Goal: Task Accomplishment & Management: Manage account settings

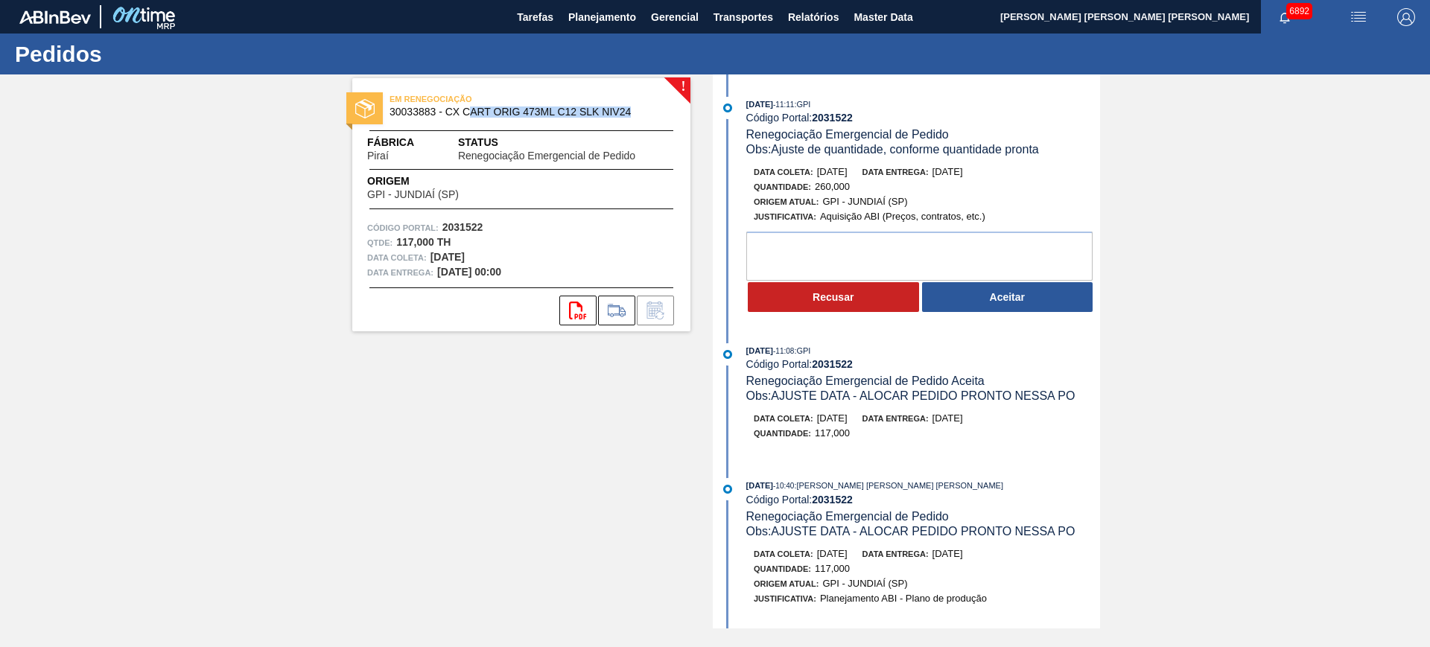
drag, startPoint x: 634, startPoint y: 111, endPoint x: 469, endPoint y: 115, distance: 165.4
click at [469, 115] on span "30033883 - CX CART ORIG 473ML C12 SLK NIV24" at bounding box center [525, 112] width 270 height 11
click at [414, 109] on span "30033883 - CX CART ORIG 473ML C12 SLK NIV24" at bounding box center [525, 112] width 270 height 11
copy span "30033883"
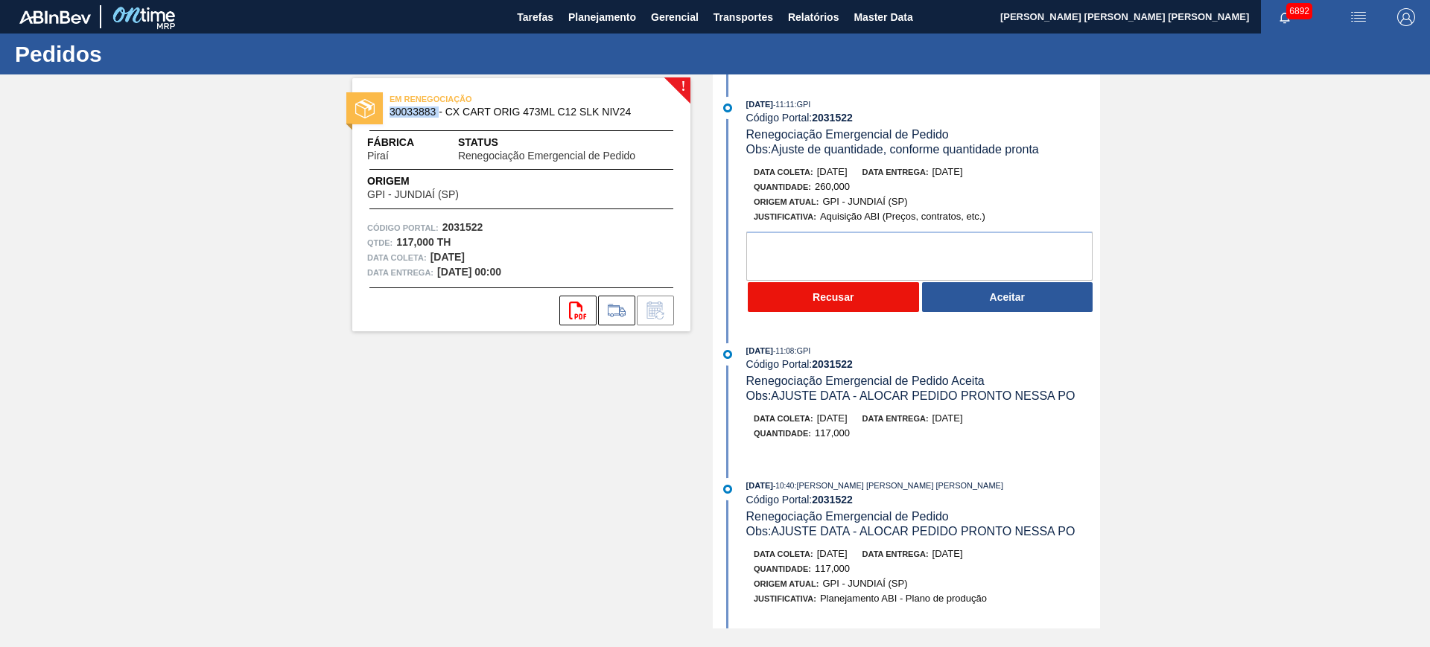
click at [872, 302] on button "Recusar" at bounding box center [833, 297] width 171 height 30
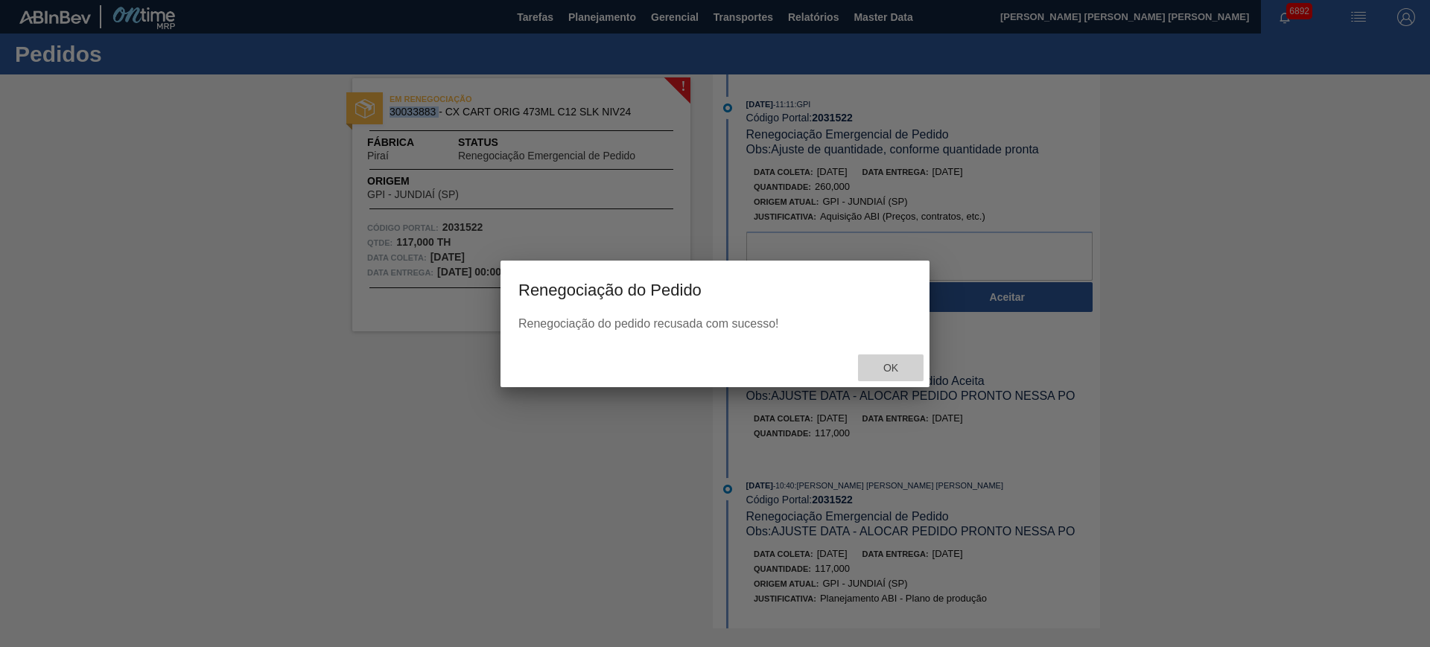
click at [892, 373] on span "Ok" at bounding box center [891, 368] width 39 height 12
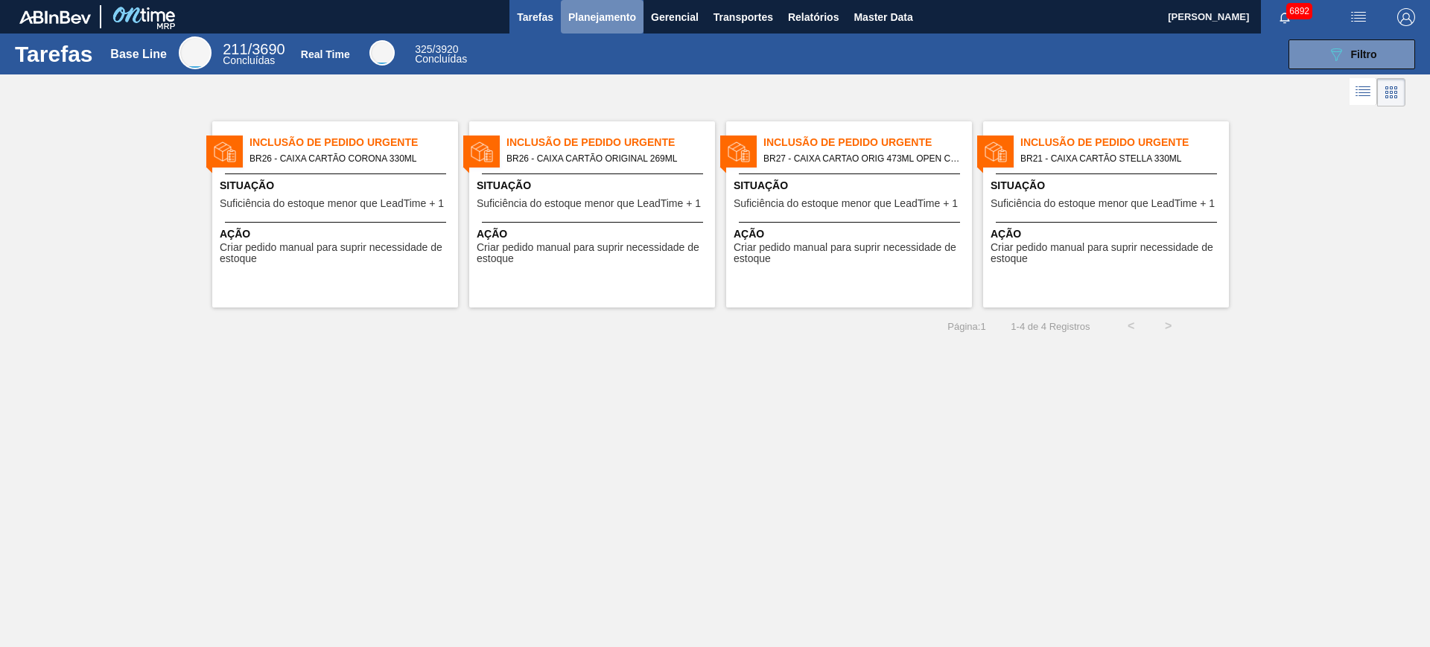
click at [599, 23] on span "Planejamento" at bounding box center [602, 17] width 68 height 18
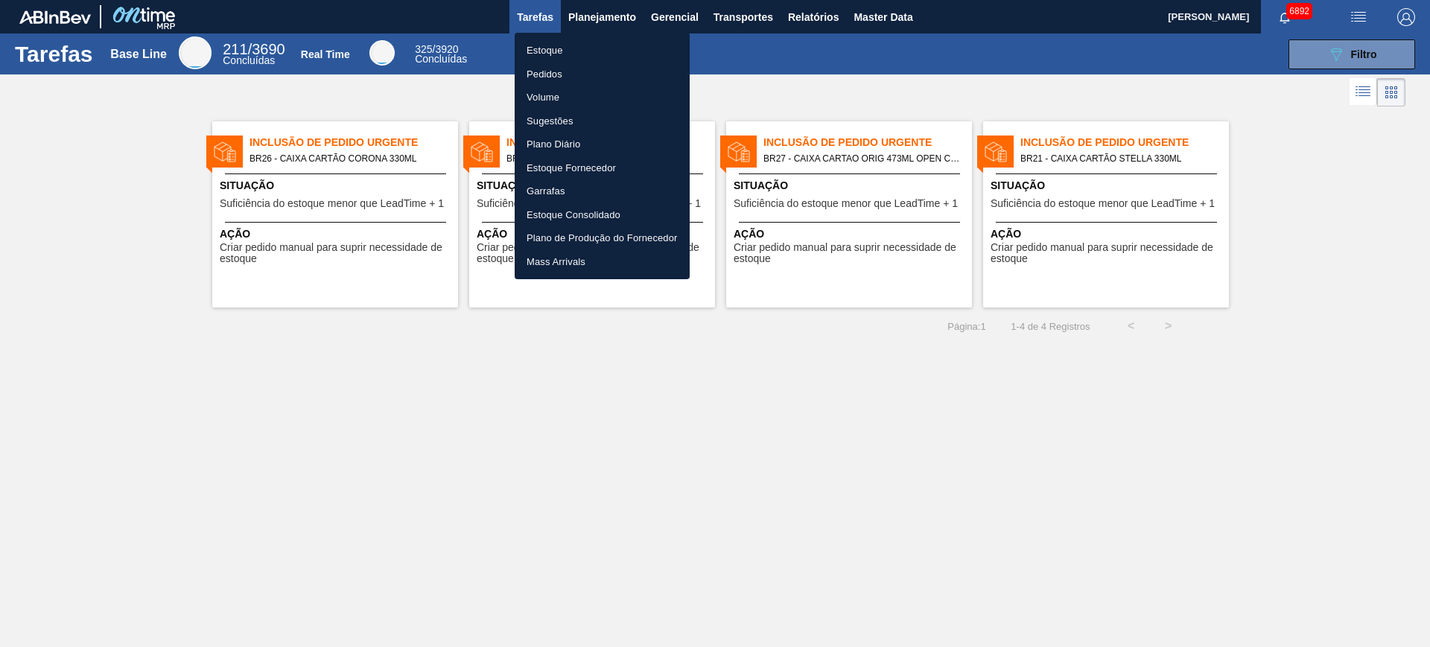
click at [574, 39] on li "Estoque" at bounding box center [602, 51] width 175 height 24
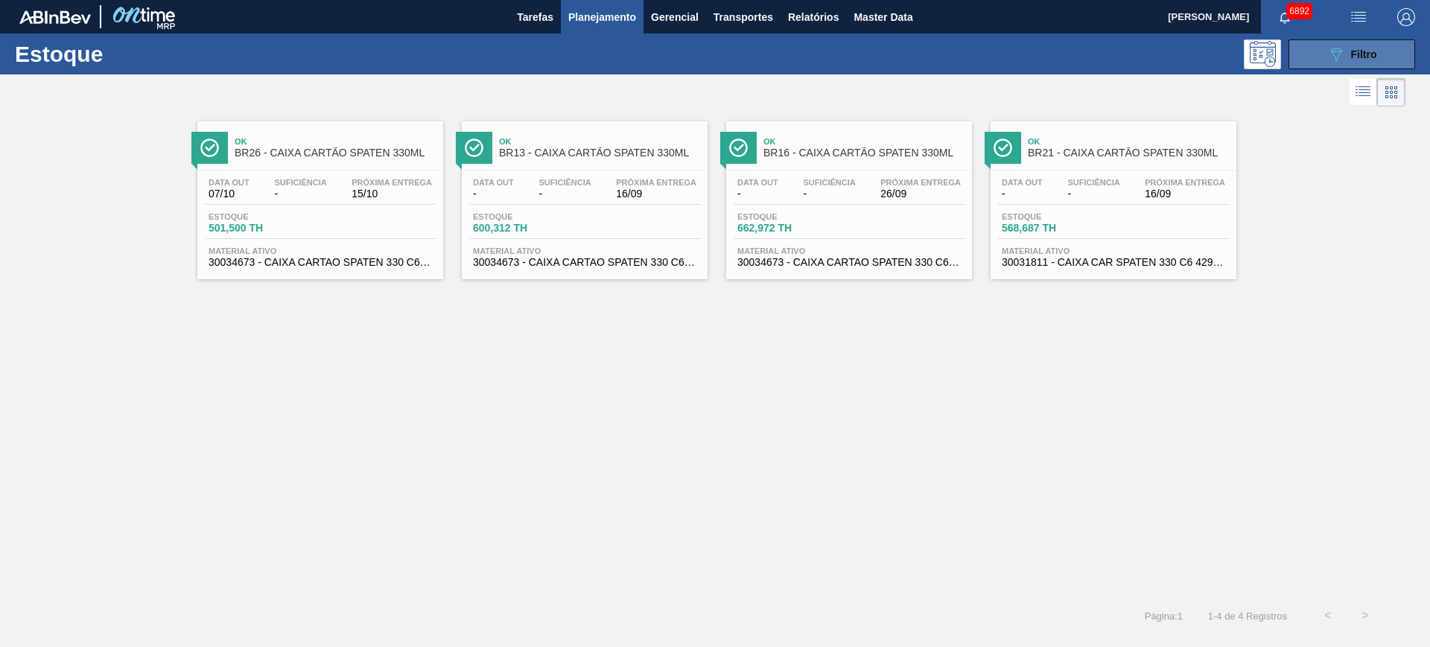
click at [1306, 58] on button "089F7B8B-B2A5-4AFE-B5C0-19BA573D28AC Filtro" at bounding box center [1352, 54] width 127 height 30
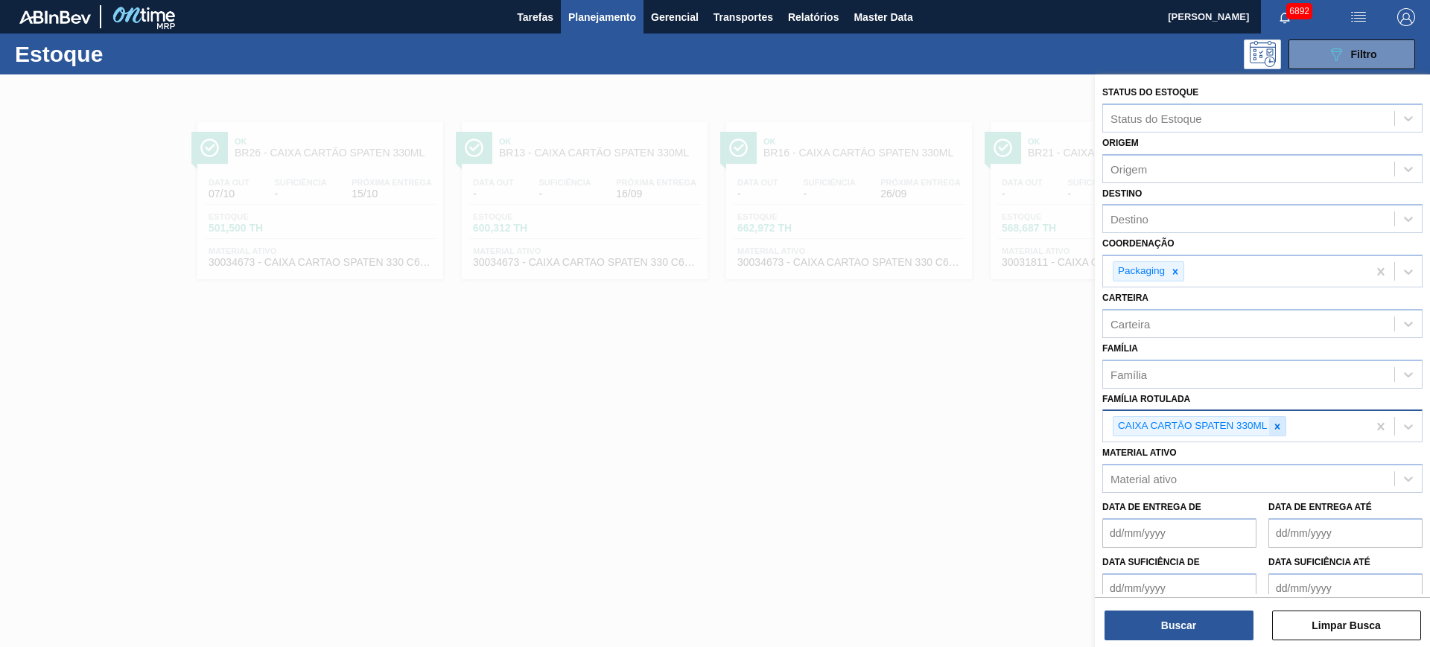
click at [1283, 422] on icon at bounding box center [1277, 427] width 10 height 10
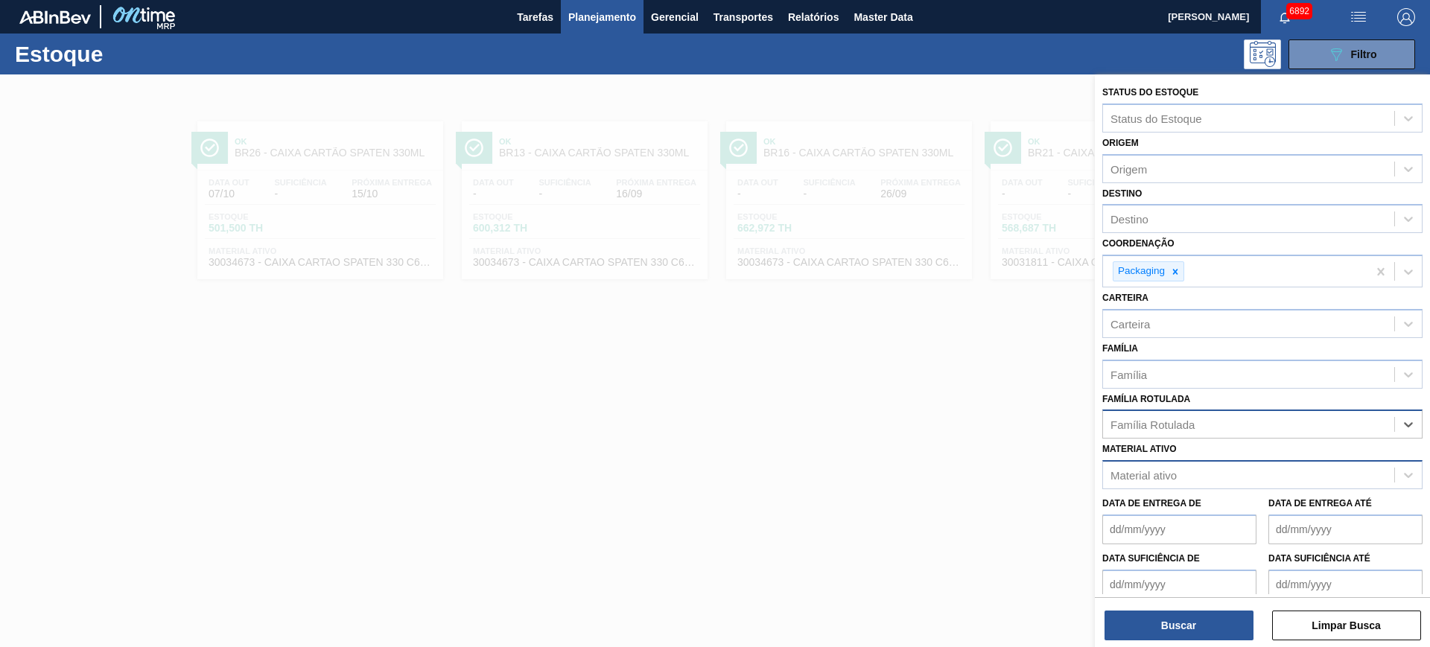
click at [1173, 479] on div "Material ativo" at bounding box center [1144, 475] width 66 height 13
paste ativo "30033883"
type ativo "30033883"
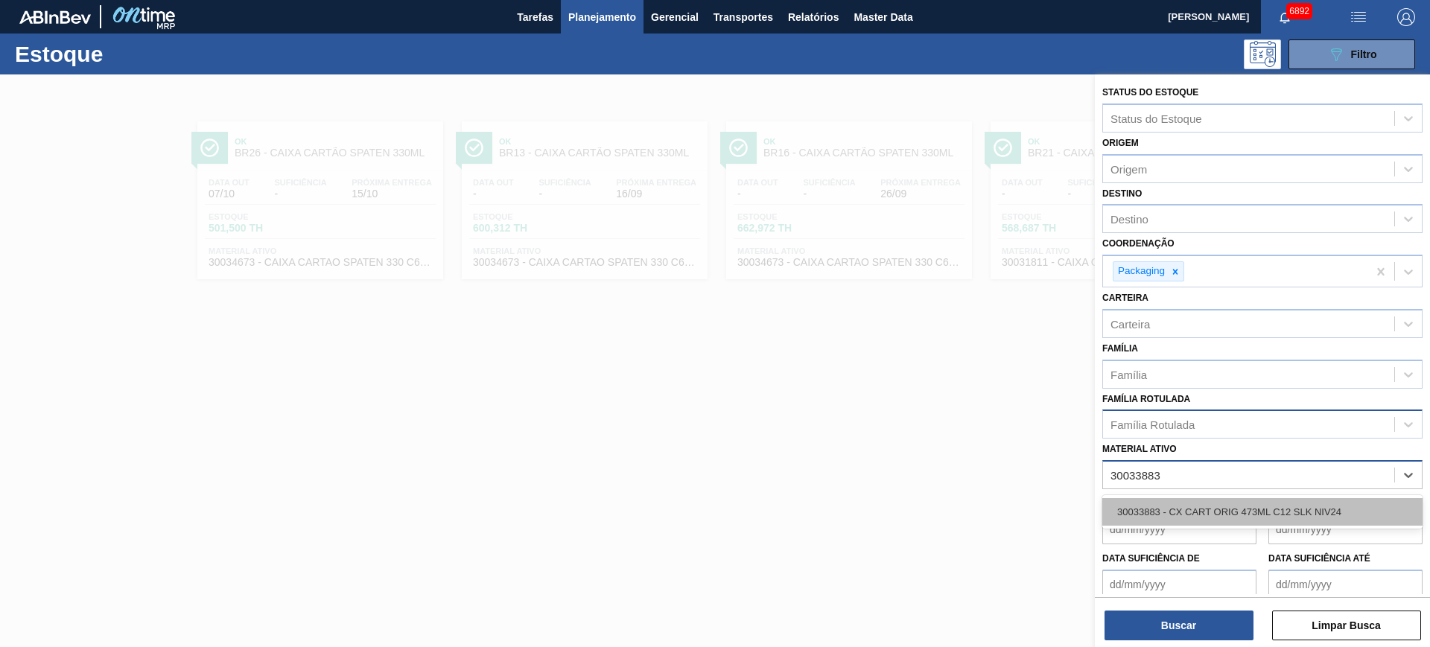
click at [1182, 507] on div "30033883 - CX CART ORIG 473ML C12 SLK NIV24" at bounding box center [1262, 512] width 320 height 28
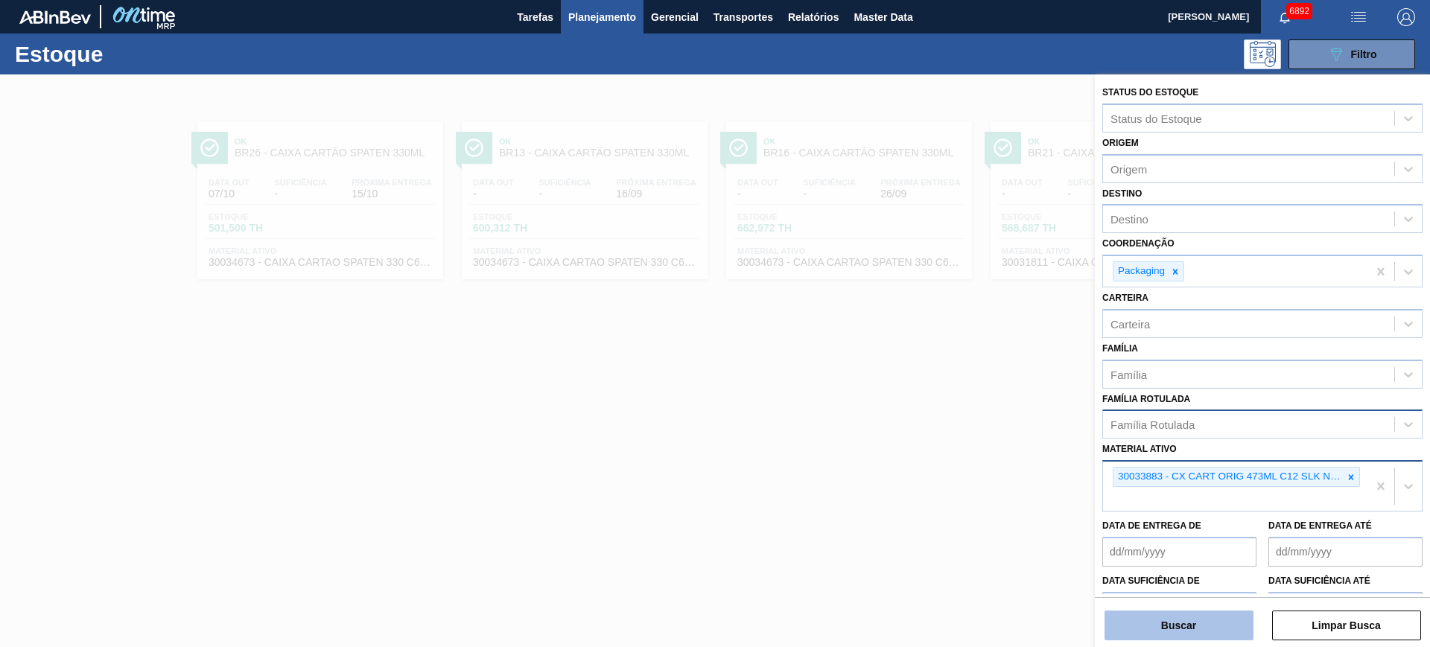
click at [1190, 619] on button "Buscar" at bounding box center [1179, 626] width 149 height 30
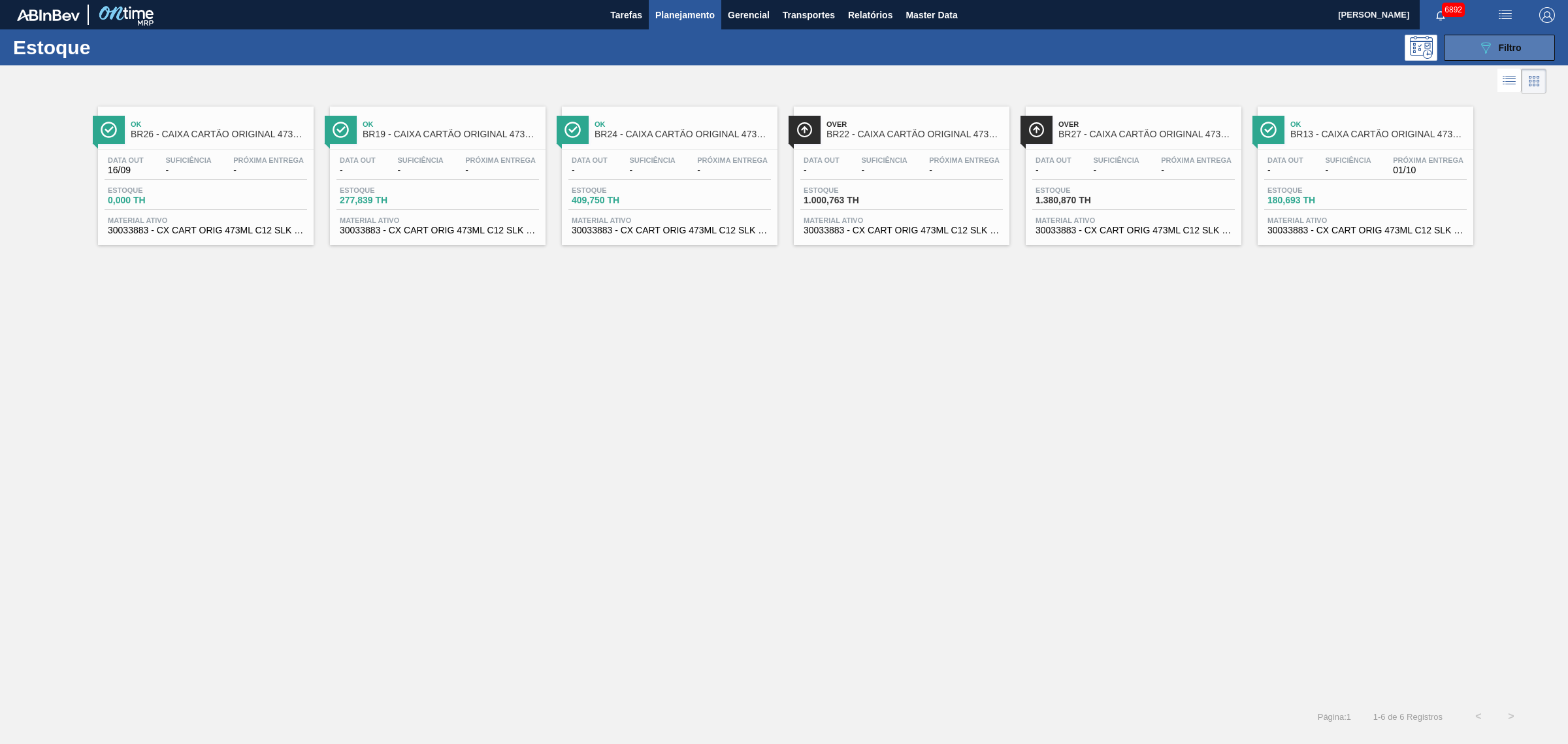
click at [1253, 39] on button "089F7B8B-B2A5-4AFE-B5C0-19BA573D28AC Filtro" at bounding box center [1499, 47] width 111 height 26
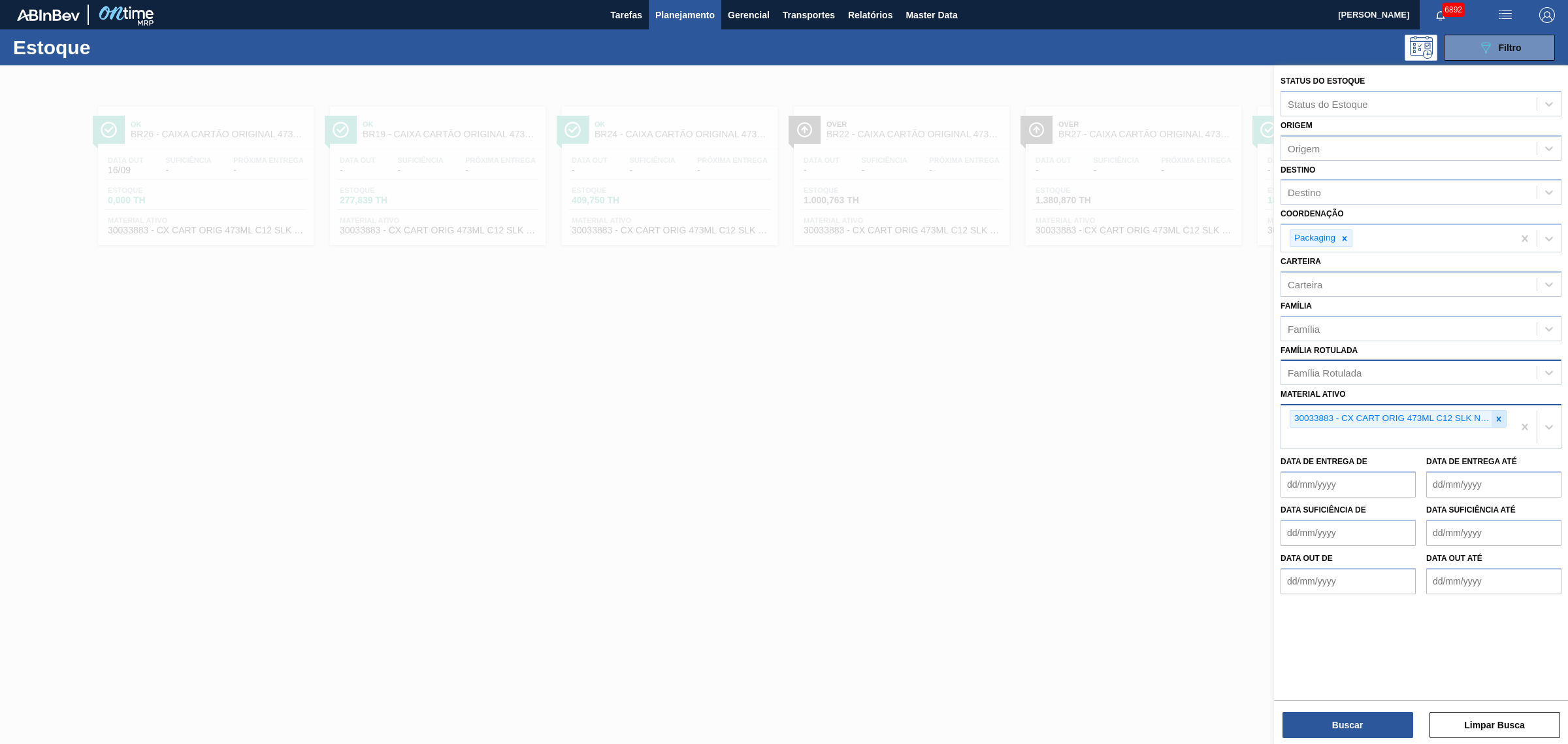
click at [1253, 414] on icon at bounding box center [1499, 418] width 9 height 9
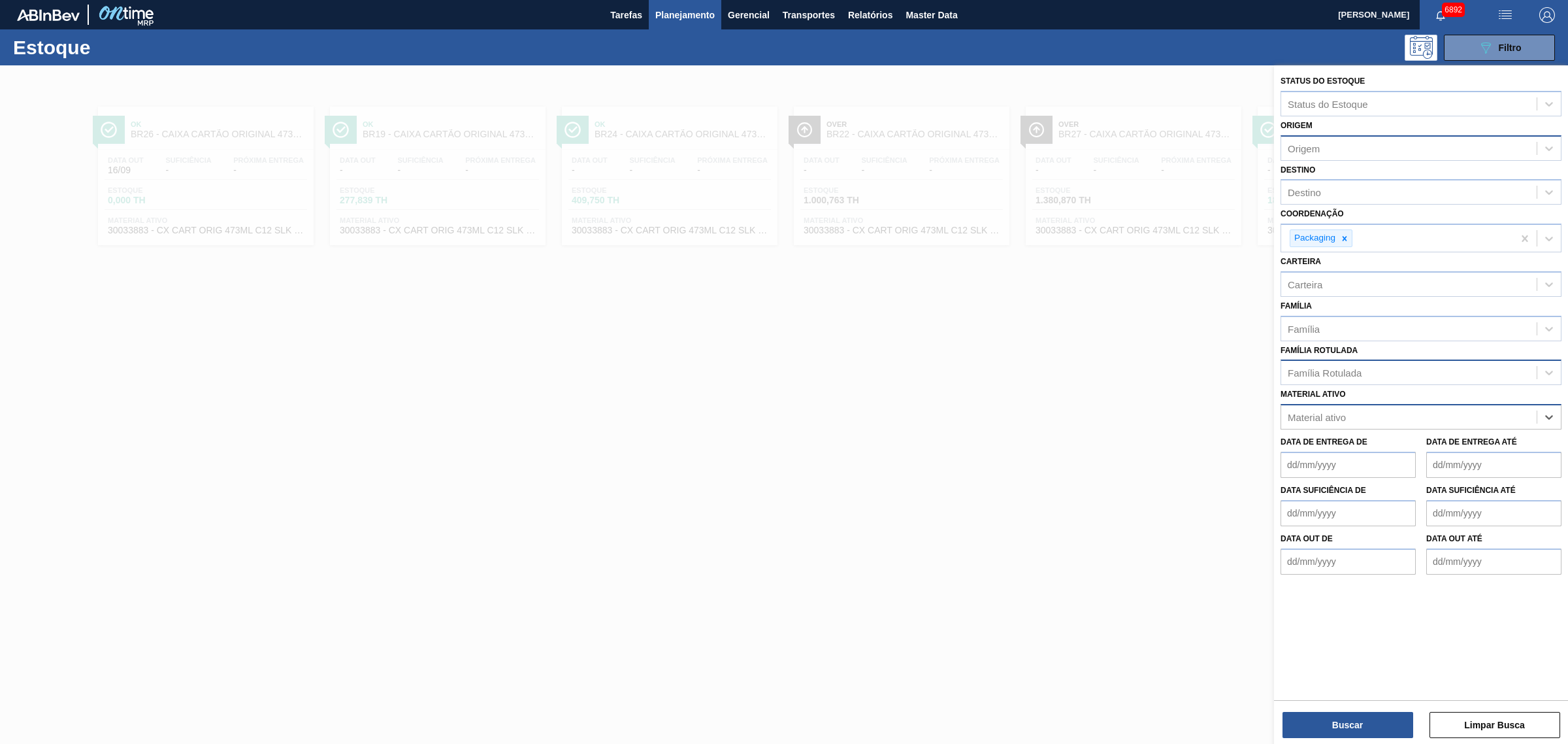
click at [1253, 142] on div "Origem" at bounding box center [1303, 147] width 32 height 11
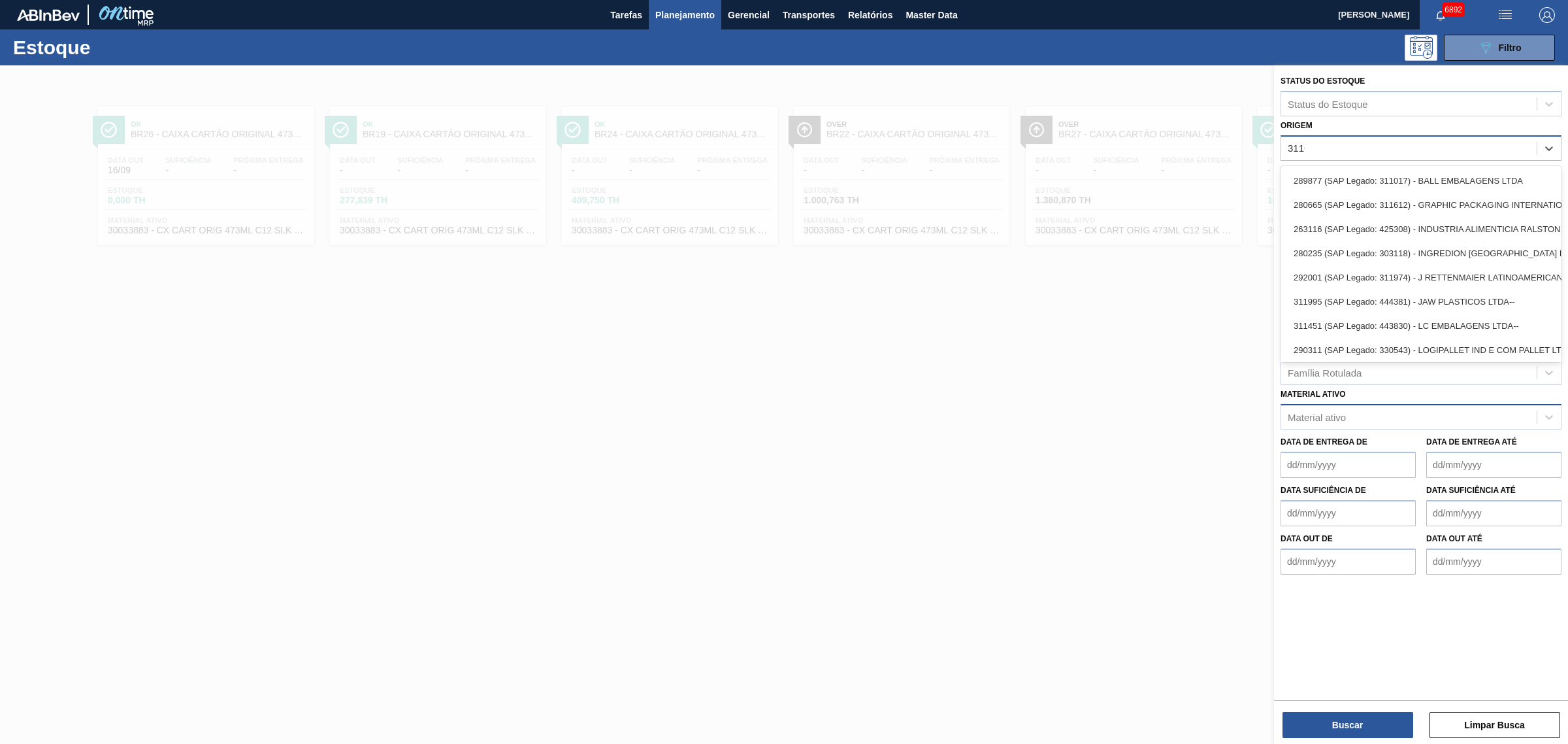
type input "311612"
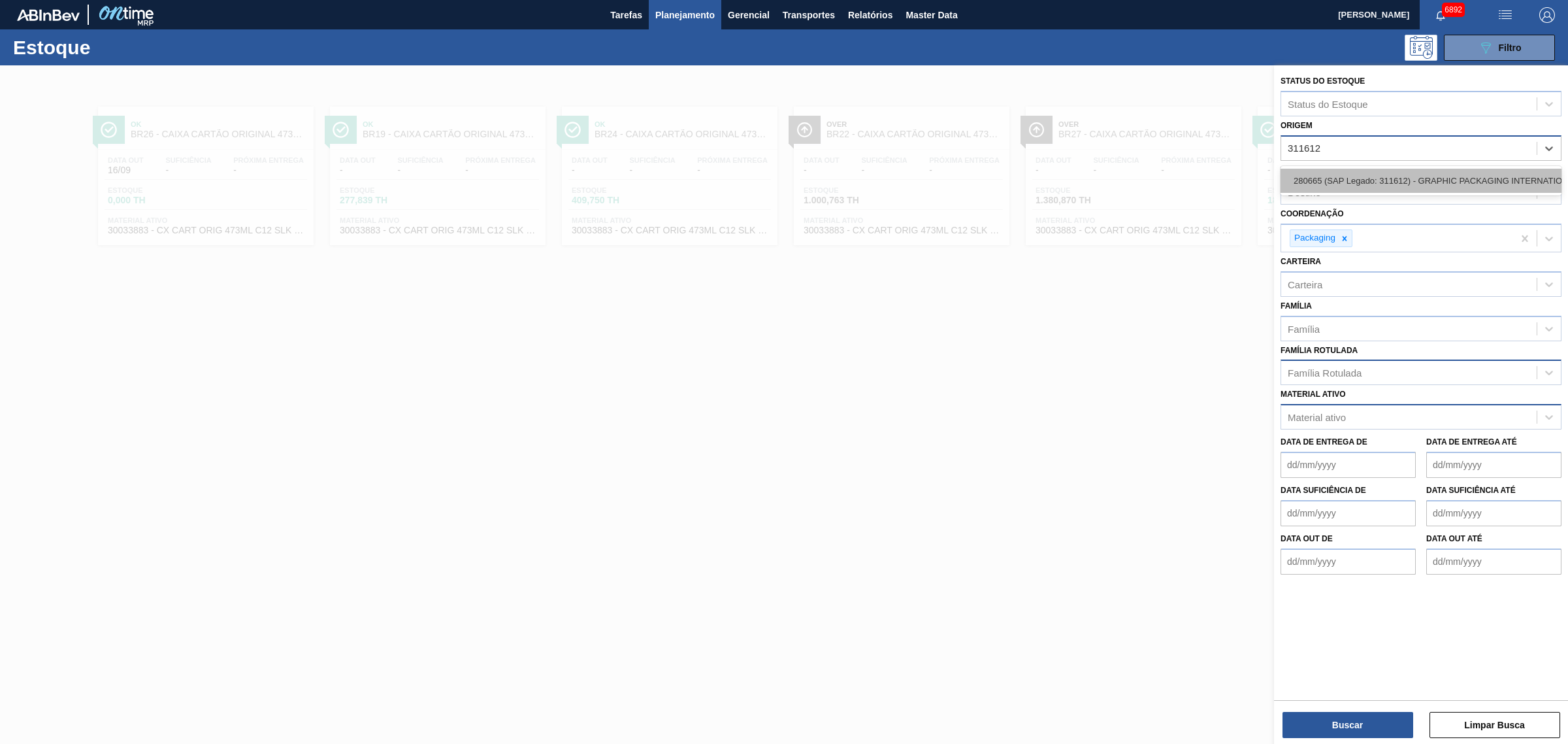
click at [1253, 172] on div "280665 (SAP Legado: 311612) - GRAPHIC PACKAGING INTERNATIONAL DO" at bounding box center [1421, 181] width 281 height 25
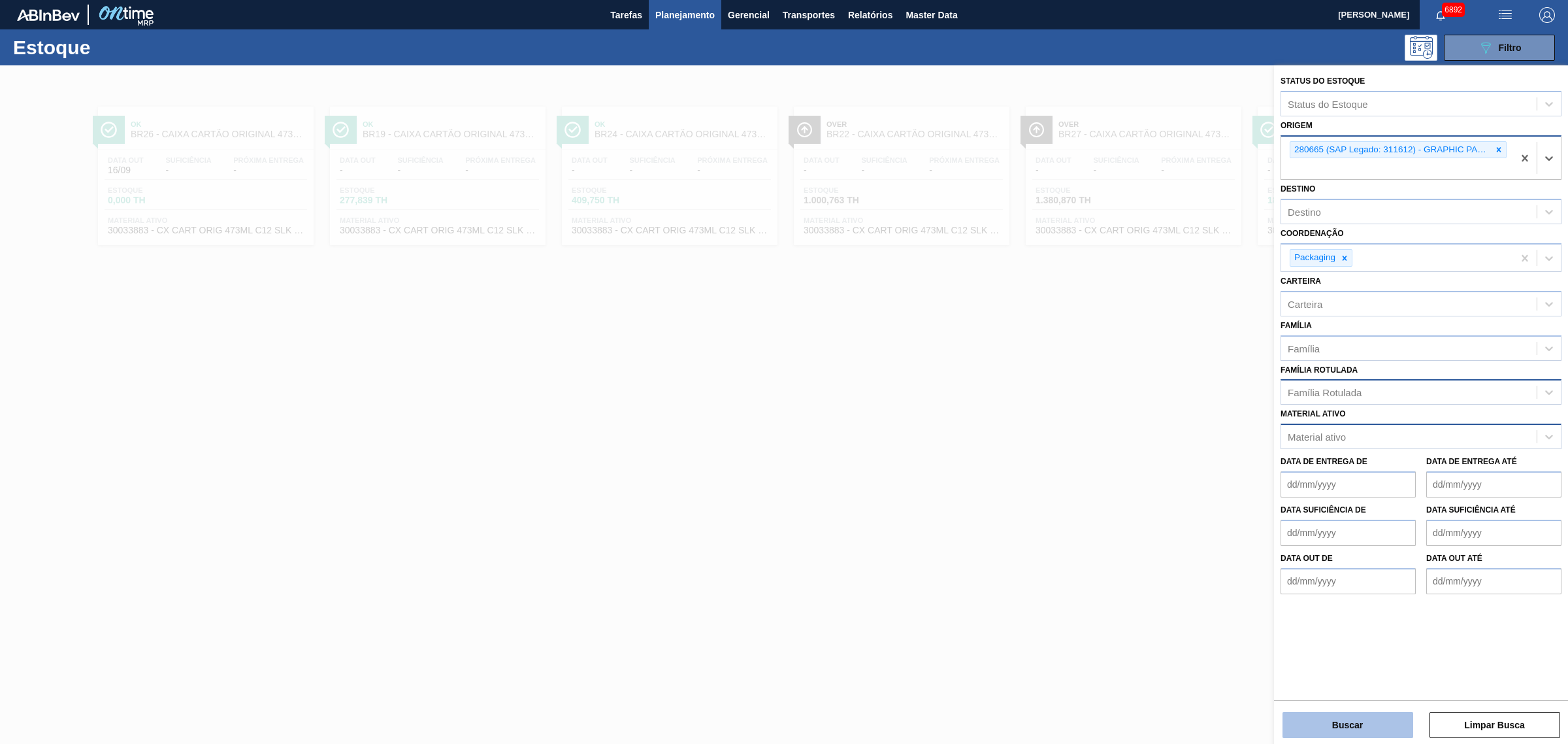
click at [1253, 568] on button "Buscar" at bounding box center [1347, 725] width 131 height 26
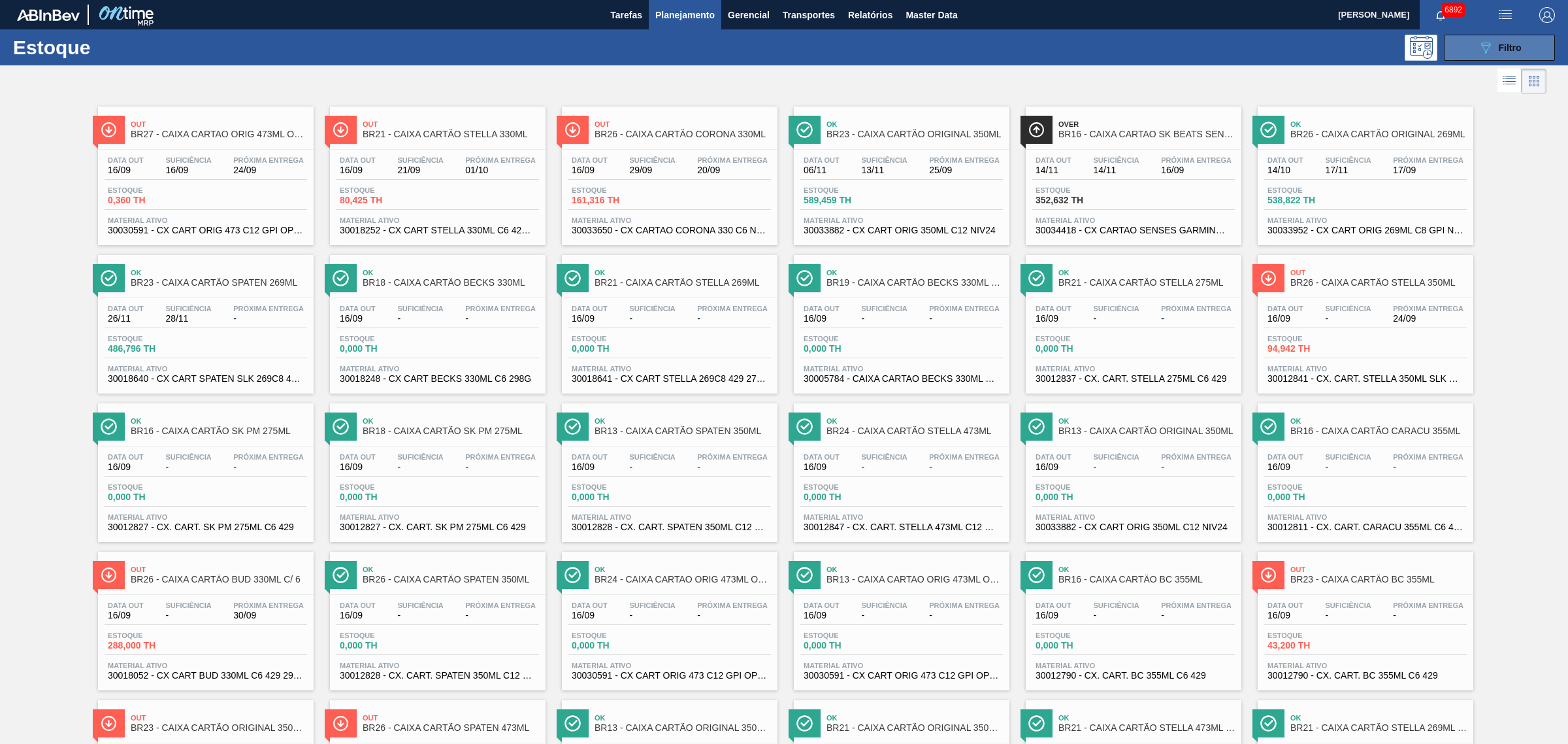
click at [1253, 46] on span "Filtro" at bounding box center [1510, 47] width 23 height 11
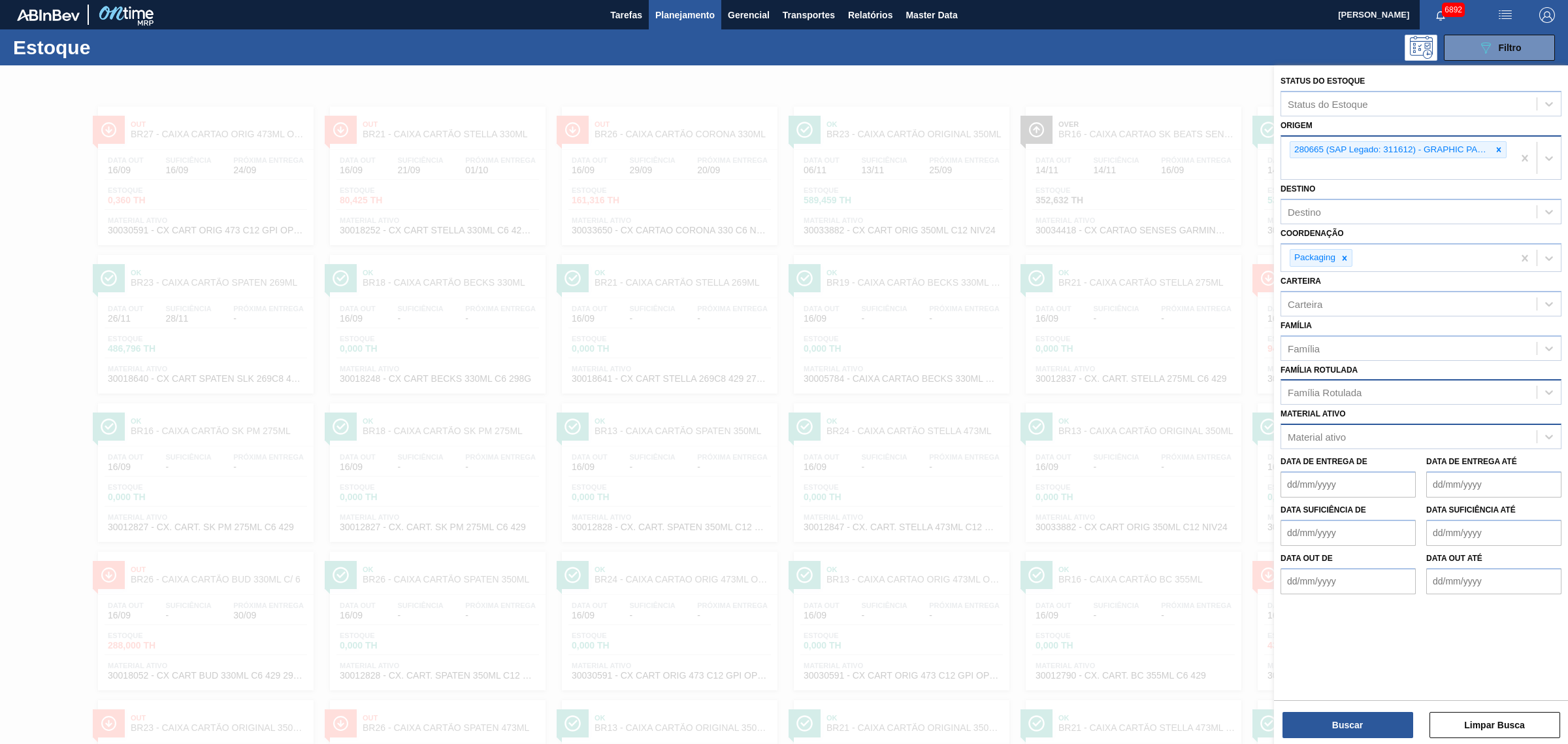
click at [948, 99] on div at bounding box center [784, 437] width 1568 height 744
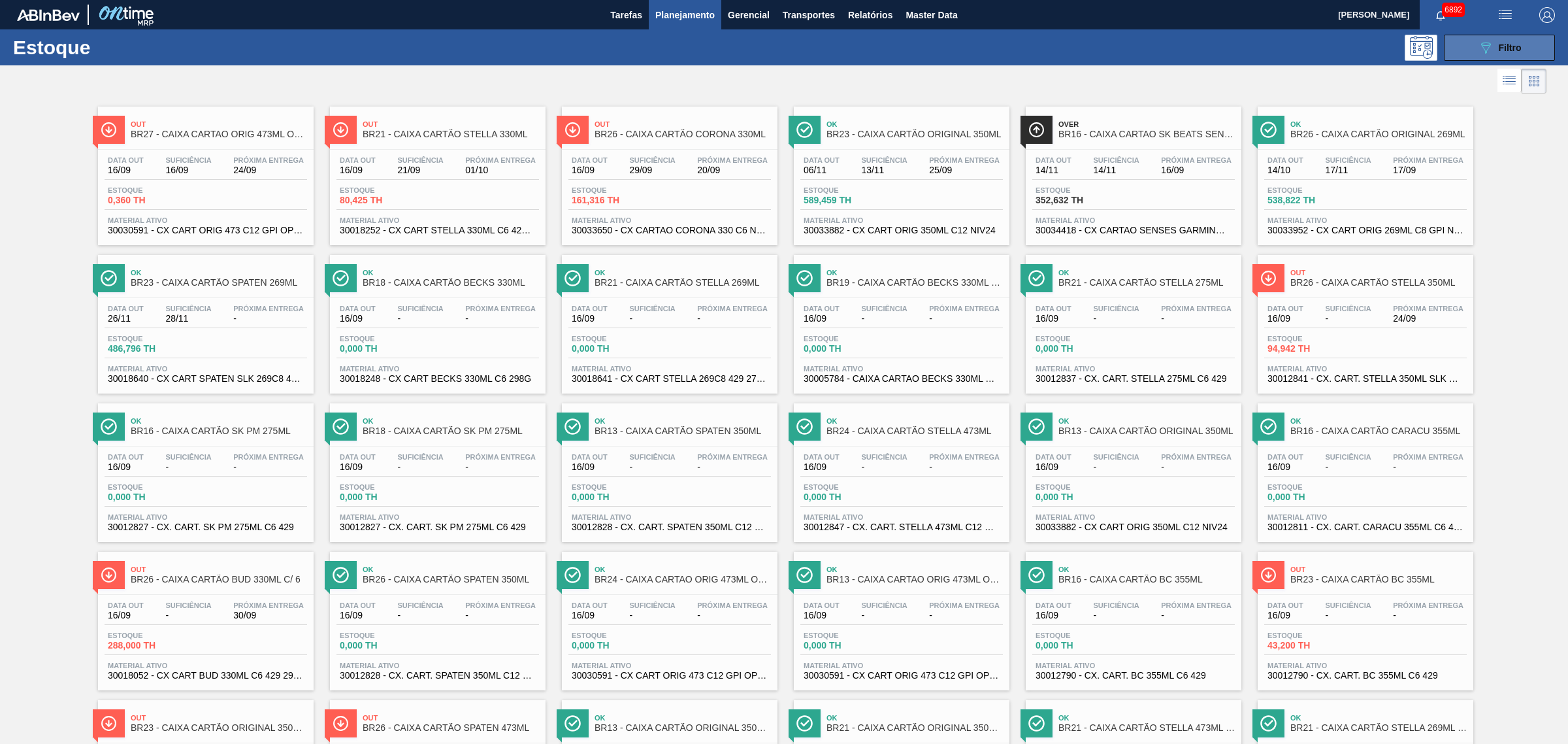
click at [1253, 37] on button "089F7B8B-B2A5-4AFE-B5C0-19BA573D28AC Filtro" at bounding box center [1499, 47] width 111 height 26
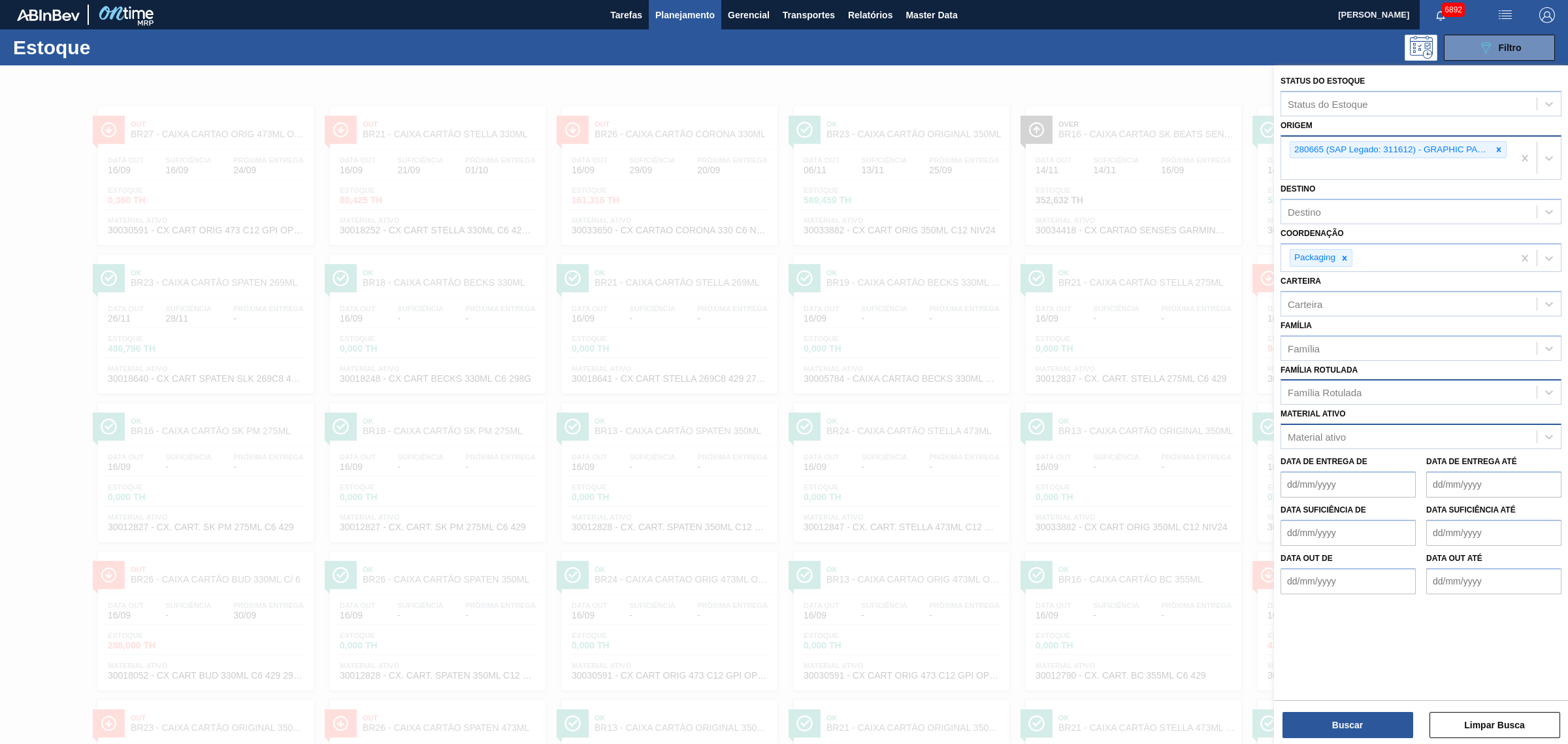
click at [1253, 170] on div "280665 (SAP Legado: 311612) - GRAPHIC PACKAGING INTERNATIONAL DO" at bounding box center [1397, 158] width 232 height 43
click at [1253, 568] on button "Buscar" at bounding box center [1347, 725] width 131 height 26
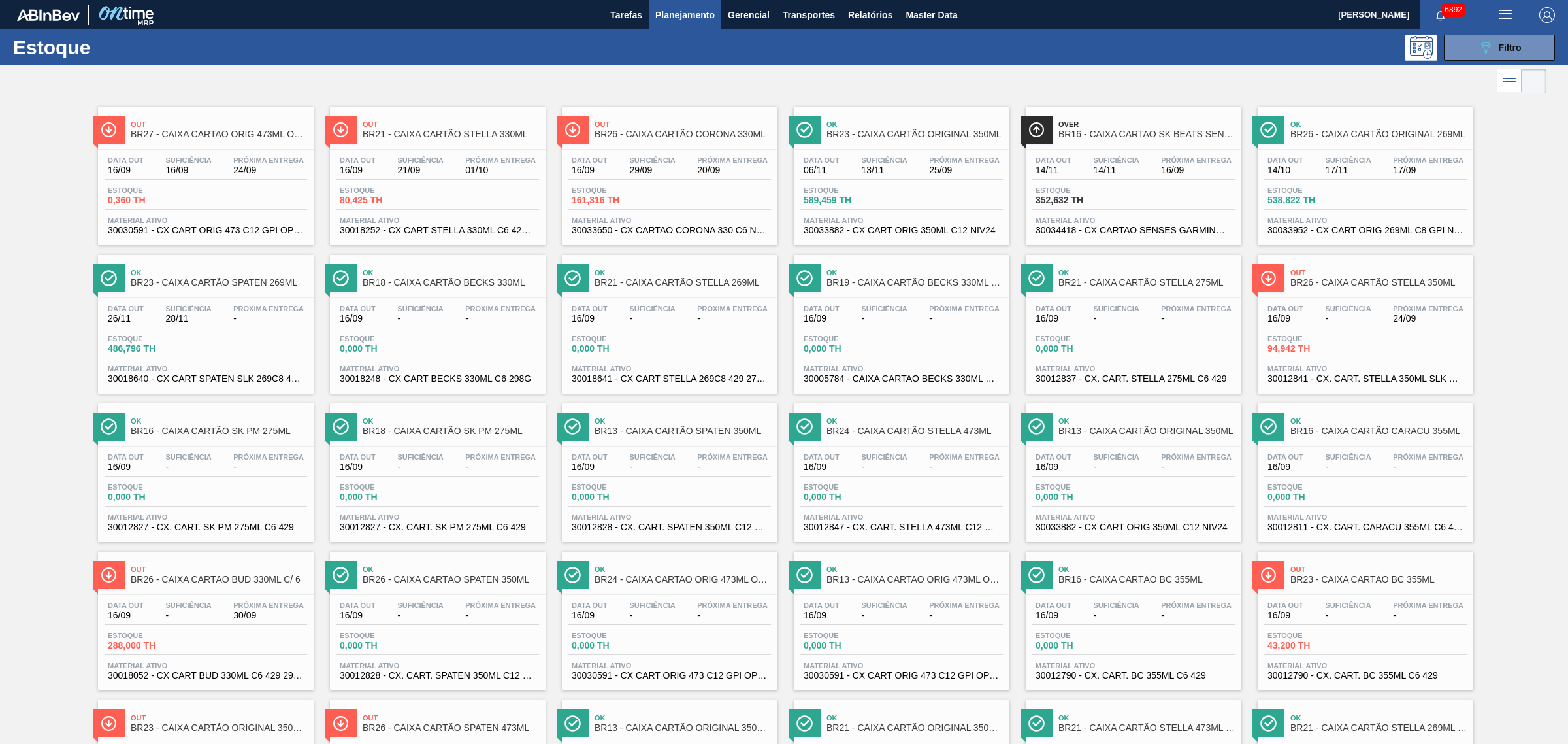
drag, startPoint x: 445, startPoint y: 341, endPoint x: 723, endPoint y: 89, distance: 375.2
click at [723, 89] on div at bounding box center [773, 81] width 1546 height 32
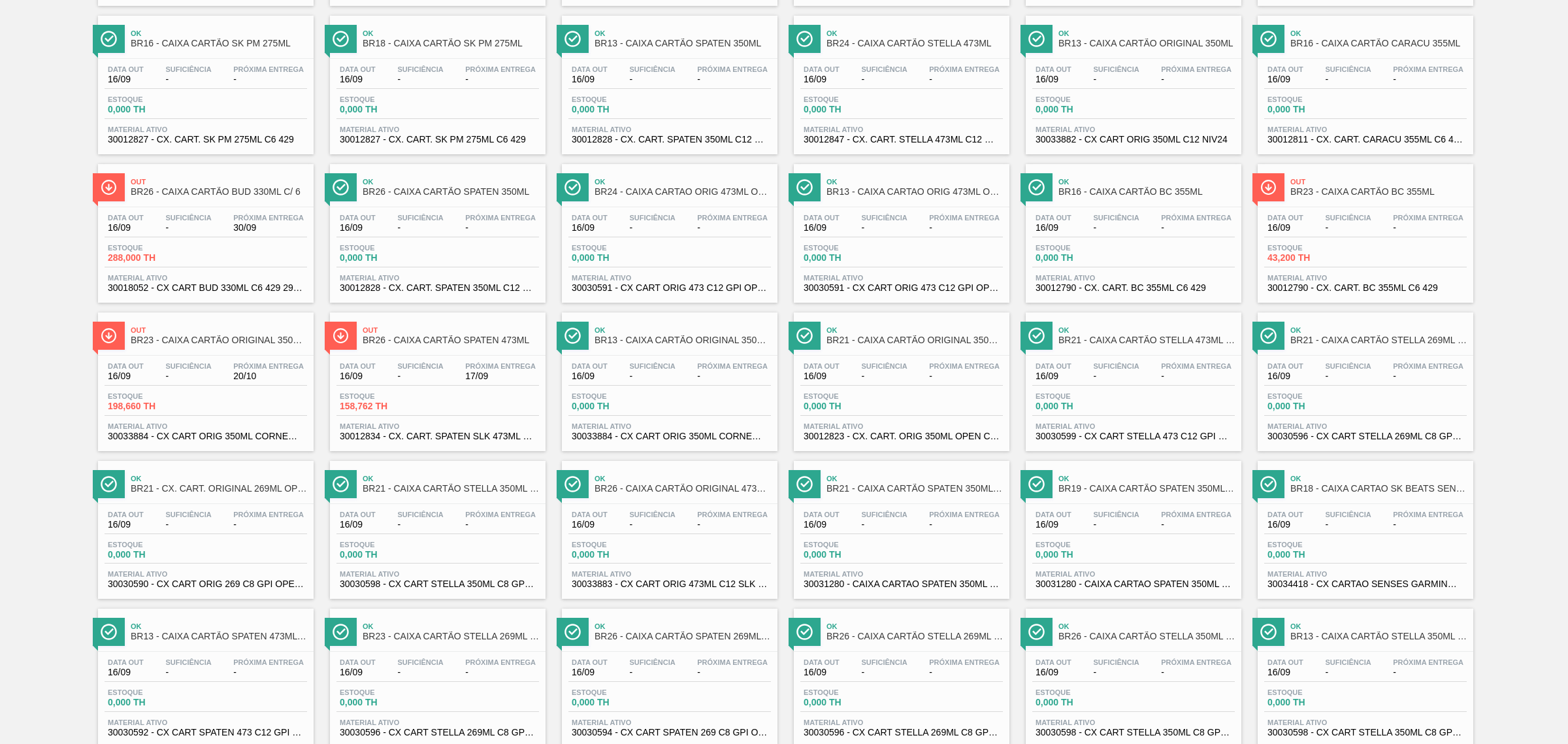
scroll to position [490, 0]
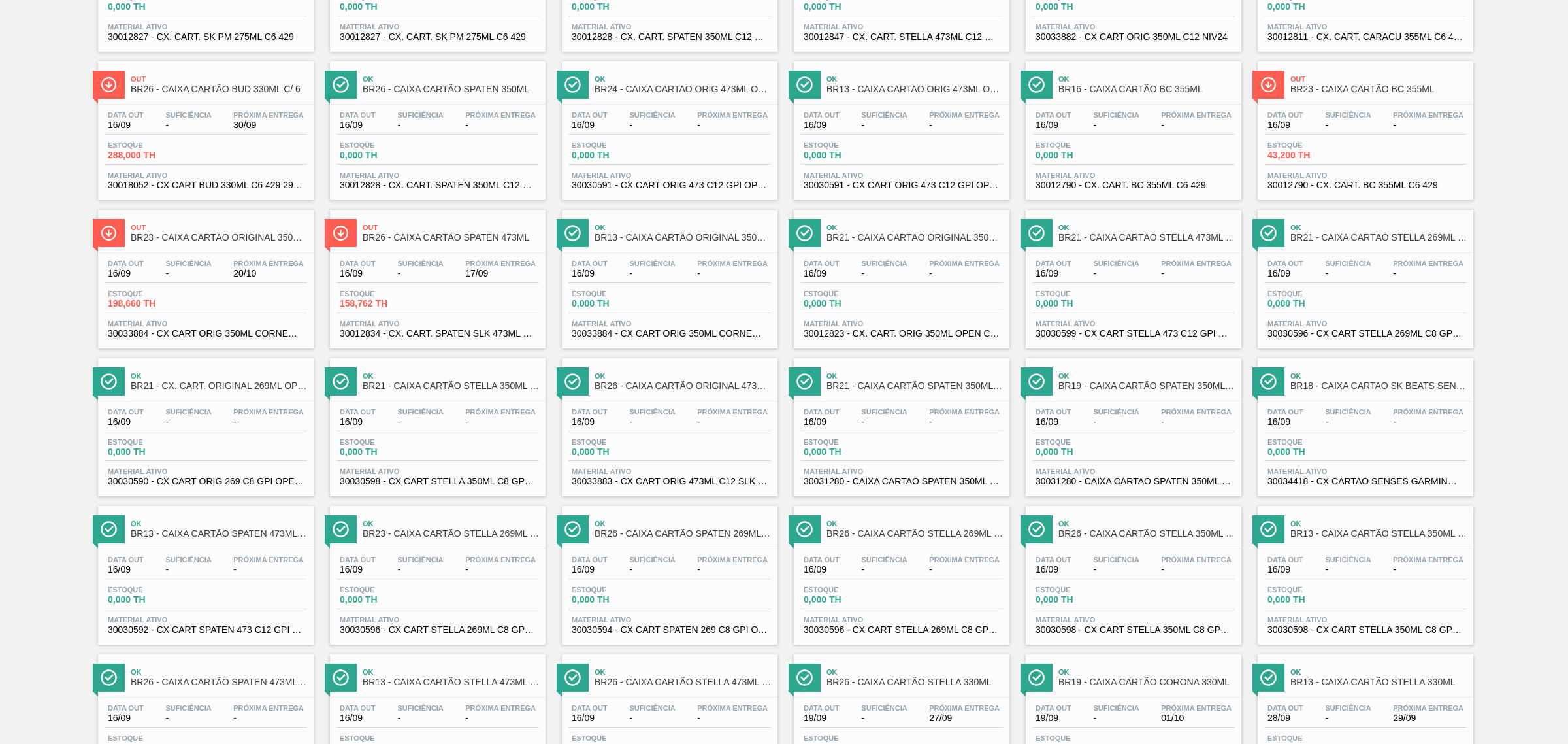
drag, startPoint x: 171, startPoint y: 436, endPoint x: 53, endPoint y: 406, distance: 121.8
click at [53, 406] on div "Out BR27 - CAIXA CARTAO ORIG 473ML OPEN CORNER Data out 16/09 Suficiência 16/09…" at bounding box center [784, 274] width 1568 height 1334
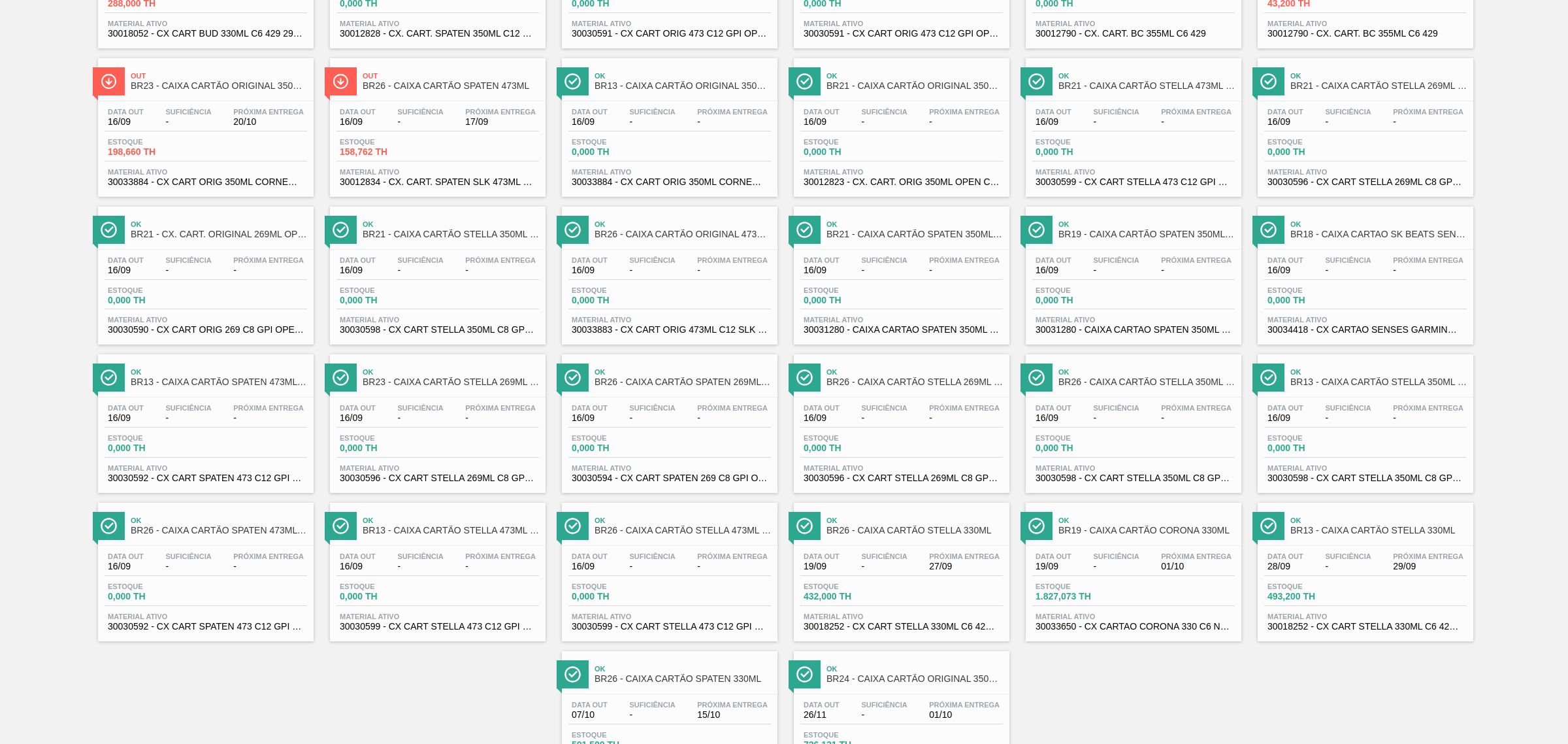
scroll to position [732, 0]
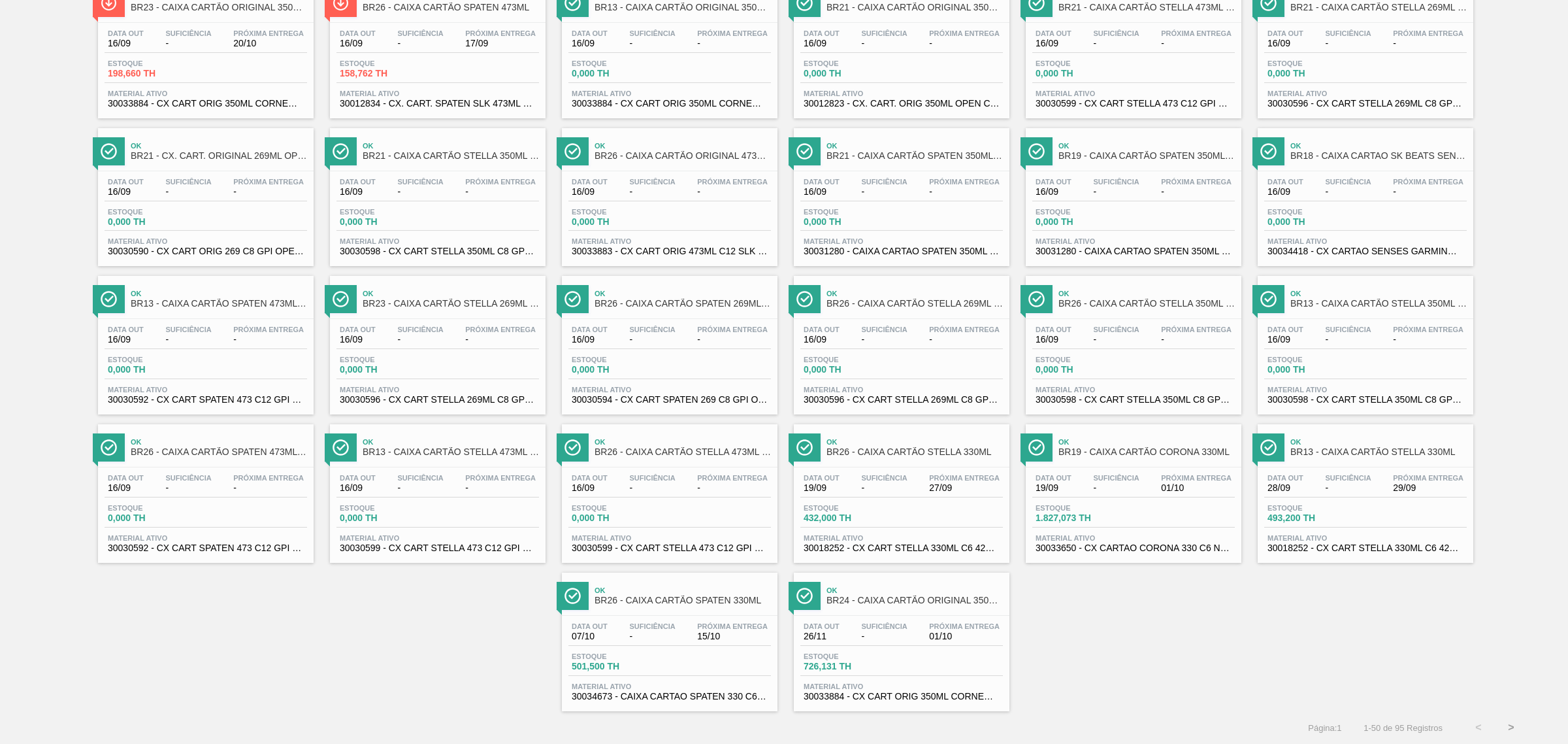
drag, startPoint x: 1177, startPoint y: 488, endPoint x: 866, endPoint y: 505, distance: 311.5
click at [1253, 568] on button ">" at bounding box center [1510, 726] width 32 height 32
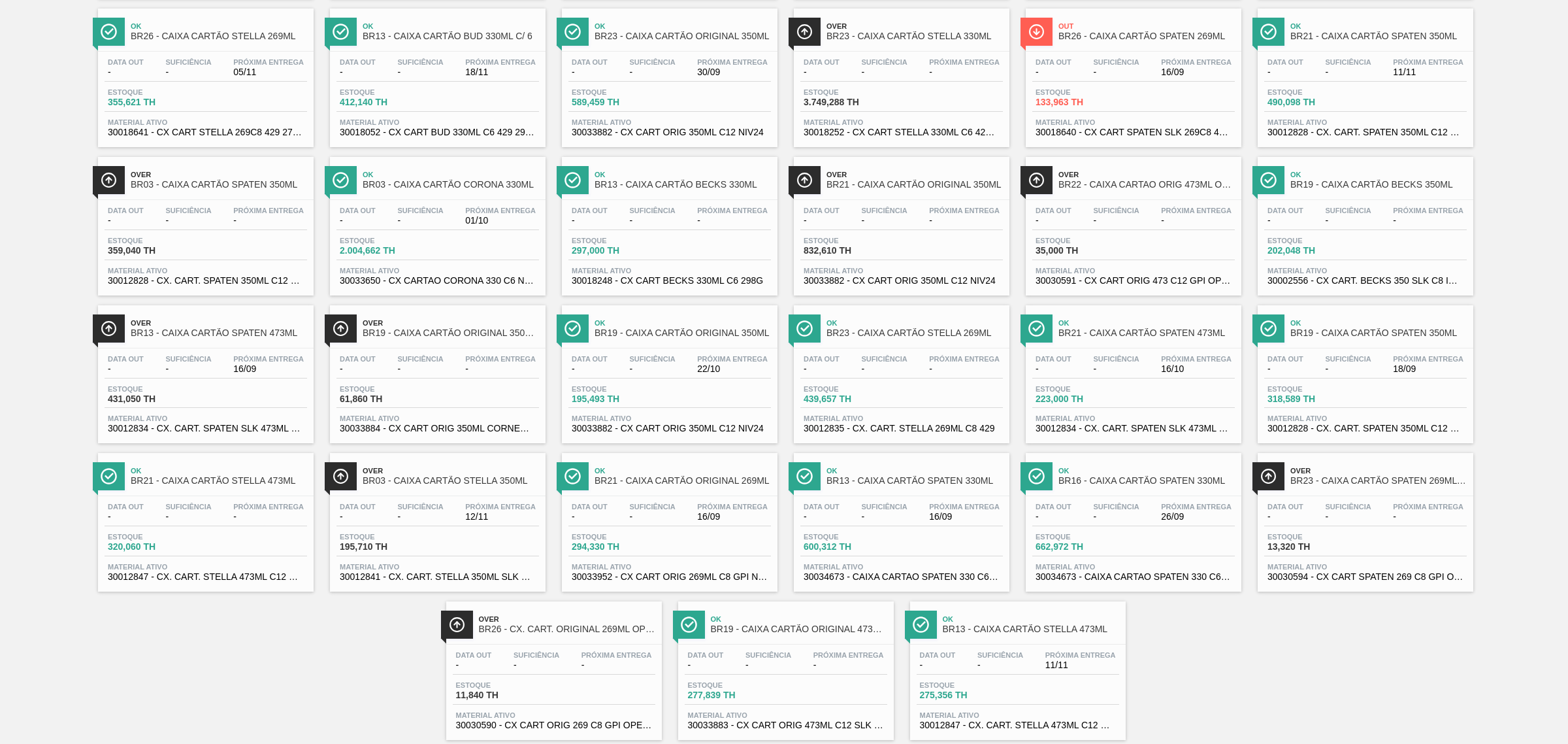
scroll to position [572, 0]
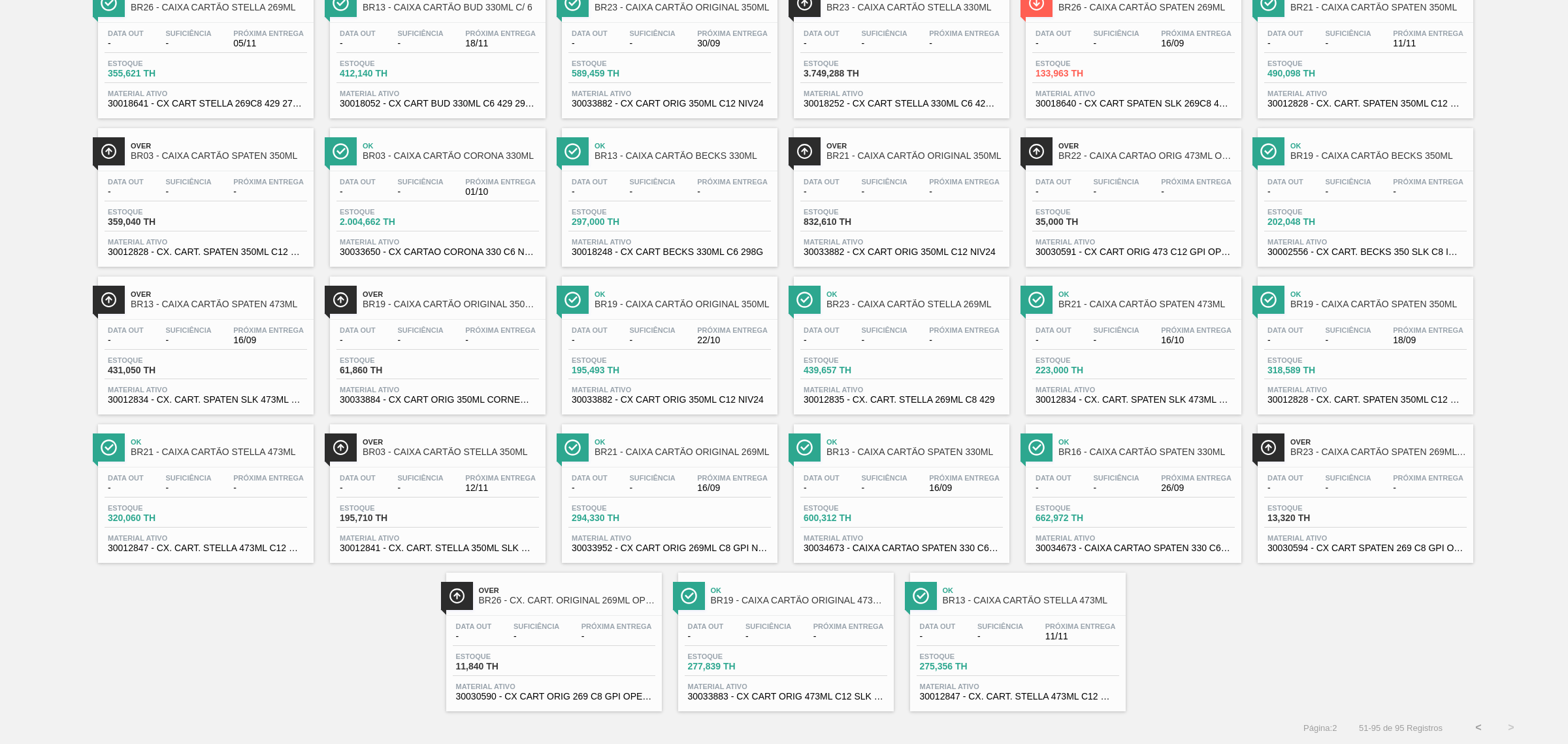
drag, startPoint x: 846, startPoint y: 214, endPoint x: 867, endPoint y: 217, distance: 21.2
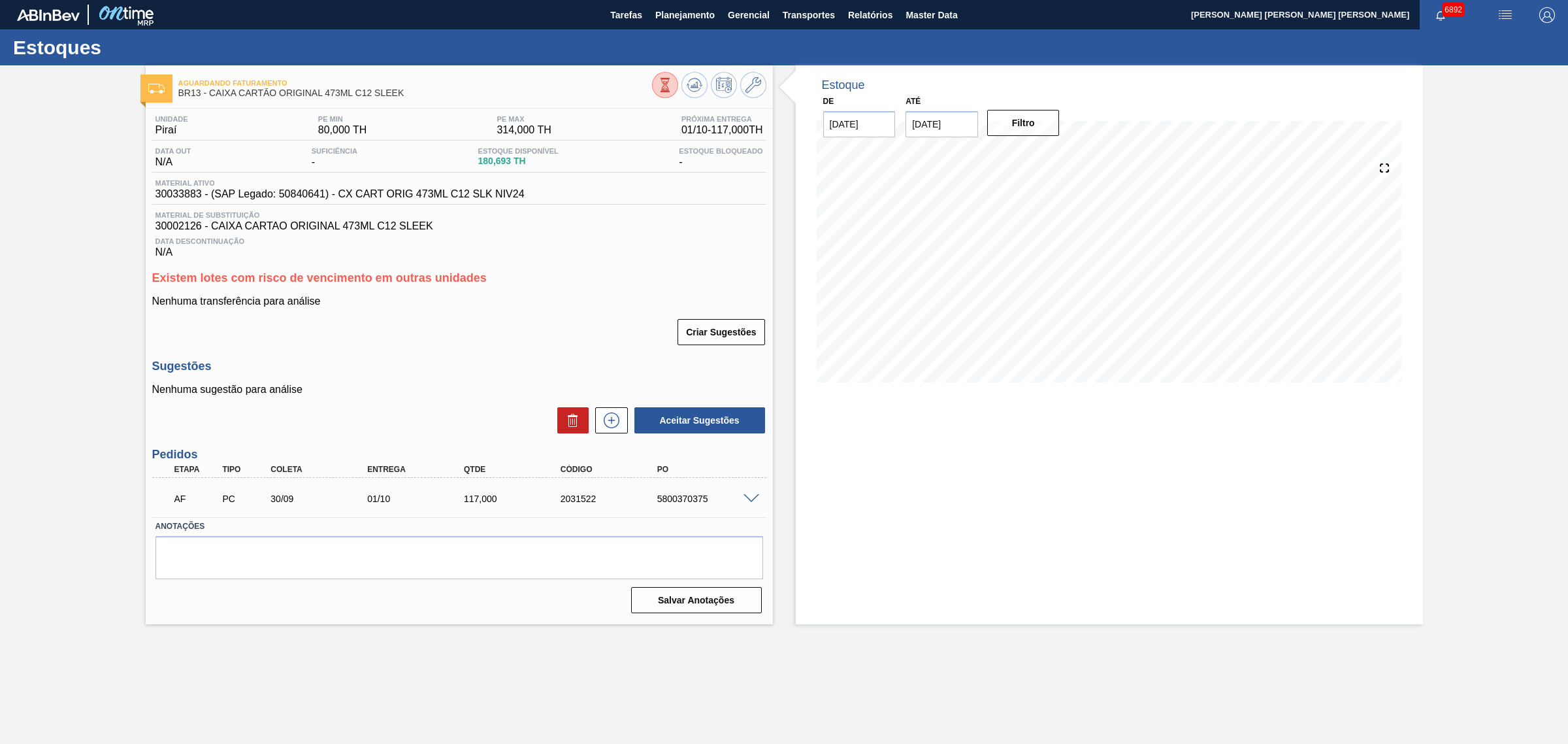
click at [753, 500] on span at bounding box center [752, 498] width 16 height 10
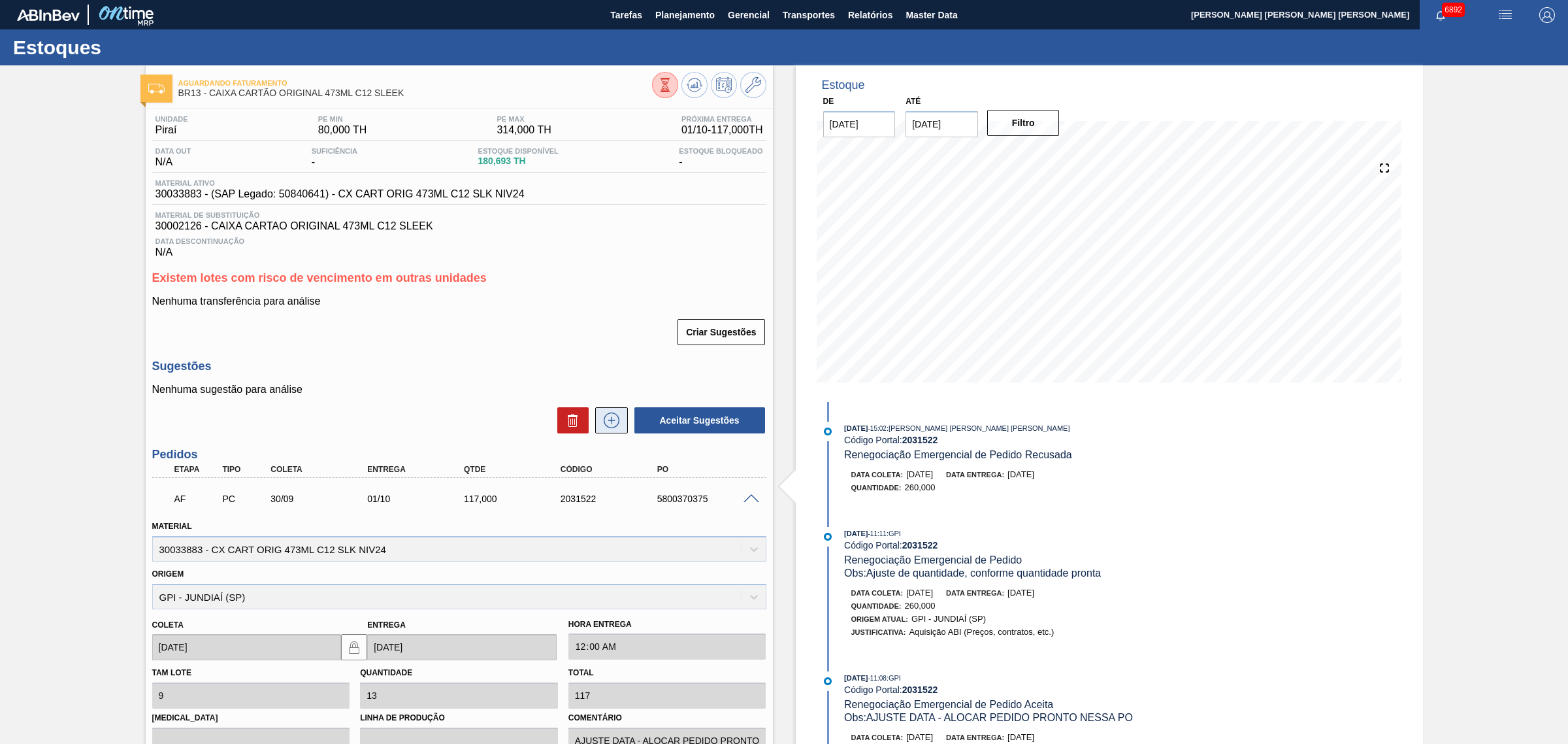
click at [613, 421] on icon at bounding box center [611, 420] width 21 height 16
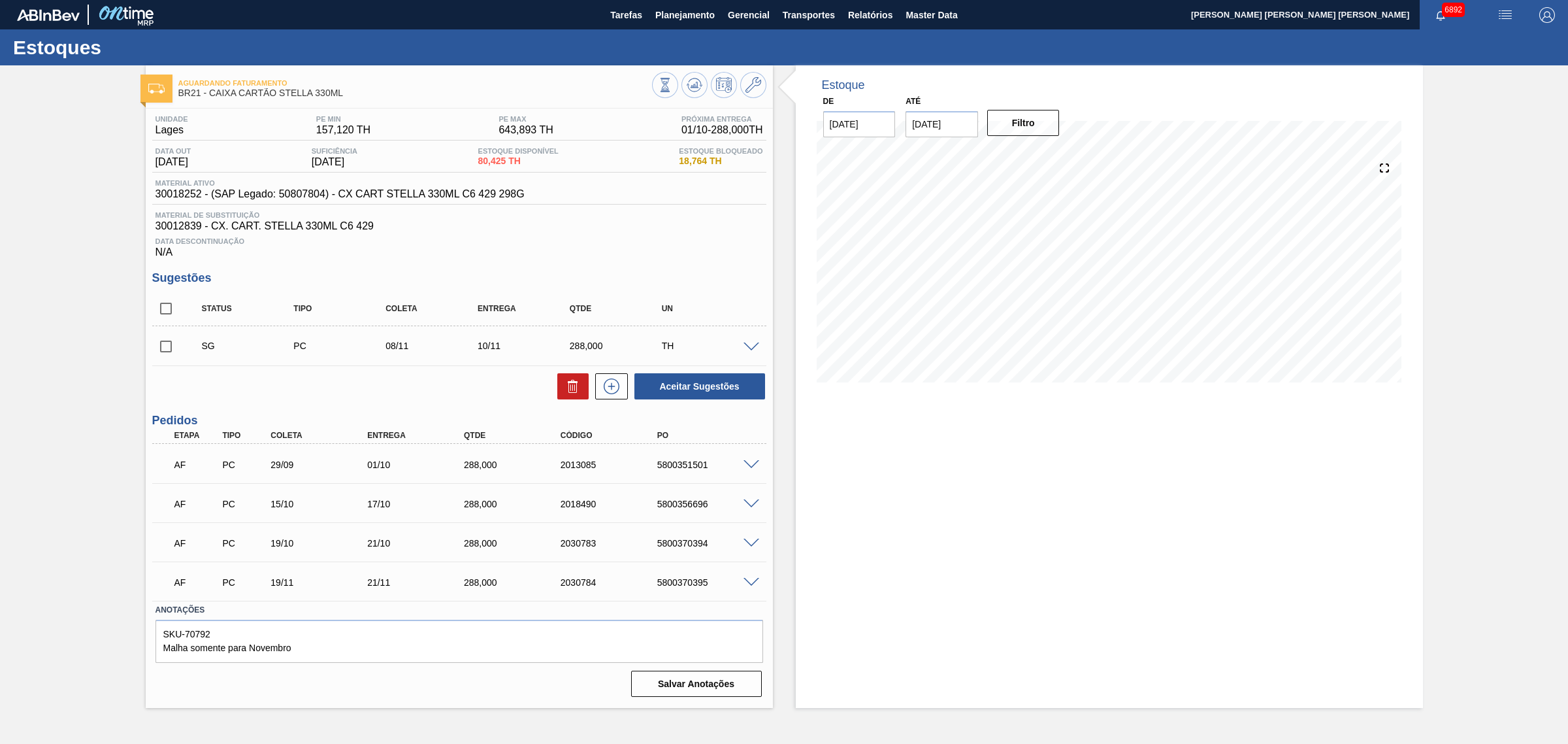
click at [754, 468] on span at bounding box center [752, 464] width 16 height 10
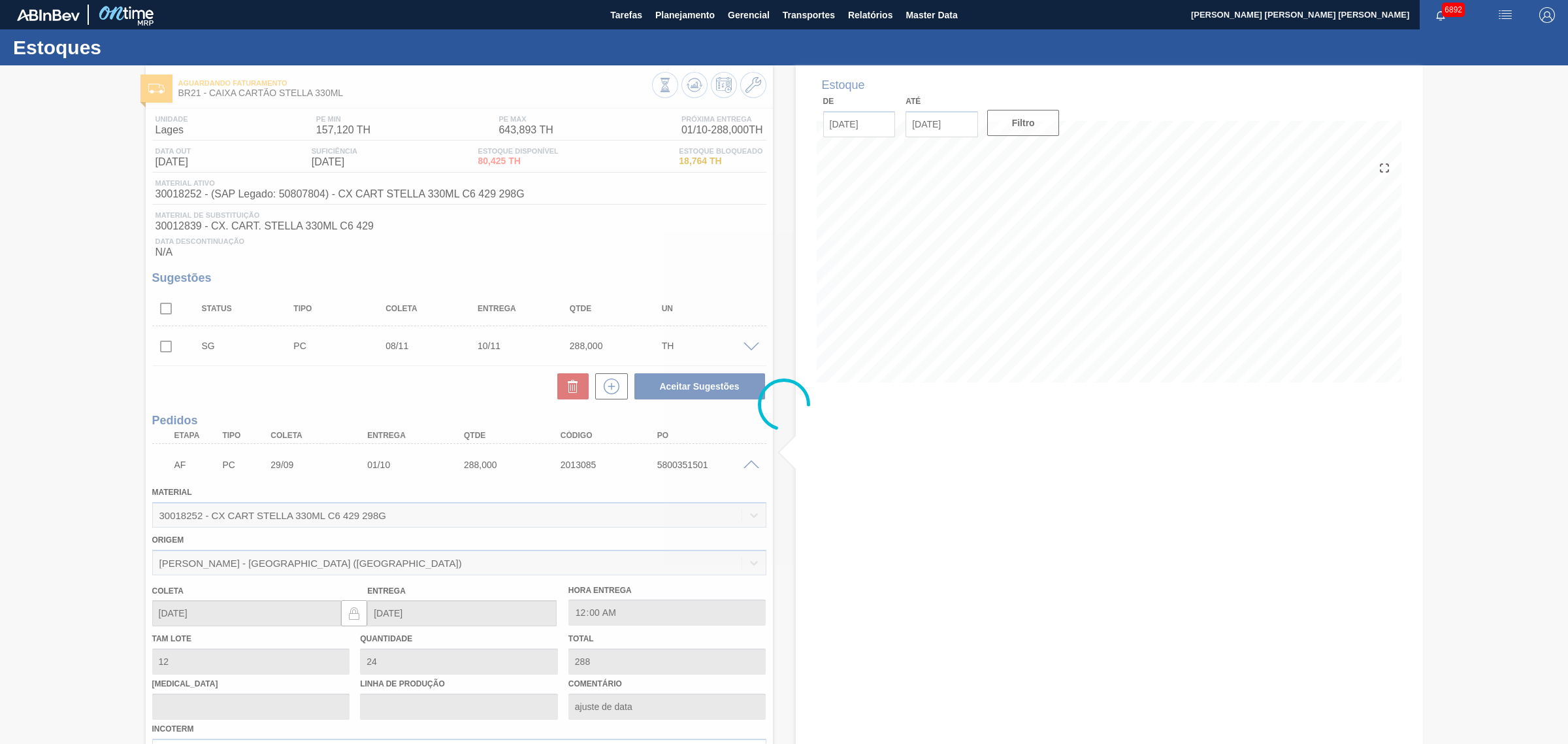
click at [755, 468] on div at bounding box center [784, 404] width 1568 height 678
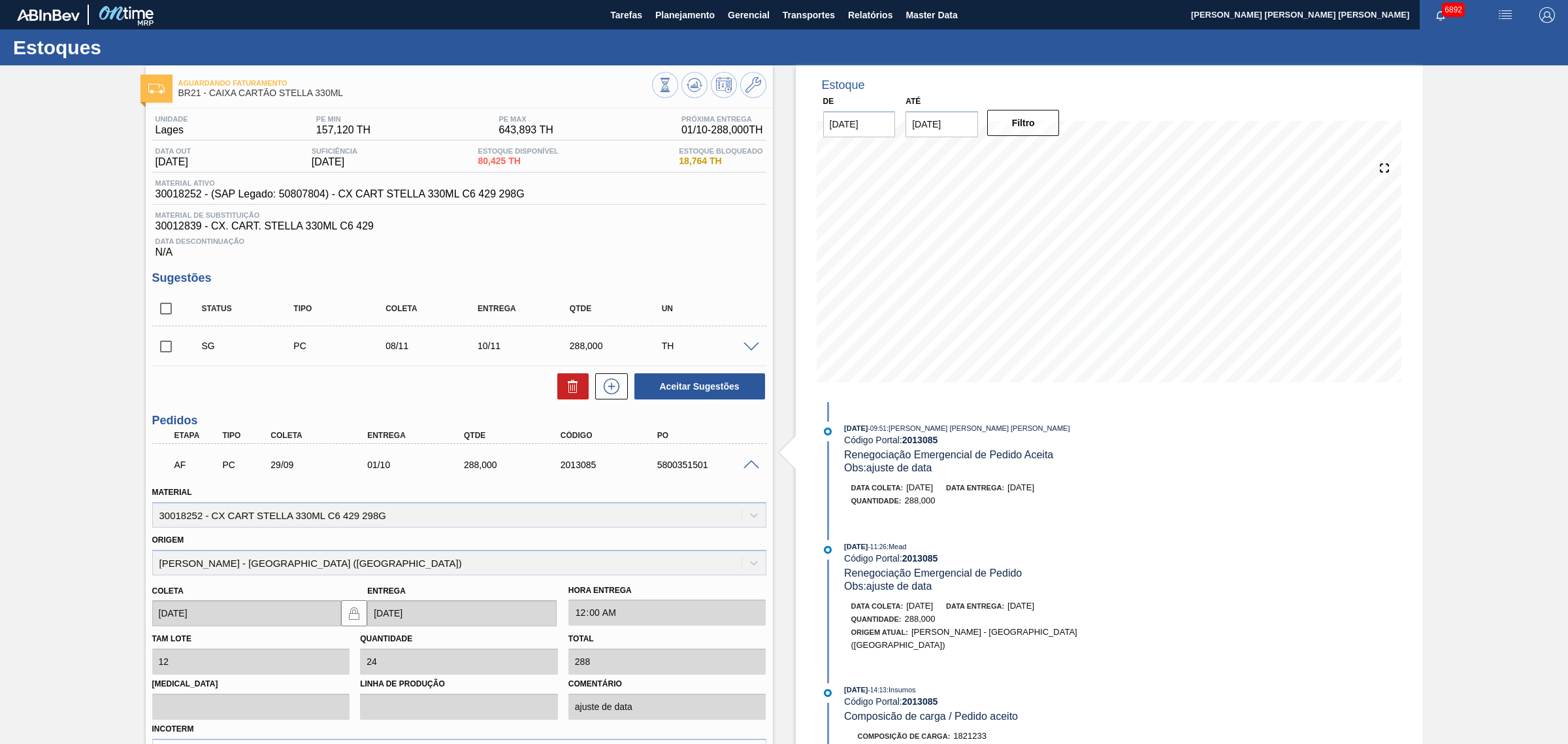
click at [753, 468] on span at bounding box center [752, 464] width 16 height 10
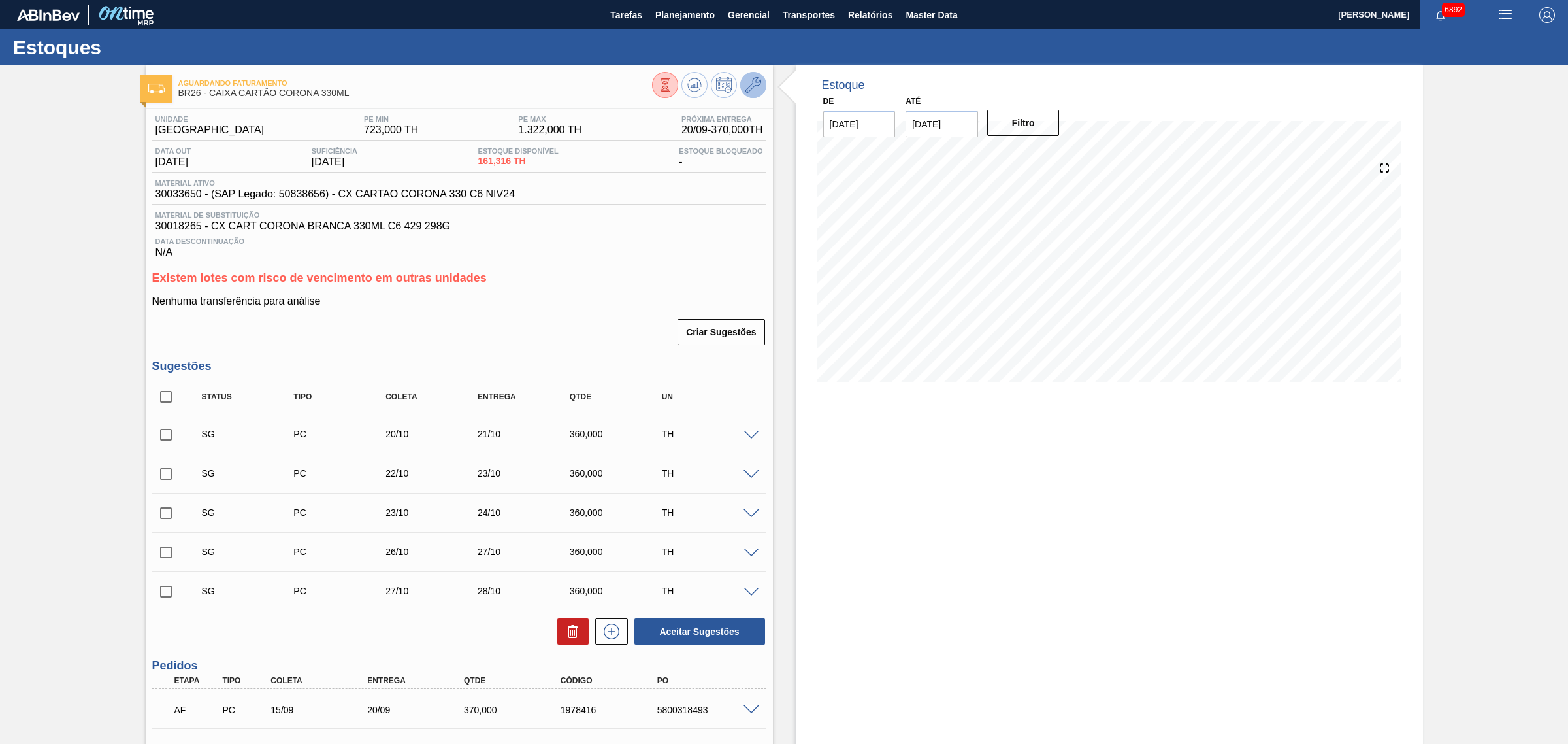
click at [746, 89] on icon at bounding box center [753, 85] width 16 height 16
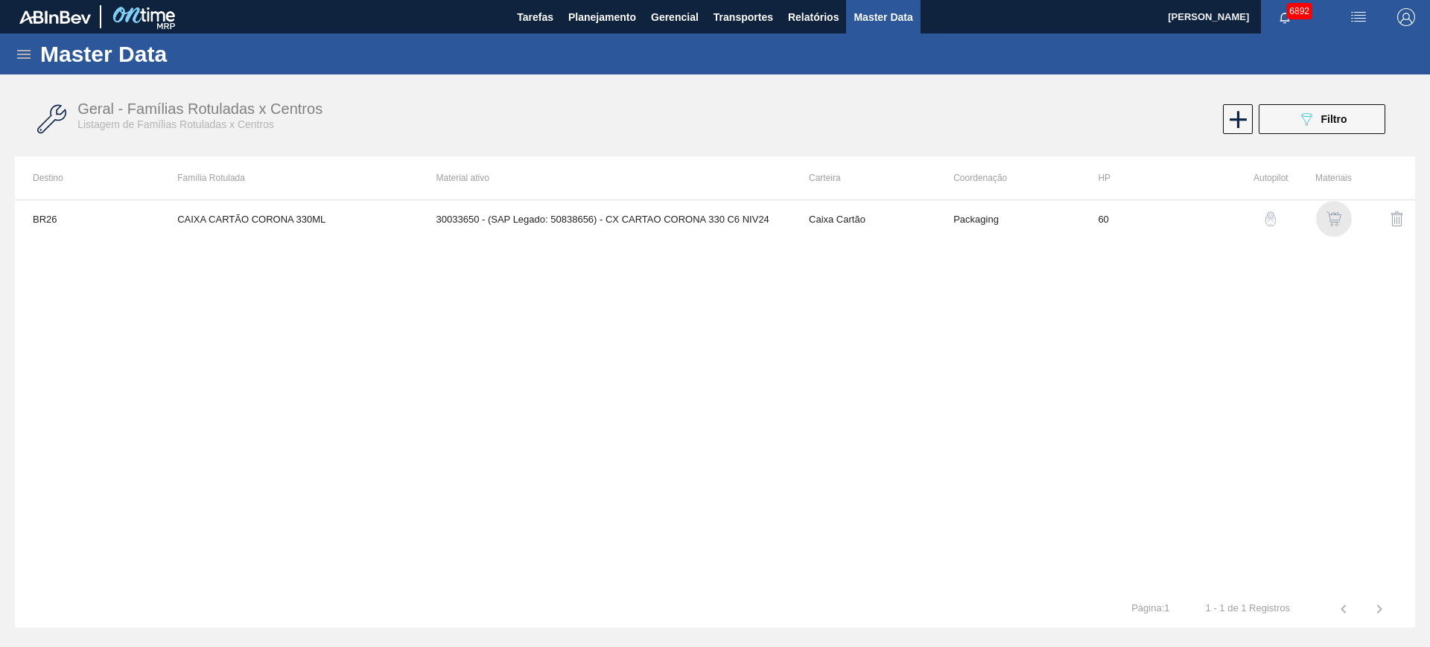
click at [1332, 220] on img "button" at bounding box center [1334, 219] width 15 height 15
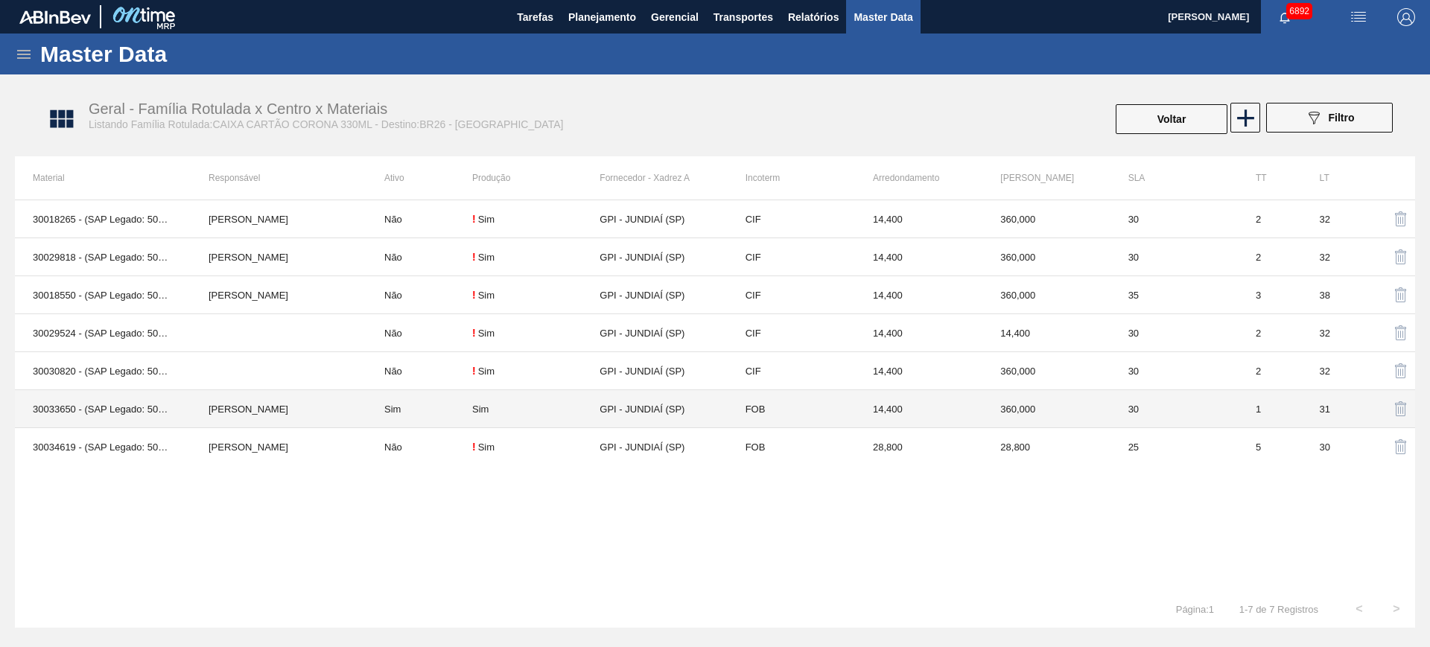
click at [384, 405] on td "Sim" at bounding box center [419, 409] width 106 height 38
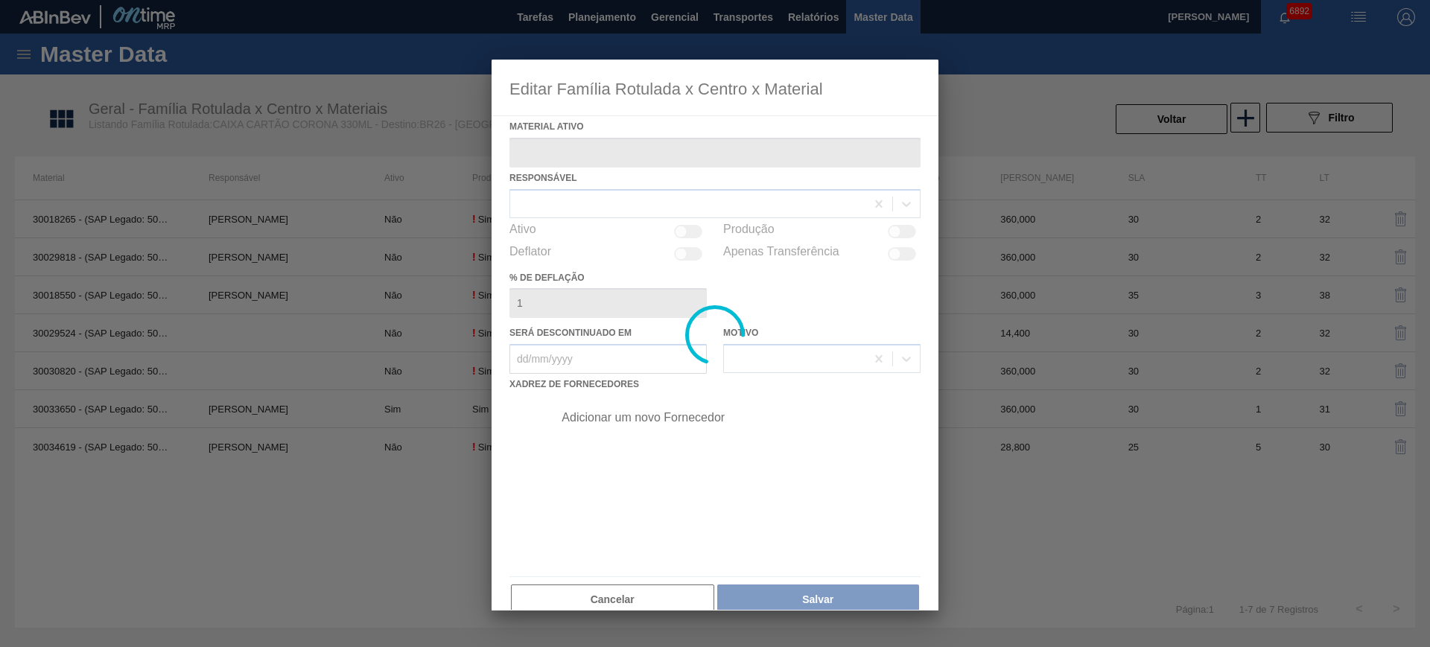
type ativo "30033650 - (SAP Legado: 50838656) - CX CARTAO CORONA 330 C6 NIV24"
checkbox input "true"
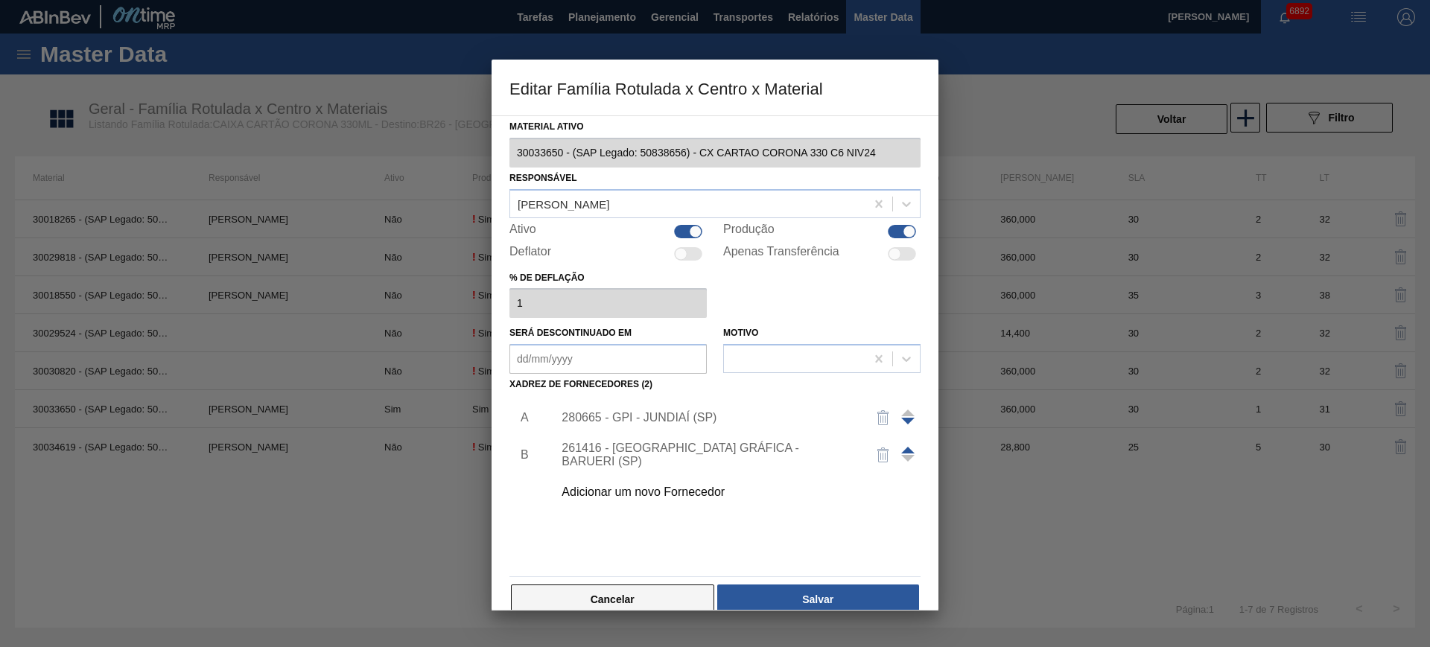
click at [667, 595] on button "Cancelar" at bounding box center [612, 600] width 203 height 30
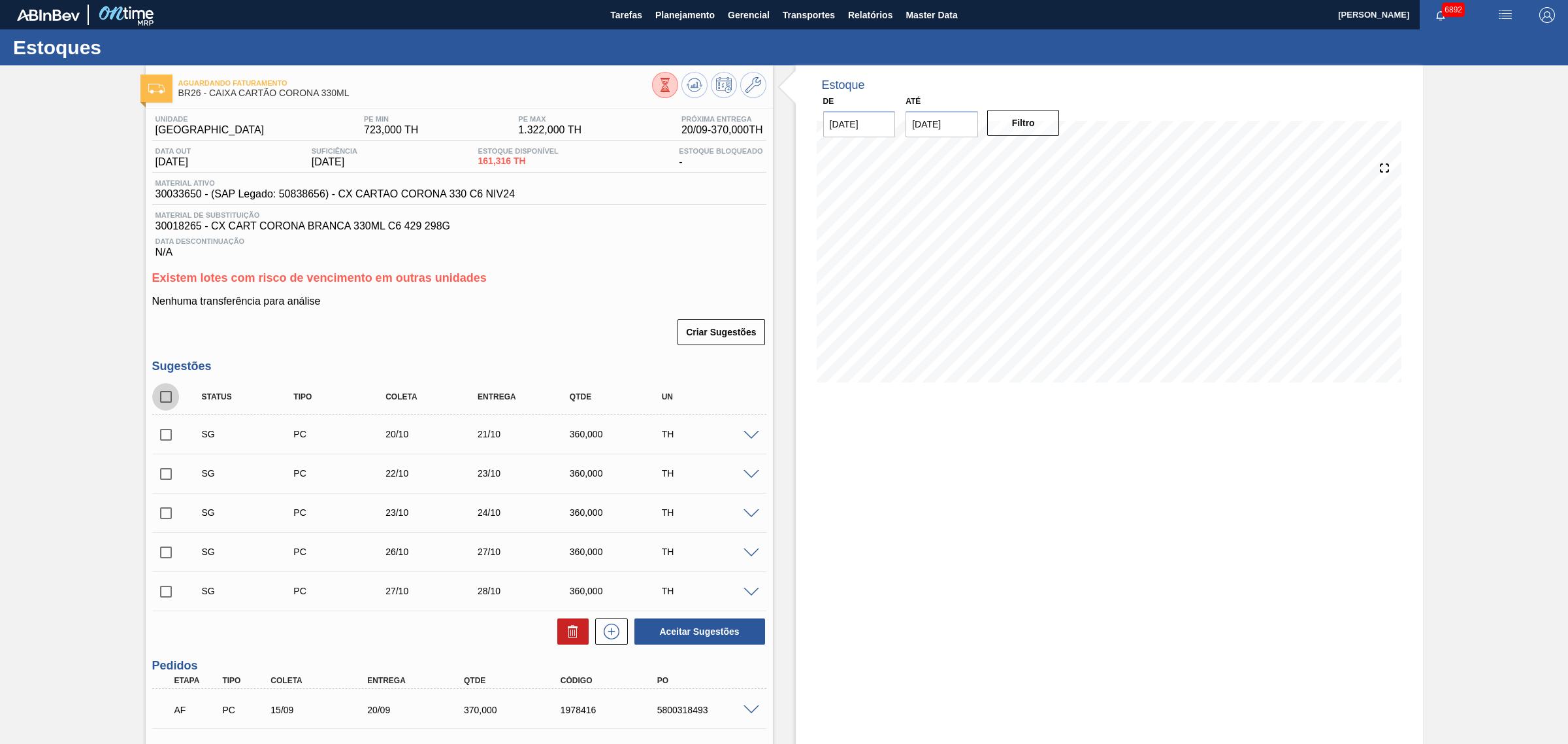
click at [163, 404] on input "checkbox" at bounding box center [166, 397] width 27 height 27
checkbox input "true"
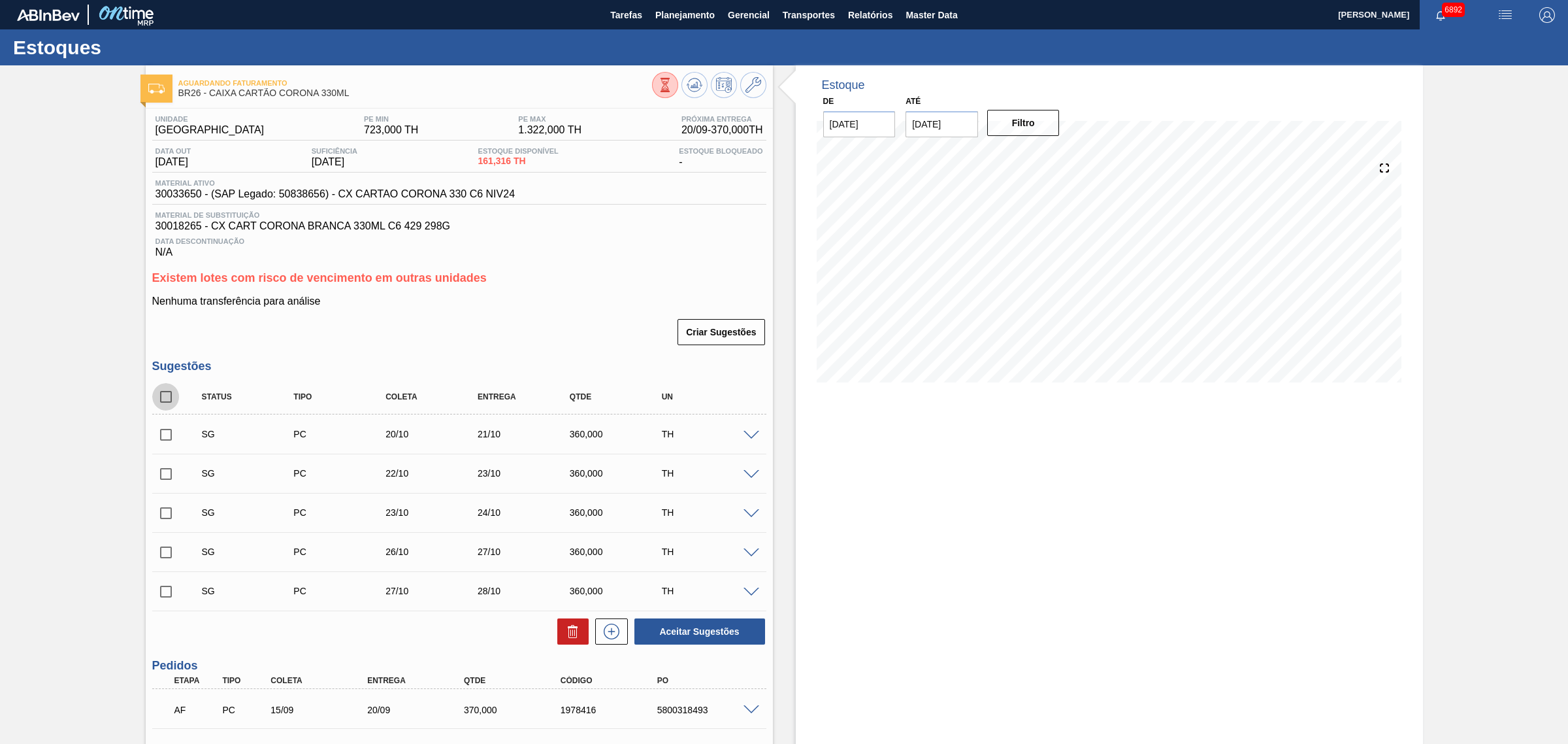
checkbox input "true"
click at [575, 636] on icon at bounding box center [573, 632] width 16 height 16
checkbox input "false"
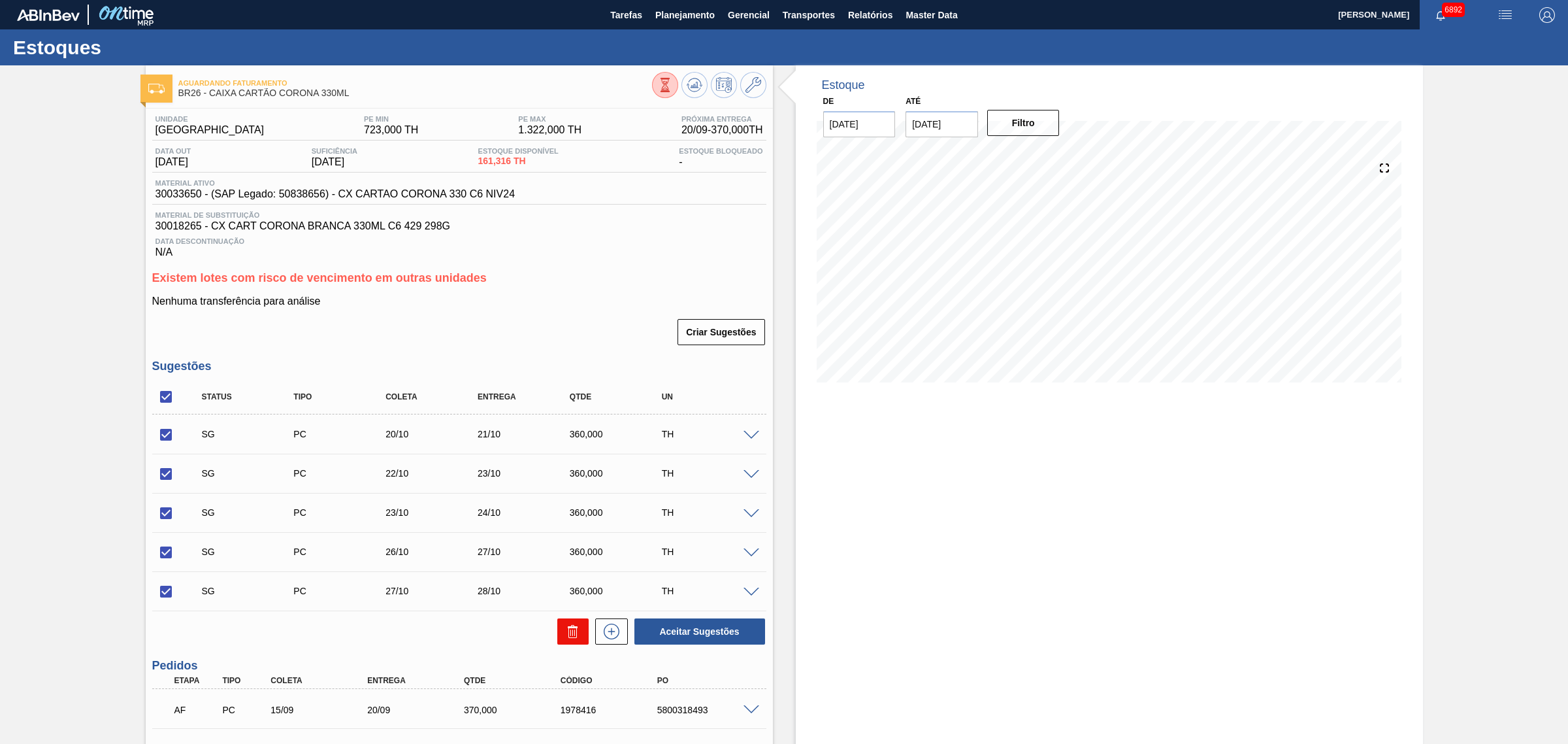
checkbox input "false"
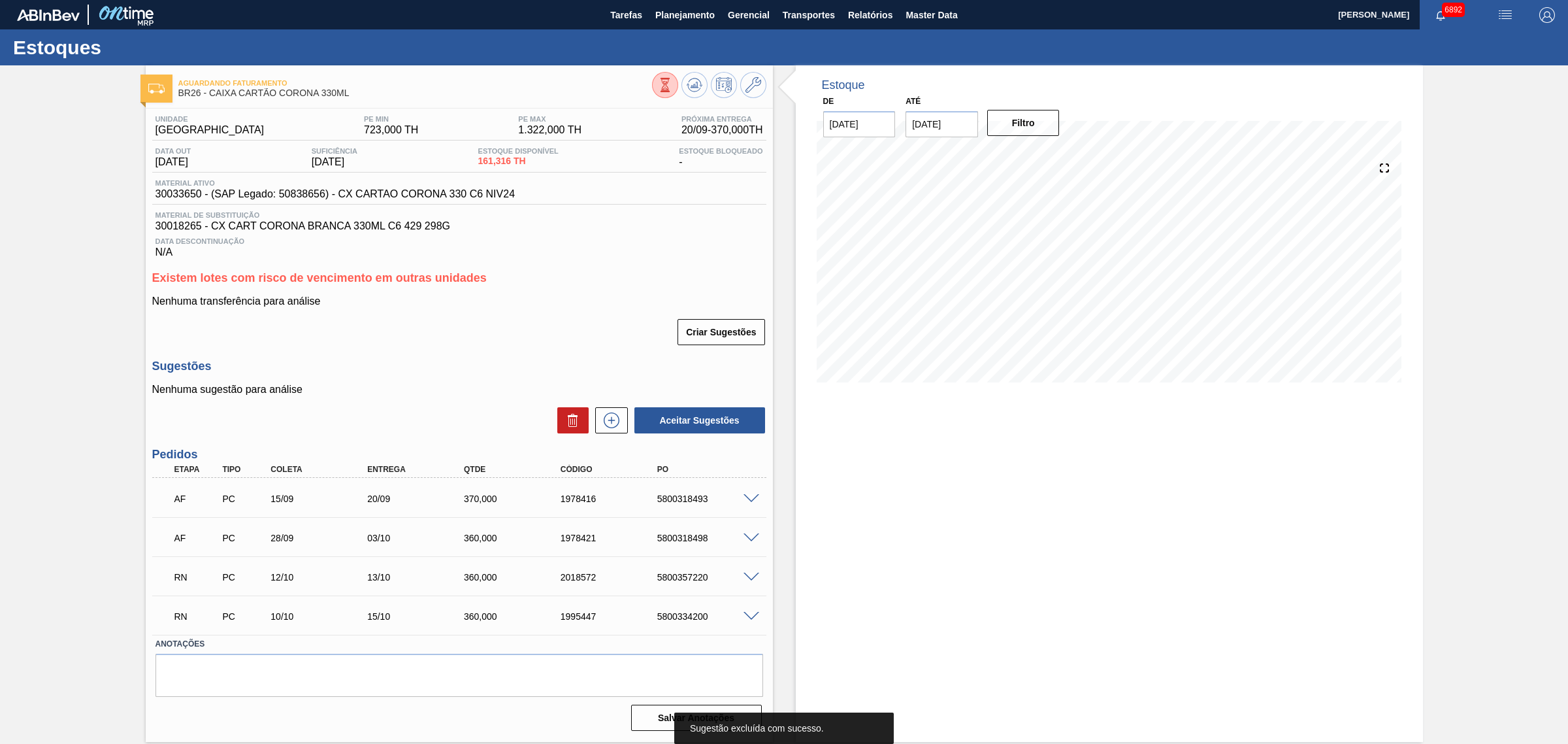
scroll to position [1, 0]
click at [689, 89] on icon at bounding box center [695, 85] width 16 height 16
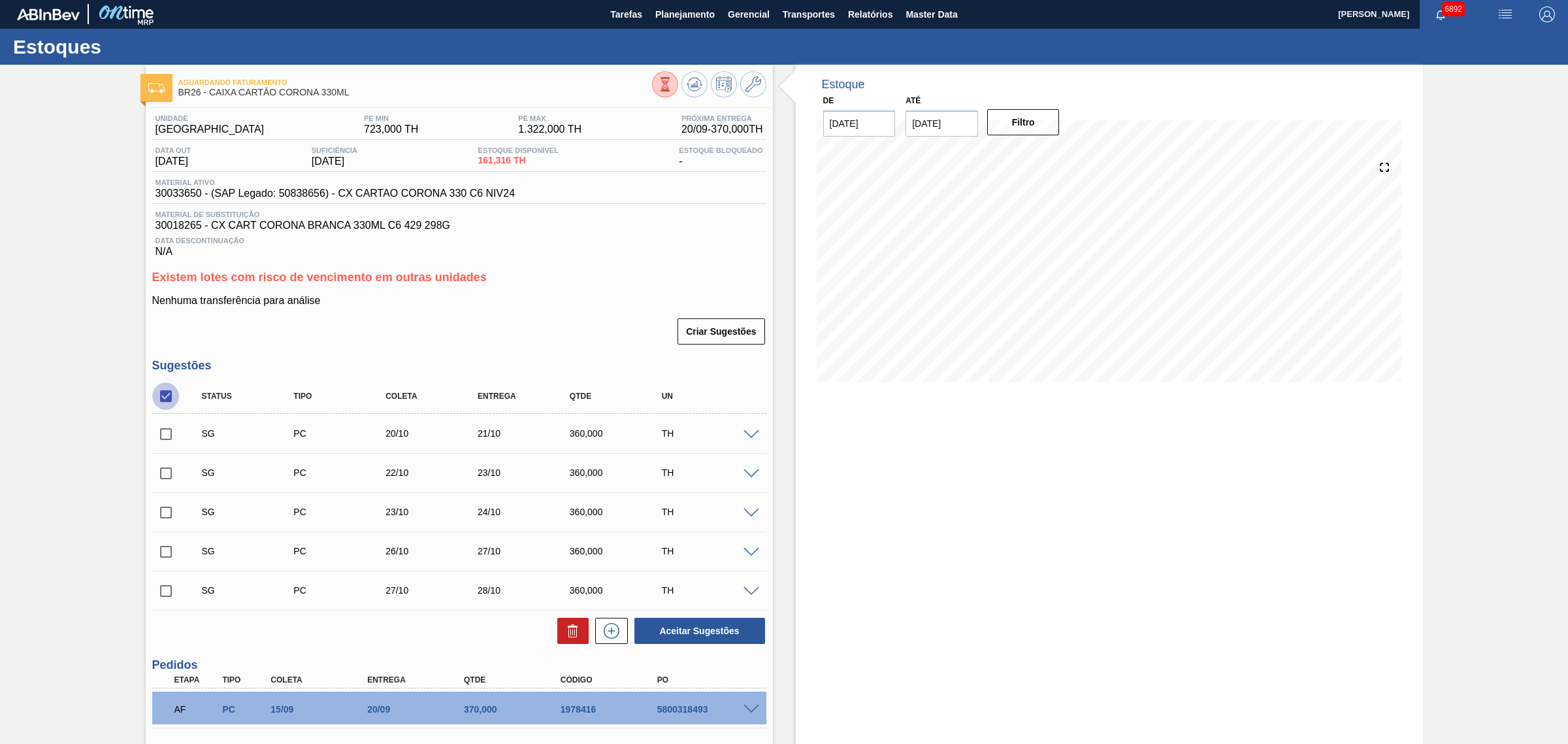
click at [165, 404] on input "checkbox" at bounding box center [166, 396] width 27 height 27
checkbox input "true"
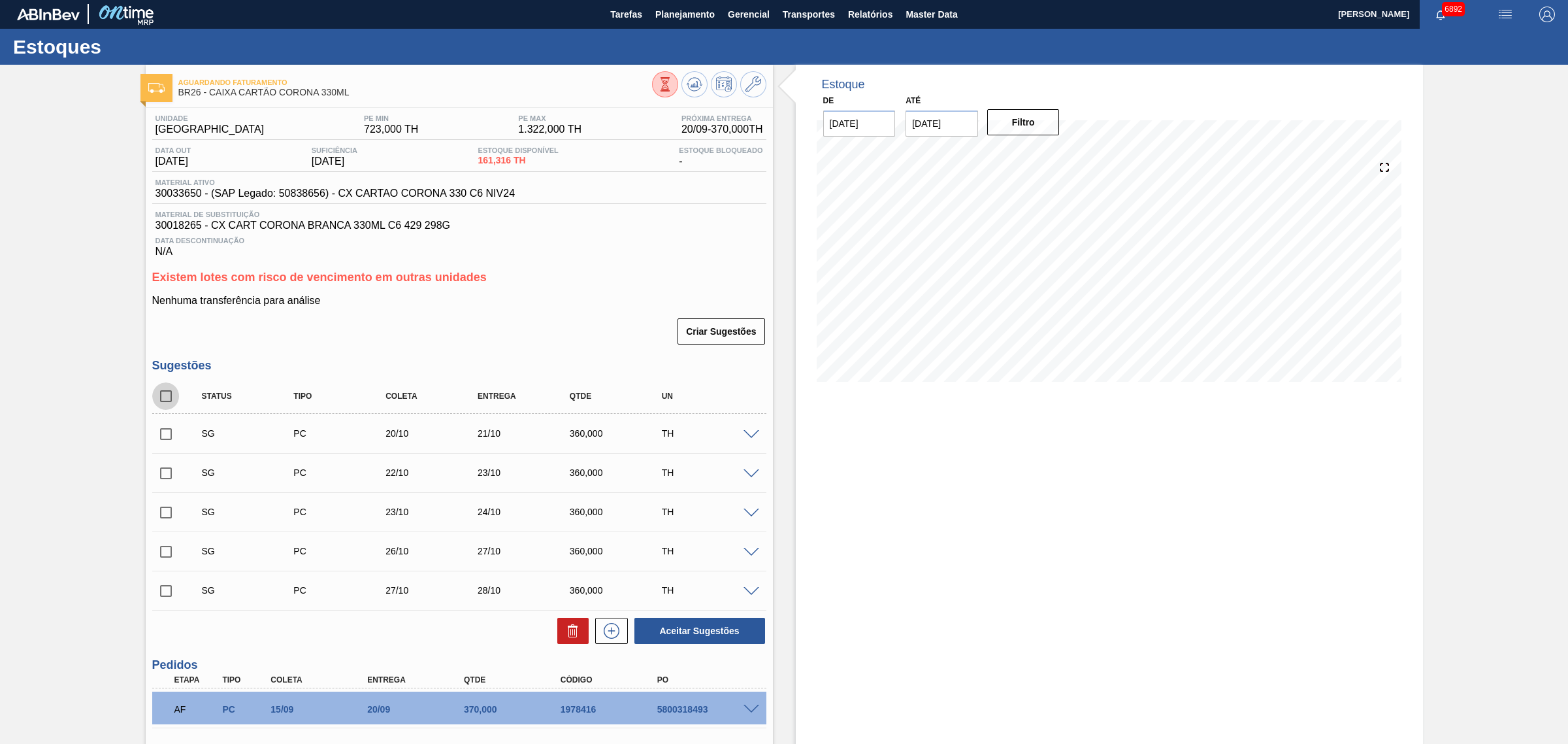
checkbox input "true"
click at [585, 634] on button at bounding box center [573, 631] width 32 height 26
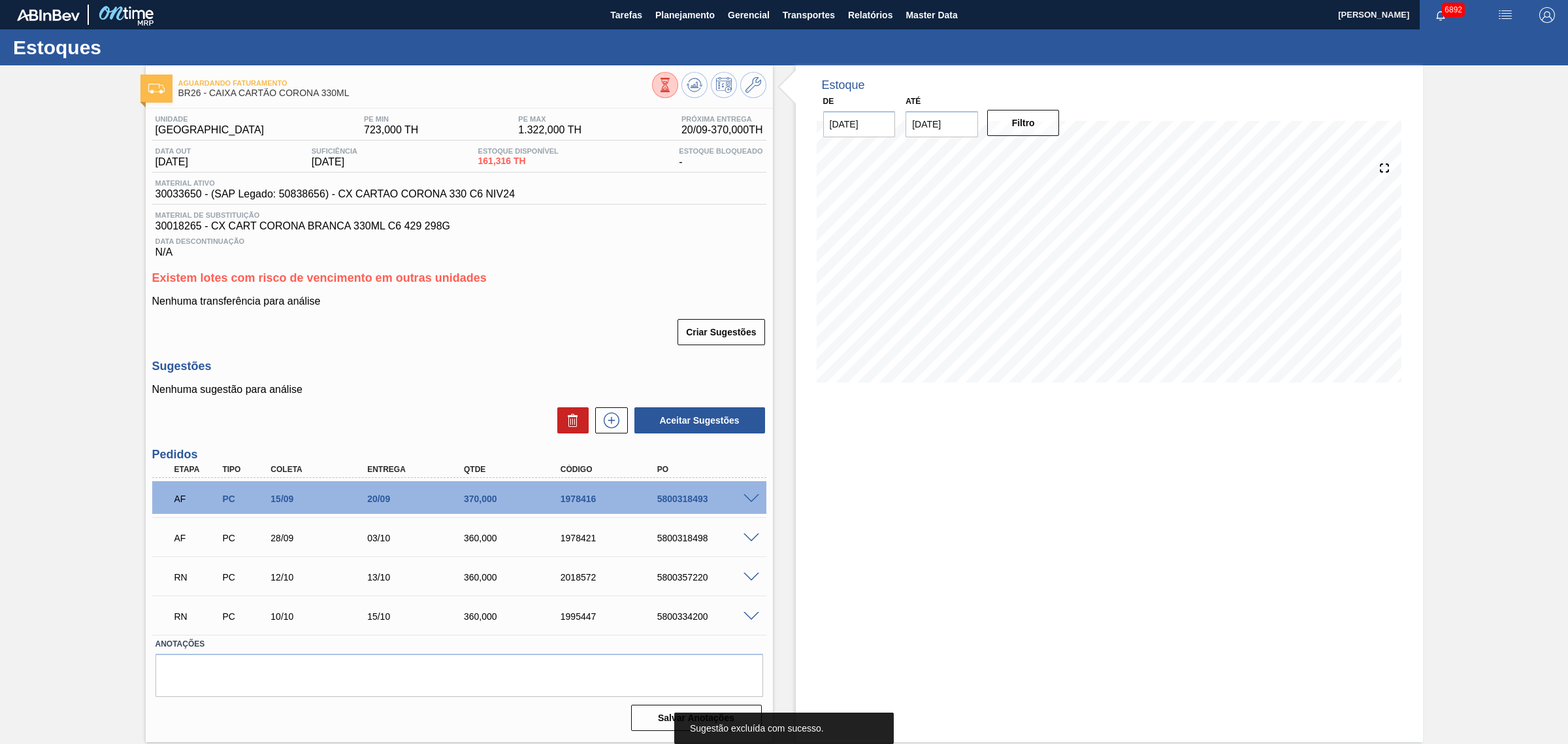
click at [745, 574] on span at bounding box center [752, 577] width 16 height 10
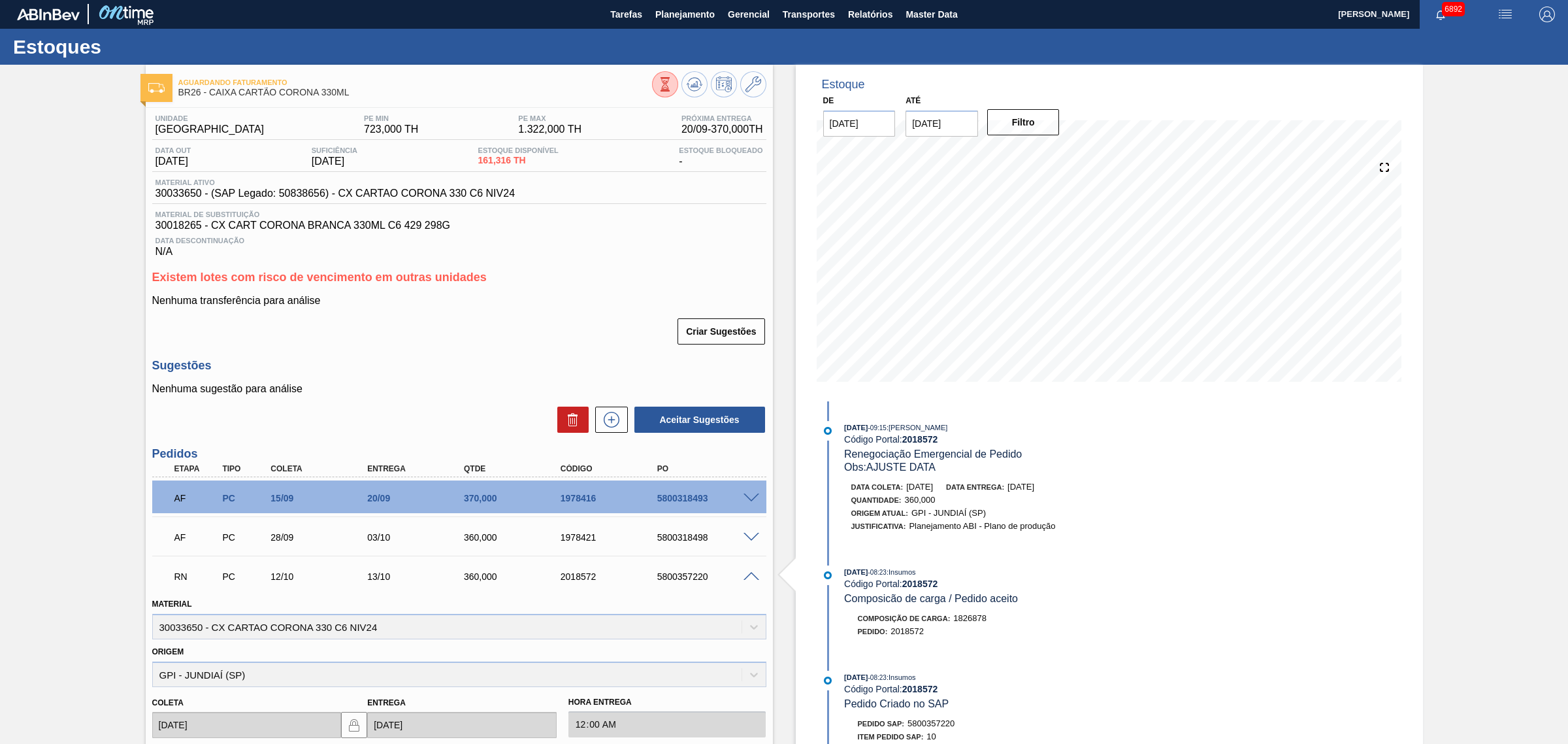
click at [750, 576] on span at bounding box center [752, 576] width 16 height 10
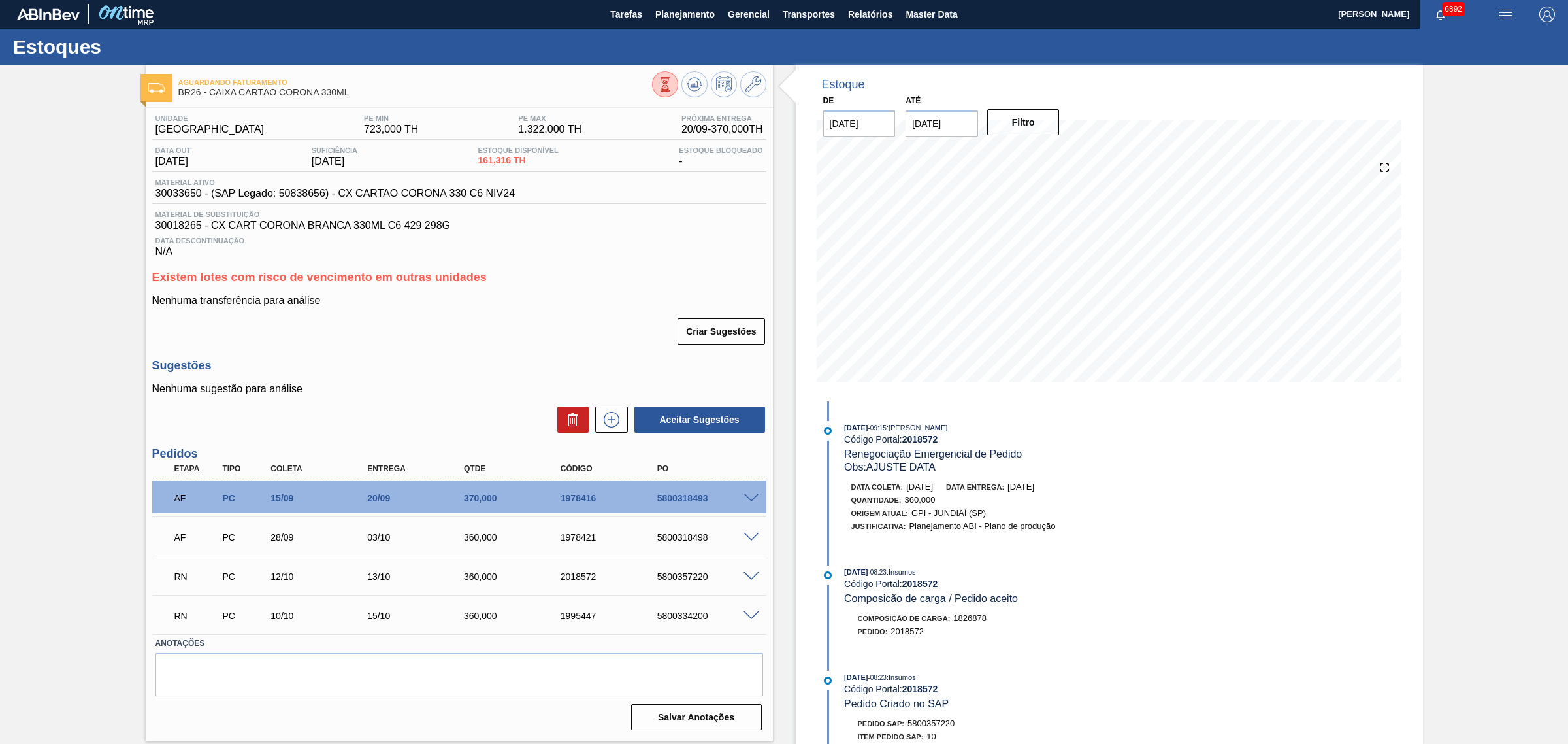
click at [752, 500] on span at bounding box center [752, 497] width 16 height 10
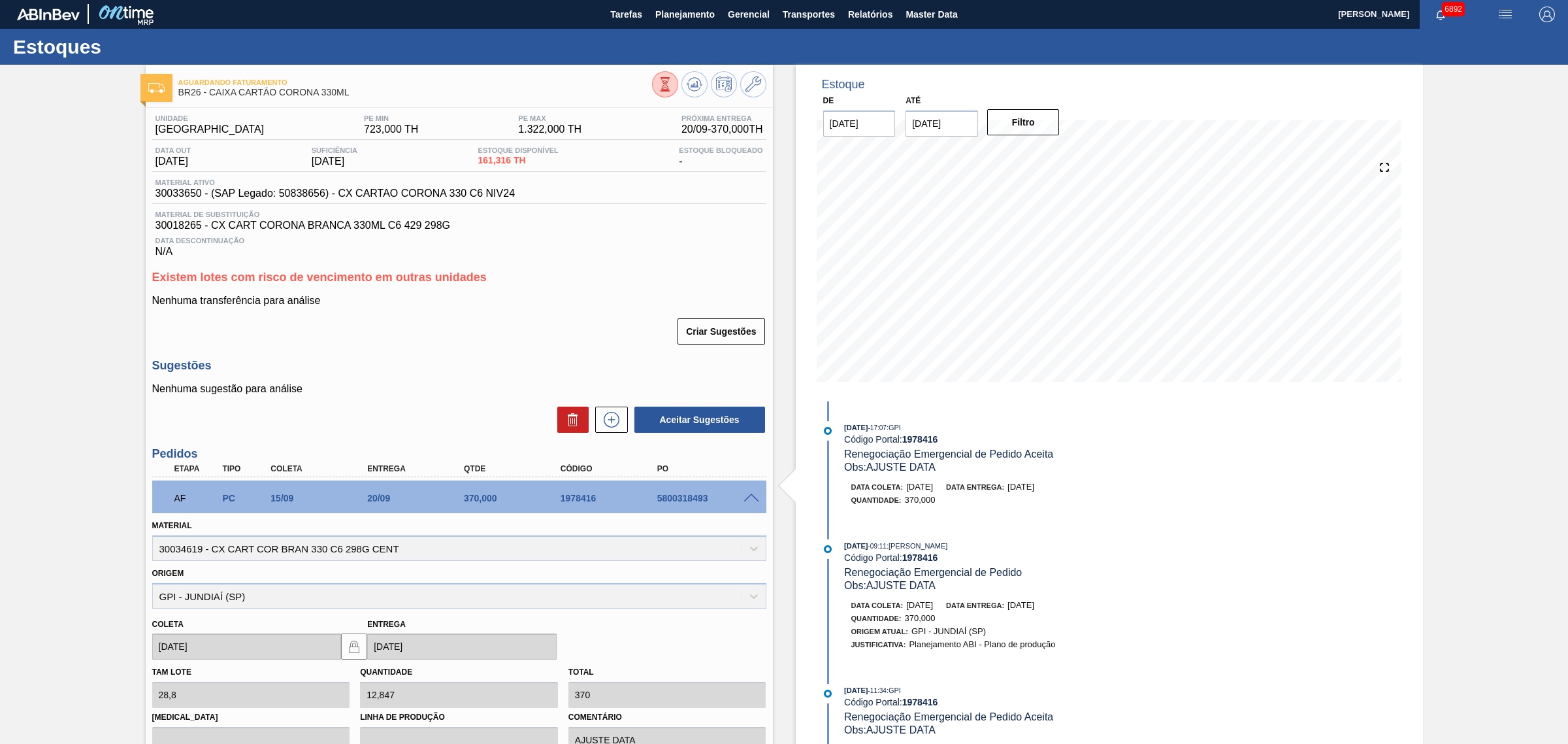
click at [749, 500] on span at bounding box center [752, 497] width 16 height 10
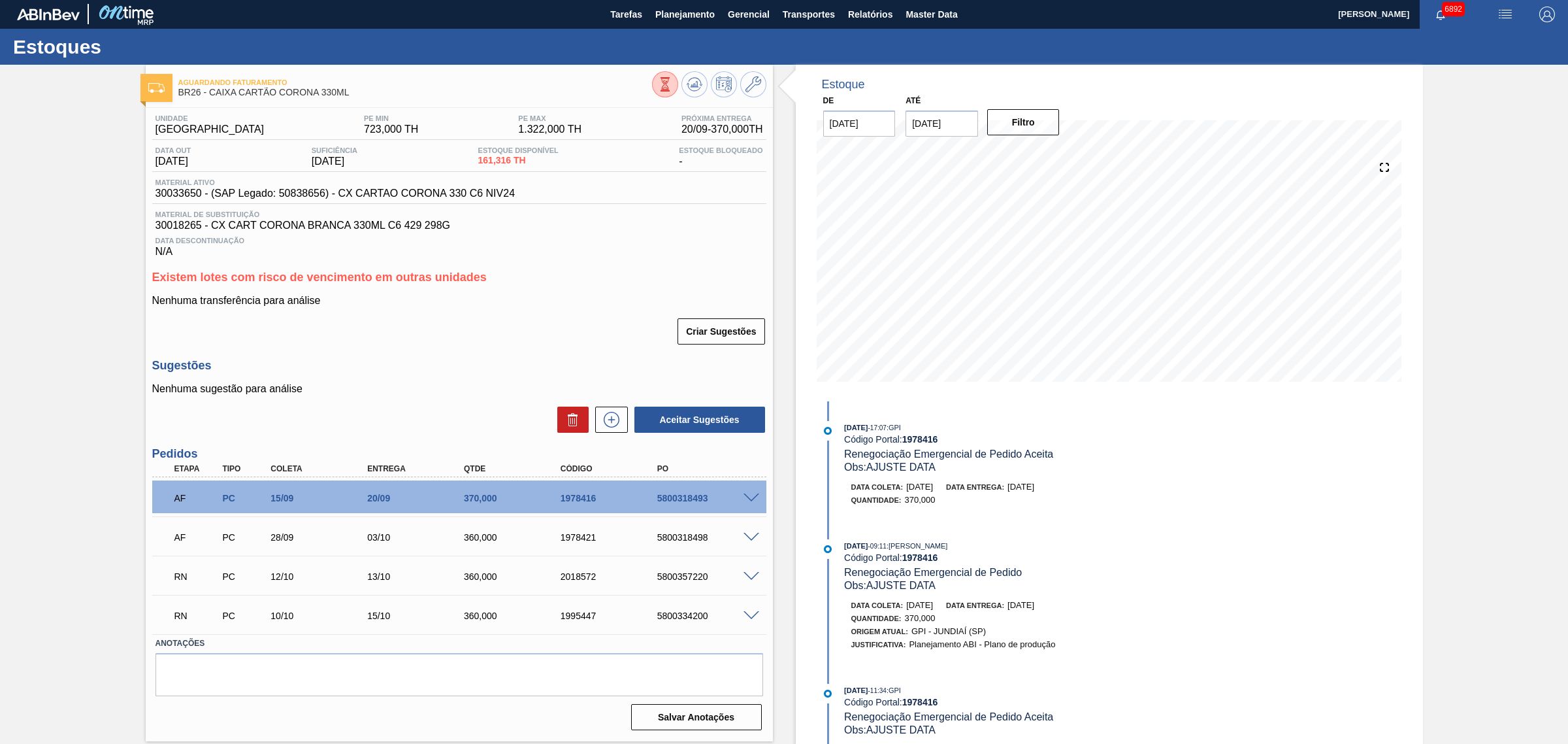
click at [749, 578] on span at bounding box center [752, 576] width 16 height 10
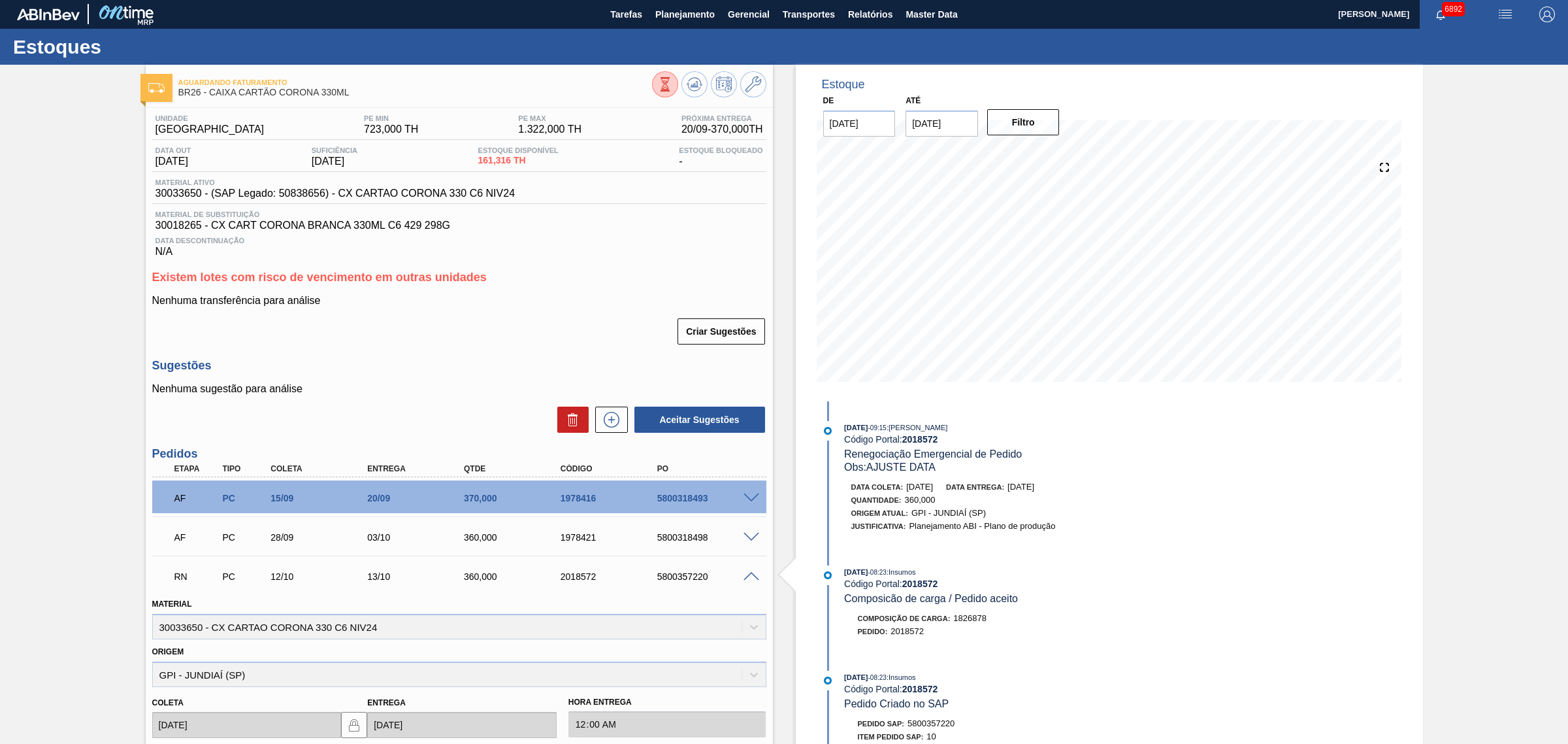
click at [749, 578] on span at bounding box center [752, 576] width 16 height 10
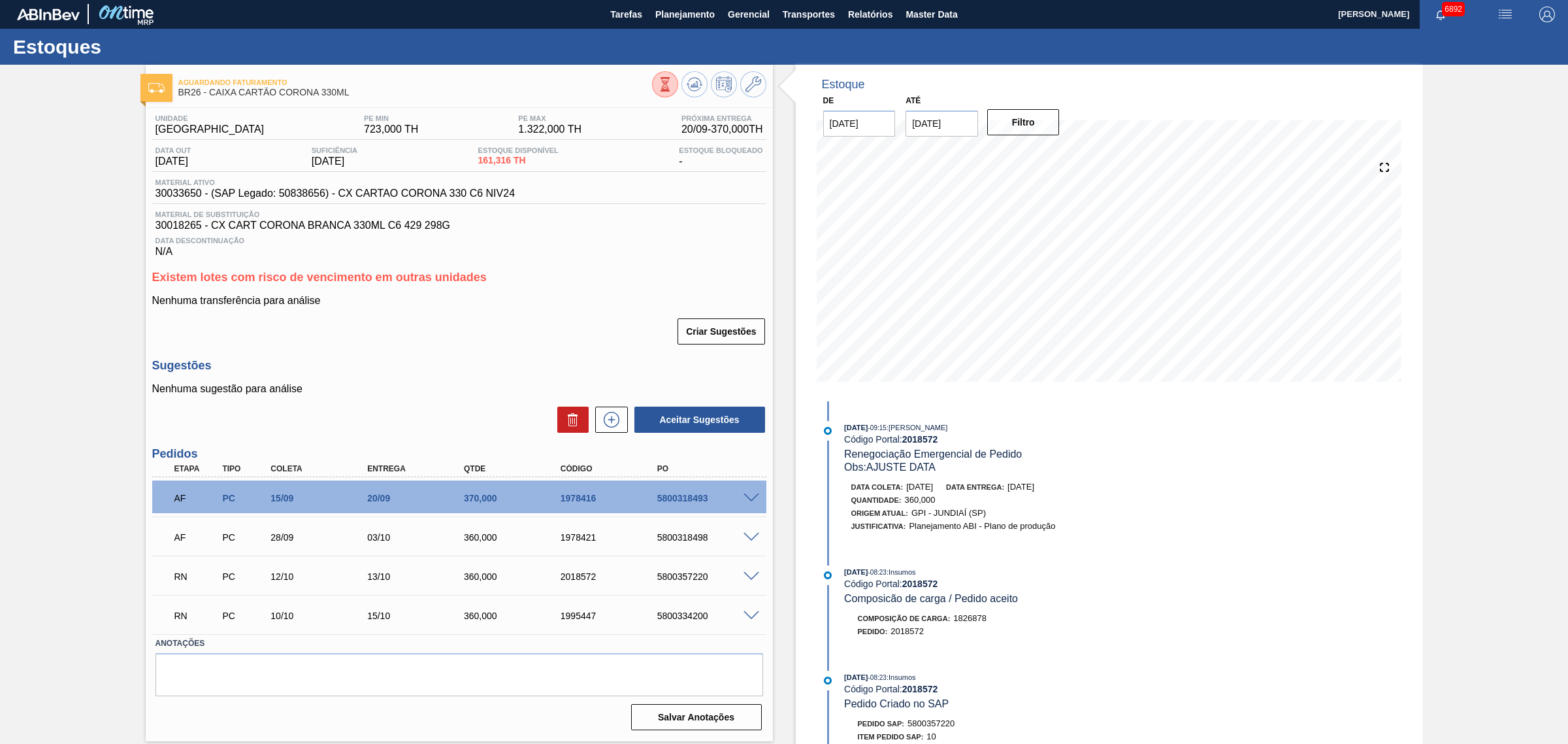
click at [758, 616] on span at bounding box center [752, 615] width 16 height 10
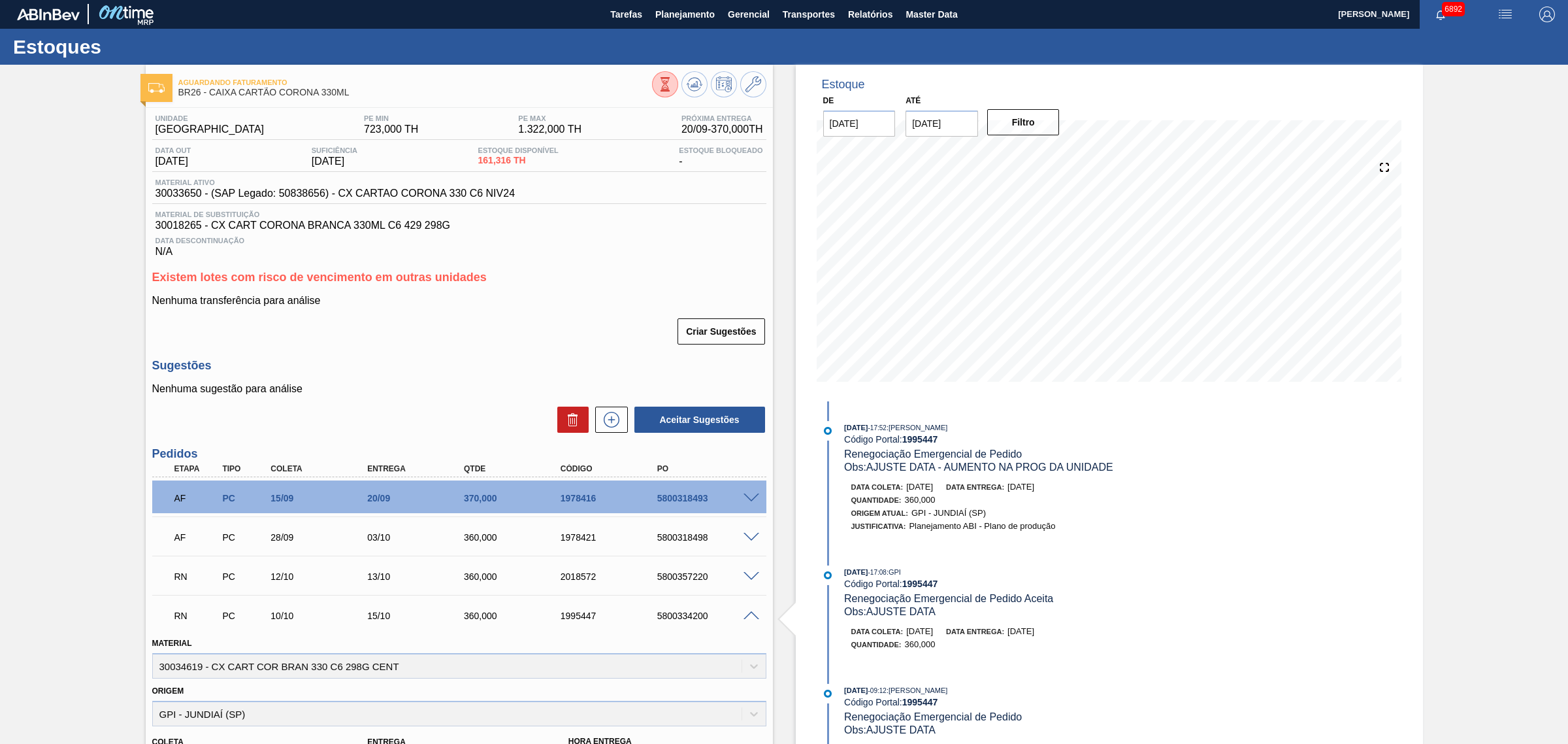
click at [758, 616] on span at bounding box center [752, 615] width 16 height 10
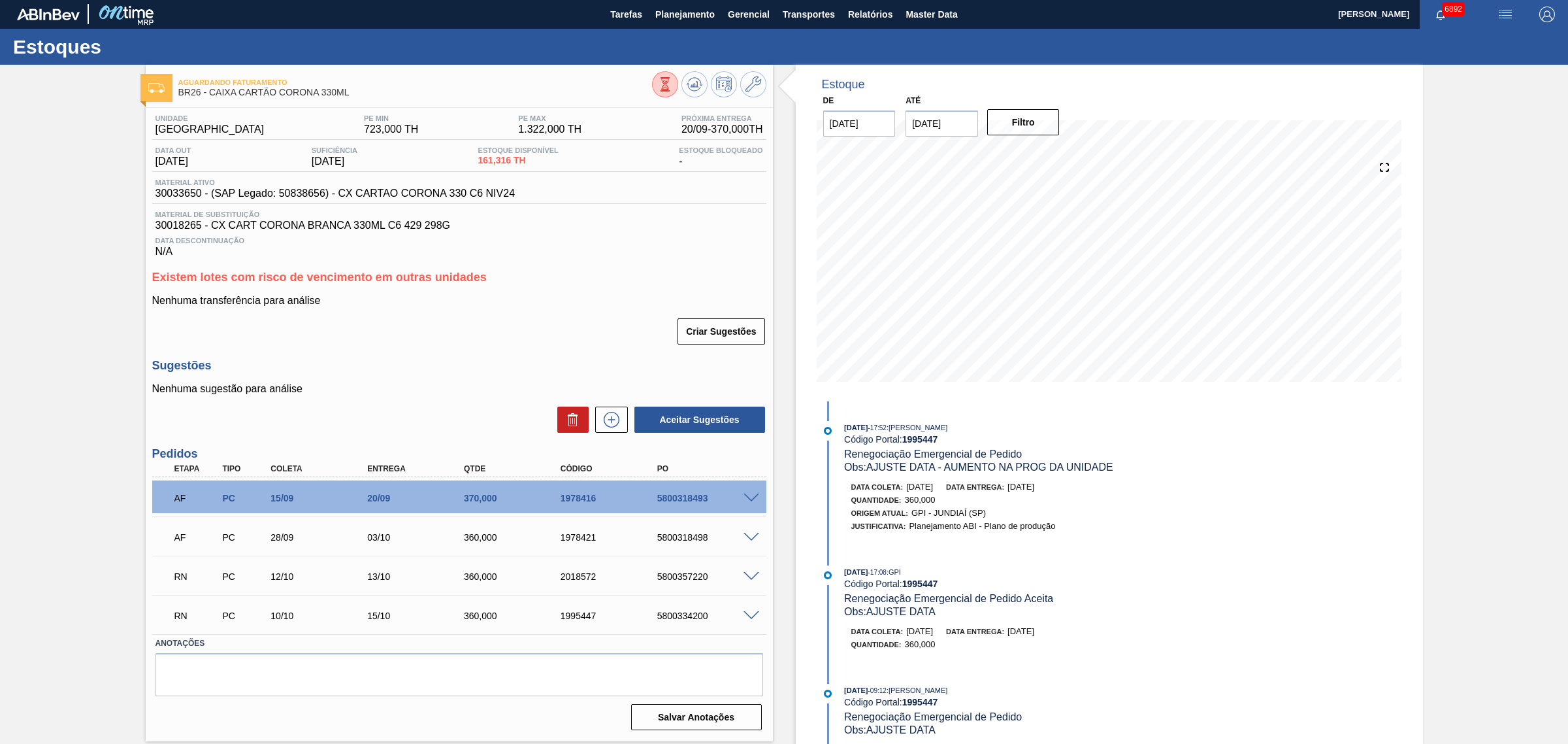
click at [752, 576] on span at bounding box center [752, 576] width 16 height 10
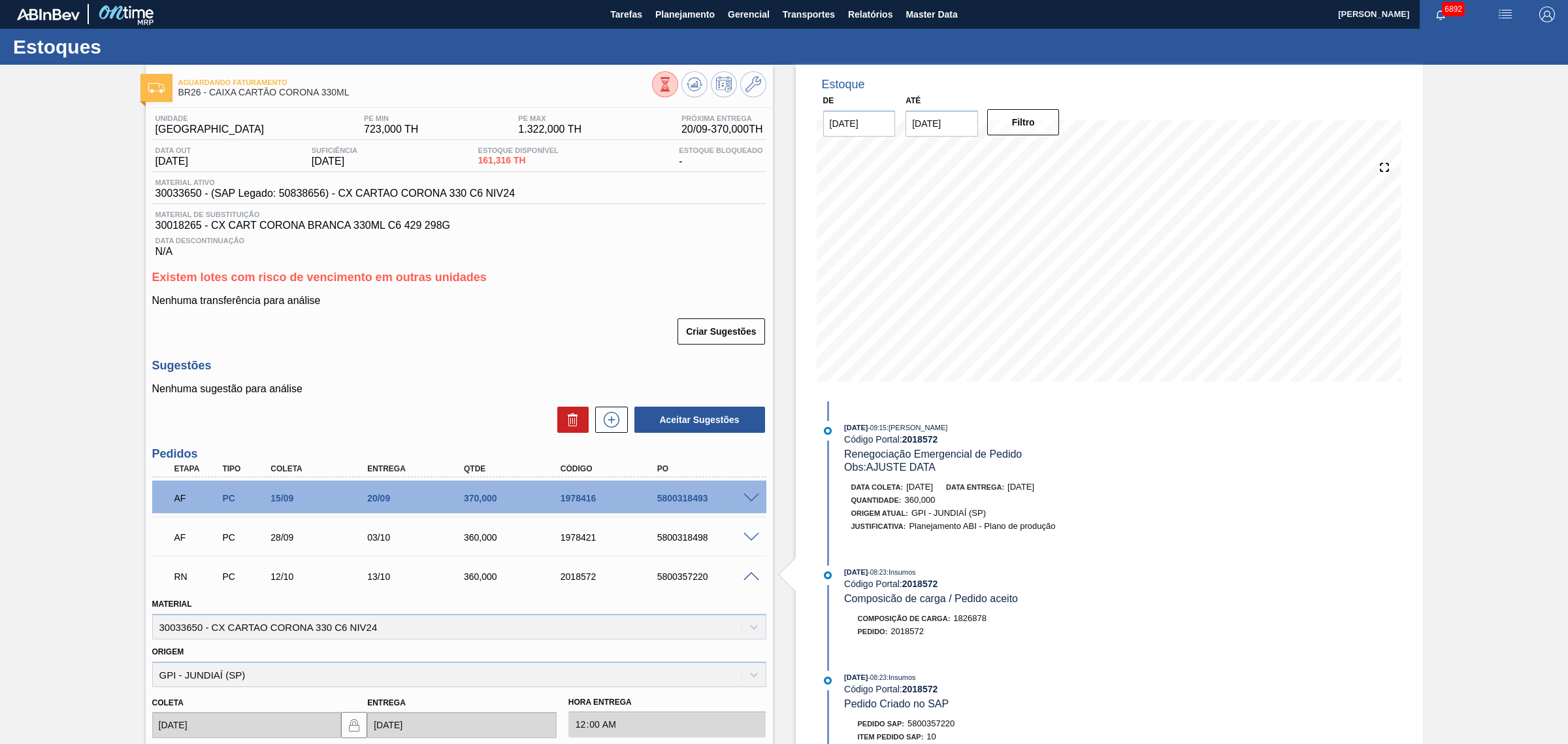
click at [752, 576] on span at bounding box center [752, 576] width 16 height 10
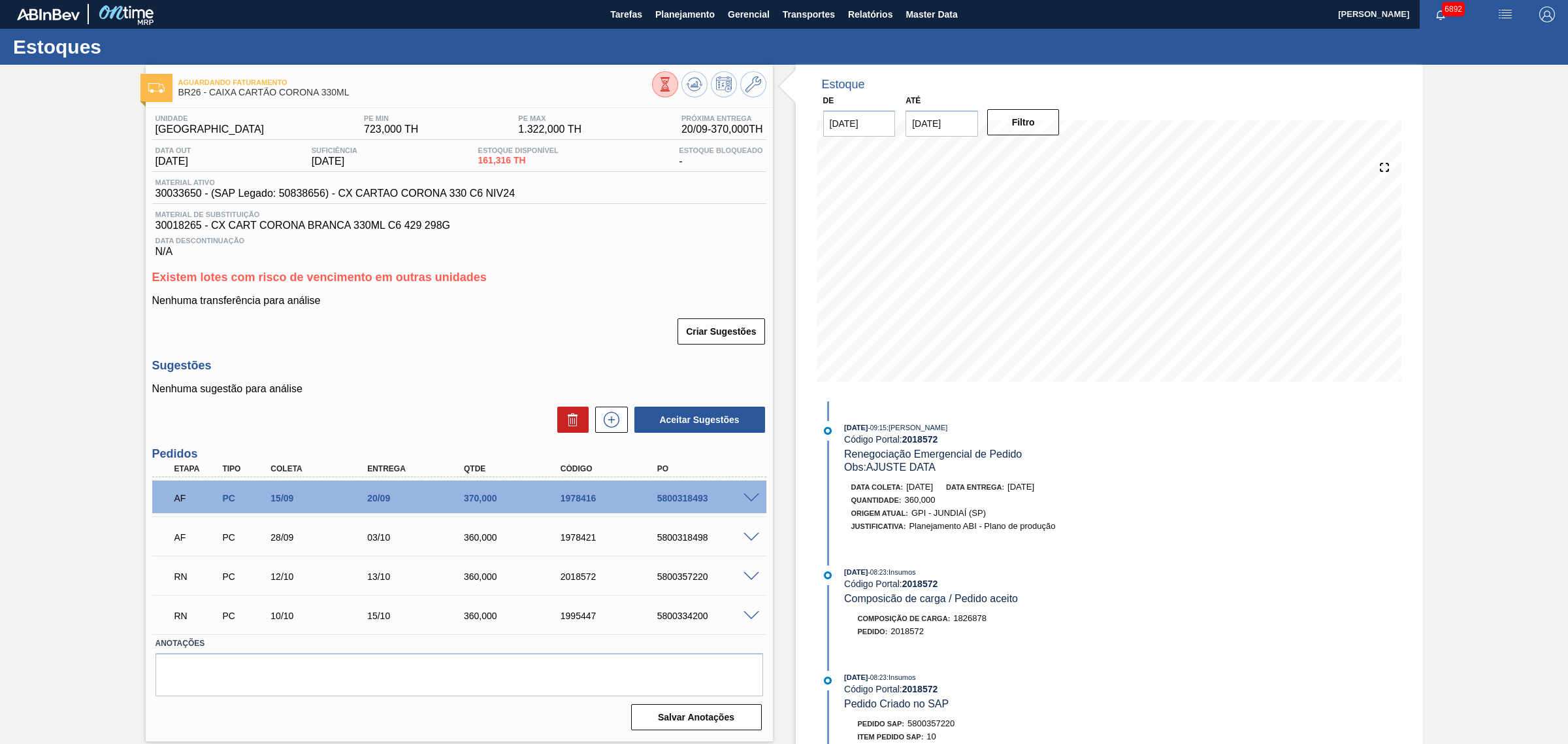
click at [746, 614] on span at bounding box center [752, 615] width 16 height 10
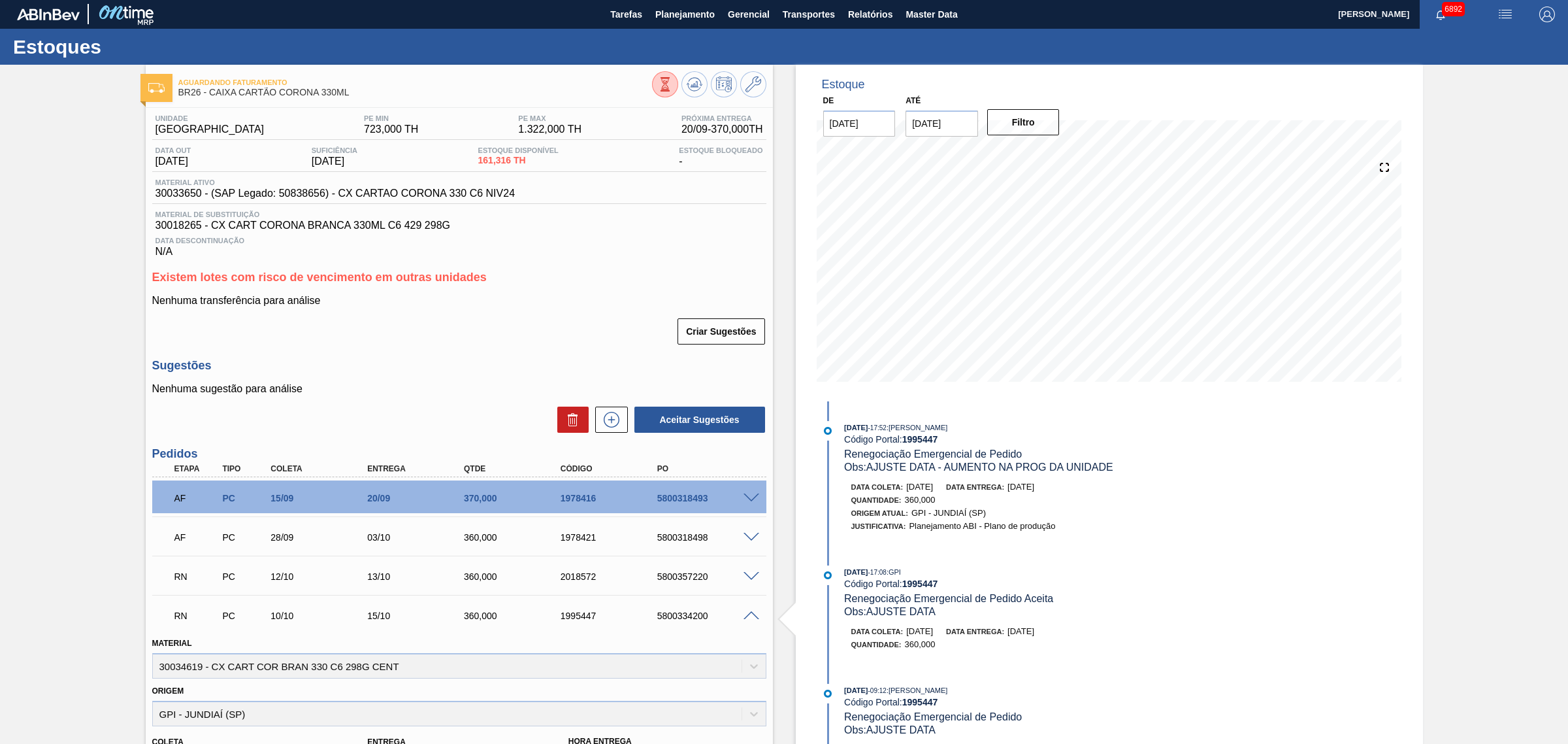
click at [746, 614] on span at bounding box center [752, 615] width 16 height 10
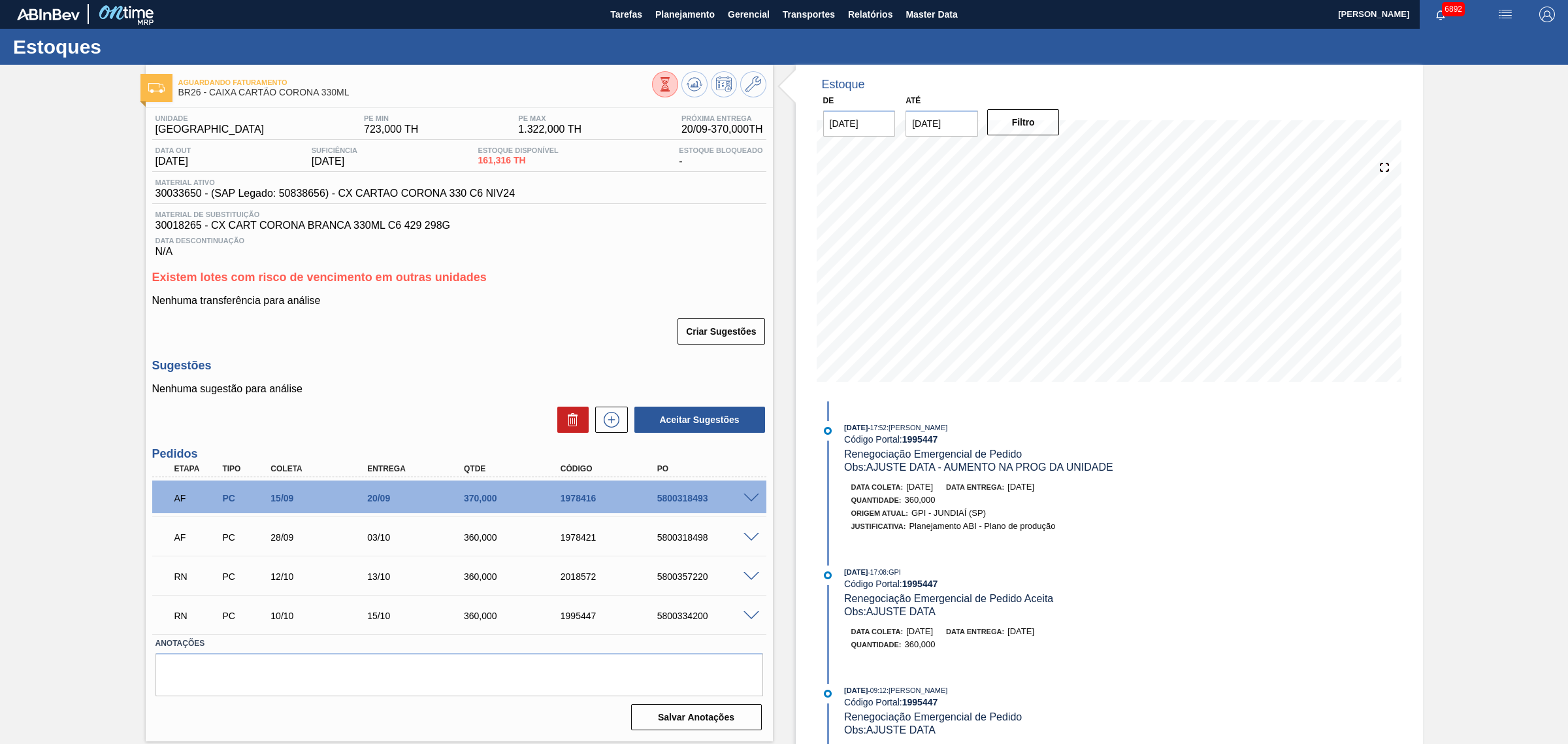
click at [752, 573] on div "RN PC 12/10 13/10 360,000 2018572 5800357220" at bounding box center [460, 575] width 614 height 32
click at [752, 578] on span at bounding box center [752, 576] width 16 height 10
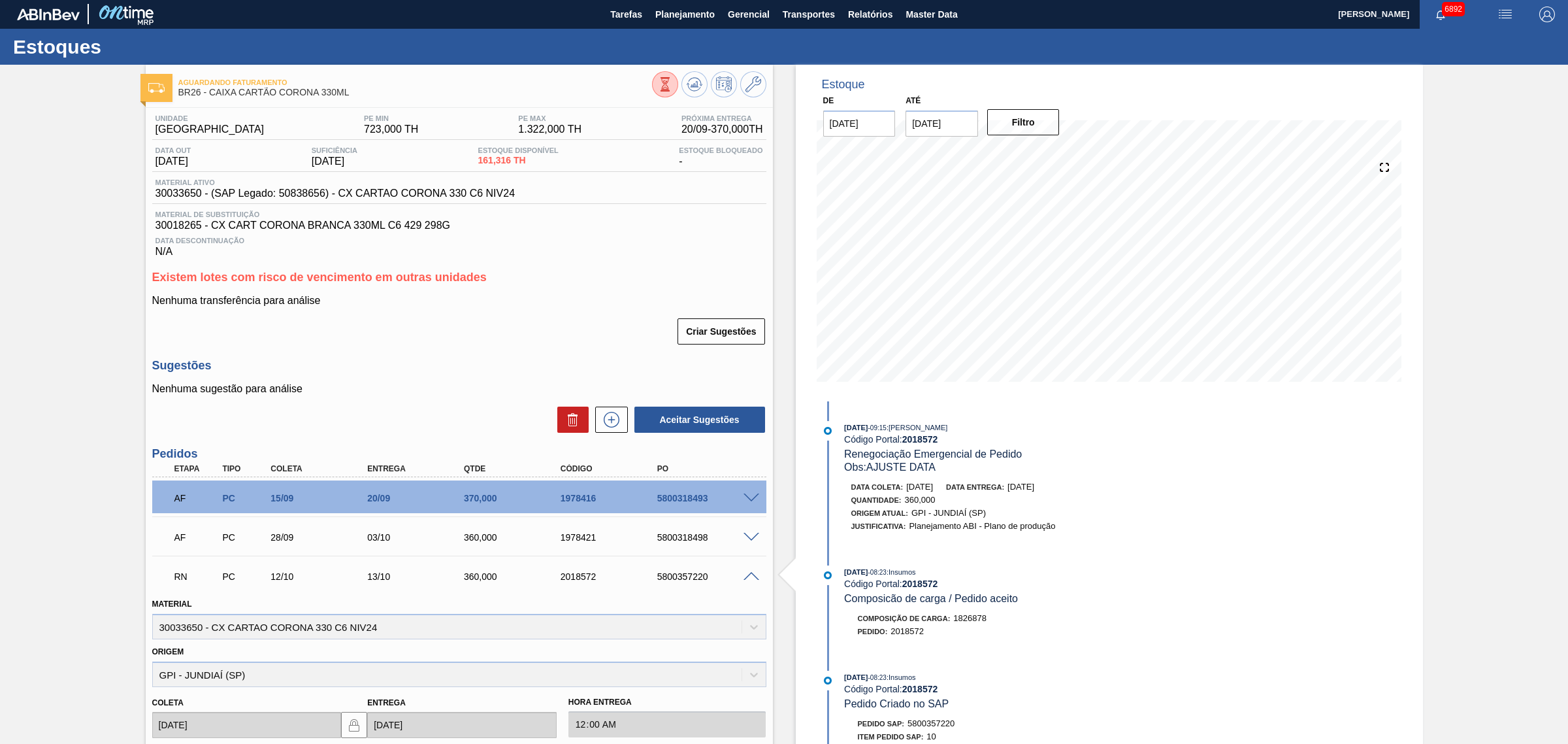
click at [752, 578] on span at bounding box center [752, 576] width 16 height 10
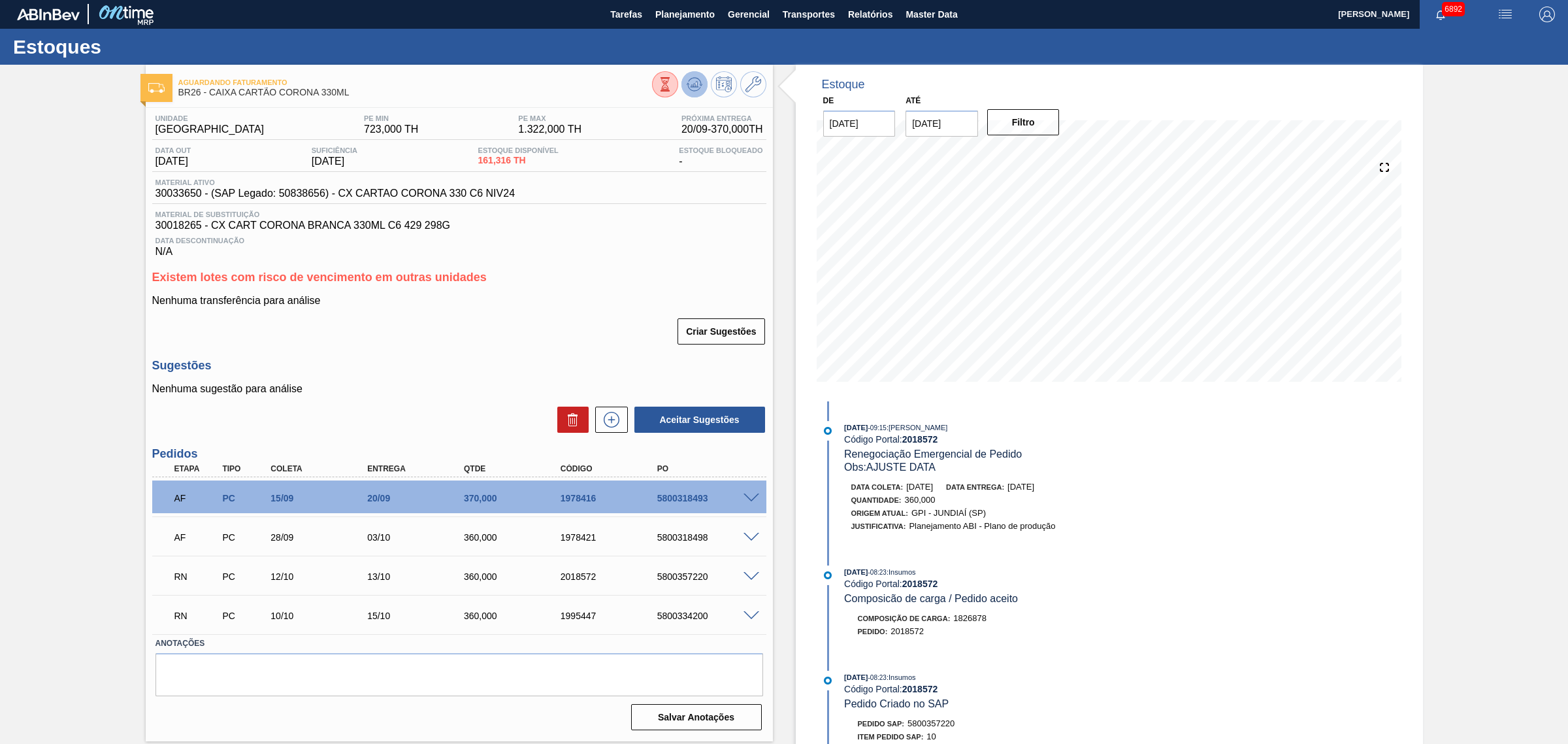
click at [695, 85] on icon at bounding box center [695, 84] width 1 height 5
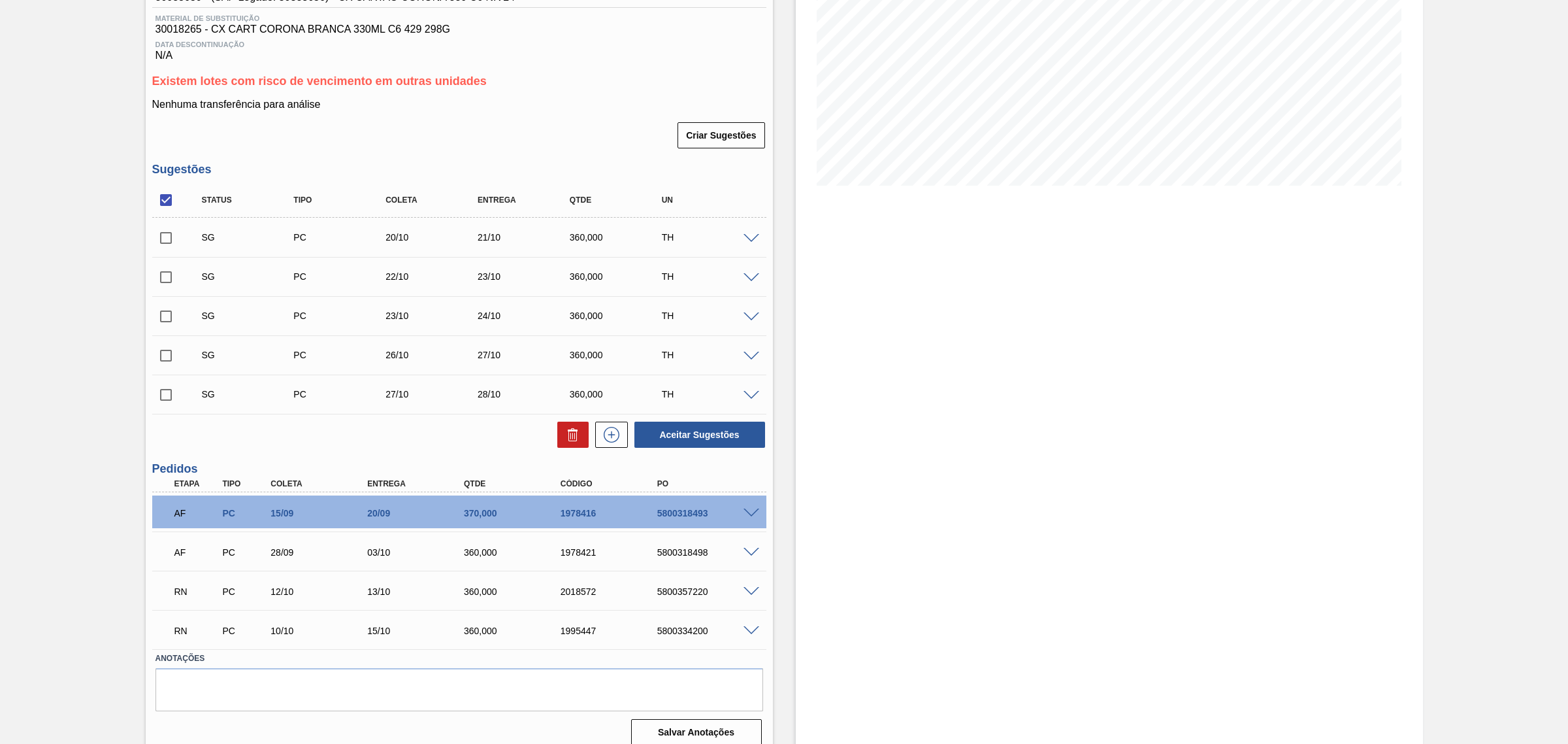
scroll to position [211, 0]
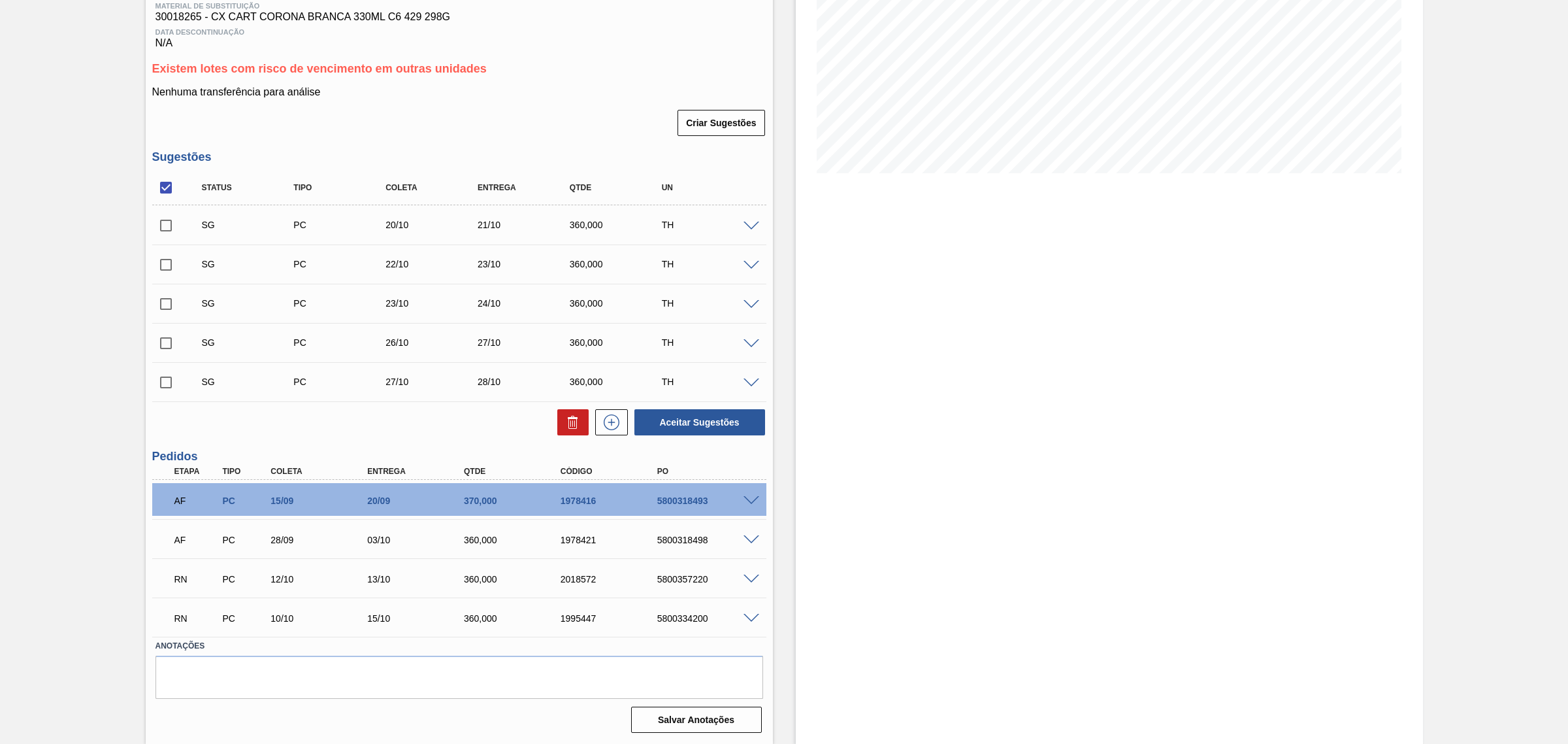
click at [741, 576] on div at bounding box center [753, 577] width 26 height 10
click at [748, 576] on span at bounding box center [752, 579] width 16 height 10
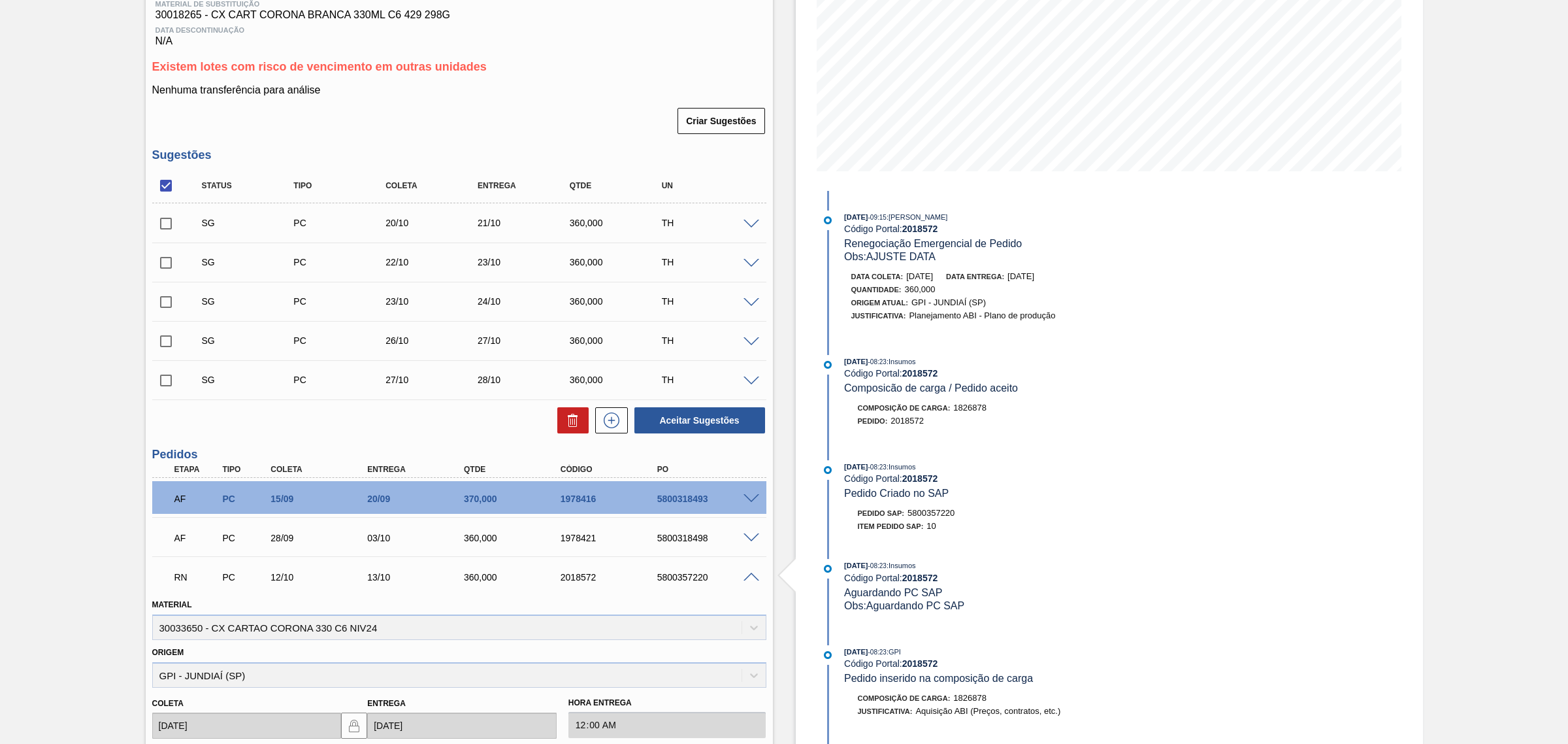
click at [748, 576] on span at bounding box center [752, 577] width 16 height 10
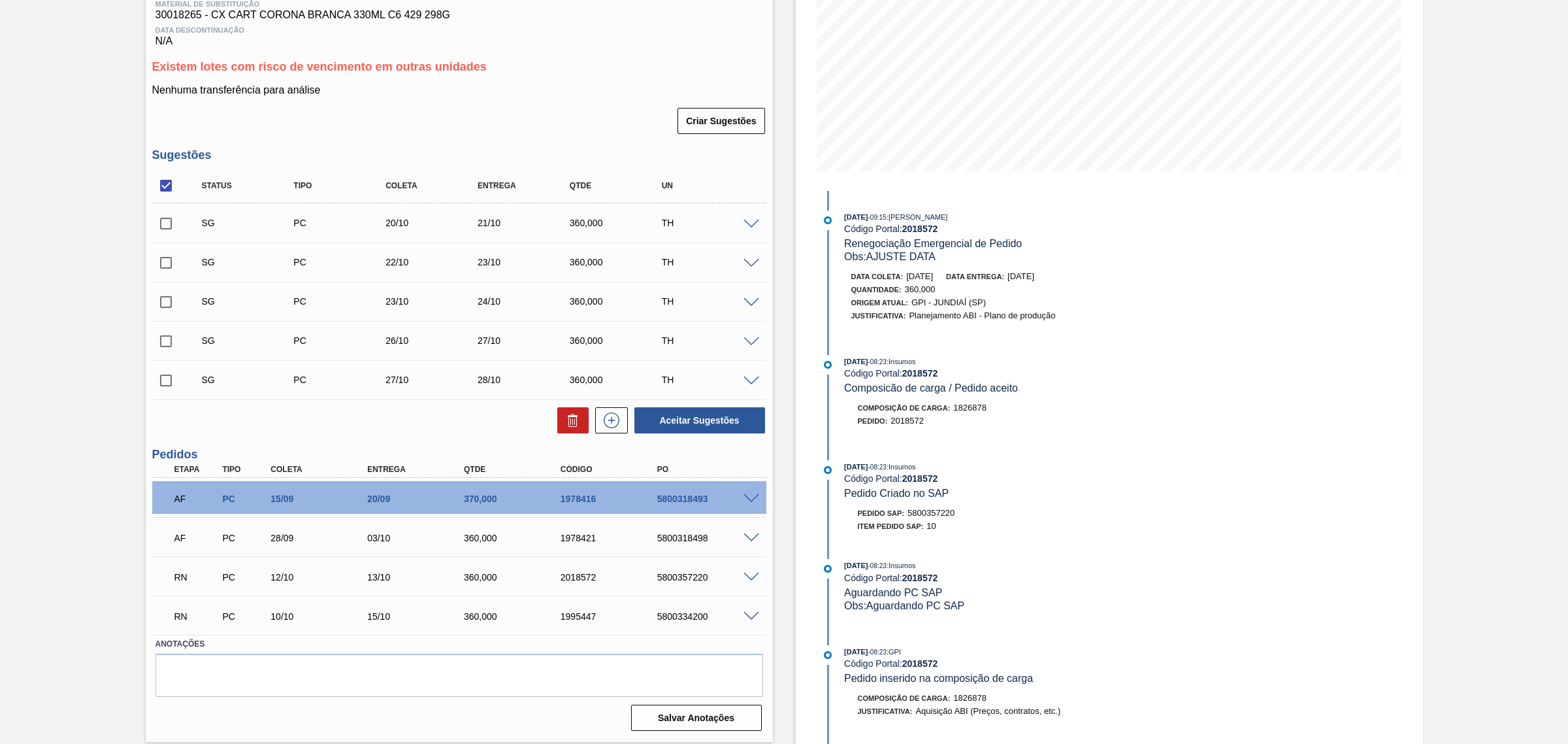
click at [752, 619] on span at bounding box center [752, 616] width 16 height 10
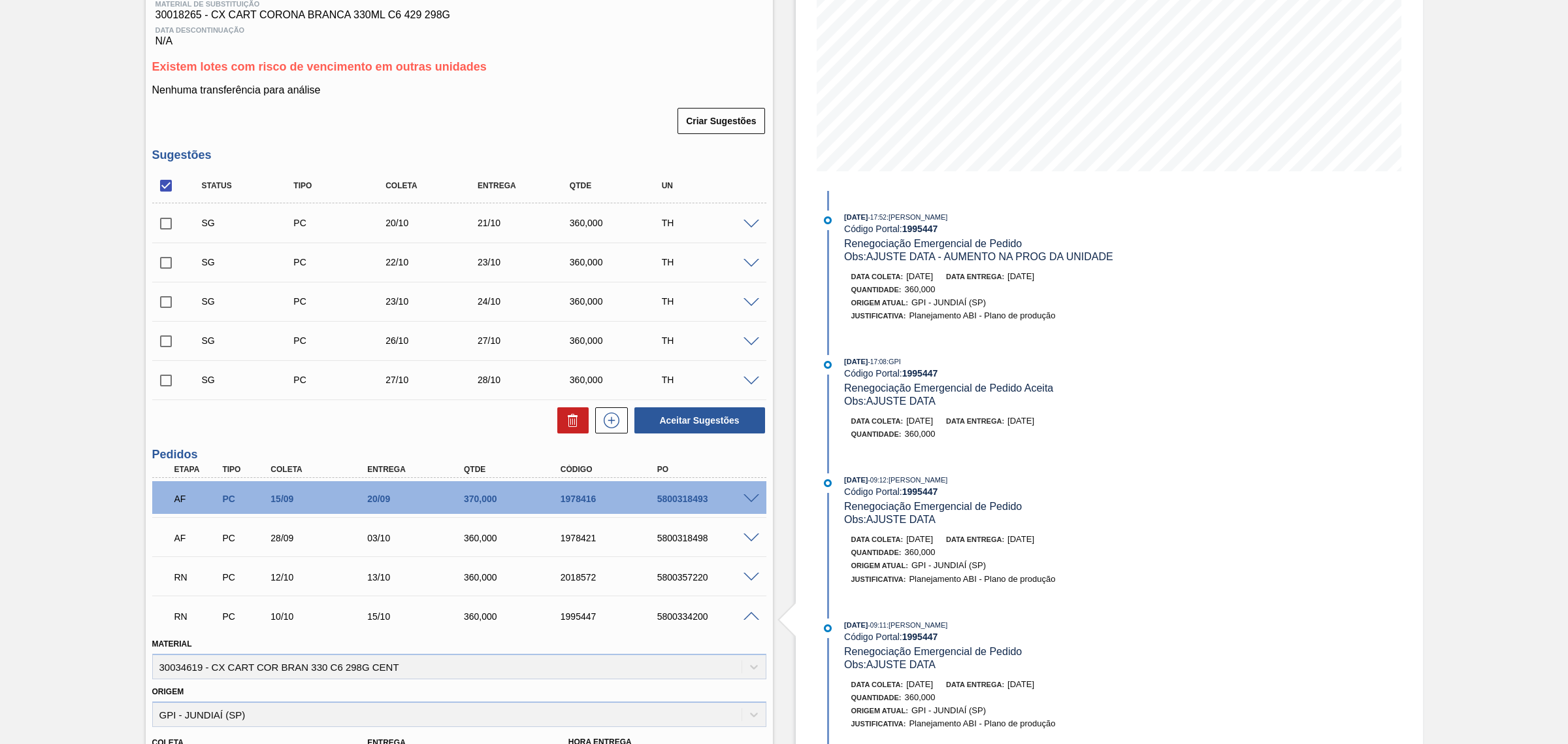
click at [752, 619] on span at bounding box center [752, 616] width 16 height 10
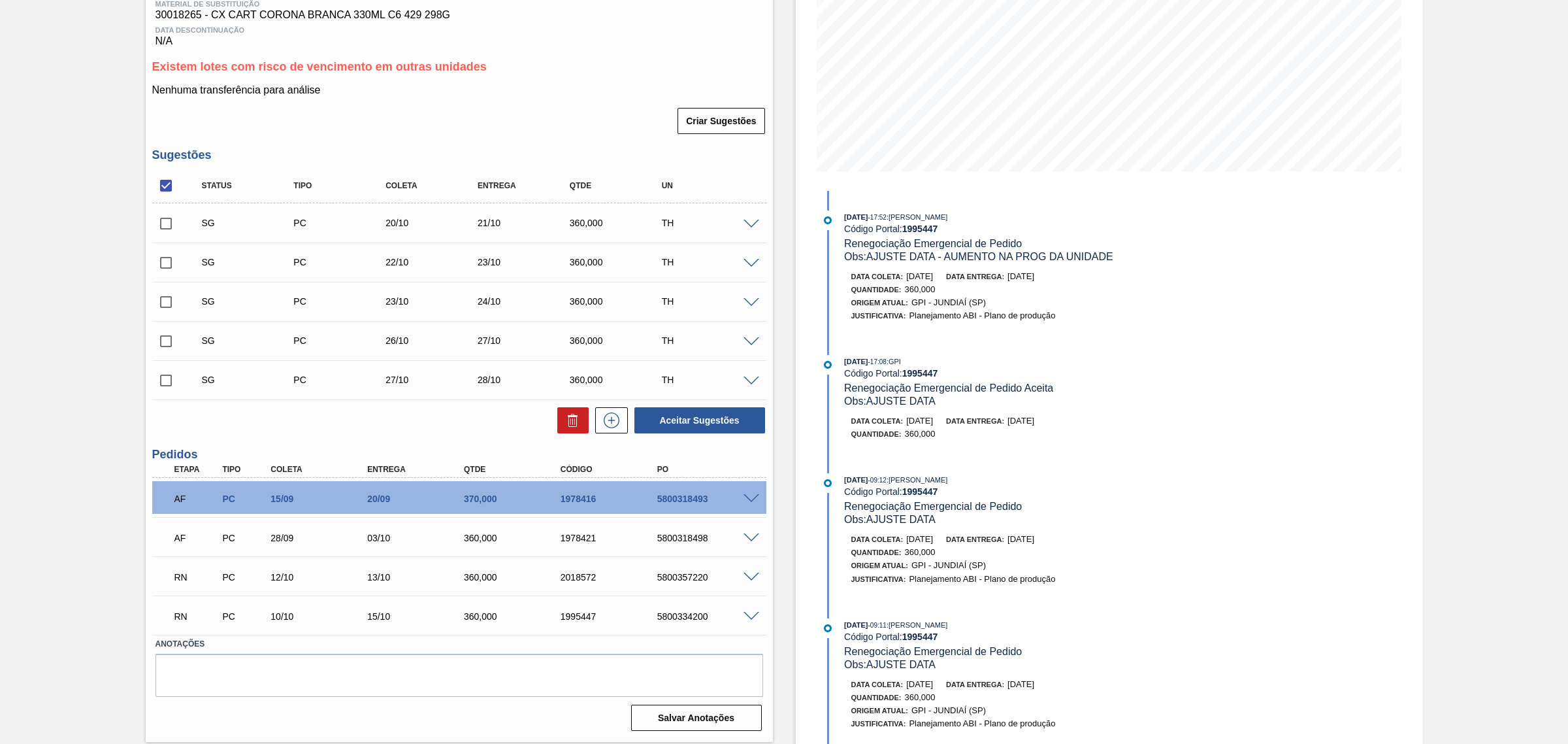
click at [744, 577] on span at bounding box center [752, 577] width 16 height 10
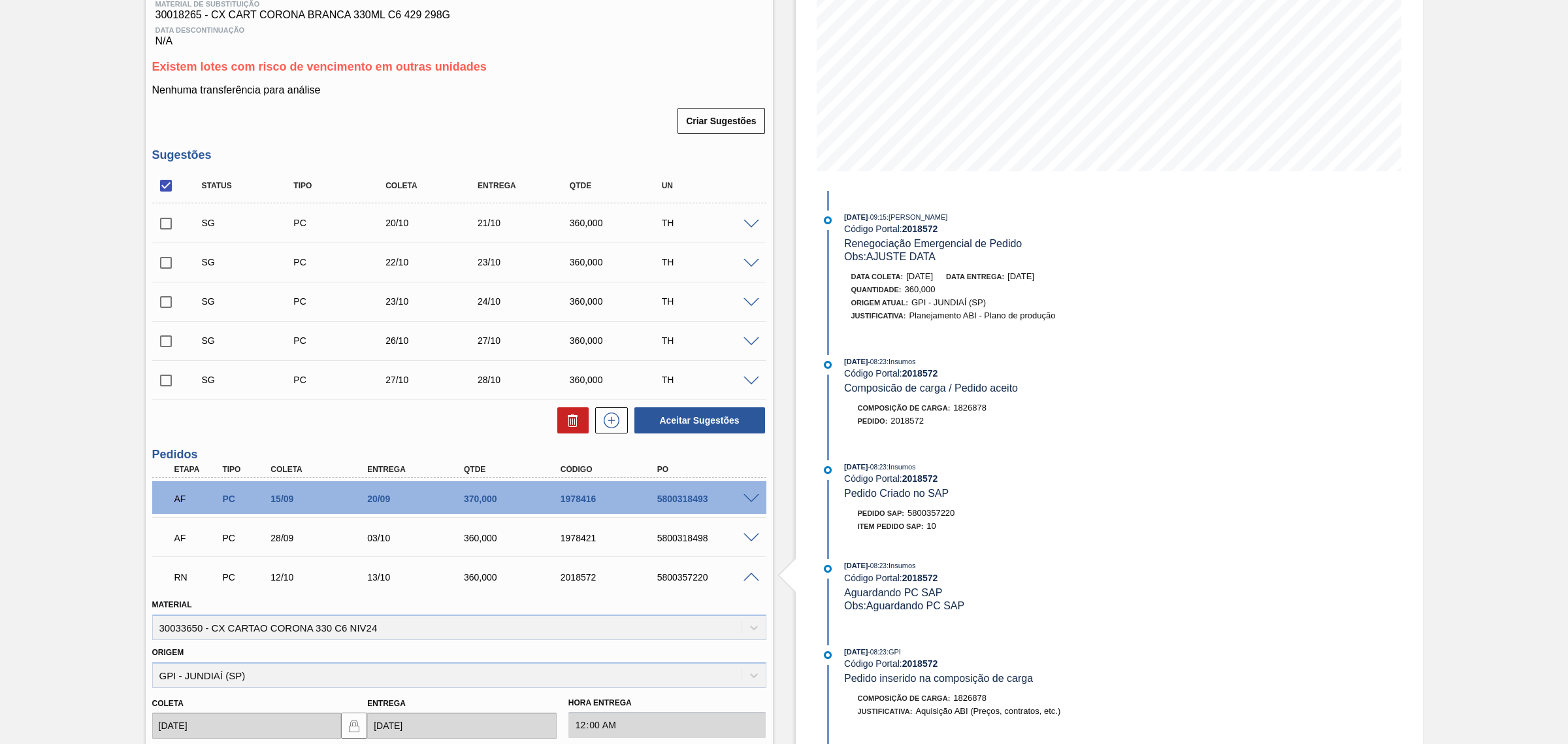
click at [745, 577] on span at bounding box center [752, 577] width 16 height 10
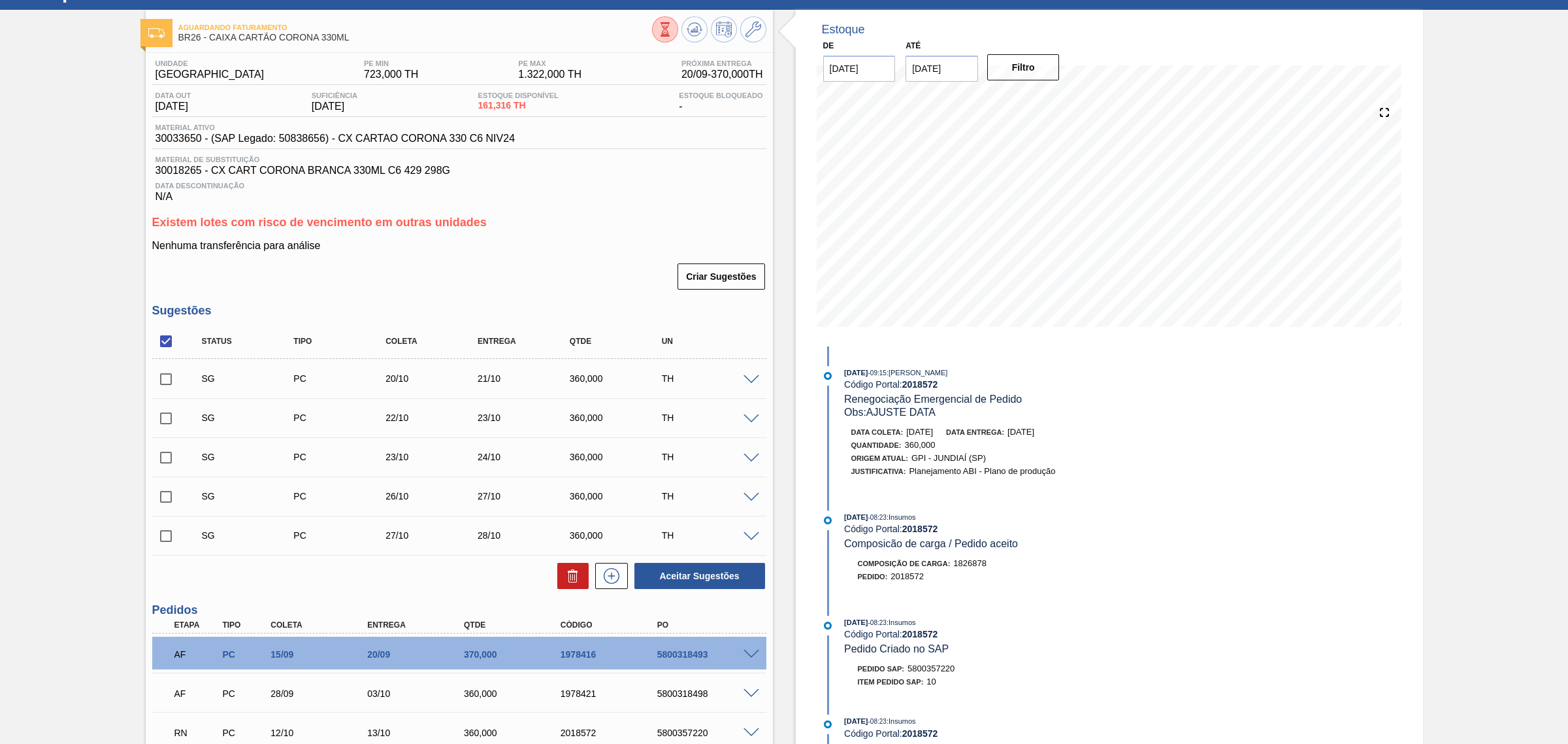
scroll to position [0, 0]
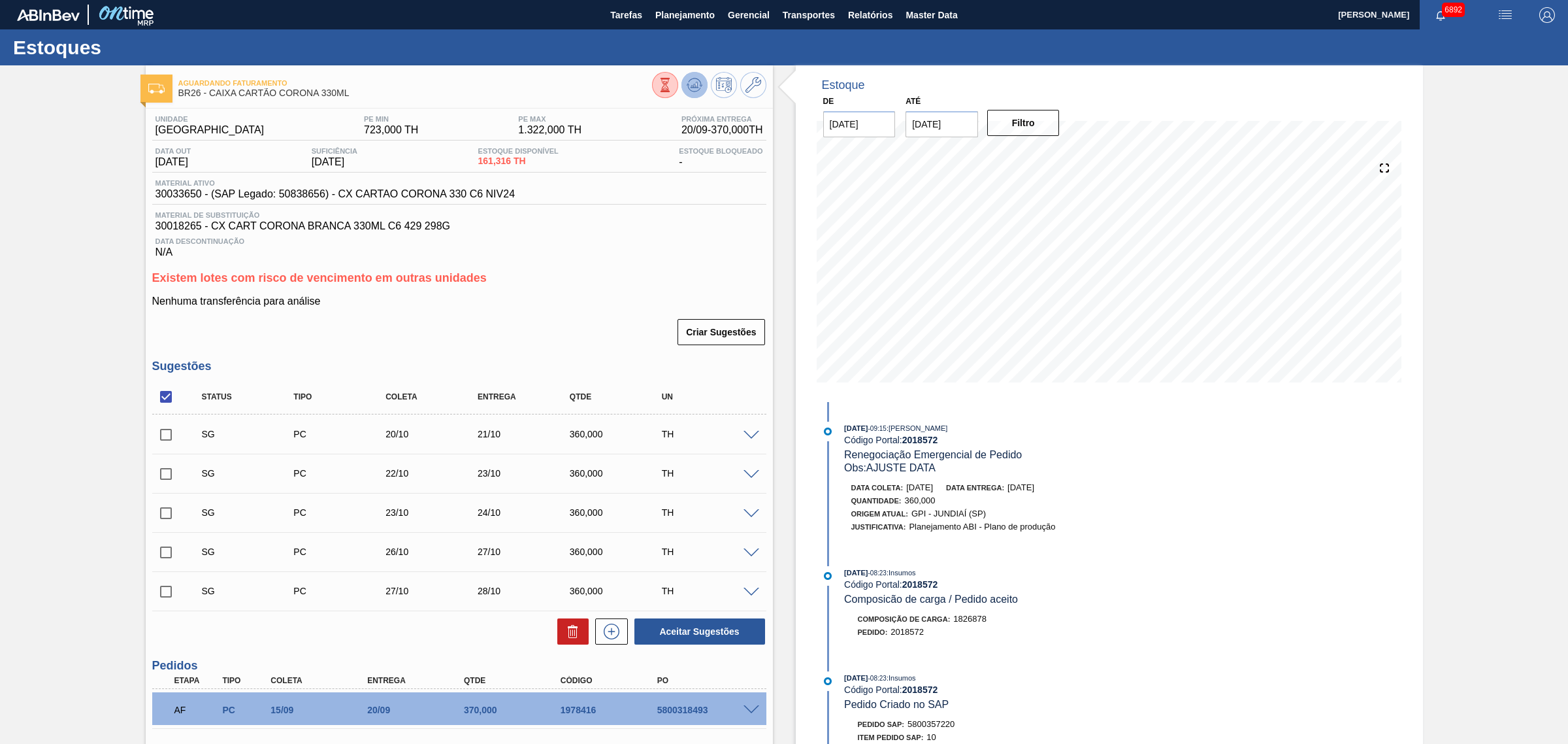
click at [684, 86] on button at bounding box center [695, 85] width 26 height 26
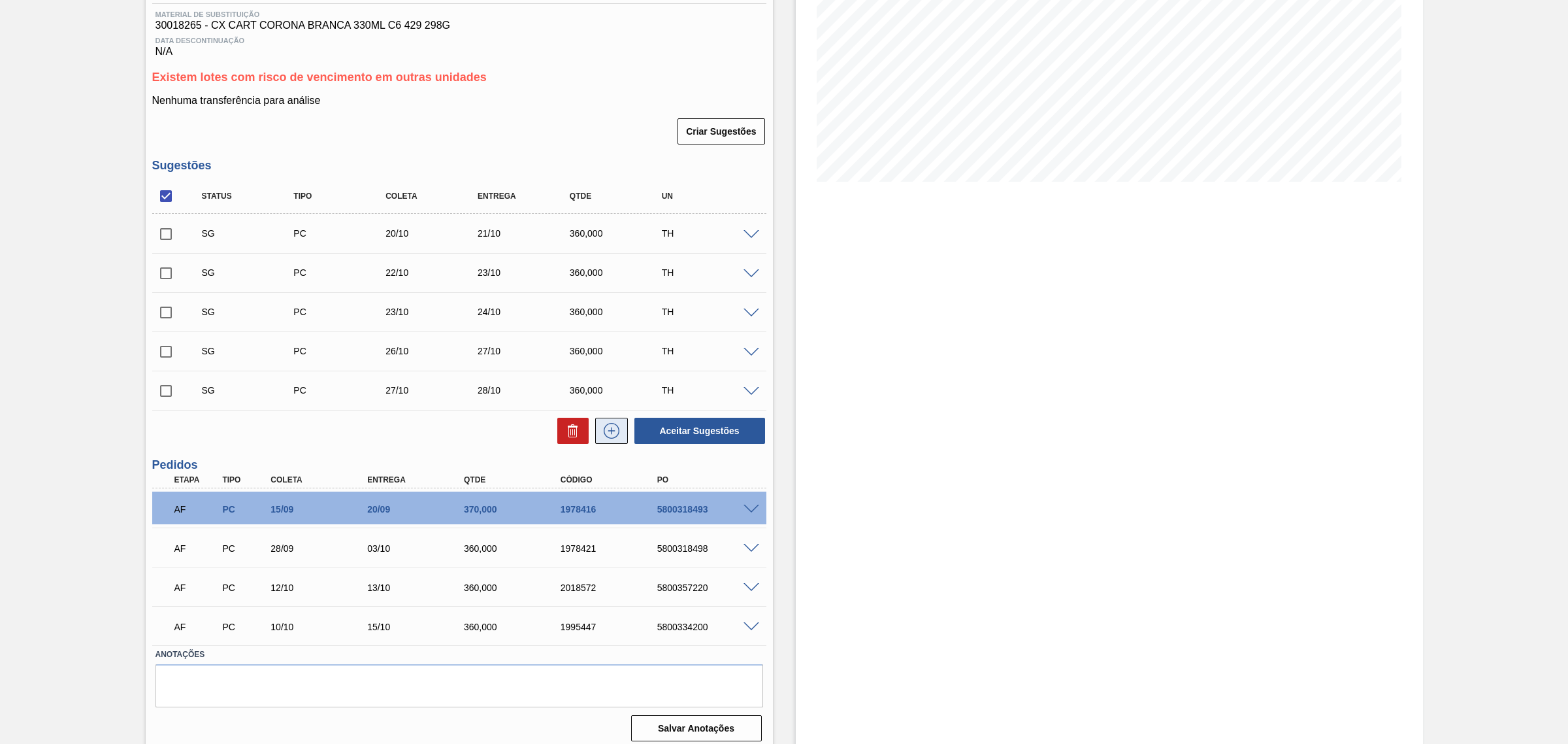
scroll to position [211, 0]
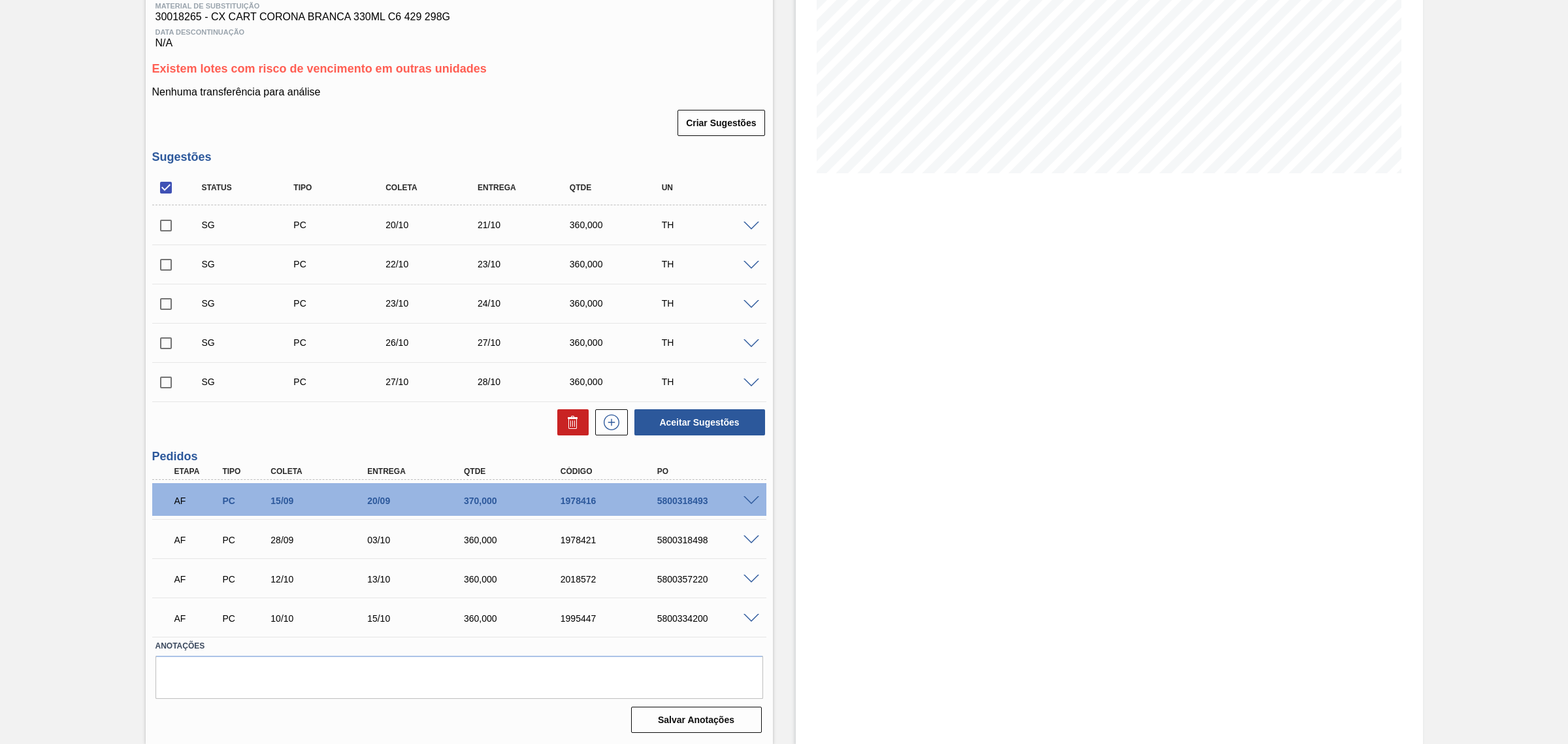
click at [752, 497] on span at bounding box center [752, 500] width 16 height 10
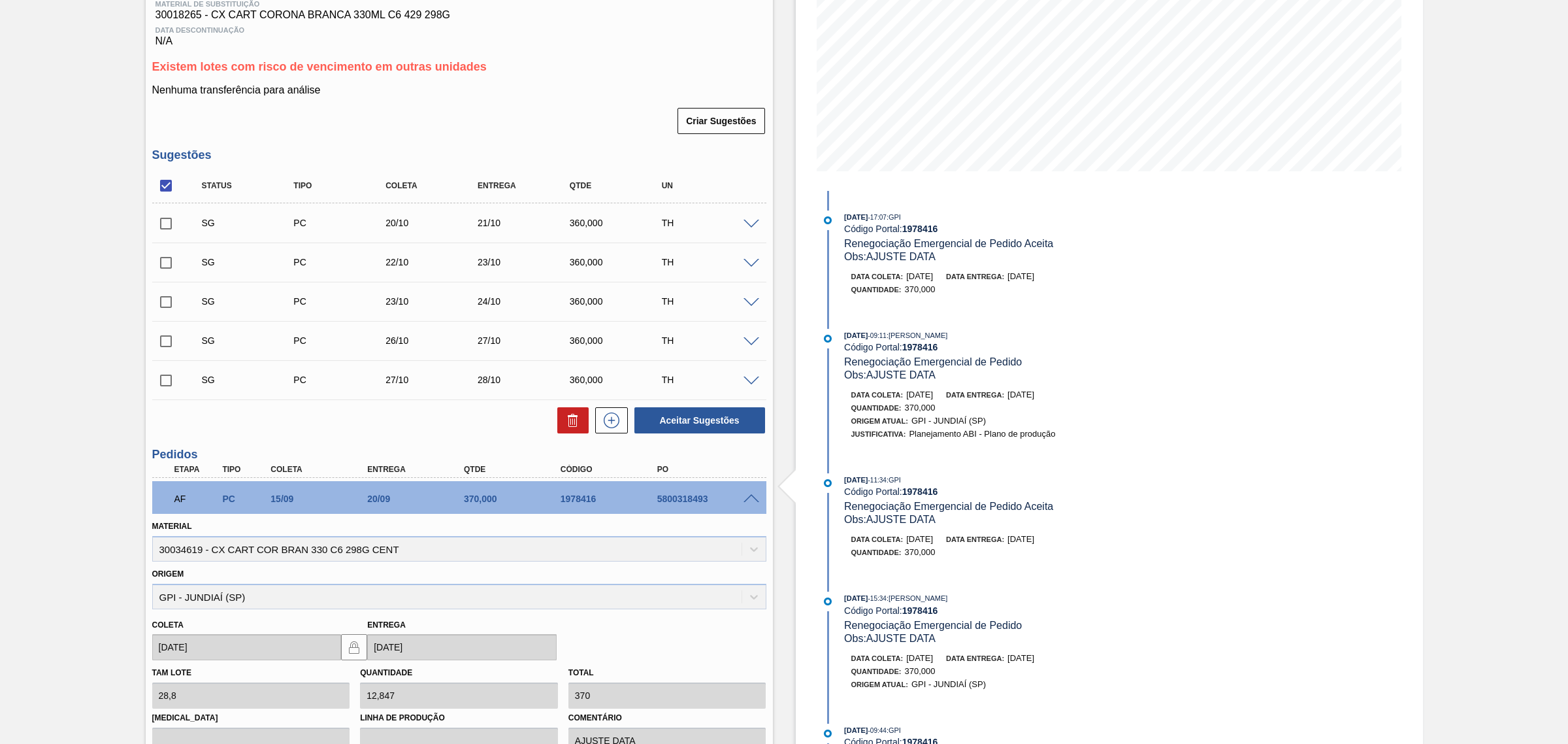
click at [752, 497] on span at bounding box center [752, 498] width 16 height 10
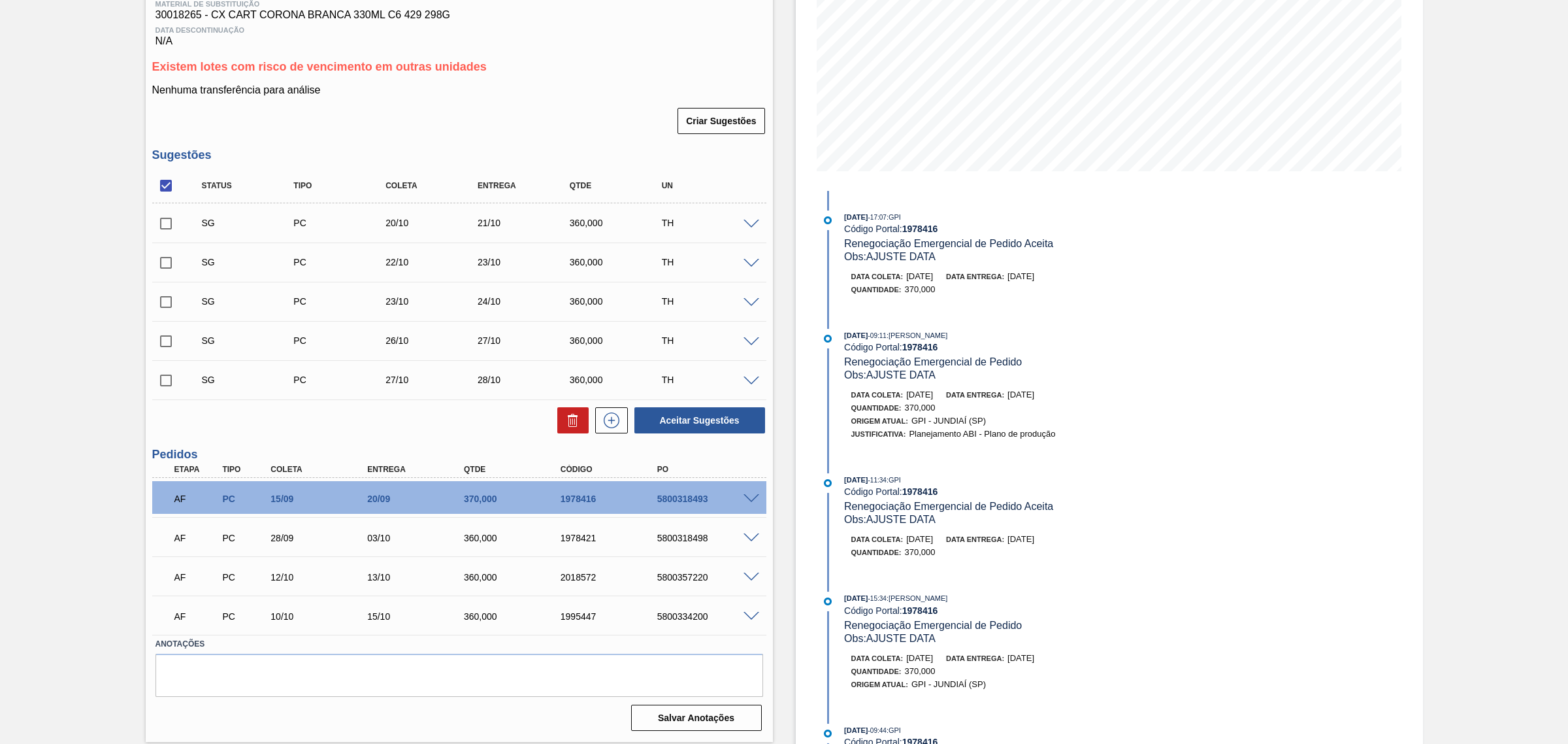
click at [752, 497] on span at bounding box center [752, 498] width 16 height 10
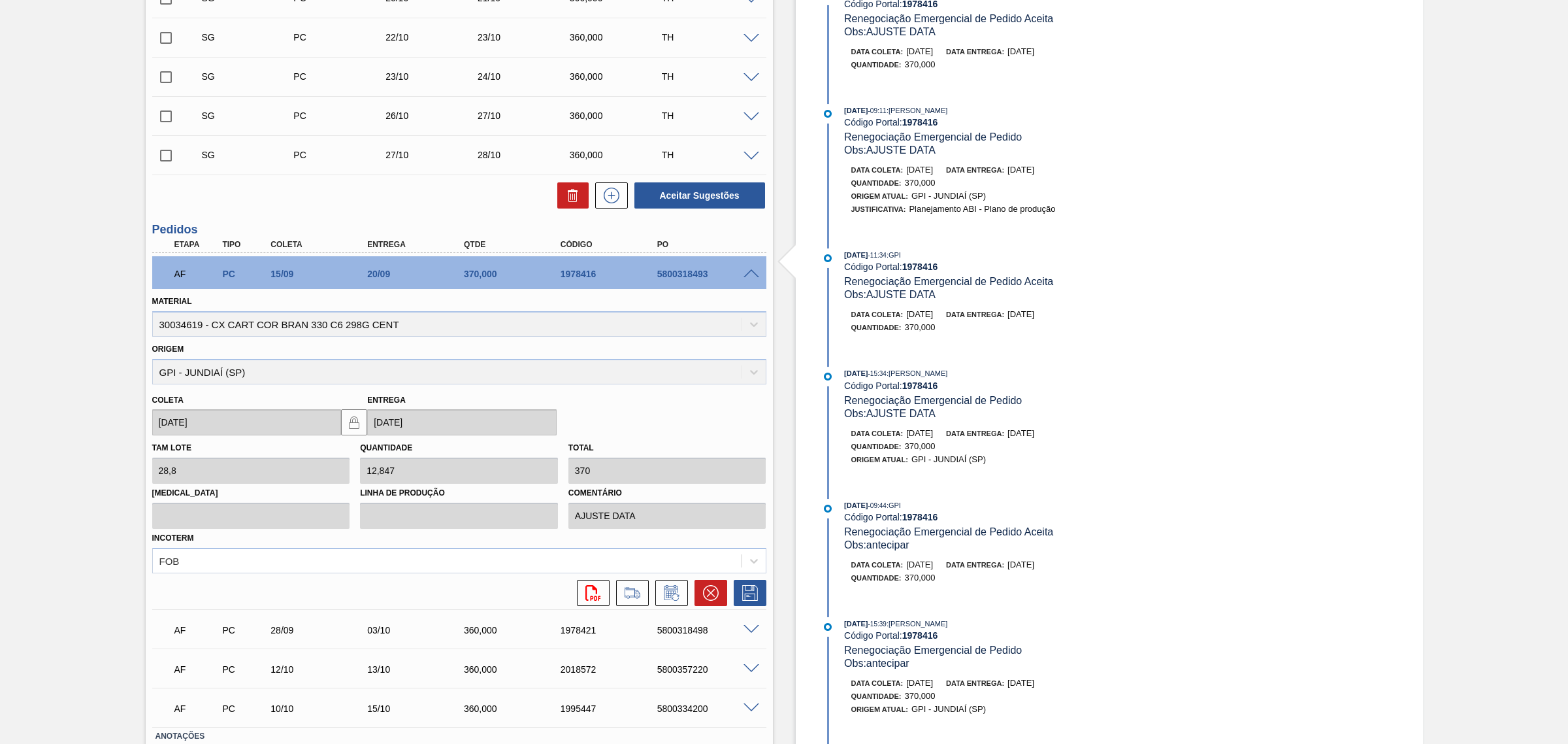
scroll to position [456, 0]
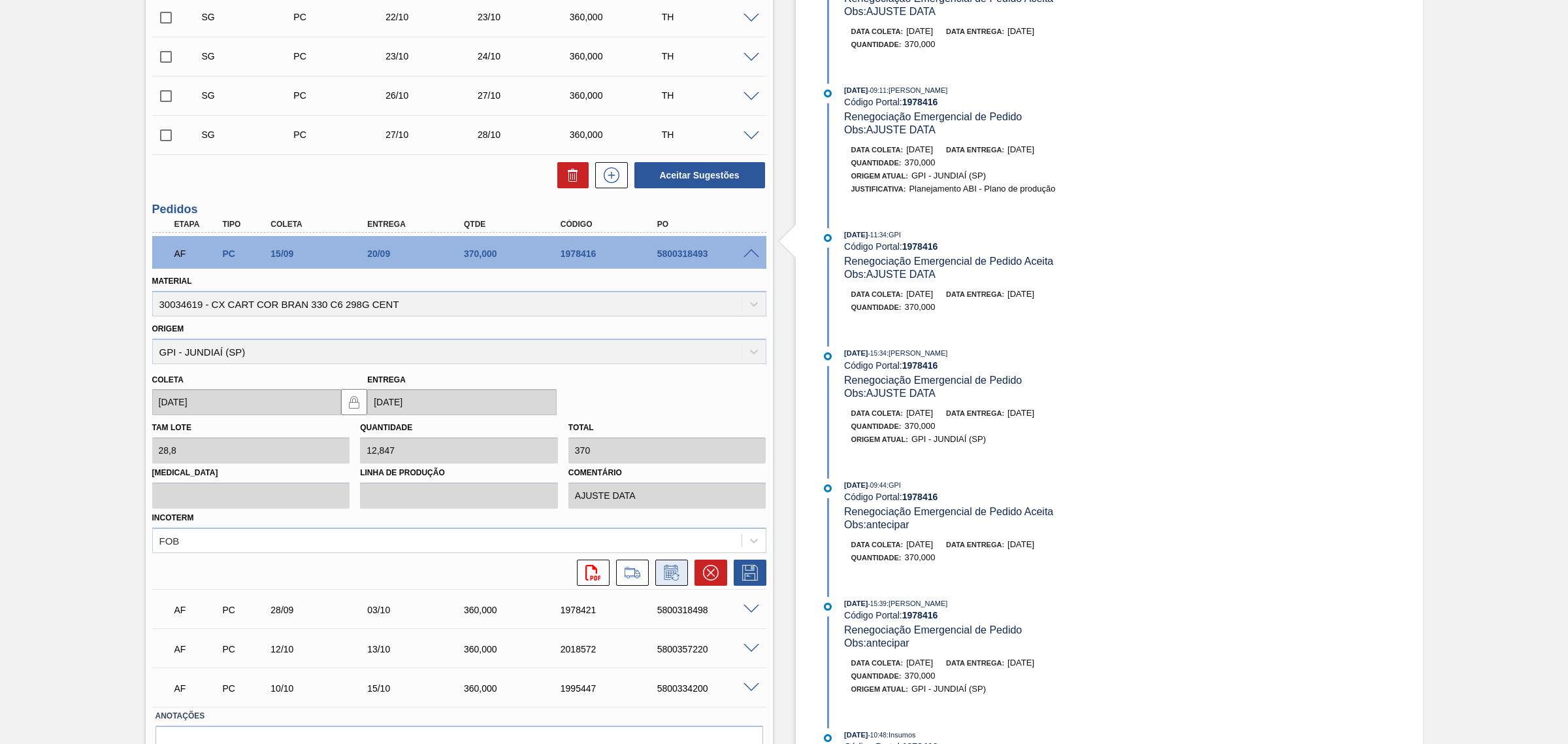
click at [664, 577] on icon at bounding box center [672, 573] width 21 height 16
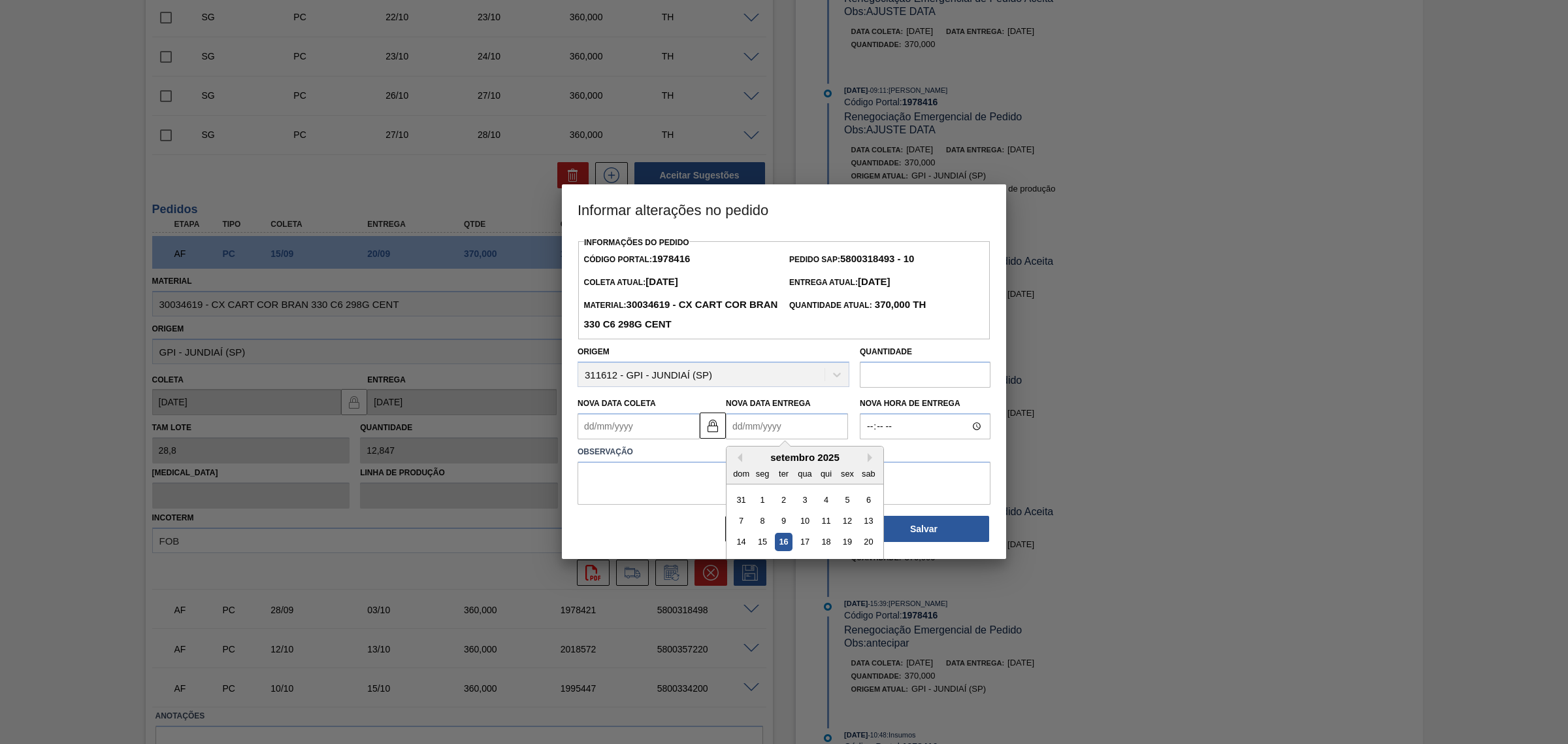
click at [774, 428] on Entrega1978416 "Nova Data Entrega" at bounding box center [787, 426] width 122 height 26
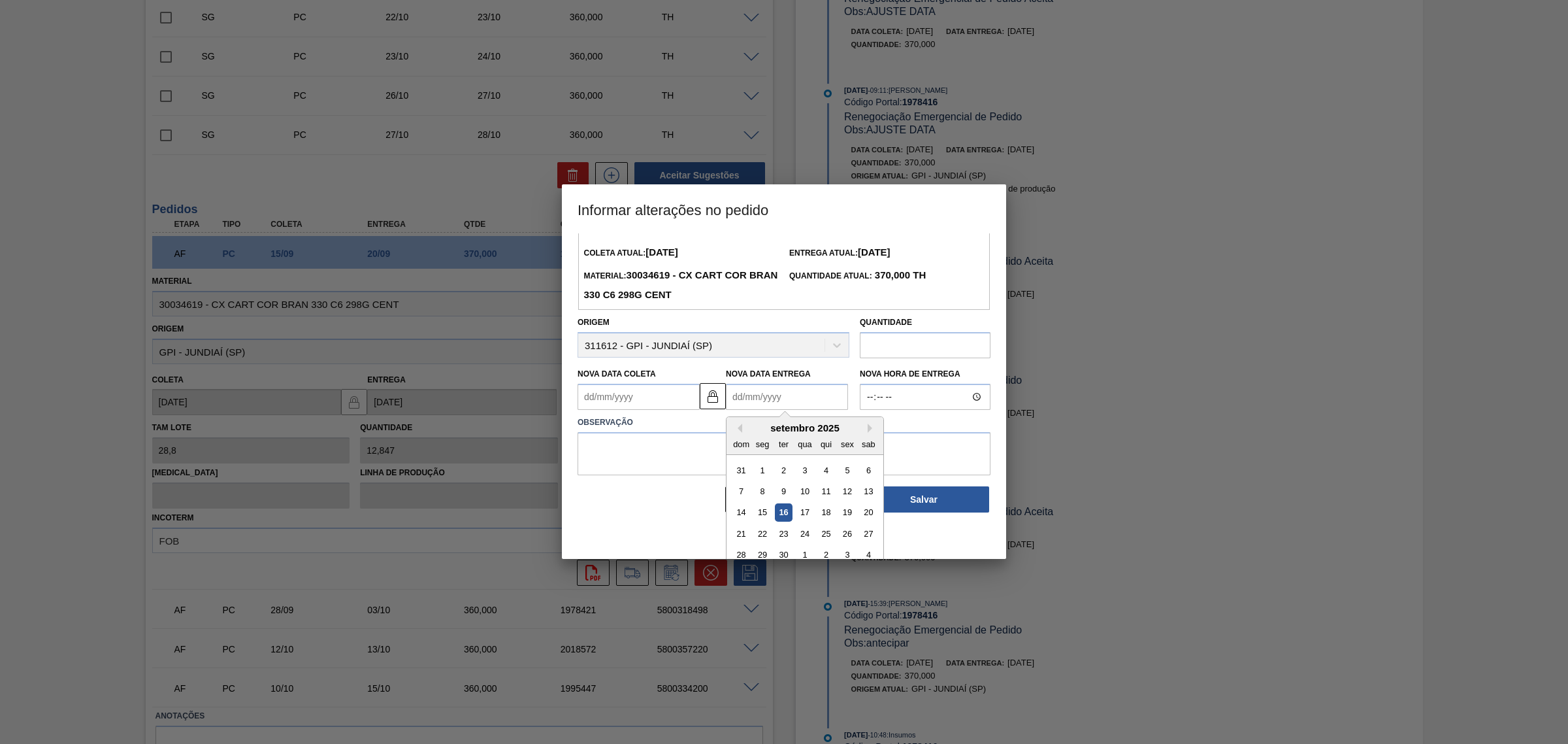
scroll to position [44, 0]
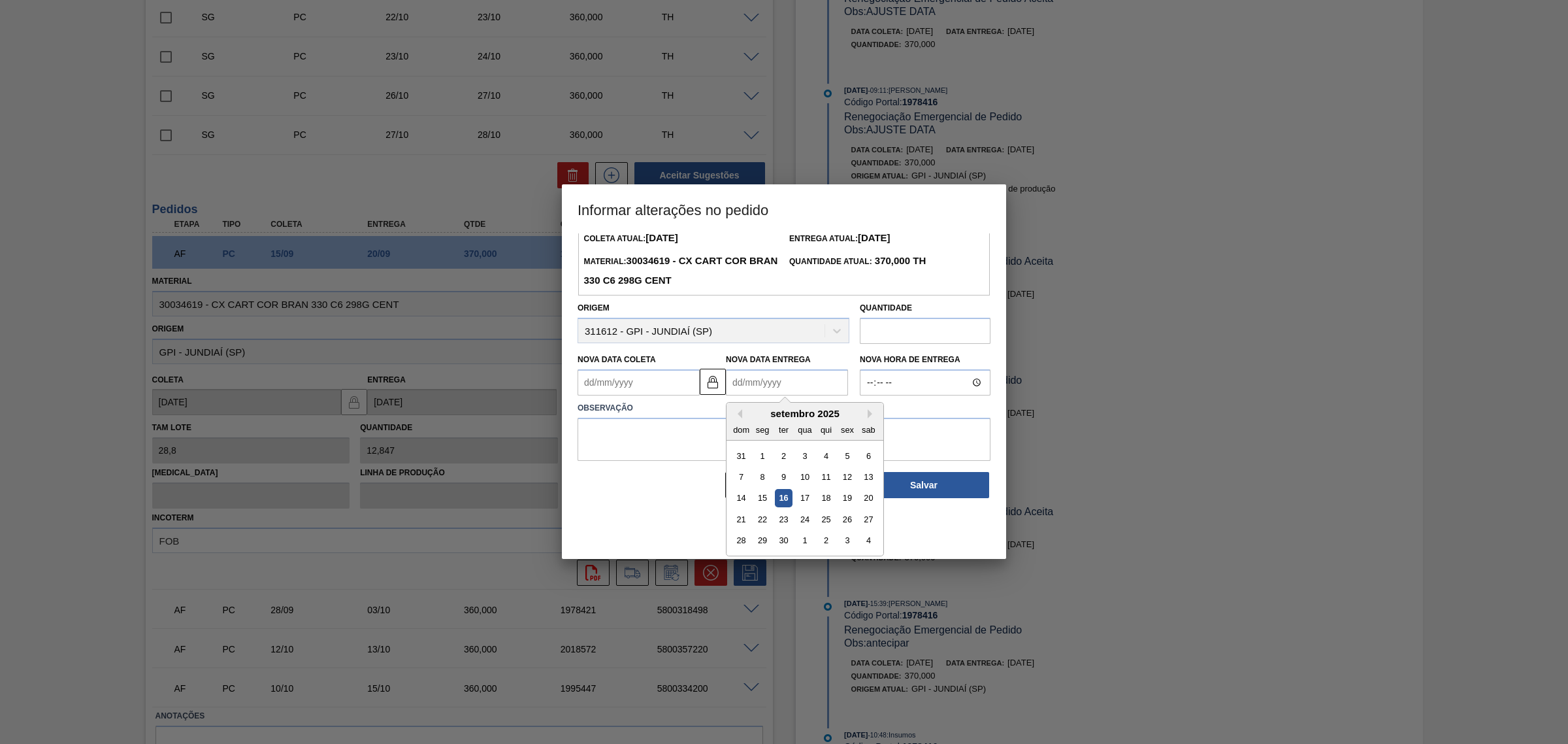
click at [677, 381] on div "Informações do Pedido Código Portal: 1978416 Pedido SAP: 5800318493 - 10 Coleta…" at bounding box center [783, 344] width 413 height 310
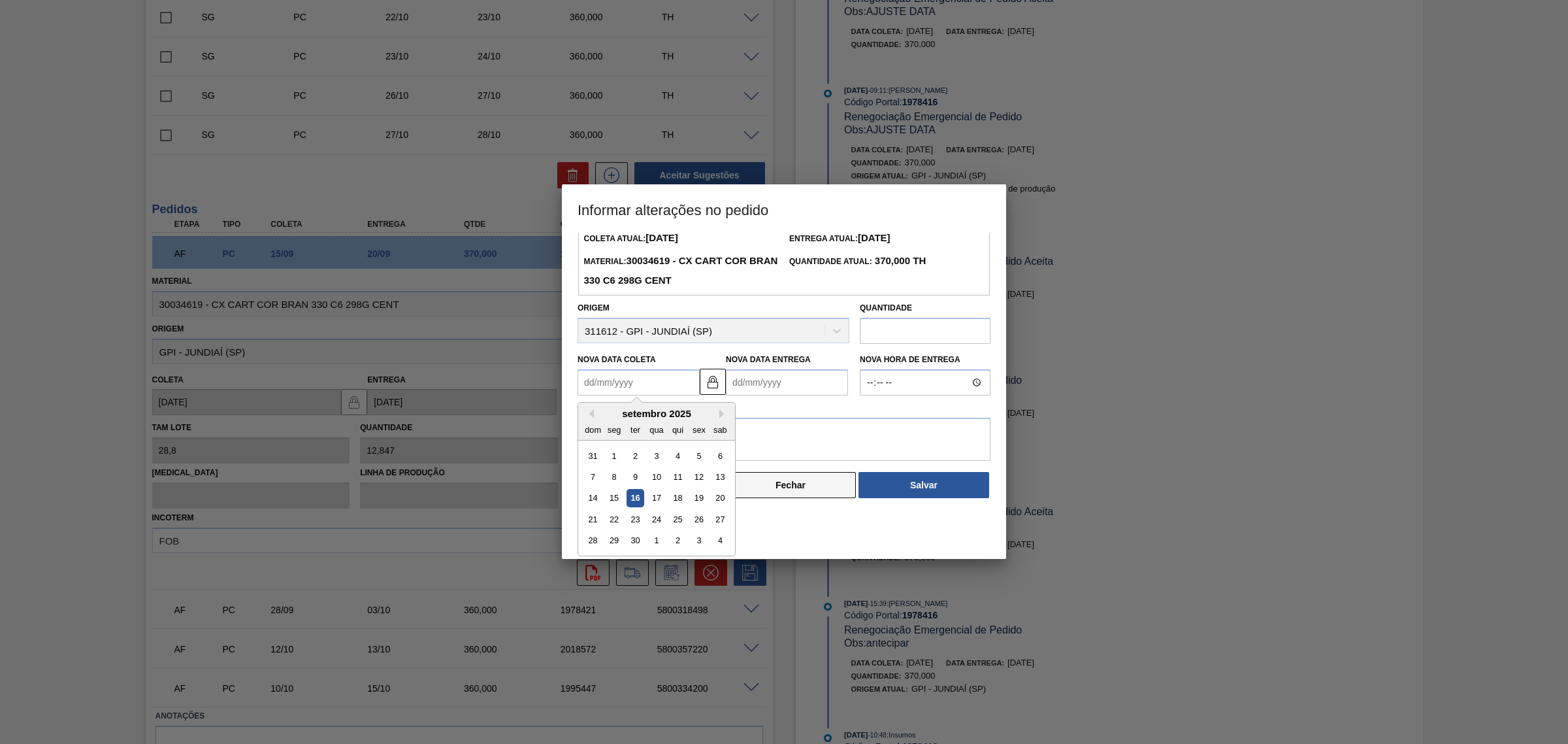
click at [800, 488] on div "Informações do Pedido Código Portal: 1978416 Pedido SAP: 5800318493 - 10 Coleta…" at bounding box center [783, 344] width 413 height 310
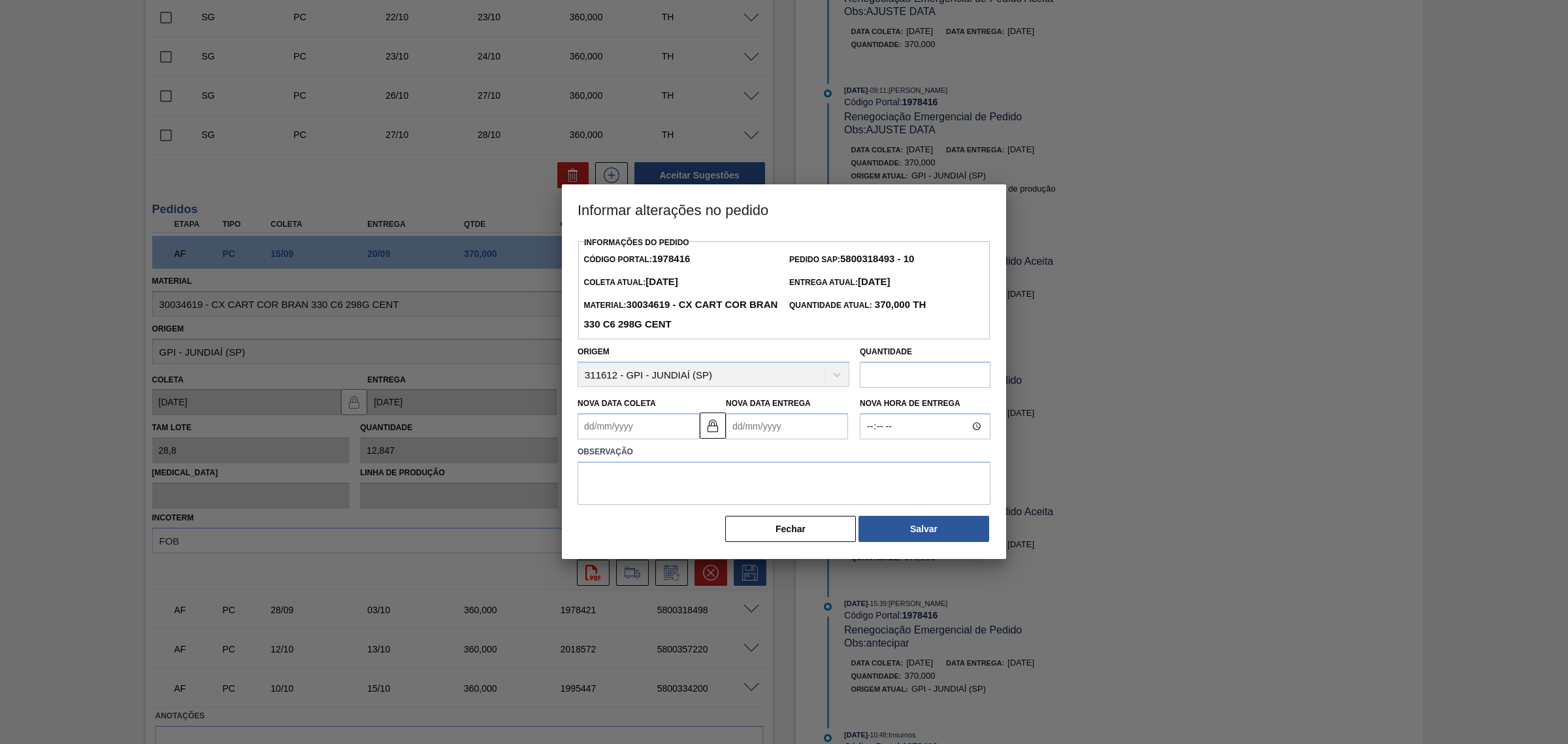
click at [789, 513] on div "Informações do Pedido Código Portal: 1978416 Pedido SAP: 5800318493 - 10 Coleta…" at bounding box center [783, 388] width 413 height 310
click at [782, 521] on button "Fechar" at bounding box center [790, 529] width 131 height 26
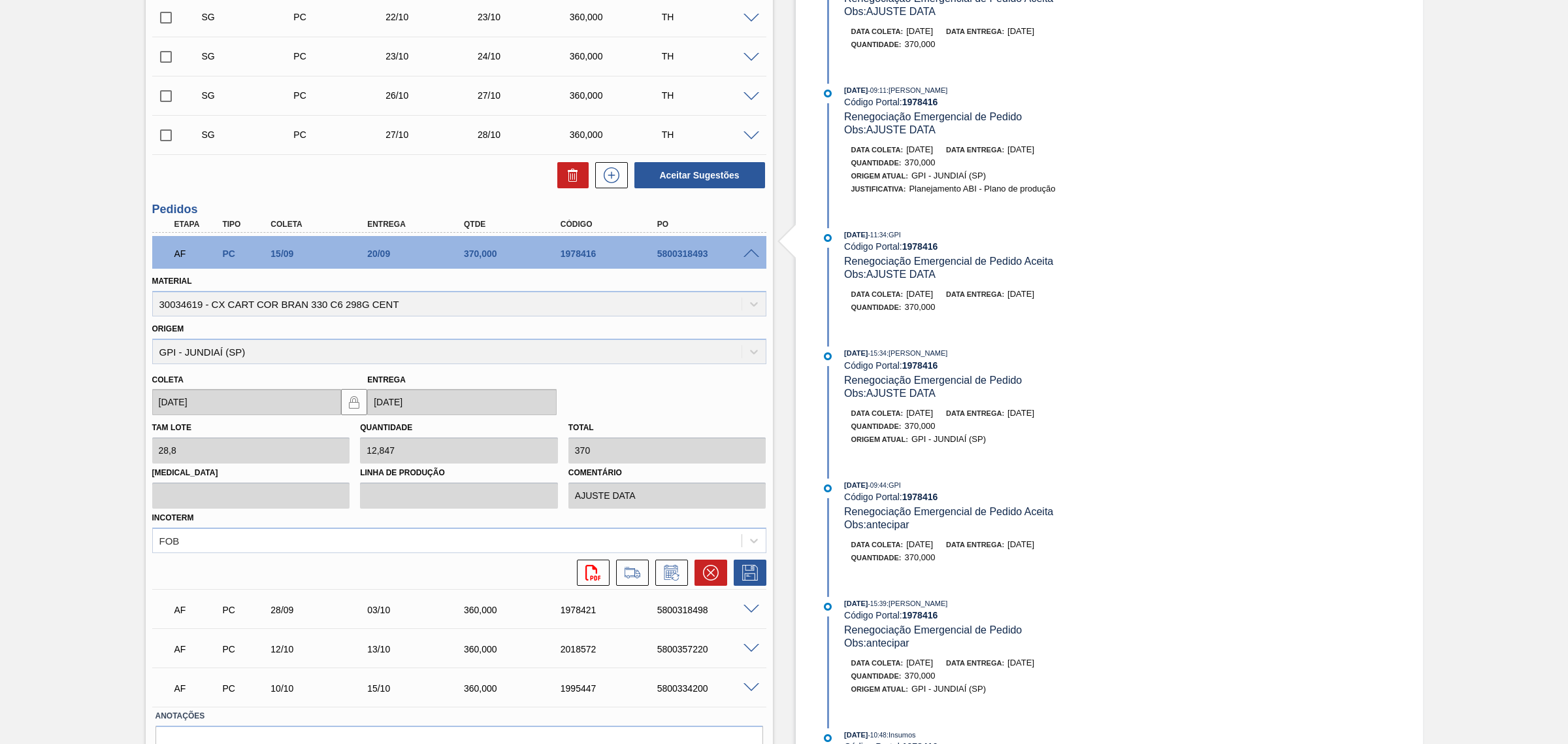
scroll to position [47, 0]
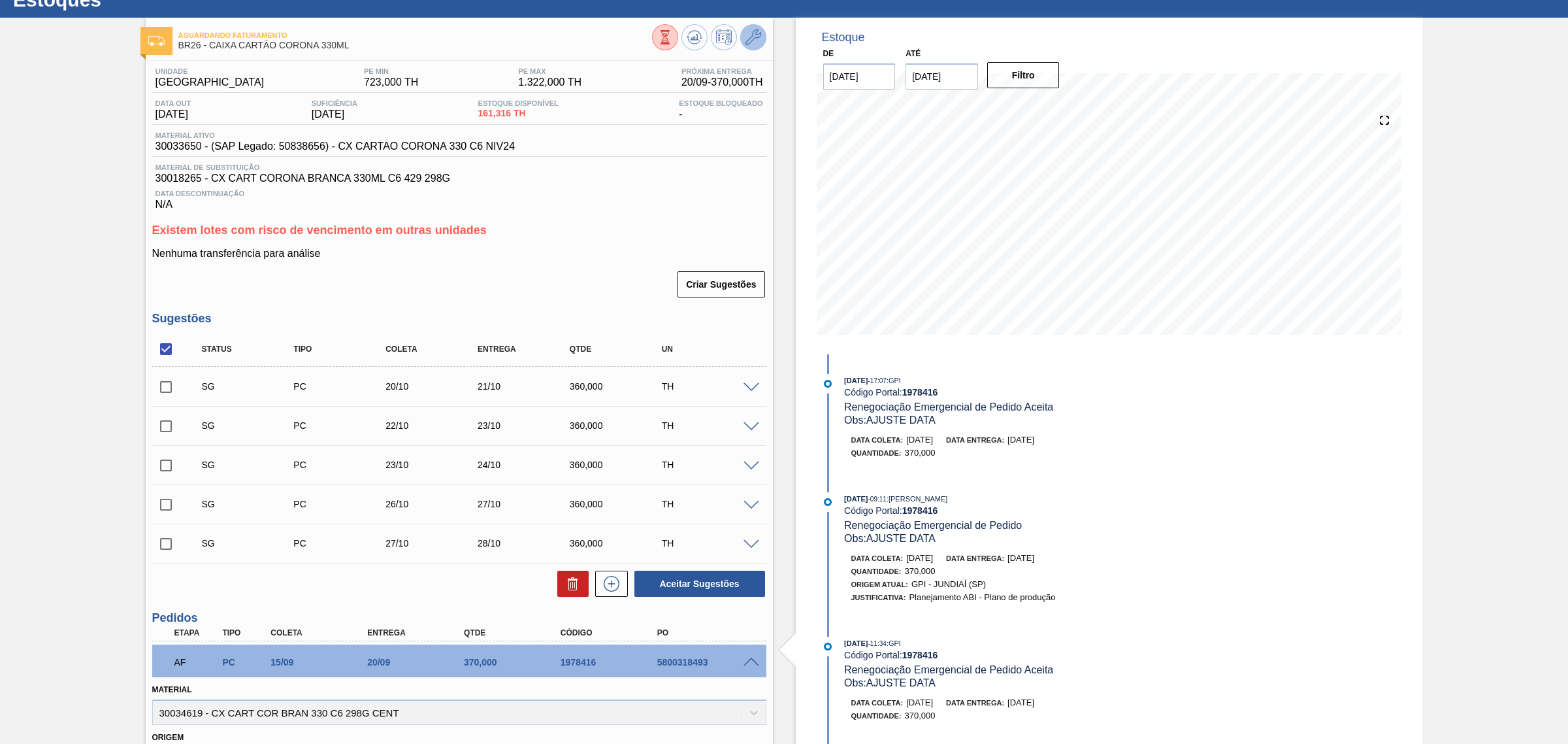
click at [754, 43] on icon at bounding box center [753, 38] width 16 height 16
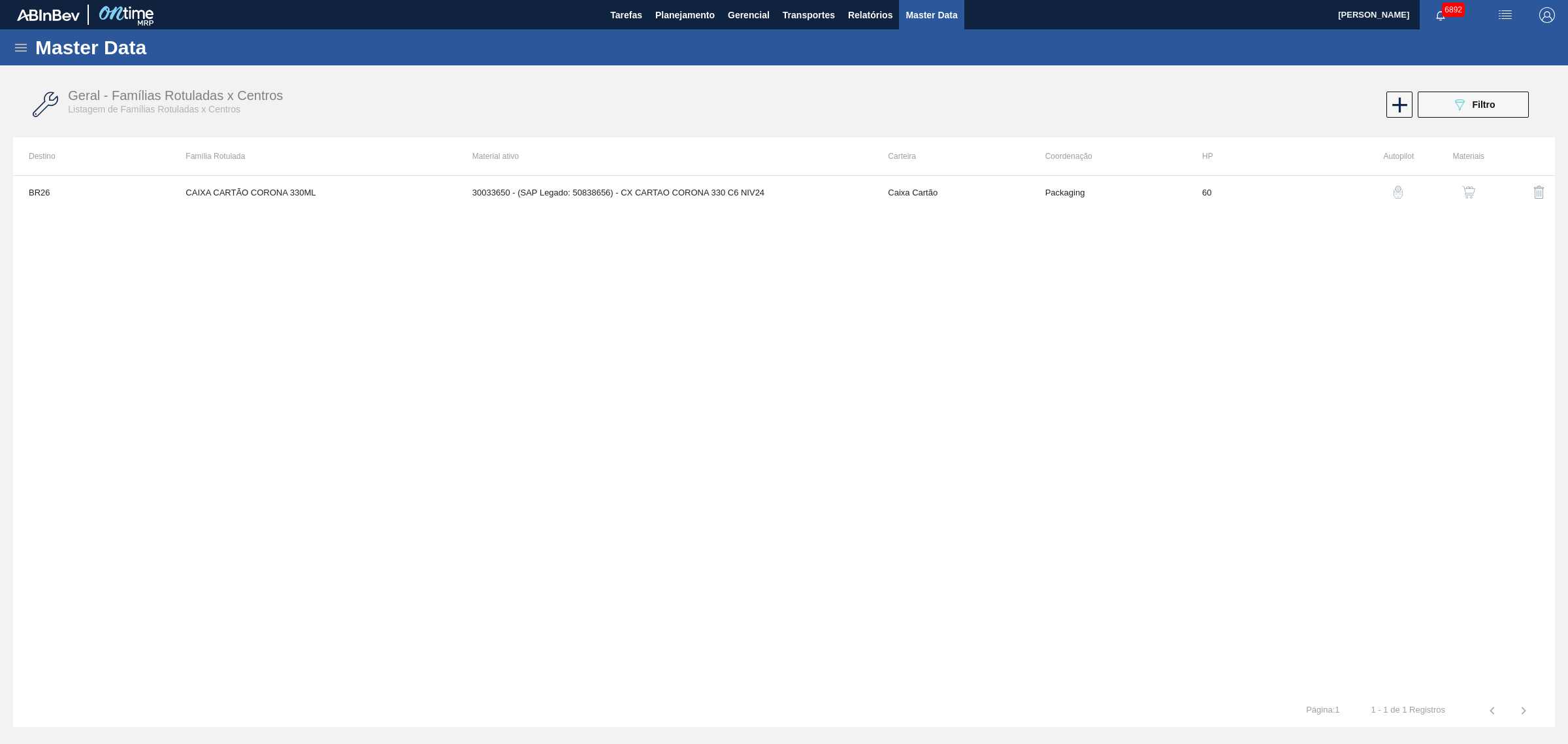
click at [1472, 187] on img "button" at bounding box center [1468, 192] width 13 height 13
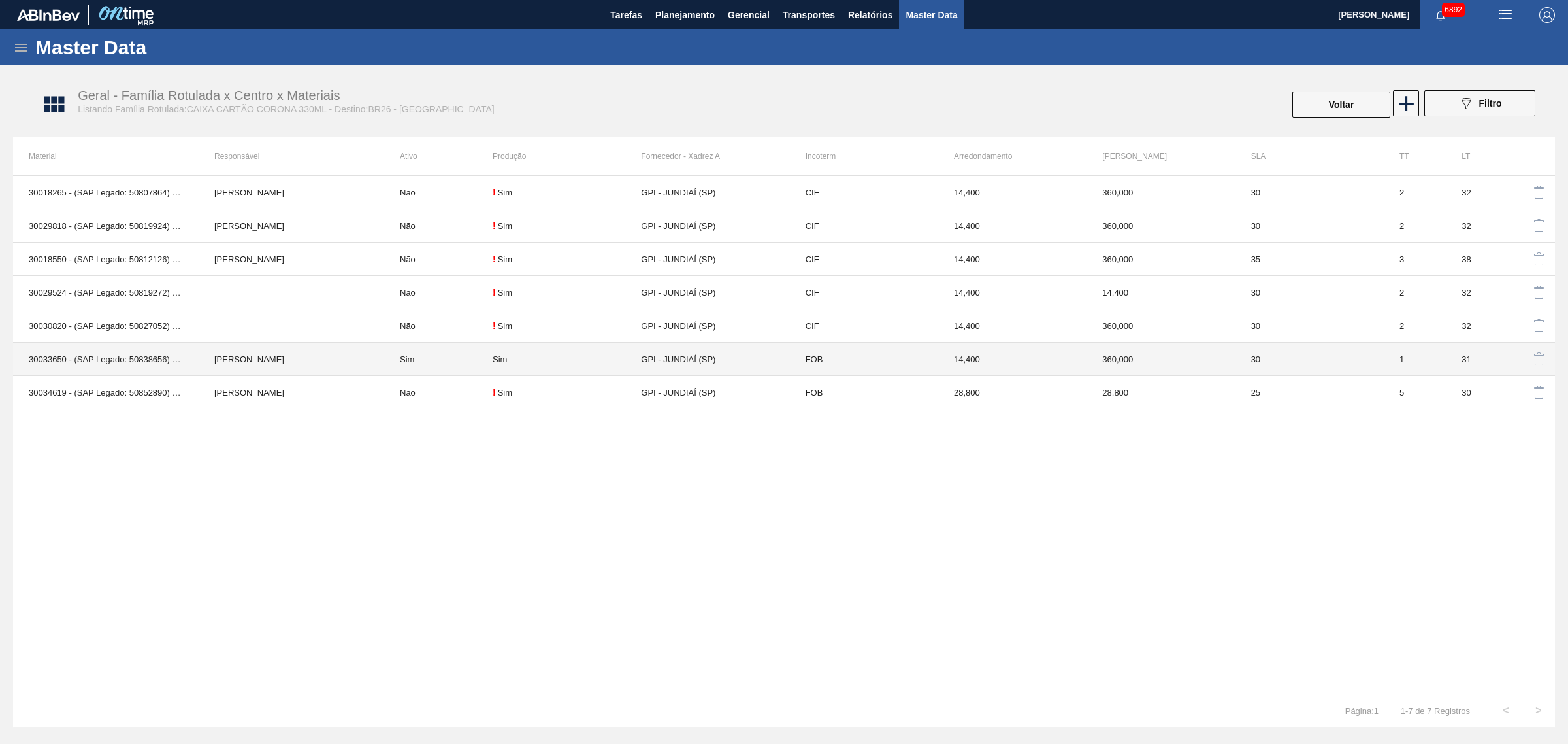
click at [407, 360] on td "Sim" at bounding box center [438, 359] width 109 height 33
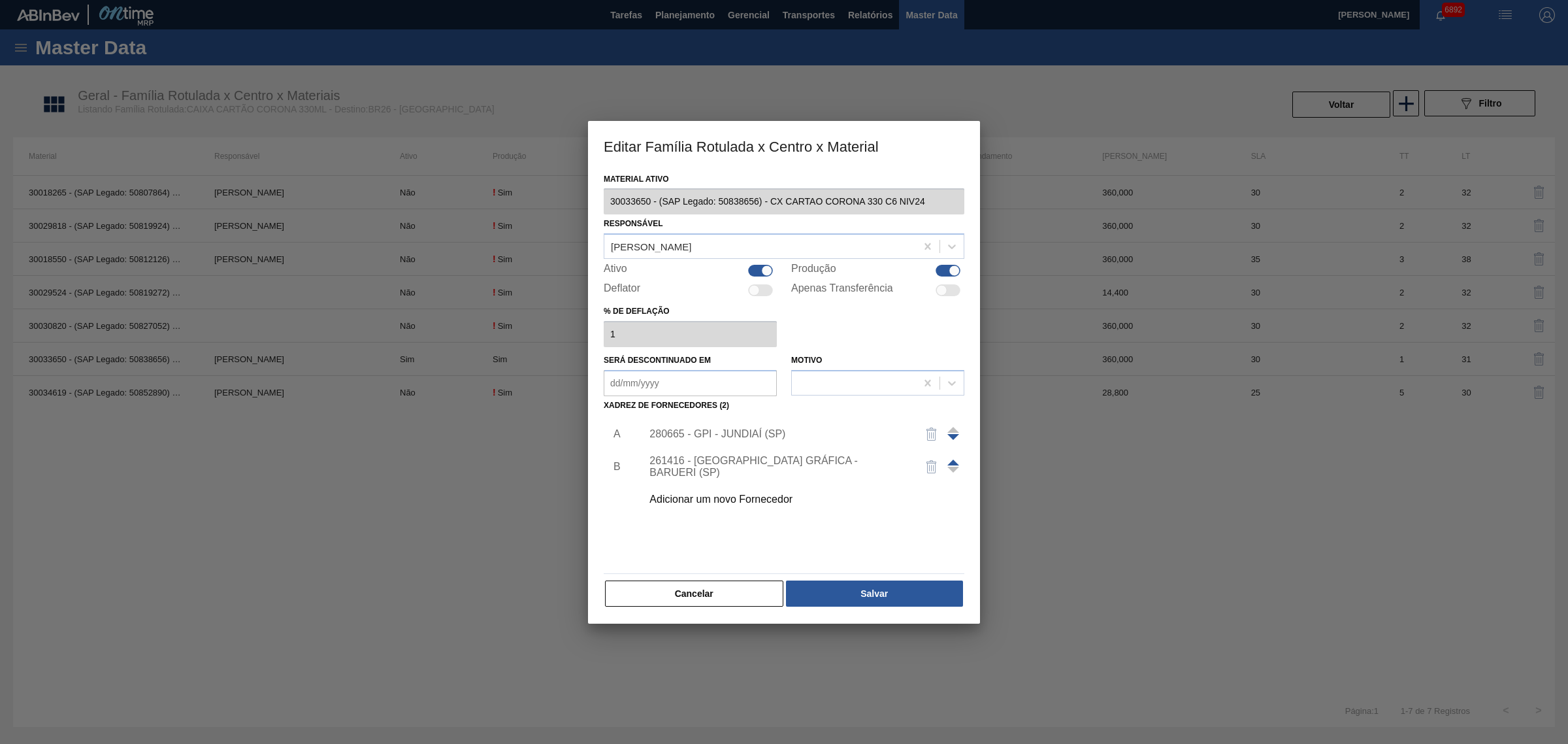
click at [735, 433] on div "280665 - GPI - JUNDIAÍ (SP)" at bounding box center [777, 433] width 256 height 11
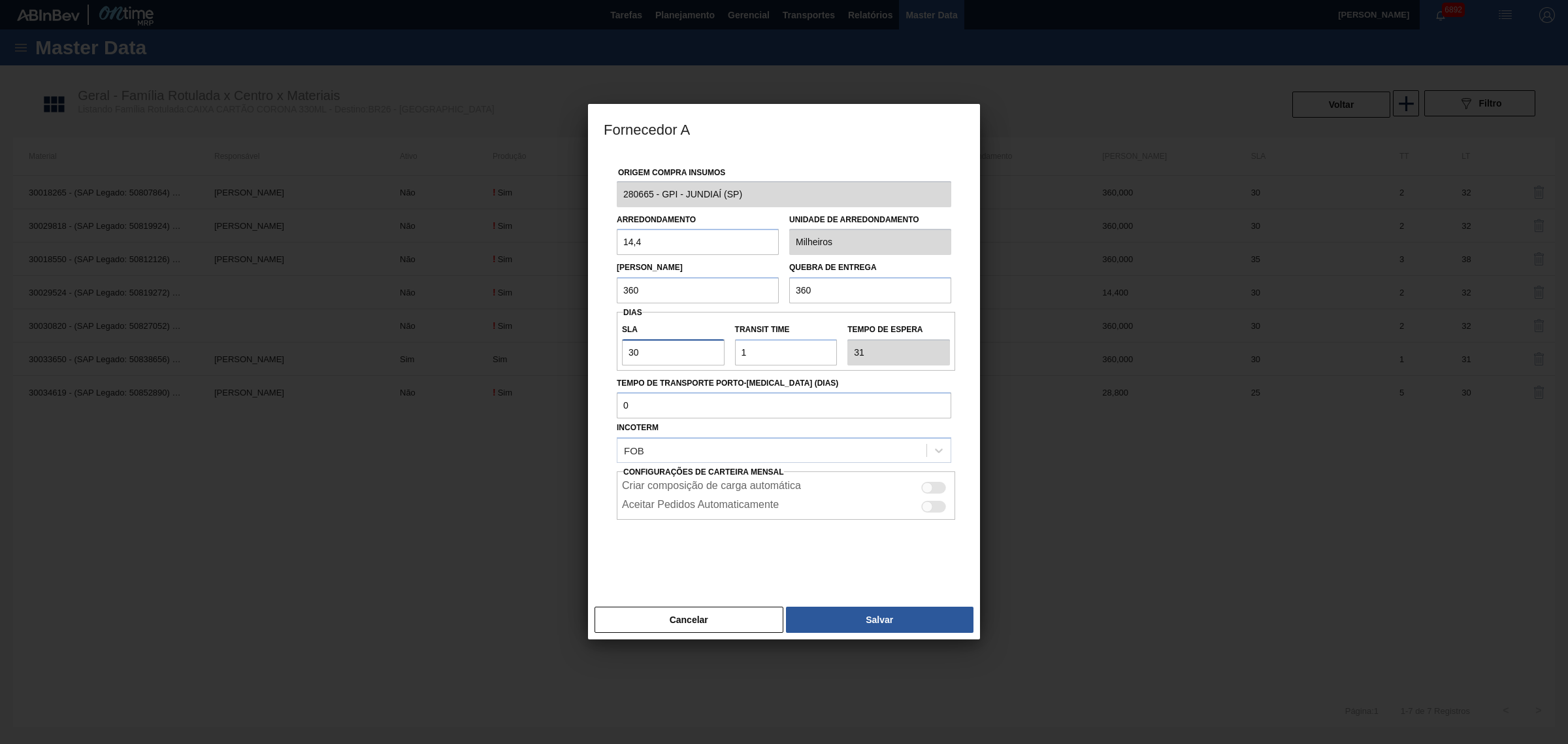
click at [690, 351] on input "30" at bounding box center [673, 353] width 103 height 26
click at [834, 618] on button "Salvar" at bounding box center [880, 619] width 188 height 26
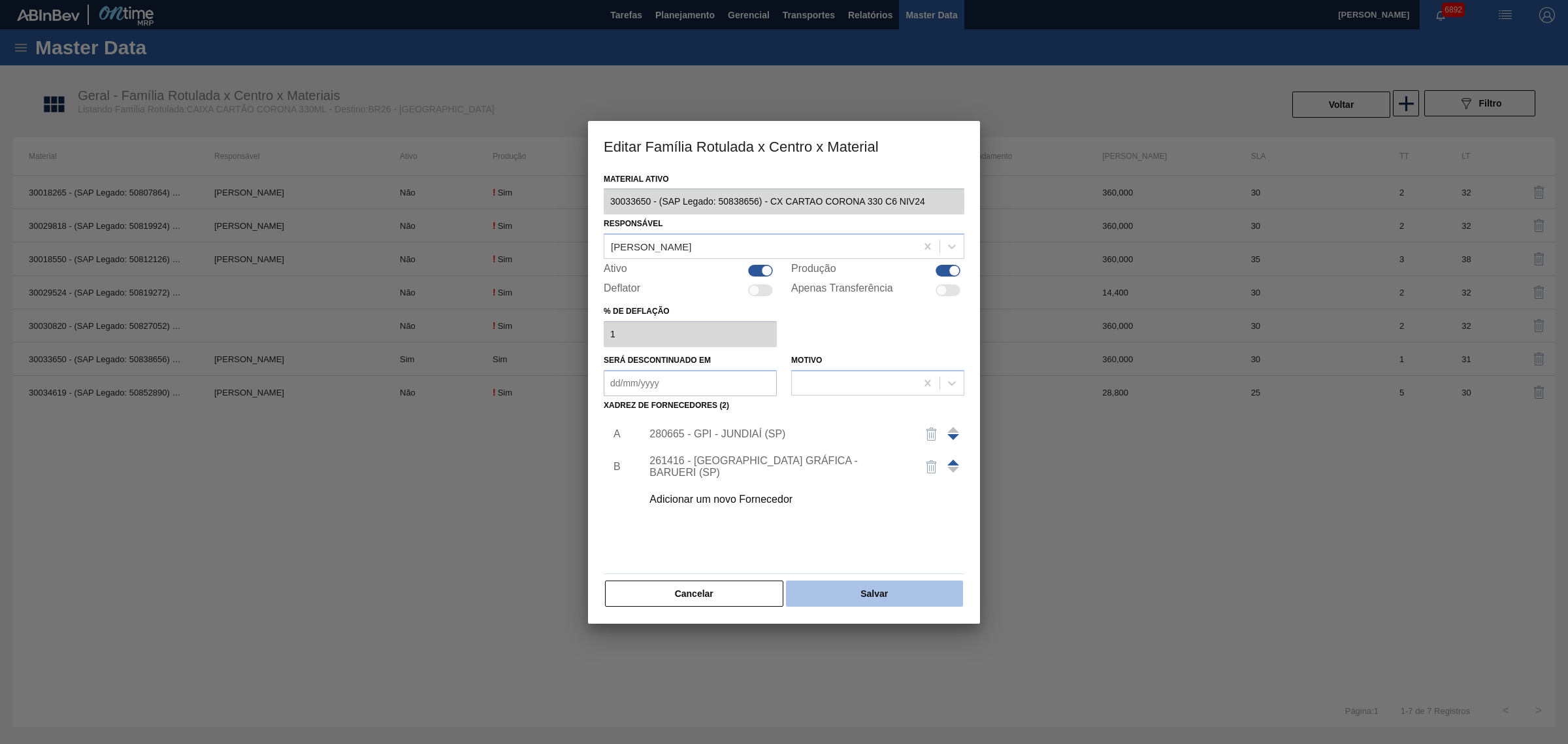
click at [833, 599] on button "Salvar" at bounding box center [874, 593] width 177 height 26
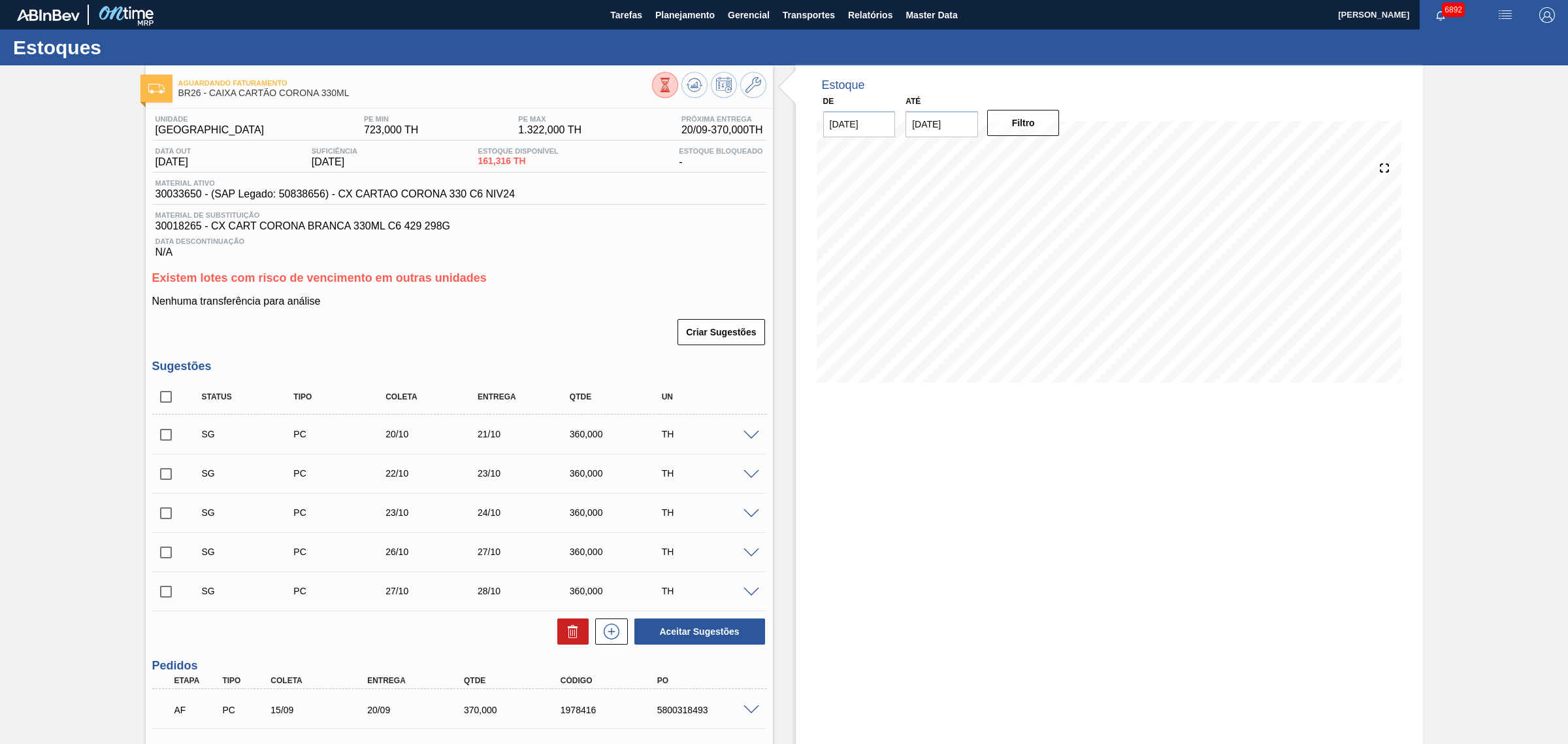
click at [171, 402] on input "checkbox" at bounding box center [166, 397] width 27 height 27
checkbox input "true"
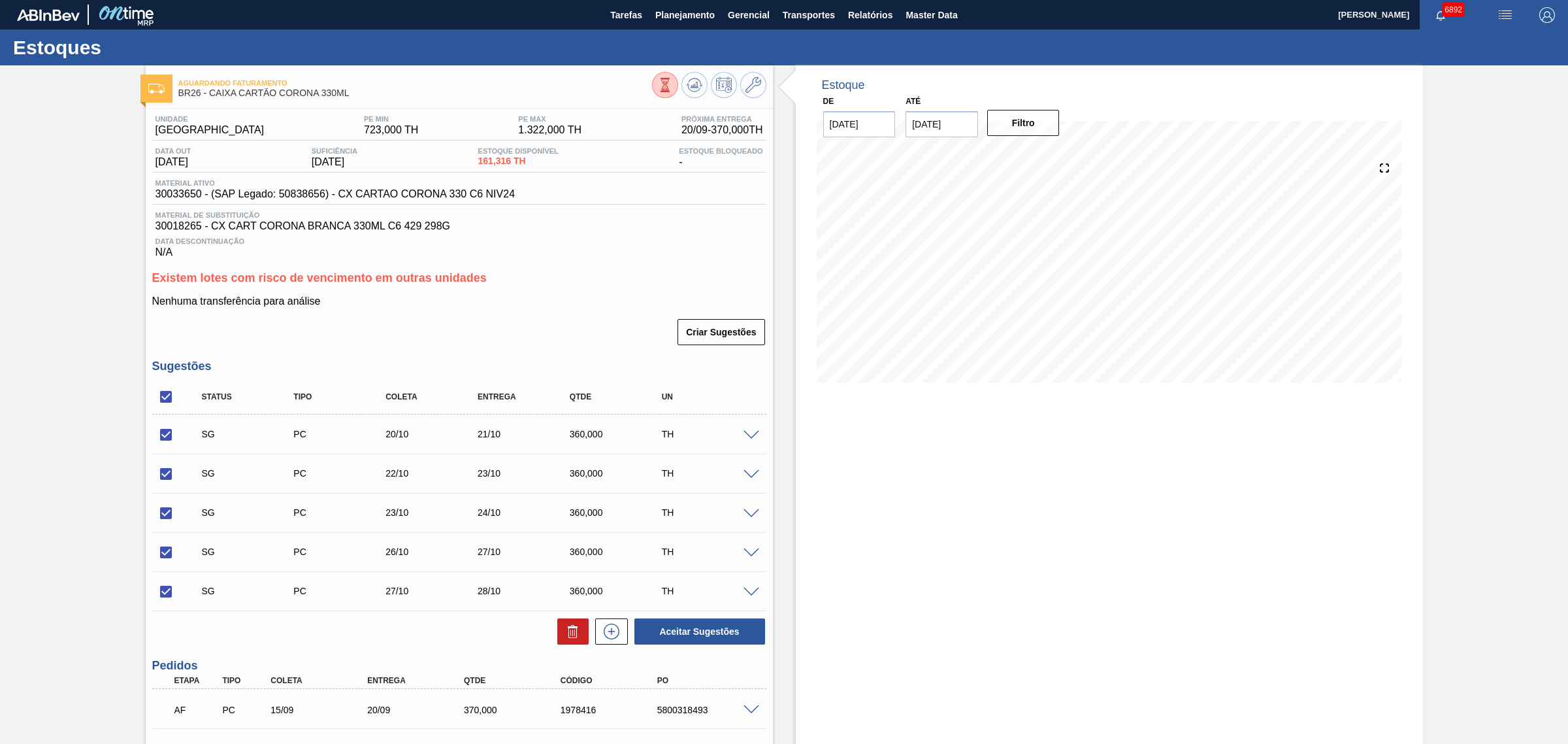
checkbox input "true"
click at [557, 629] on button at bounding box center [573, 632] width 32 height 26
checkbox input "false"
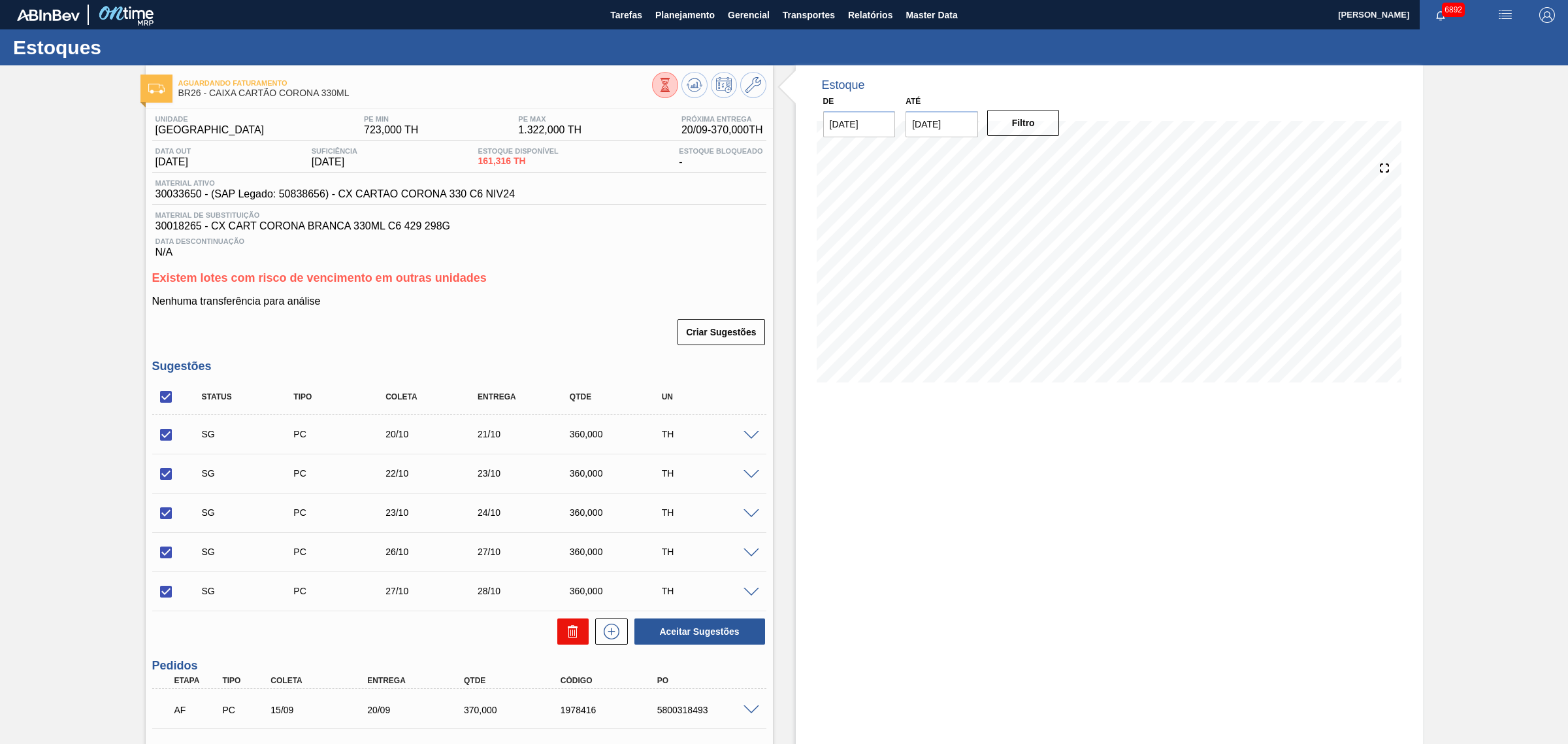
checkbox input "false"
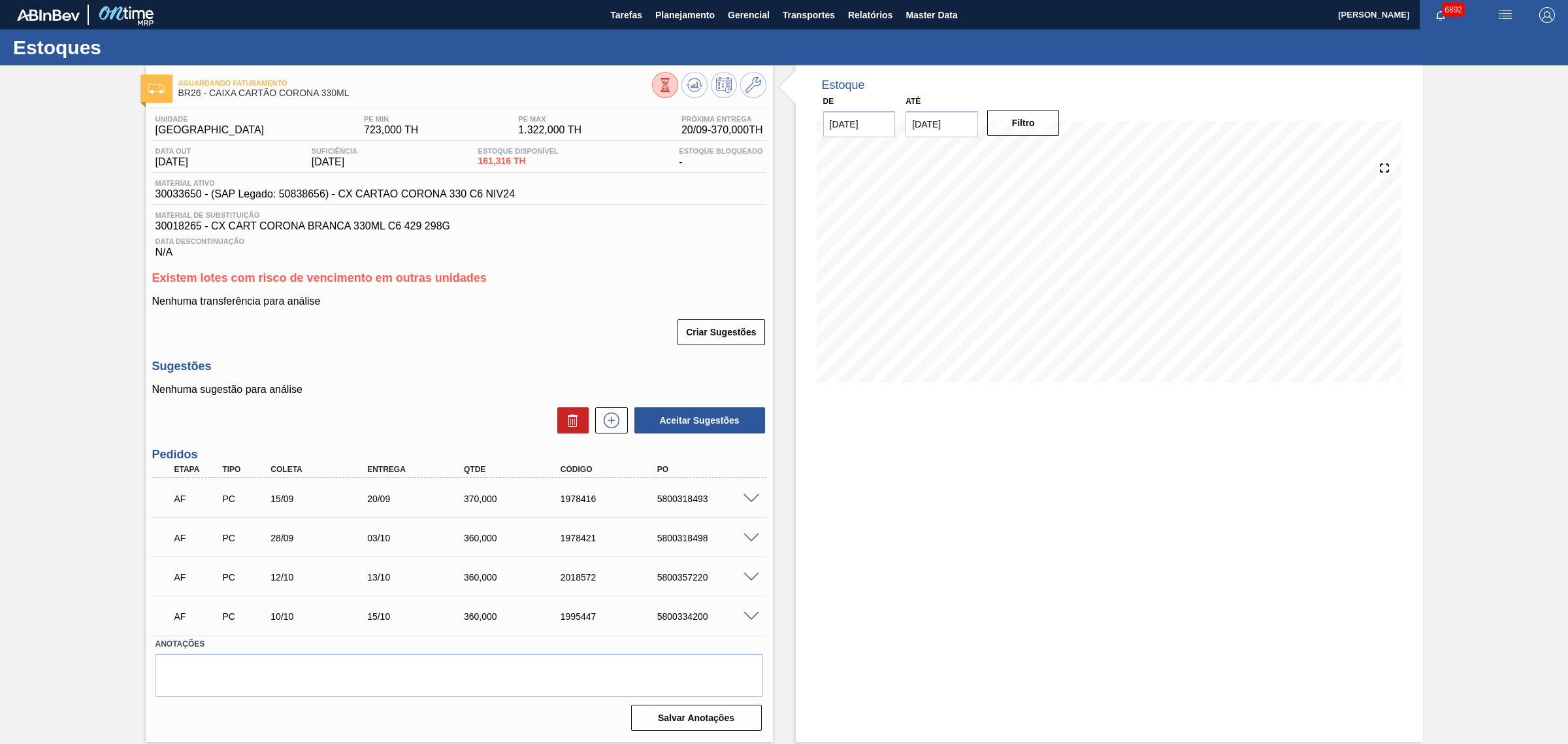
click at [755, 501] on span at bounding box center [752, 498] width 16 height 10
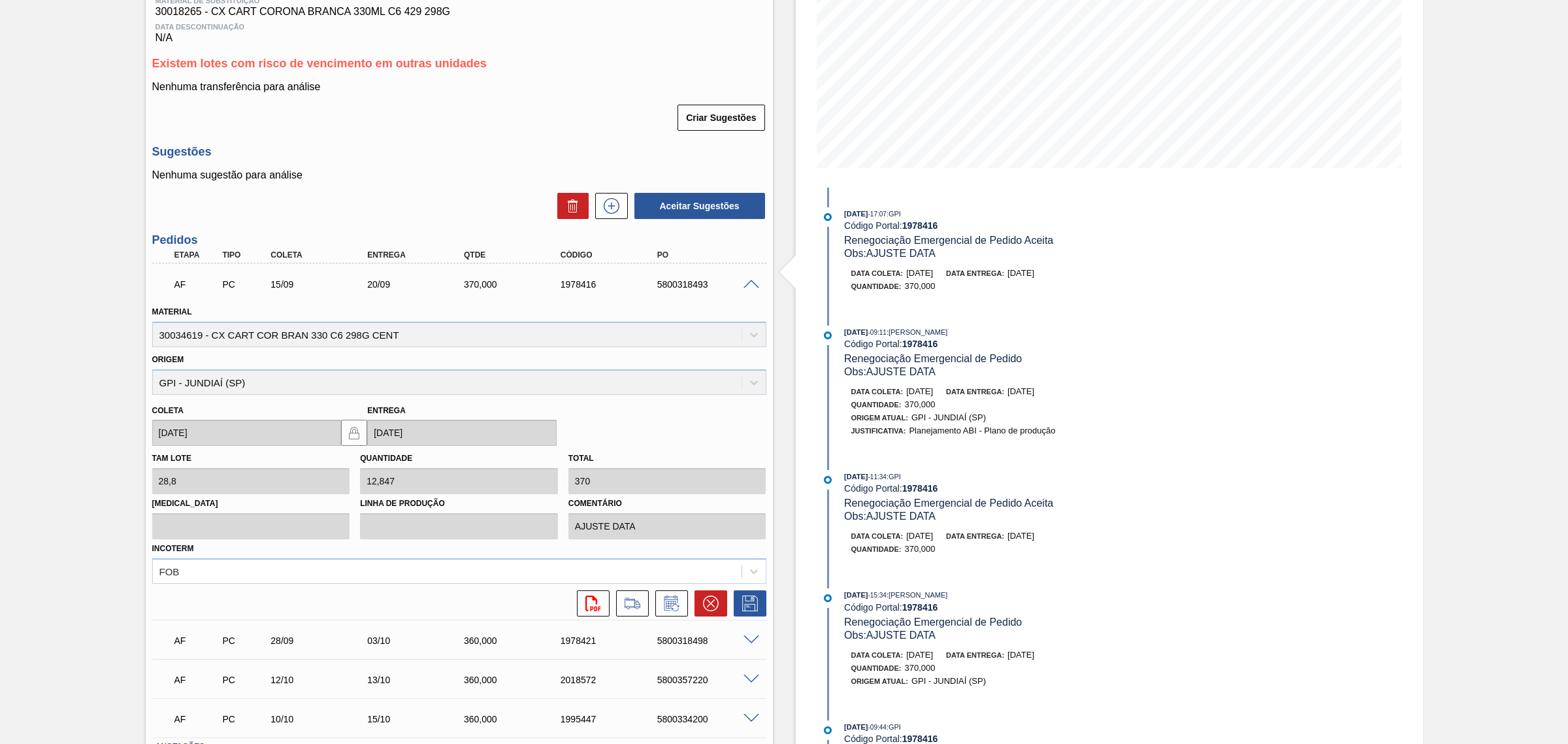
scroll to position [245, 0]
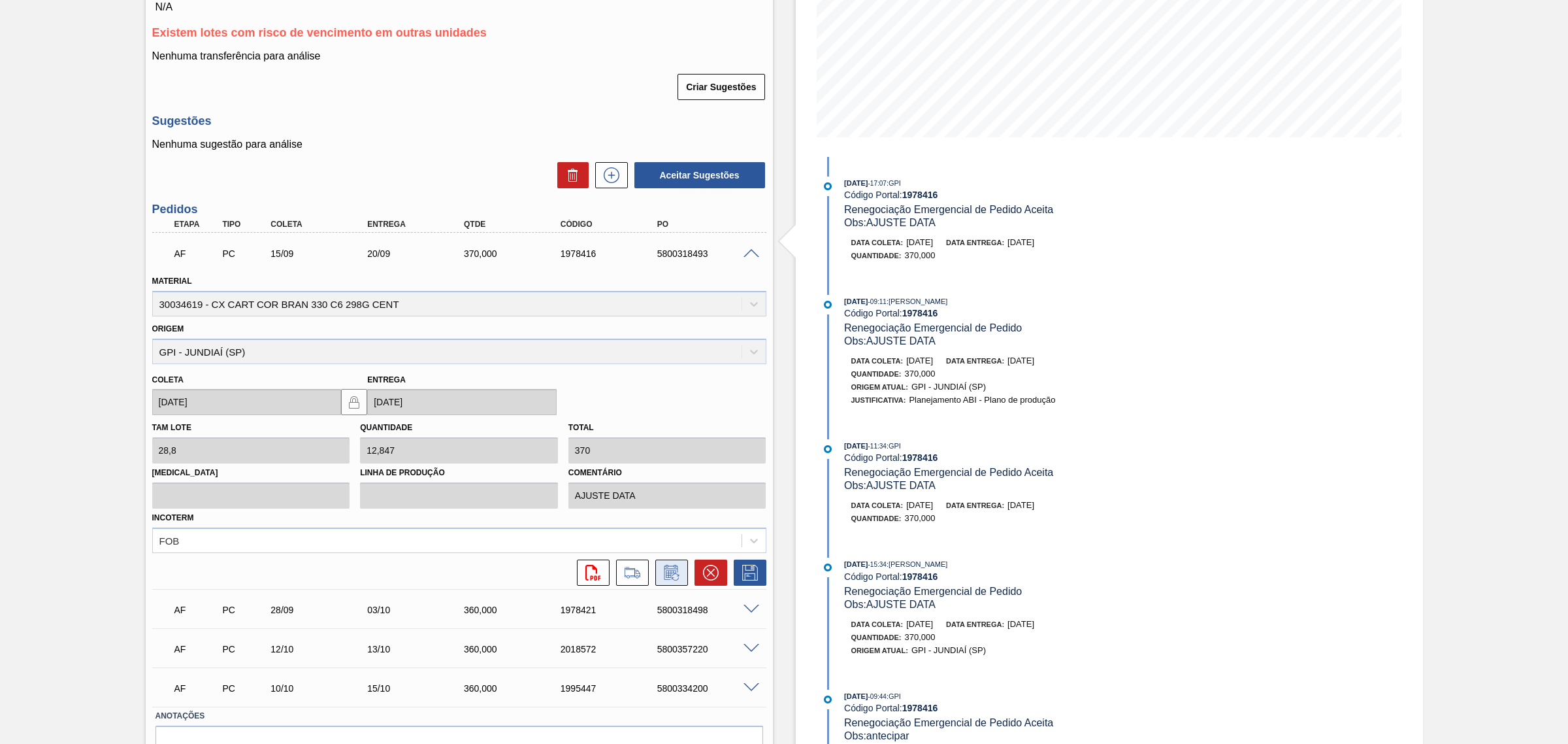
click at [665, 572] on icon at bounding box center [672, 573] width 21 height 16
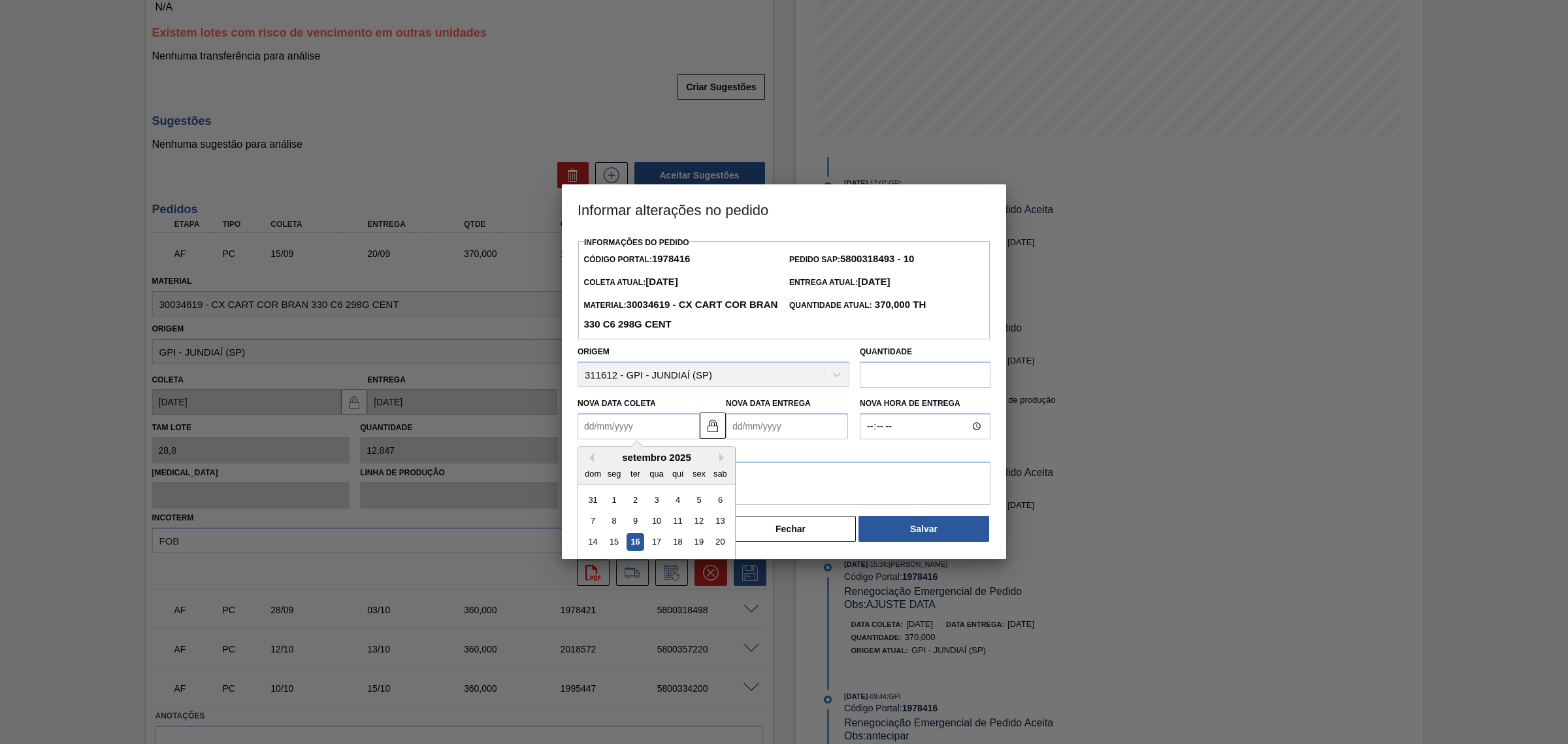
click at [667, 430] on Coleta1978416 "Nova Data Coleta" at bounding box center [638, 426] width 122 height 26
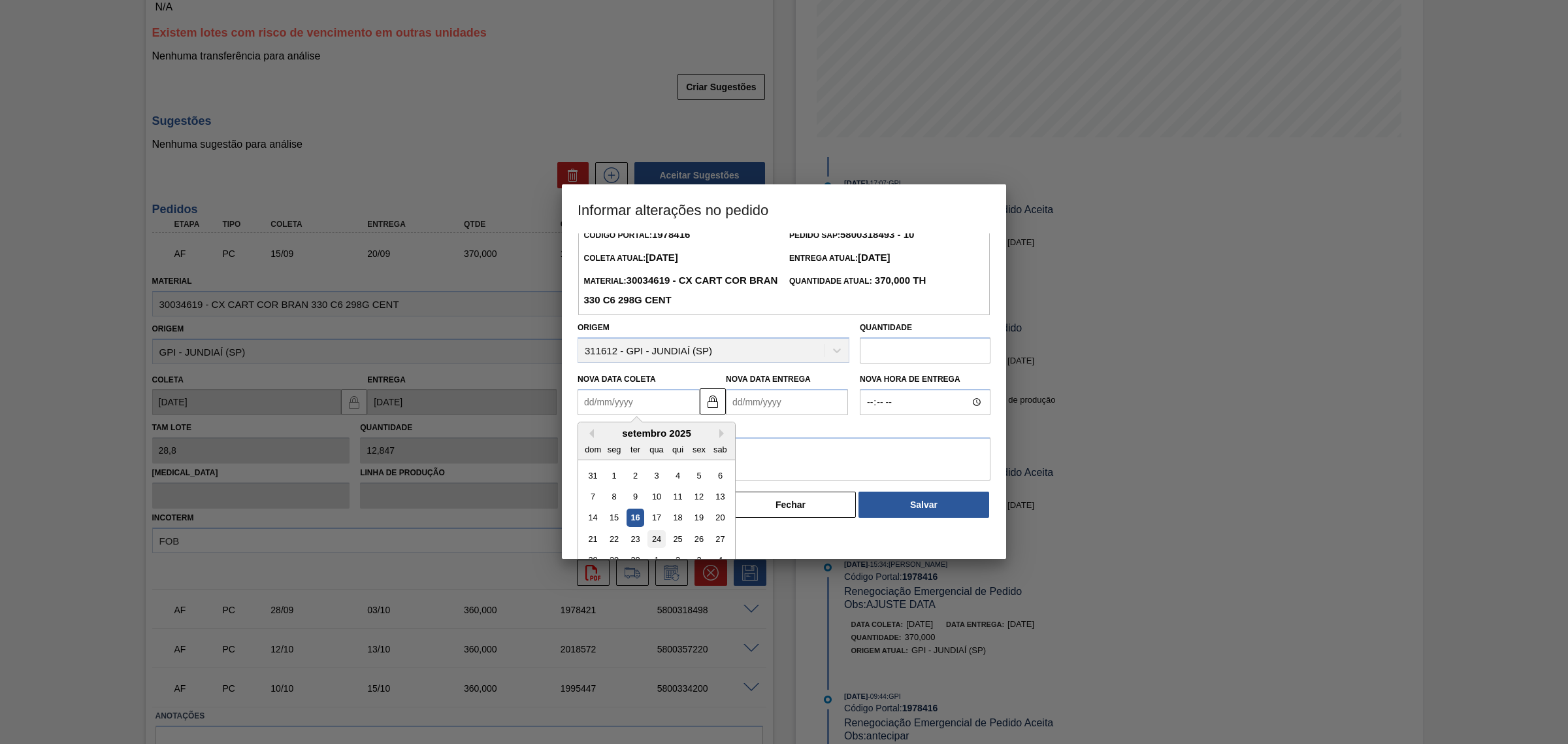
scroll to position [44, 0]
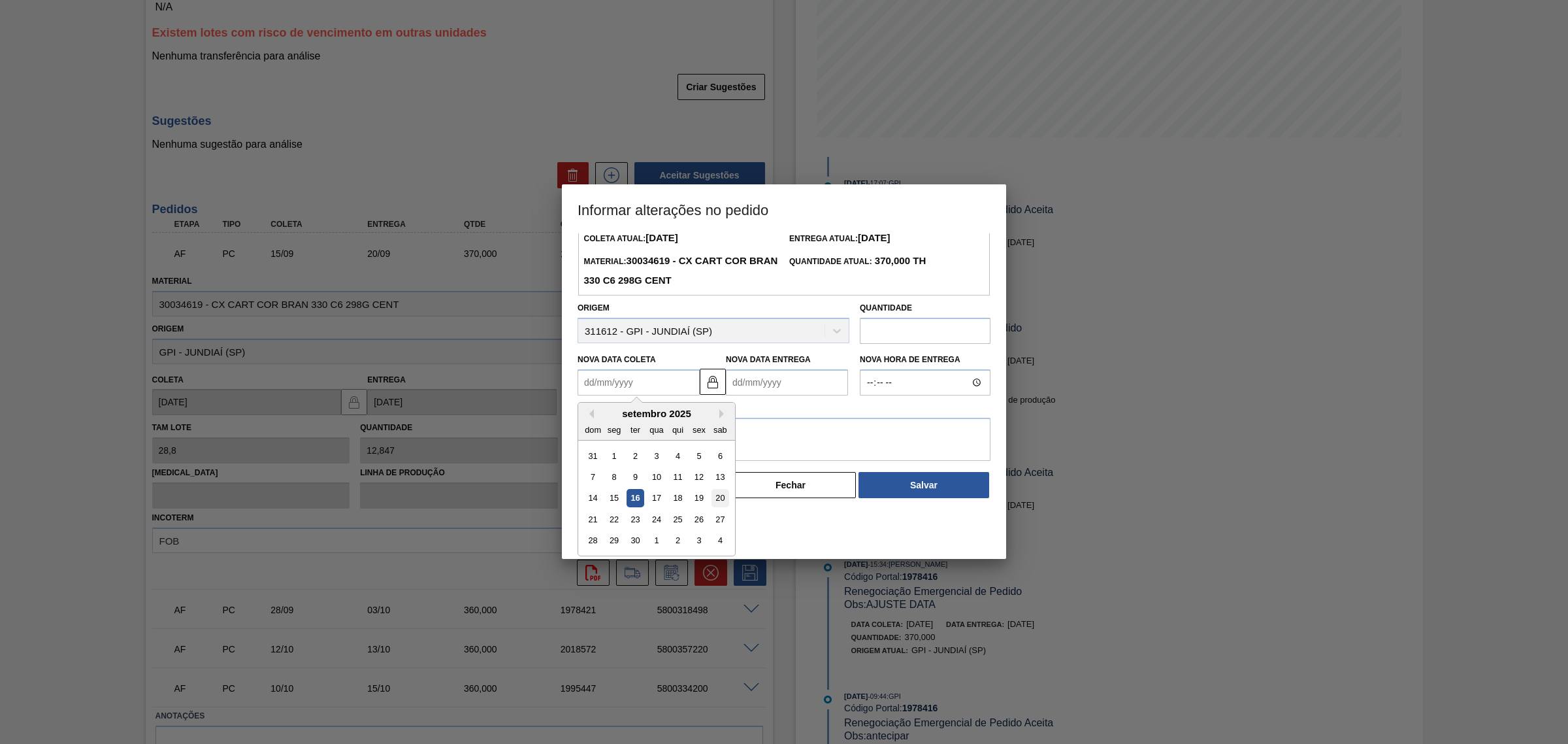
click at [716, 497] on div "20" at bounding box center [720, 498] width 18 height 18
type Coleta1978416 "20/09/2025"
type Entrega1978416 "25/09/2025"
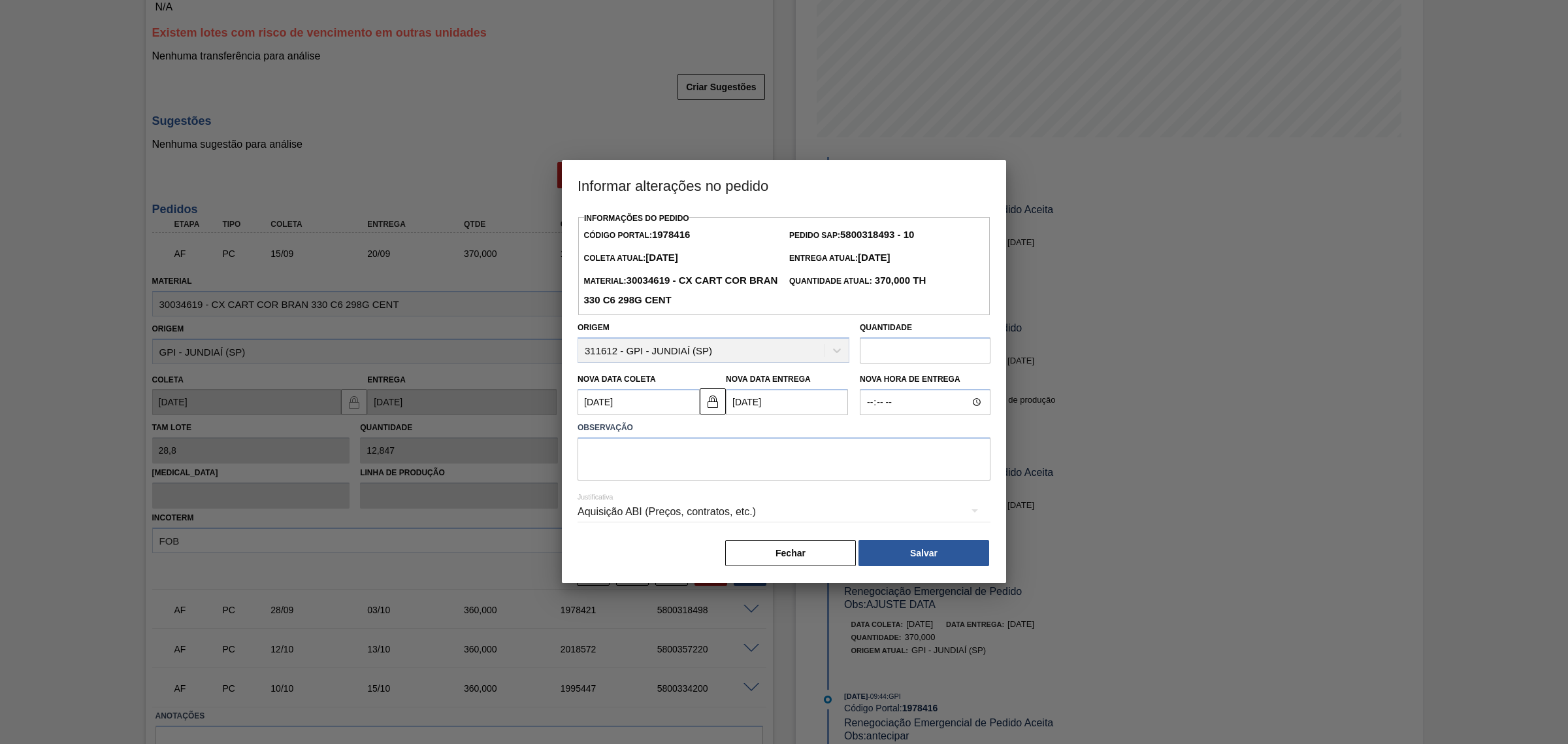
scroll to position [0, 0]
click at [688, 474] on textarea at bounding box center [783, 458] width 413 height 43
type textarea "AJUSTE DATA"
click at [689, 498] on div "Aquisição ABI (Preços, contratos, etc.)" at bounding box center [783, 512] width 413 height 37
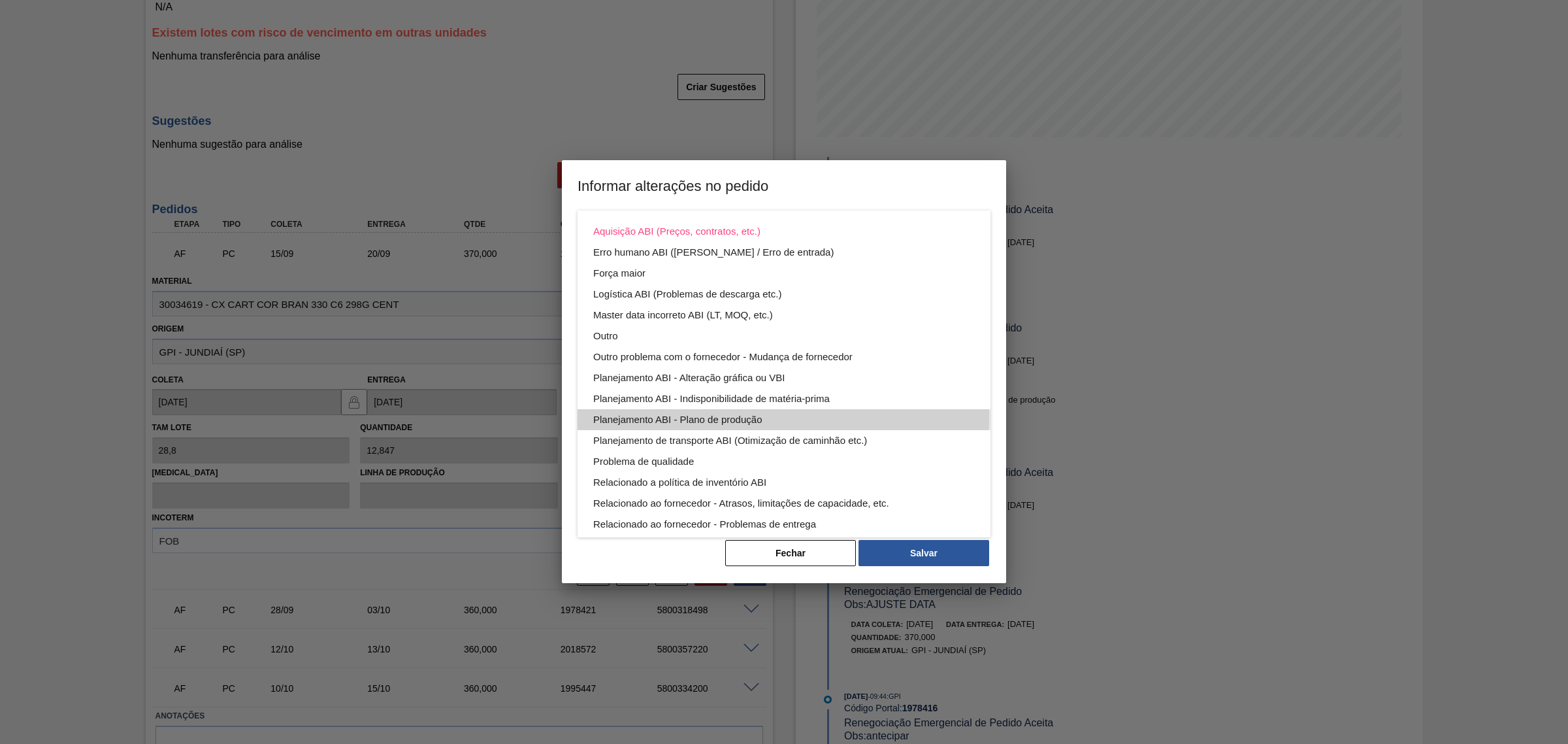
click at [746, 416] on div "Planejamento ABI - Plano de produção" at bounding box center [783, 419] width 381 height 21
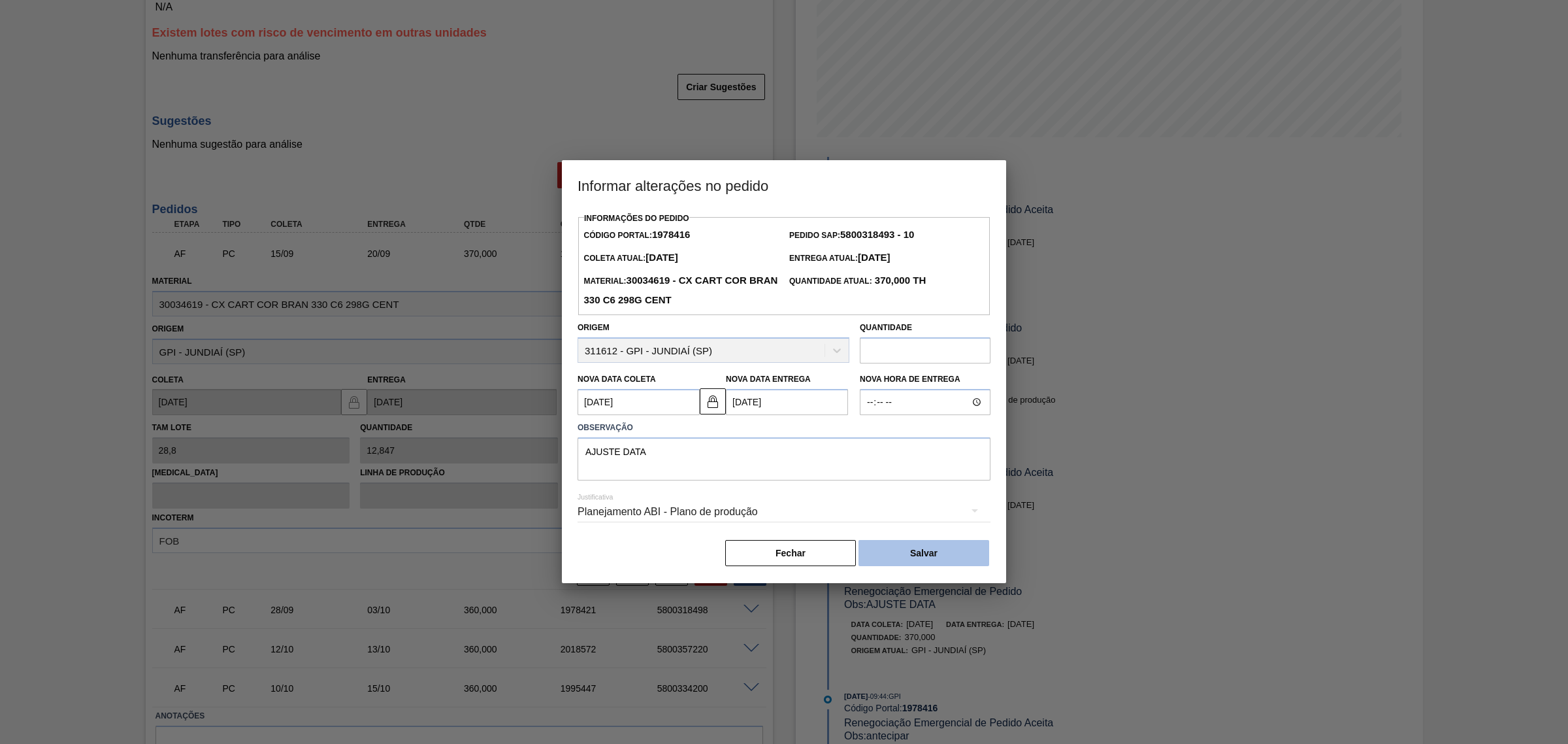
click at [959, 544] on button "Salvar" at bounding box center [923, 553] width 131 height 26
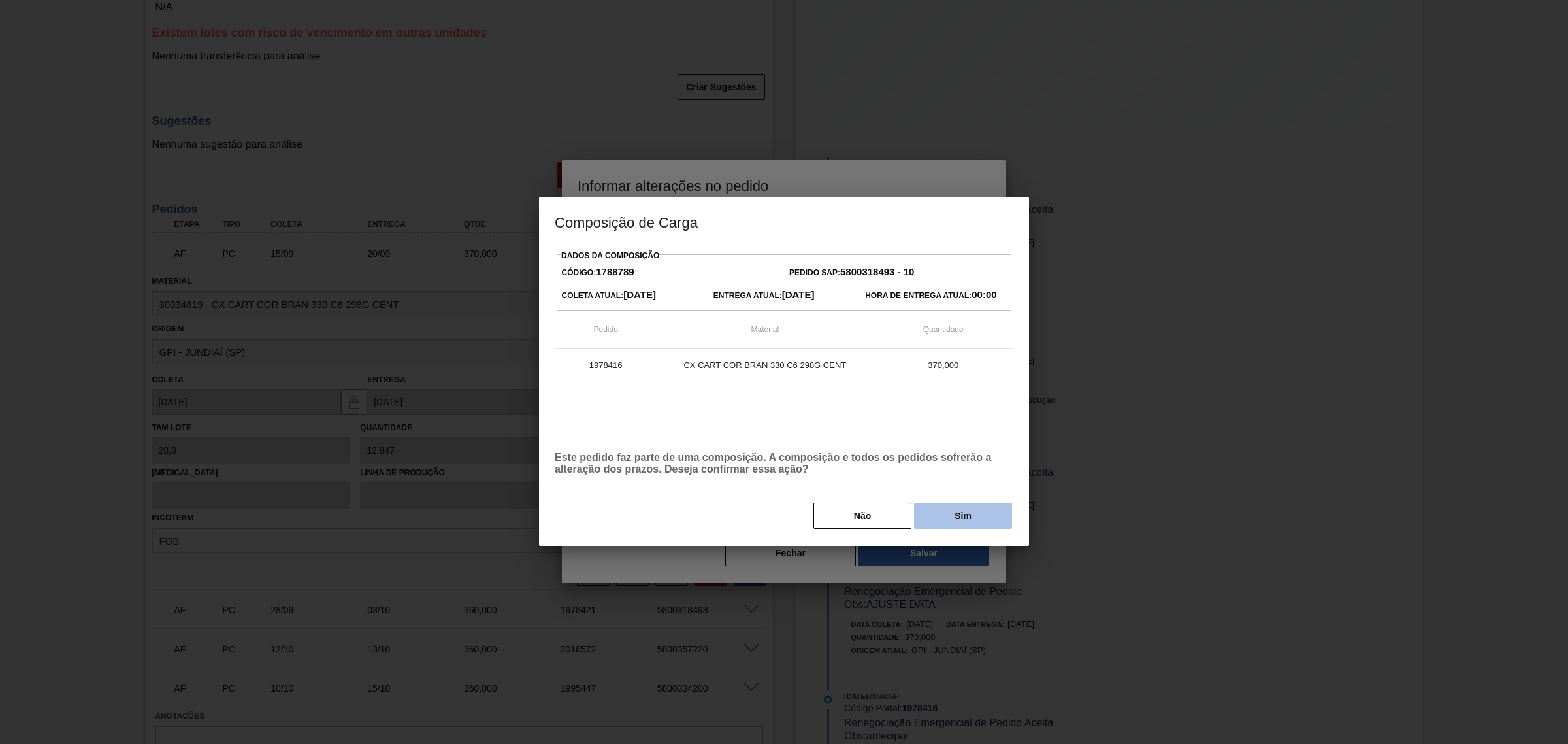
click at [974, 521] on button "Sim" at bounding box center [963, 516] width 98 height 26
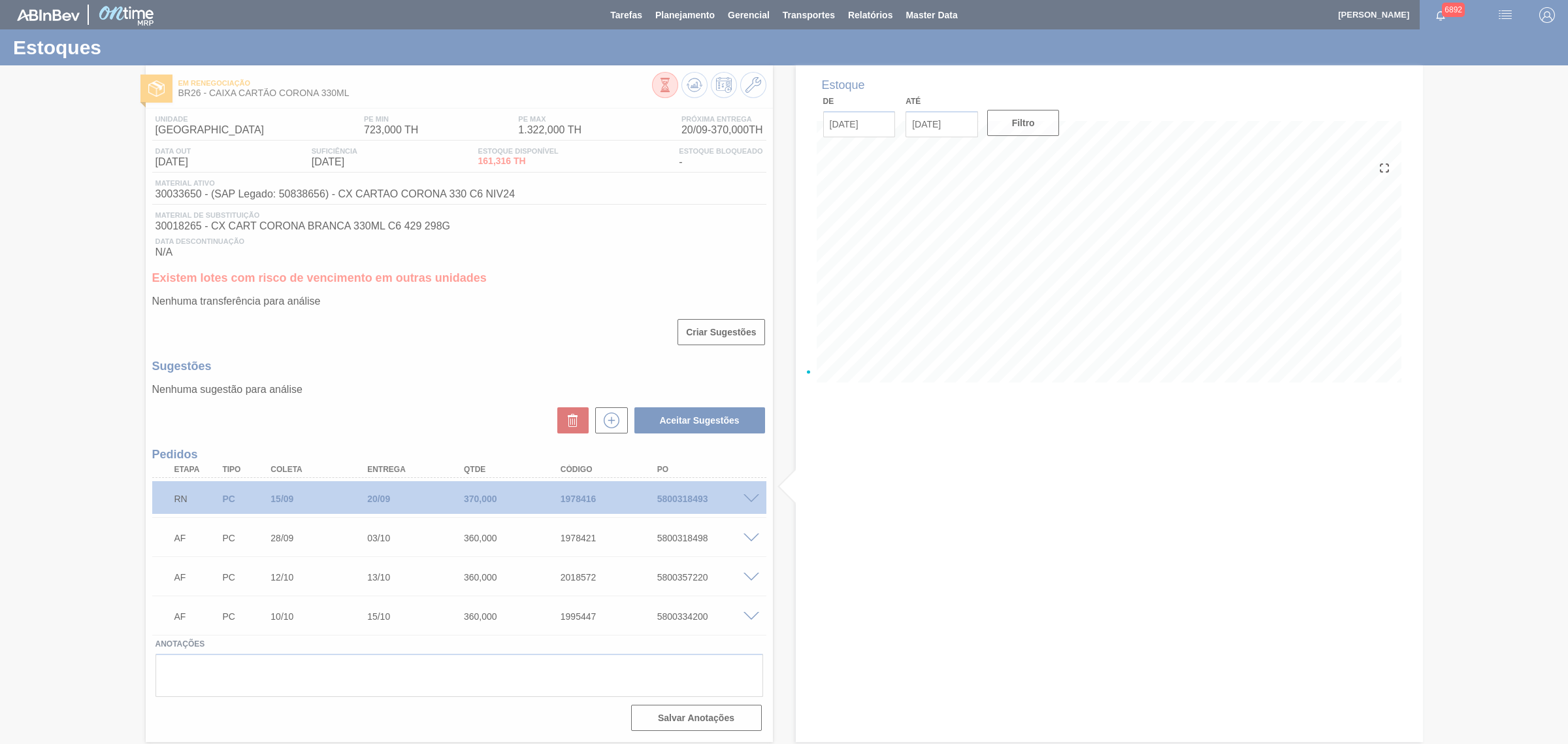
scroll to position [1, 0]
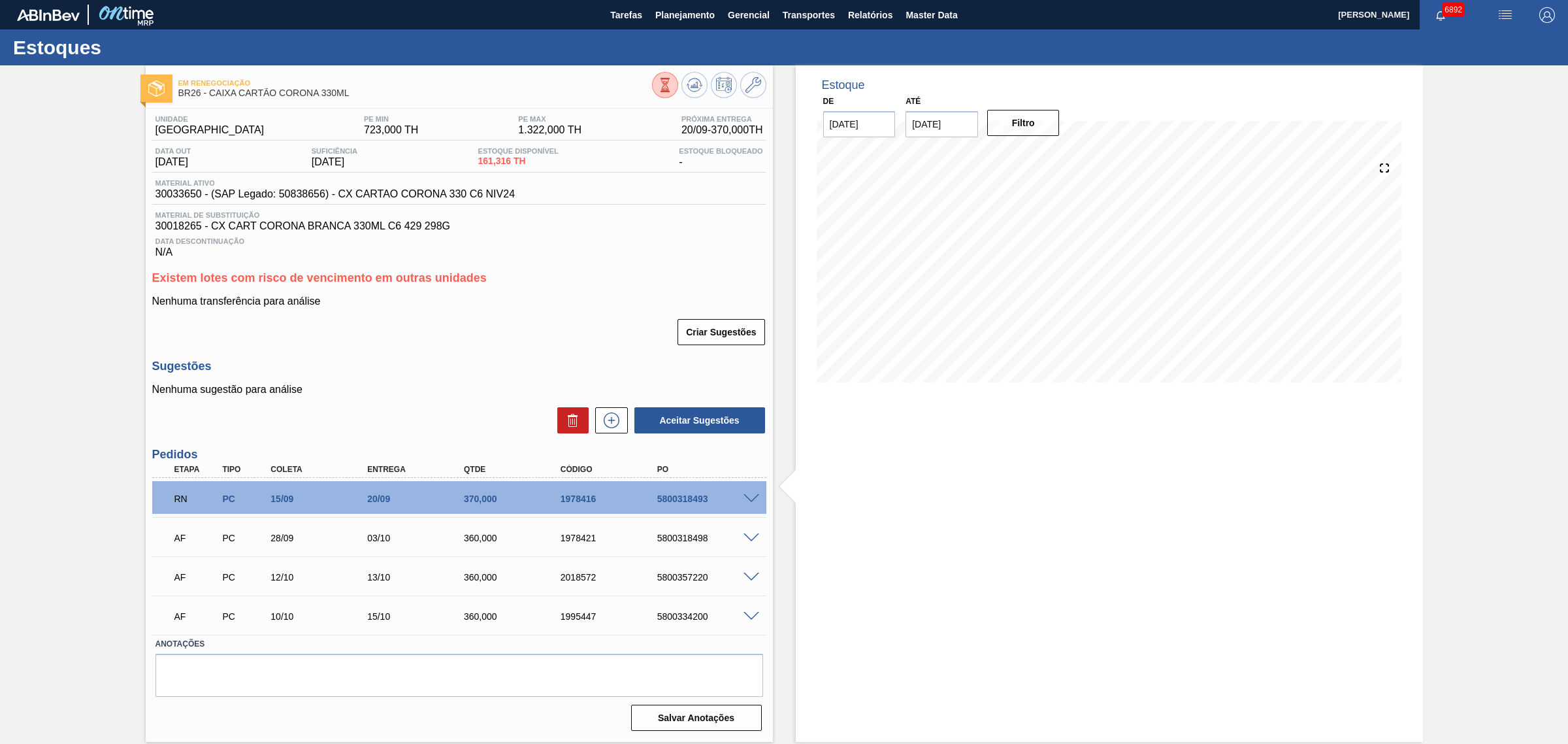
click at [752, 574] on span at bounding box center [752, 577] width 16 height 10
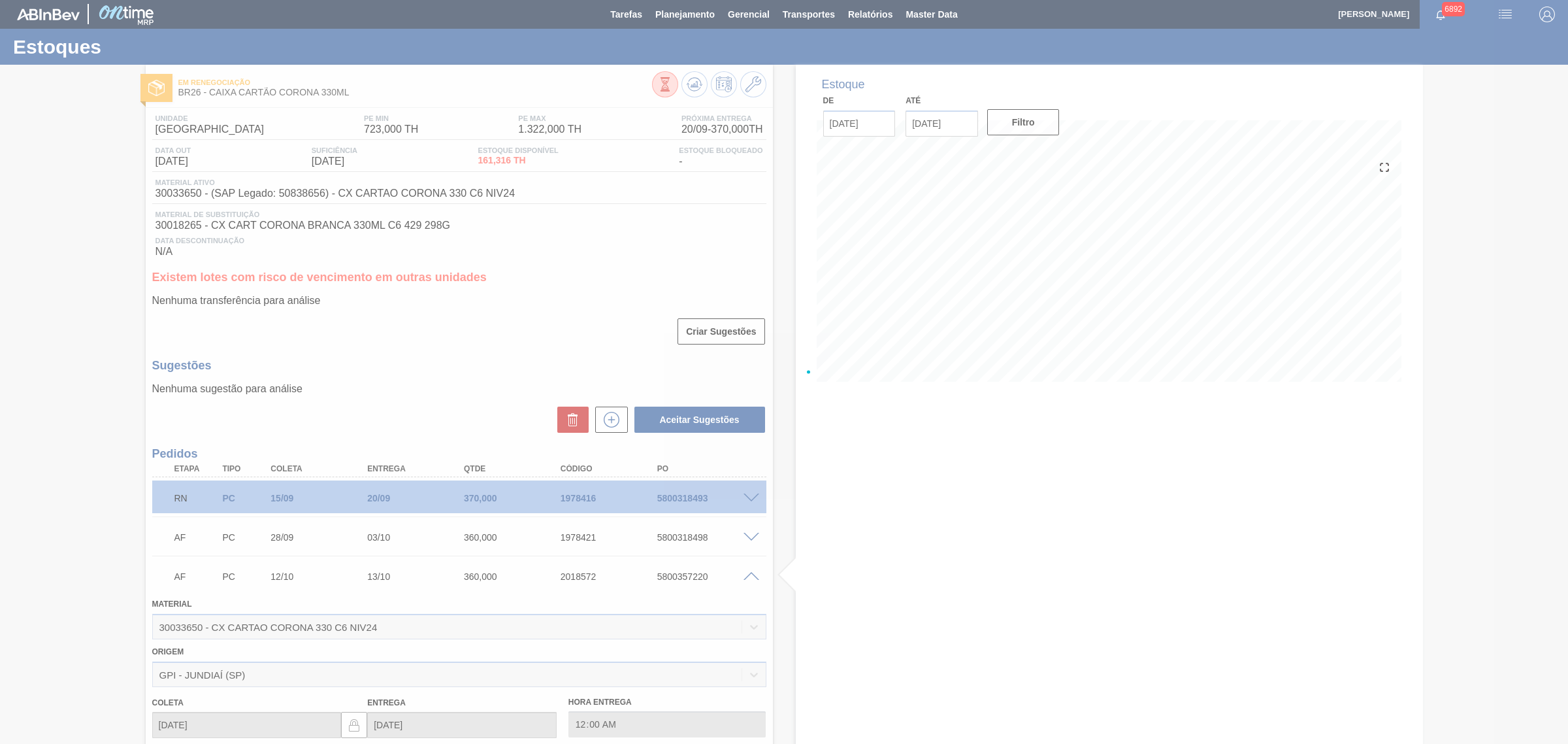
scroll to position [245, 0]
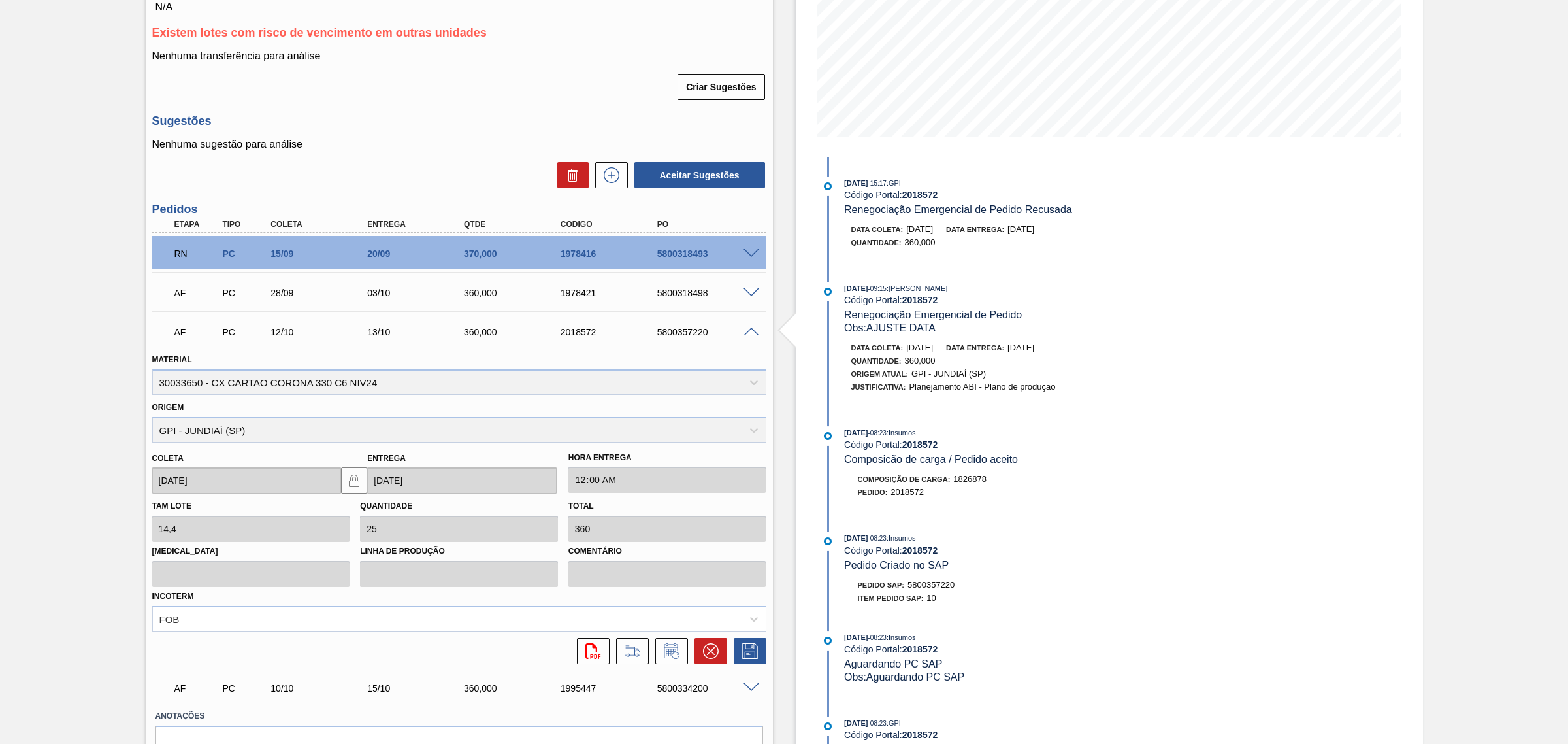
click at [758, 331] on span at bounding box center [752, 332] width 16 height 10
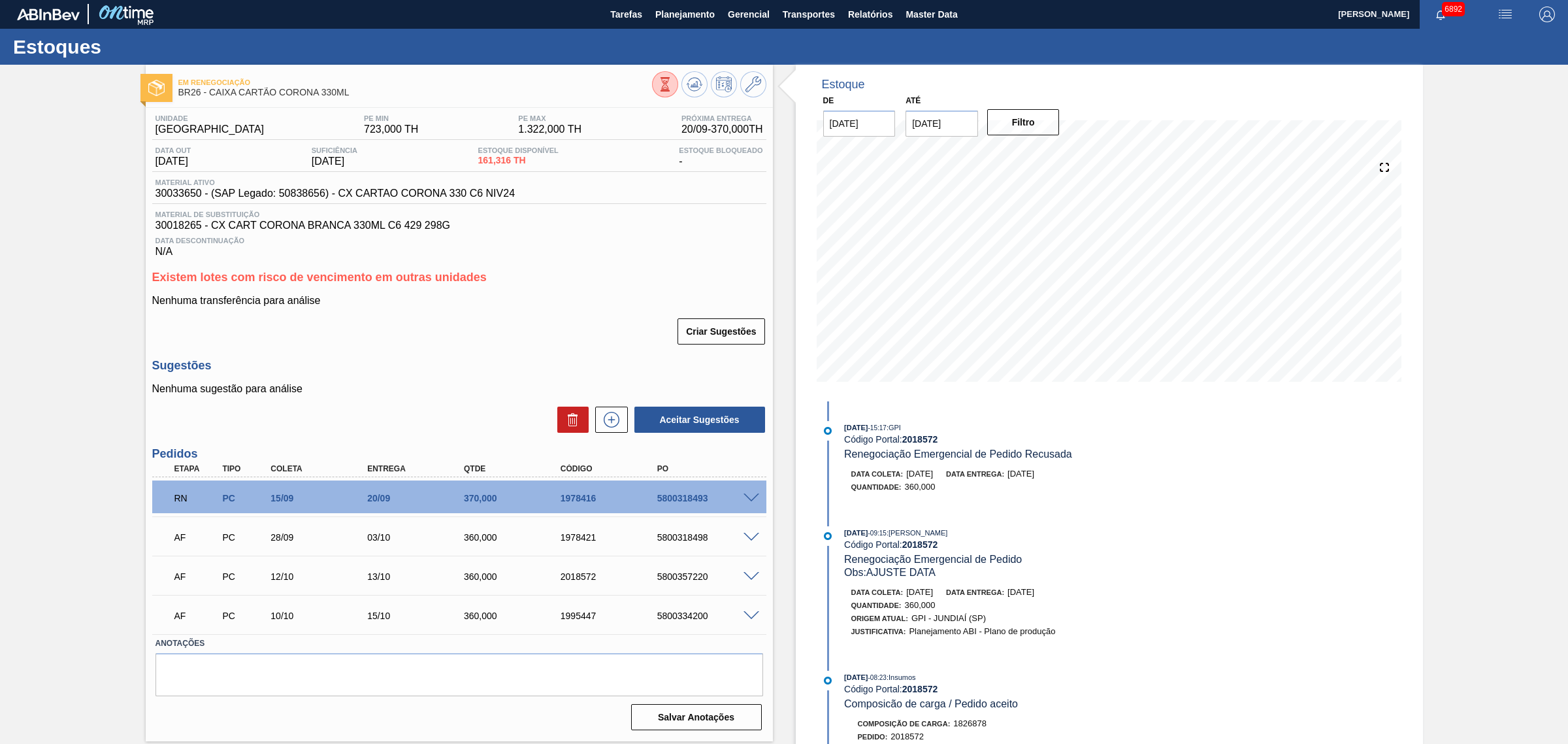
click at [752, 534] on div at bounding box center [753, 536] width 26 height 10
click at [745, 542] on span at bounding box center [752, 537] width 16 height 10
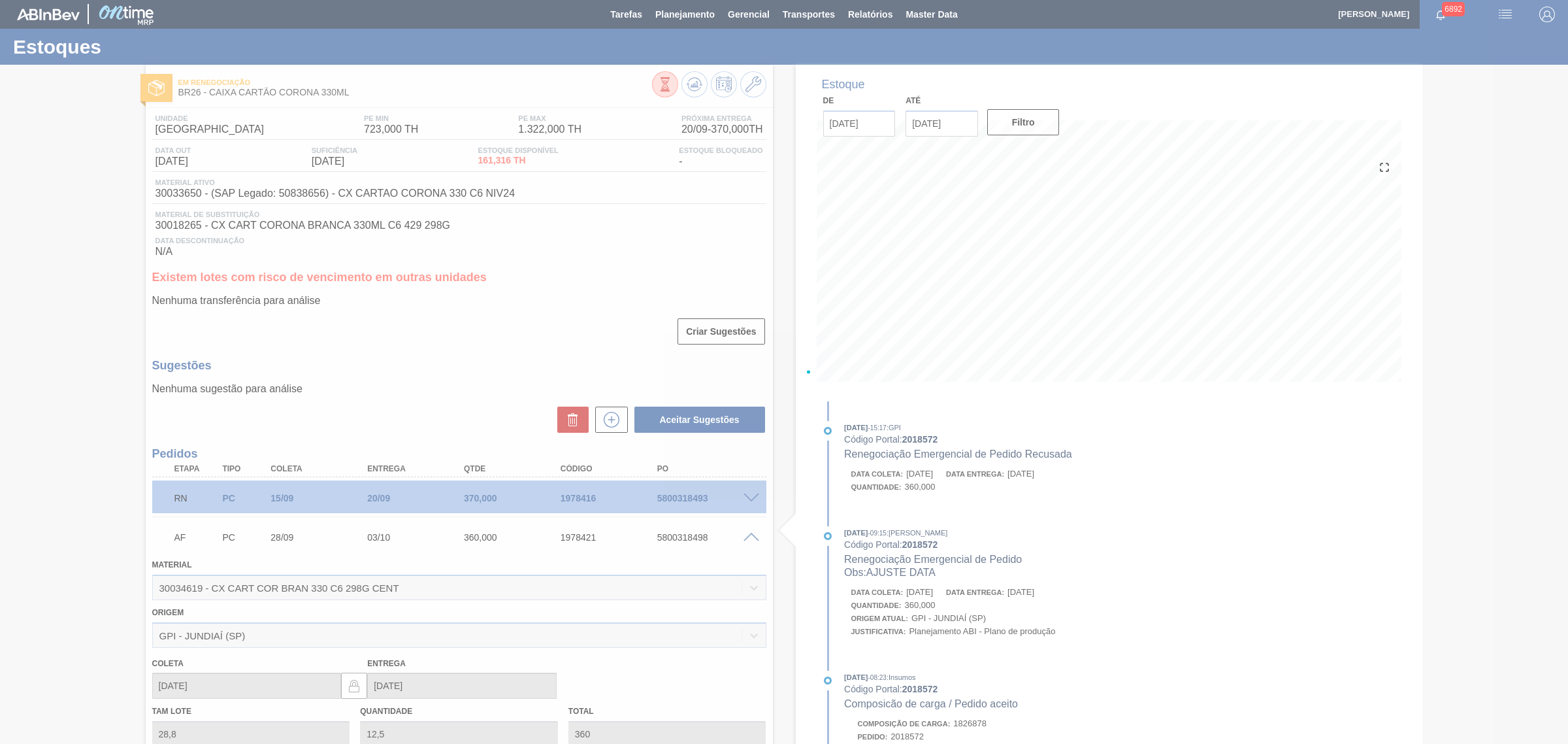
scroll to position [245, 0]
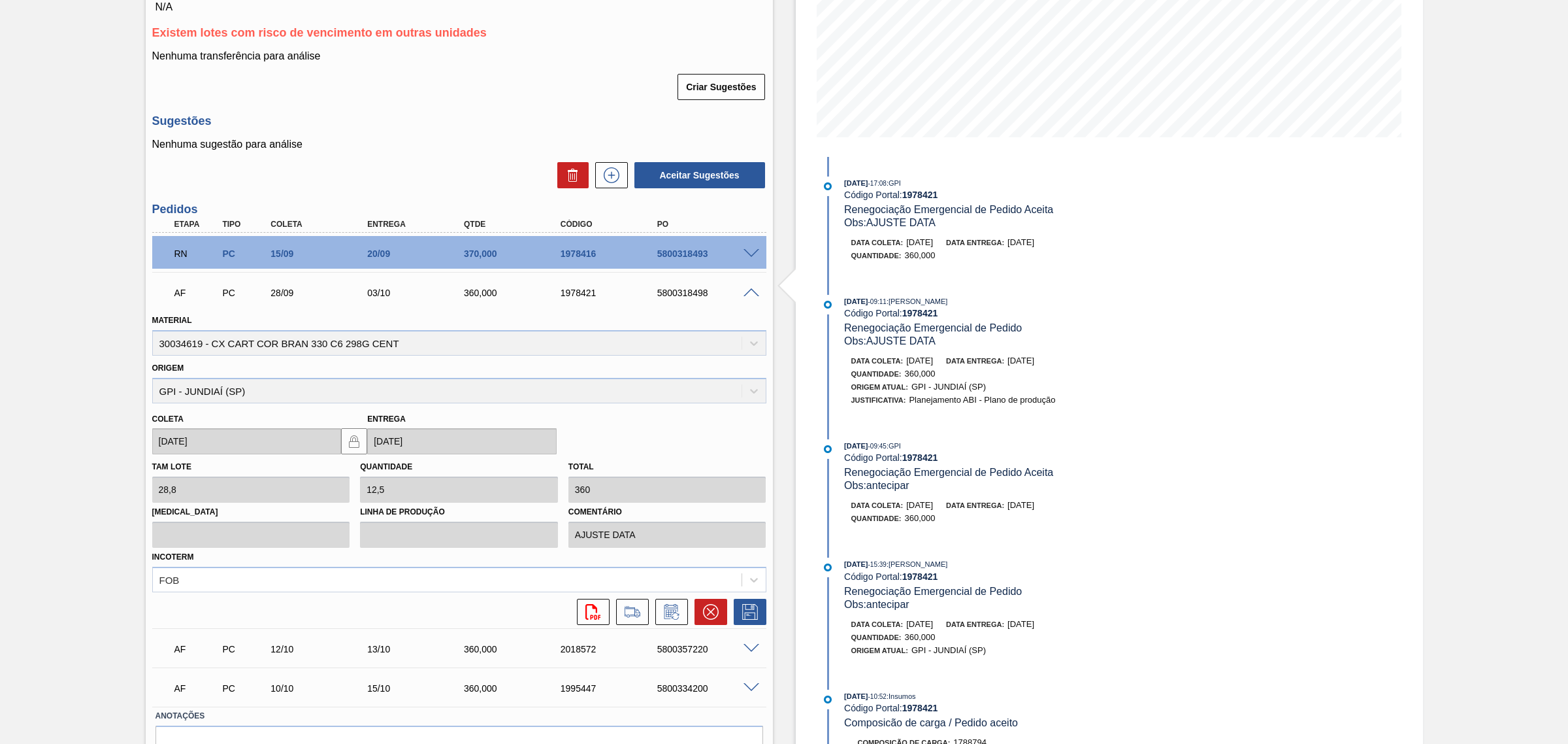
click at [746, 298] on span at bounding box center [752, 292] width 16 height 10
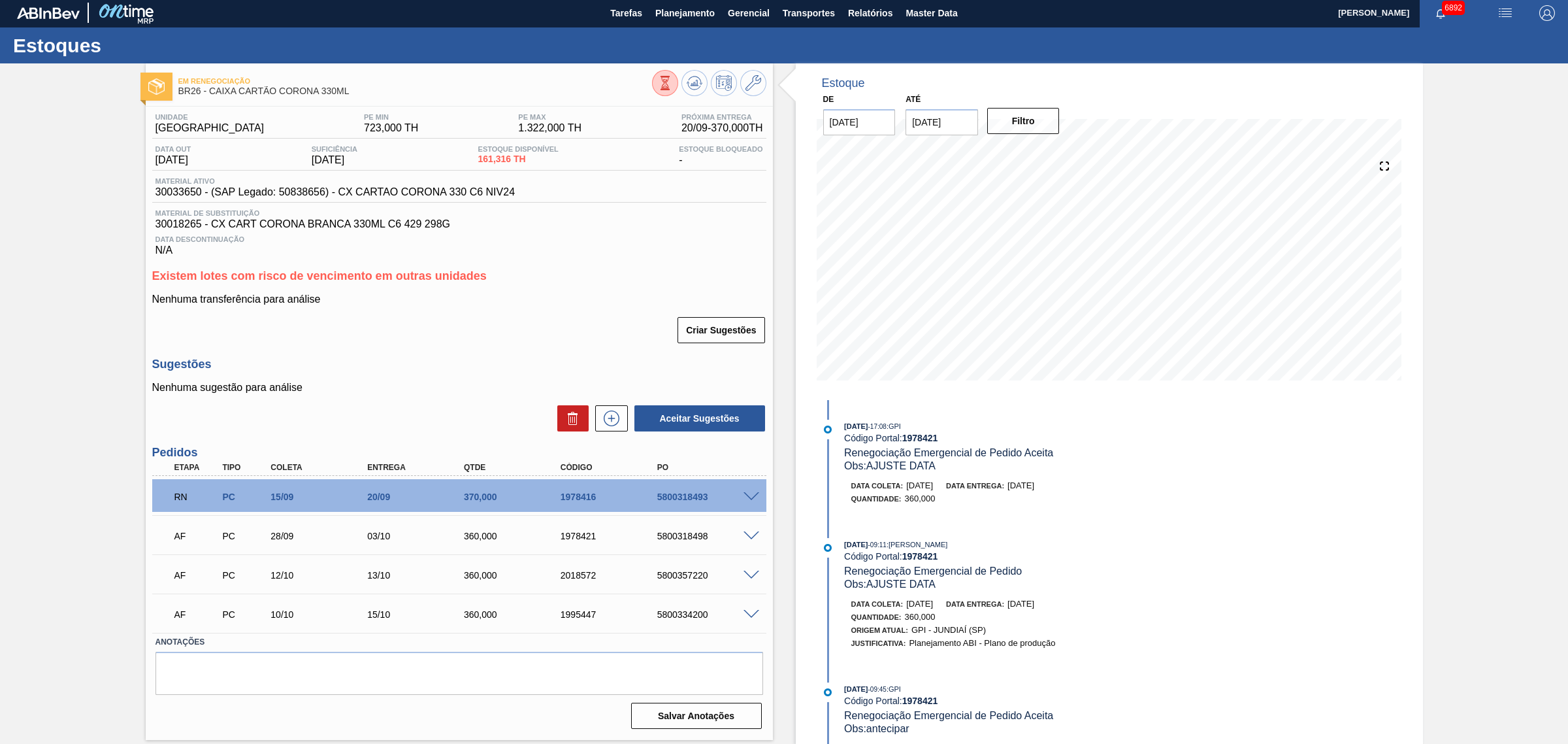
scroll to position [1, 0]
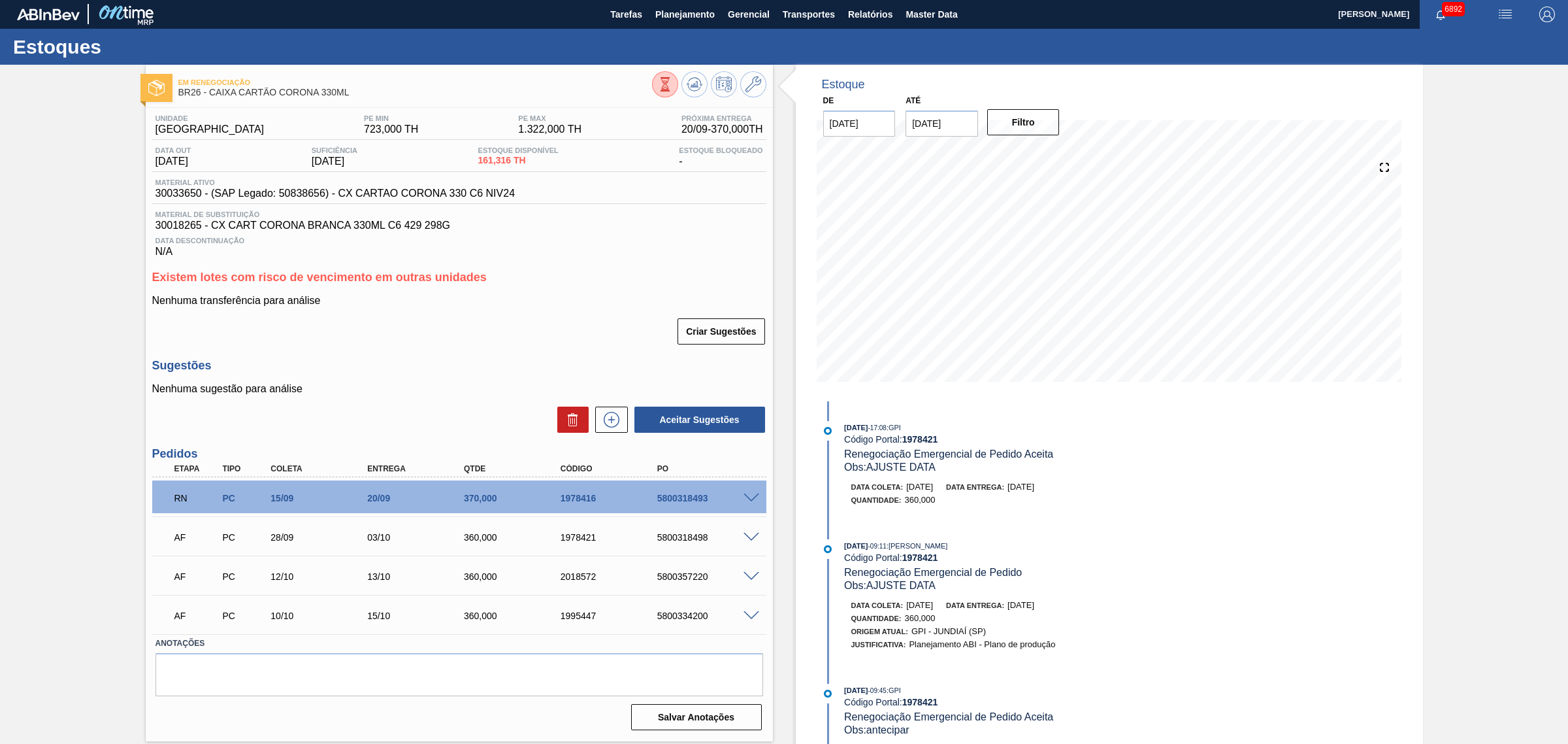
click at [752, 497] on span at bounding box center [752, 497] width 16 height 10
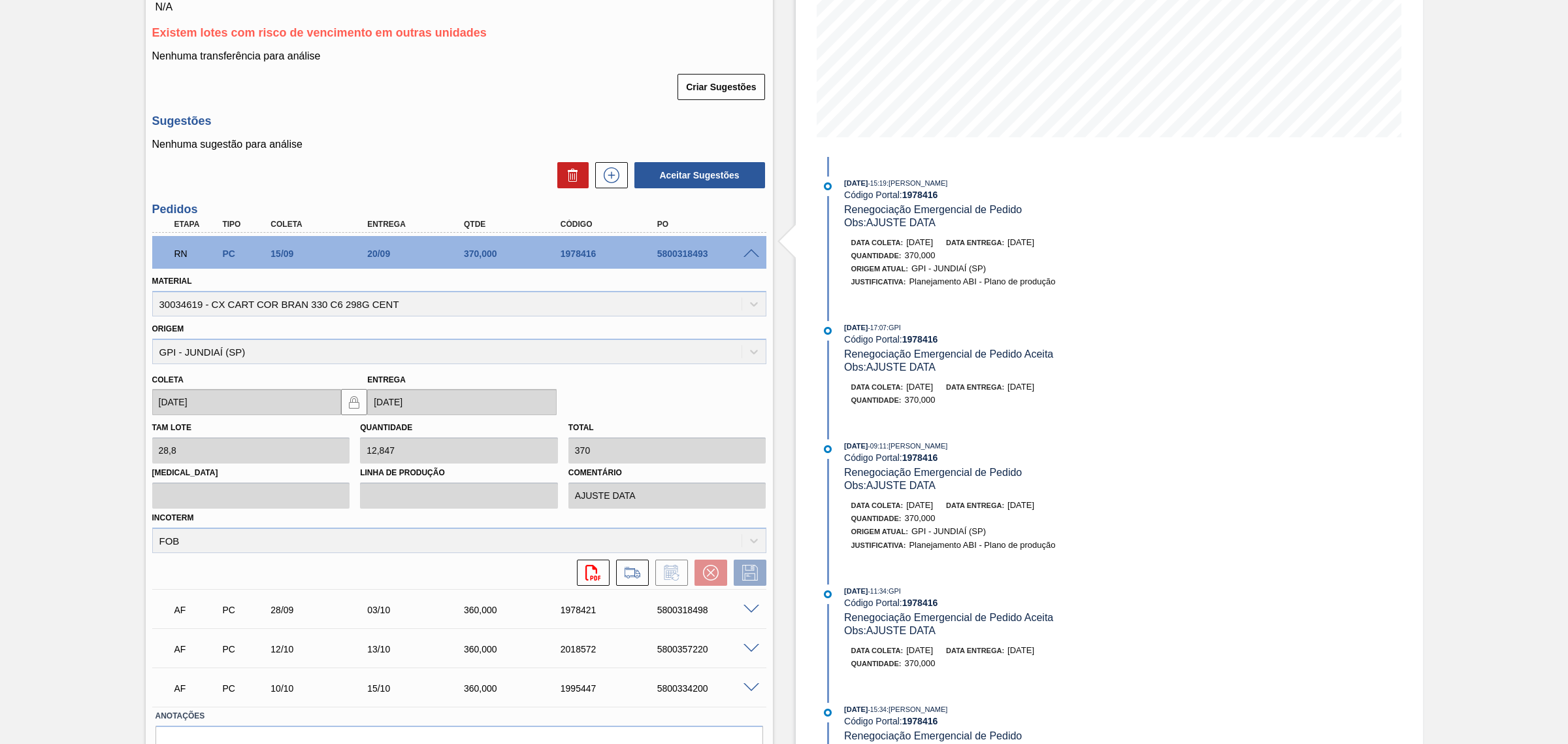
click at [738, 254] on div "5800318493" at bounding box center [709, 254] width 110 height 11
click at [744, 256] on span at bounding box center [752, 254] width 16 height 10
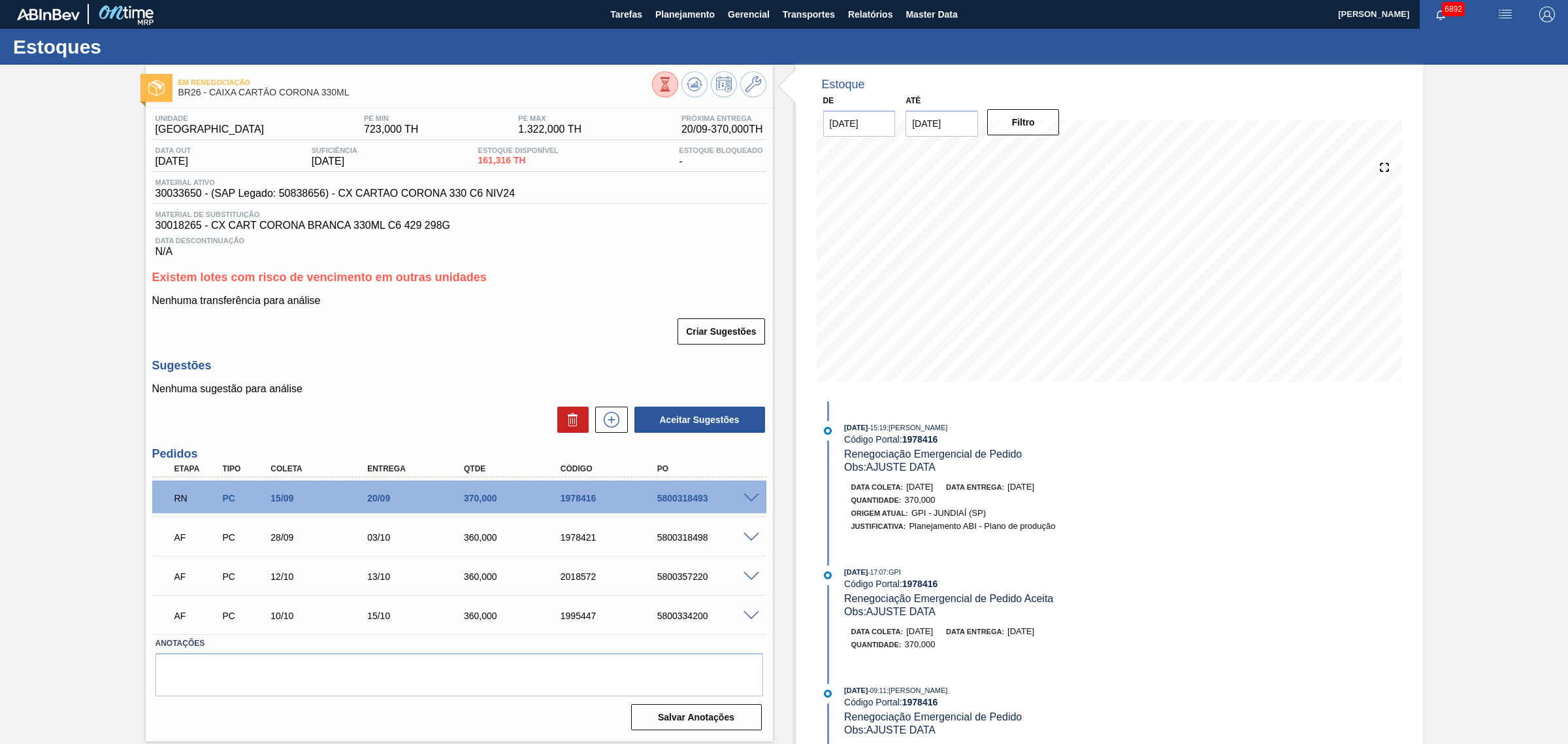
click at [750, 536] on span at bounding box center [752, 537] width 16 height 10
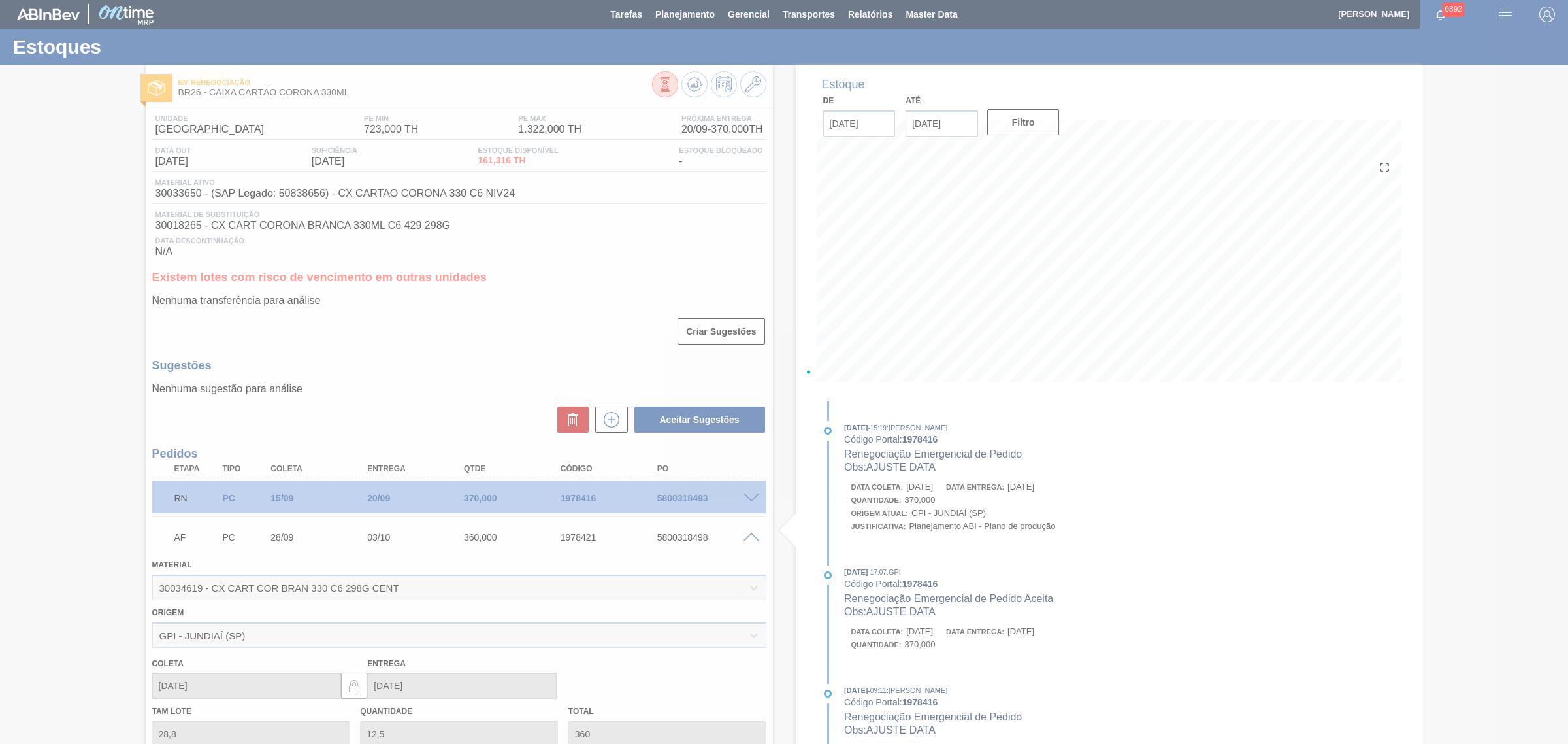
scroll to position [245, 0]
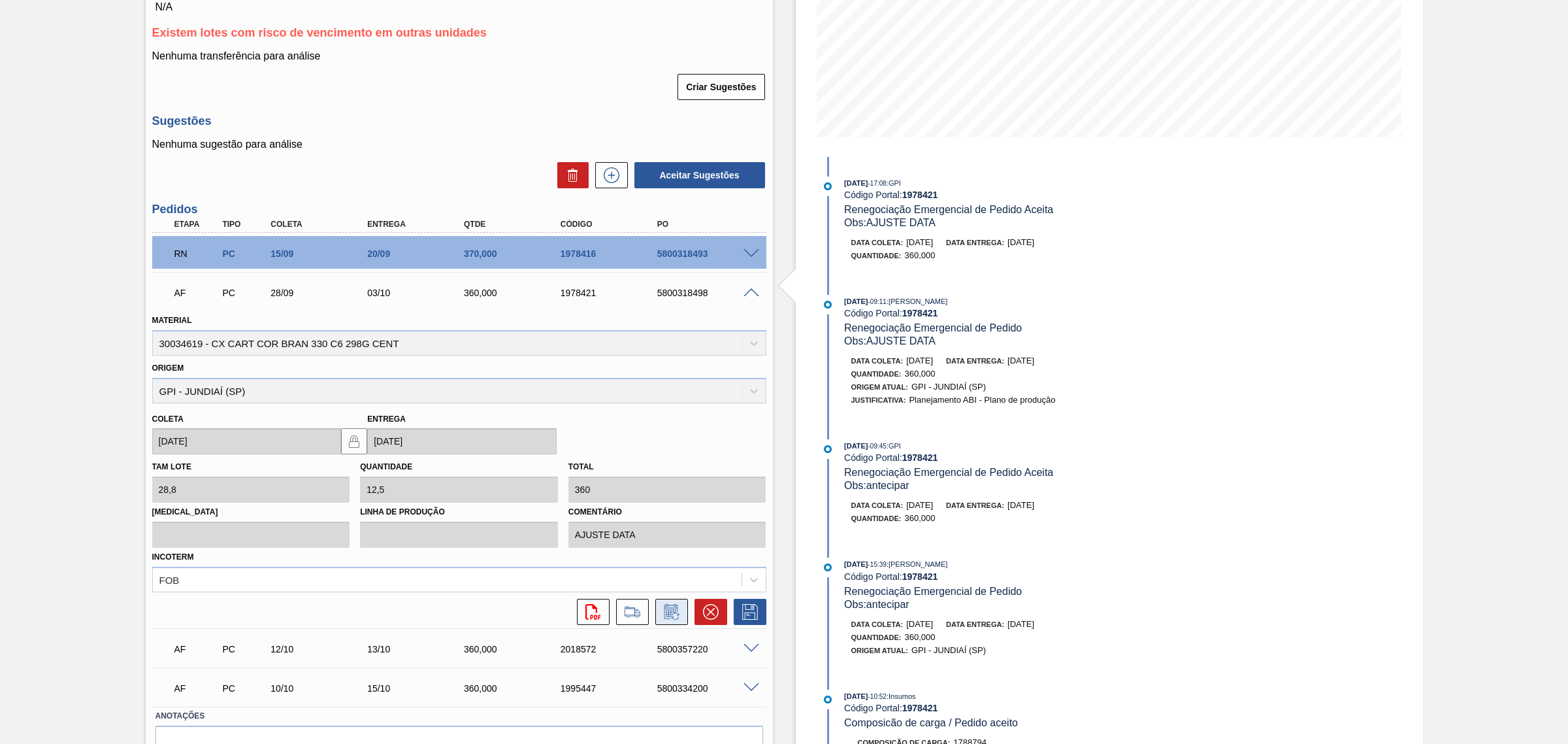
click at [671, 612] on icon at bounding box center [672, 612] width 21 height 16
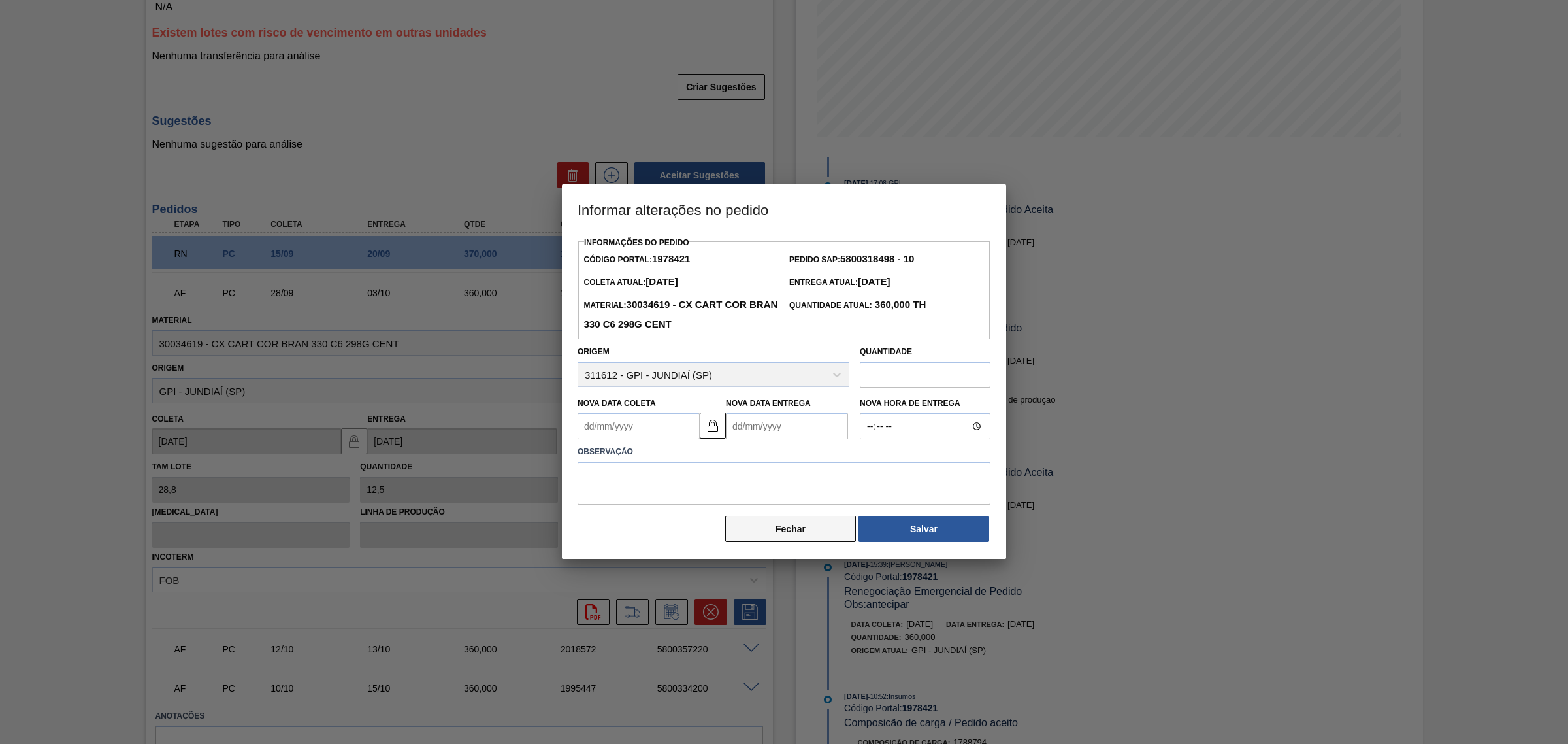
click at [769, 528] on button "Fechar" at bounding box center [790, 529] width 131 height 26
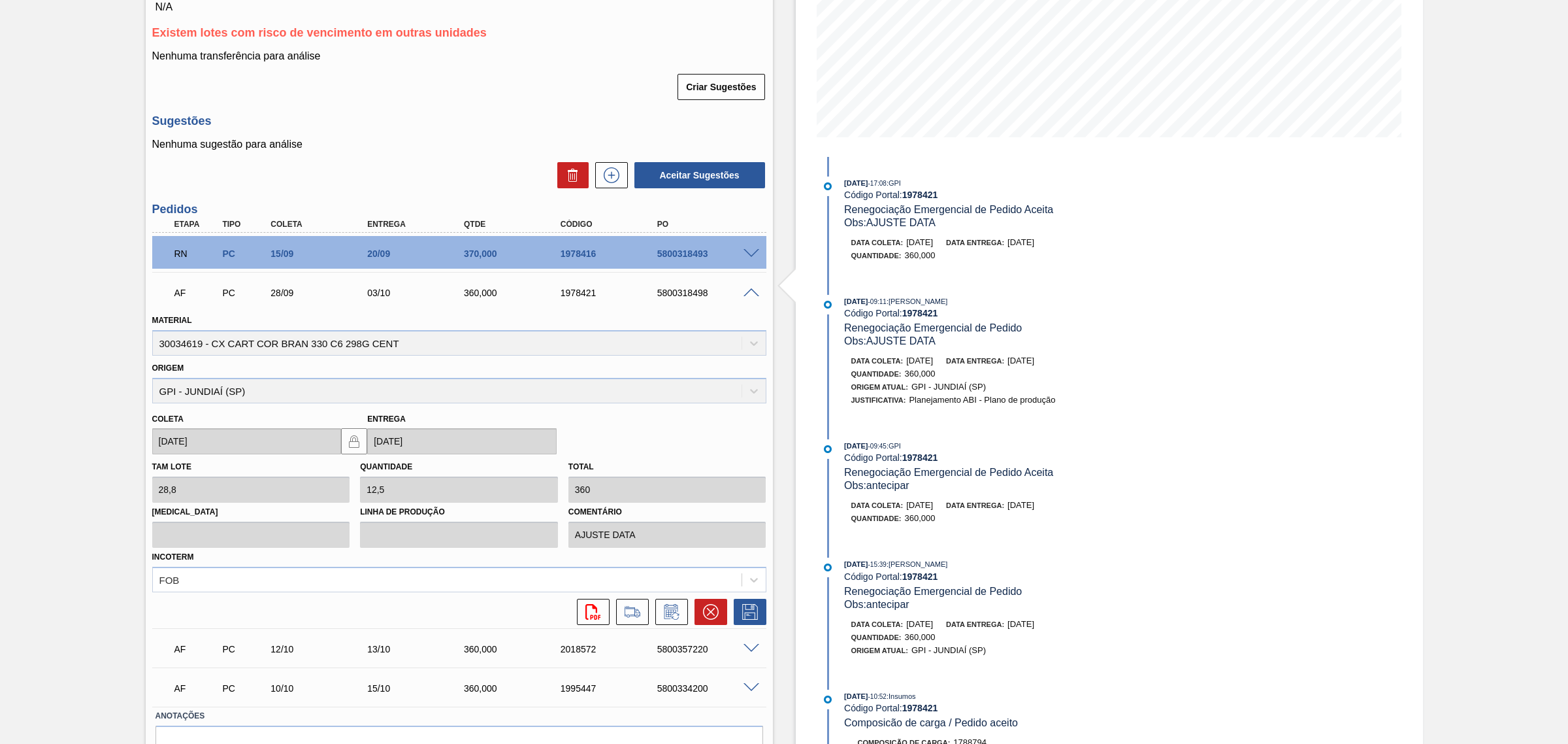
click at [750, 298] on span at bounding box center [752, 292] width 16 height 10
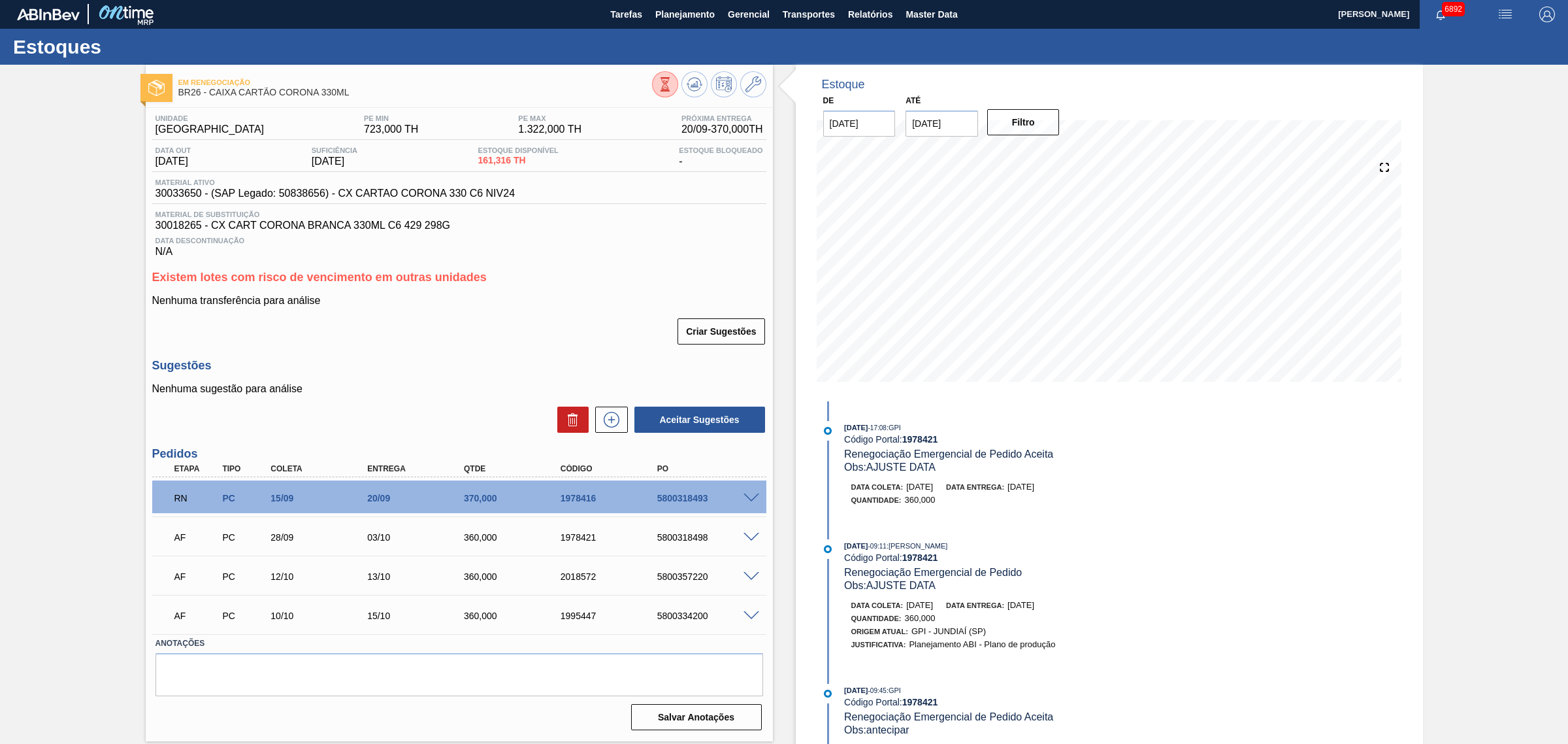
click at [750, 619] on span at bounding box center [752, 615] width 16 height 10
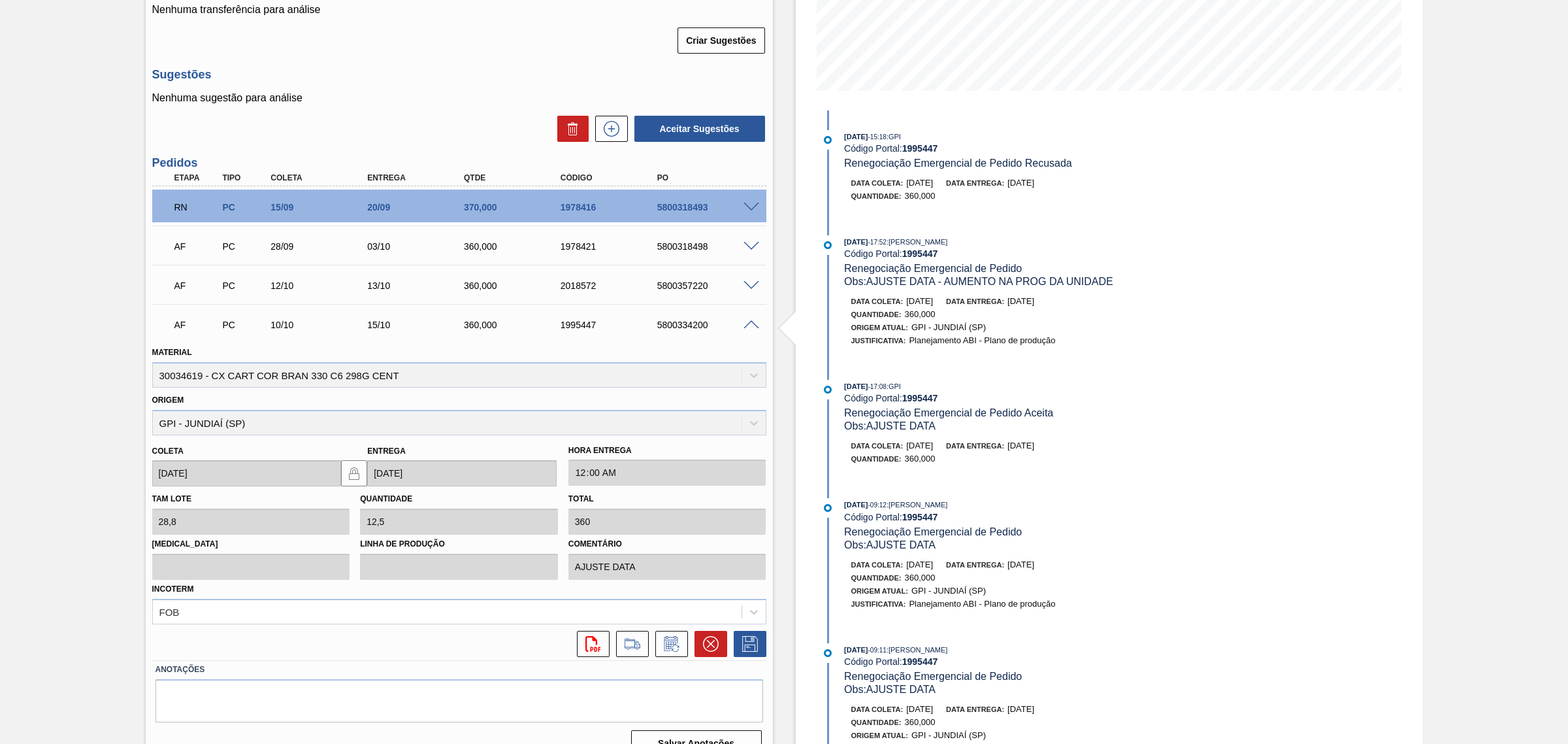
scroll to position [317, 0]
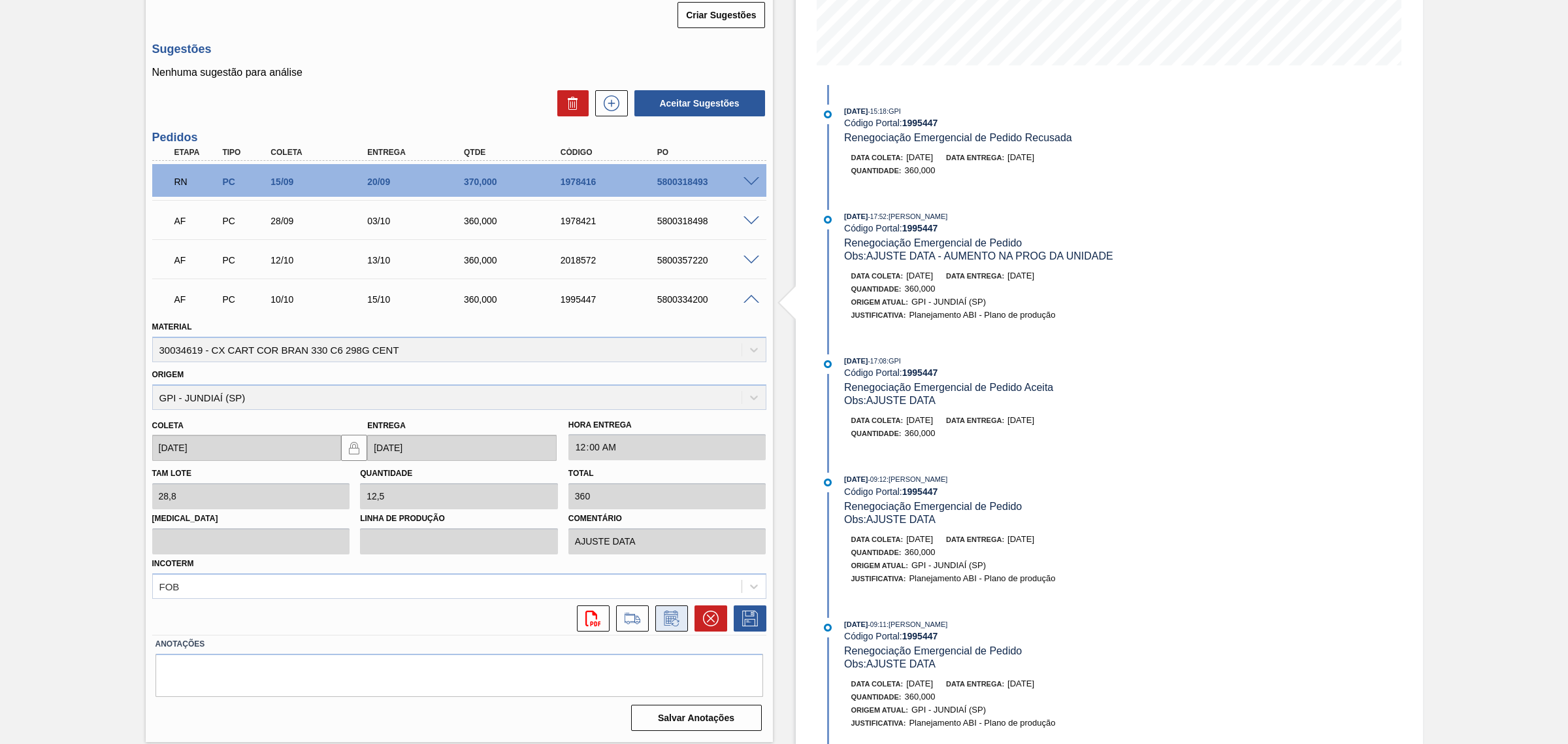
click at [677, 623] on icon at bounding box center [675, 622] width 7 height 7
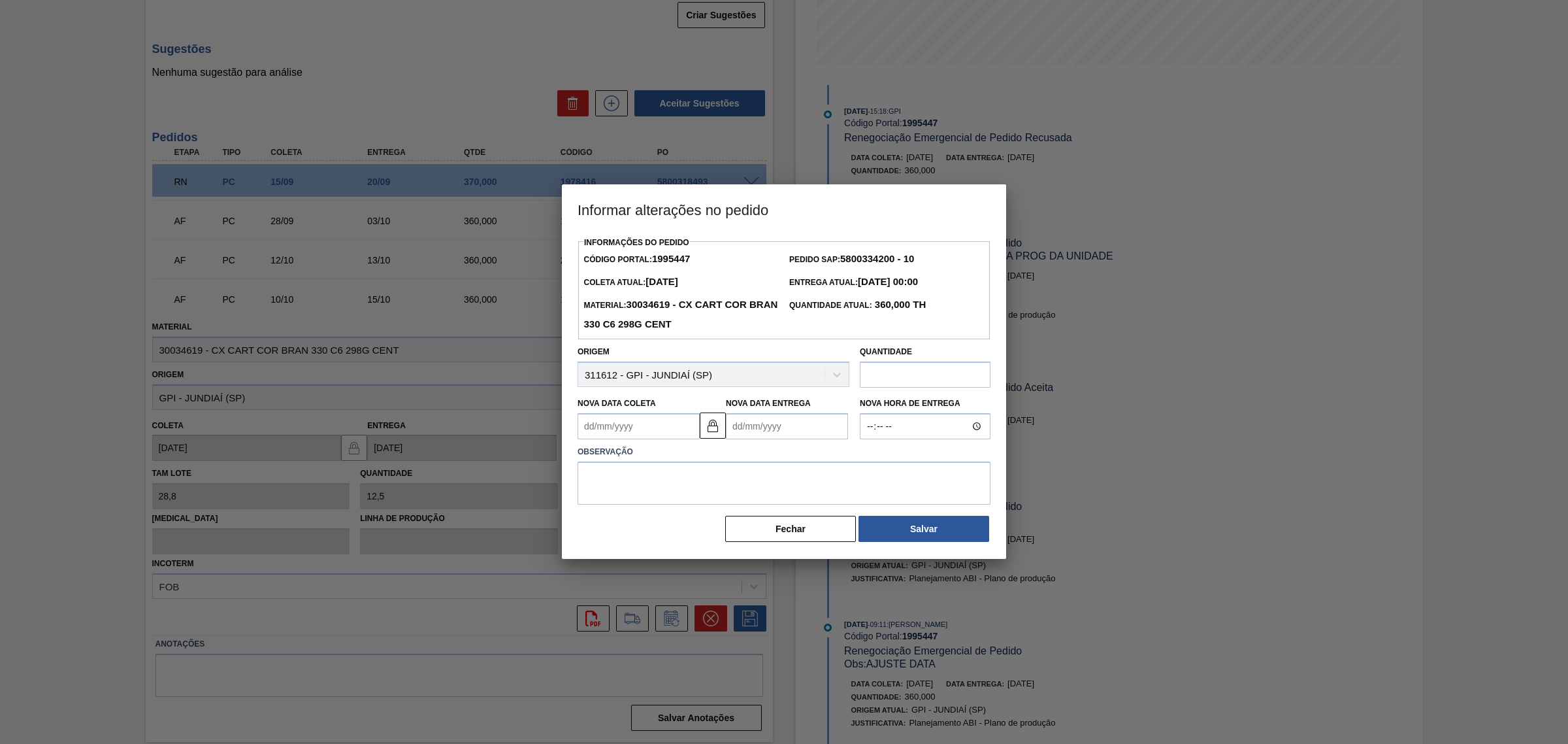
click at [670, 418] on Coleta1995447 "Nova Data Coleta" at bounding box center [638, 426] width 122 height 26
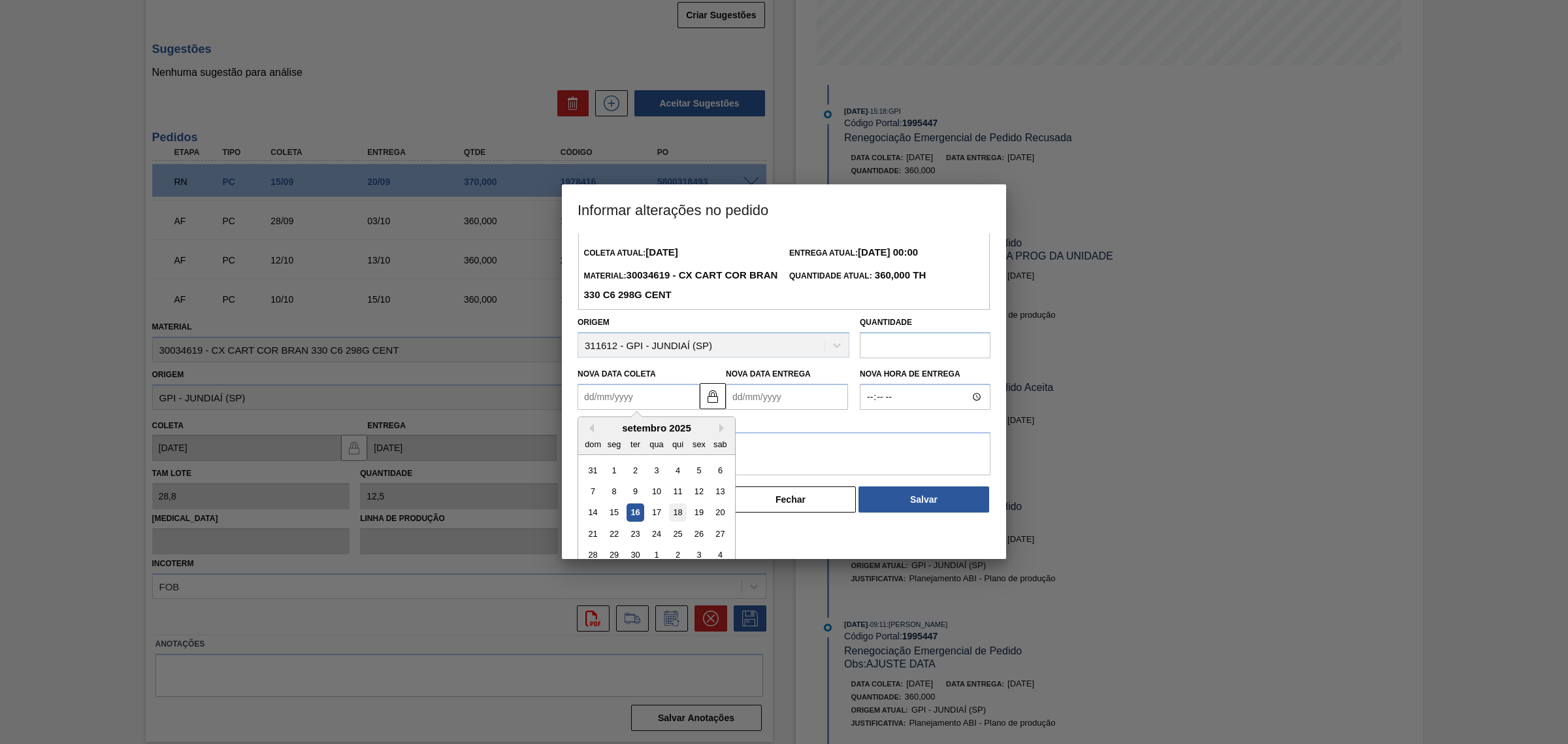
scroll to position [44, 0]
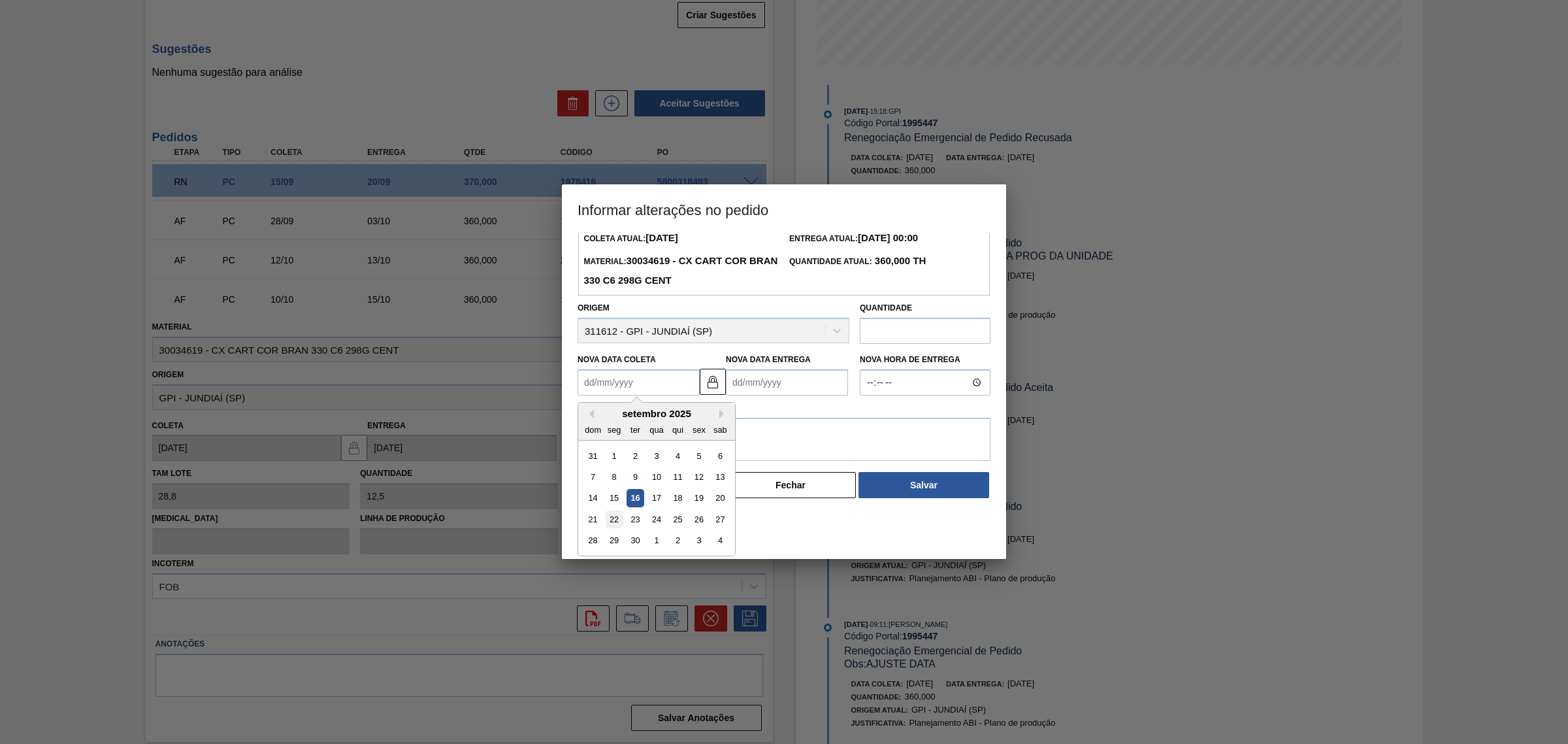
click at [614, 520] on div "22" at bounding box center [615, 519] width 18 height 18
type Coleta1995447 "22/09/2025"
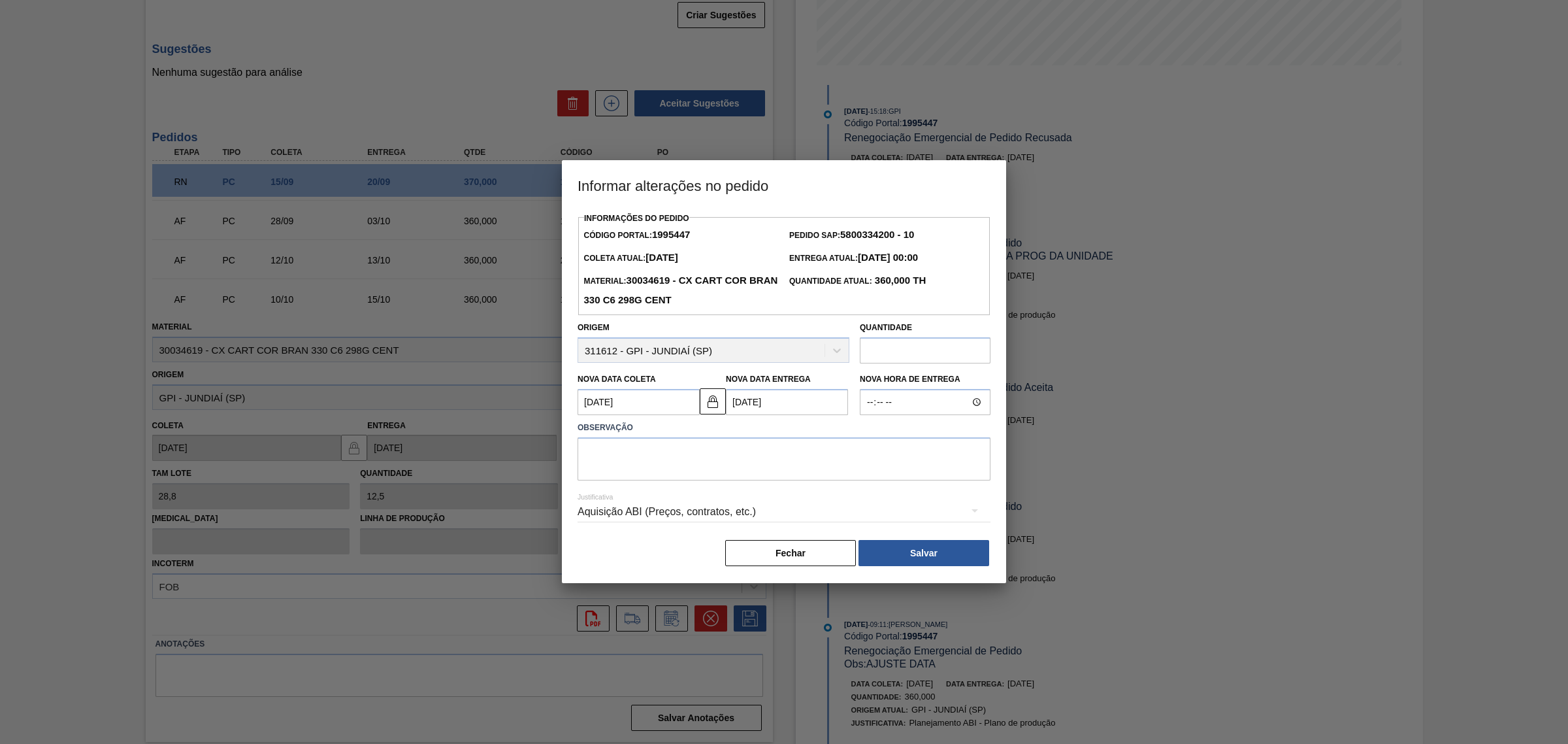
scroll to position [0, 0]
click at [705, 402] on img at bounding box center [713, 401] width 16 height 16
click at [769, 402] on Entrega1995447 "27/09/2025" at bounding box center [787, 402] width 122 height 26
click at [780, 537] on div "23" at bounding box center [783, 539] width 18 height 18
type Entrega1995447 "23/09/2025"
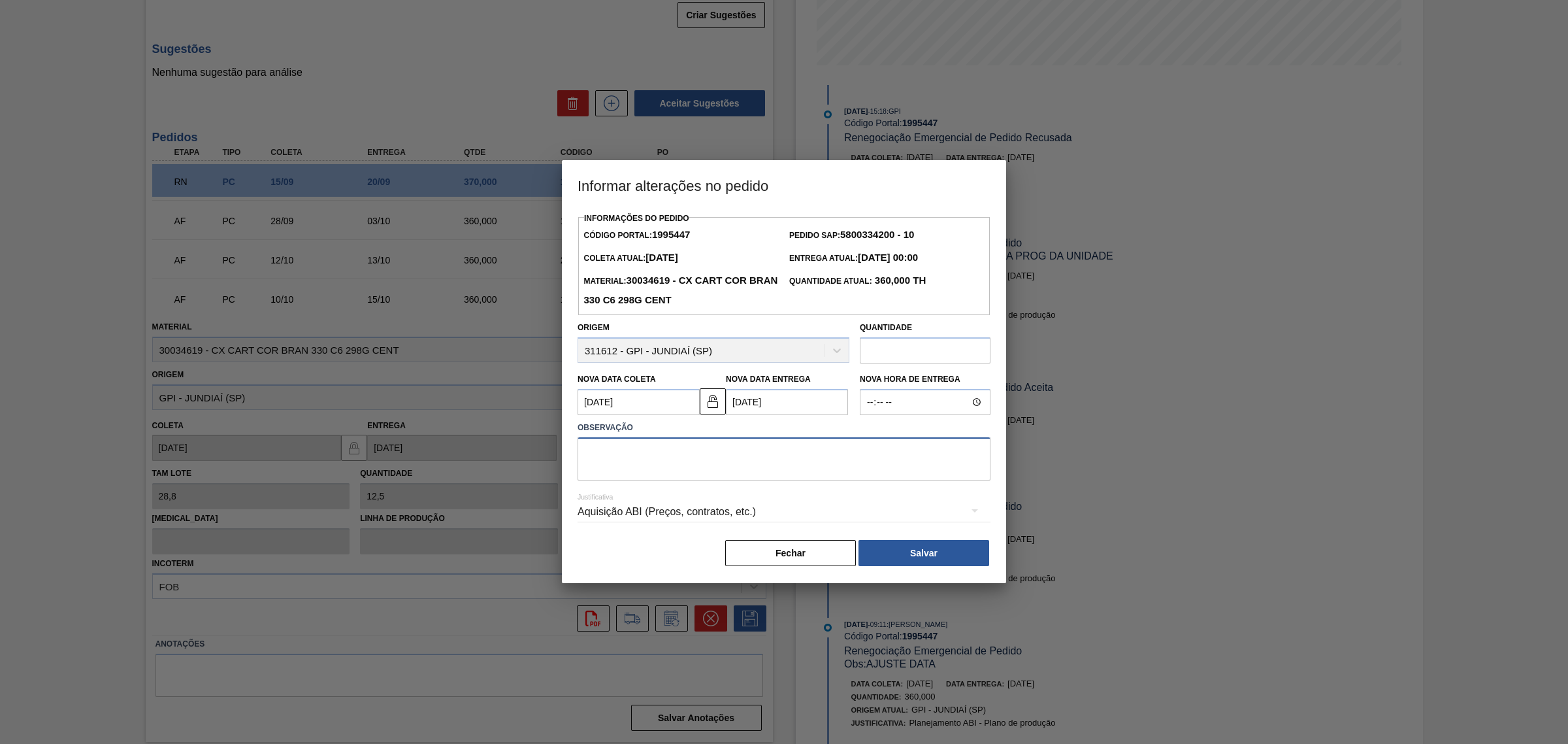
click at [727, 468] on textarea at bounding box center [783, 458] width 413 height 43
type textarea "AJUSTE DATA"
click at [712, 510] on div "Aquisição ABI (Preços, contratos, etc.)" at bounding box center [783, 512] width 413 height 37
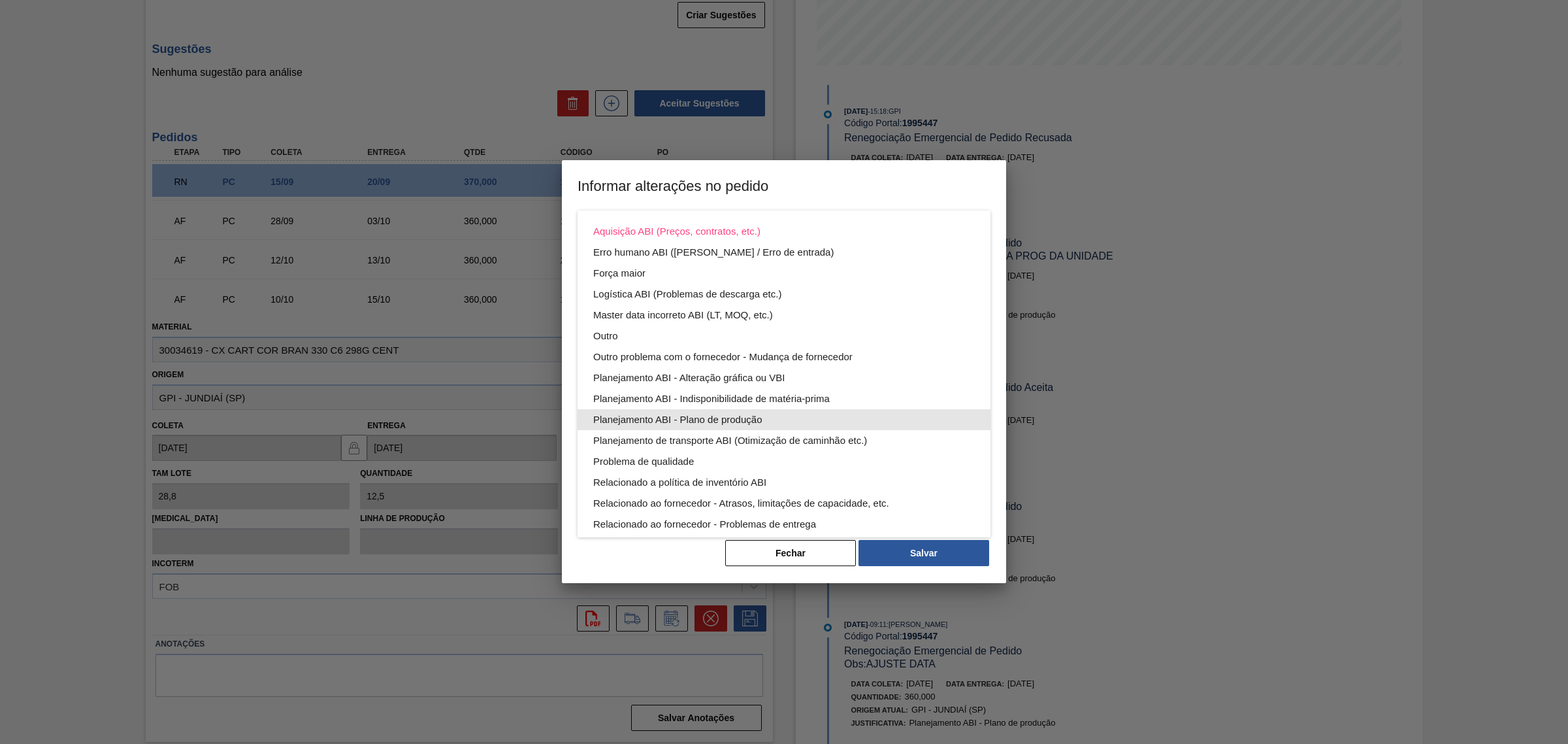
click at [810, 416] on div "Planejamento ABI - Plano de produção" at bounding box center [783, 419] width 381 height 21
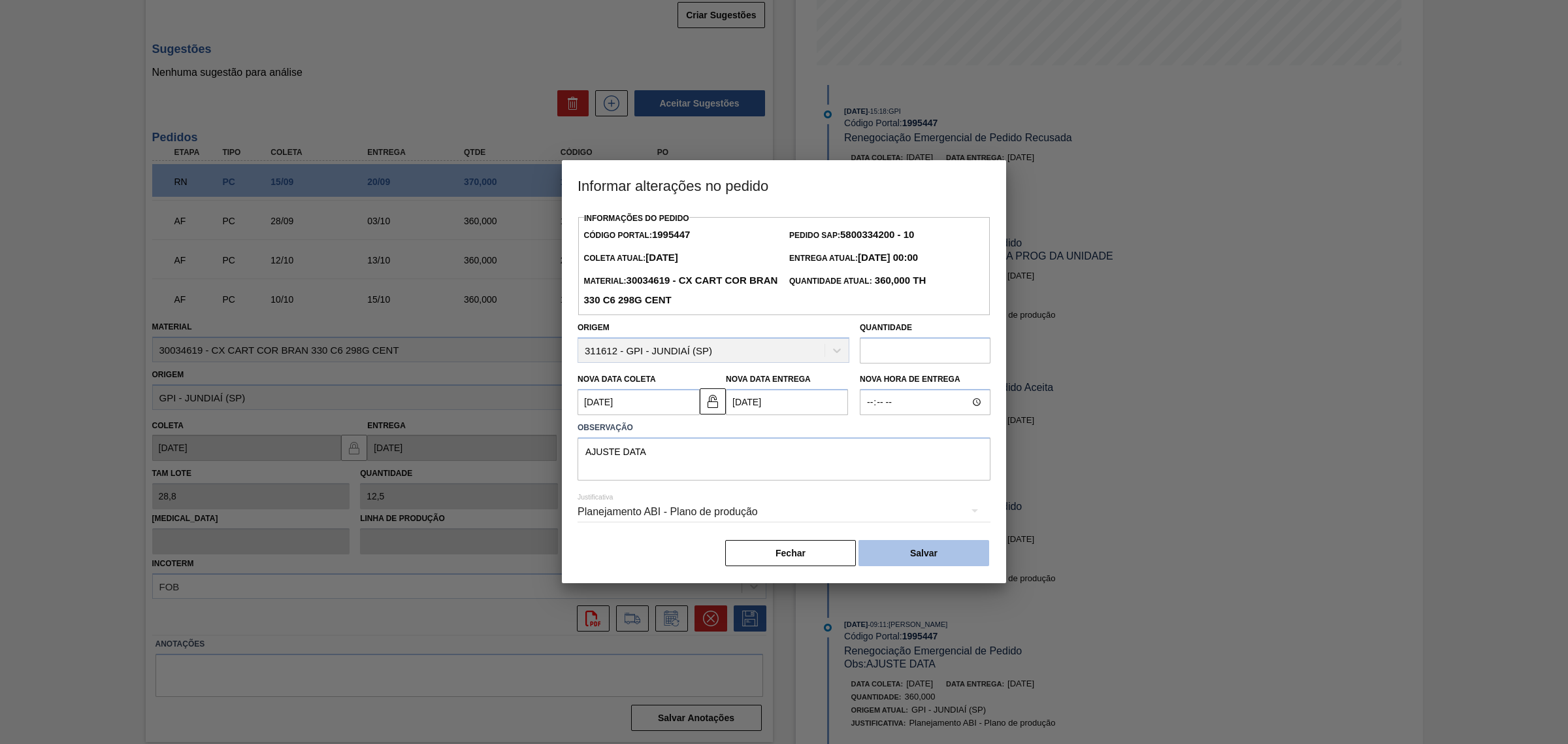
click at [929, 549] on button "Salvar" at bounding box center [923, 553] width 131 height 26
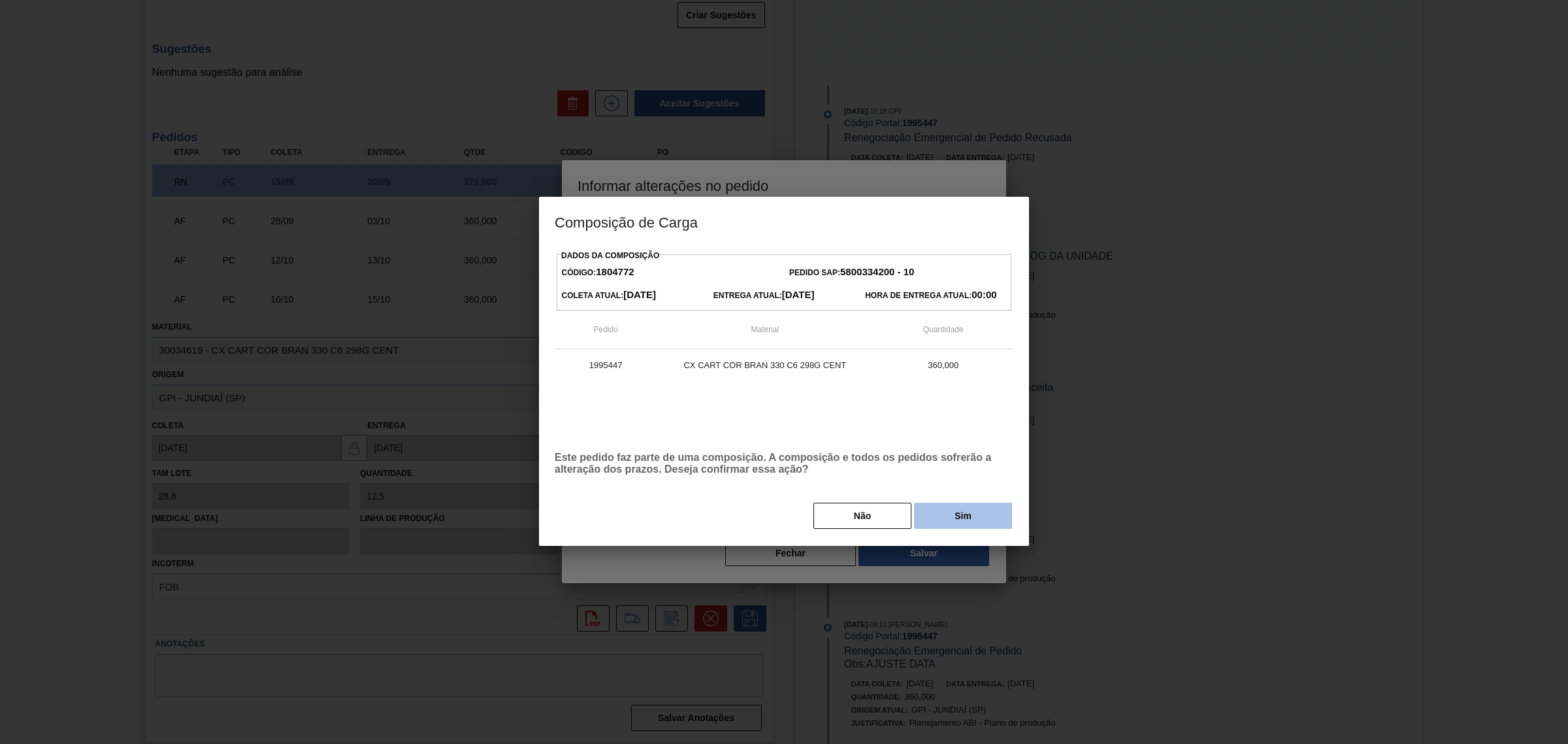
click at [956, 512] on button "Sim" at bounding box center [963, 516] width 98 height 26
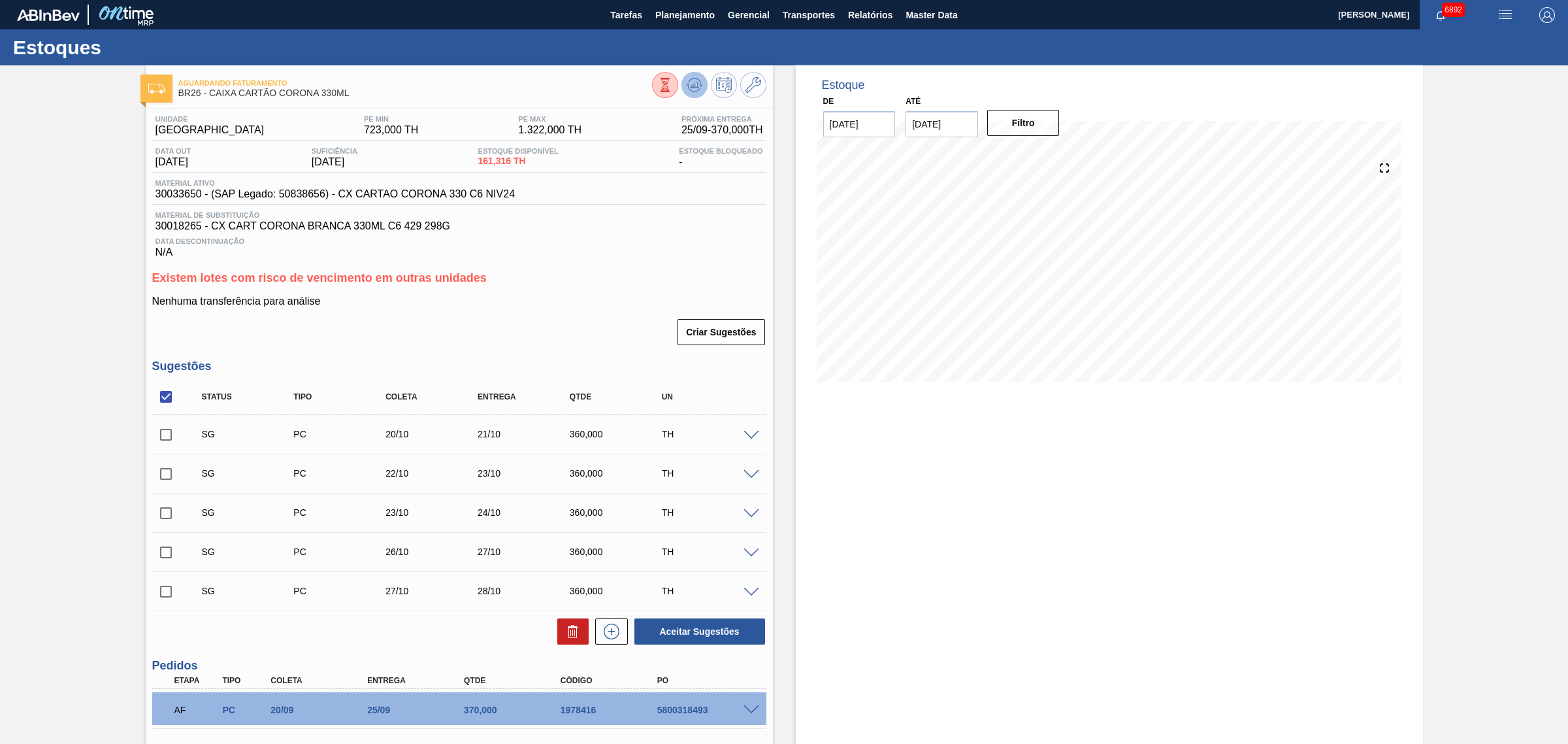
click at [695, 86] on icon at bounding box center [695, 85] width 1 height 5
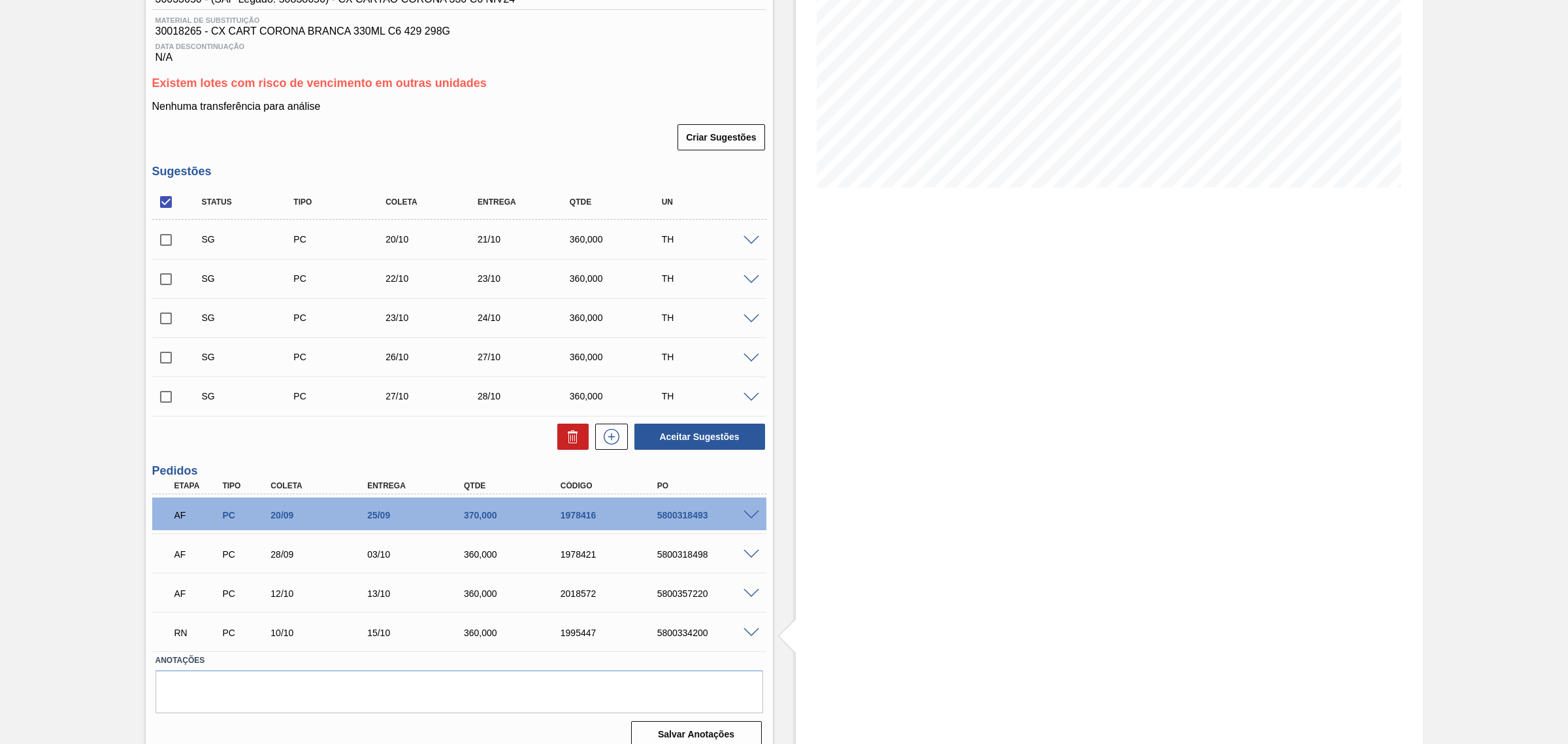
scroll to position [211, 0]
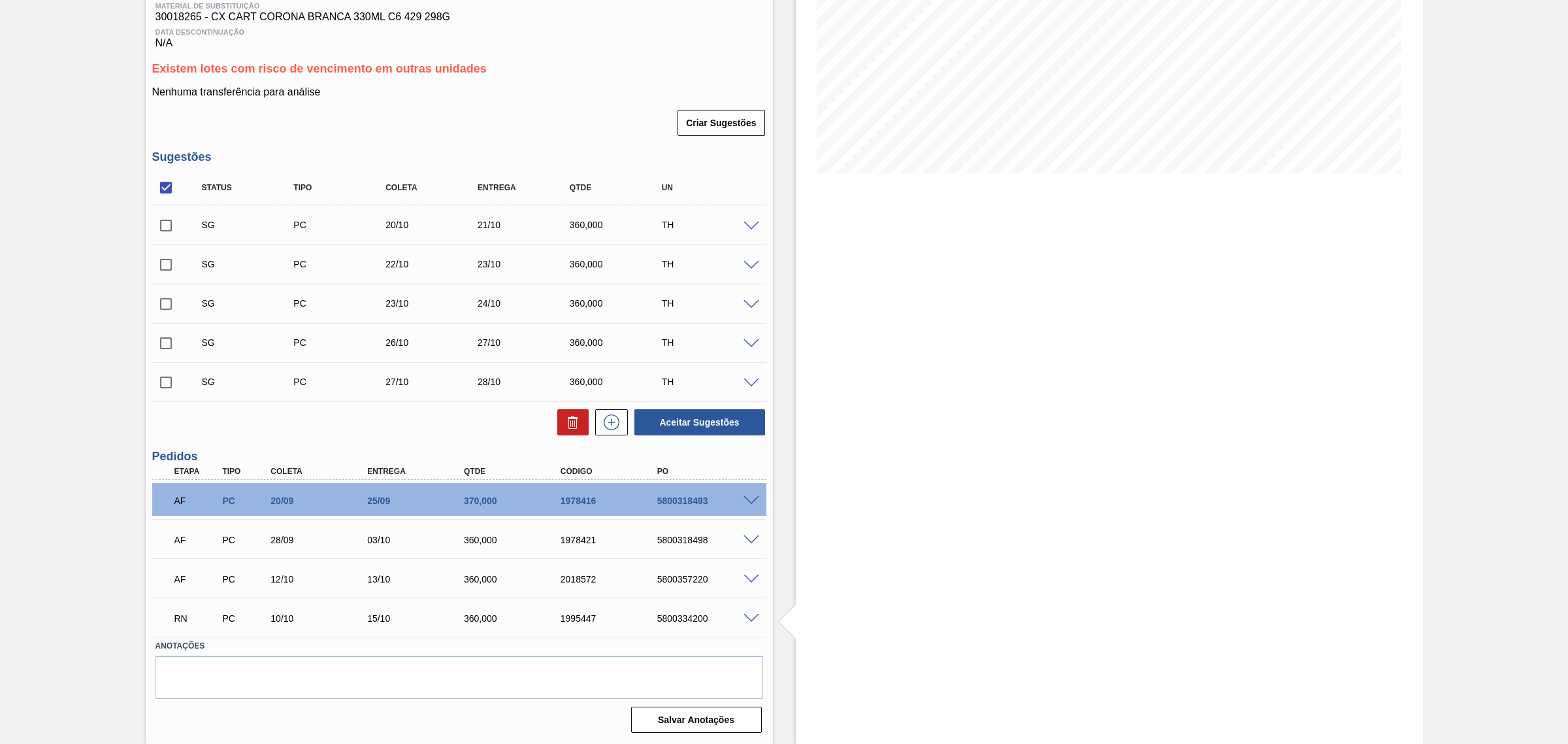
click at [748, 492] on div "AF PC 20/09 25/09 370,000 1978416 5800318493" at bounding box center [460, 498] width 614 height 32
click at [749, 501] on span at bounding box center [752, 500] width 16 height 10
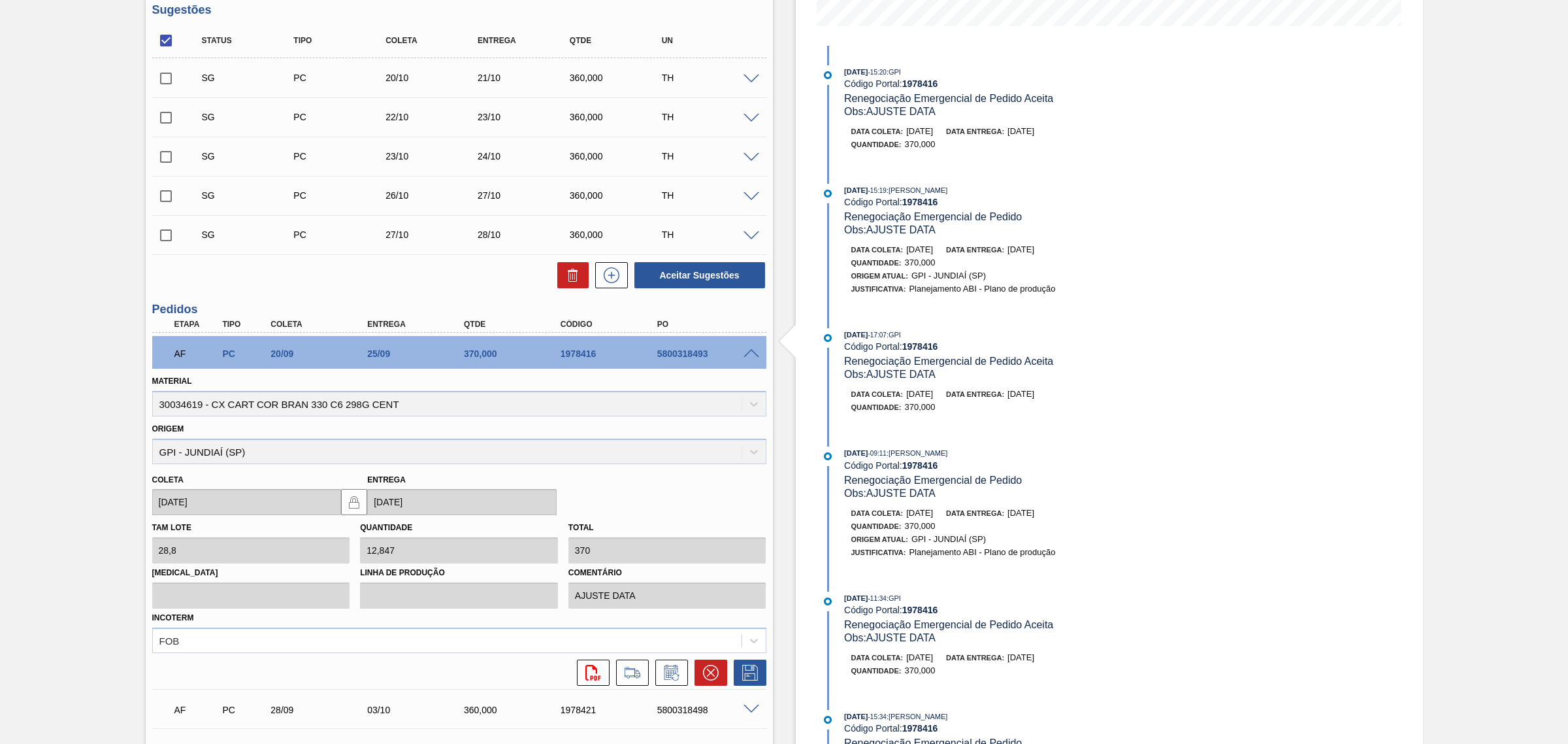
scroll to position [456, 0]
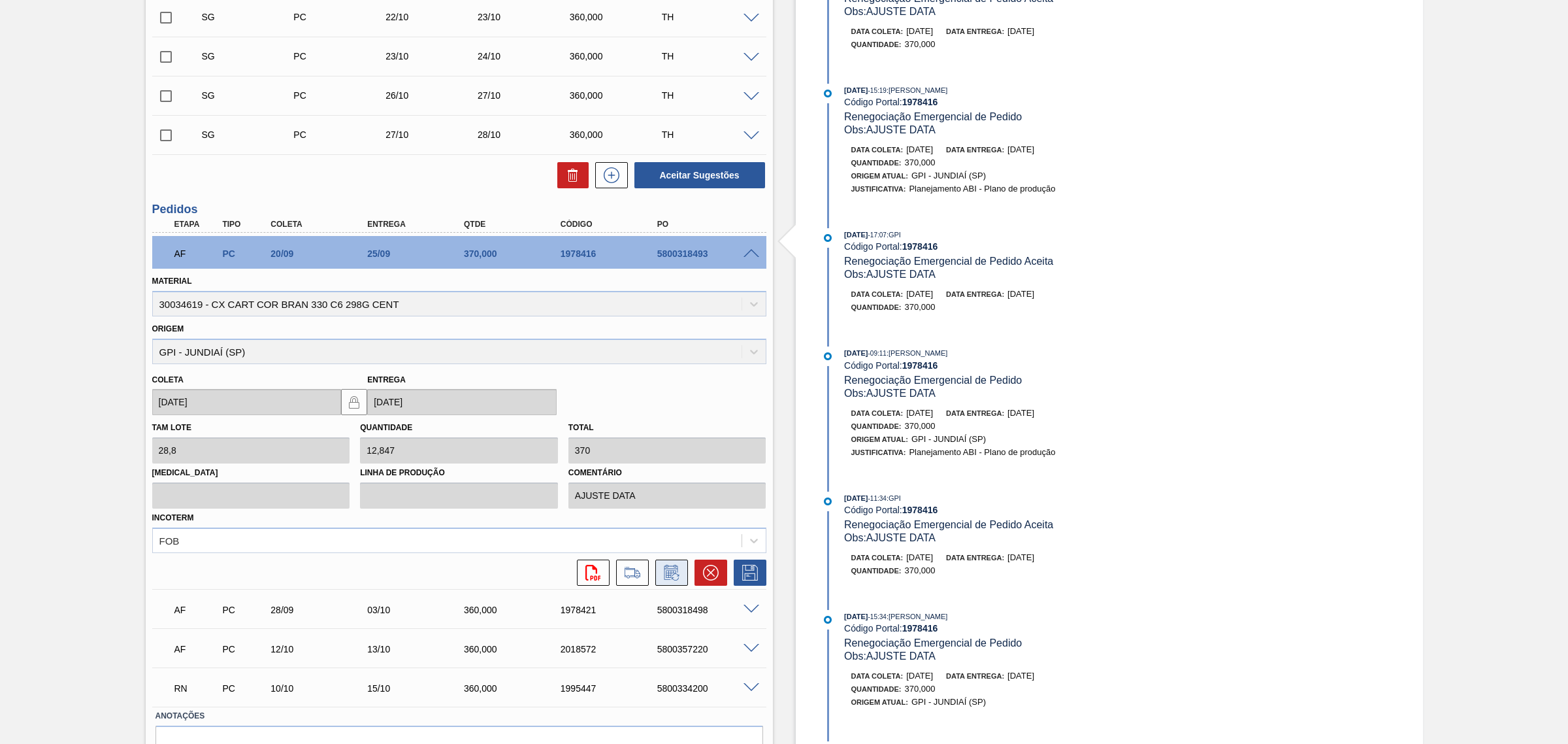
click at [672, 569] on icon at bounding box center [672, 573] width 21 height 16
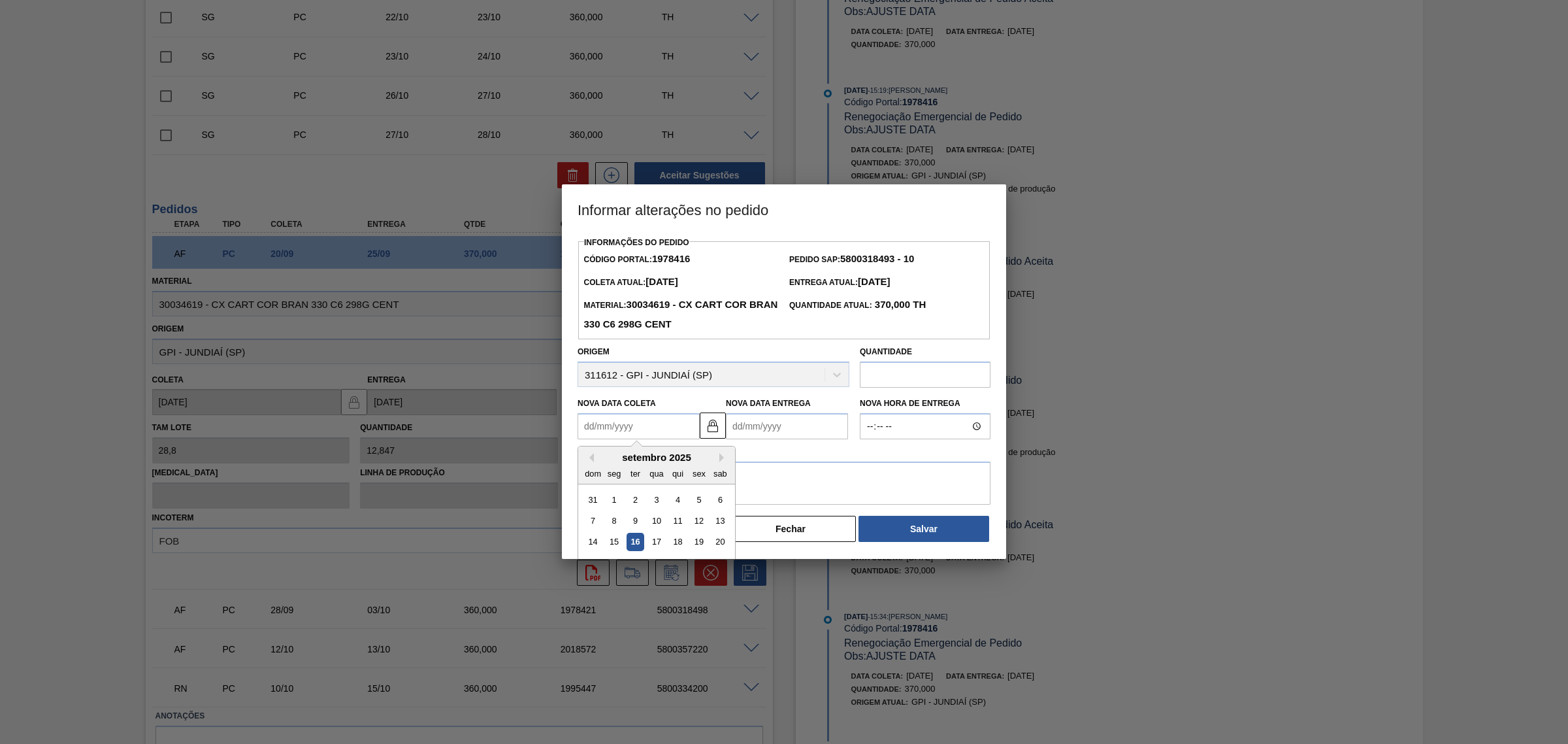
click at [648, 434] on Coleta1978416 "Nova Data Coleta" at bounding box center [638, 426] width 122 height 26
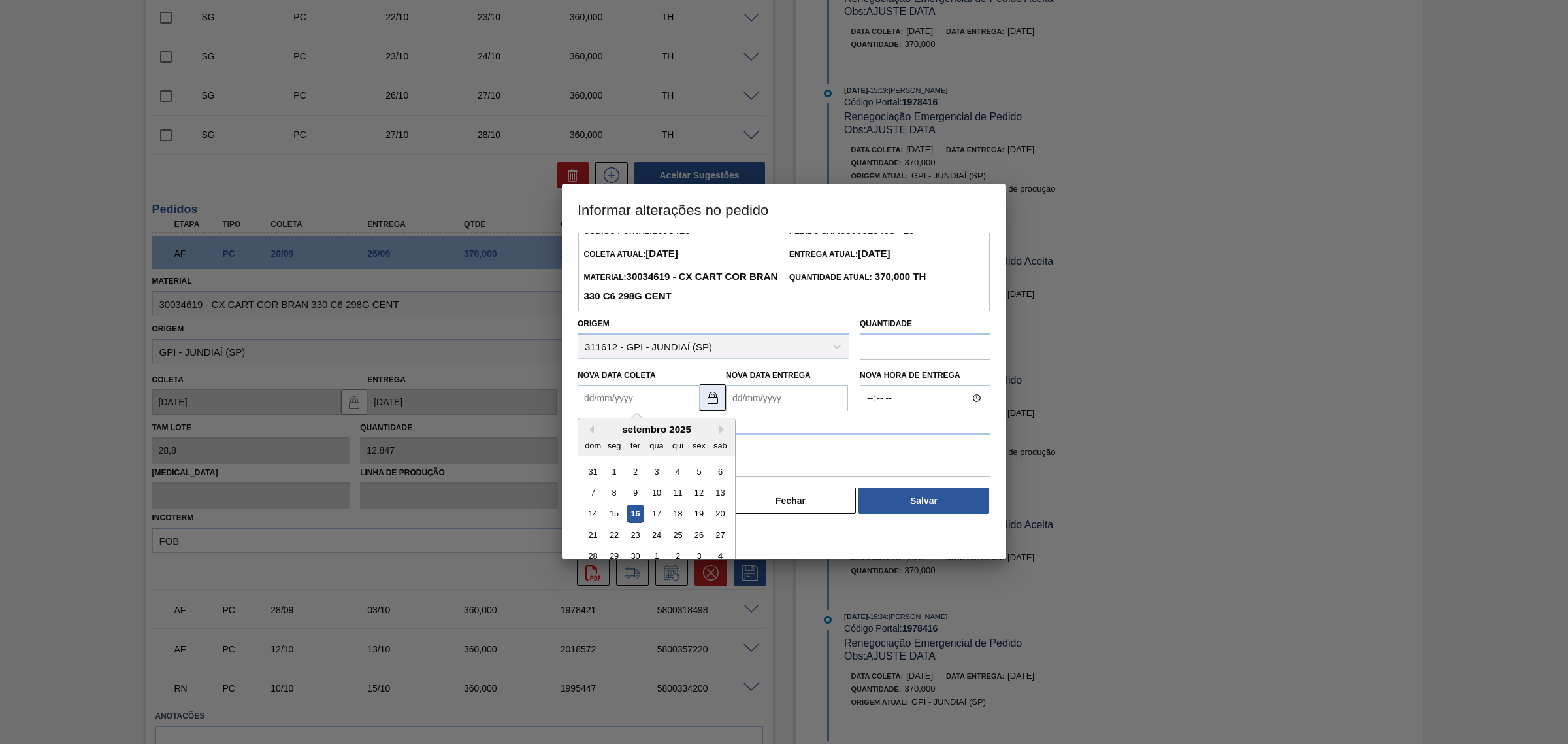
scroll to position [44, 0]
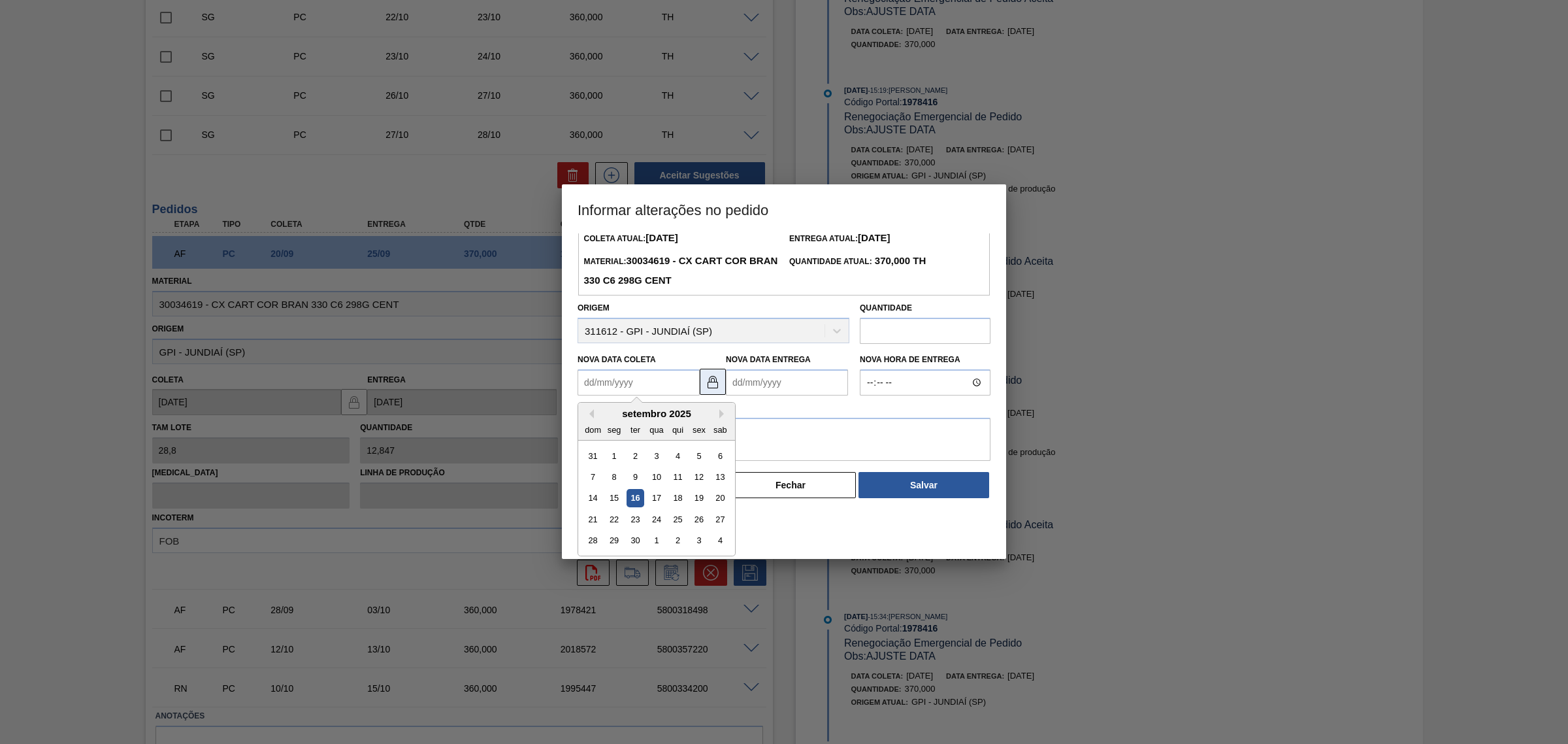
click at [709, 385] on div "Informações do Pedido Código Portal: 1978416 Pedido SAP: 5800318493 - 10 Coleta…" at bounding box center [783, 344] width 413 height 310
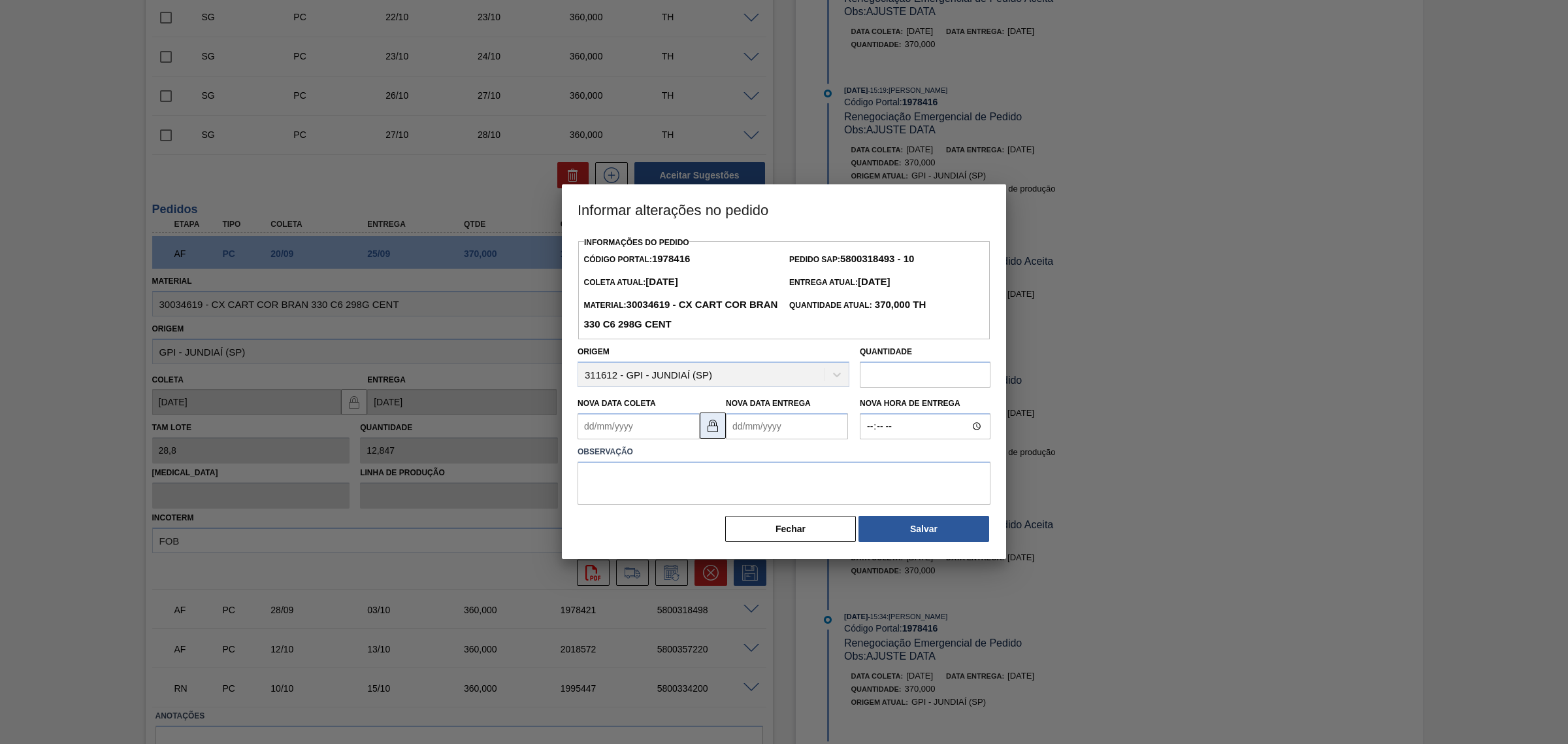
click at [707, 428] on img at bounding box center [713, 426] width 16 height 16
click at [670, 432] on Coleta1978416 "Nova Data Coleta" at bounding box center [638, 426] width 122 height 26
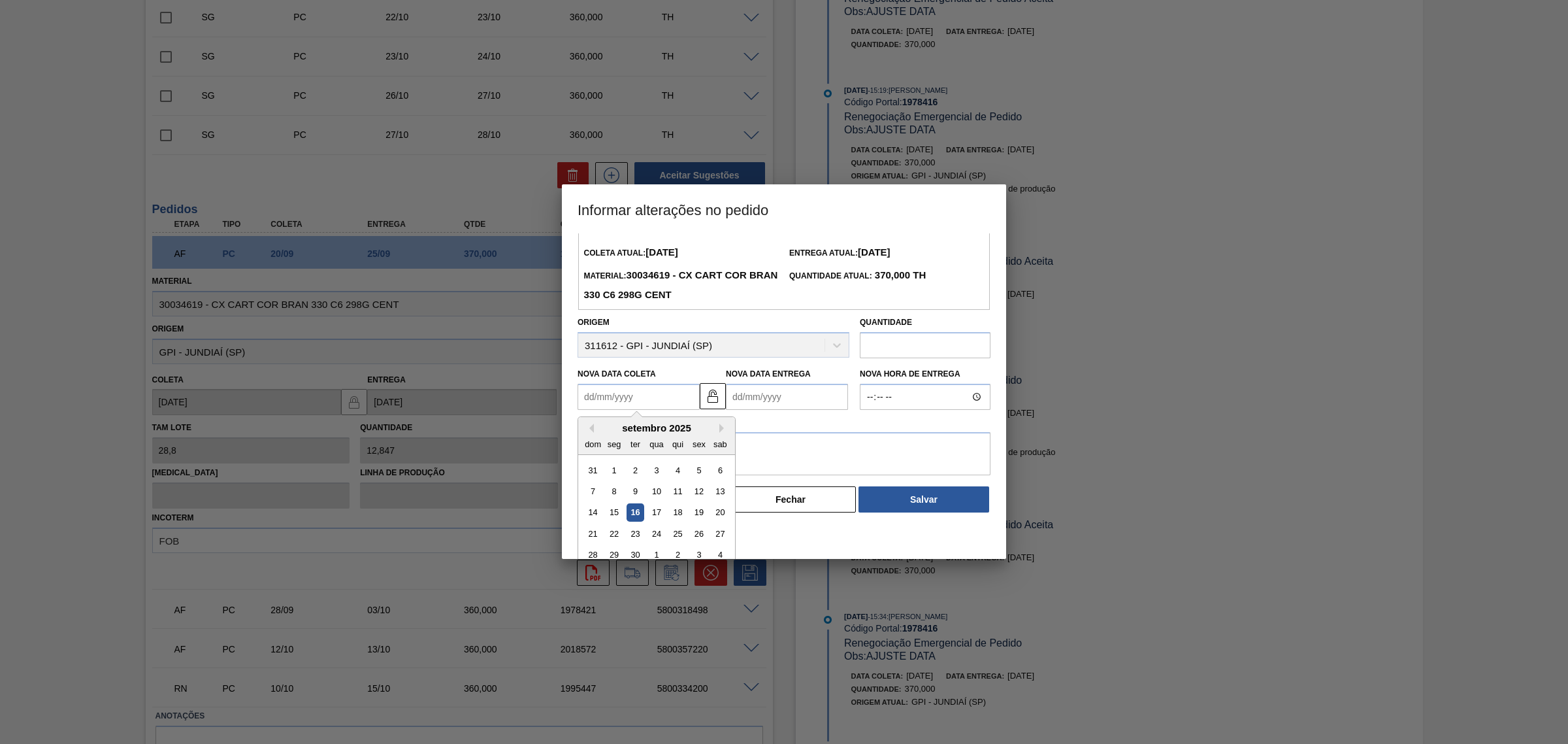
scroll to position [44, 0]
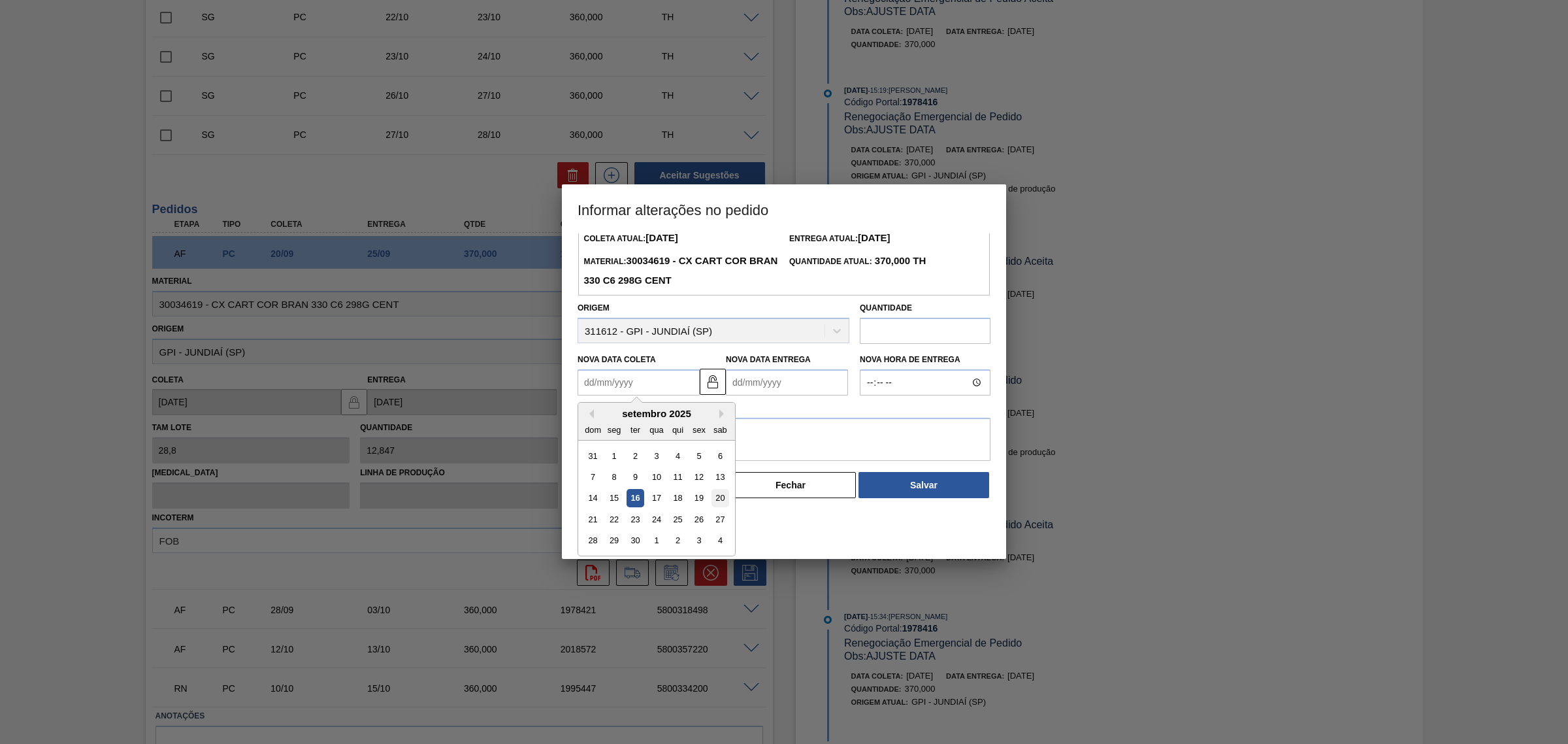
click at [723, 501] on div "20" at bounding box center [720, 498] width 18 height 18
type Coleta1978416 "20/09/2025"
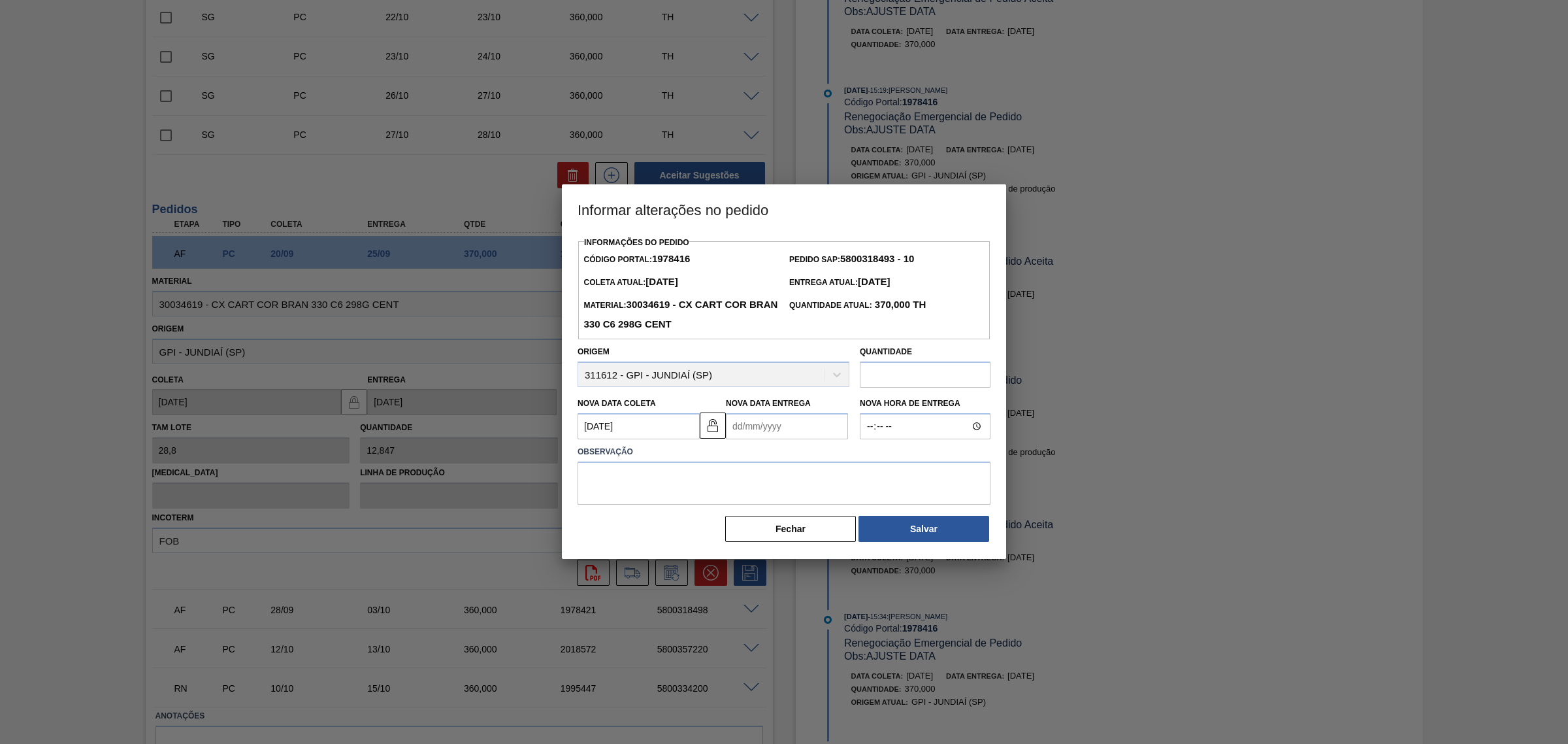
click at [773, 428] on Entrega1978416 "Nova Data Entrega" at bounding box center [787, 426] width 122 height 26
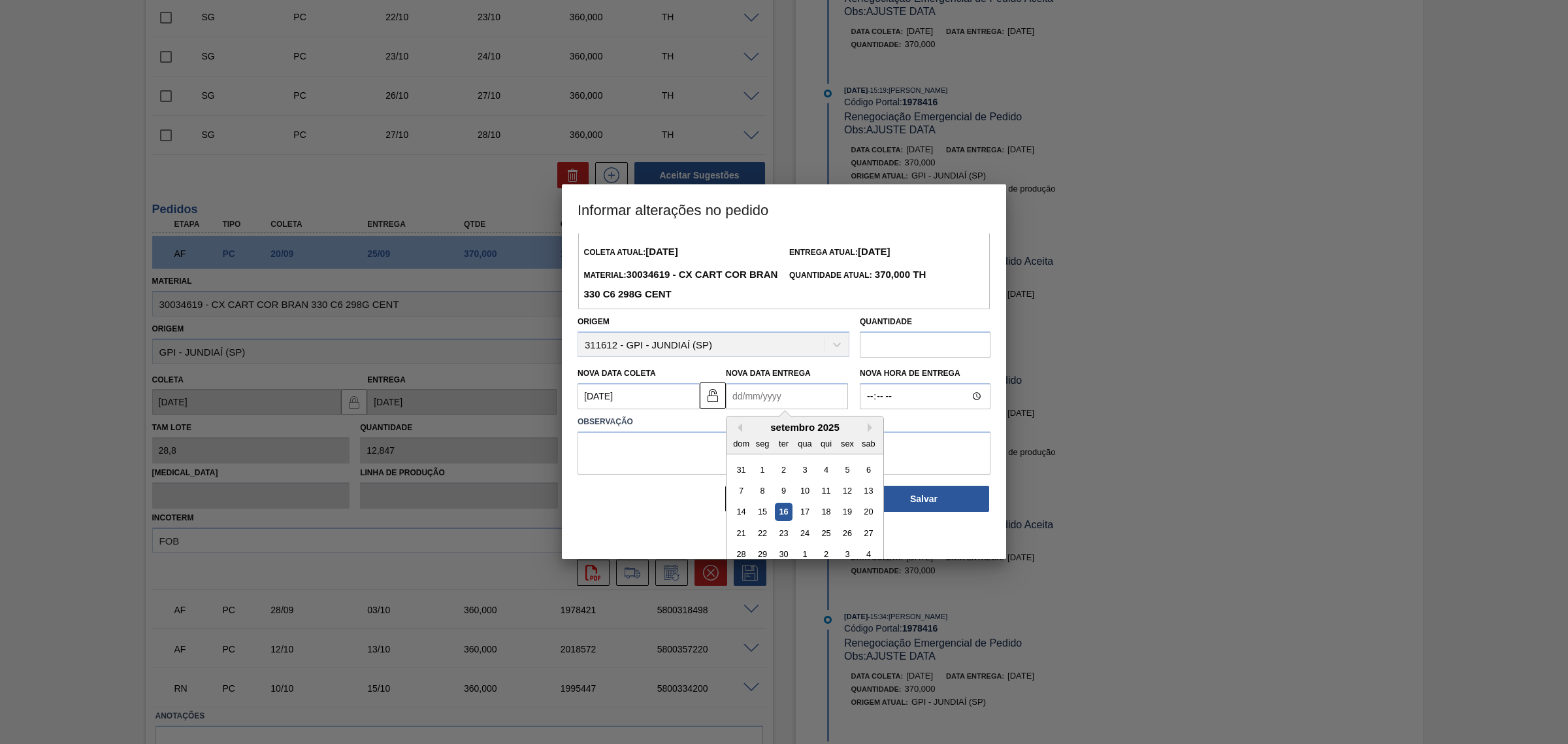
scroll to position [44, 0]
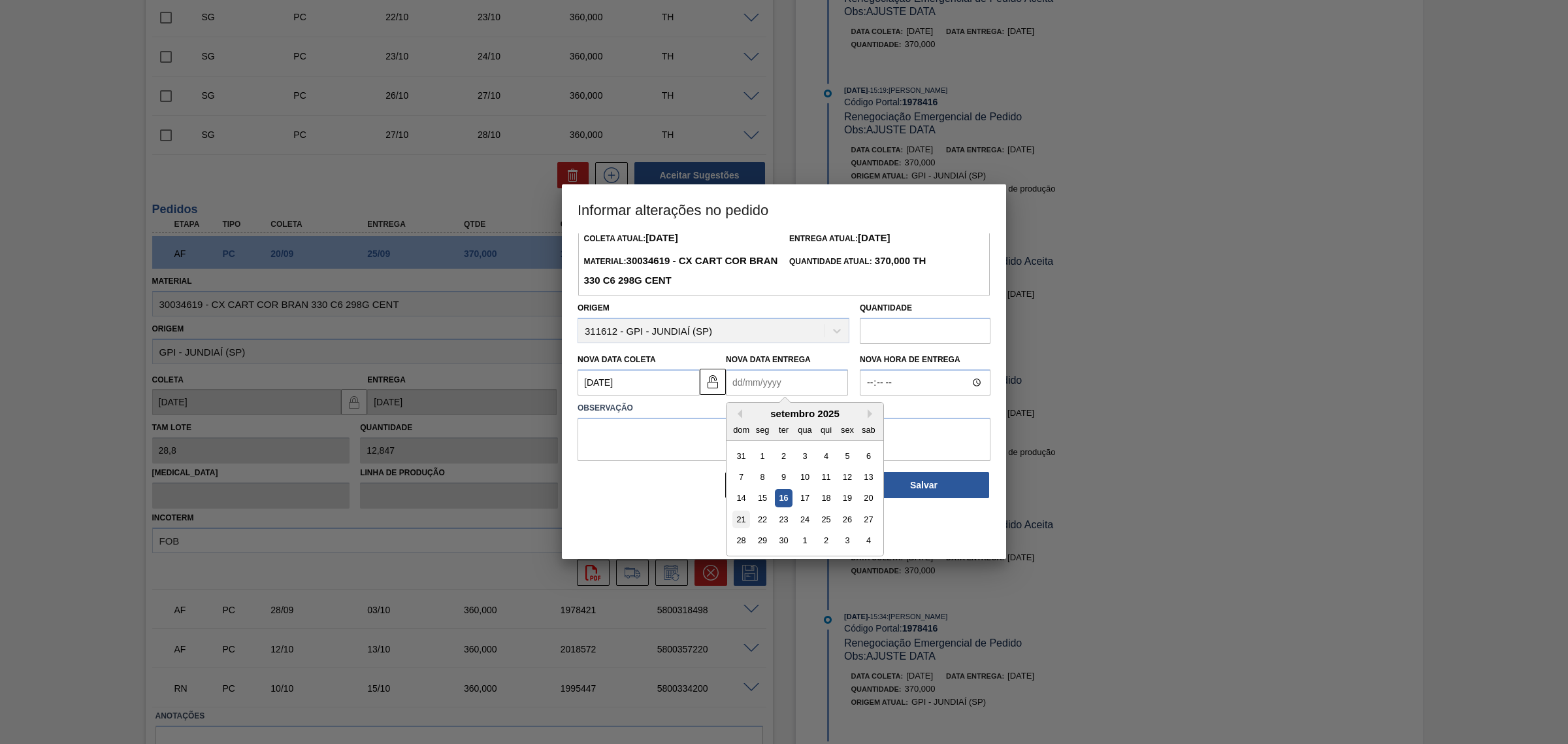
click at [744, 520] on div "21" at bounding box center [741, 519] width 18 height 18
type Entrega1978416 "21/09/2025"
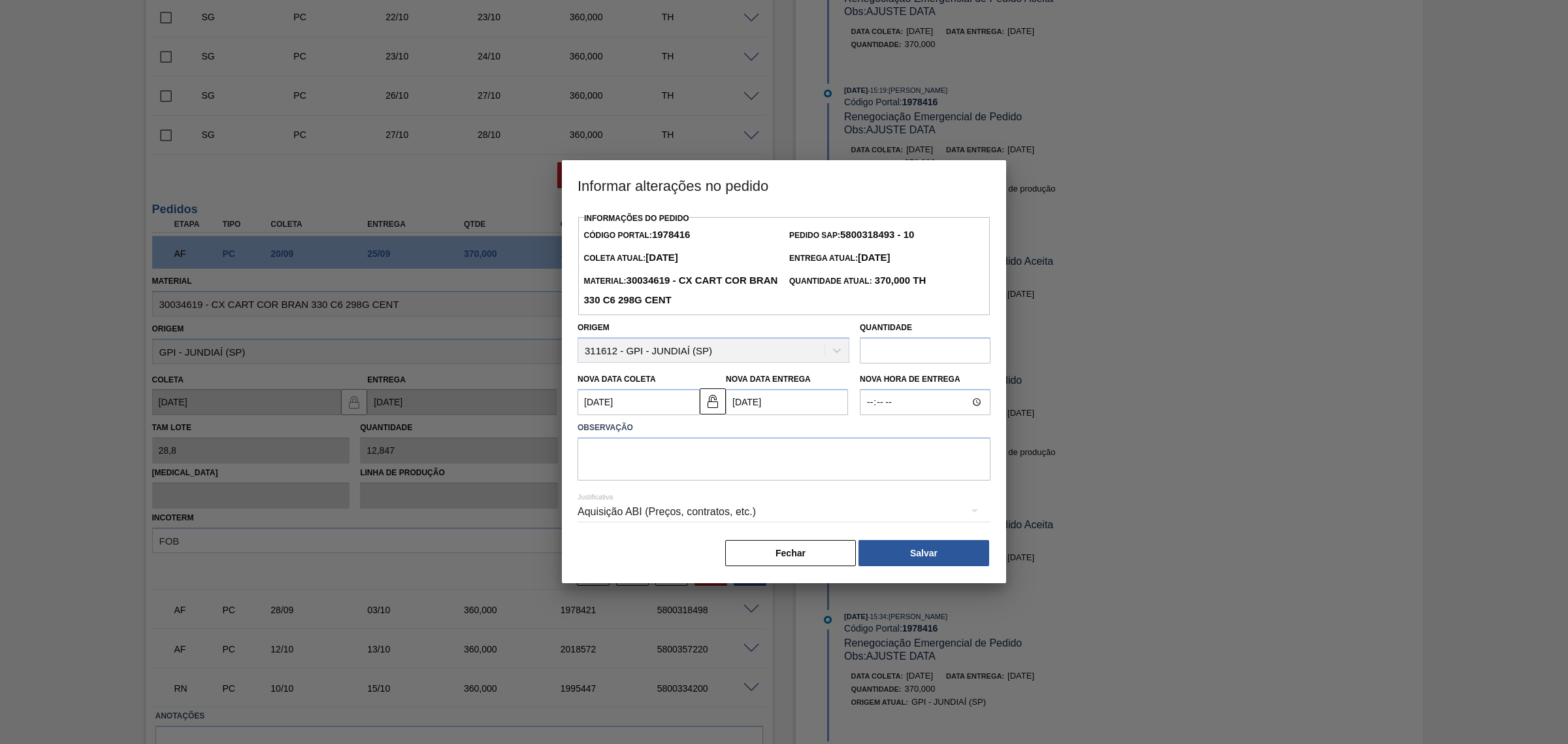
scroll to position [0, 0]
click at [748, 469] on textarea at bounding box center [783, 458] width 413 height 43
type textarea "AJUSTE DATA"
click at [737, 508] on div "Aquisição ABI (Preços, contratos, etc.)" at bounding box center [783, 512] width 413 height 37
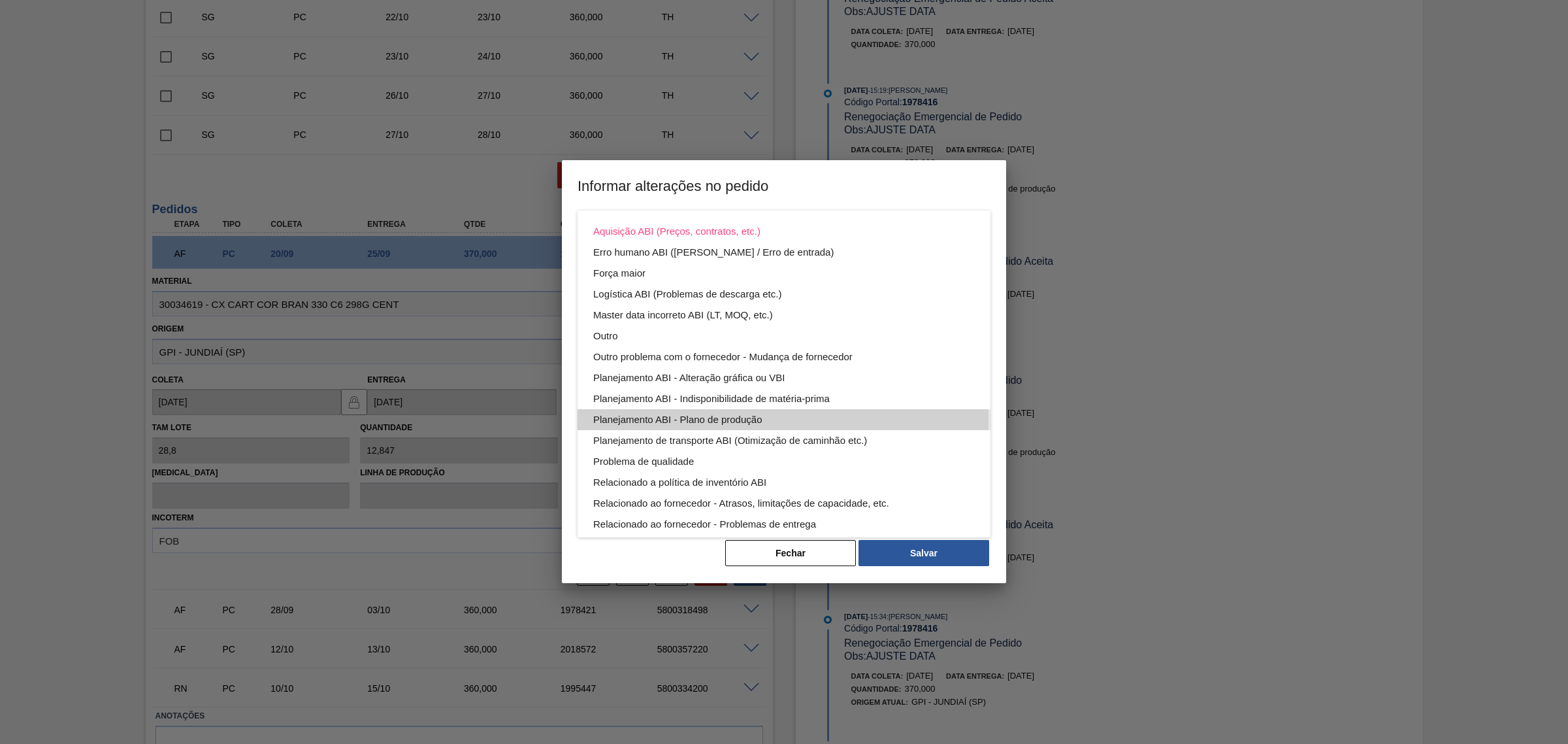
click at [755, 418] on div "Planejamento ABI - Plano de produção" at bounding box center [783, 419] width 381 height 21
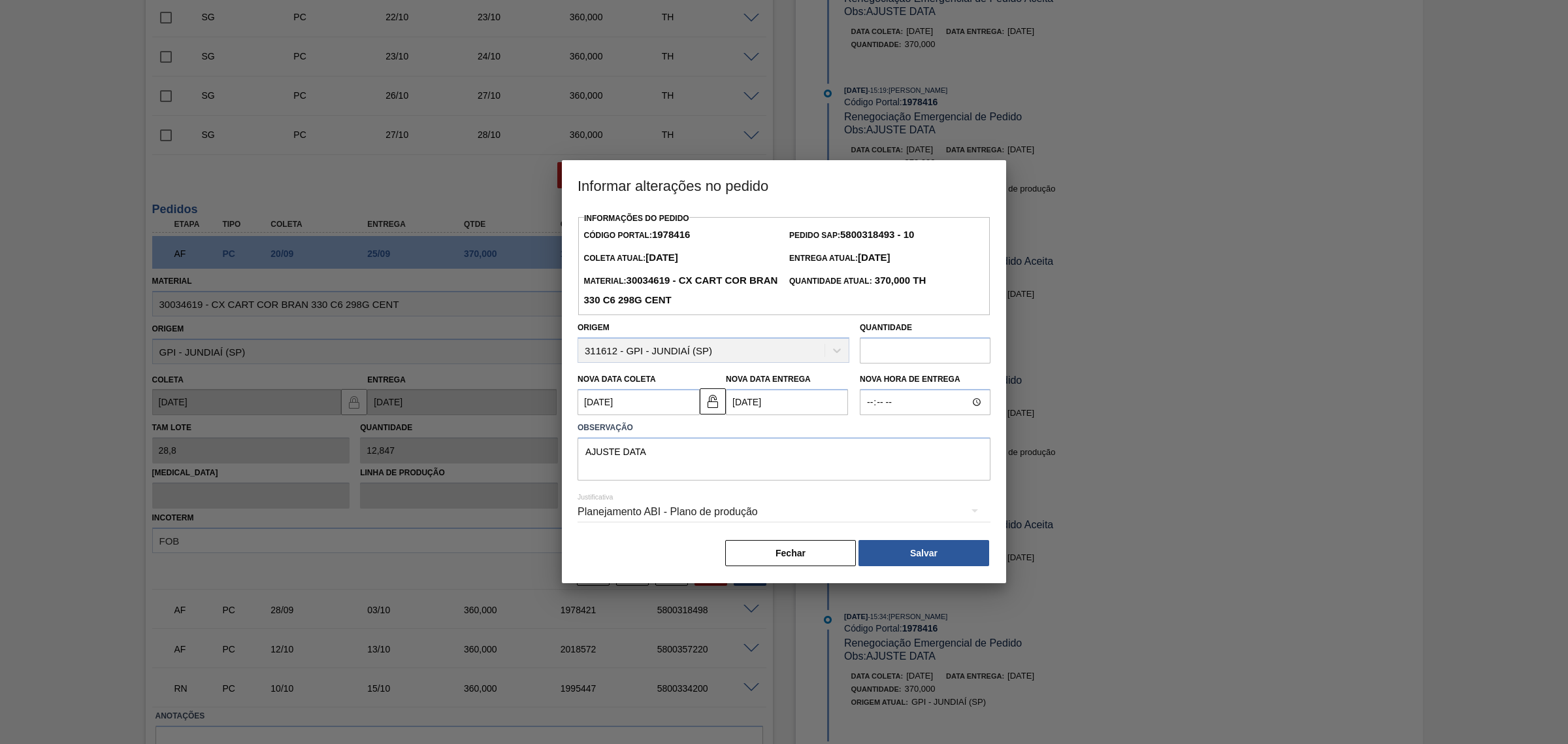
click at [759, 409] on Entrega1978416 "21/09/2025" at bounding box center [787, 402] width 122 height 26
click at [758, 541] on div "22" at bounding box center [763, 539] width 18 height 18
type Entrega1978416 "22/09/2025"
click at [926, 551] on button "Salvar" at bounding box center [923, 553] width 131 height 26
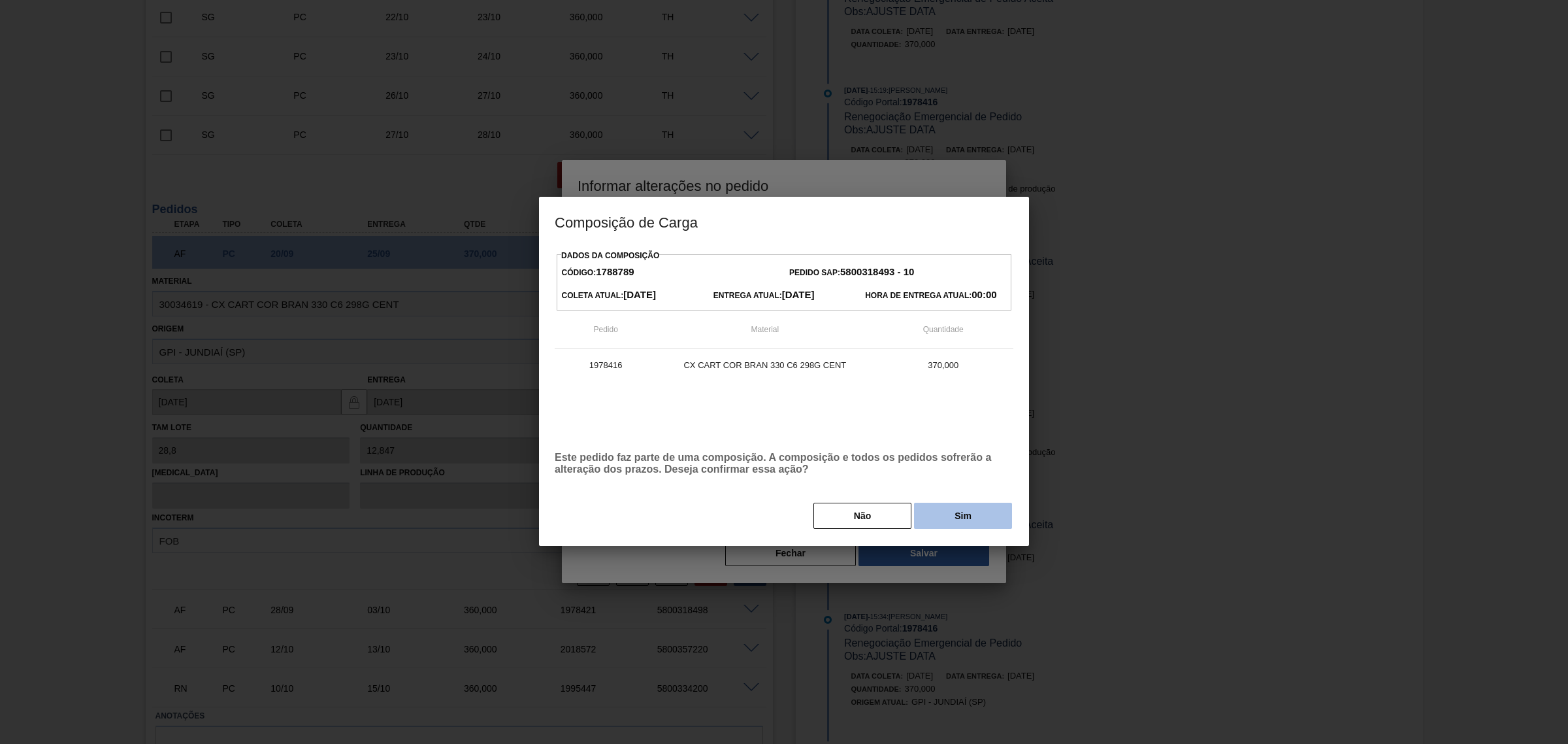
click at [949, 521] on button "Sim" at bounding box center [963, 516] width 98 height 26
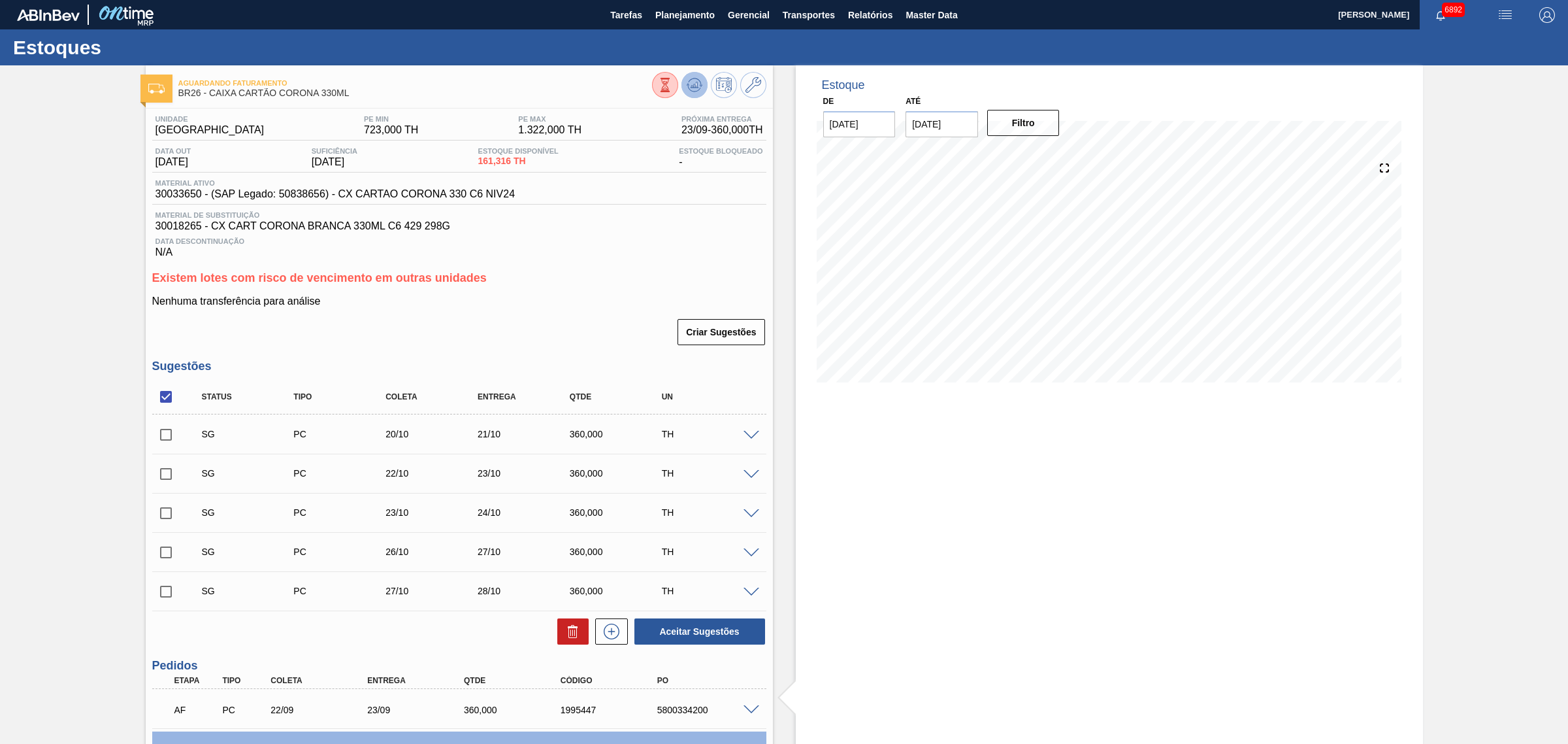
click at [696, 92] on icon at bounding box center [695, 85] width 16 height 16
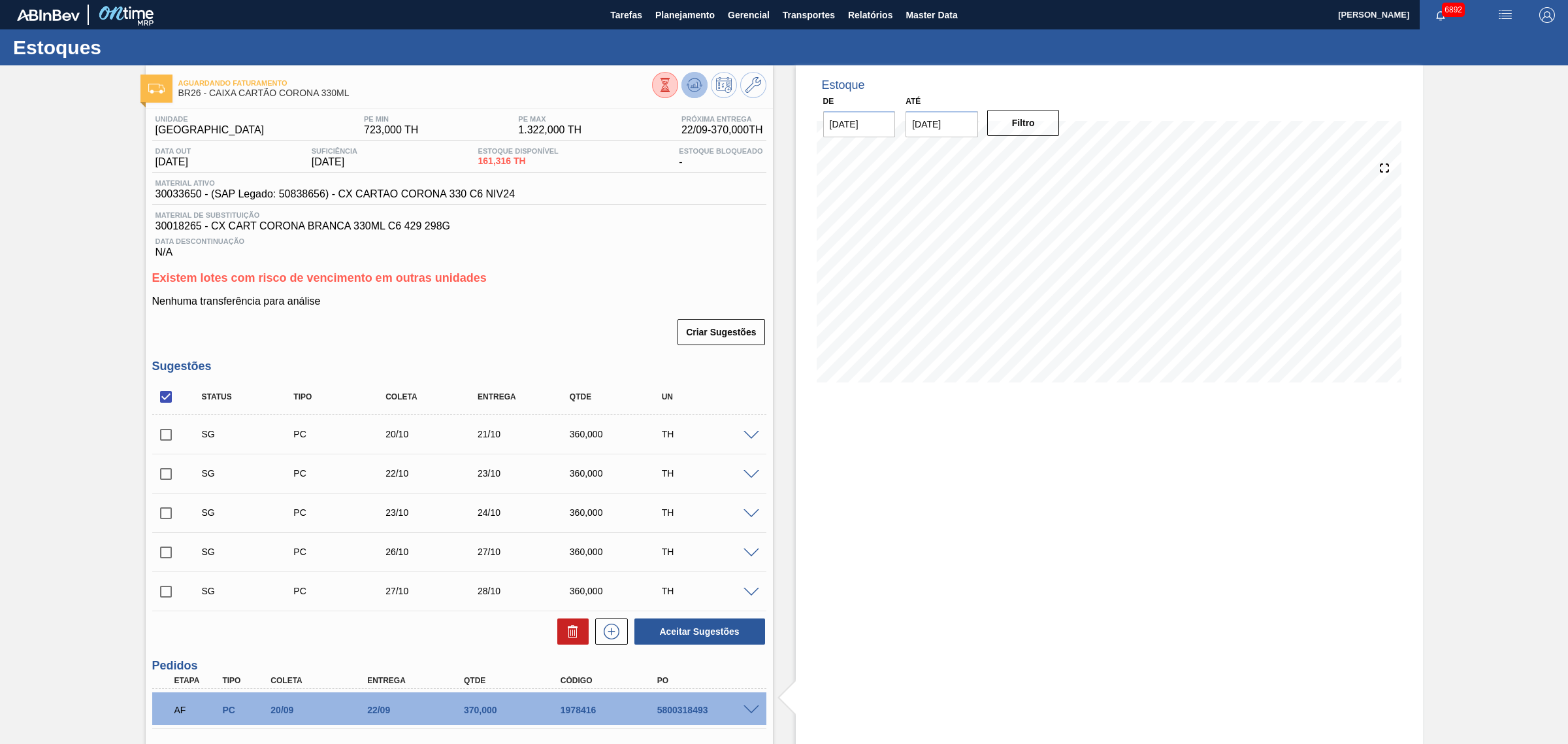
click at [701, 79] on icon at bounding box center [695, 85] width 16 height 16
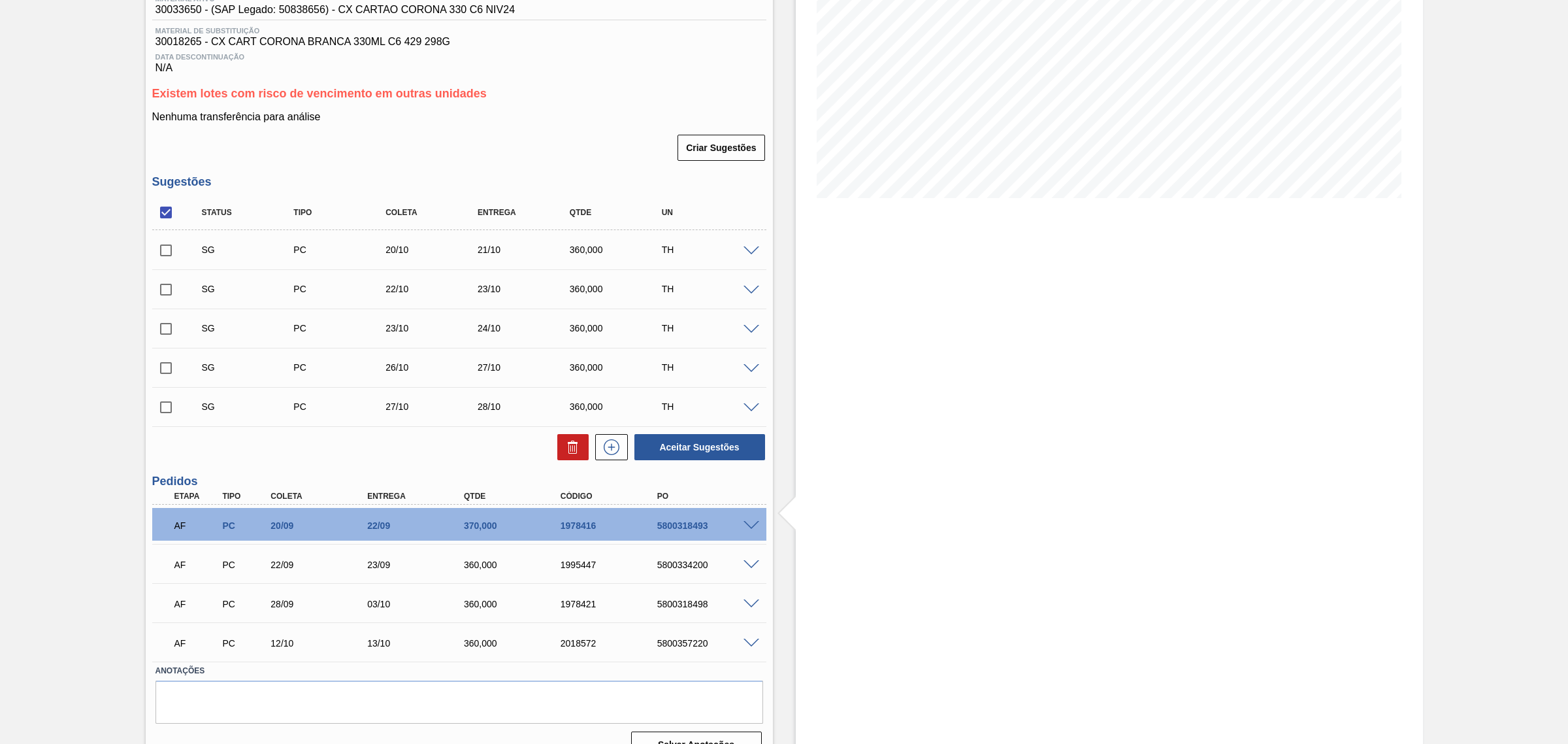
scroll to position [211, 0]
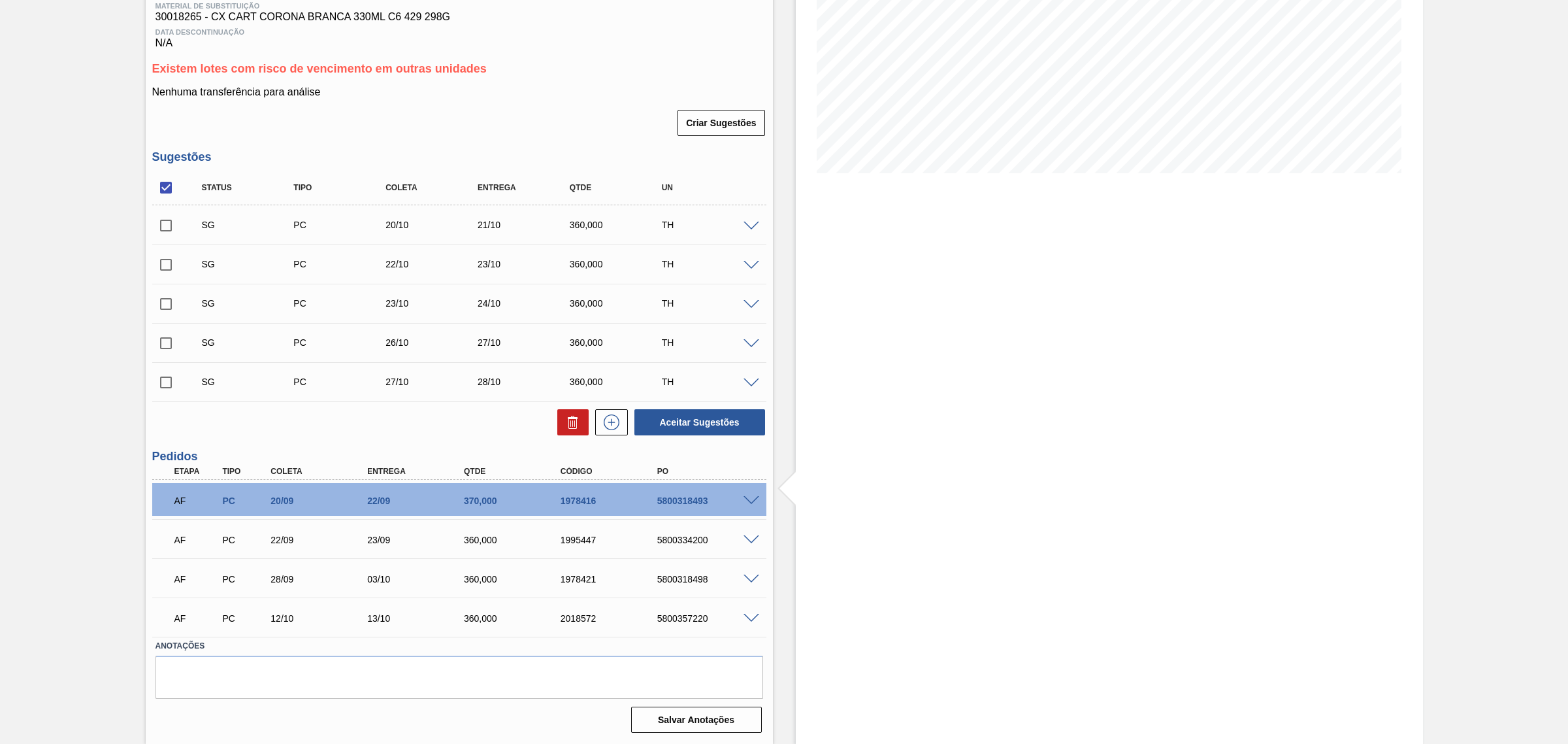
click at [752, 577] on span at bounding box center [752, 579] width 16 height 10
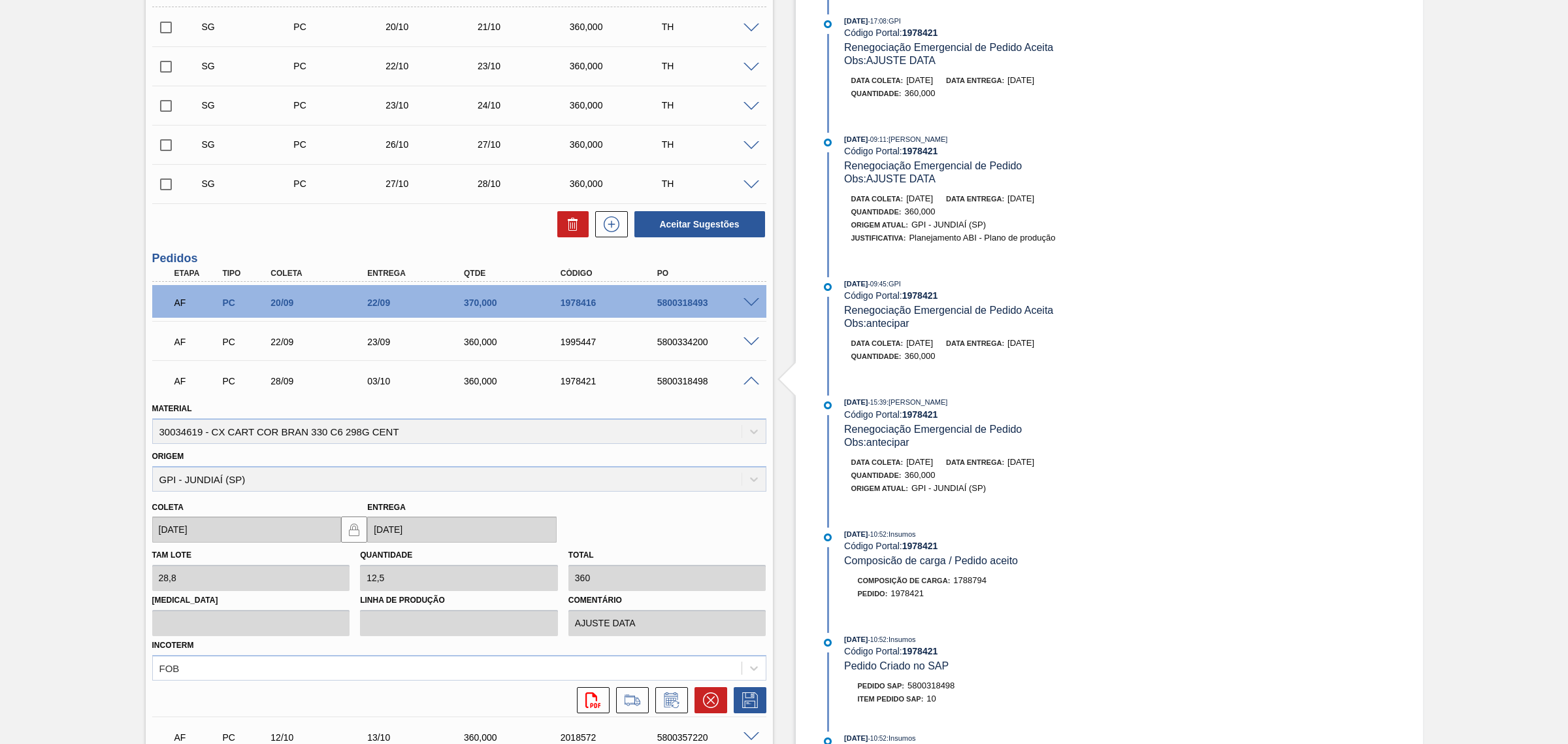
scroll to position [456, 0]
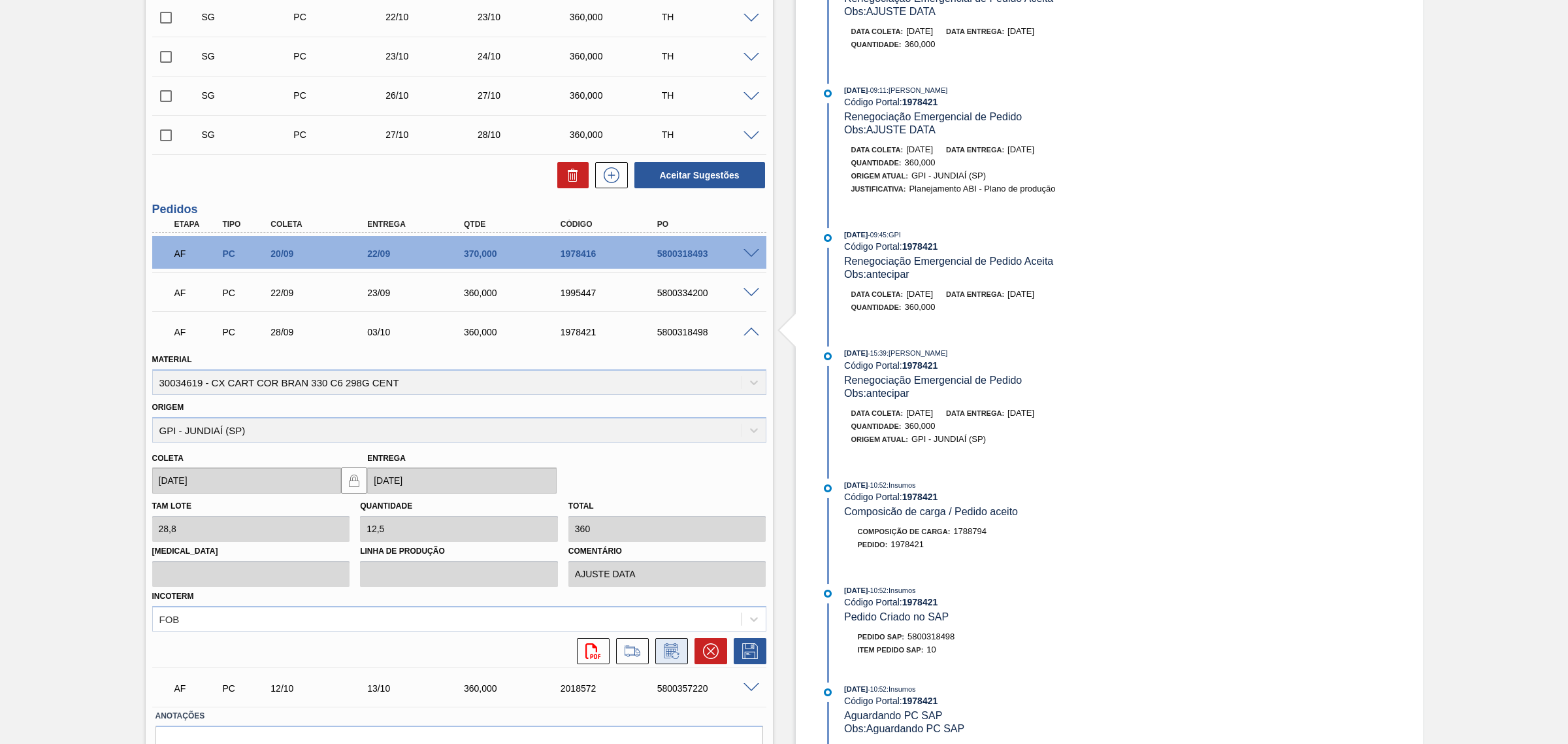
click at [682, 657] on button at bounding box center [671, 651] width 32 height 26
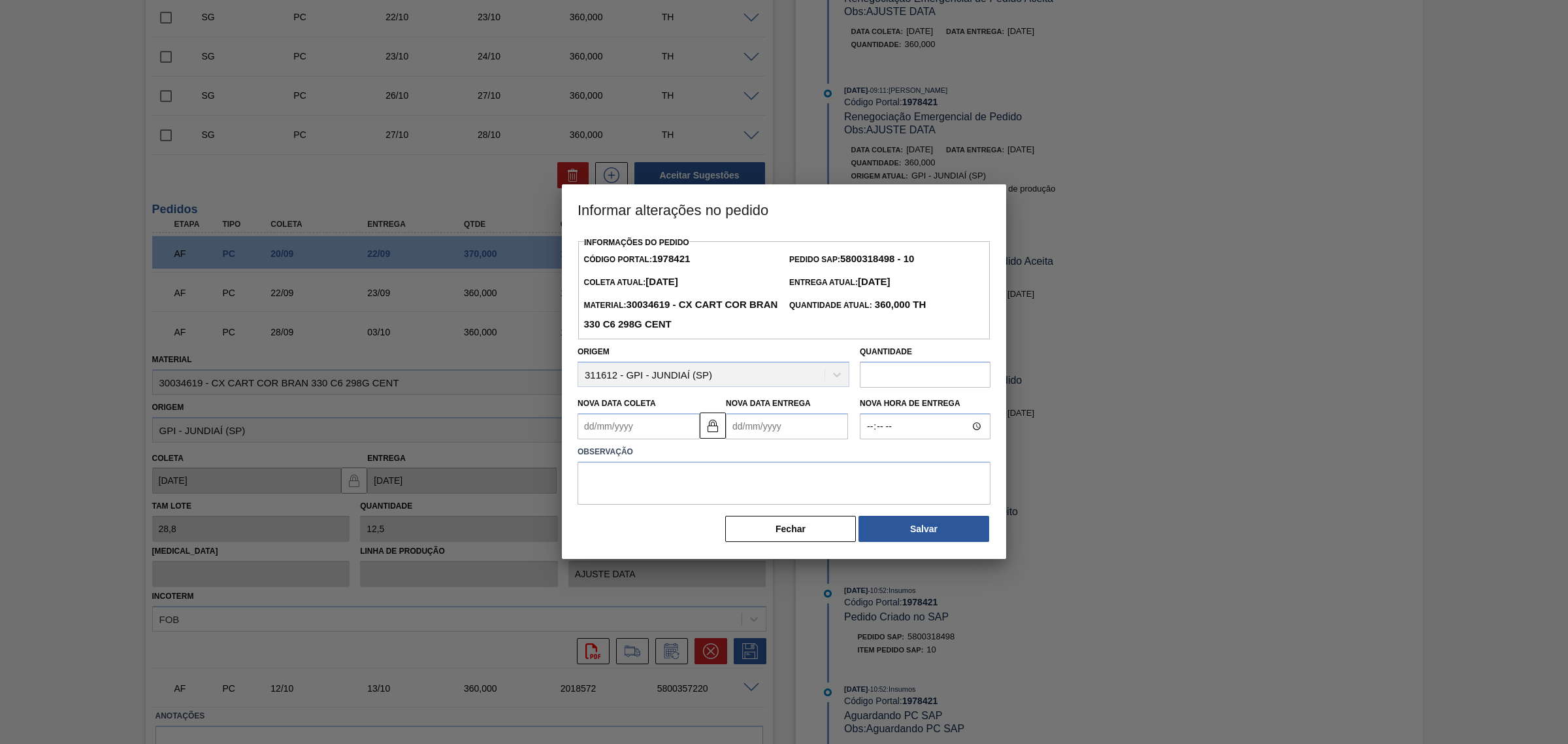
click at [642, 428] on Coleta1978421 "Nova Data Coleta" at bounding box center [638, 426] width 122 height 26
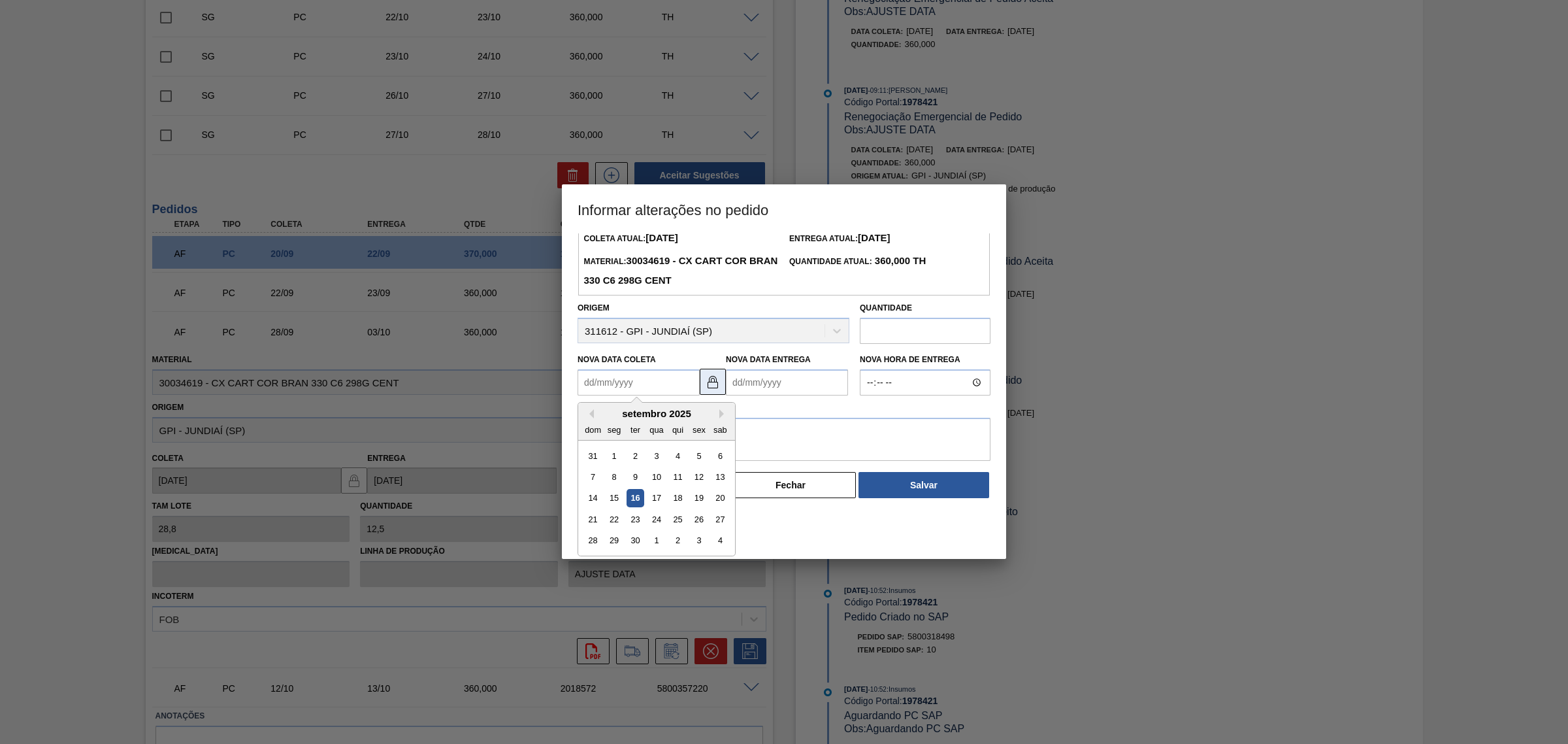
click at [712, 381] on div "Informações do Pedido Código Portal: 1978421 Pedido SAP: 5800318498 - 10 Coleta…" at bounding box center [783, 344] width 413 height 310
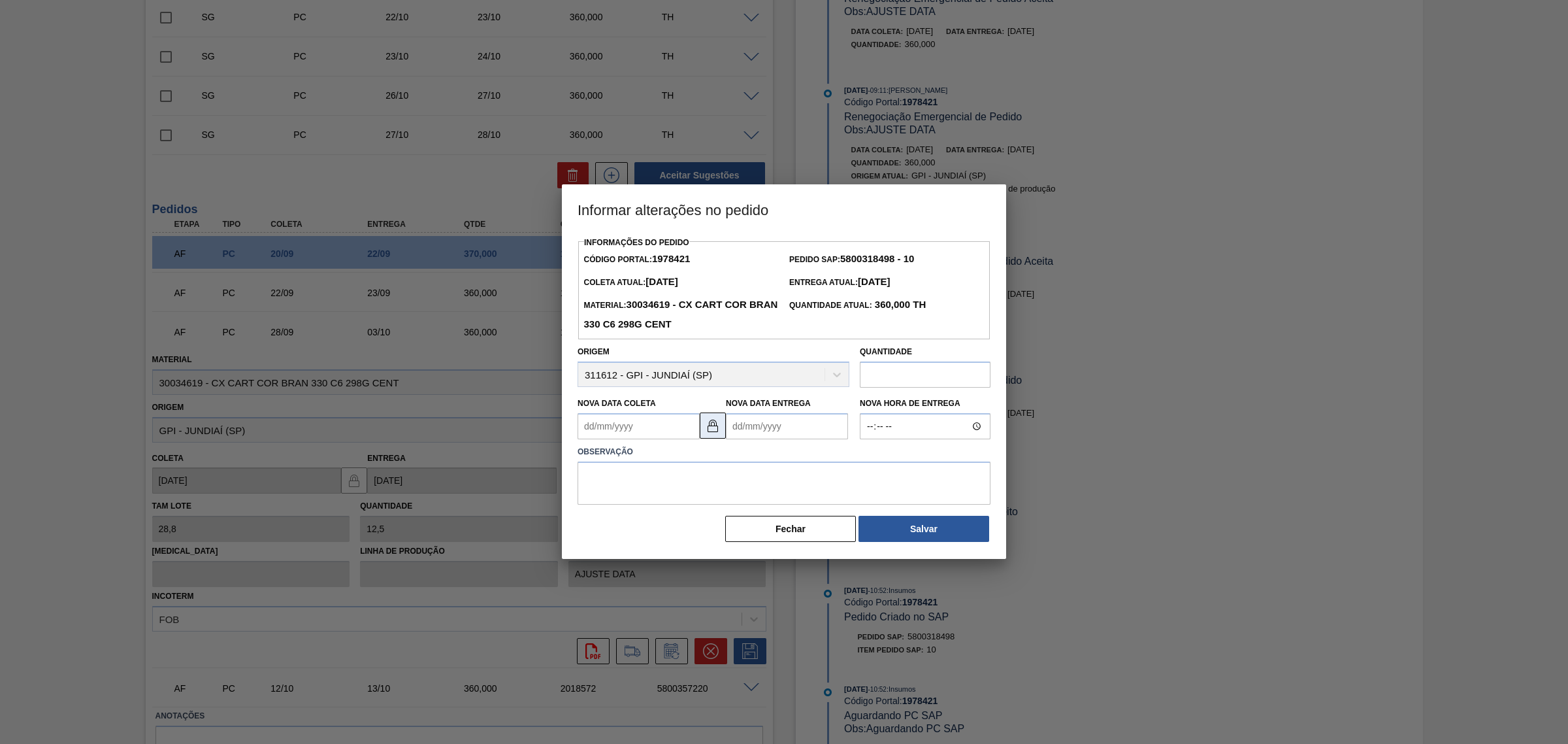
click at [716, 422] on img at bounding box center [713, 426] width 16 height 16
click at [674, 426] on Coleta1978421 "Nova Data Coleta" at bounding box center [638, 426] width 122 height 26
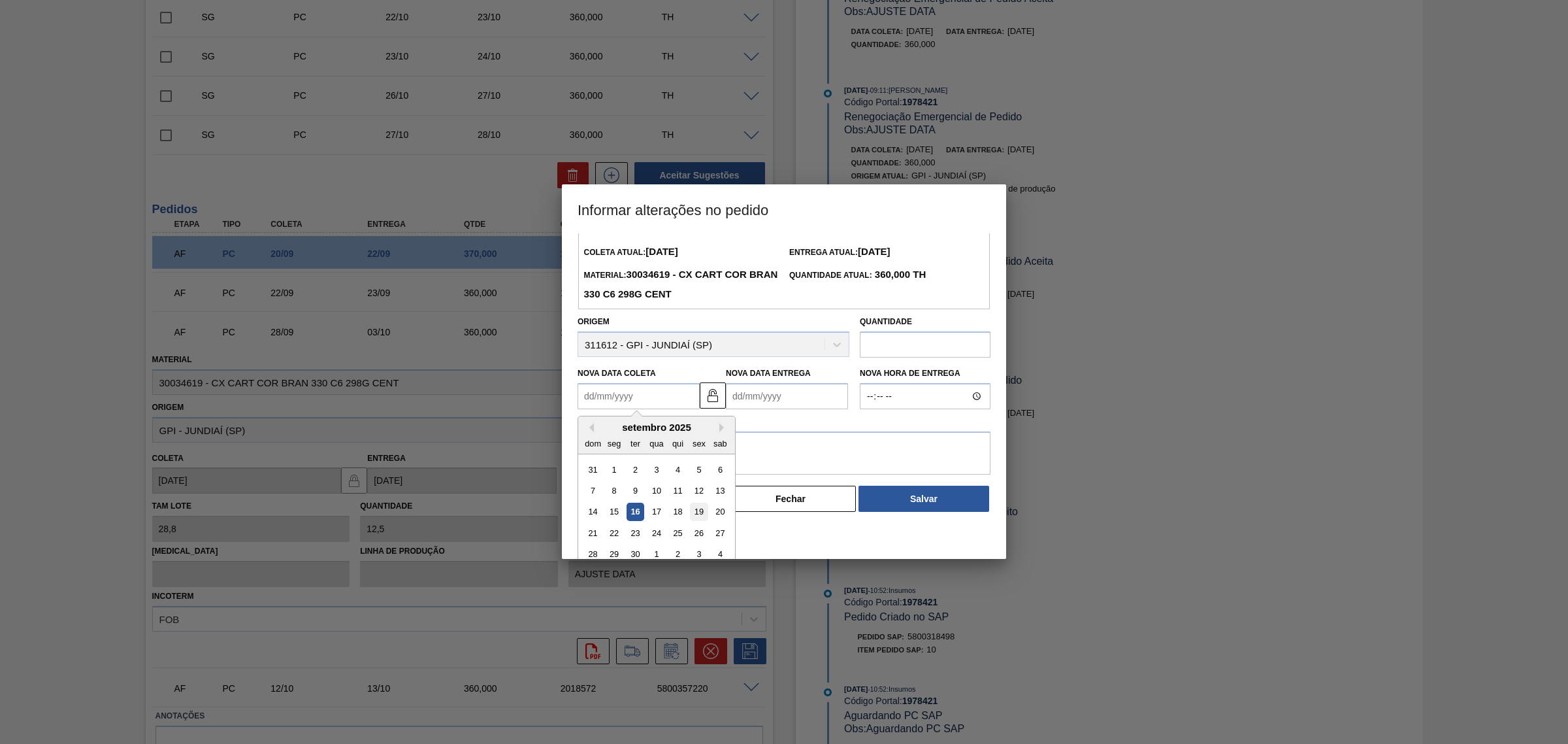
scroll to position [44, 0]
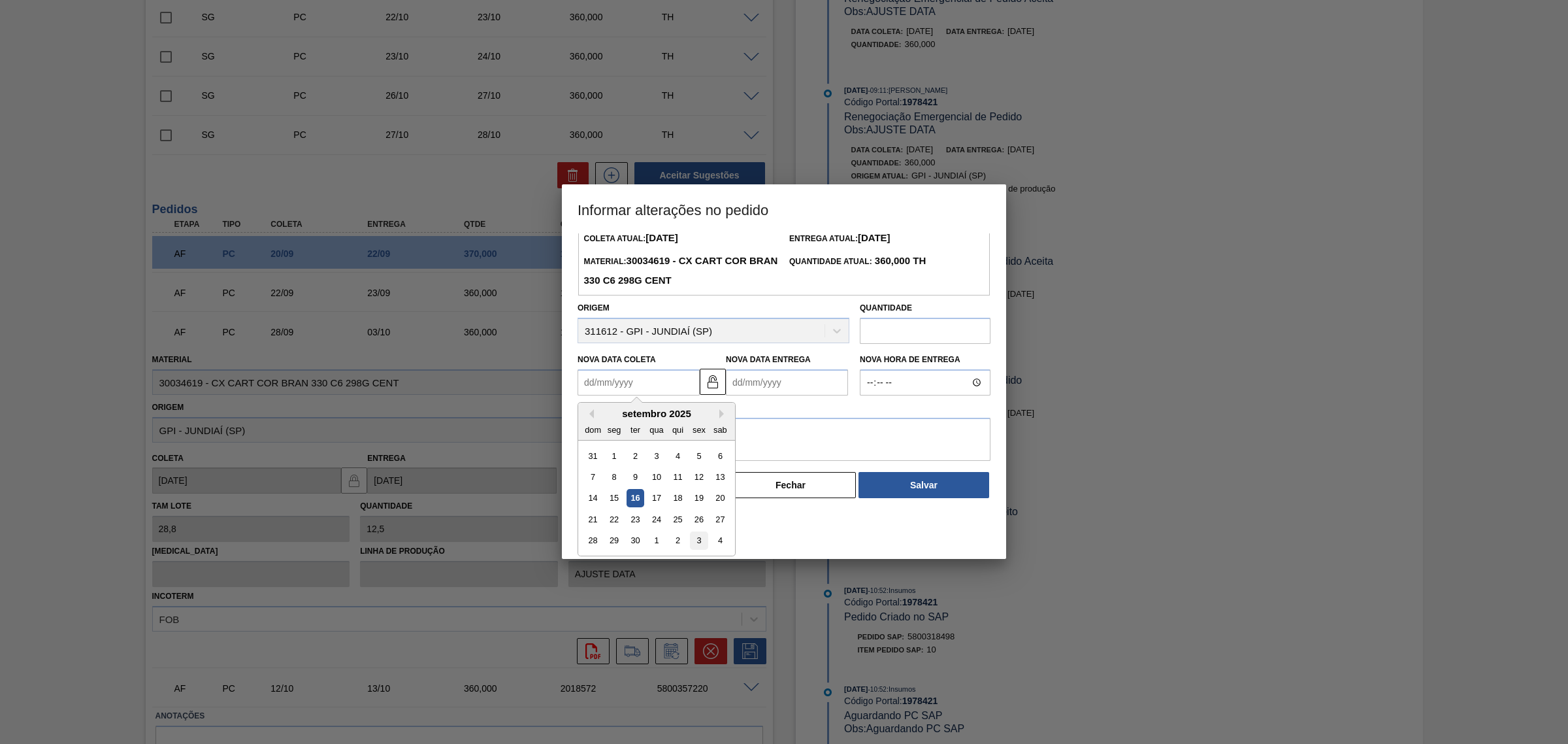
click at [698, 540] on div "3" at bounding box center [699, 540] width 18 height 18
type Coleta1978421 "03/10/2025"
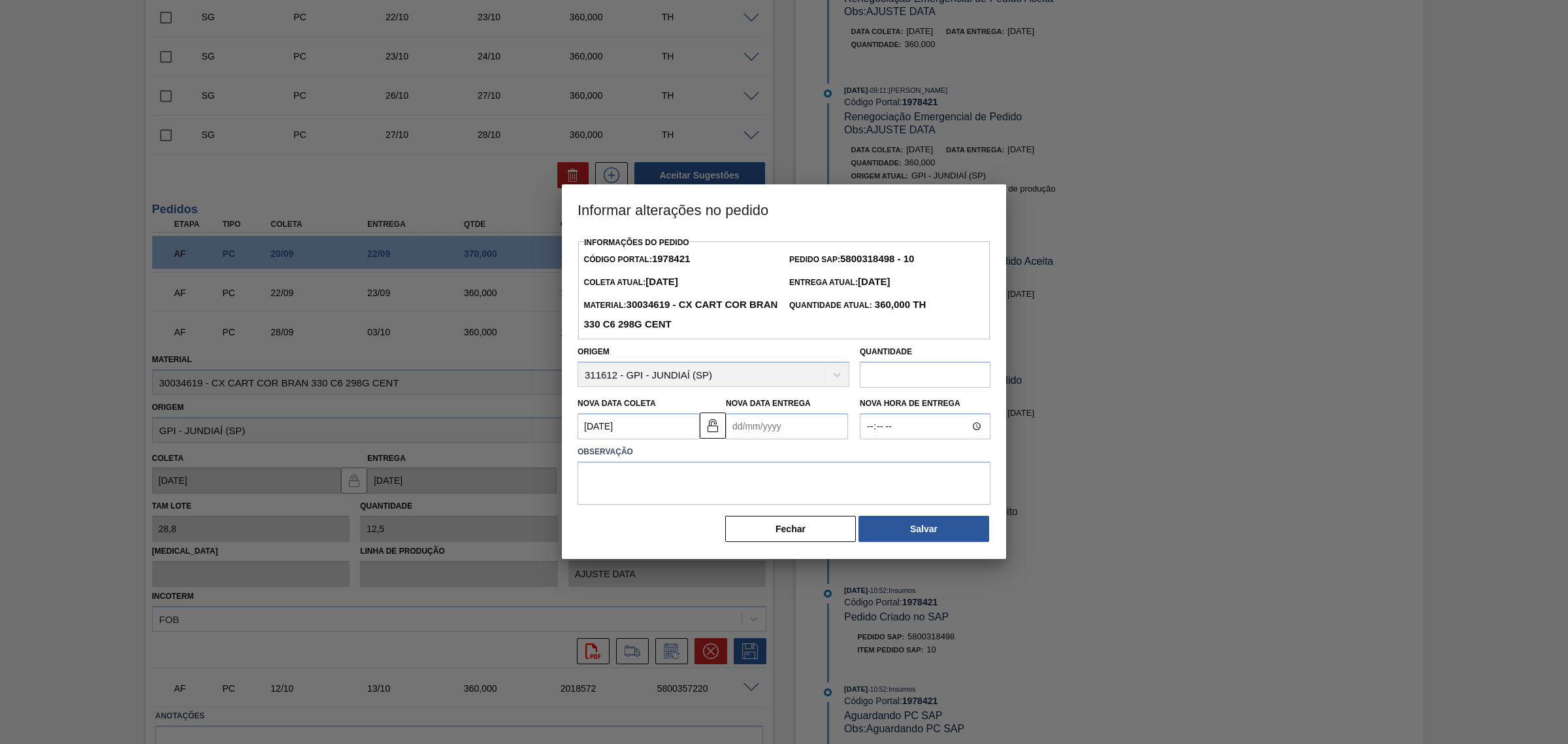
scroll to position [0, 0]
click at [766, 411] on div "Nova Data Entrega" at bounding box center [787, 416] width 122 height 45
click at [774, 438] on Entrega1978421 "Nova Data Entrega" at bounding box center [787, 426] width 122 height 26
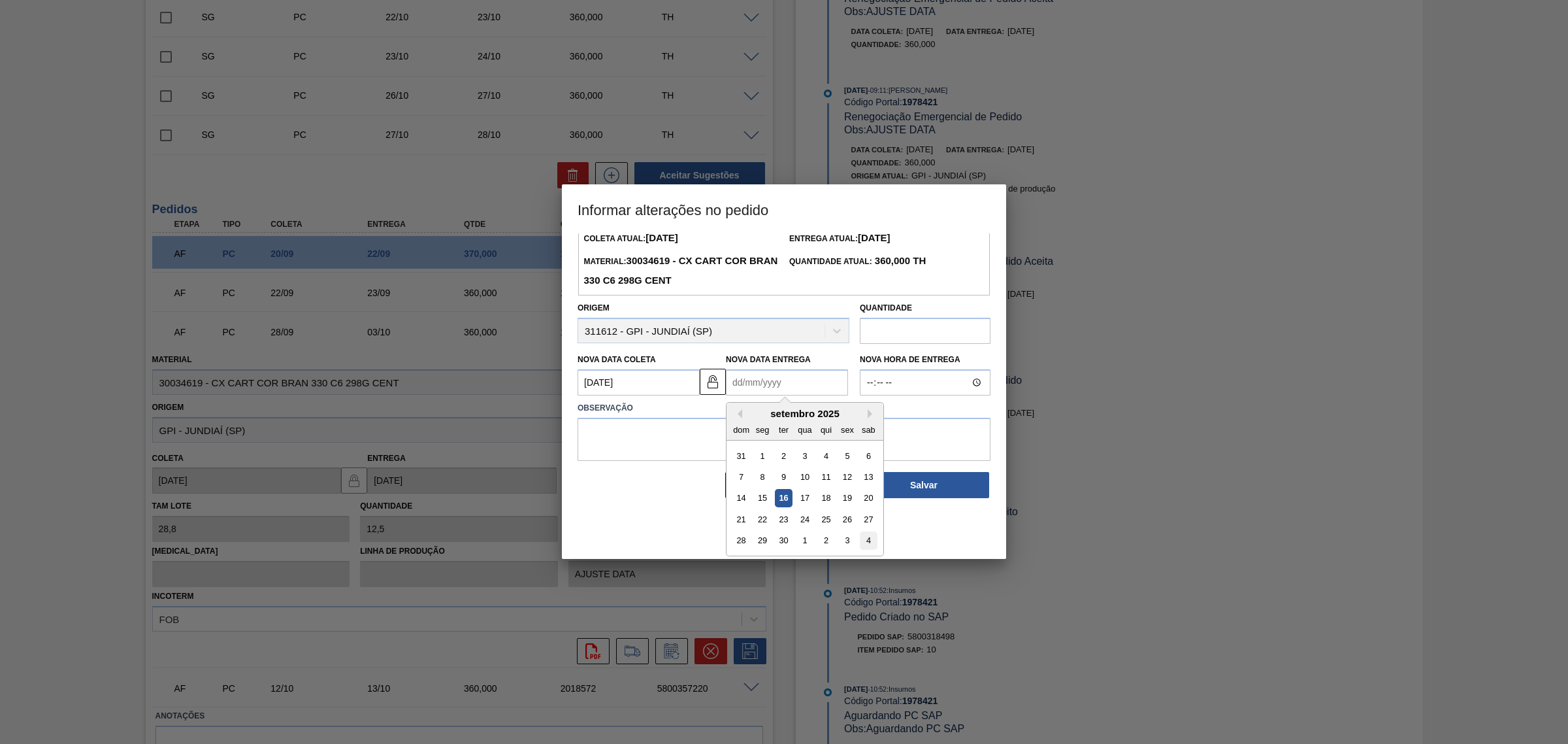
click at [866, 543] on div "4" at bounding box center [868, 540] width 18 height 18
type Entrega1978421 "04/10/2025"
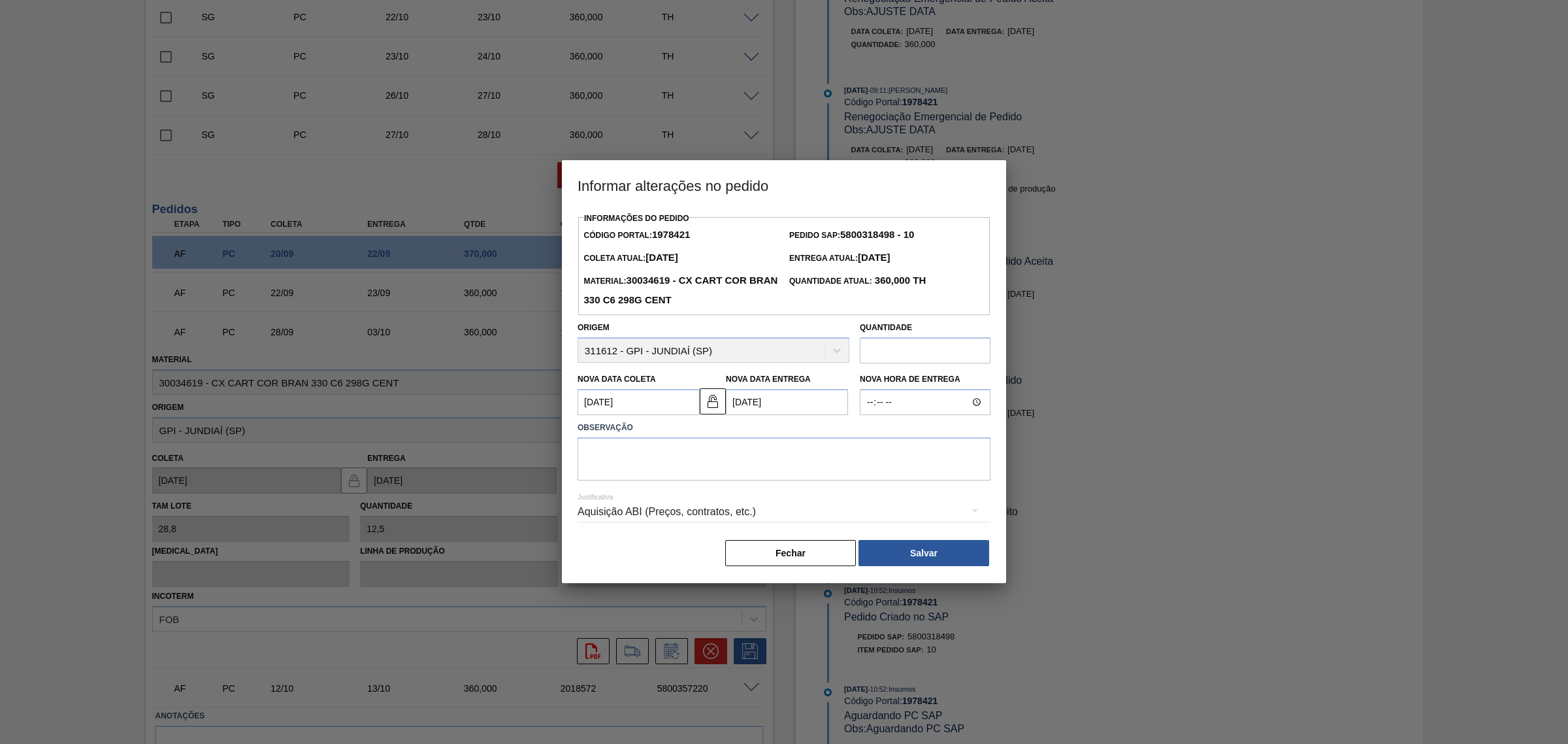
click at [766, 507] on div "Aquisição ABI (Preços, contratos, etc.)" at bounding box center [783, 512] width 413 height 37
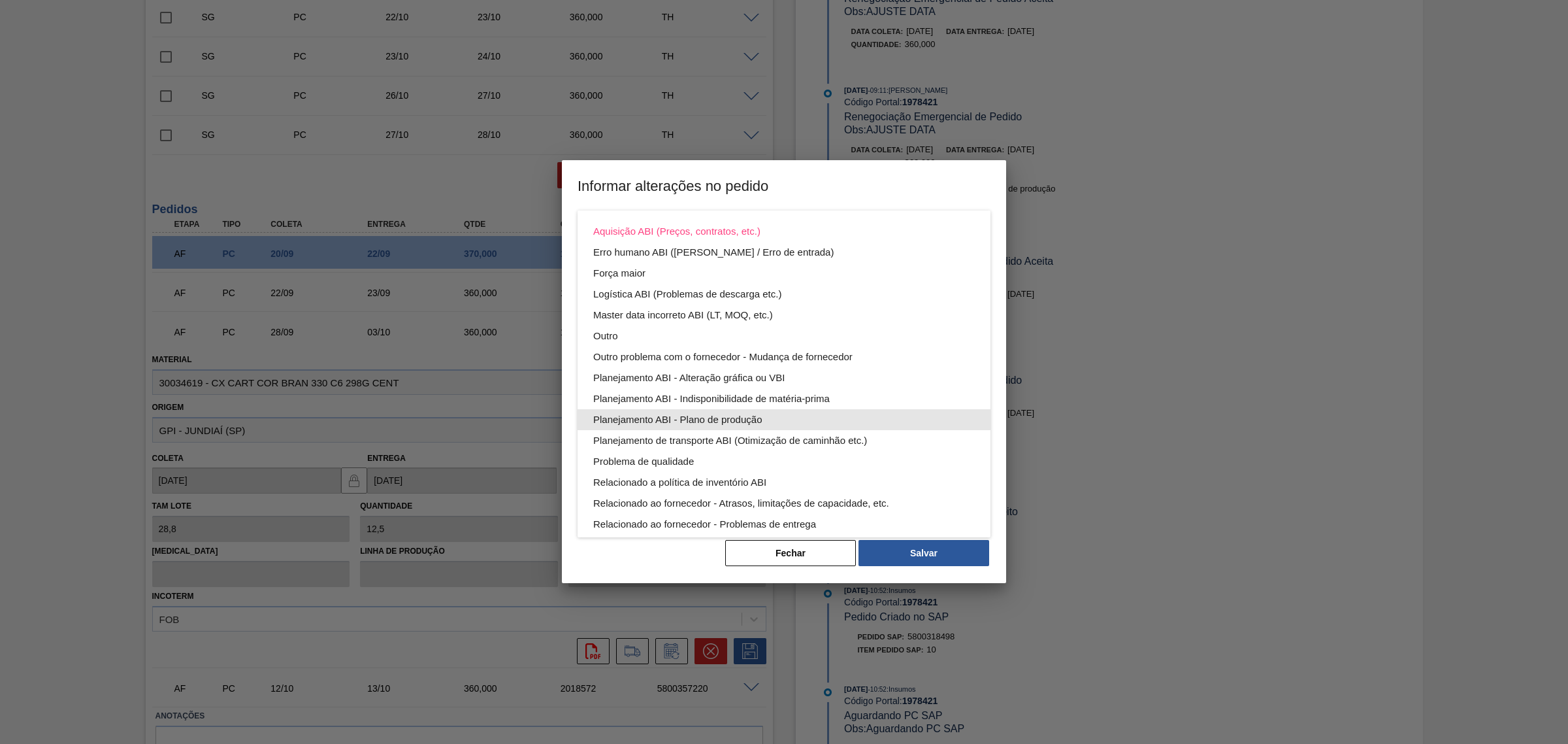
click at [785, 425] on div "Planejamento ABI - Plano de produção" at bounding box center [783, 419] width 381 height 21
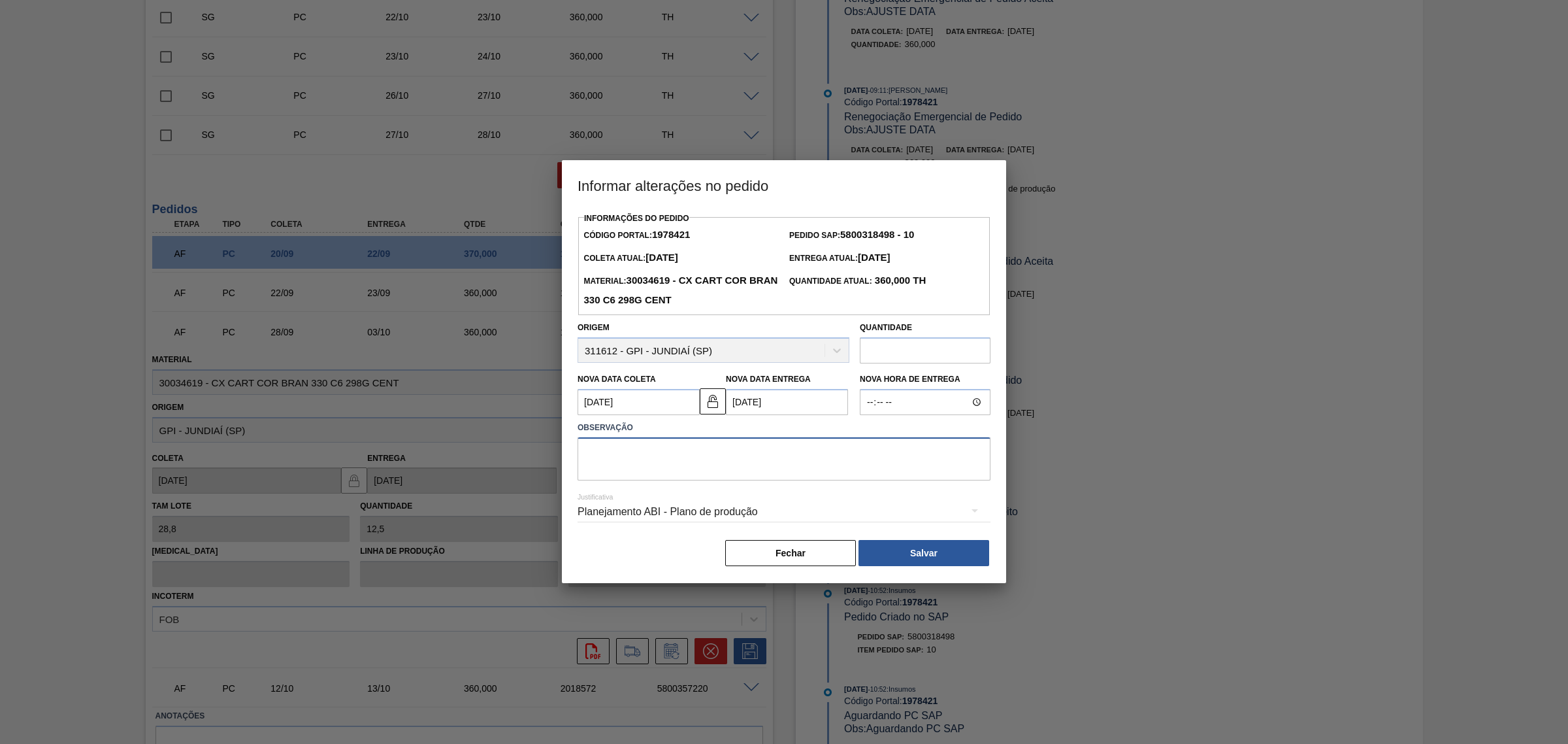
click at [773, 447] on textarea at bounding box center [783, 458] width 413 height 43
type textarea "AJUSTE DATA"
click at [905, 549] on button "Salvar" at bounding box center [923, 553] width 131 height 26
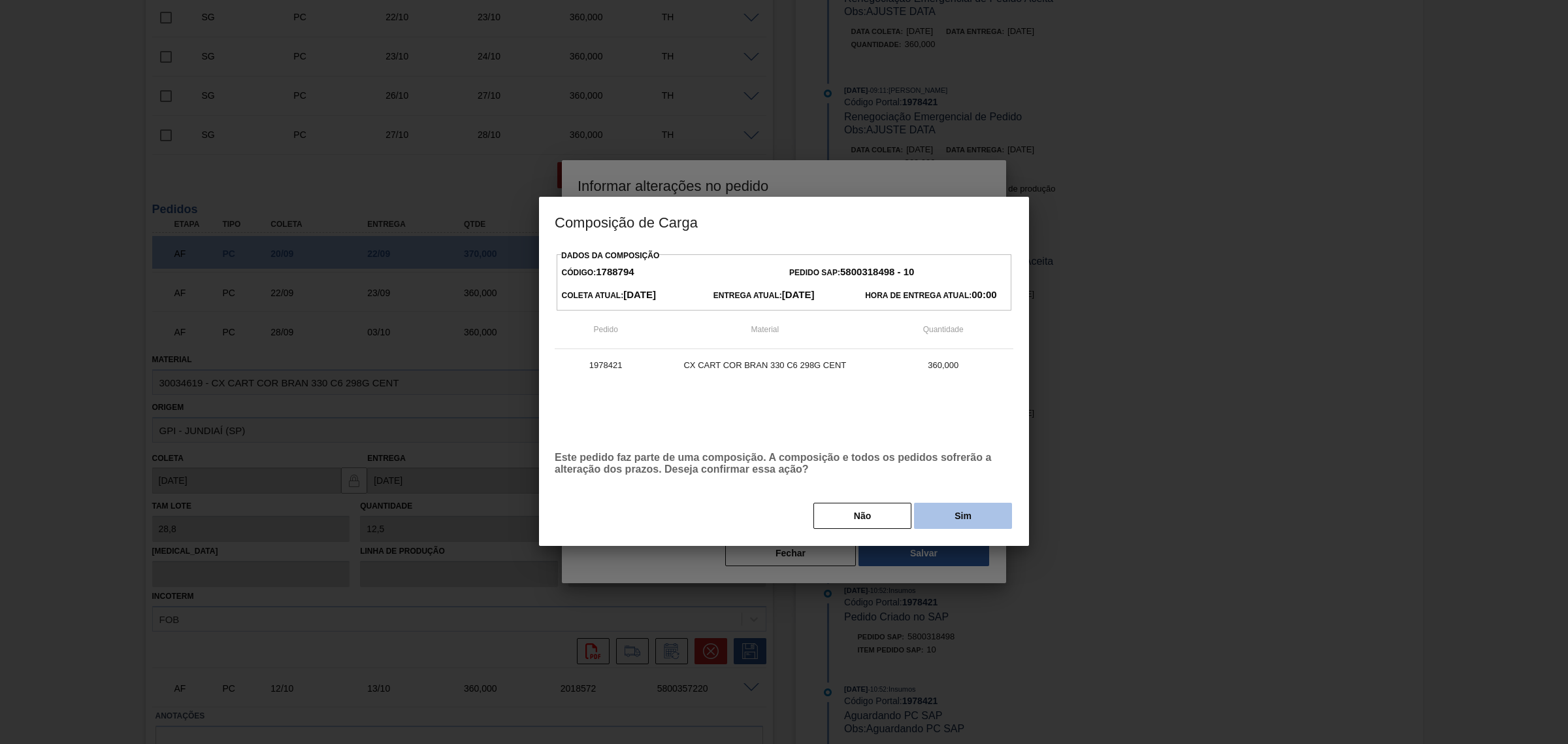
click at [944, 526] on button "Sim" at bounding box center [963, 516] width 98 height 26
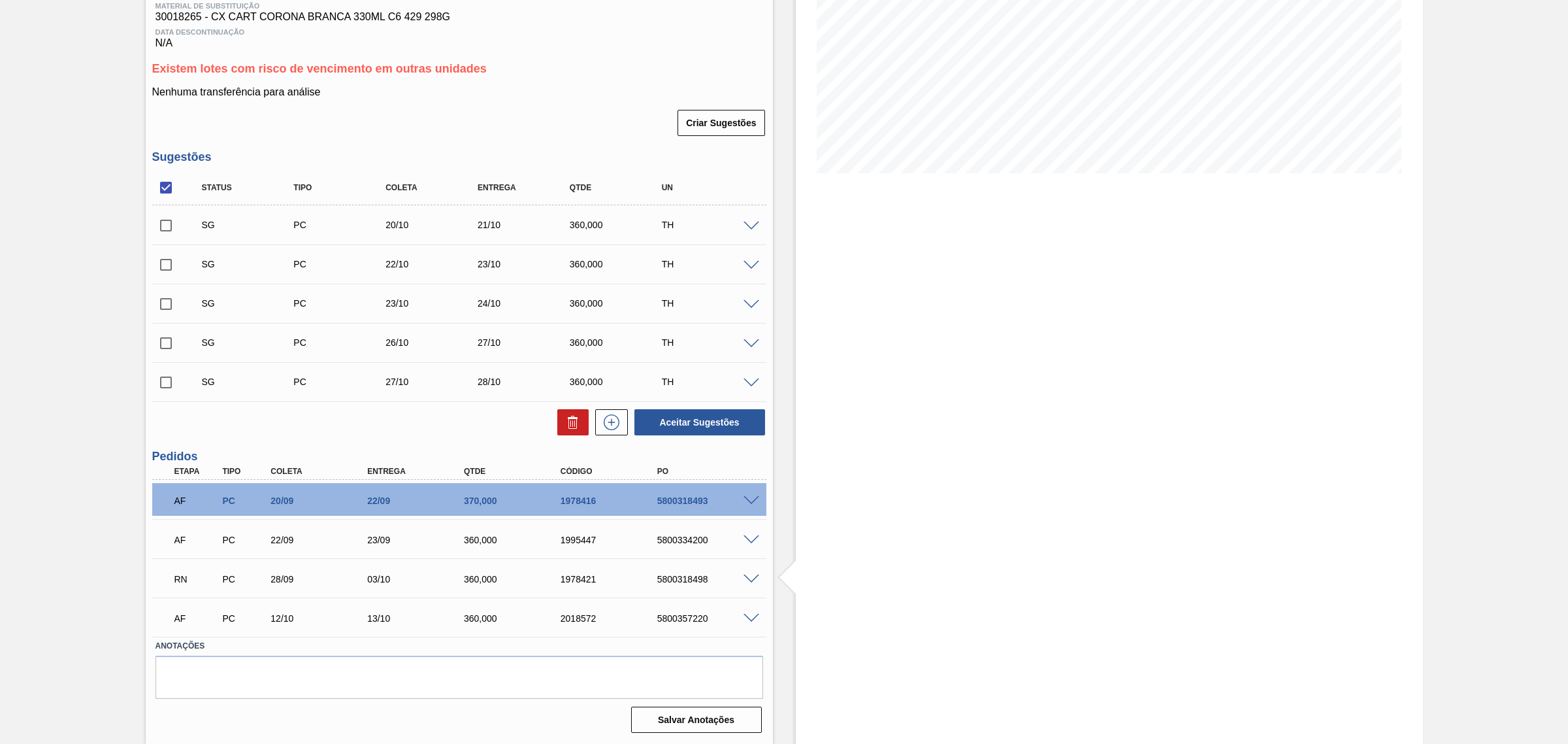
scroll to position [47, 0]
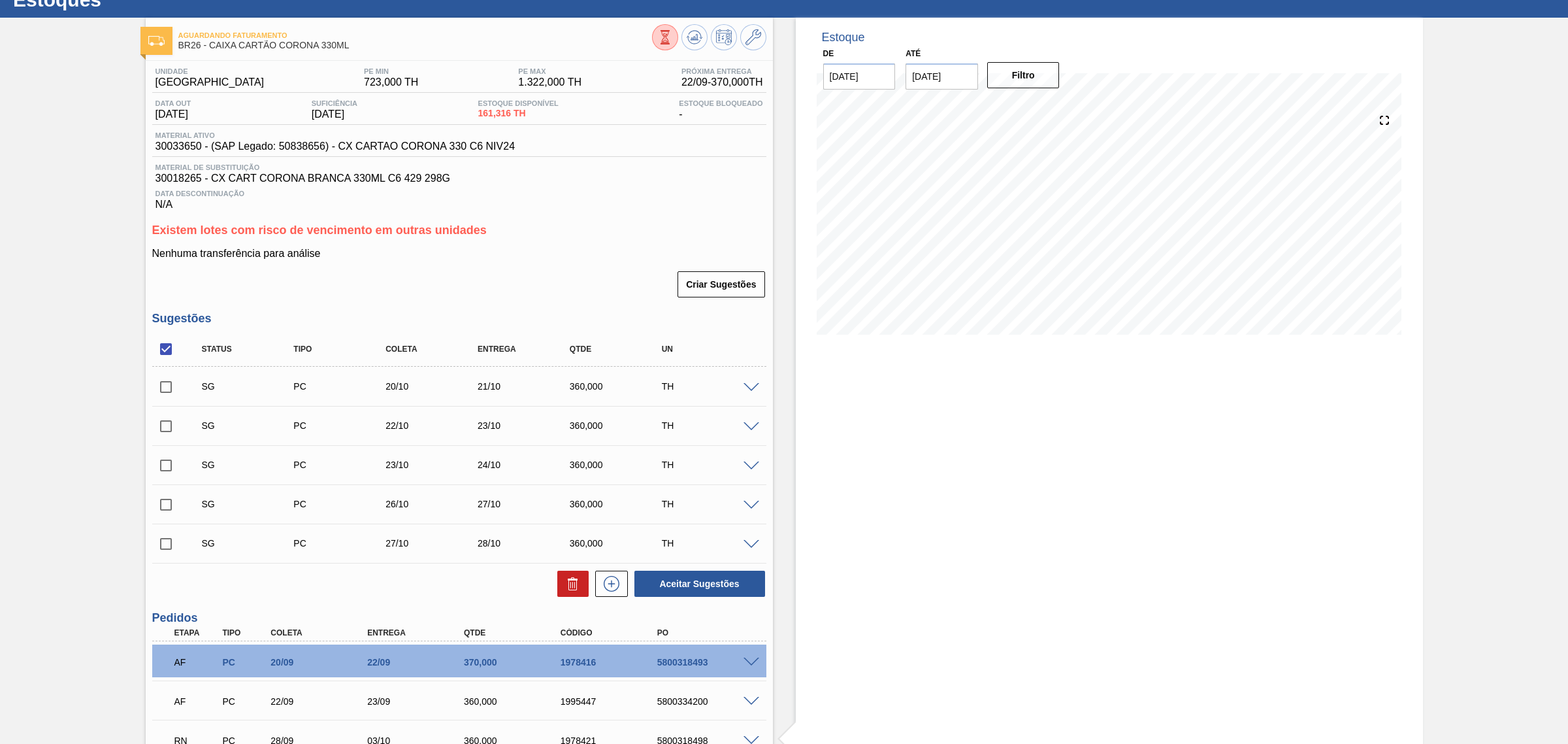
click at [689, 50] on div at bounding box center [709, 39] width 114 height 30
click at [693, 32] on icon at bounding box center [695, 38] width 16 height 16
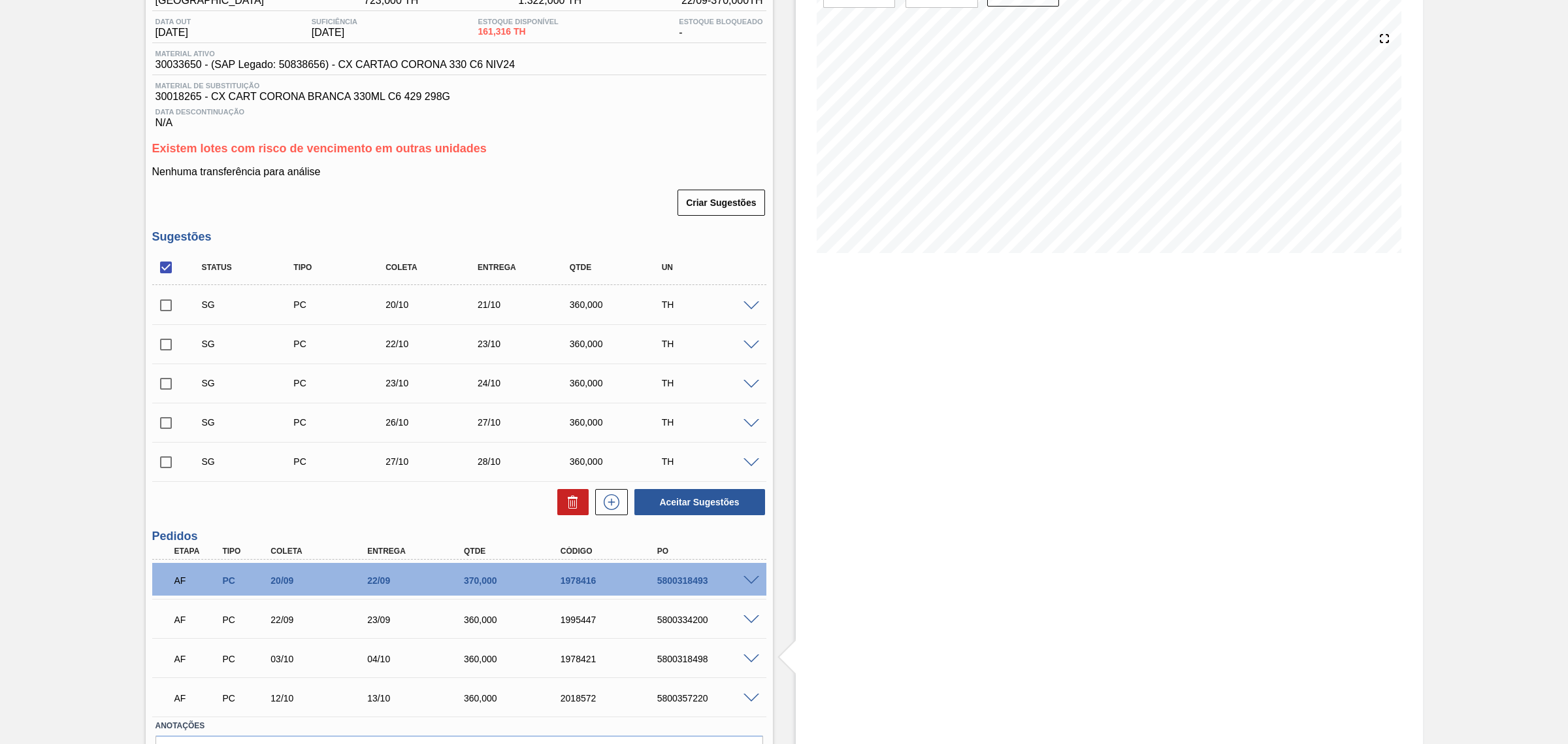
scroll to position [211, 0]
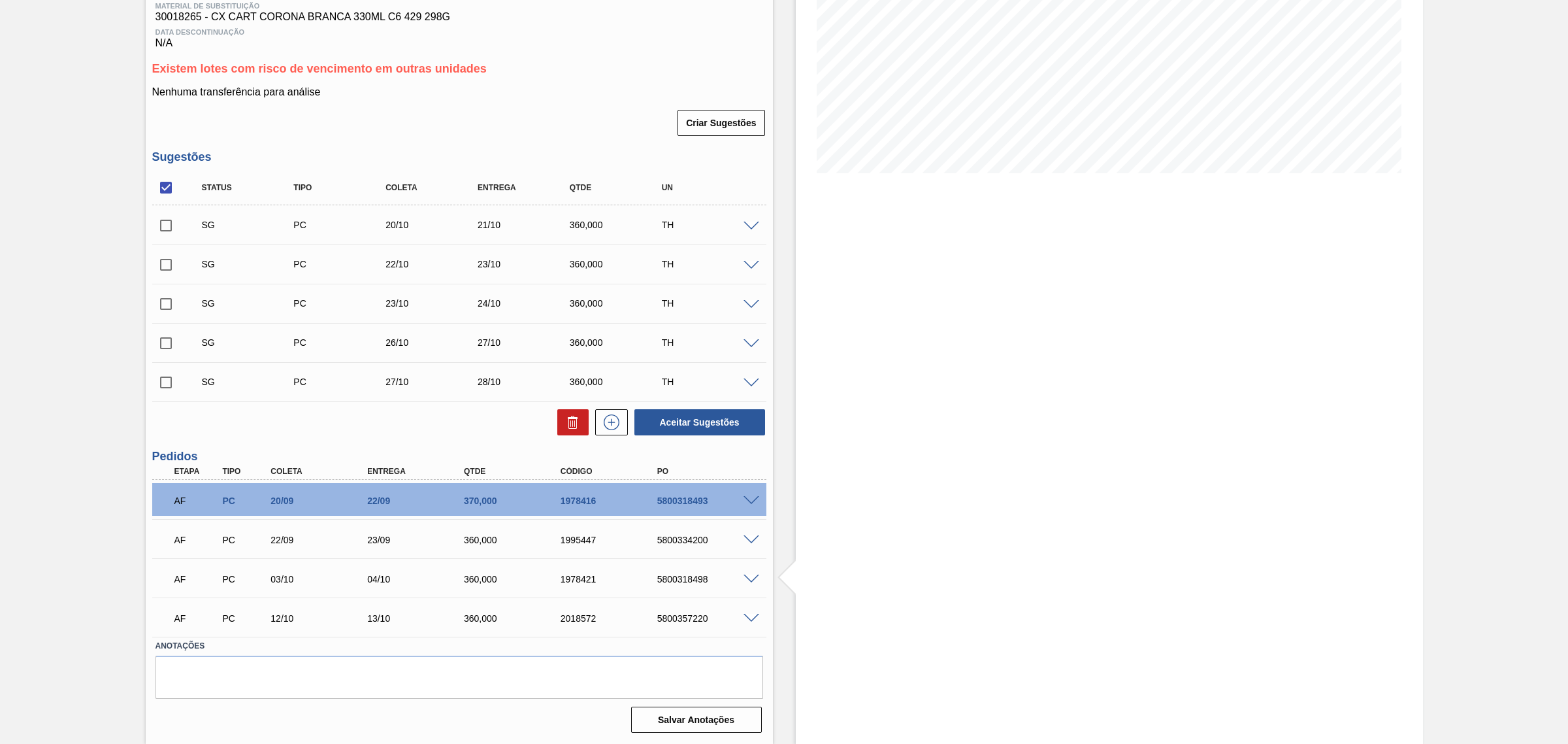
click at [749, 621] on span at bounding box center [752, 618] width 16 height 10
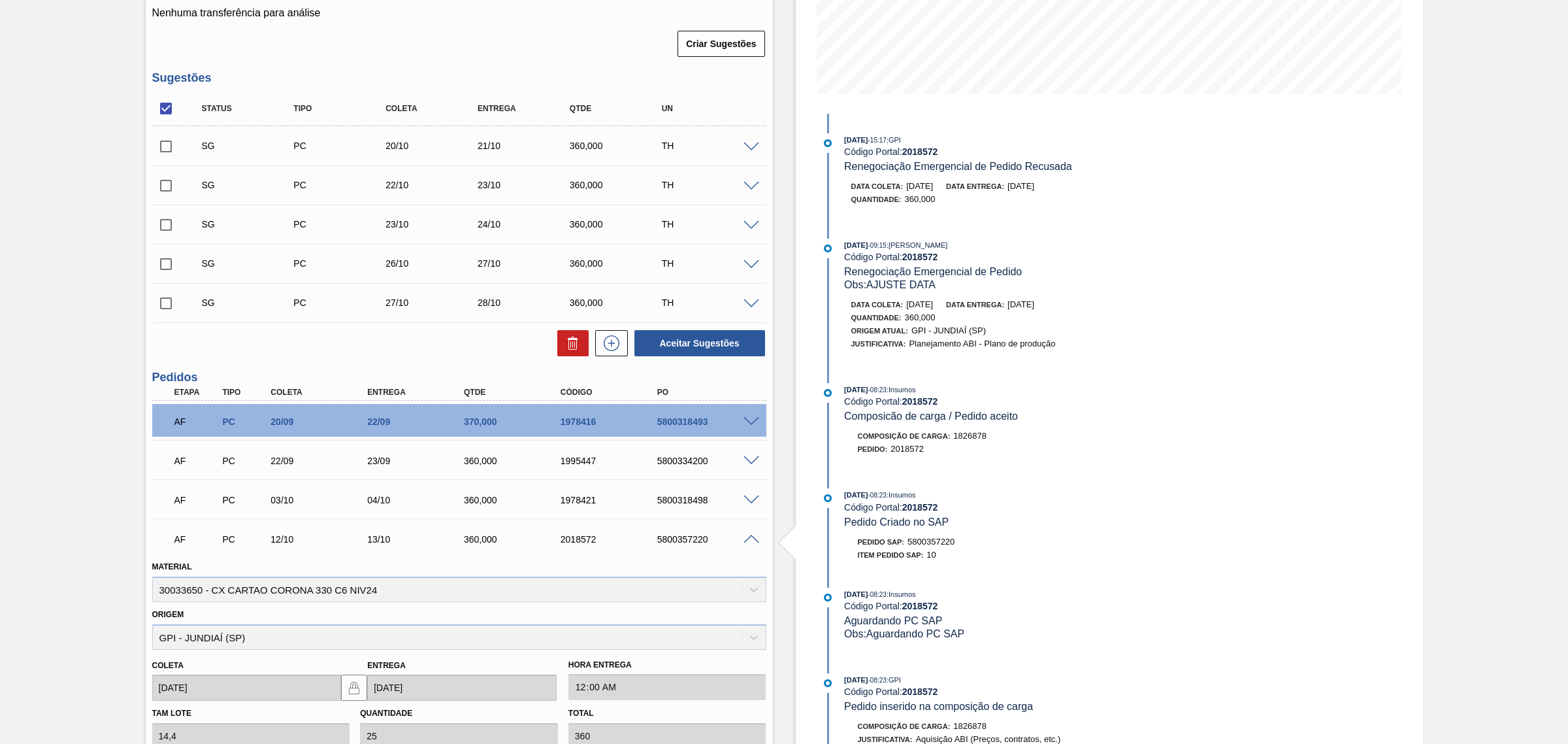
scroll to position [375, 0]
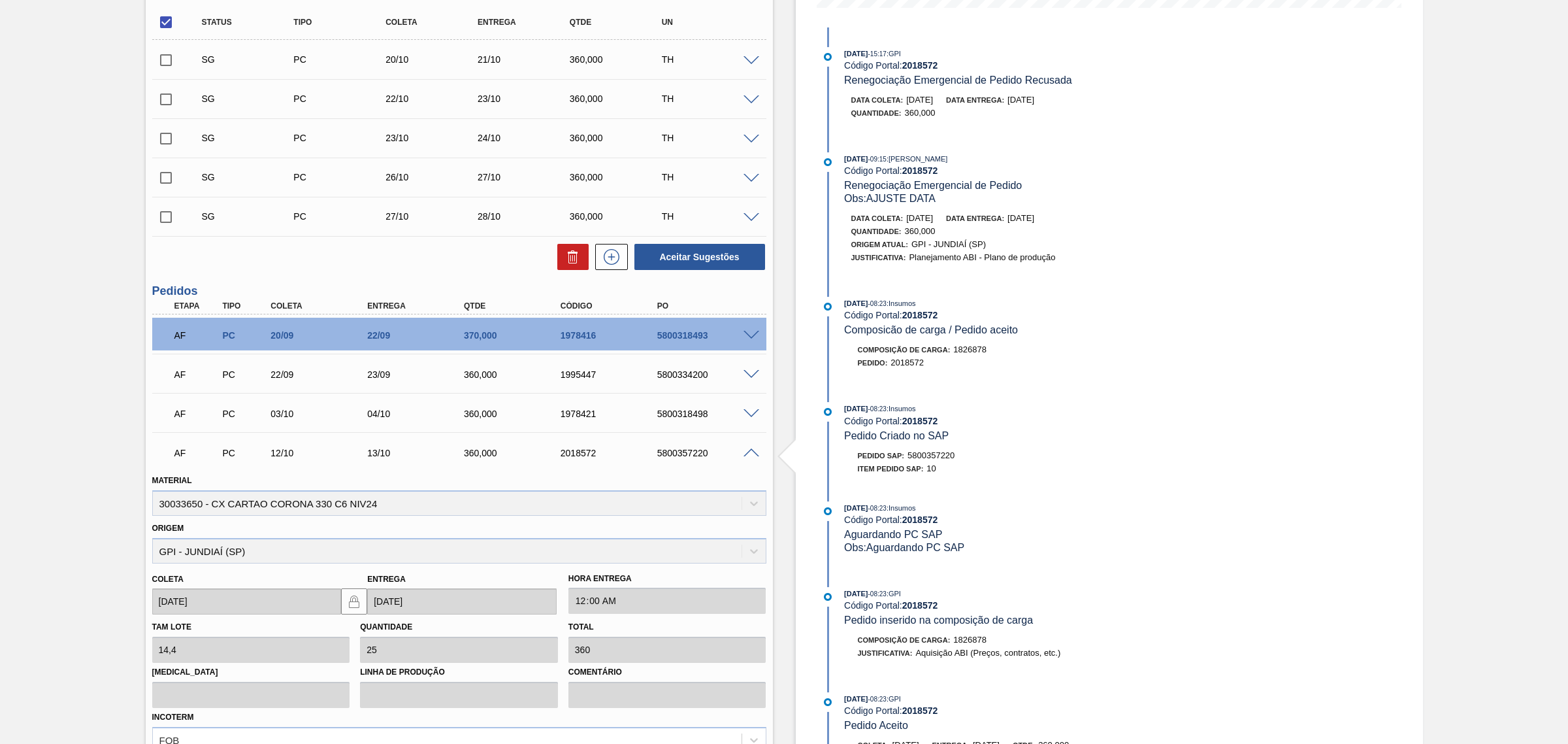
click at [752, 452] on span at bounding box center [752, 453] width 16 height 10
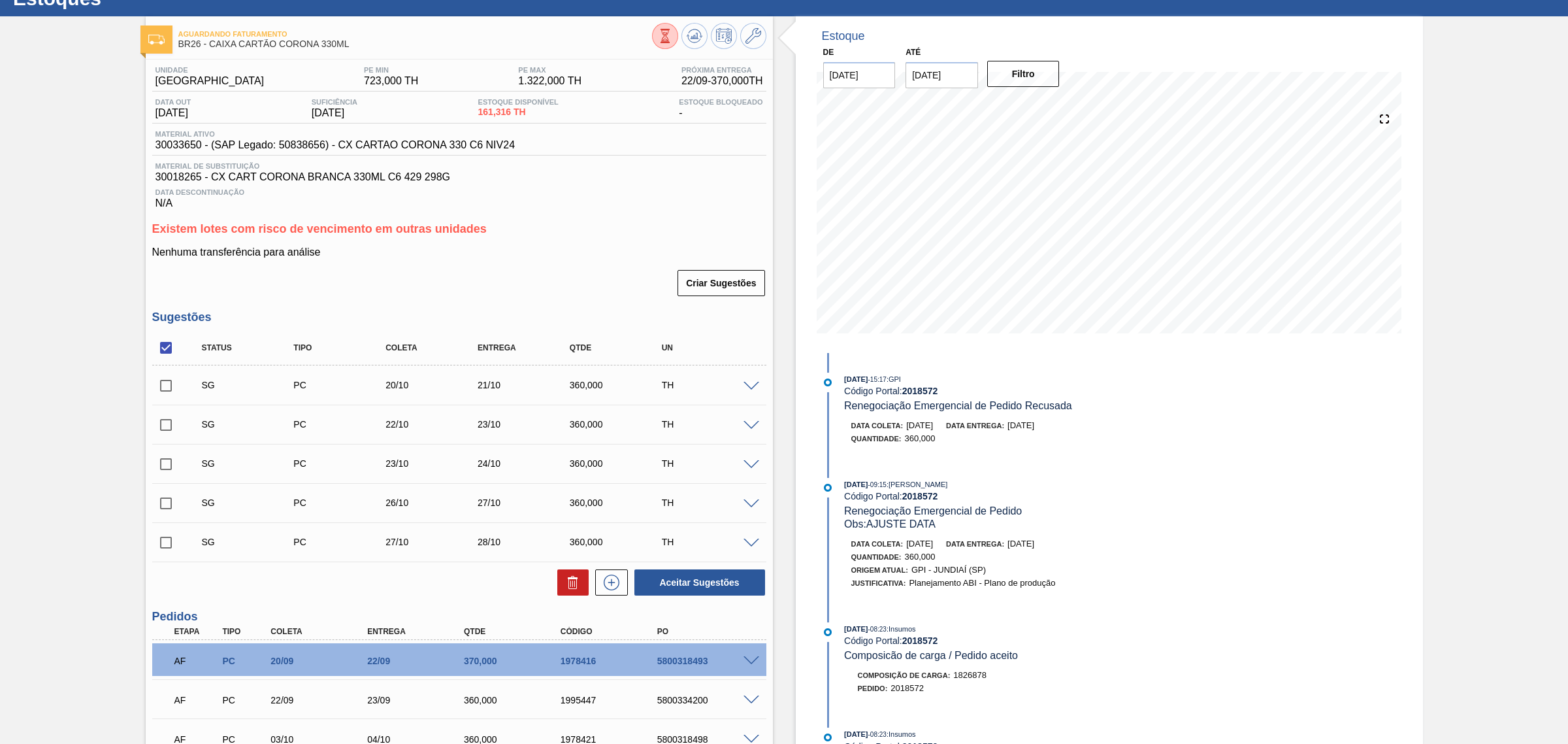
scroll to position [47, 0]
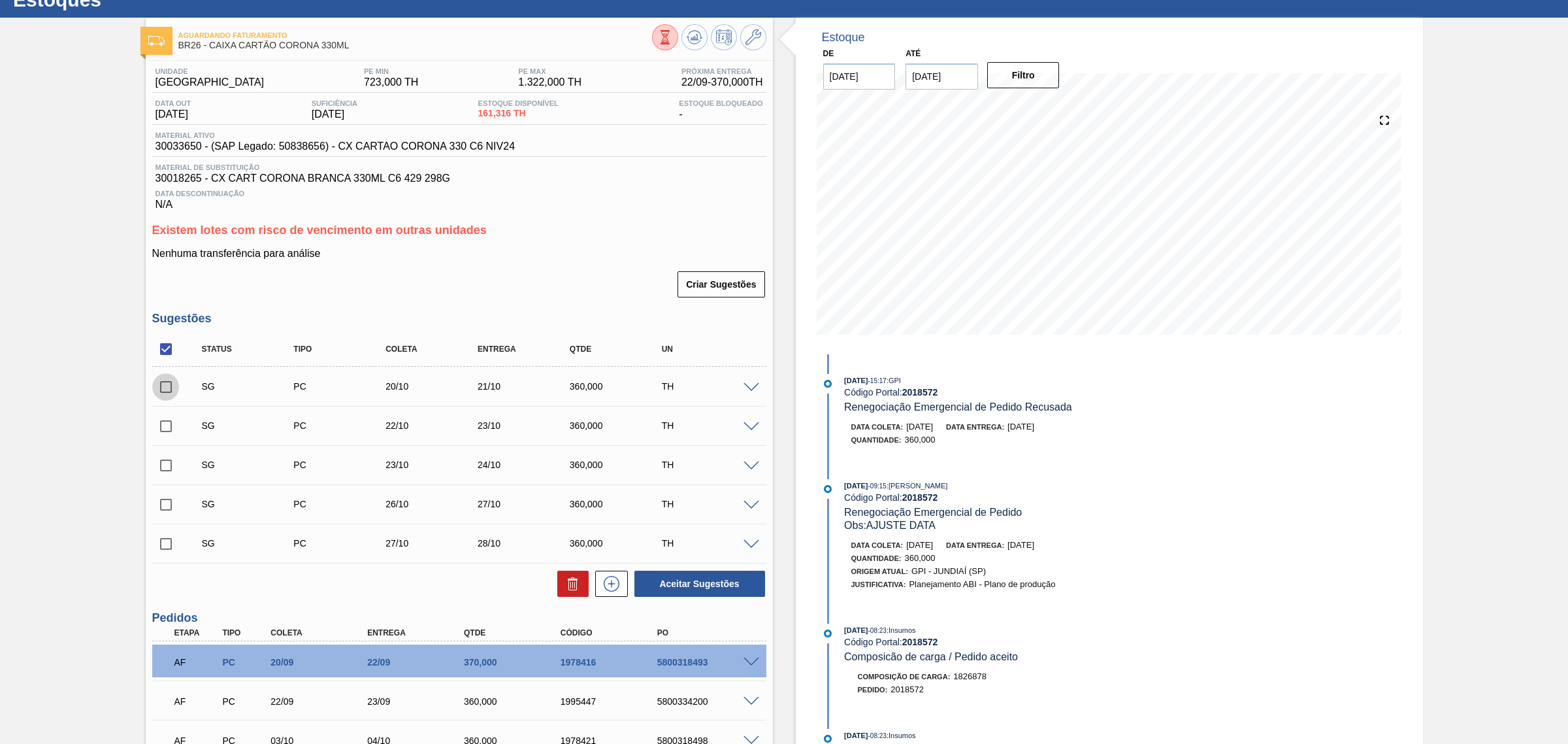
click at [170, 389] on input "checkbox" at bounding box center [166, 386] width 27 height 27
checkbox input "true"
click at [167, 462] on input "checkbox" at bounding box center [166, 465] width 27 height 27
checkbox input "true"
click at [159, 540] on input "checkbox" at bounding box center [166, 543] width 27 height 27
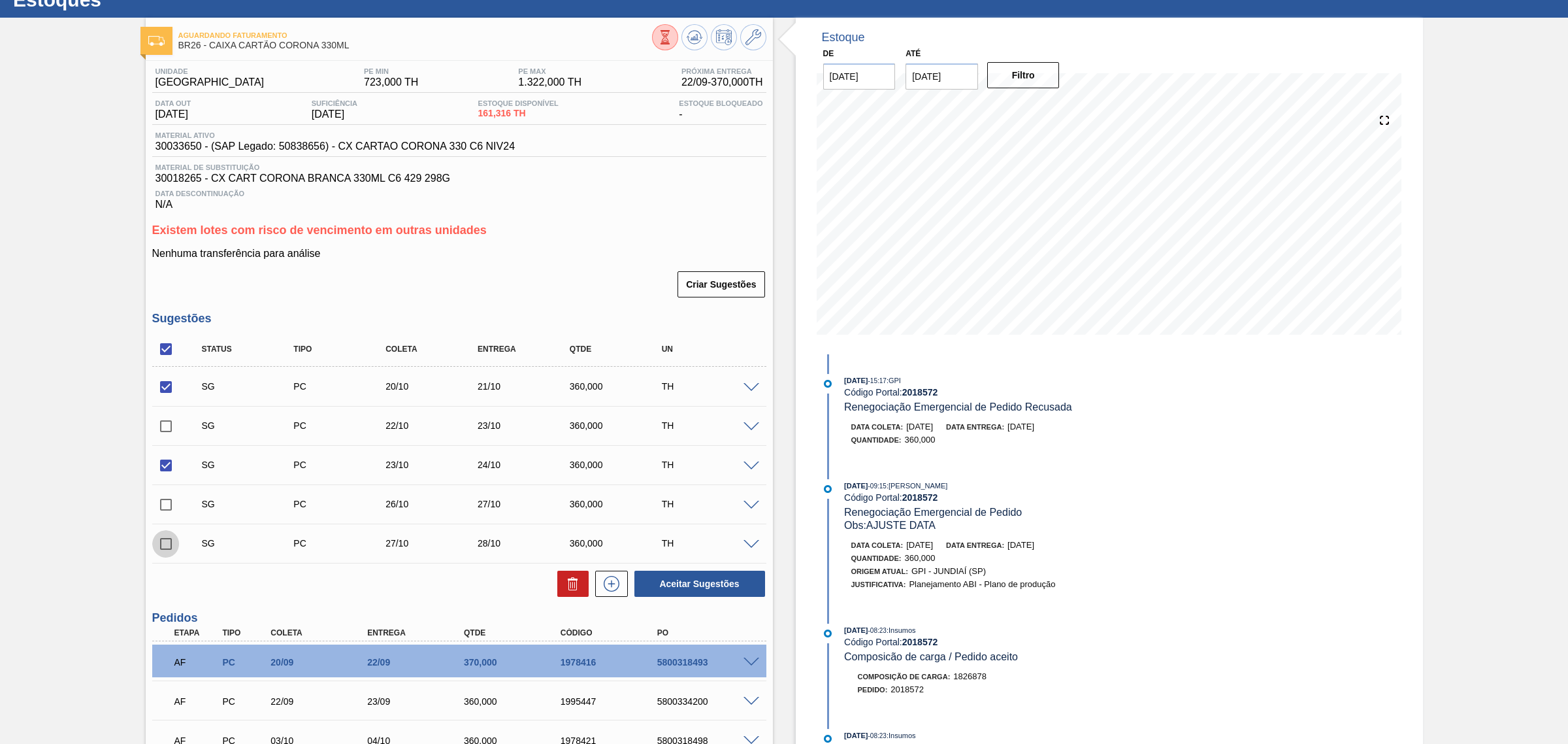
checkbox input "true"
click at [695, 588] on button "Aceitar Sugestões" at bounding box center [699, 583] width 131 height 26
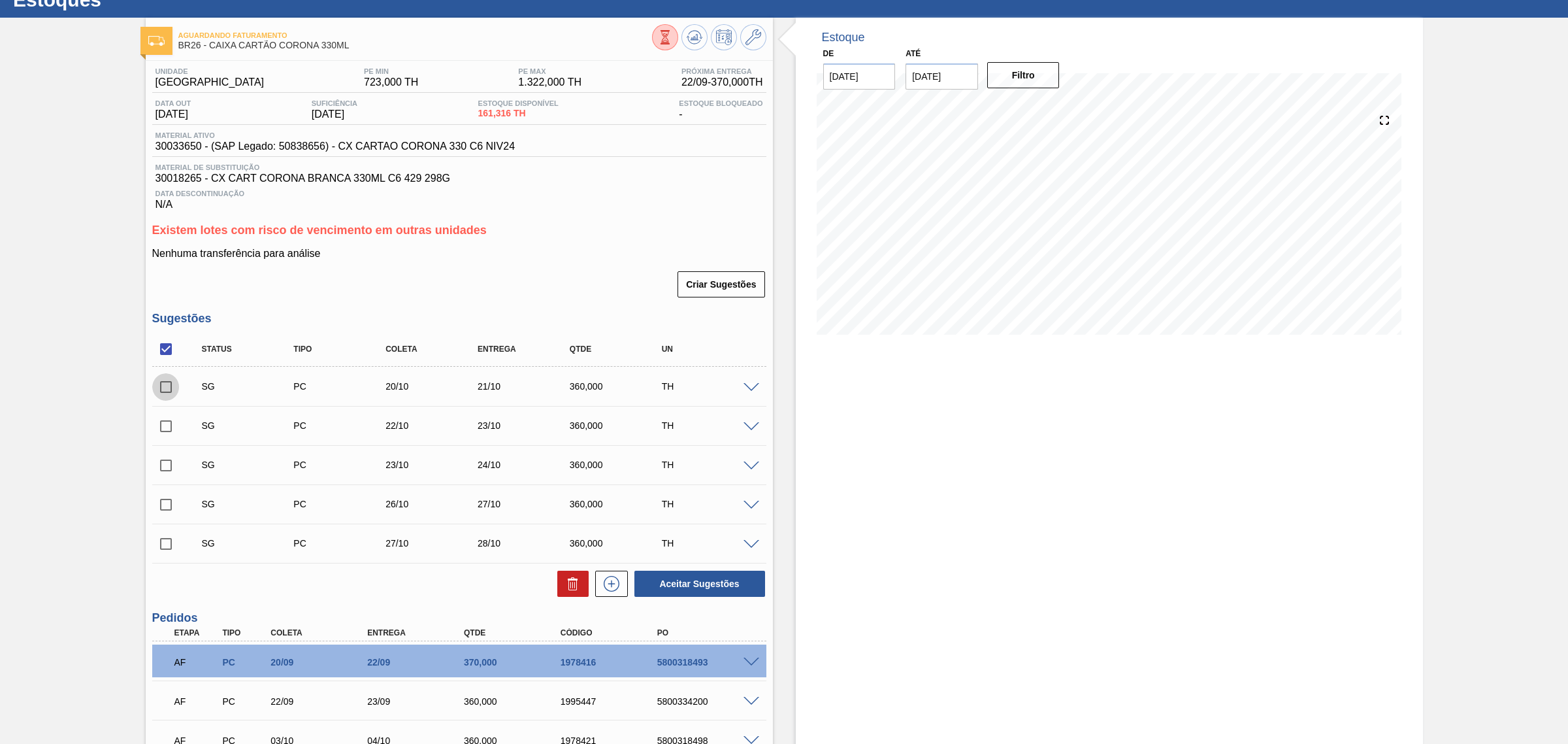
click at [167, 388] on input "checkbox" at bounding box center [166, 386] width 27 height 27
checkbox input "true"
click at [165, 469] on input "checkbox" at bounding box center [166, 465] width 27 height 27
checkbox input "true"
click at [167, 544] on input "checkbox" at bounding box center [166, 543] width 27 height 27
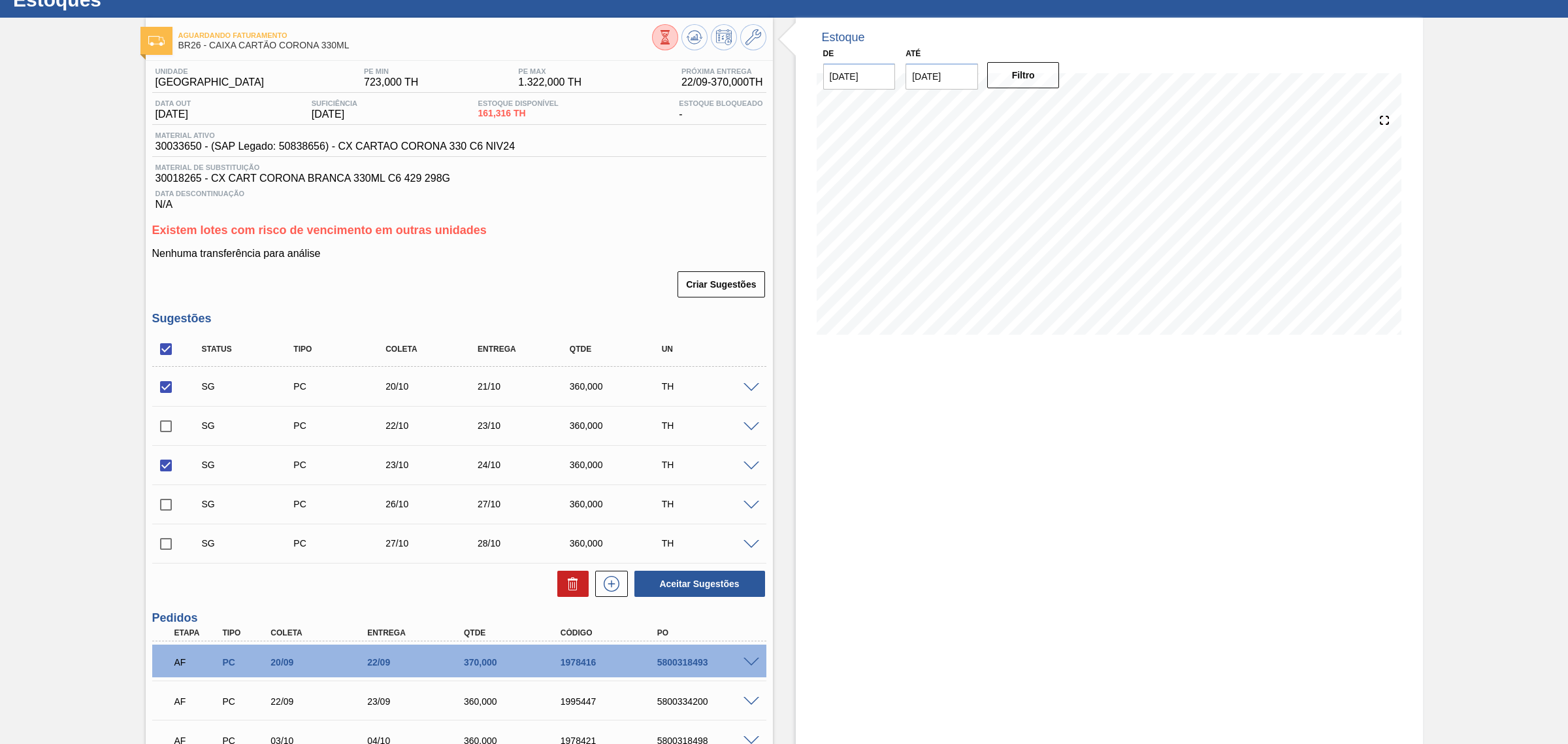
checkbox input "true"
click at [736, 583] on button "Aceitar Sugestões" at bounding box center [699, 583] width 131 height 26
checkbox input "false"
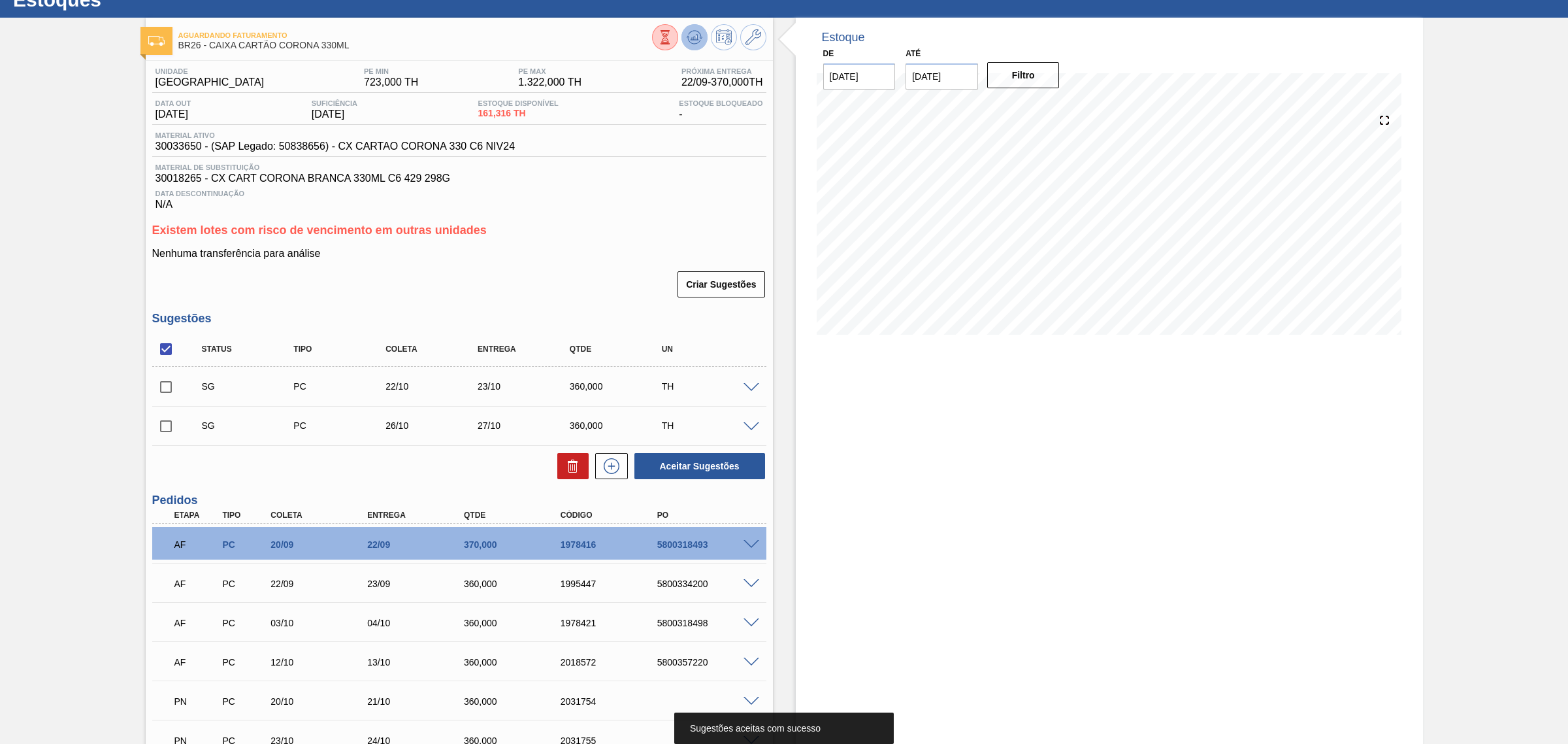
click at [696, 45] on span at bounding box center [695, 38] width 16 height 16
click at [161, 357] on input "checkbox" at bounding box center [166, 348] width 27 height 27
checkbox input "true"
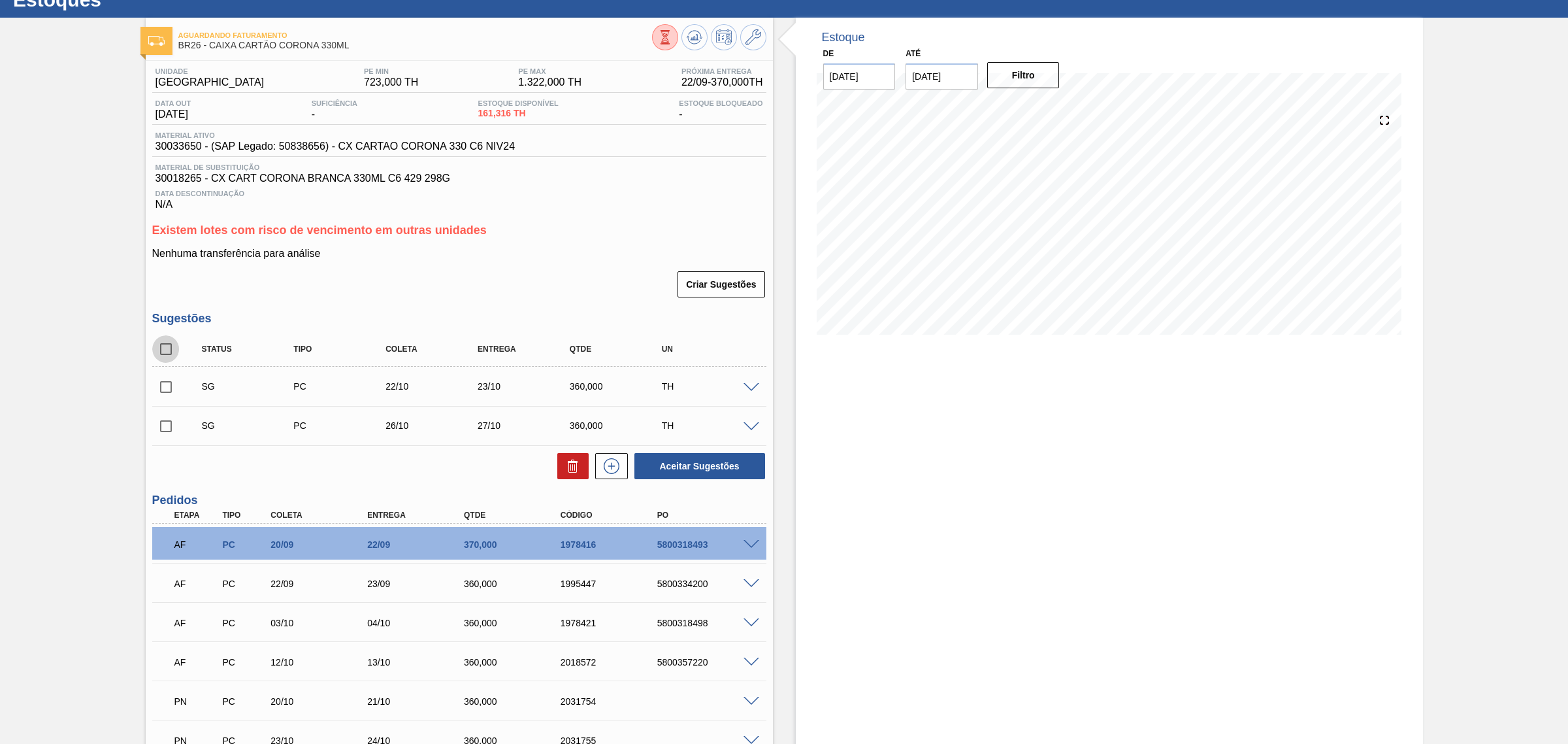
checkbox input "true"
click at [580, 465] on button at bounding box center [573, 466] width 32 height 26
checkbox input "false"
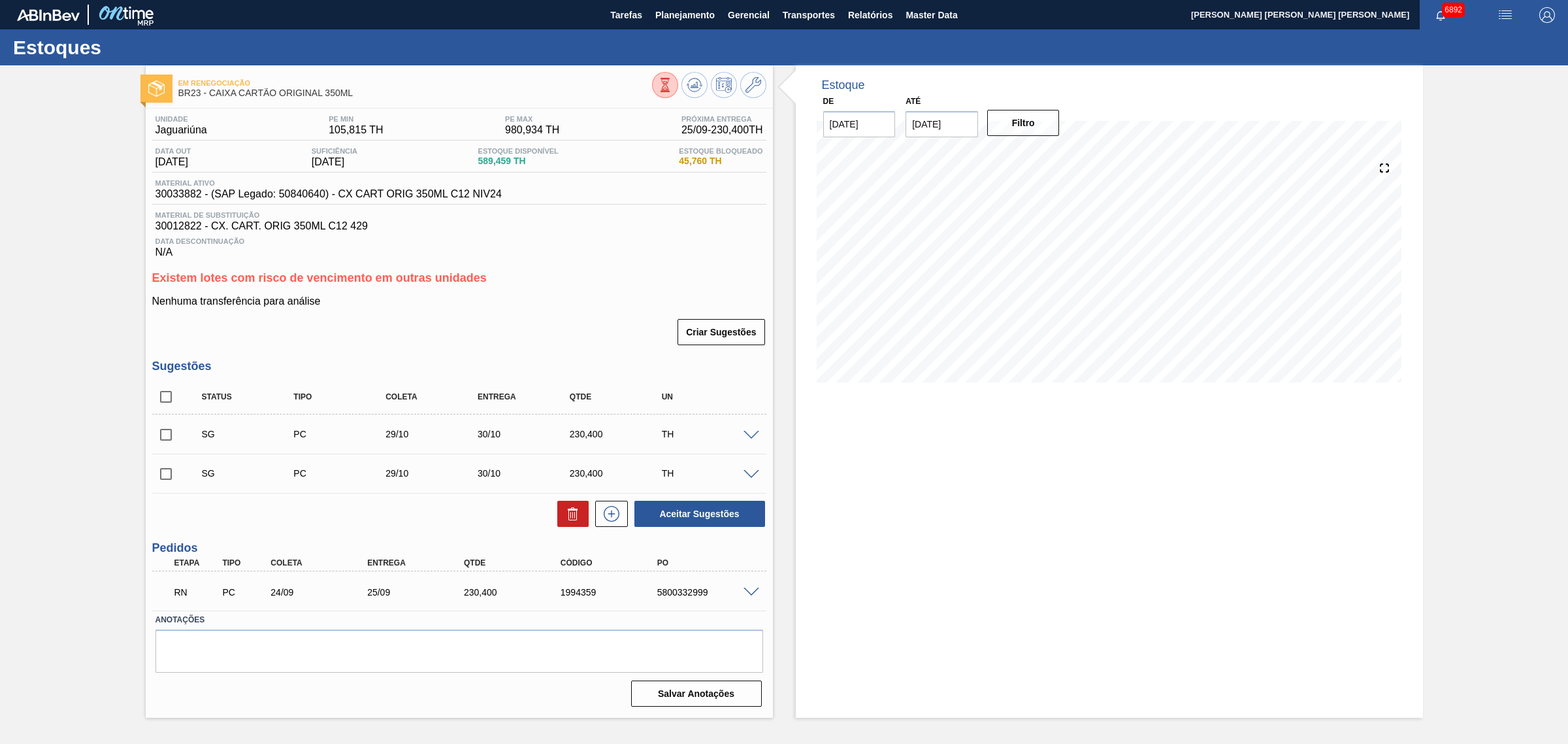
click at [164, 442] on input "checkbox" at bounding box center [166, 434] width 27 height 27
click at [729, 515] on button "Aceitar Sugestões" at bounding box center [699, 514] width 131 height 26
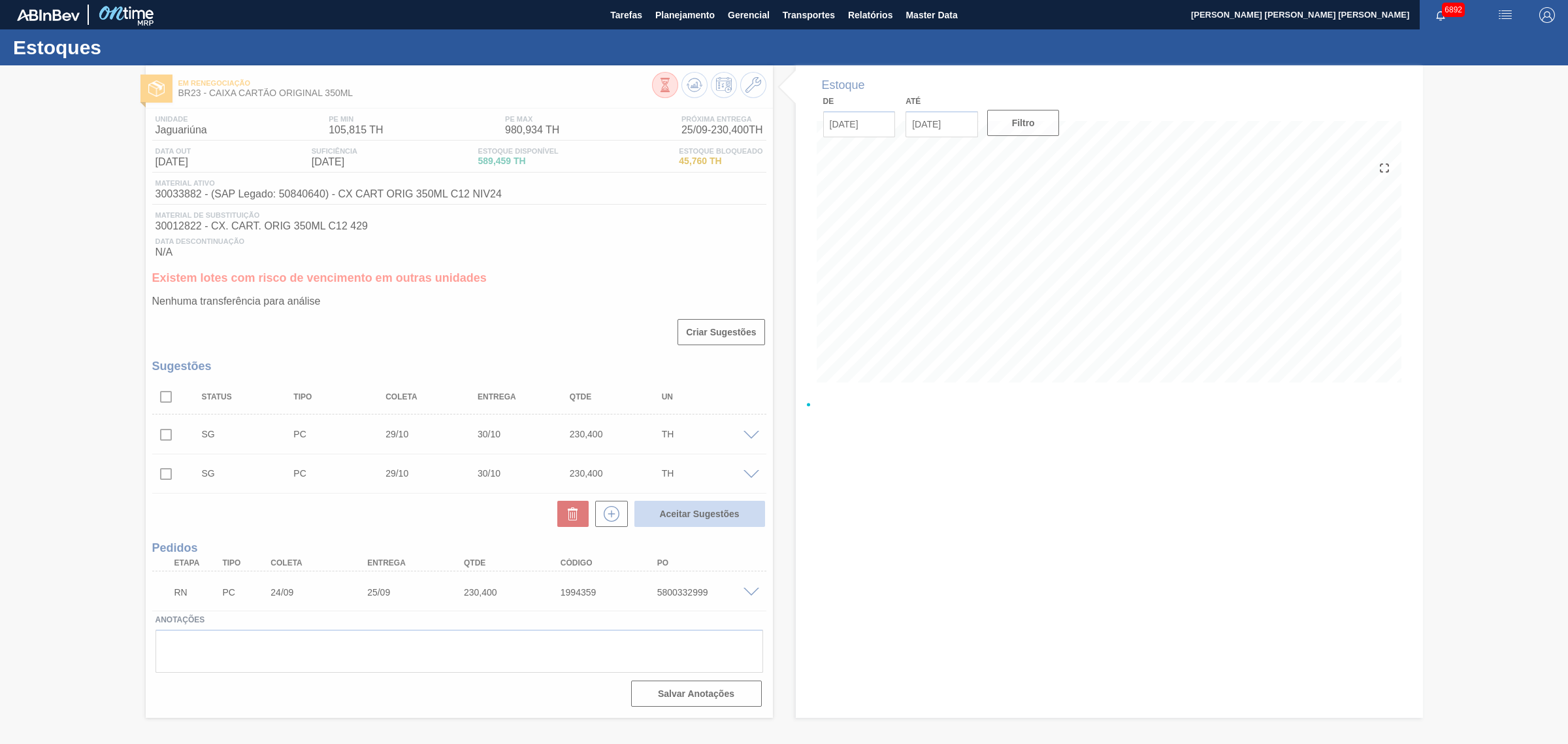
checkbox input "false"
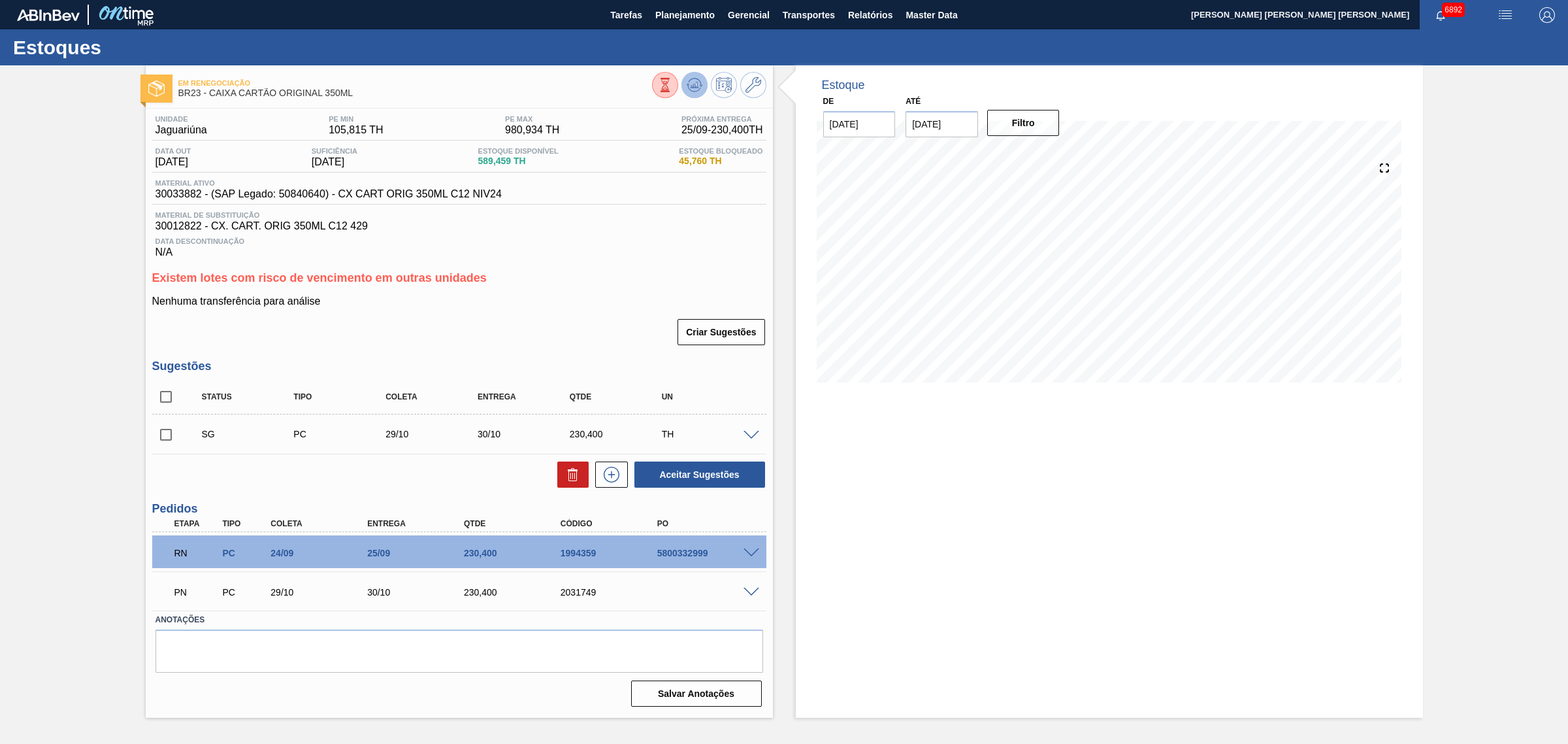
click at [695, 86] on icon at bounding box center [695, 85] width 16 height 16
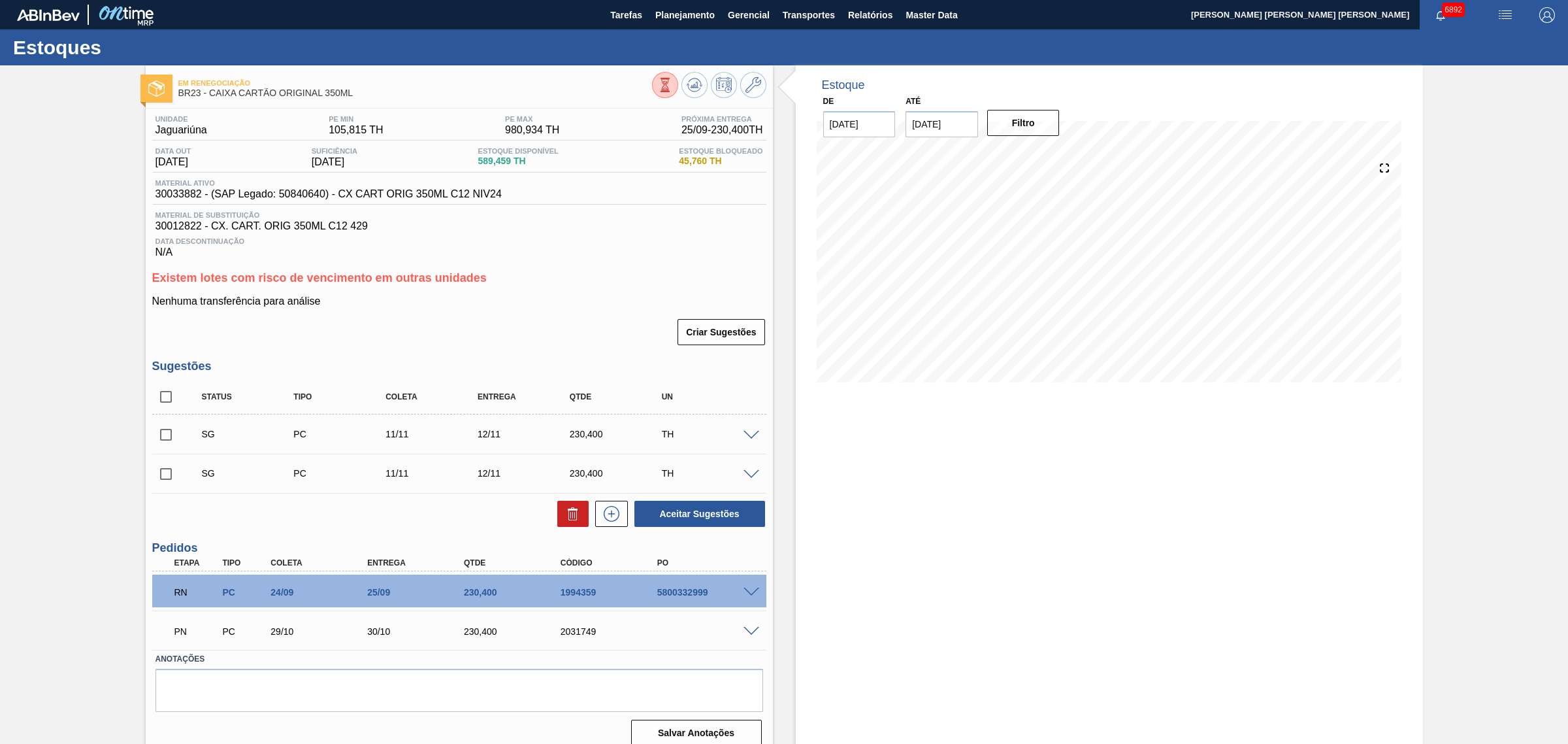
click at [160, 434] on input "checkbox" at bounding box center [166, 434] width 27 height 27
click at [706, 513] on button "Aceitar Sugestões" at bounding box center [699, 514] width 131 height 26
checkbox input "false"
click at [689, 89] on icon at bounding box center [695, 85] width 16 height 16
click at [752, 435] on span at bounding box center [752, 435] width 16 height 10
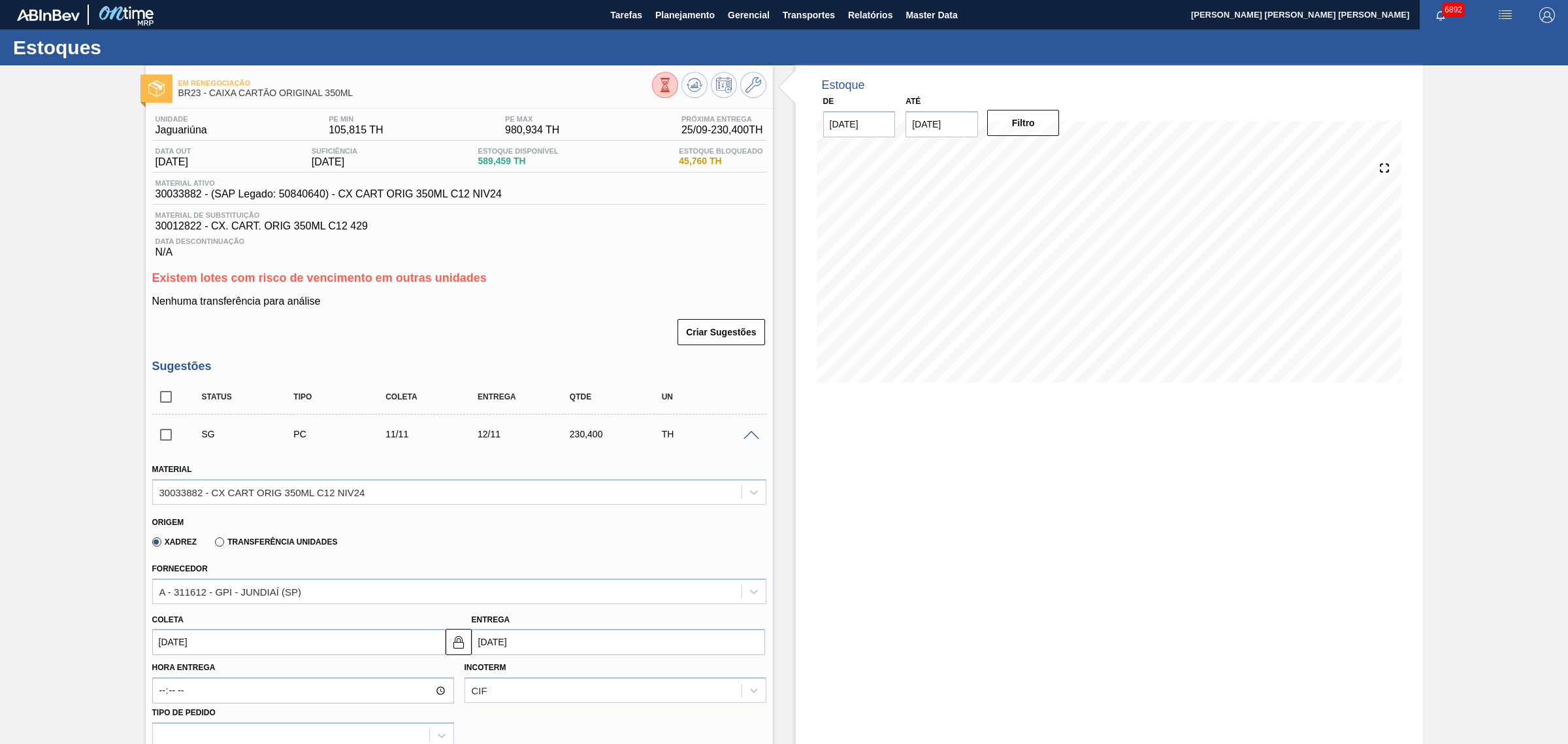
scroll to position [163, 0]
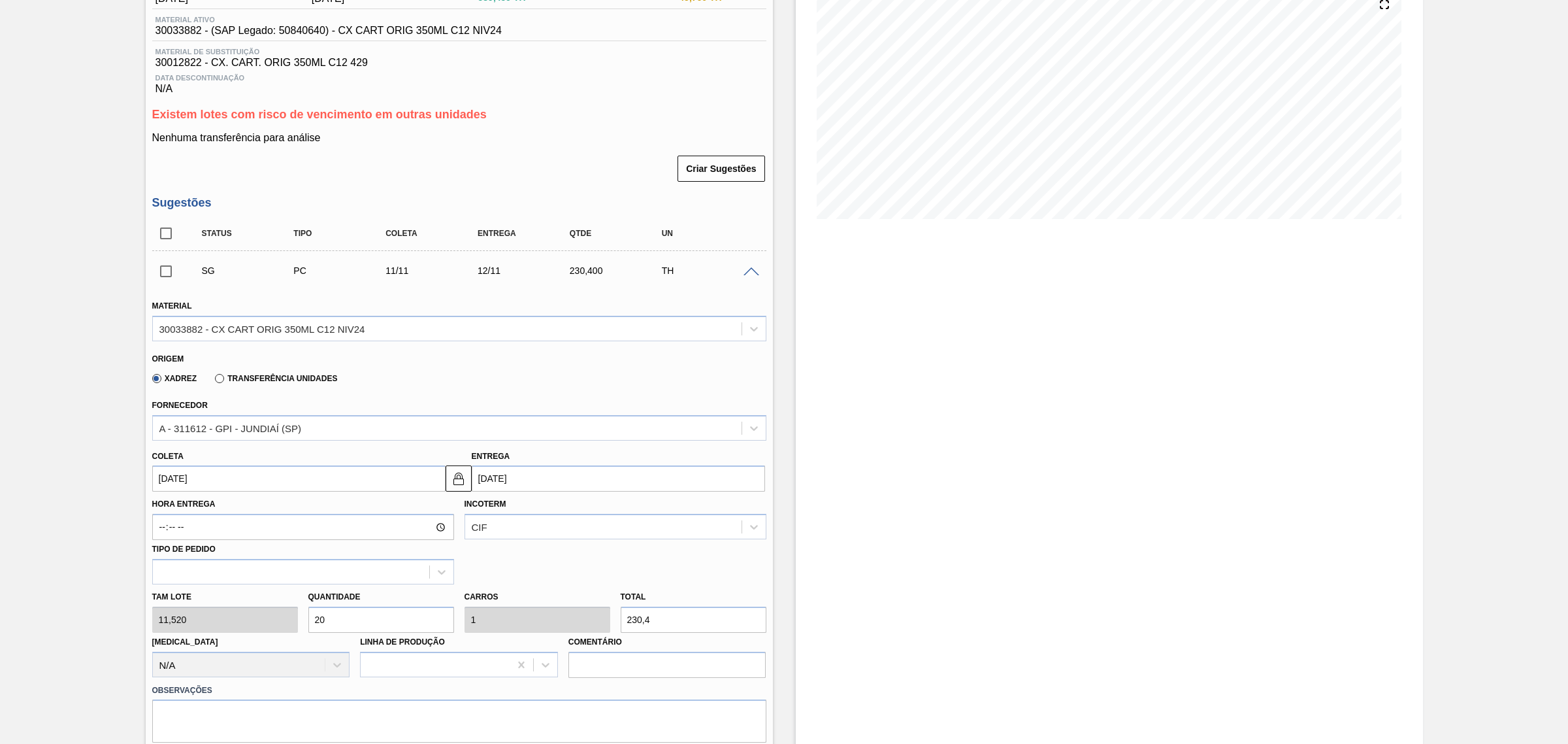
click at [506, 488] on input "12/11/2025" at bounding box center [618, 478] width 293 height 26
click at [588, 576] on div "7" at bounding box center [593, 573] width 18 height 18
type input "06/11/2025"
type input "07/11/2025"
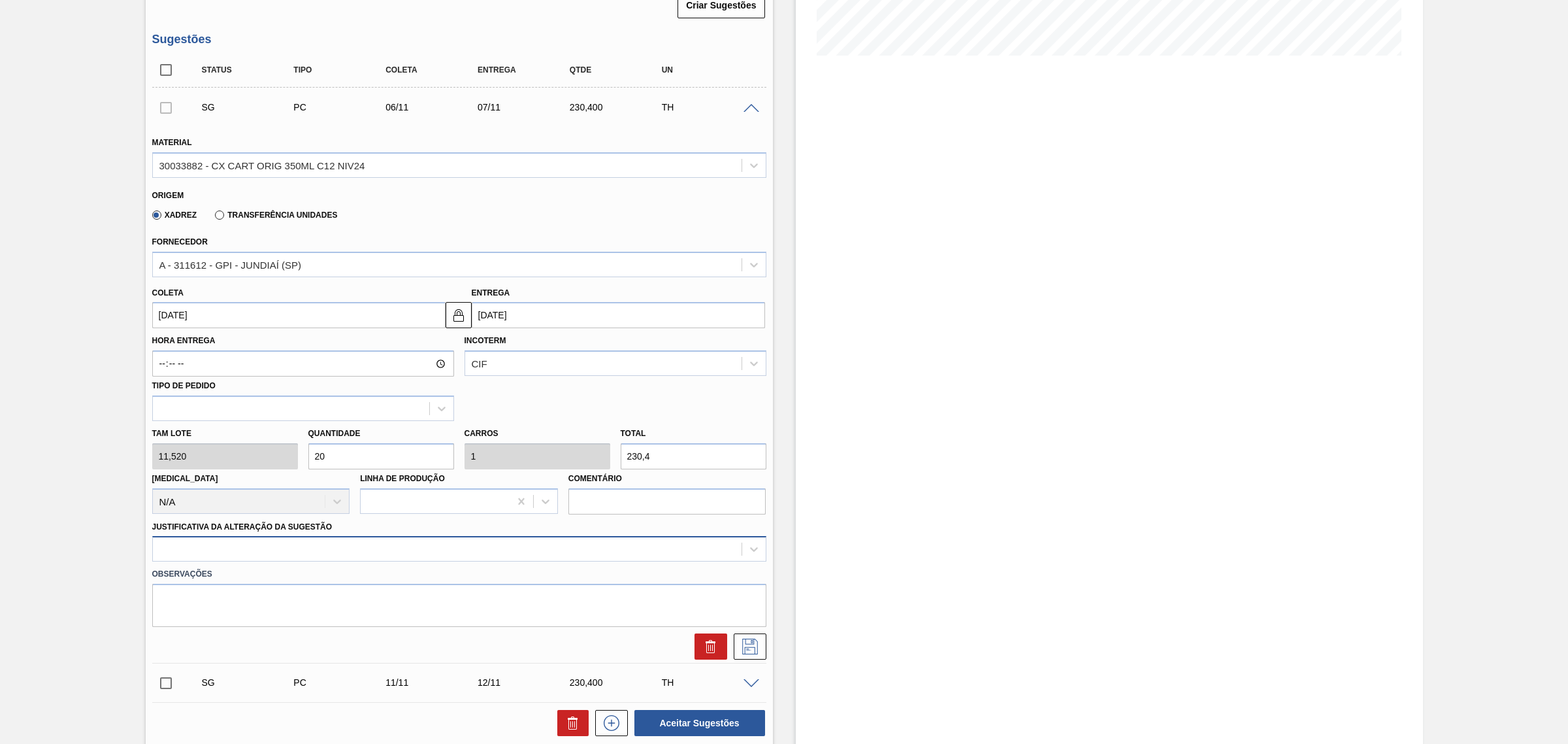
click at [409, 562] on div at bounding box center [460, 548] width 614 height 25
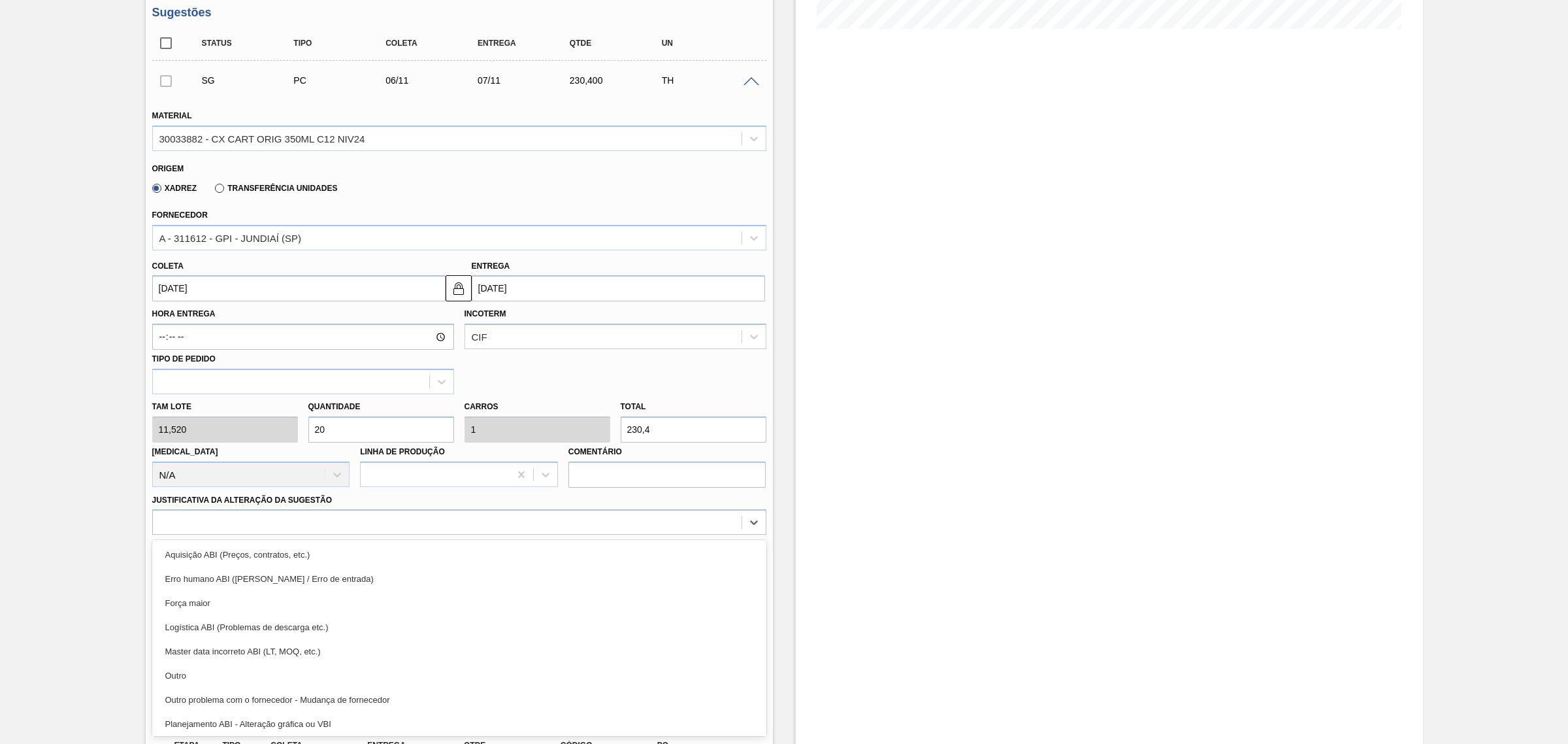
click at [635, 376] on div "Hora Entrega Incoterm CIF Tipo de pedido" at bounding box center [460, 347] width 624 height 93
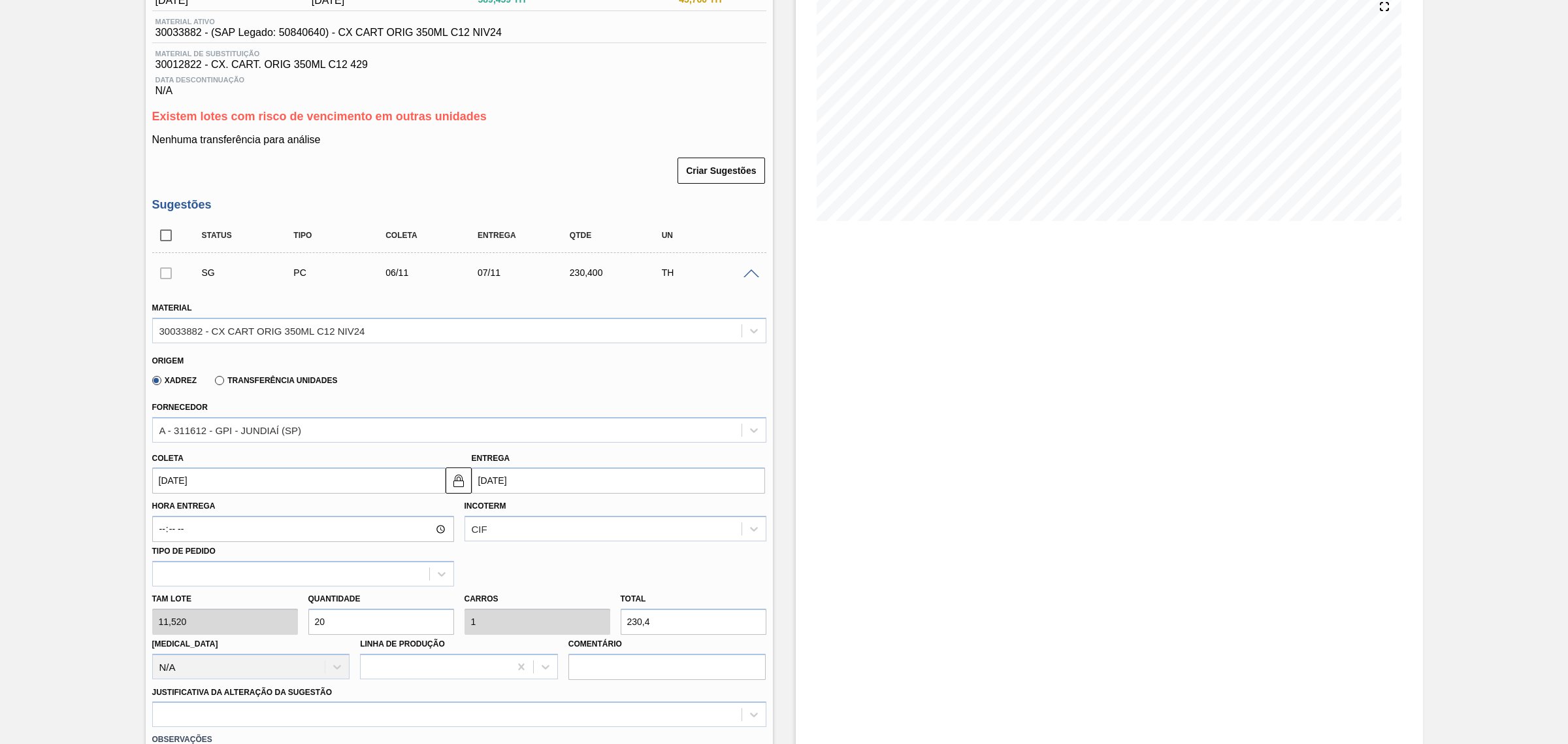
scroll to position [190, 0]
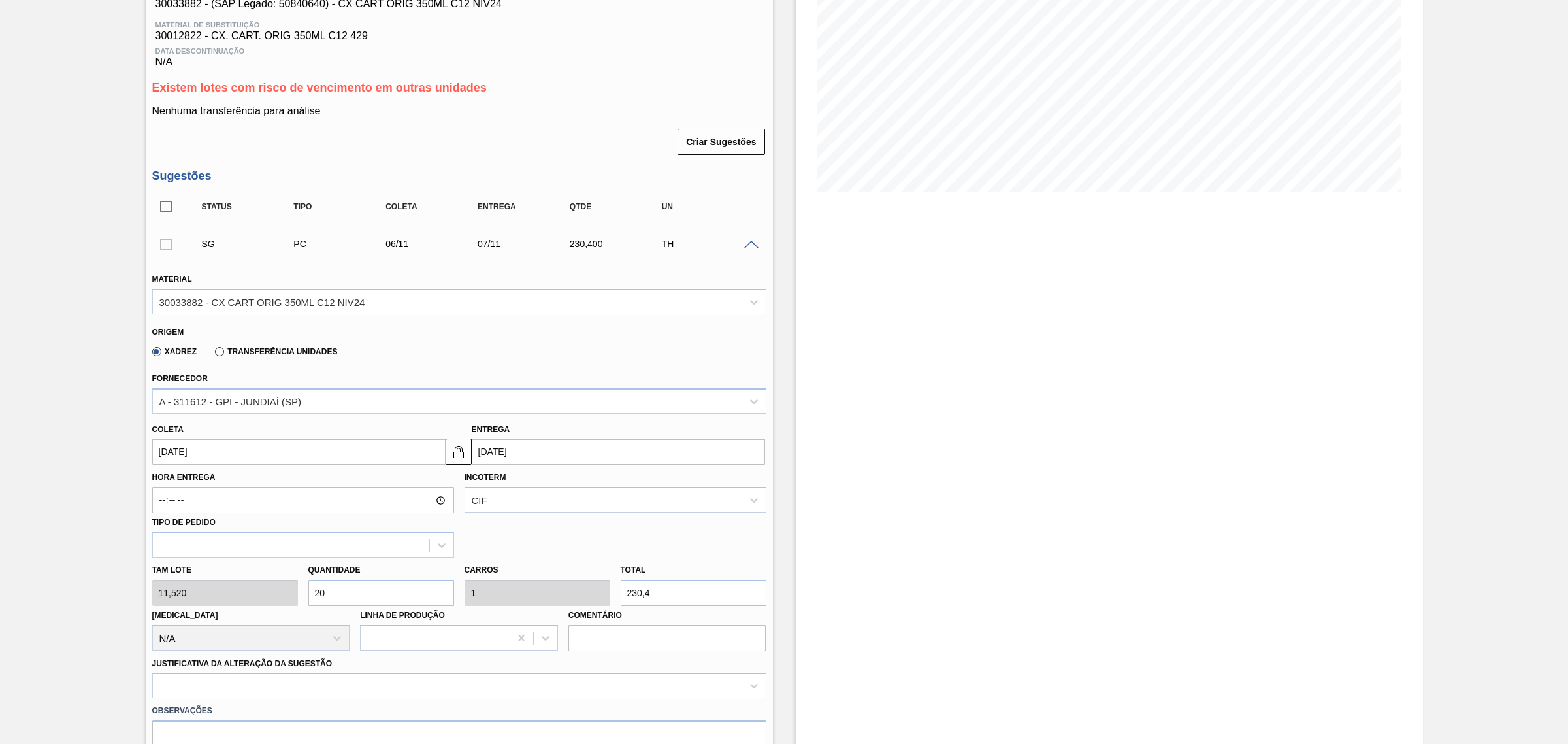
click at [752, 247] on span at bounding box center [752, 245] width 16 height 10
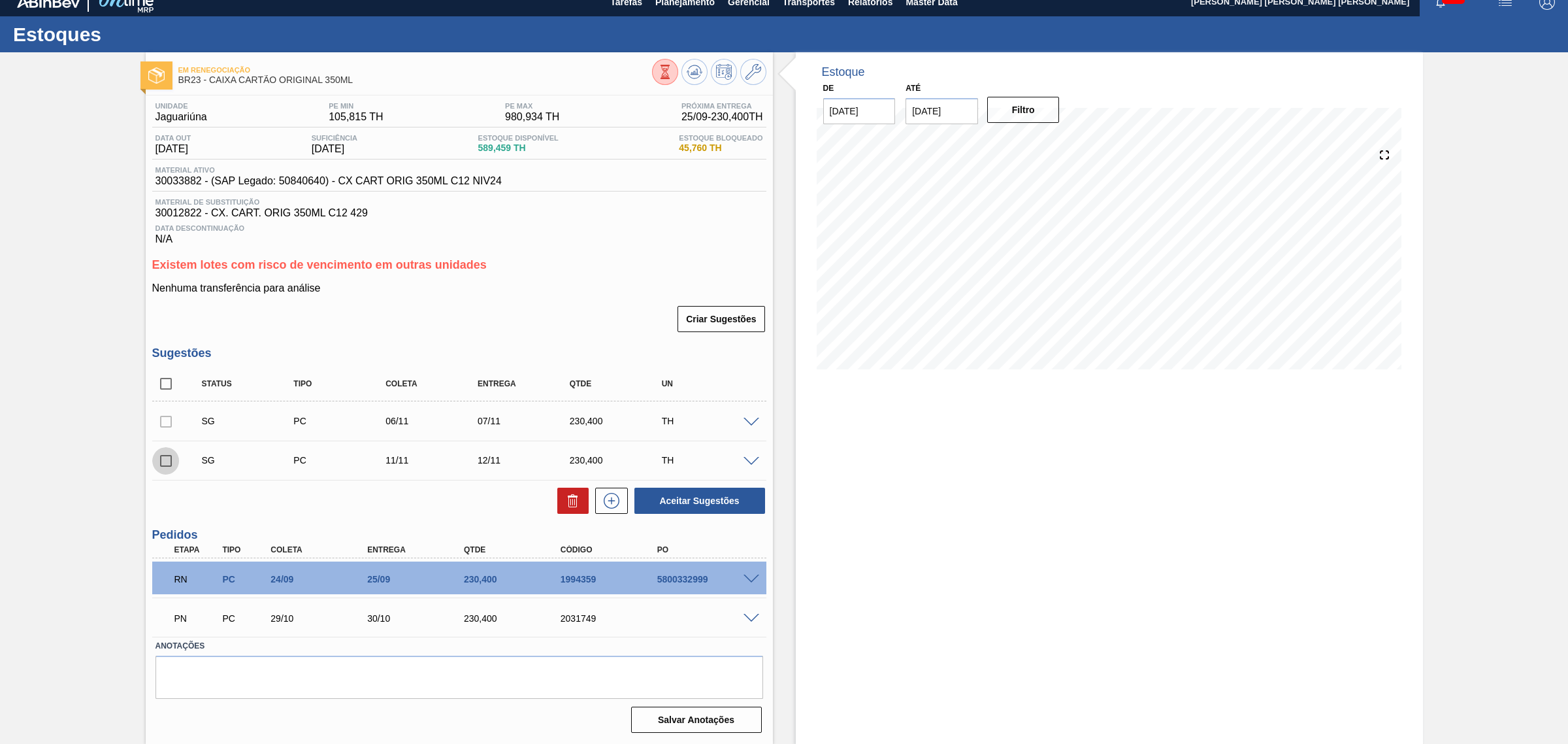
click at [168, 462] on input "checkbox" at bounding box center [166, 461] width 27 height 27
click at [688, 504] on button "Aceitar Sugestões" at bounding box center [699, 501] width 131 height 26
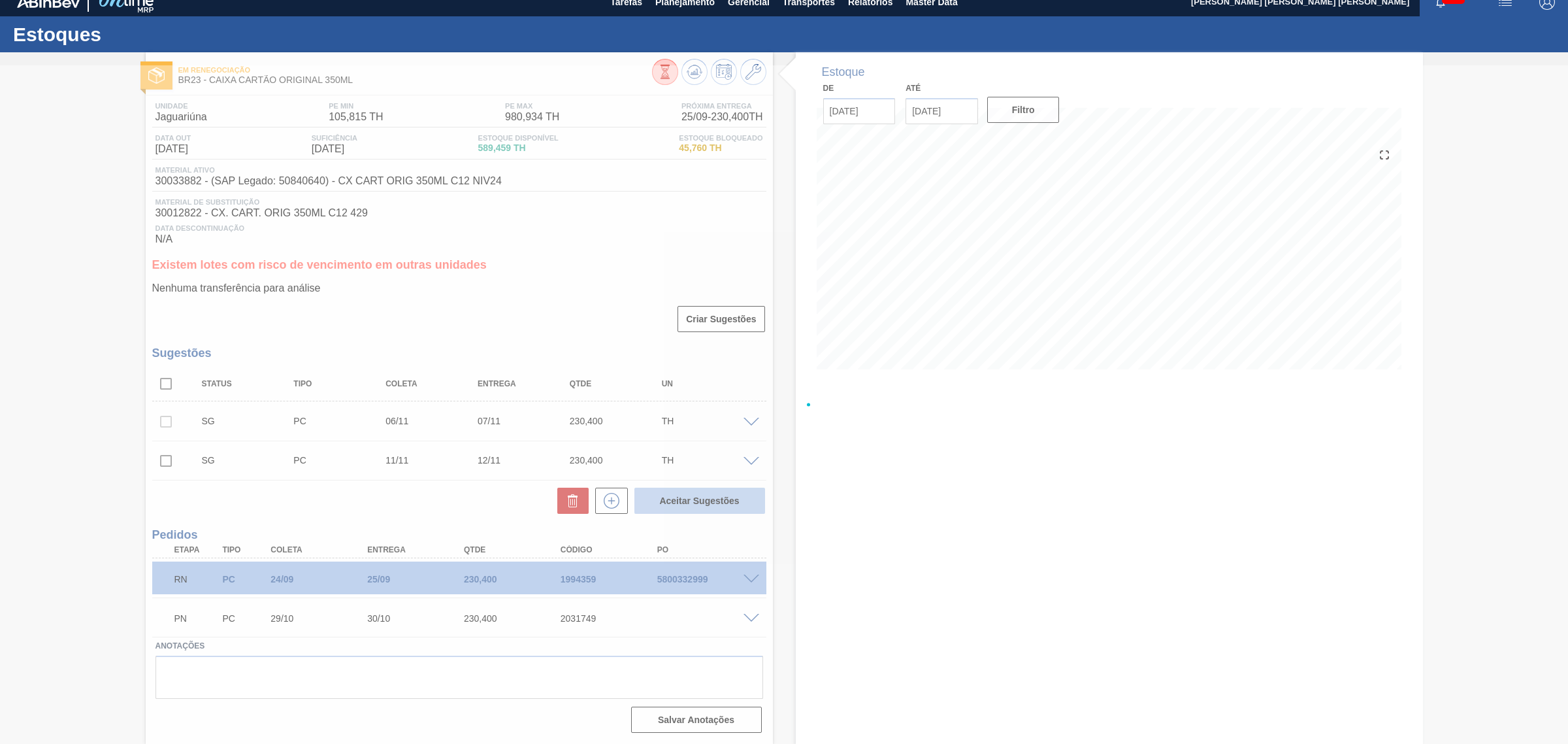
checkbox input "false"
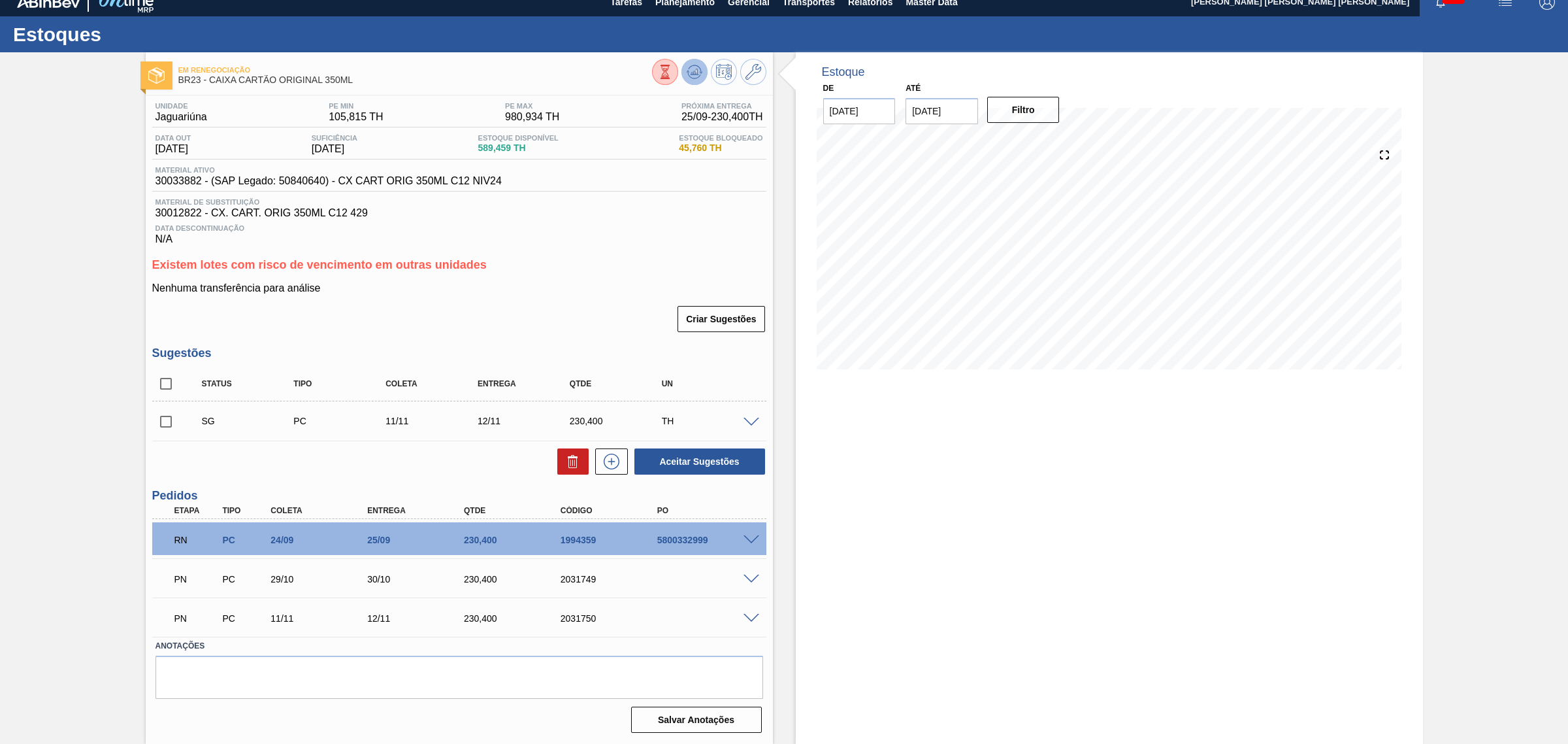
click at [695, 70] on icon at bounding box center [695, 71] width 9 height 6
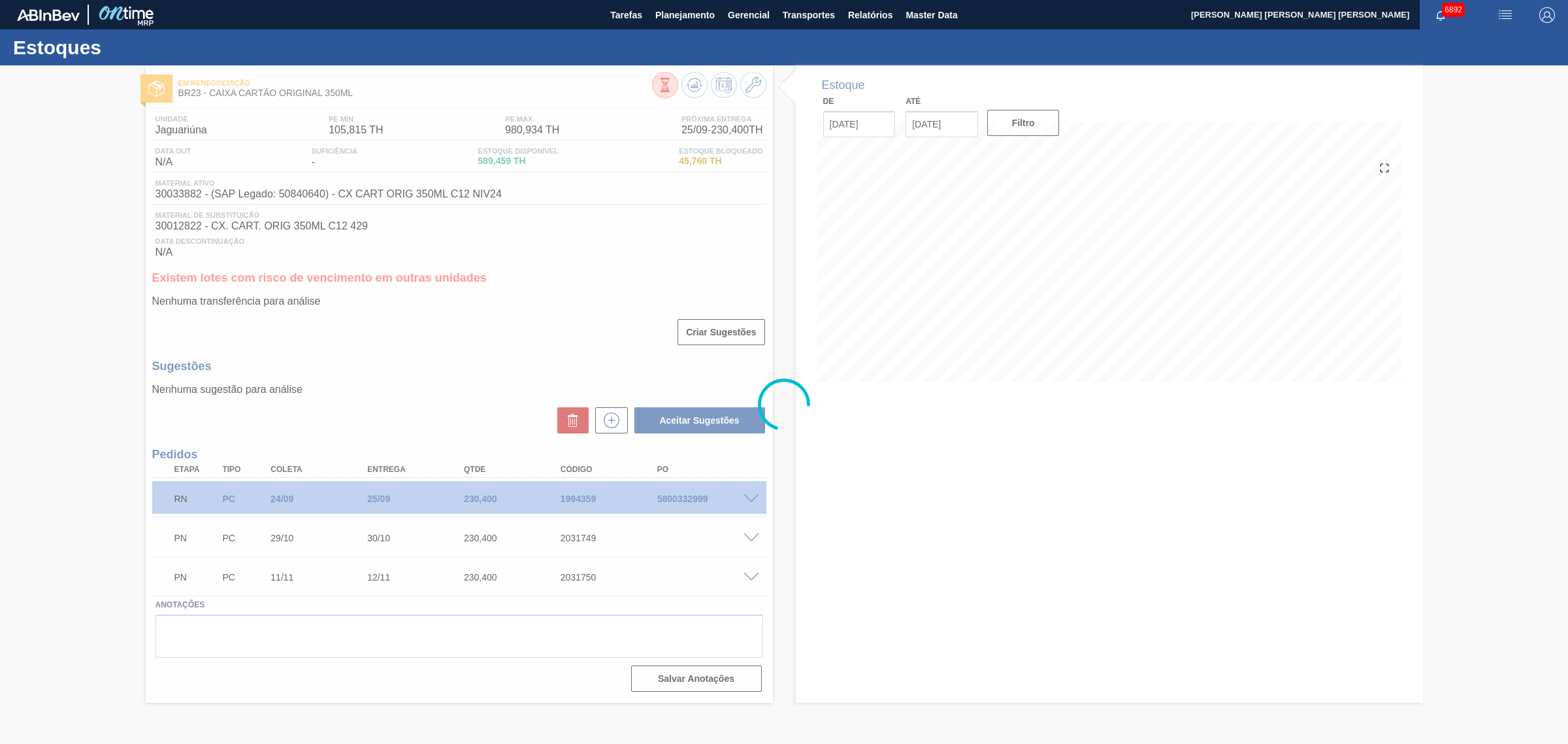
scroll to position [0, 0]
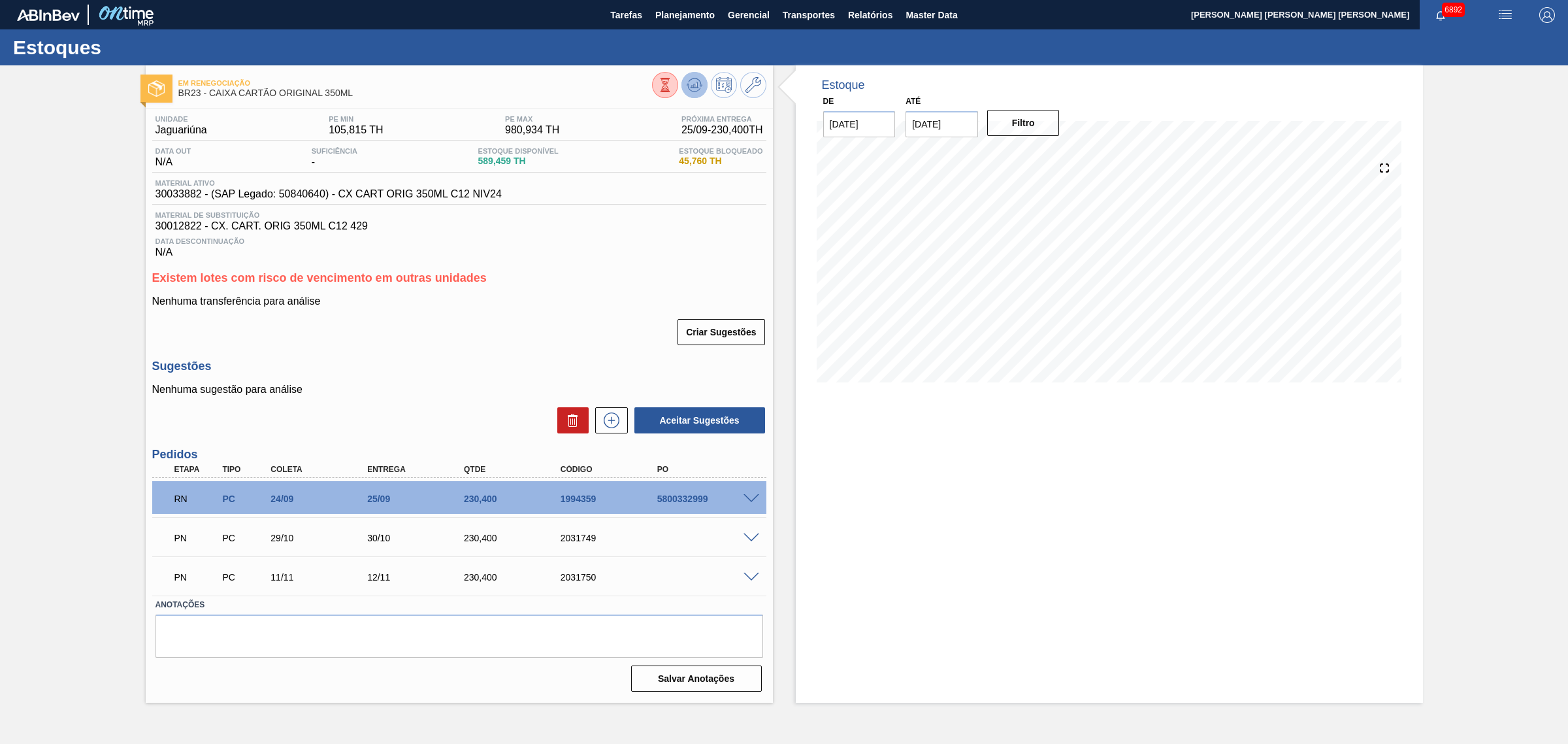
click at [698, 83] on icon at bounding box center [695, 85] width 16 height 16
click at [752, 504] on span at bounding box center [752, 498] width 16 height 10
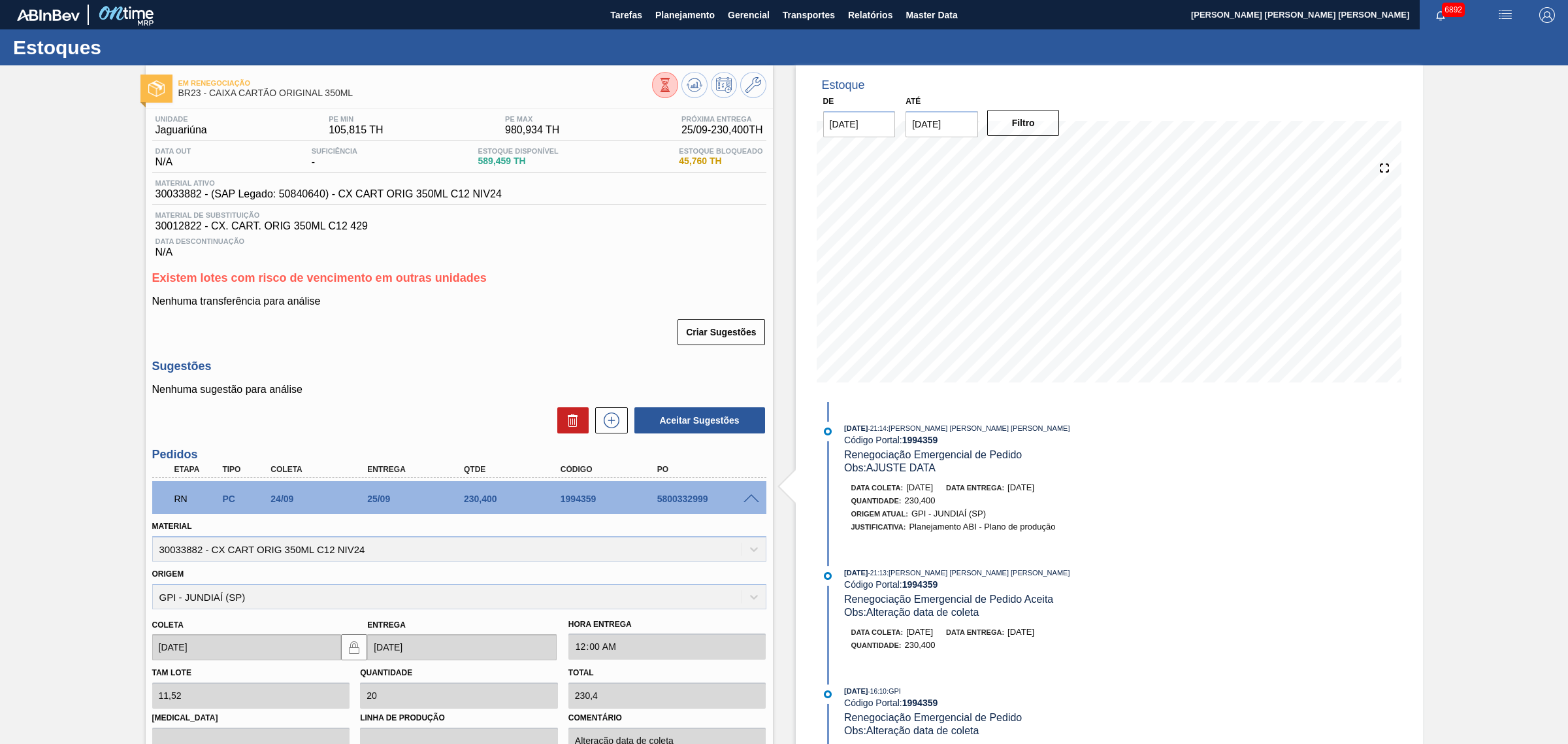
click at [752, 497] on span at bounding box center [752, 498] width 16 height 10
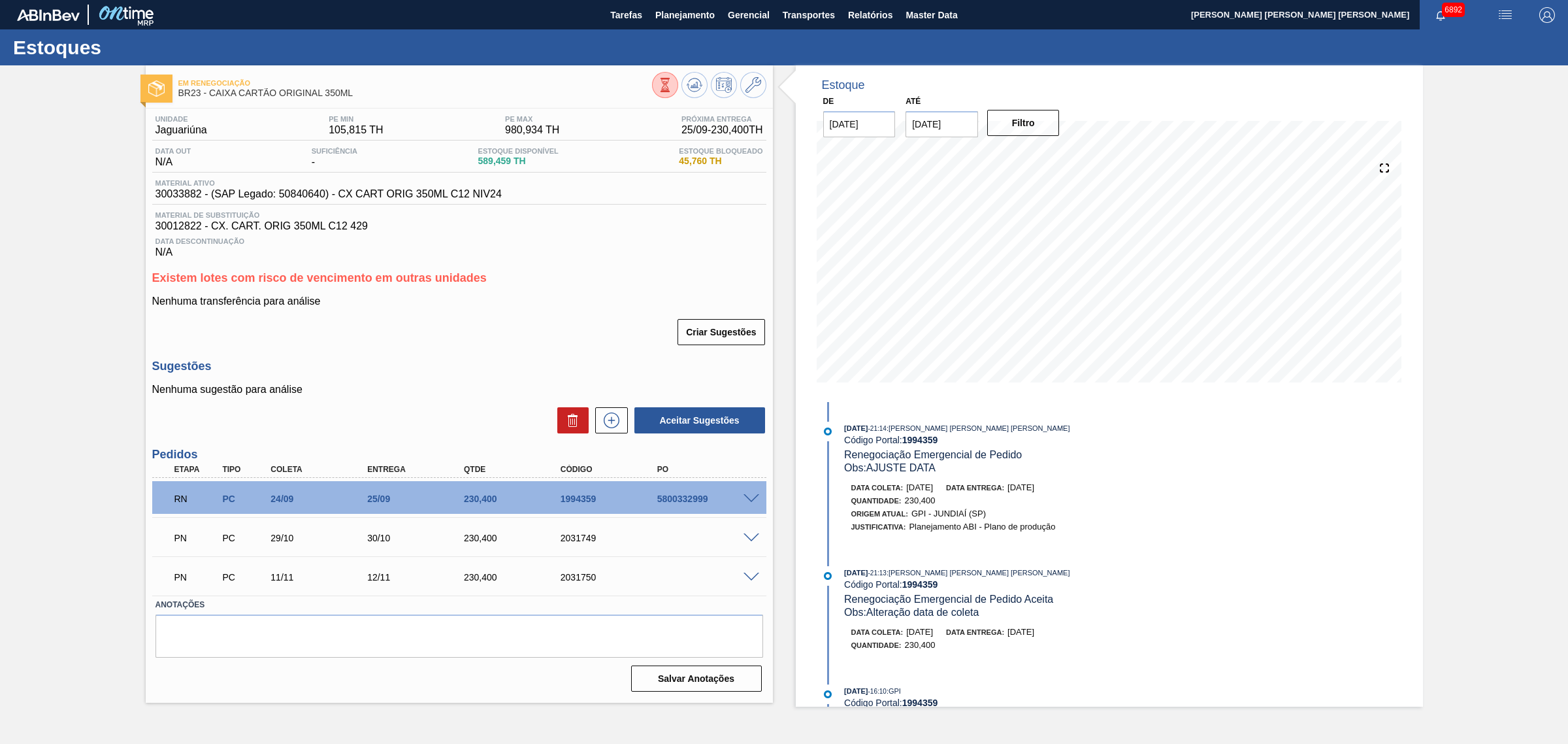
click at [752, 504] on span at bounding box center [752, 498] width 16 height 10
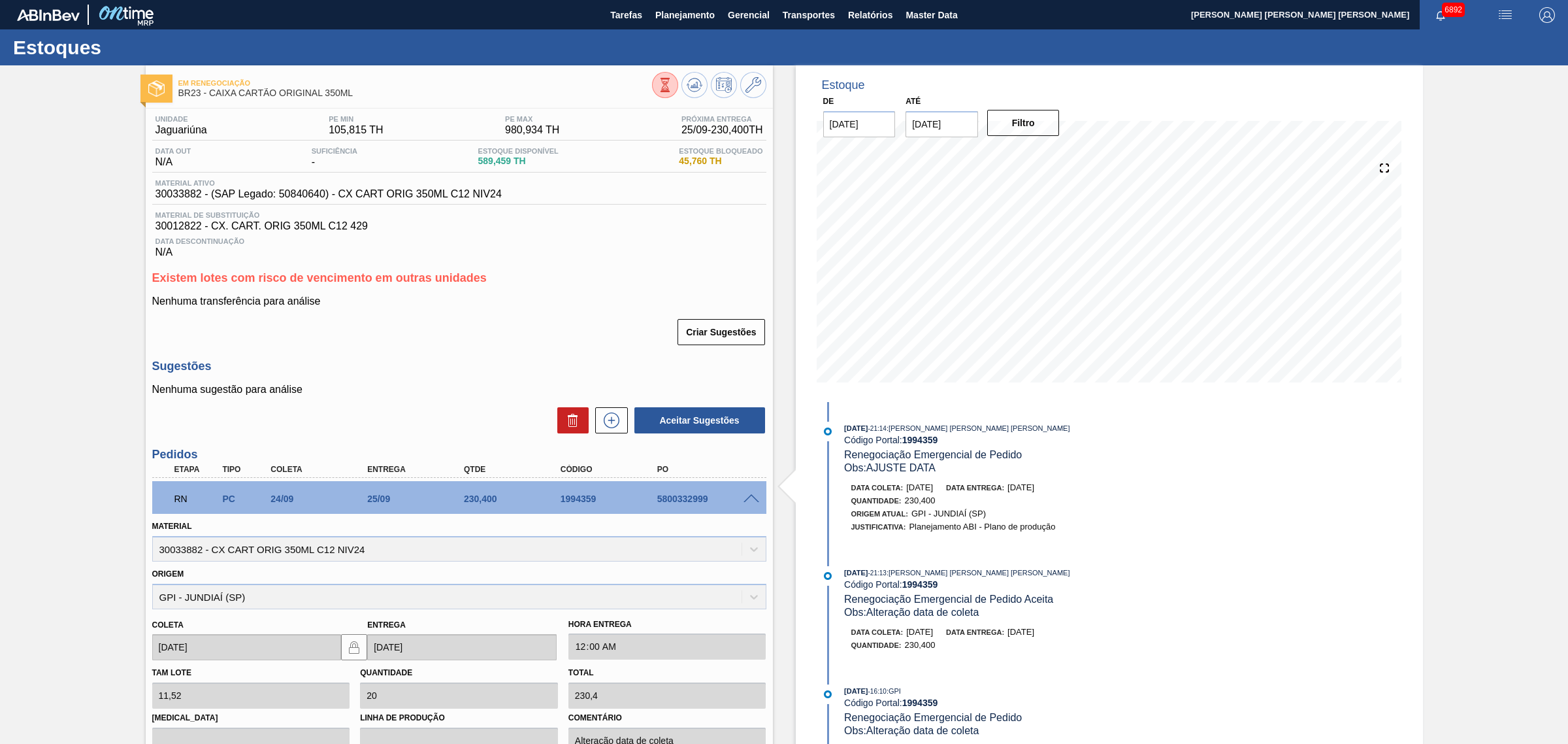
click at [748, 513] on div "RN PC 24/09 25/09 230,400 1994359 5800332999" at bounding box center [460, 497] width 614 height 32
click at [748, 504] on span at bounding box center [752, 498] width 16 height 10
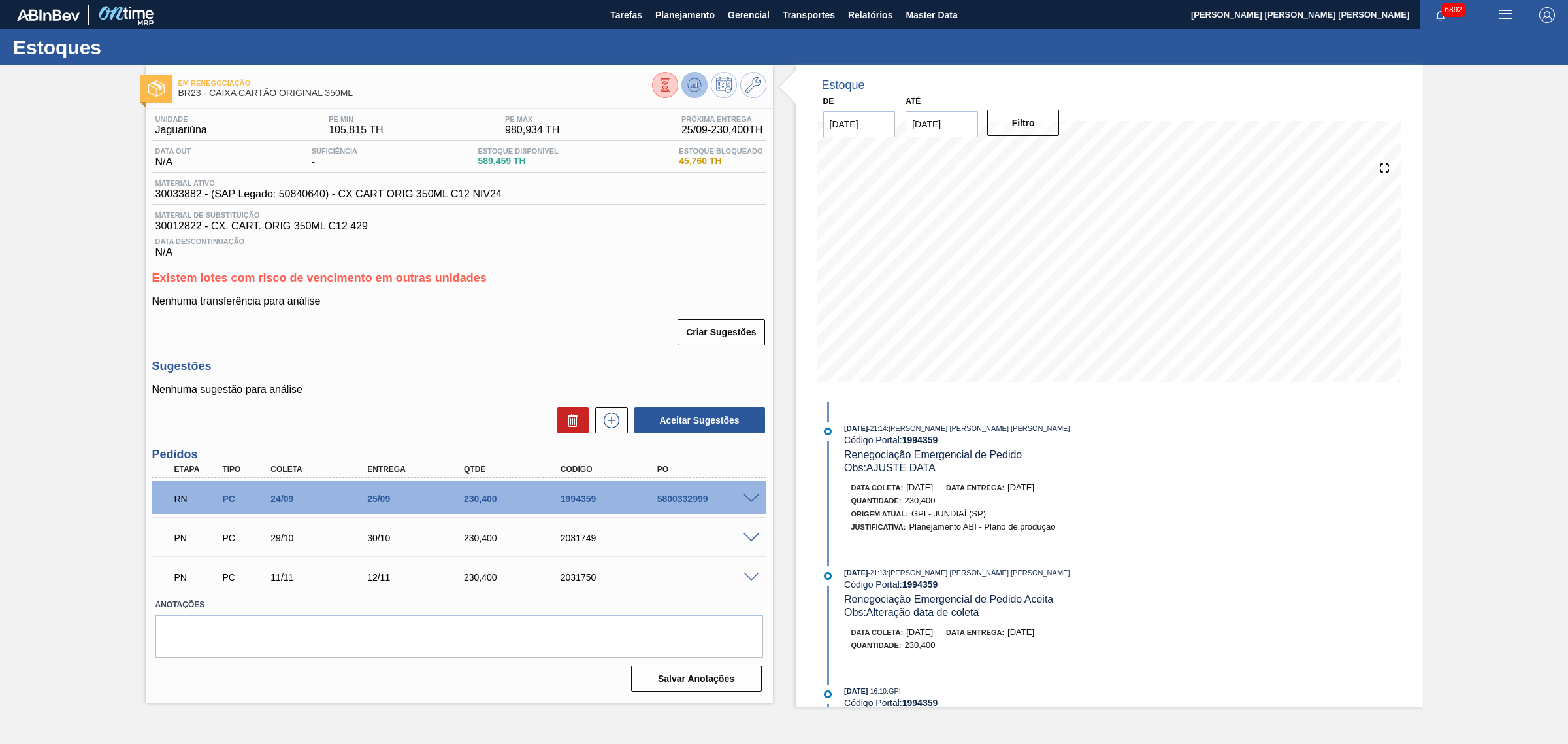
click at [682, 83] on button at bounding box center [695, 85] width 26 height 26
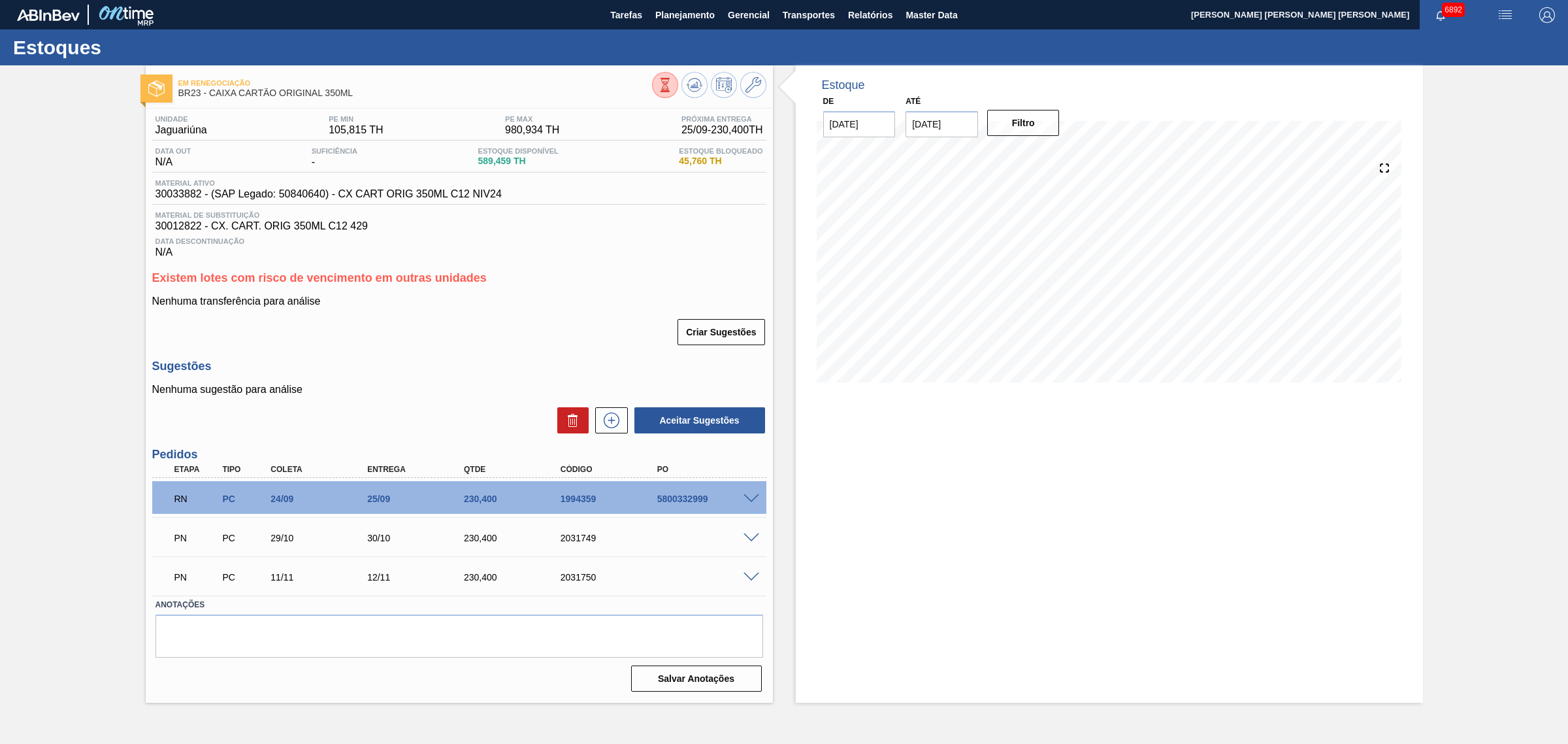
click at [752, 501] on span at bounding box center [752, 498] width 16 height 10
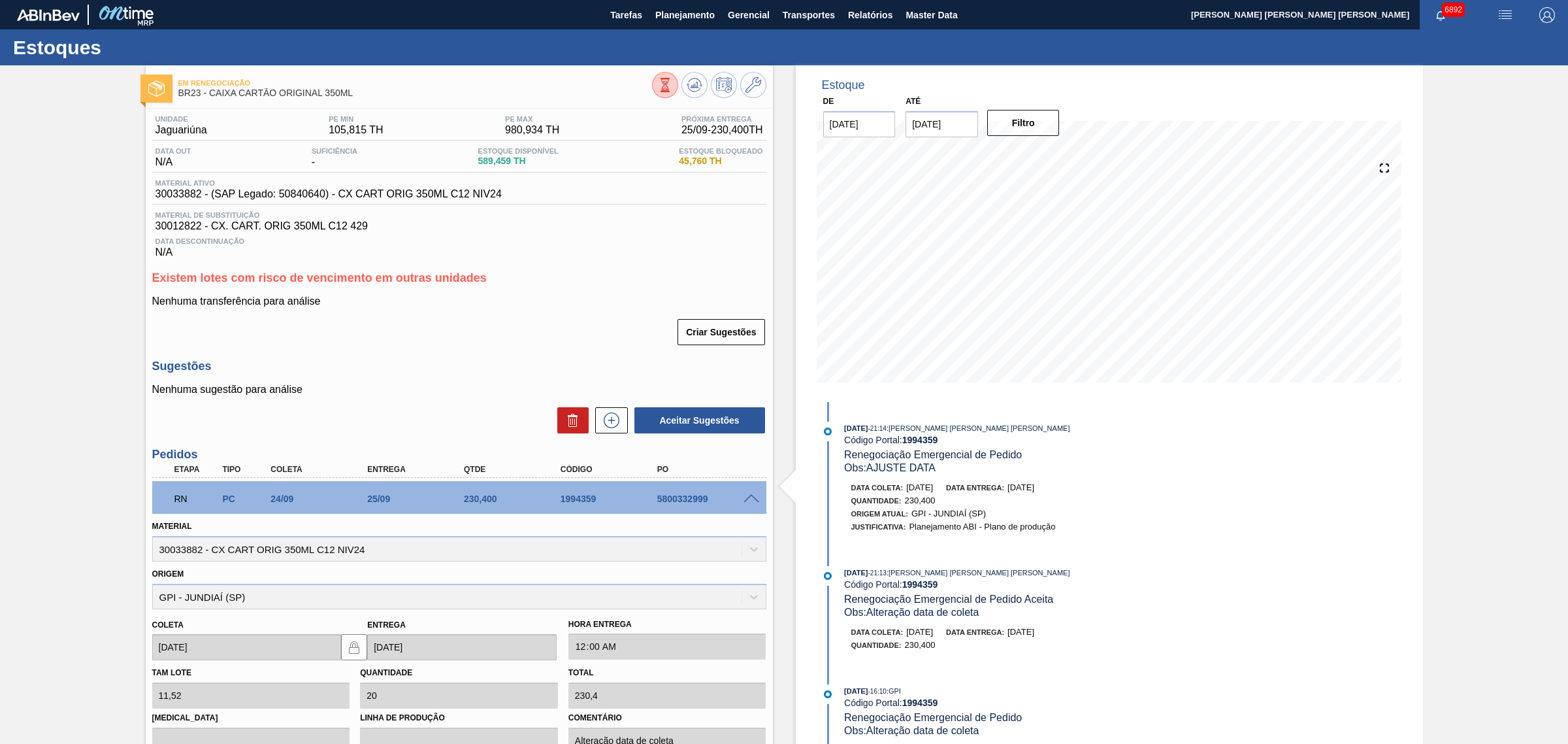
click at [752, 501] on span at bounding box center [752, 498] width 16 height 10
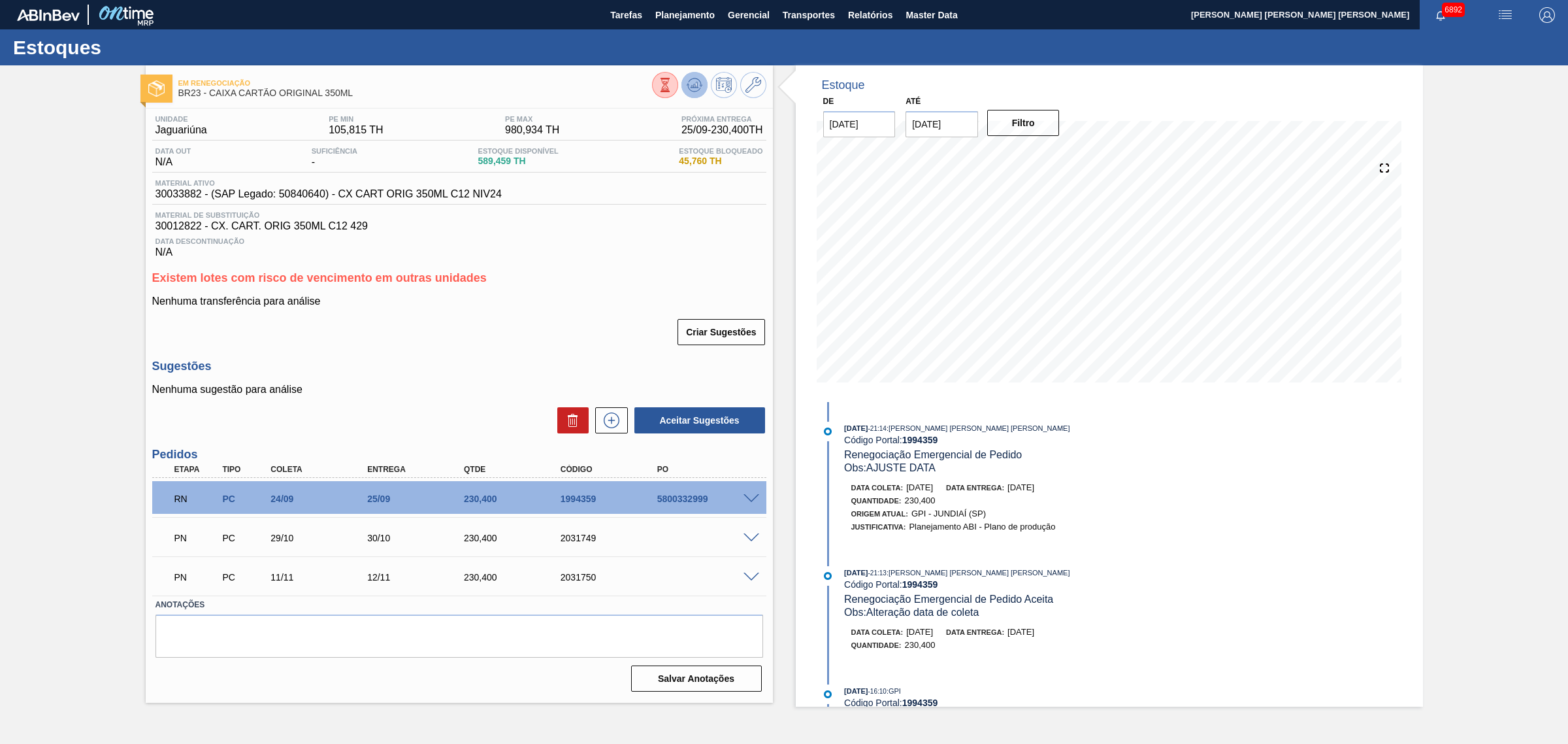
click at [695, 87] on icon at bounding box center [695, 84] width 9 height 6
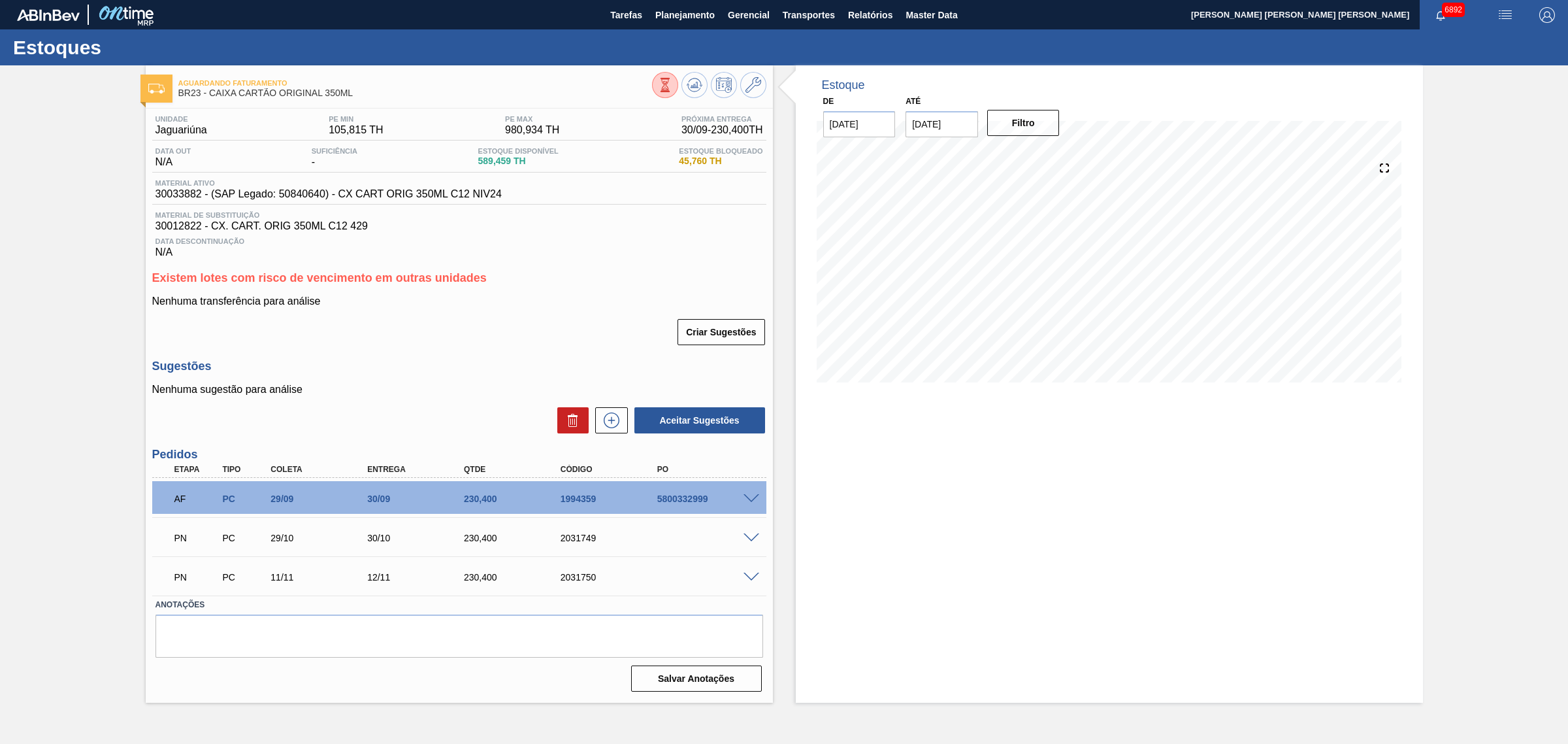
click at [749, 537] on span at bounding box center [752, 538] width 16 height 10
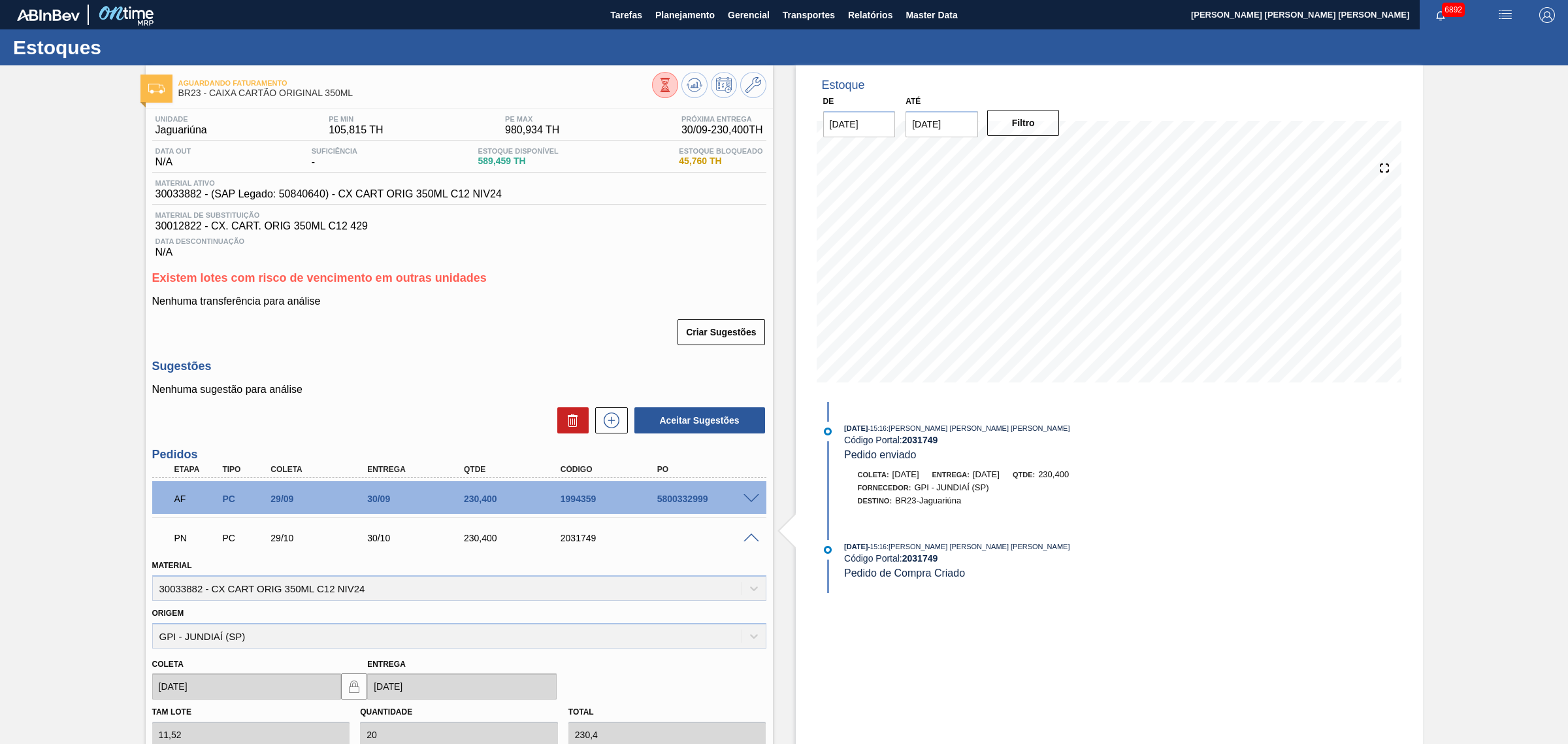
click at [749, 537] on span at bounding box center [752, 538] width 16 height 10
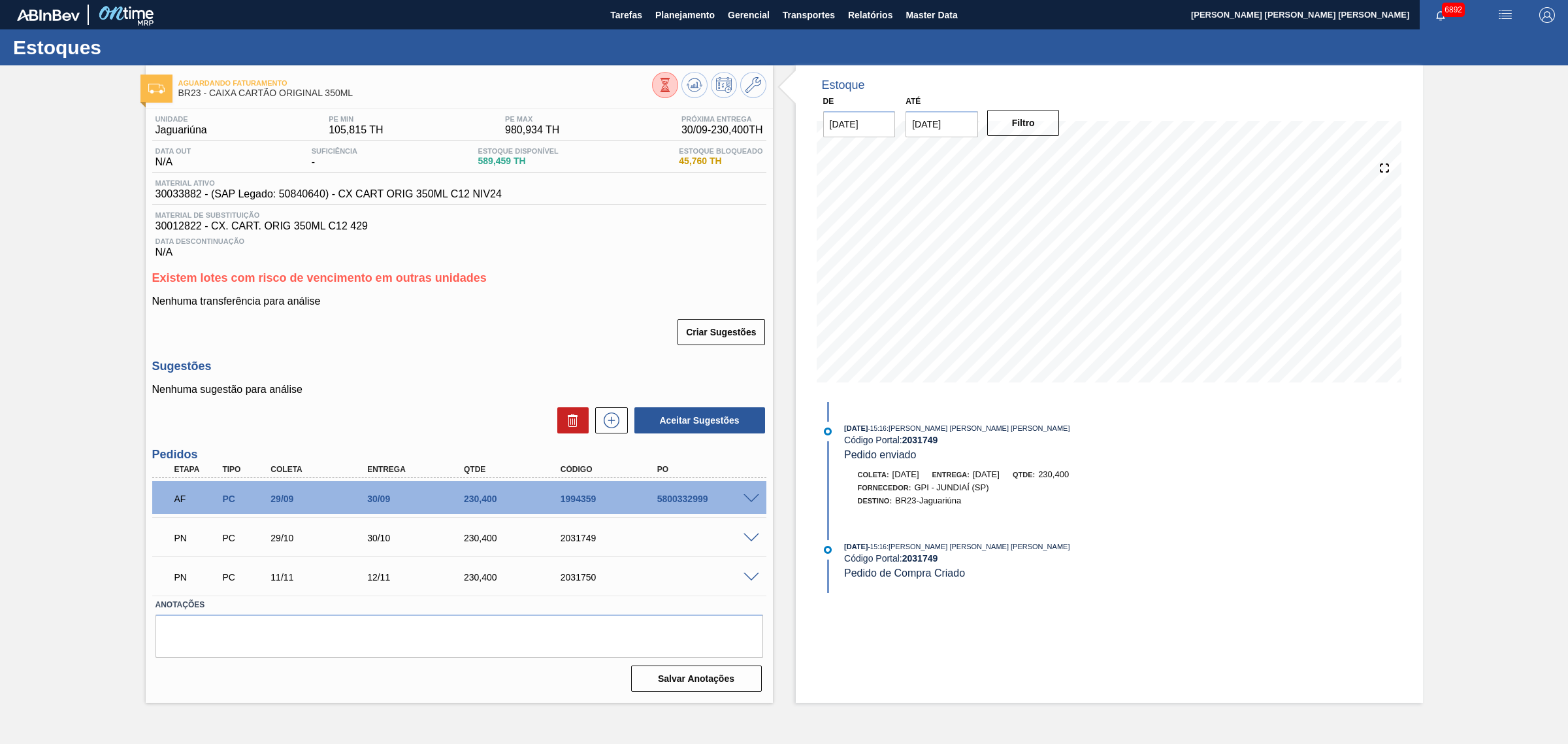
click at [748, 542] on span at bounding box center [752, 538] width 16 height 10
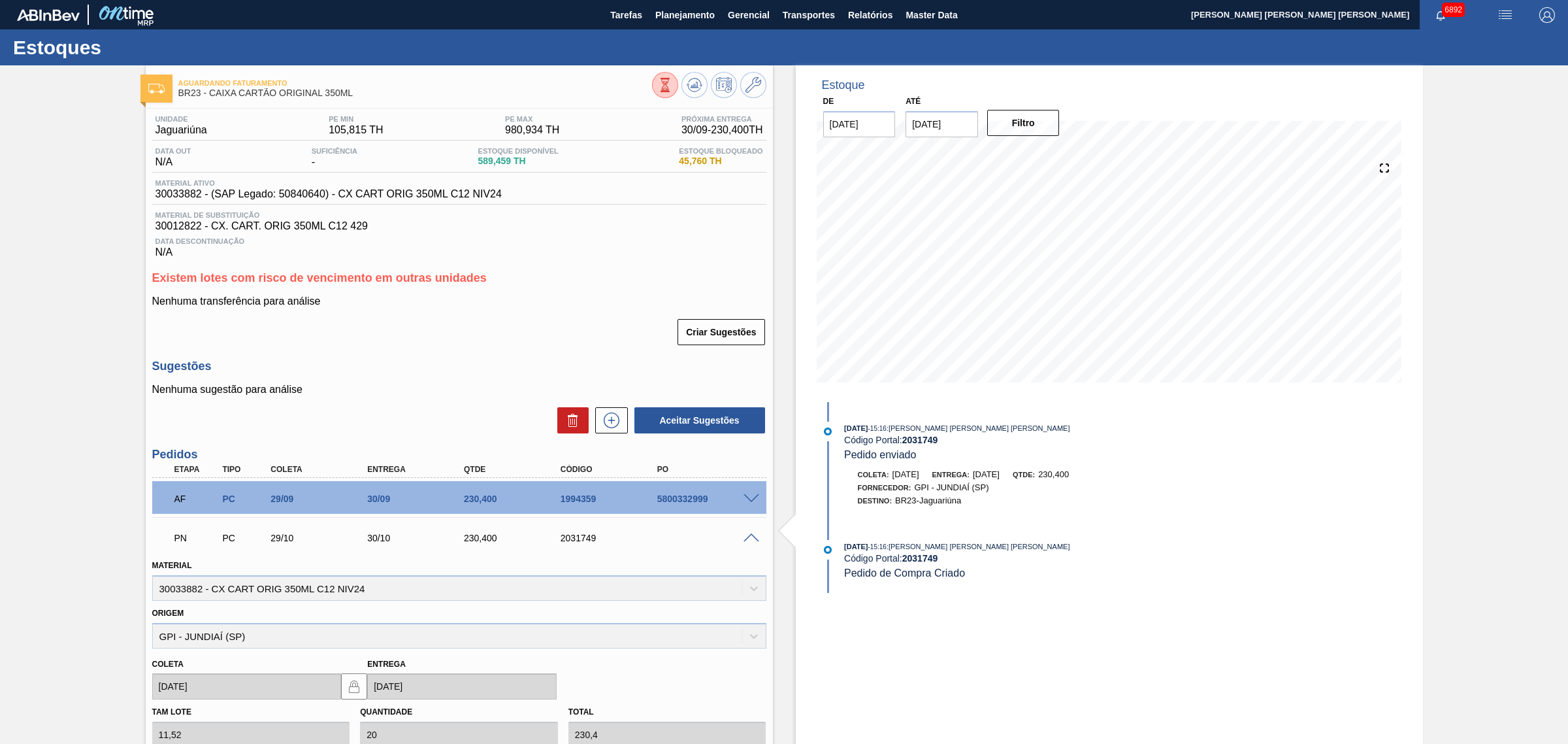
click at [750, 542] on span at bounding box center [752, 538] width 16 height 10
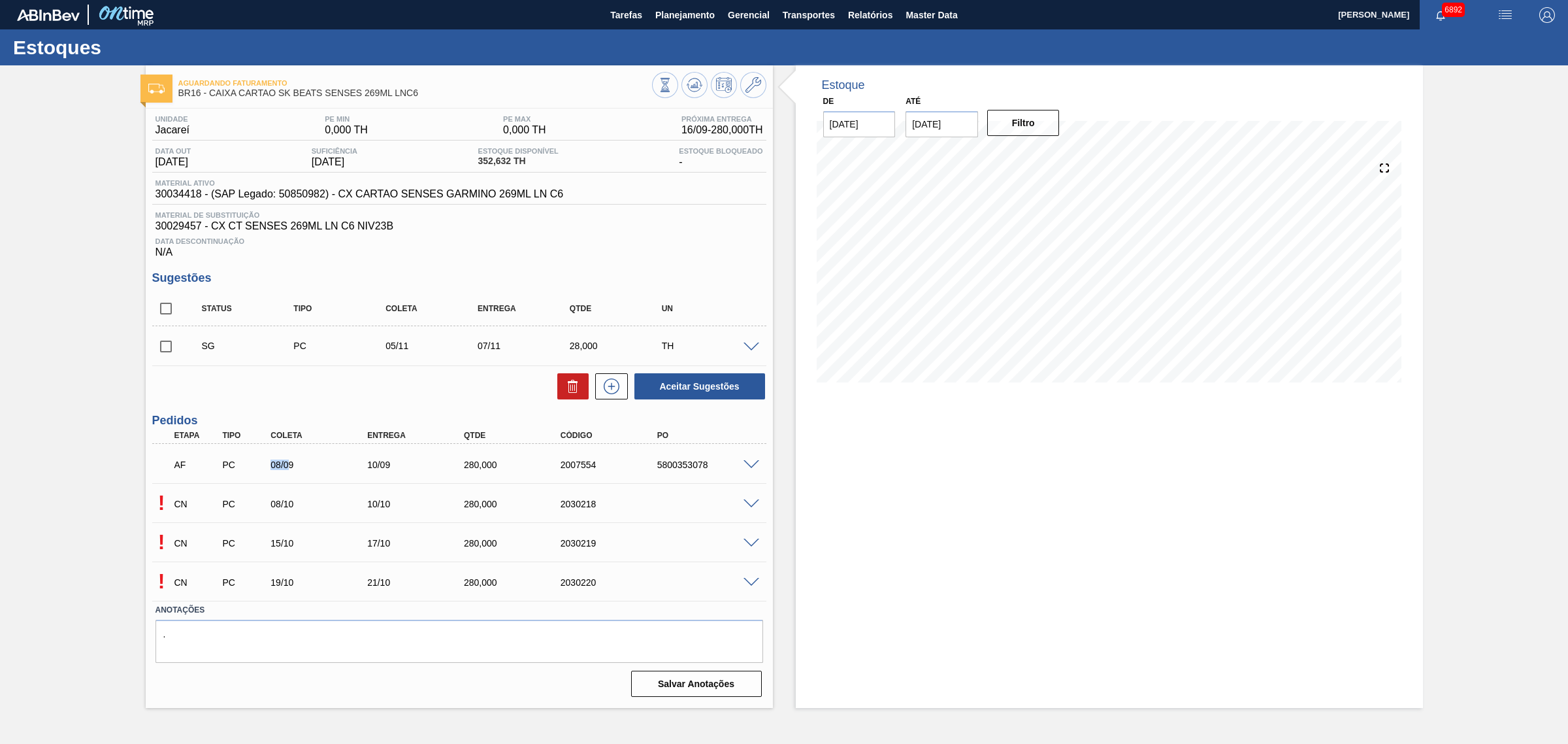
drag, startPoint x: 265, startPoint y: 473, endPoint x: 361, endPoint y: 476, distance: 96.0
click at [305, 476] on div "AF PC 08/09 10/09 280,000 2007554 5800353078" at bounding box center [455, 463] width 580 height 26
drag, startPoint x: 654, startPoint y: 468, endPoint x: 716, endPoint y: 471, distance: 62.1
click at [716, 470] on div "5800353078" at bounding box center [709, 465] width 110 height 11
click at [704, 79] on button at bounding box center [695, 85] width 26 height 26
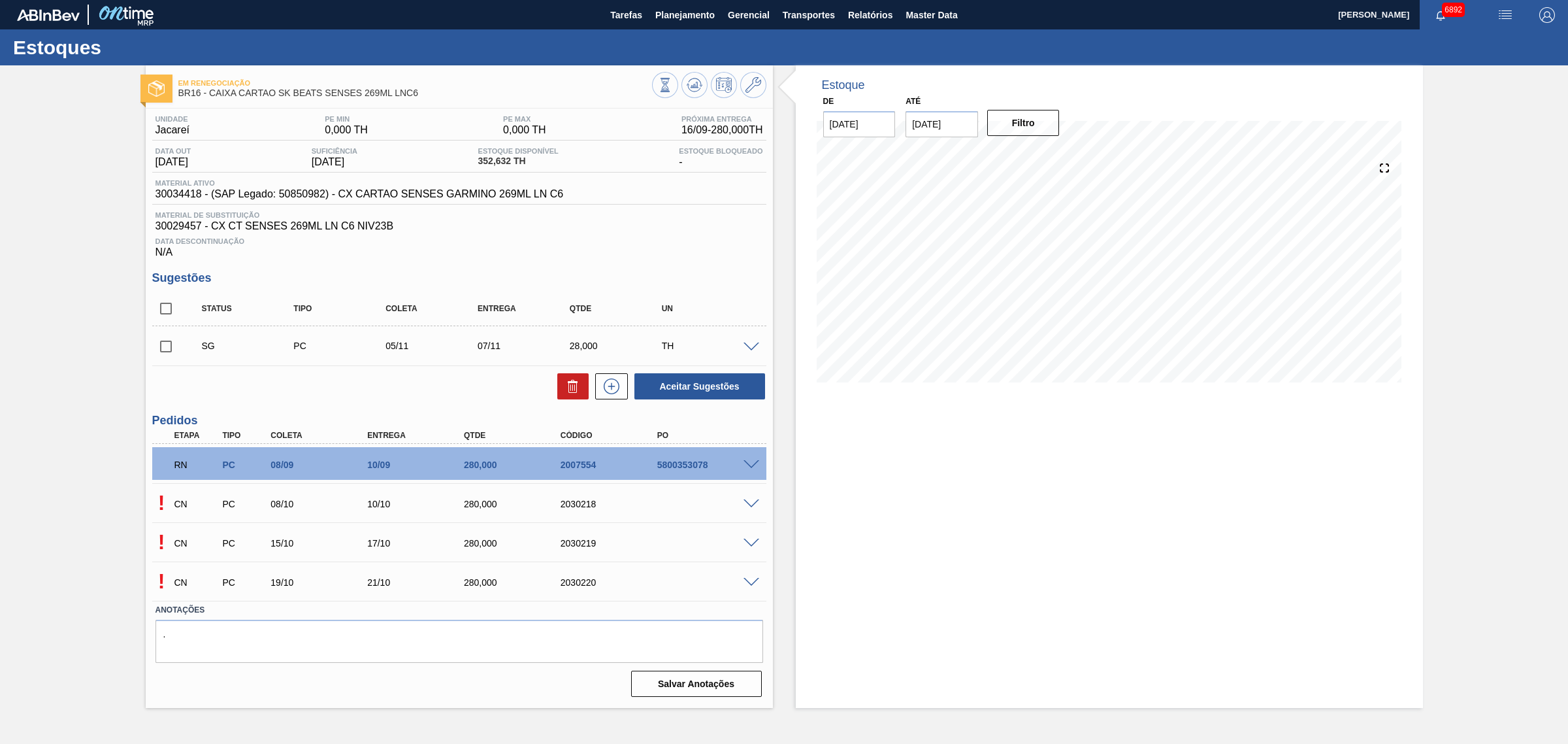
drag, startPoint x: 685, startPoint y: 465, endPoint x: 429, endPoint y: 96, distance: 449.1
click at [429, 96] on span "BR16 - CAIXA CARTAO SK BEATS SENSES 269ML LNC6" at bounding box center [415, 93] width 474 height 10
drag, startPoint x: 424, startPoint y: 96, endPoint x: 315, endPoint y: 96, distance: 109.0
click at [315, 96] on span "BR16 - CAIXA CARTAO SK BEATS SENSES 269ML LNC6" at bounding box center [415, 93] width 474 height 10
drag, startPoint x: 570, startPoint y: 193, endPoint x: 148, endPoint y: 194, distance: 422.0
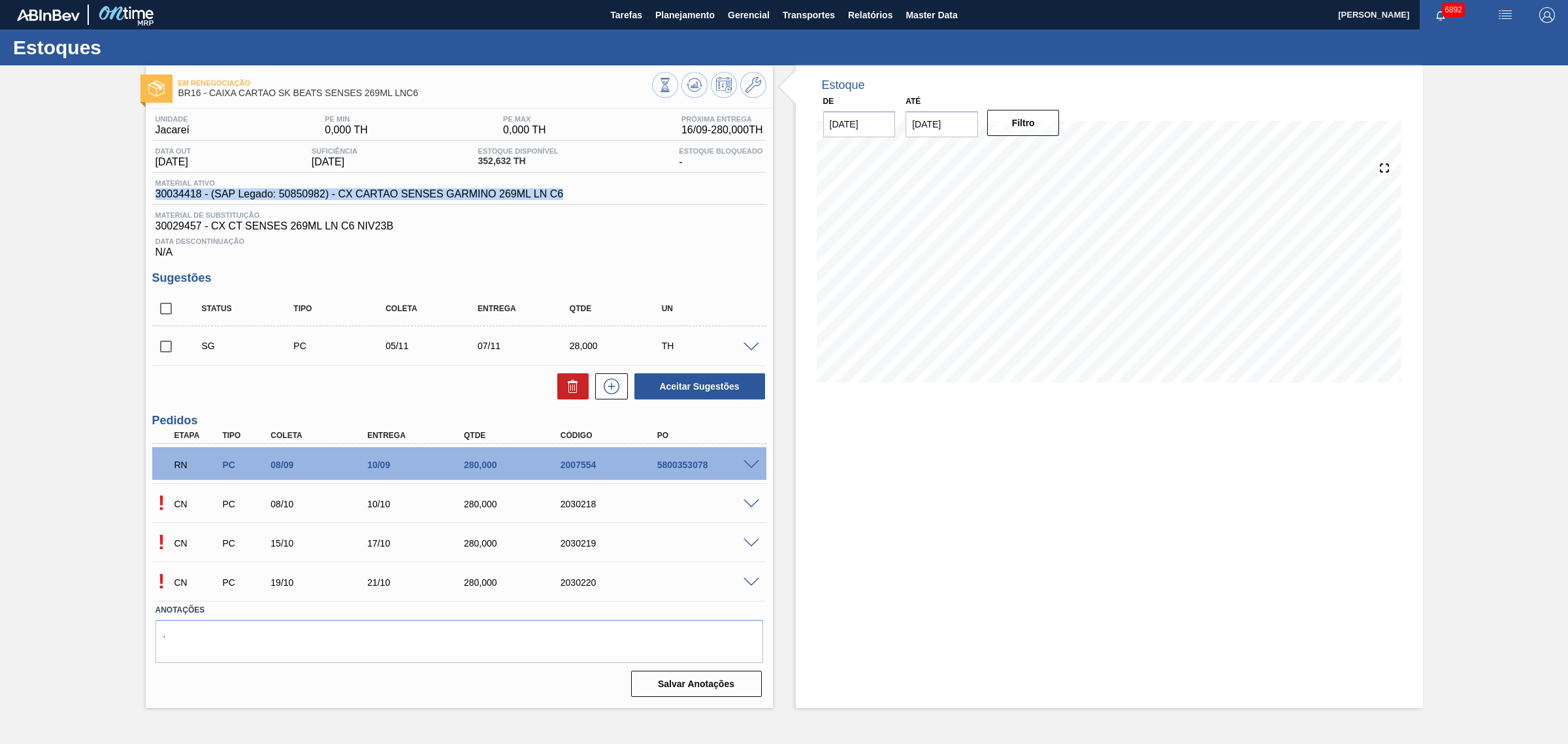
click at [148, 194] on div "Unidade Jacareí PE MIN 0,000 TH PE MAX 0,000 TH Próxima Entrega 16/09 - 280,000…" at bounding box center [459, 405] width 627 height 593
copy span "30034418 - (SAP Legado: 50850982) - CX CARTAO SENSES GARMINO 269ML LN C6"
click at [696, 82] on icon at bounding box center [695, 85] width 16 height 16
click at [749, 462] on span at bounding box center [752, 464] width 16 height 10
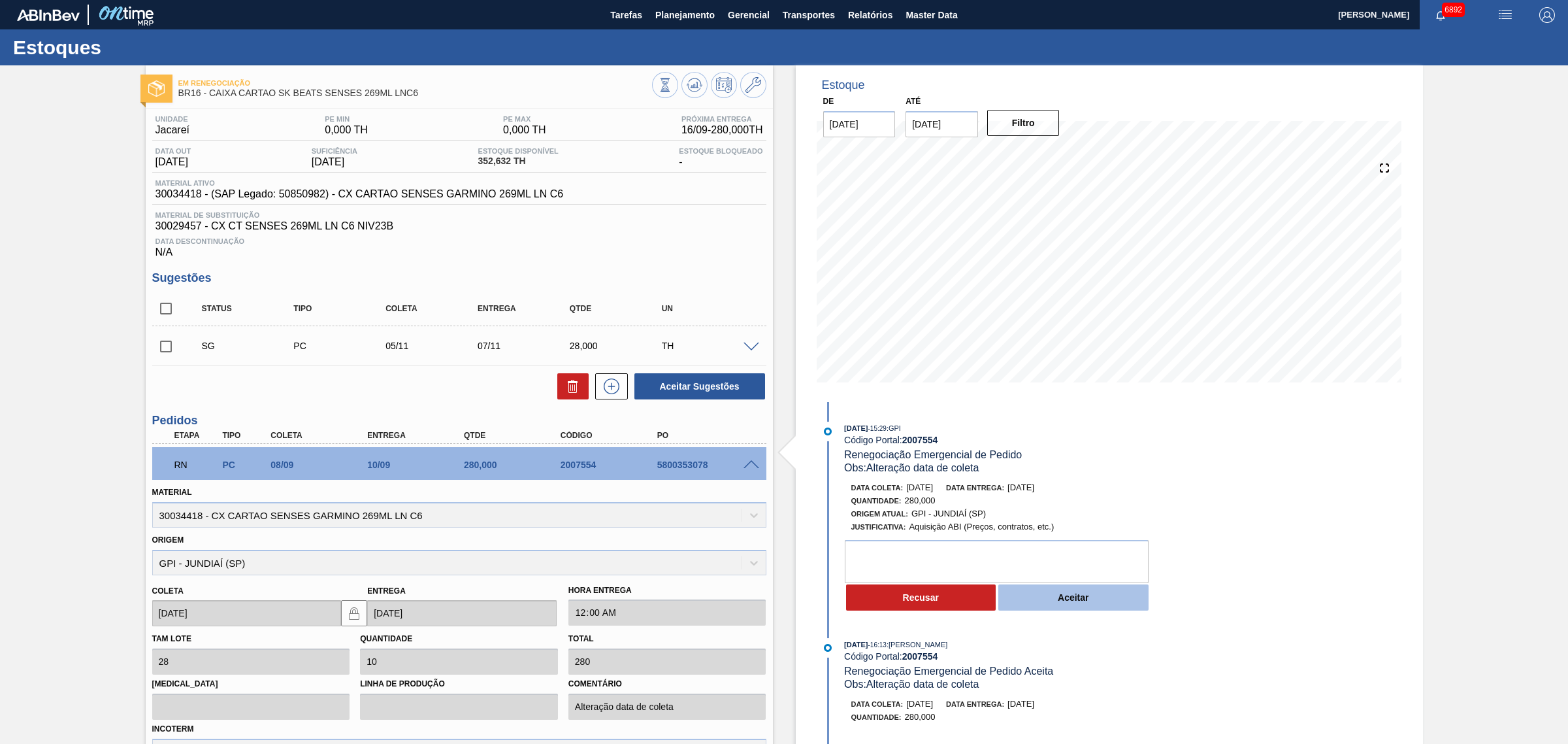
click at [1087, 595] on button "Aceitar" at bounding box center [1073, 597] width 150 height 26
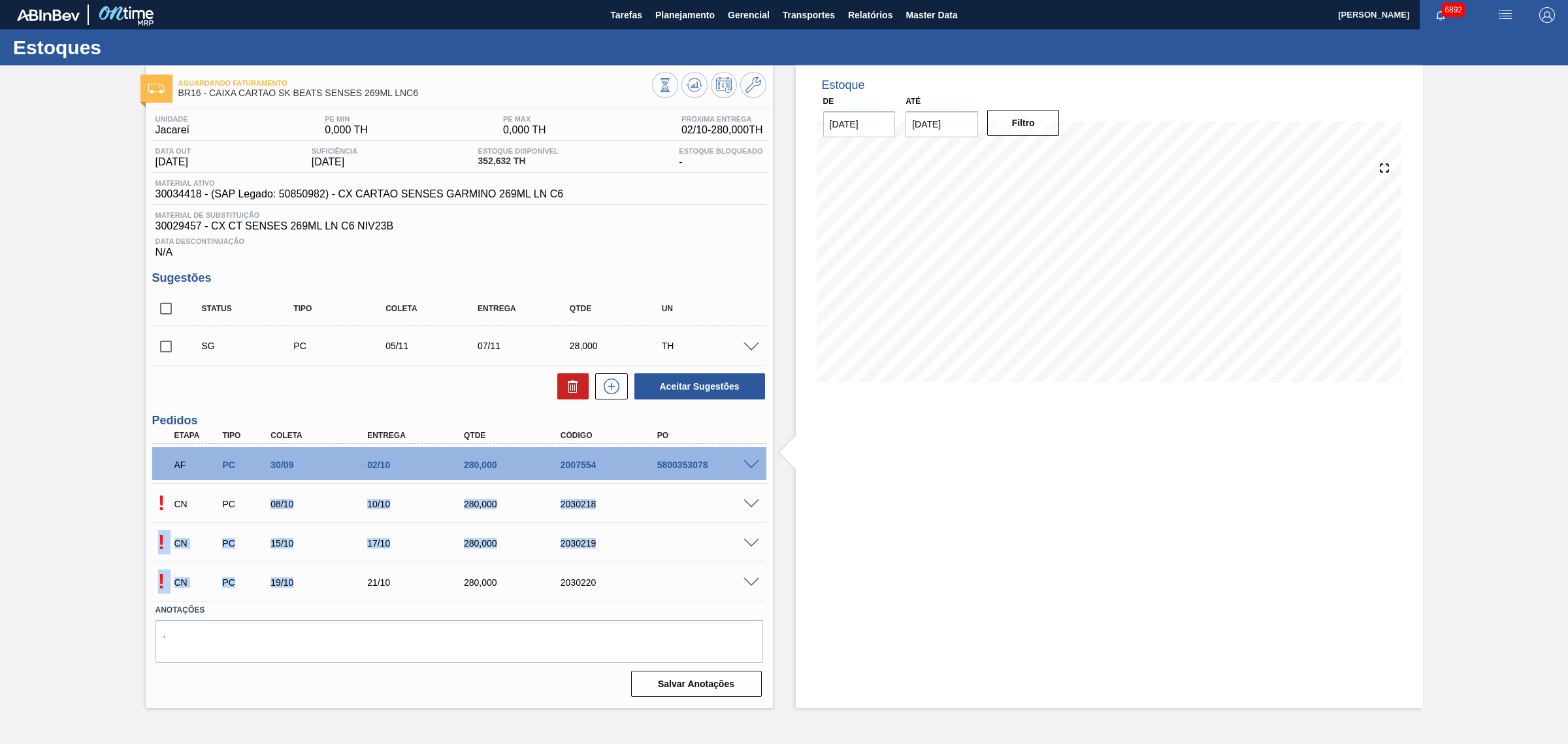
drag, startPoint x: 268, startPoint y: 507, endPoint x: 296, endPoint y: 583, distance: 81.0
click at [296, 583] on div "AF PC 30/09 02/10 280,000 2007554 5800353078 Material 30034418 - CX CARTAO SENS…" at bounding box center [460, 522] width 614 height 157
click at [53, 407] on div "Aguardando Faturamento BR16 - CAIXA CARTAO SK BEATS SENSES 269ML LNC6 Unidade J…" at bounding box center [784, 386] width 1568 height 642
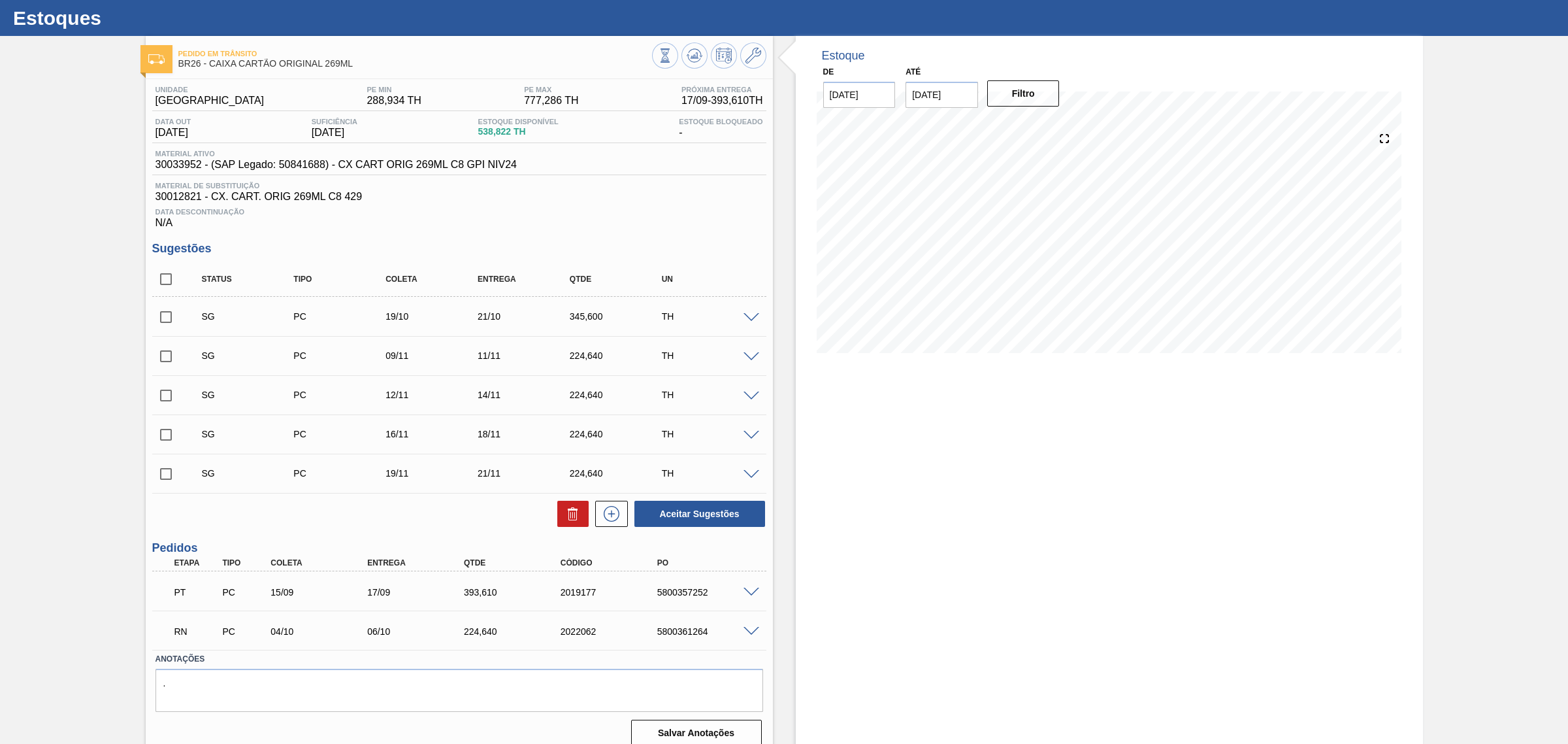
scroll to position [45, 0]
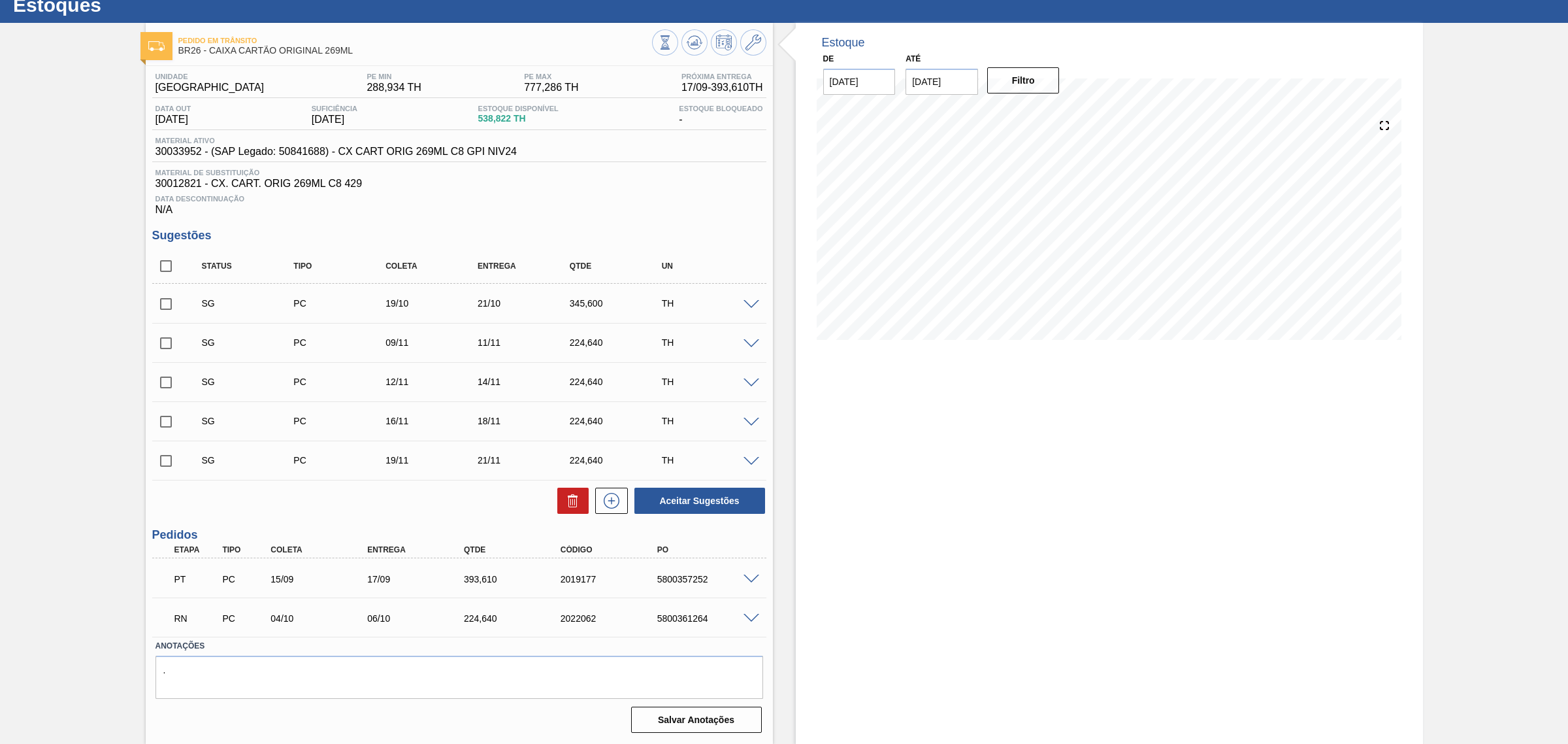
click at [750, 622] on span at bounding box center [752, 618] width 16 height 10
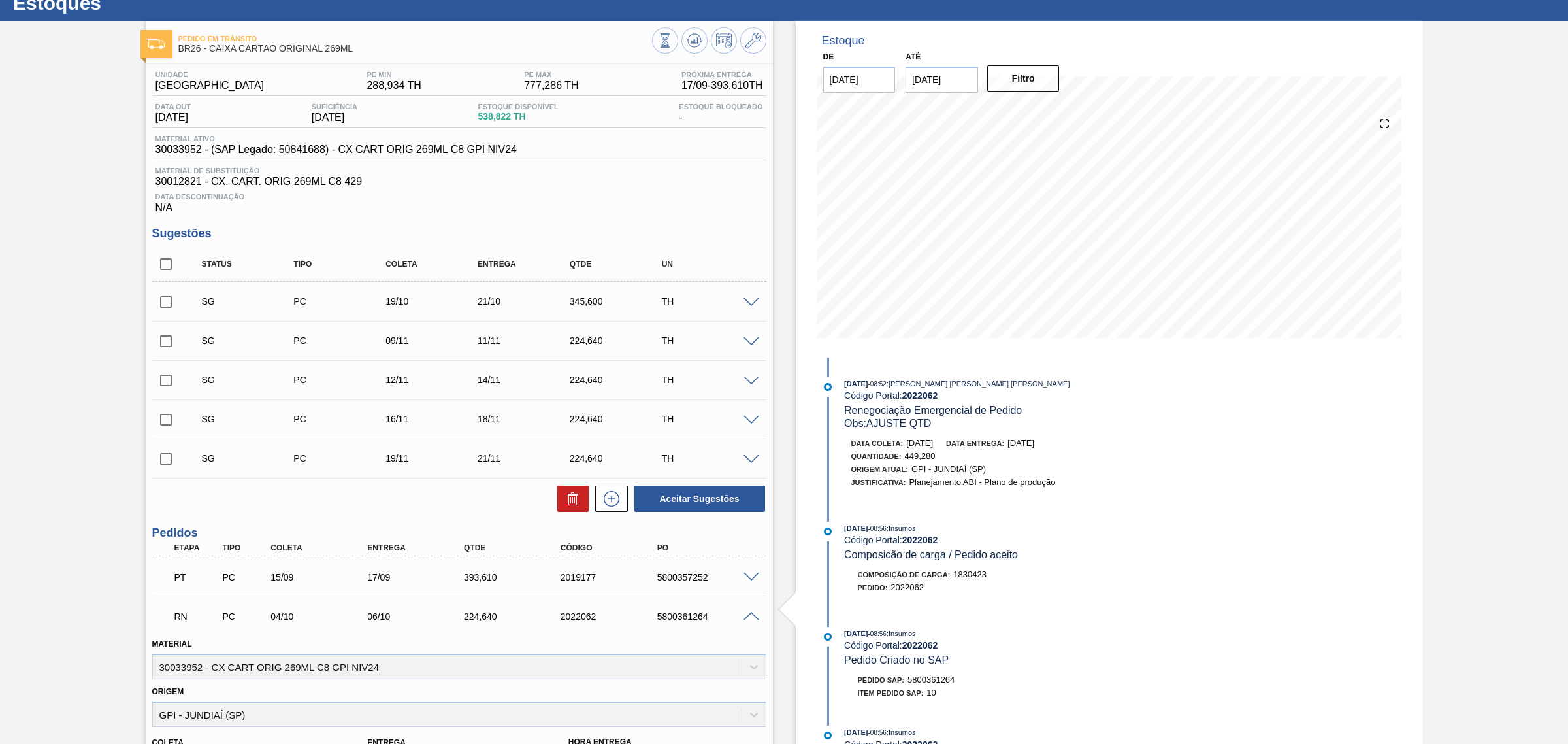
click at [749, 614] on span at bounding box center [752, 616] width 16 height 10
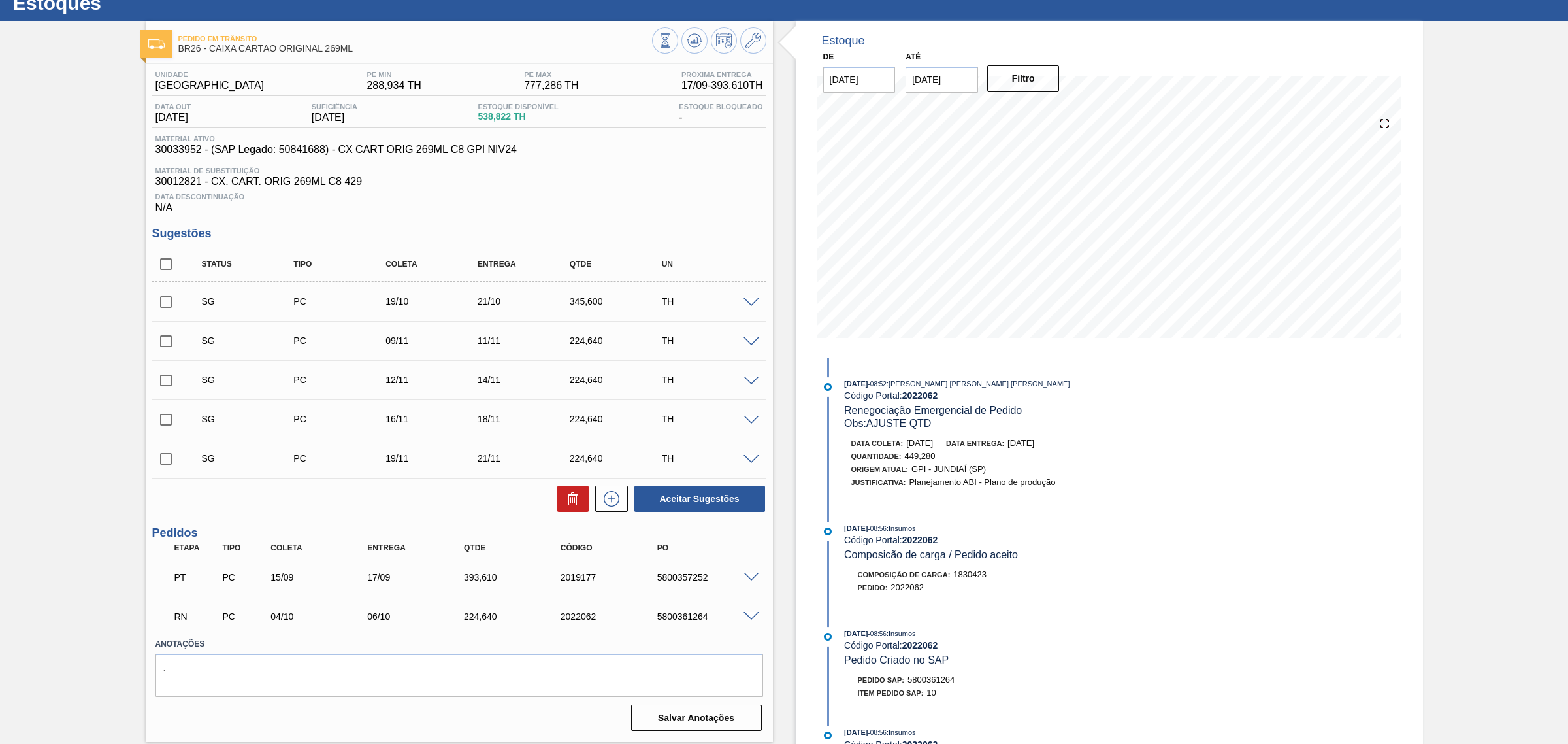
click at [744, 616] on span at bounding box center [752, 616] width 16 height 10
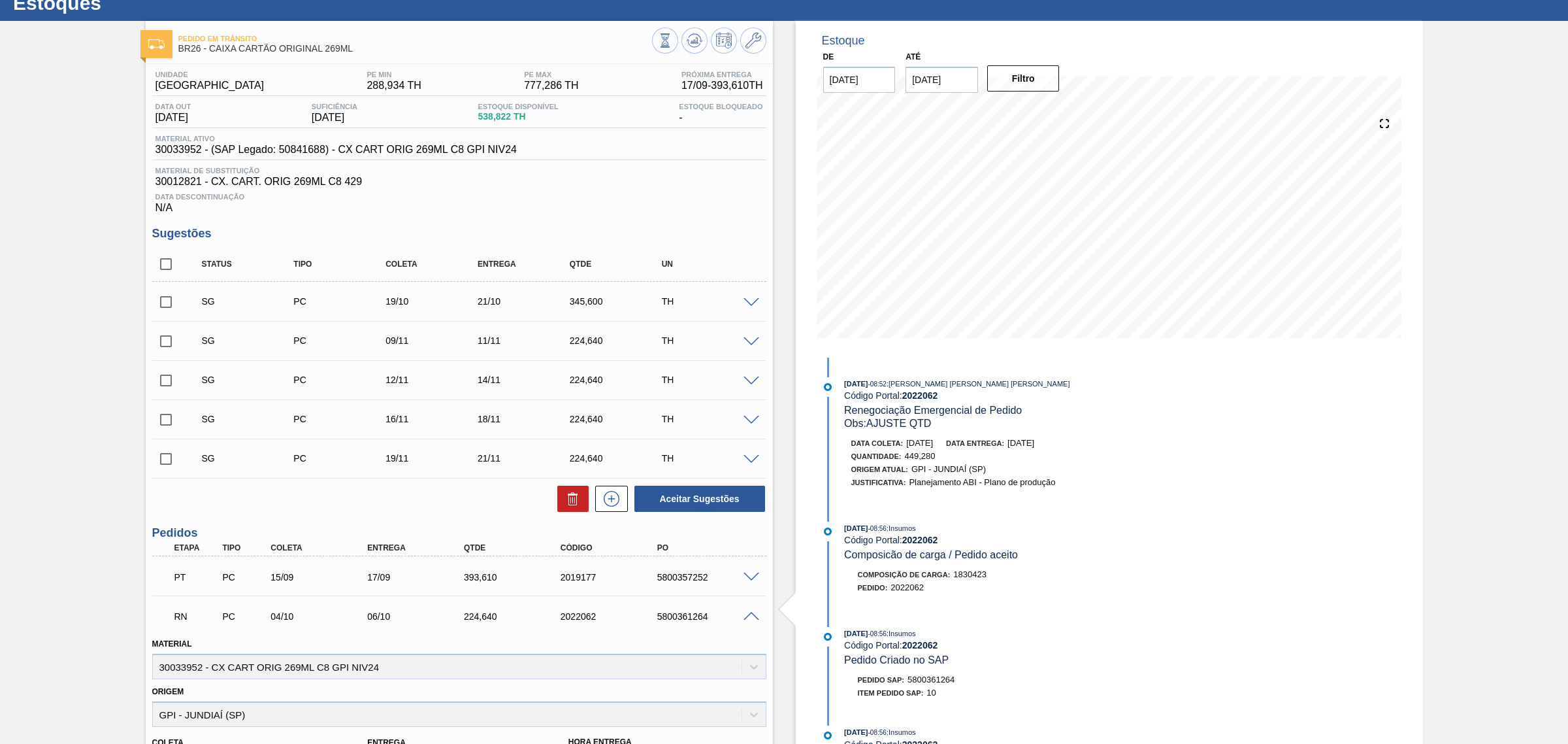
click at [749, 616] on span at bounding box center [752, 616] width 16 height 10
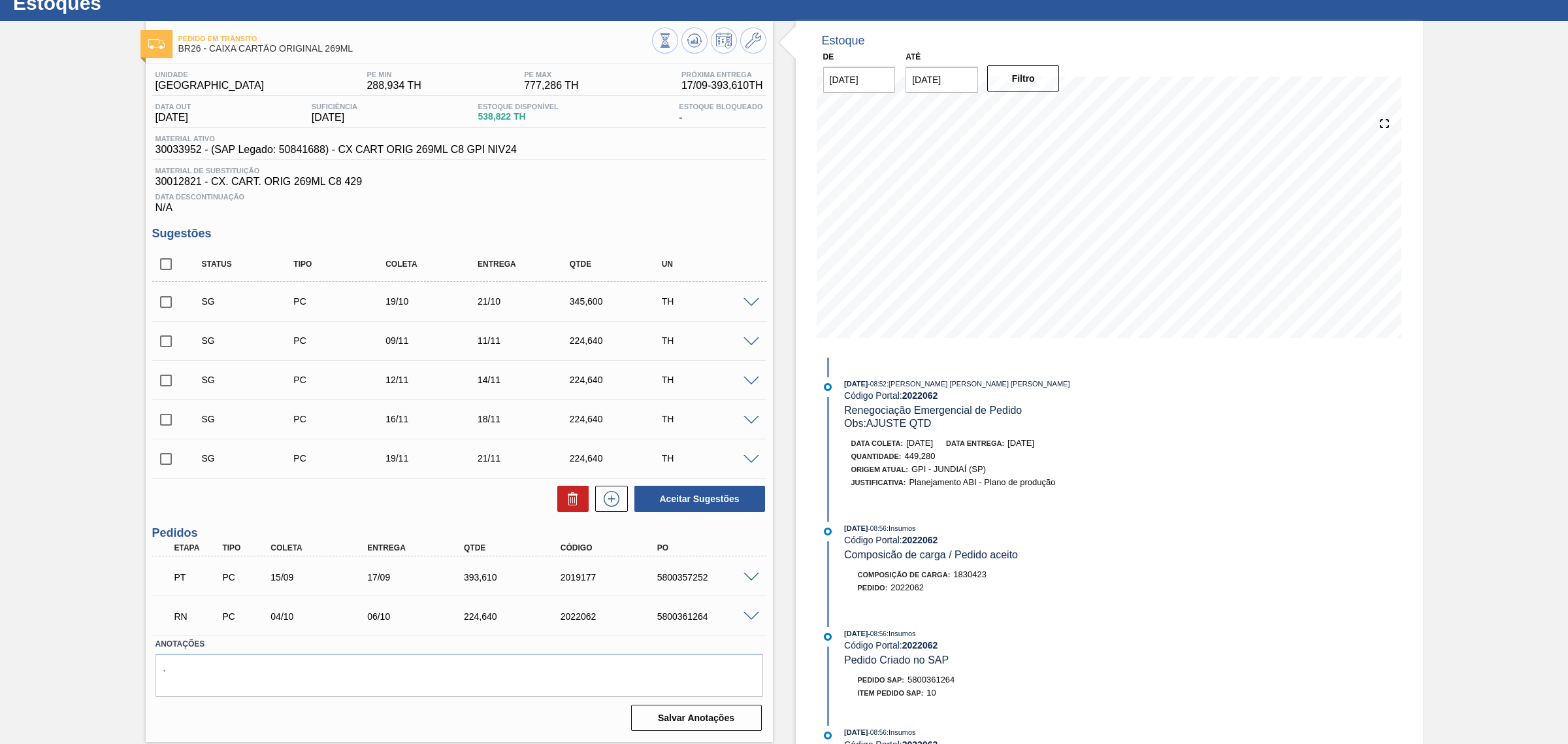
click at [753, 618] on span at bounding box center [752, 616] width 16 height 10
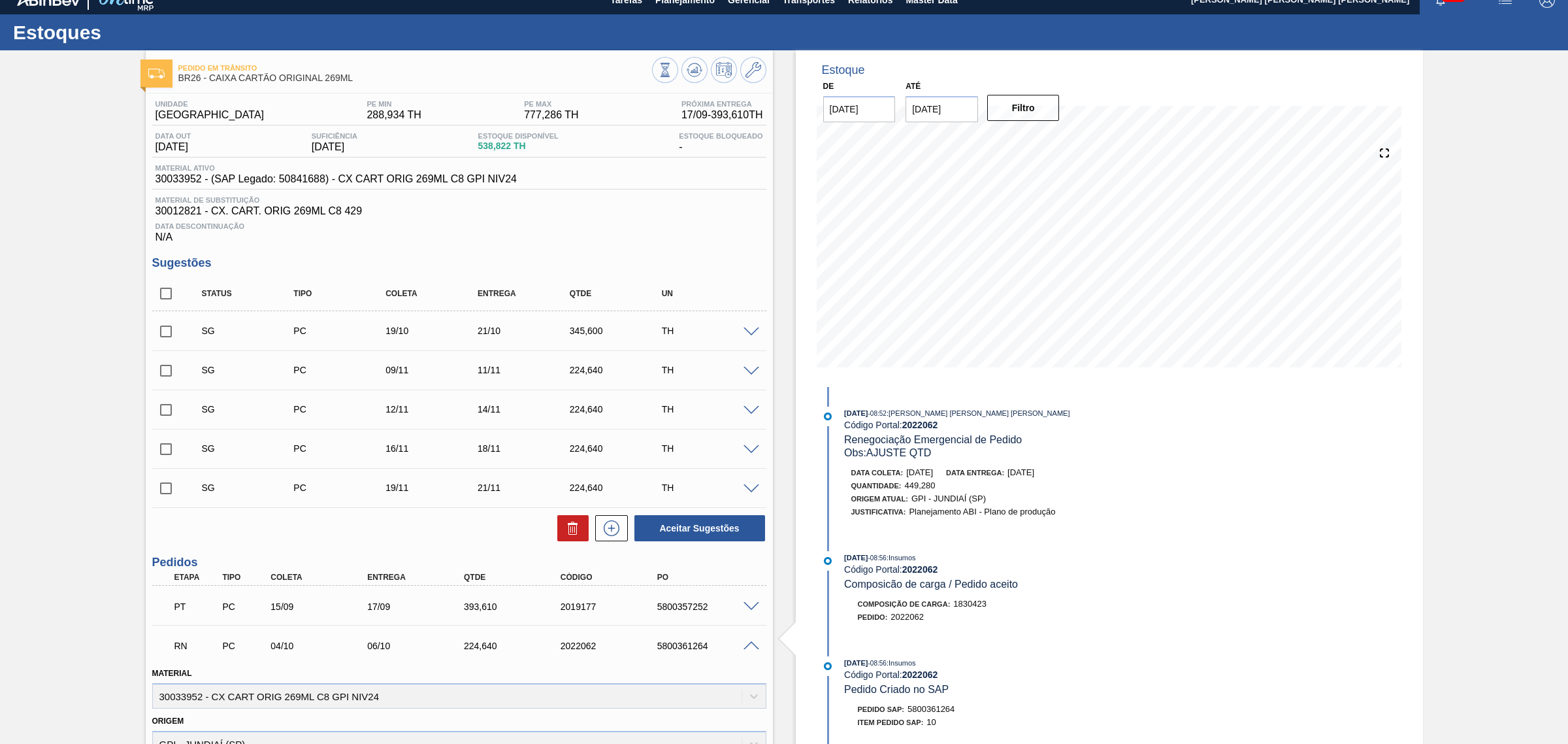
scroll to position [0, 0]
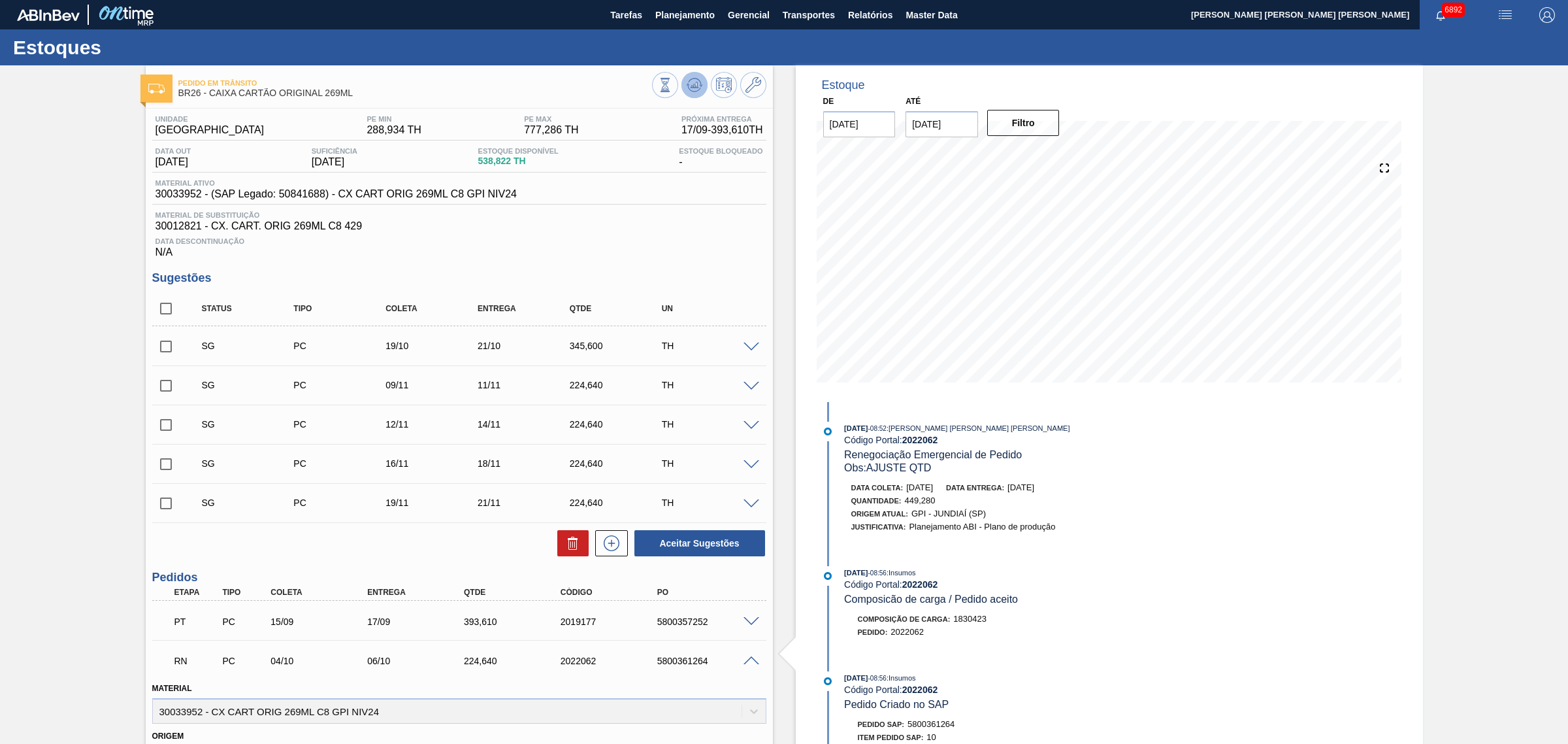
click at [687, 78] on icon at bounding box center [695, 85] width 16 height 16
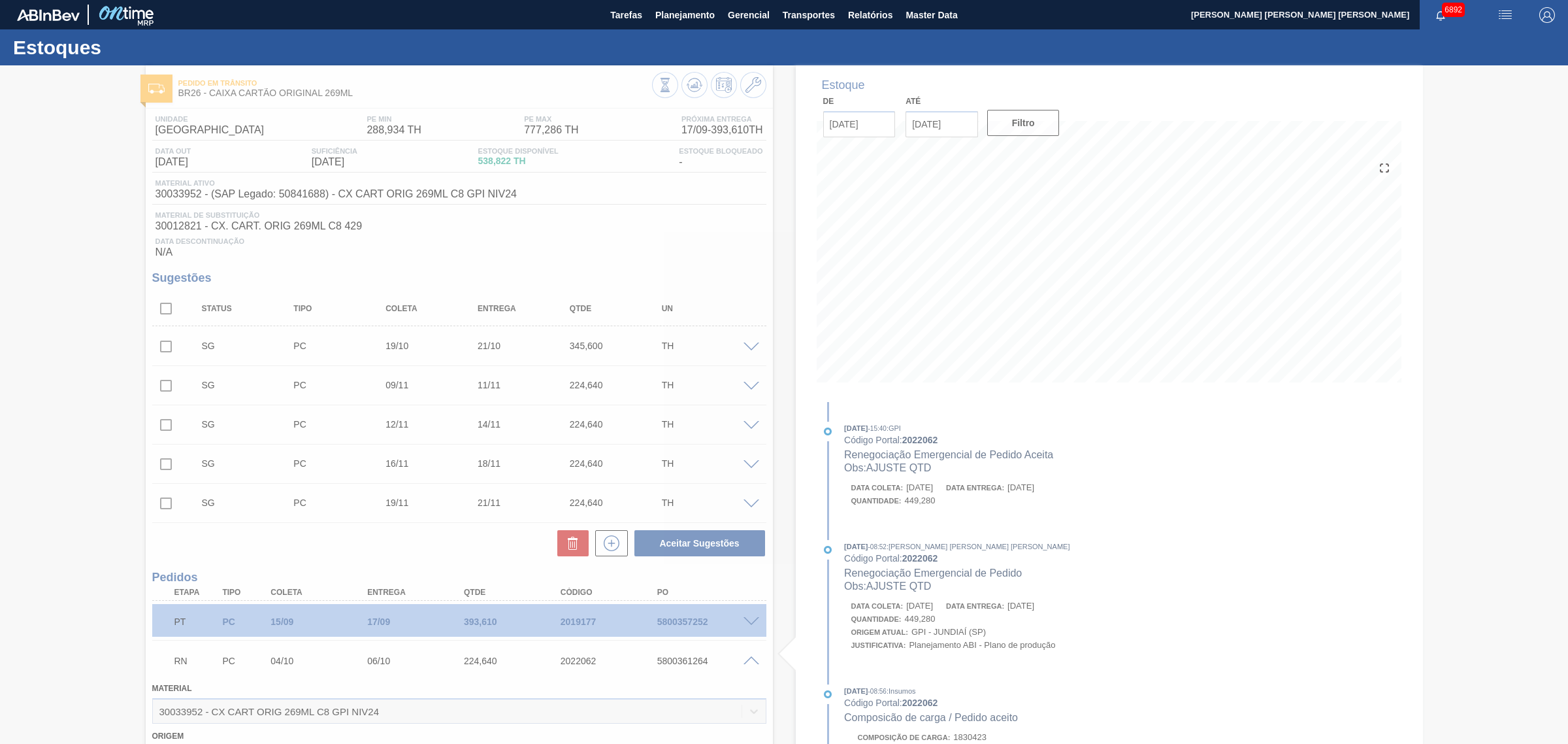
type input "26"
type input "449,28"
type input "AJUSTE QTD"
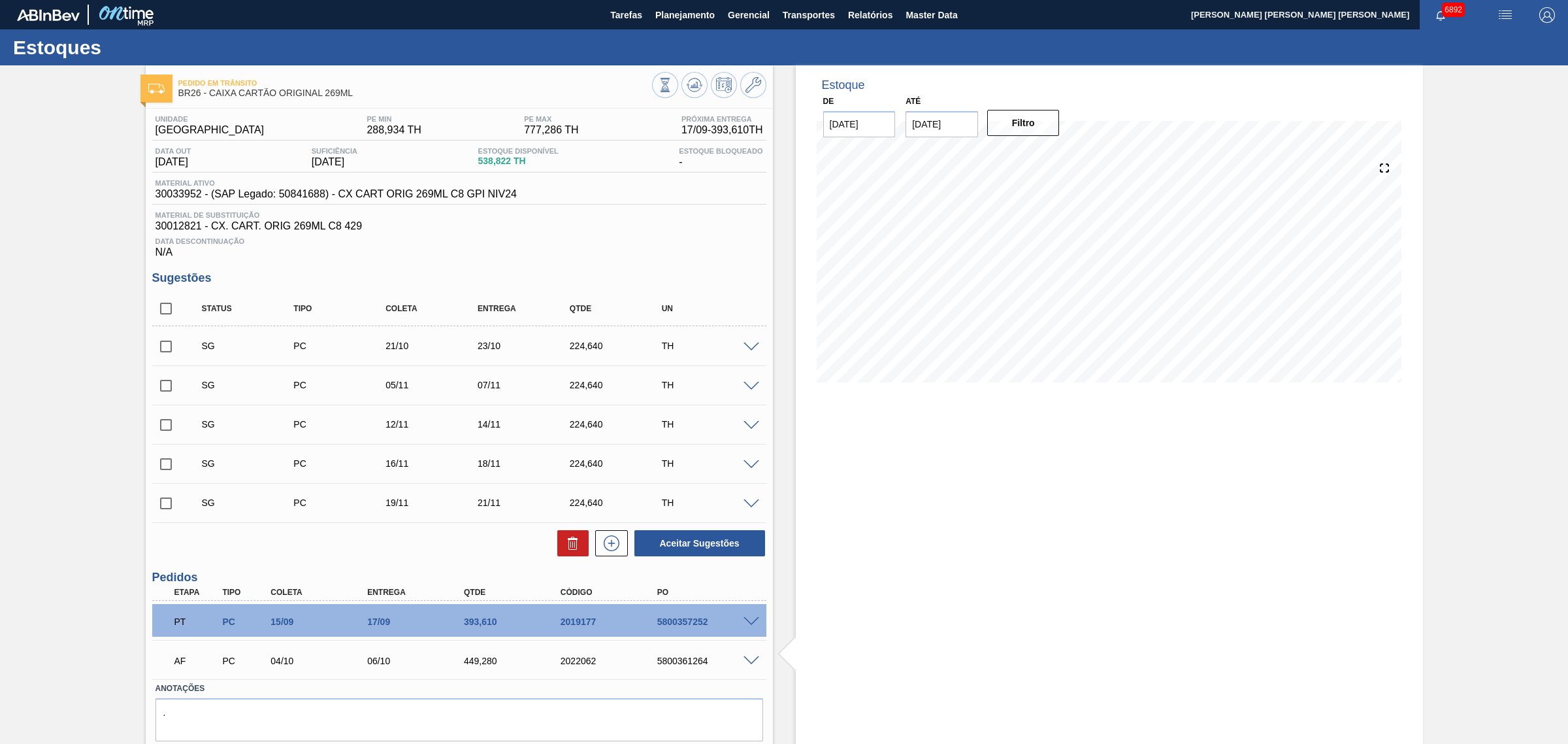
click at [167, 344] on input "checkbox" at bounding box center [166, 346] width 27 height 27
click at [735, 540] on button "Aceitar Sugestões" at bounding box center [699, 543] width 131 height 26
checkbox input "false"
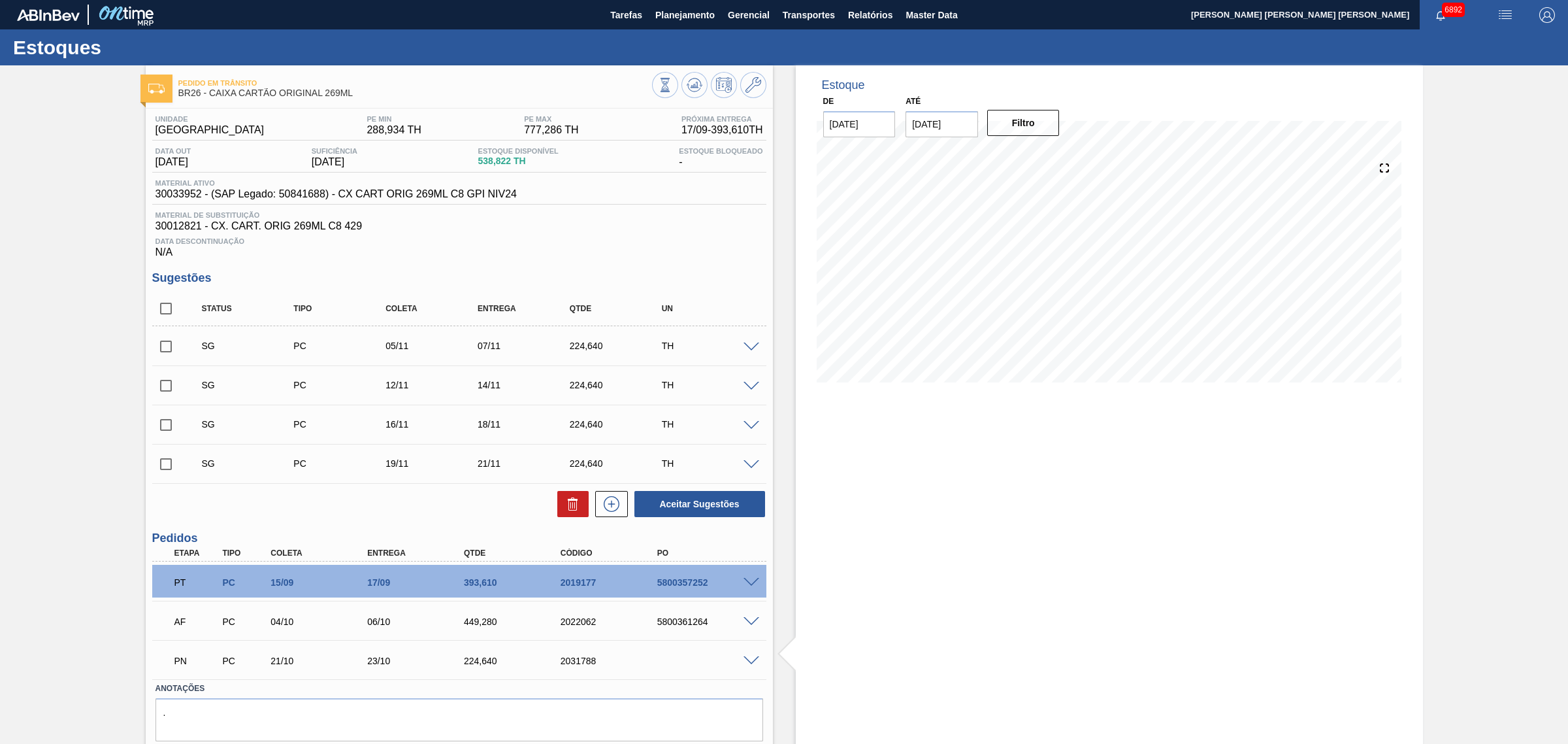
click at [707, 78] on div at bounding box center [709, 87] width 114 height 30
click at [702, 83] on button at bounding box center [695, 85] width 26 height 26
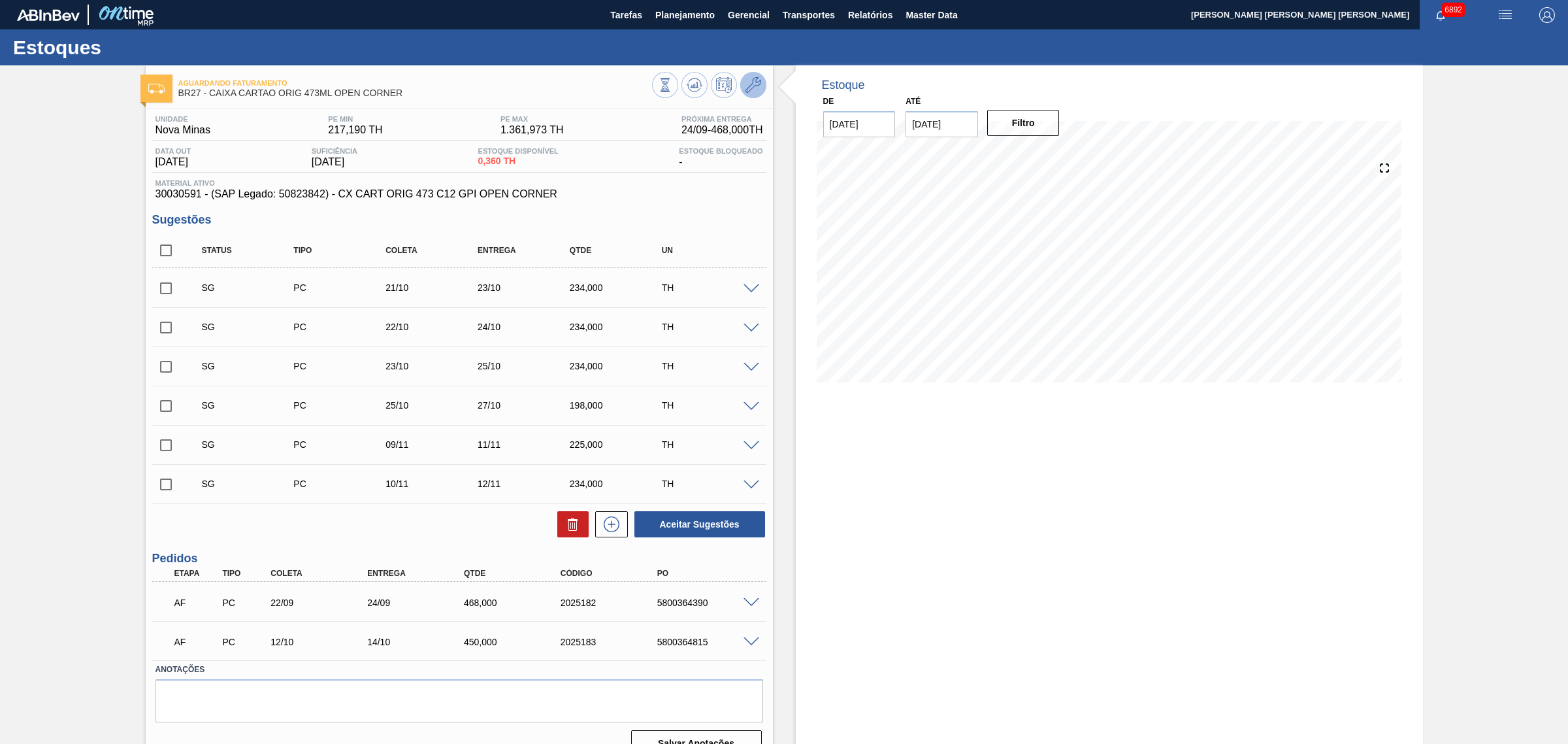
click at [756, 91] on icon at bounding box center [753, 85] width 16 height 16
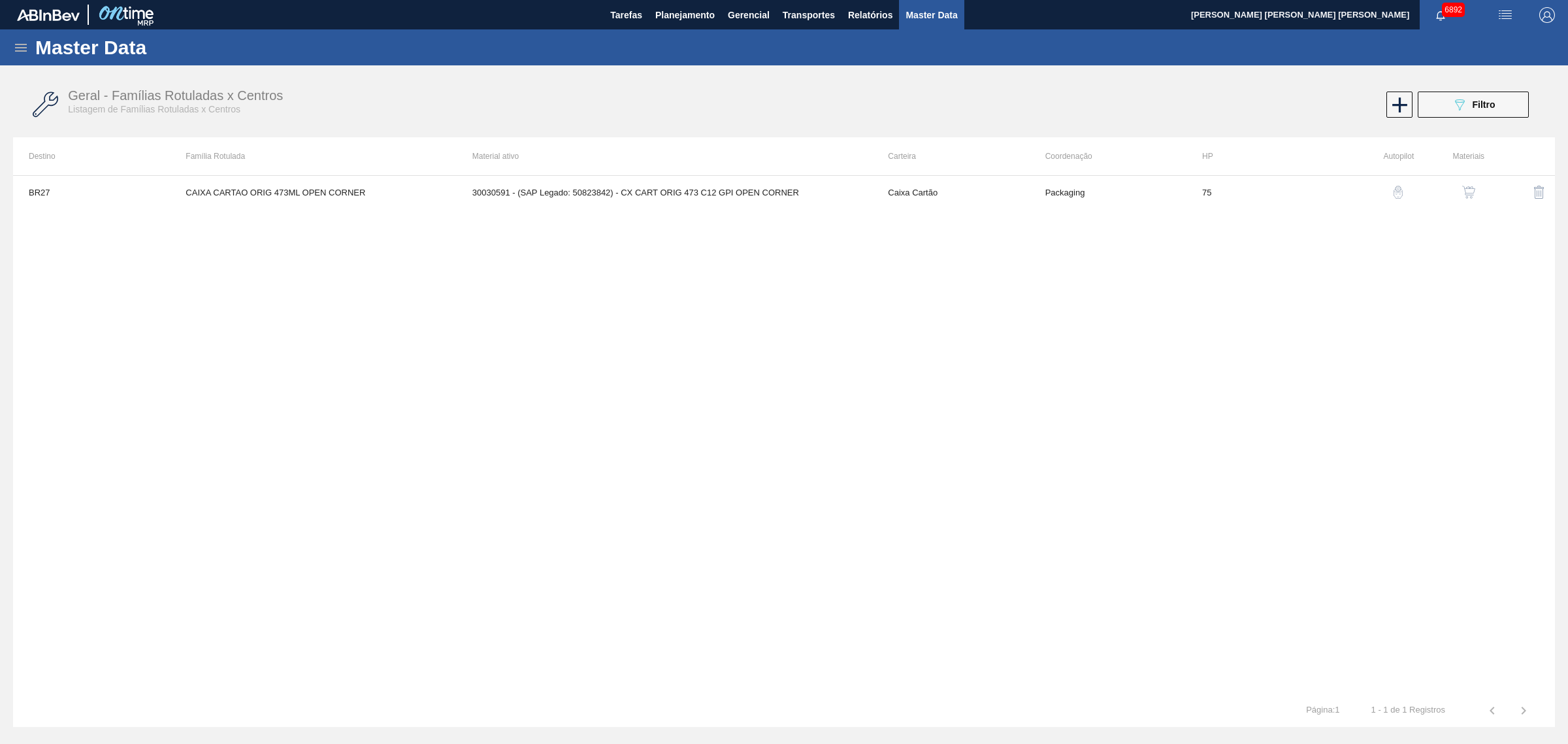
click at [1465, 189] on img "button" at bounding box center [1468, 192] width 13 height 13
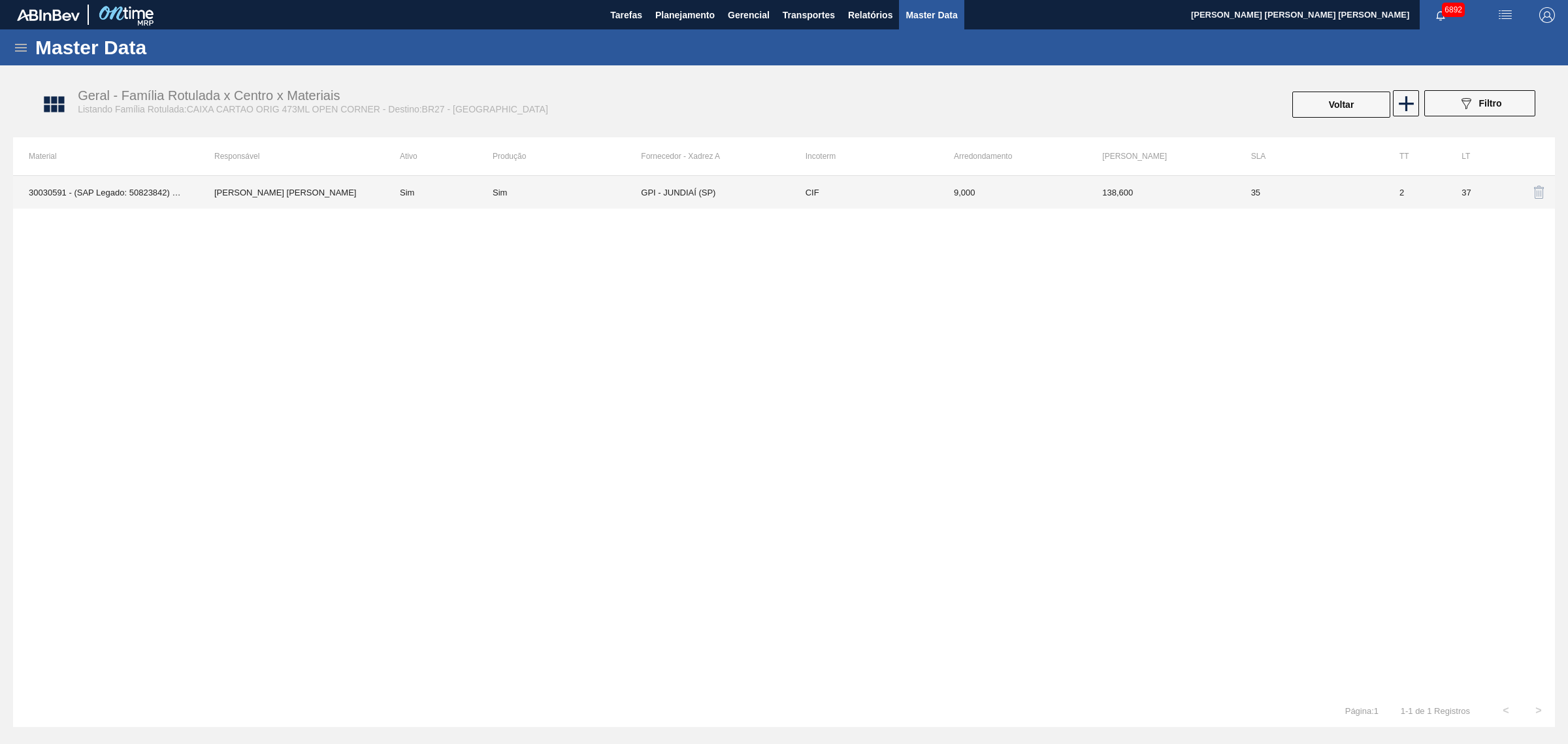
click at [926, 198] on td "CIF" at bounding box center [864, 191] width 148 height 32
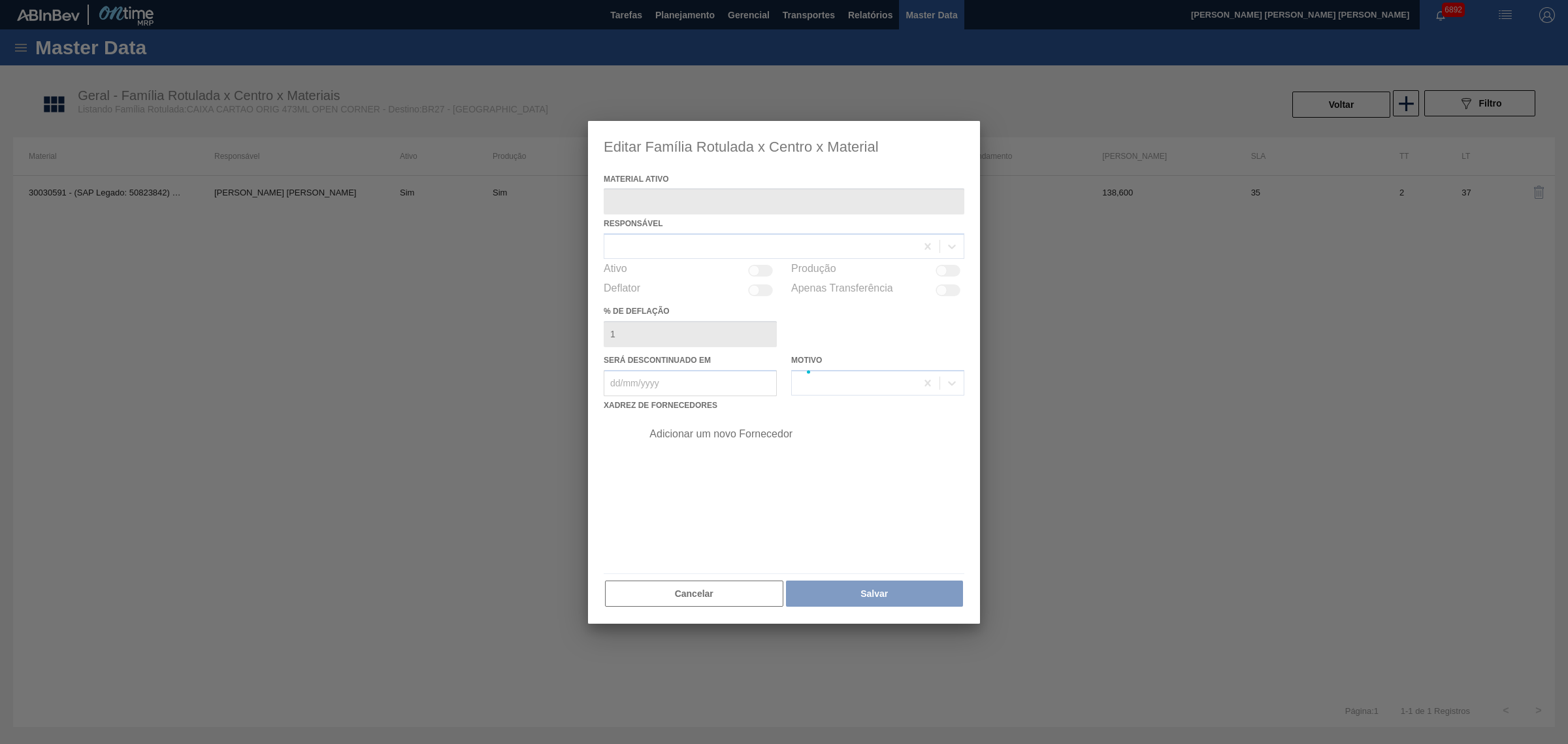
type ativo "30030591 - (SAP Legado: 50823842) - CX CART ORIG 473 C12 GPI OPEN CORNER"
checkbox input "true"
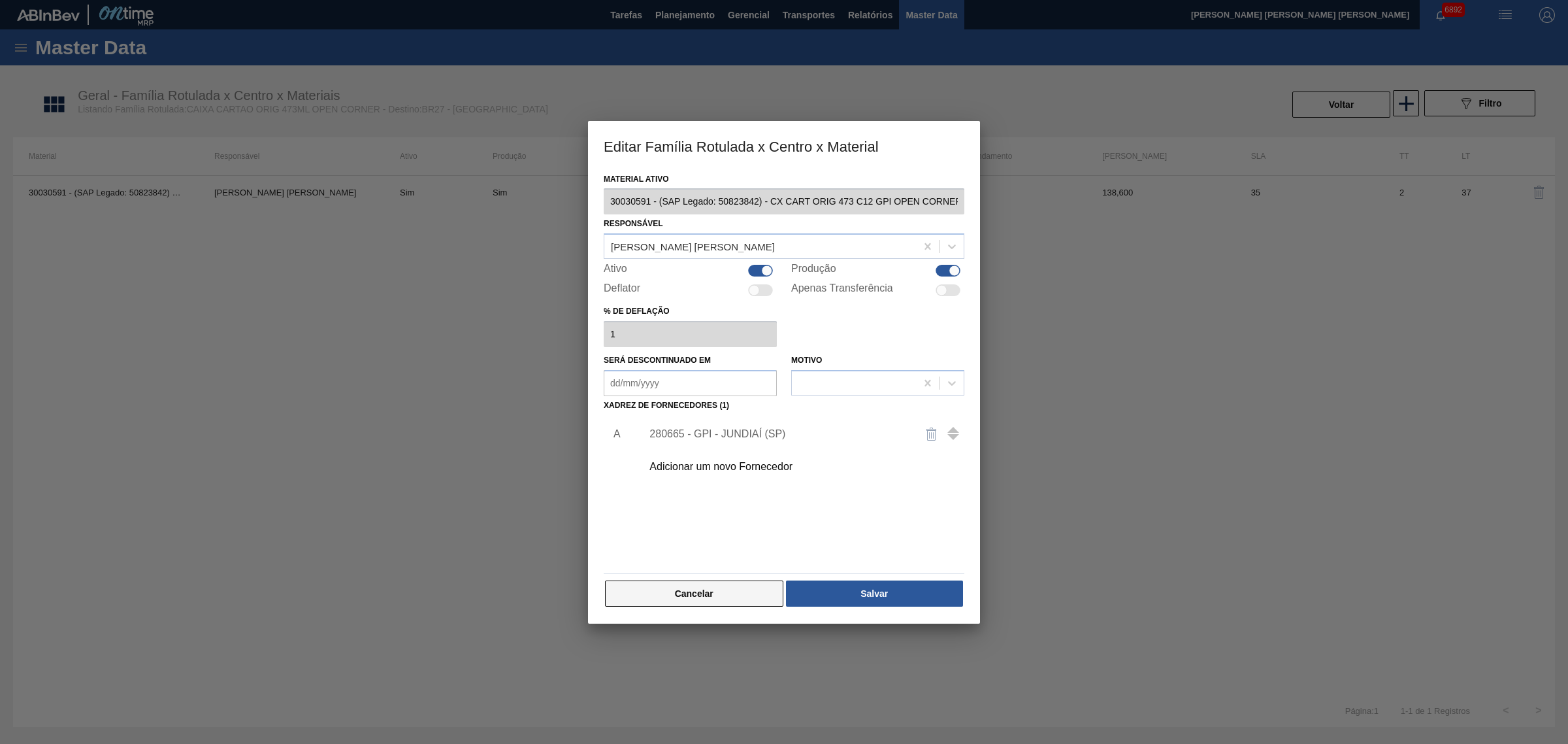
click at [729, 588] on button "Cancelar" at bounding box center [694, 593] width 178 height 26
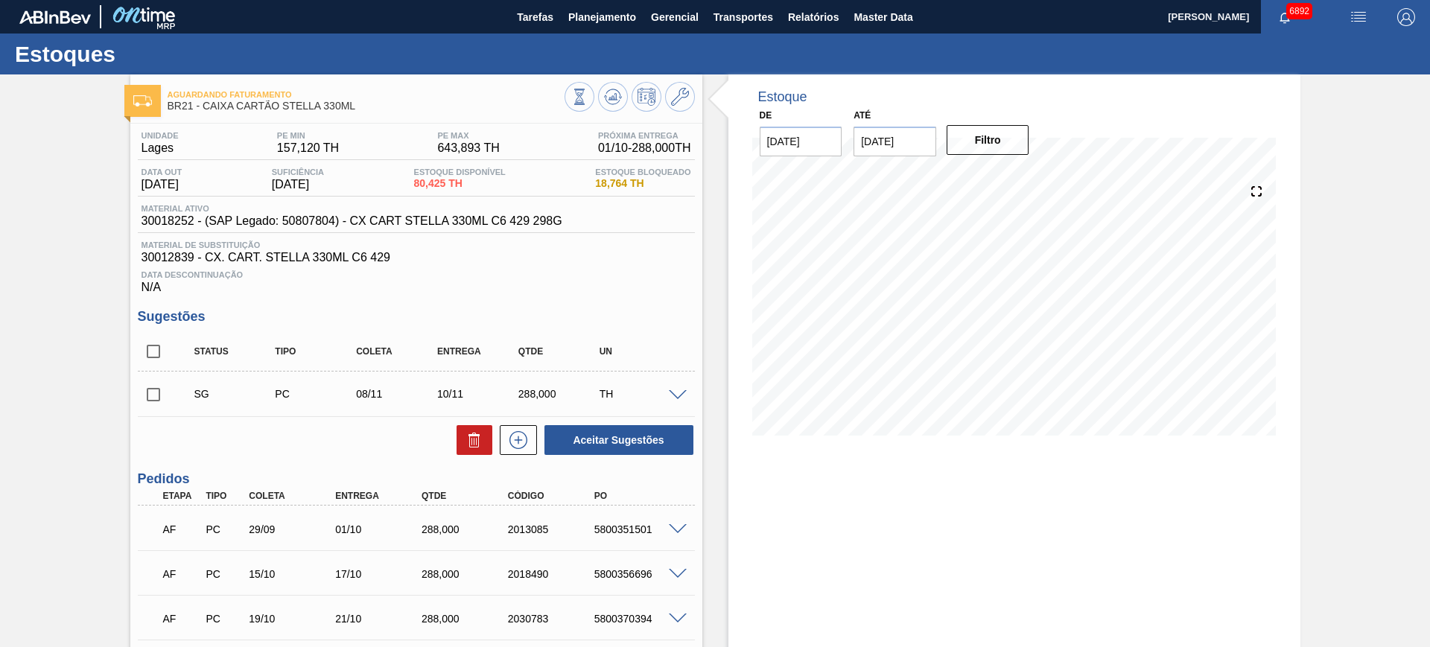
click at [680, 524] on span at bounding box center [678, 529] width 18 height 11
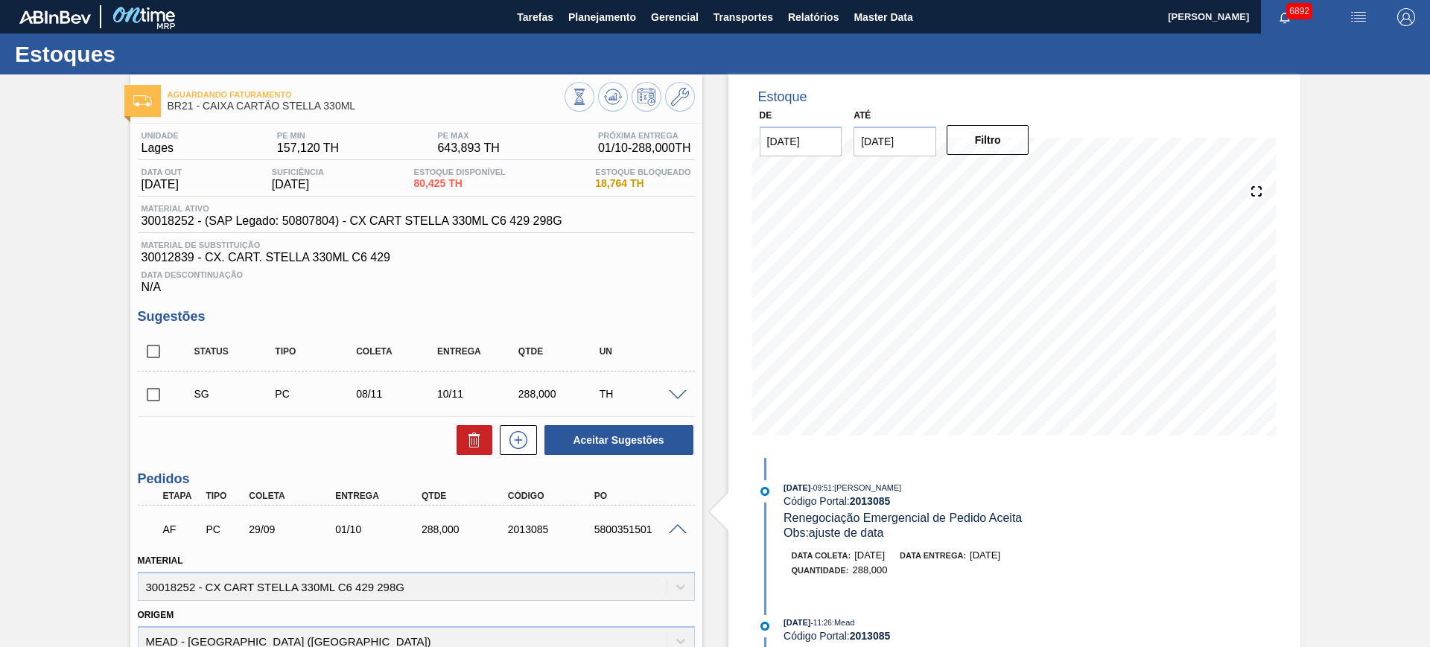
click at [679, 527] on span at bounding box center [678, 529] width 18 height 11
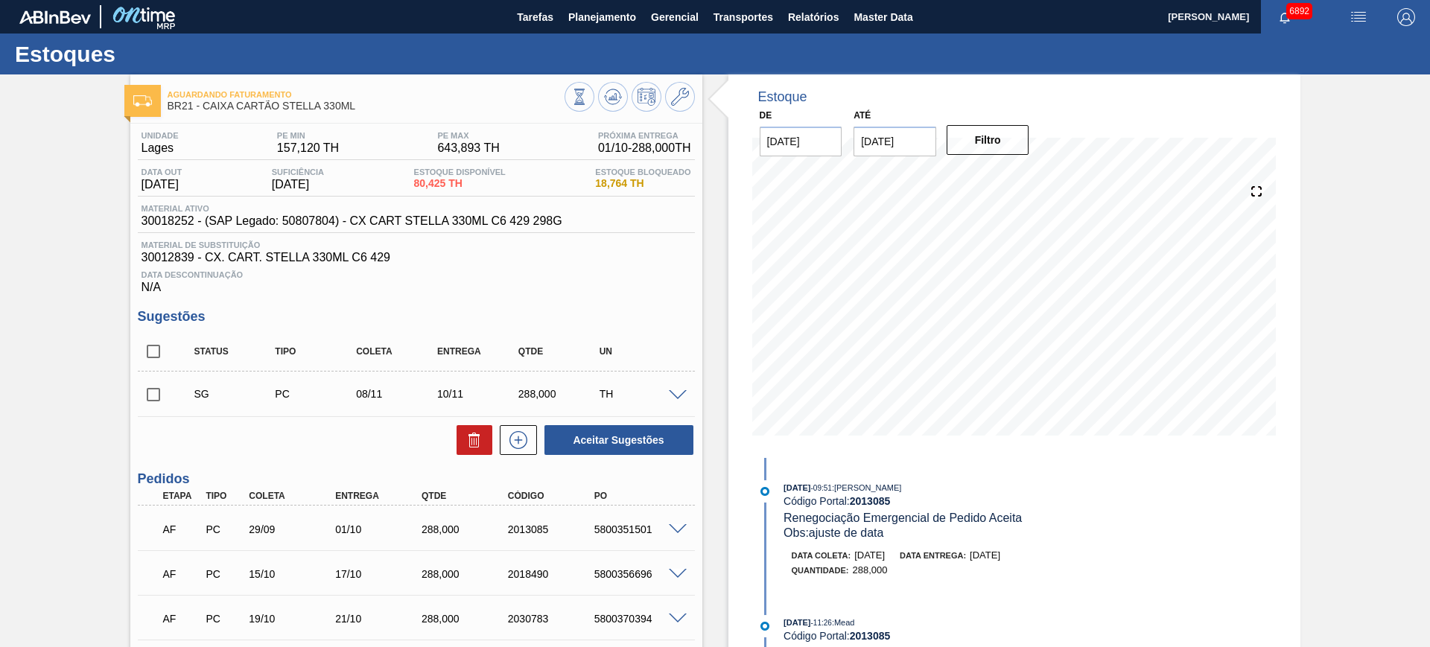
scroll to position [159, 0]
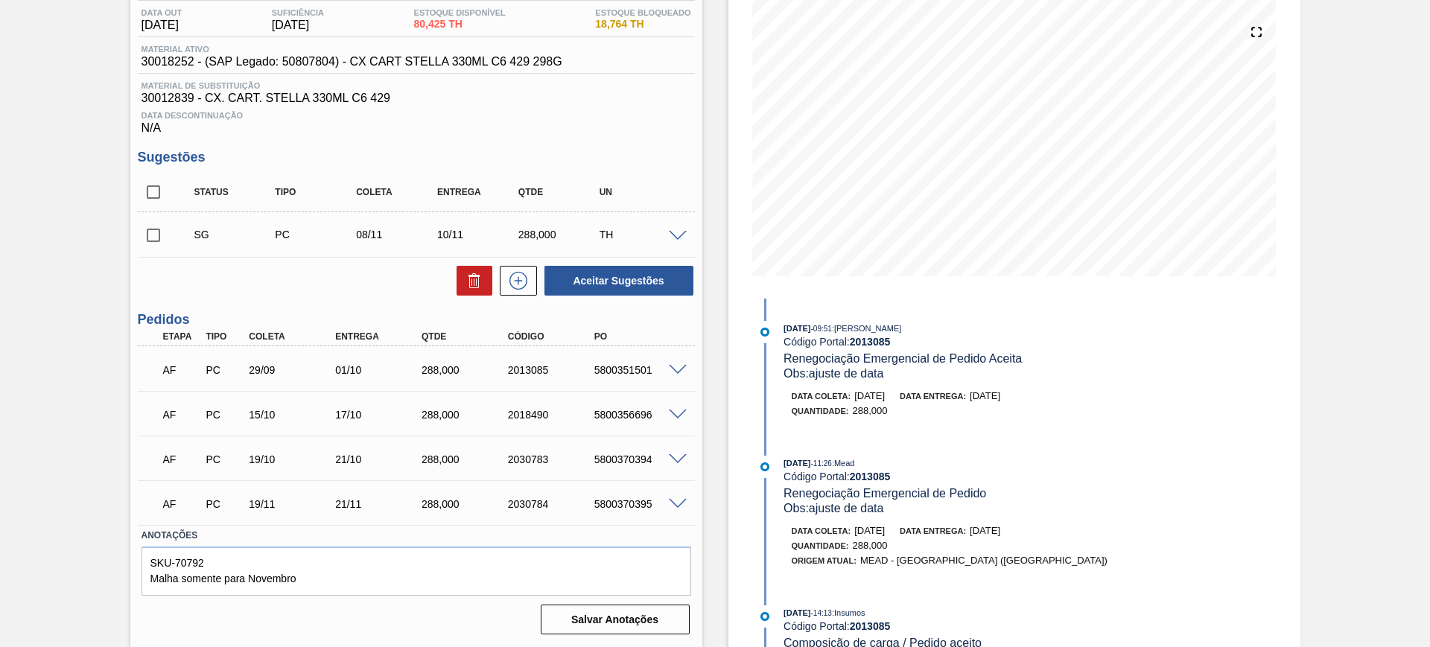
click at [682, 506] on span at bounding box center [678, 504] width 18 height 11
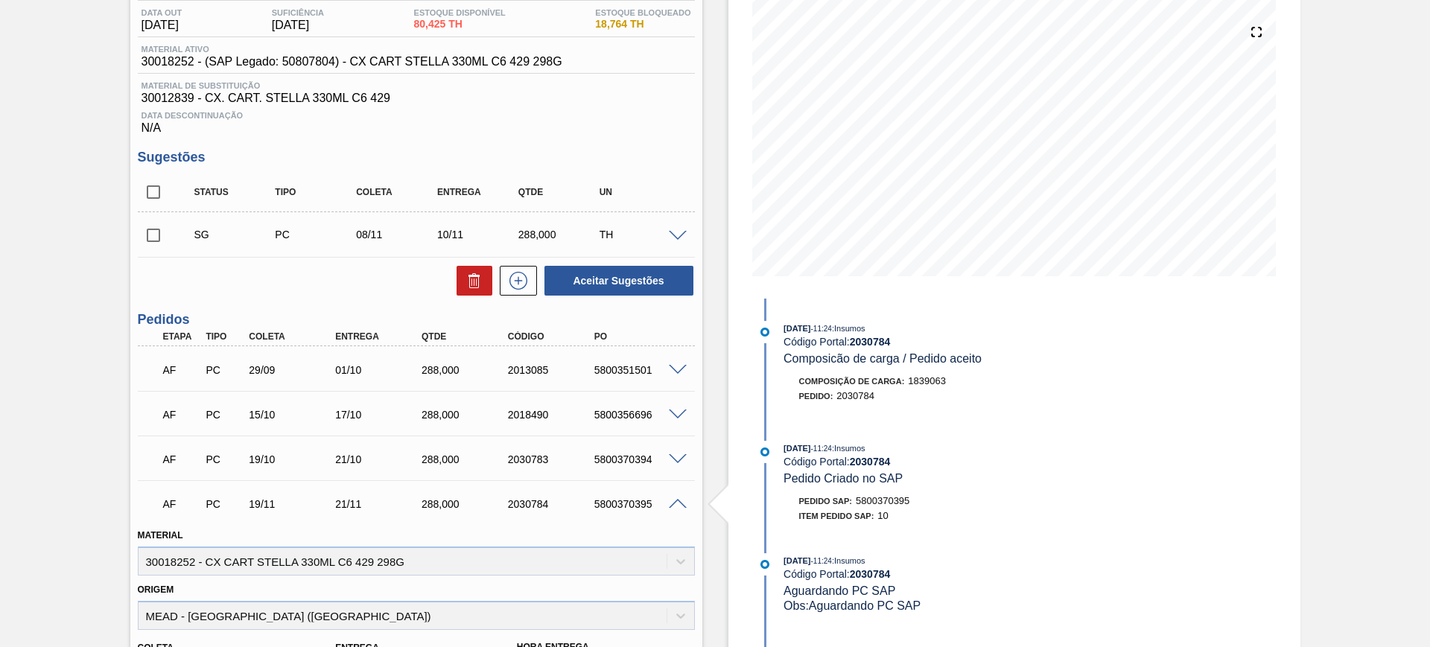
click at [676, 501] on span at bounding box center [678, 504] width 18 height 11
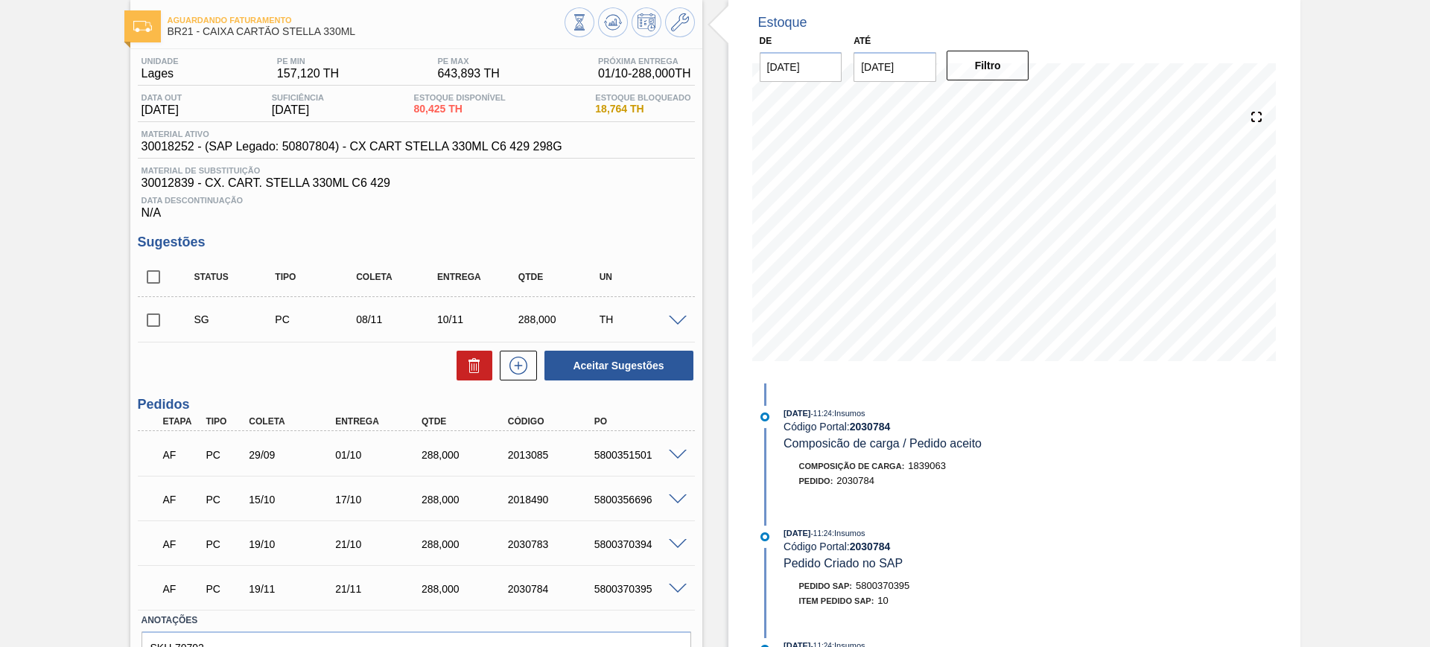
scroll to position [0, 0]
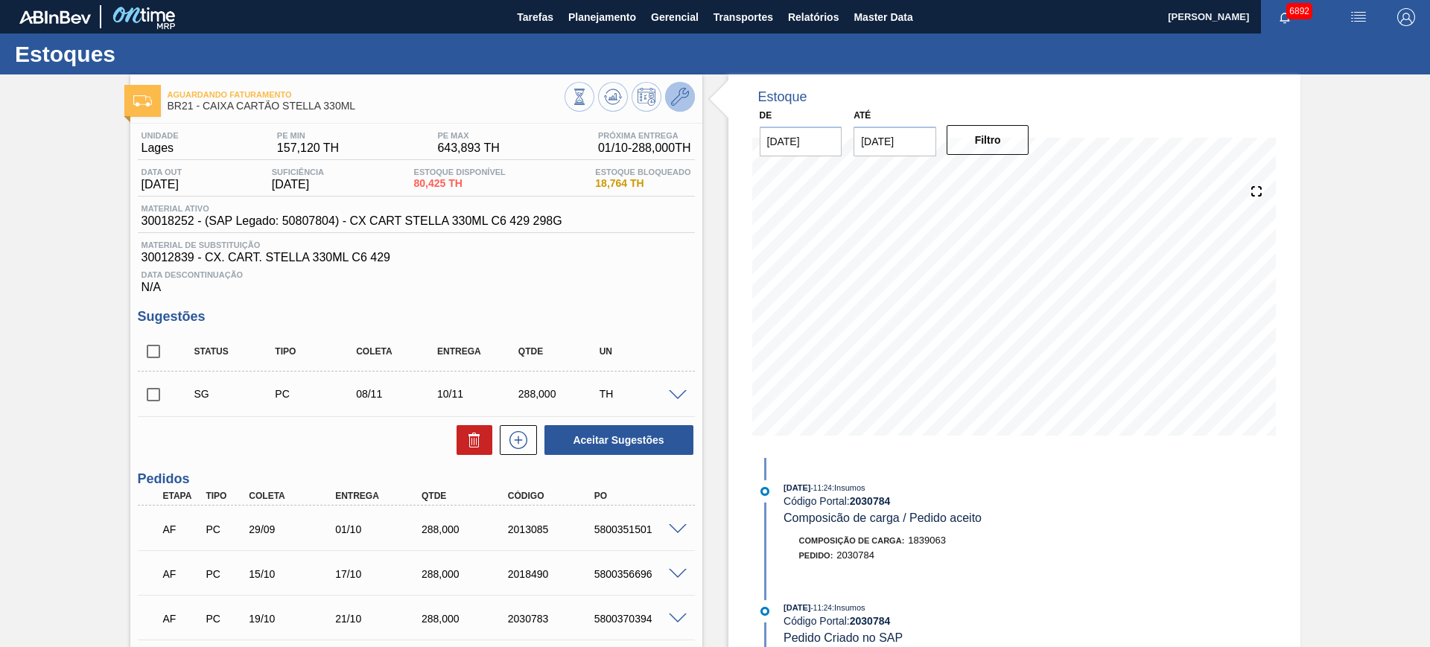
click at [679, 109] on button at bounding box center [680, 97] width 30 height 30
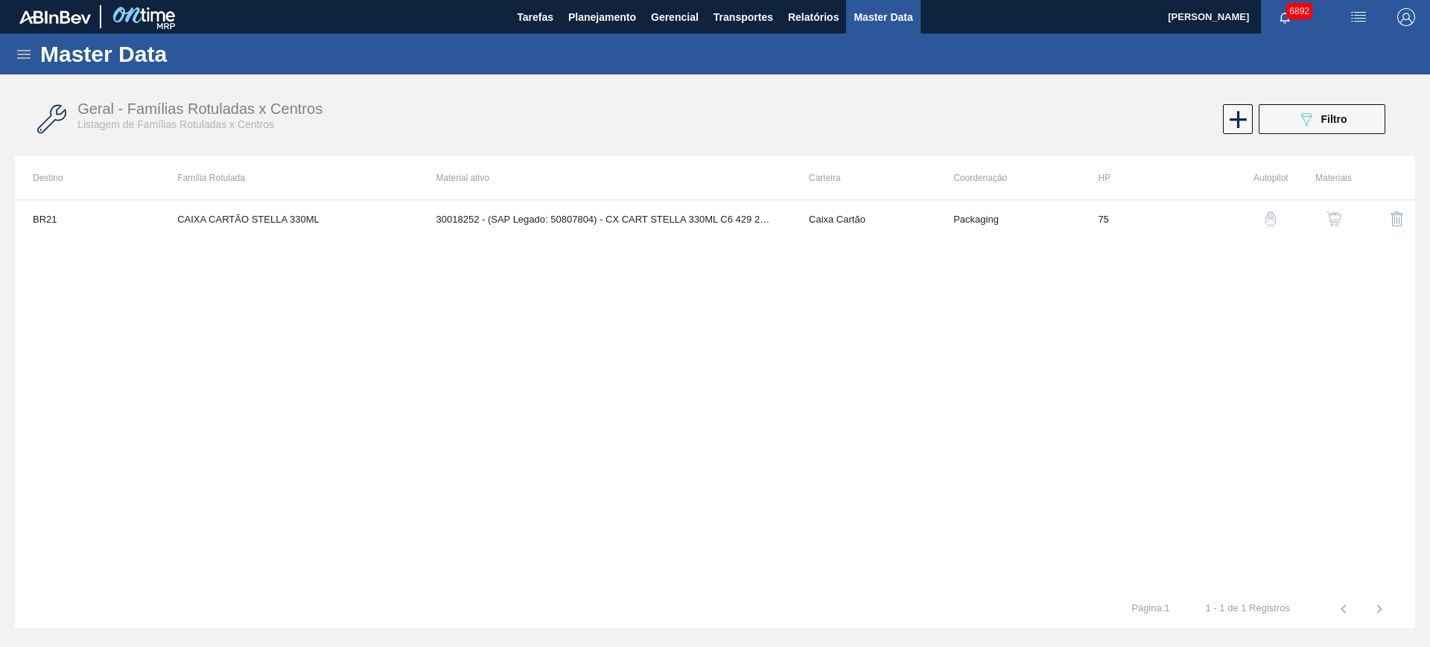
click at [1328, 223] on img "button" at bounding box center [1334, 219] width 15 height 15
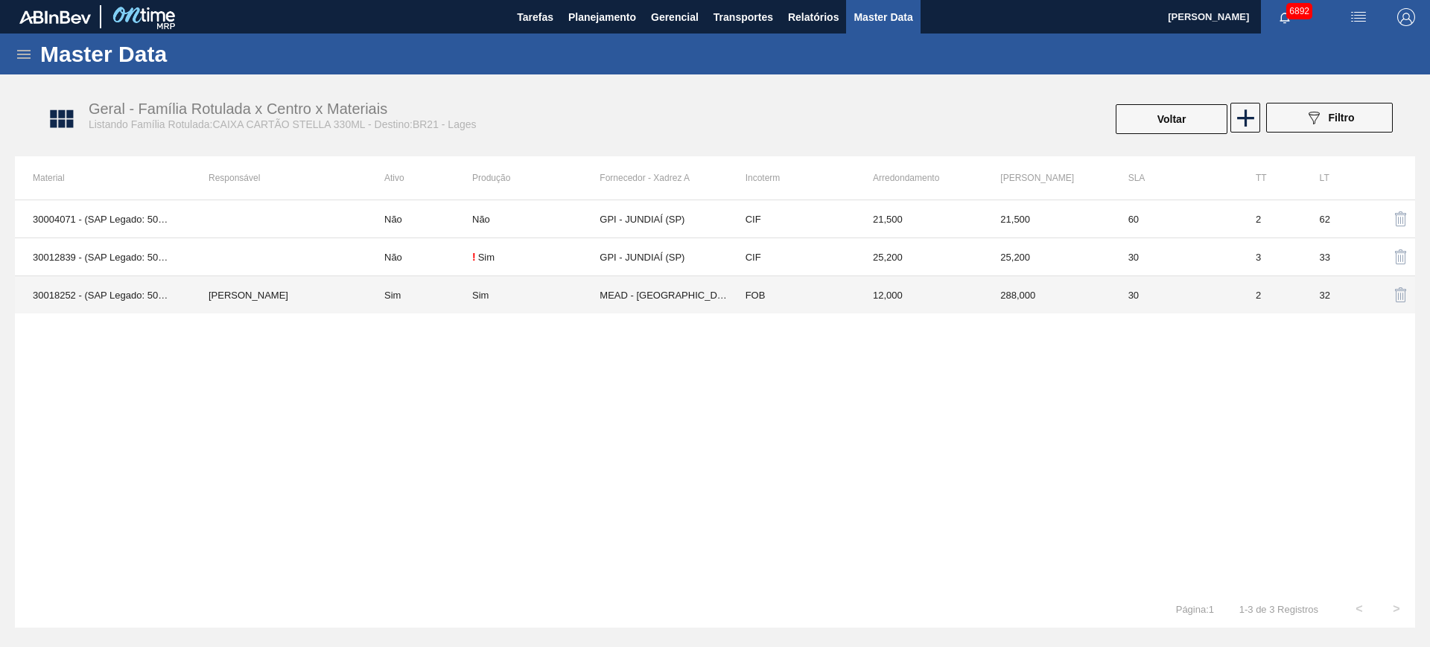
click at [515, 282] on td "Sim" at bounding box center [535, 295] width 127 height 38
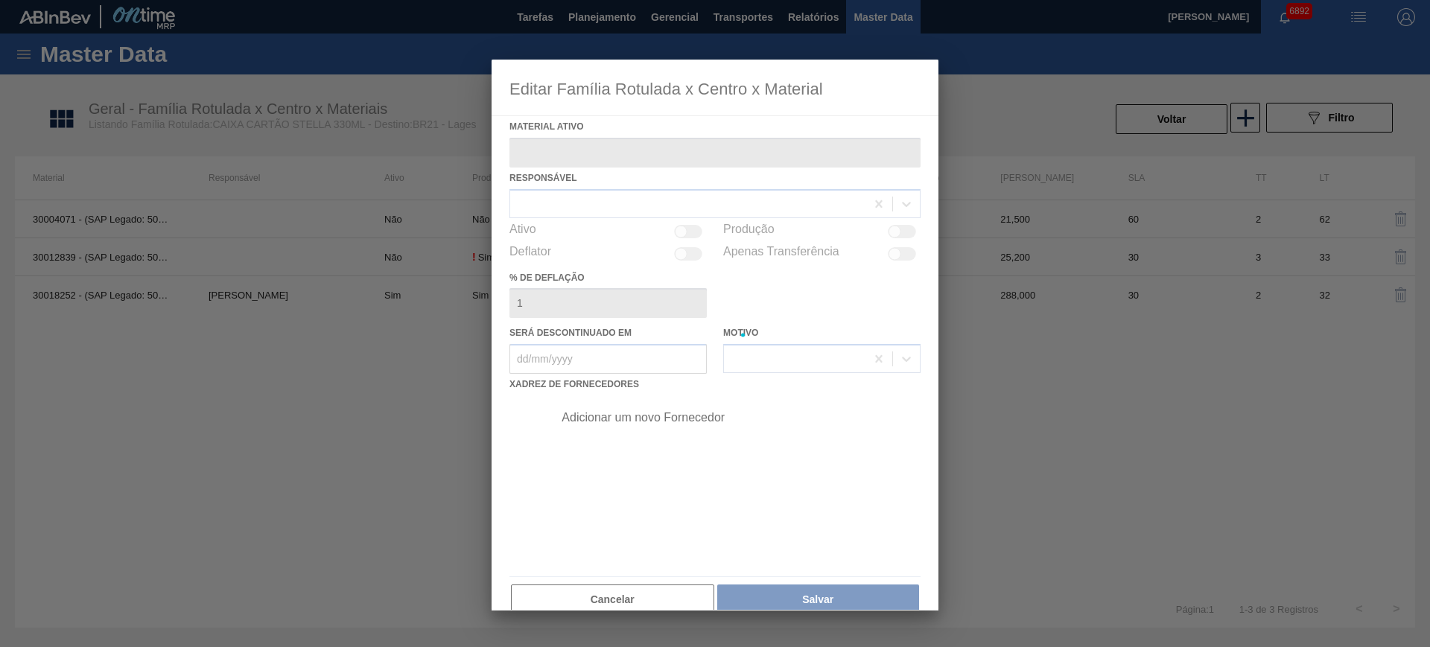
type ativo "30018252 - (SAP Legado: 50807804) - CX CART STELLA 330ML C6 429 298G"
checkbox input "true"
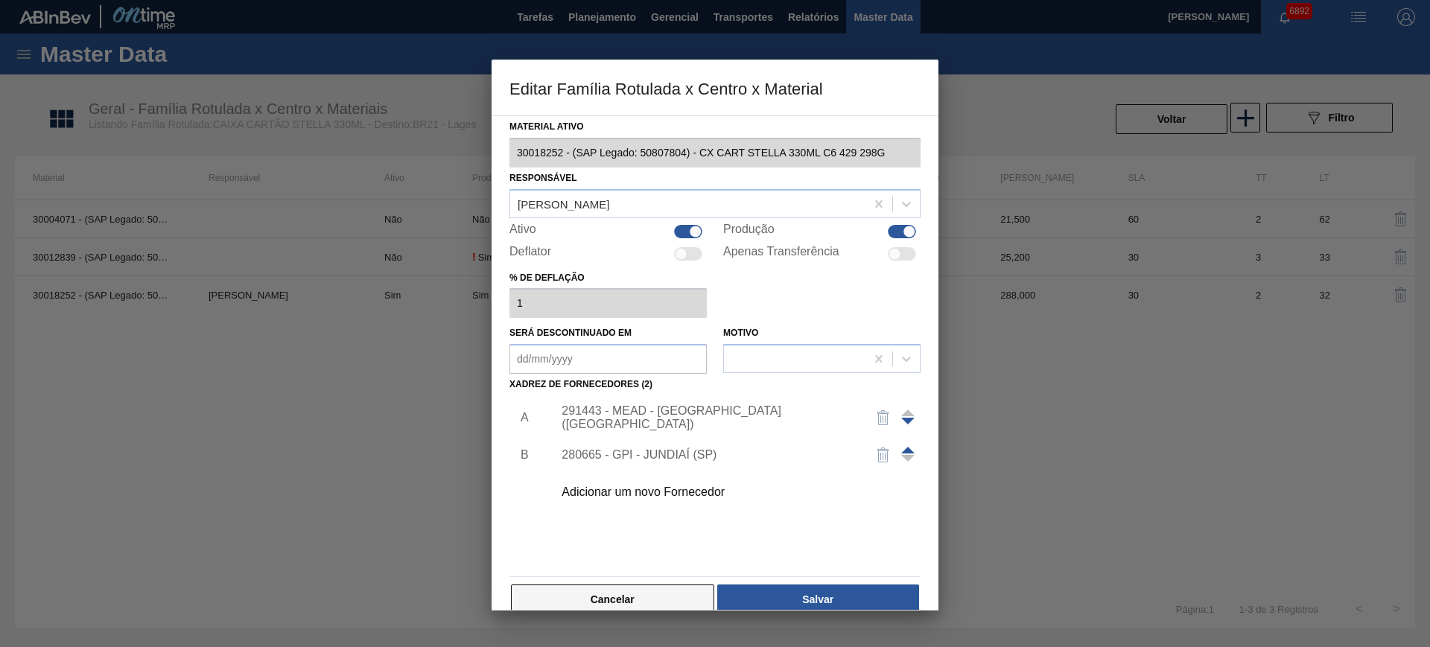
click at [647, 594] on button "Cancelar" at bounding box center [612, 600] width 203 height 30
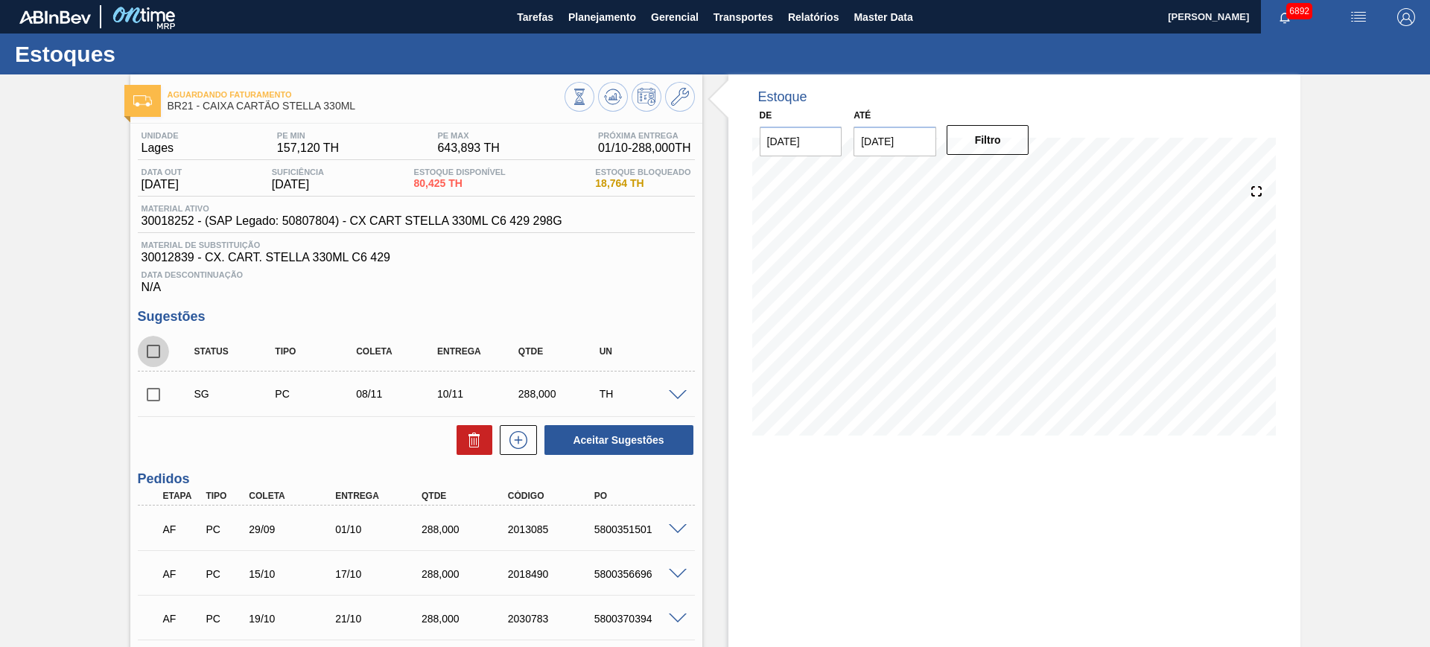
click at [153, 355] on input "checkbox" at bounding box center [153, 351] width 31 height 31
checkbox input "true"
click at [633, 439] on button "Aceitar Sugestões" at bounding box center [619, 440] width 149 height 30
checkbox input "false"
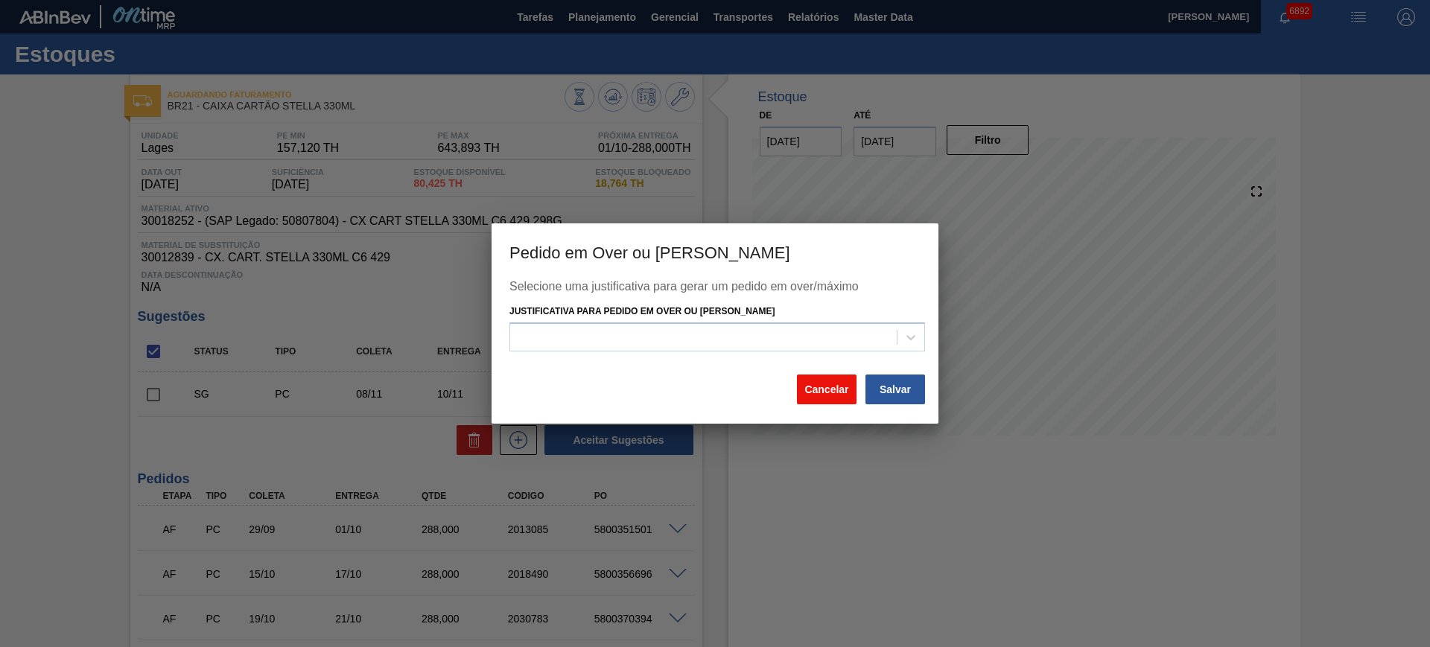
click at [822, 392] on button "Cancelar" at bounding box center [827, 390] width 60 height 30
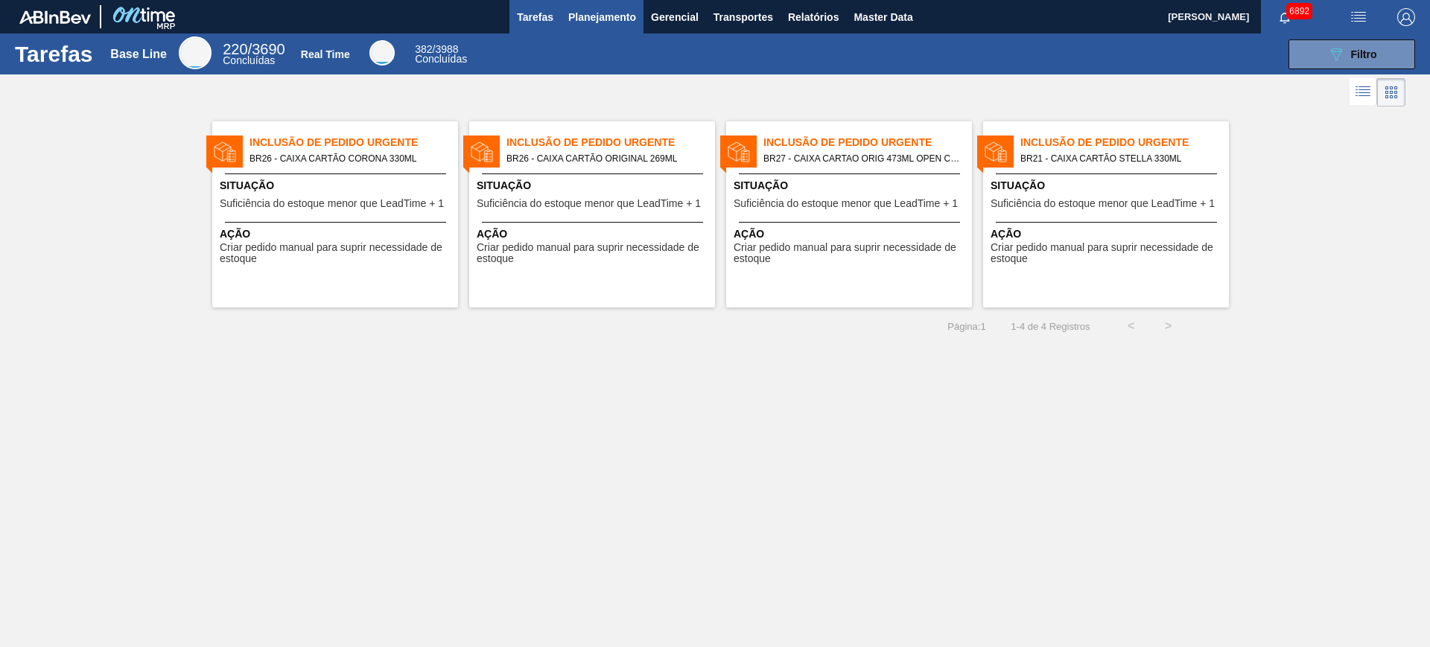
click at [585, 19] on span "Planejamento" at bounding box center [602, 17] width 68 height 18
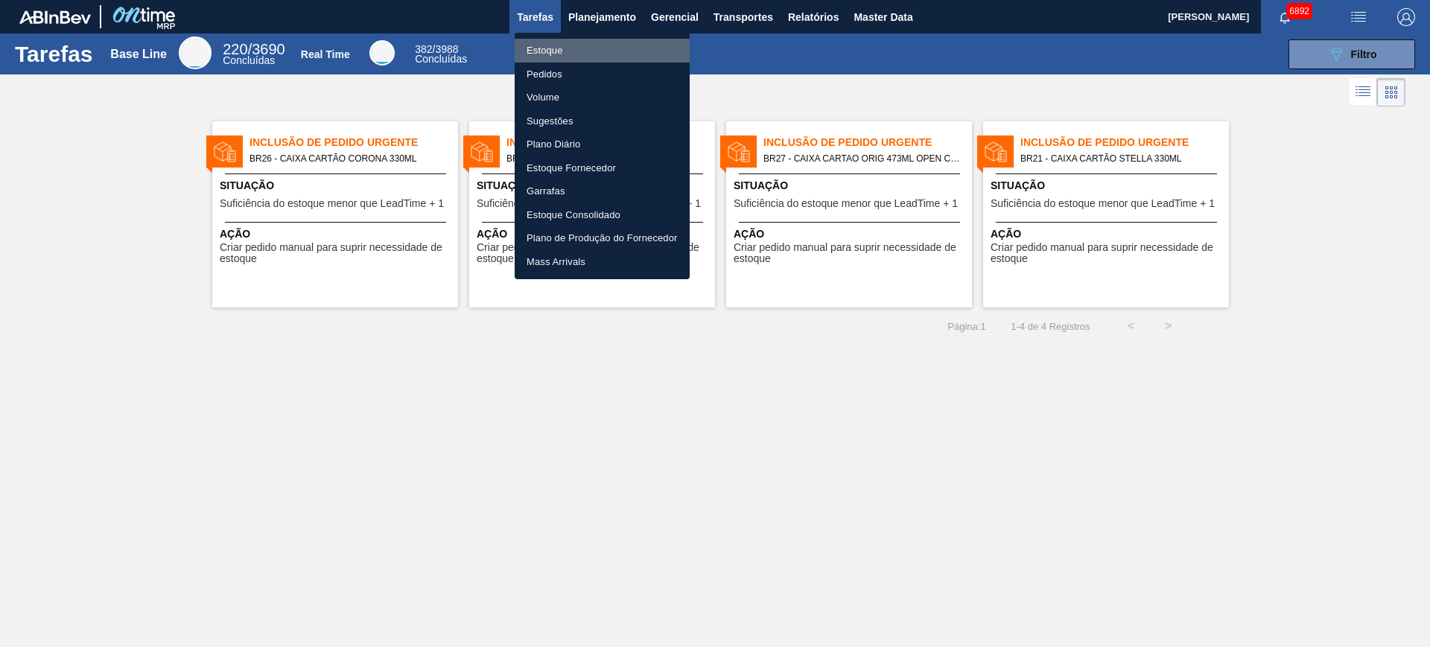
click at [569, 51] on li "Estoque" at bounding box center [602, 51] width 175 height 24
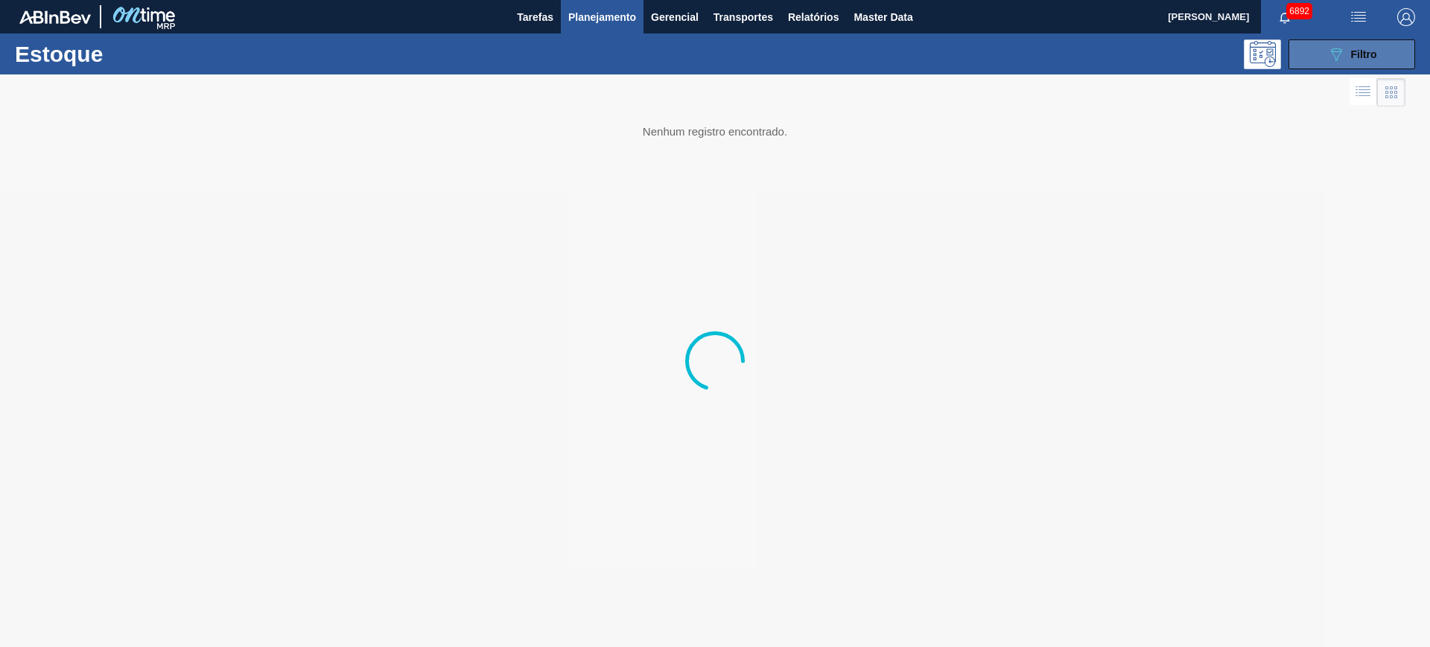
click at [1350, 63] on button "089F7B8B-B2A5-4AFE-B5C0-19BA573D28AC Filtro" at bounding box center [1352, 54] width 127 height 30
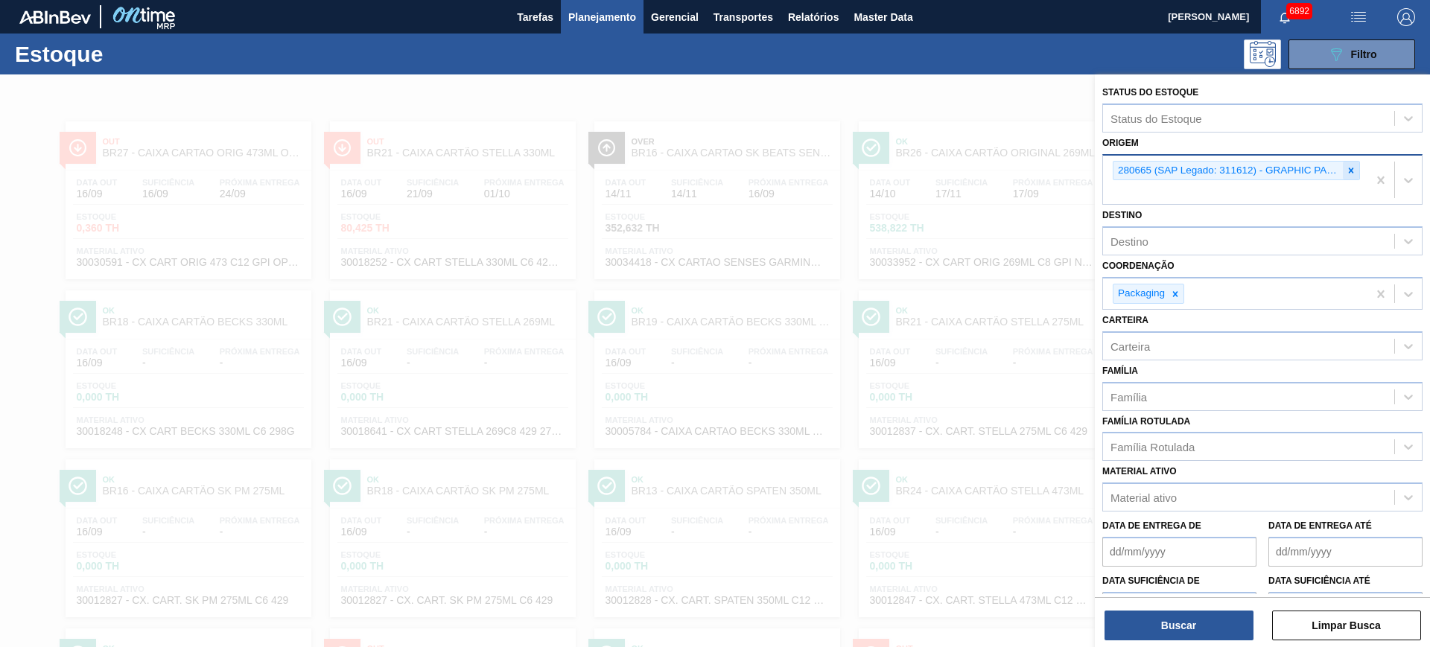
click at [1350, 172] on icon at bounding box center [1351, 170] width 10 height 10
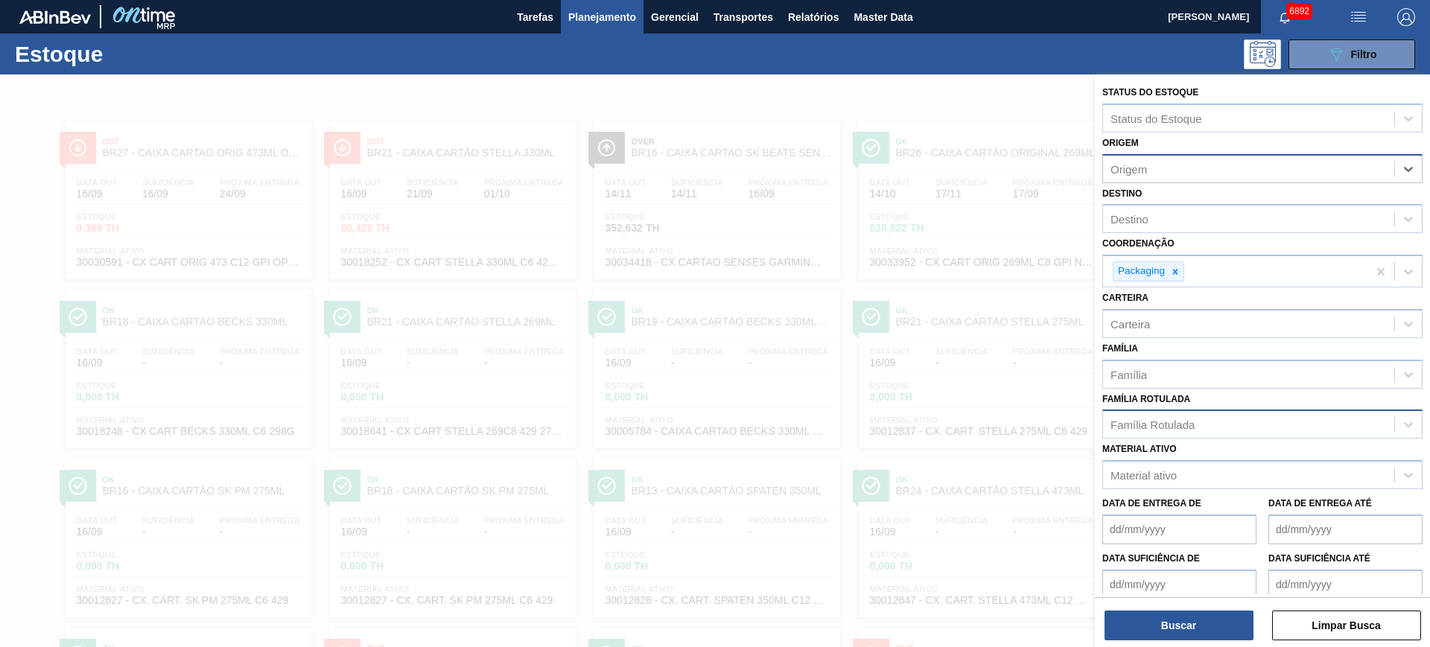
click at [1190, 421] on div "Família Rotulada" at bounding box center [1153, 425] width 84 height 13
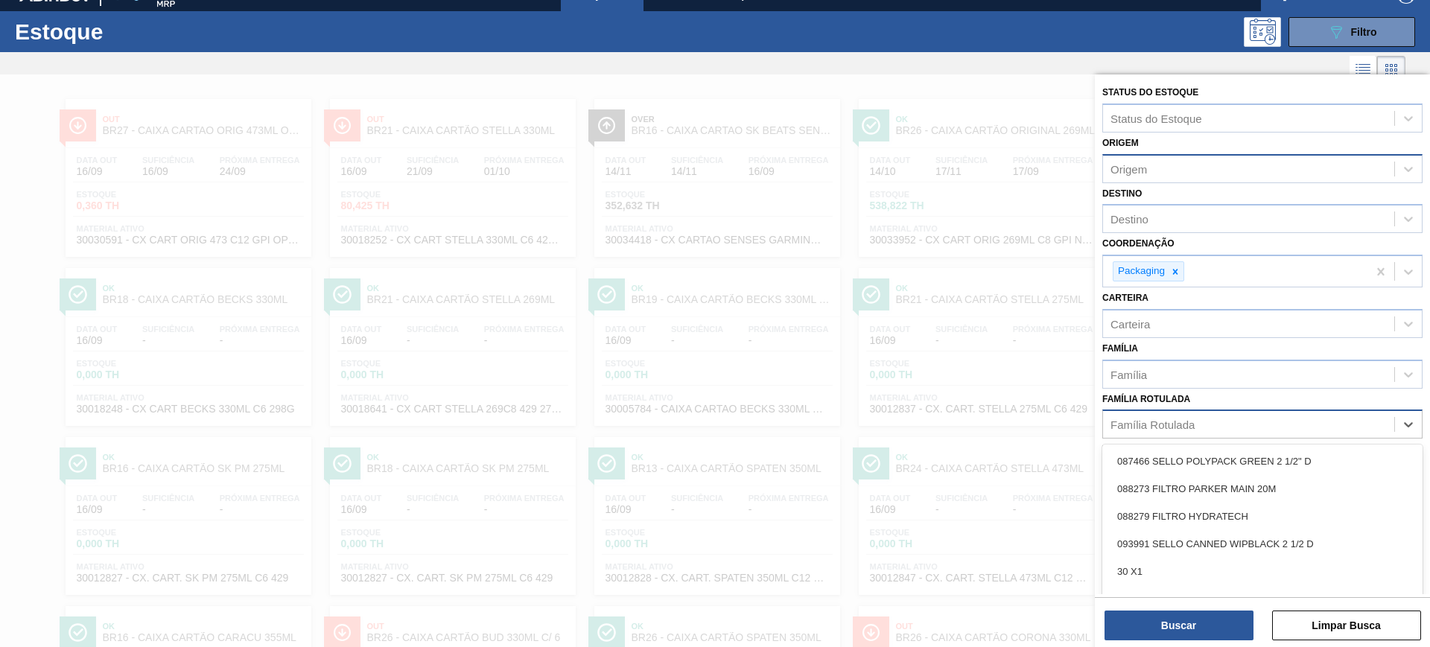
scroll to position [27, 0]
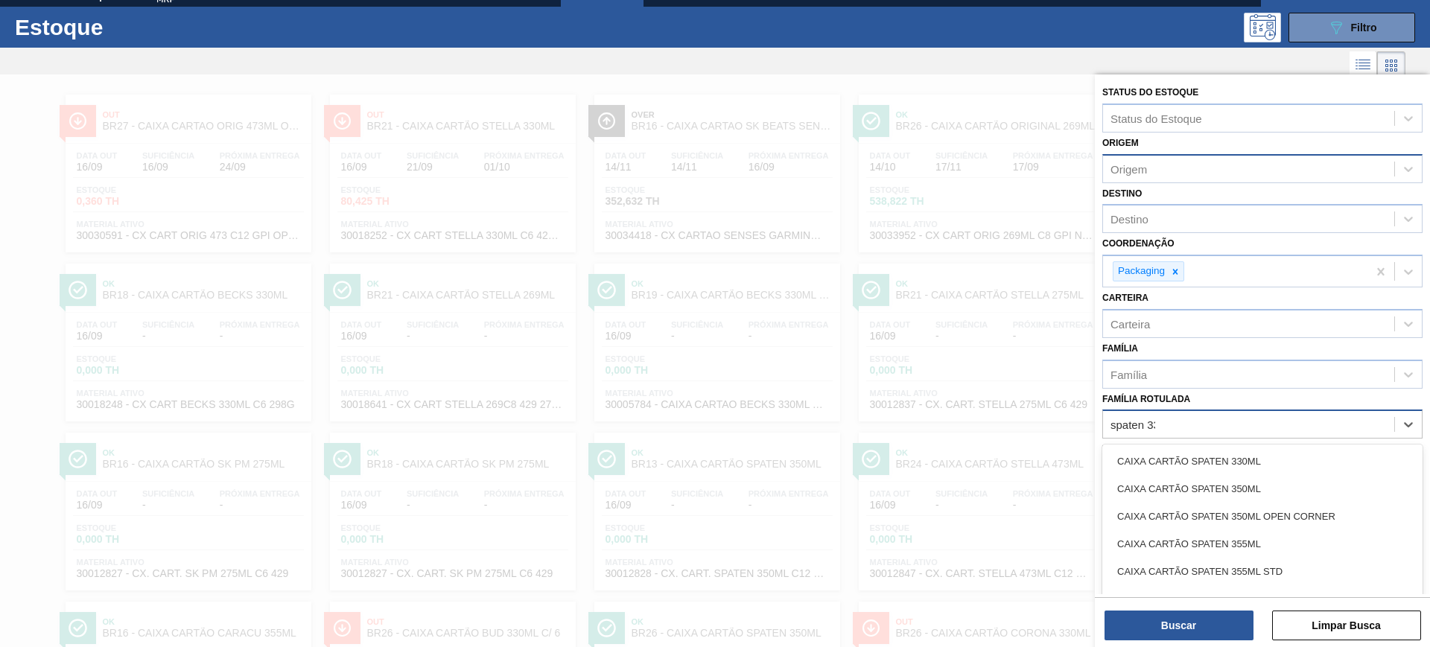
type Rotulada "spaten 330"
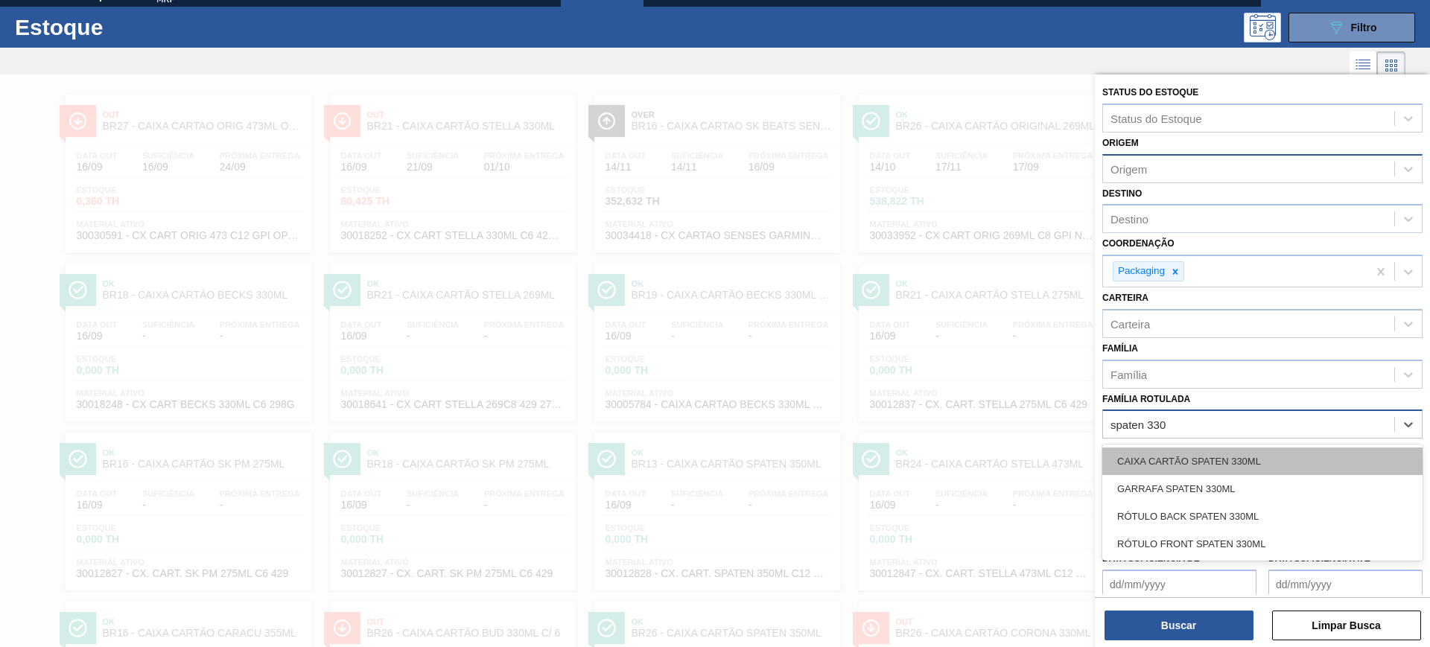
click at [1196, 451] on div "CAIXA CARTÃO SPATEN 330ML" at bounding box center [1262, 462] width 320 height 28
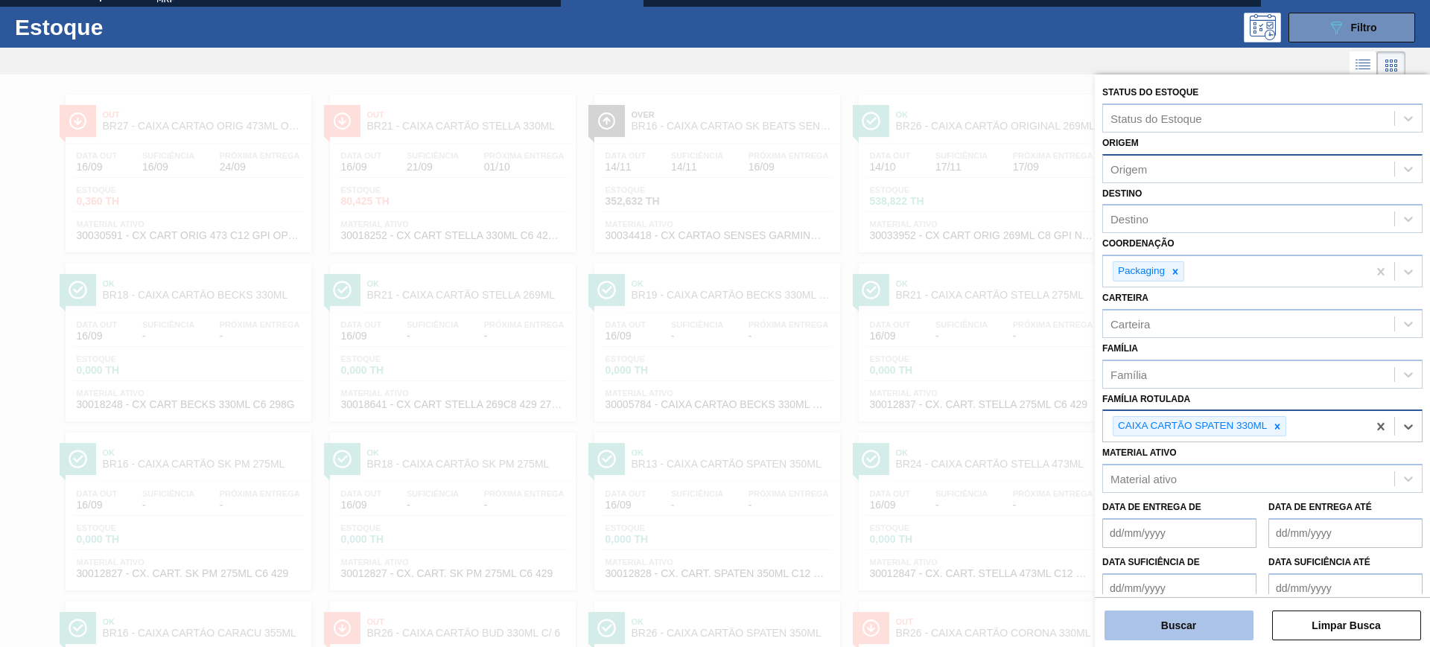
click at [1211, 621] on button "Buscar" at bounding box center [1179, 626] width 149 height 30
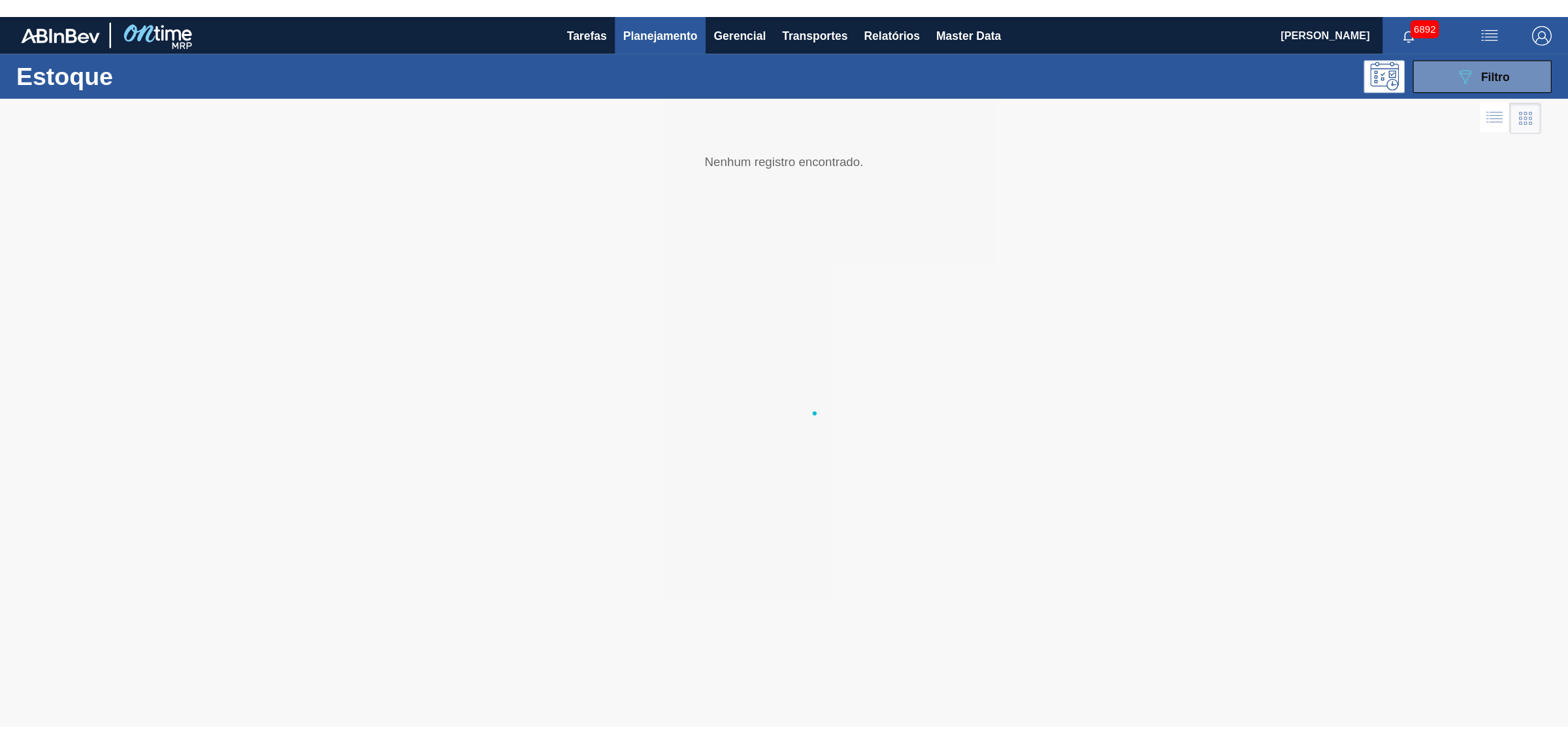
scroll to position [0, 0]
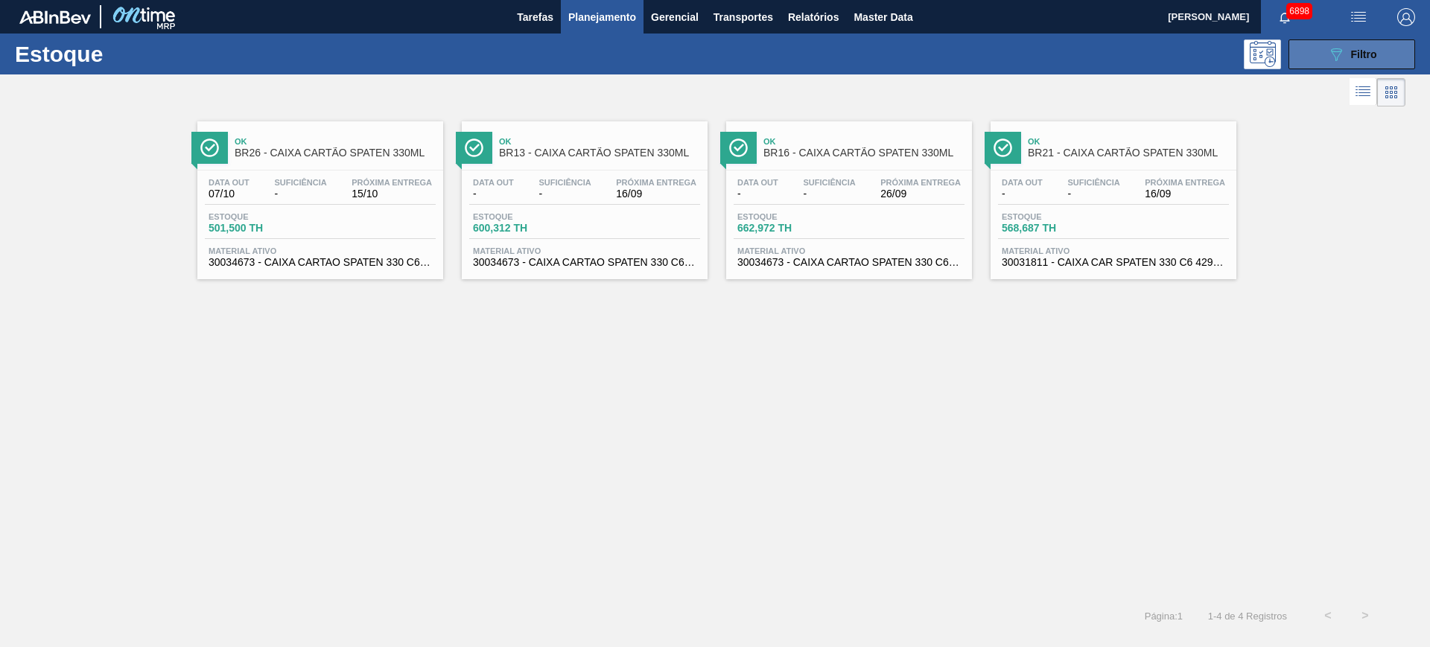
click at [1360, 61] on div "089F7B8B-B2A5-4AFE-B5C0-19BA573D28AC Filtro" at bounding box center [1352, 54] width 50 height 18
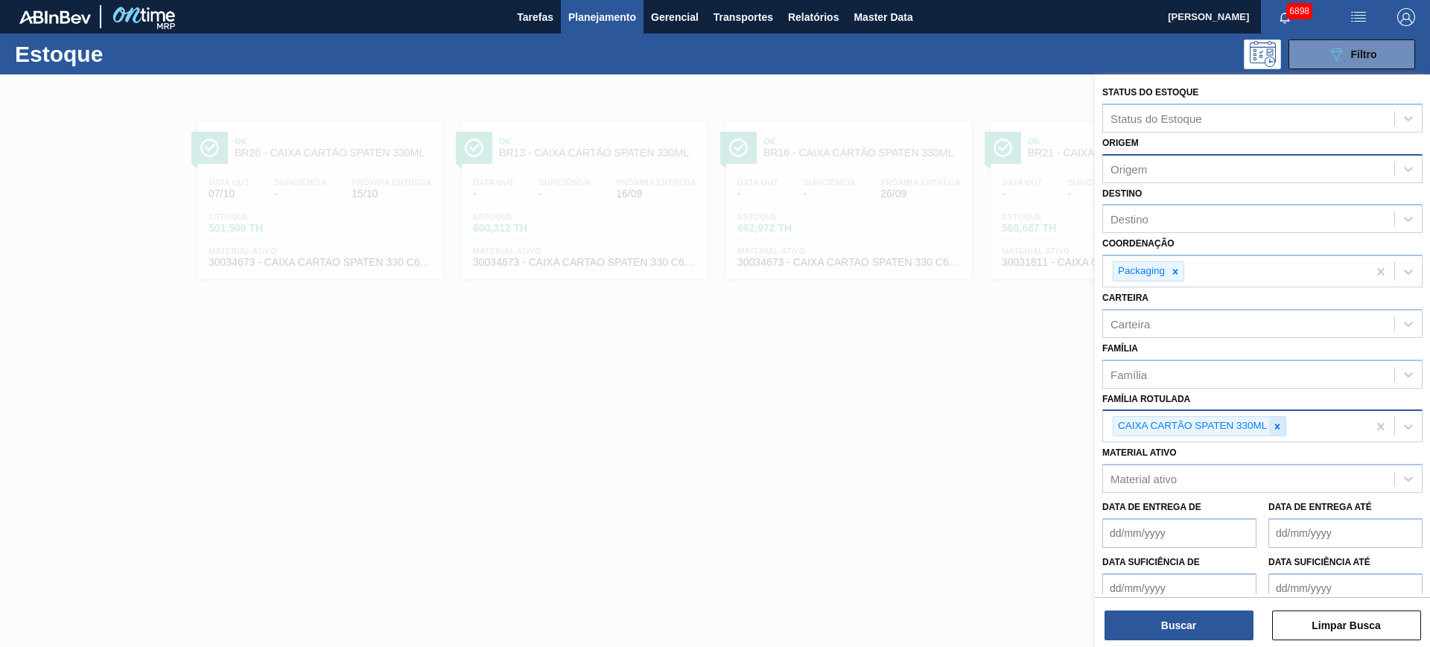
click at [1275, 425] on icon at bounding box center [1277, 427] width 10 height 10
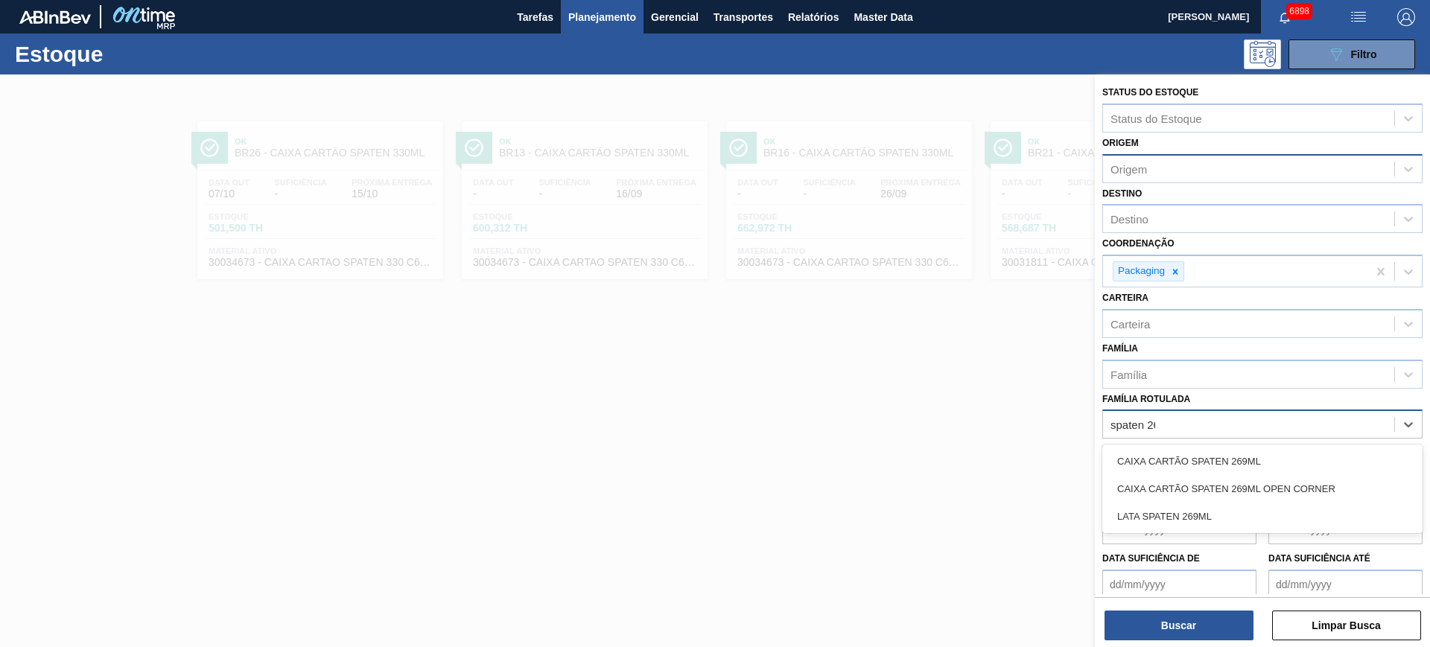
type Rotulada "spaten 269"
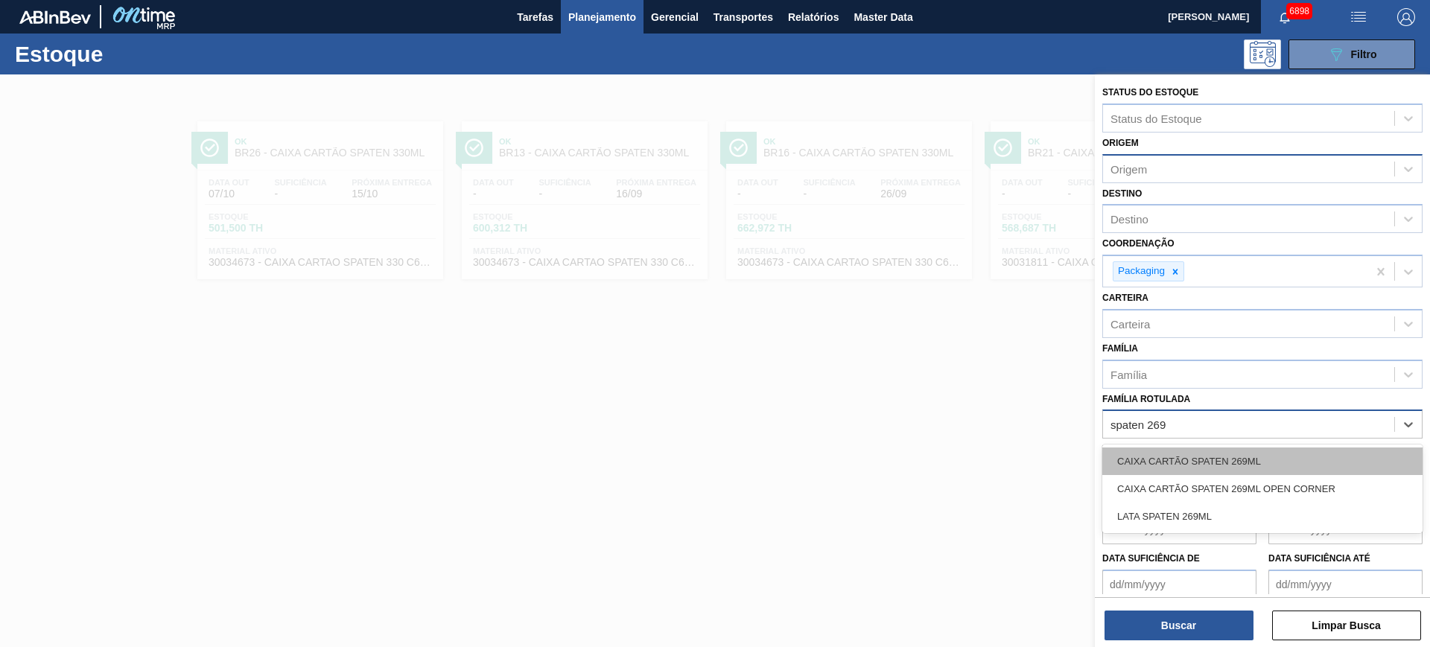
click at [1293, 454] on div "CAIXA CARTÃO SPATEN 269ML" at bounding box center [1262, 462] width 320 height 28
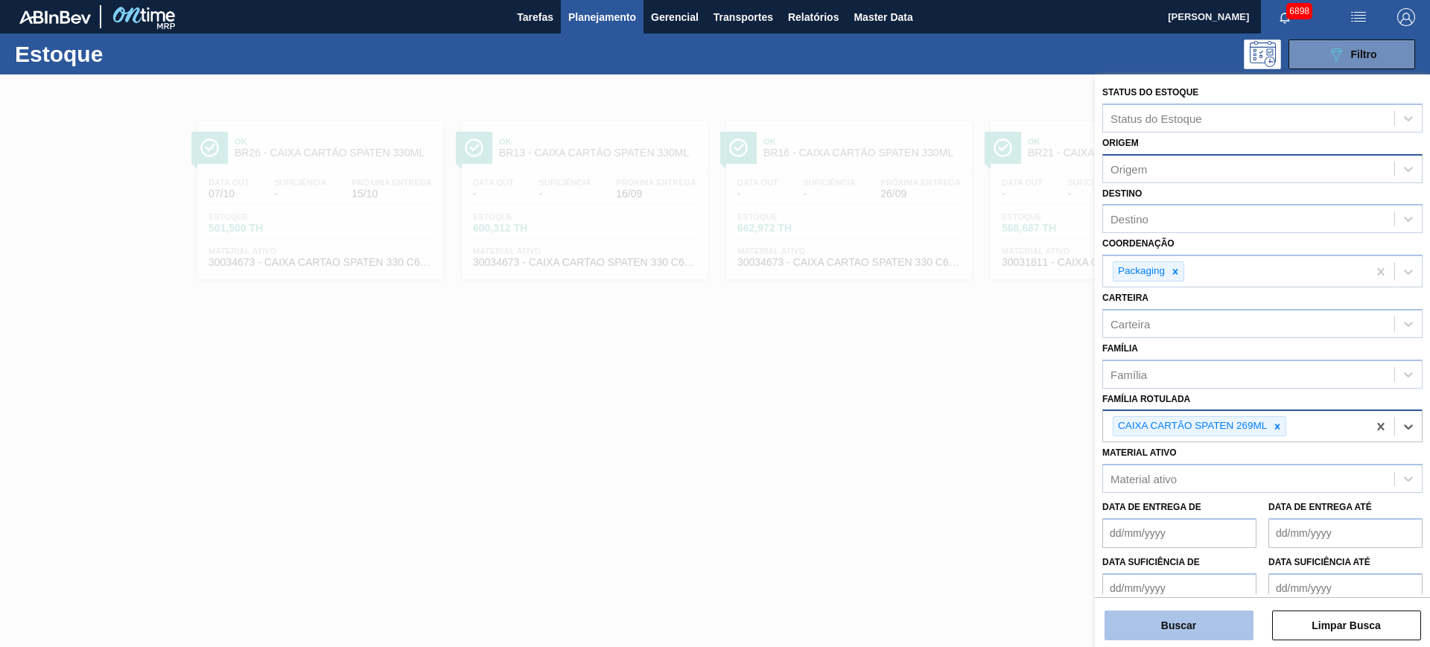
click at [1233, 630] on button "Buscar" at bounding box center [1179, 626] width 149 height 30
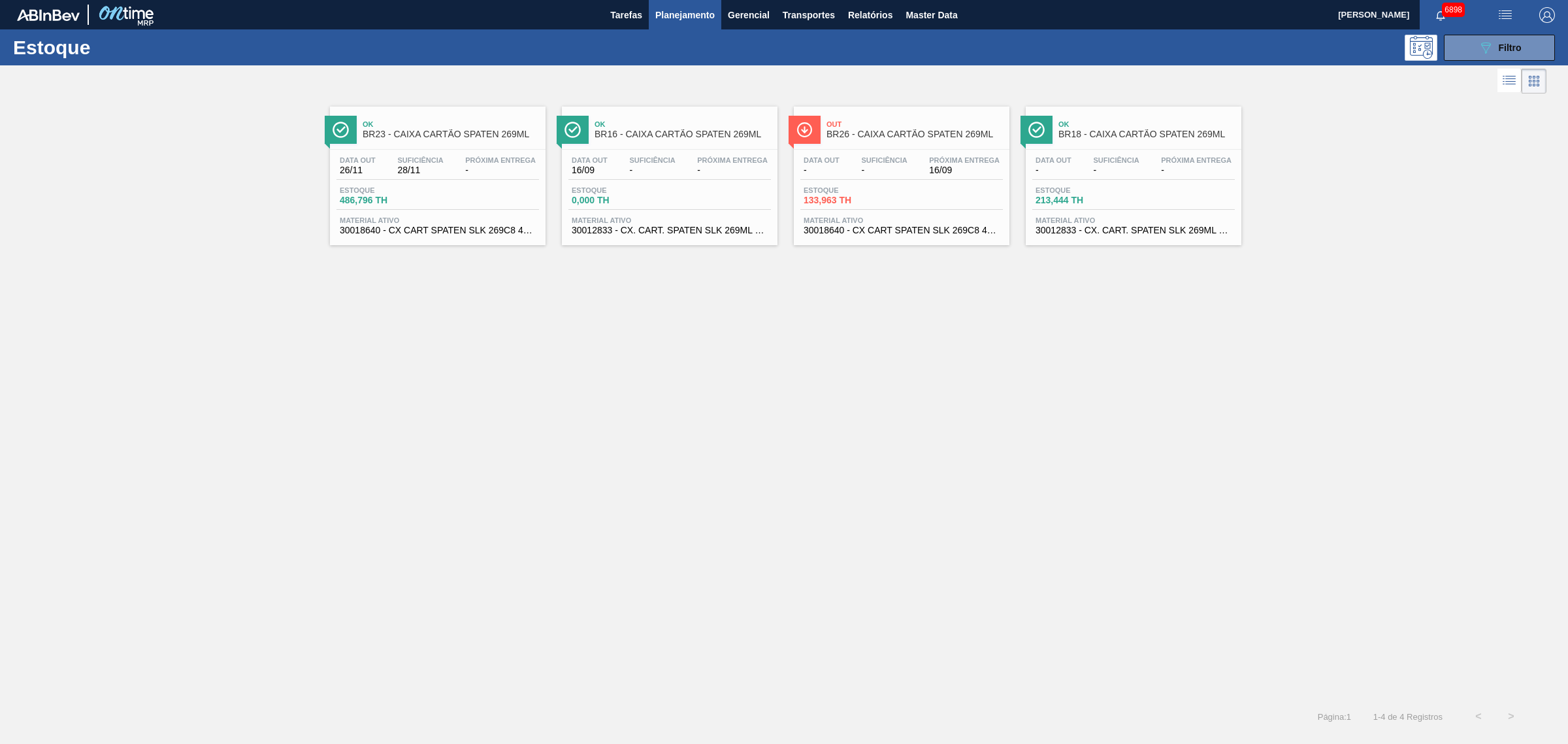
drag, startPoint x: 667, startPoint y: 193, endPoint x: 887, endPoint y: 198, distance: 220.1
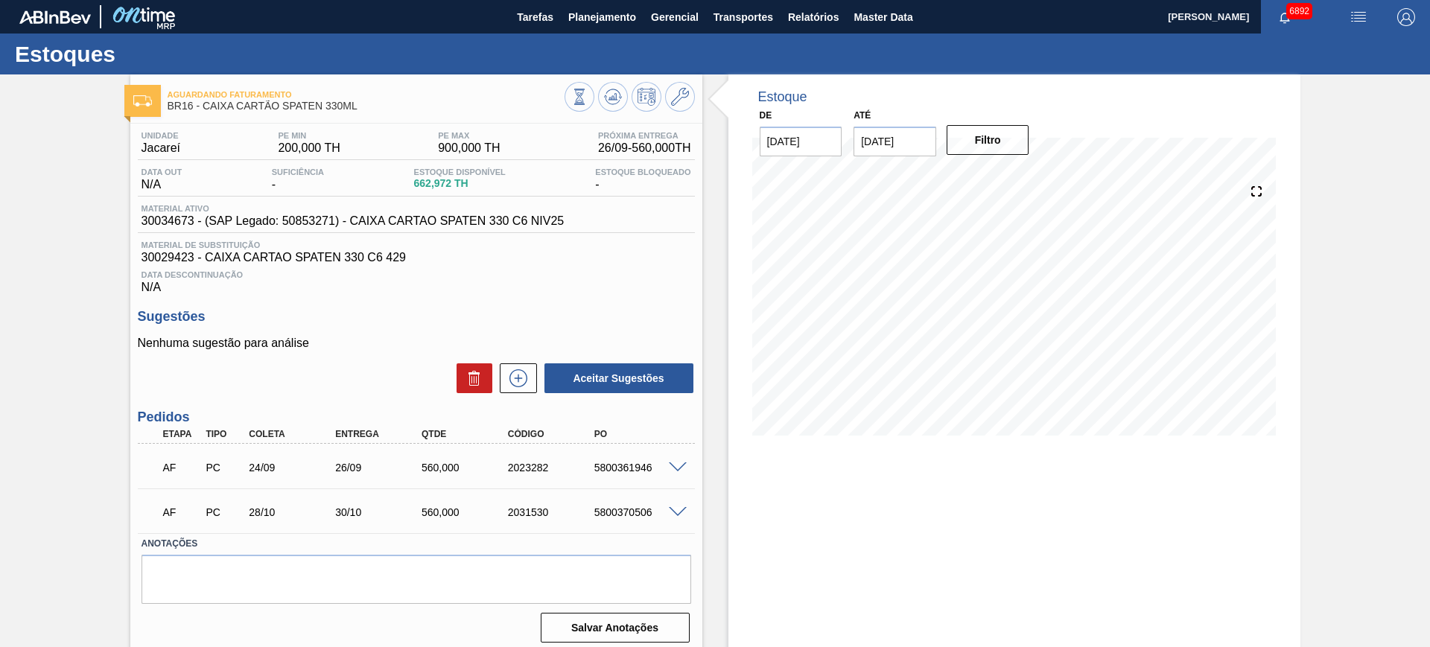
click at [893, 559] on div "Estoque De 16/09/2025 Até 06/12/2025 Filtro" at bounding box center [1014, 364] width 572 height 581
click at [682, 461] on div at bounding box center [680, 466] width 30 height 11
click at [681, 463] on span at bounding box center [678, 468] width 18 height 11
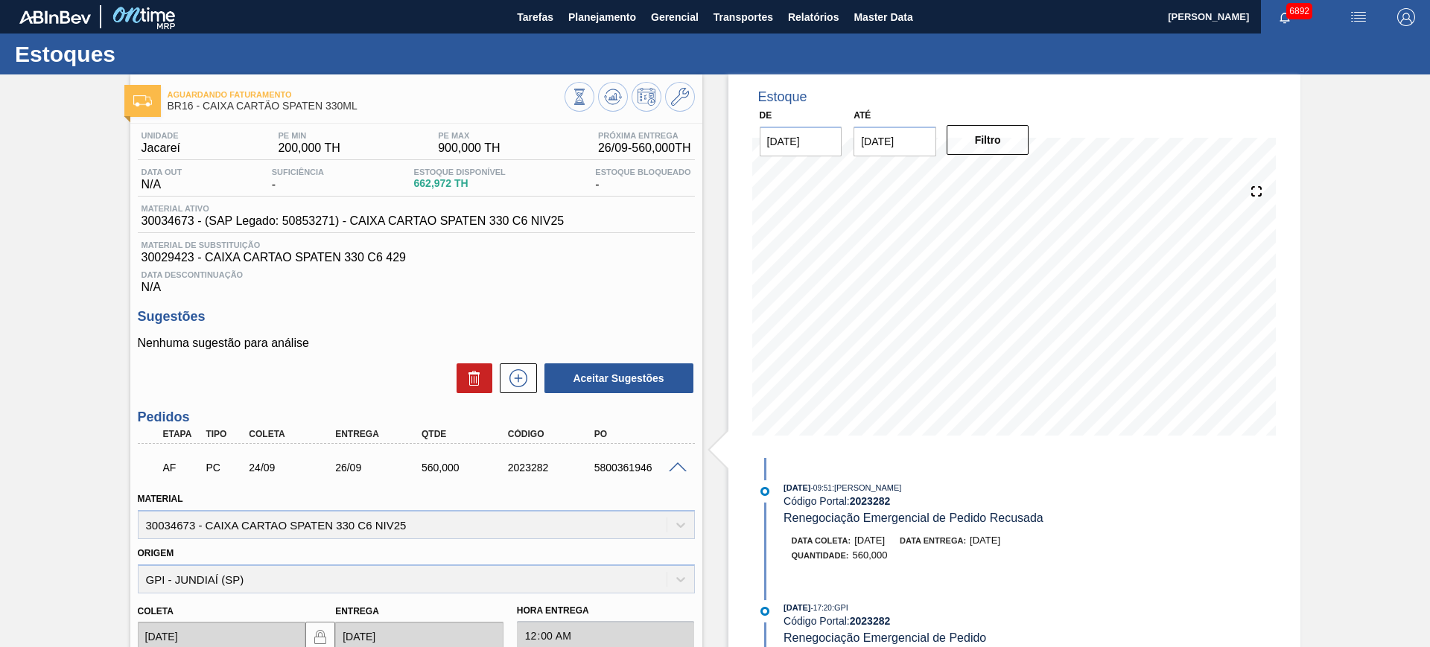
click at [678, 466] on span at bounding box center [678, 468] width 18 height 11
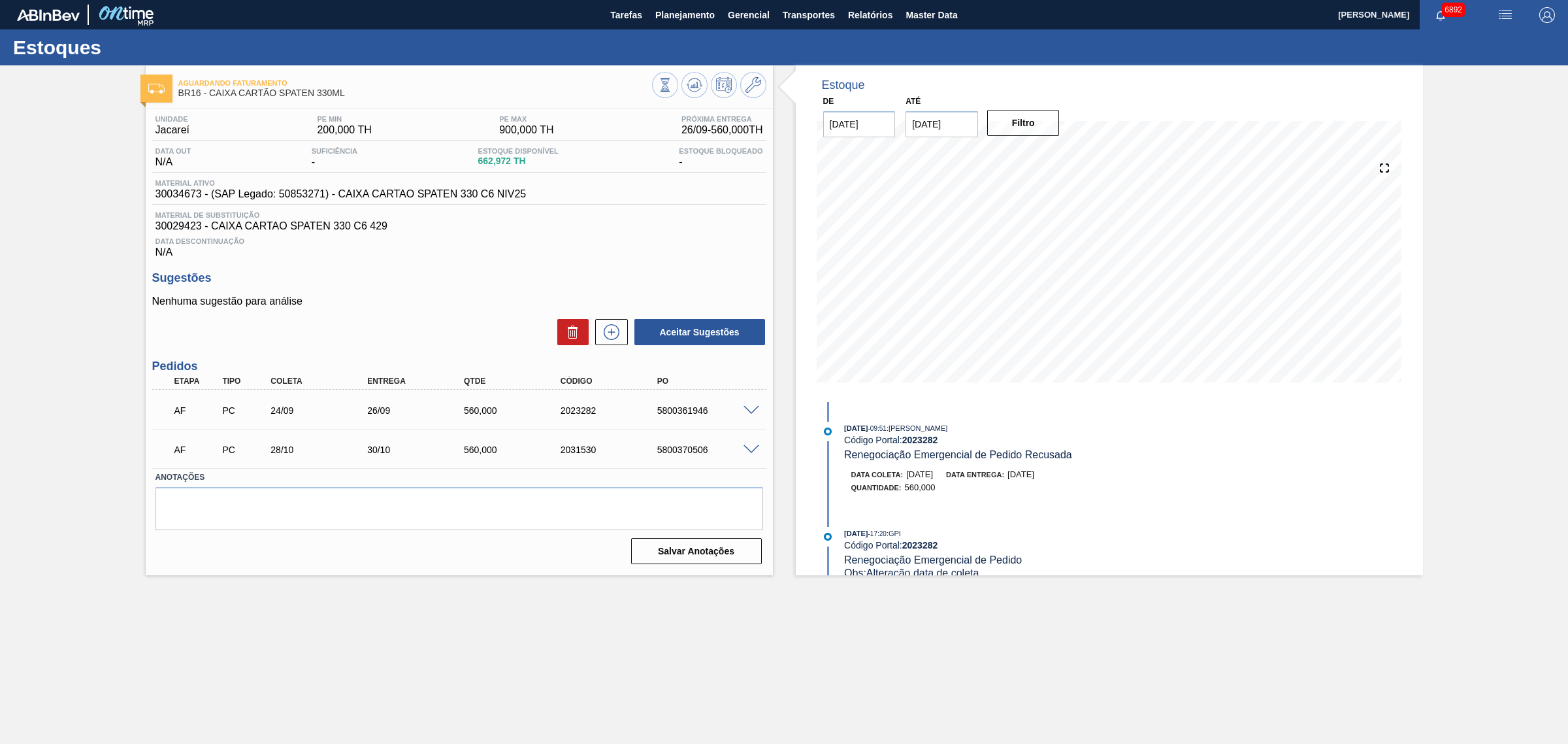
click at [752, 414] on span at bounding box center [752, 411] width 16 height 10
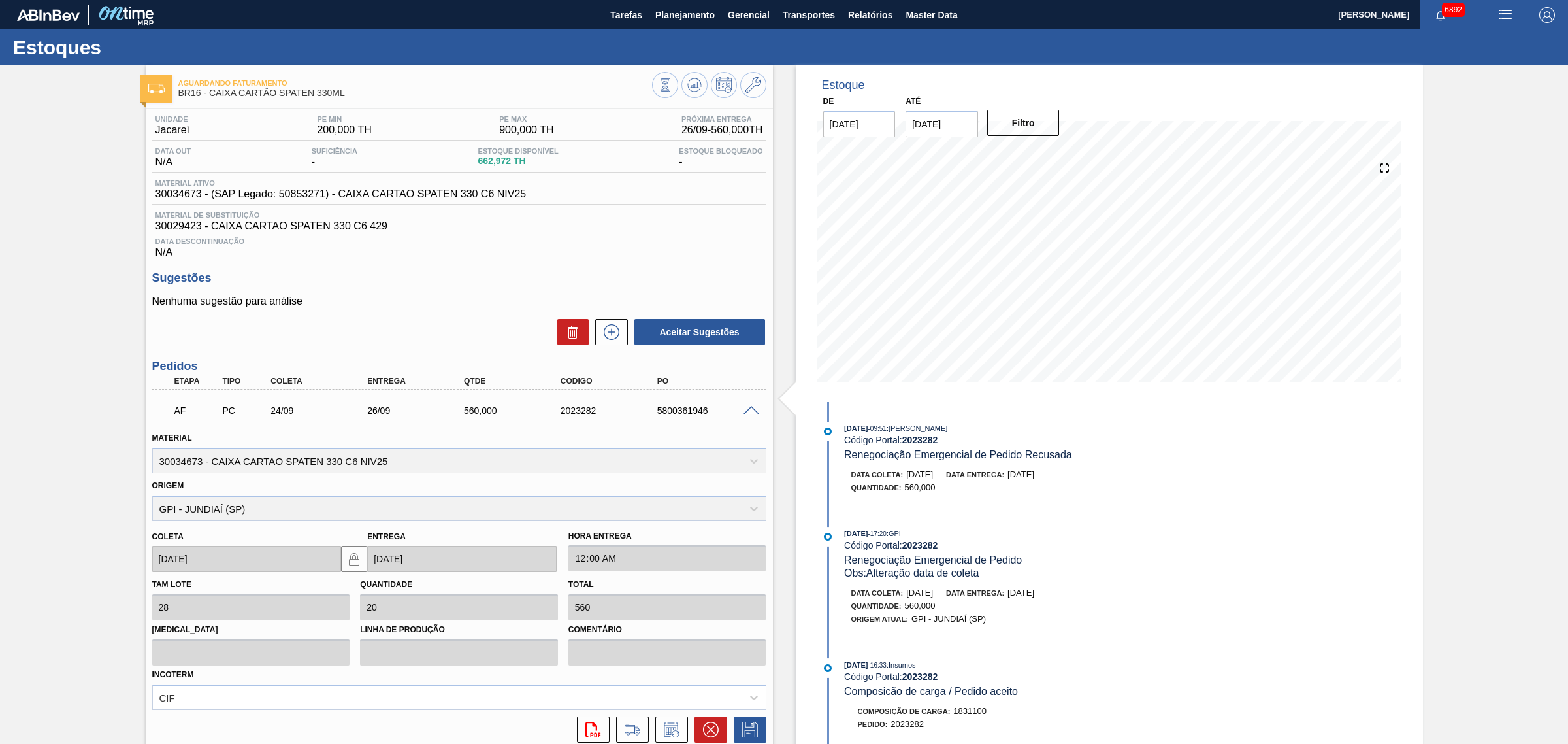
click at [752, 414] on span at bounding box center [752, 411] width 16 height 10
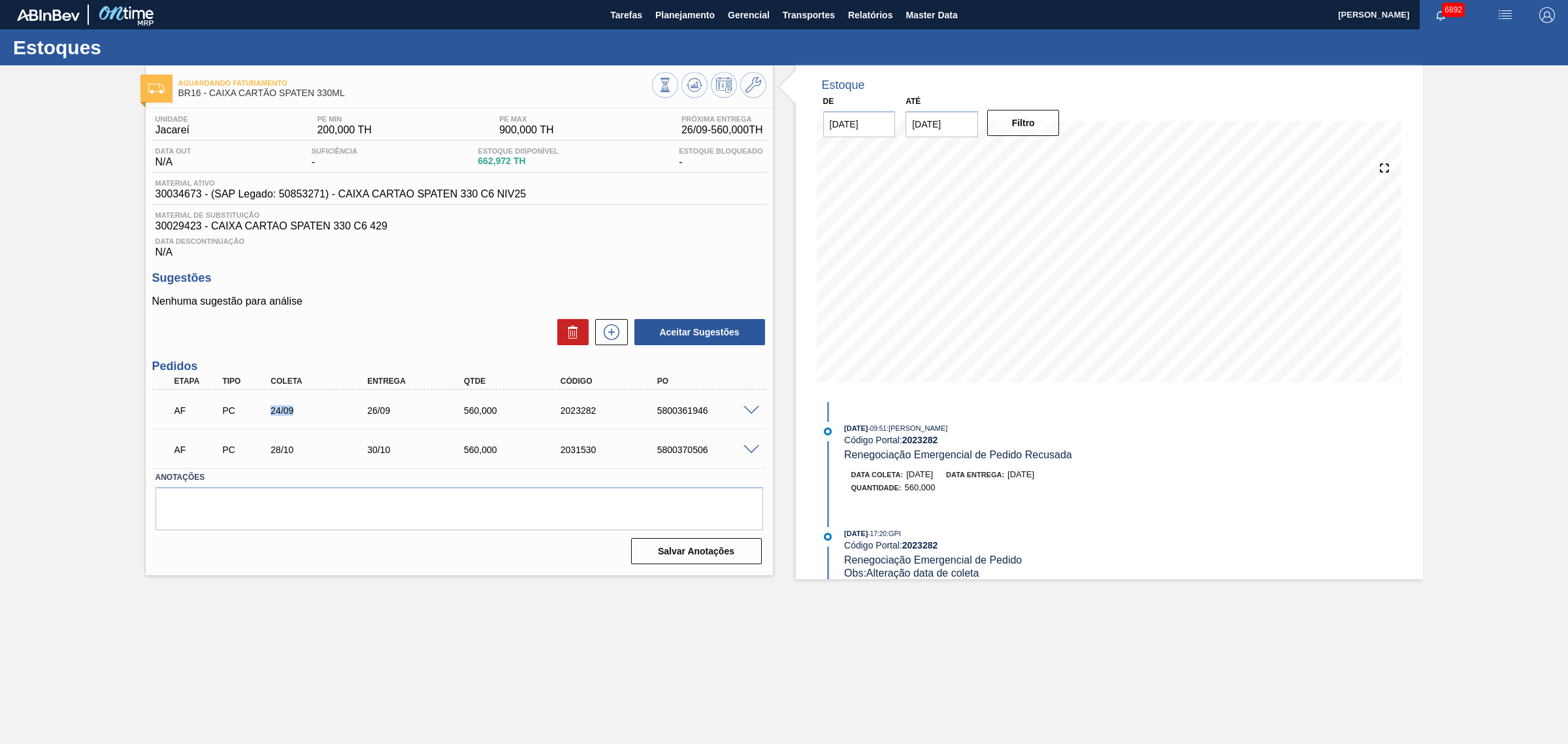
drag, startPoint x: 268, startPoint y: 417, endPoint x: 312, endPoint y: 416, distance: 44.0
click at [312, 416] on div "24/09" at bounding box center [322, 411] width 110 height 11
drag, startPoint x: 266, startPoint y: 457, endPoint x: 312, endPoint y: 452, distance: 46.3
click at [312, 452] on div "28/10" at bounding box center [310, 450] width 96 height 11
click at [668, 90] on icon at bounding box center [665, 85] width 14 height 14
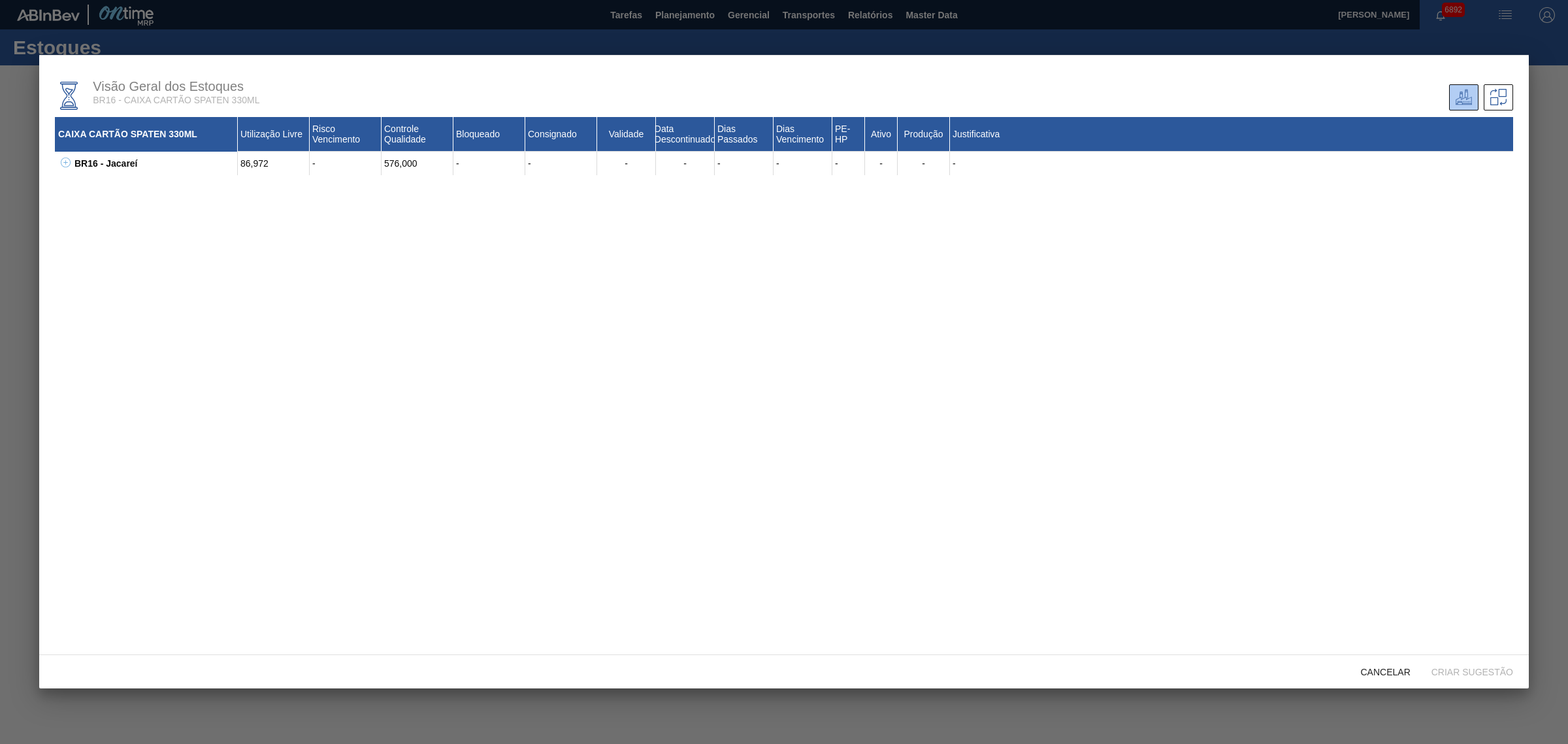
click at [63, 162] on icon at bounding box center [65, 162] width 10 height 10
click at [28, 208] on div at bounding box center [784, 372] width 1568 height 744
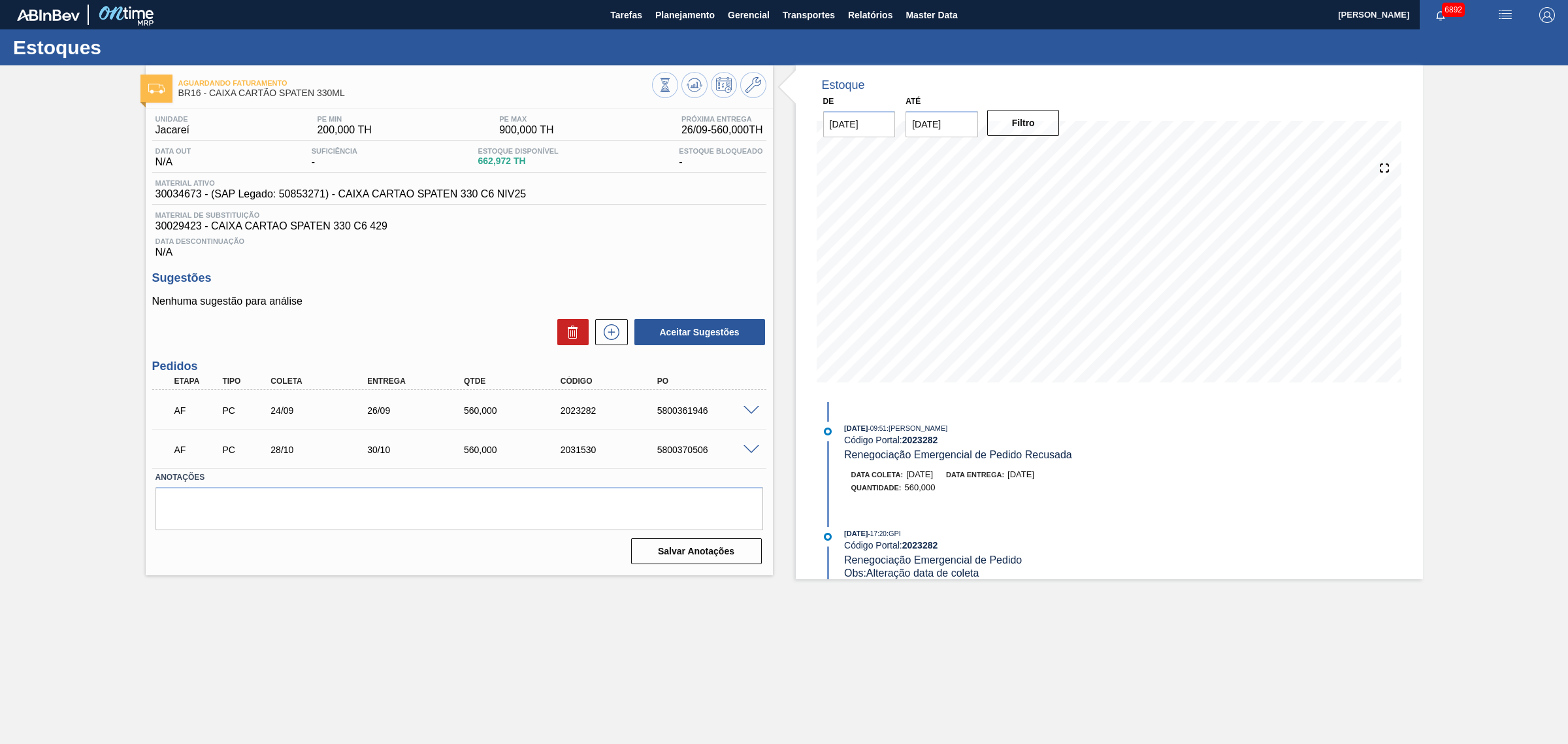
click at [749, 415] on span at bounding box center [752, 411] width 16 height 10
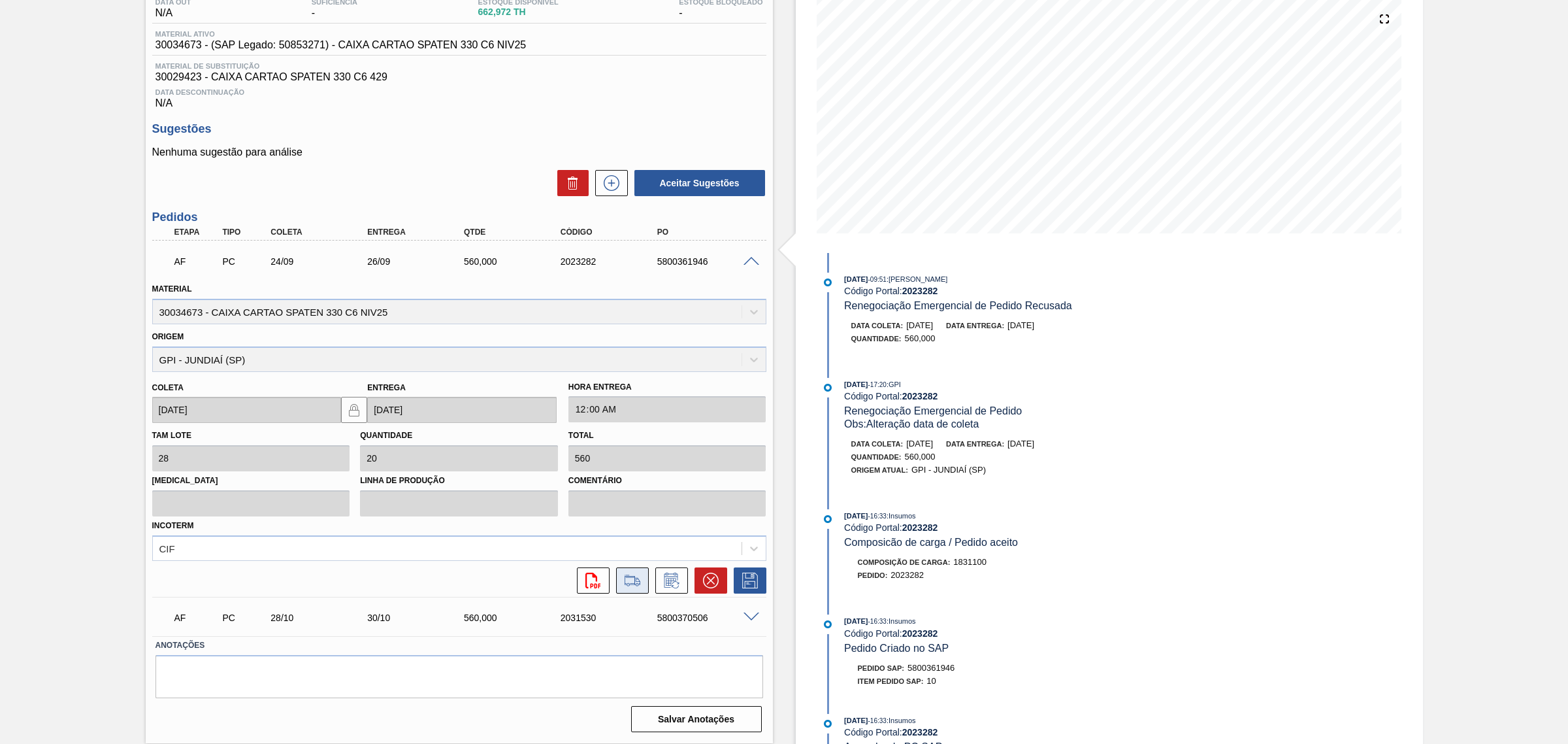
scroll to position [150, 0]
click at [667, 568] on icon at bounding box center [672, 579] width 21 height 16
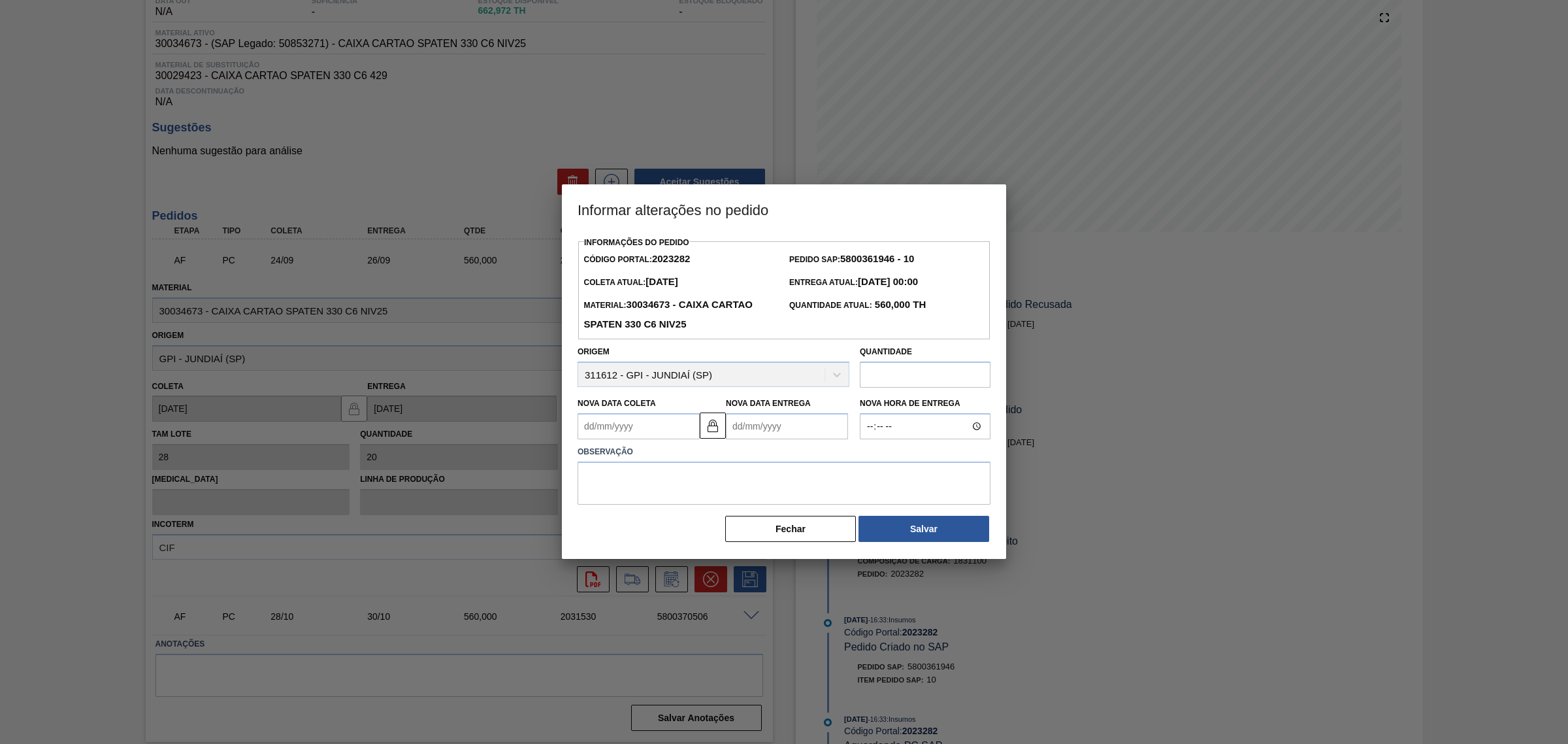
click at [680, 410] on div "Nova Data Coleta" at bounding box center [638, 416] width 122 height 45
click at [676, 418] on Coleta2023282 "Nova Data Coleta" at bounding box center [638, 426] width 122 height 26
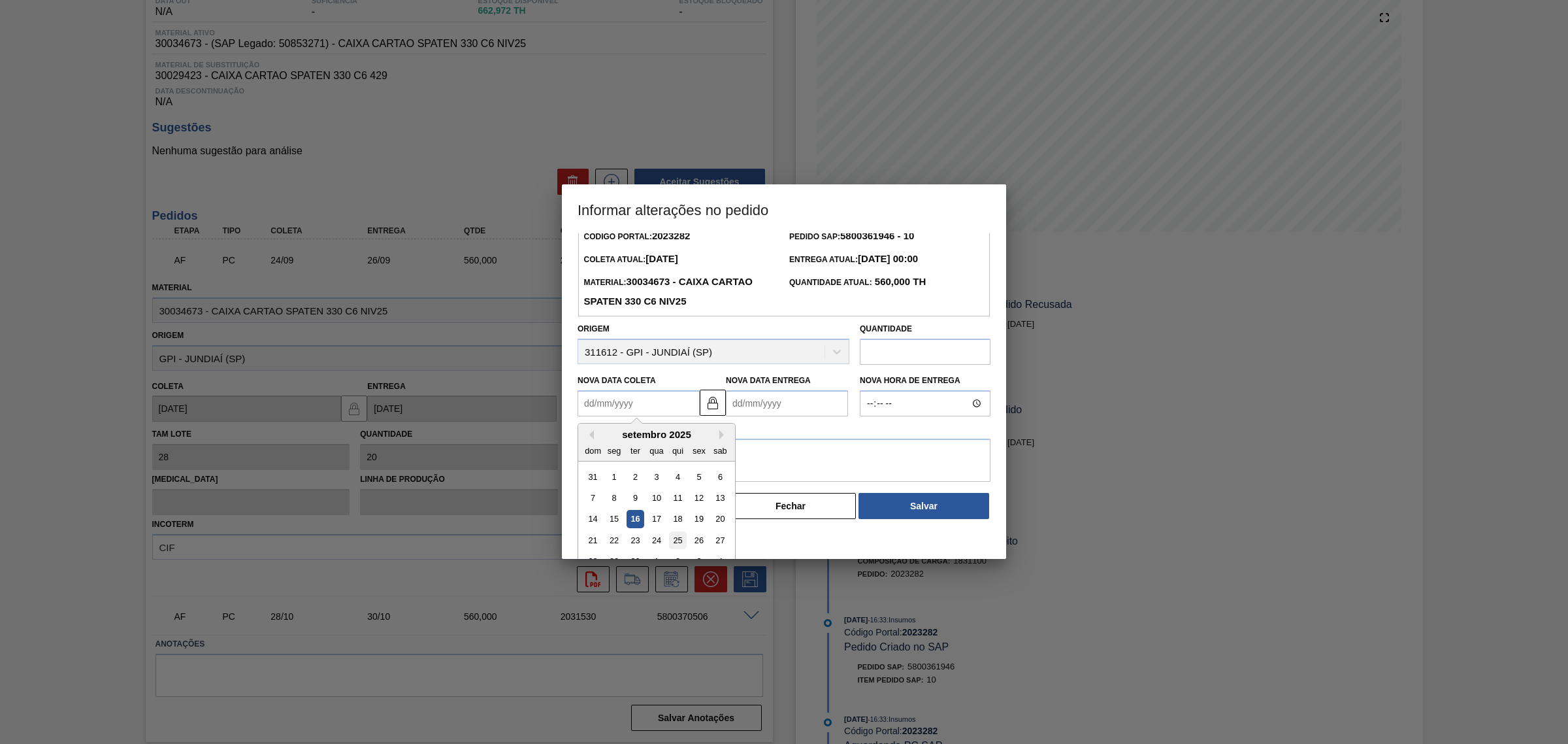
scroll to position [44, 0]
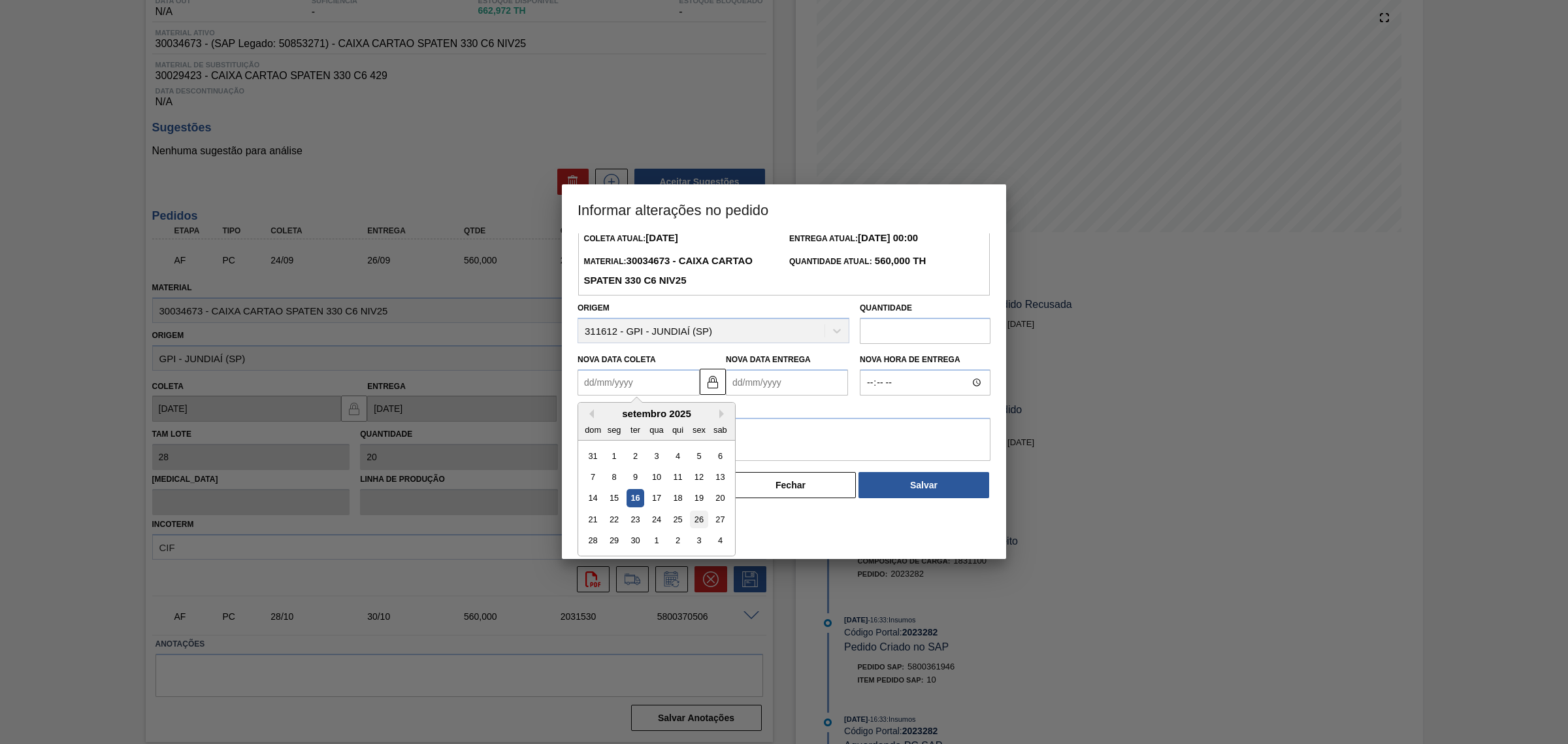
click at [698, 519] on div "26" at bounding box center [699, 519] width 18 height 18
type Coleta2023282 "26/09/2025"
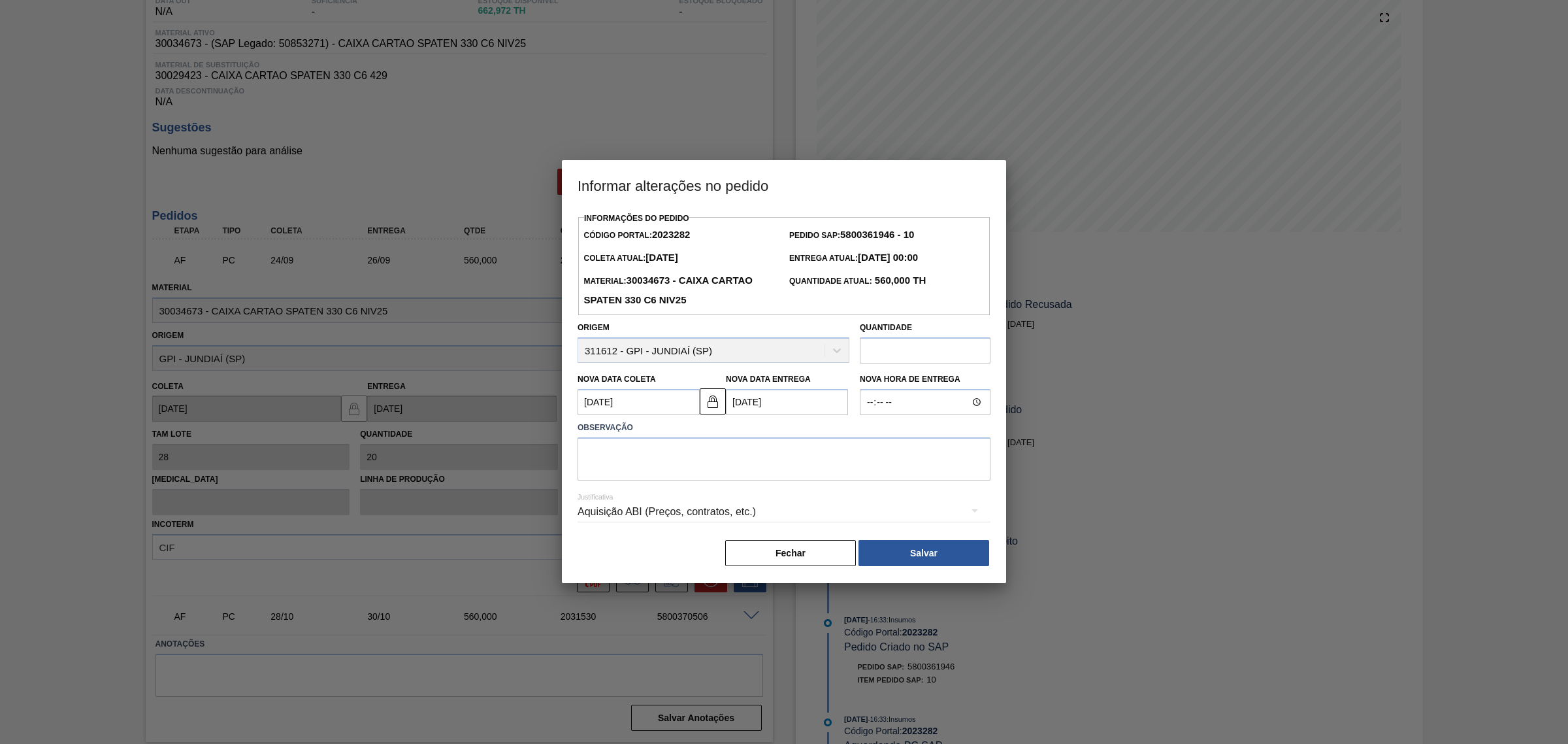
scroll to position [0, 0]
click at [725, 465] on textarea at bounding box center [783, 458] width 413 height 43
click at [713, 401] on img at bounding box center [713, 401] width 16 height 16
click at [756, 404] on Entrega2023282 "28/09/2025" at bounding box center [787, 402] width 122 height 26
click at [847, 544] on div "26" at bounding box center [847, 539] width 18 height 18
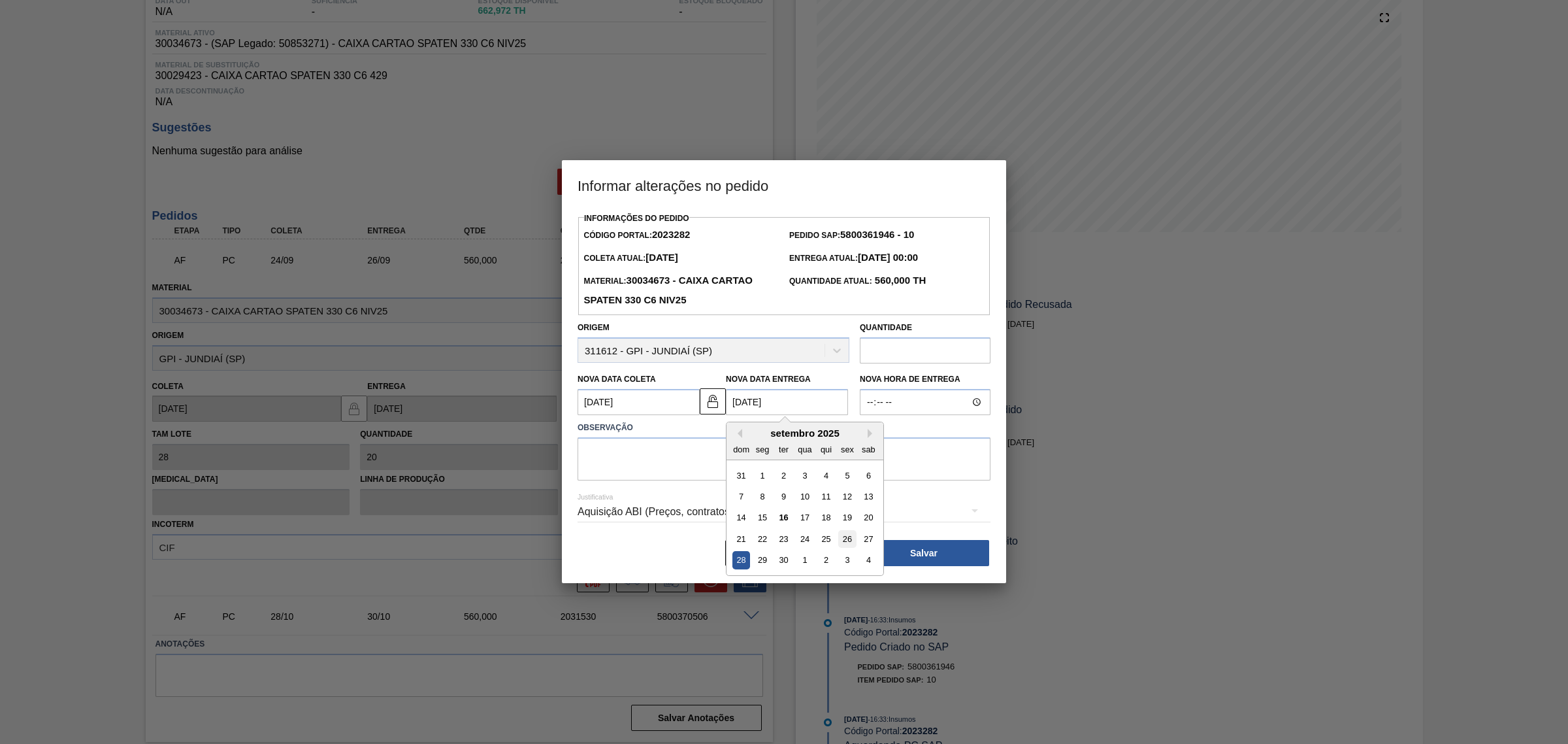
type Entrega2023282 "26/09/2025"
click textarea
type textarea "AJUSTE DATA"
click div "Aquisição ABI (Preços, contratos, etc.)"
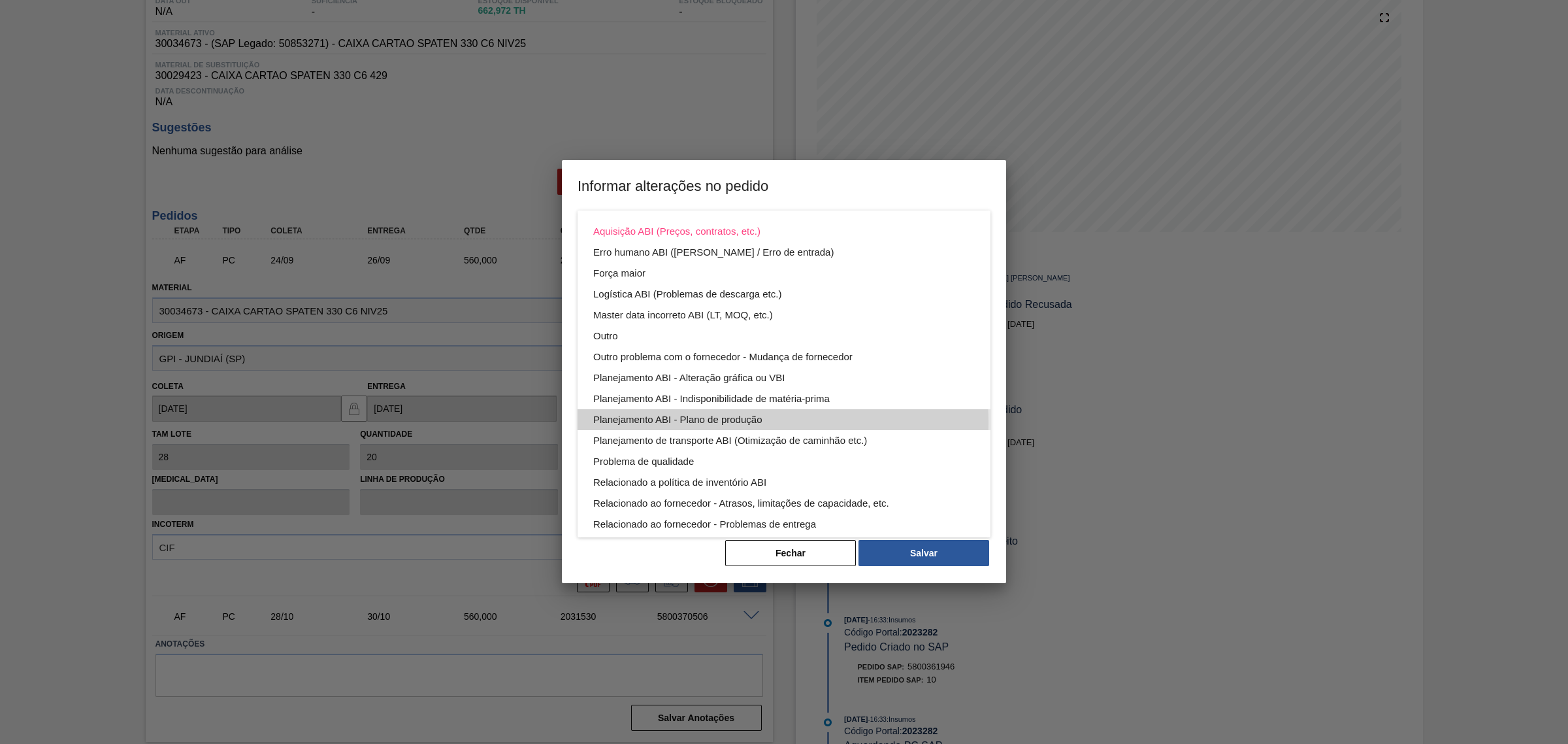
click div "Planejamento ABI - Plano de produção"
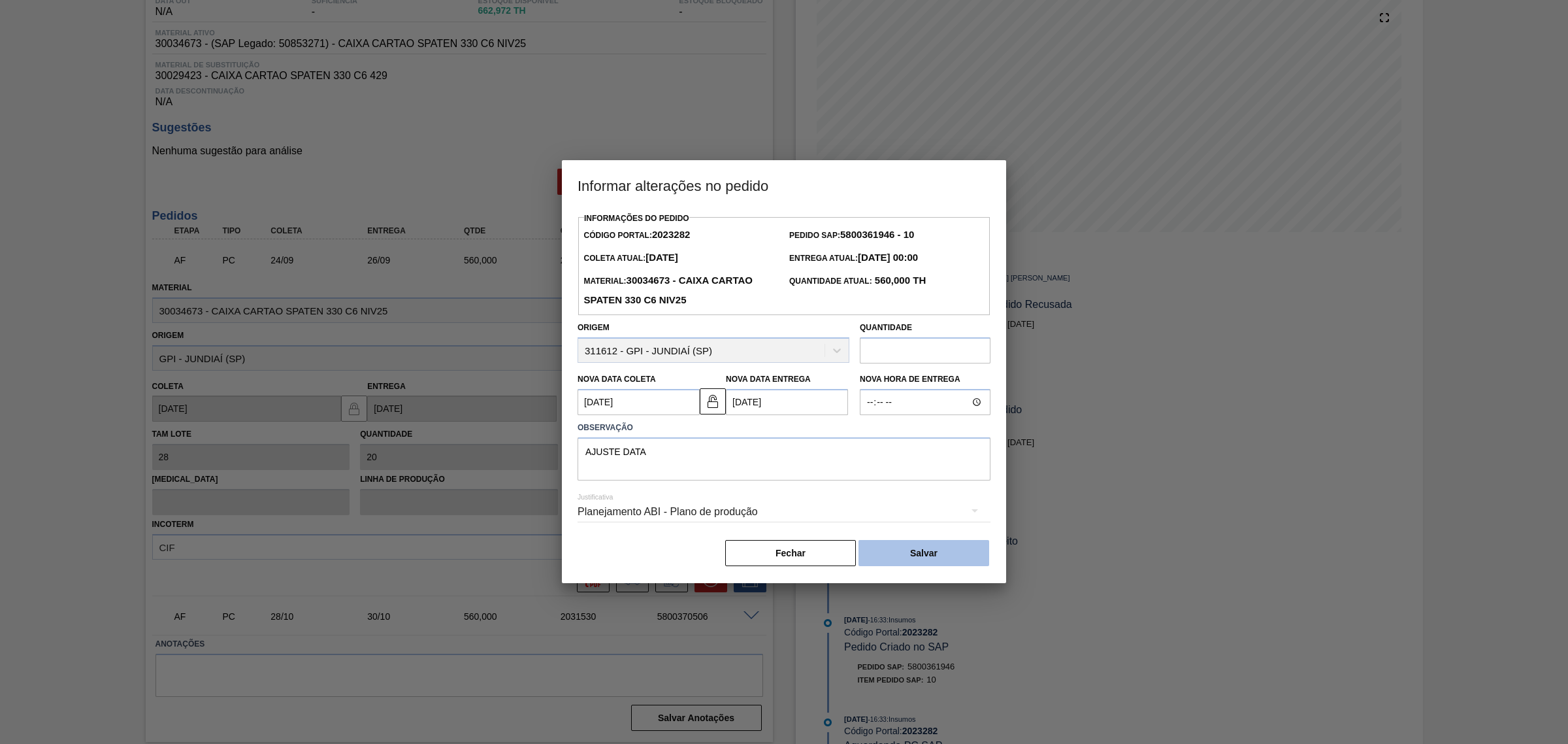
click button "Salvar"
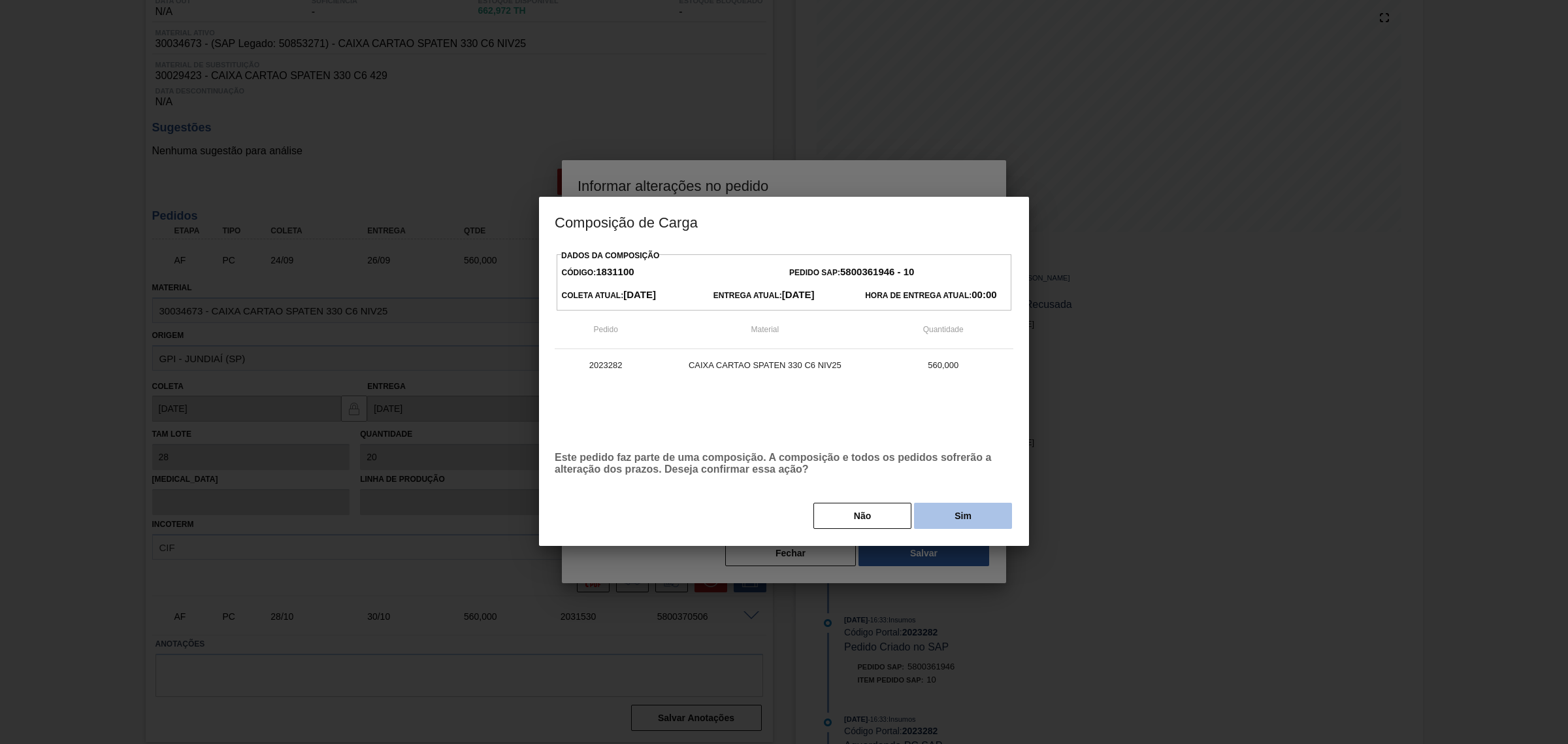
click button "Sim"
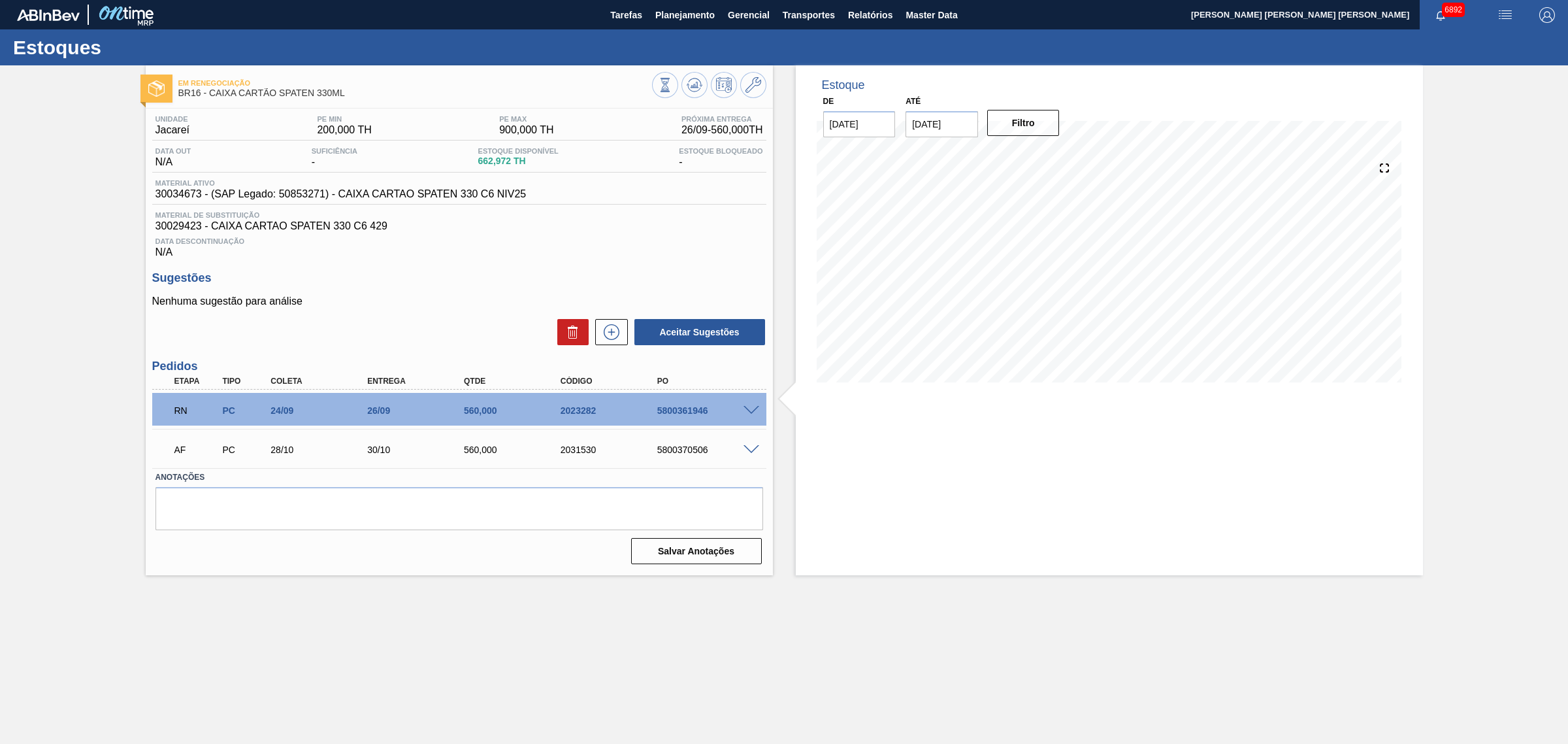
click div "Estoque De 16/09/2025 Até 06/12/2025 Filtro 30/09 Projeção de Estoque 1,010.848…"
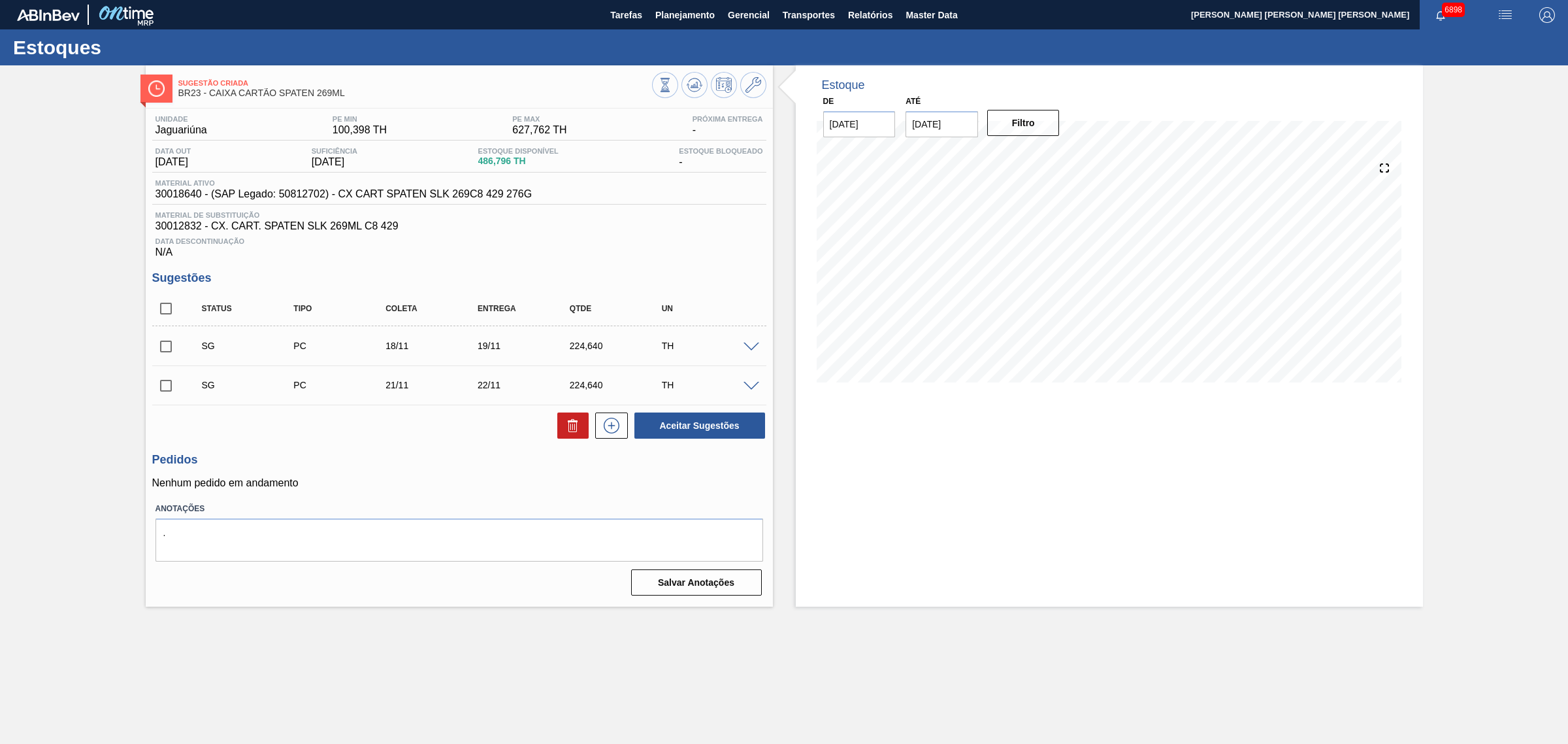
click at [160, 306] on input "checkbox" at bounding box center [166, 308] width 27 height 27
checkbox input "true"
click at [573, 426] on icon at bounding box center [573, 426] width 16 height 16
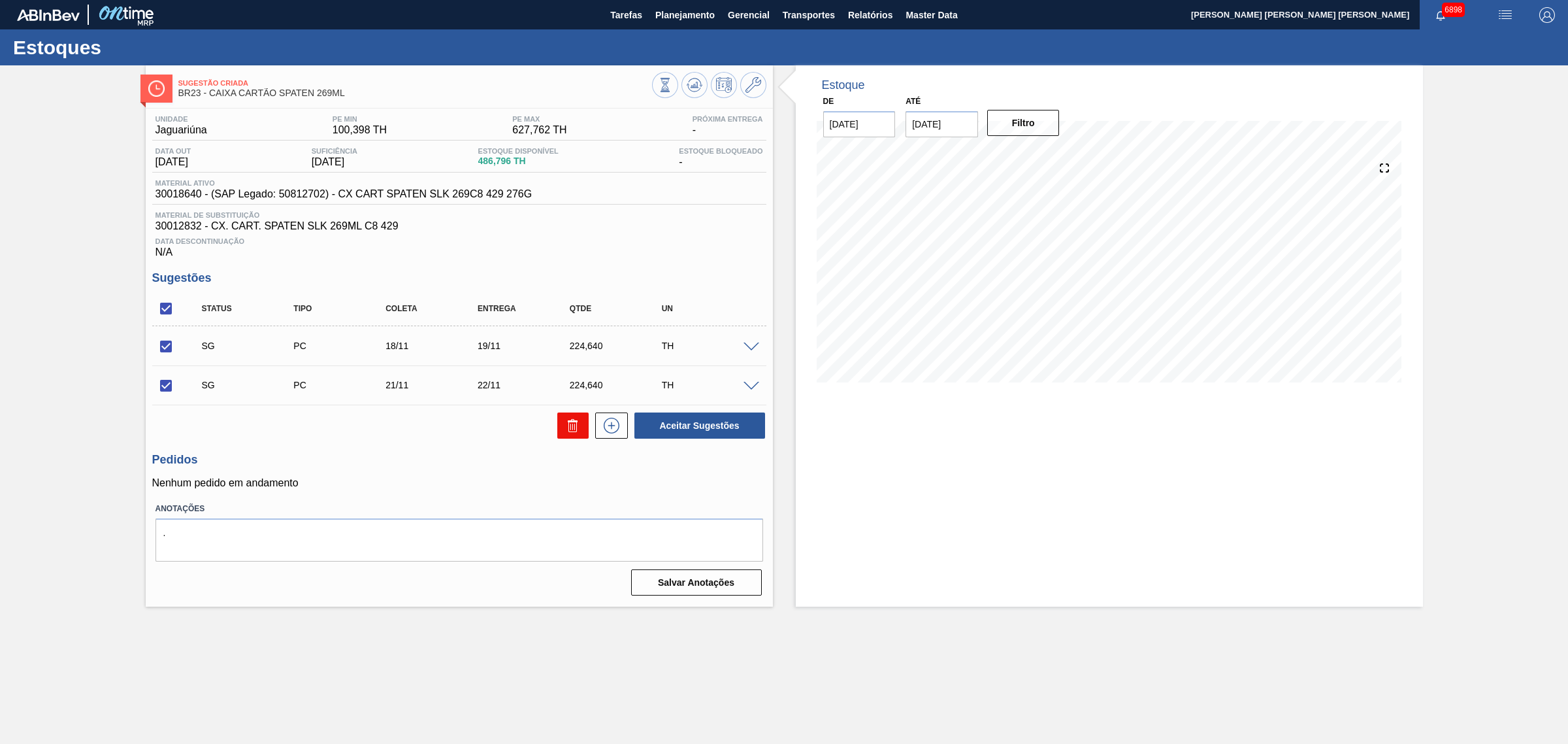
checkbox input "false"
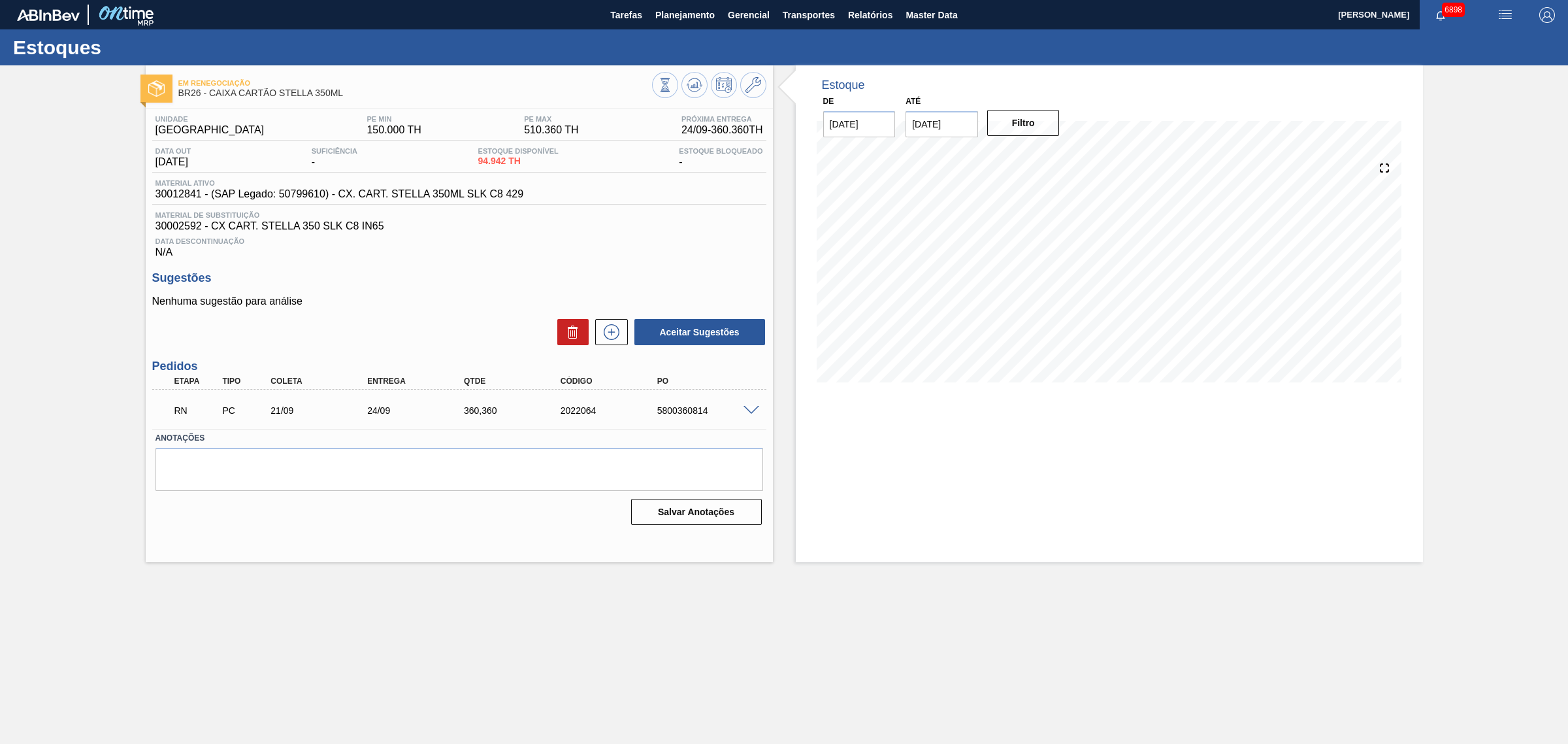
click at [750, 413] on span at bounding box center [752, 411] width 16 height 10
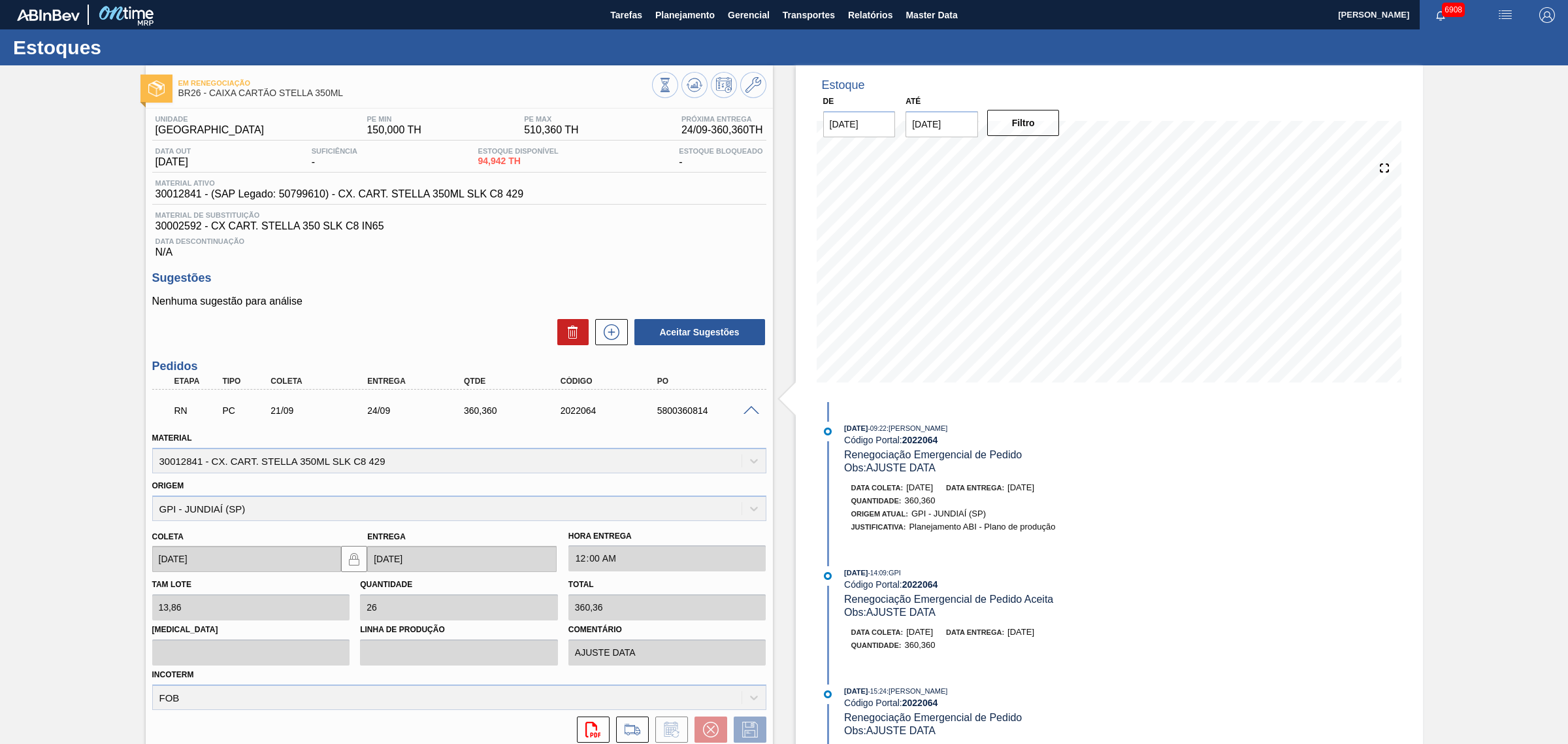
click at [754, 413] on span at bounding box center [752, 411] width 16 height 10
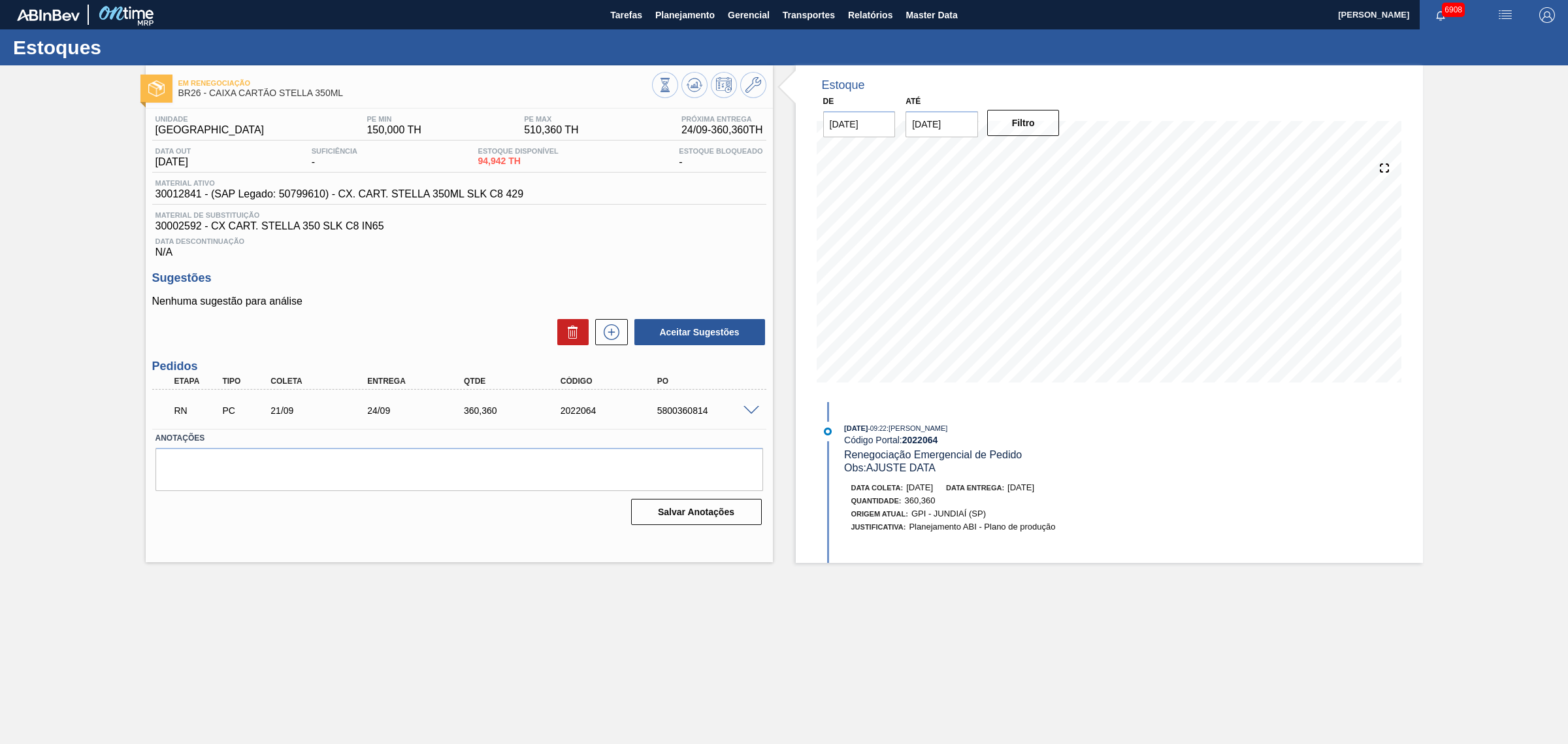
click at [754, 416] on span at bounding box center [752, 411] width 16 height 10
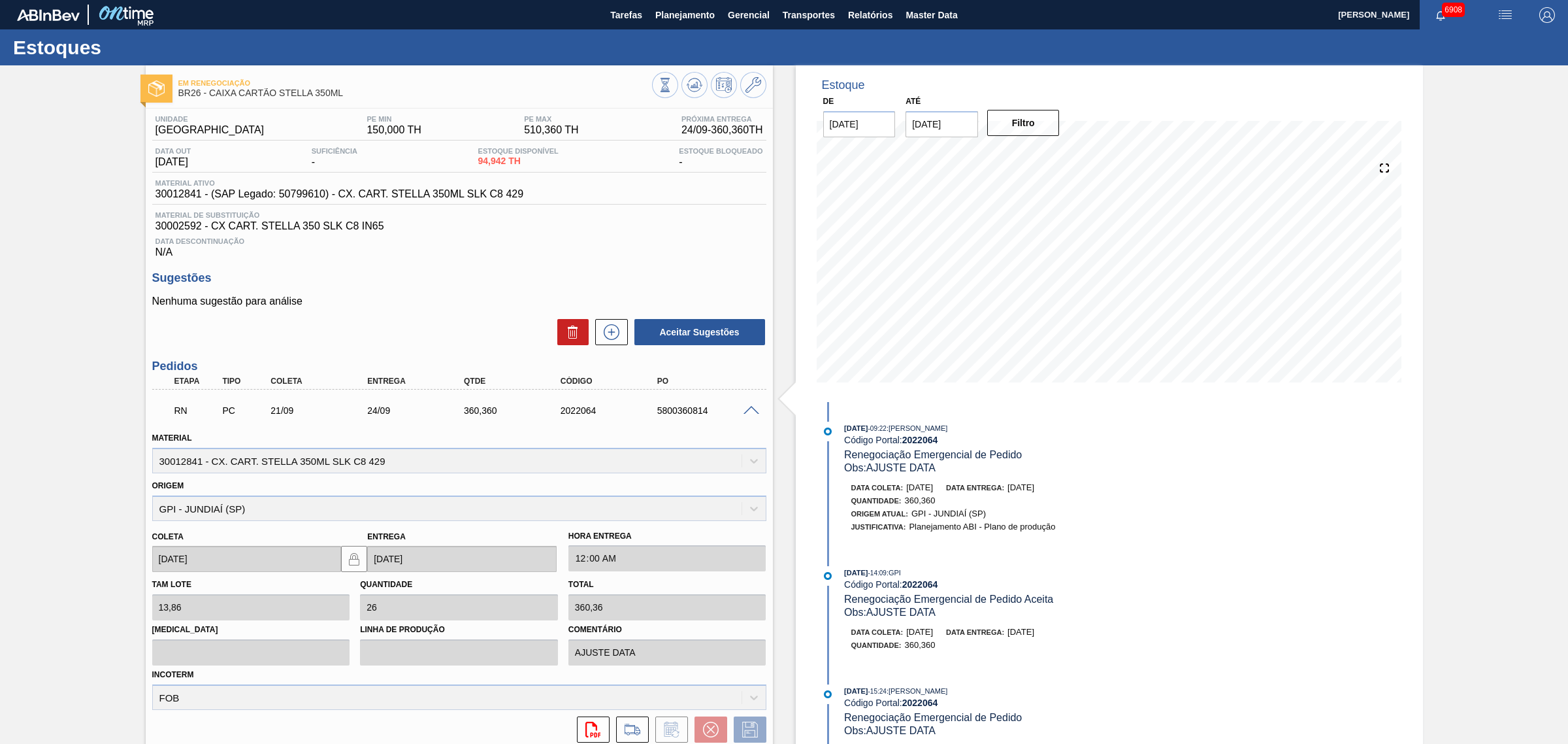
click at [752, 411] on span at bounding box center [752, 411] width 16 height 10
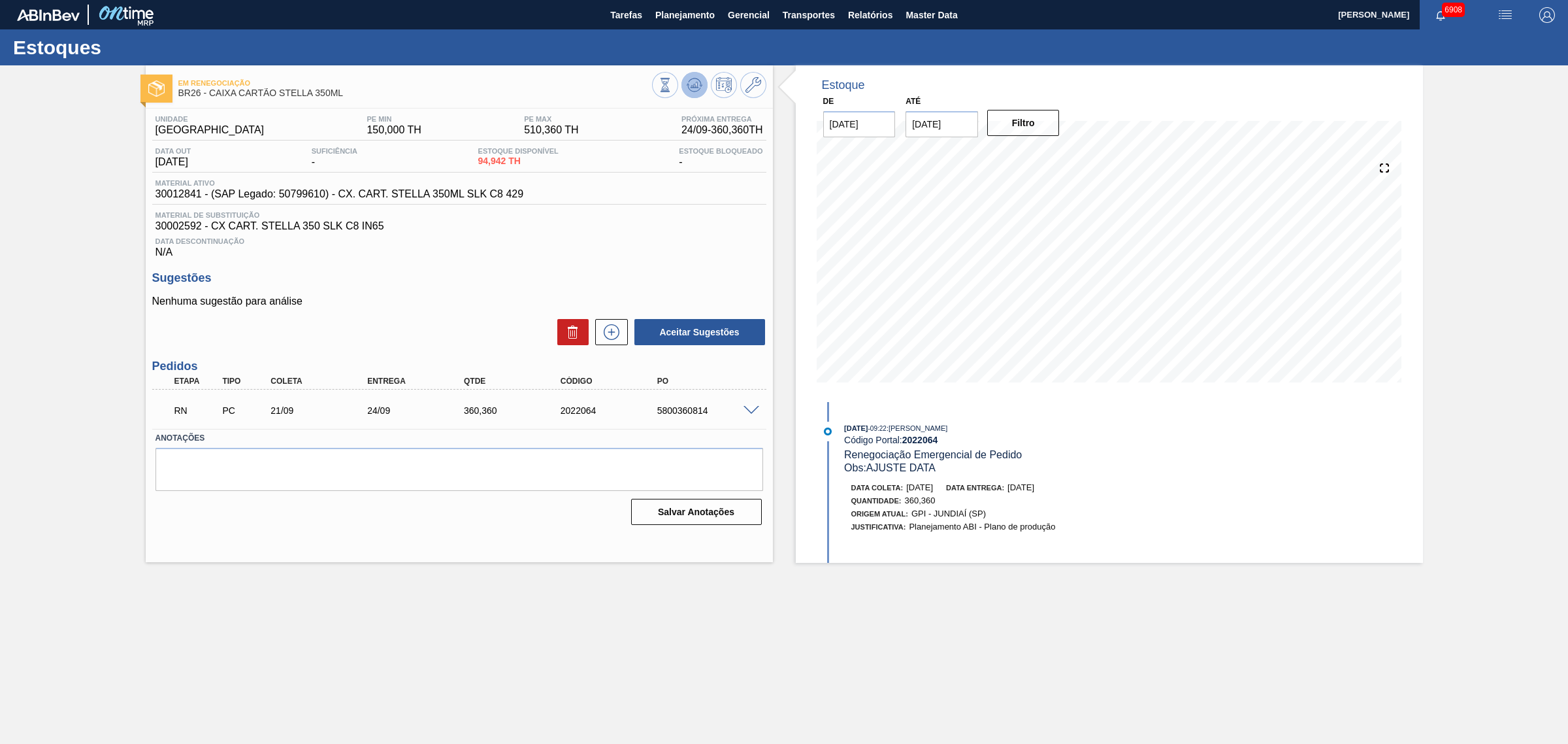
click at [690, 82] on icon at bounding box center [695, 85] width 16 height 16
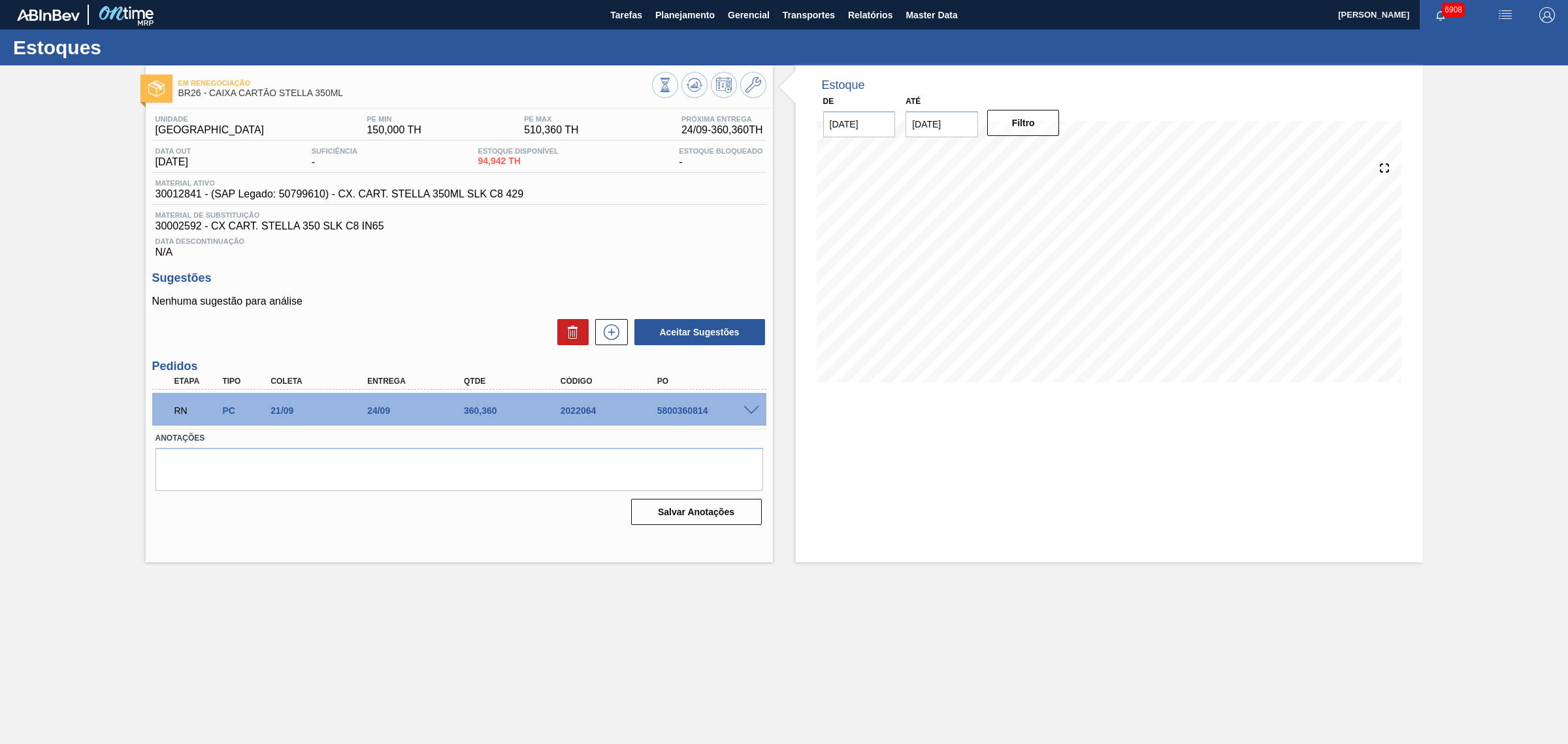
click at [752, 411] on span at bounding box center [752, 411] width 16 height 10
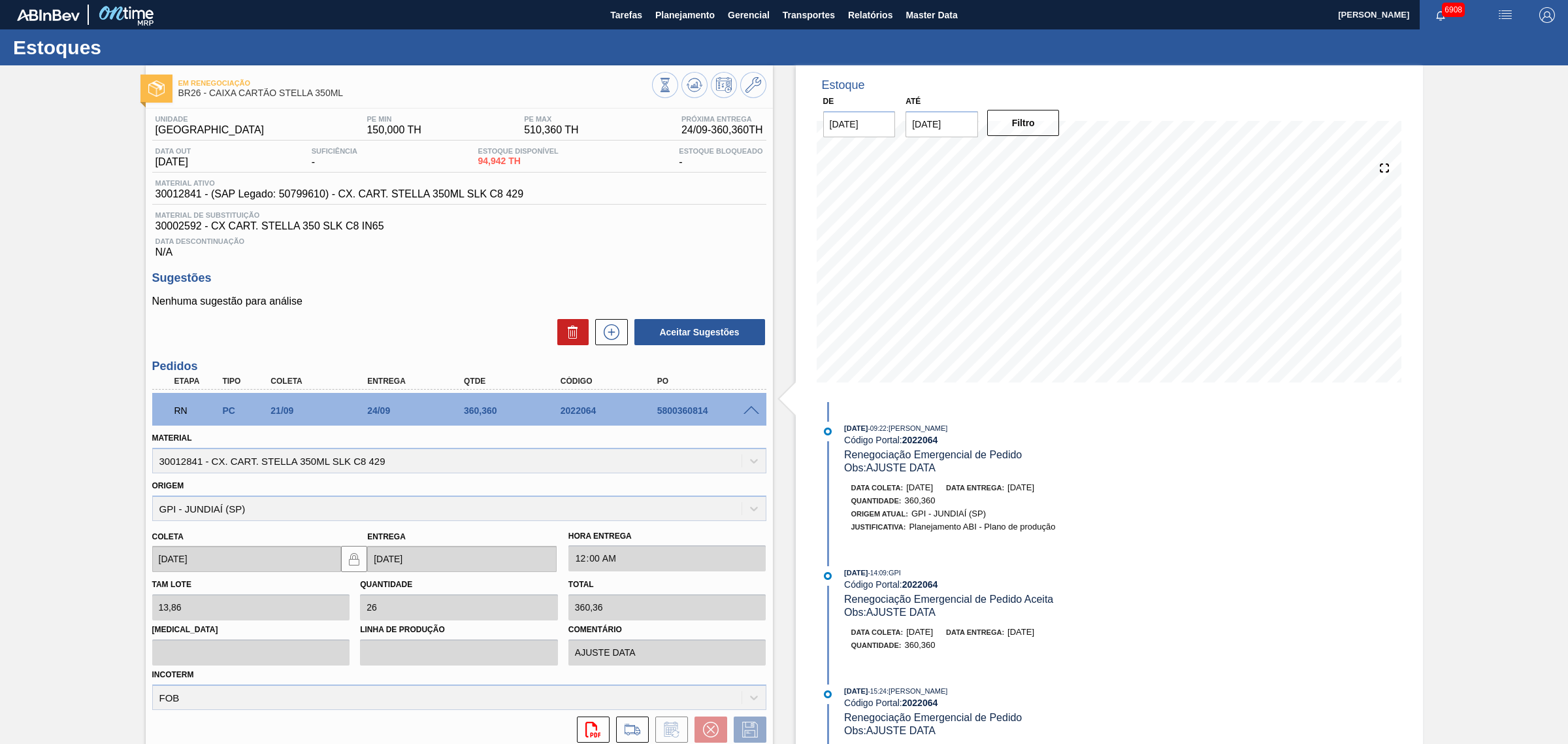
click at [752, 409] on span at bounding box center [752, 411] width 16 height 10
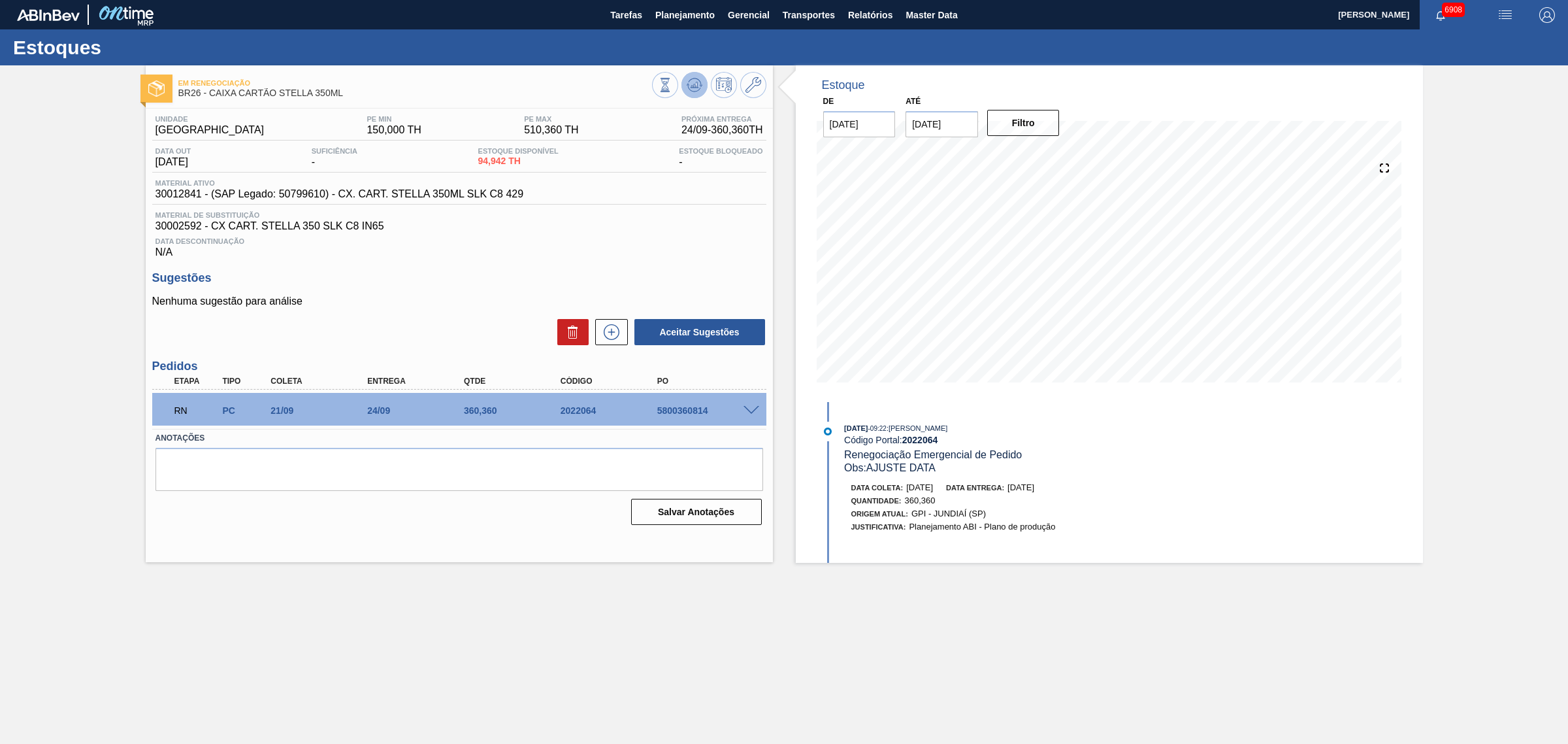
click at [704, 86] on button at bounding box center [695, 85] width 26 height 26
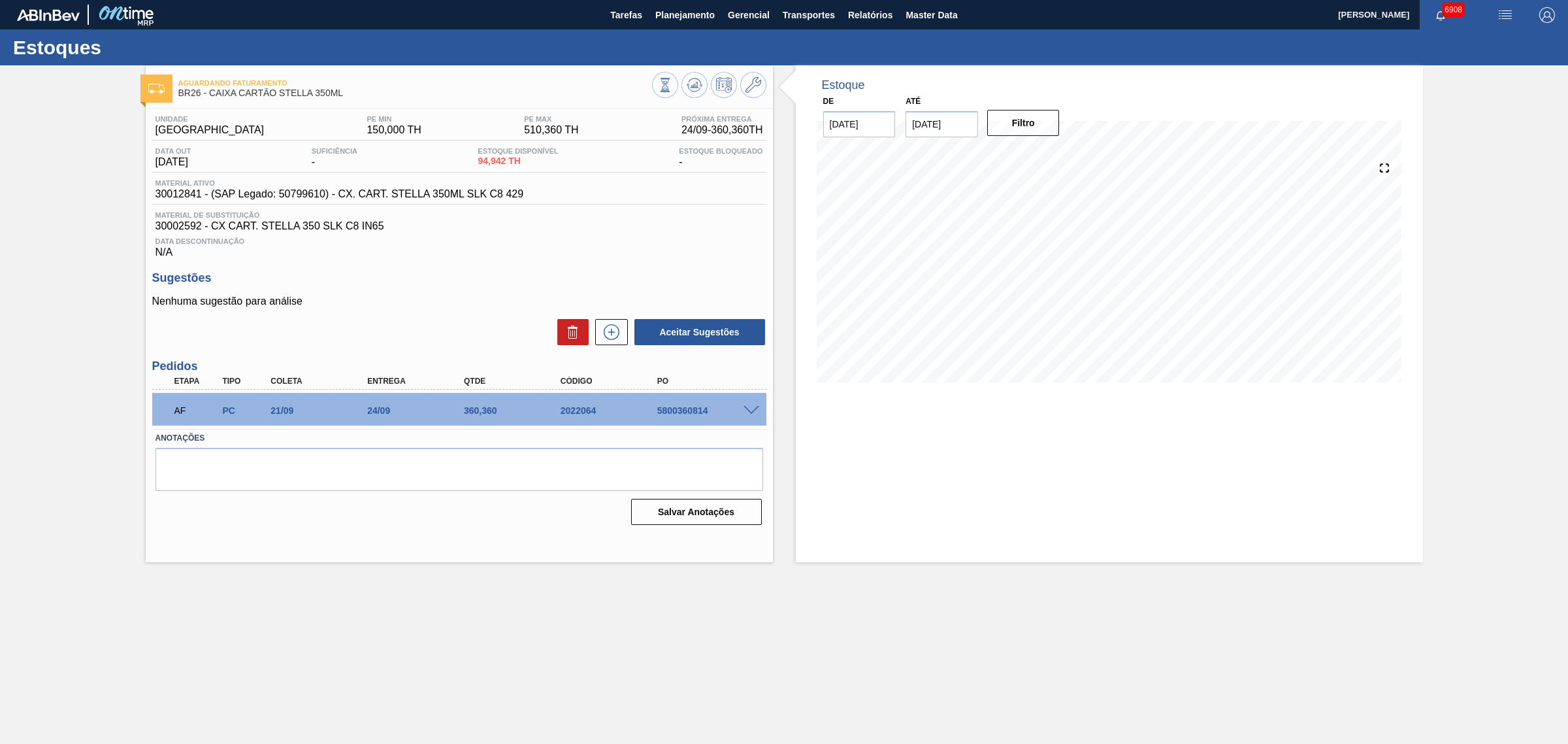
click at [752, 413] on span at bounding box center [752, 411] width 16 height 10
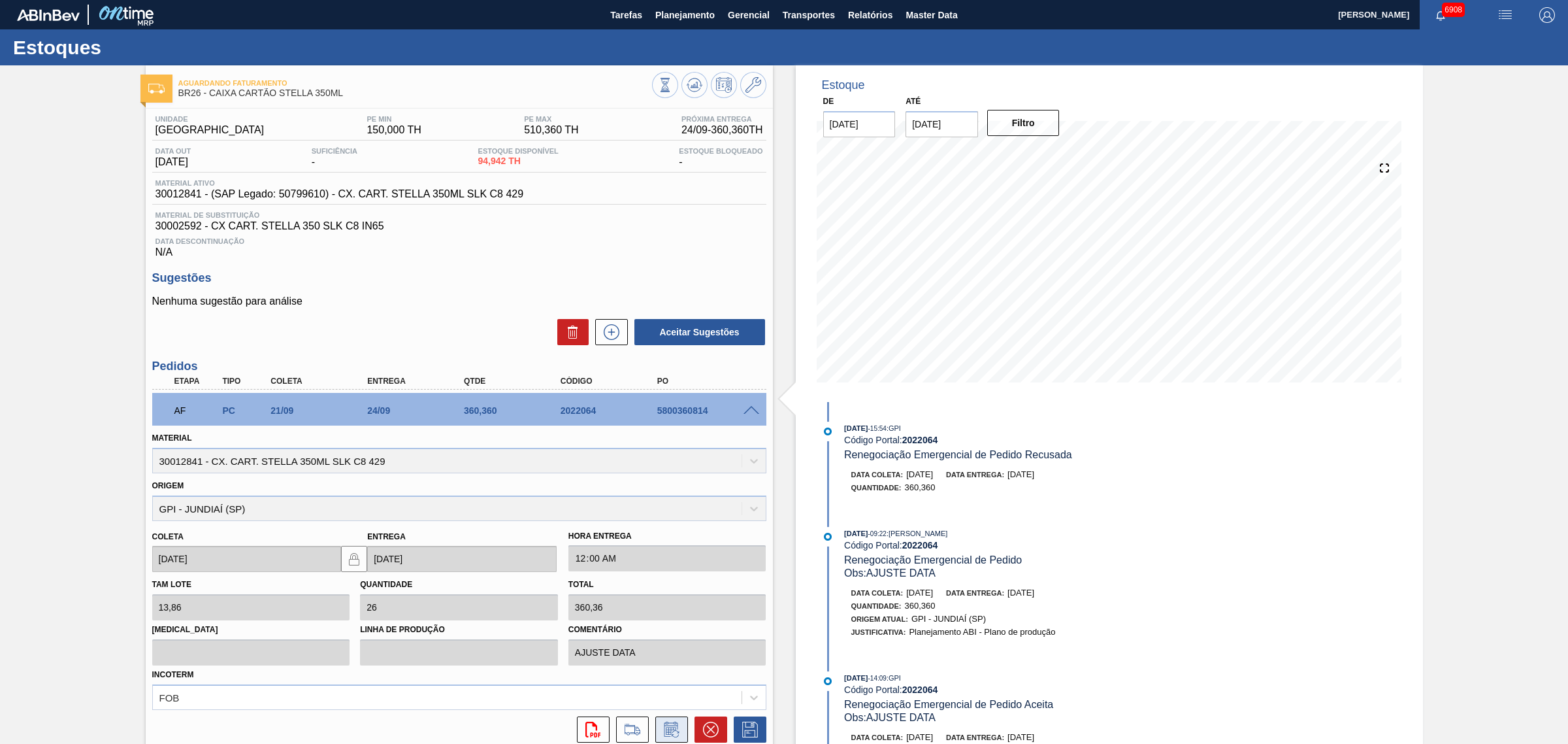
click at [672, 729] on icon at bounding box center [672, 729] width 21 height 16
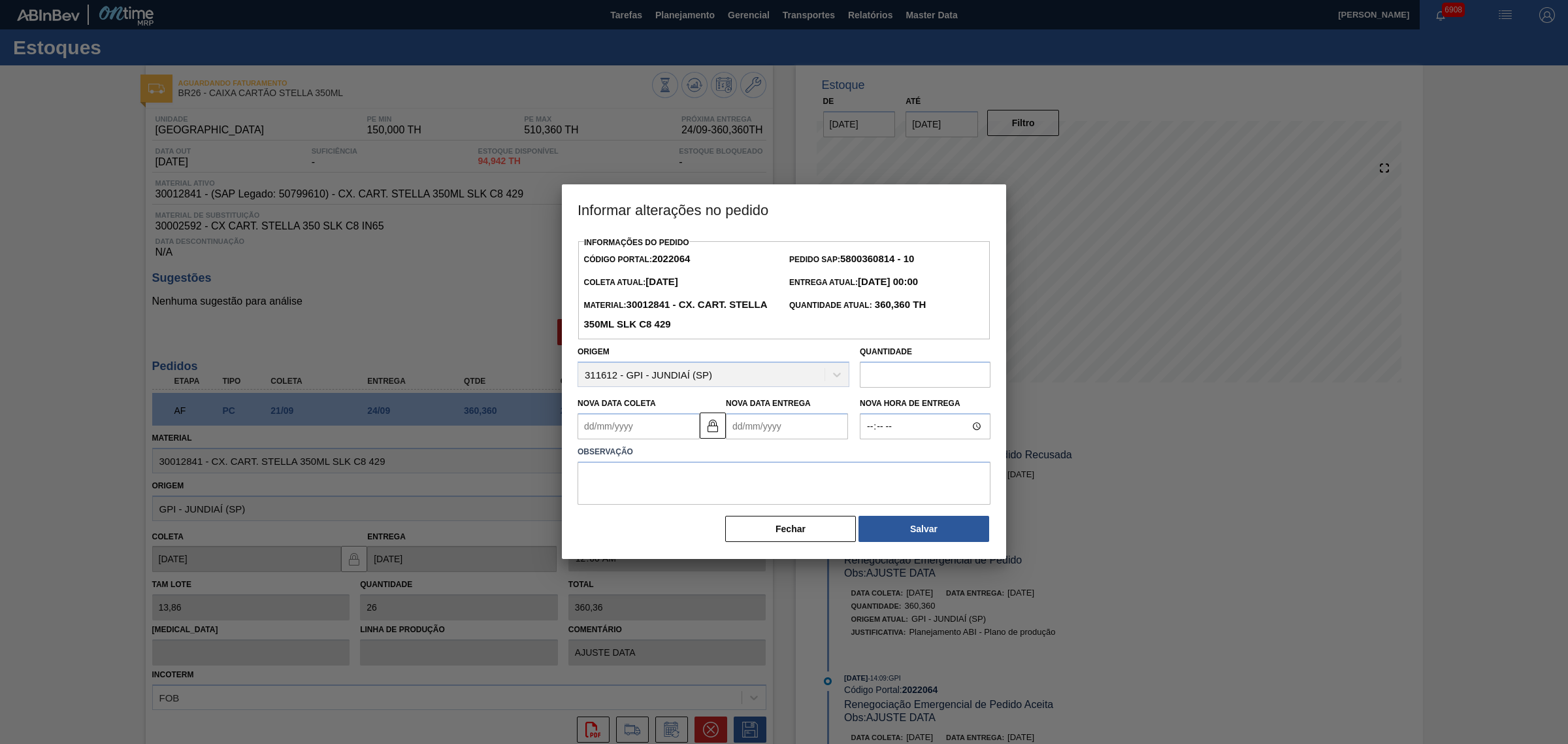
drag, startPoint x: 725, startPoint y: 426, endPoint x: 713, endPoint y: 426, distance: 12.0
click at [721, 426] on div "Nova Data Coleta Nova Data Entrega" at bounding box center [714, 414] width 282 height 48
click at [701, 429] on button at bounding box center [713, 426] width 26 height 26
click at [665, 430] on Coleta2022064 "Nova Data Coleta" at bounding box center [638, 426] width 122 height 26
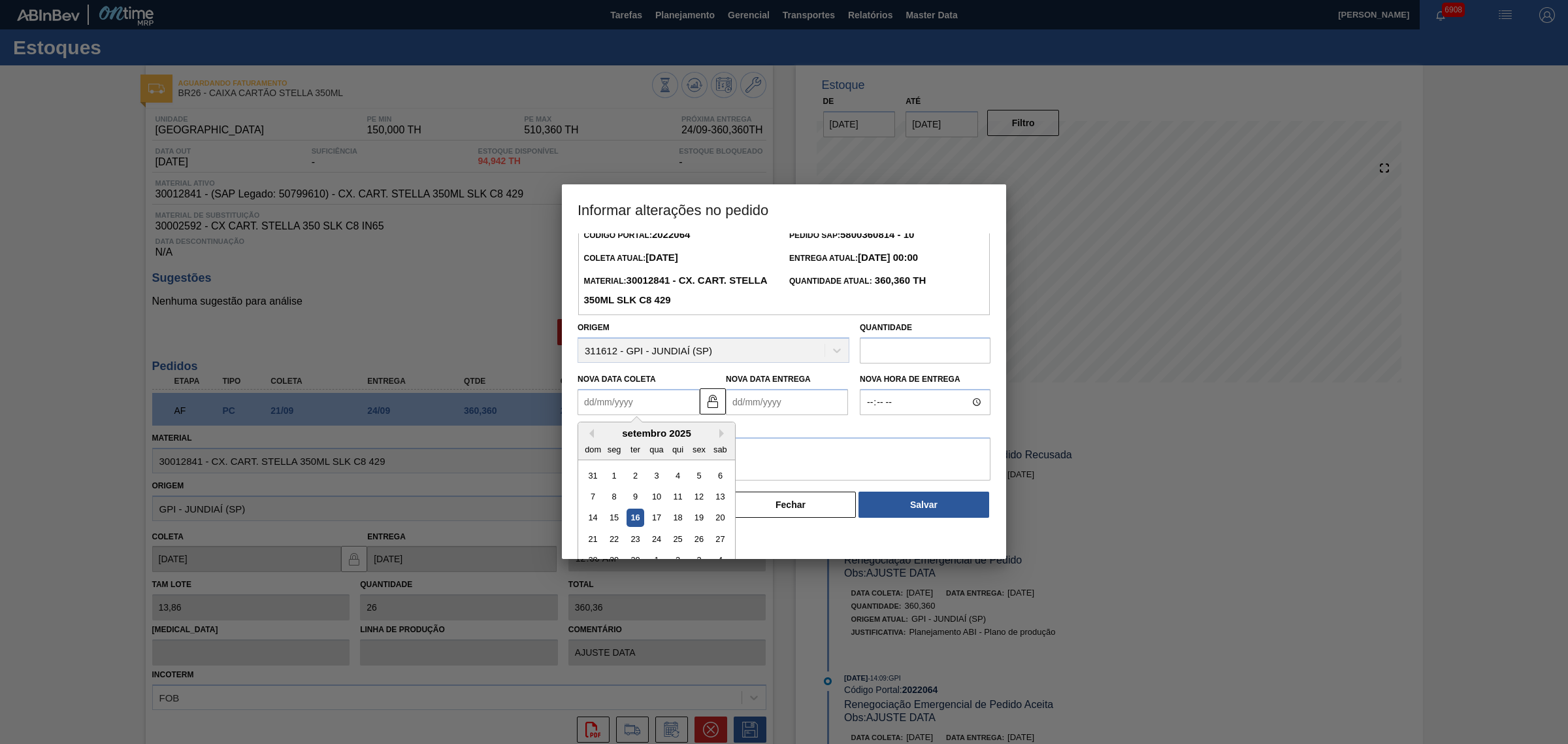
scroll to position [44, 0]
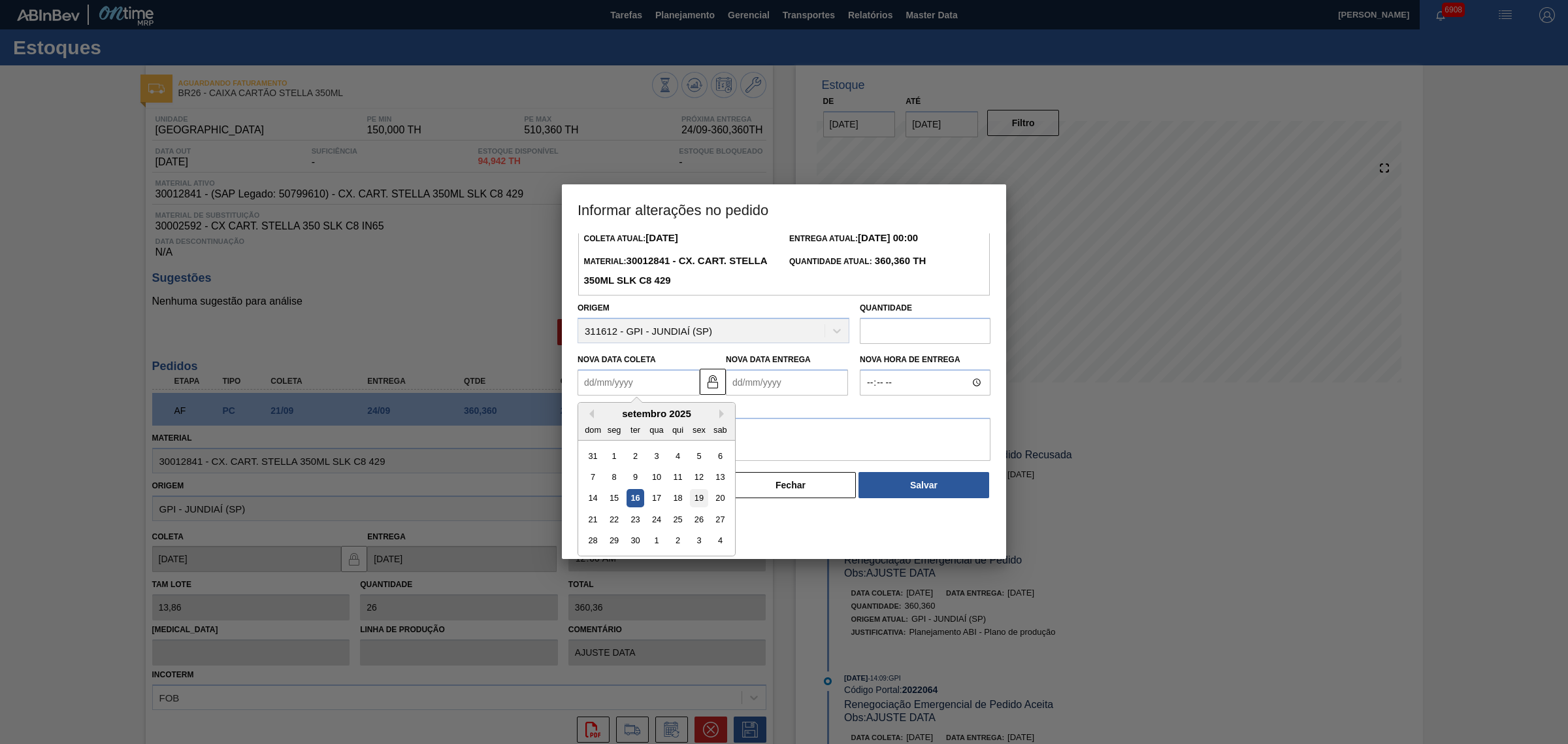
click at [701, 494] on div "19" at bounding box center [699, 498] width 18 height 18
type Coleta2022064 "[DATE]"
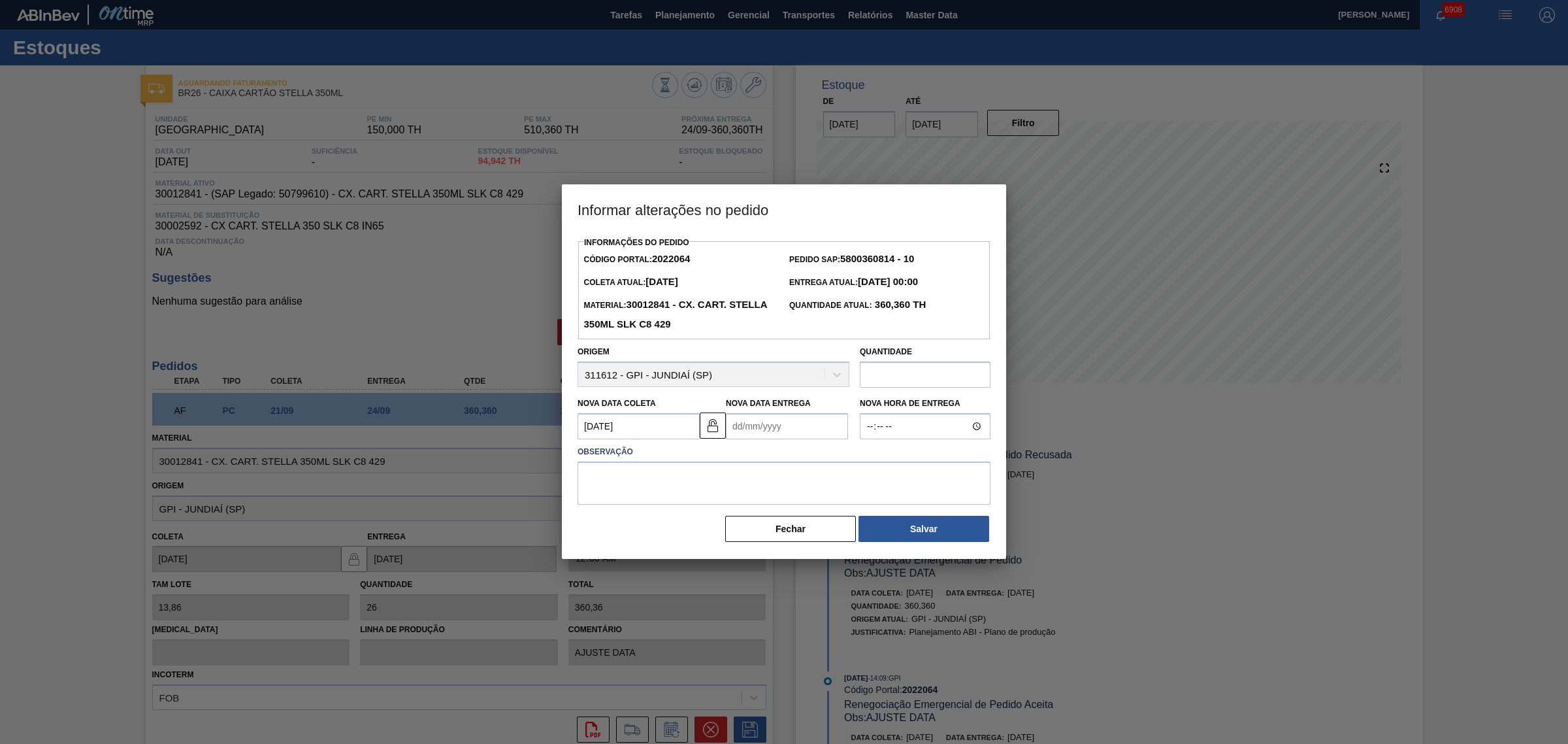
scroll to position [0, 0]
click at [763, 426] on Entrega2022064 "Nova Data Entrega" at bounding box center [787, 426] width 122 height 26
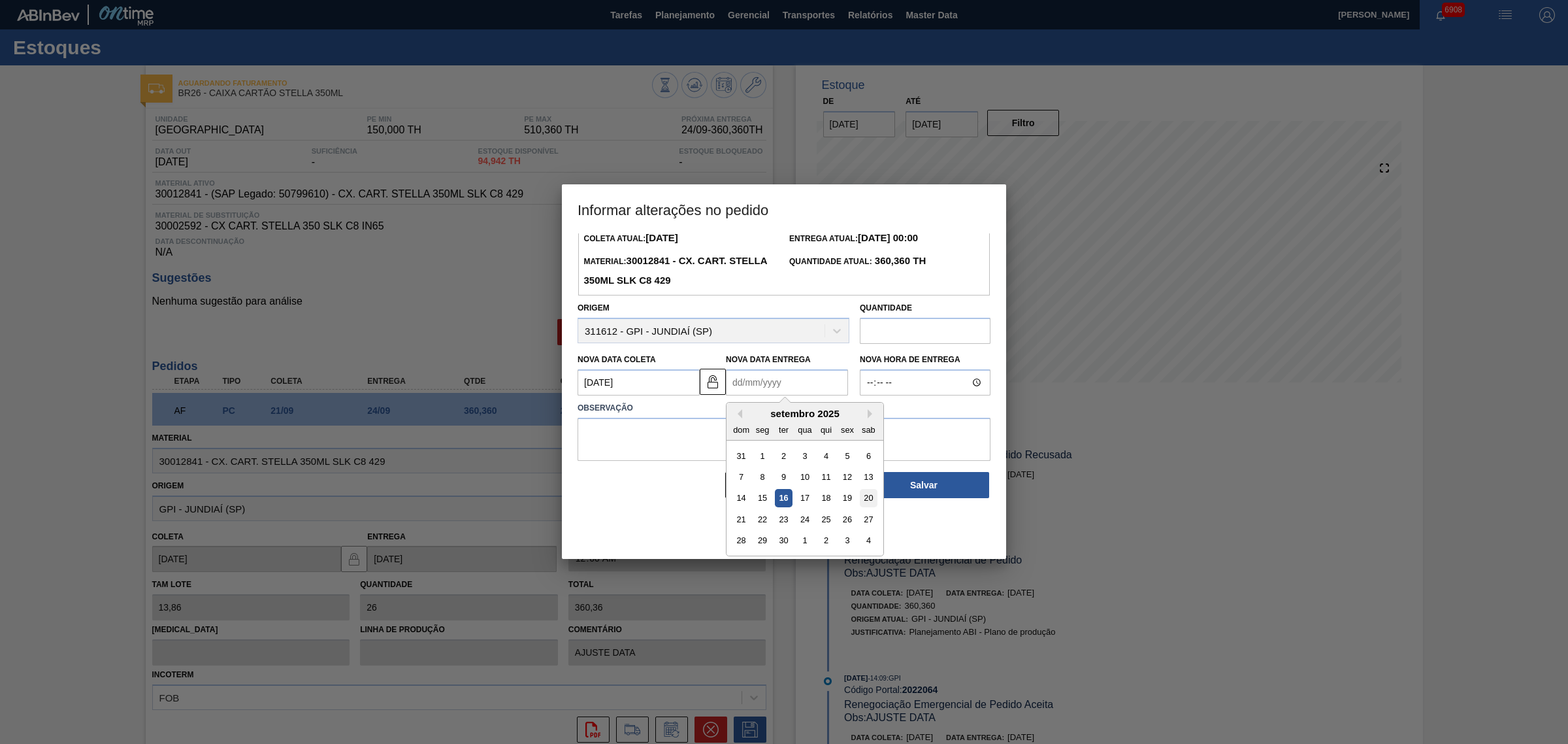
click at [866, 492] on div "20" at bounding box center [868, 498] width 18 height 18
type Entrega2022064 "20/09/2025"
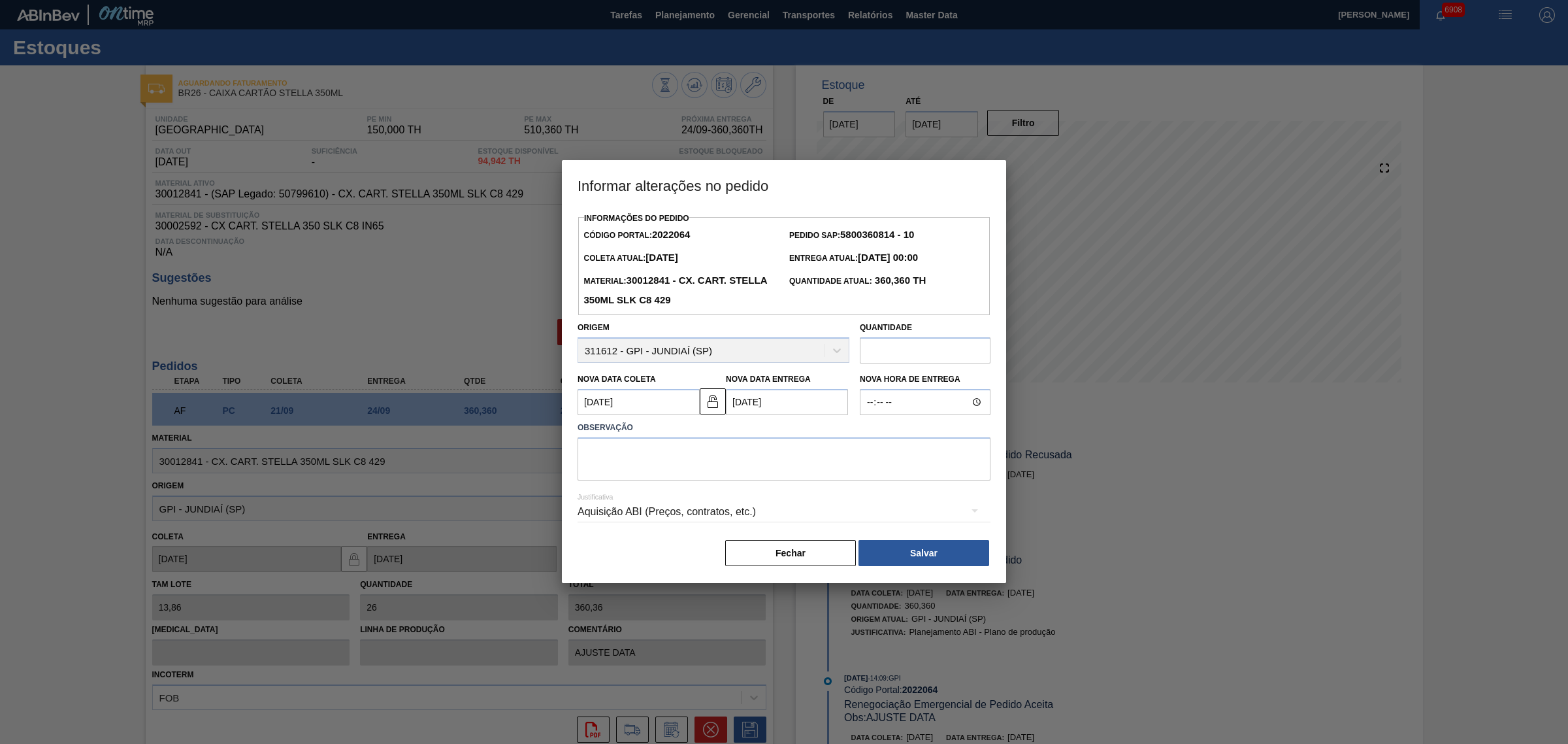
click at [785, 513] on div "Aquisição ABI (Preços, contratos, etc.)" at bounding box center [783, 512] width 413 height 37
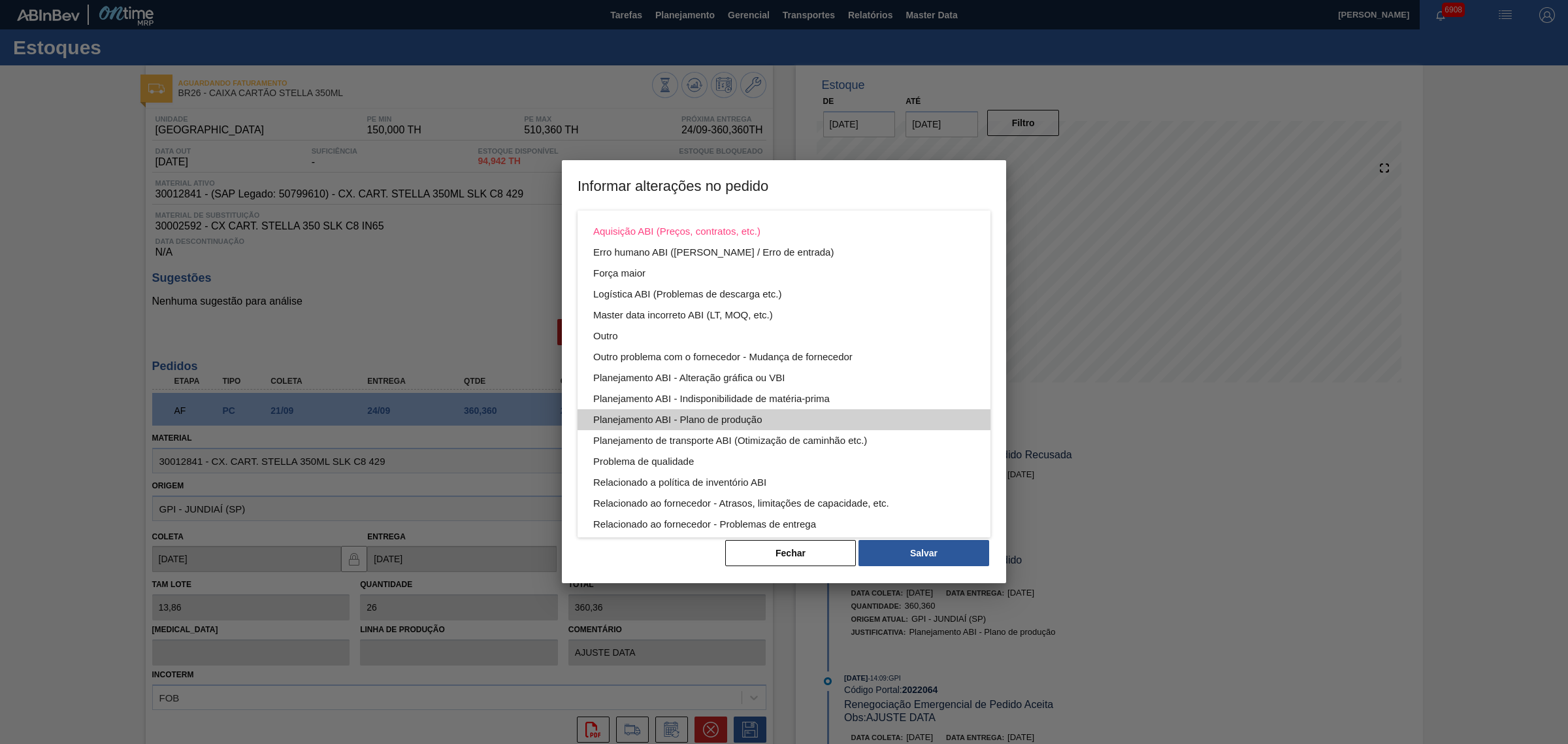
click at [802, 416] on div "Planejamento ABI - Plano de produção" at bounding box center [783, 419] width 381 height 21
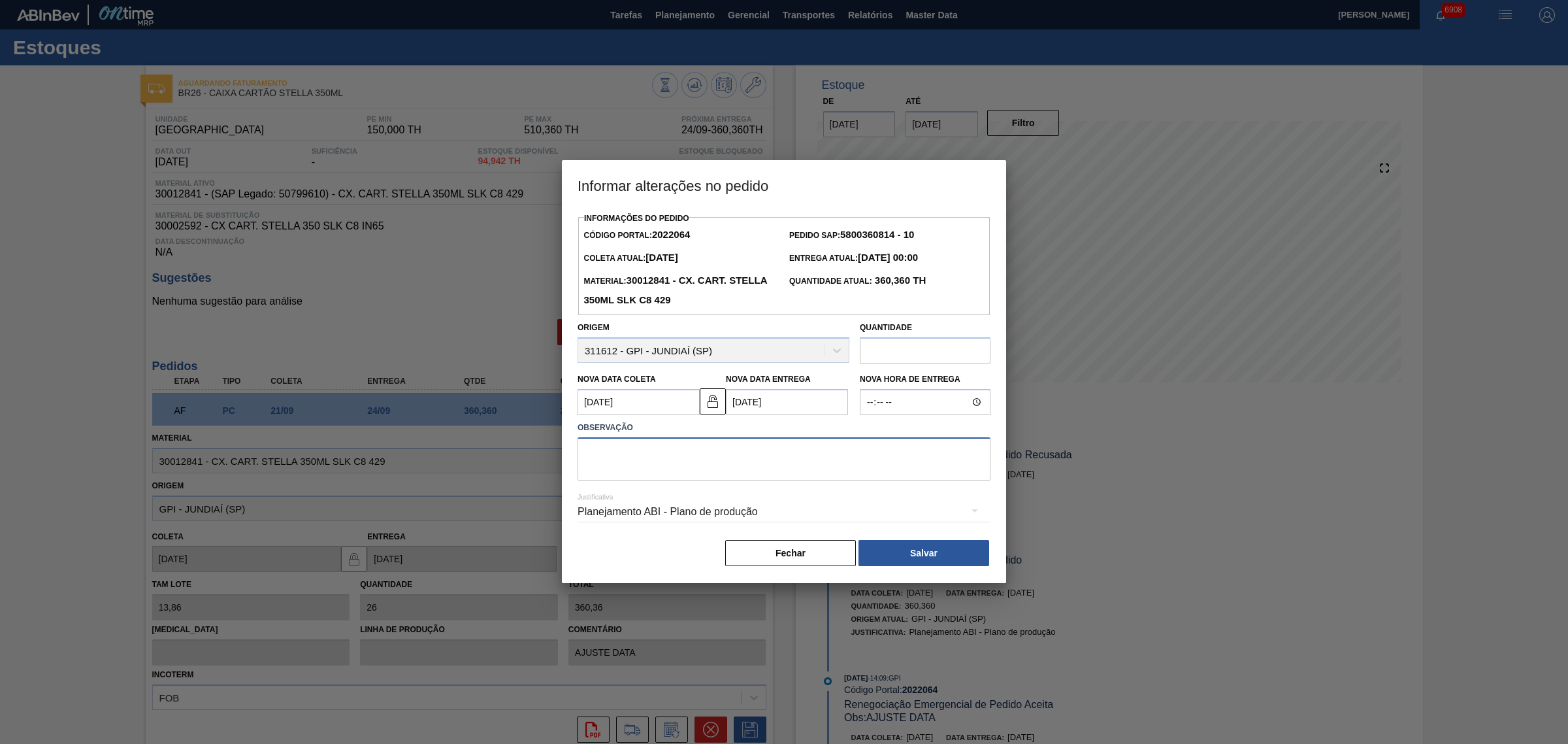
click at [748, 452] on textarea at bounding box center [783, 458] width 413 height 43
type textarea "AJUSTE DATA"
click at [916, 543] on button "Salvar" at bounding box center [923, 553] width 131 height 26
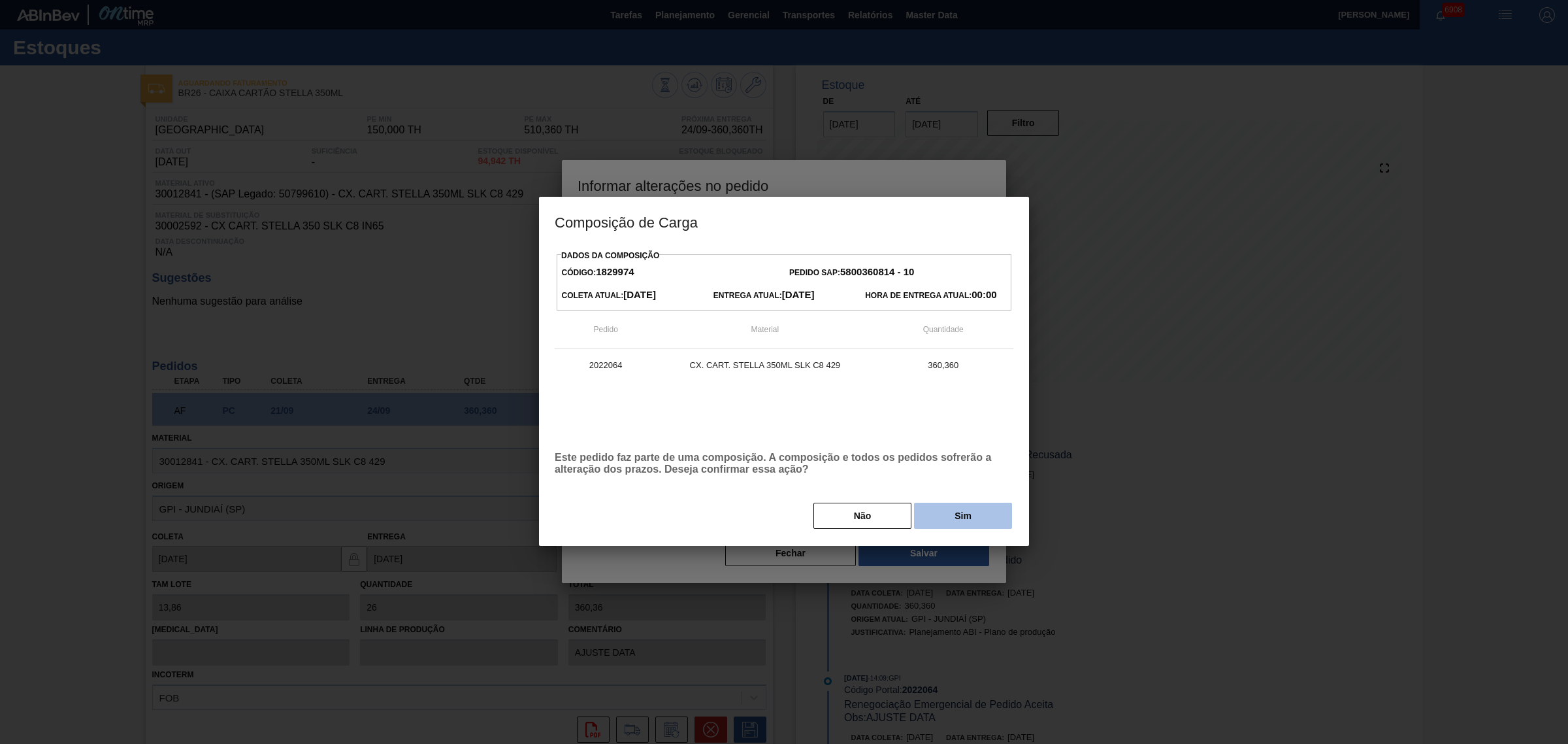
click at [970, 520] on button "Sim" at bounding box center [963, 516] width 98 height 26
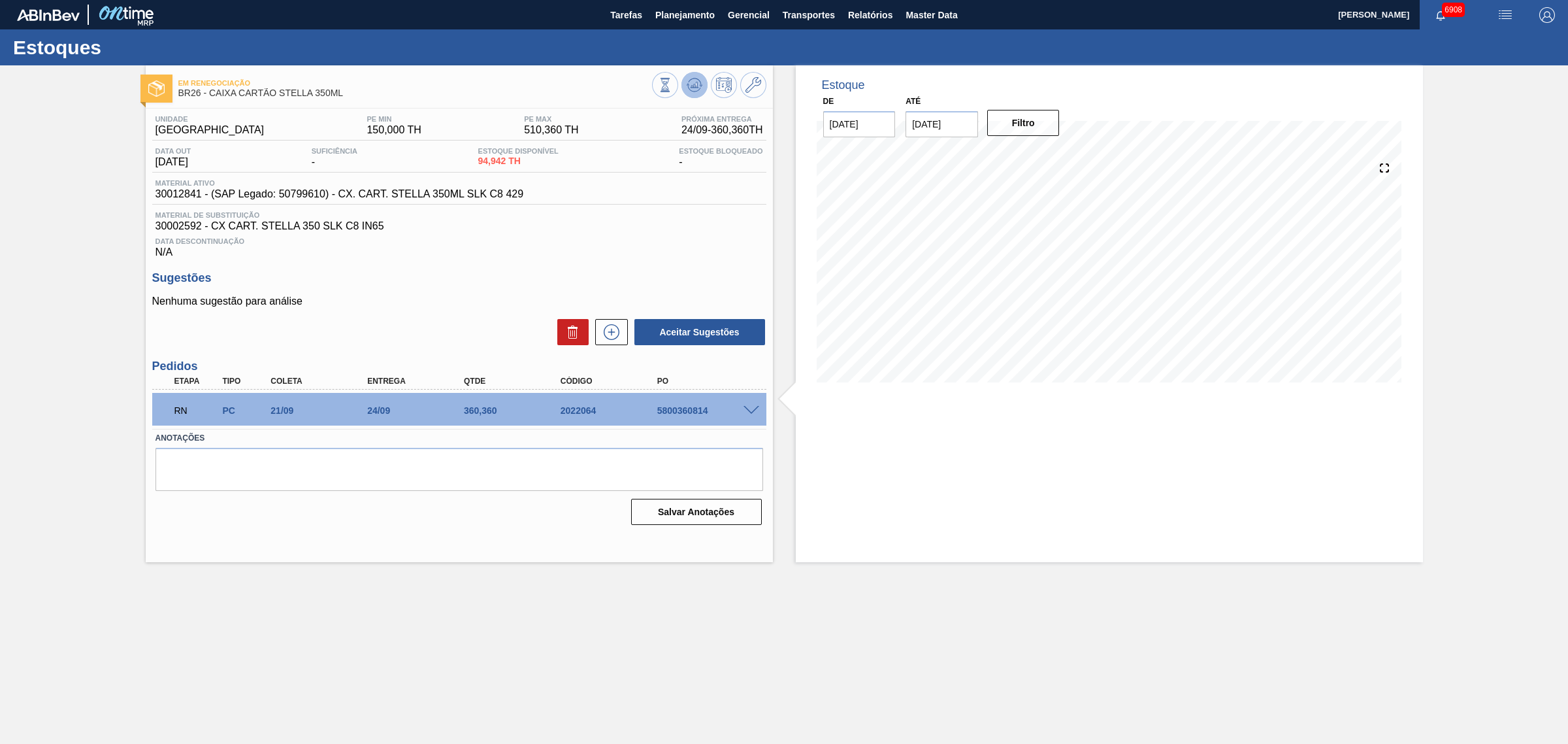
click at [700, 87] on icon at bounding box center [695, 85] width 16 height 16
click at [683, 11] on span "Planejamento" at bounding box center [685, 15] width 60 height 16
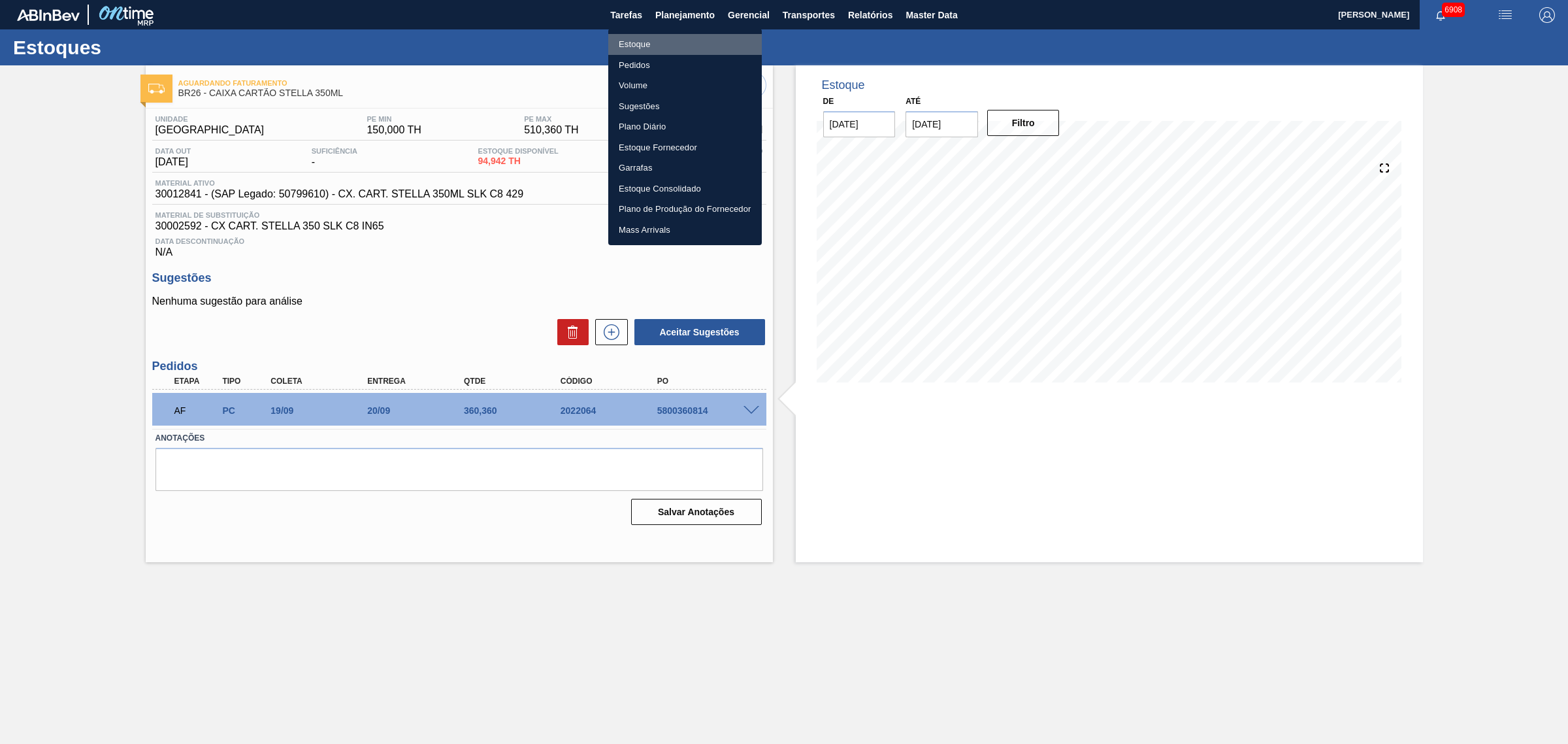
click at [687, 39] on li "Estoque" at bounding box center [684, 45] width 153 height 21
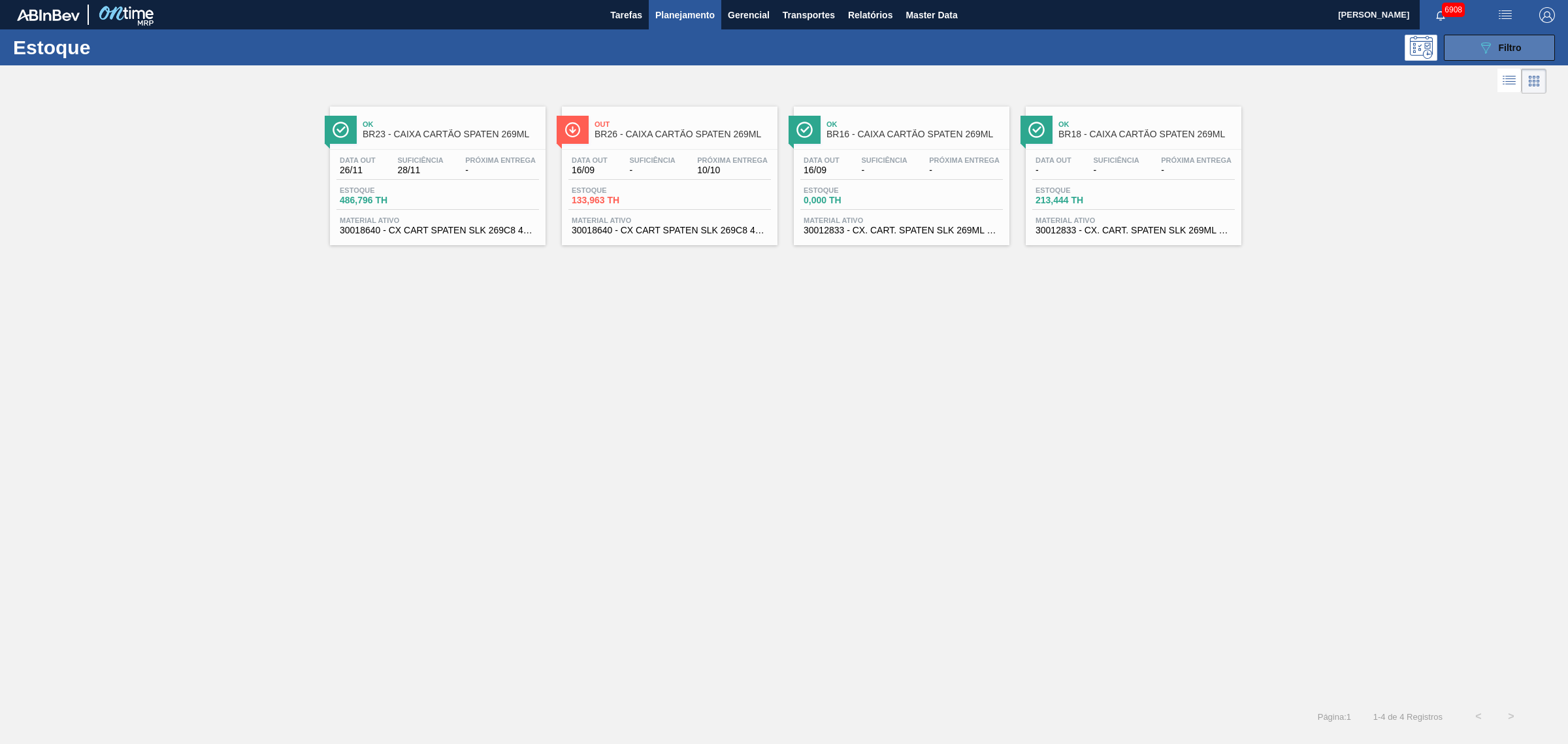
click at [1479, 42] on icon "089F7B8B-B2A5-4AFE-B5C0-19BA573D28AC" at bounding box center [1486, 47] width 16 height 16
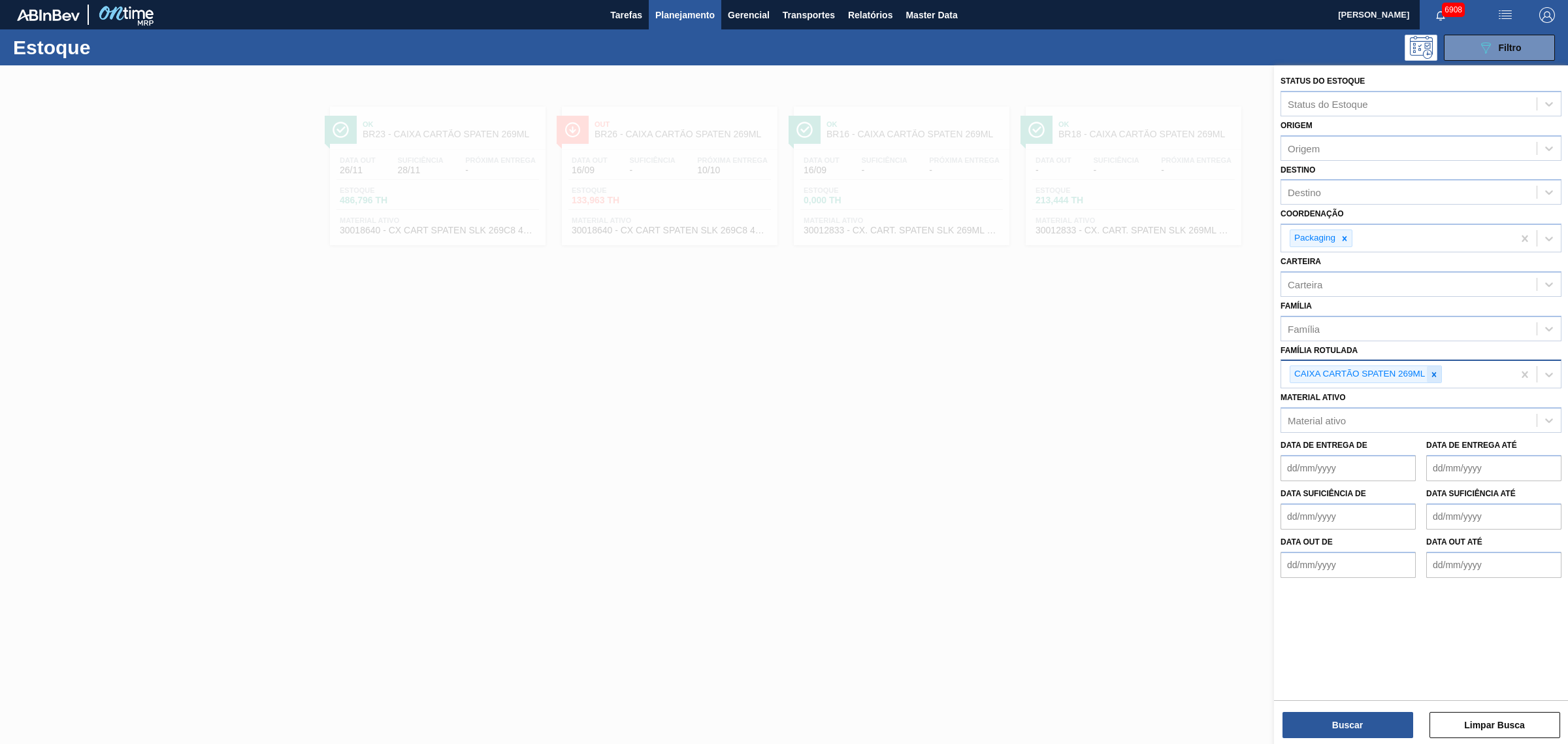
click at [1437, 373] on icon at bounding box center [1434, 375] width 9 height 9
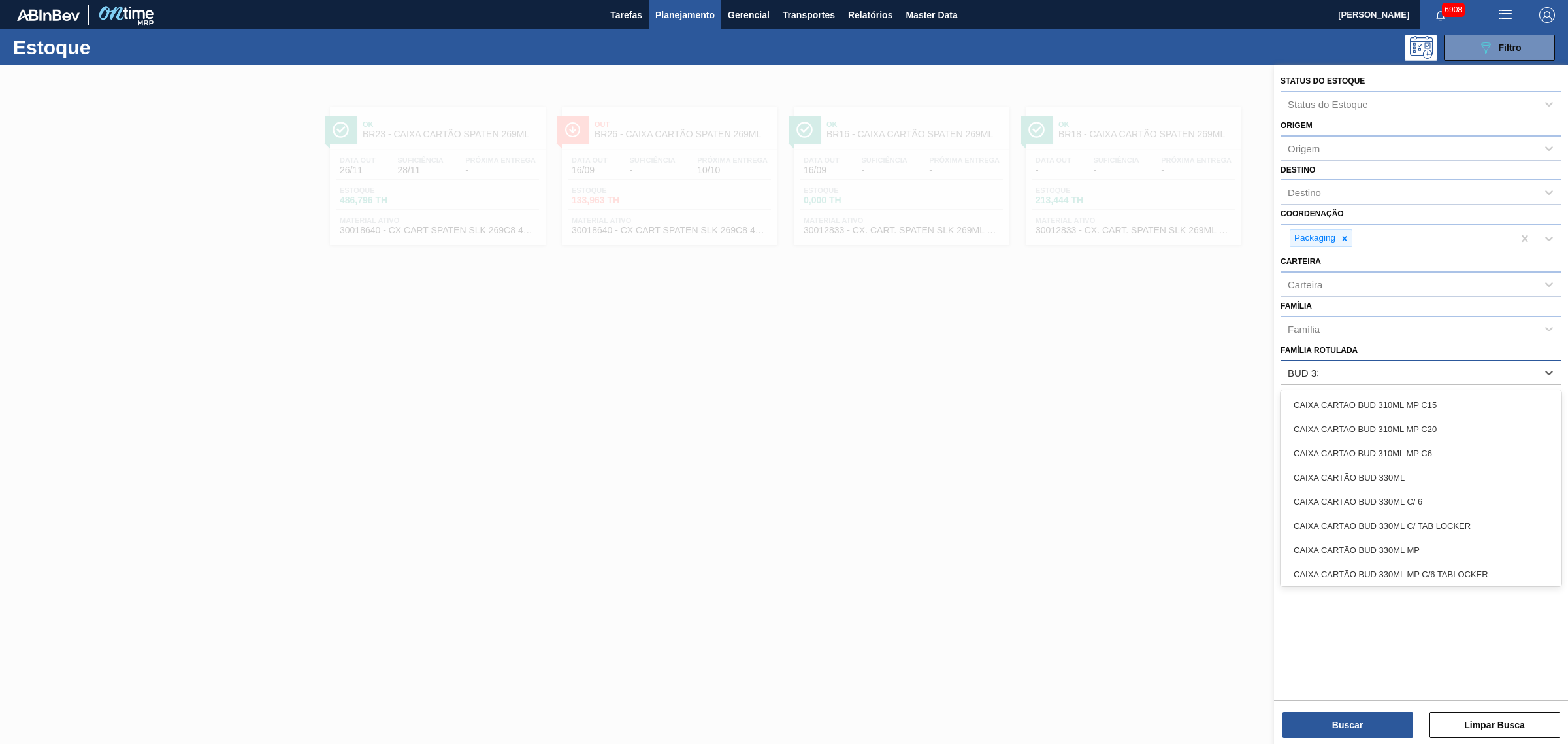
type Rotulada "BUD 330"
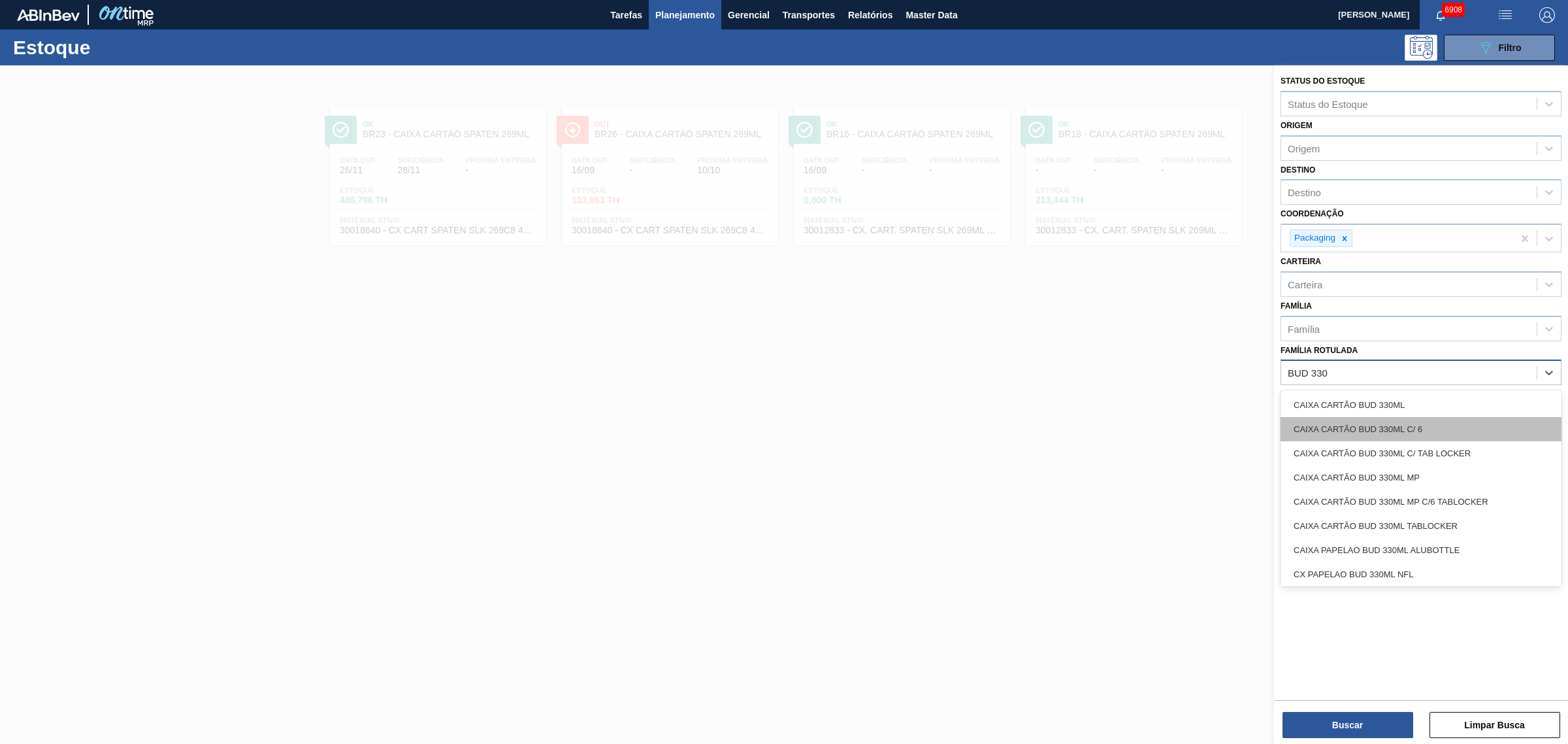
click at [1452, 426] on div "CAIXA CARTÃO BUD 330ML C/ 6" at bounding box center [1421, 429] width 281 height 25
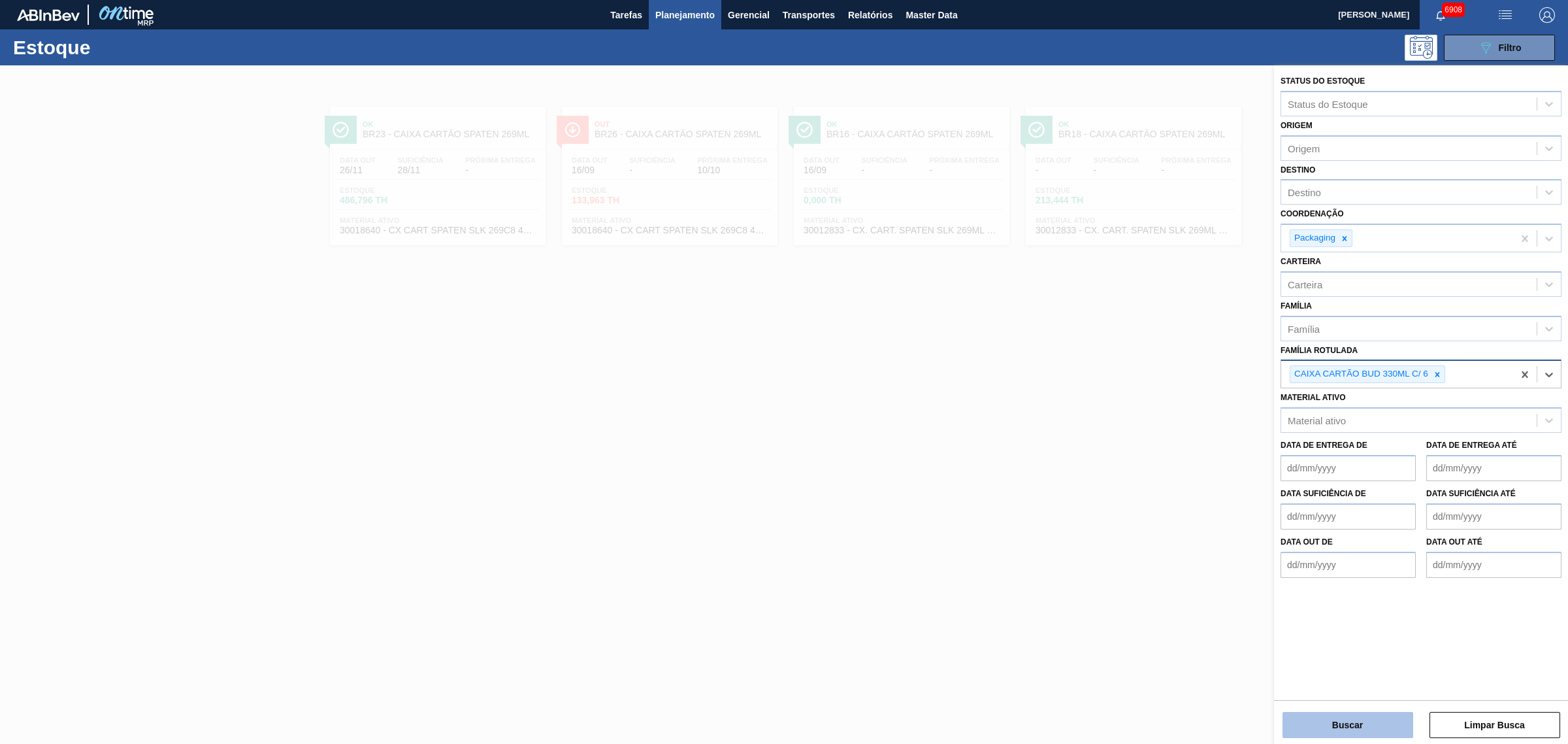
click at [1385, 729] on button "Buscar" at bounding box center [1347, 725] width 131 height 26
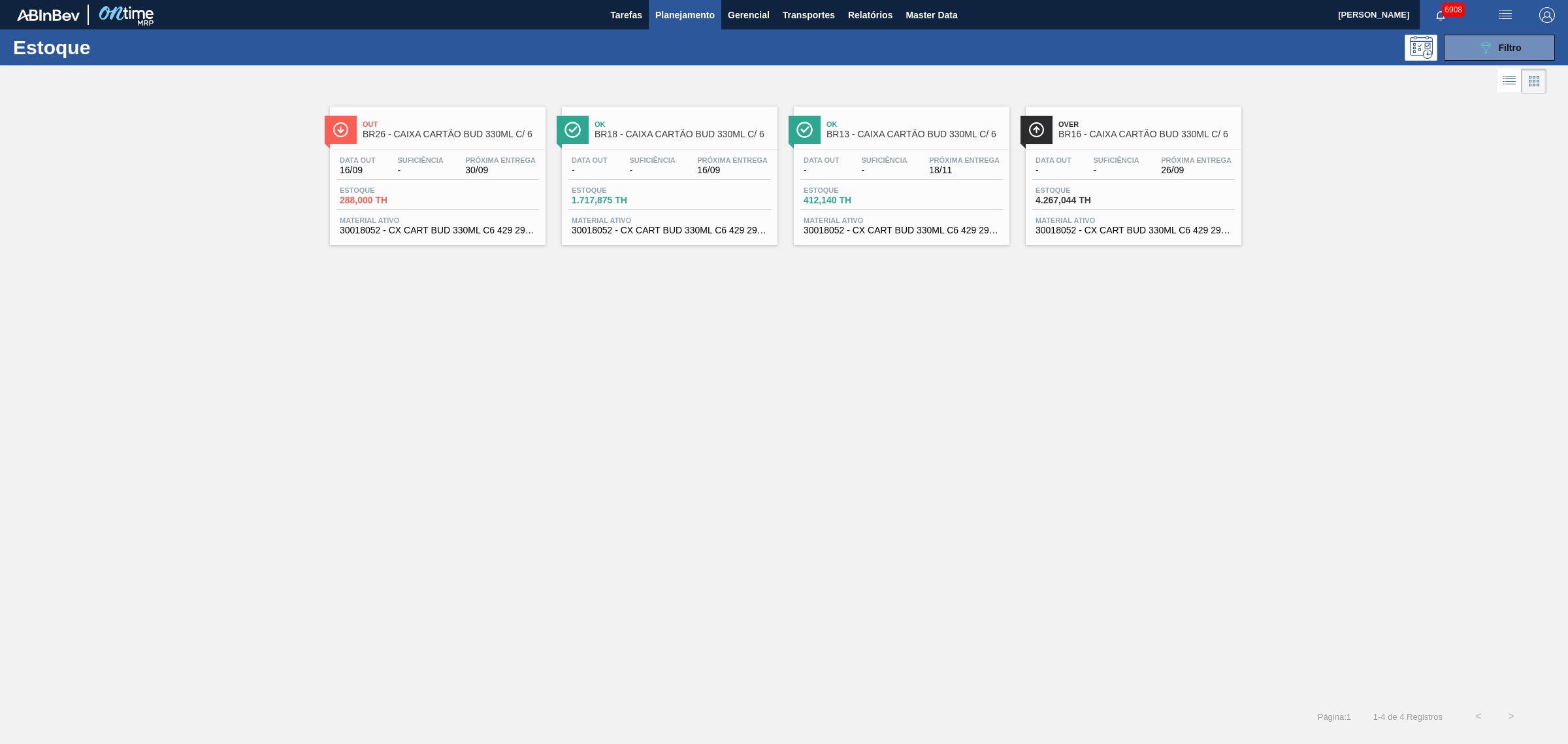
drag, startPoint x: 503, startPoint y: 164, endPoint x: 676, endPoint y: 153, distance: 173.3
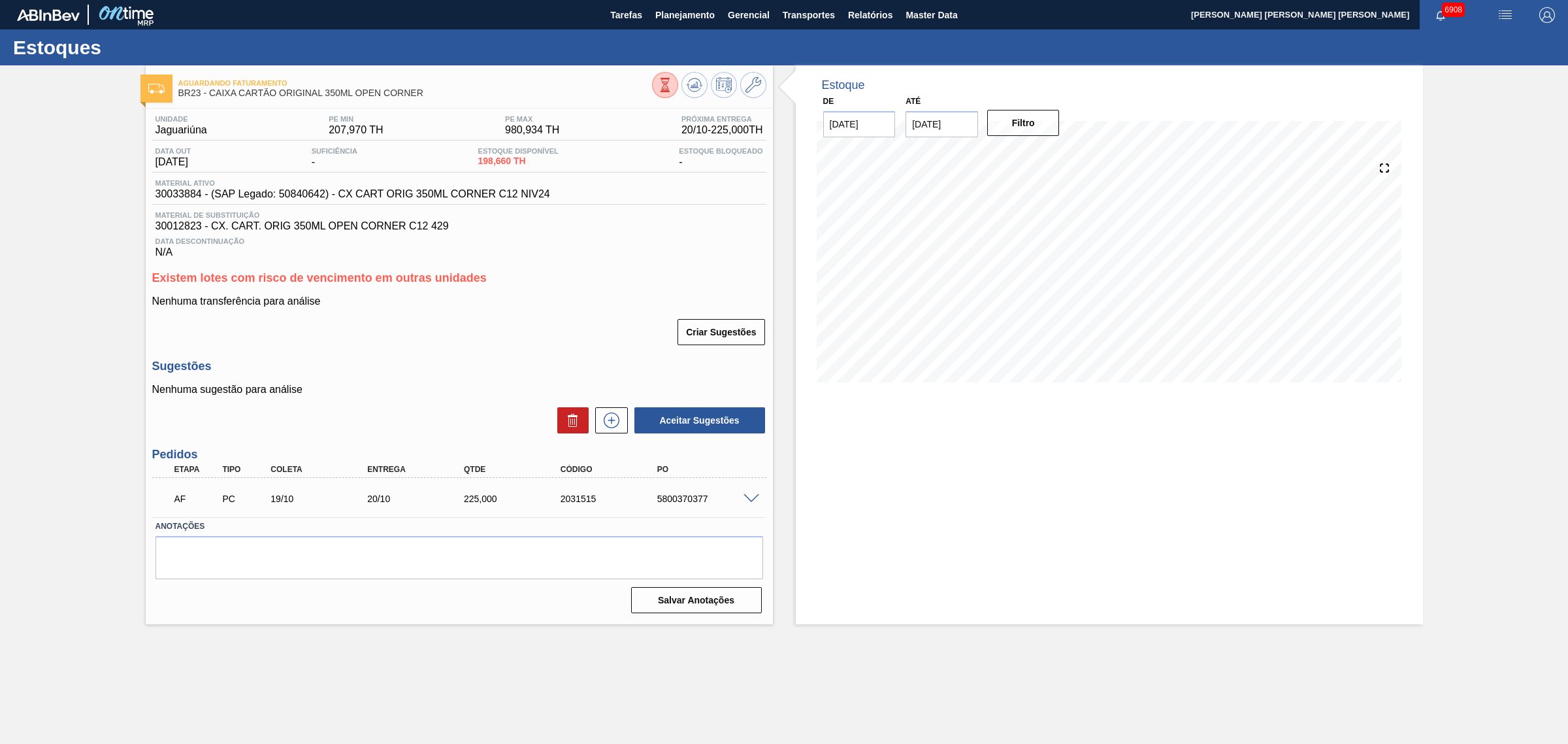
click at [745, 501] on span at bounding box center [752, 498] width 16 height 10
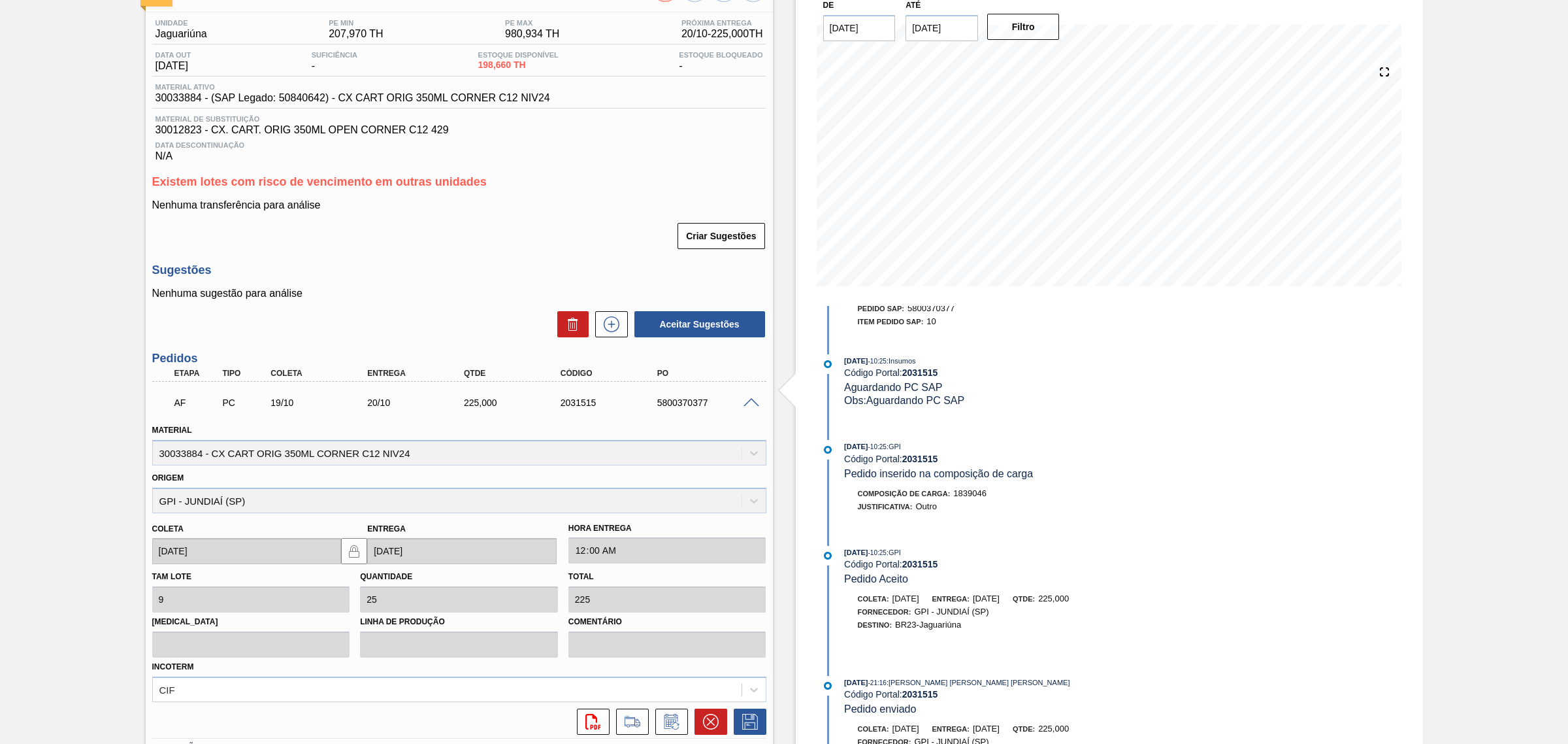
scroll to position [199, 0]
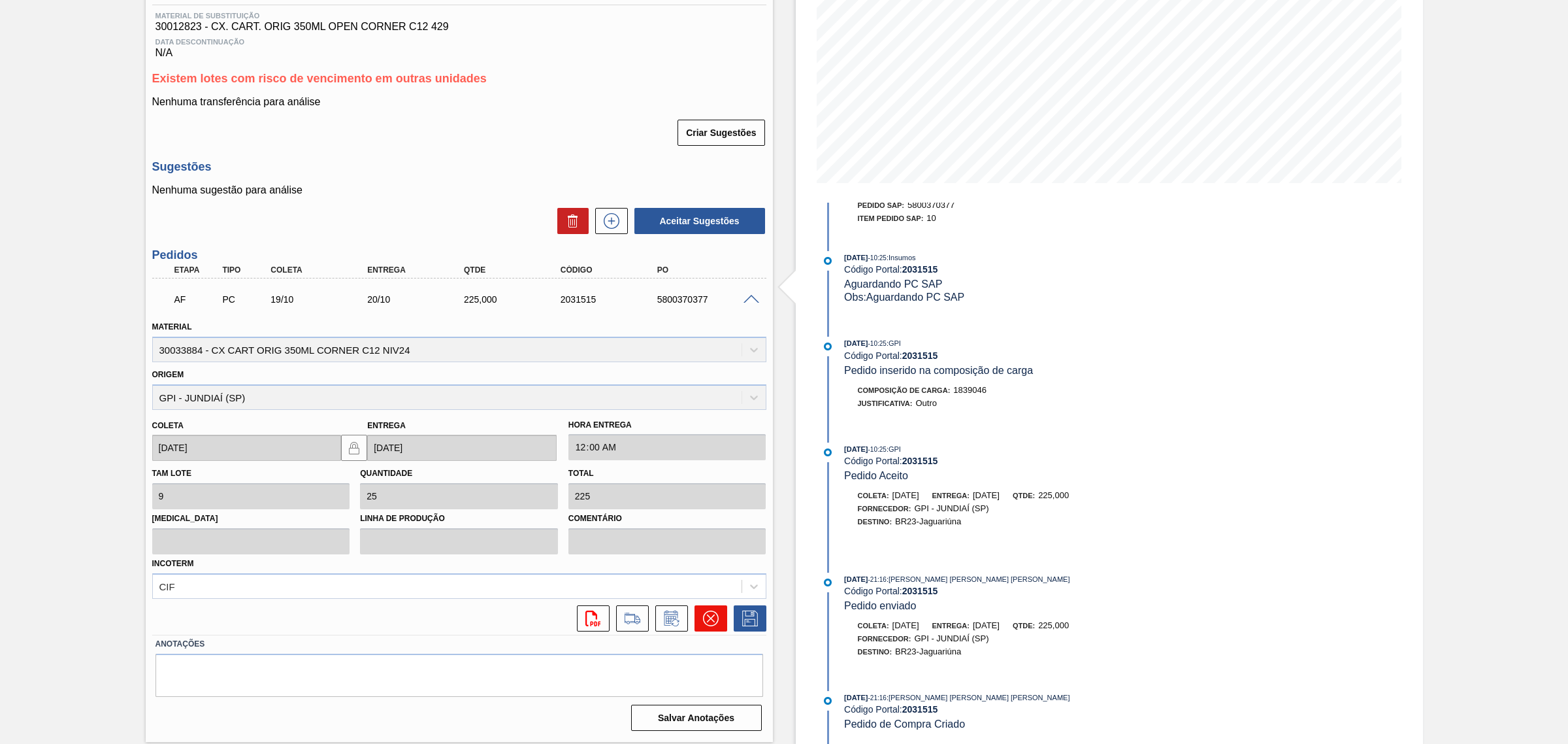
click at [717, 625] on button at bounding box center [710, 619] width 32 height 26
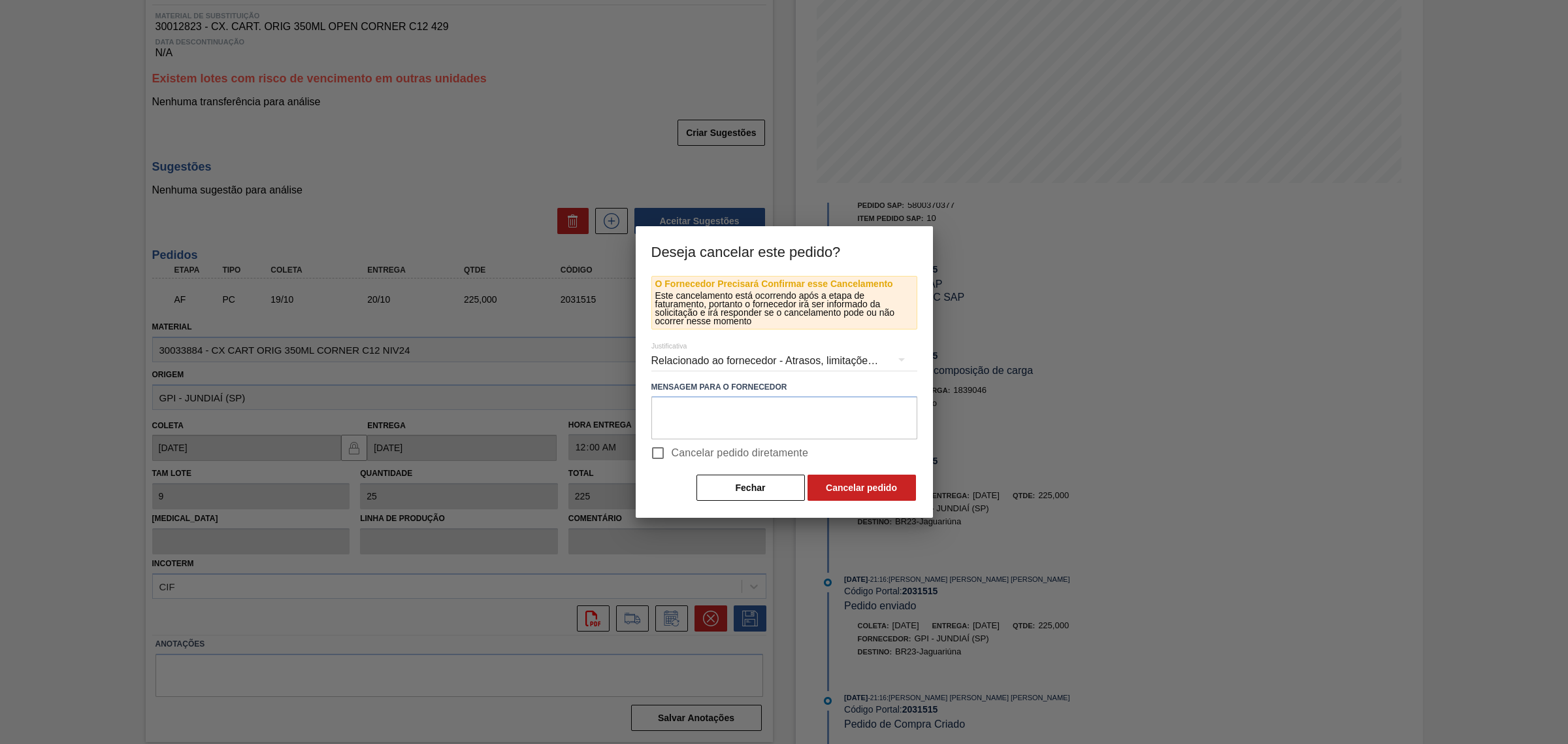
click at [674, 452] on span "Cancelar pedido diretamente" at bounding box center [740, 453] width 137 height 16
click at [672, 452] on input "Cancelar pedido diretamente" at bounding box center [657, 453] width 27 height 27
checkbox input "true"
click at [833, 478] on button "Cancelar pedido" at bounding box center [862, 488] width 109 height 26
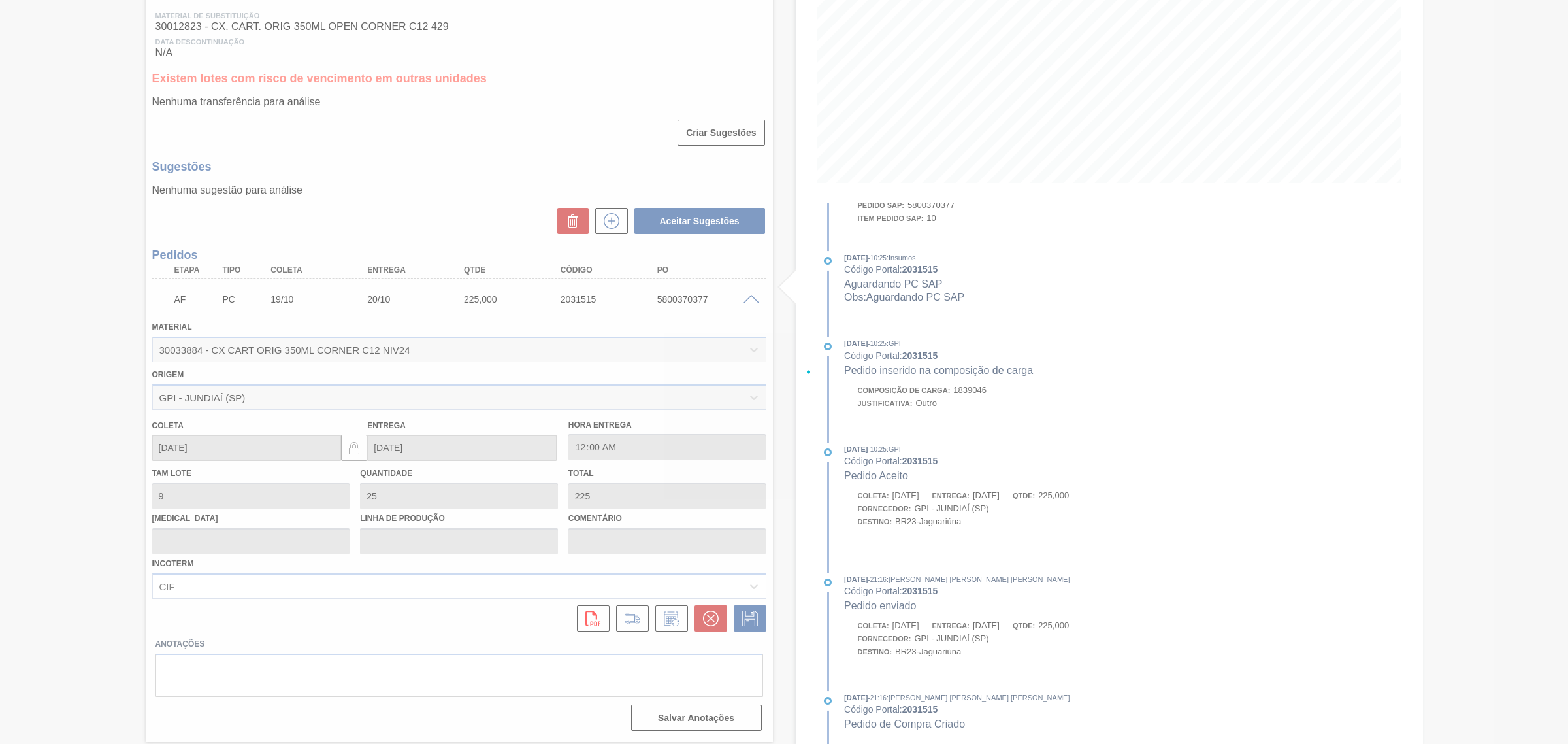
scroll to position [0, 0]
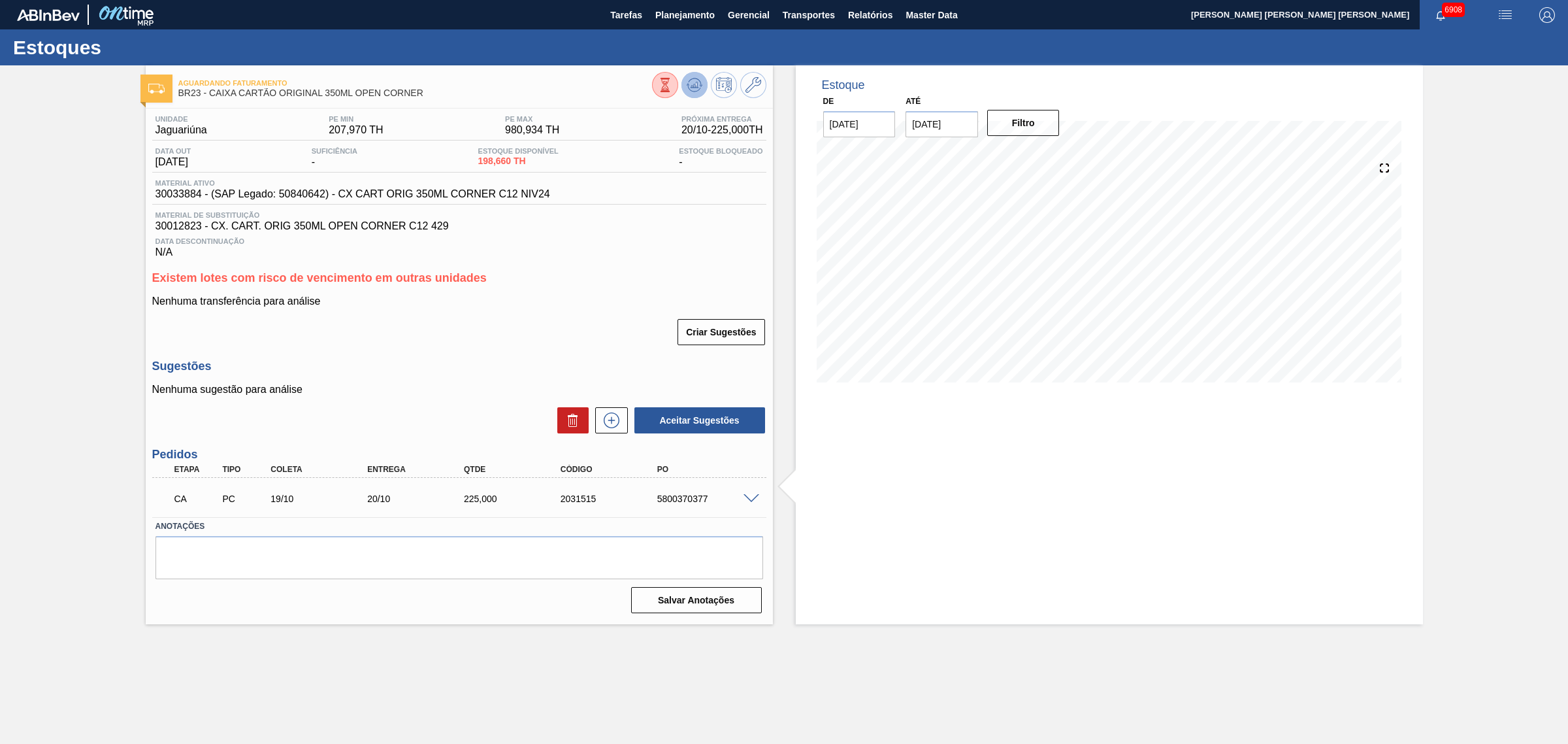
click at [702, 83] on button at bounding box center [695, 85] width 26 height 26
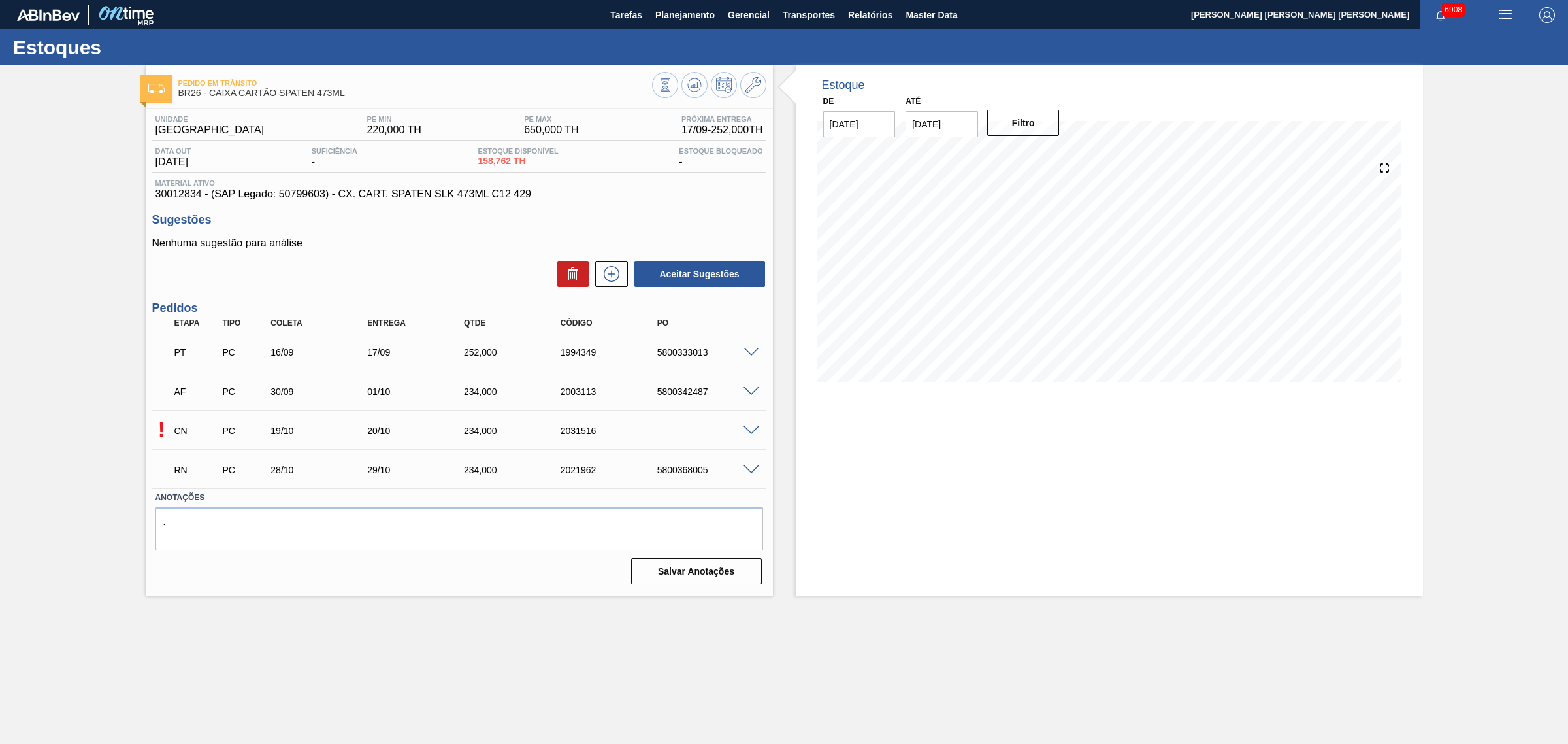
click at [749, 429] on span at bounding box center [752, 431] width 16 height 10
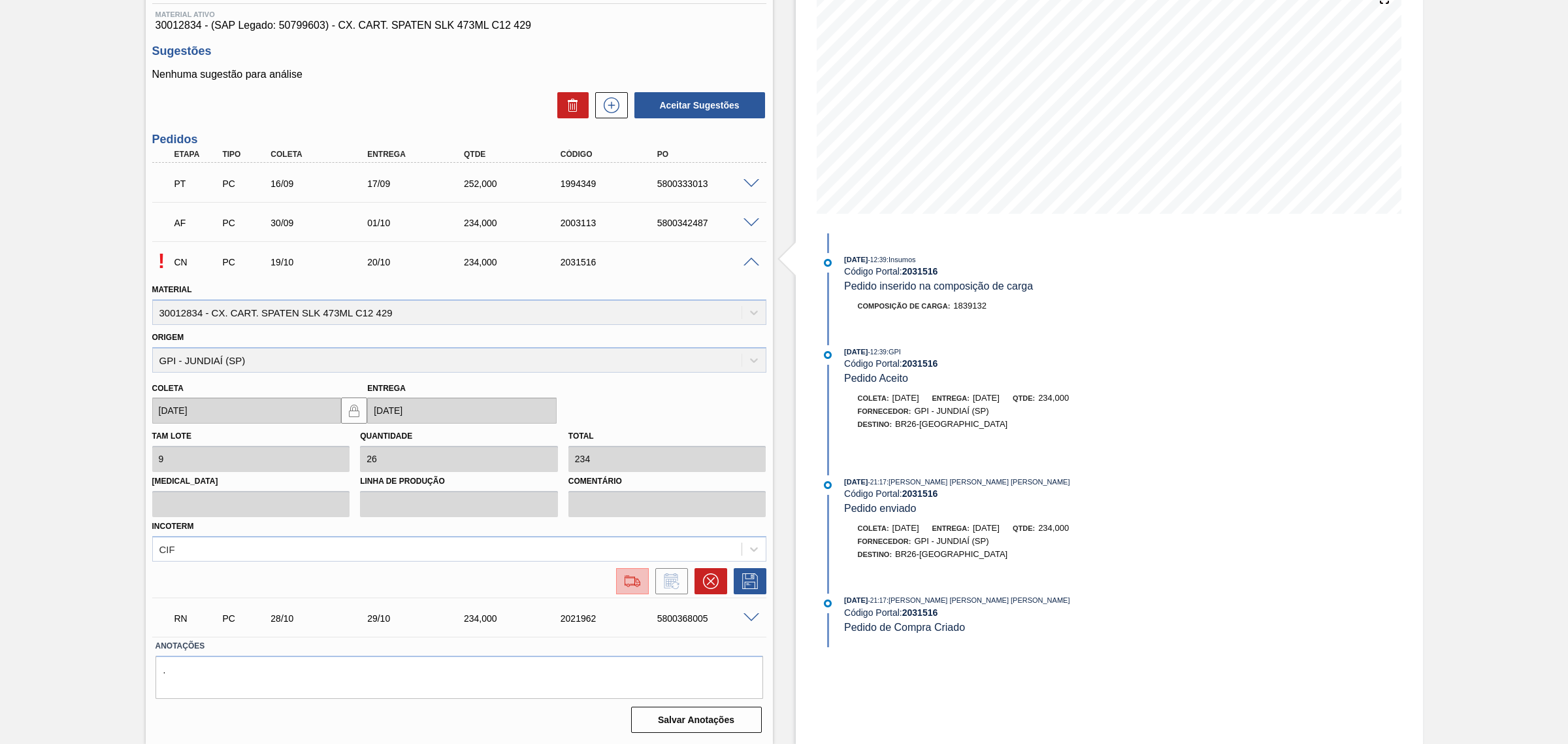
click at [637, 590] on button at bounding box center [631, 581] width 32 height 26
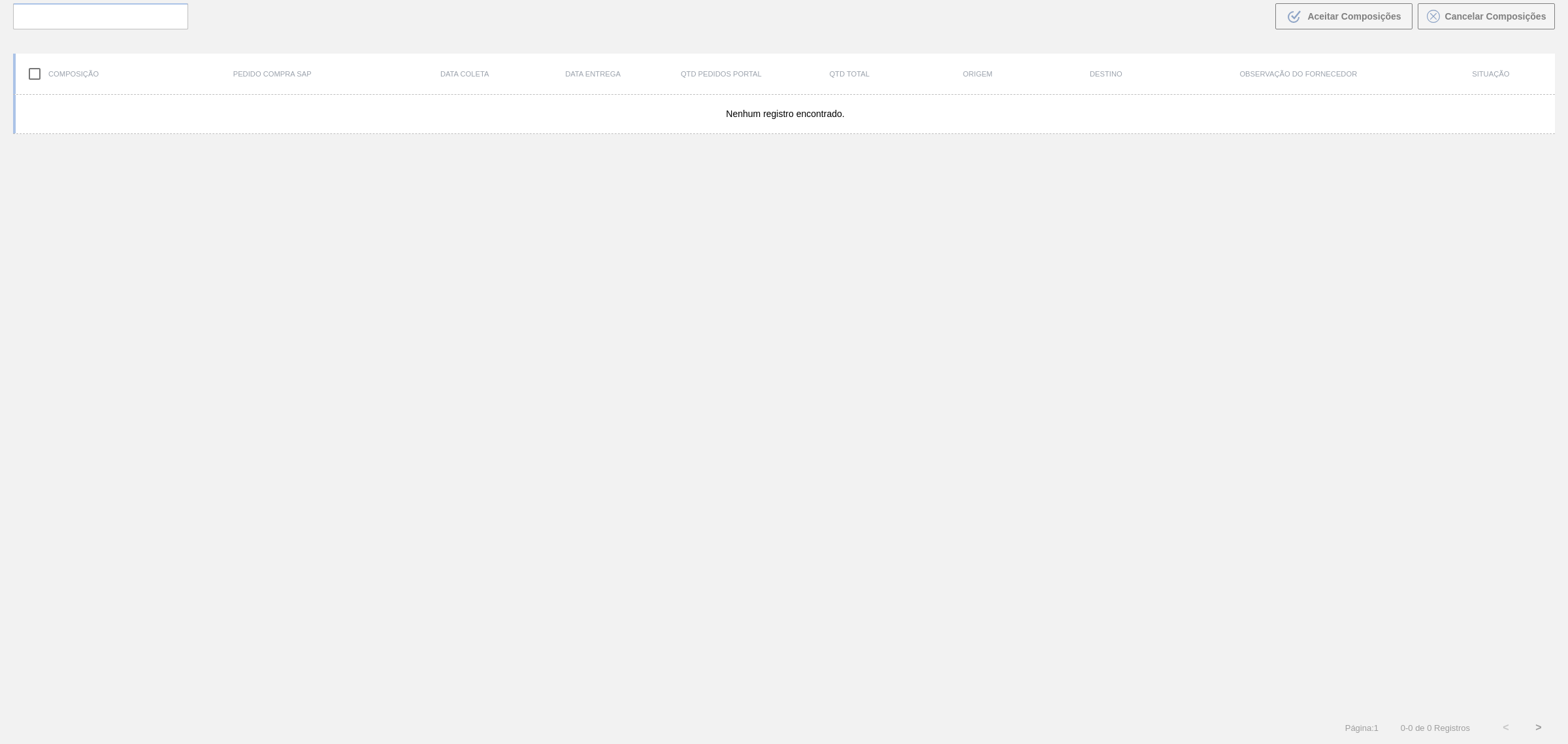
scroll to position [94, 0]
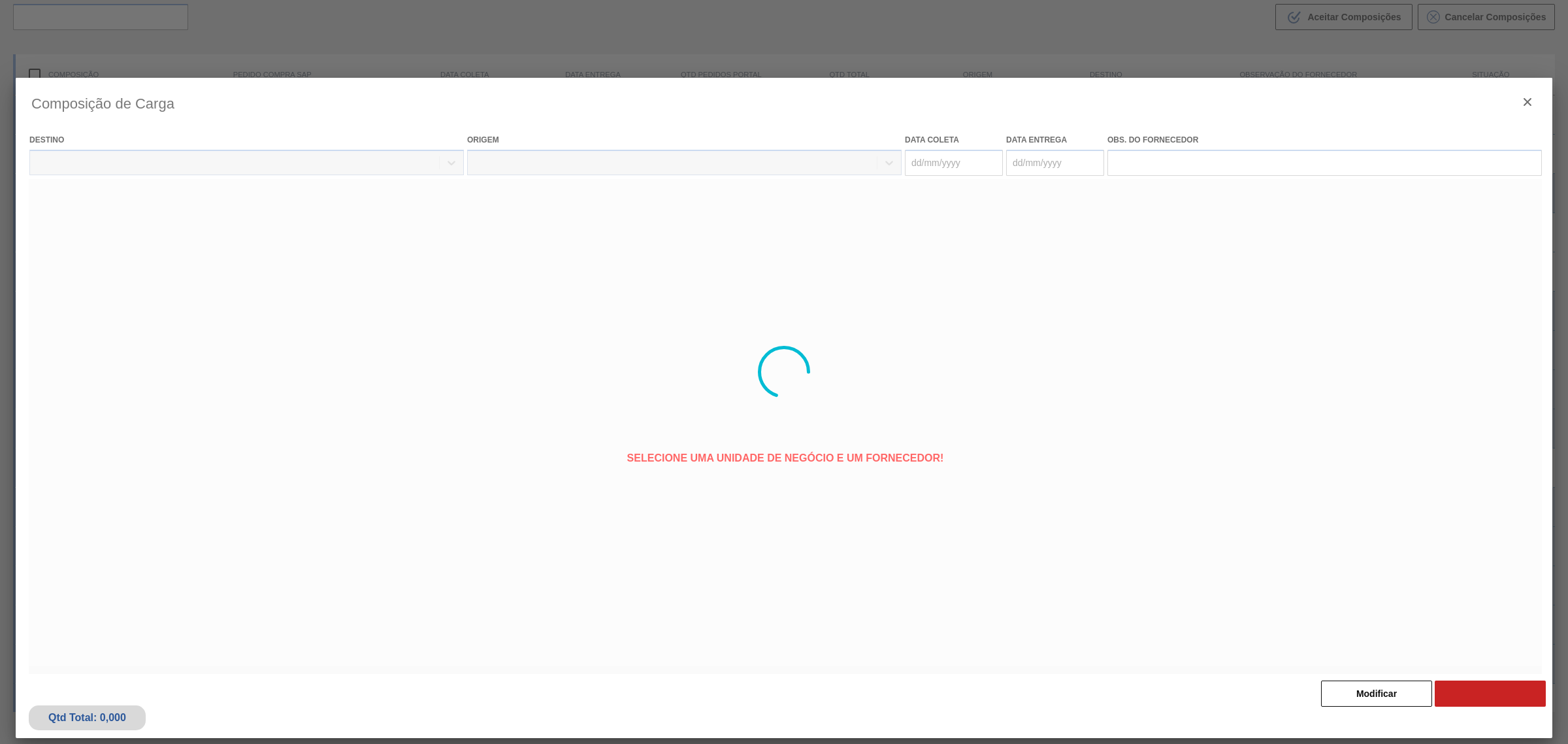
type coleta "[DATE]"
type entrega "[DATE]"
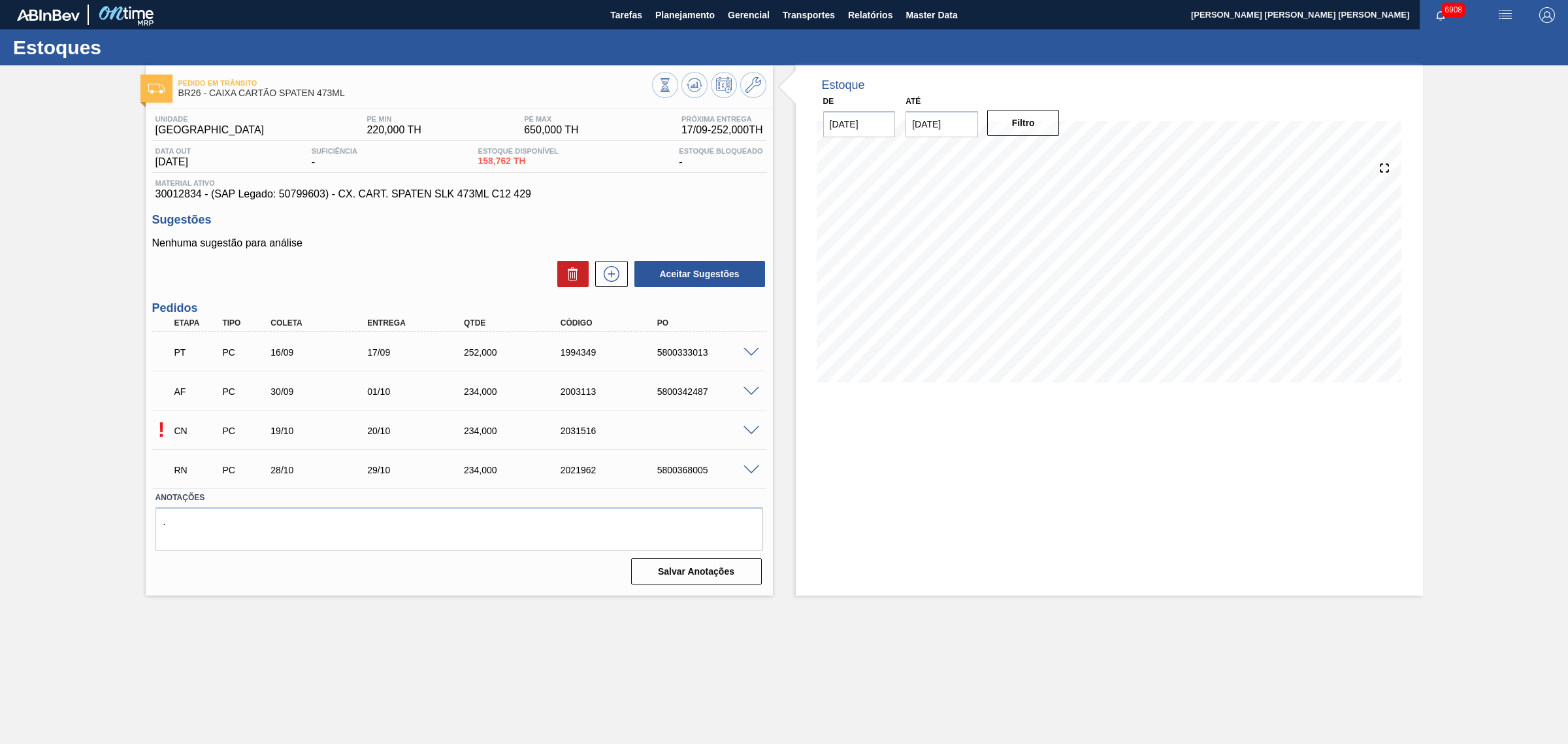
click at [746, 428] on span at bounding box center [752, 431] width 16 height 10
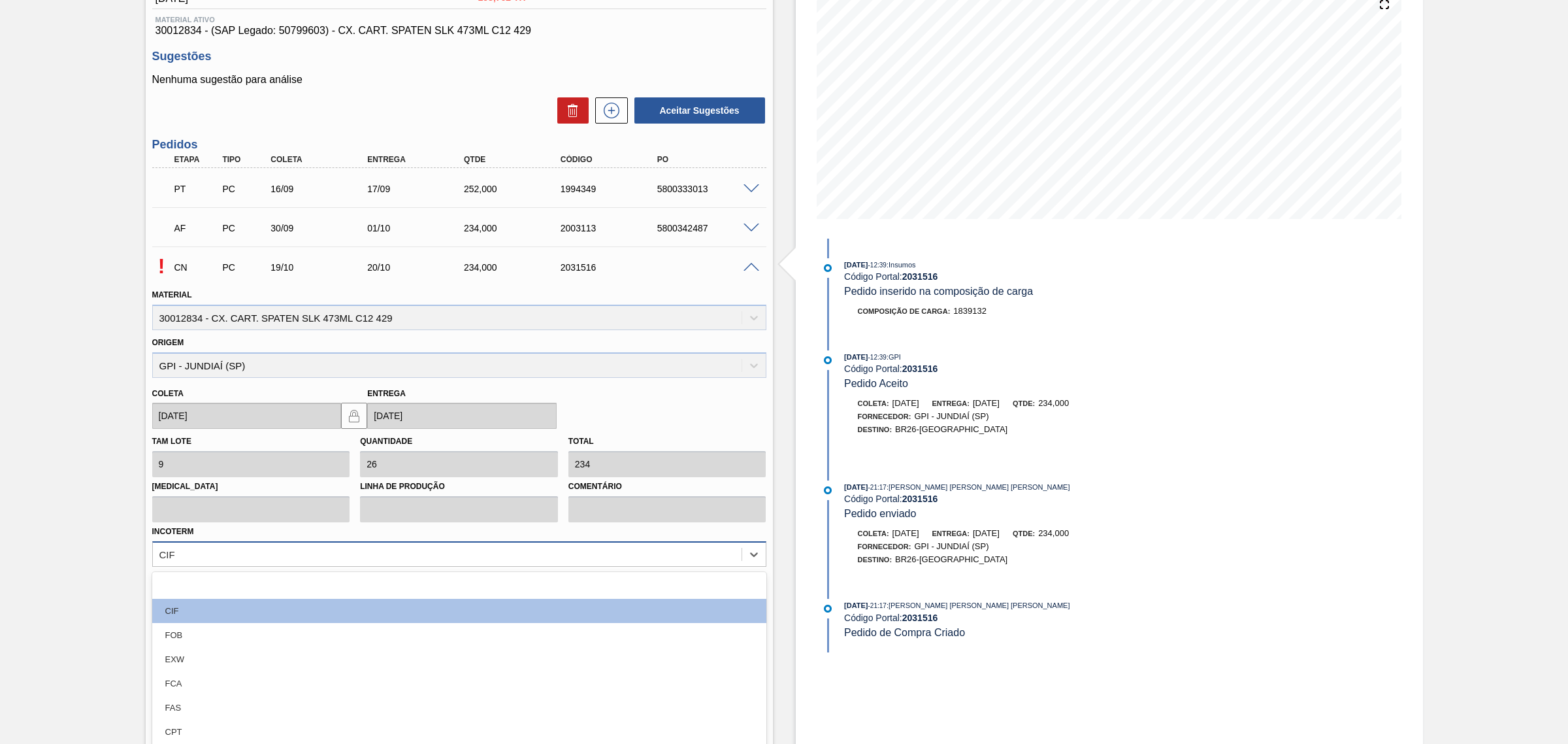
click at [386, 549] on div "option focused, 1 of 12. 12 results available. Use Up and Down to choose option…" at bounding box center [460, 554] width 614 height 25
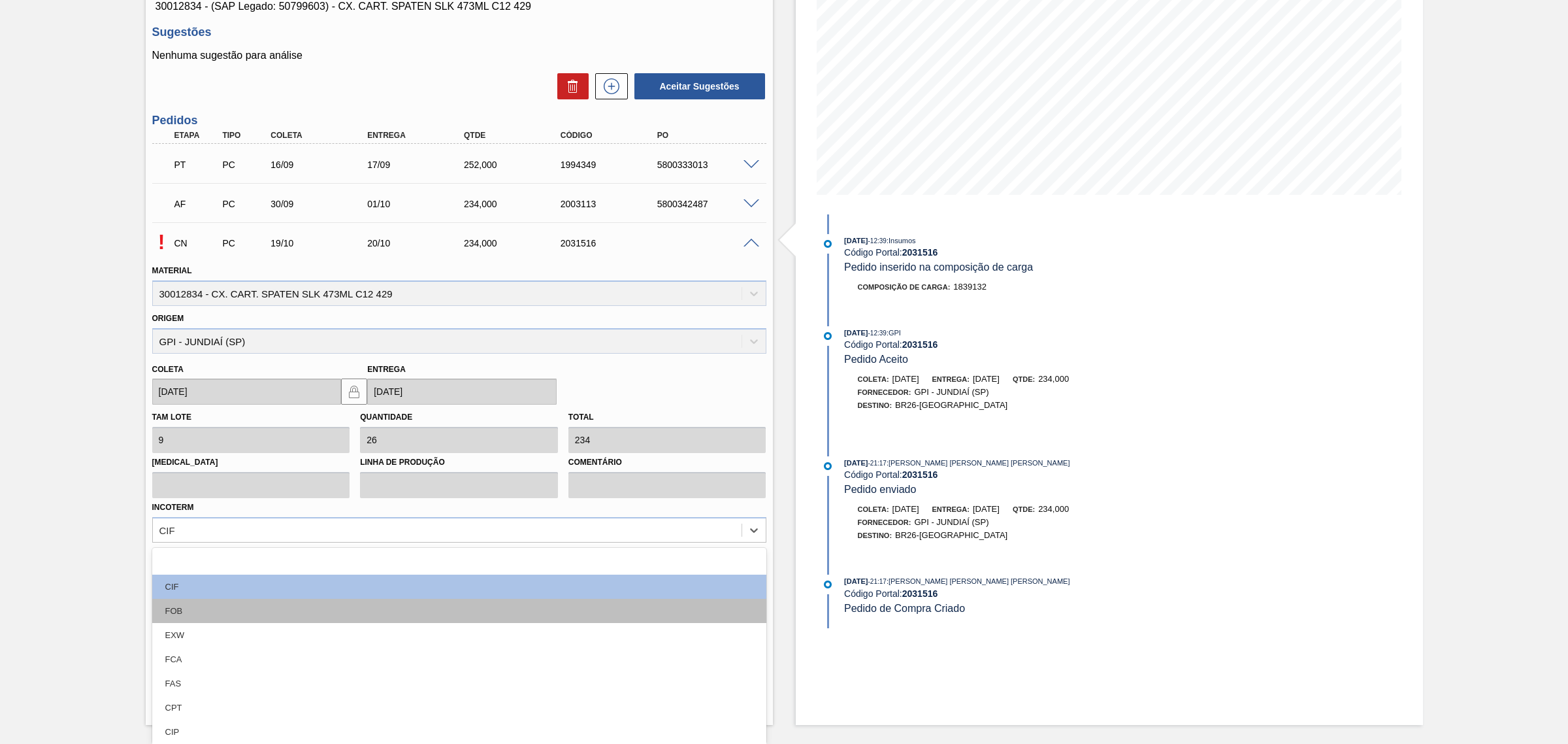
click at [286, 606] on div "FOB" at bounding box center [460, 611] width 614 height 25
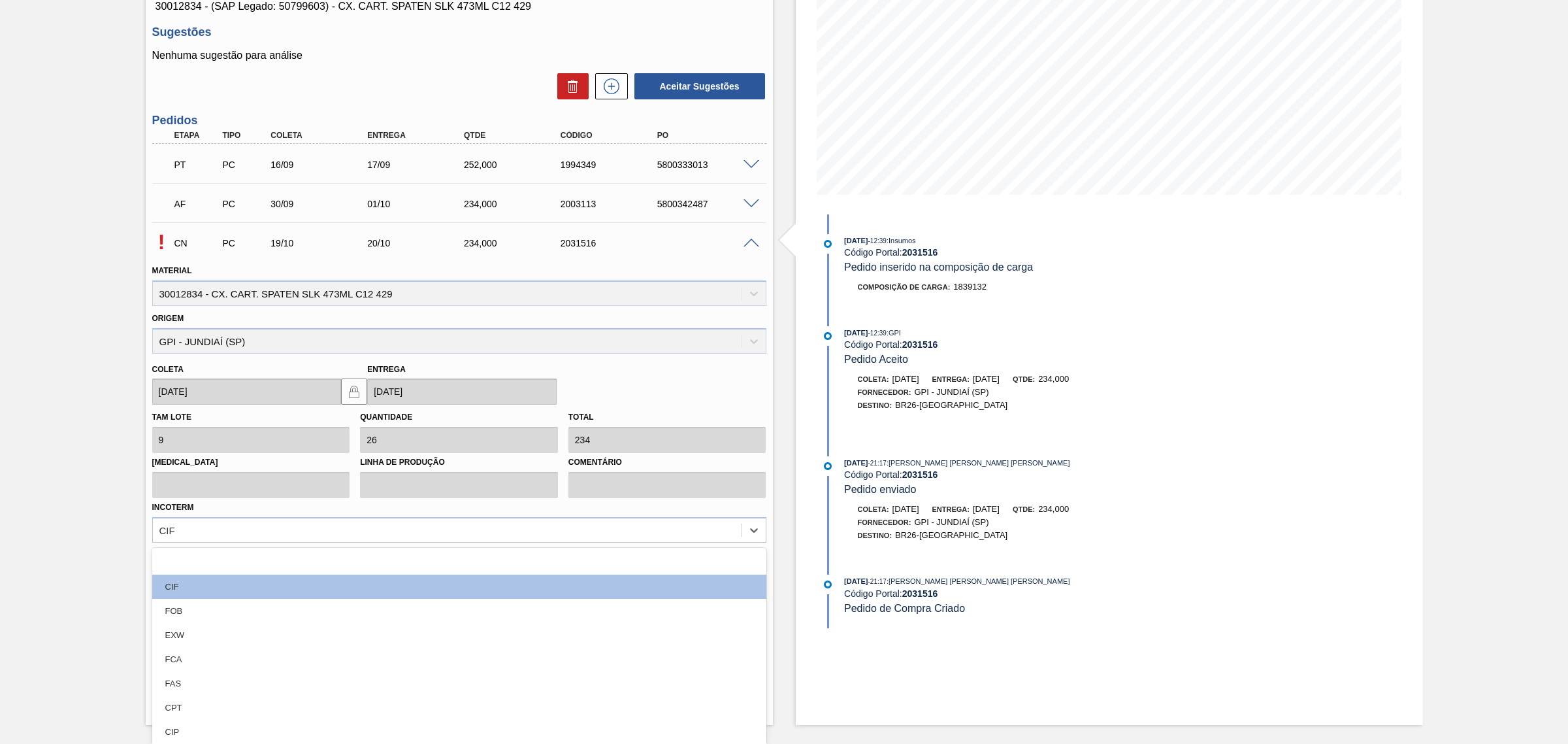
scroll to position [168, 0]
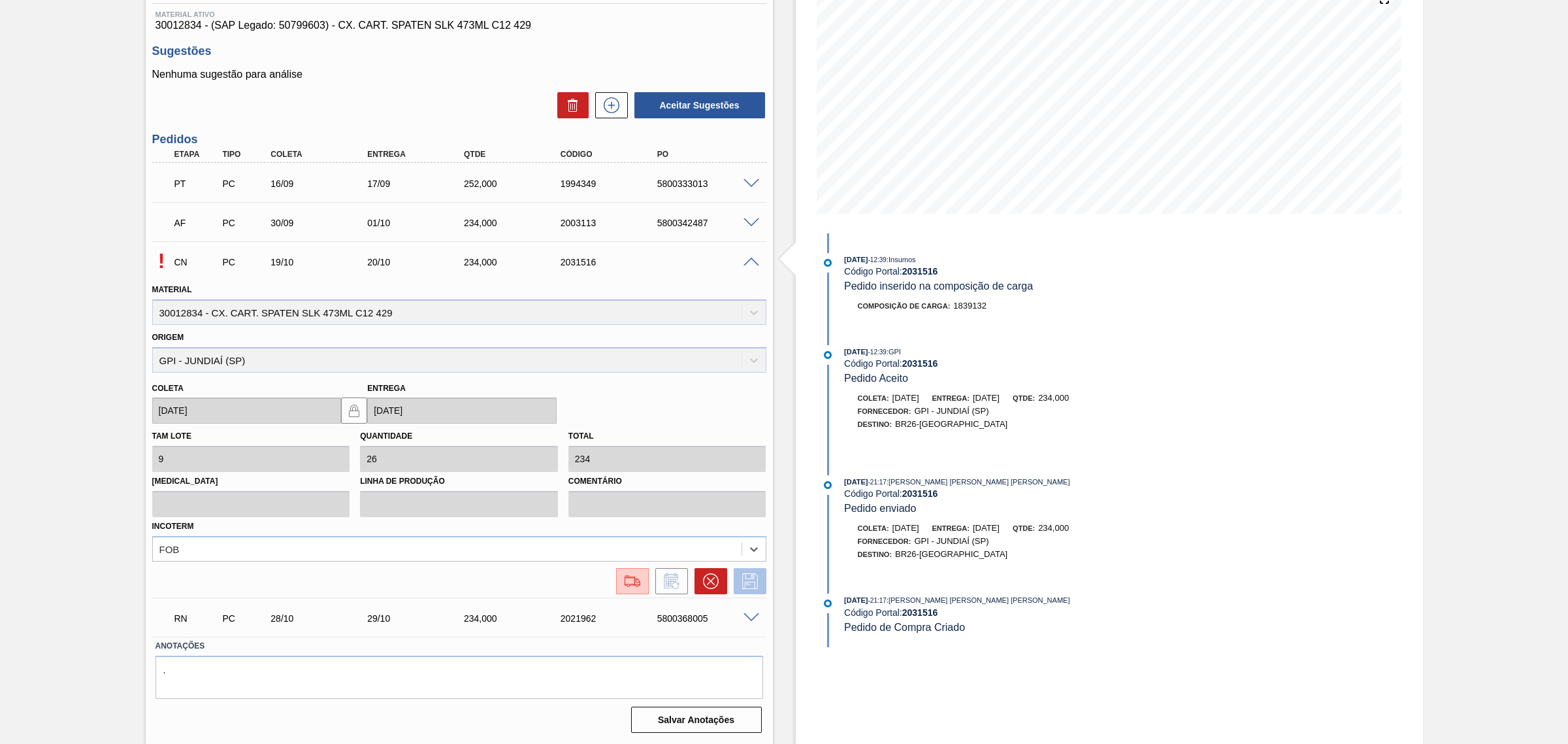
click at [754, 574] on icon at bounding box center [750, 581] width 21 height 16
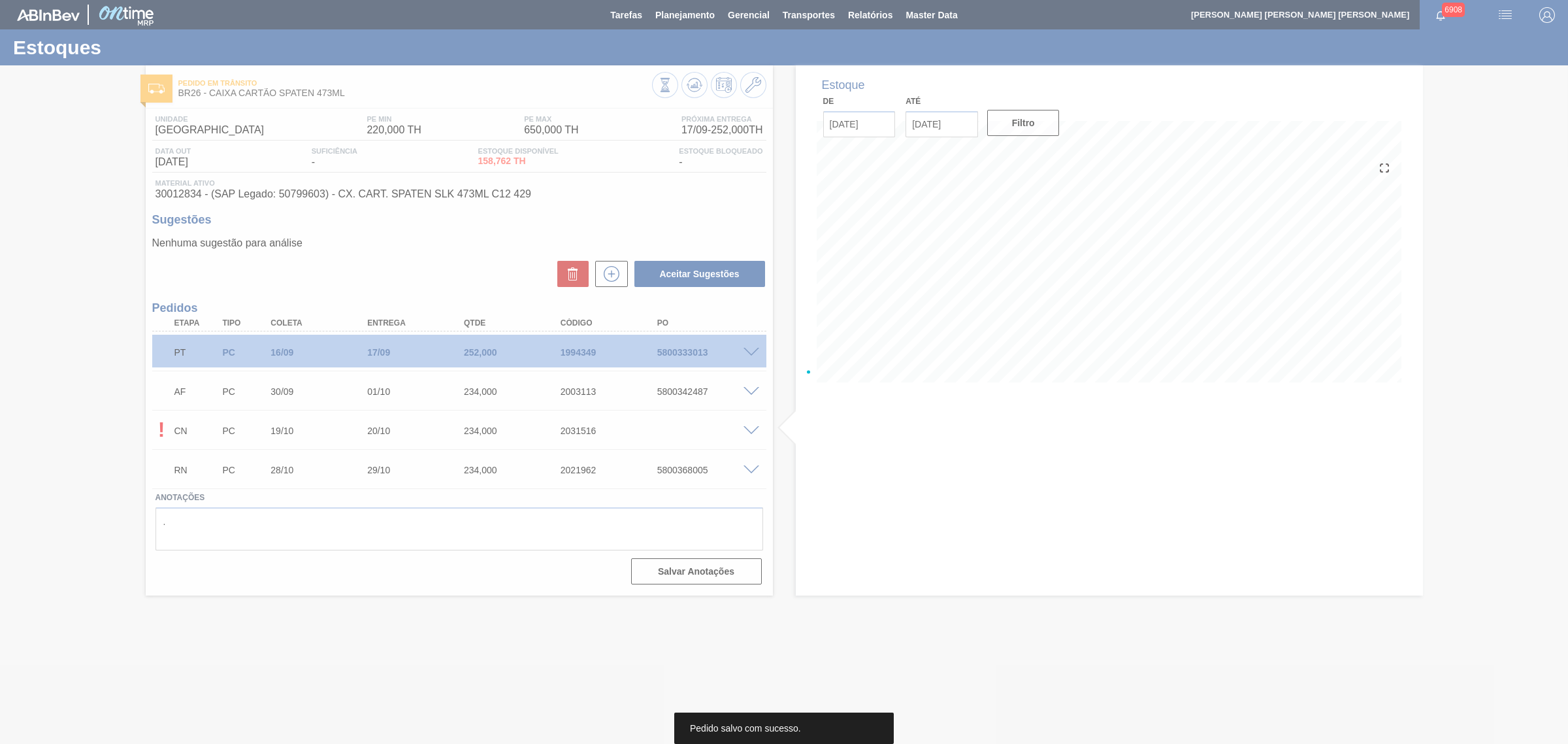
scroll to position [0, 0]
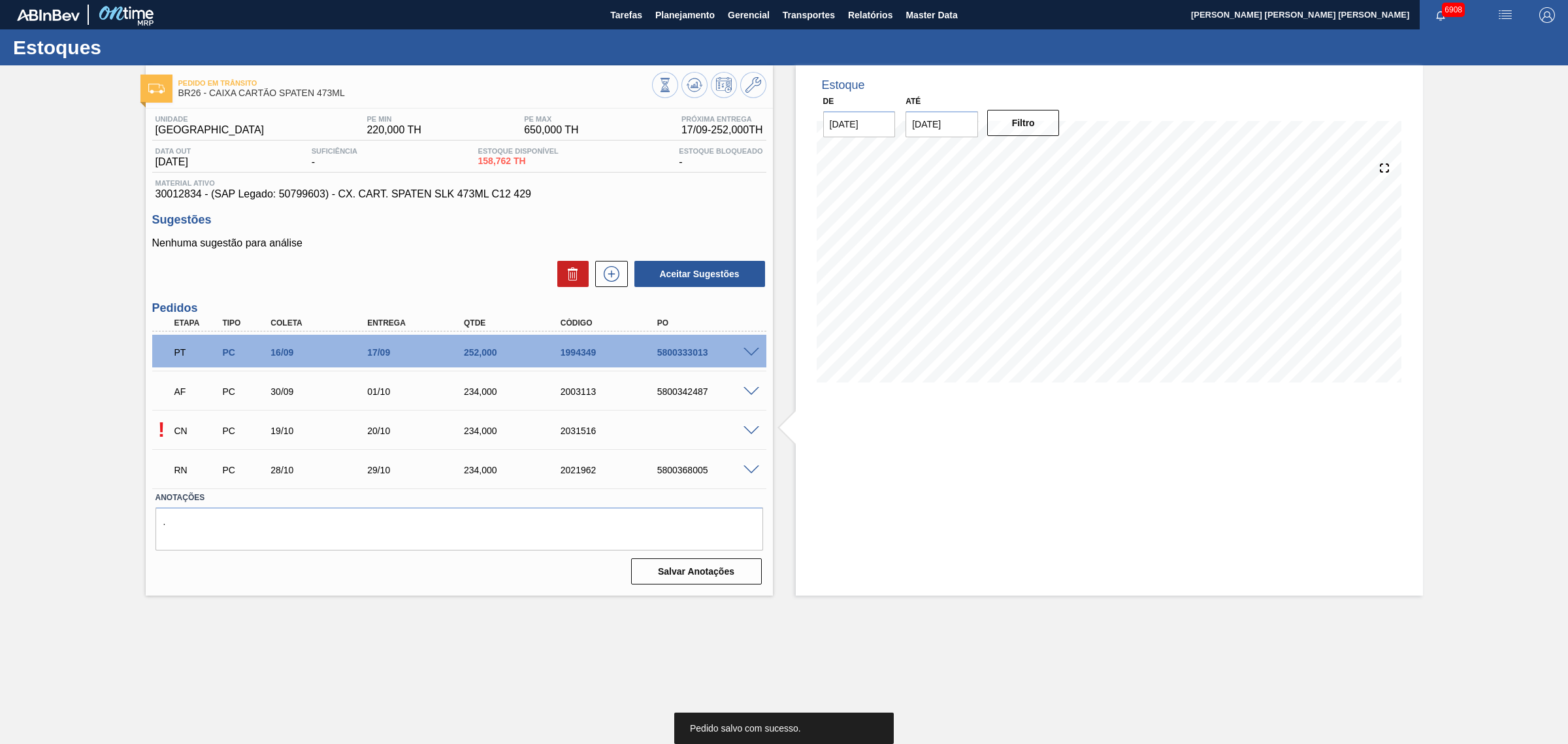
click at [750, 430] on span at bounding box center [752, 431] width 16 height 10
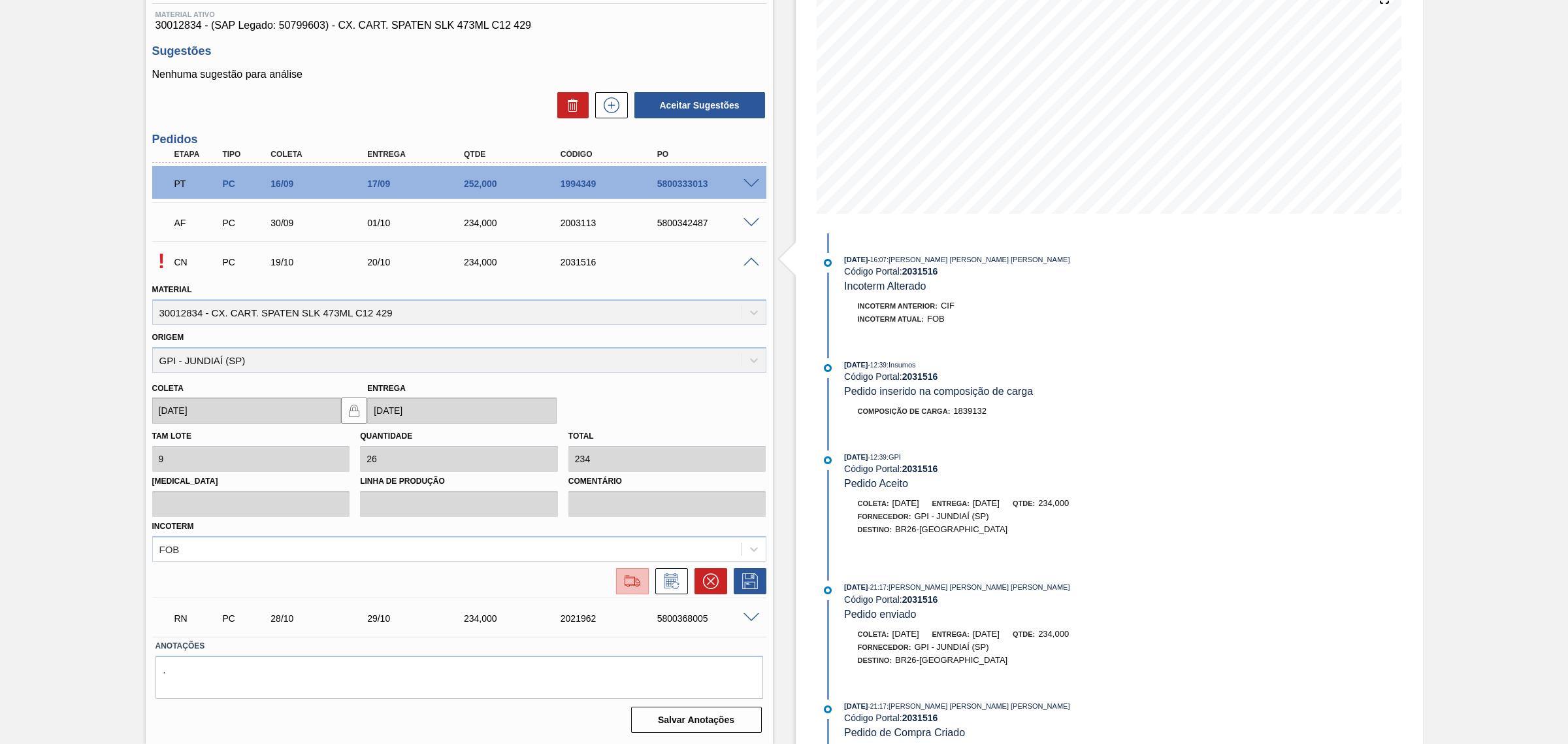
click at [638, 576] on img at bounding box center [632, 581] width 21 height 16
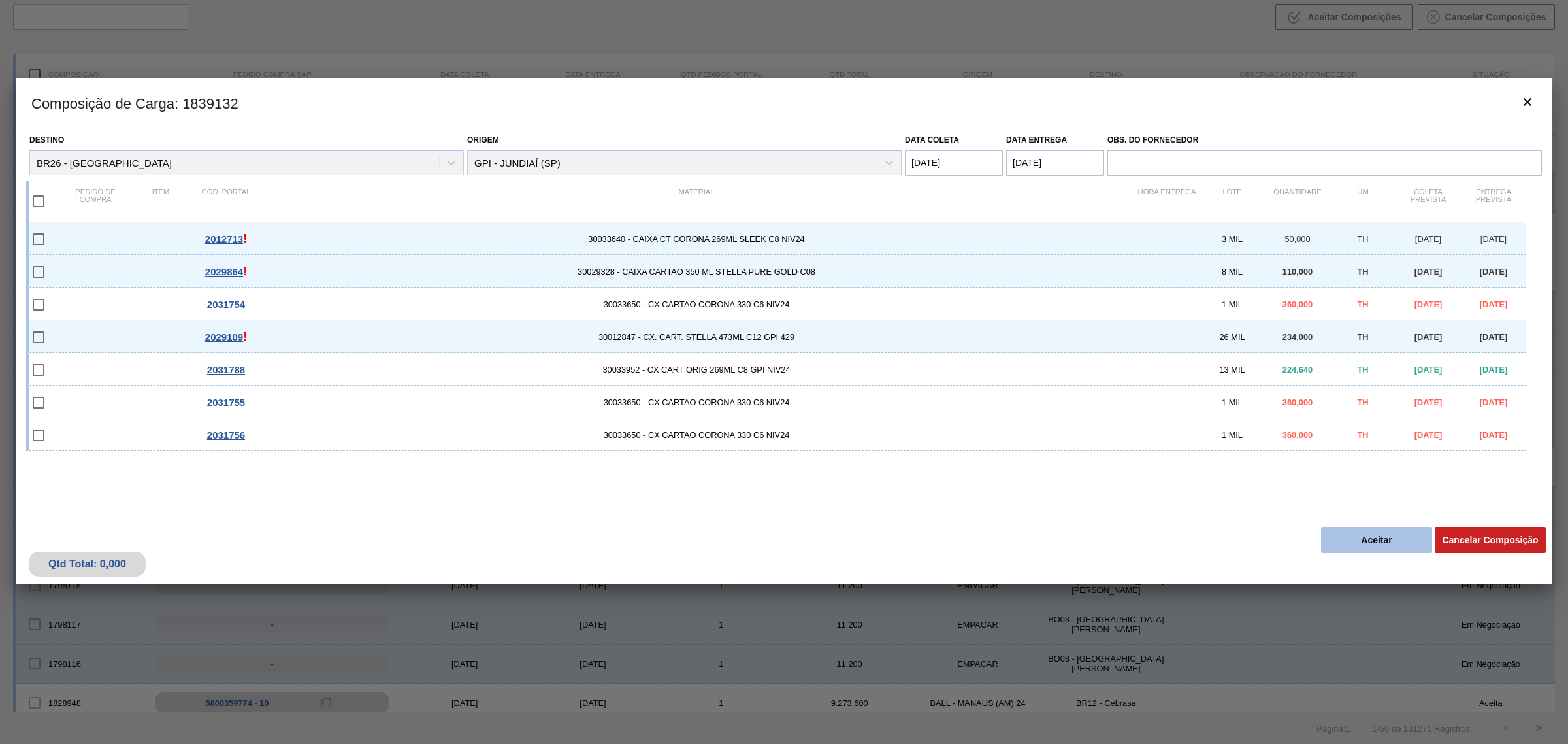
click at [1379, 541] on button "Aceitar" at bounding box center [1376, 540] width 111 height 26
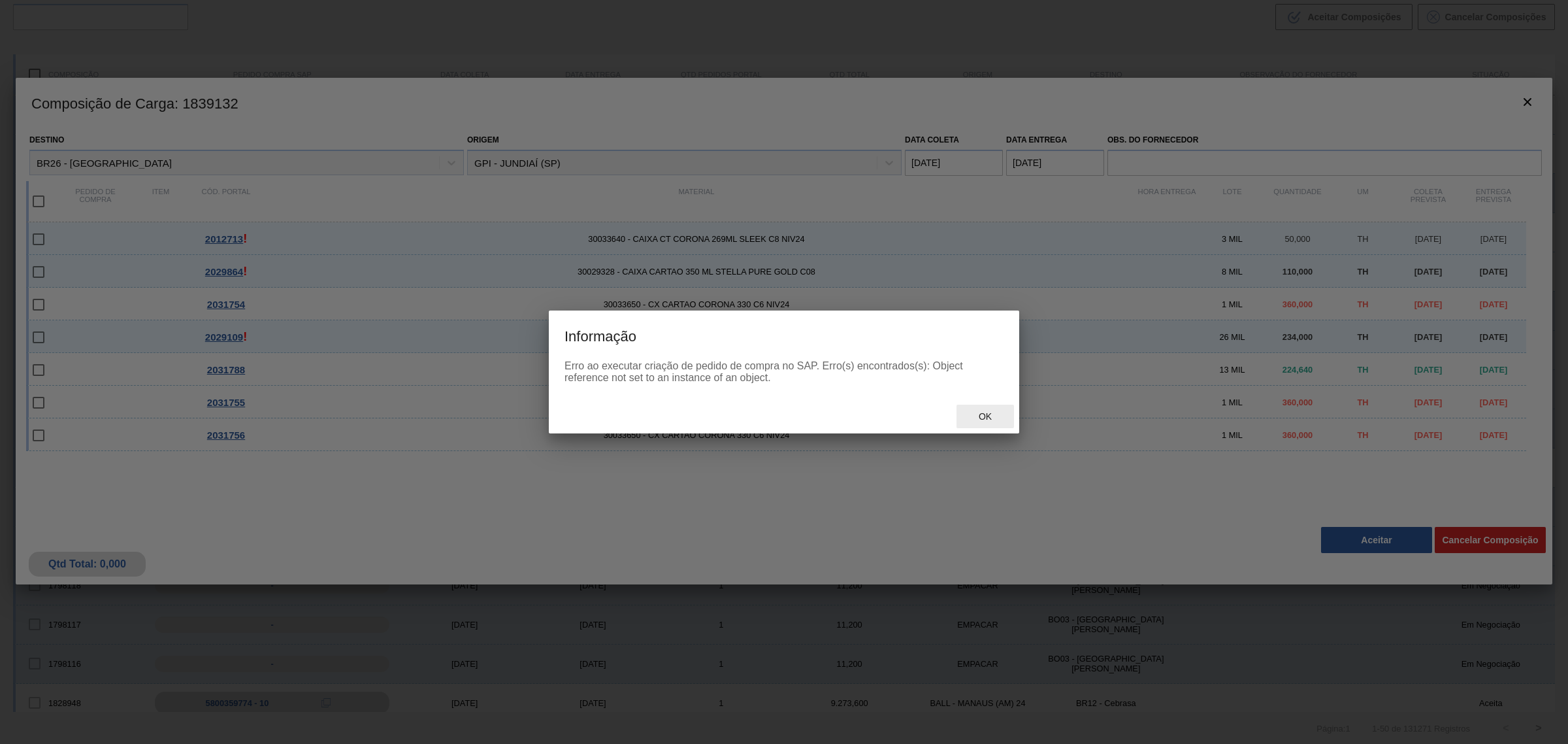
click at [993, 418] on span "Ok" at bounding box center [985, 417] width 34 height 11
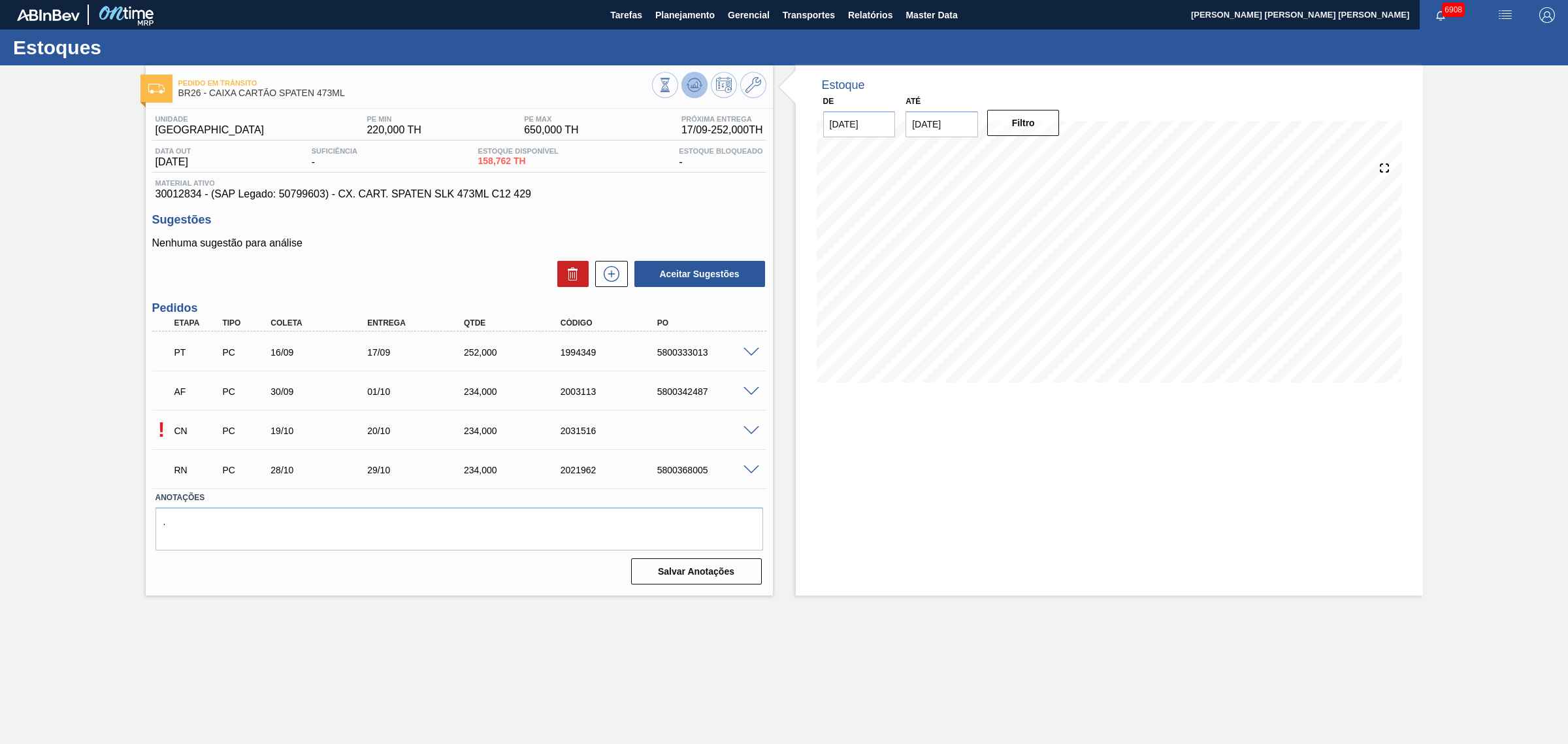
click at [688, 86] on icon at bounding box center [694, 88] width 13 height 6
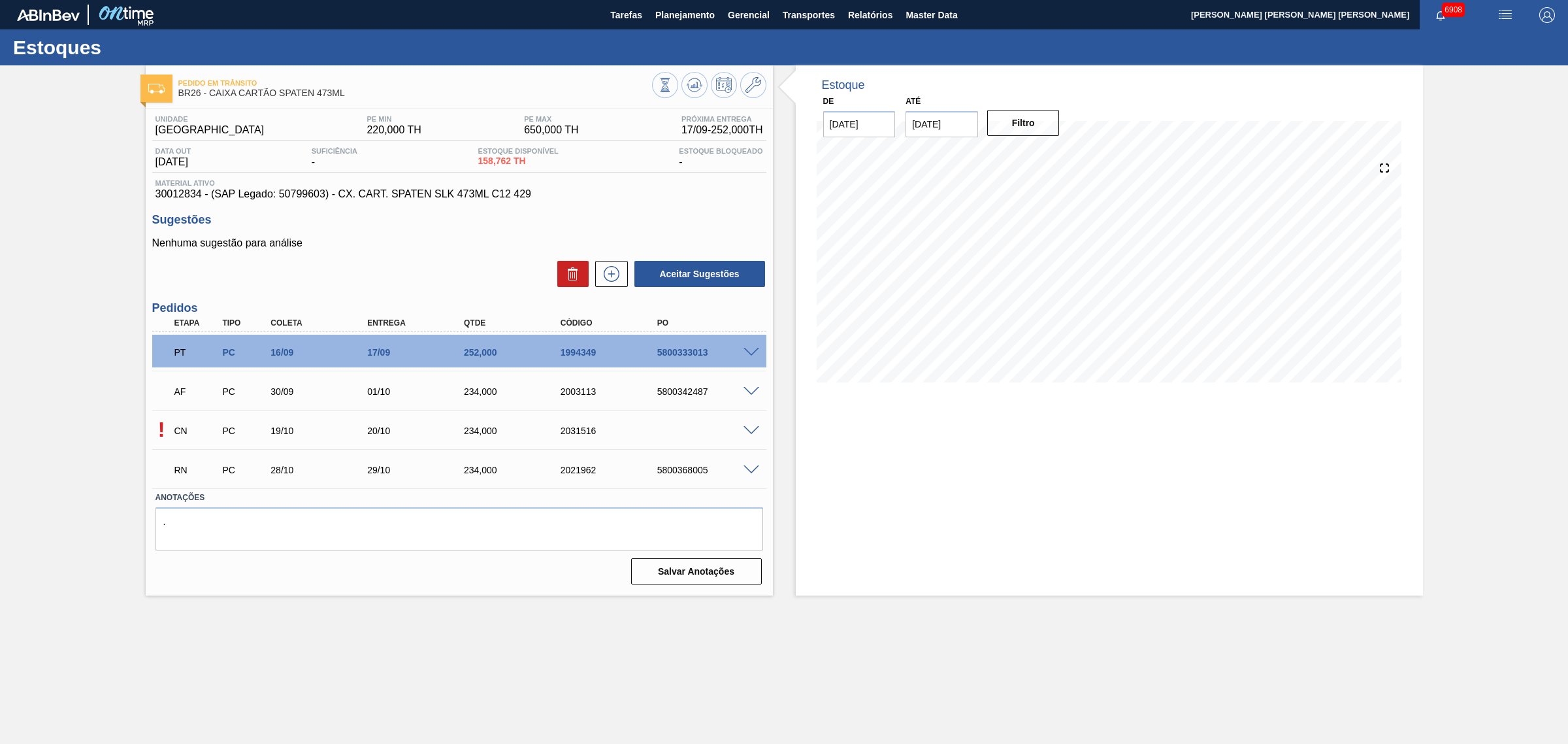
click at [754, 425] on div "! CN PC 19/10 20/10 234,000 2031516" at bounding box center [460, 429] width 614 height 32
click at [752, 433] on span at bounding box center [752, 431] width 16 height 10
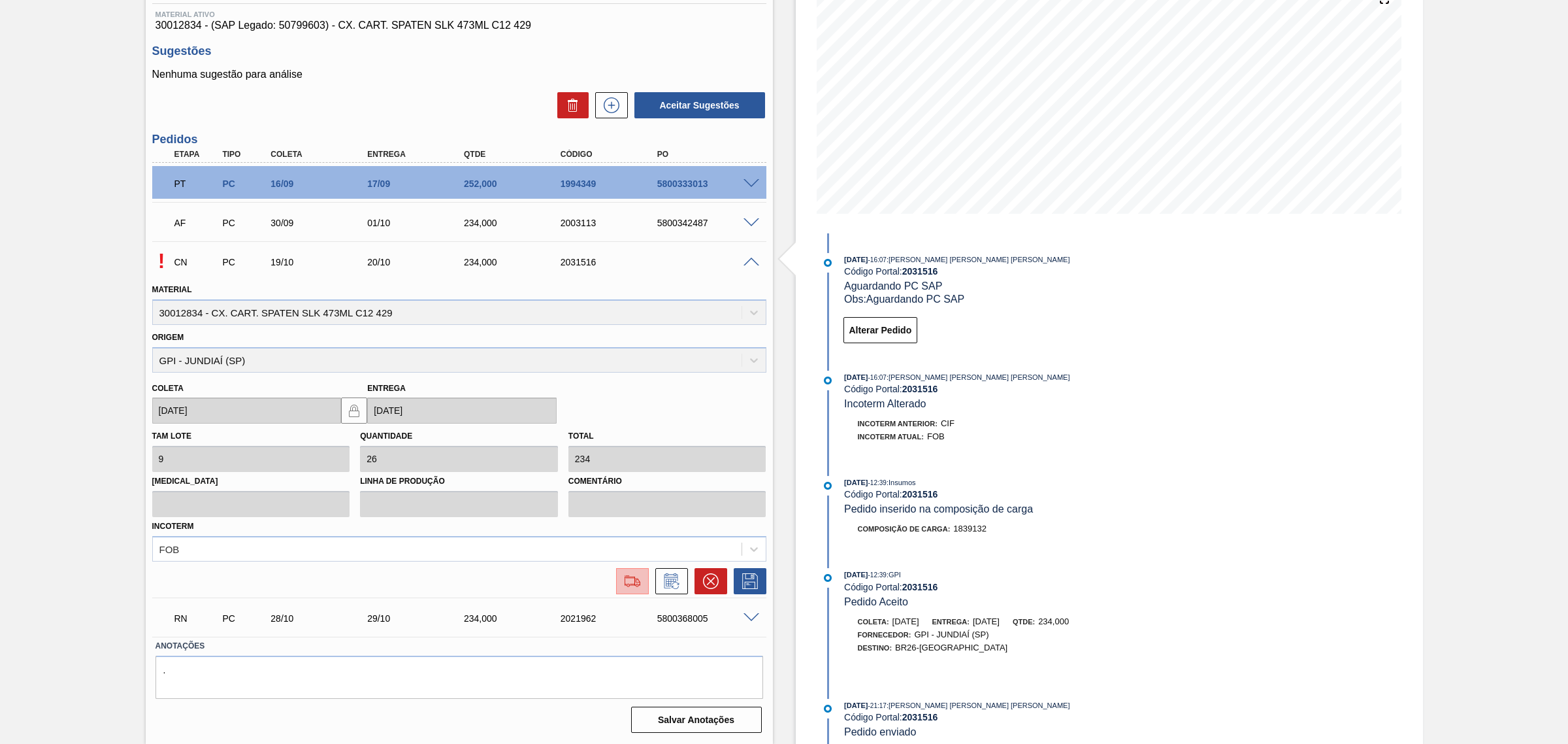
click at [622, 576] on img at bounding box center [632, 581] width 21 height 16
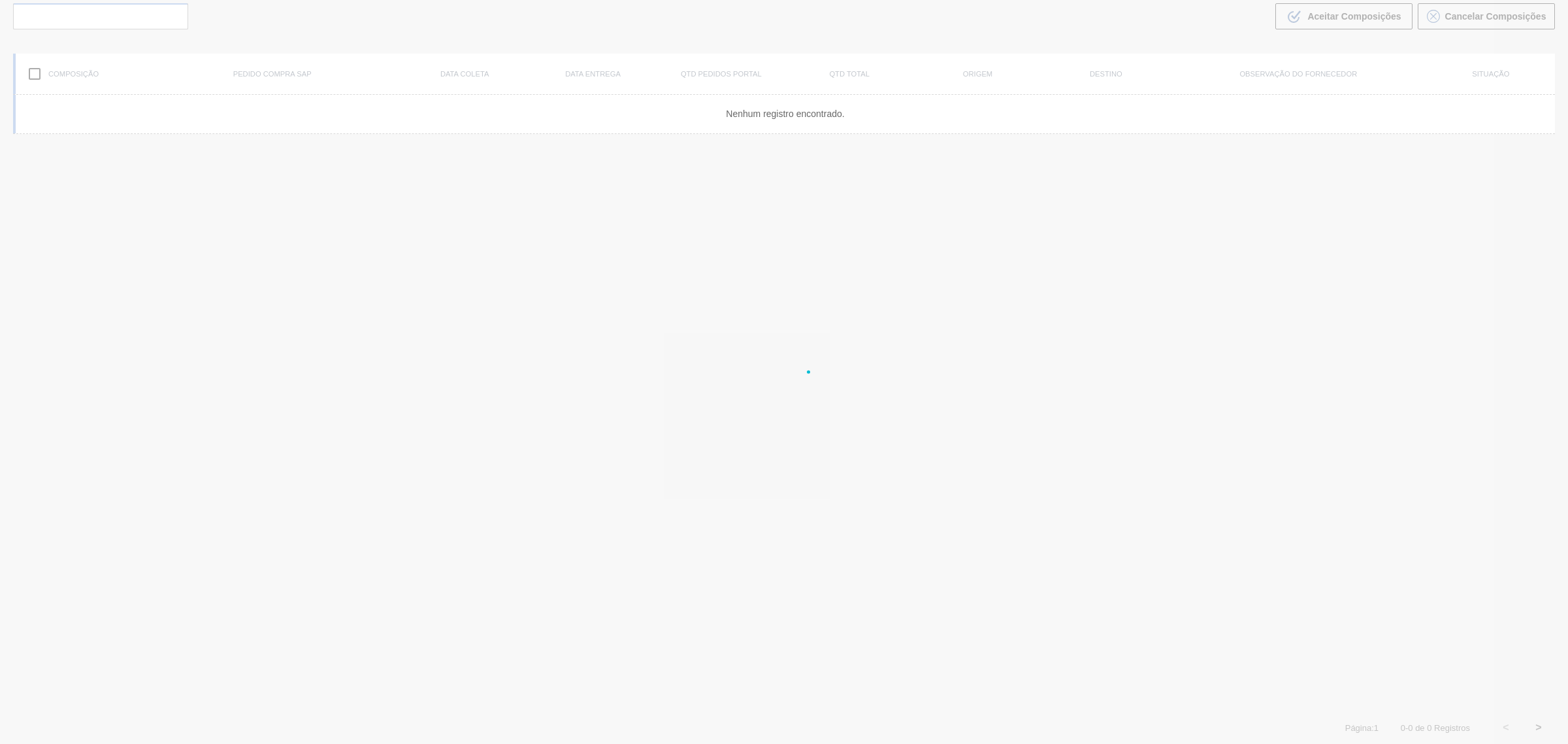
scroll to position [94, 0]
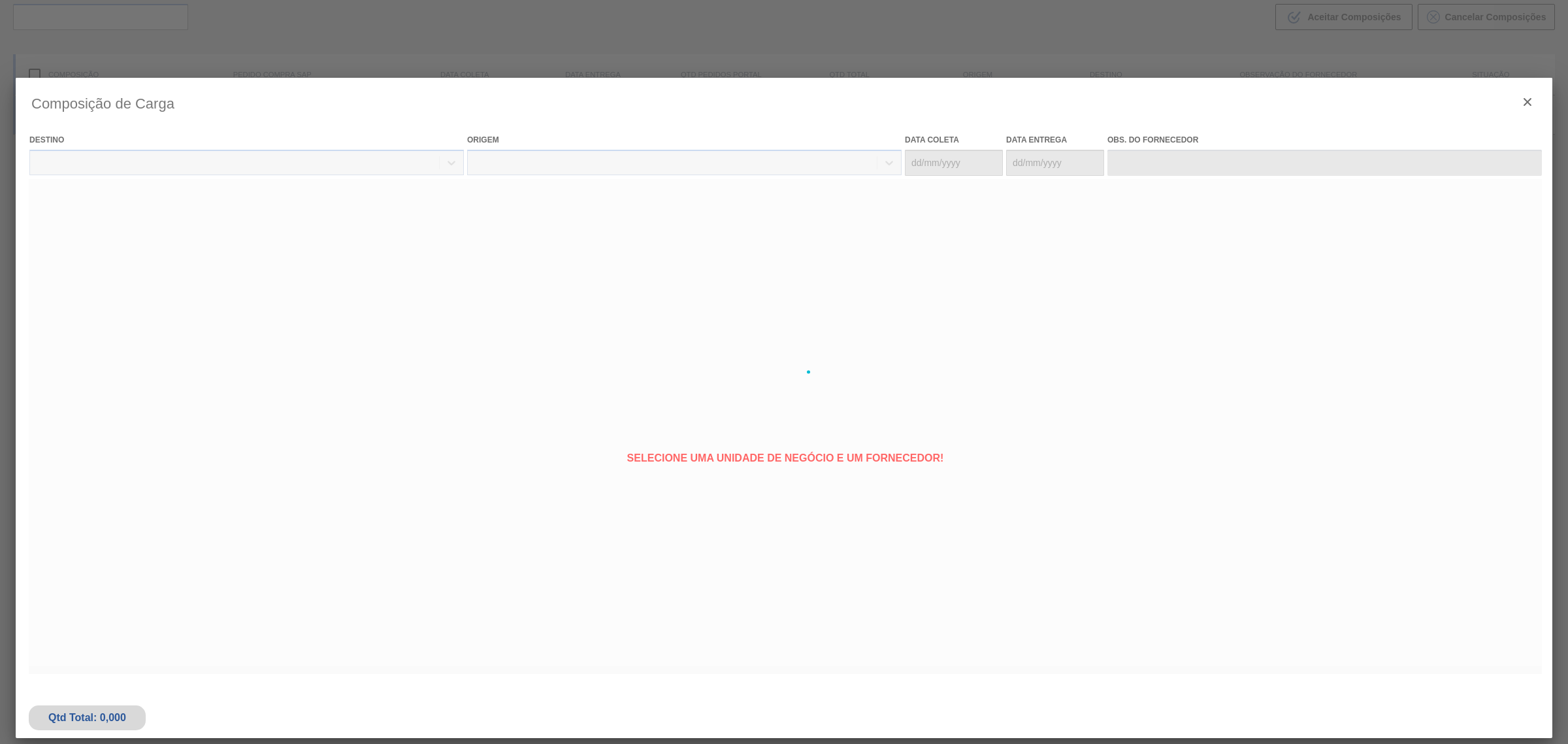
type coleta "[DATE]"
type entrega "[DATE]"
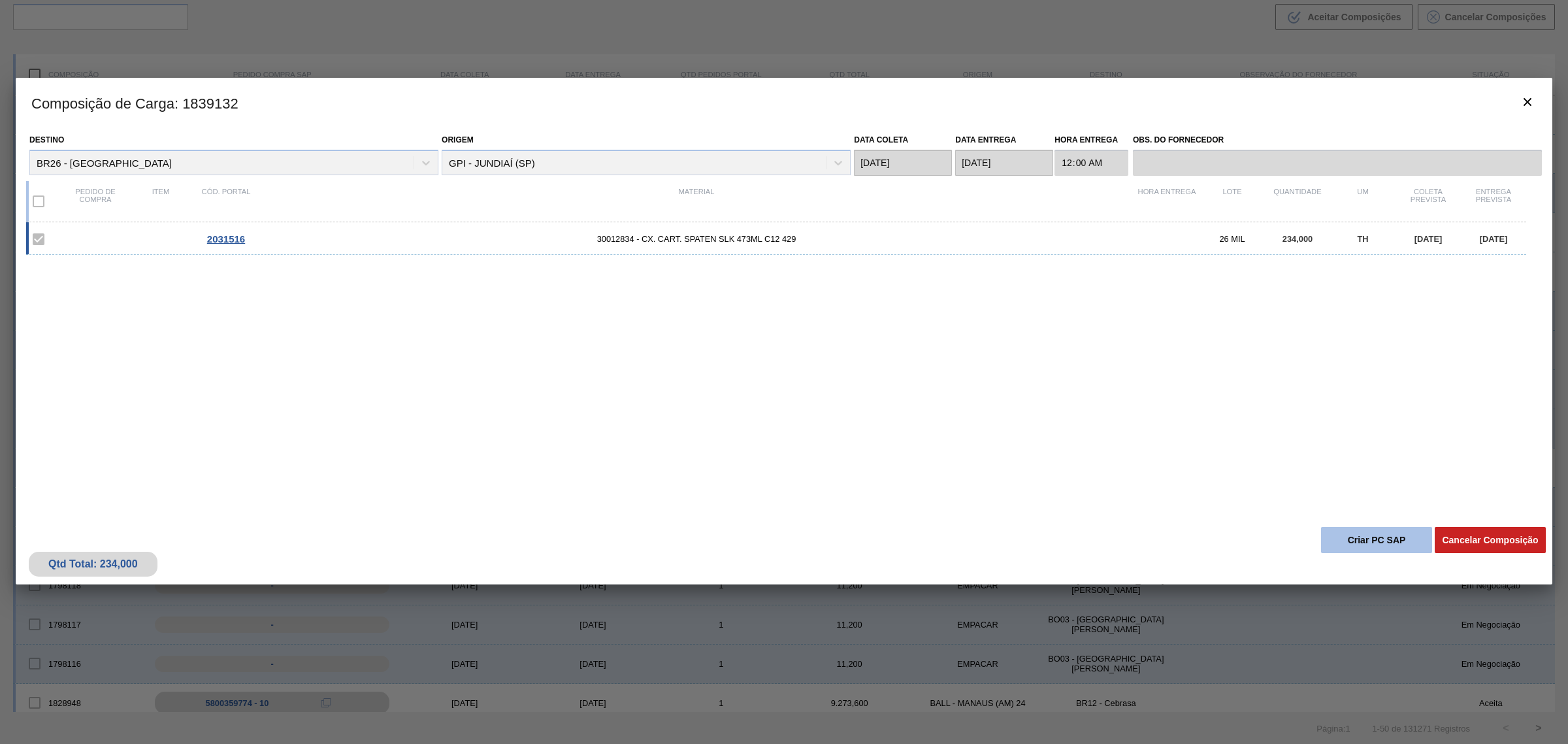
click at [1356, 549] on button "Criar PC SAP" at bounding box center [1376, 540] width 111 height 26
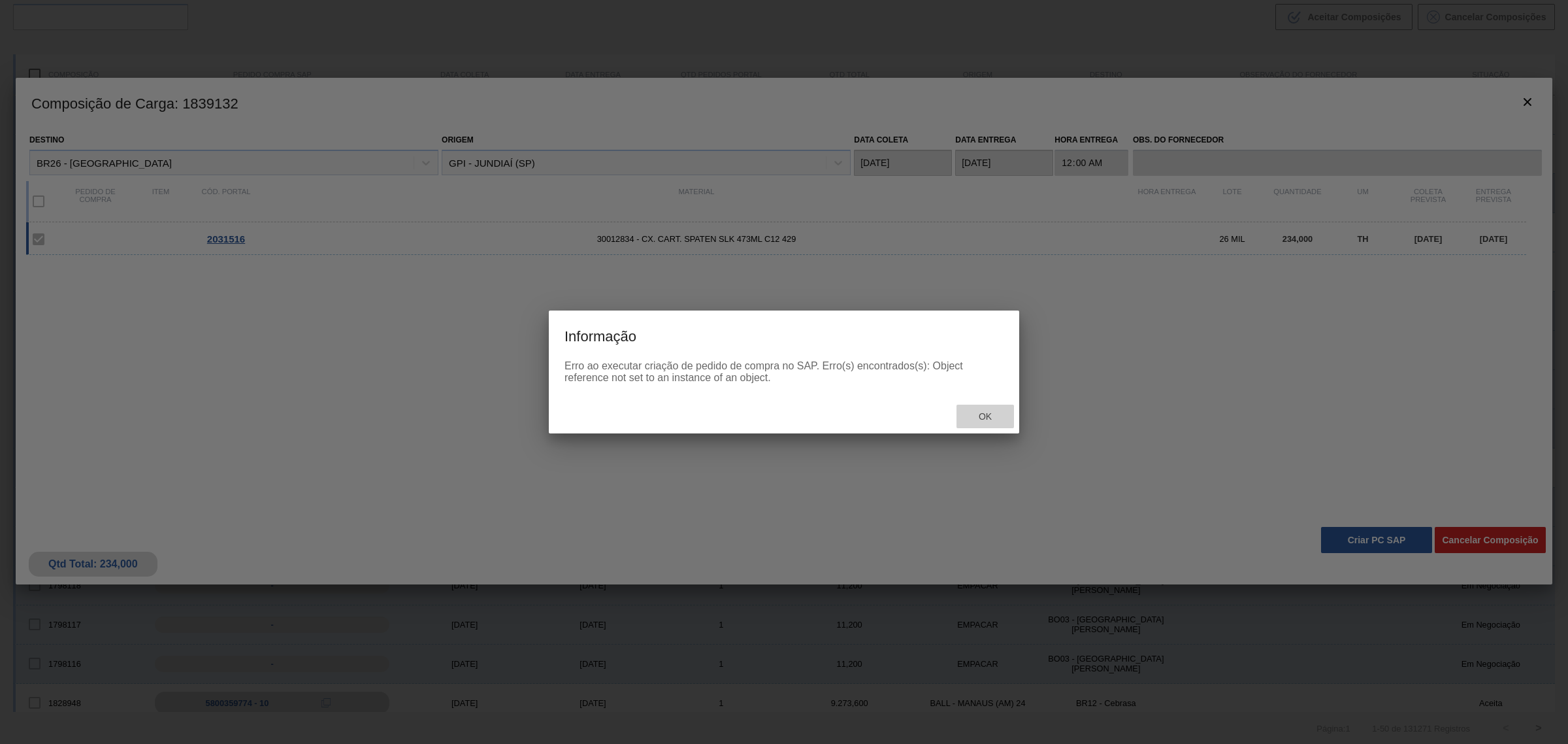
click at [990, 409] on div "Ok" at bounding box center [986, 417] width 58 height 25
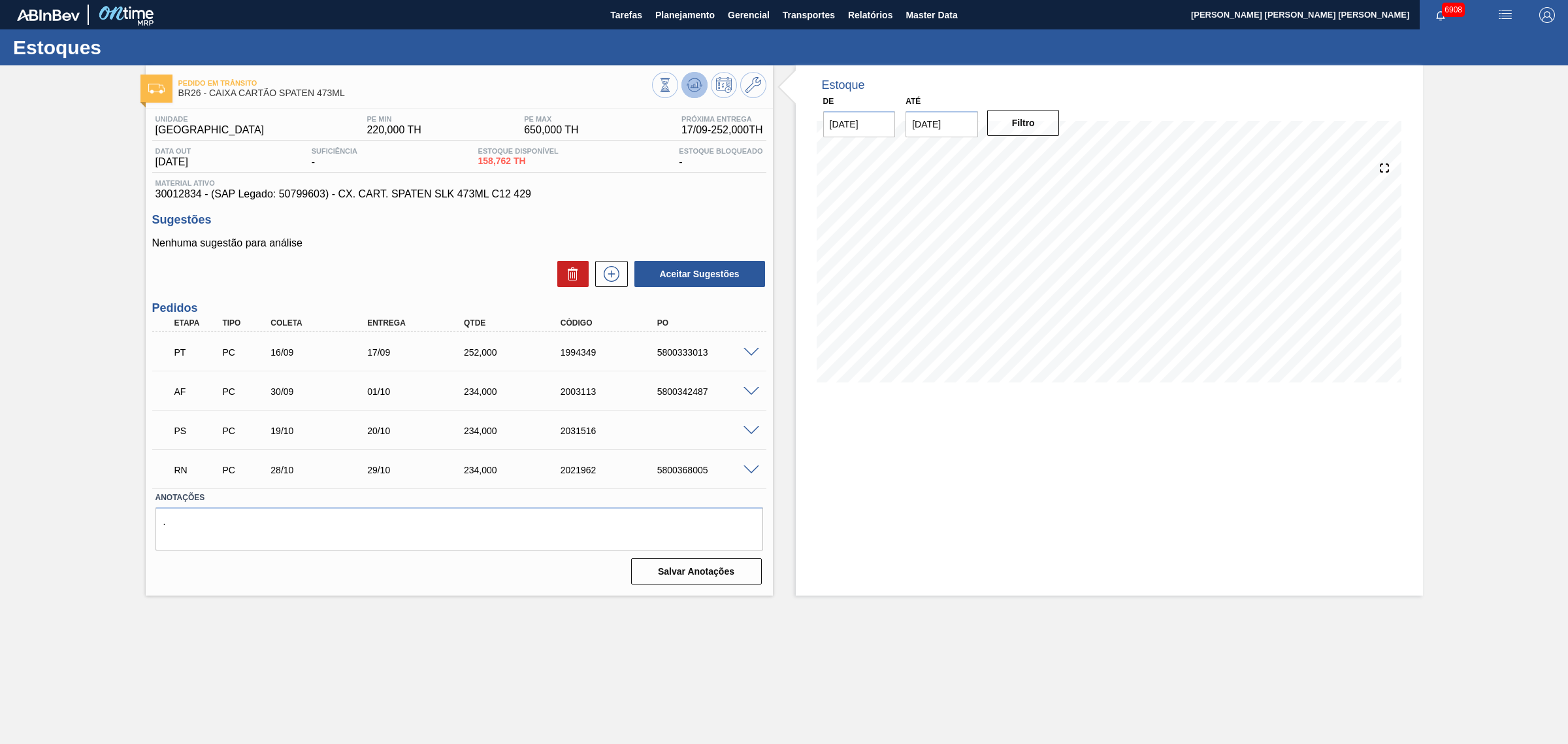
click at [701, 78] on icon at bounding box center [695, 85] width 16 height 16
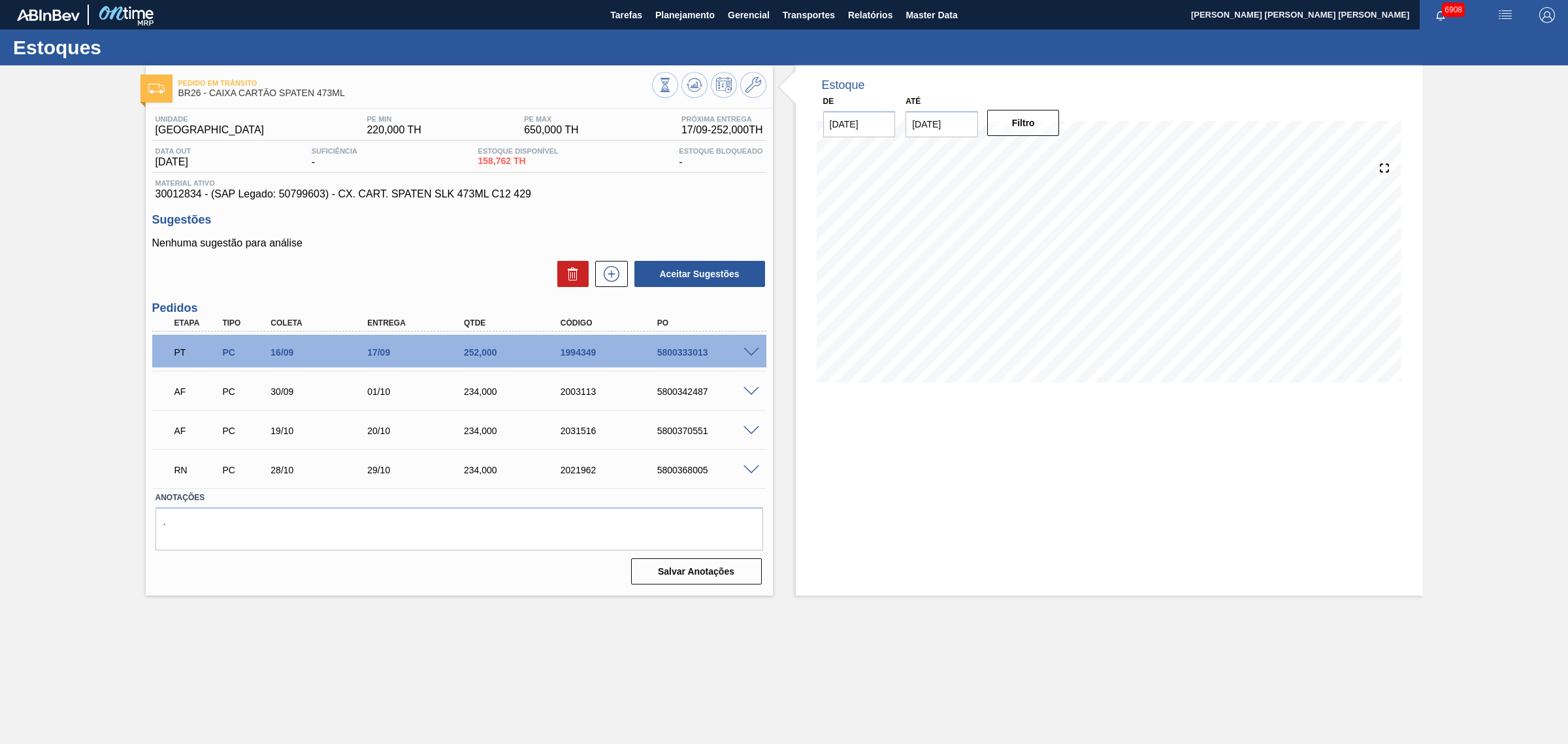
click at [752, 469] on span at bounding box center [752, 469] width 16 height 10
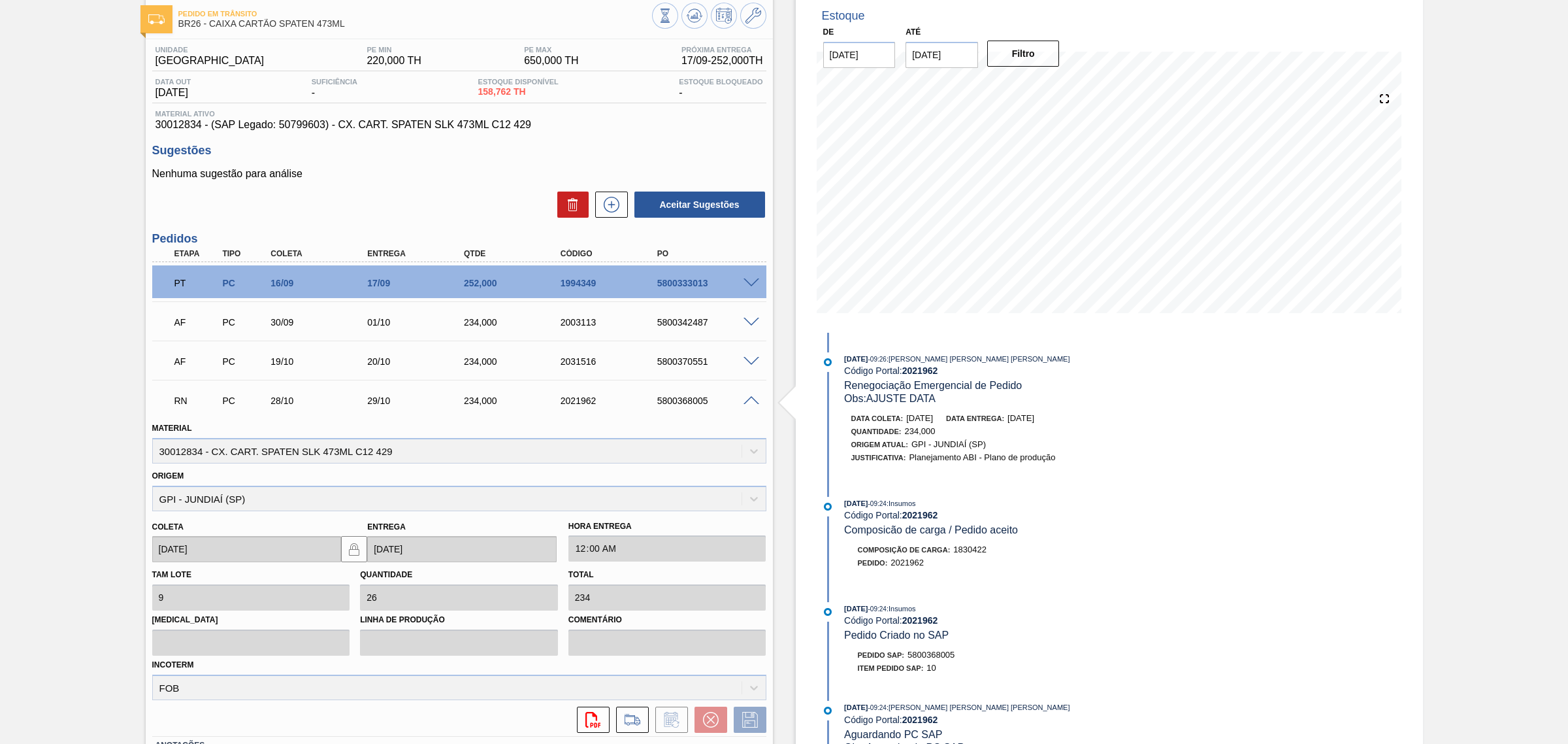
scroll to position [163, 0]
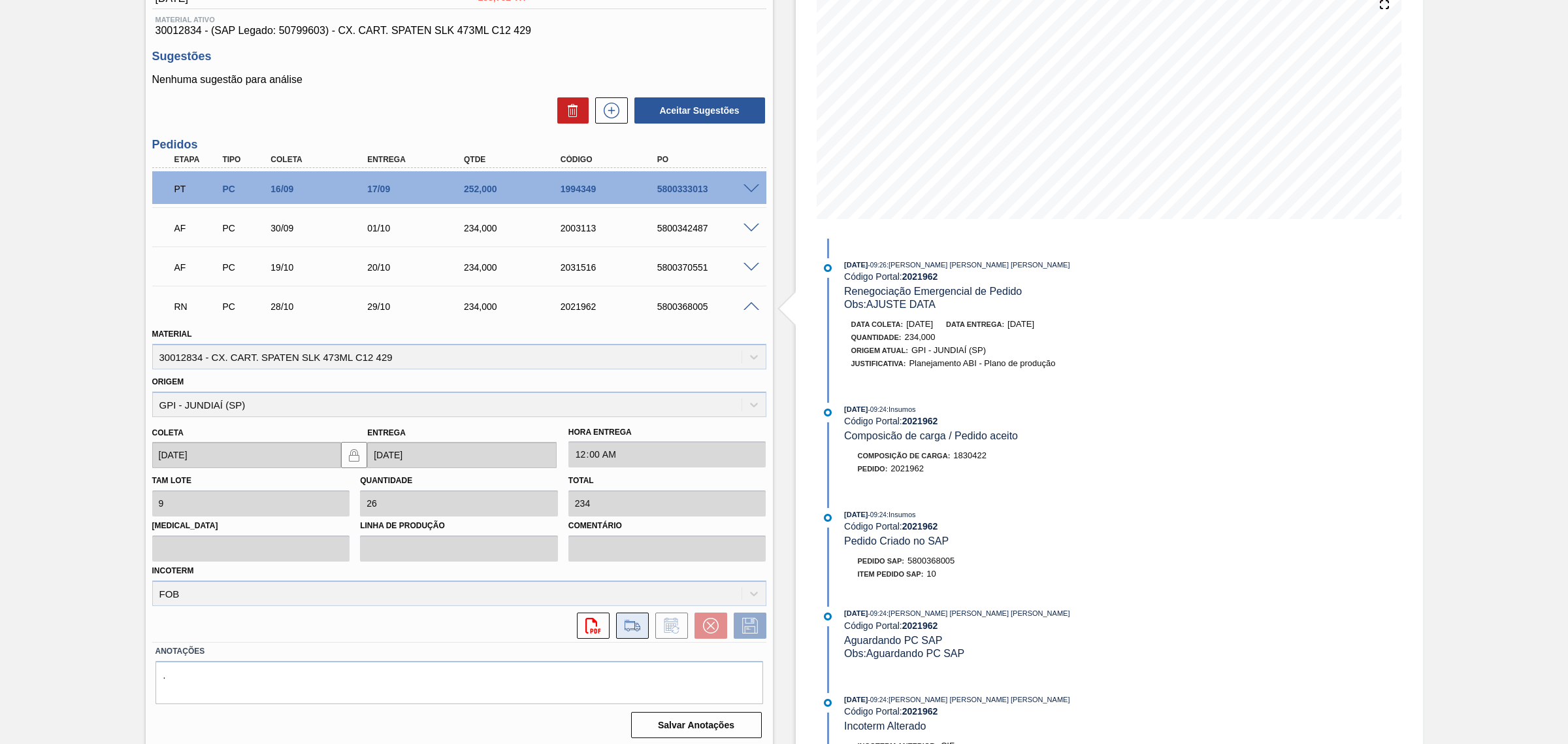
click at [642, 631] on button at bounding box center [631, 626] width 32 height 26
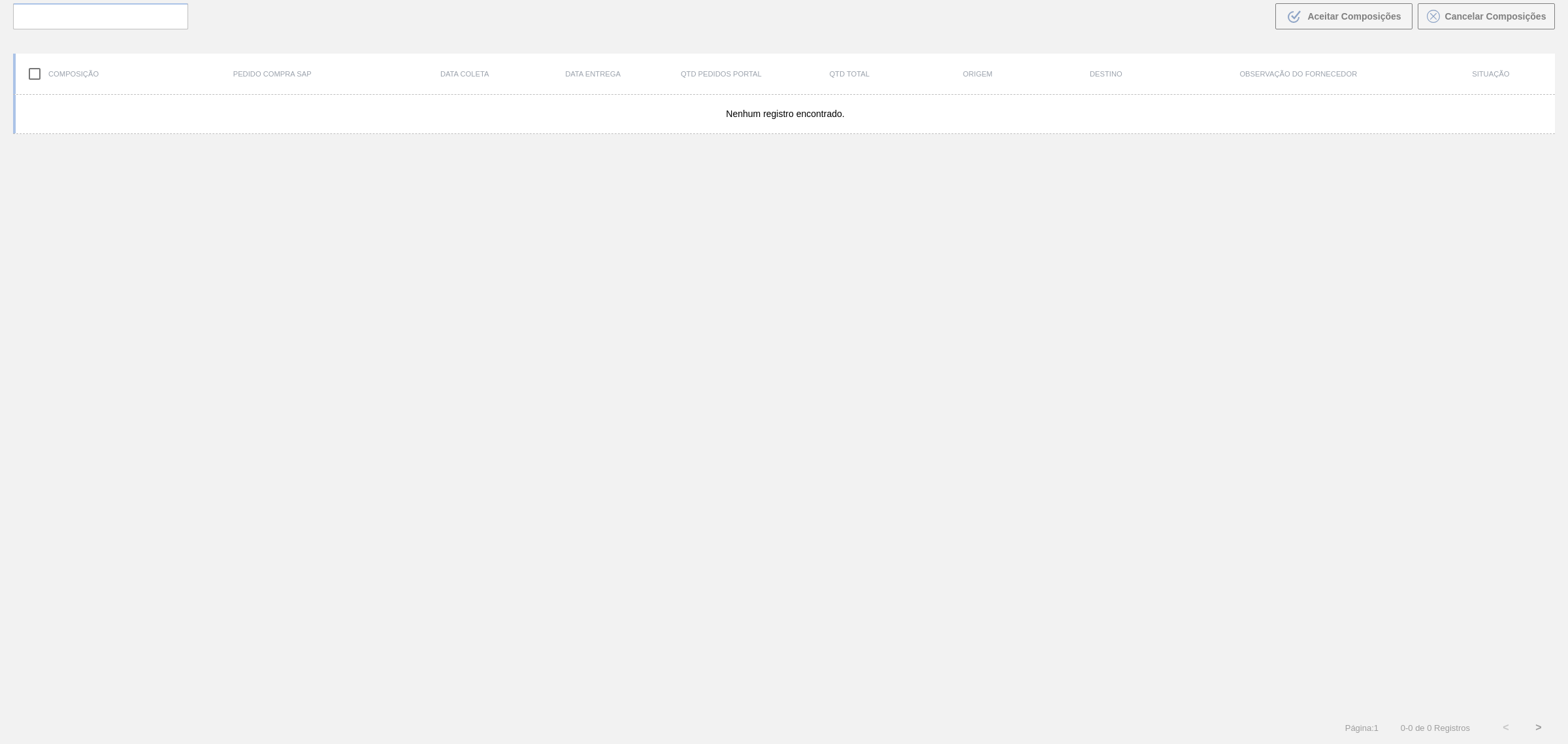
scroll to position [94, 0]
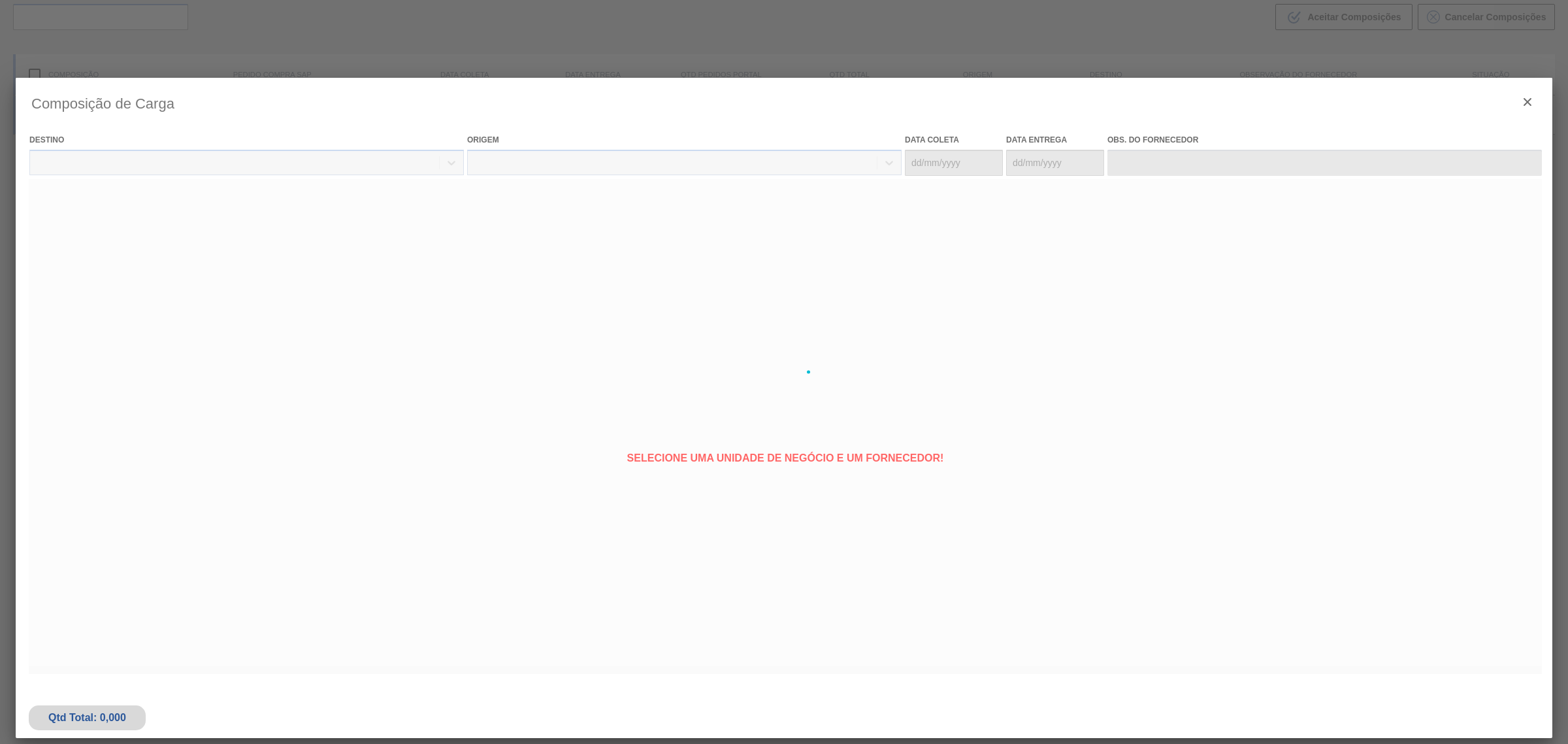
type coleta "[DATE]"
type entrega "[DATE]"
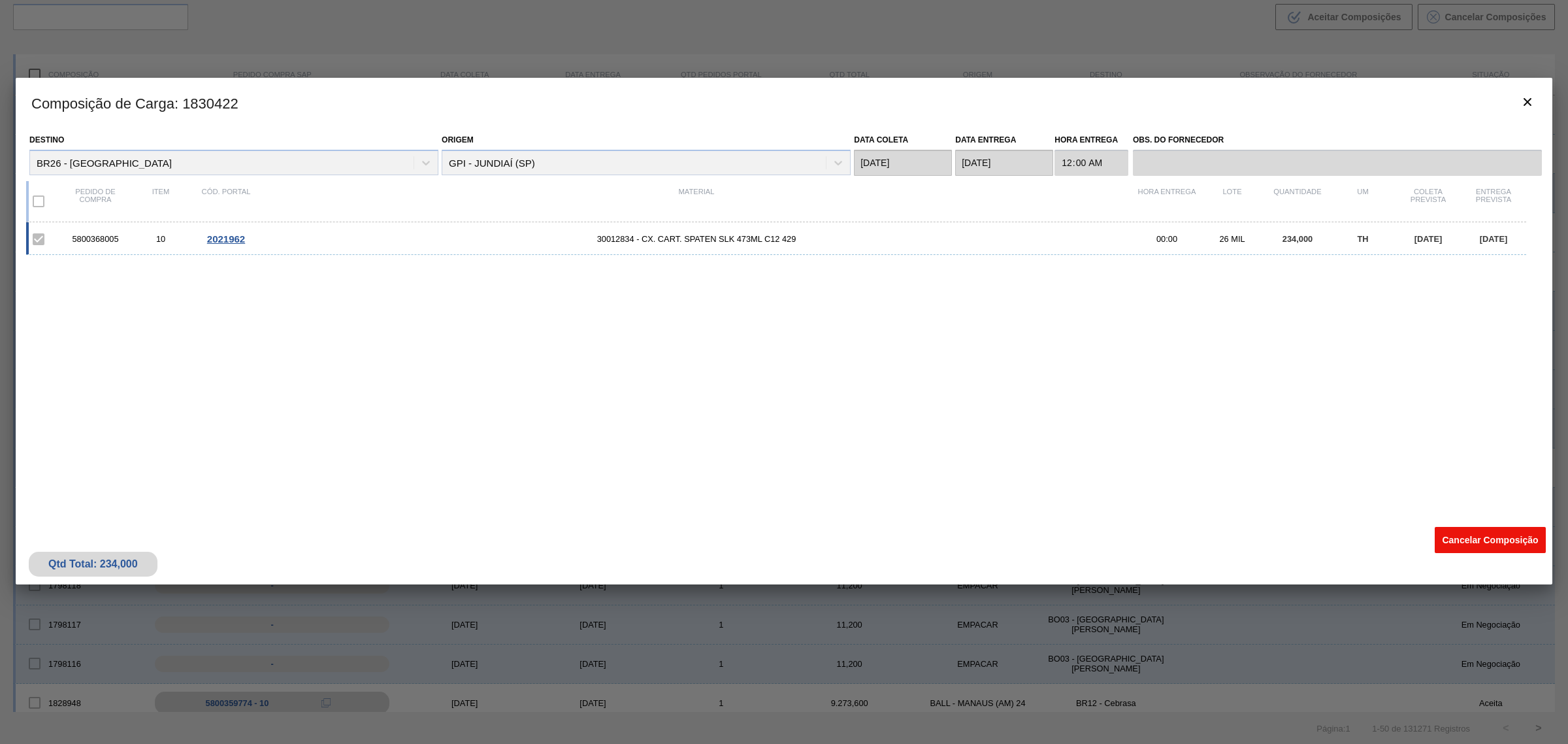
click at [1462, 540] on button "Cancelar Composição" at bounding box center [1490, 540] width 111 height 26
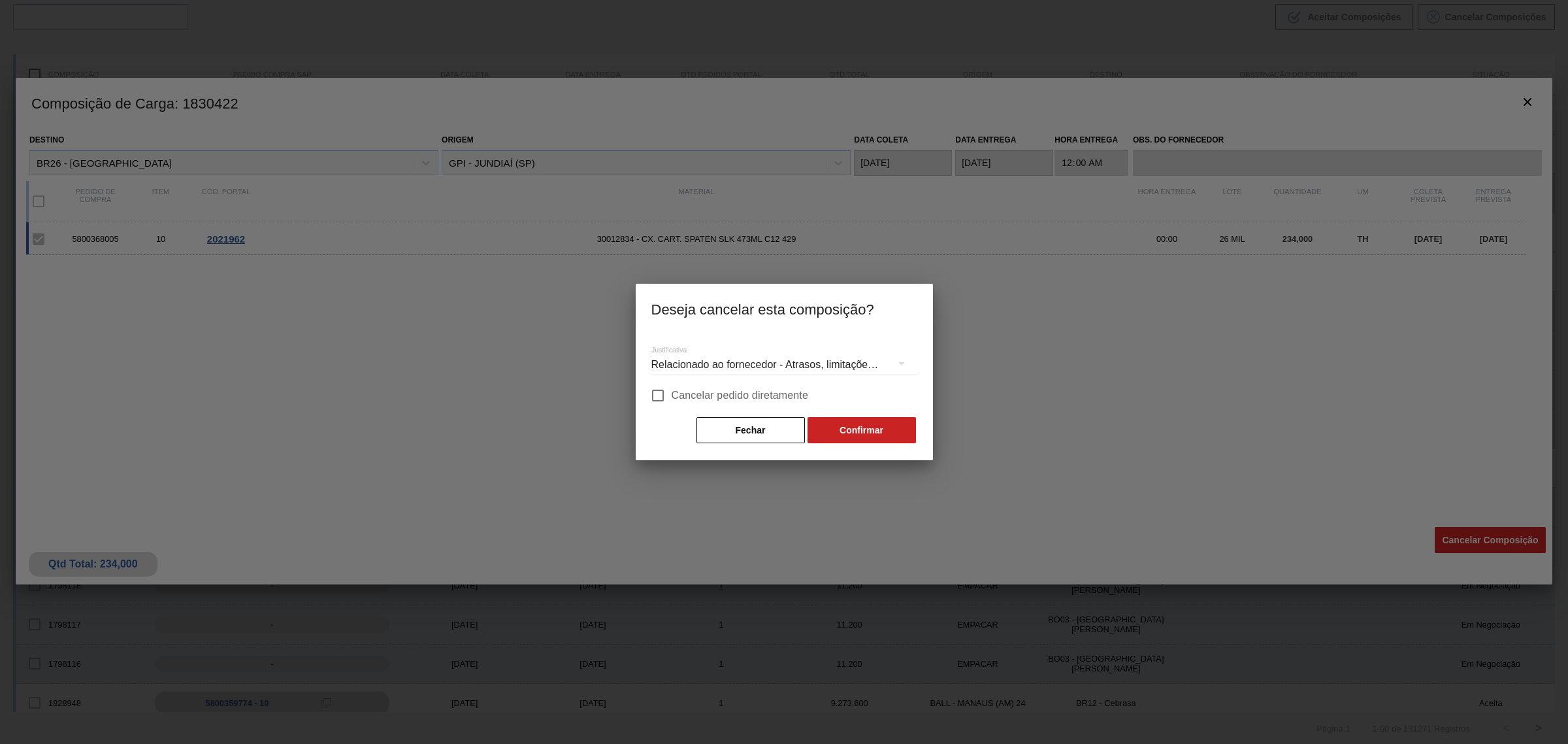
click at [741, 392] on span "Cancelar pedido diretamente" at bounding box center [740, 396] width 137 height 16
click at [672, 392] on input "Cancelar pedido diretamente" at bounding box center [657, 395] width 27 height 27
checkbox input "true"
click at [877, 429] on button "Confirmar" at bounding box center [862, 430] width 109 height 26
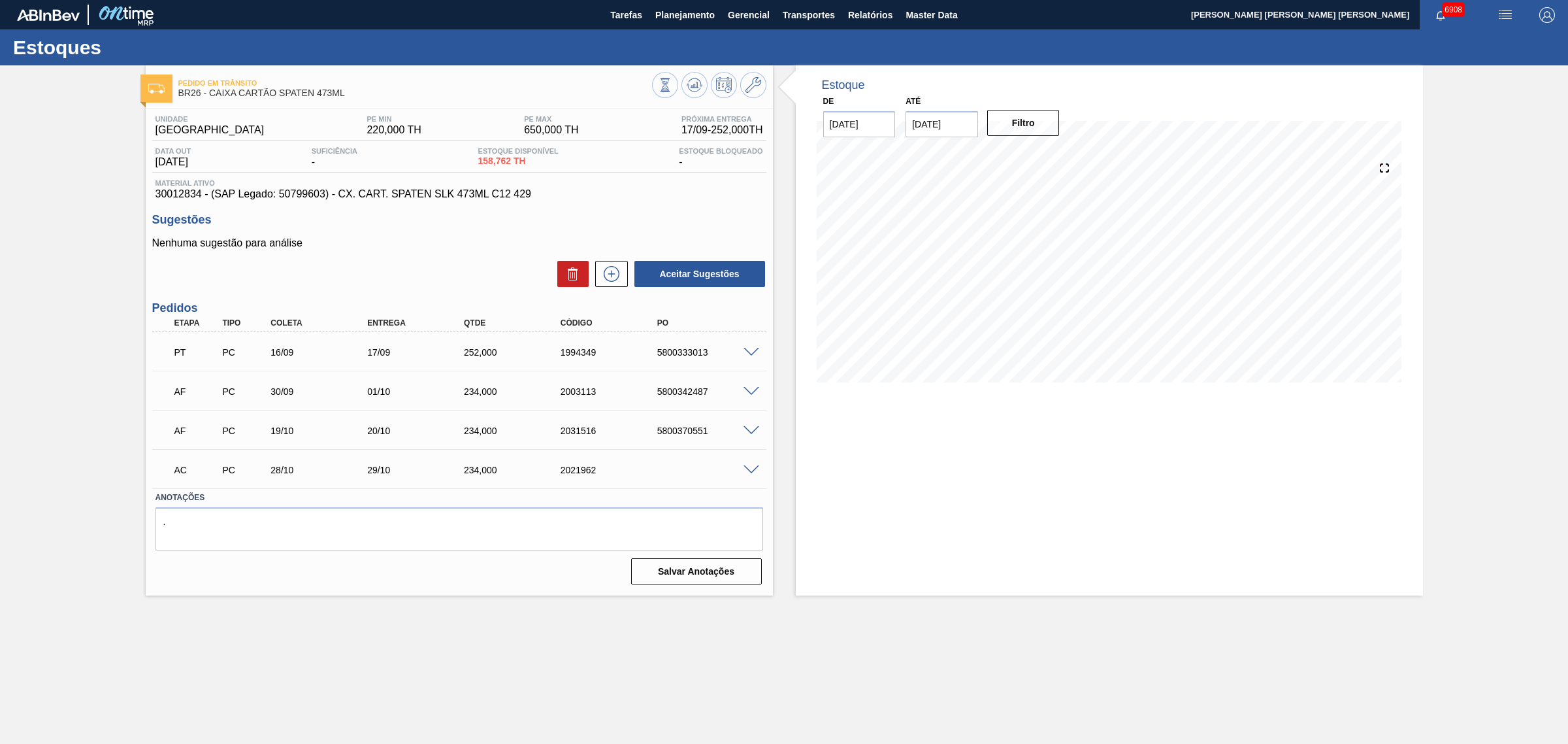
click at [741, 471] on div at bounding box center [753, 469] width 26 height 10
click at [752, 468] on span at bounding box center [752, 469] width 16 height 10
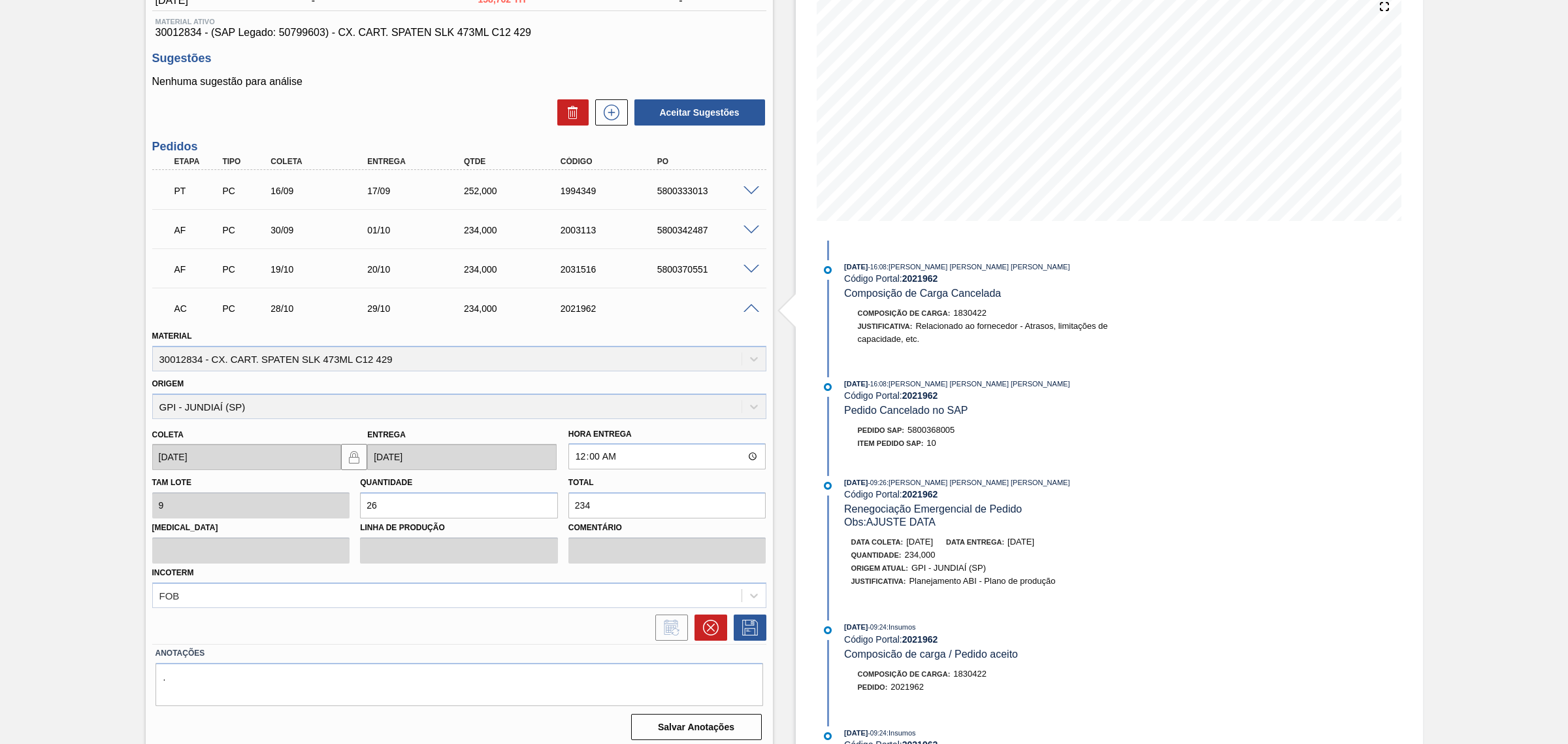
scroll to position [163, 0]
click at [714, 634] on button at bounding box center [710, 626] width 32 height 26
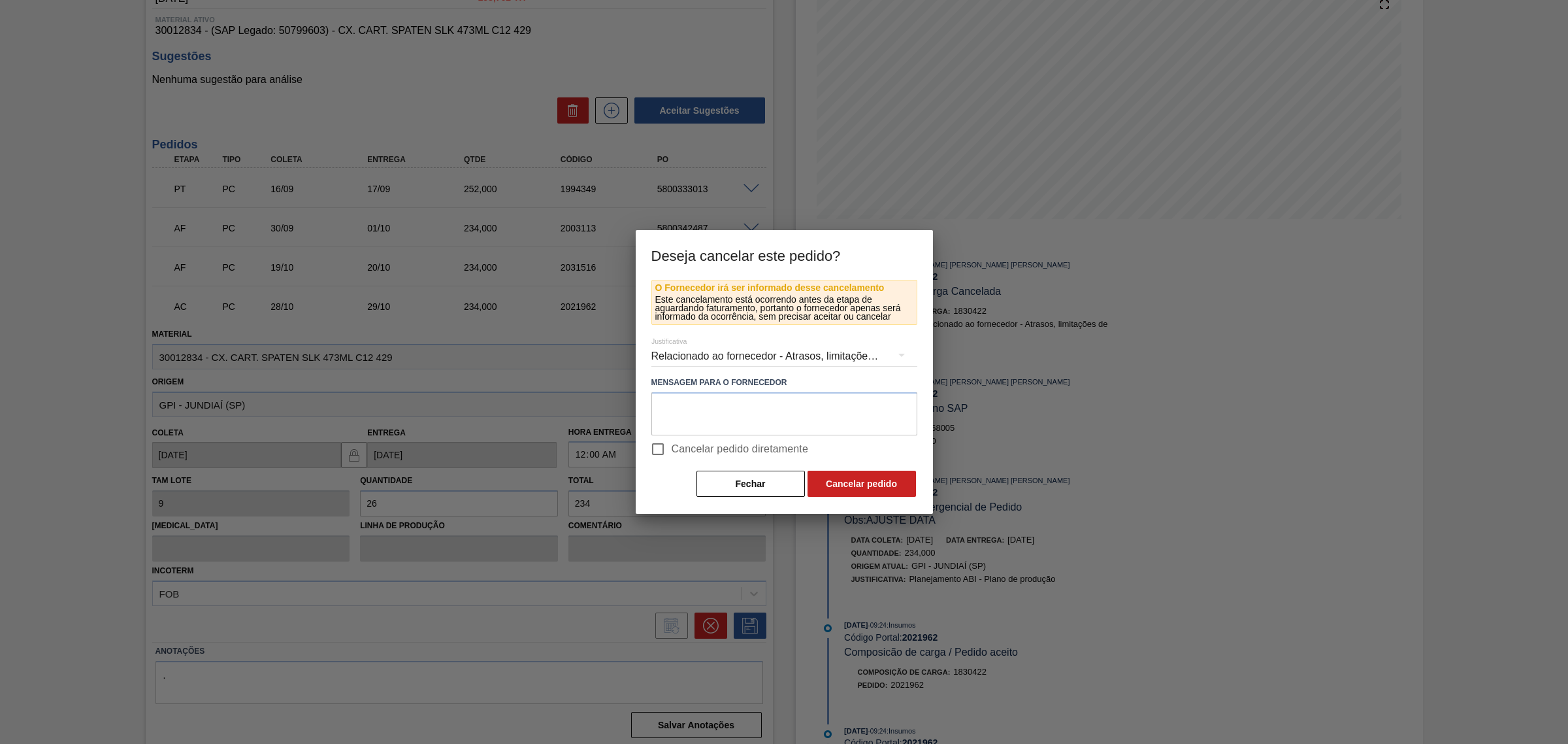
click at [701, 447] on span "Cancelar pedido diretamente" at bounding box center [740, 449] width 137 height 16
click at [672, 447] on input "Cancelar pedido diretamente" at bounding box center [657, 448] width 27 height 27
checkbox input "true"
click at [835, 483] on button "Cancelar pedido" at bounding box center [862, 483] width 109 height 26
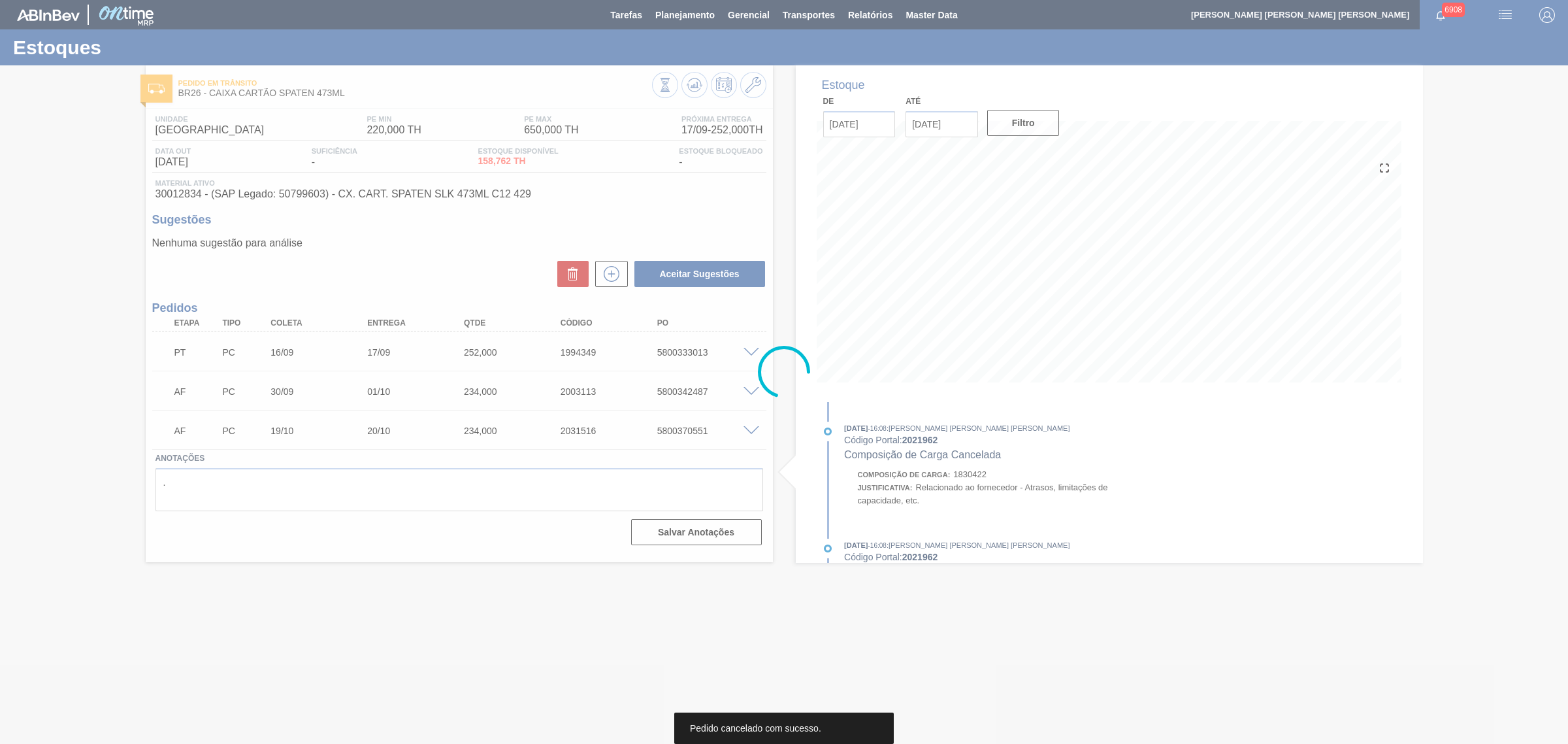
scroll to position [0, 0]
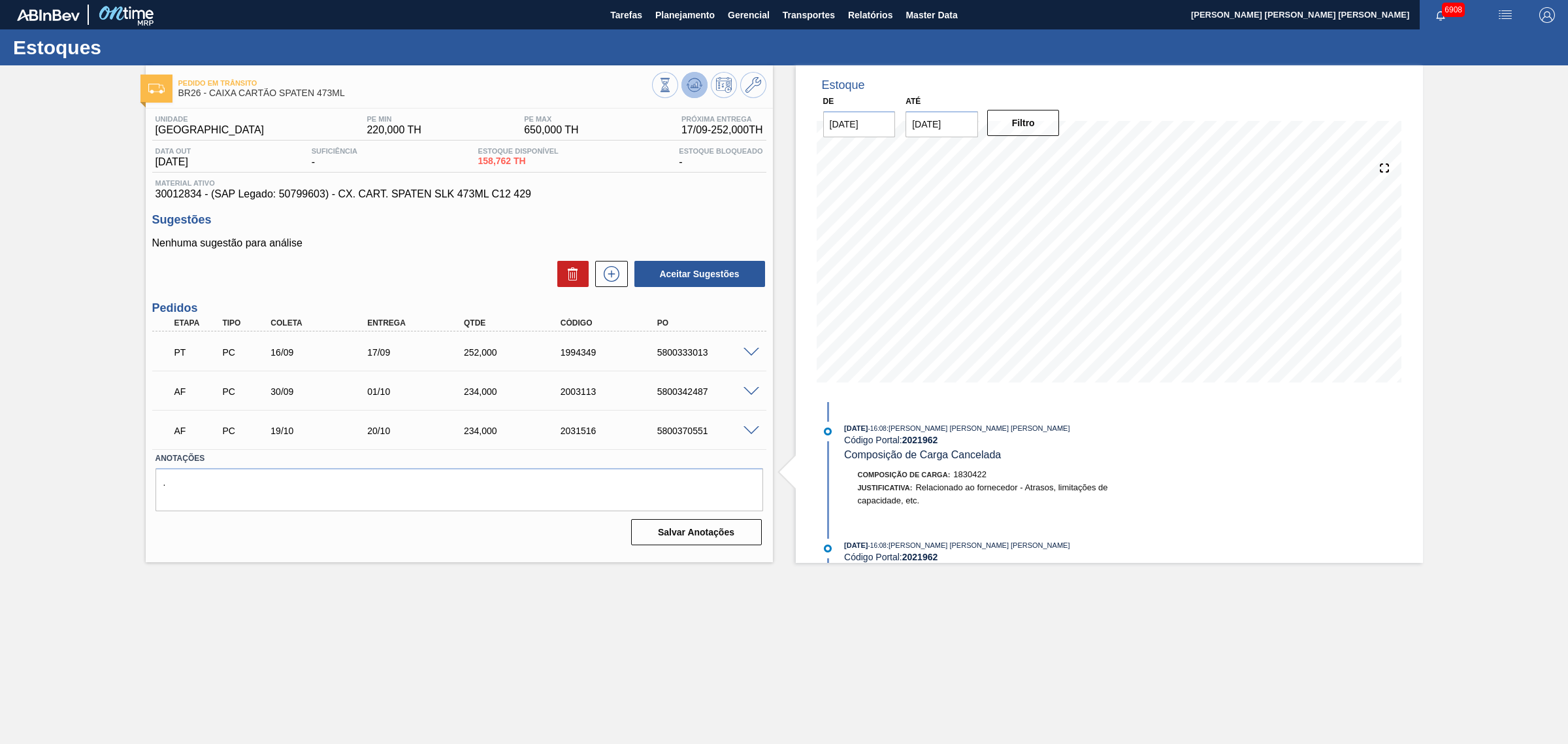
click at [688, 89] on icon at bounding box center [695, 85] width 16 height 16
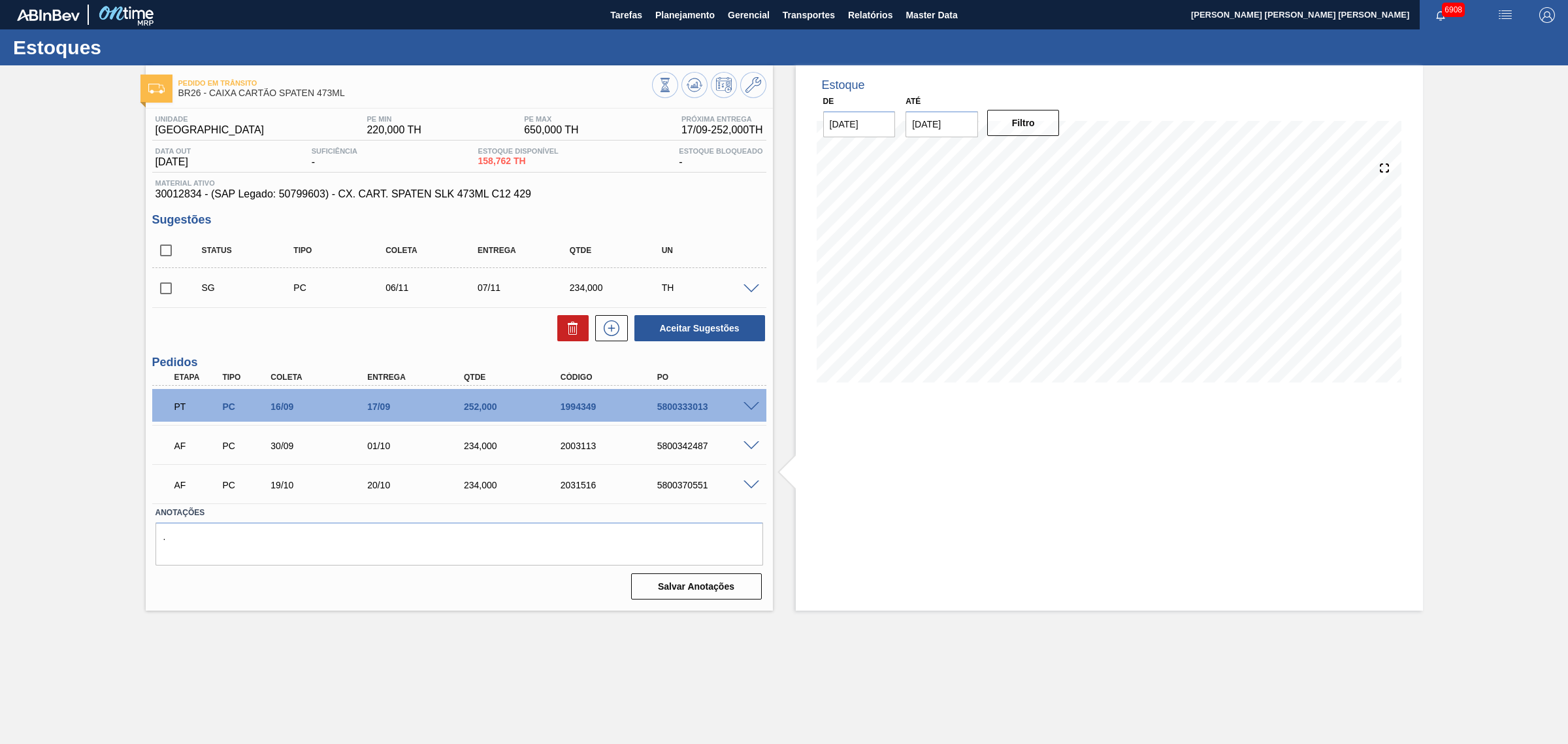
click at [162, 247] on input "checkbox" at bounding box center [166, 250] width 27 height 27
checkbox input "true"
click at [748, 487] on span at bounding box center [752, 484] width 16 height 10
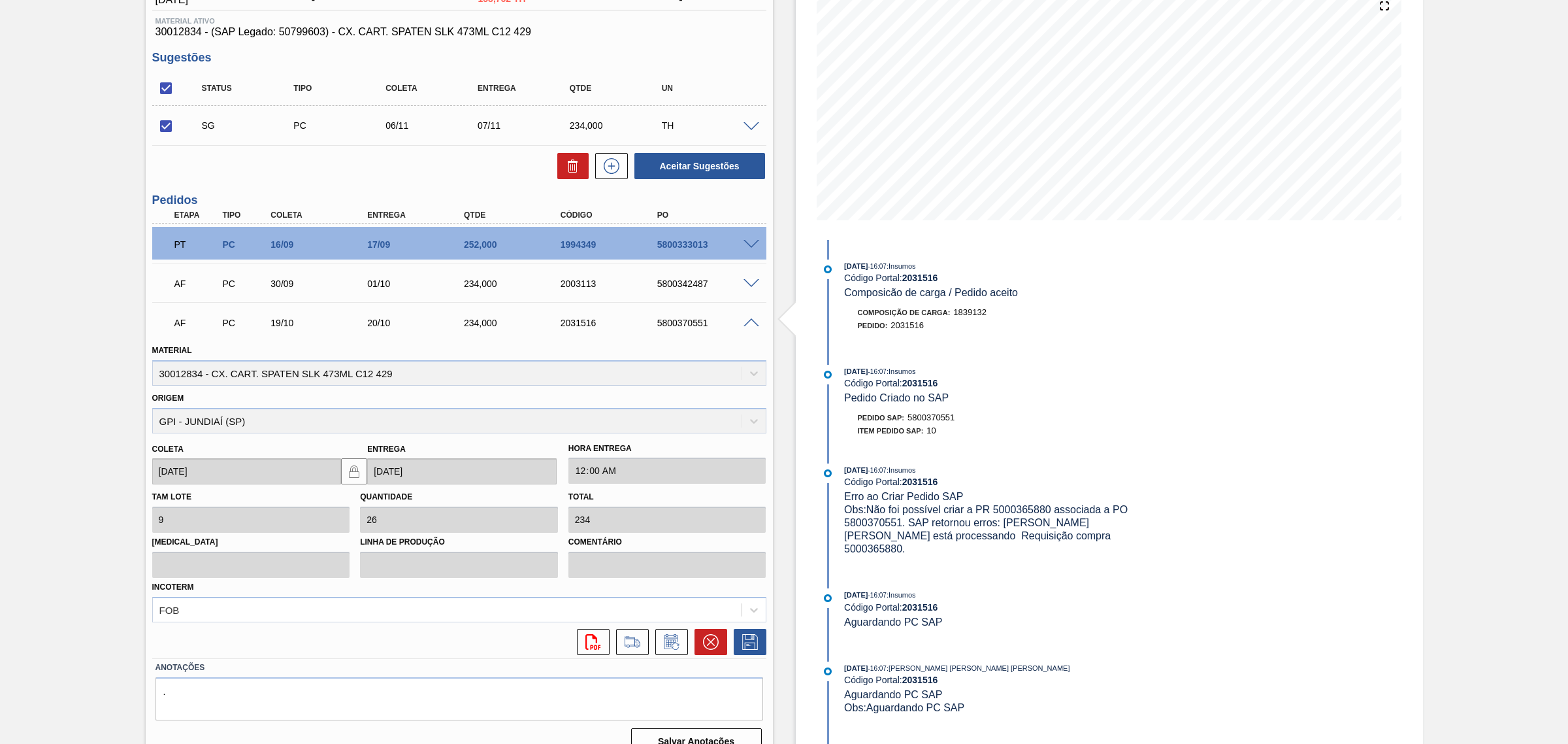
scroll to position [183, 0]
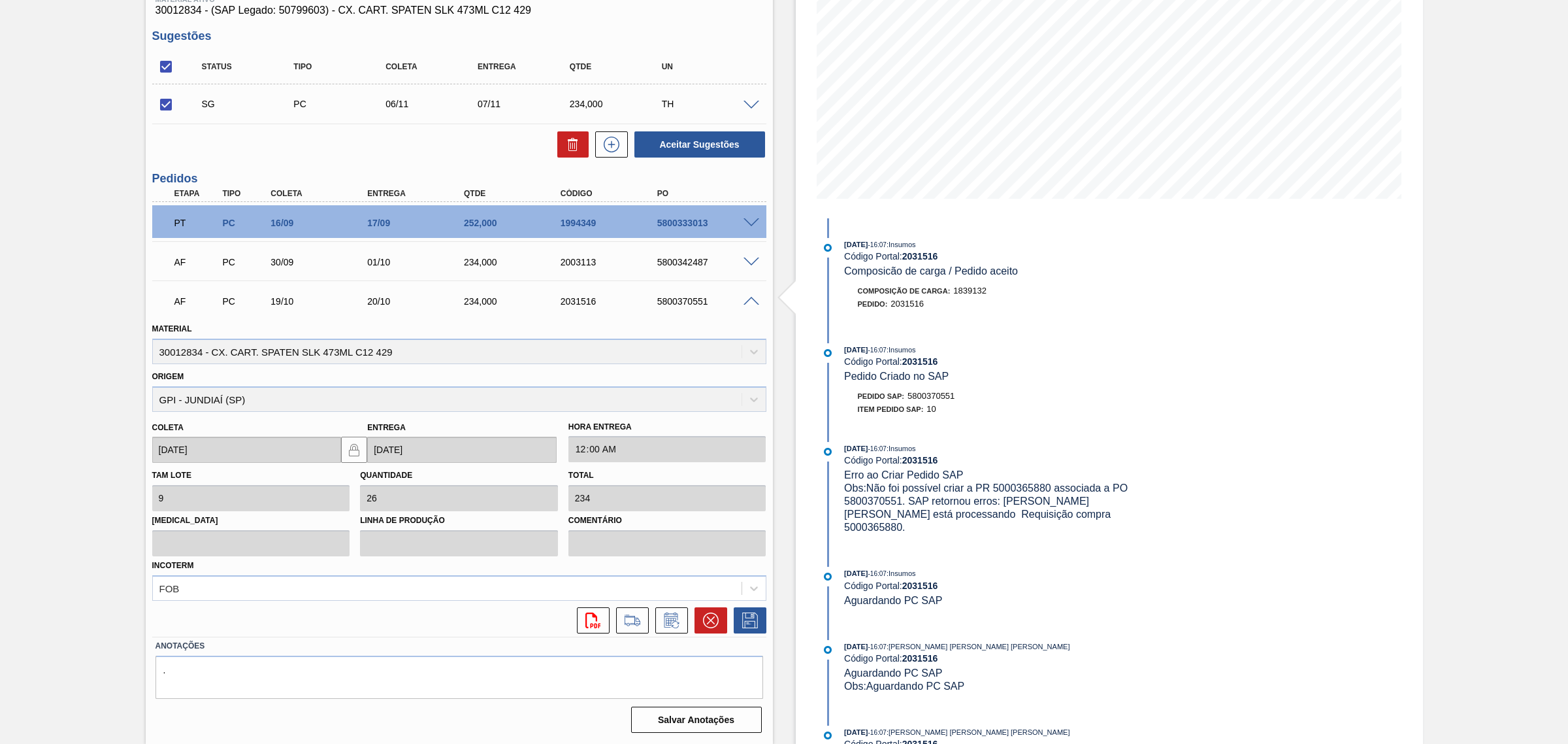
click at [745, 306] on div "5800370551" at bounding box center [709, 301] width 110 height 11
click at [746, 305] on span at bounding box center [752, 301] width 16 height 10
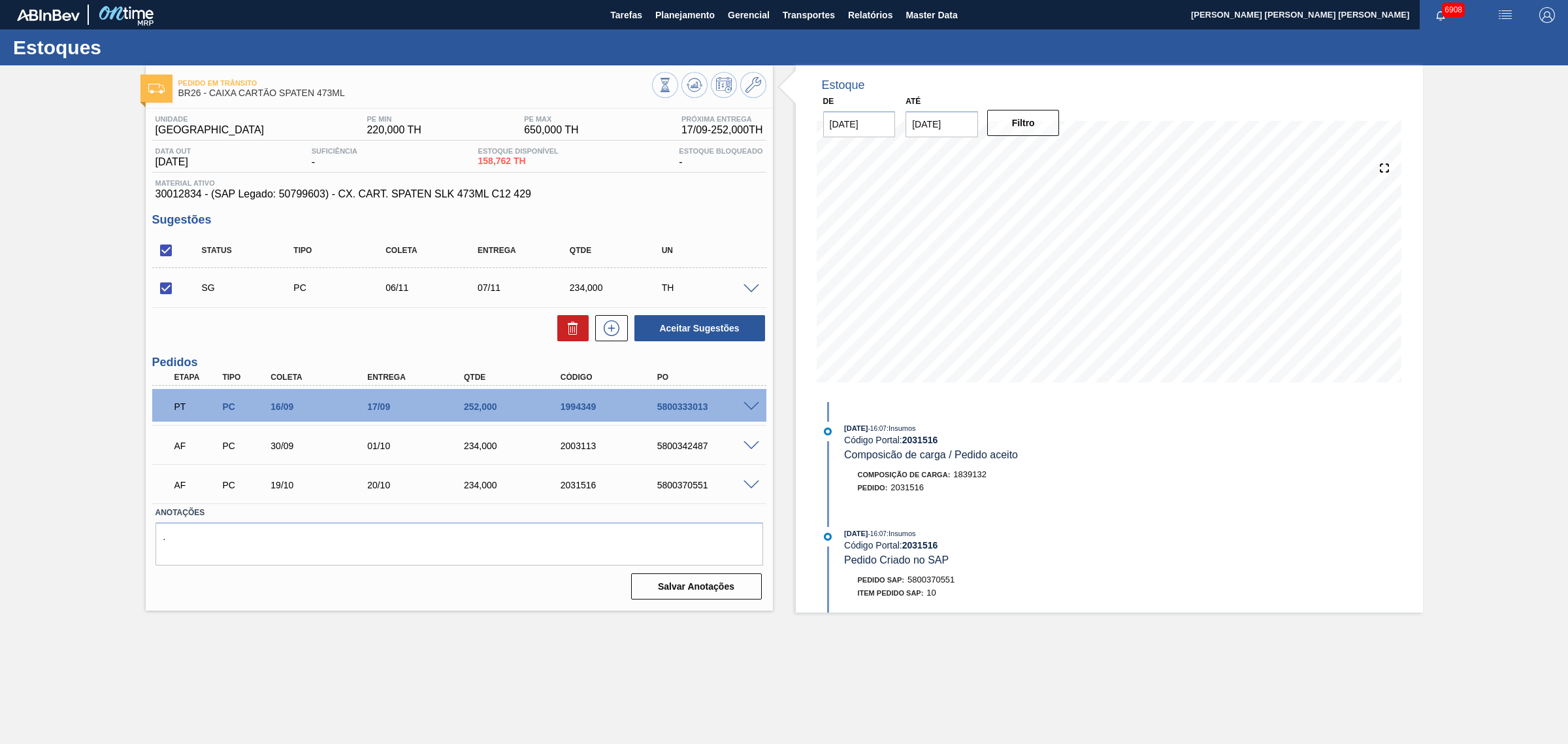
scroll to position [0, 0]
click at [167, 250] on input "checkbox" at bounding box center [166, 250] width 27 height 27
checkbox input "false"
click at [165, 246] on input "checkbox" at bounding box center [166, 250] width 27 height 27
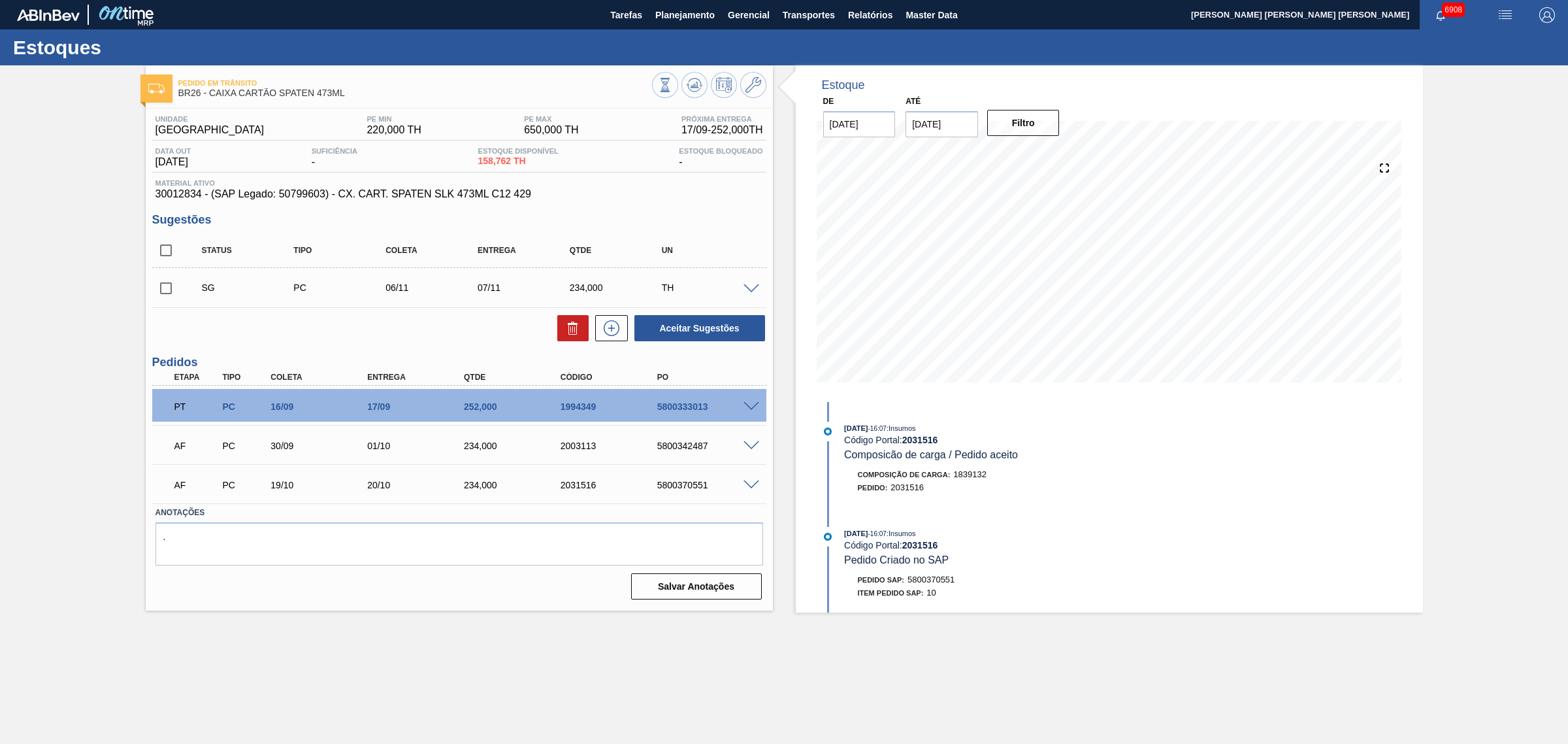
checkbox input "true"
click at [575, 331] on icon at bounding box center [573, 328] width 16 height 16
checkbox input "false"
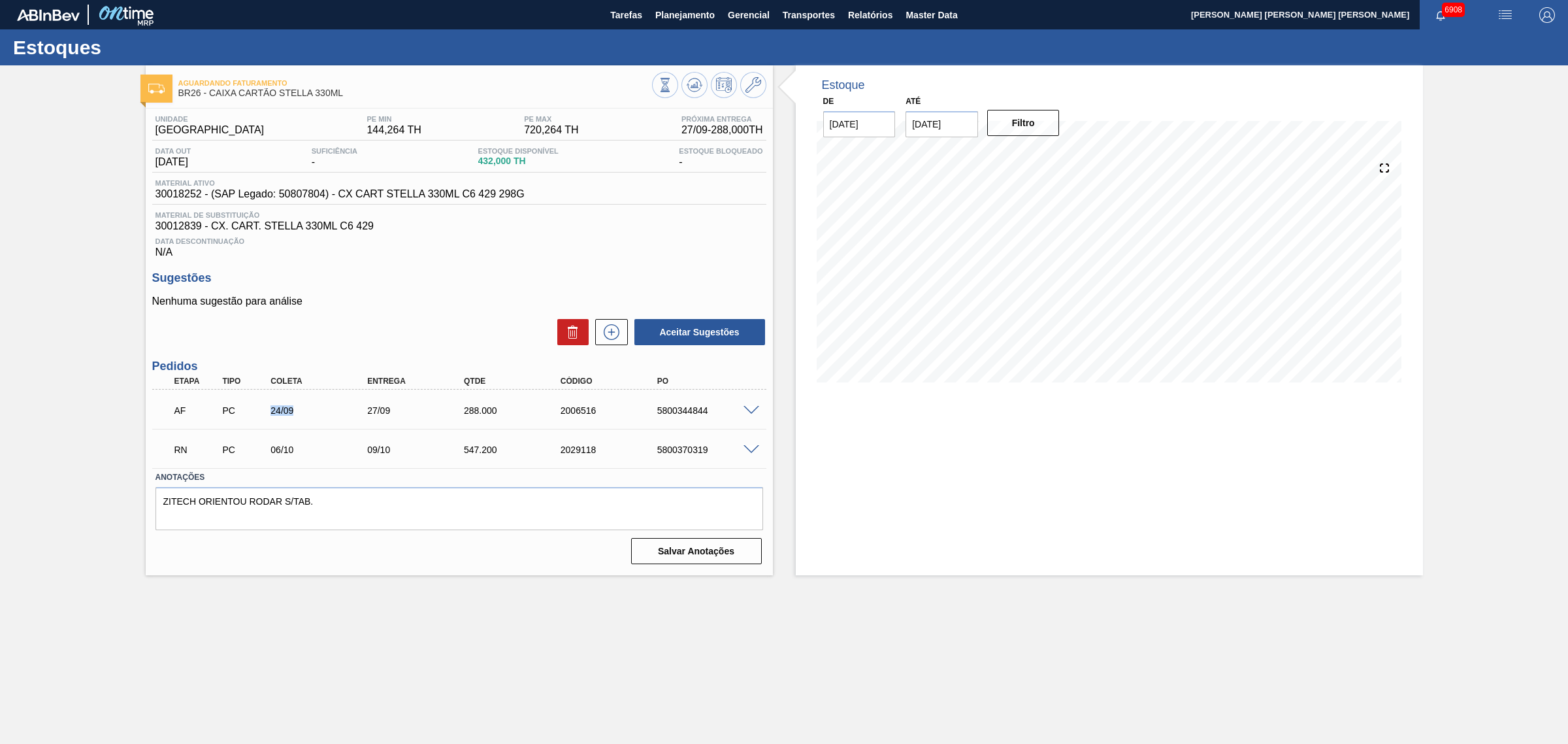
drag, startPoint x: 265, startPoint y: 410, endPoint x: 327, endPoint y: 418, distance: 62.5
click at [327, 416] on div "24/09" at bounding box center [310, 411] width 96 height 11
drag, startPoint x: 263, startPoint y: 453, endPoint x: 301, endPoint y: 453, distance: 38.0
click at [301, 453] on div "06/10" at bounding box center [310, 450] width 96 height 11
click at [746, 449] on span at bounding box center [752, 449] width 16 height 10
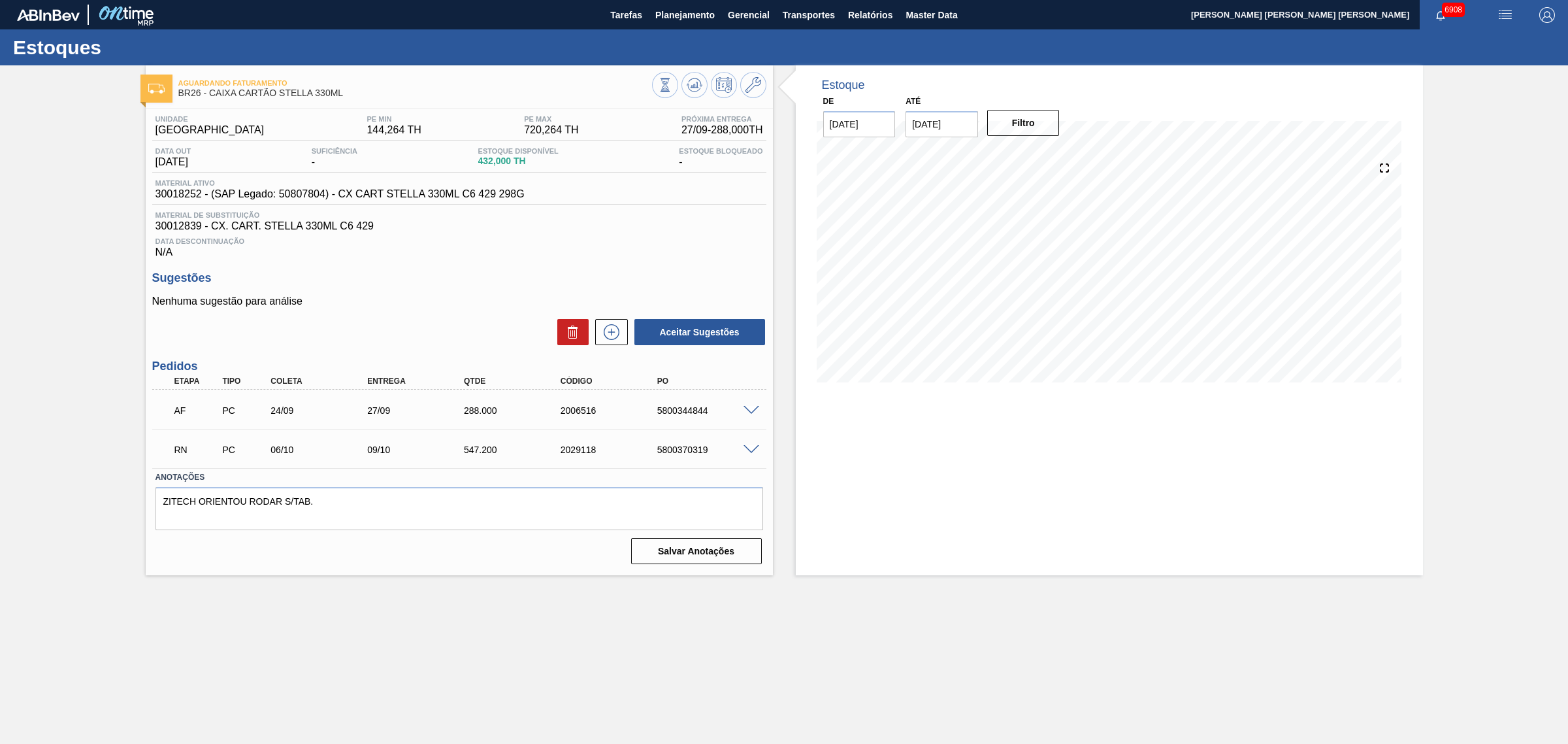
type input "28,8"
type input "547,2"
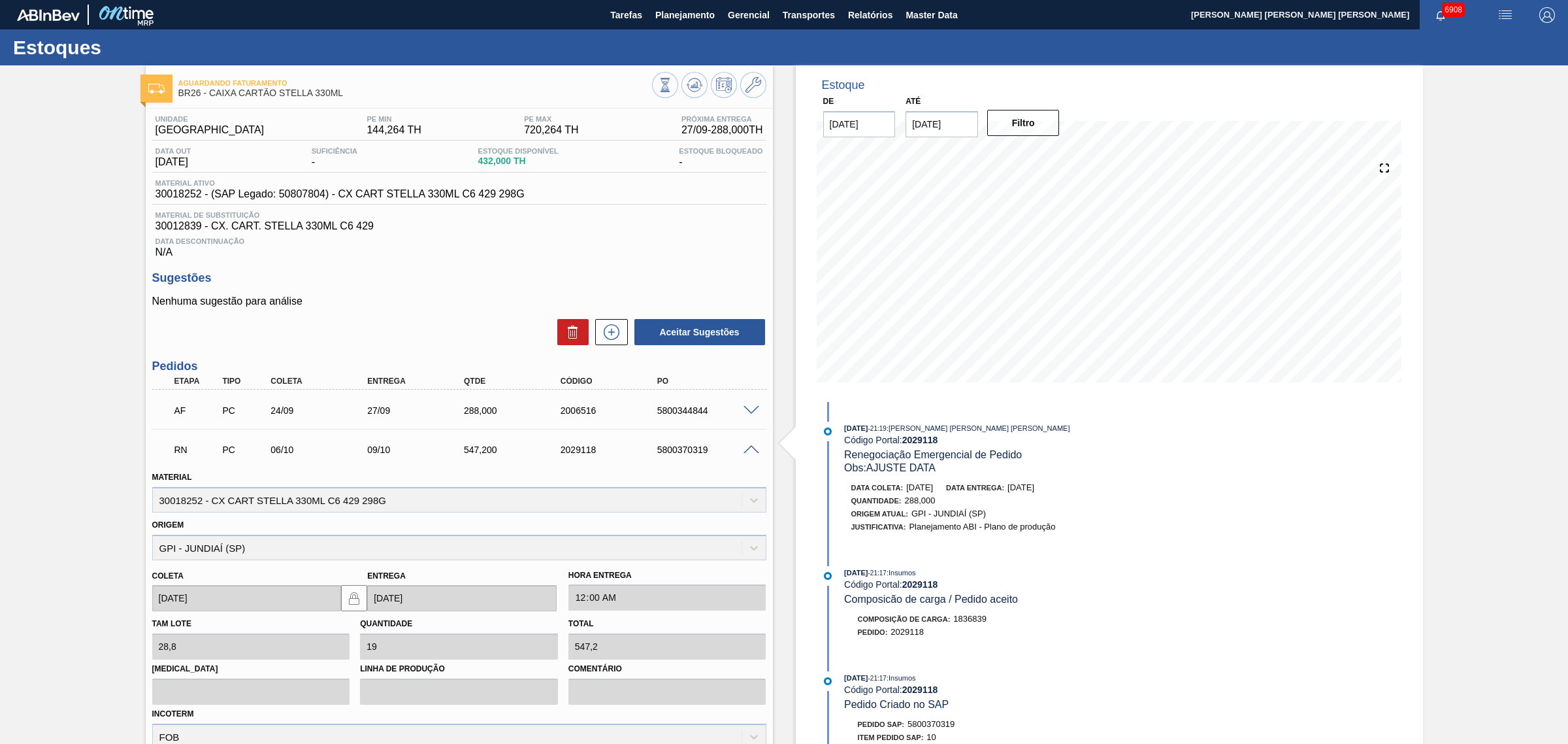
click at [746, 453] on span at bounding box center [752, 449] width 16 height 10
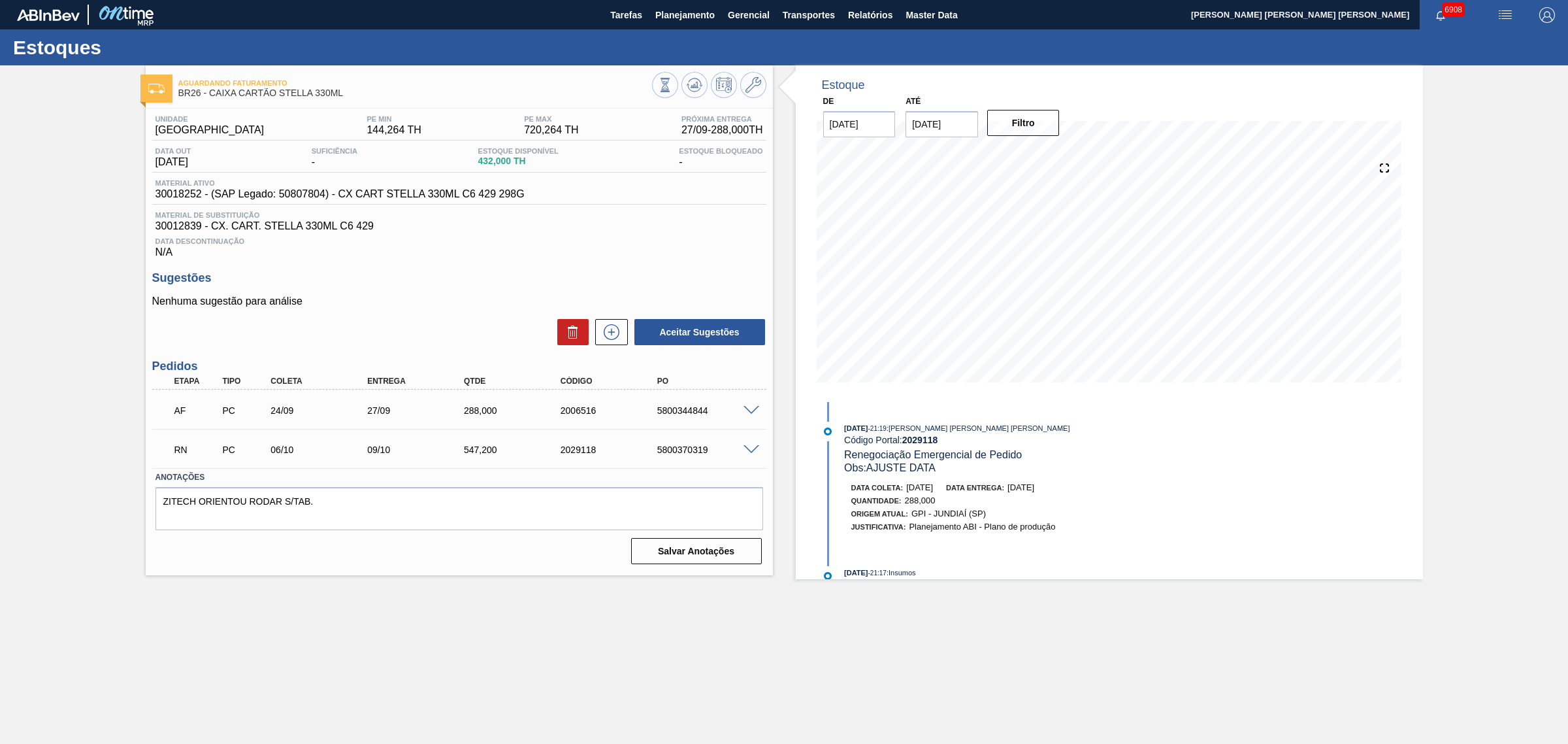
click at [752, 454] on span at bounding box center [752, 449] width 16 height 10
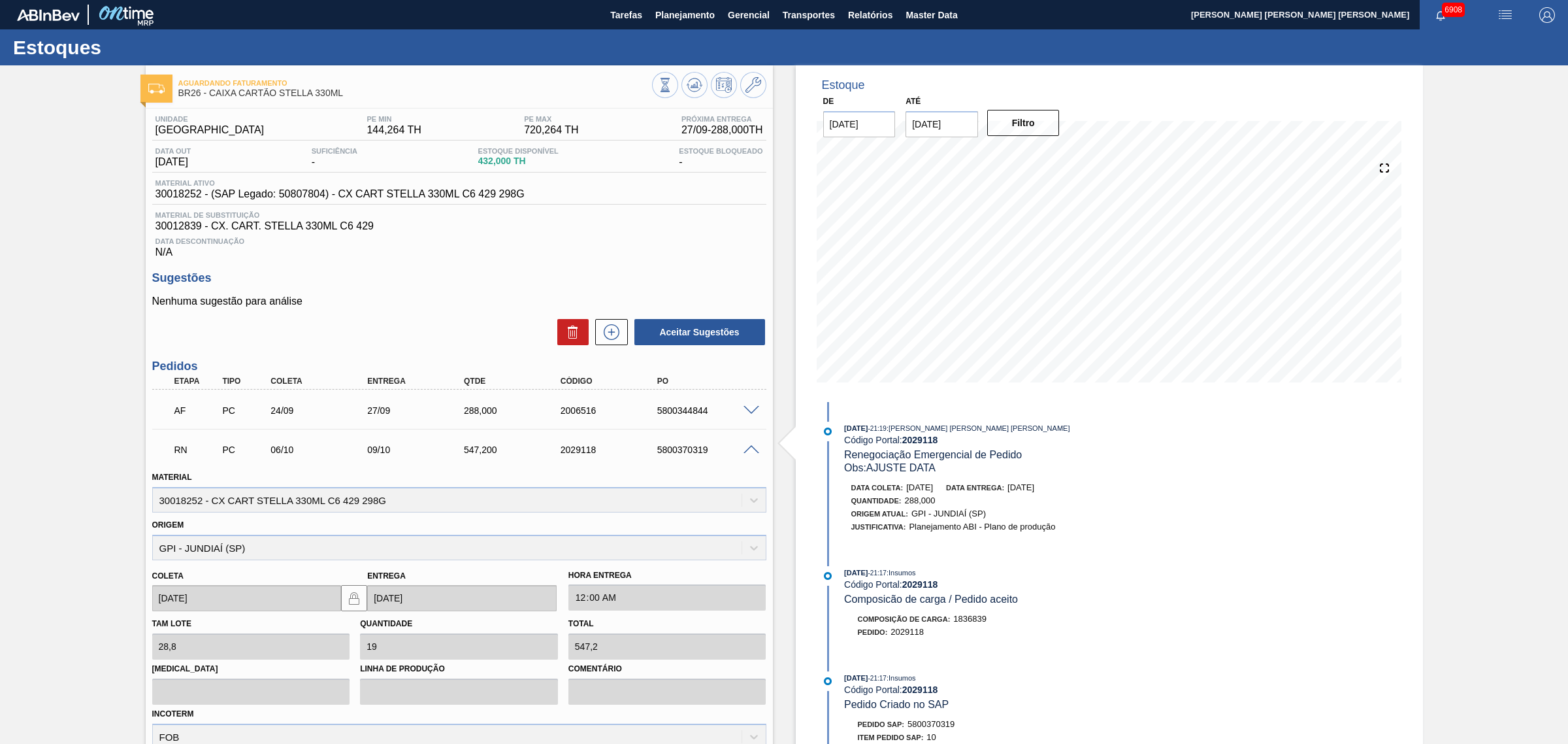
click at [745, 453] on span at bounding box center [752, 449] width 16 height 10
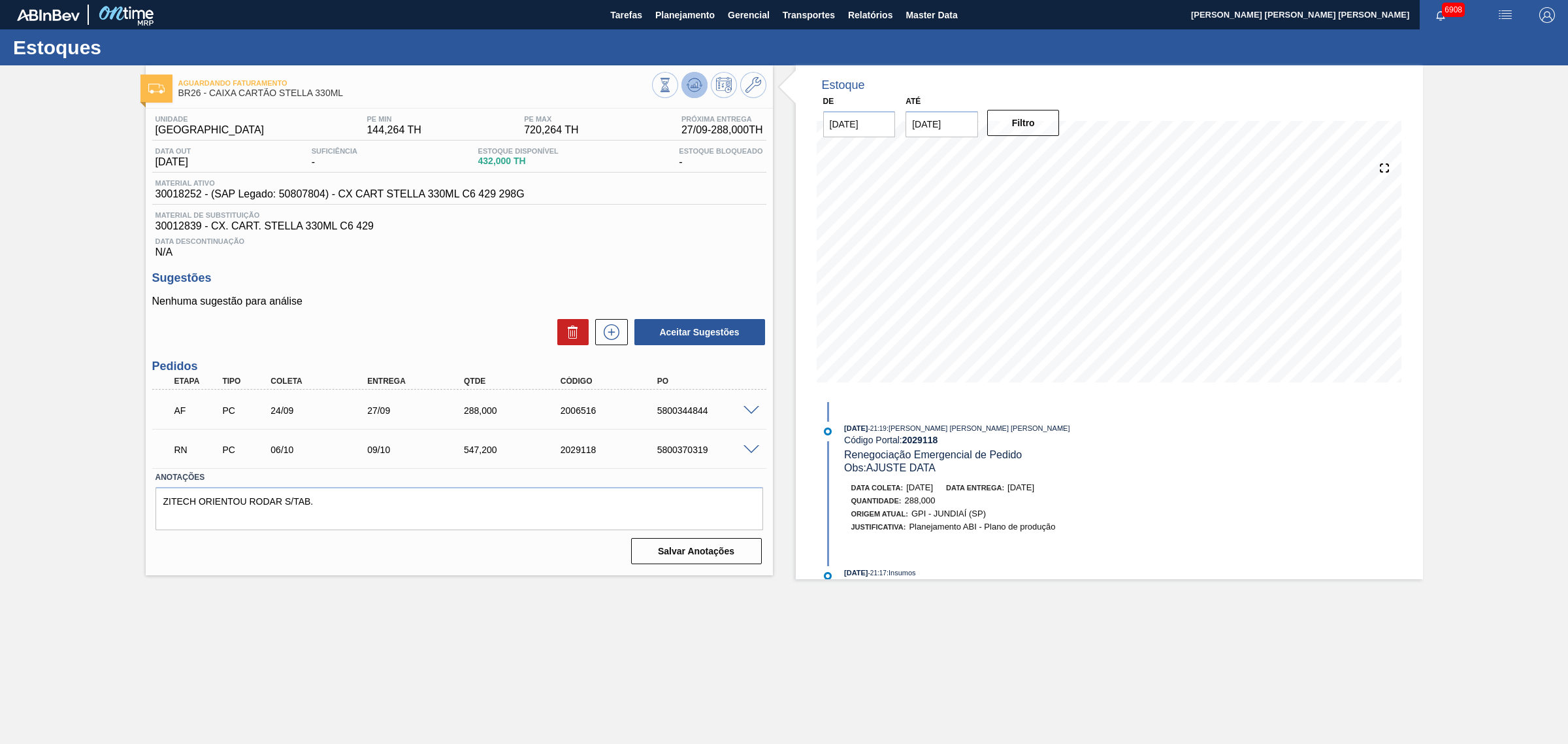
click at [701, 87] on icon at bounding box center [695, 85] width 16 height 16
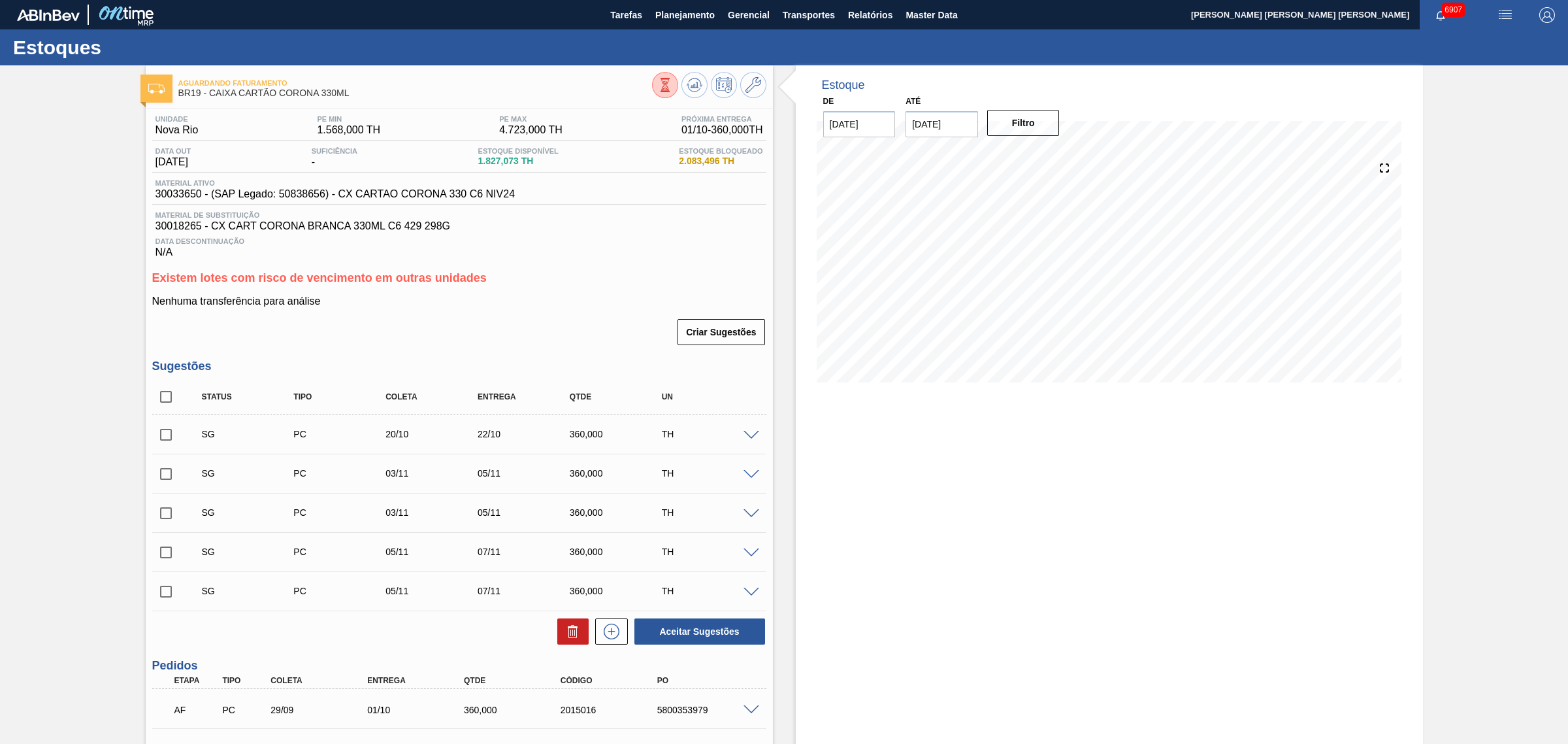
click at [161, 394] on input "checkbox" at bounding box center [166, 397] width 27 height 27
checkbox input "true"
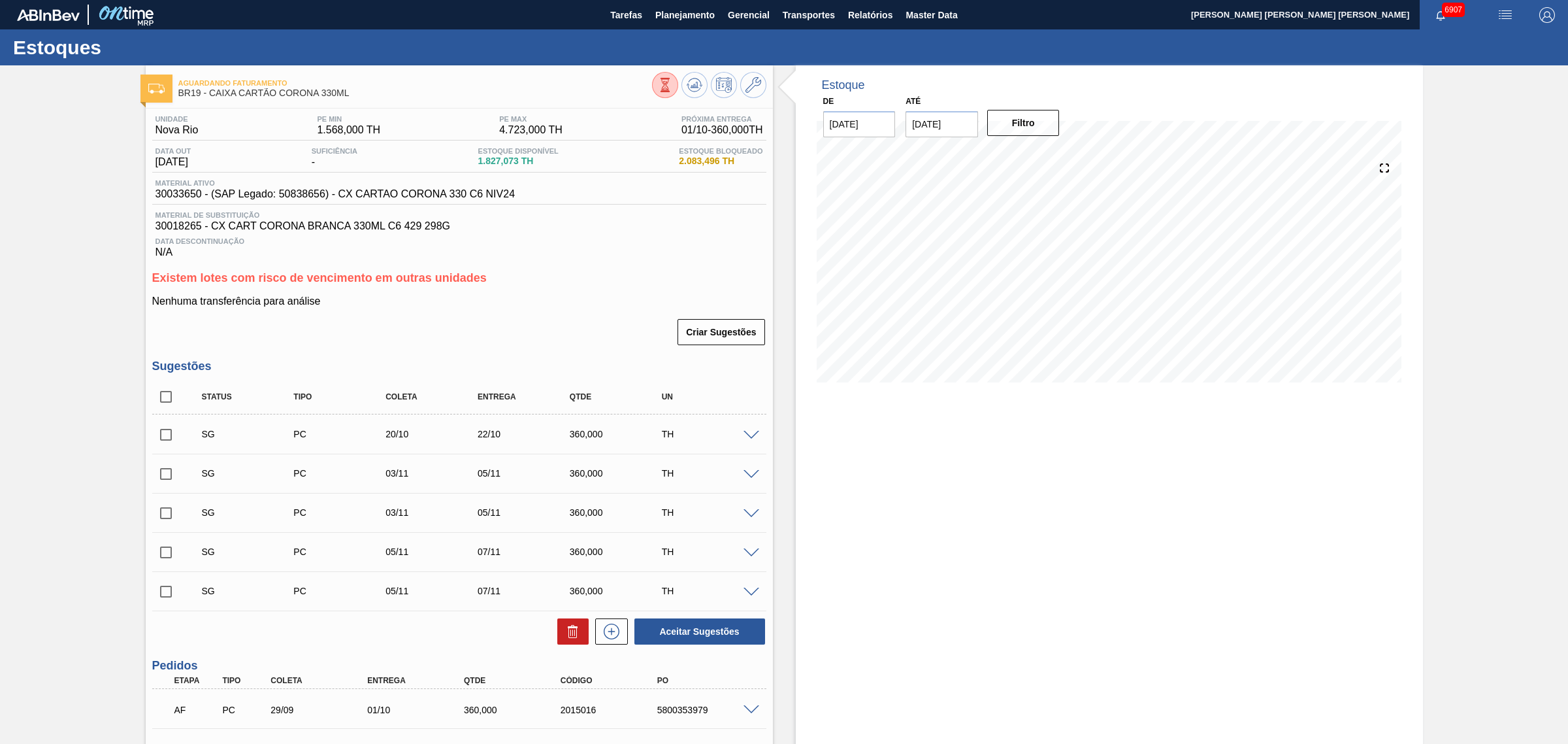
checkbox input "true"
click at [702, 631] on button "Aceitar Sugestões" at bounding box center [699, 632] width 131 height 26
checkbox input "false"
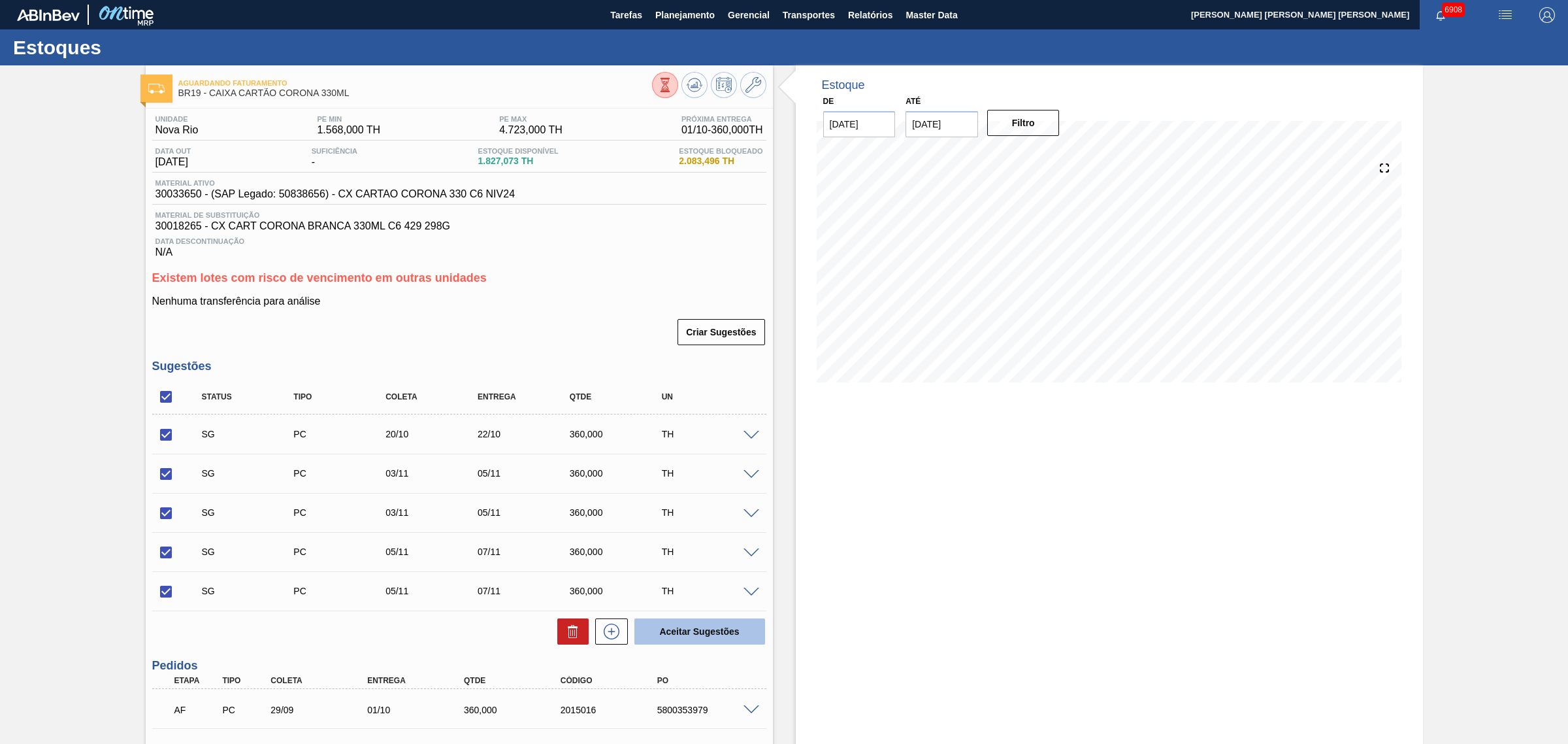
checkbox input "false"
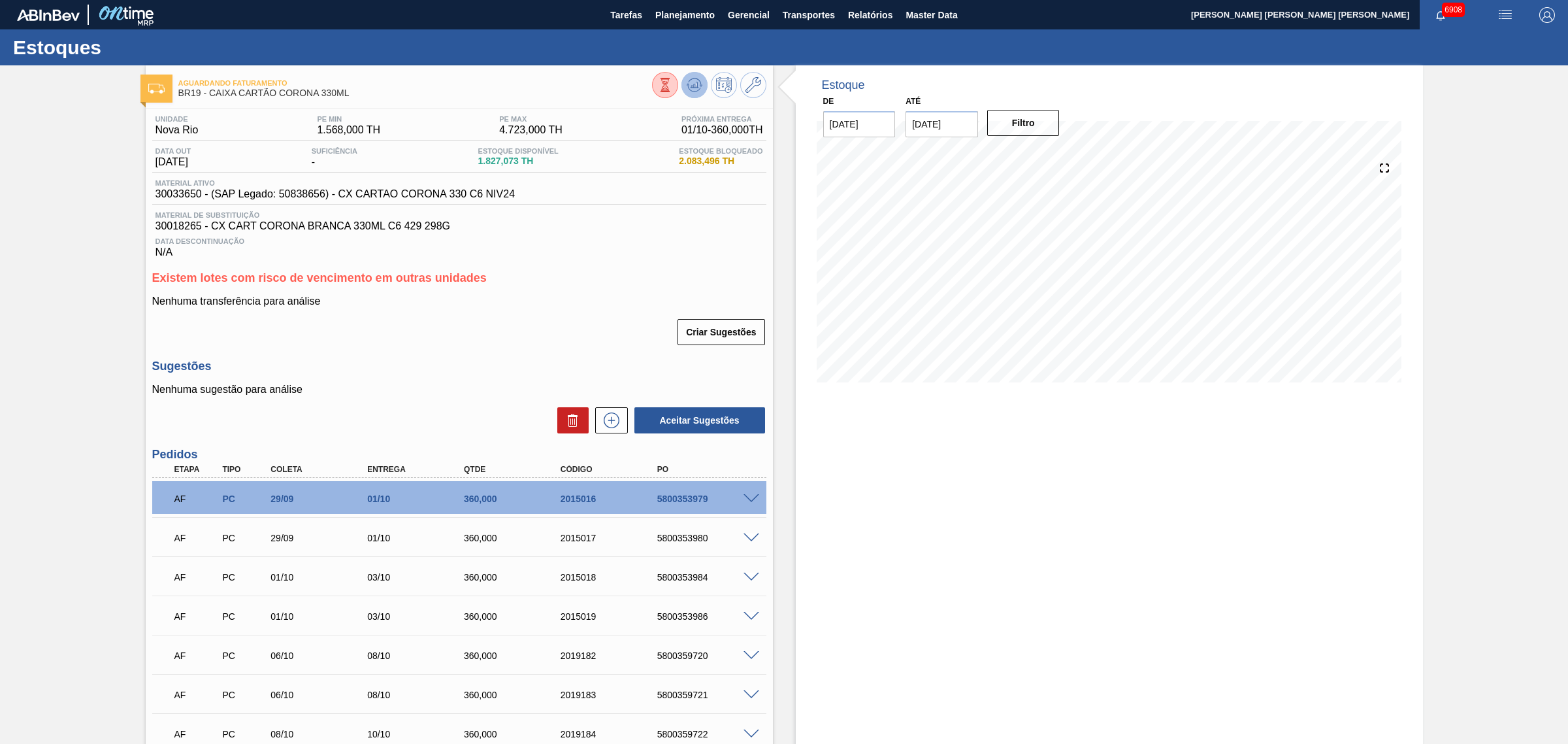
click at [691, 73] on button at bounding box center [695, 85] width 26 height 26
click at [758, 500] on span at bounding box center [752, 498] width 16 height 10
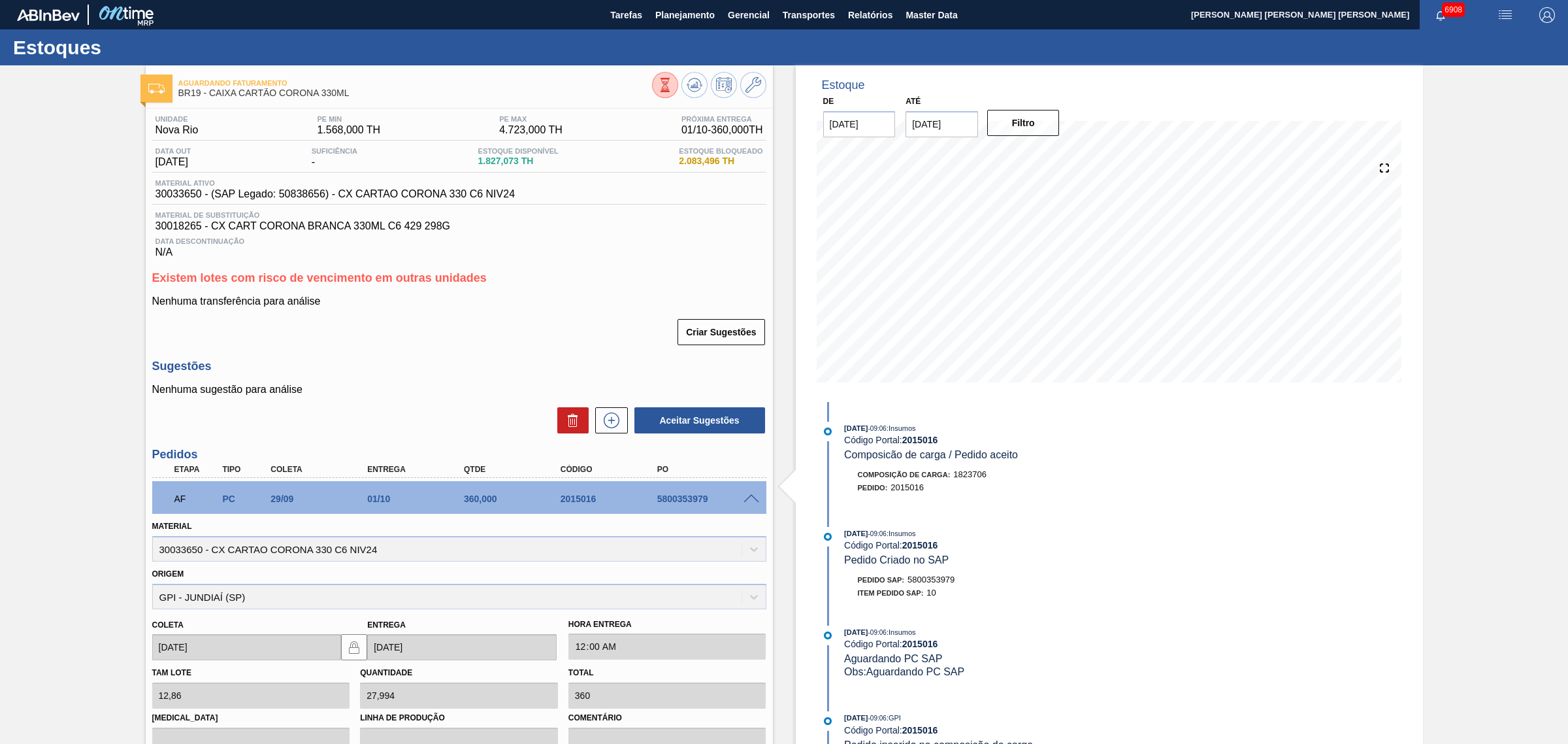
click at [757, 501] on span at bounding box center [752, 498] width 16 height 10
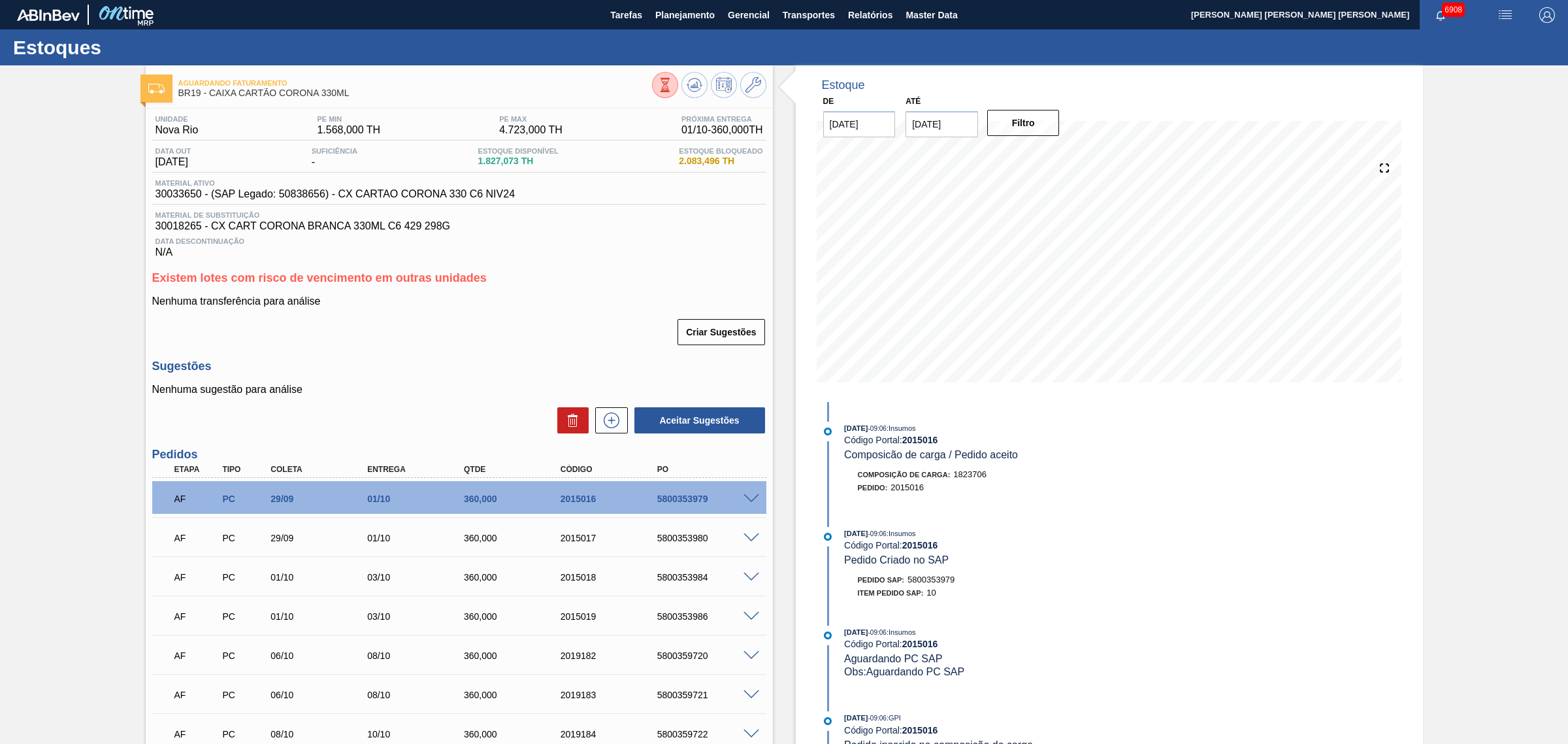
click at [749, 542] on span at bounding box center [752, 538] width 16 height 10
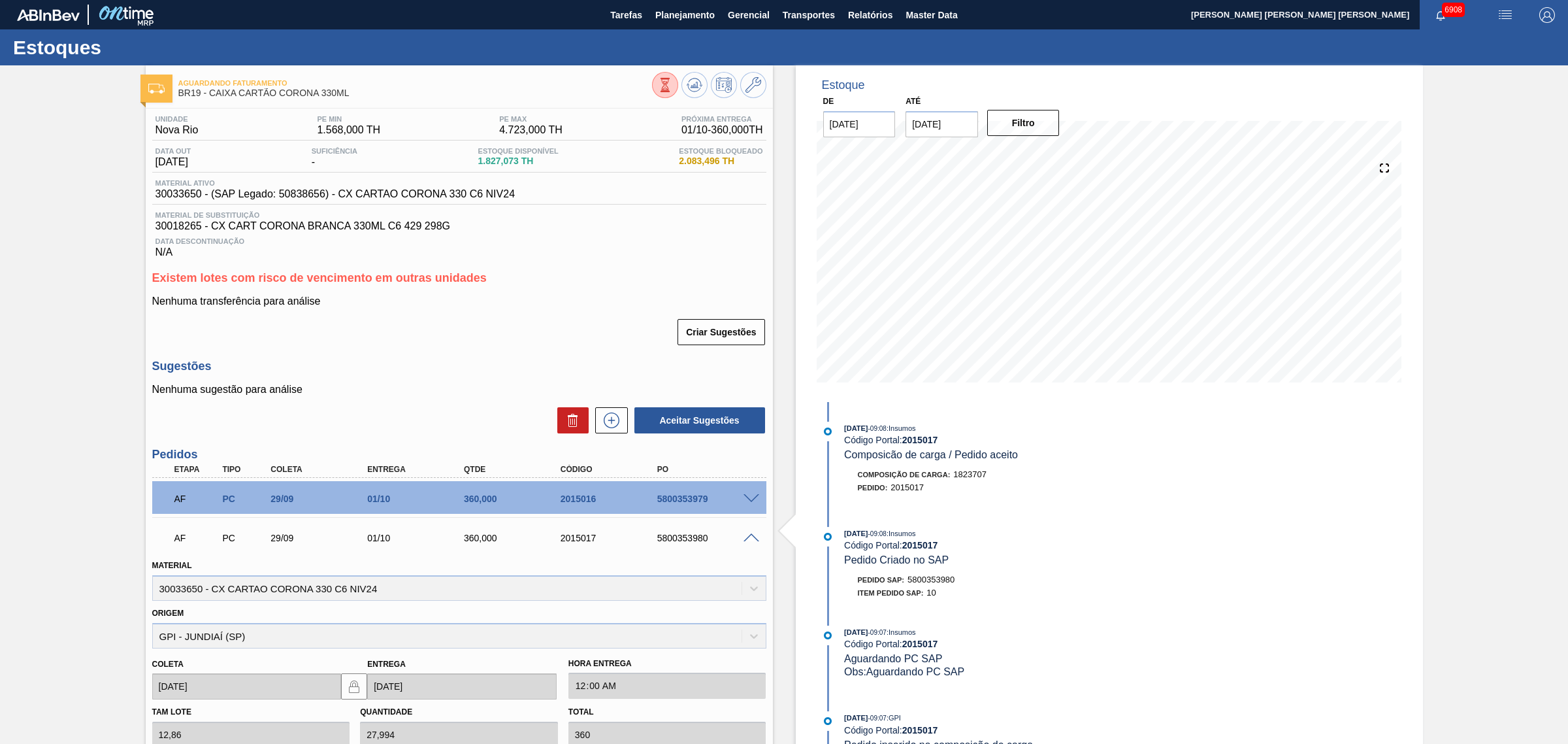
click at [749, 542] on span at bounding box center [752, 538] width 16 height 10
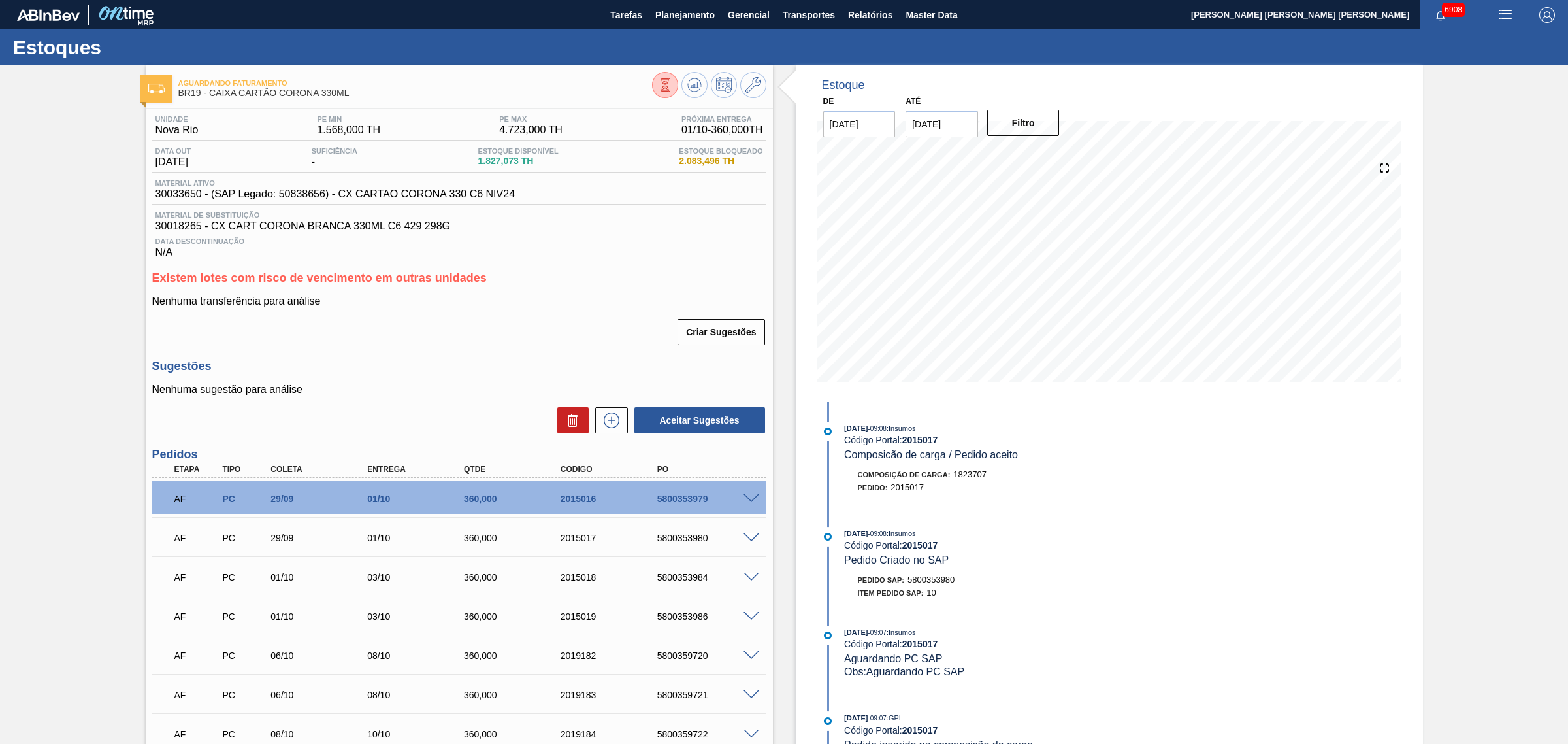
click at [746, 583] on span at bounding box center [752, 577] width 16 height 10
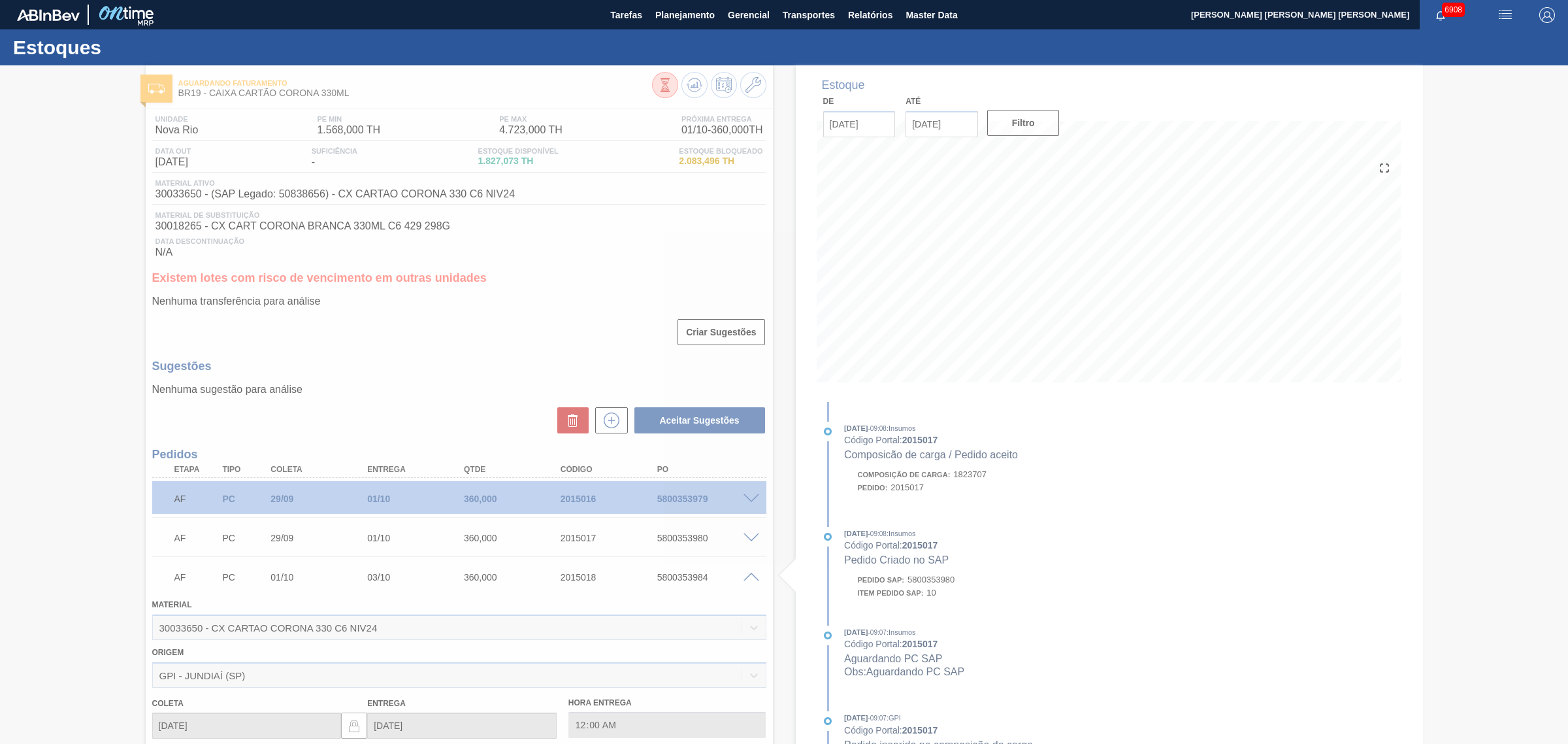
click at [746, 578] on div at bounding box center [784, 404] width 1568 height 678
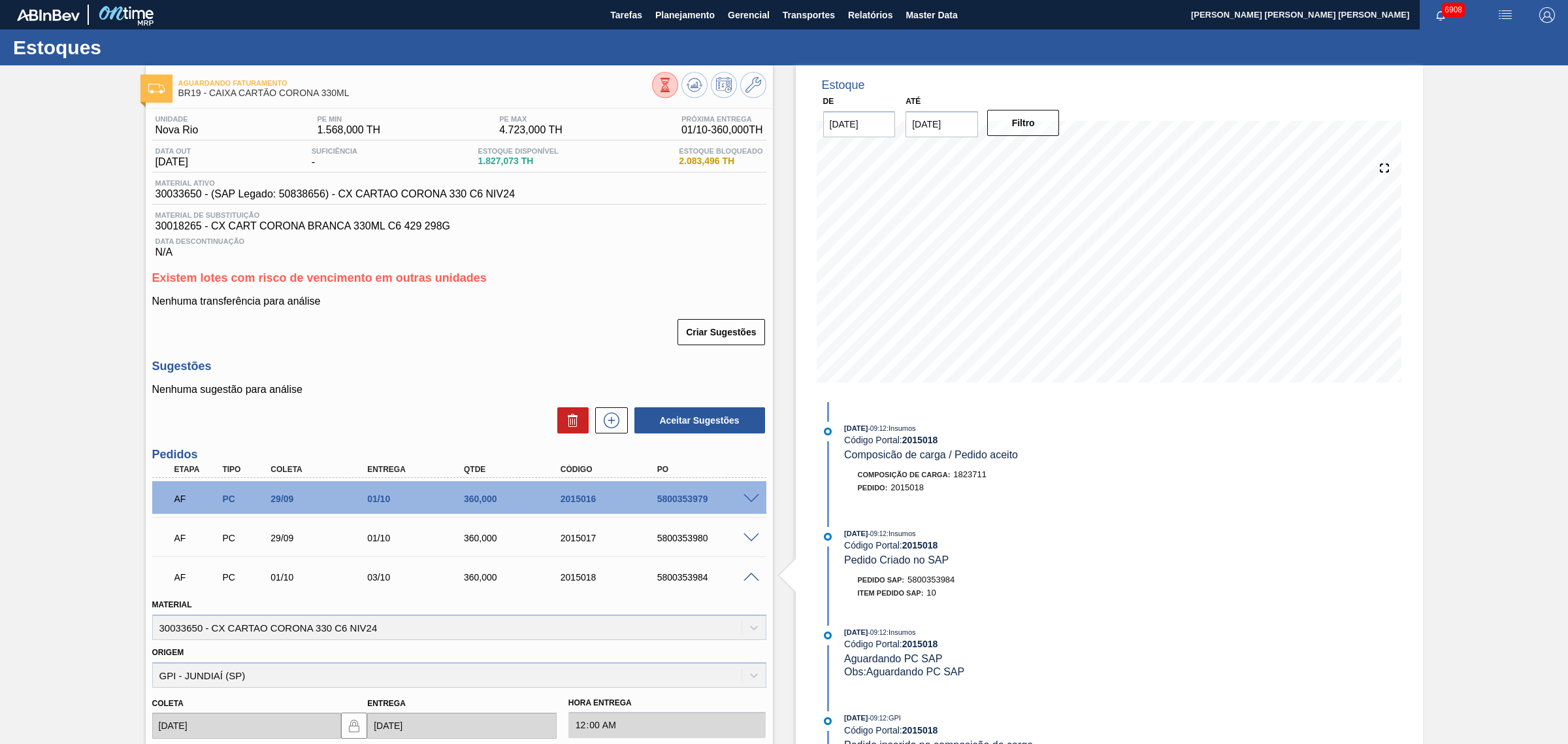
click at [754, 580] on span at bounding box center [752, 577] width 16 height 10
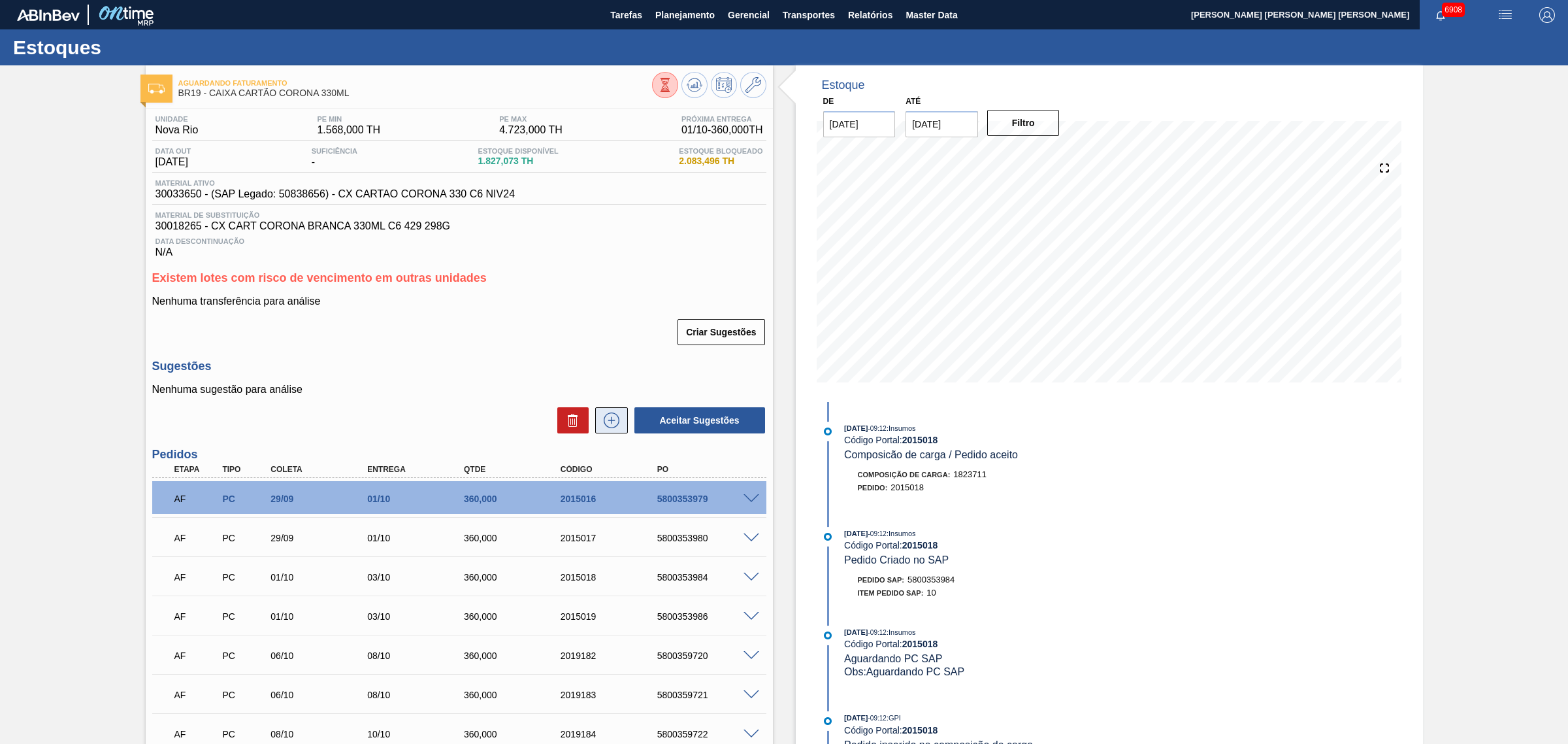
click at [611, 426] on icon at bounding box center [611, 420] width 21 height 16
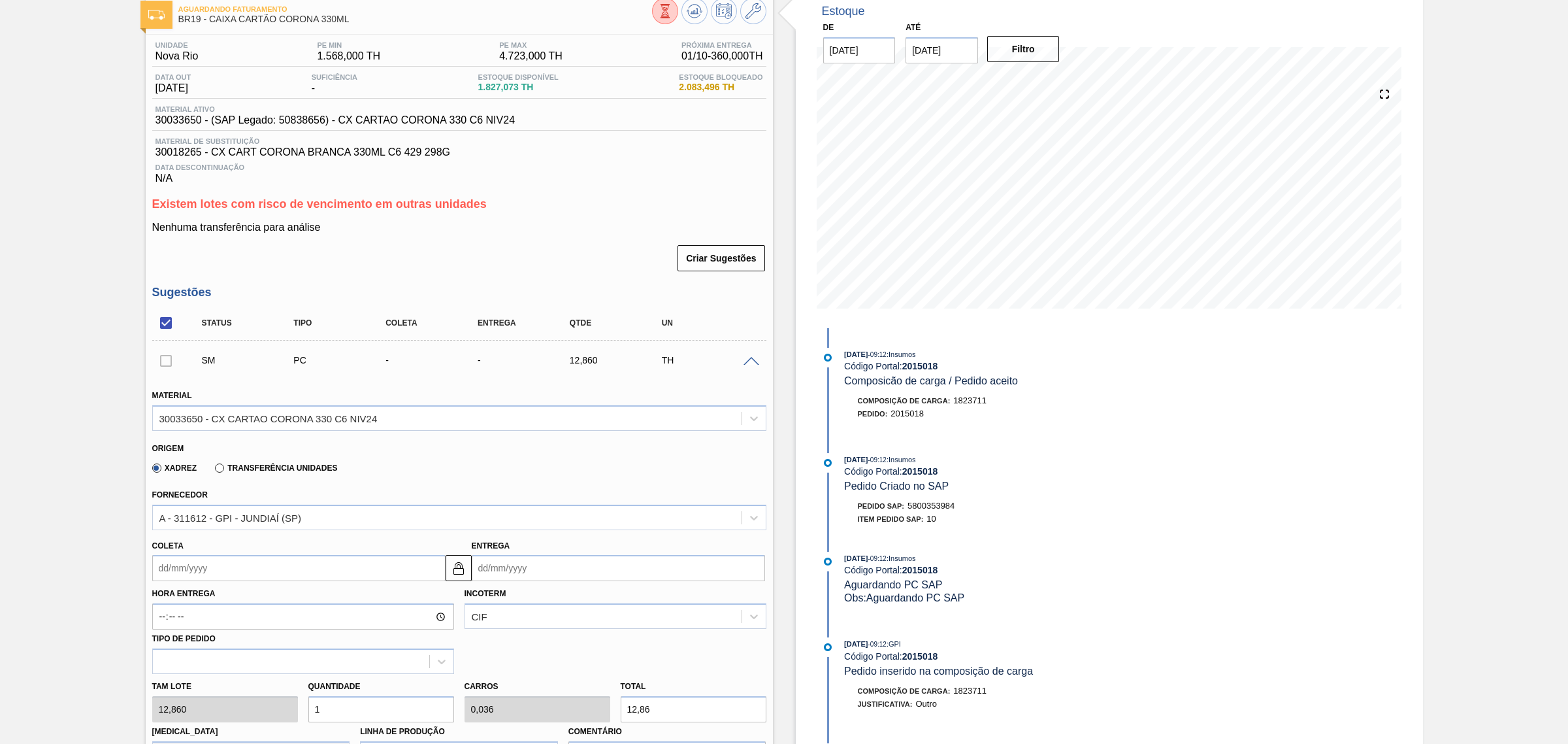
scroll to position [163, 0]
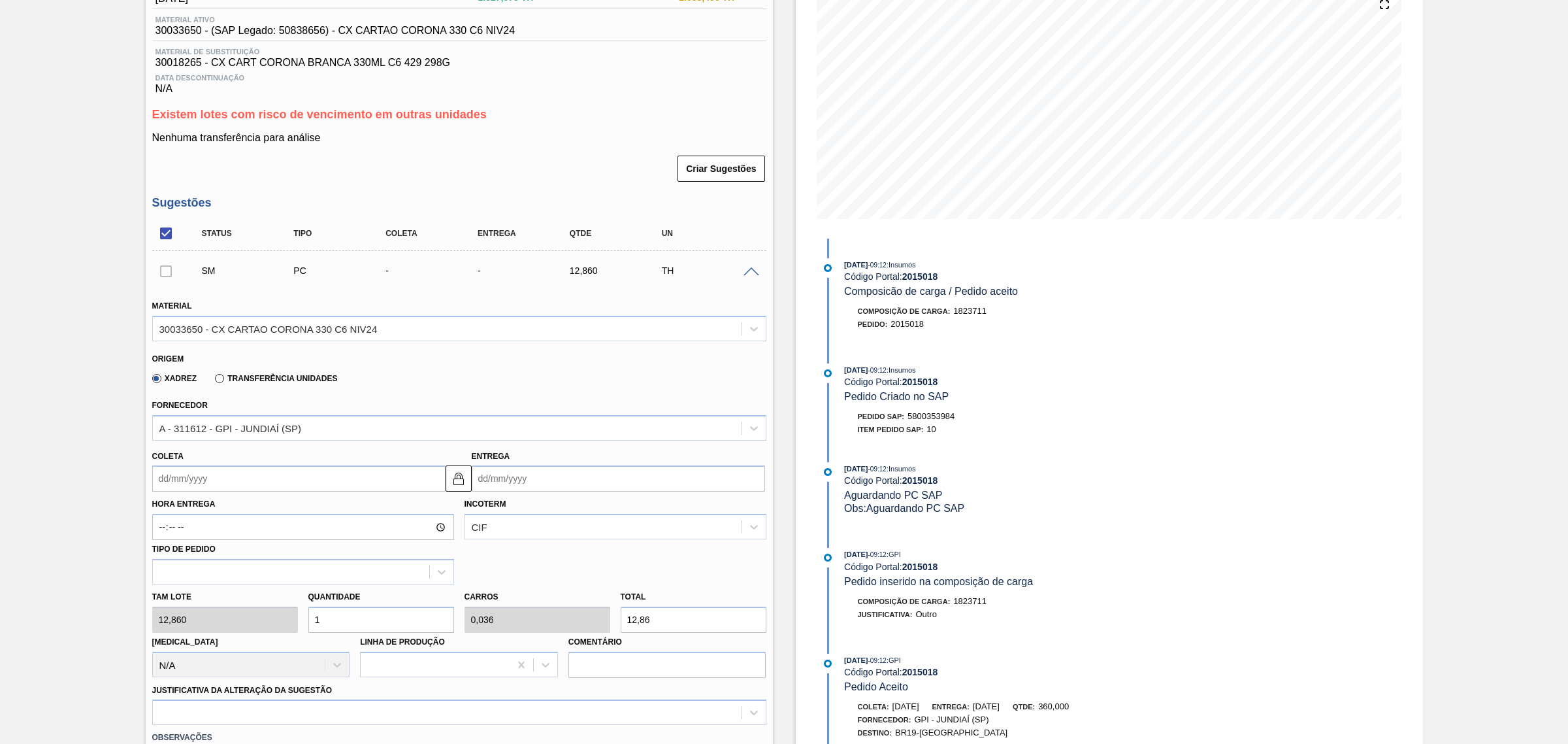
click at [659, 621] on input "12,86" at bounding box center [694, 619] width 146 height 26
type input "0,233"
type input "0,008"
type input "3"
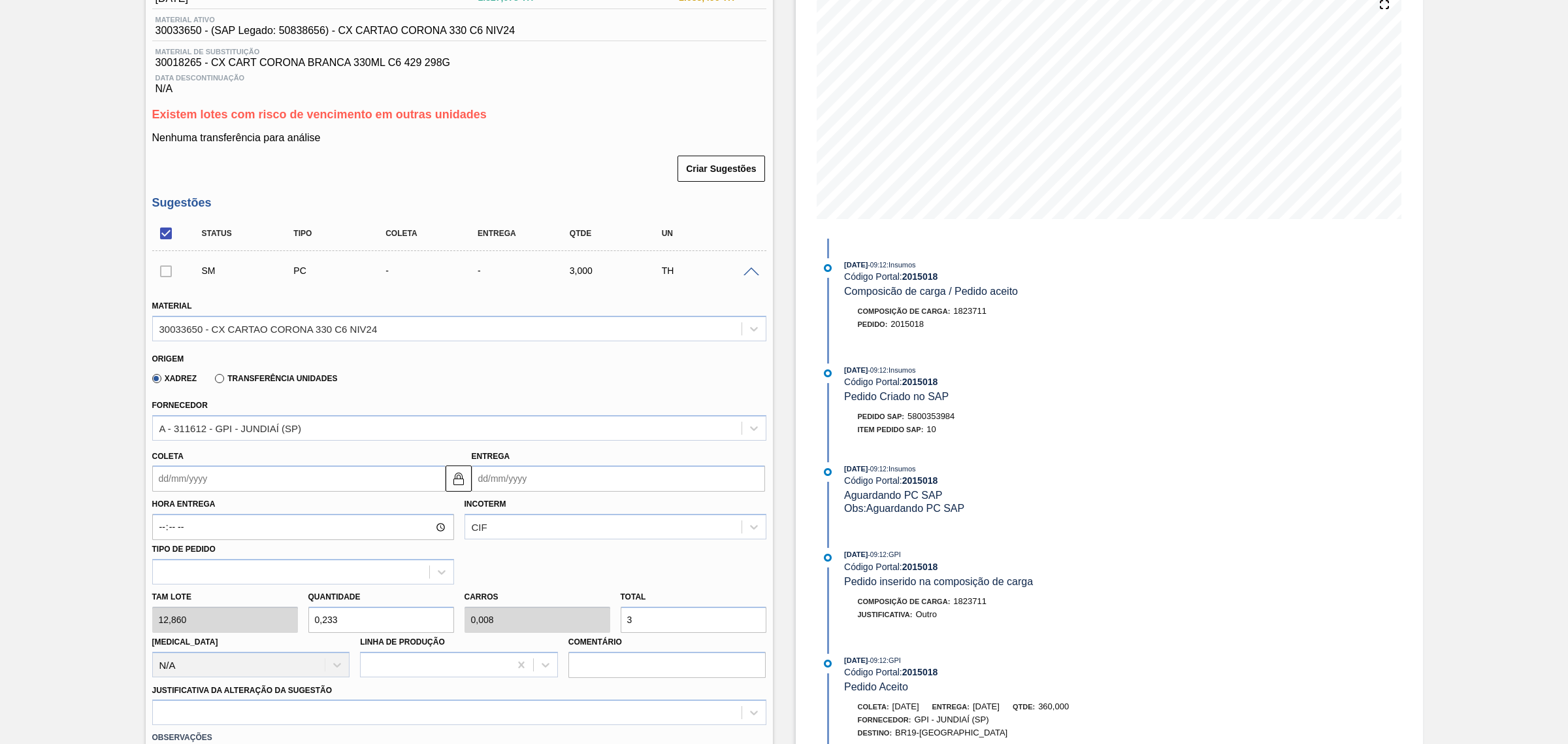
type input "2,799"
type input "0,1"
type input "36"
type input "27,994"
type input "1"
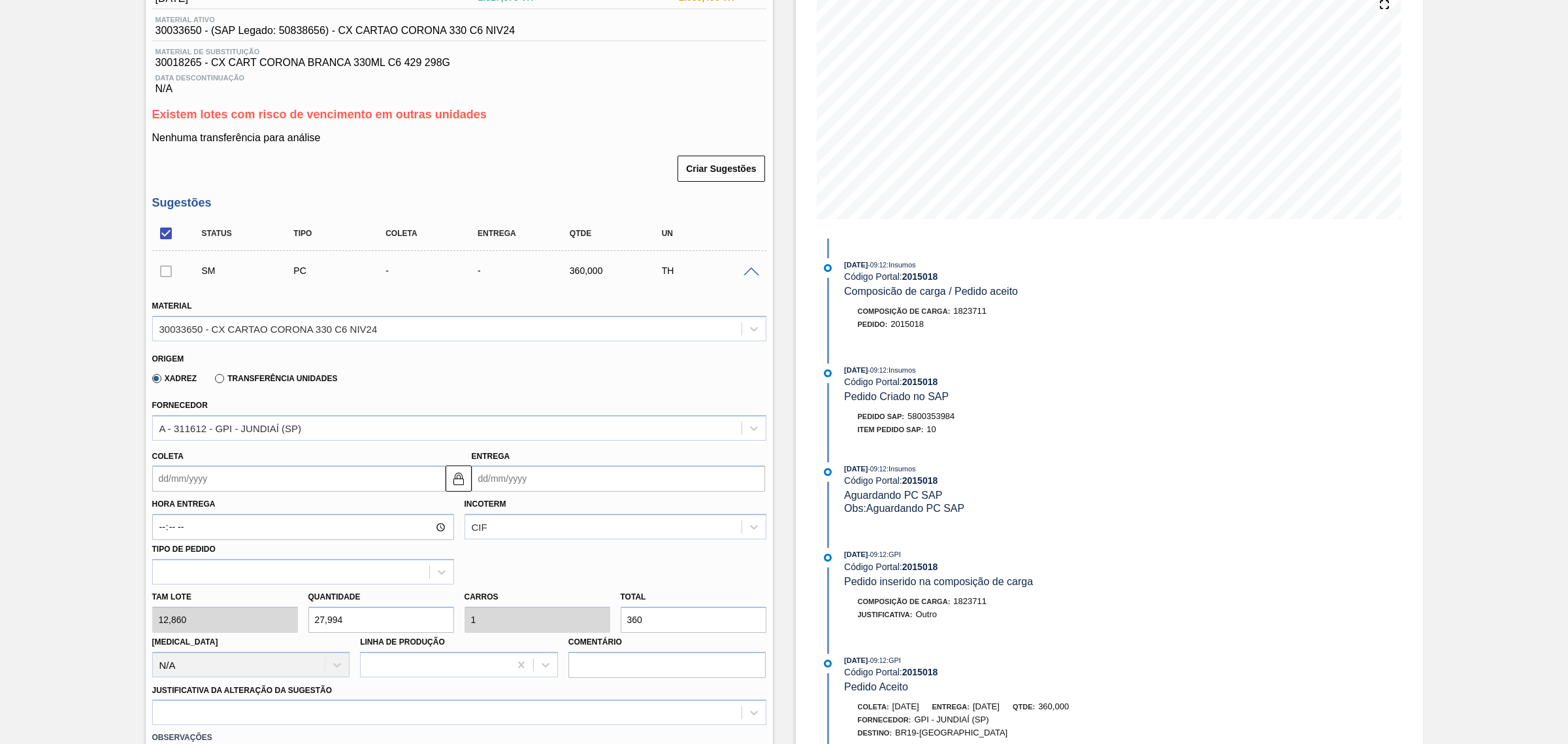
scroll to position [245, 0]
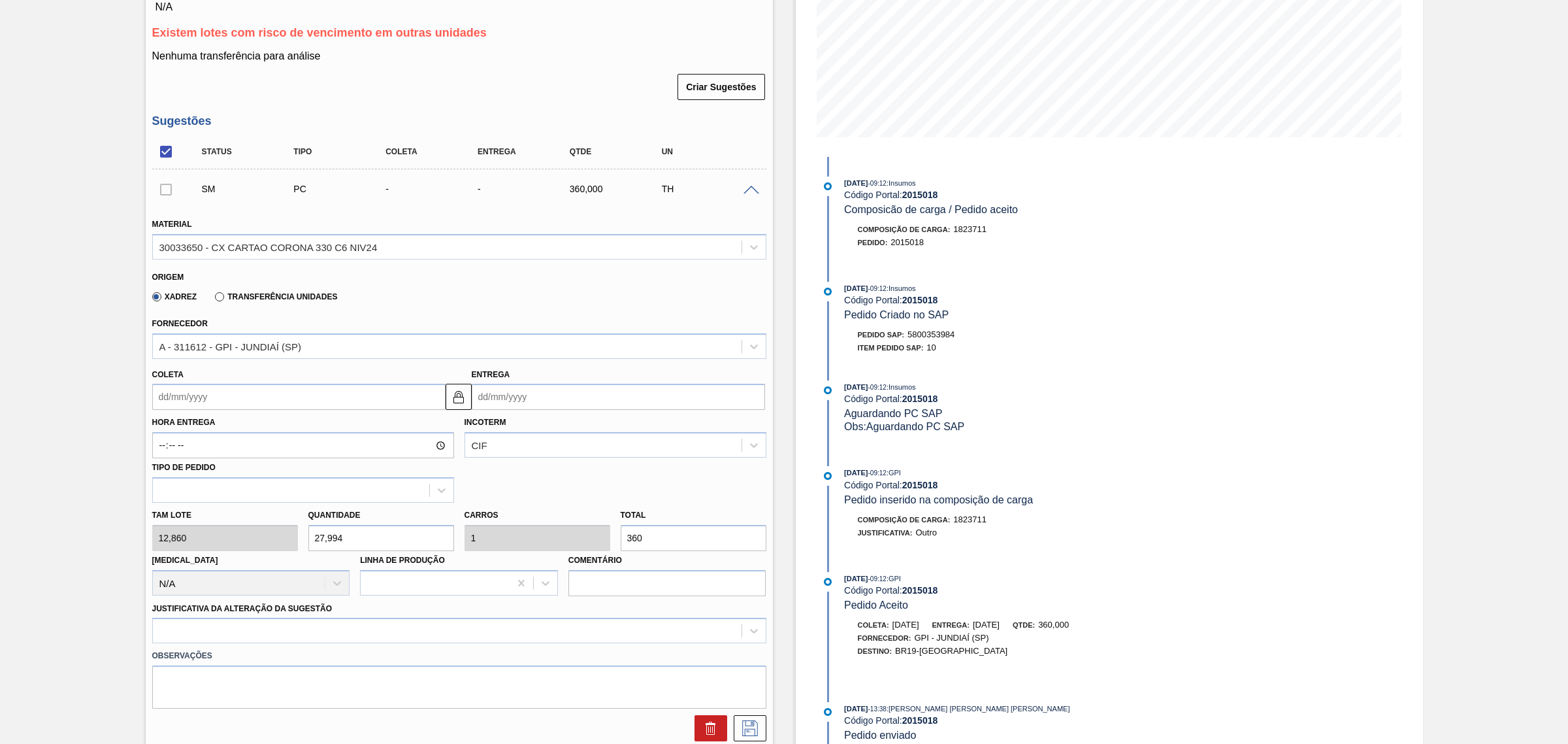
type input "360"
click at [530, 403] on input "Entrega" at bounding box center [618, 397] width 293 height 26
click at [507, 538] on div "22" at bounding box center [508, 533] width 18 height 18
type input "20/09/2025"
type input "22/09/2025"
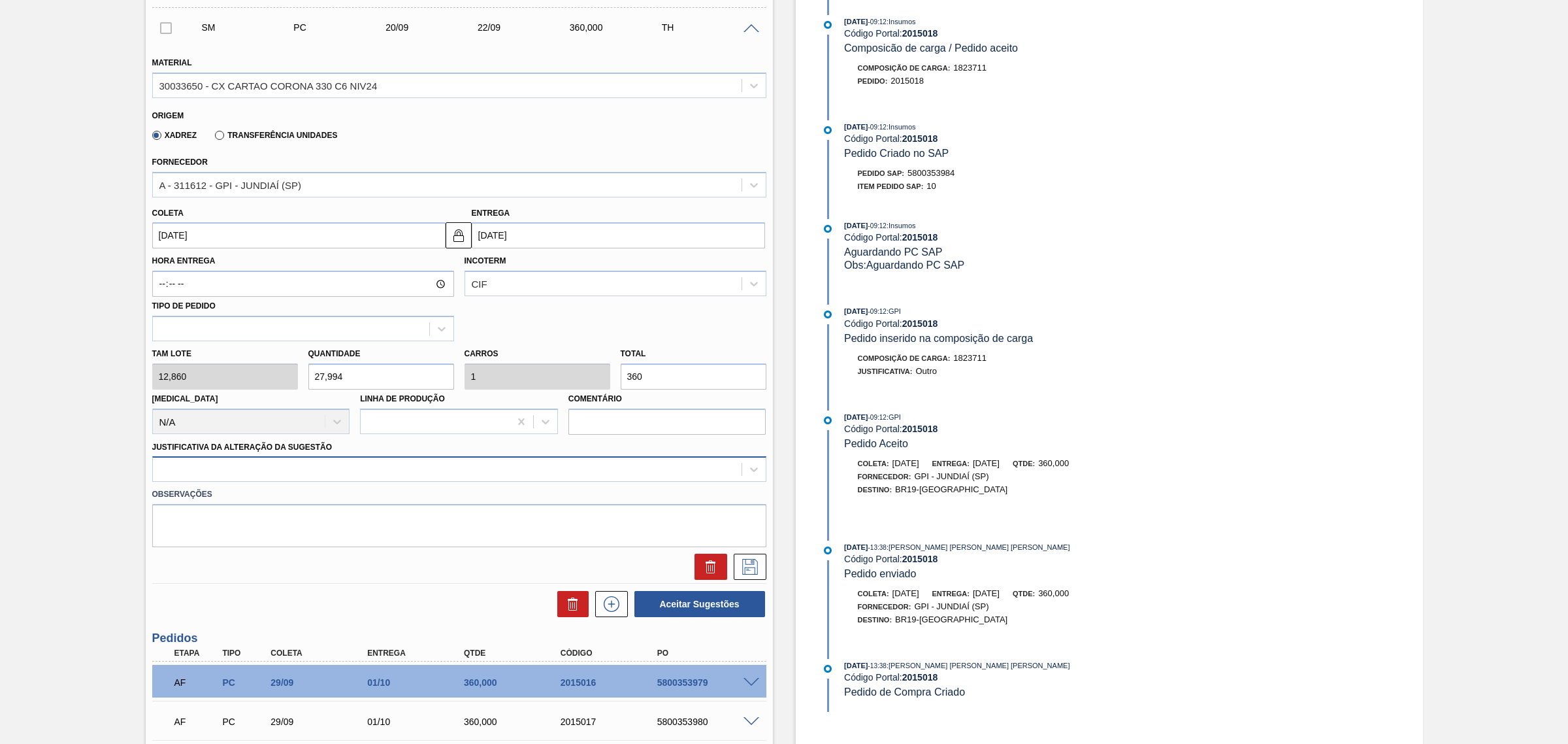
scroll to position [409, 0]
click at [411, 462] on div at bounding box center [446, 468] width 588 height 19
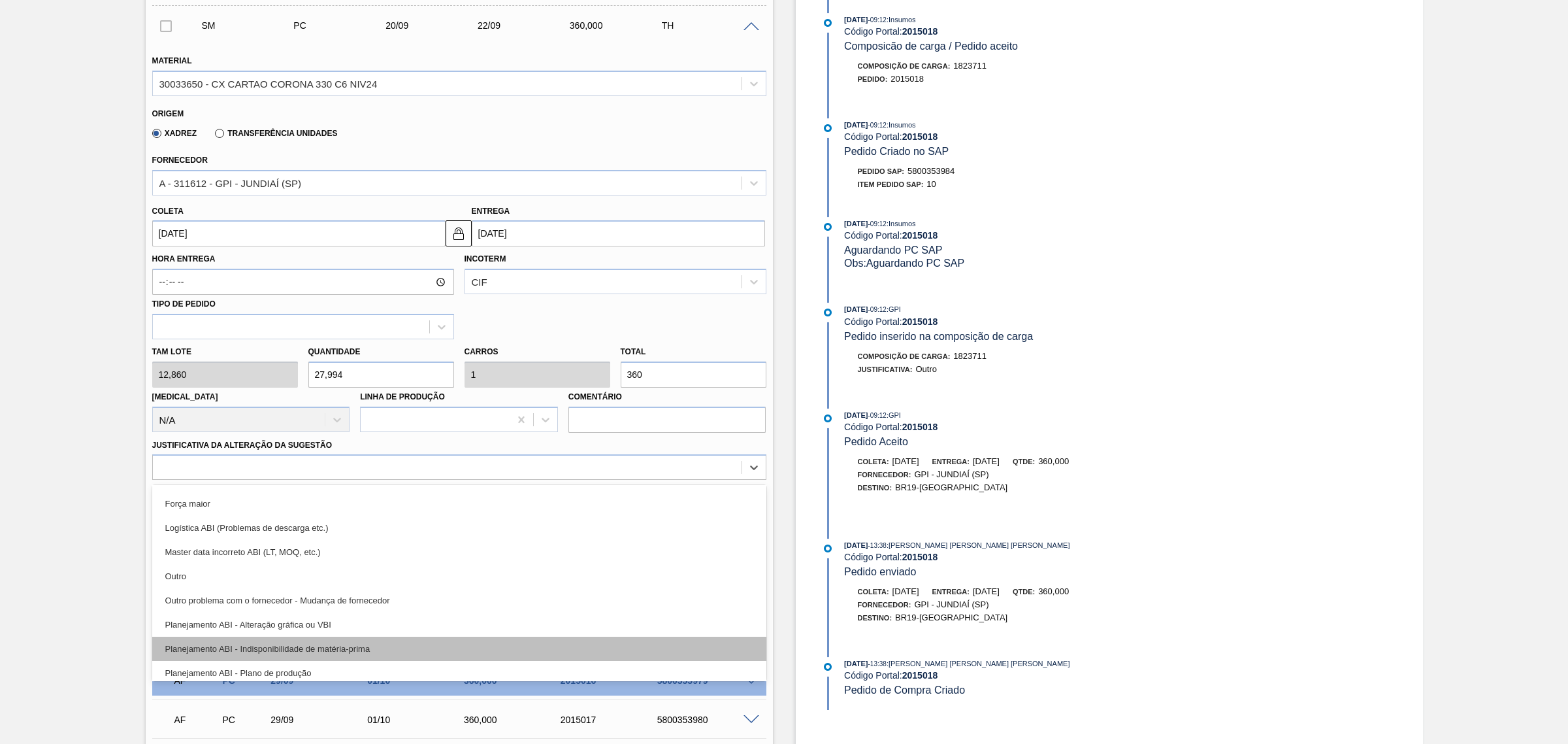
scroll to position [82, 0]
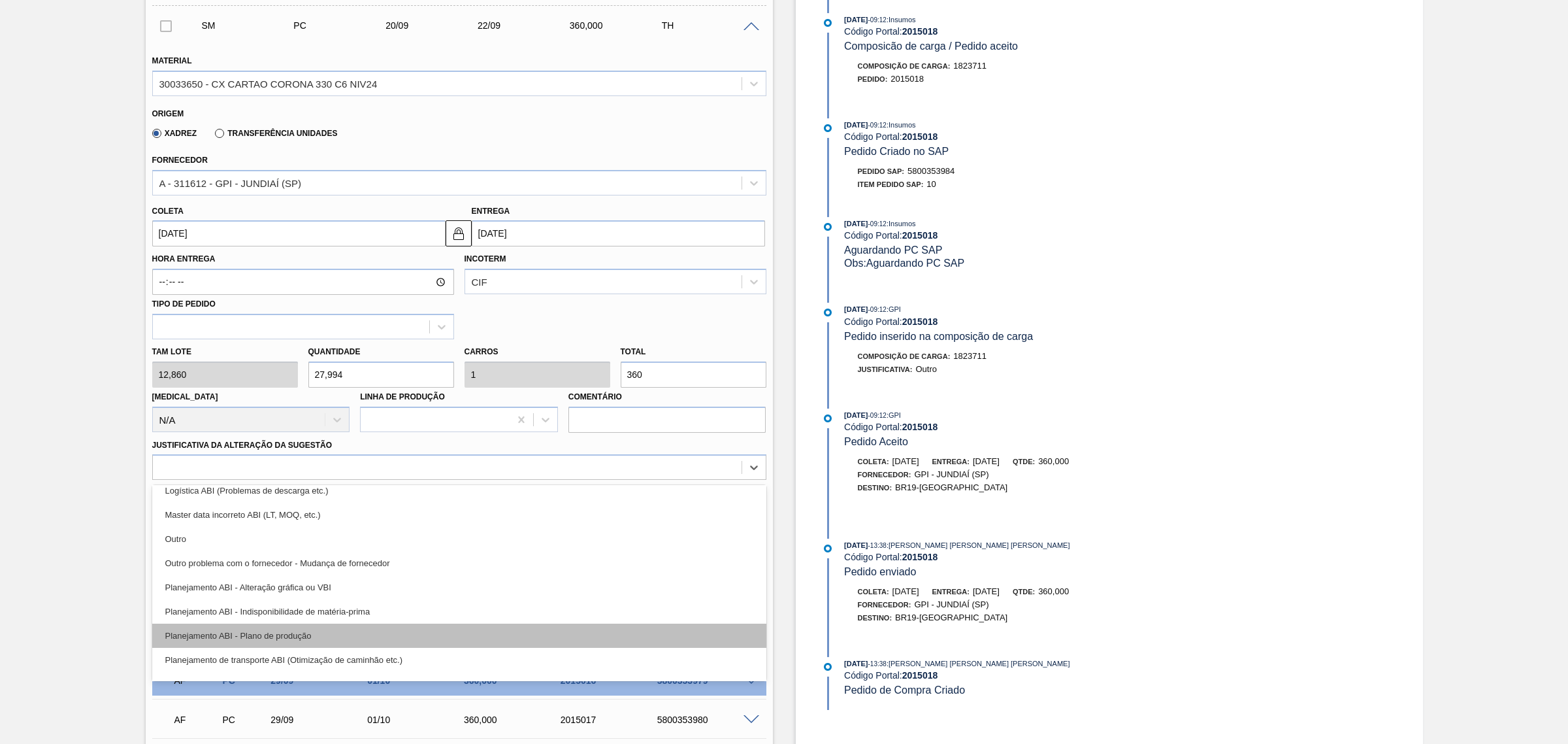
click at [405, 631] on div "Planejamento ABI - Plano de produção" at bounding box center [460, 636] width 614 height 25
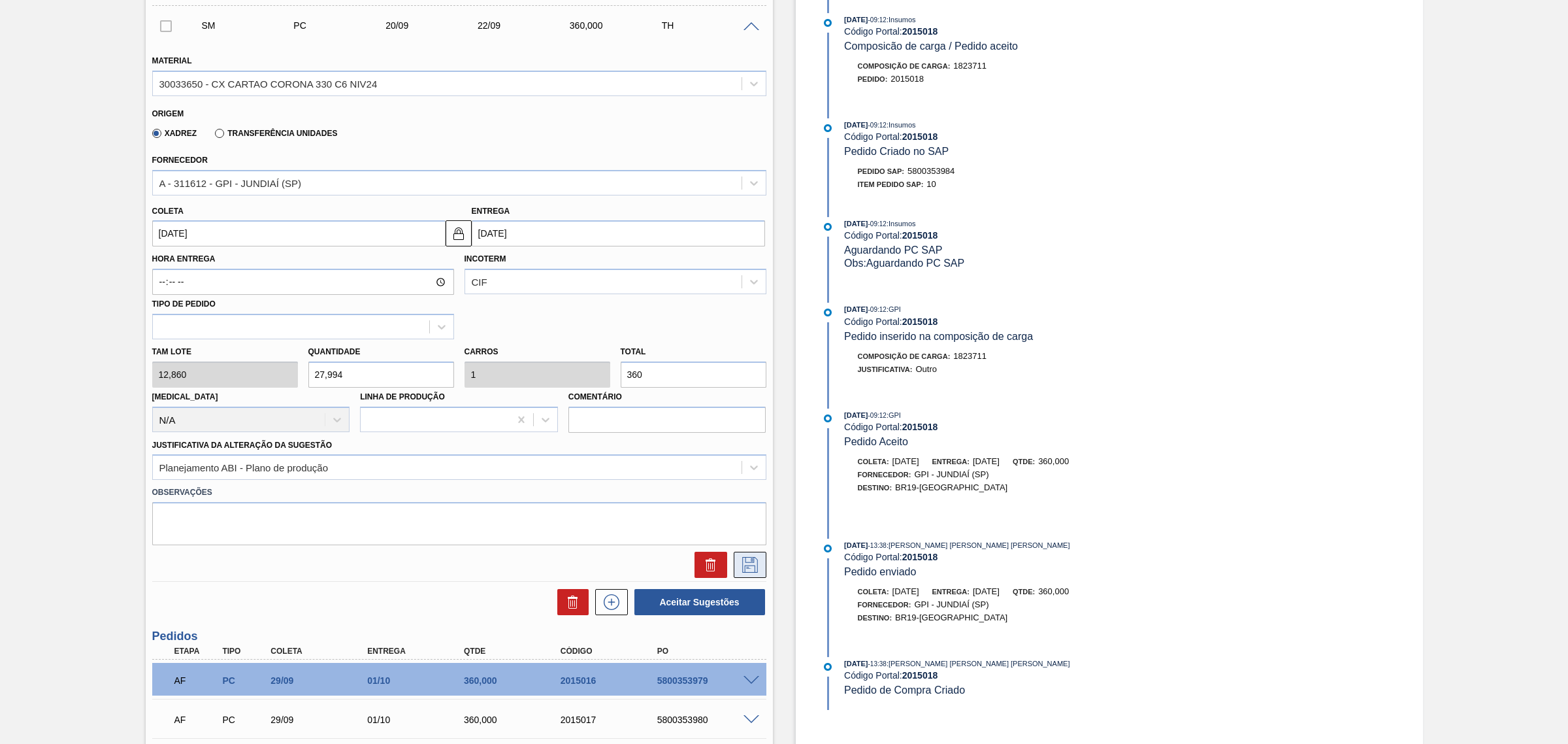
click at [742, 569] on icon at bounding box center [750, 565] width 16 height 16
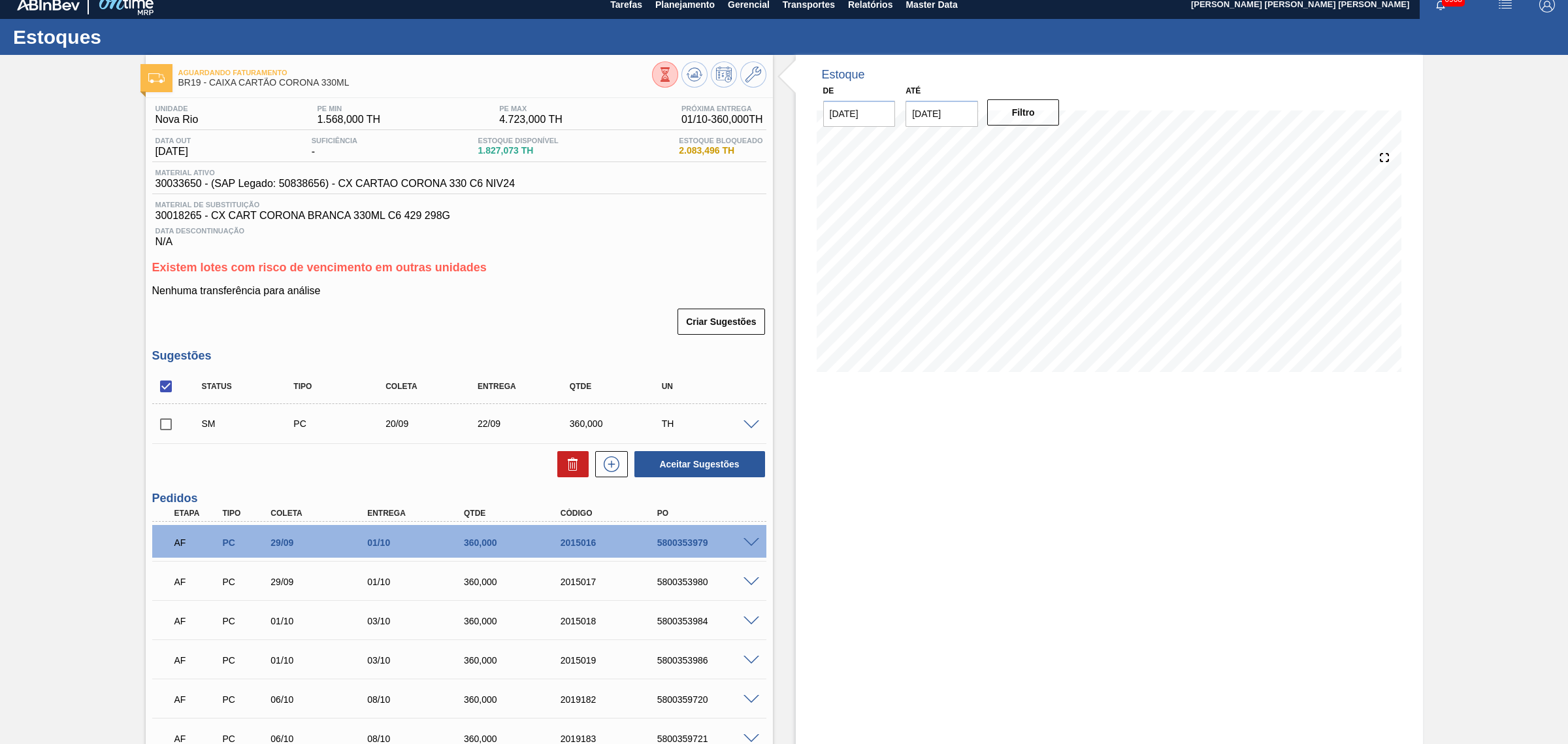
scroll to position [0, 0]
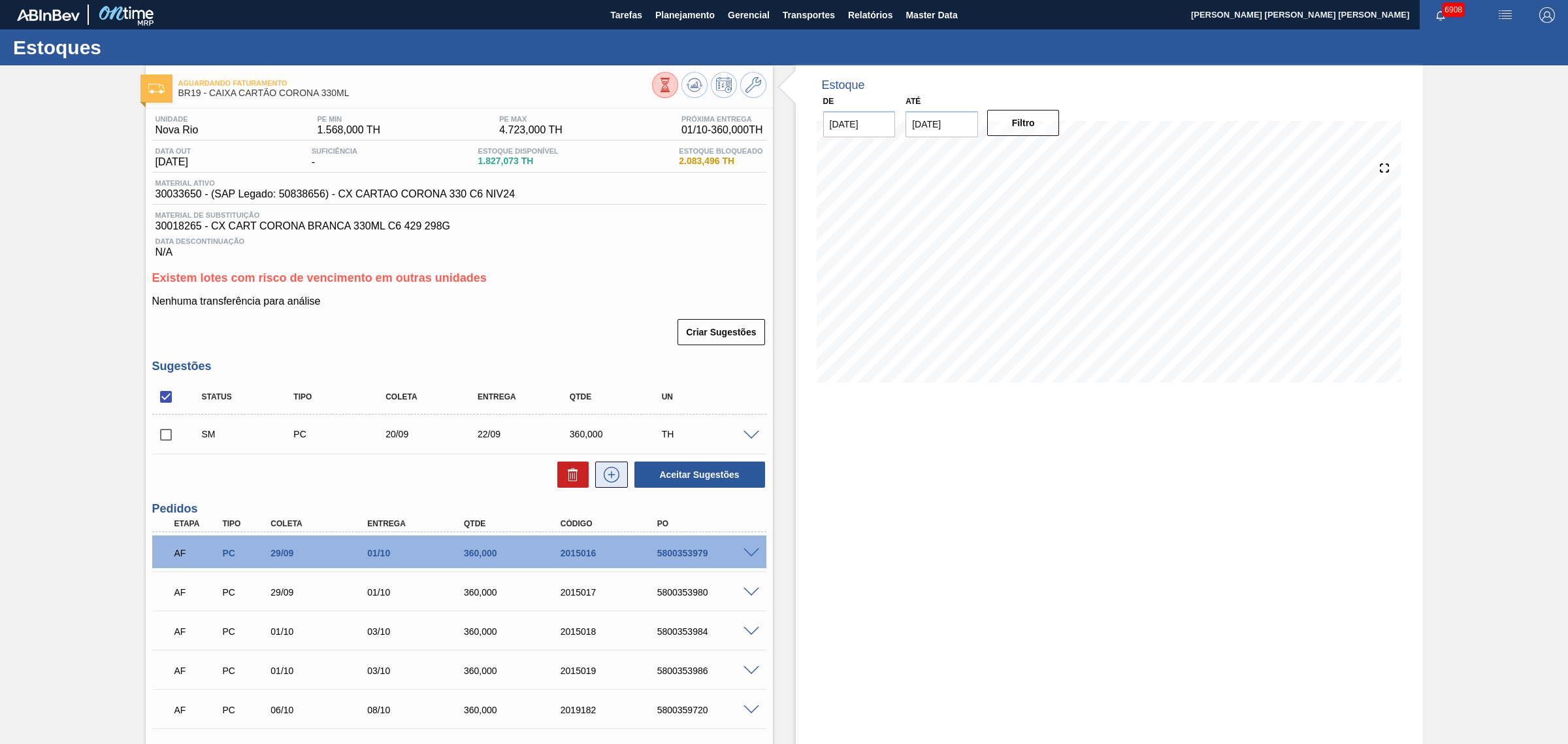
click at [621, 476] on icon at bounding box center [611, 475] width 21 height 16
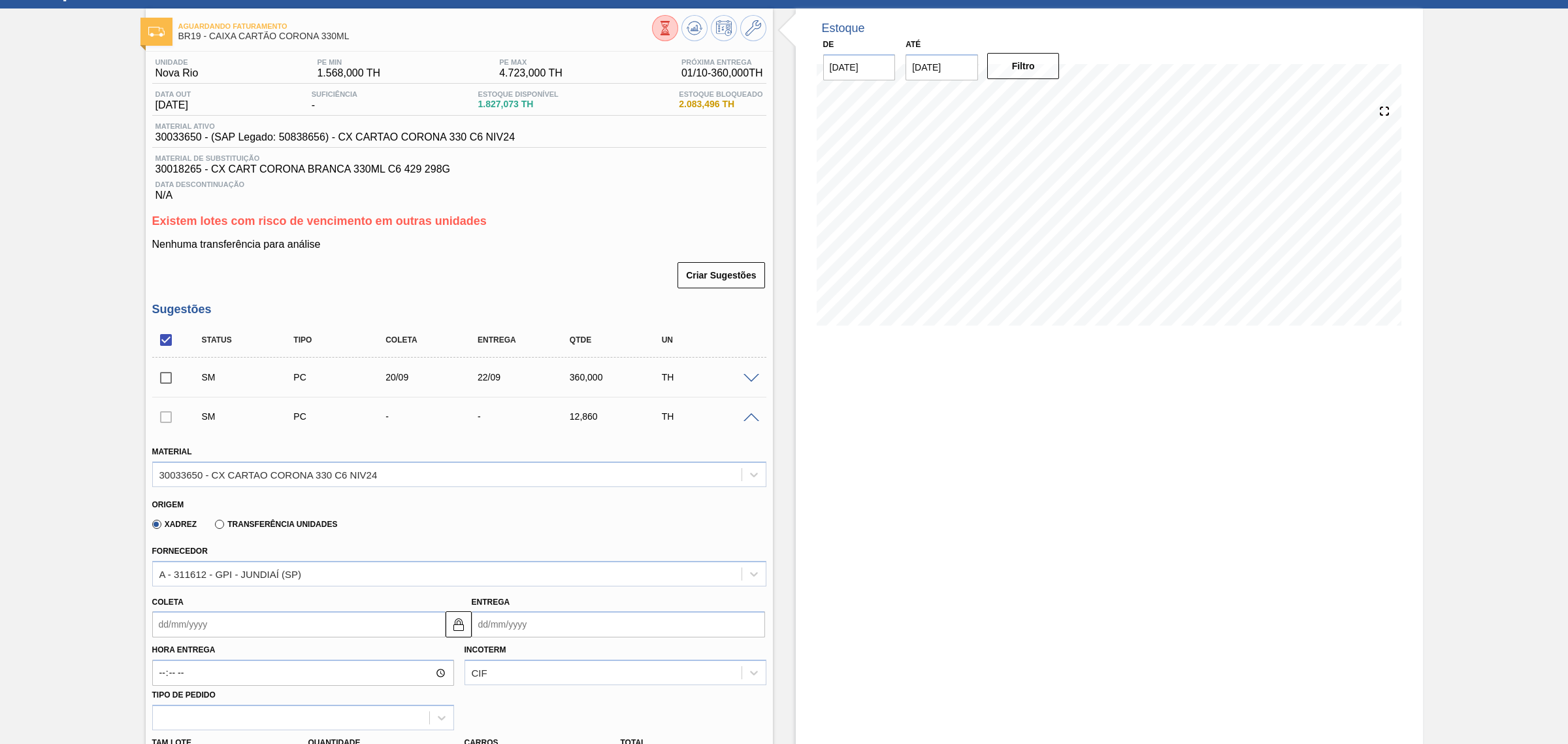
scroll to position [82, 0]
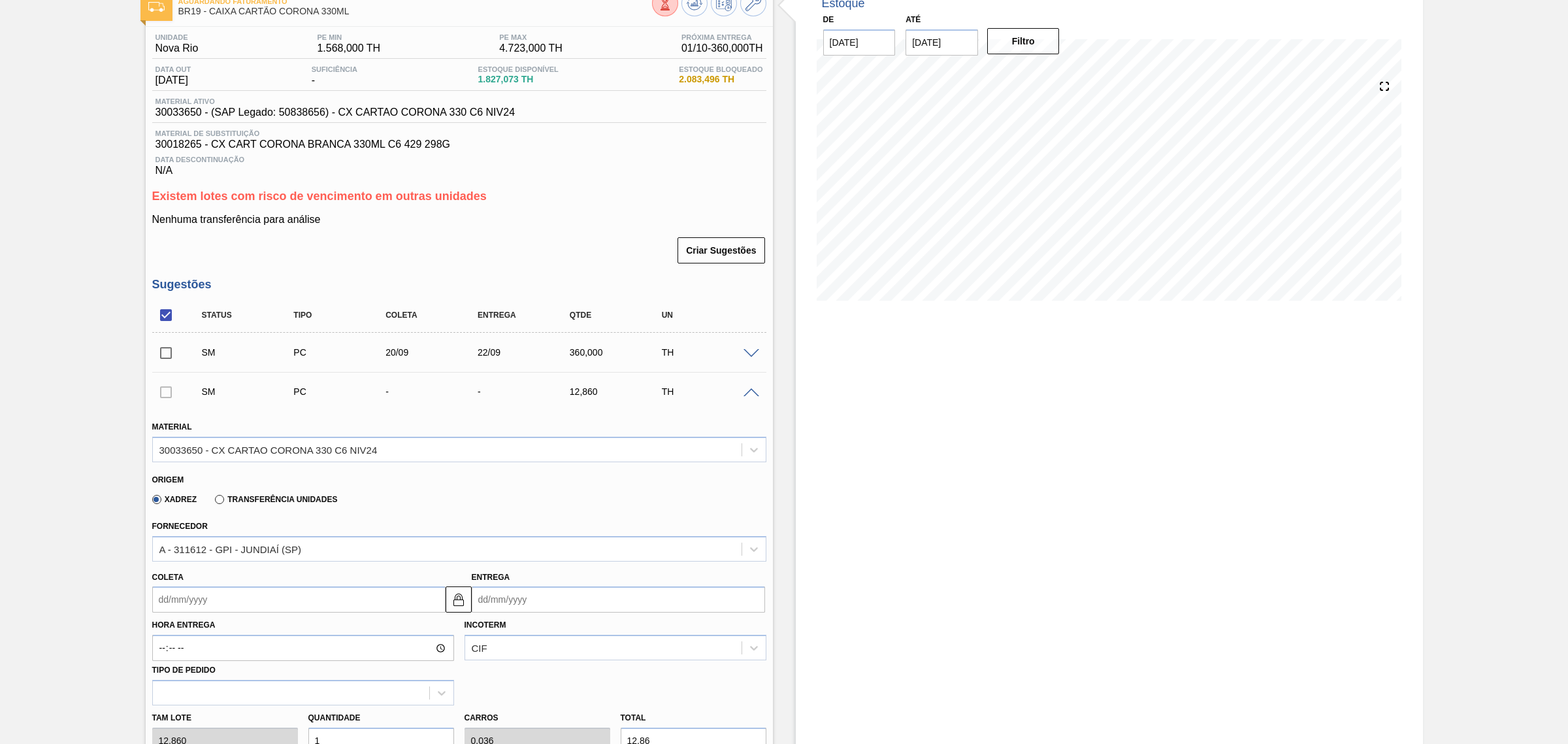
click at [546, 600] on input "Entrega" at bounding box center [618, 599] width 293 height 26
click at [549, 546] on div "24" at bounding box center [551, 540] width 18 height 18
type input "22/09/2025"
type input "24/09/2025"
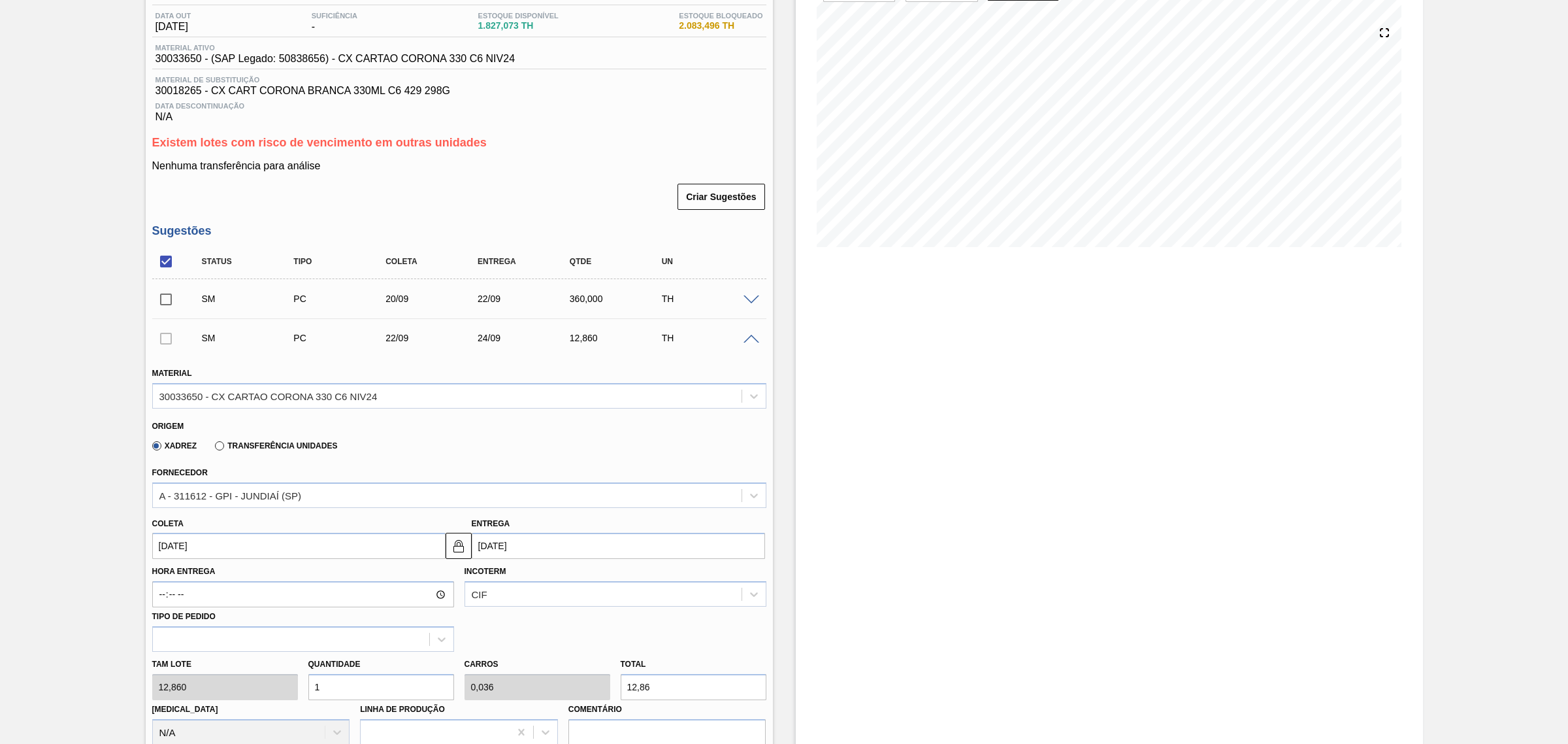
scroll to position [245, 0]
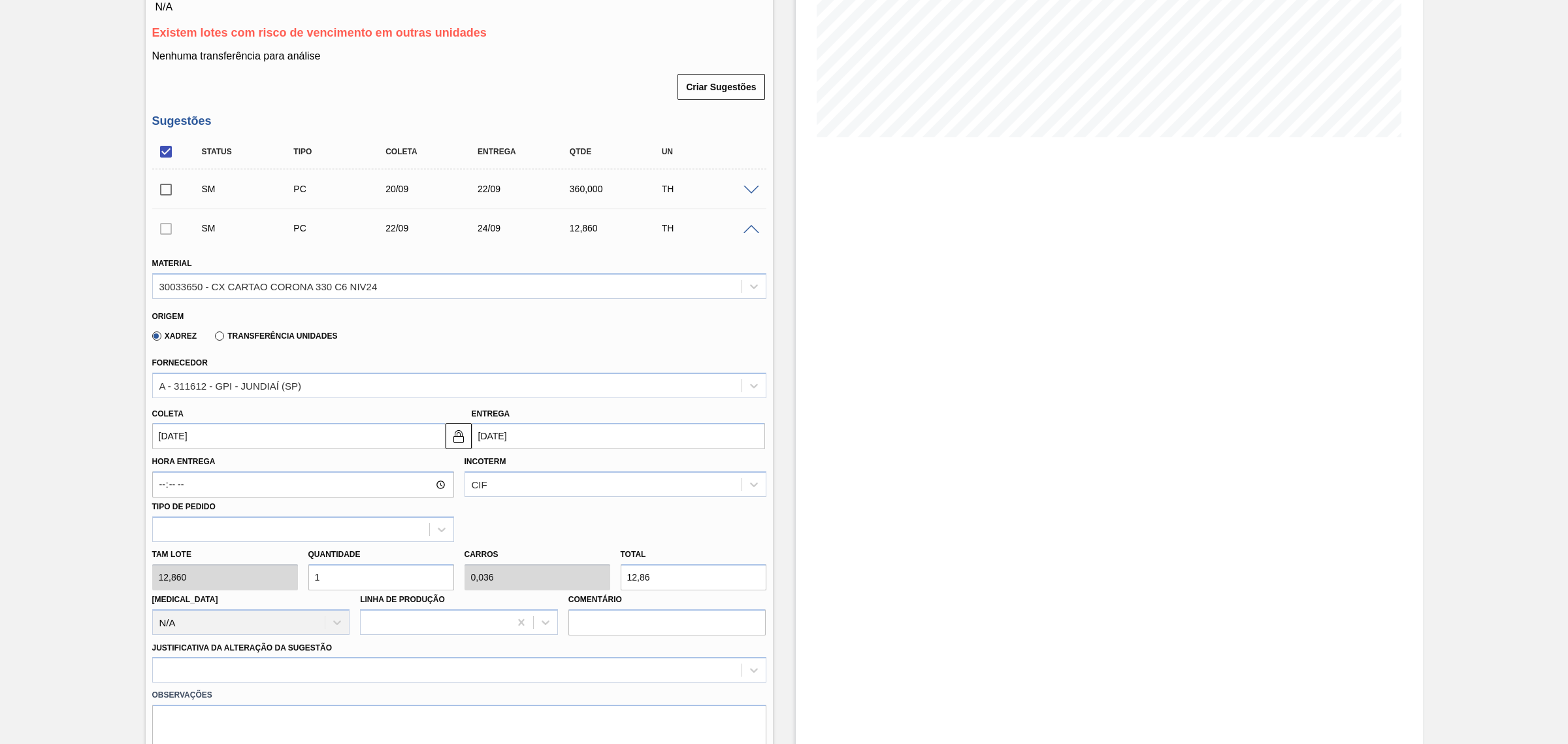
click at [652, 578] on input "12,86" at bounding box center [694, 577] width 146 height 26
type input "0,233"
type input "0,008"
type input "3"
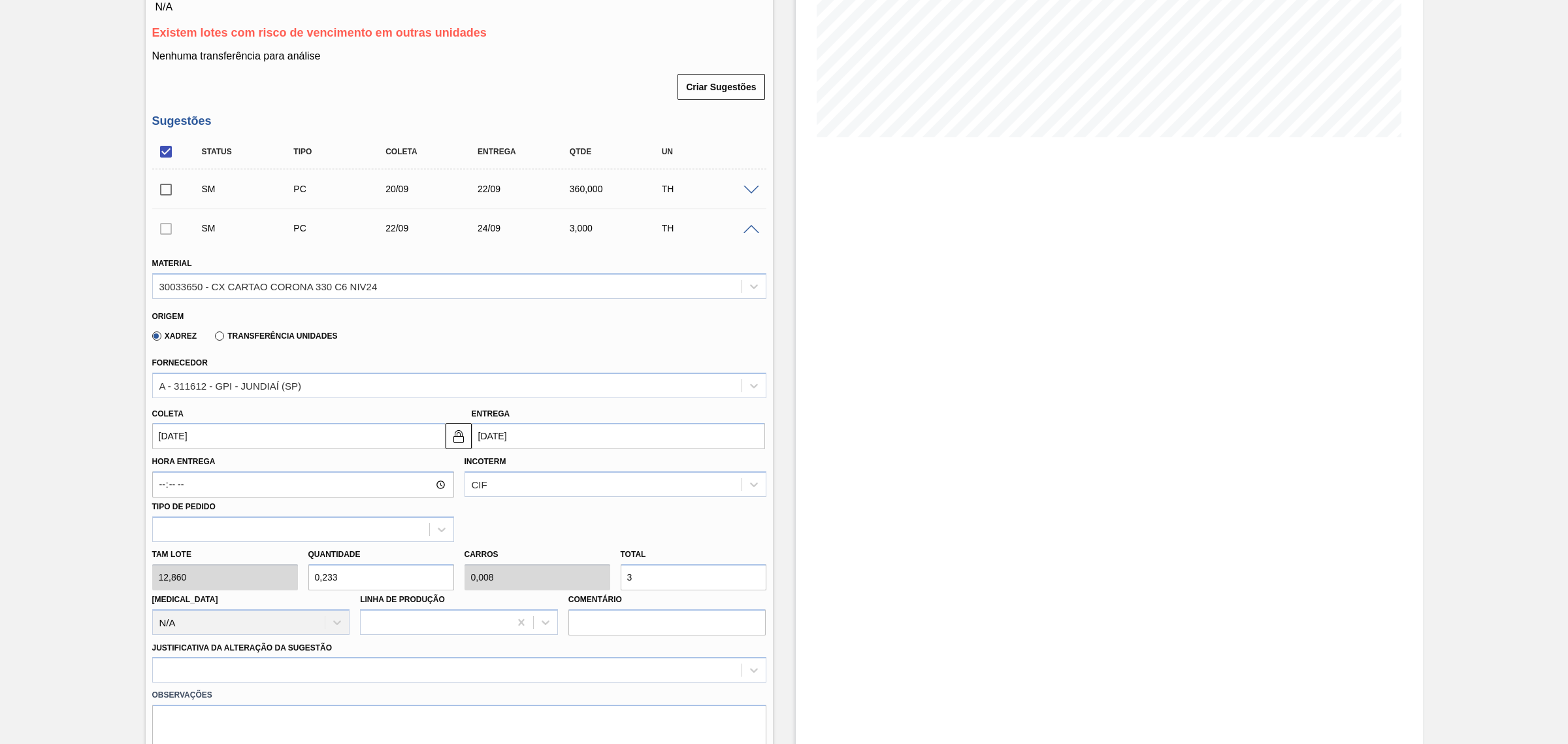
type input "2,799"
type input "0,1"
type input "36"
type input "27,994"
type input "1"
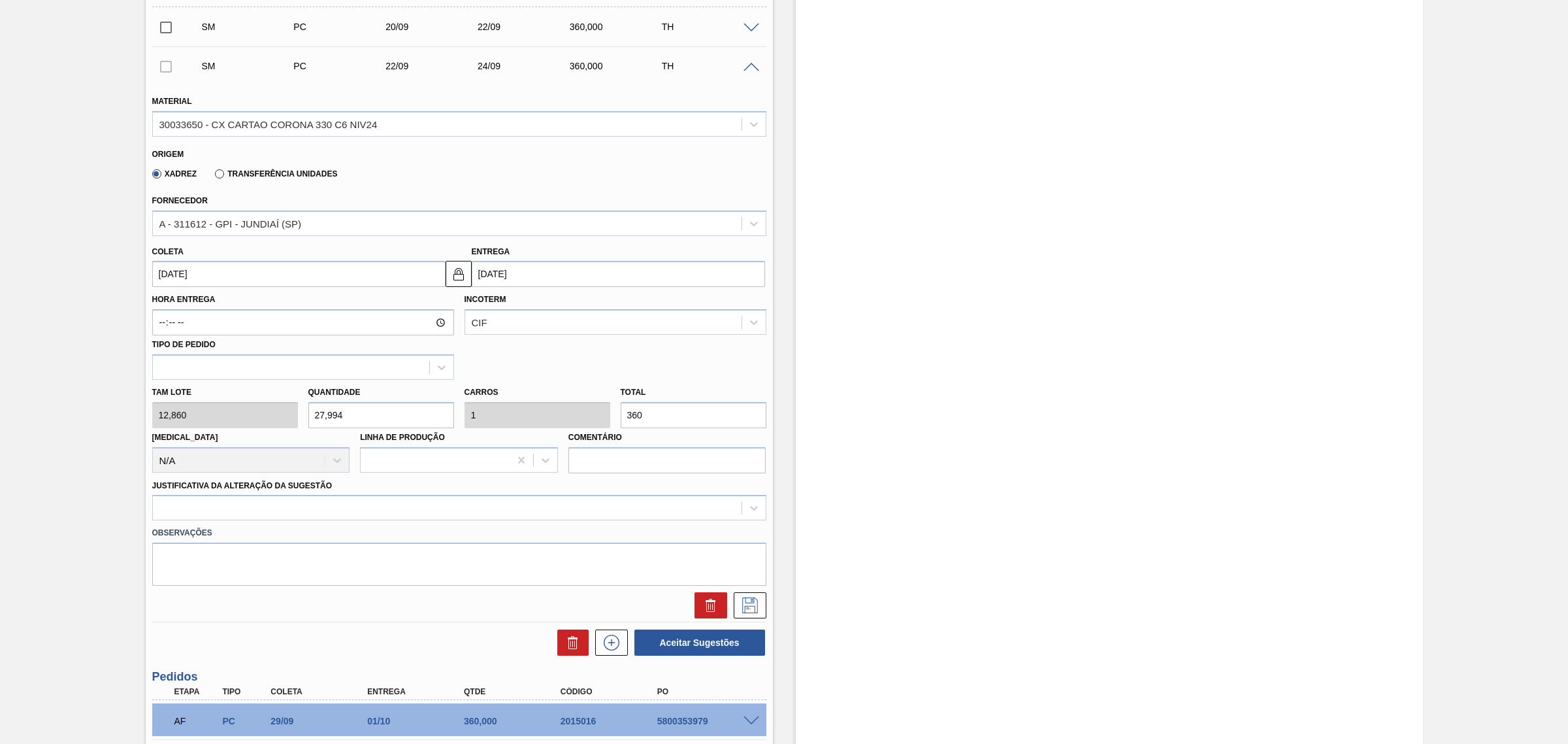
scroll to position [409, 0]
type input "360"
click at [434, 511] on div at bounding box center [446, 507] width 588 height 19
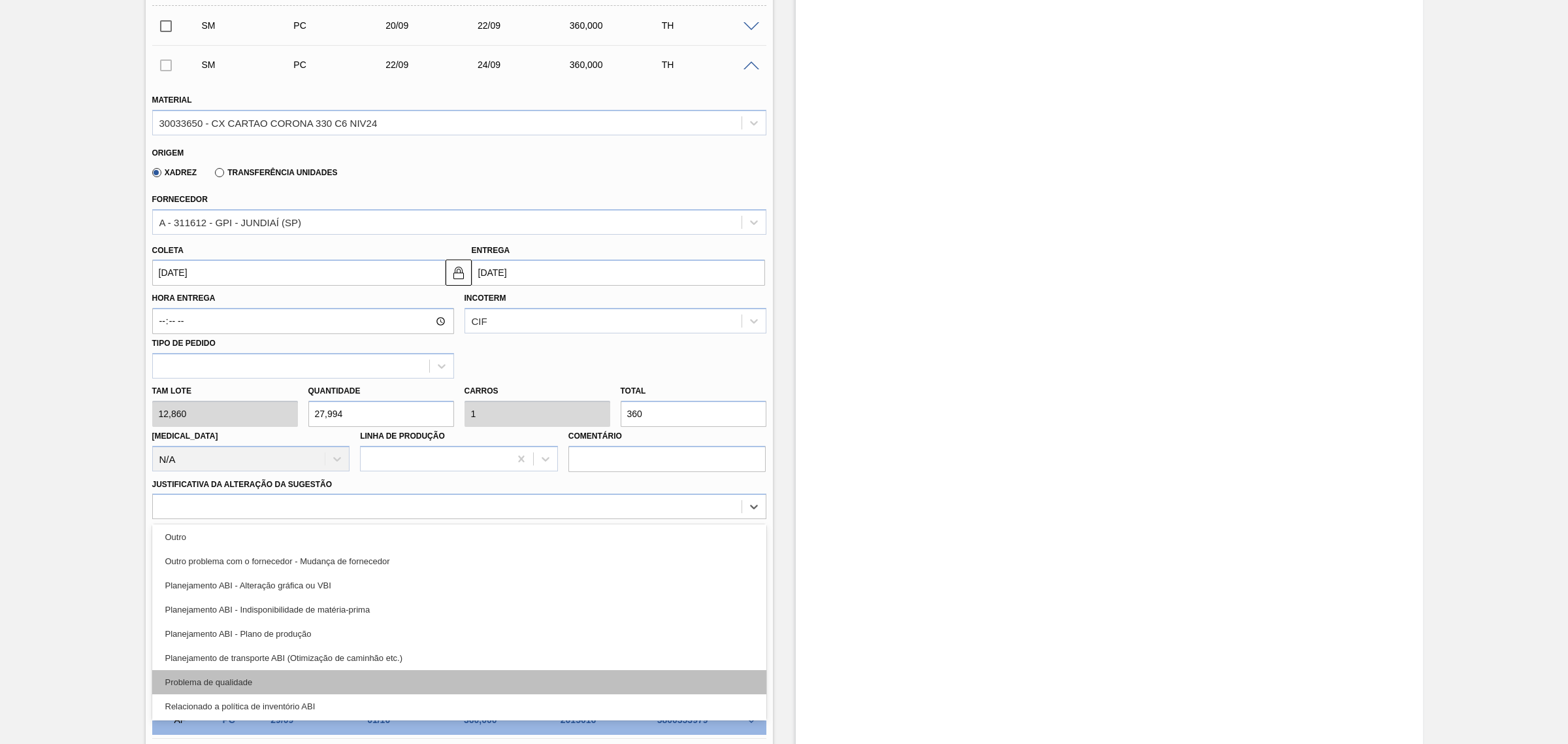
scroll to position [163, 0]
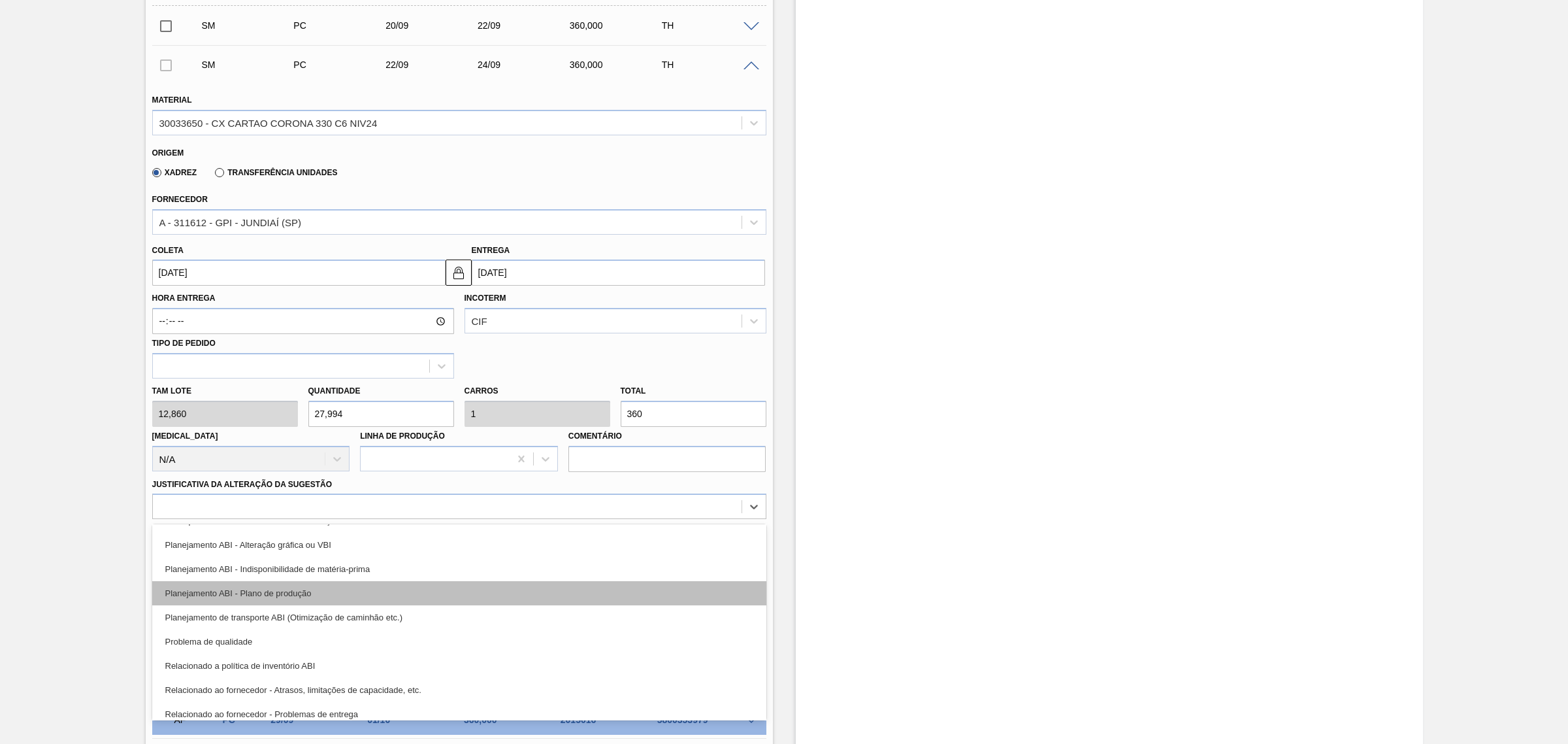
click at [411, 601] on div "Planejamento ABI - Plano de produção" at bounding box center [460, 593] width 614 height 25
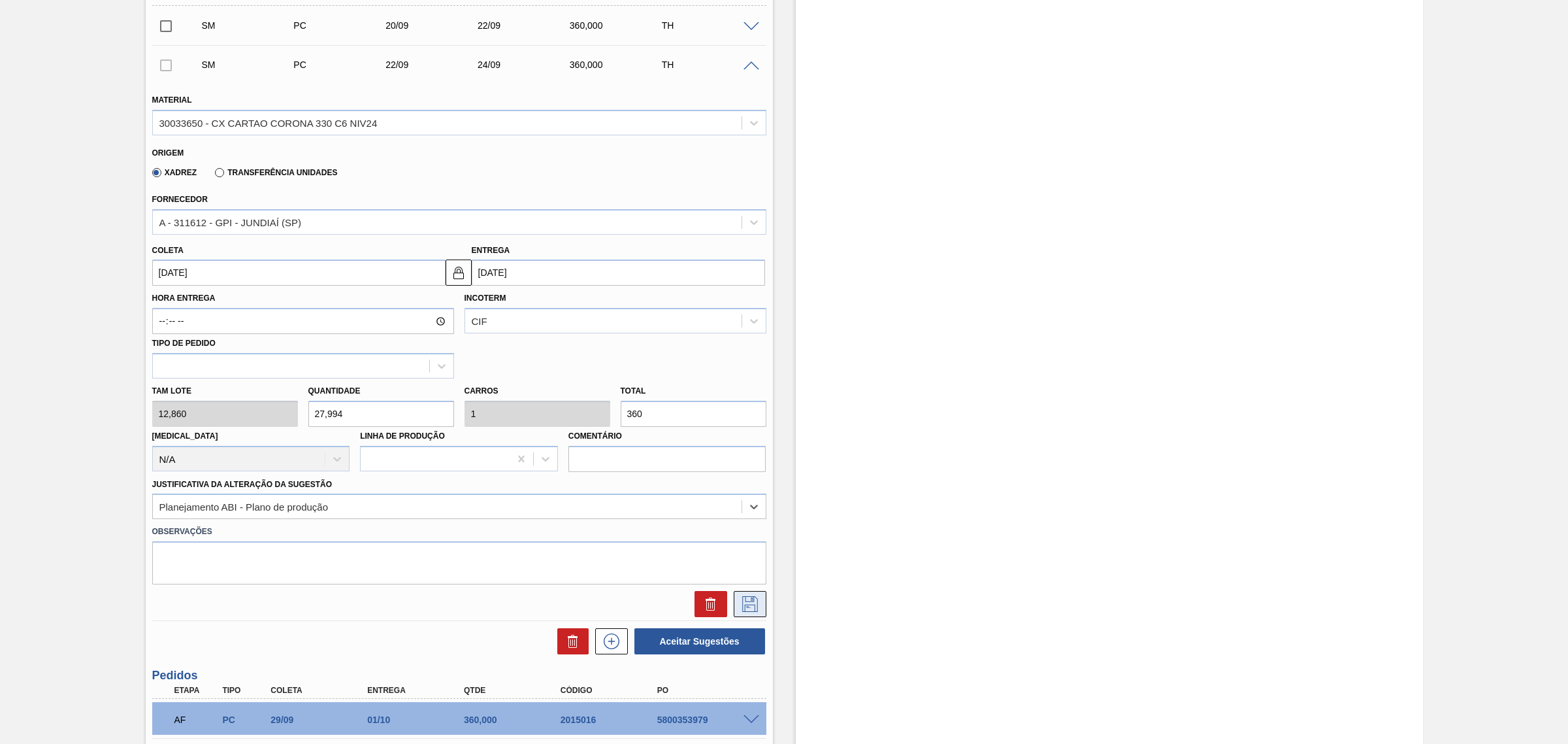
click at [749, 603] on icon at bounding box center [750, 604] width 21 height 16
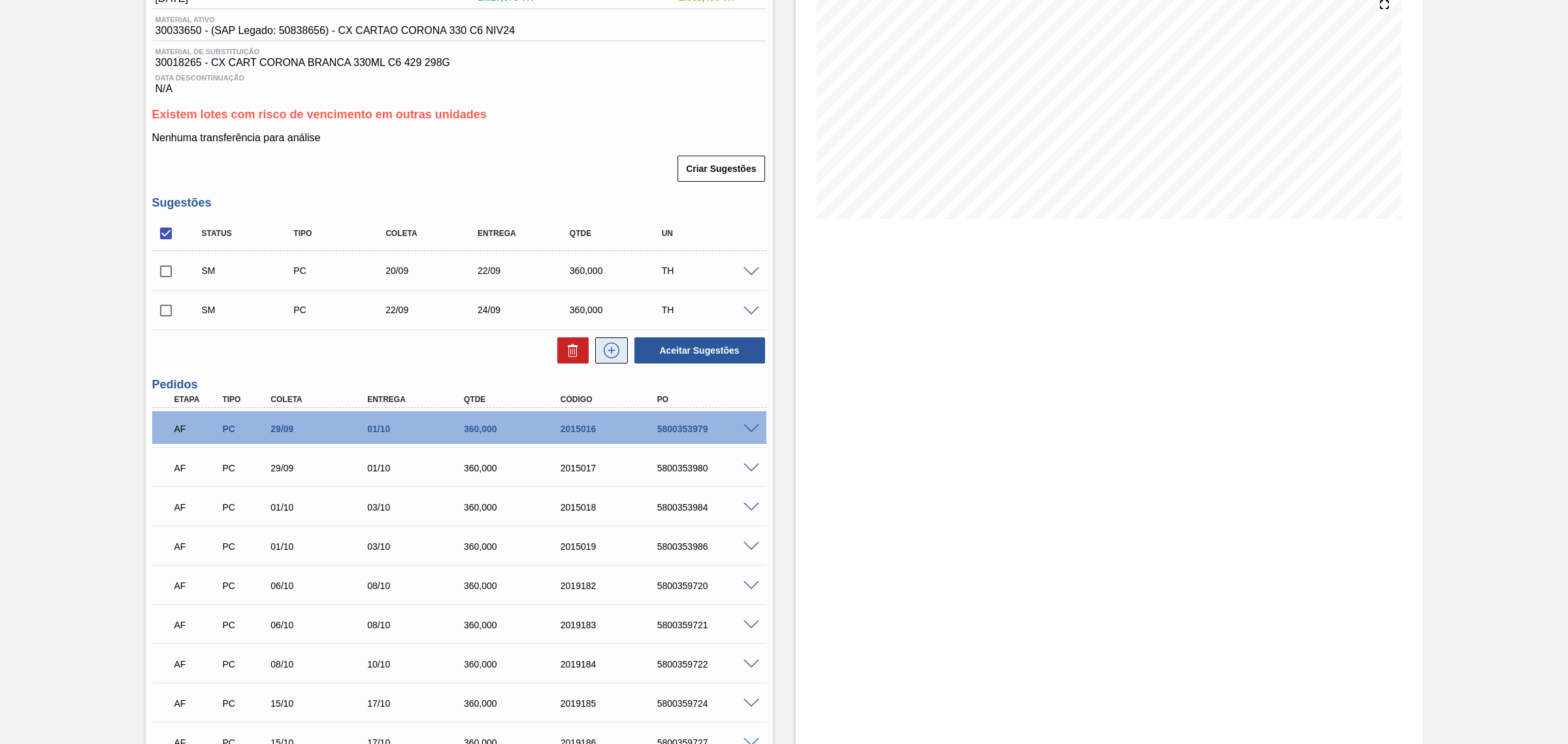
click at [609, 345] on icon at bounding box center [611, 350] width 21 height 16
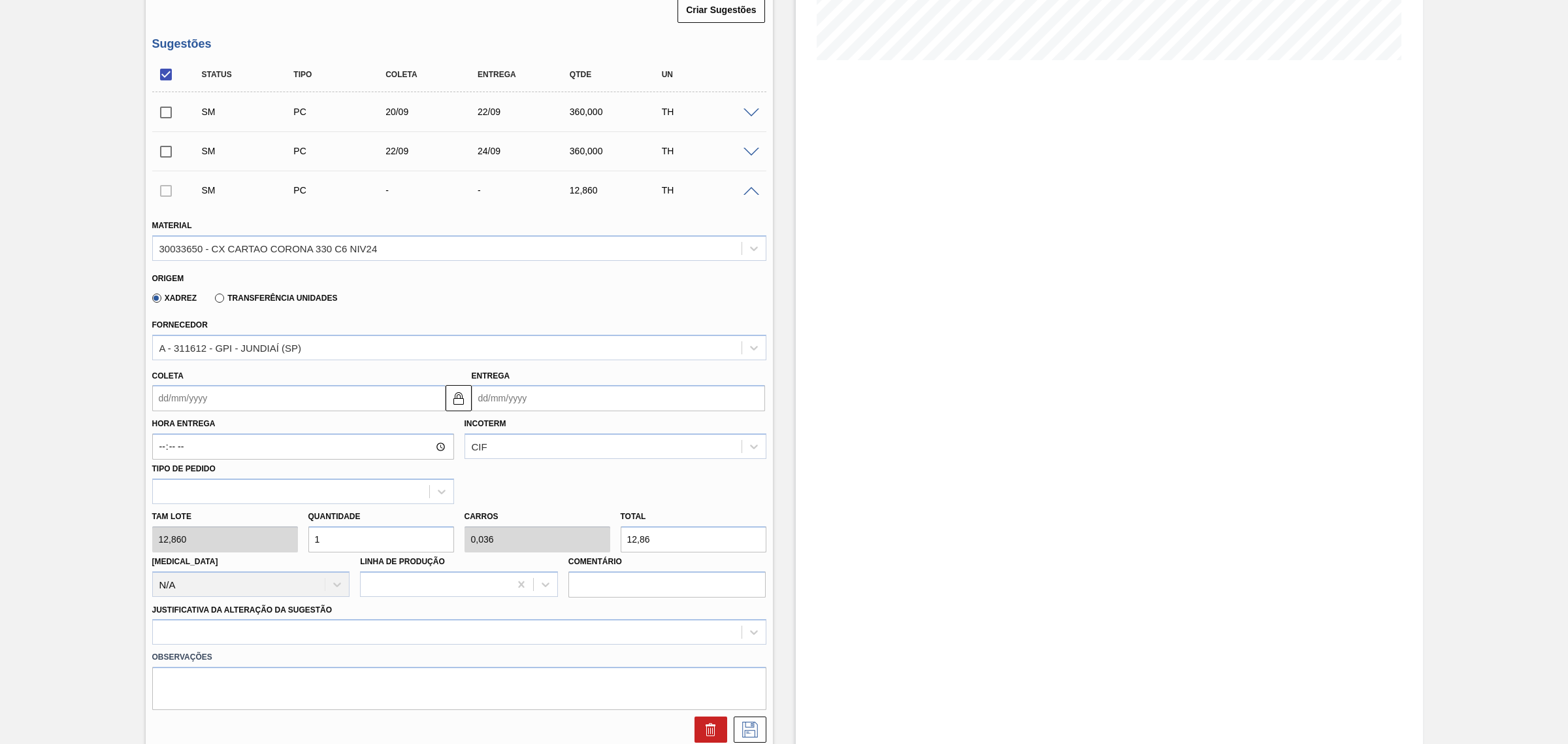
scroll to position [326, 0]
click at [541, 393] on input "Entrega" at bounding box center [618, 394] width 293 height 26
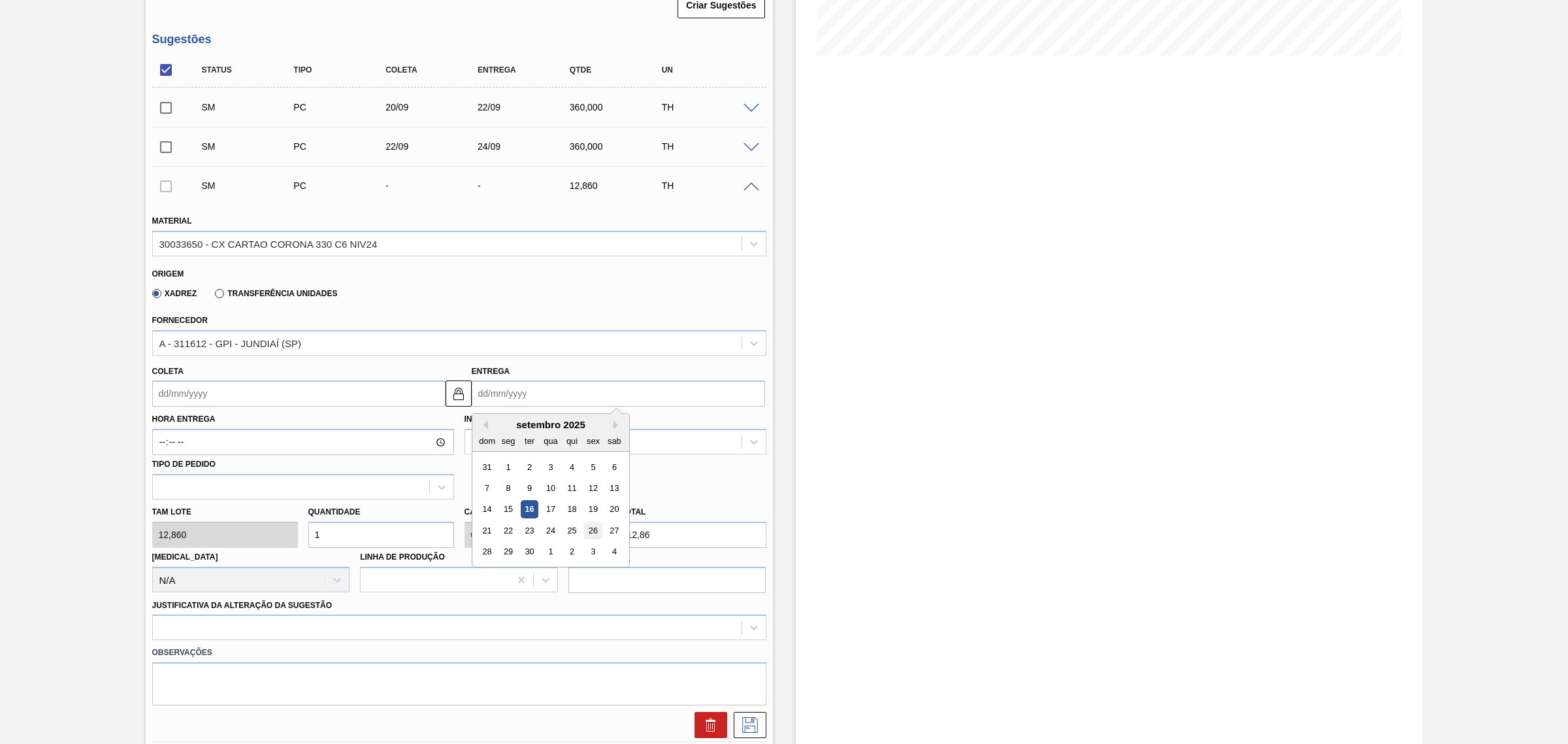
click at [591, 533] on div "26" at bounding box center [593, 530] width 18 height 18
type input "24/09/2025"
type input "26/09/2025"
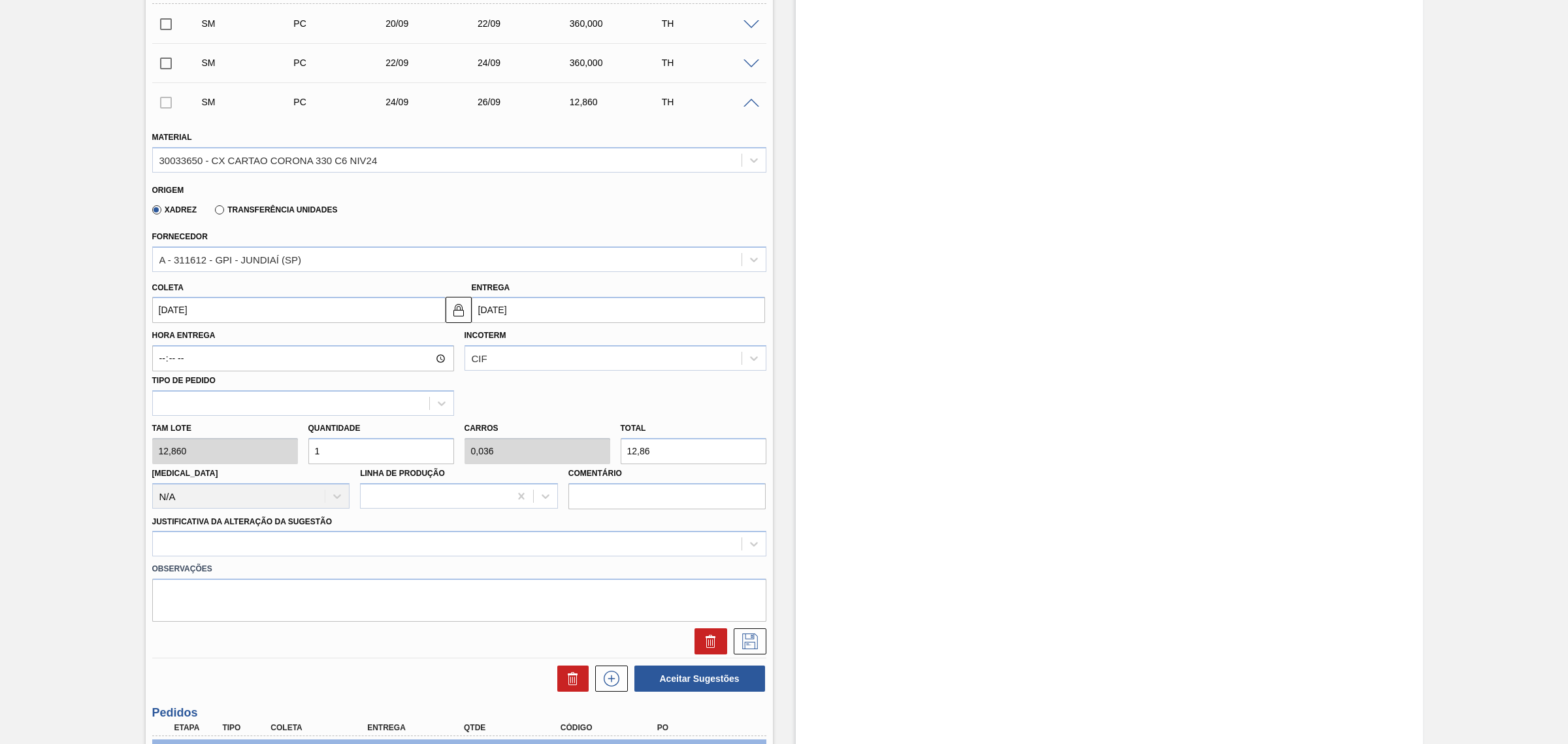
scroll to position [490, 0]
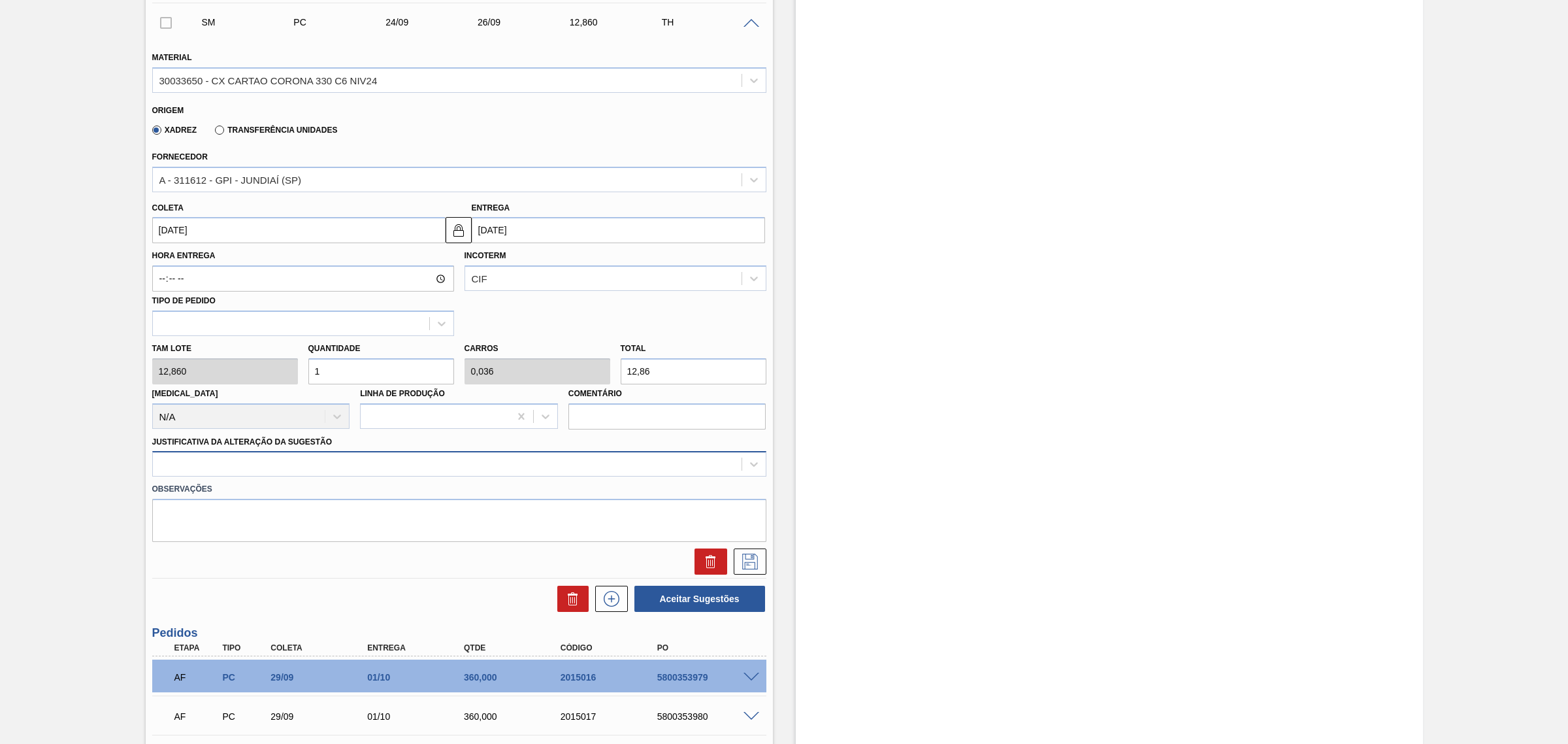
click at [462, 470] on div at bounding box center [446, 464] width 588 height 19
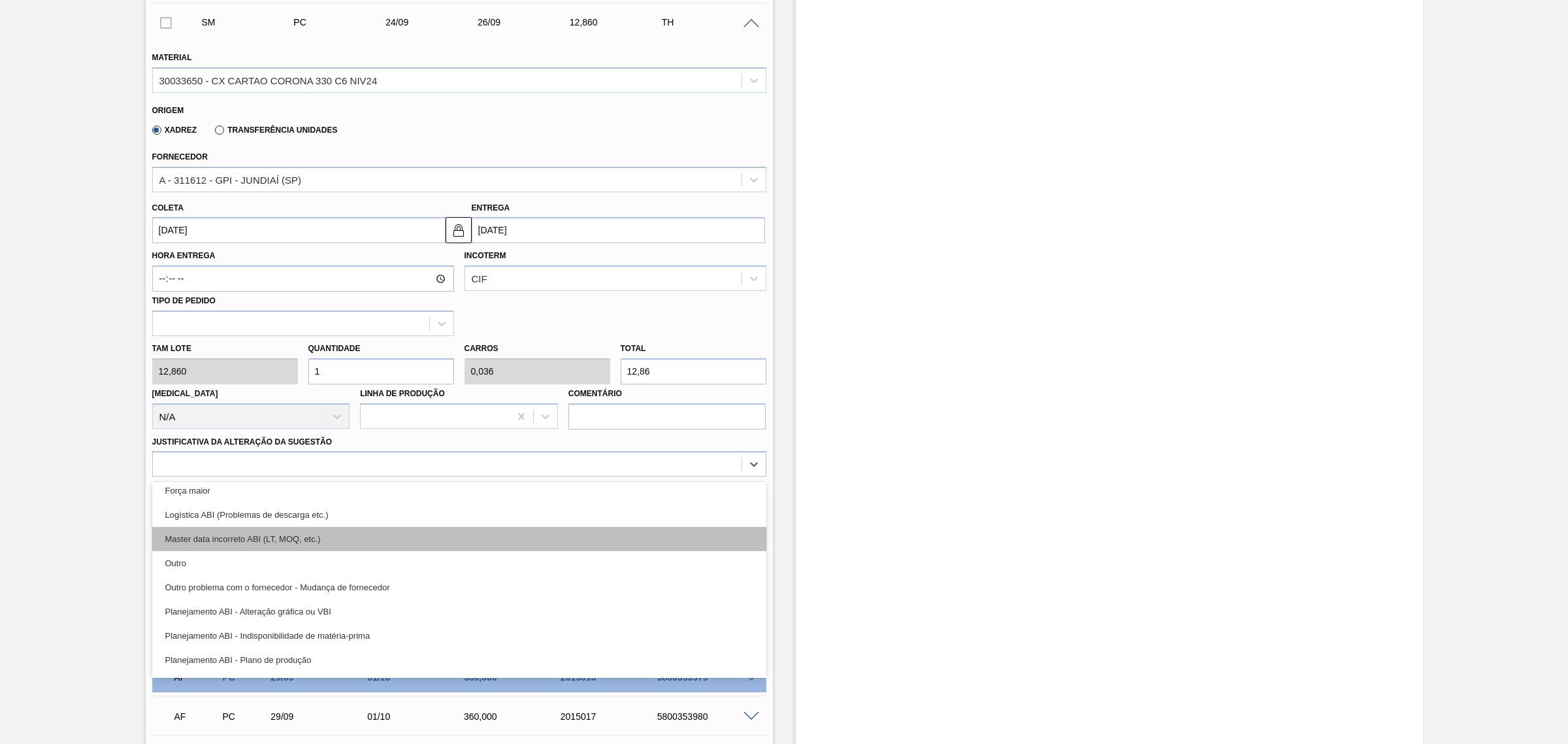
scroll to position [82, 0]
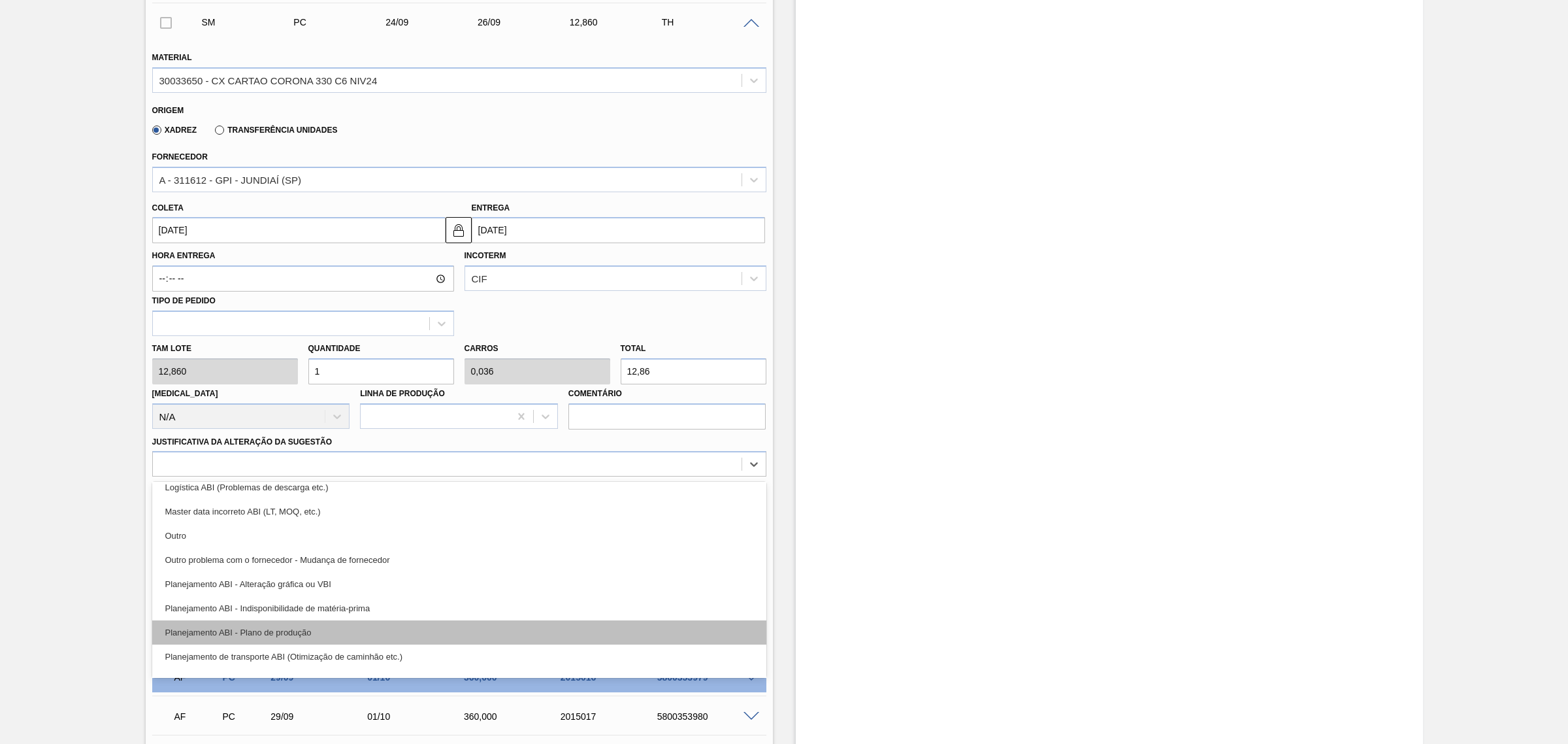
click at [446, 625] on div "Planejamento ABI - Plano de produção" at bounding box center [460, 633] width 614 height 25
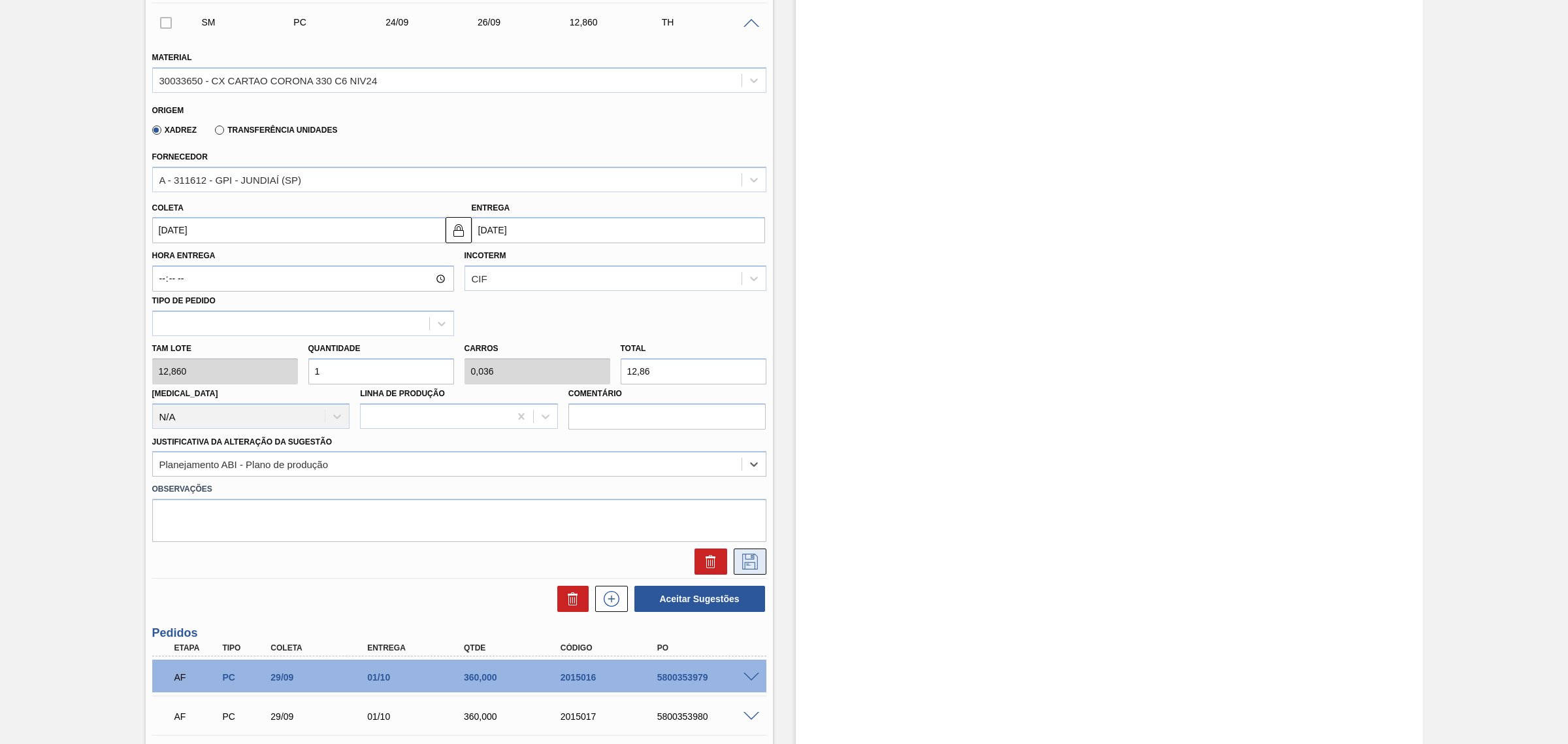
click at [753, 564] on icon at bounding box center [750, 562] width 21 height 16
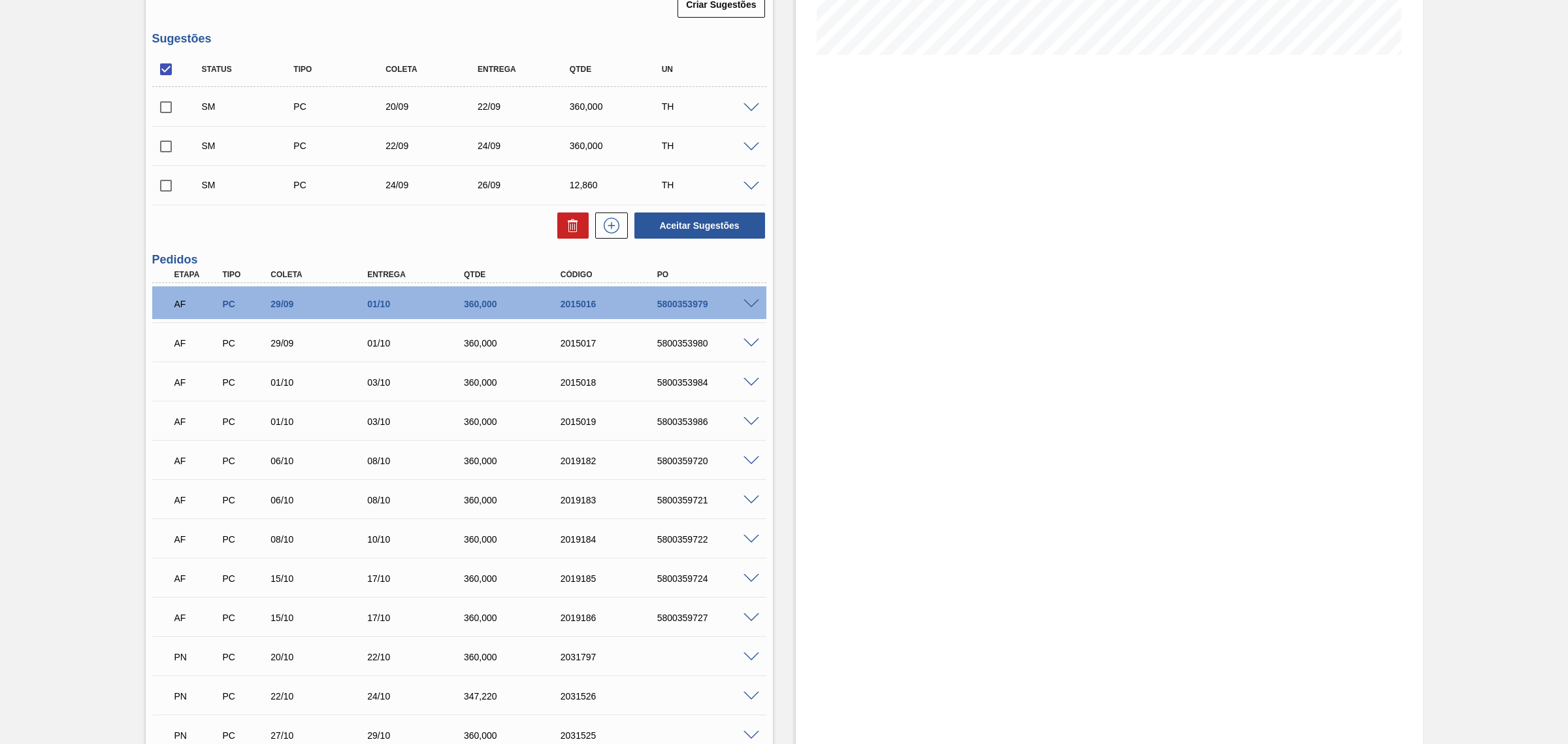
scroll to position [326, 0]
click at [748, 186] on span at bounding box center [752, 187] width 16 height 10
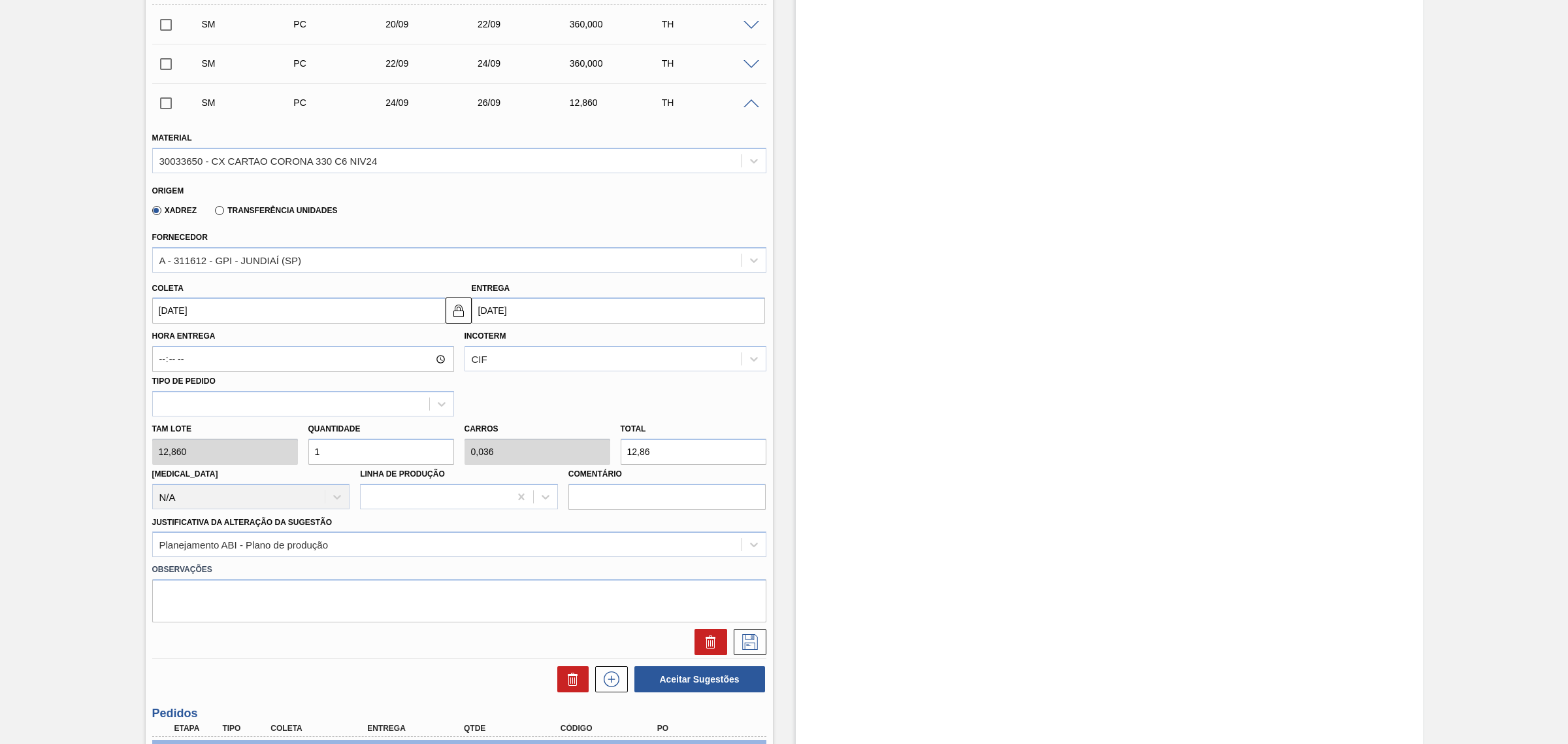
scroll to position [490, 0]
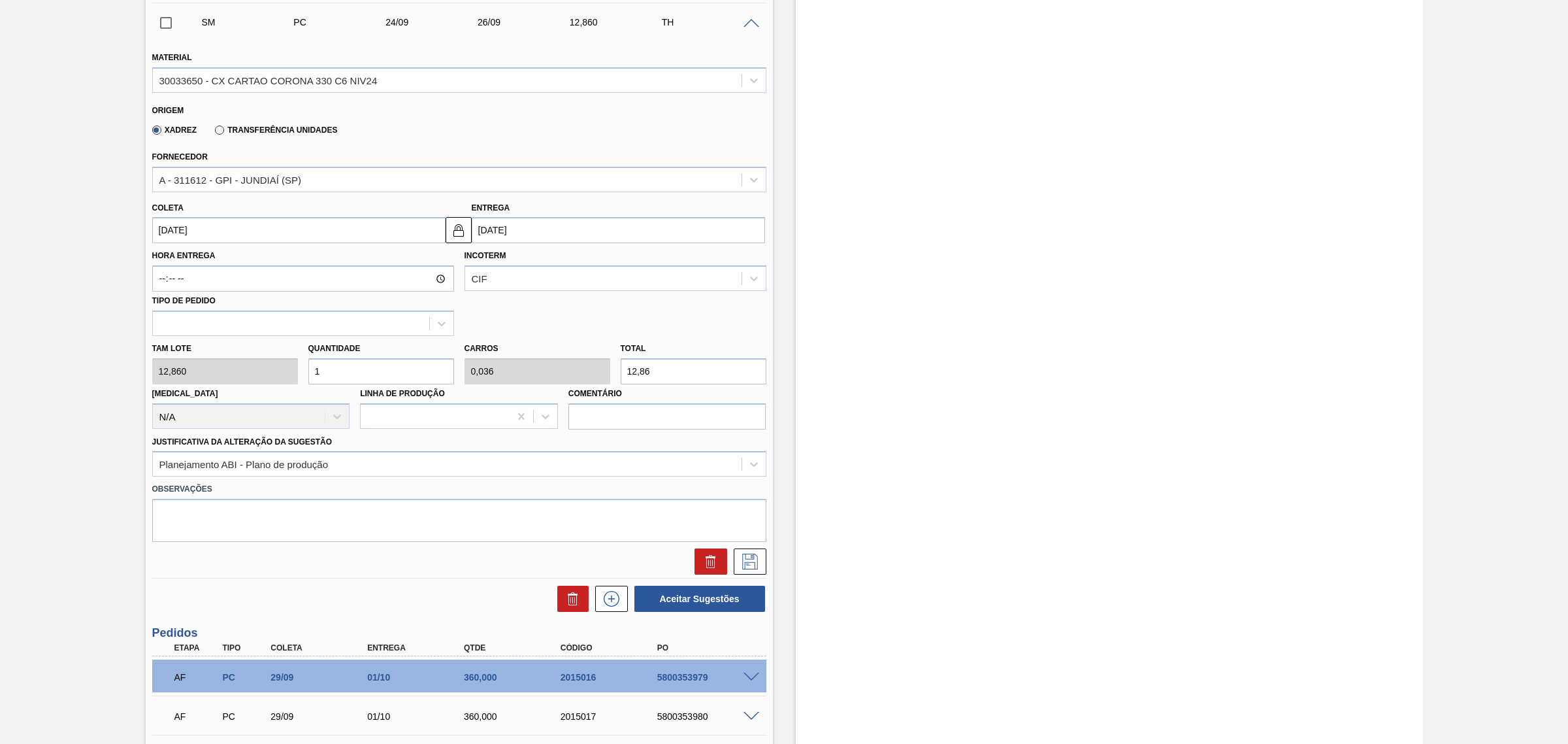
click at [670, 376] on input "12,86" at bounding box center [694, 371] width 146 height 26
type input "0,233"
type input "0,008"
type input "3"
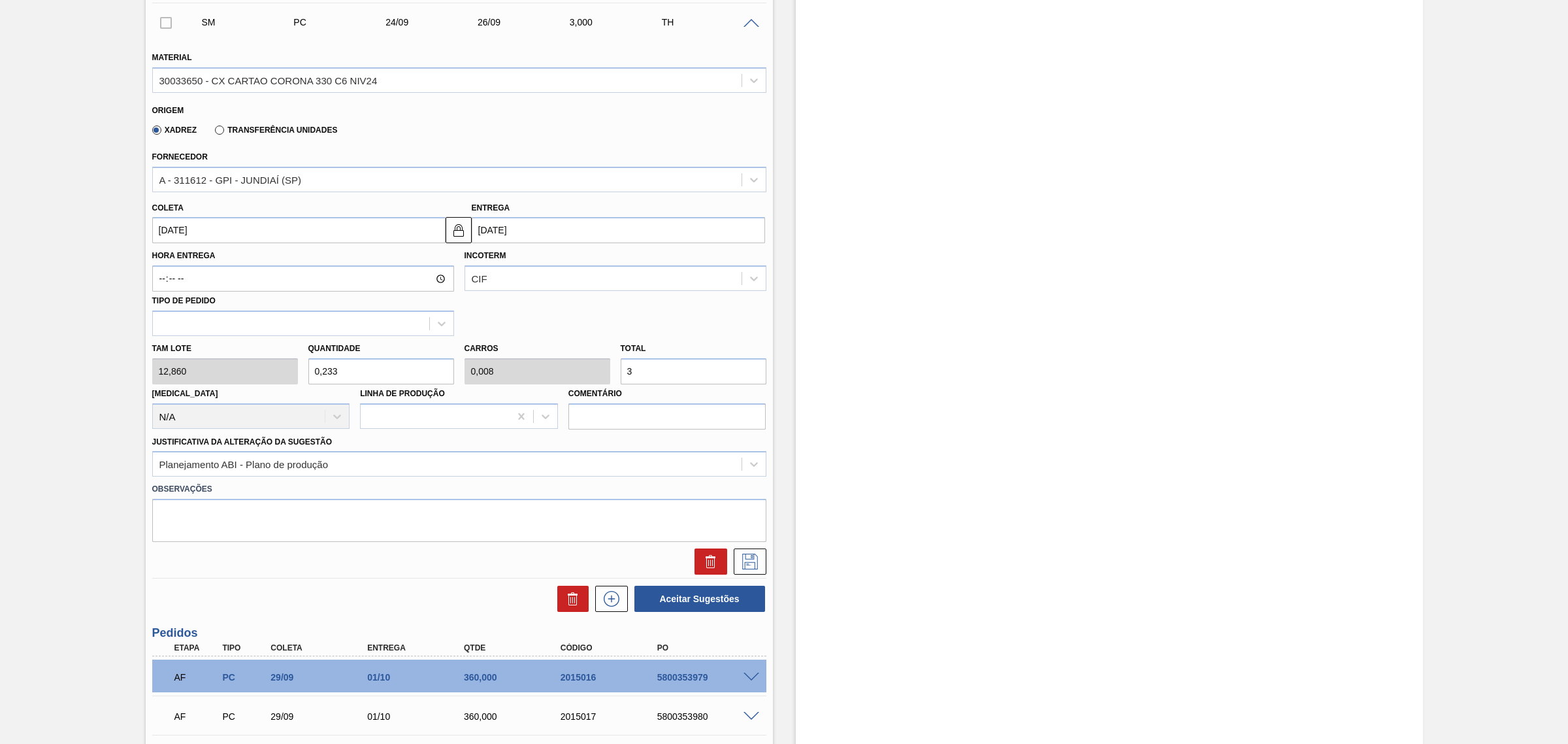
type input "2,799"
type input "0,1"
type input "36"
type input "27,994"
type input "1"
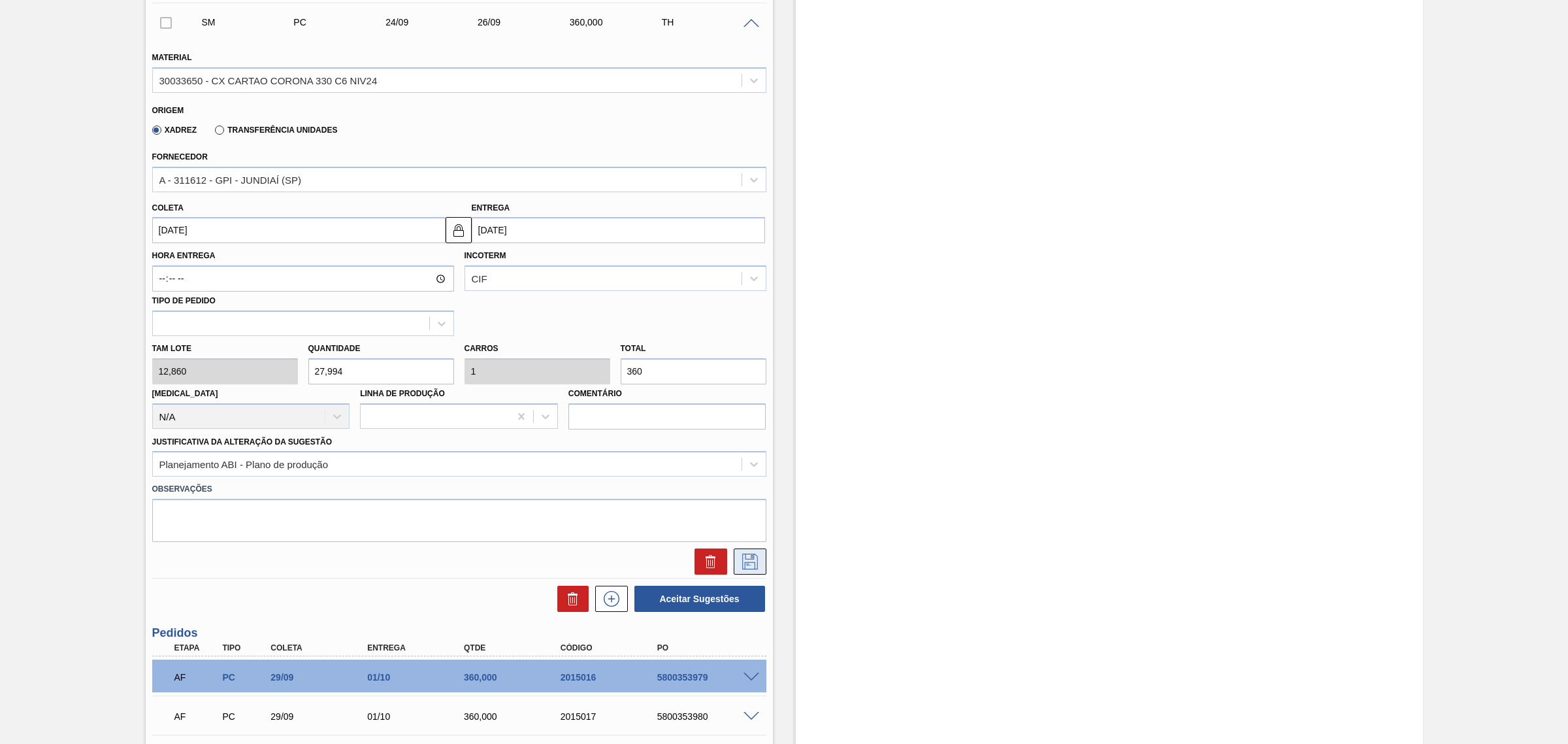
type input "360"
click at [753, 575] on button at bounding box center [750, 562] width 32 height 26
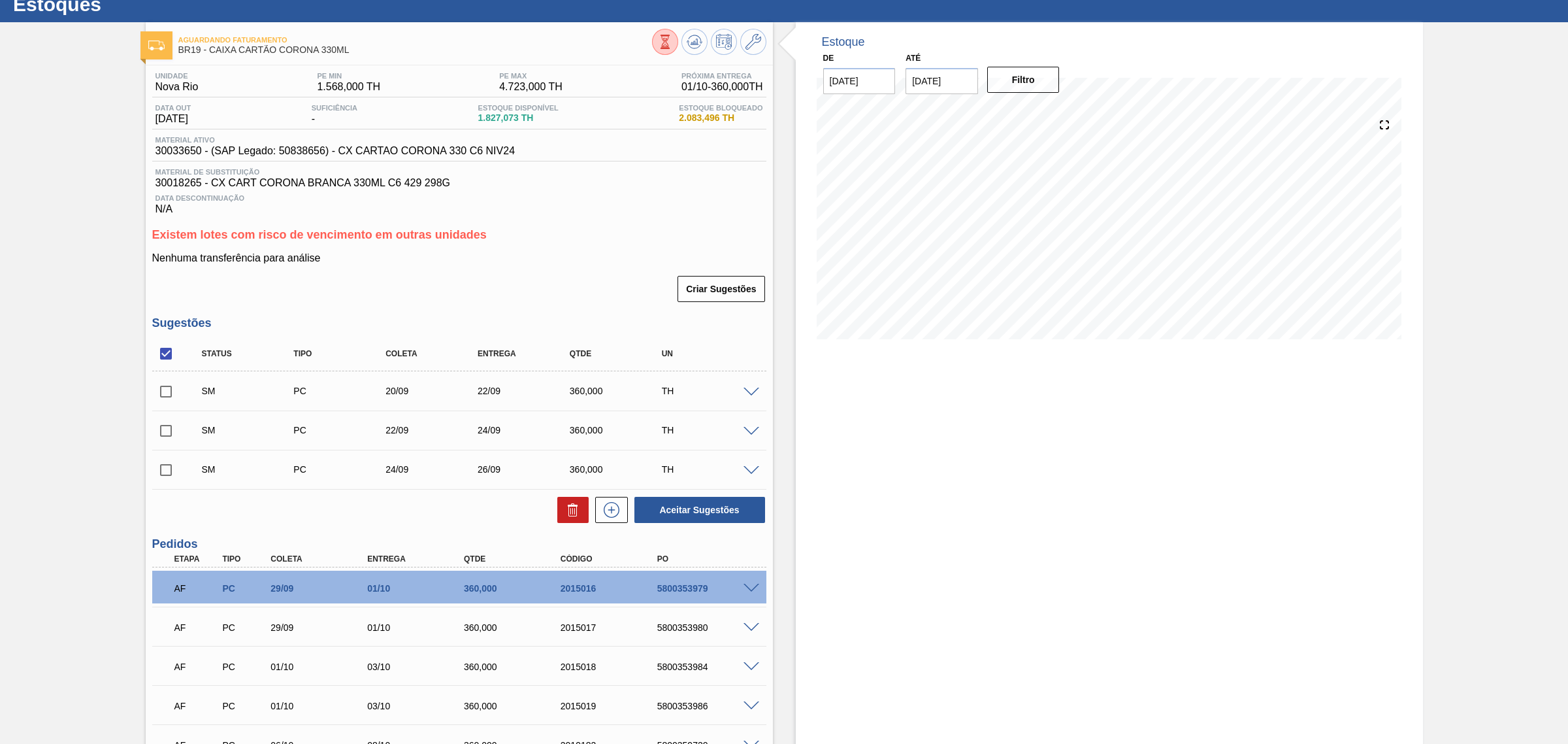
scroll to position [82, 0]
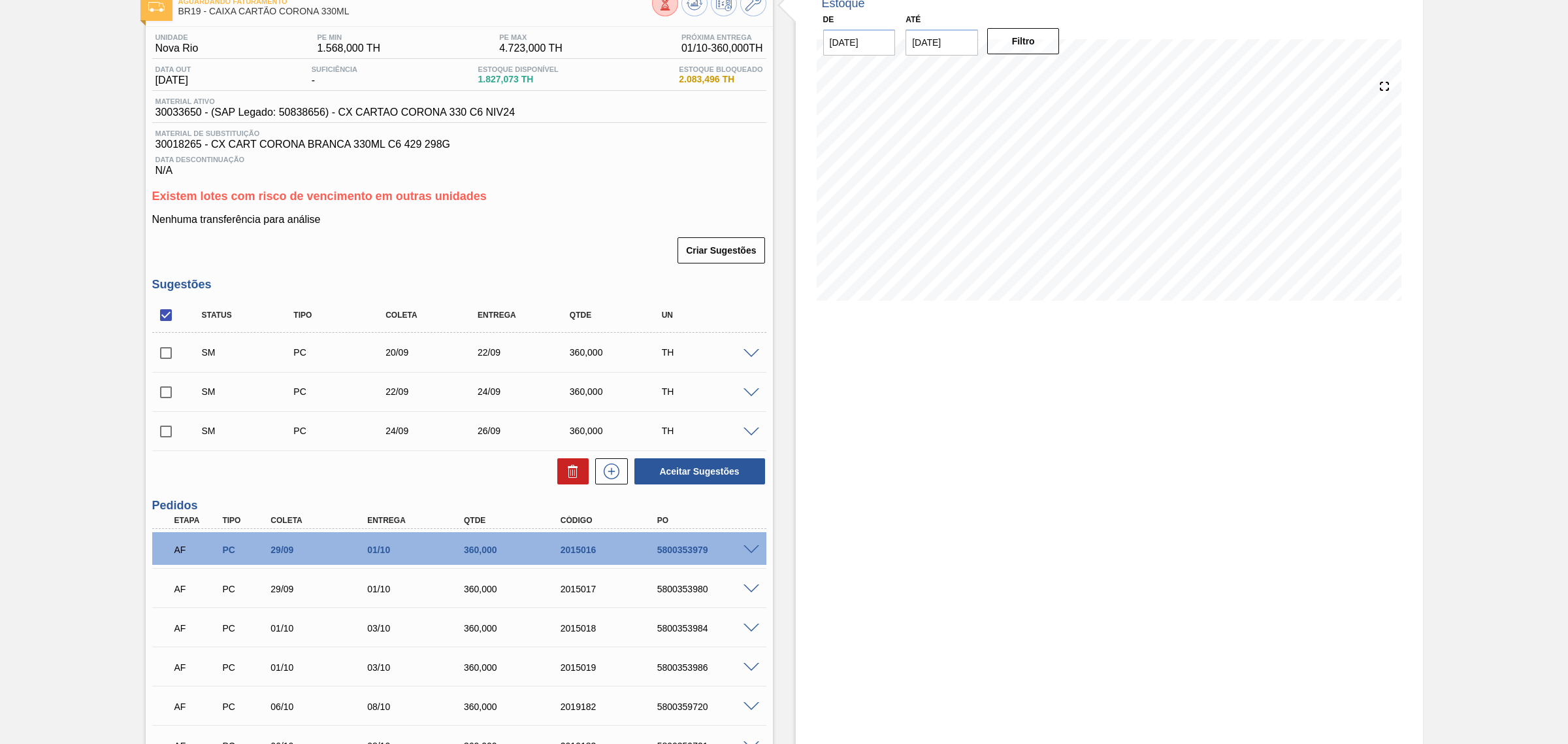
click at [167, 312] on input "checkbox" at bounding box center [166, 314] width 27 height 27
checkbox input "true"
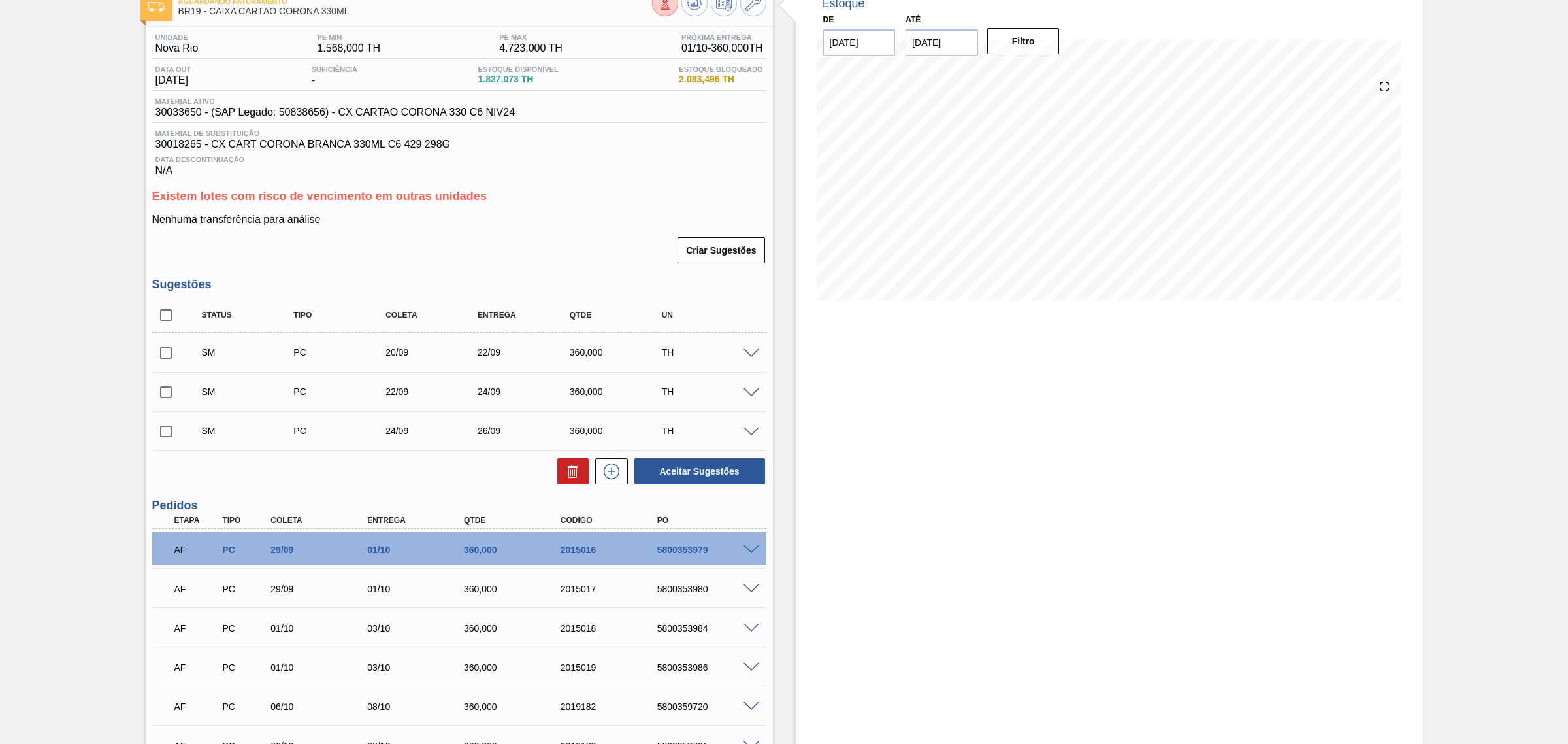
checkbox input "true"
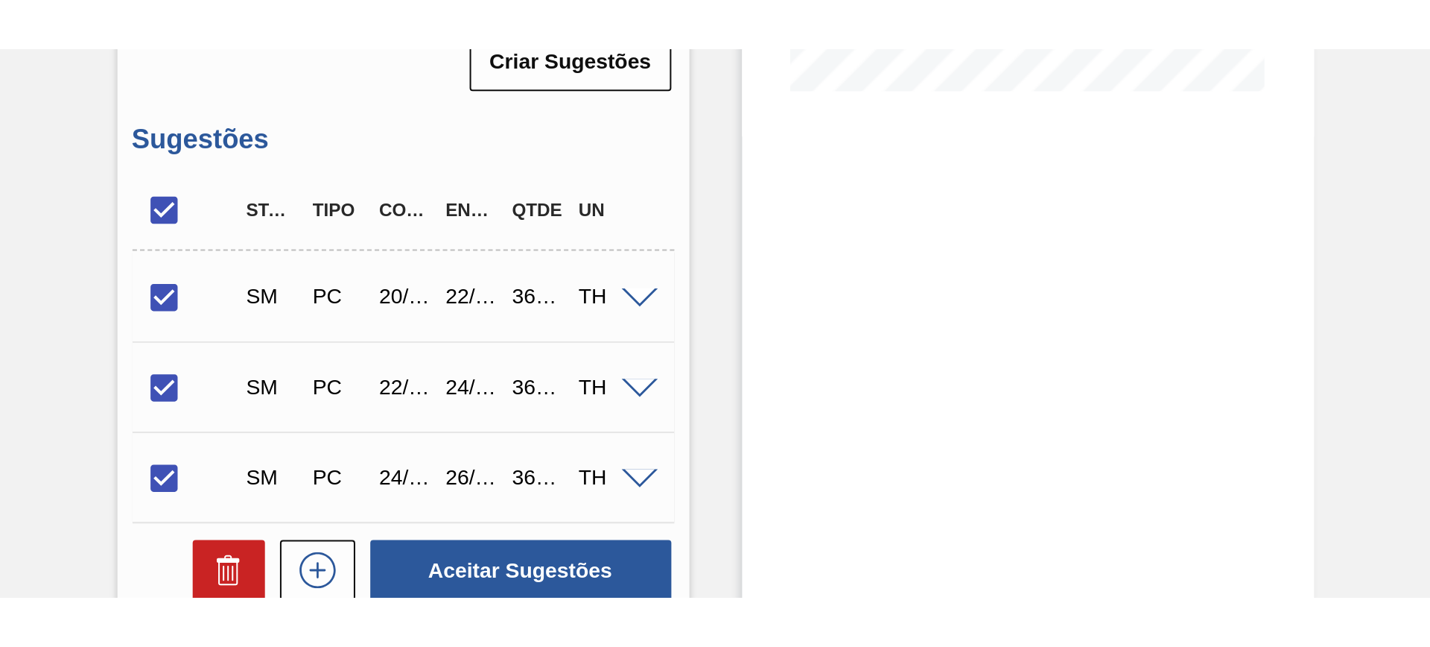
scroll to position [372, 0]
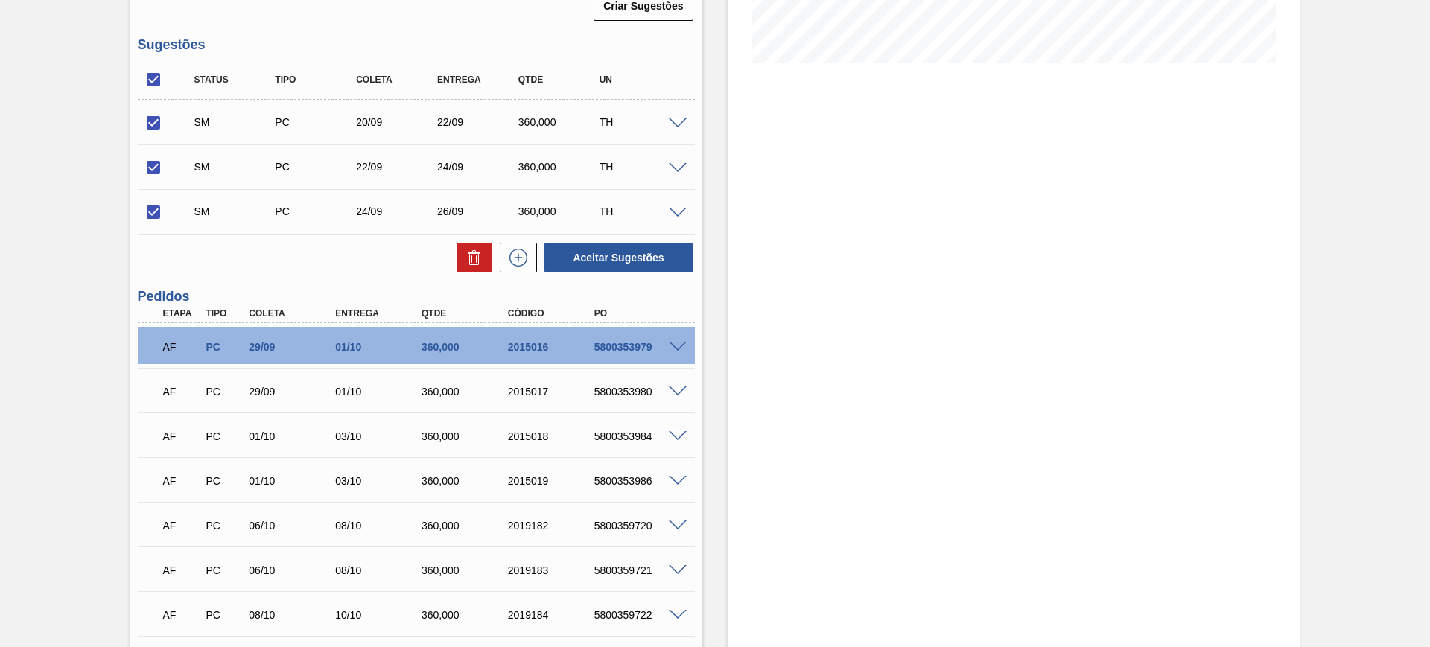
click at [669, 347] on span at bounding box center [678, 347] width 18 height 11
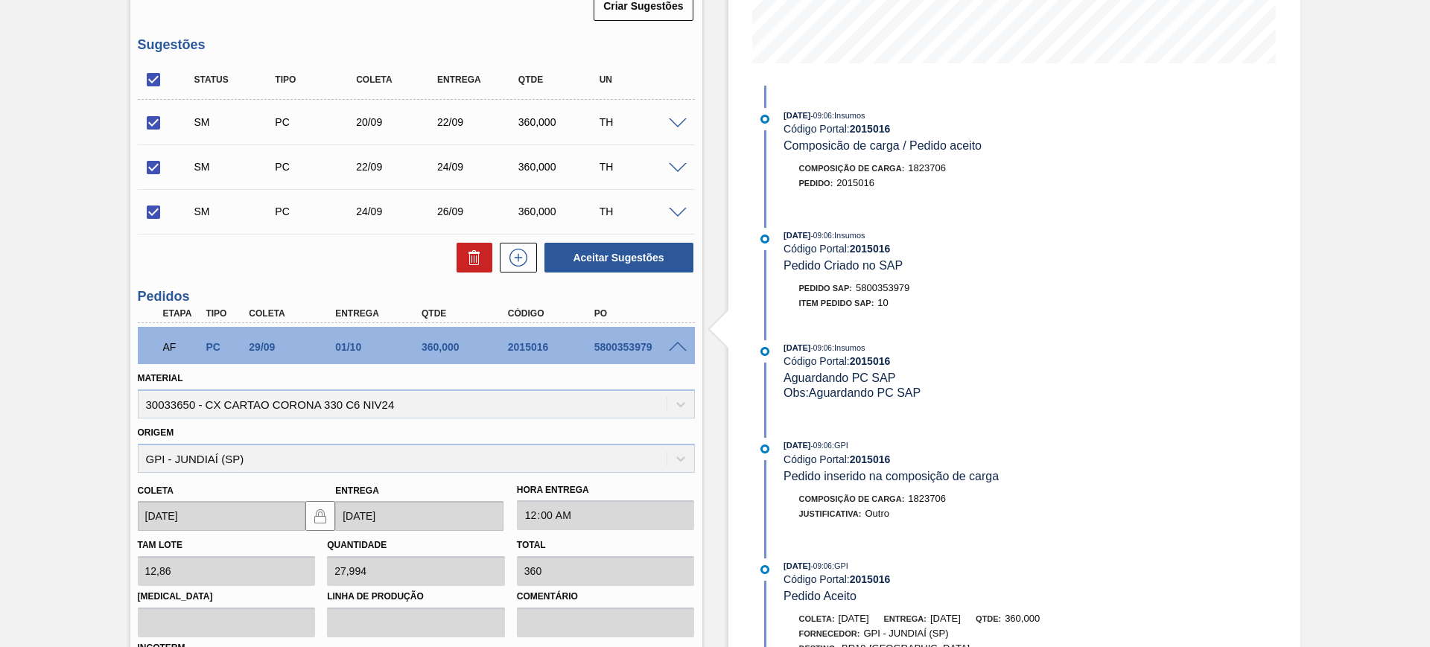
click at [679, 343] on span at bounding box center [678, 347] width 18 height 11
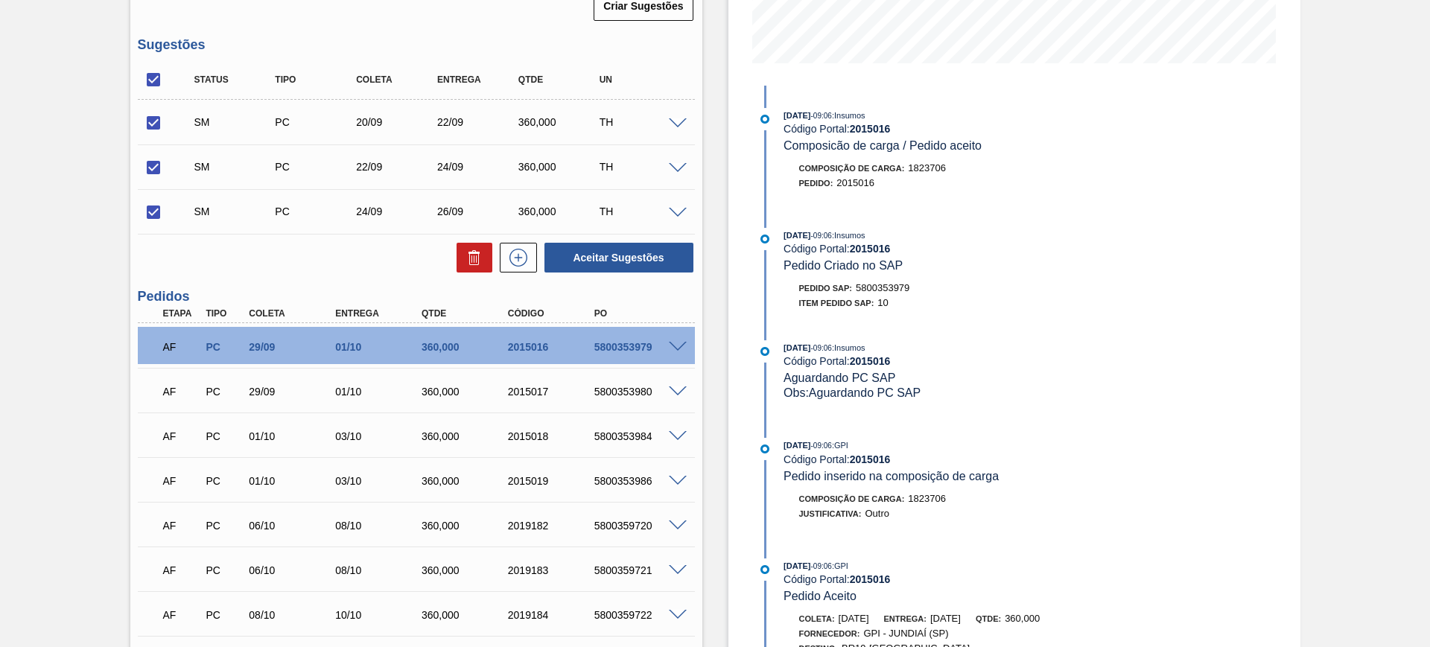
click at [679, 393] on span at bounding box center [678, 392] width 18 height 11
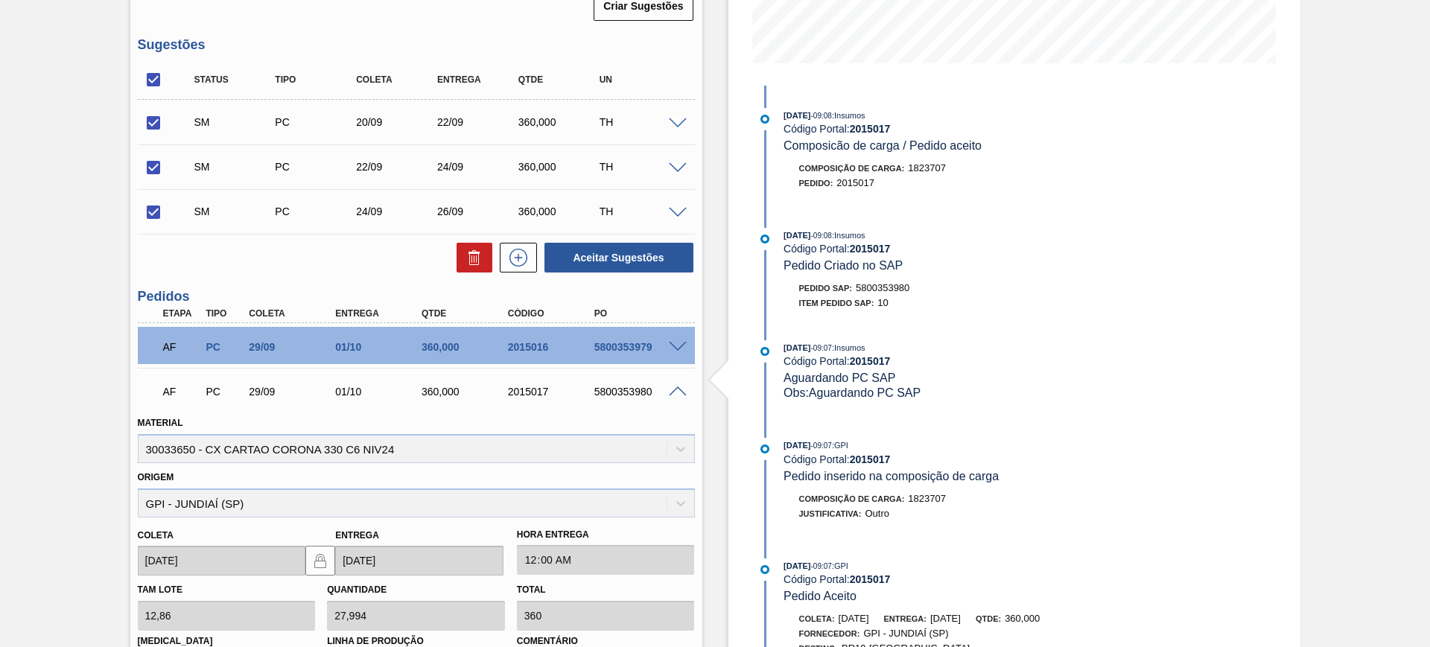
click at [679, 393] on span at bounding box center [678, 392] width 18 height 11
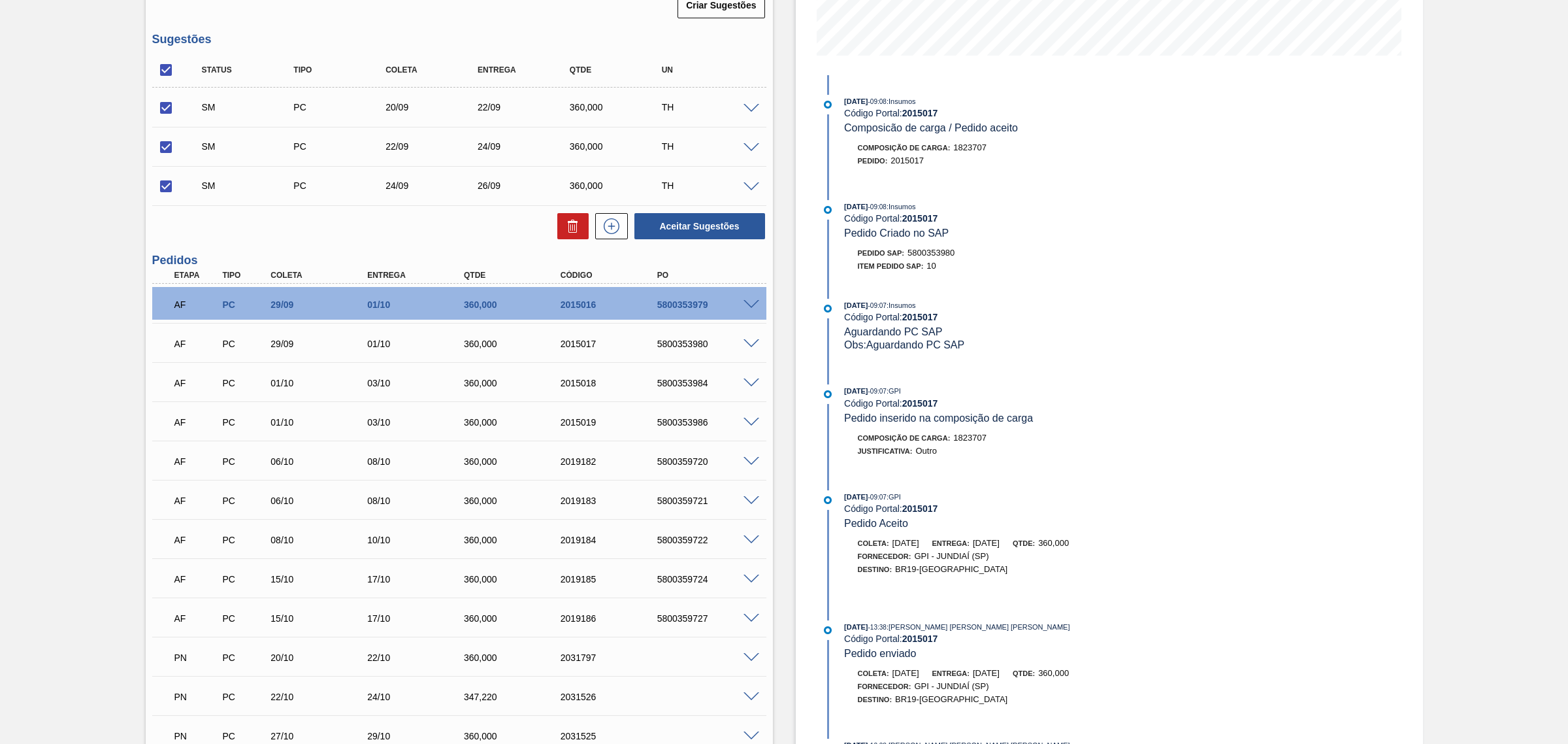
click at [752, 304] on span at bounding box center [752, 304] width 16 height 10
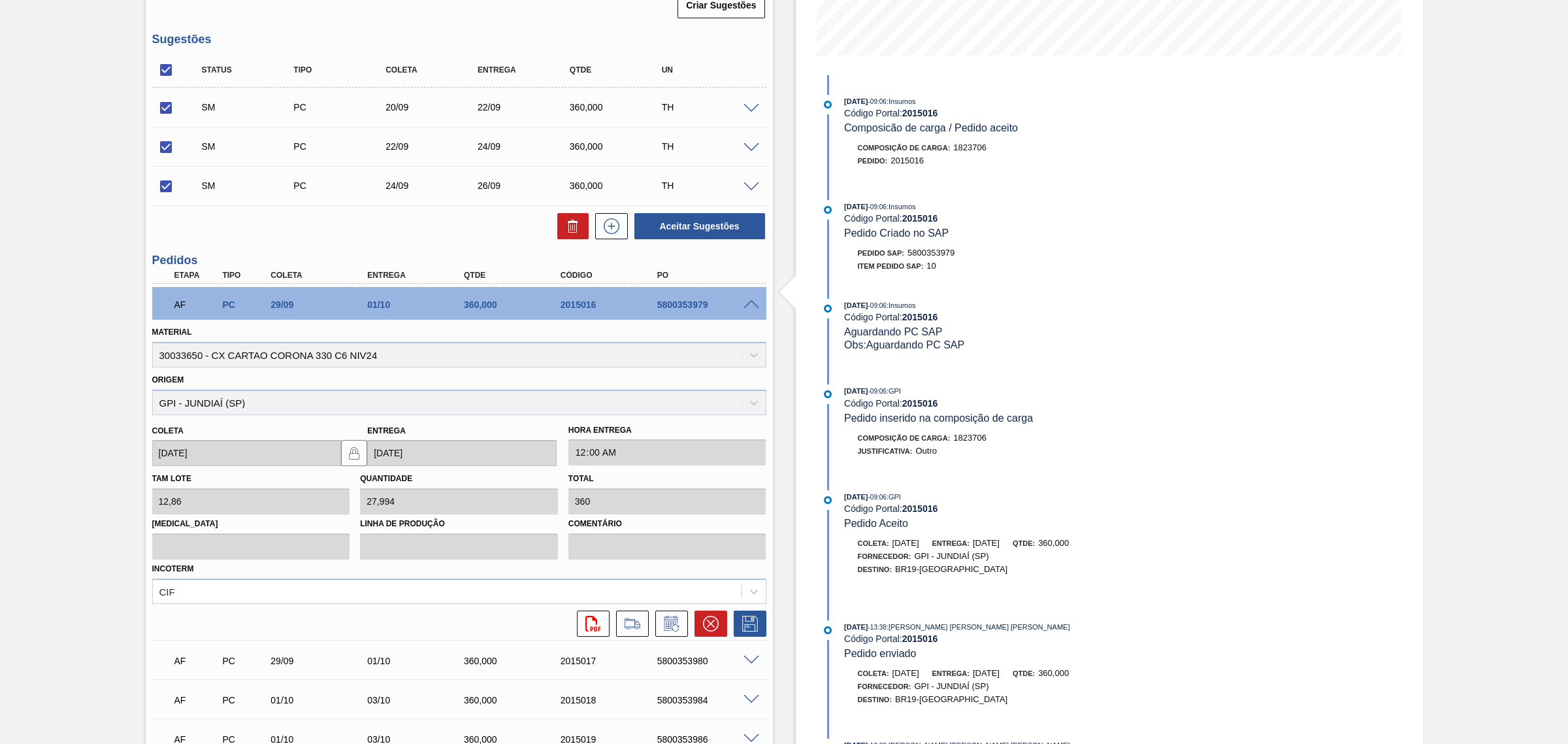
click at [752, 304] on span at bounding box center [752, 304] width 16 height 10
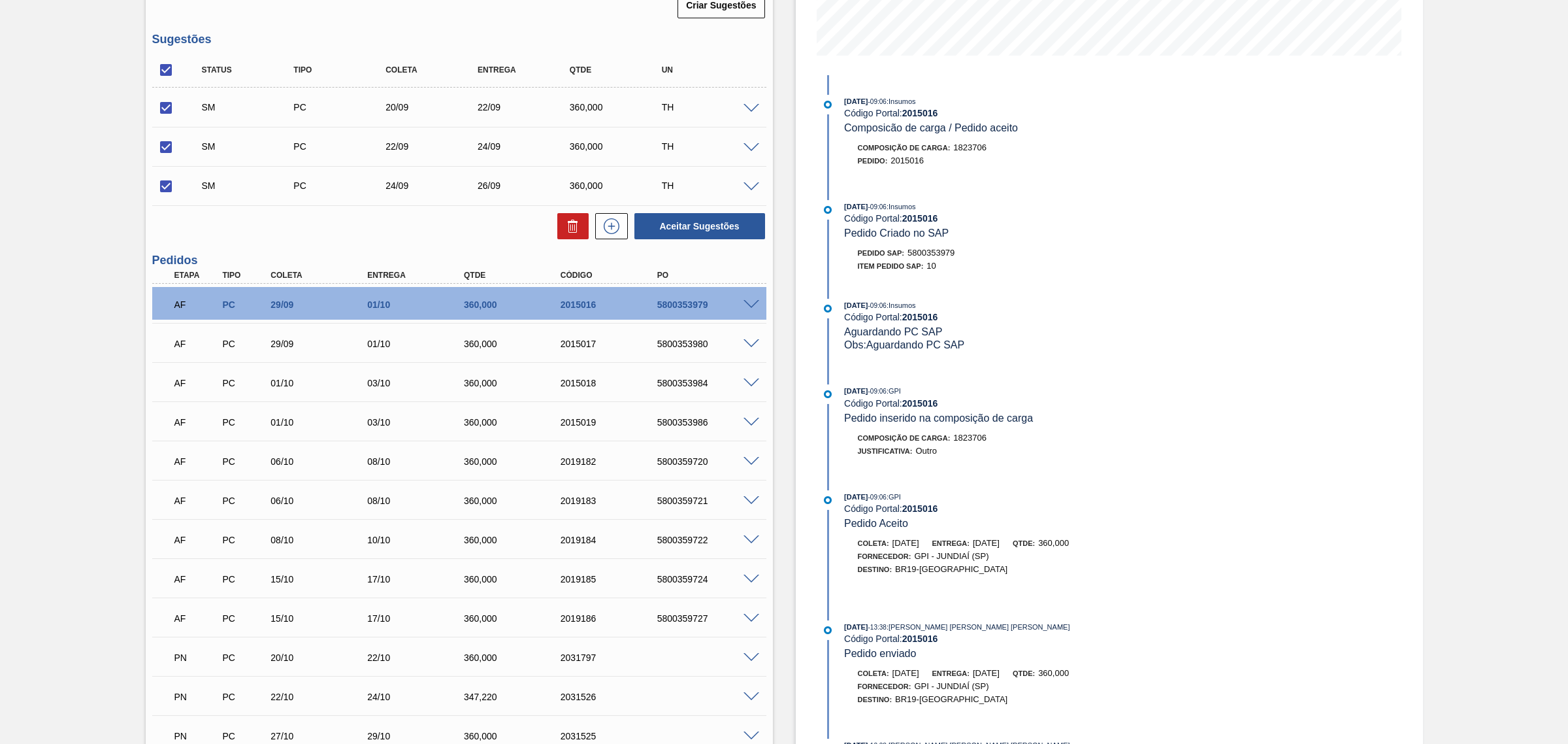
click at [750, 342] on span at bounding box center [752, 344] width 16 height 10
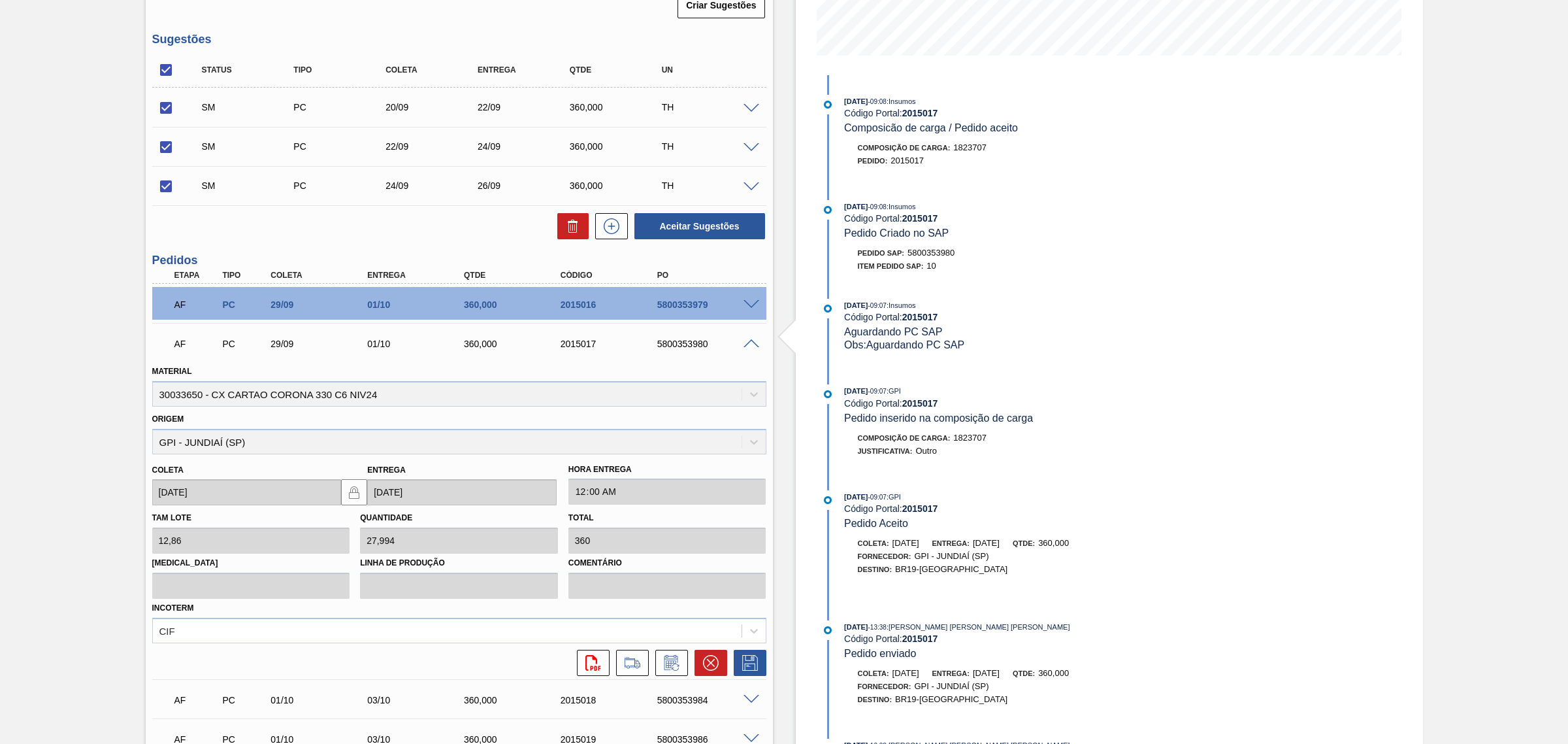
click at [750, 342] on span at bounding box center [752, 344] width 16 height 10
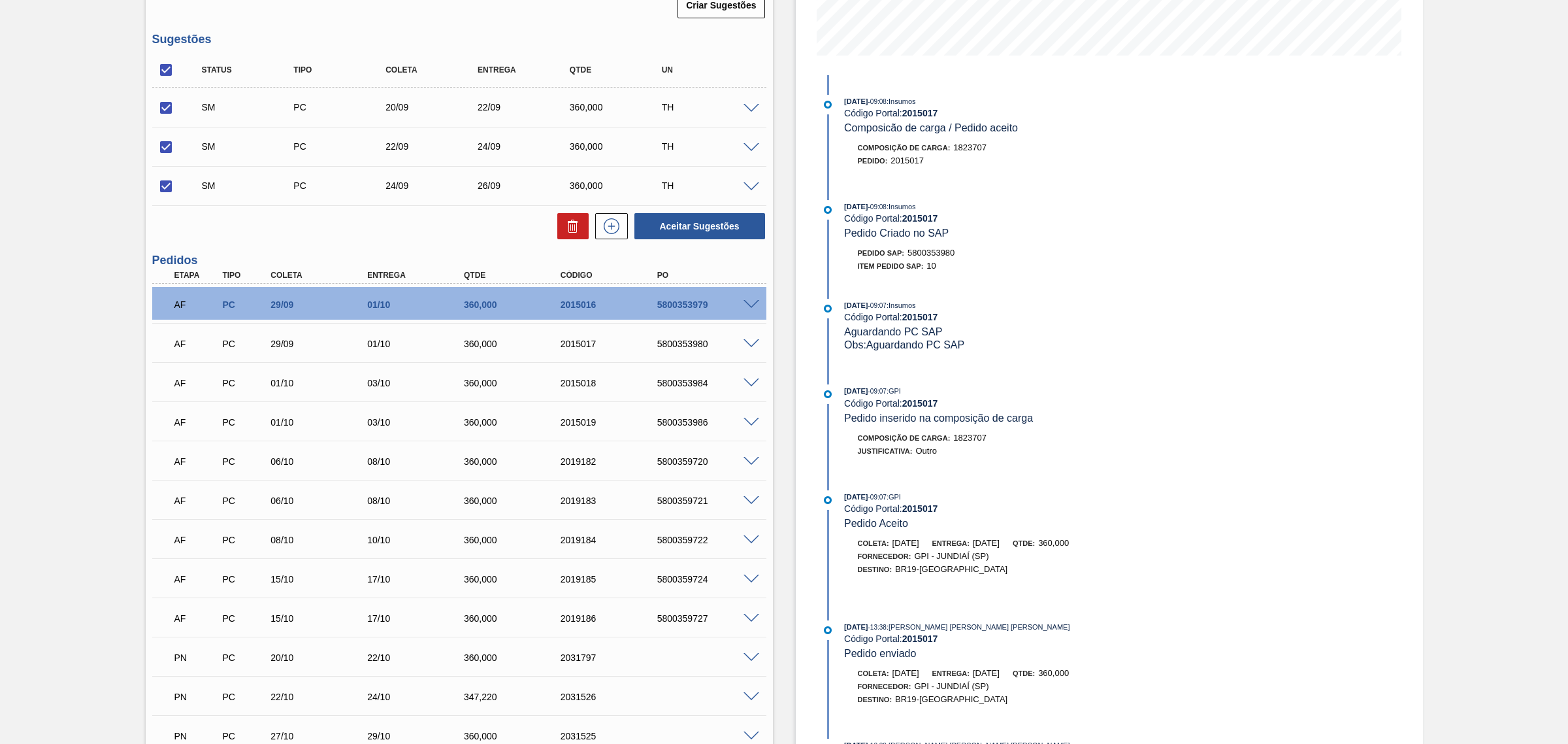
click at [749, 384] on span at bounding box center [752, 383] width 16 height 10
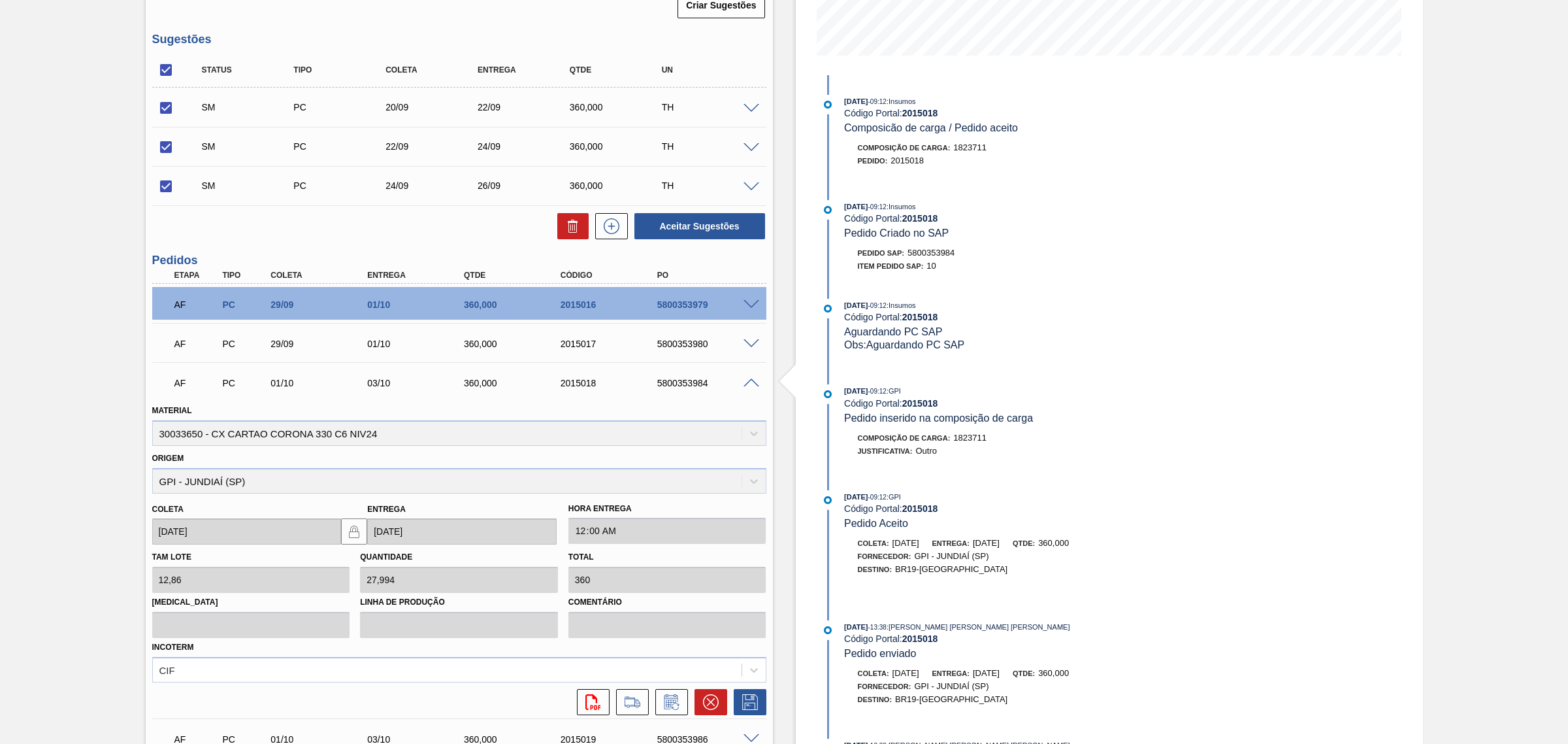
click at [749, 383] on span at bounding box center [752, 383] width 16 height 10
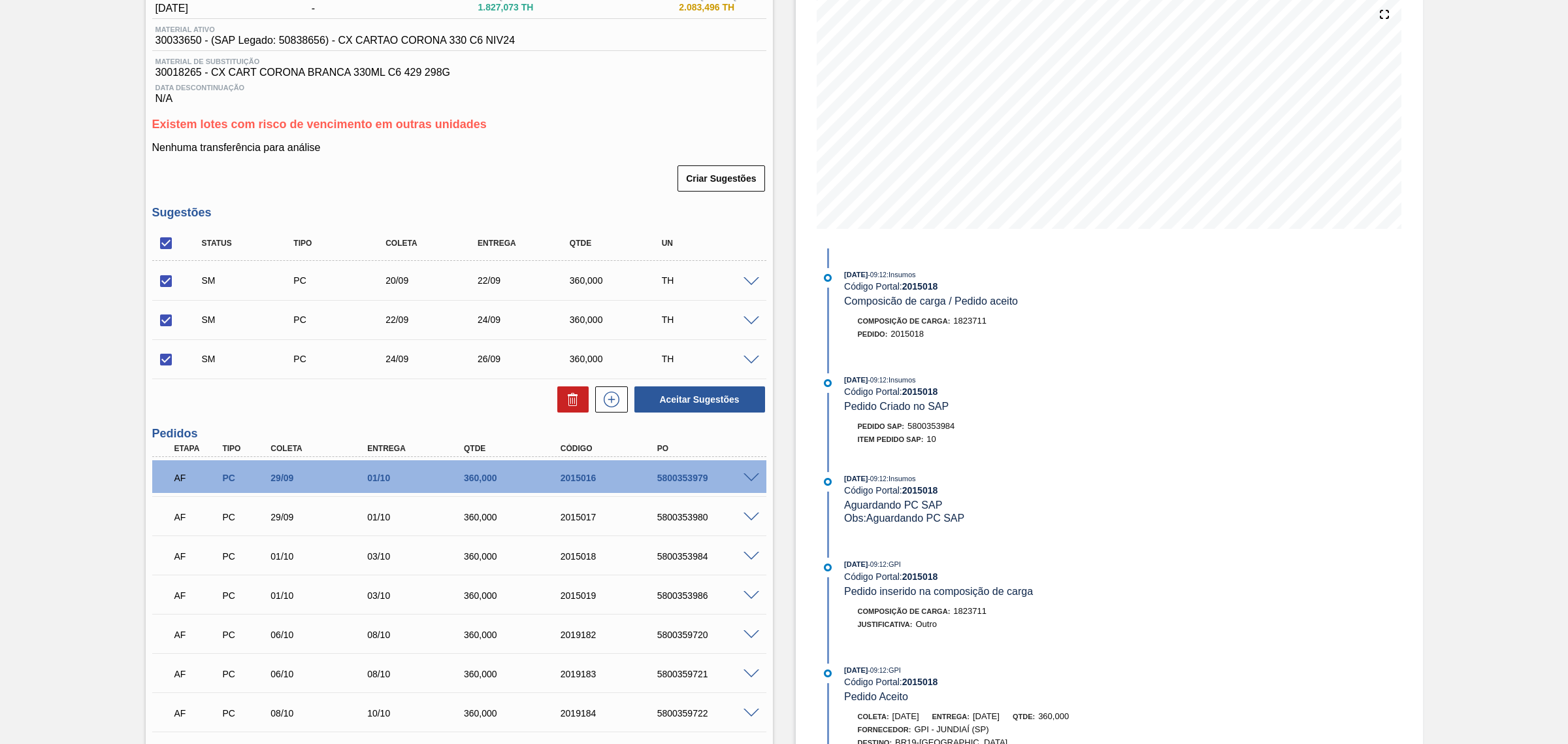
scroll to position [163, 0]
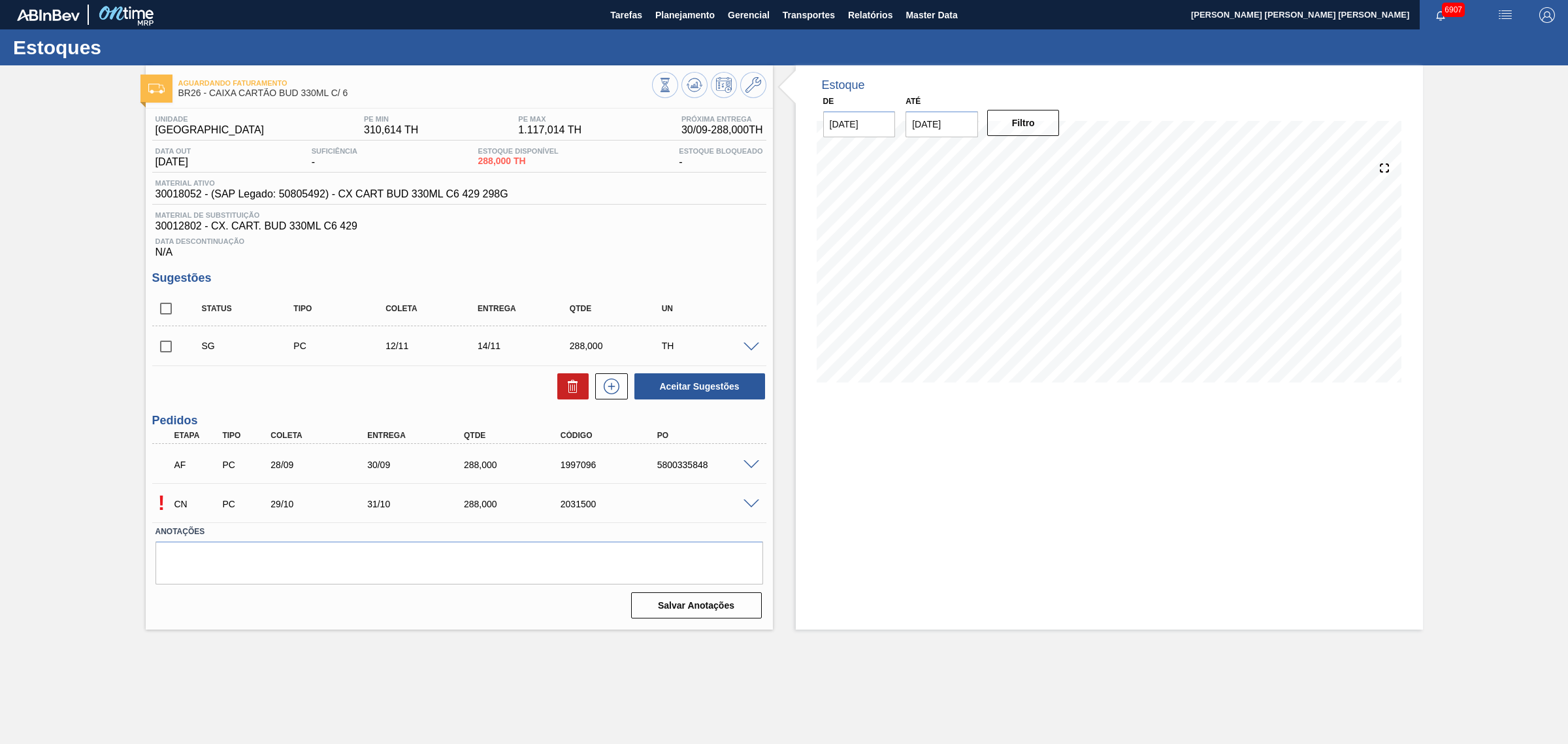
click at [749, 504] on span at bounding box center [752, 504] width 16 height 10
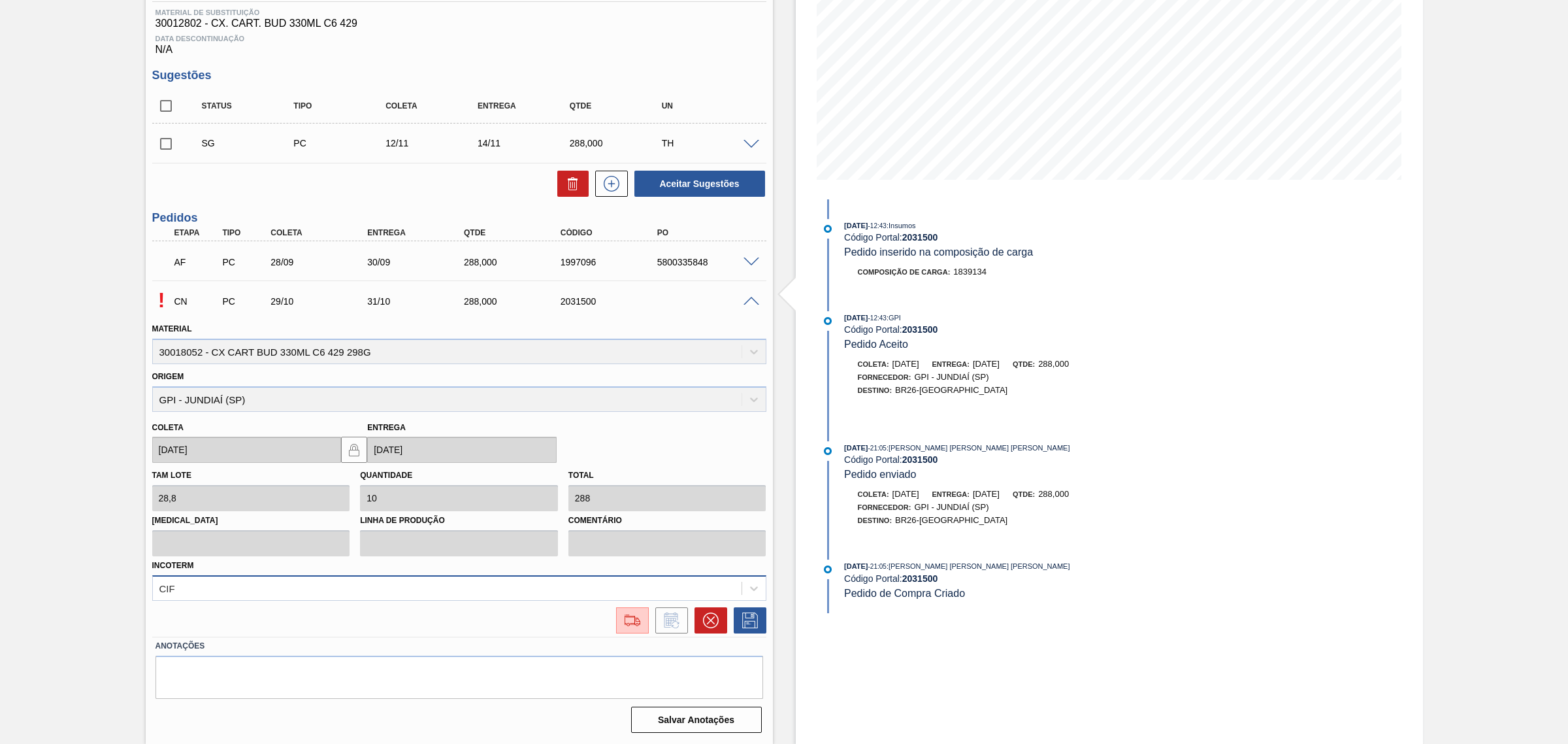
click at [317, 583] on div "CIF" at bounding box center [460, 588] width 614 height 25
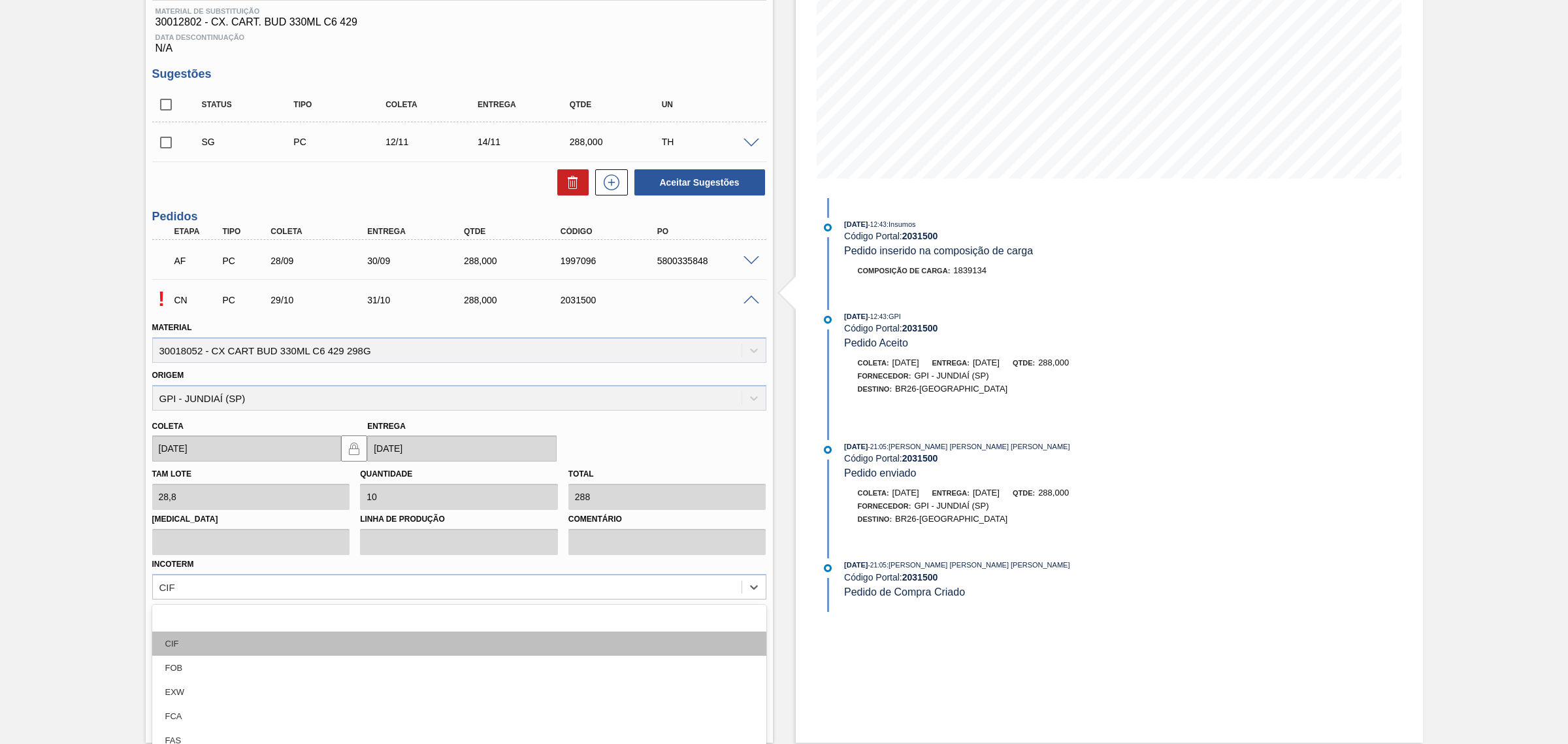
scroll to position [262, 0]
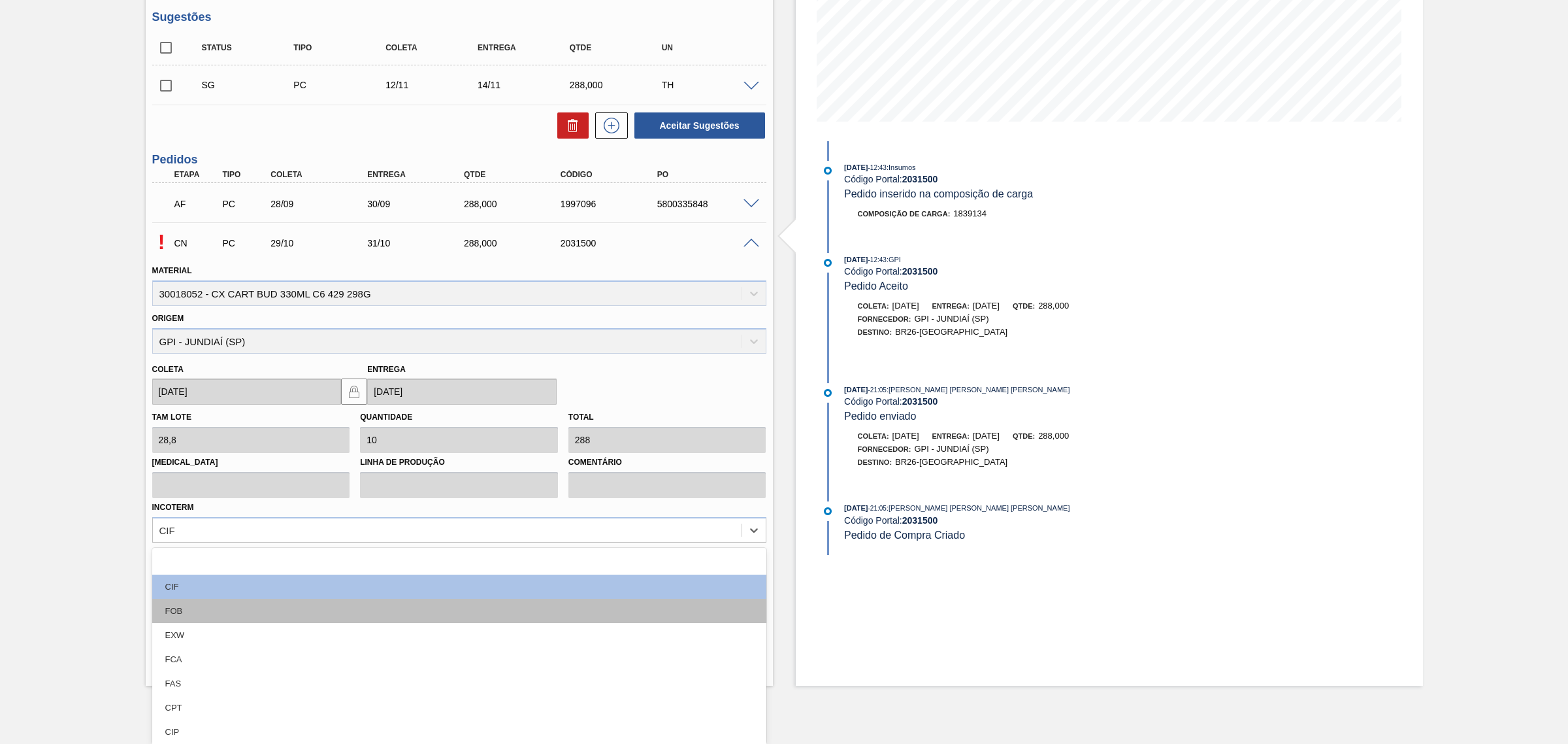
click at [227, 608] on div "FOB" at bounding box center [460, 611] width 614 height 25
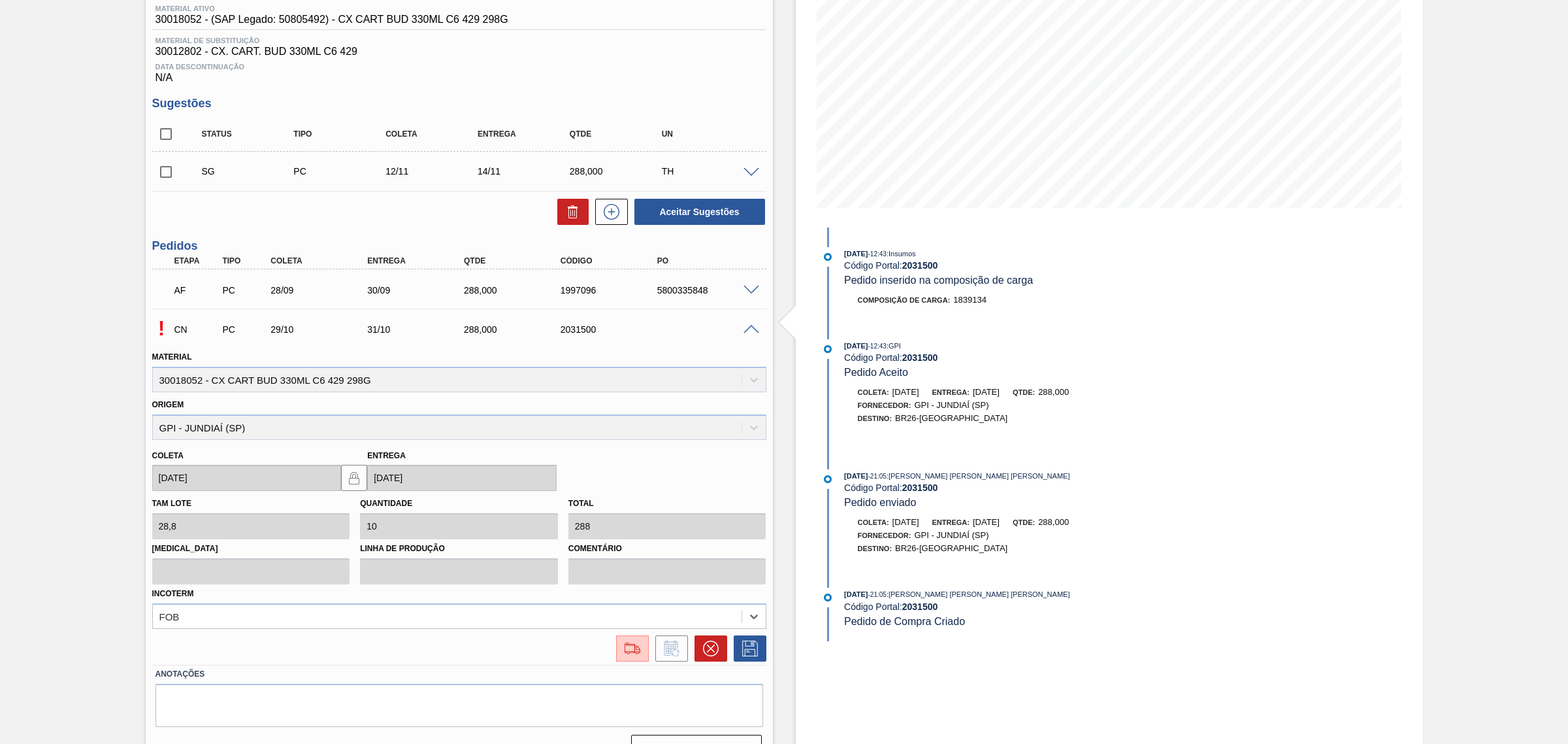
scroll to position [204, 0]
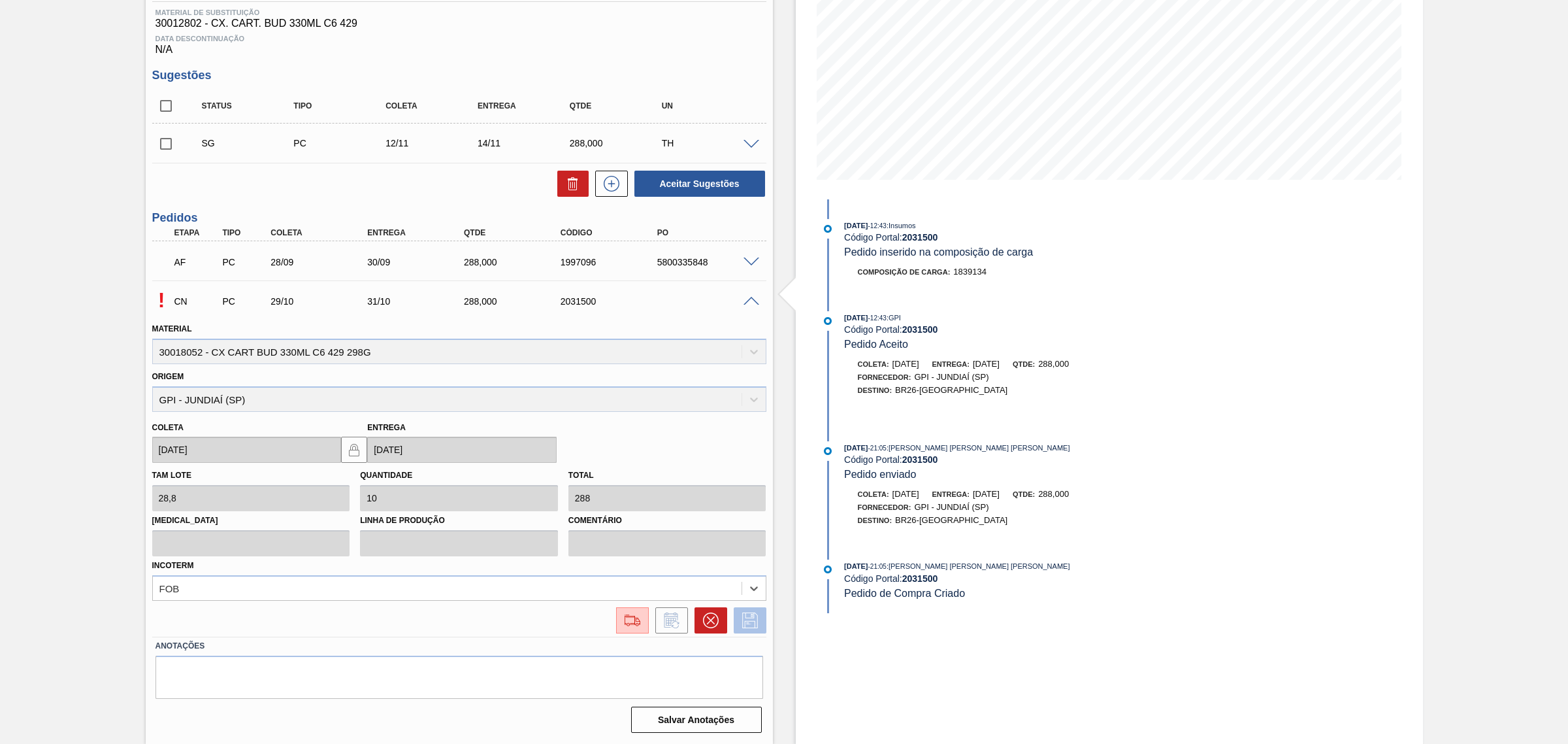
click at [745, 619] on icon at bounding box center [750, 620] width 21 height 16
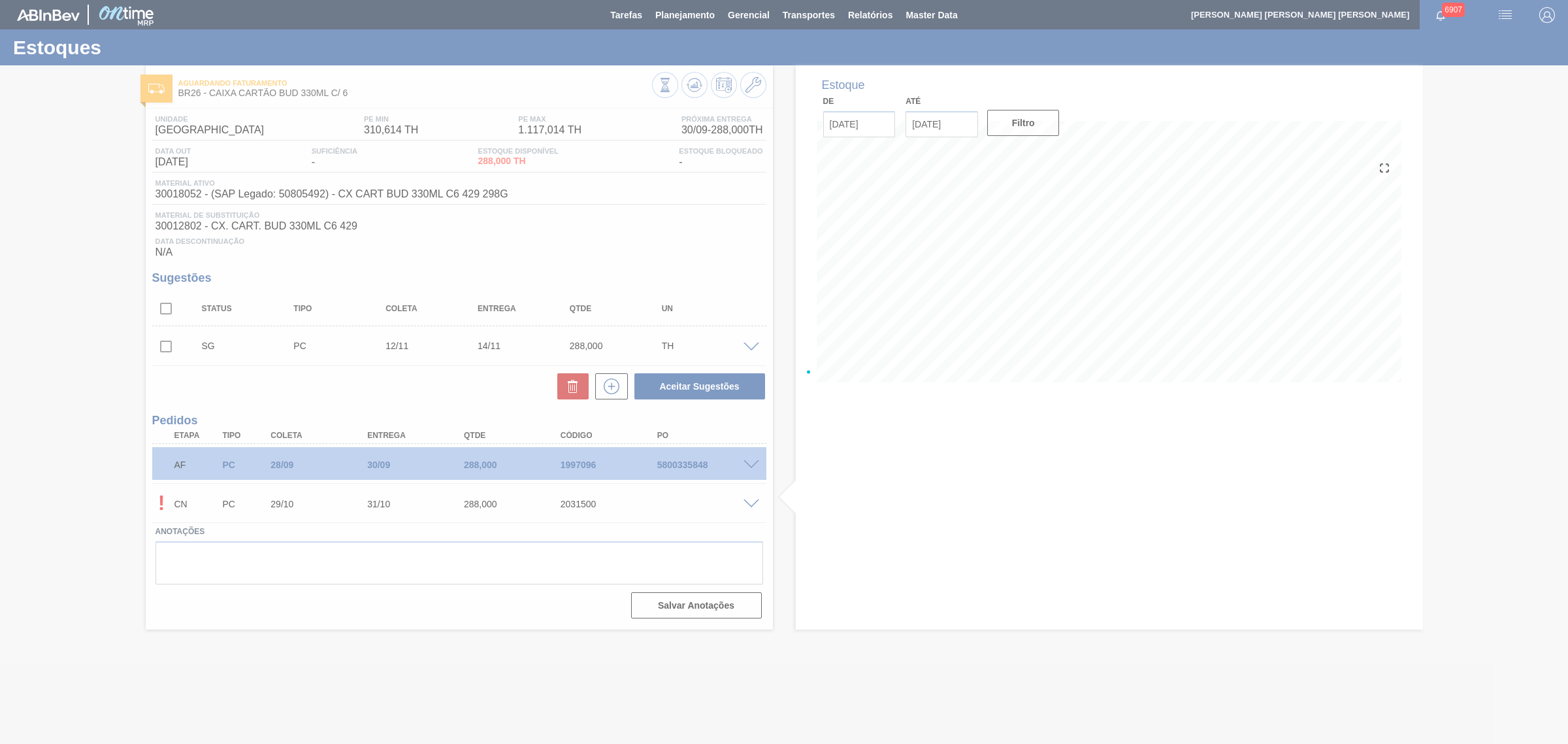
scroll to position [0, 0]
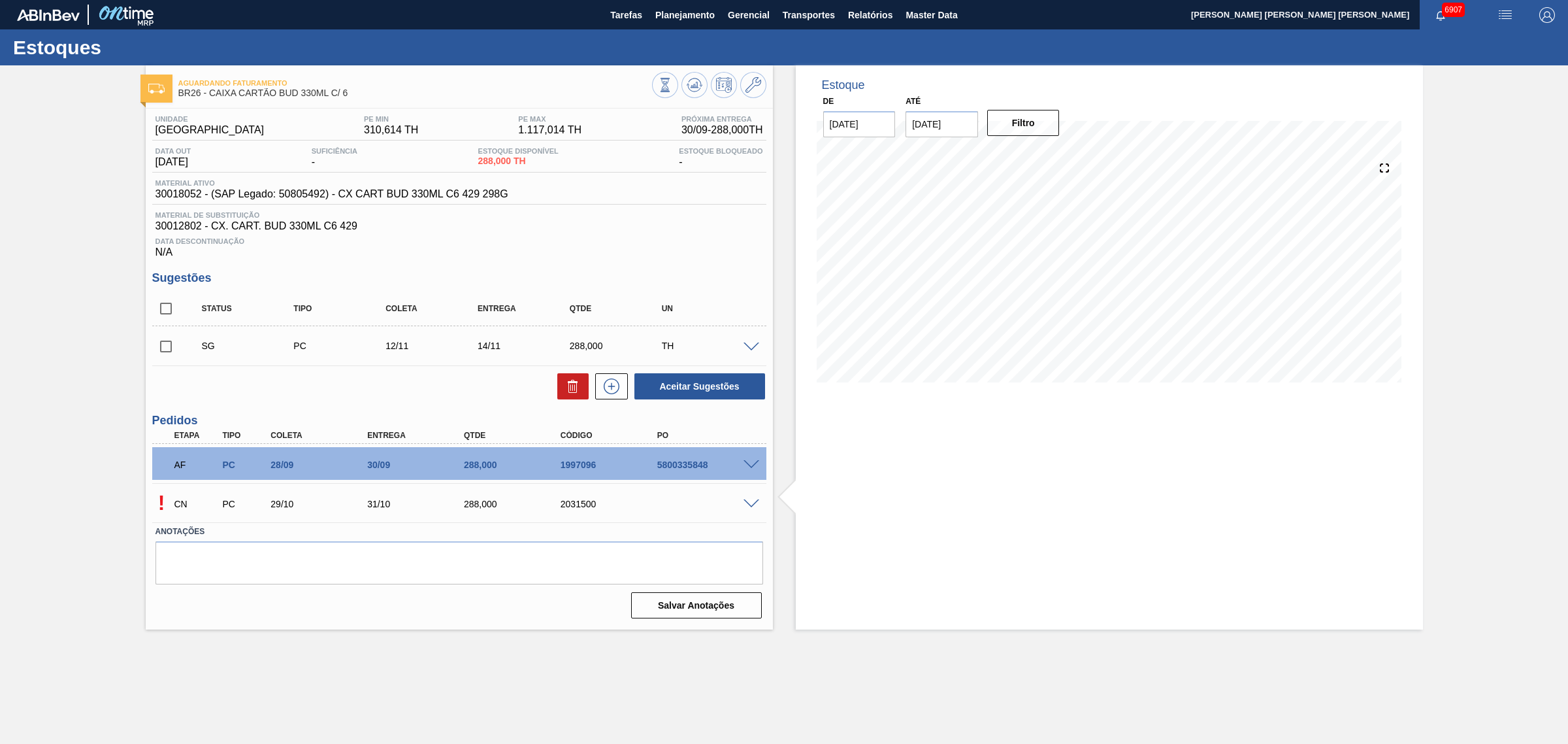
click at [749, 500] on div "! CN PC 29/10 31/10 288,000 2031500" at bounding box center [460, 502] width 614 height 32
click at [748, 505] on span at bounding box center [752, 504] width 16 height 10
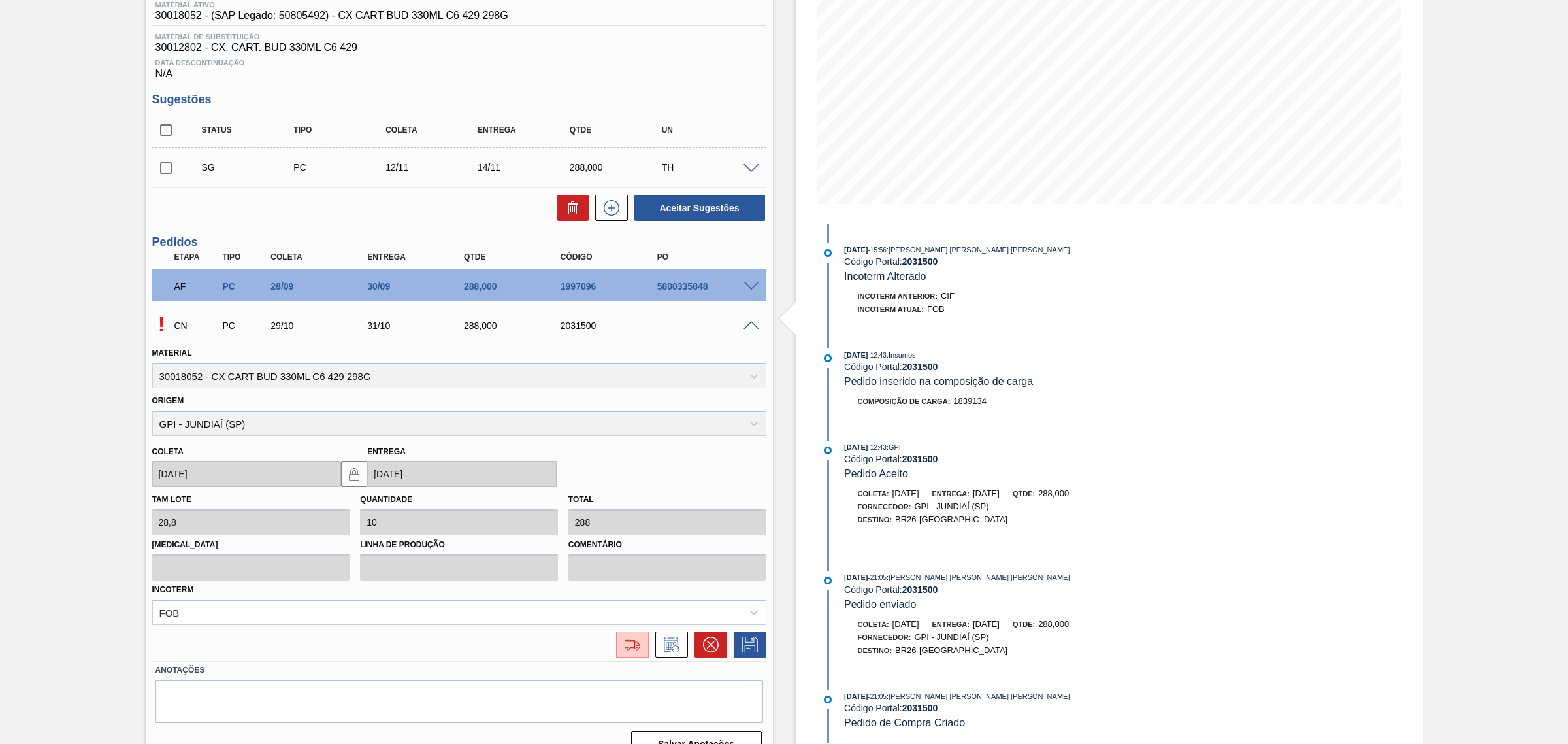
scroll to position [204, 0]
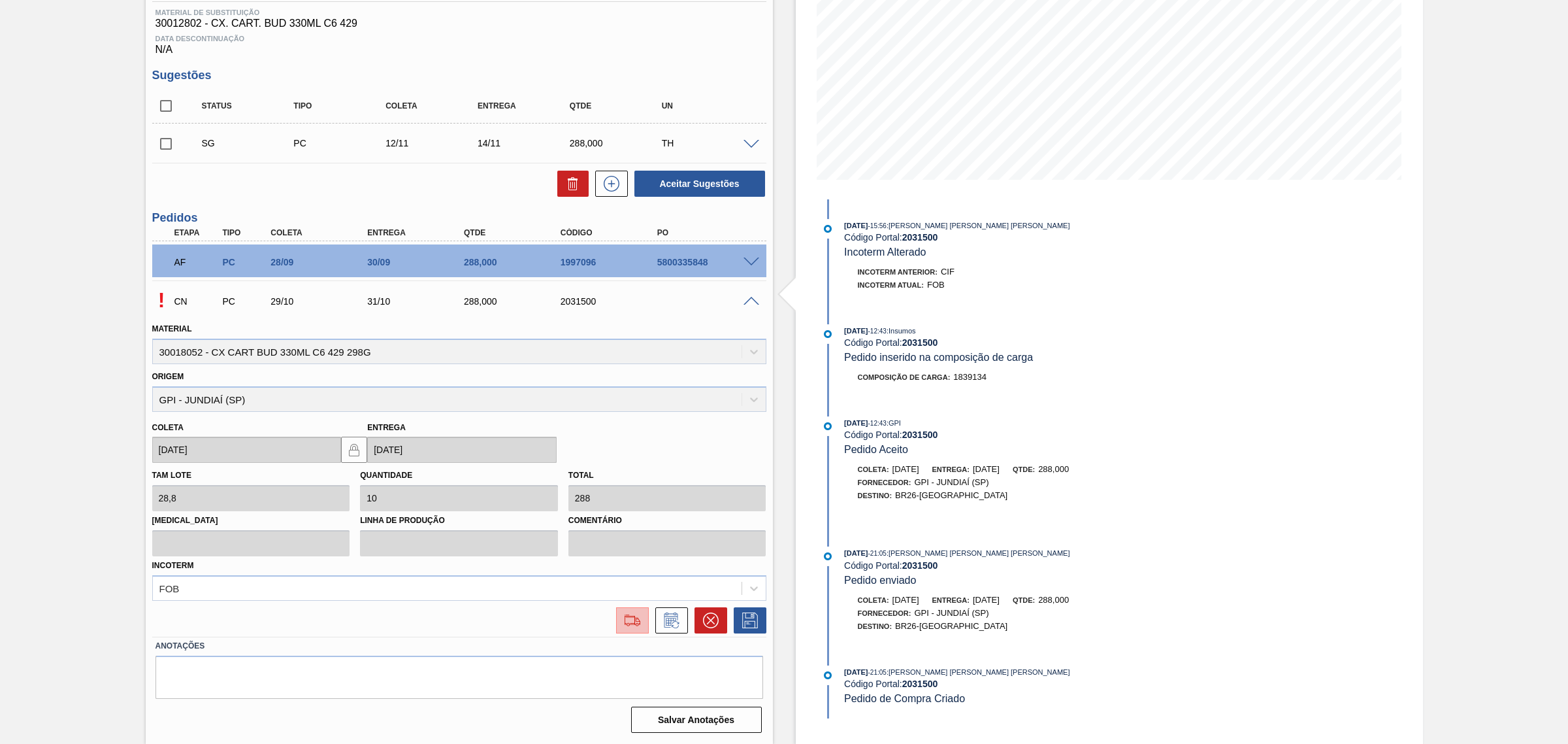
click at [632, 613] on img at bounding box center [632, 620] width 21 height 16
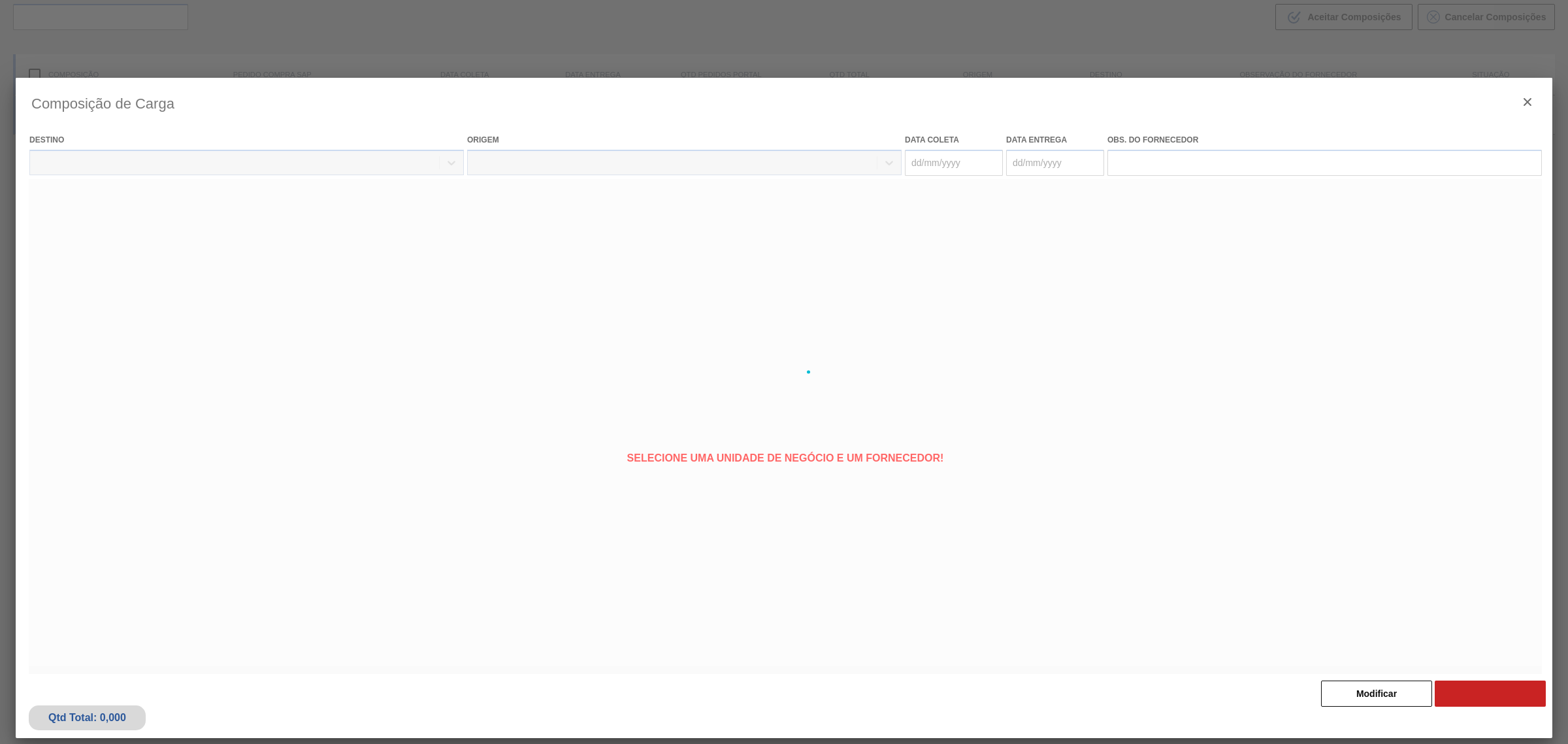
type coleta "[DATE]"
type entrega "[DATE]"
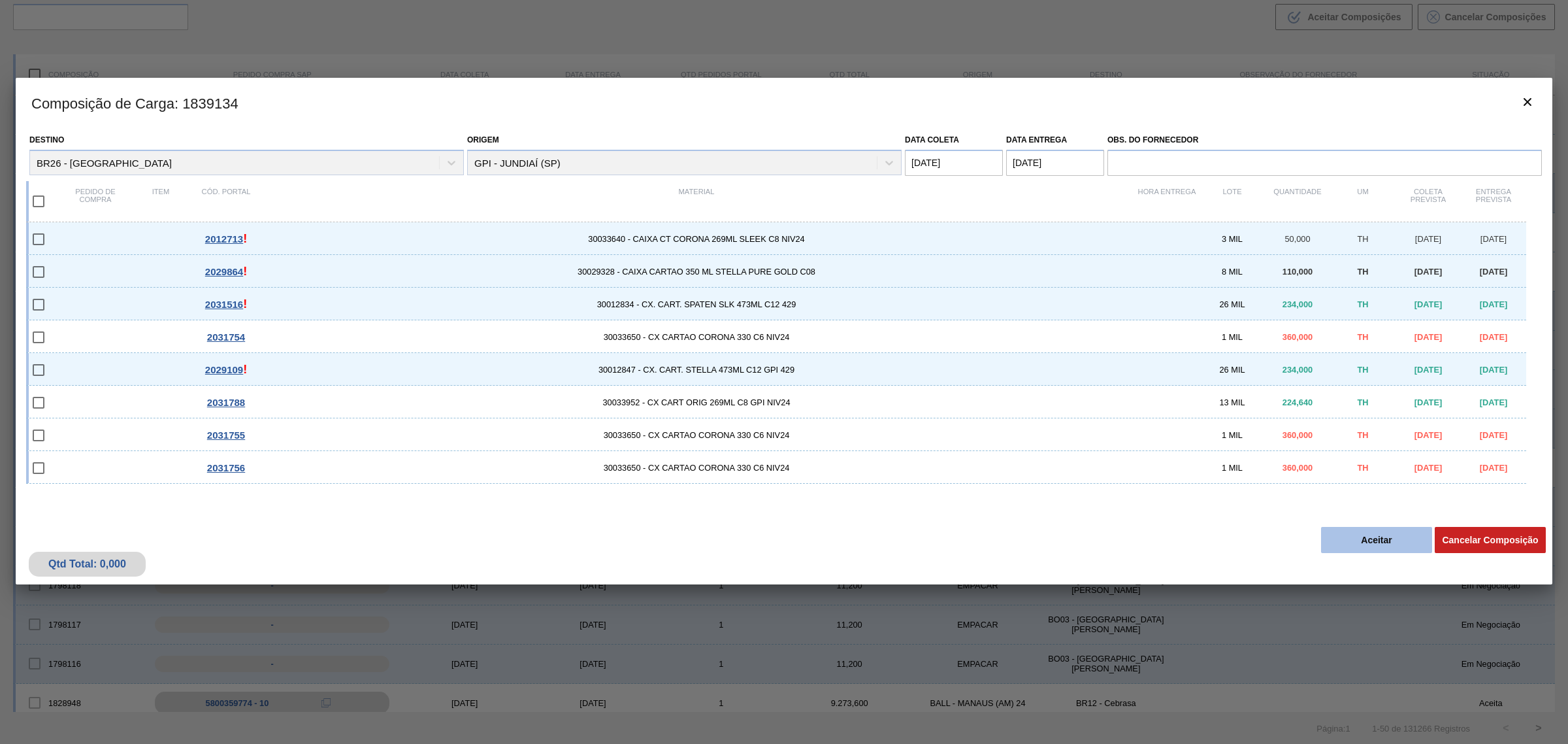
click at [1350, 546] on button "Aceitar" at bounding box center [1376, 540] width 111 height 26
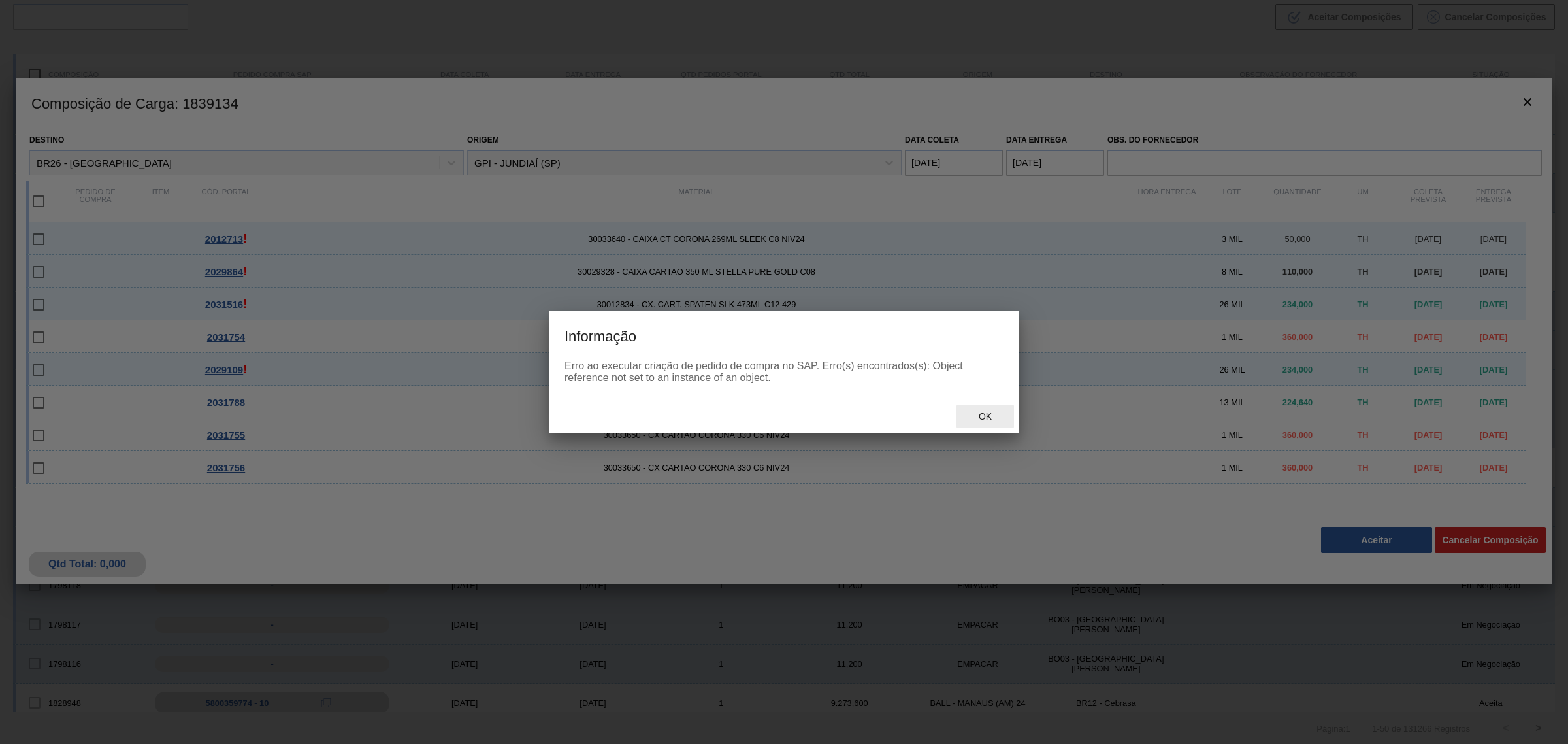
click at [979, 423] on div "Ok" at bounding box center [986, 417] width 58 height 25
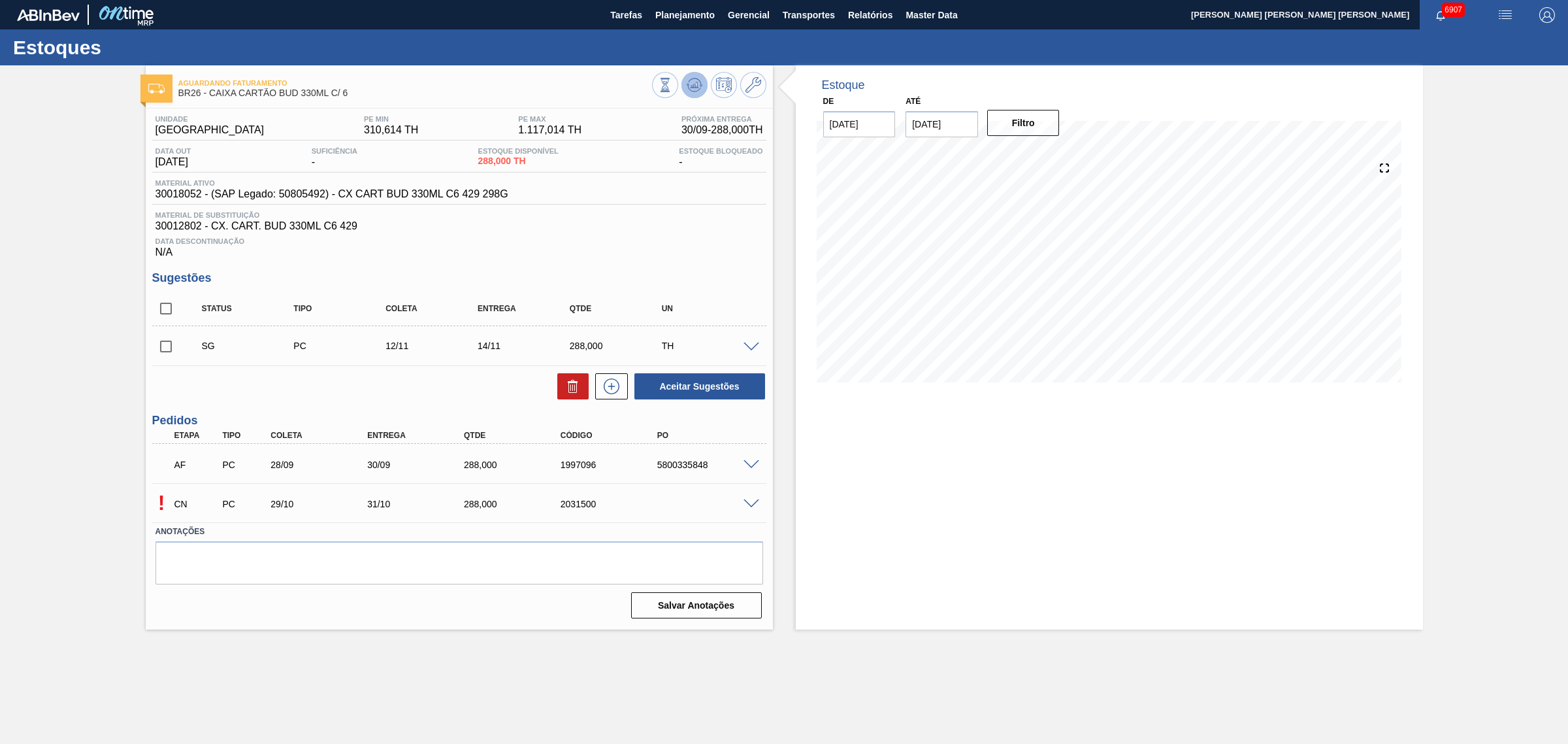
click at [691, 82] on icon at bounding box center [695, 85] width 16 height 16
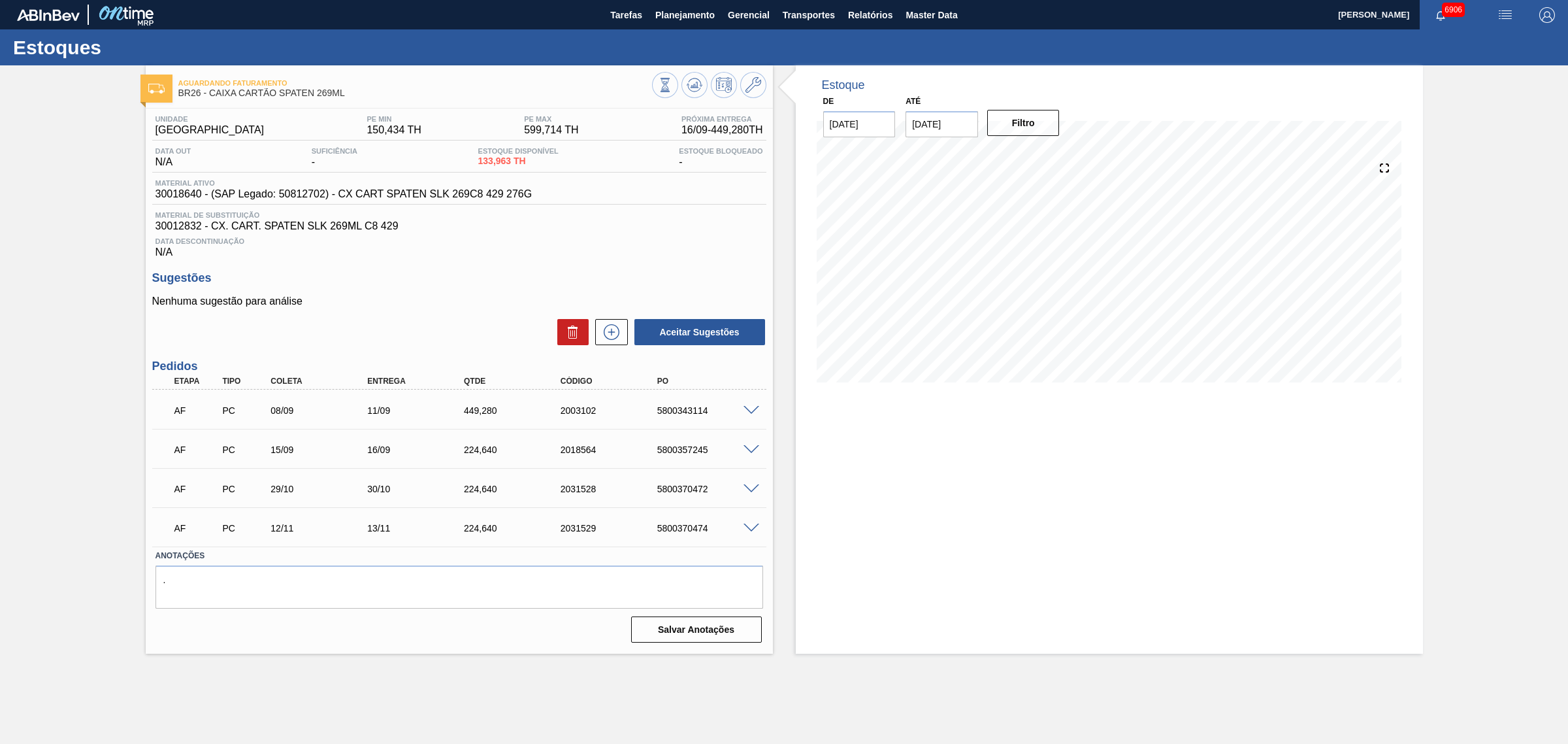
click at [749, 412] on span at bounding box center [752, 411] width 16 height 10
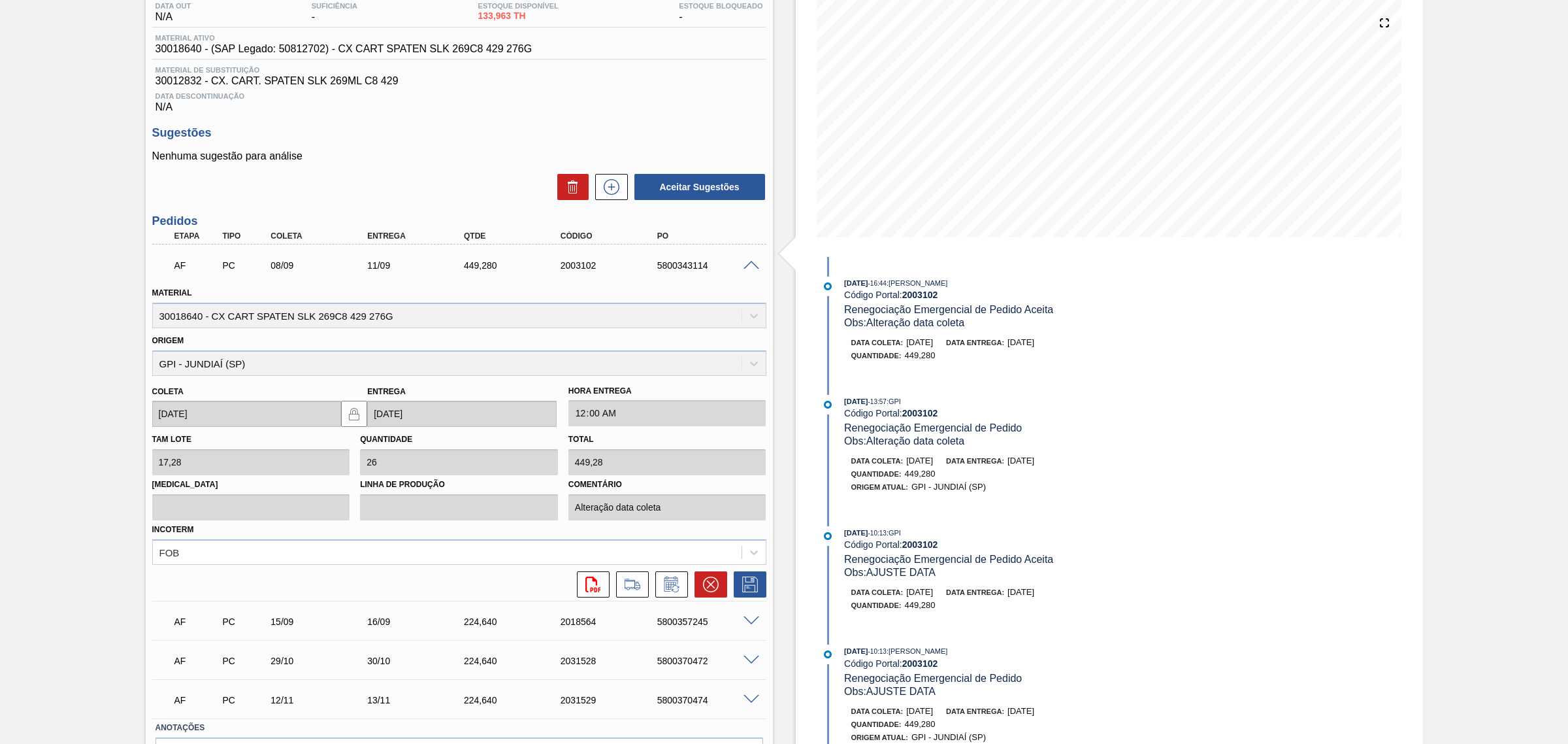
scroll to position [163, 0]
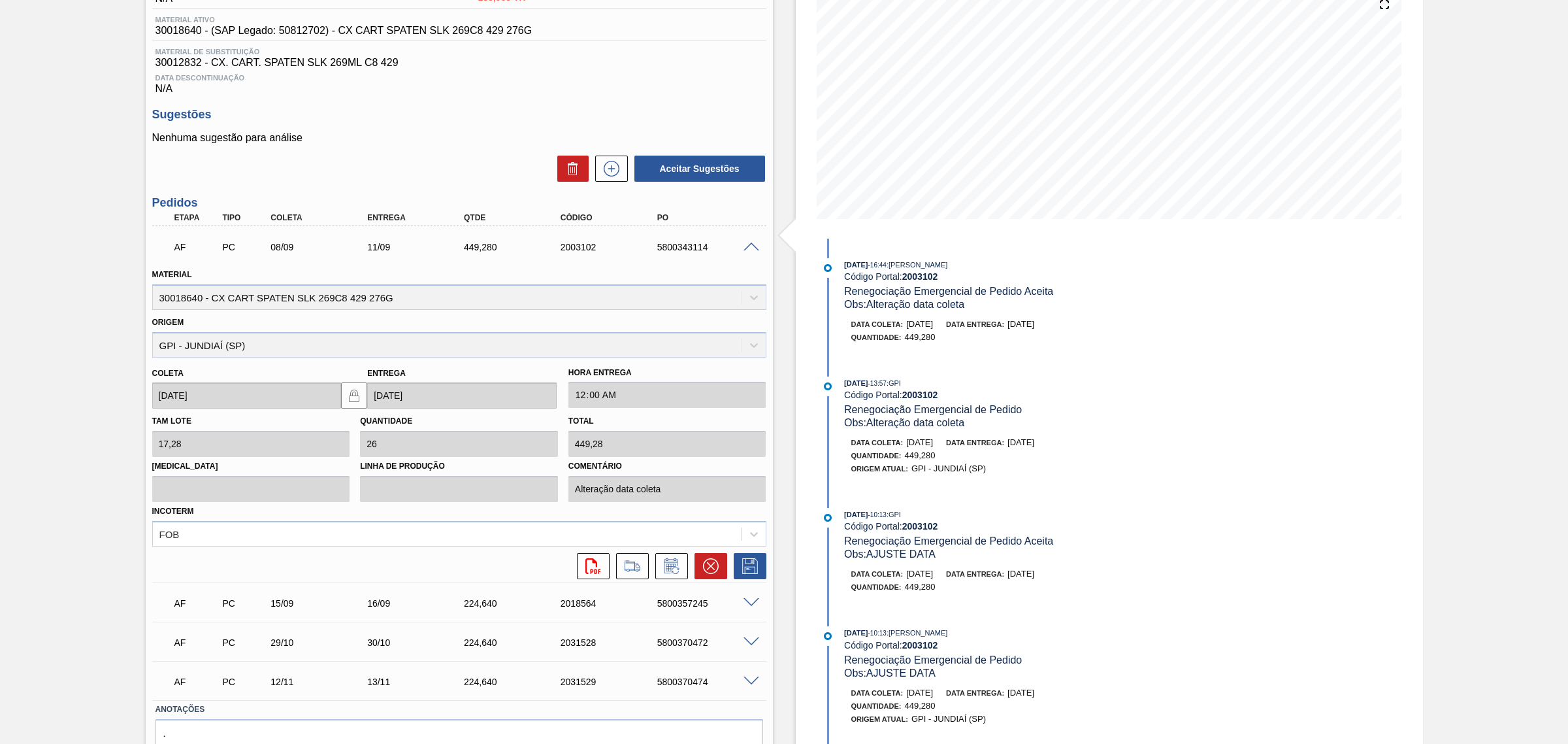
click at [752, 247] on span at bounding box center [752, 247] width 16 height 10
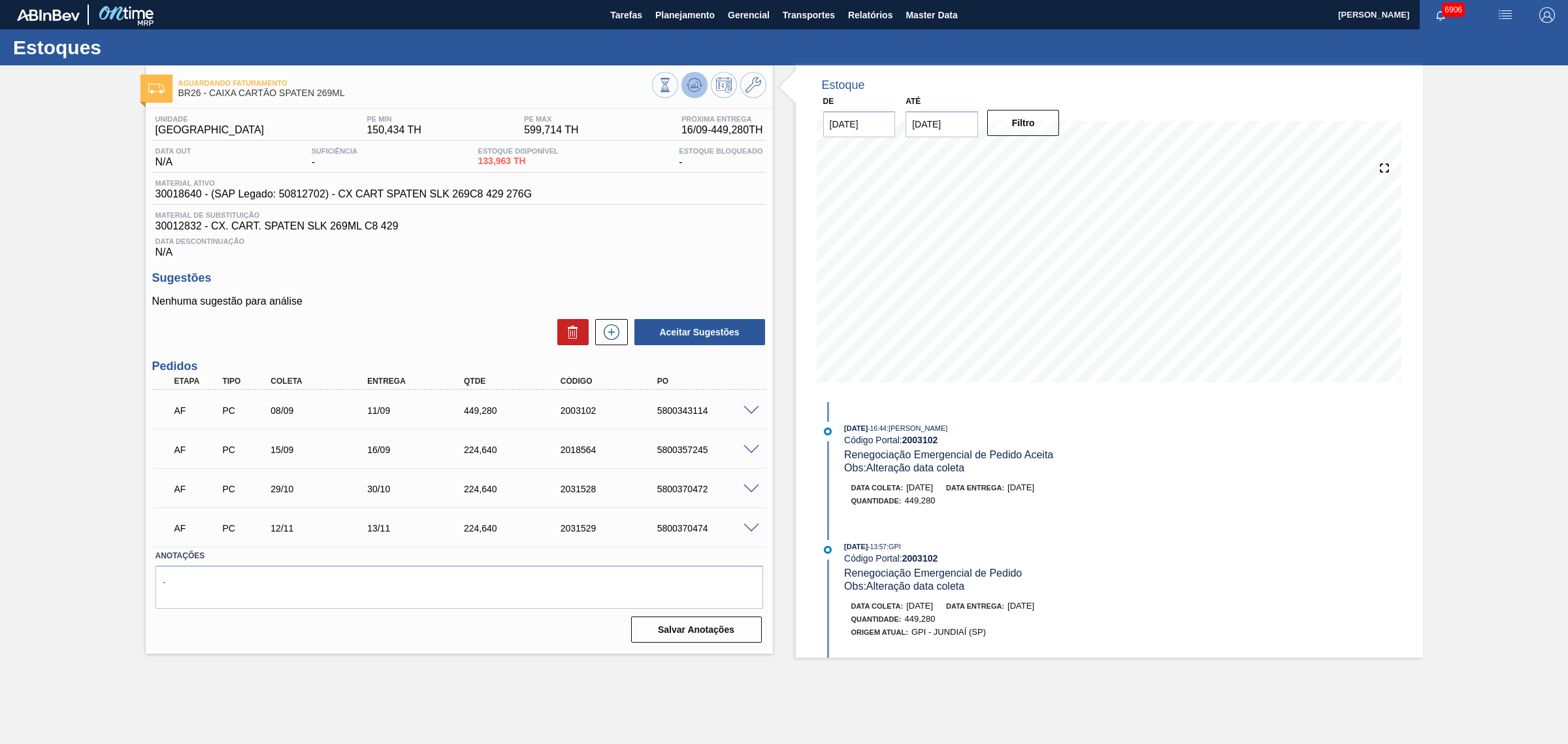
click at [703, 83] on button at bounding box center [695, 85] width 26 height 26
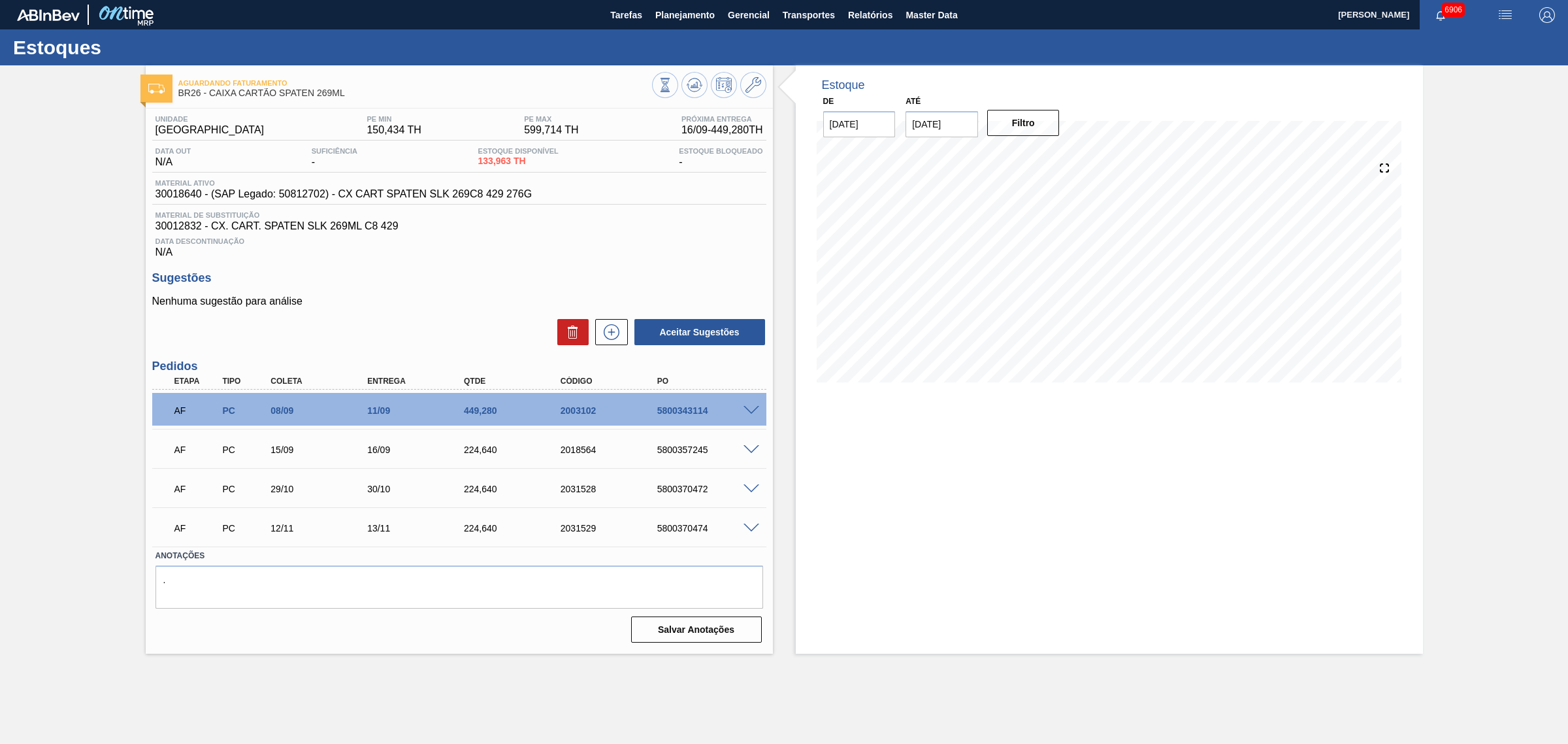
click at [749, 414] on span at bounding box center [752, 411] width 16 height 10
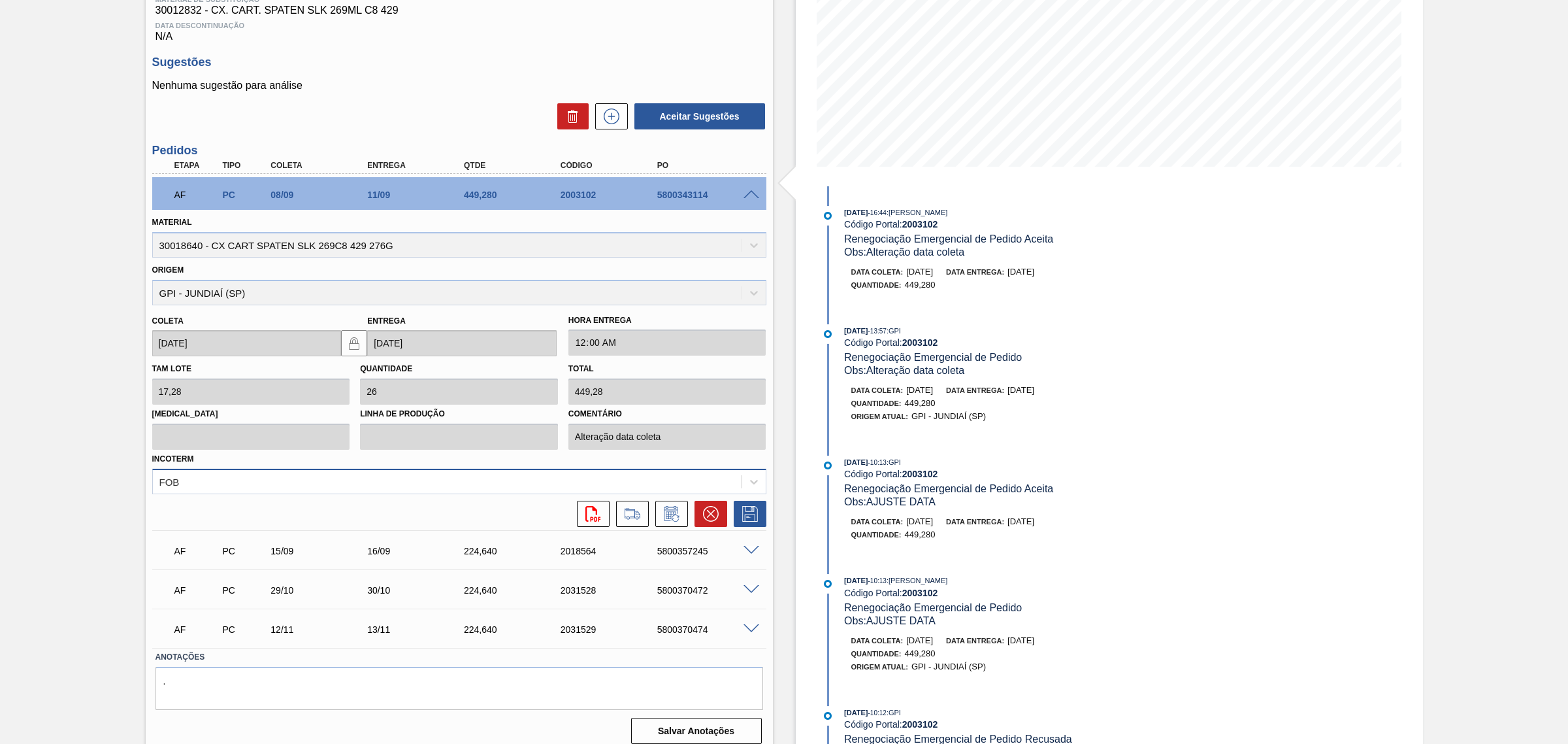
scroll to position [229, 0]
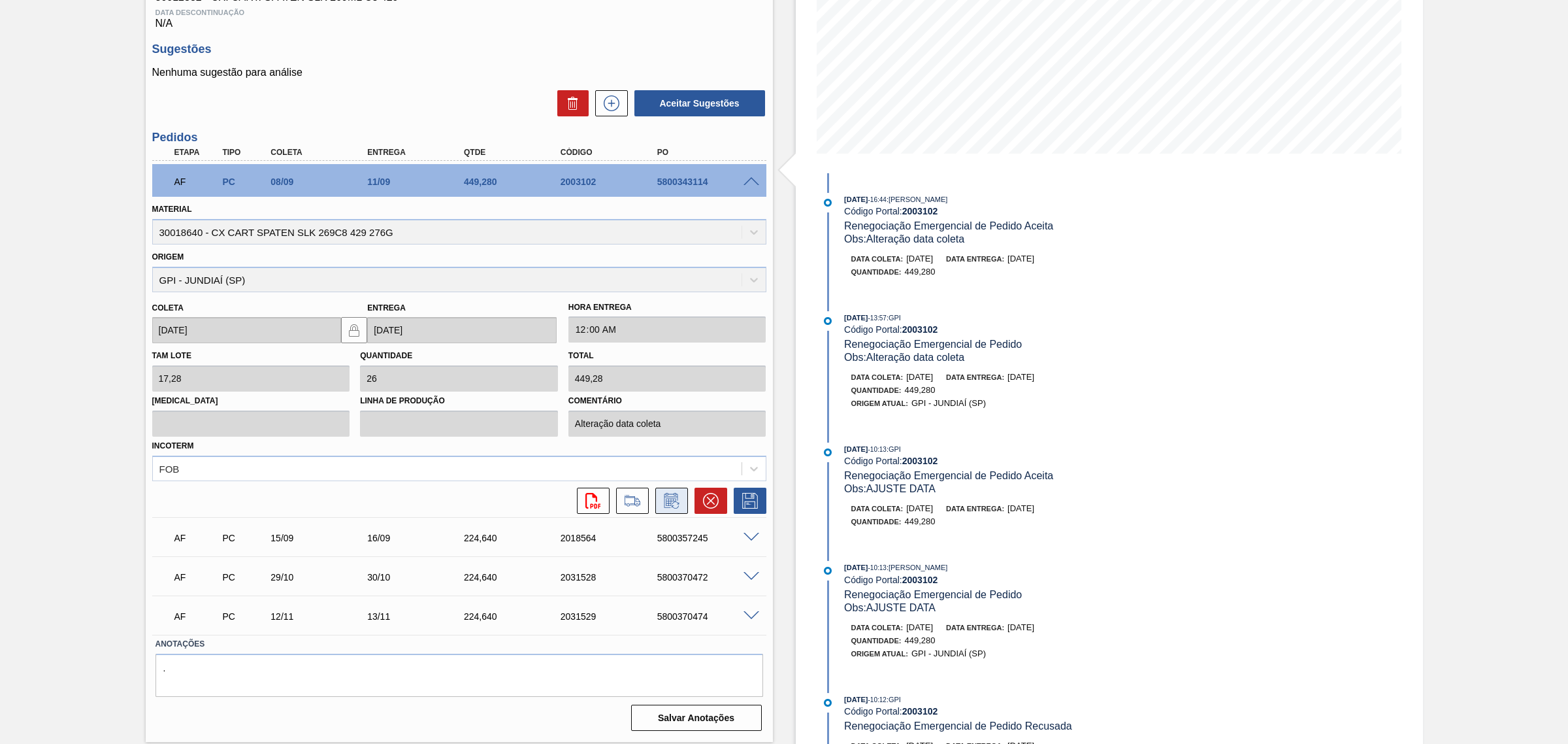
click at [674, 504] on icon at bounding box center [670, 502] width 10 height 8
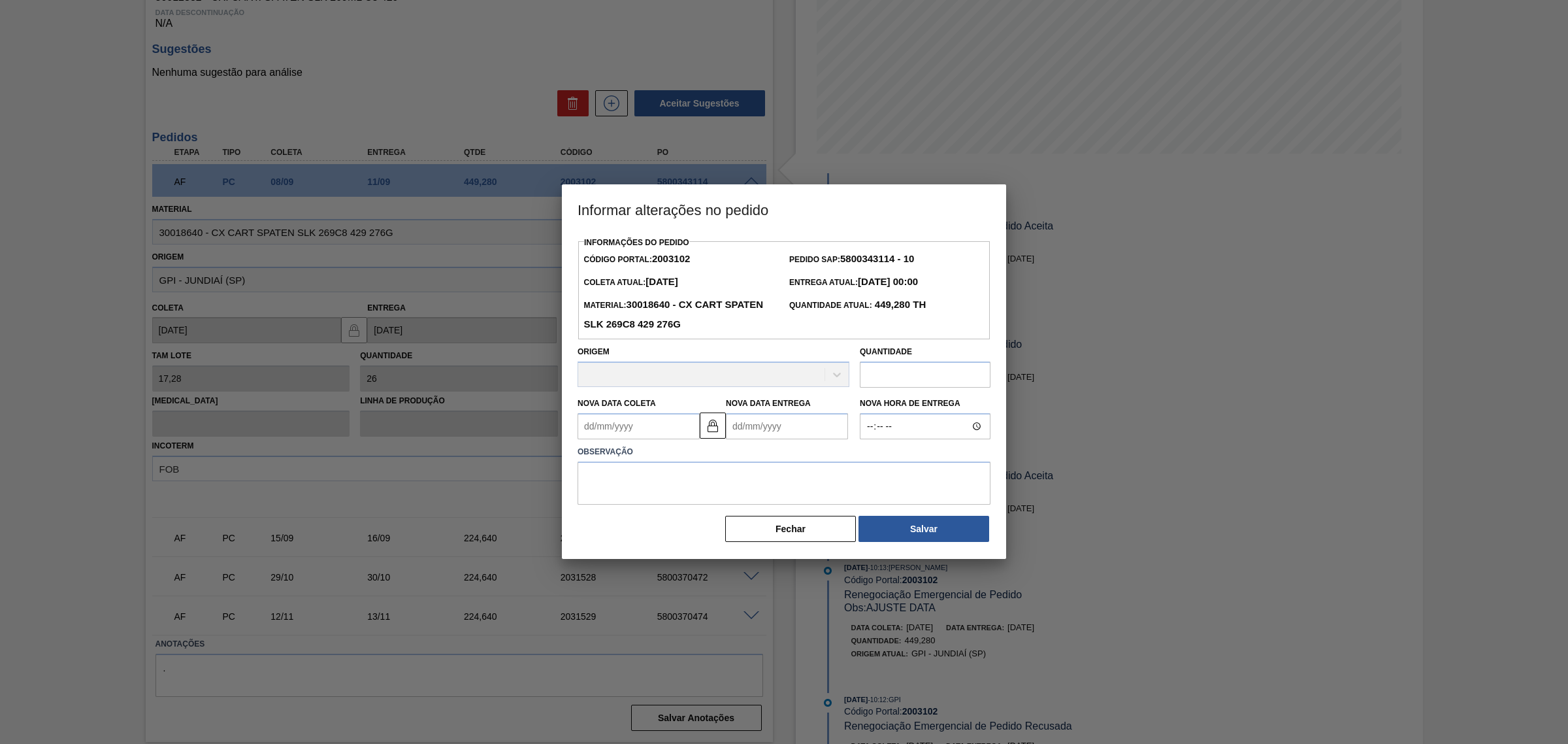
click at [680, 432] on Coleta2003102 "Nova Data Coleta" at bounding box center [638, 426] width 122 height 26
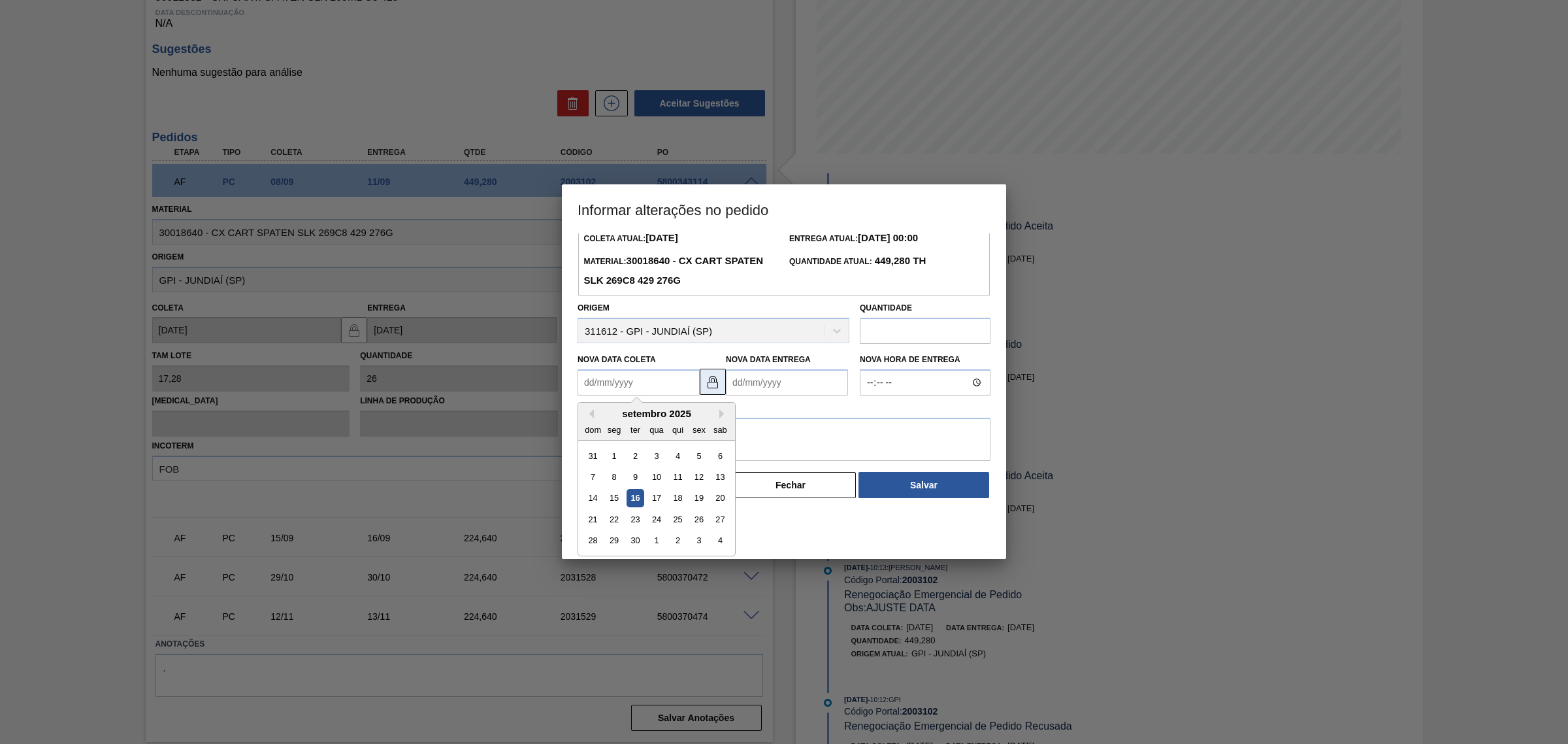
click at [712, 381] on div "Informações do Pedido Código Portal: 2003102 Pedido SAP: 5800343114 - 10 Coleta…" at bounding box center [783, 344] width 413 height 310
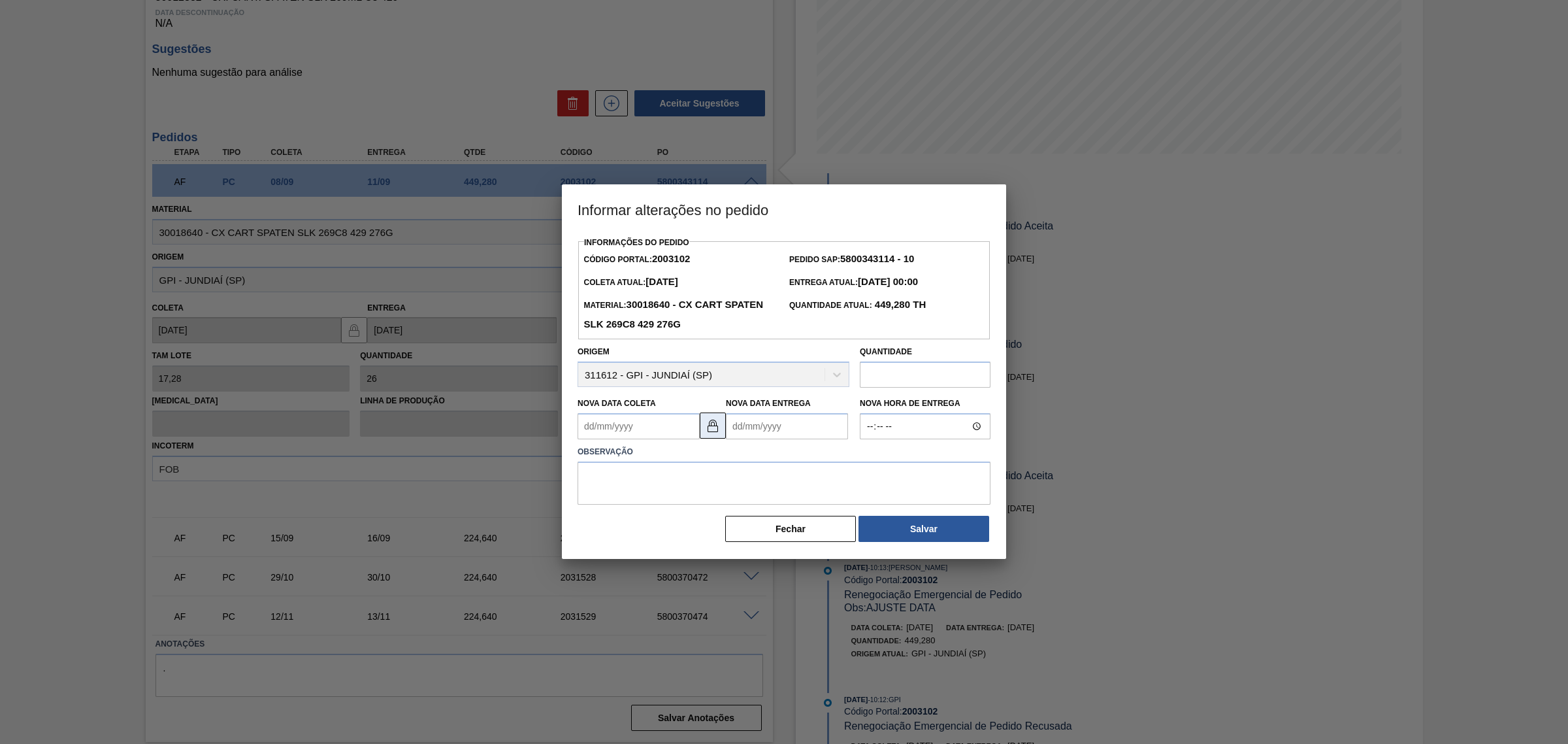
click at [713, 428] on img at bounding box center [713, 426] width 16 height 16
click at [664, 423] on Coleta2003102 "Nova Data Coleta" at bounding box center [638, 426] width 122 height 26
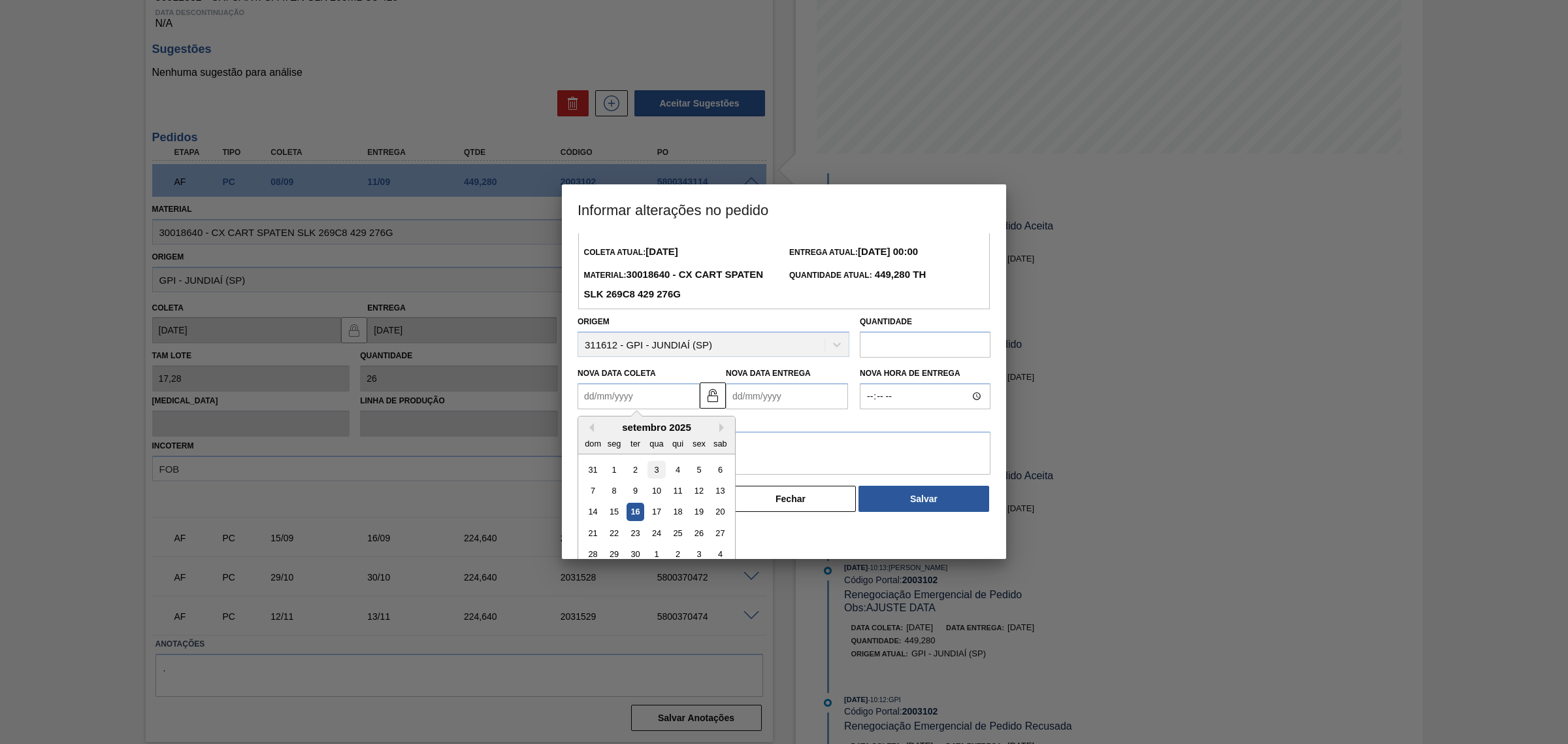
scroll to position [44, 0]
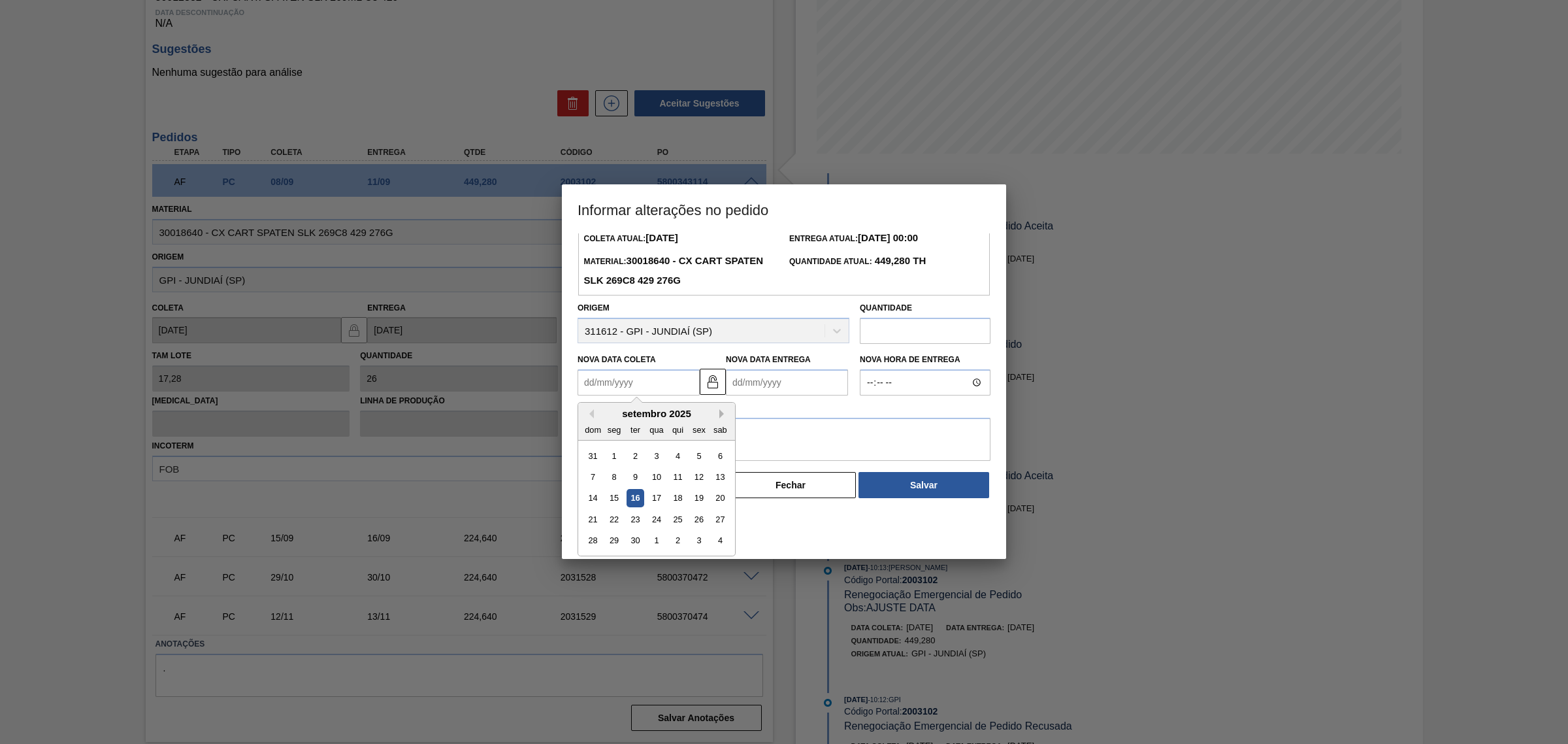
click at [723, 415] on button "Next Month" at bounding box center [723, 413] width 9 height 9
click at [616, 476] on div "6" at bounding box center [615, 476] width 18 height 18
type Coleta2003102 "06/10/2025"
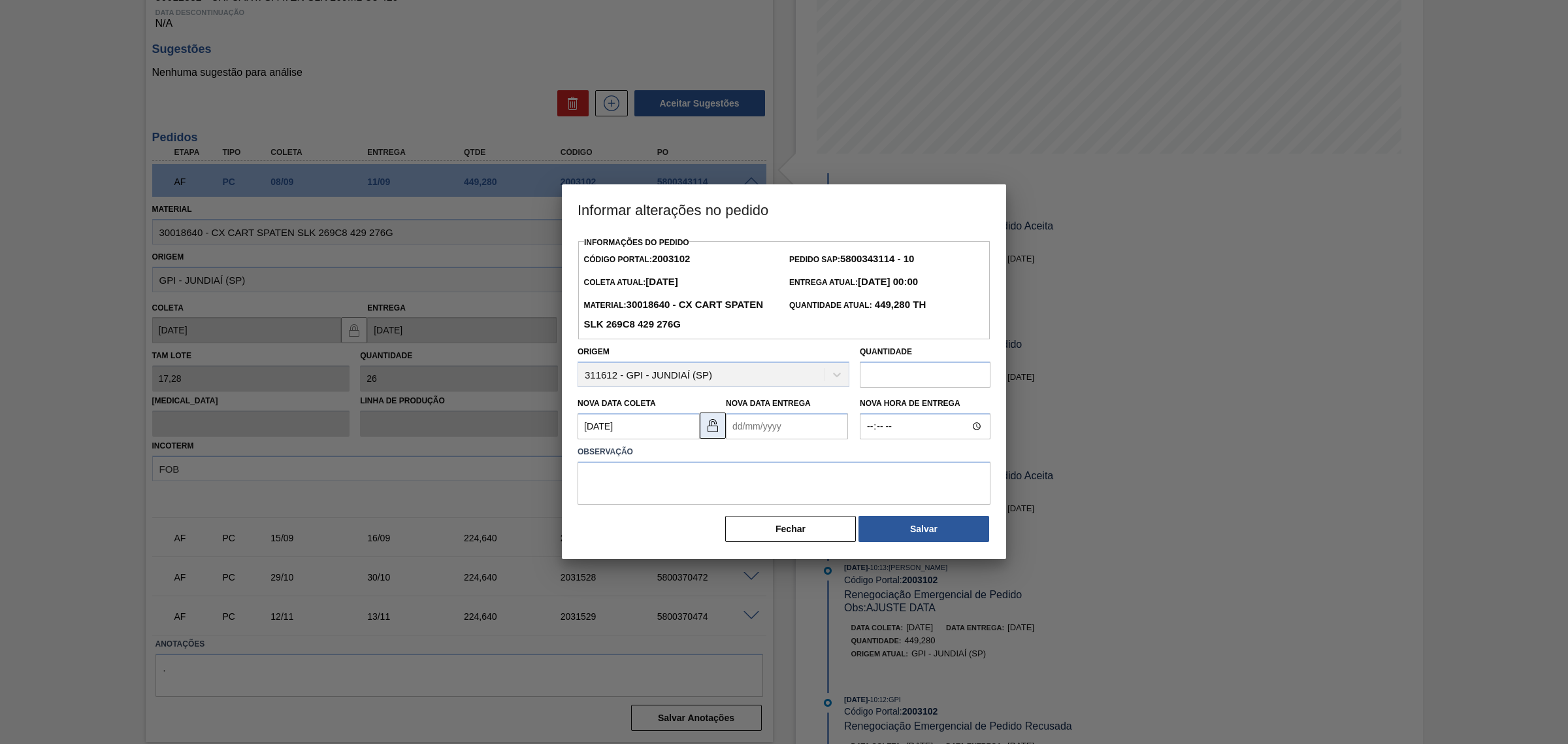
scroll to position [0, 0]
click at [758, 428] on Entrega2003102 "Nova Data Entrega" at bounding box center [787, 426] width 122 height 26
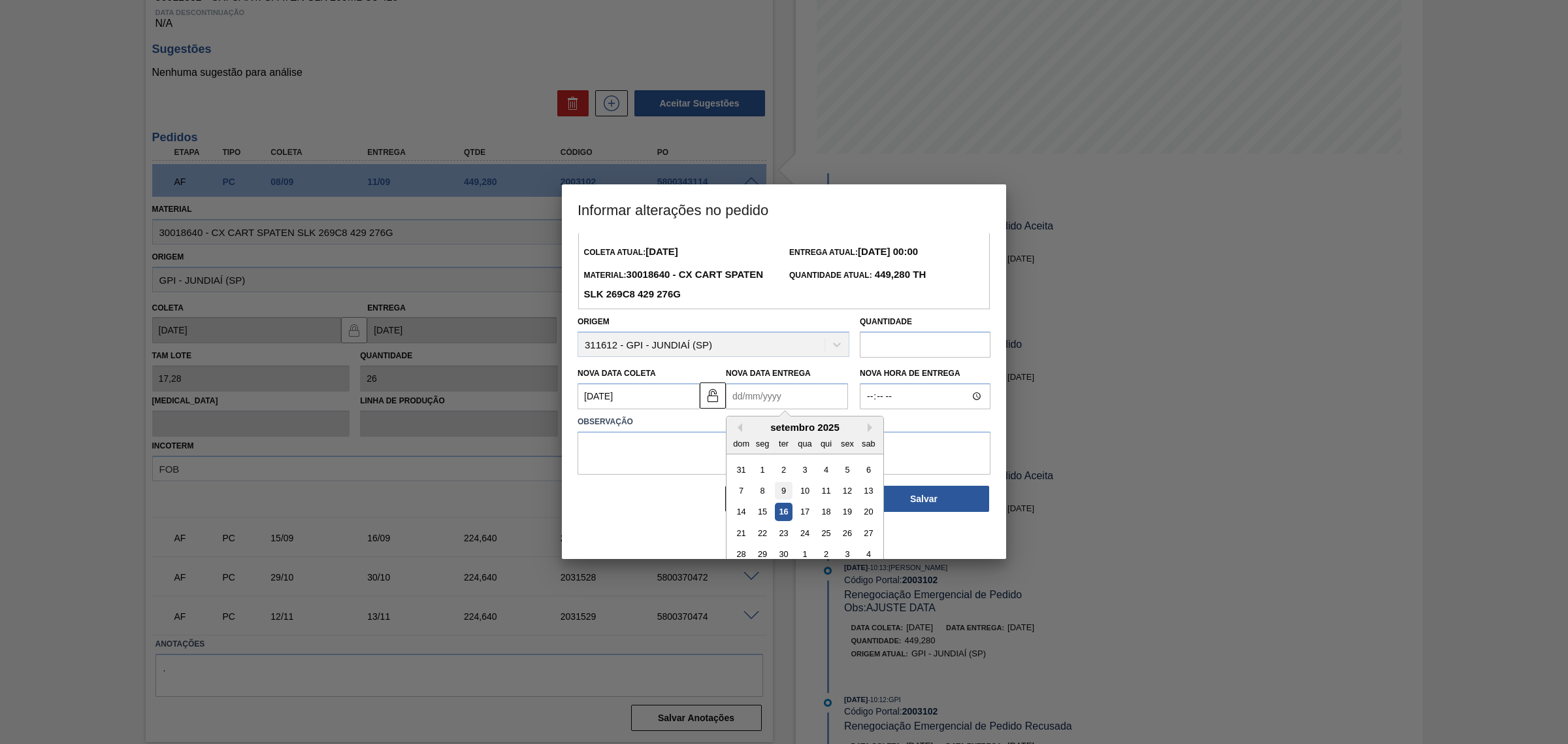
scroll to position [44, 0]
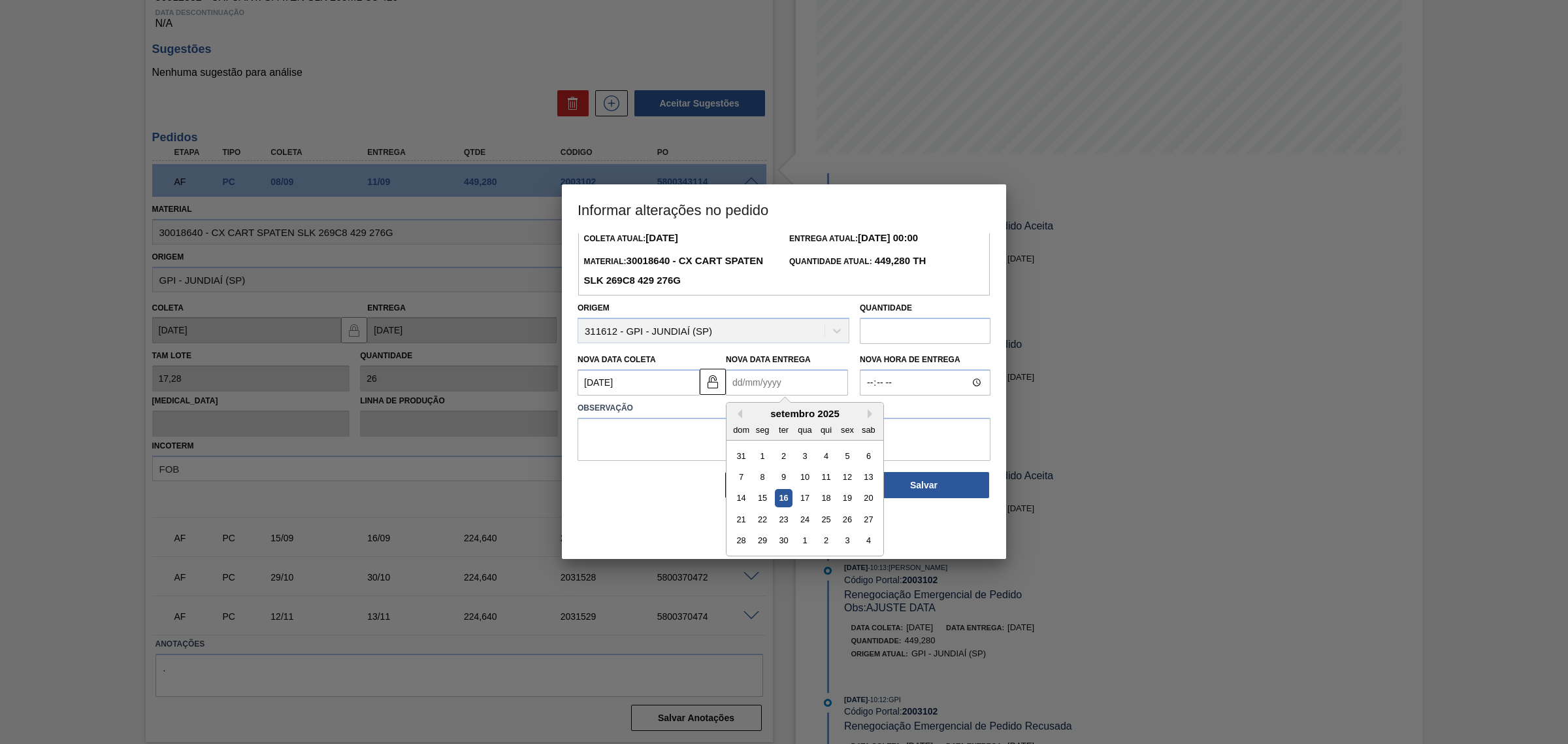
click at [866, 413] on div "setembro 2025" at bounding box center [804, 413] width 157 height 11
click at [870, 413] on button "Next Month" at bounding box center [872, 413] width 9 height 9
click at [789, 478] on div "7" at bounding box center [783, 476] width 18 height 18
type Entrega2003102 "07/10/2025"
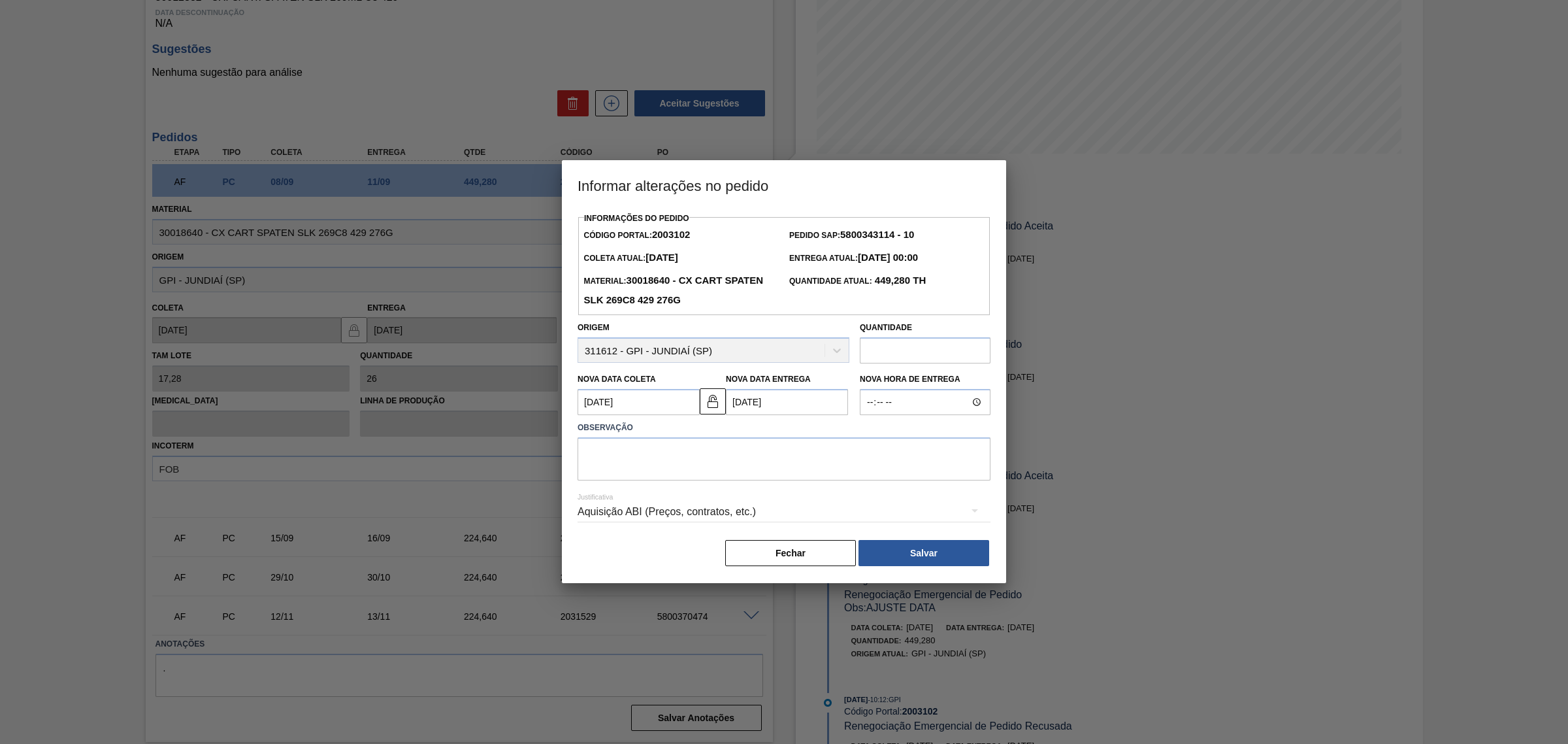
scroll to position [0, 0]
click at [758, 465] on textarea at bounding box center [783, 458] width 413 height 43
click at [762, 507] on div "Aquisição ABI (Preços, contratos, etc.)" at bounding box center [783, 512] width 413 height 37
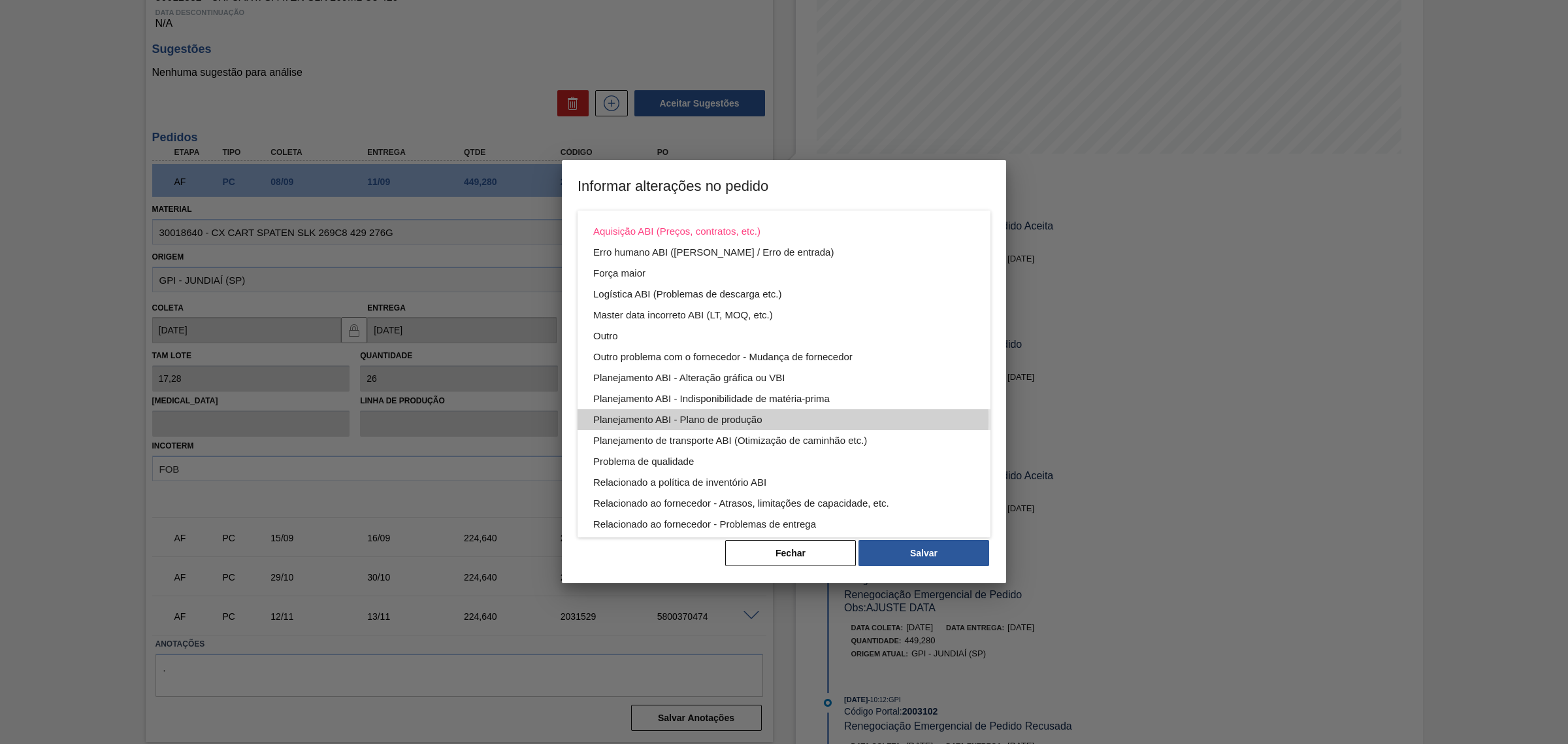
click at [761, 418] on div "Planejamento ABI - Plano de produção" at bounding box center [783, 419] width 381 height 21
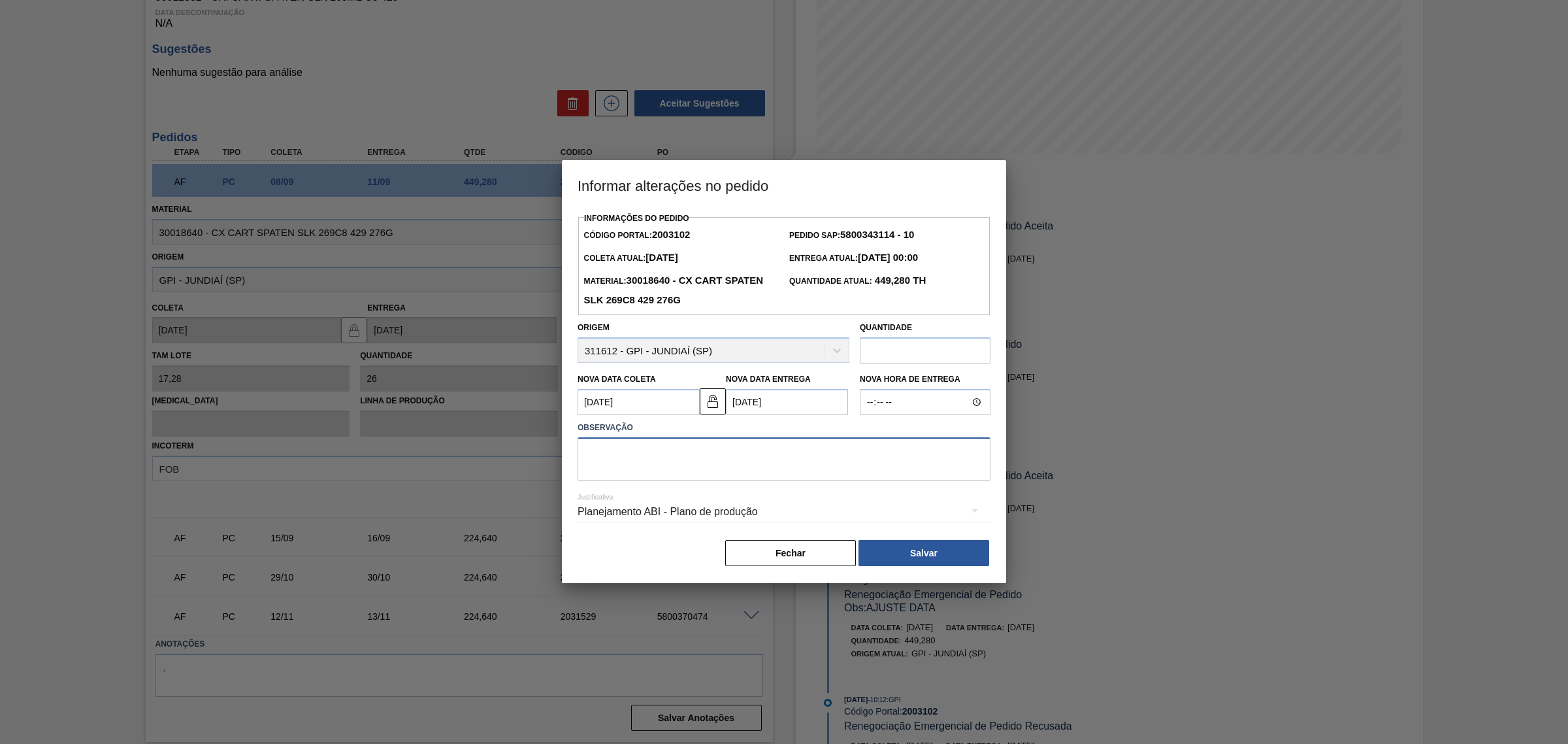
click at [752, 456] on textarea at bounding box center [783, 458] width 413 height 43
type textarea "AJUSTE DATA E QTD"
click at [911, 353] on input "text" at bounding box center [924, 350] width 131 height 26
type input "230"
click at [938, 540] on button "Salvar" at bounding box center [923, 553] width 131 height 26
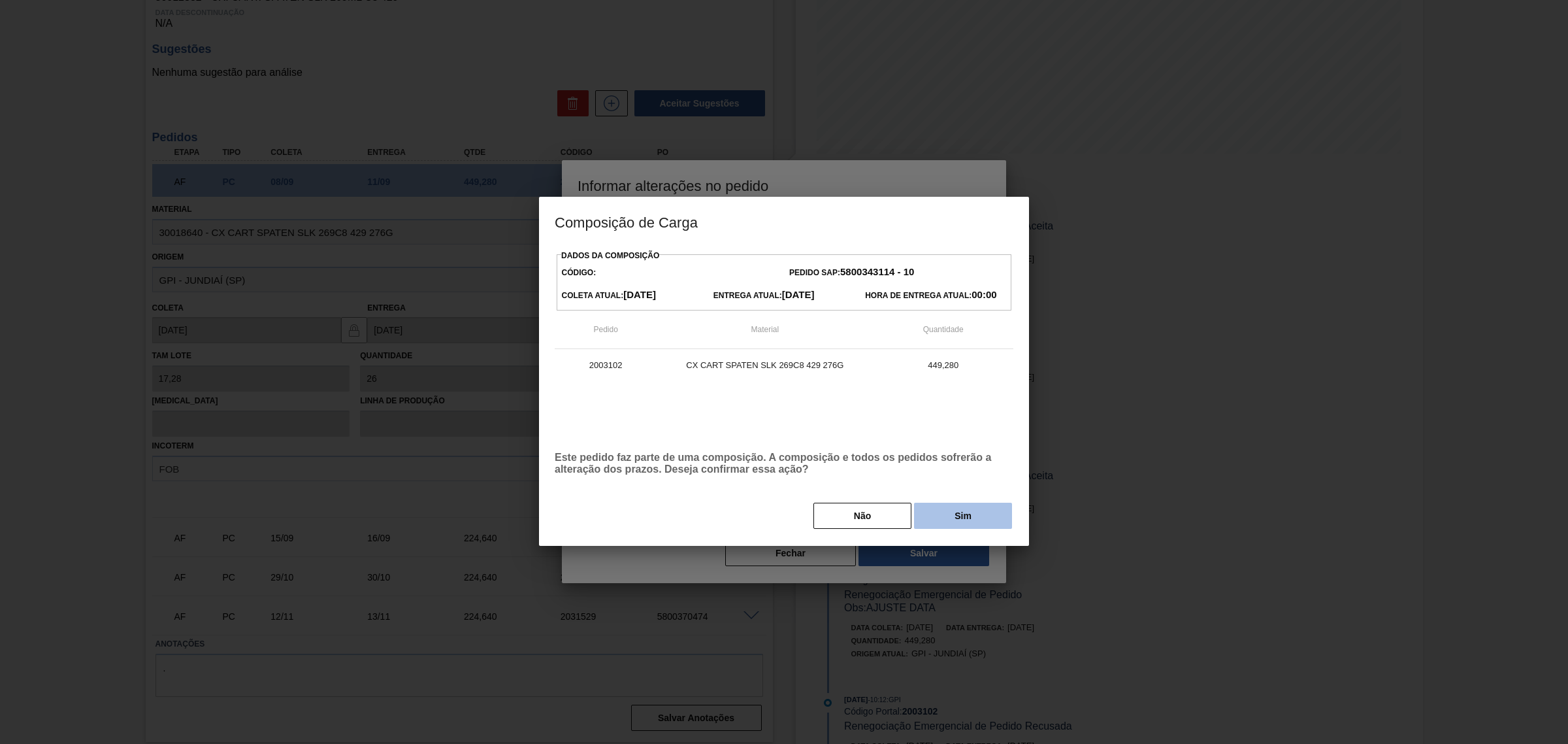
click at [960, 527] on button "Sim" at bounding box center [963, 516] width 98 height 26
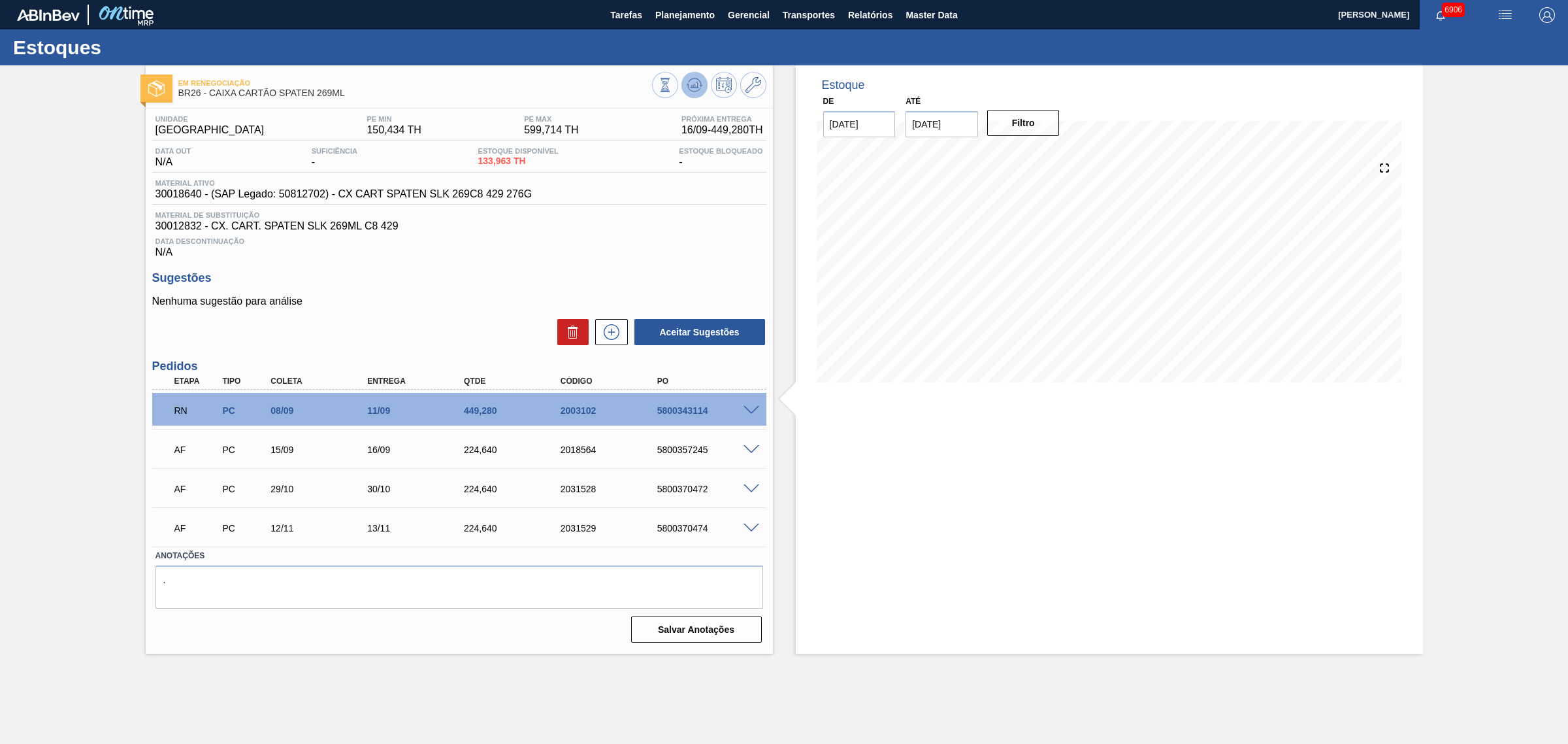
click at [695, 83] on icon at bounding box center [695, 85] width 16 height 16
click at [702, 81] on button at bounding box center [695, 85] width 26 height 26
click at [748, 411] on span at bounding box center [752, 411] width 16 height 10
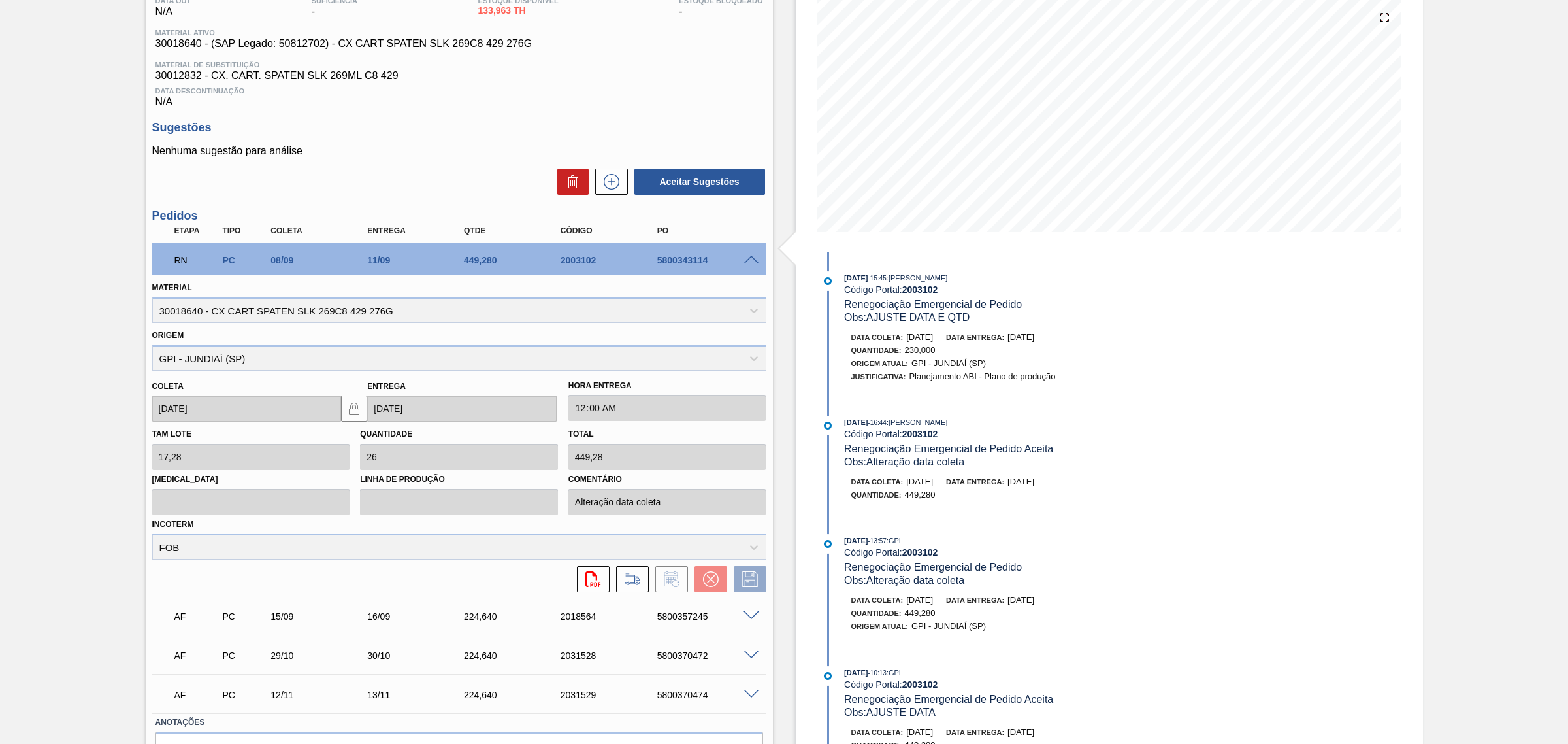
scroll to position [163, 0]
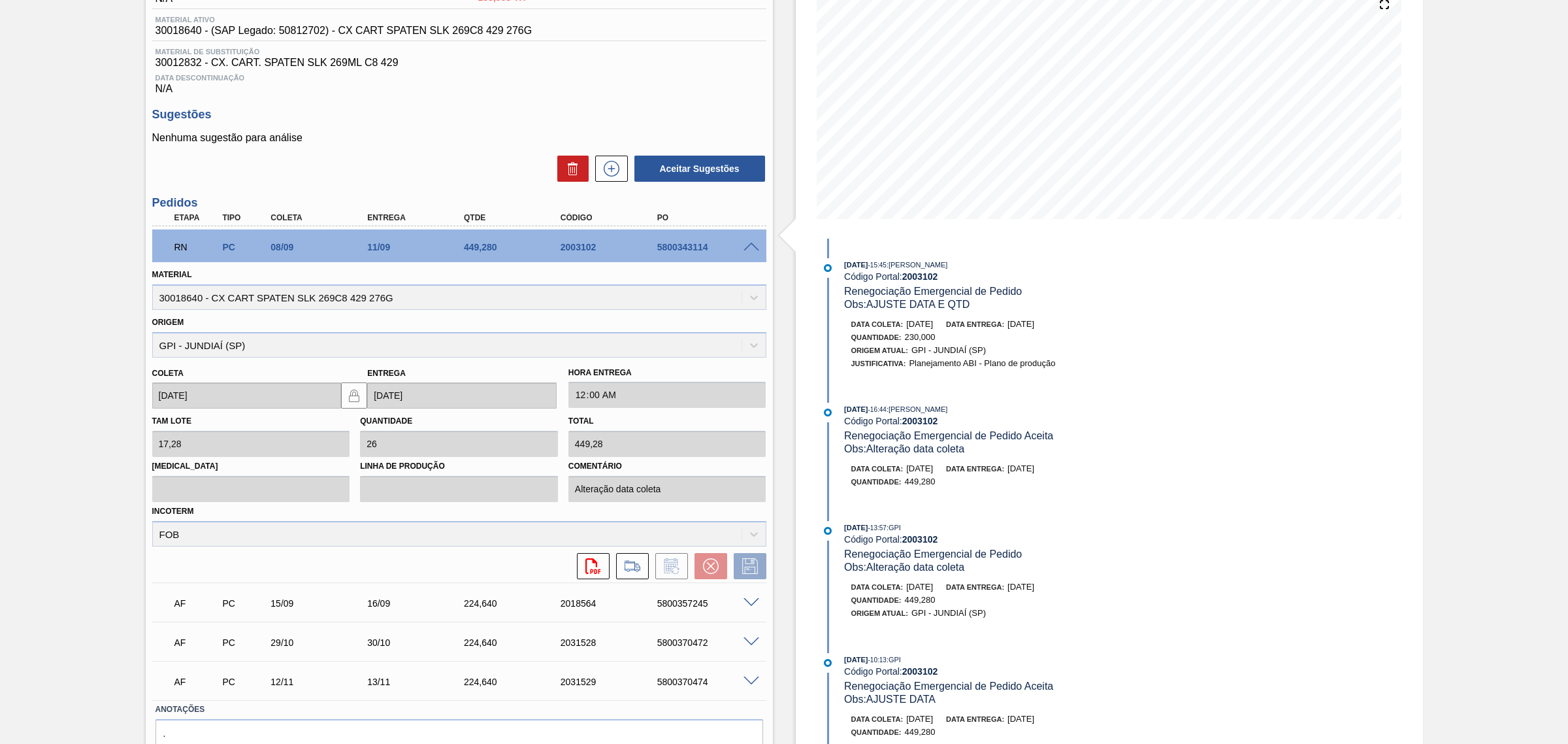
click at [752, 252] on span at bounding box center [752, 247] width 16 height 10
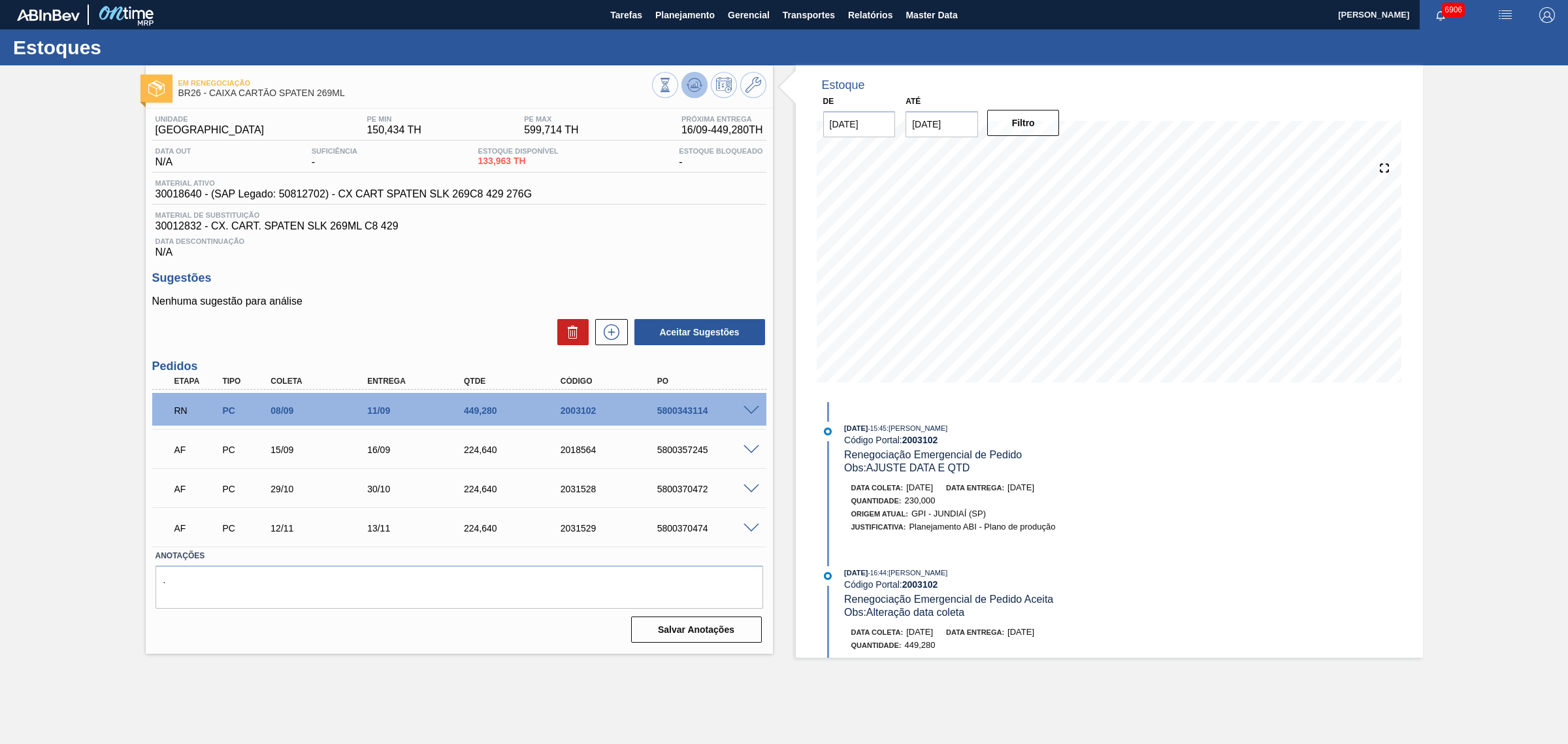
click at [702, 76] on button at bounding box center [695, 85] width 26 height 26
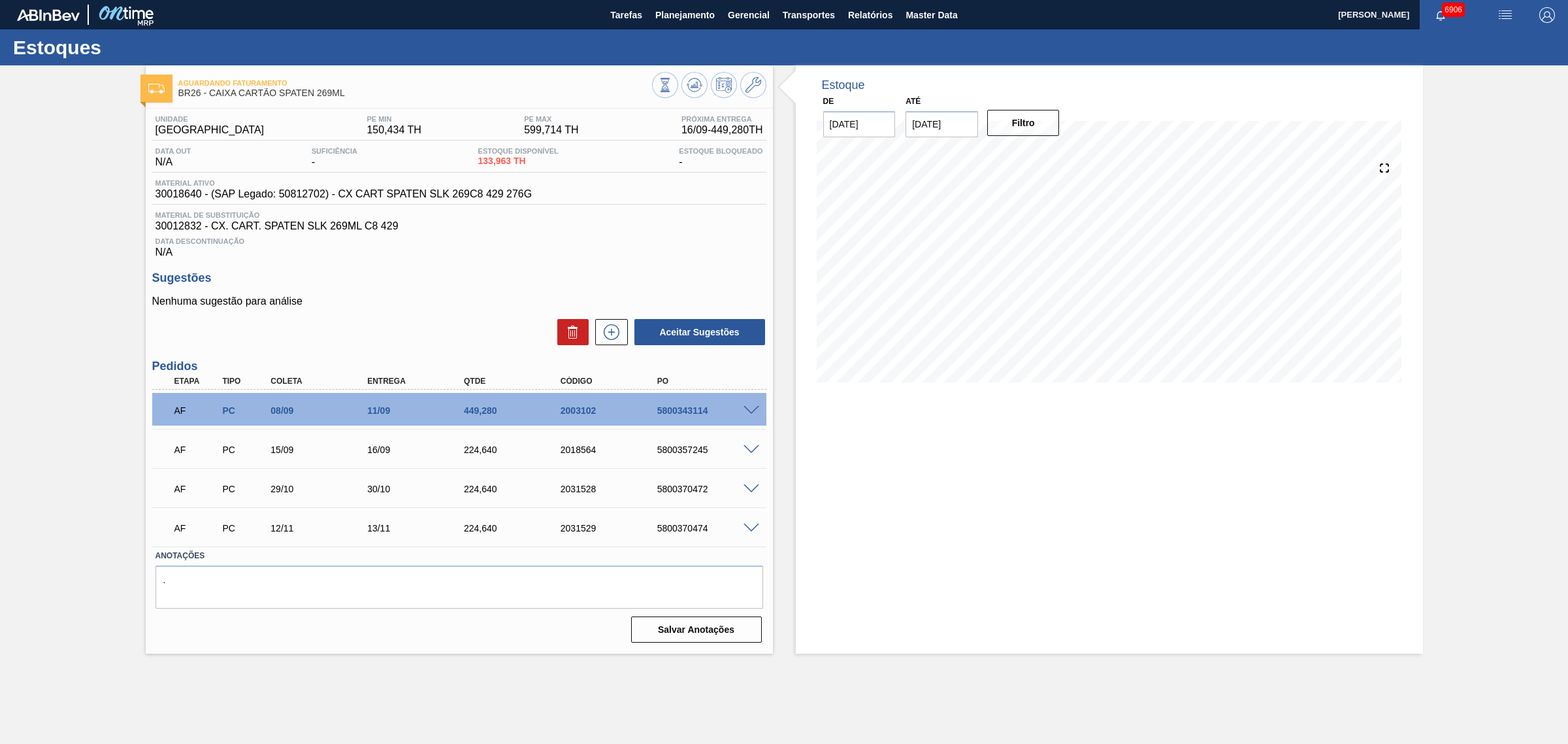
click at [752, 416] on span at bounding box center [752, 411] width 16 height 10
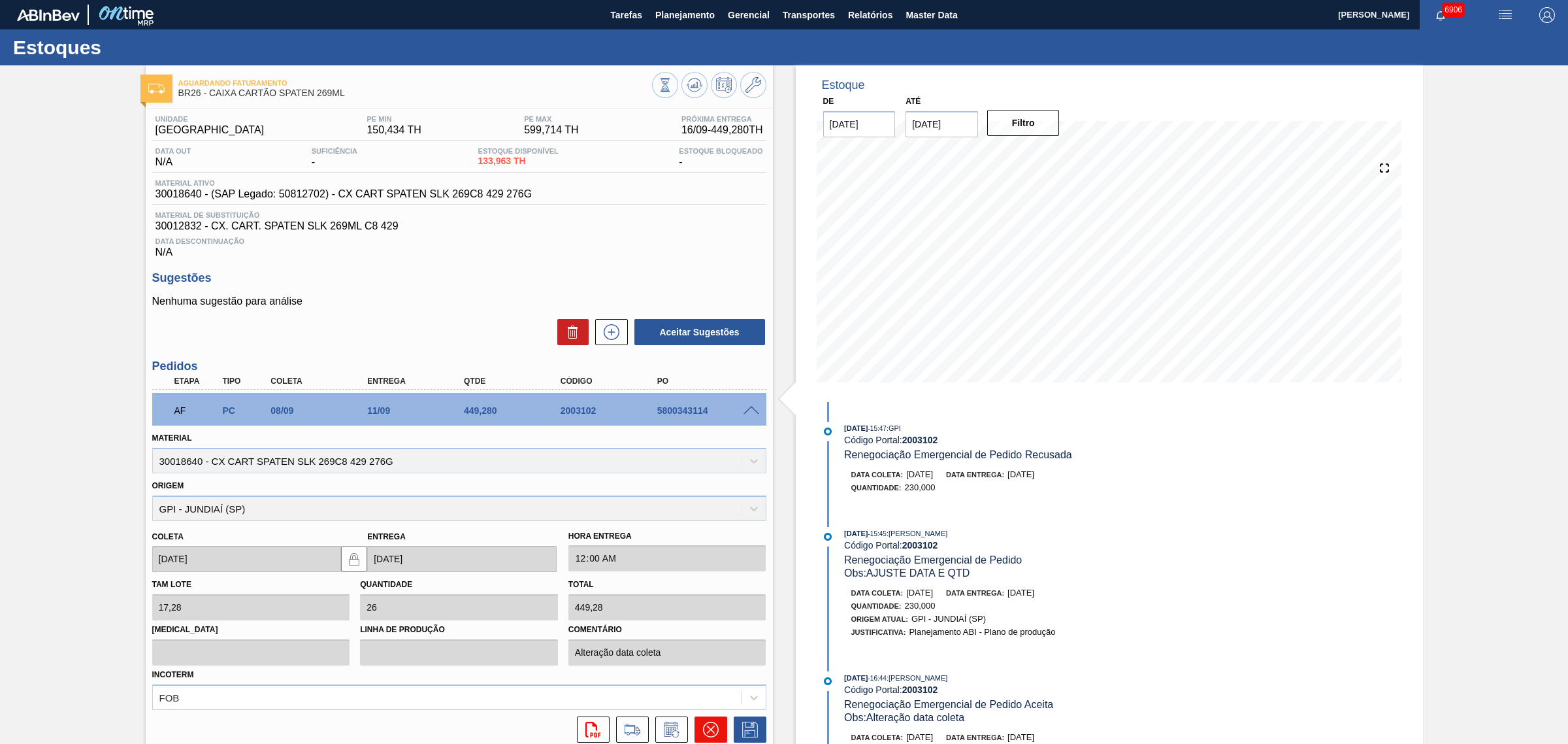
click at [708, 726] on icon at bounding box center [710, 729] width 16 height 16
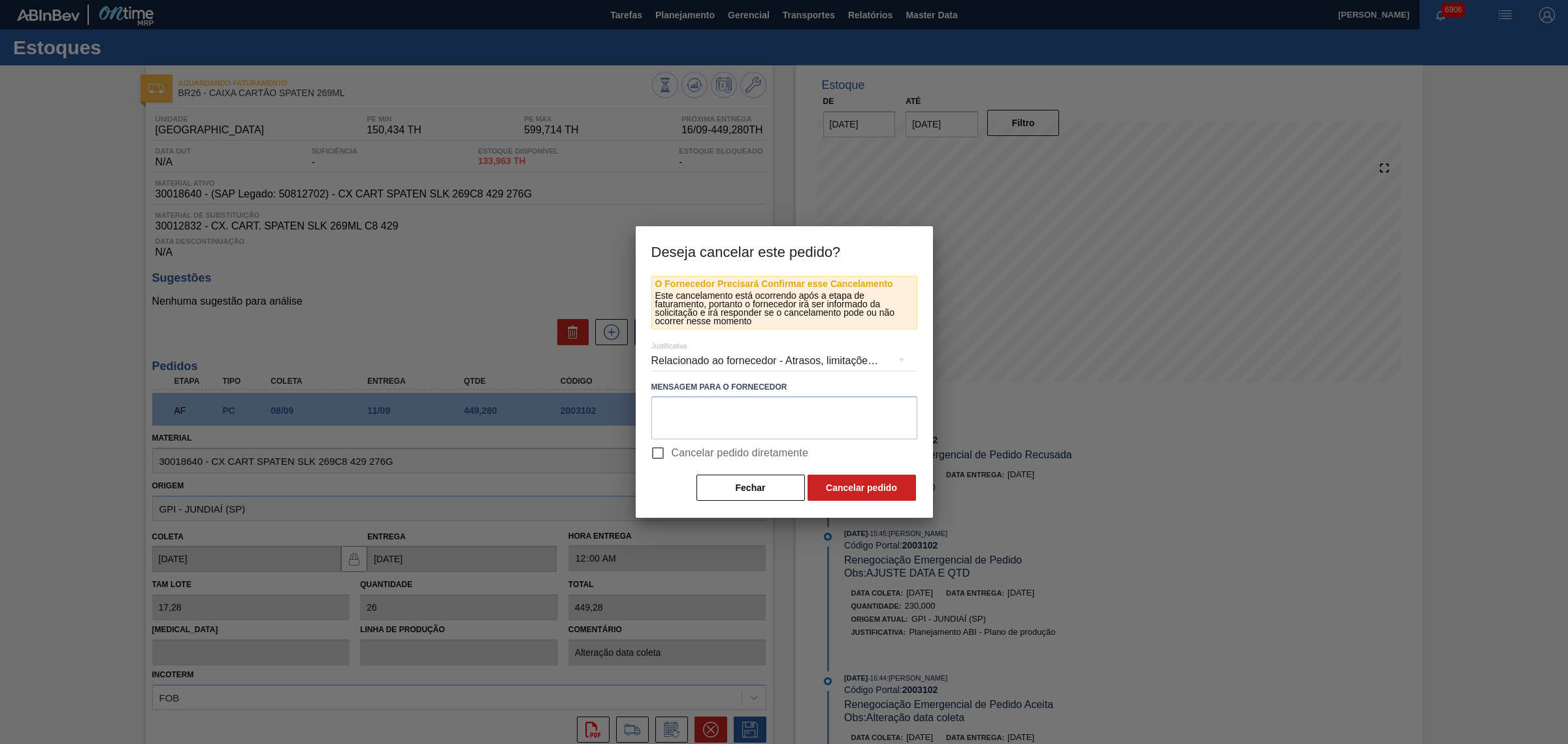
click at [677, 454] on span "Cancelar pedido diretamente" at bounding box center [740, 453] width 137 height 16
click at [672, 454] on input "Cancelar pedido diretamente" at bounding box center [657, 453] width 27 height 27
checkbox input "true"
click at [896, 488] on button "Cancelar pedido" at bounding box center [862, 488] width 109 height 26
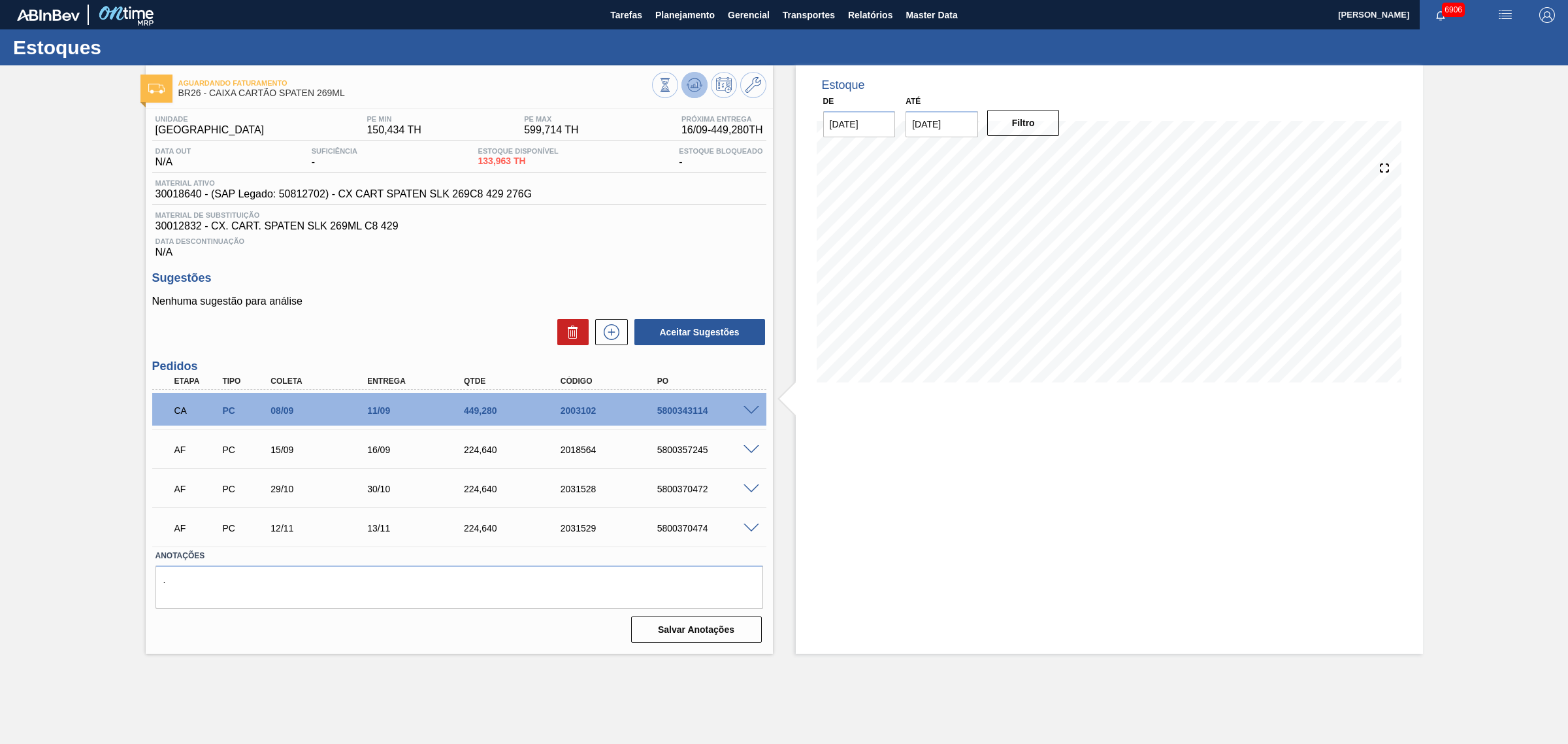
click at [694, 82] on icon at bounding box center [695, 85] width 16 height 16
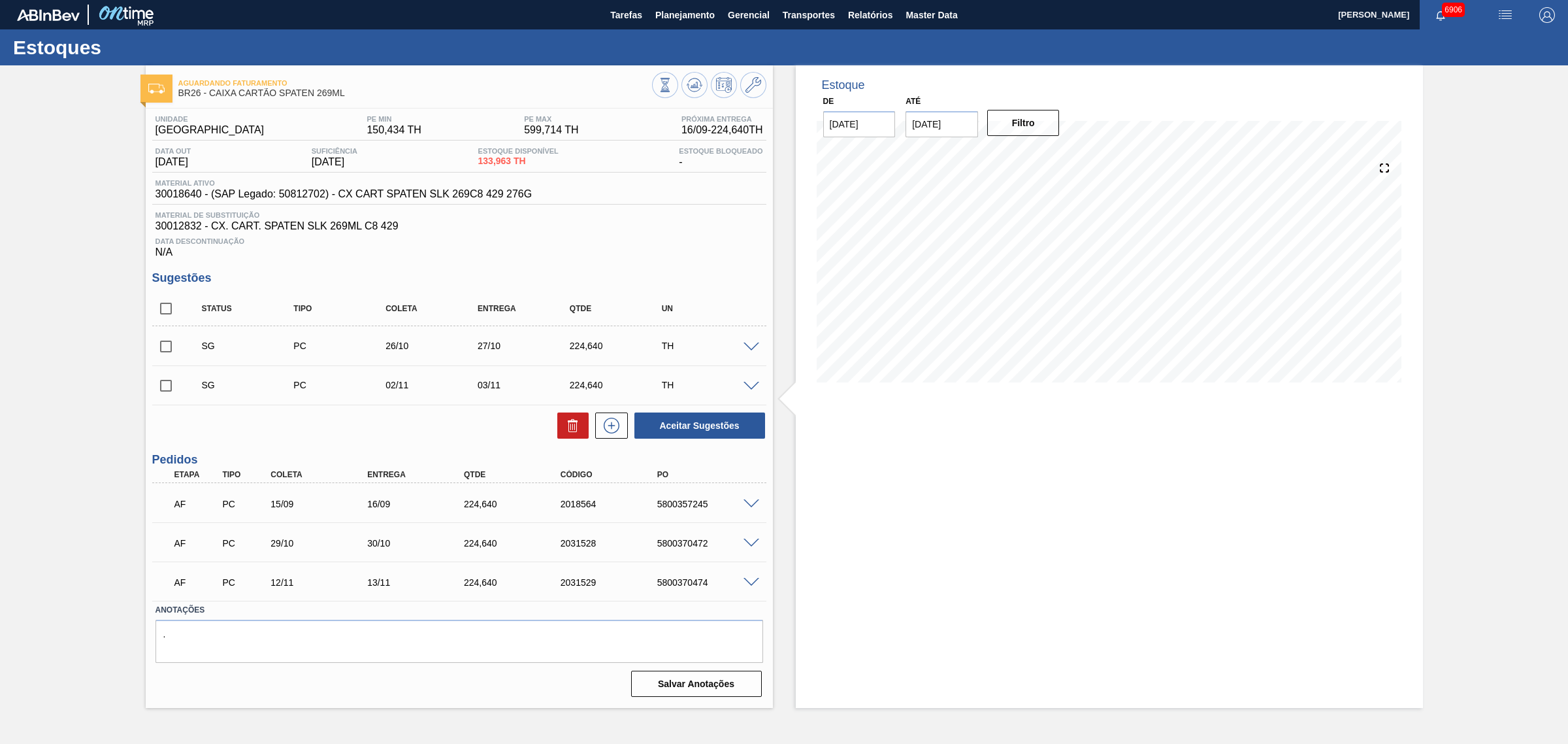
click at [160, 314] on input "checkbox" at bounding box center [166, 308] width 27 height 27
checkbox input "true"
click at [575, 432] on icon at bounding box center [573, 426] width 16 height 16
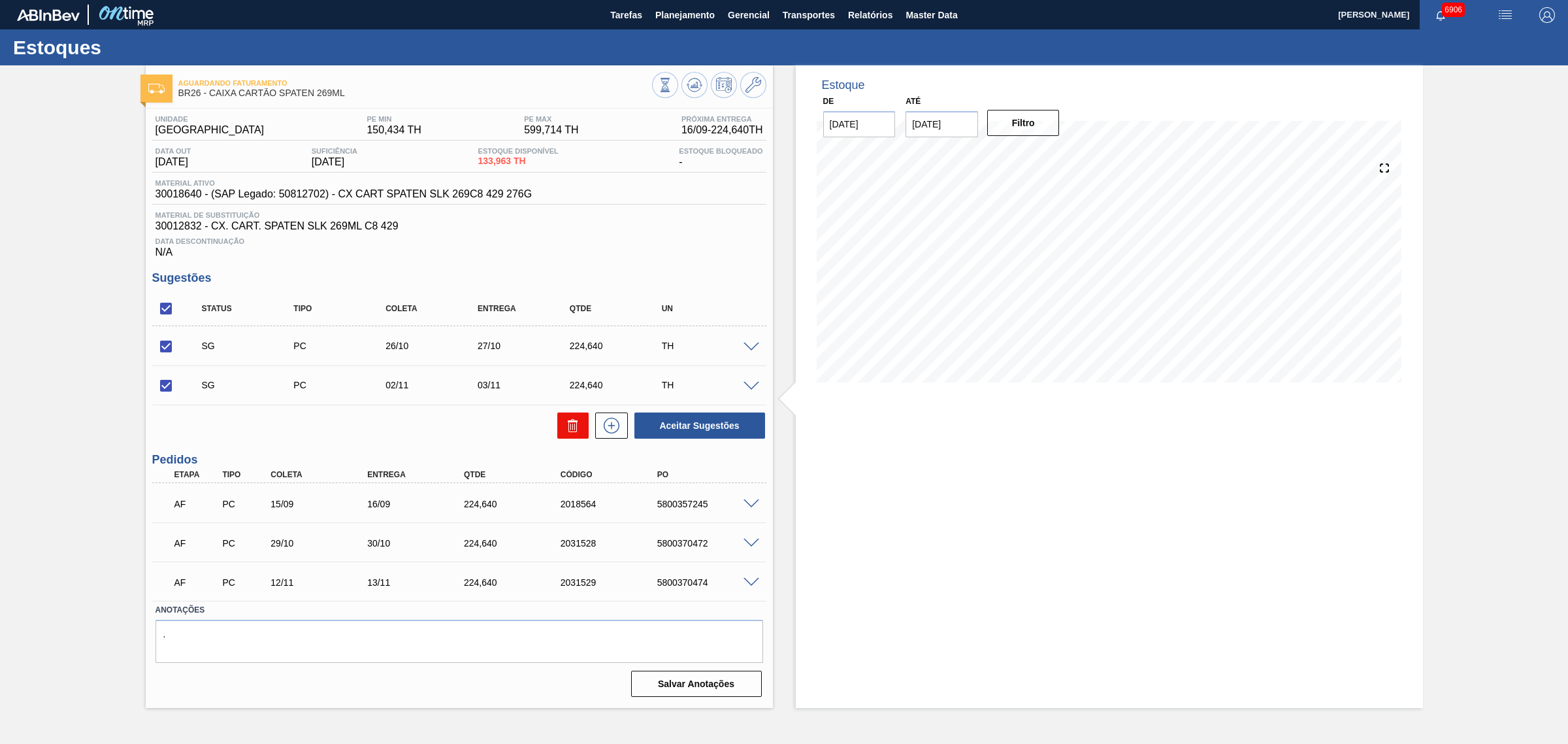
checkbox input "false"
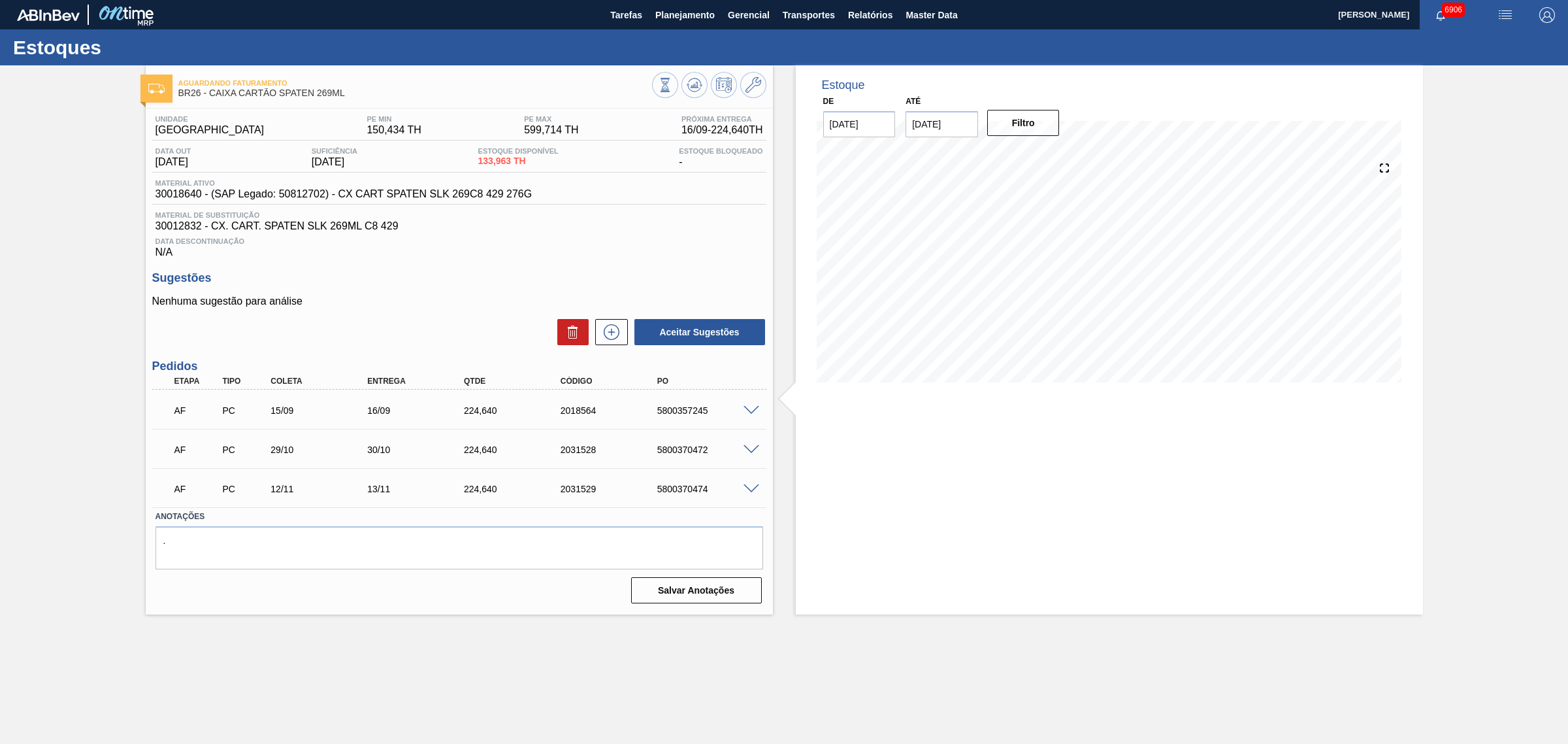
click at [752, 411] on span at bounding box center [752, 411] width 16 height 10
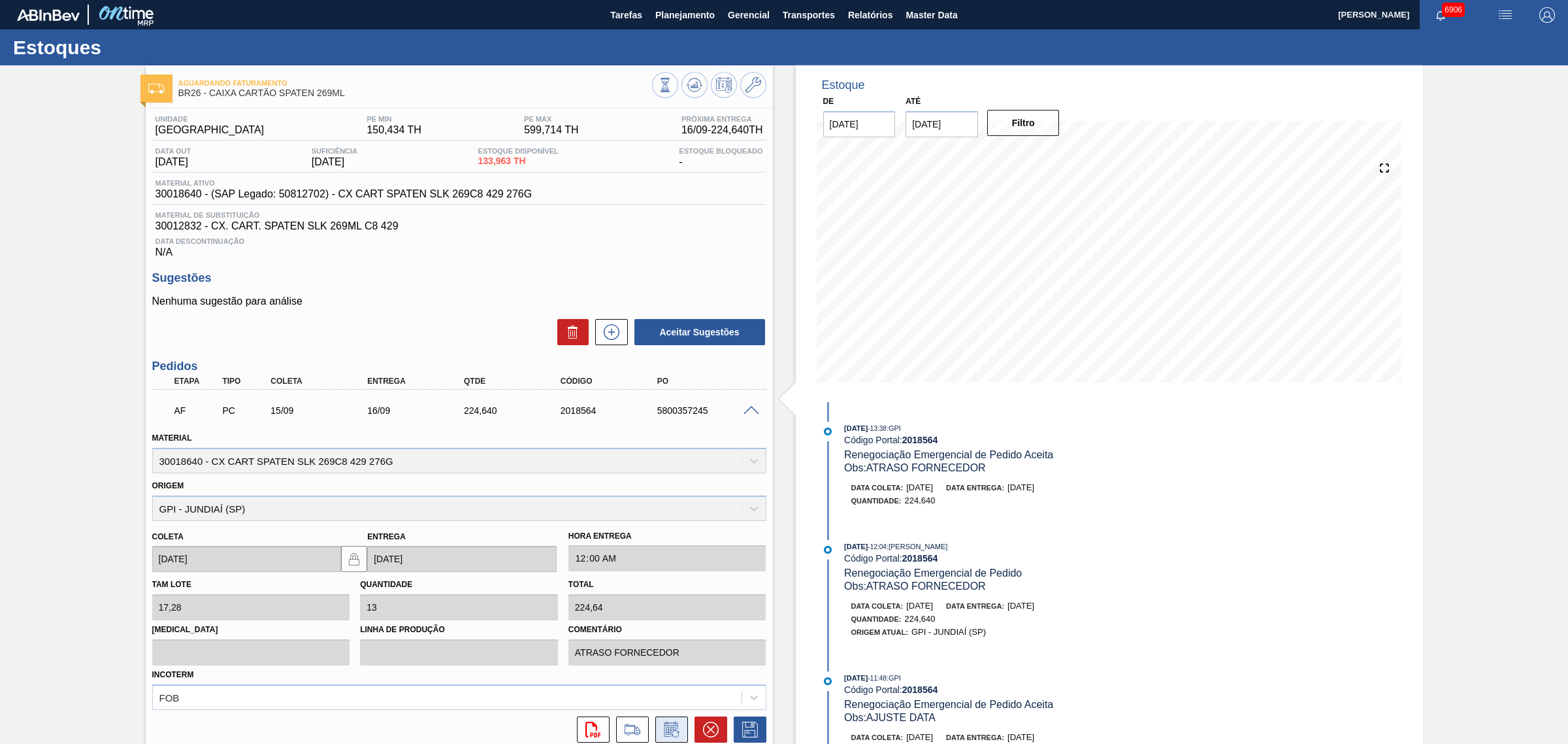
click at [673, 731] on icon at bounding box center [672, 729] width 21 height 16
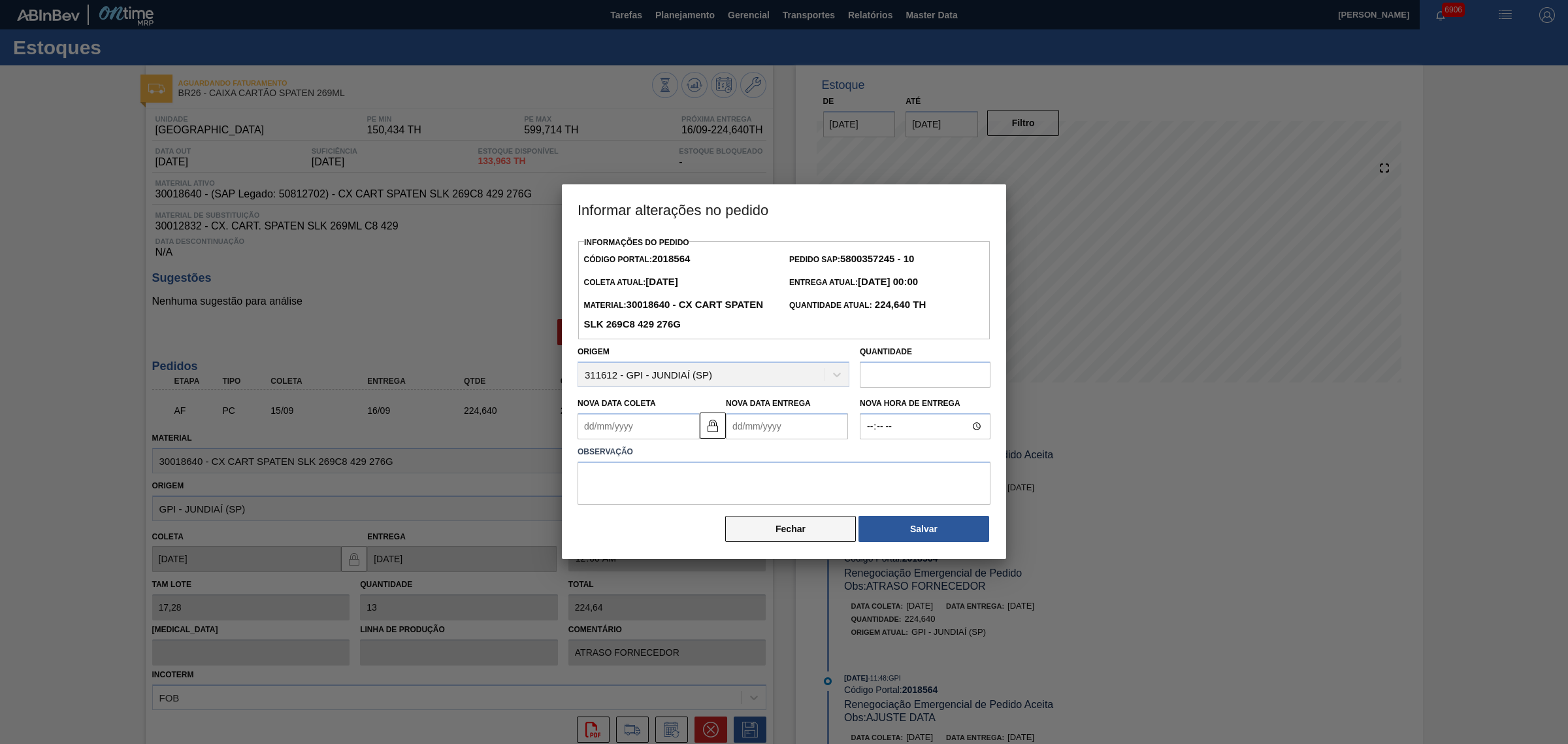
click at [820, 531] on button "Fechar" at bounding box center [790, 529] width 131 height 26
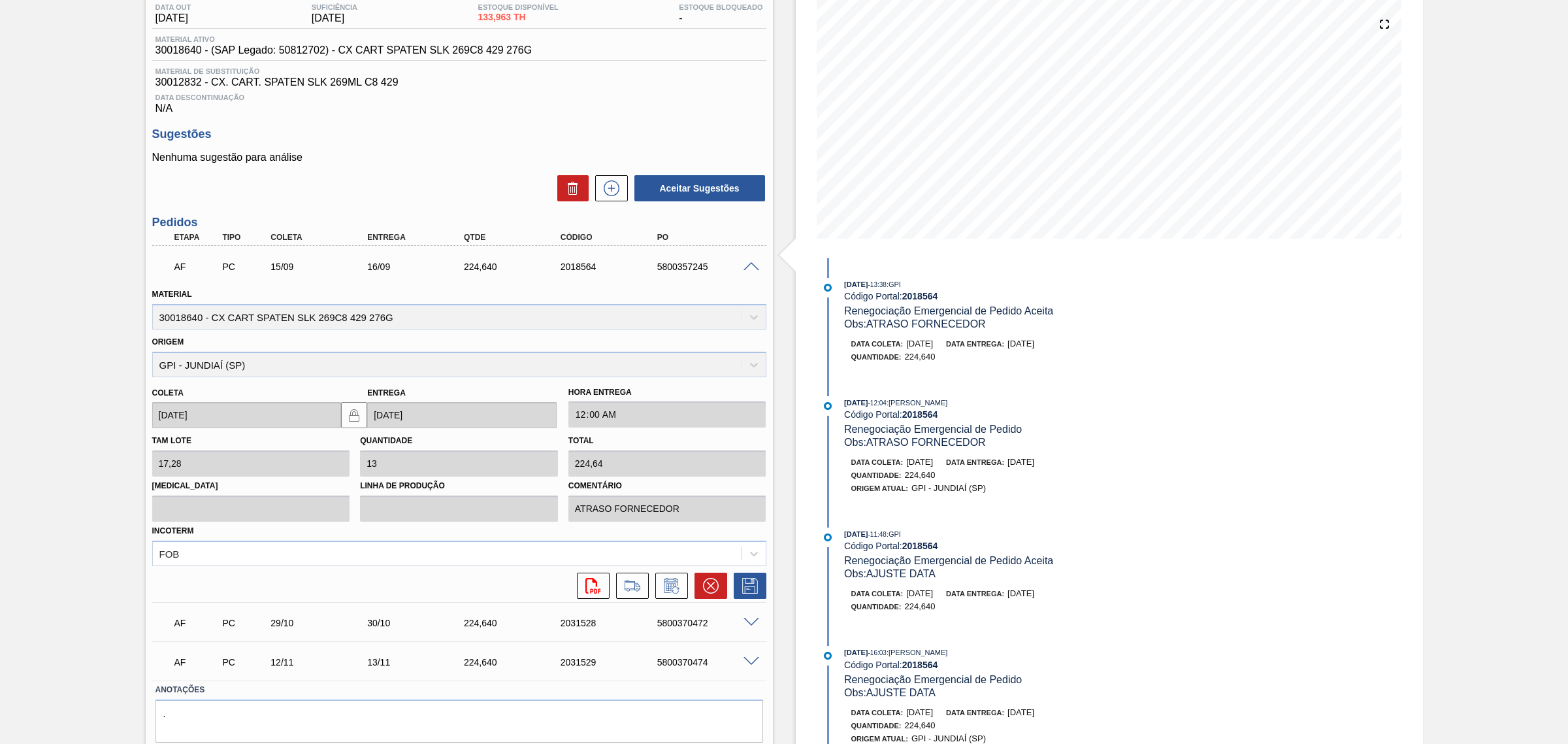
scroll to position [108, 0]
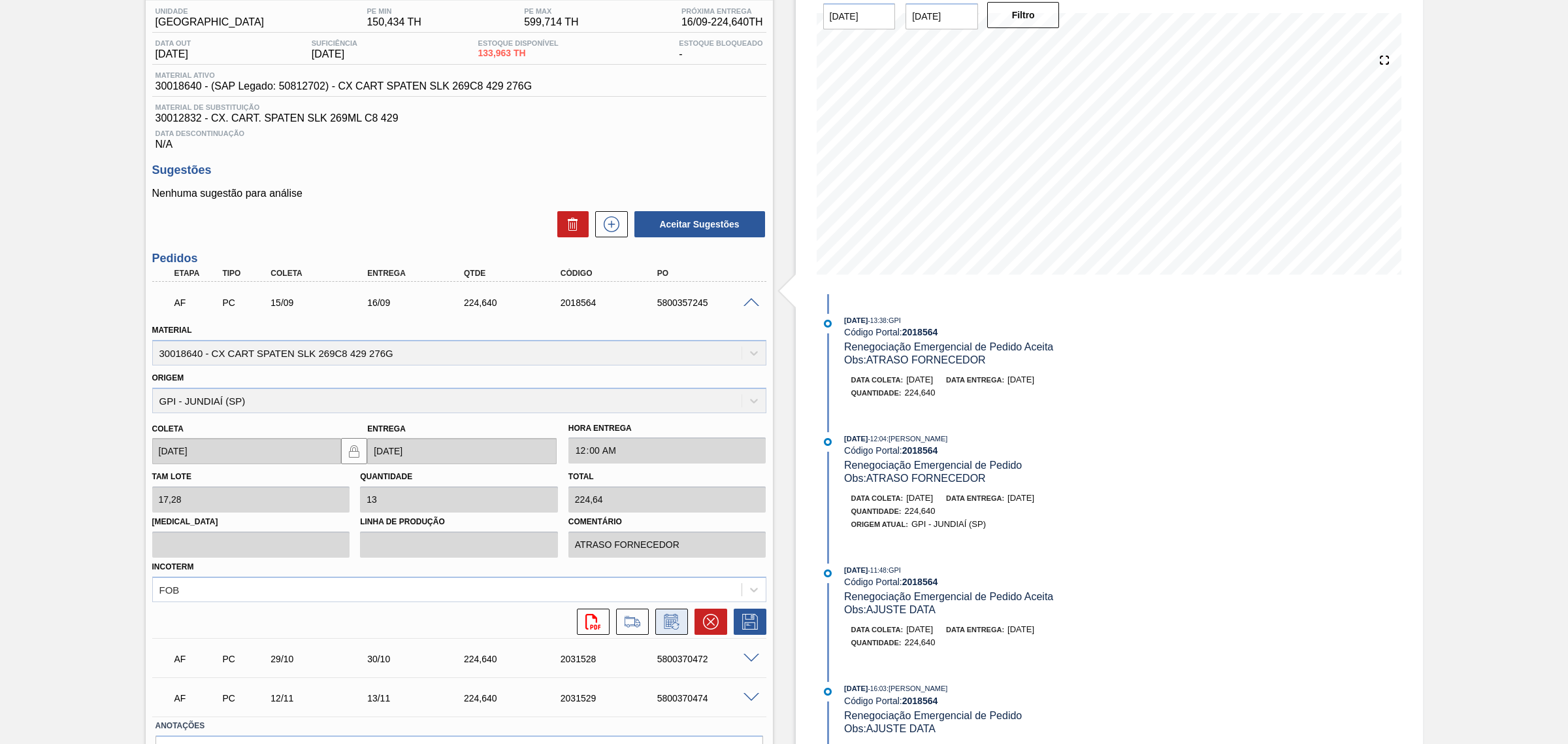
click at [677, 619] on icon at bounding box center [672, 621] width 21 height 16
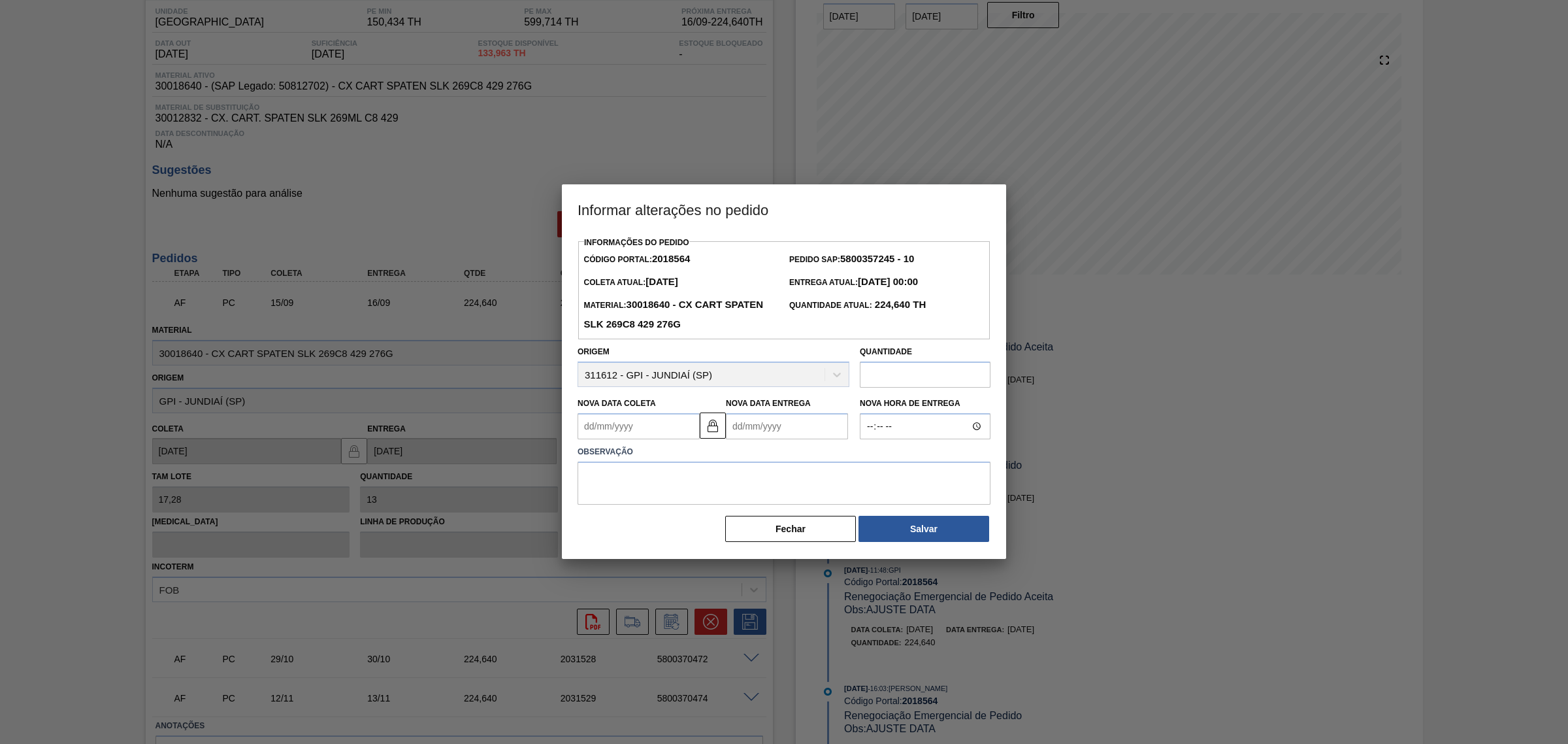
click at [886, 373] on input "text" at bounding box center [924, 375] width 131 height 26
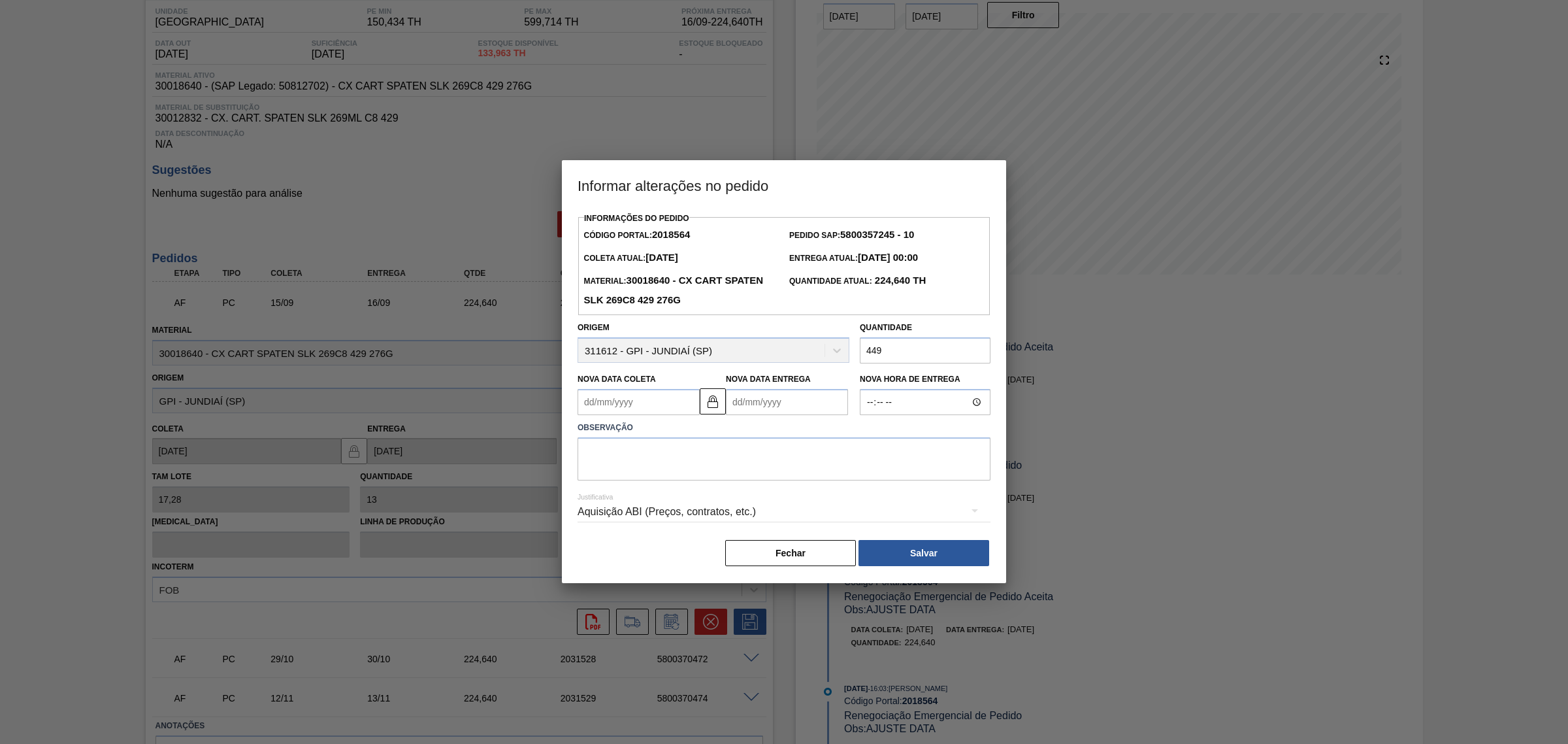
click at [695, 512] on div "Aquisição ABI (Preços, contratos, etc.)" at bounding box center [783, 512] width 413 height 37
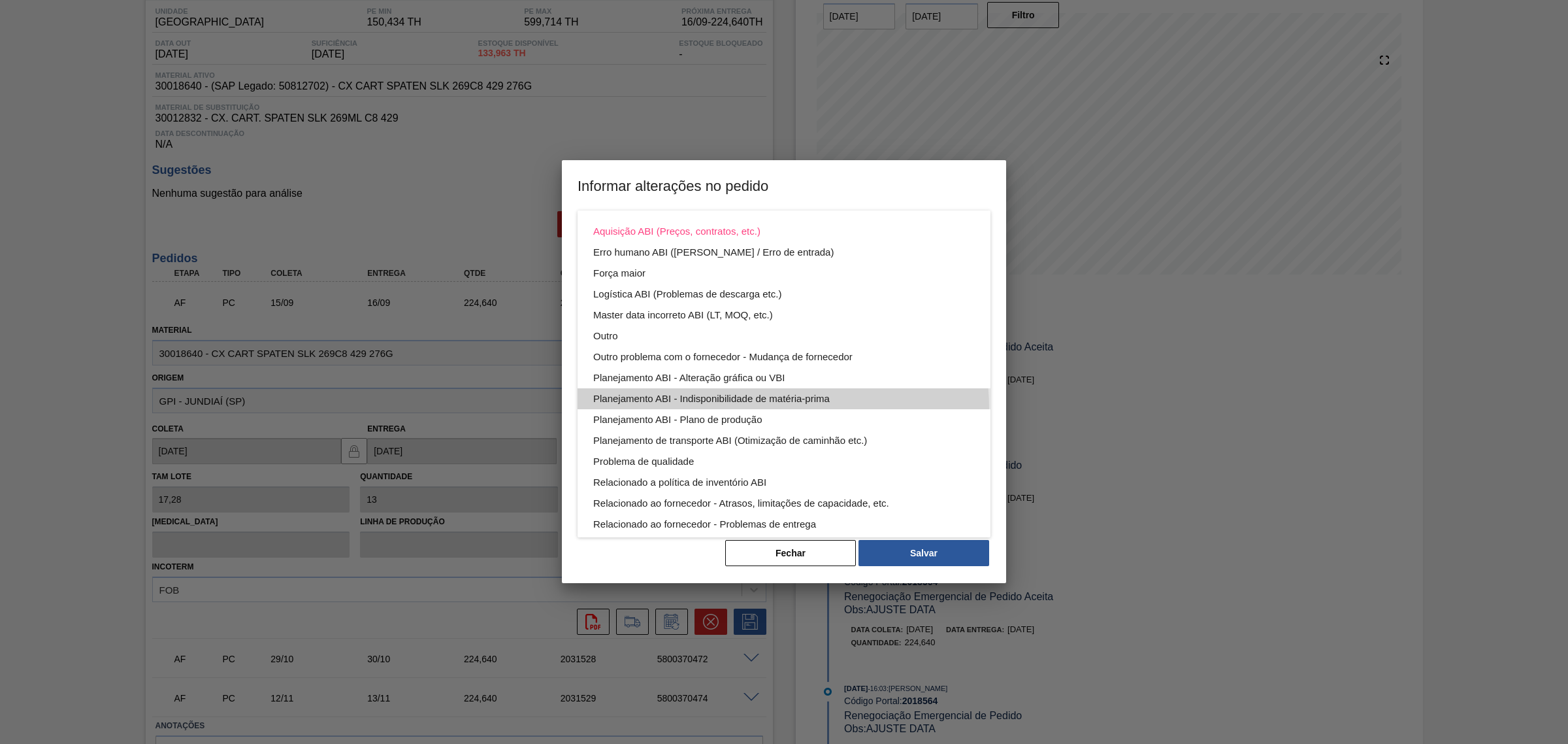
click at [745, 409] on div "Planejamento ABI - Indisponibilidade de matéria-prima" at bounding box center [783, 398] width 381 height 21
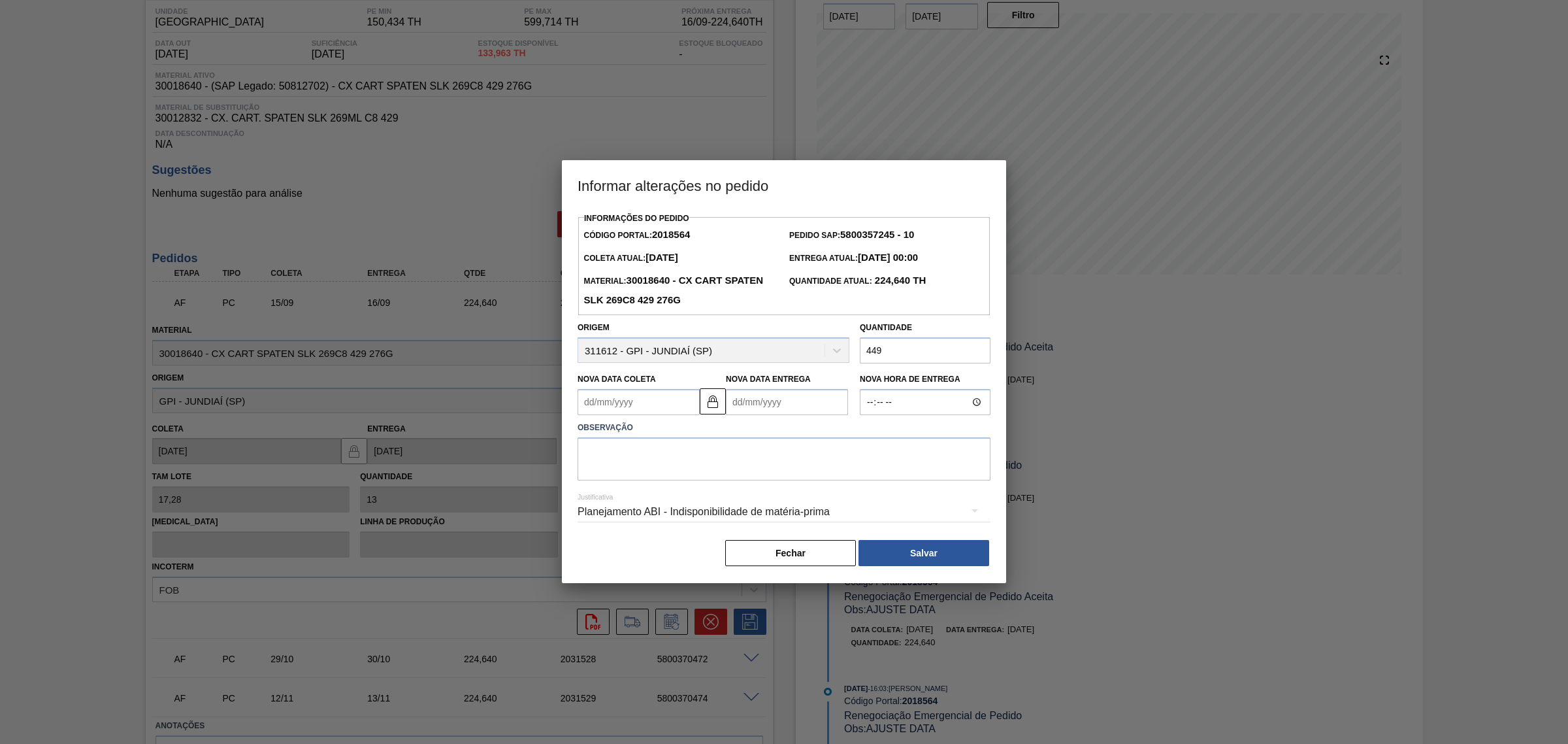
click at [690, 517] on div "Planejamento ABI - Indisponibilidade de matéria-prima" at bounding box center [783, 512] width 413 height 37
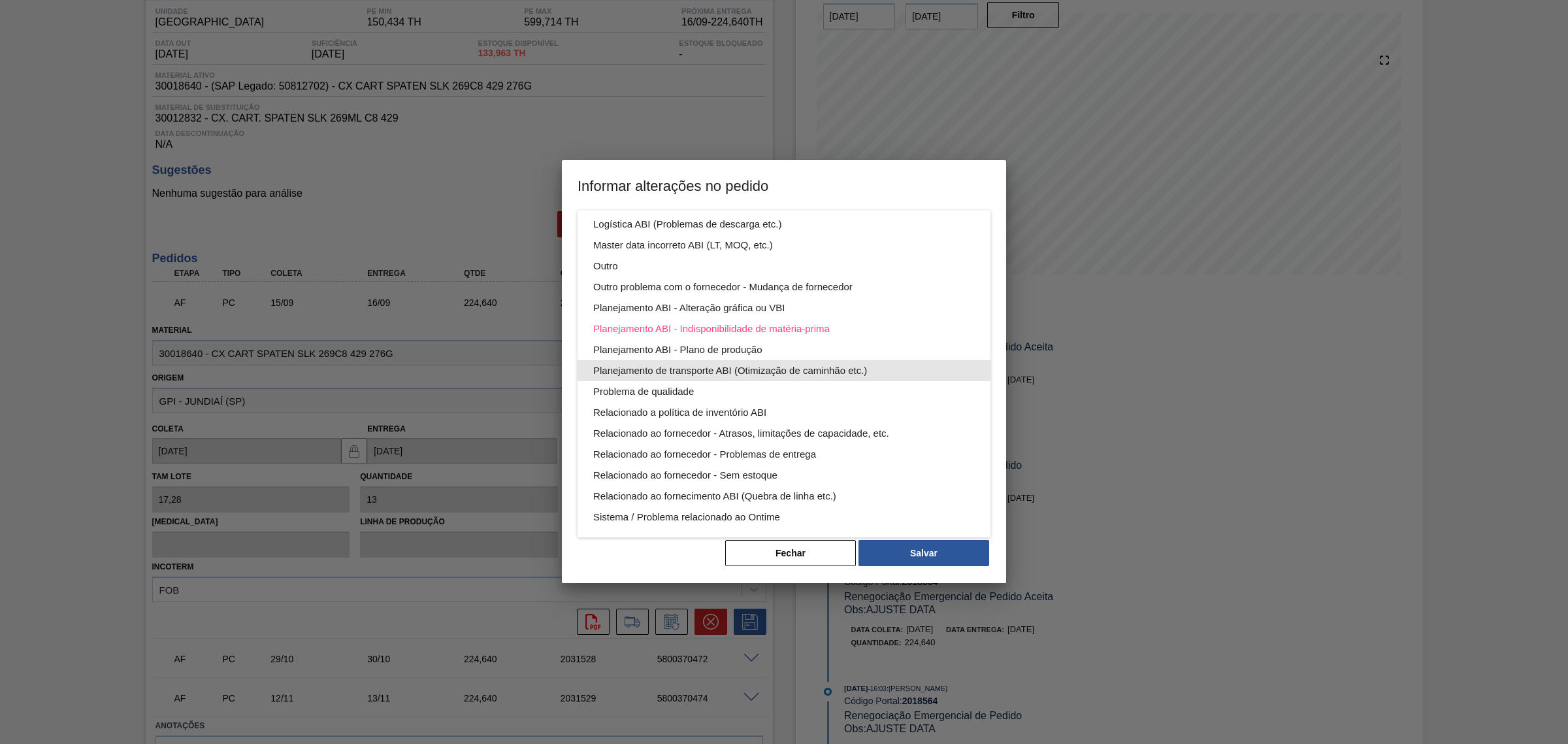
scroll to position [0, 0]
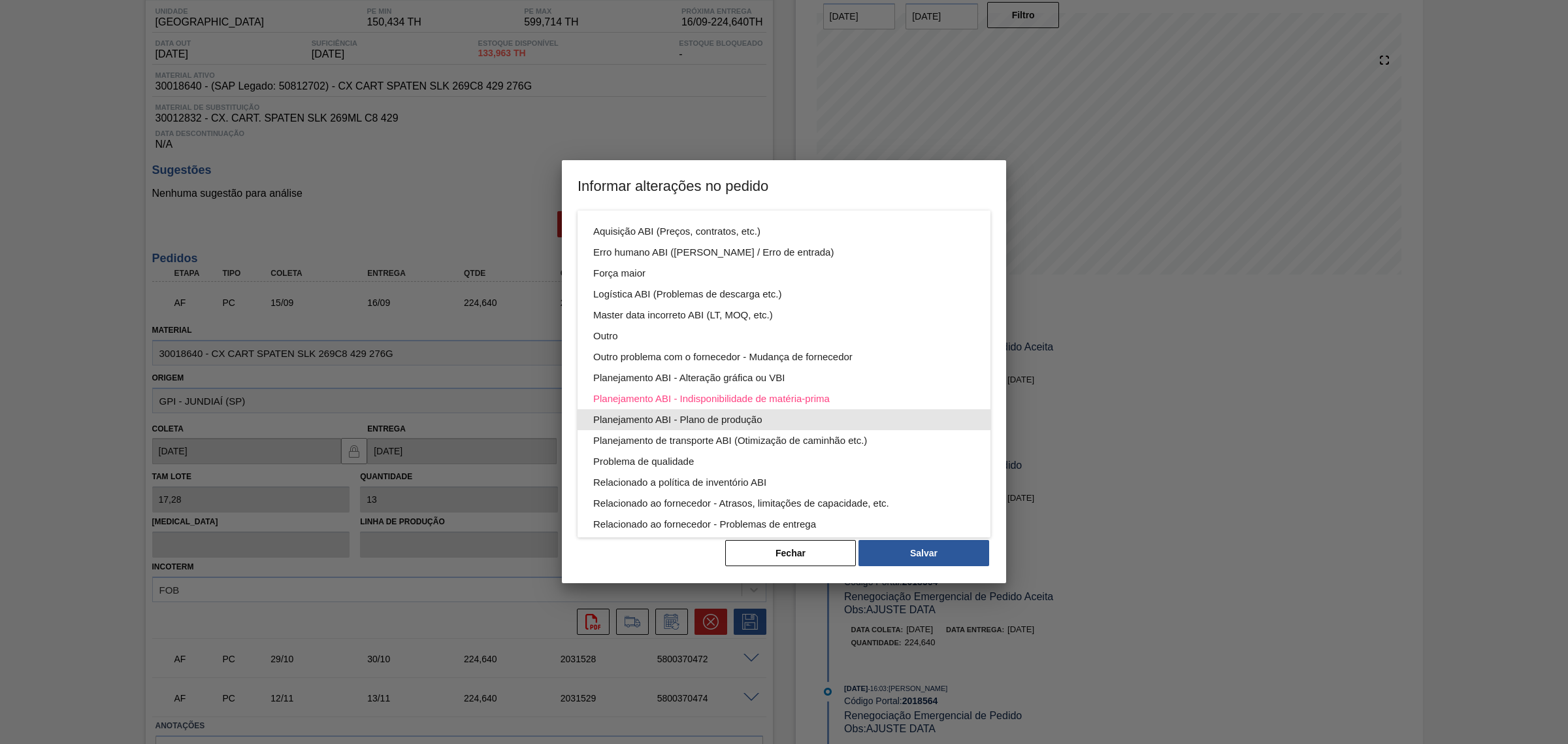
click at [846, 411] on div "Planejamento ABI - Plano de produção" at bounding box center [783, 419] width 381 height 21
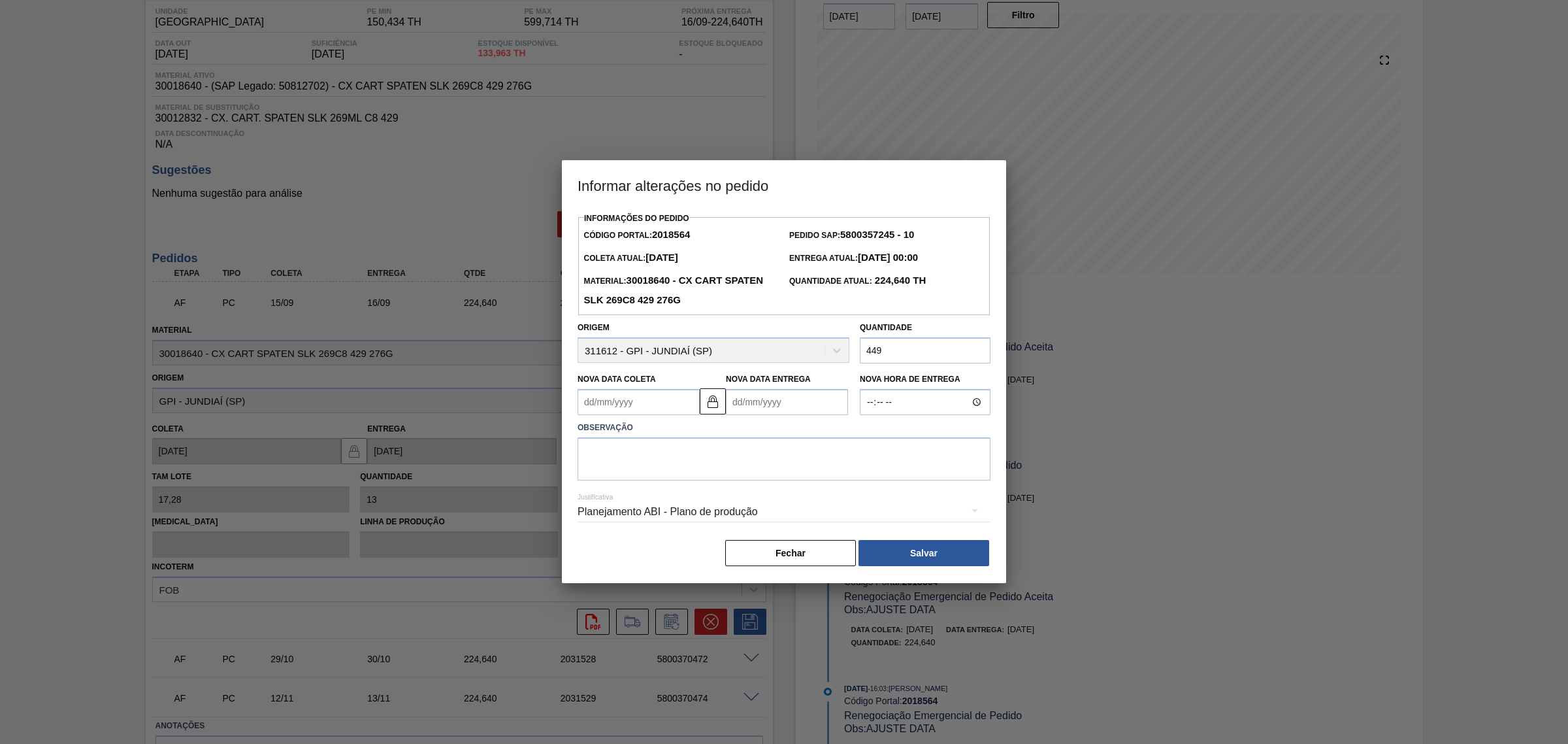
click at [897, 351] on input "449" at bounding box center [924, 350] width 131 height 26
type input "449,28"
drag, startPoint x: 710, startPoint y: 409, endPoint x: 685, endPoint y: 407, distance: 25.1
click at [710, 407] on img at bounding box center [713, 401] width 16 height 16
click at [673, 406] on Coleta2018564 "Nova Data Coleta" at bounding box center [638, 402] width 122 height 26
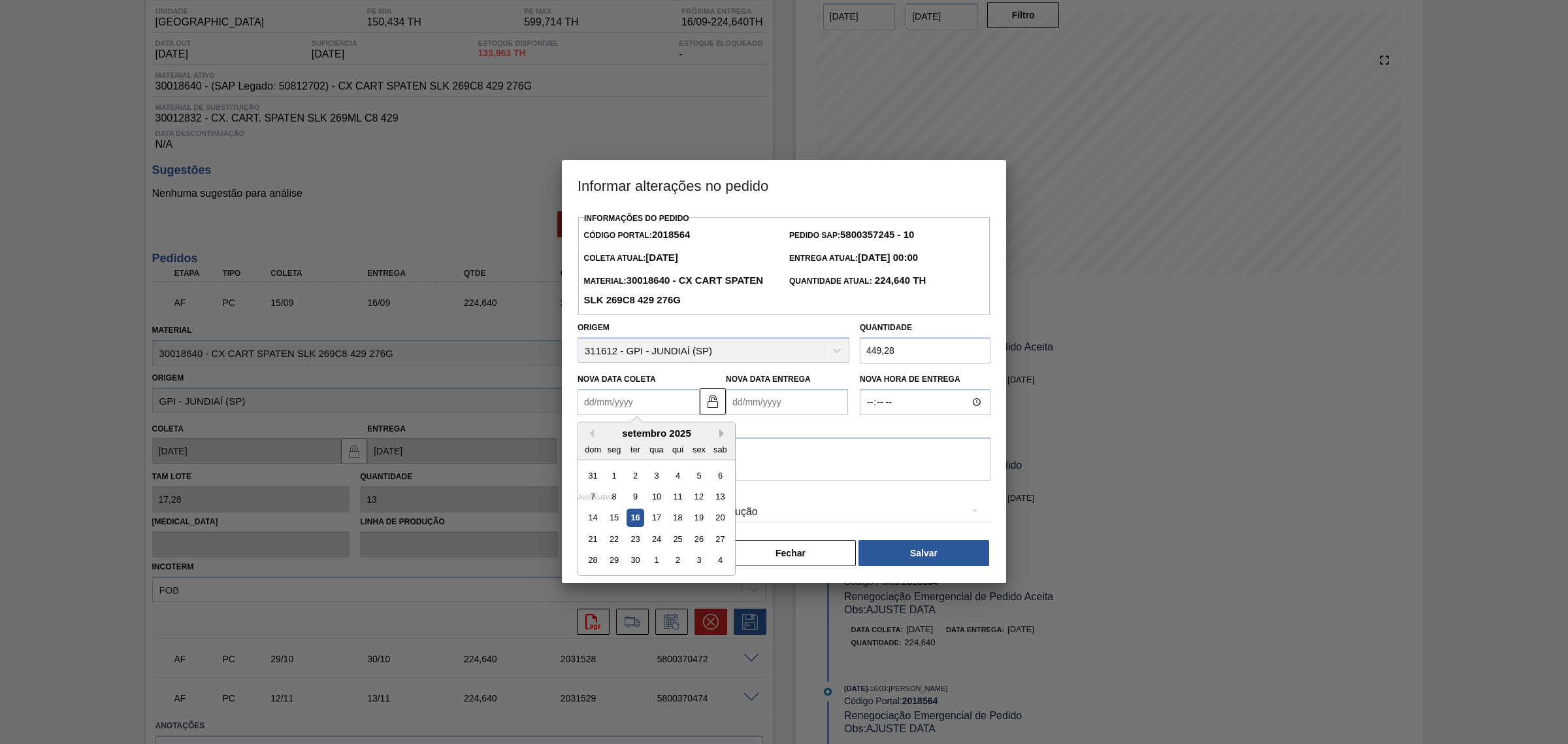
click at [723, 436] on button "Next Month" at bounding box center [723, 433] width 9 height 9
click at [721, 432] on button "Next Month" at bounding box center [723, 433] width 9 height 9
click at [618, 519] on div "10" at bounding box center [615, 518] width 18 height 18
type Coleta2018564 "10/11/2025"
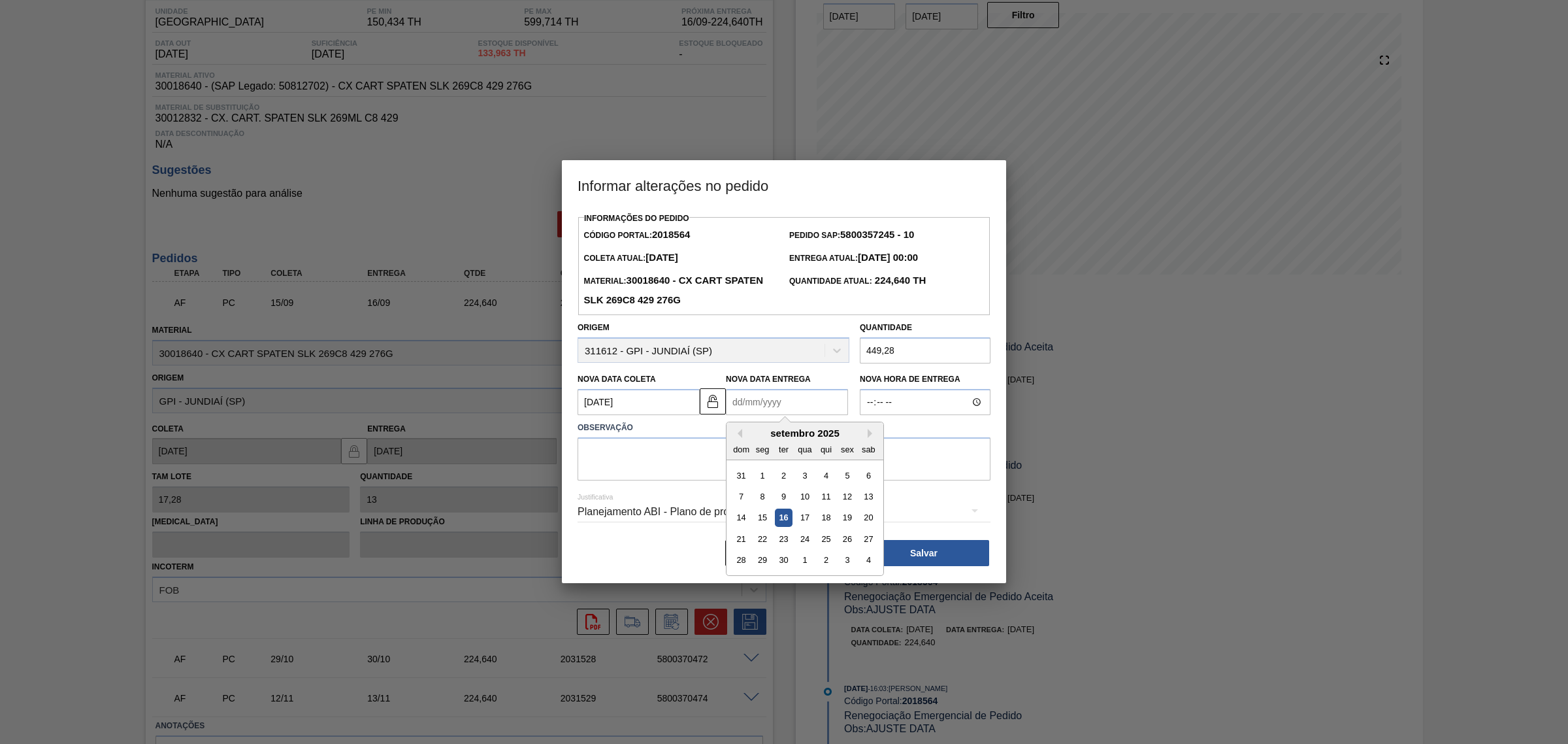
click at [780, 404] on Entrega2018564 "Nova Data Entrega" at bounding box center [787, 402] width 122 height 26
click at [830, 497] on div "11" at bounding box center [826, 497] width 18 height 18
click at [794, 409] on Entrega2018564 "11/09/2025" at bounding box center [787, 402] width 122 height 26
click at [872, 432] on button "Next Month" at bounding box center [872, 433] width 9 height 9
click at [867, 495] on div "11" at bounding box center [868, 497] width 18 height 18
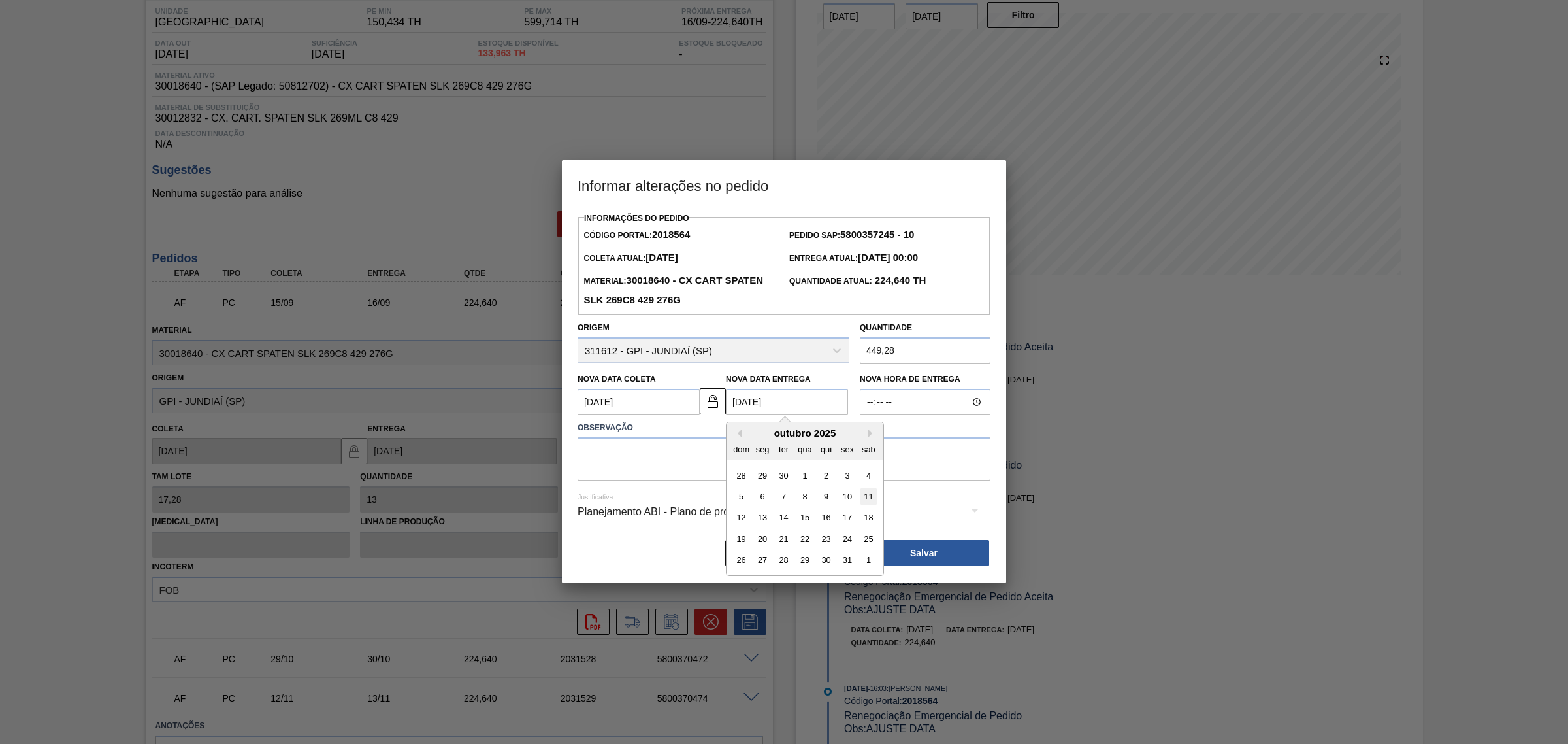
type Entrega2018564 "11/10/2025"
click at [788, 464] on textarea at bounding box center [783, 458] width 413 height 43
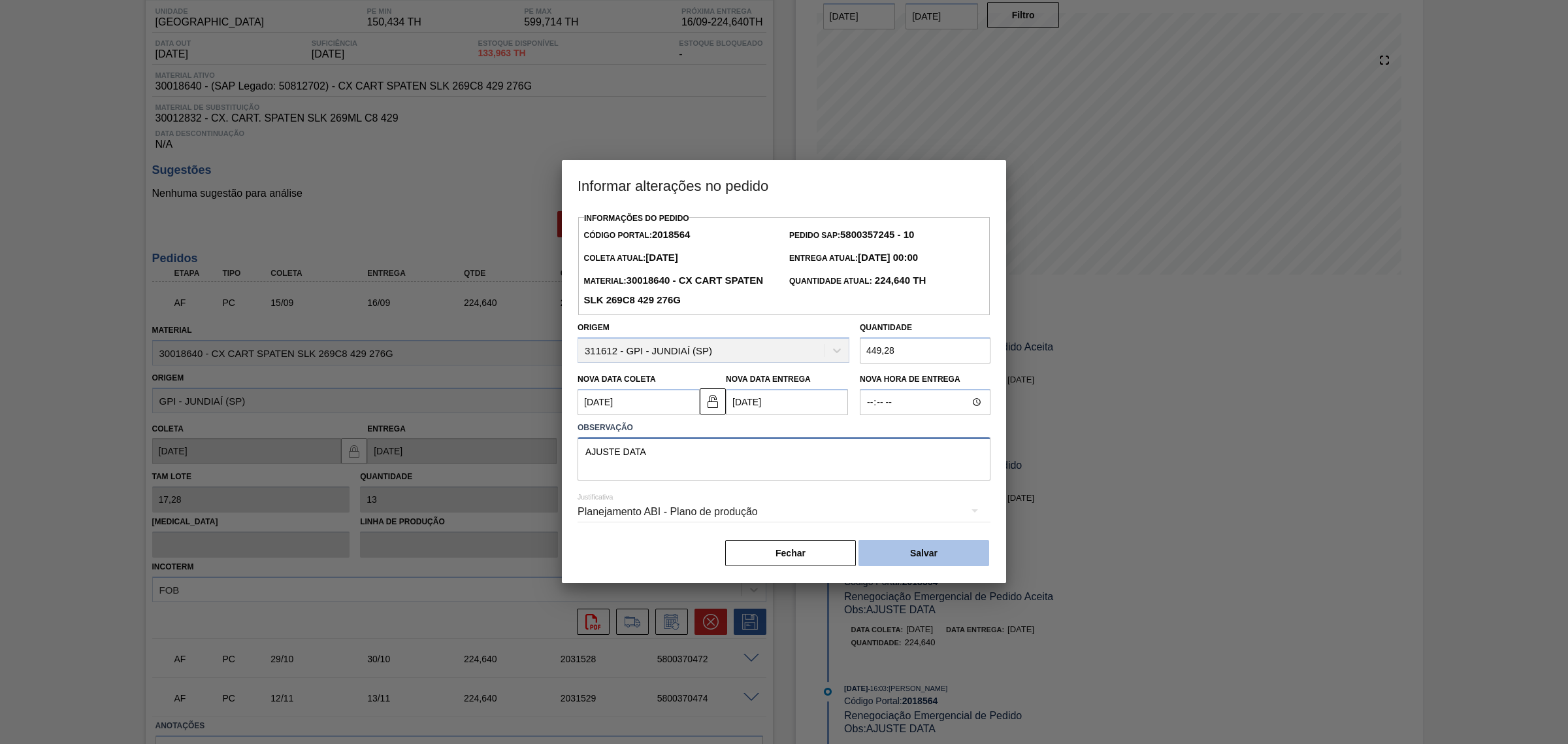
type textarea "AJUSTE DATA"
click at [951, 552] on button "Salvar" at bounding box center [923, 553] width 131 height 26
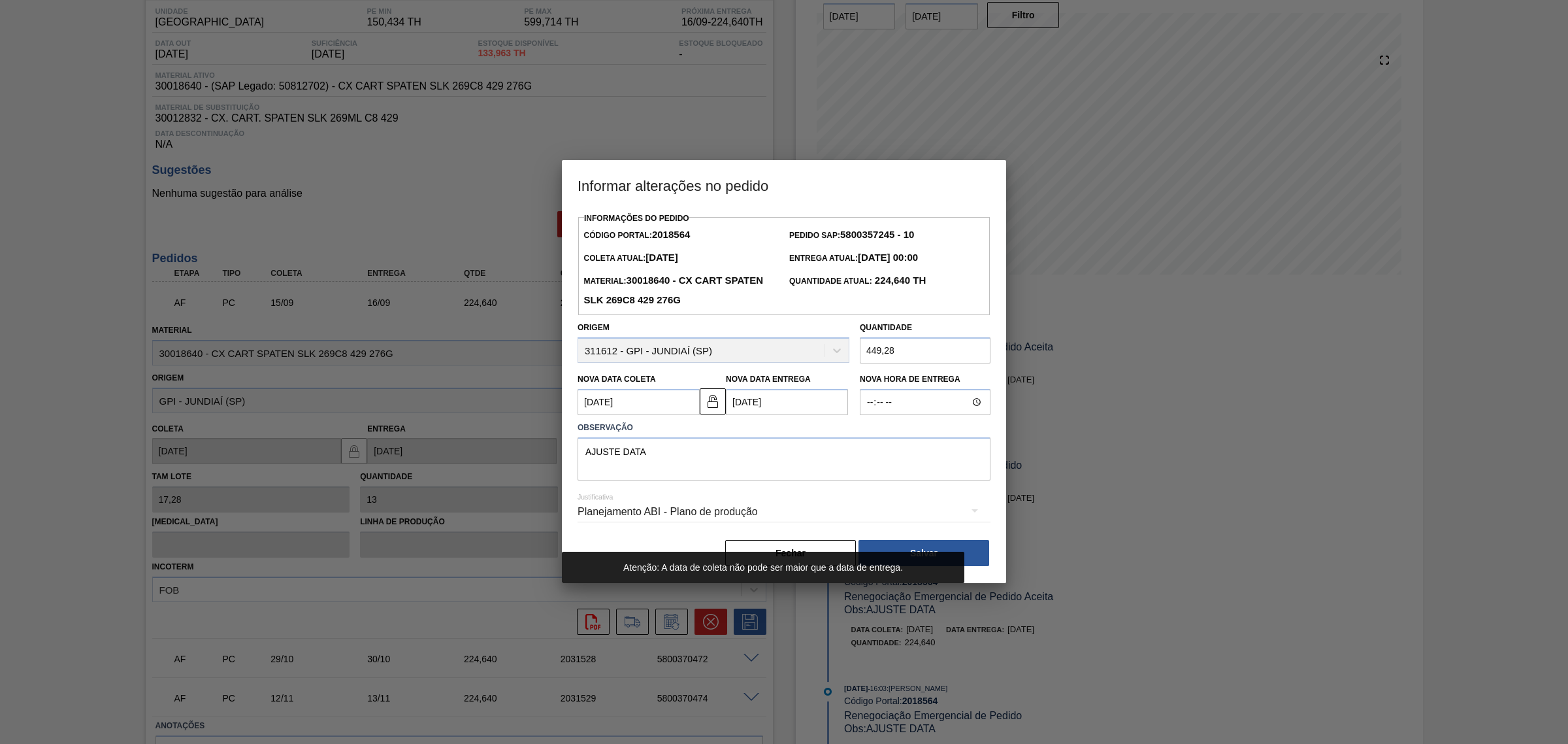
click at [765, 399] on Entrega2018564 "11/10/2025" at bounding box center [787, 402] width 122 height 26
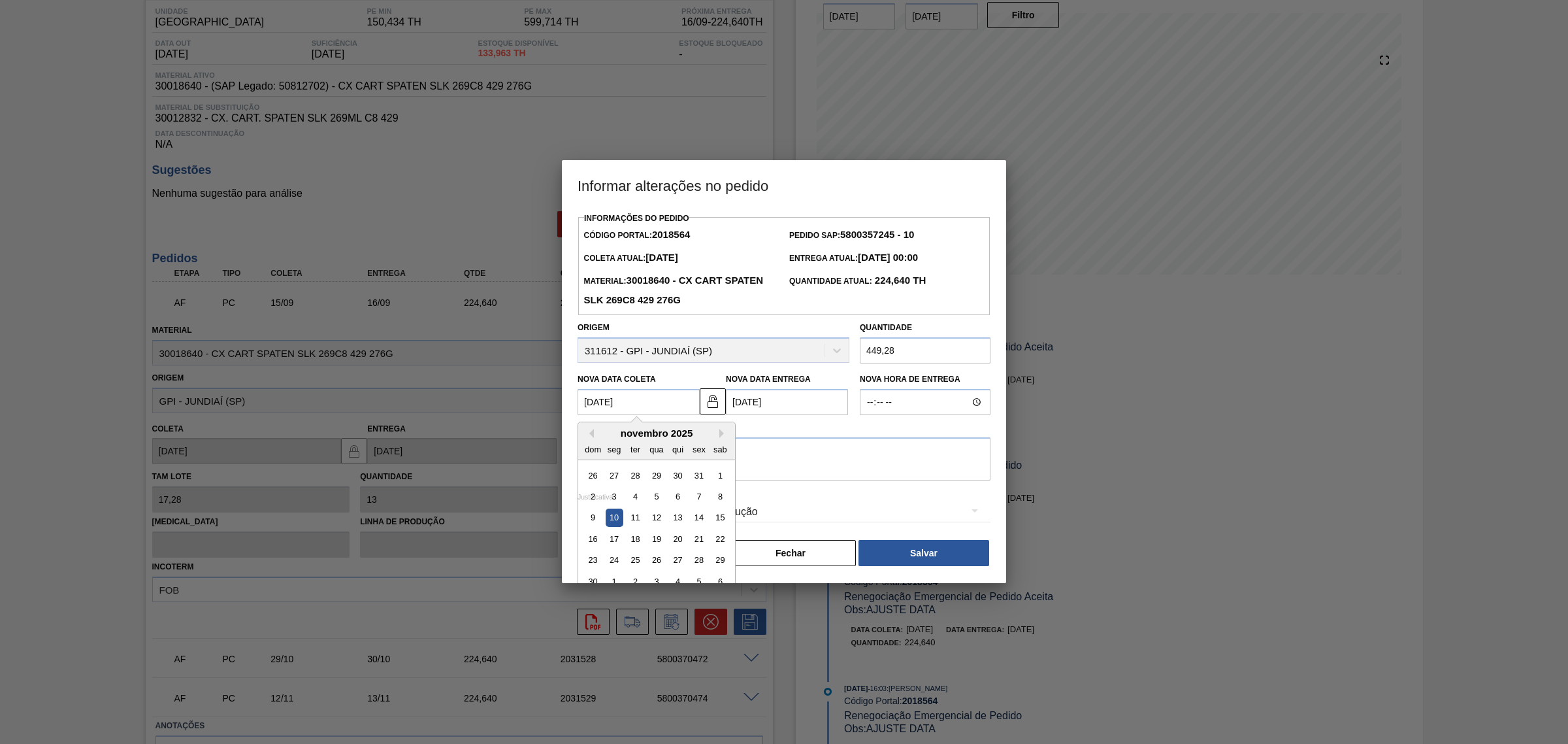
click at [632, 407] on Coleta2018564 "10/11/2025" at bounding box center [638, 402] width 122 height 26
click at [592, 436] on button "Previous Month" at bounding box center [589, 433] width 9 height 9
click at [677, 496] on div "9" at bounding box center [678, 497] width 18 height 18
type Coleta2018564 "09/10/2025"
click at [778, 399] on Entrega2018564 "11/10/2025" at bounding box center [787, 402] width 122 height 26
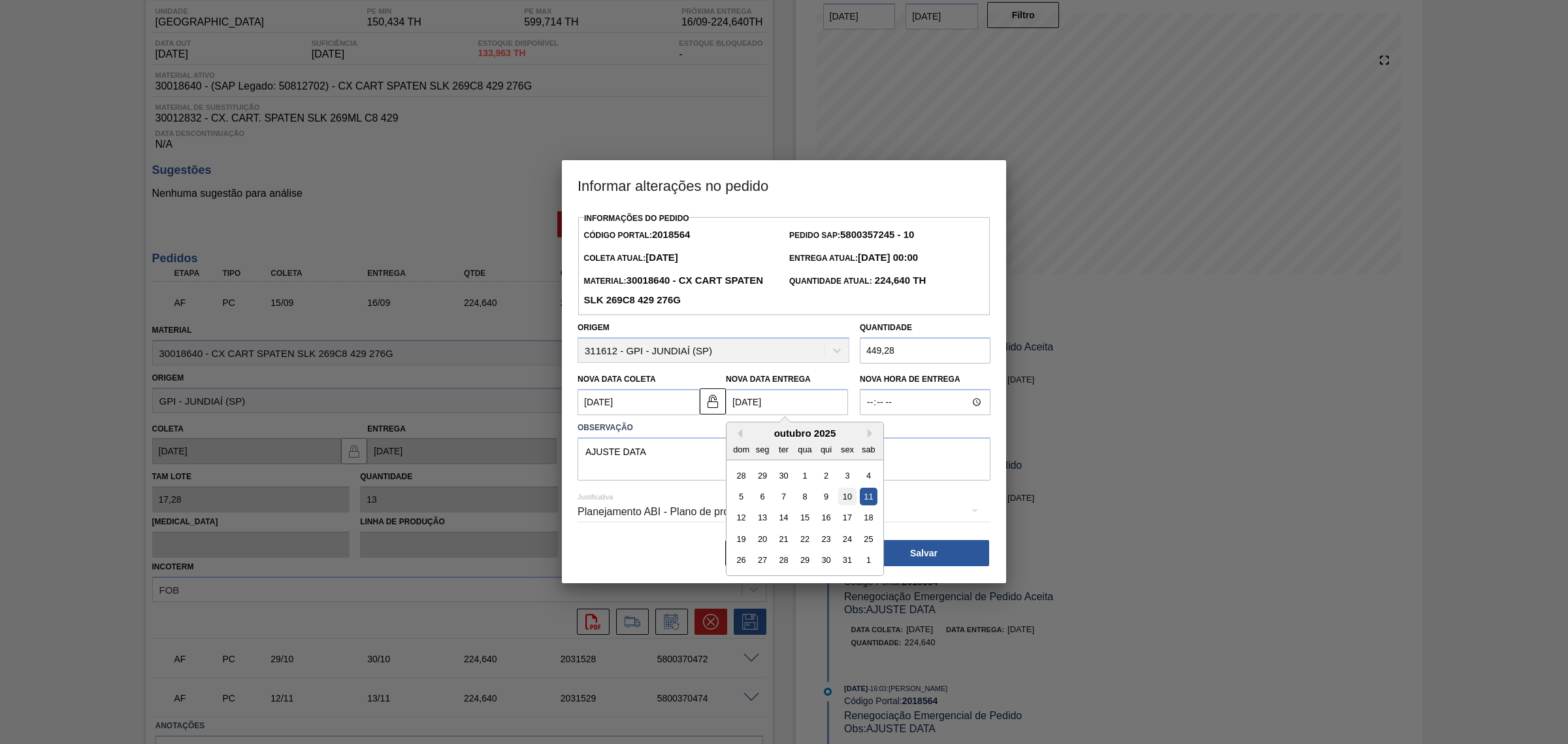
click at [845, 496] on div "10" at bounding box center [847, 497] width 18 height 18
type Entrega2018564 "10/10/2025"
click at [777, 469] on textarea "AJUSTE DATA" at bounding box center [783, 458] width 413 height 43
click at [652, 451] on textarea "AJUSTE DATA EQTD" at bounding box center [783, 458] width 413 height 43
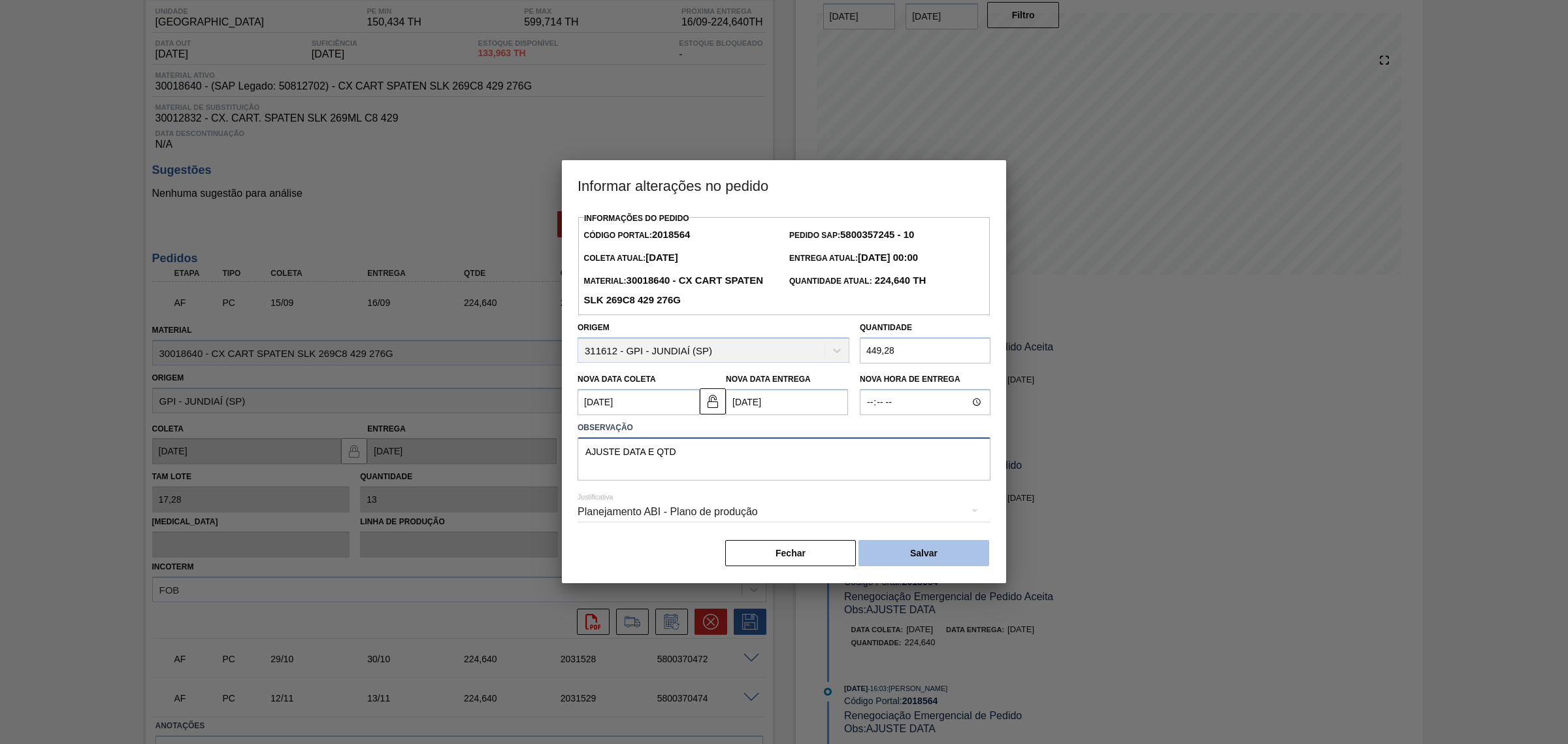
type textarea "AJUSTE DATA E QTD"
click at [936, 559] on button "Salvar" at bounding box center [923, 553] width 131 height 26
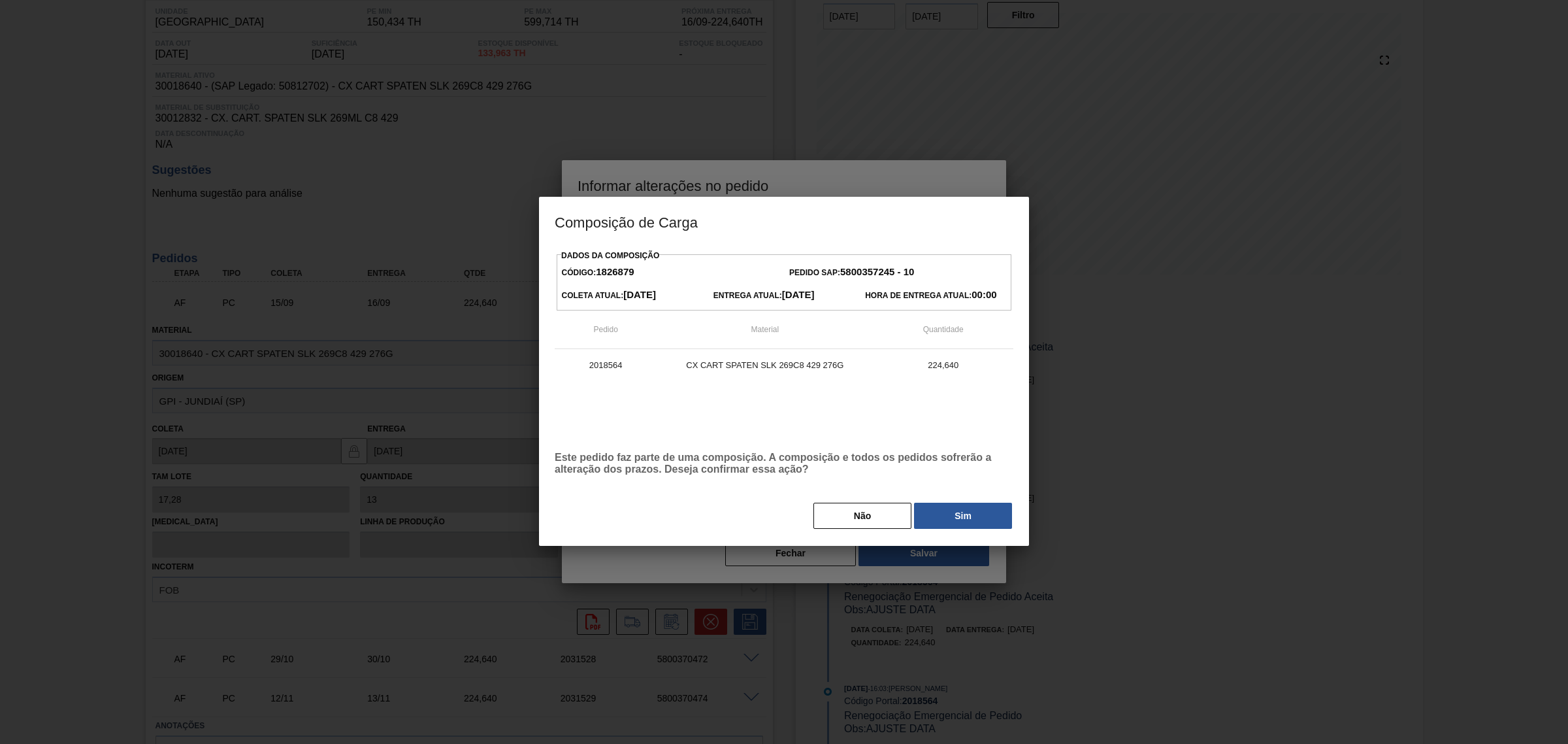
click at [991, 504] on div "Não Sim" at bounding box center [783, 515] width 459 height 29
click at [992, 513] on button "Sim" at bounding box center [963, 516] width 98 height 26
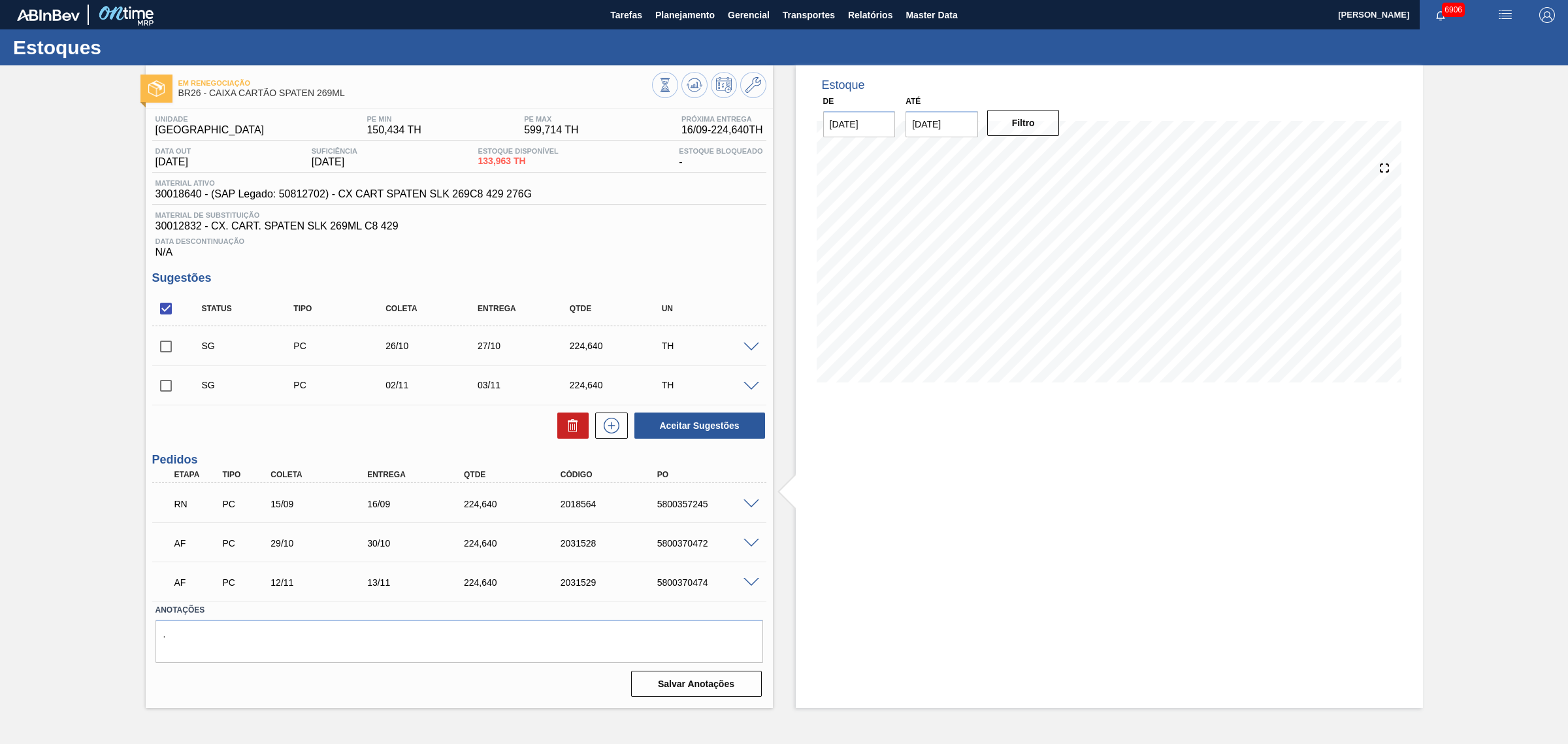
click at [162, 311] on input "checkbox" at bounding box center [166, 308] width 27 height 27
checkbox input "true"
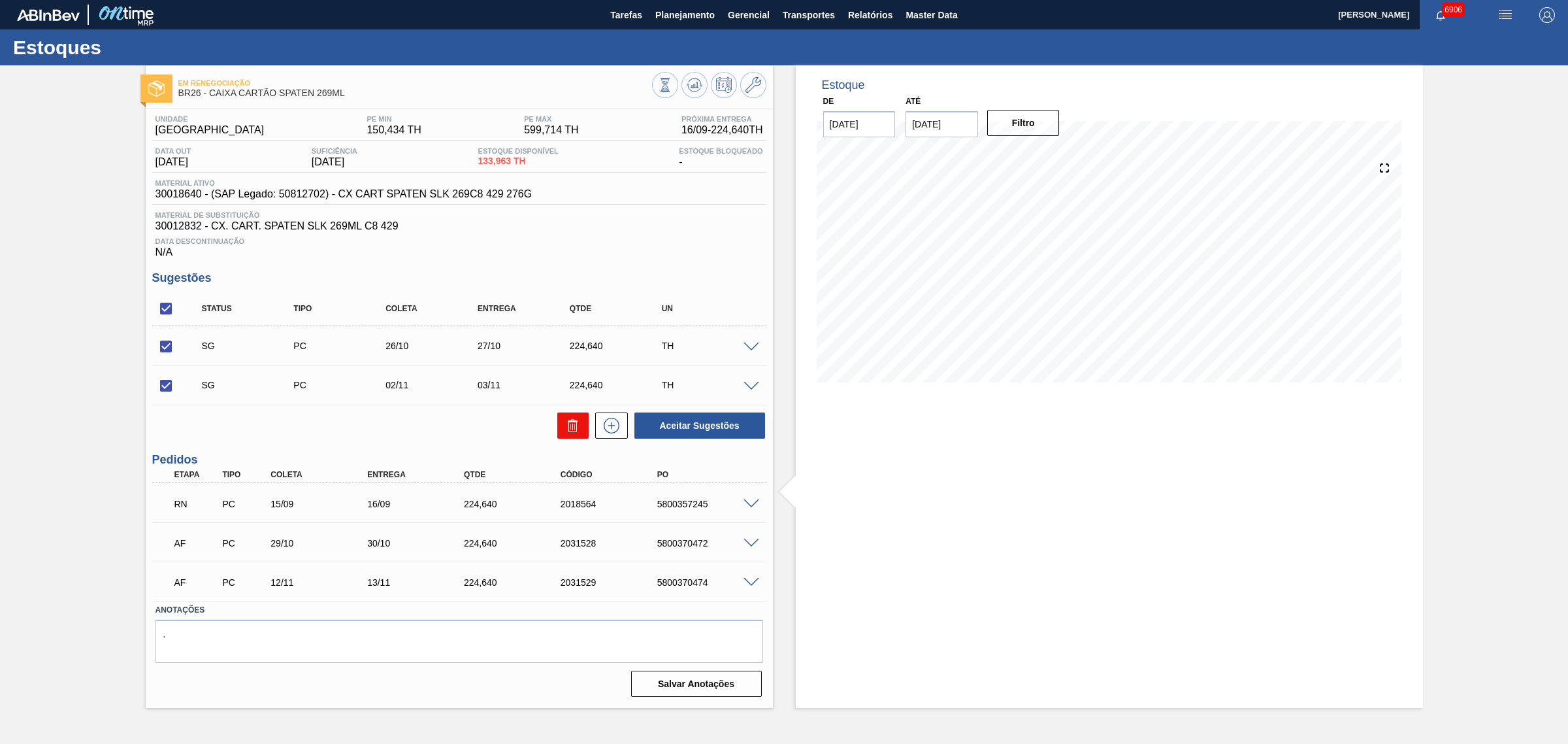
click at [573, 426] on icon at bounding box center [573, 426] width 16 height 16
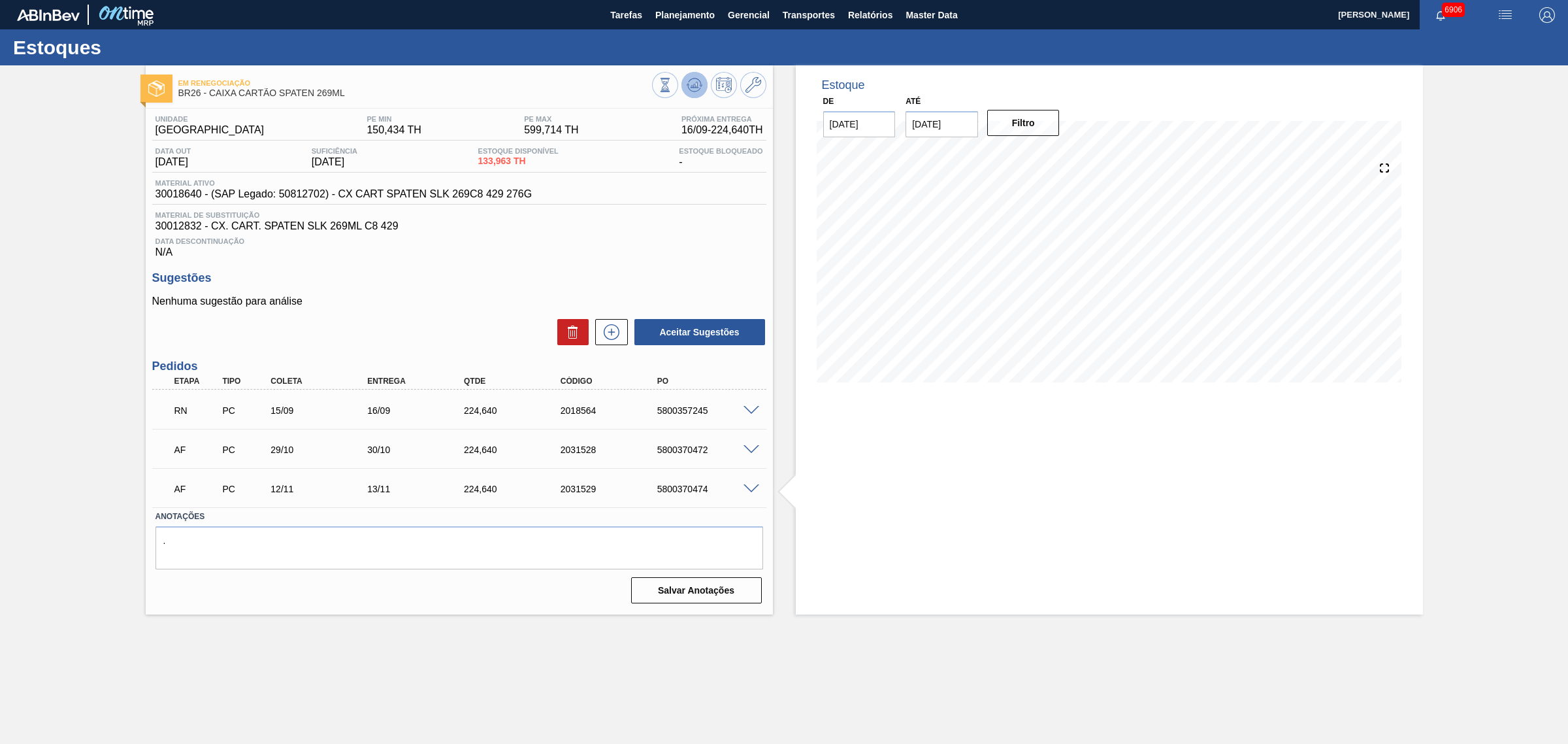
click at [688, 87] on icon at bounding box center [695, 85] width 16 height 16
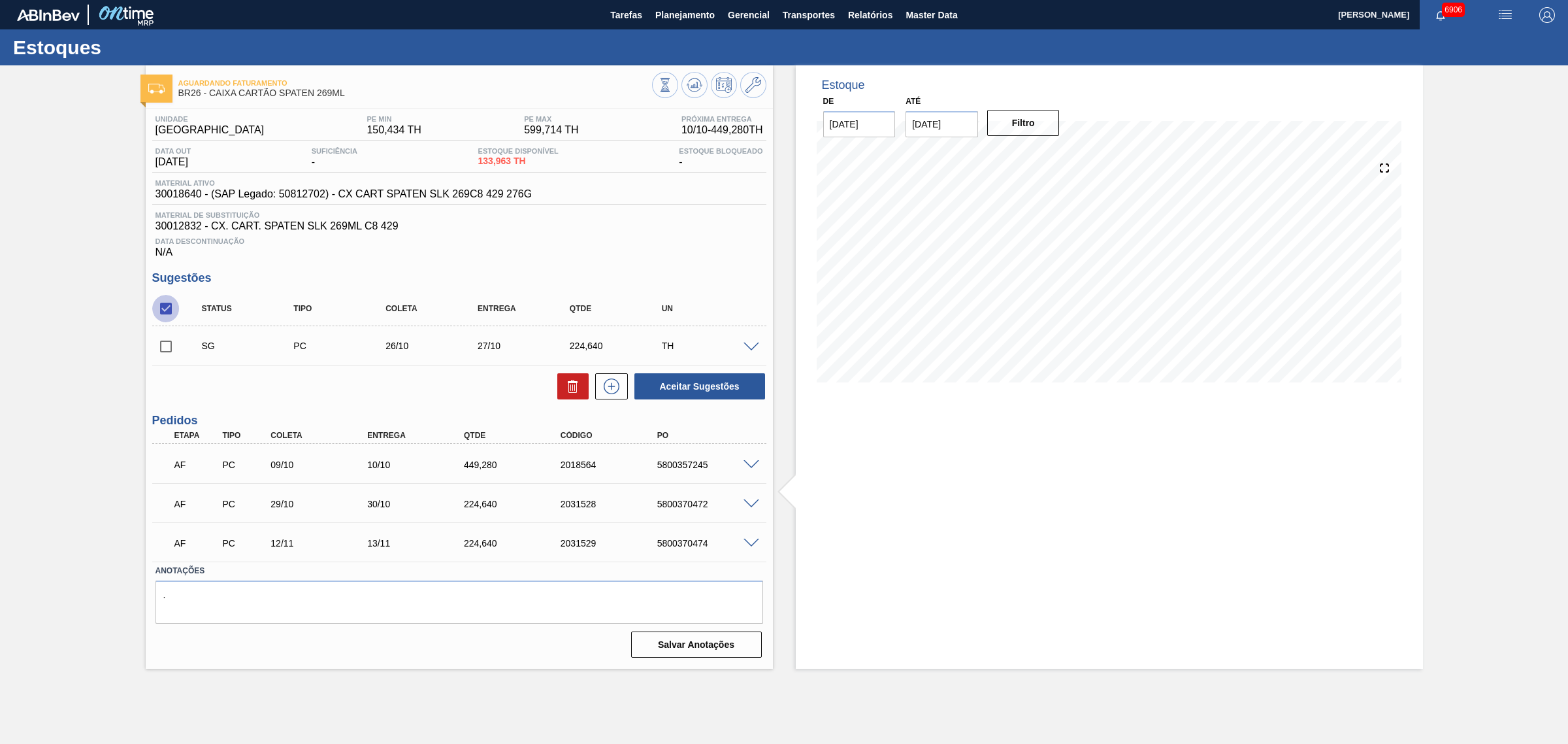
click at [168, 318] on input "checkbox" at bounding box center [166, 308] width 27 height 27
checkbox input "true"
click at [570, 390] on icon at bounding box center [573, 386] width 16 height 16
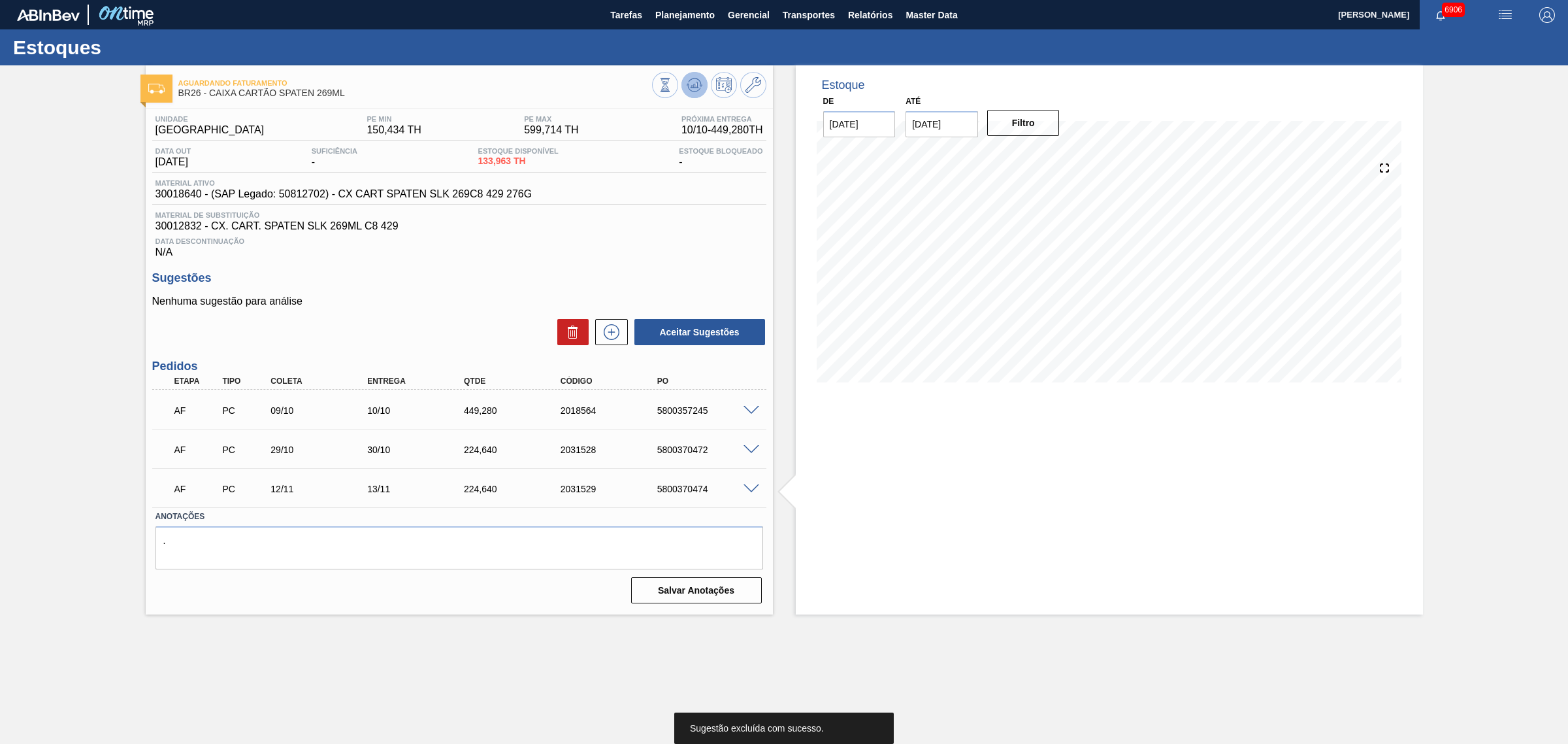
click at [688, 83] on icon at bounding box center [695, 85] width 16 height 16
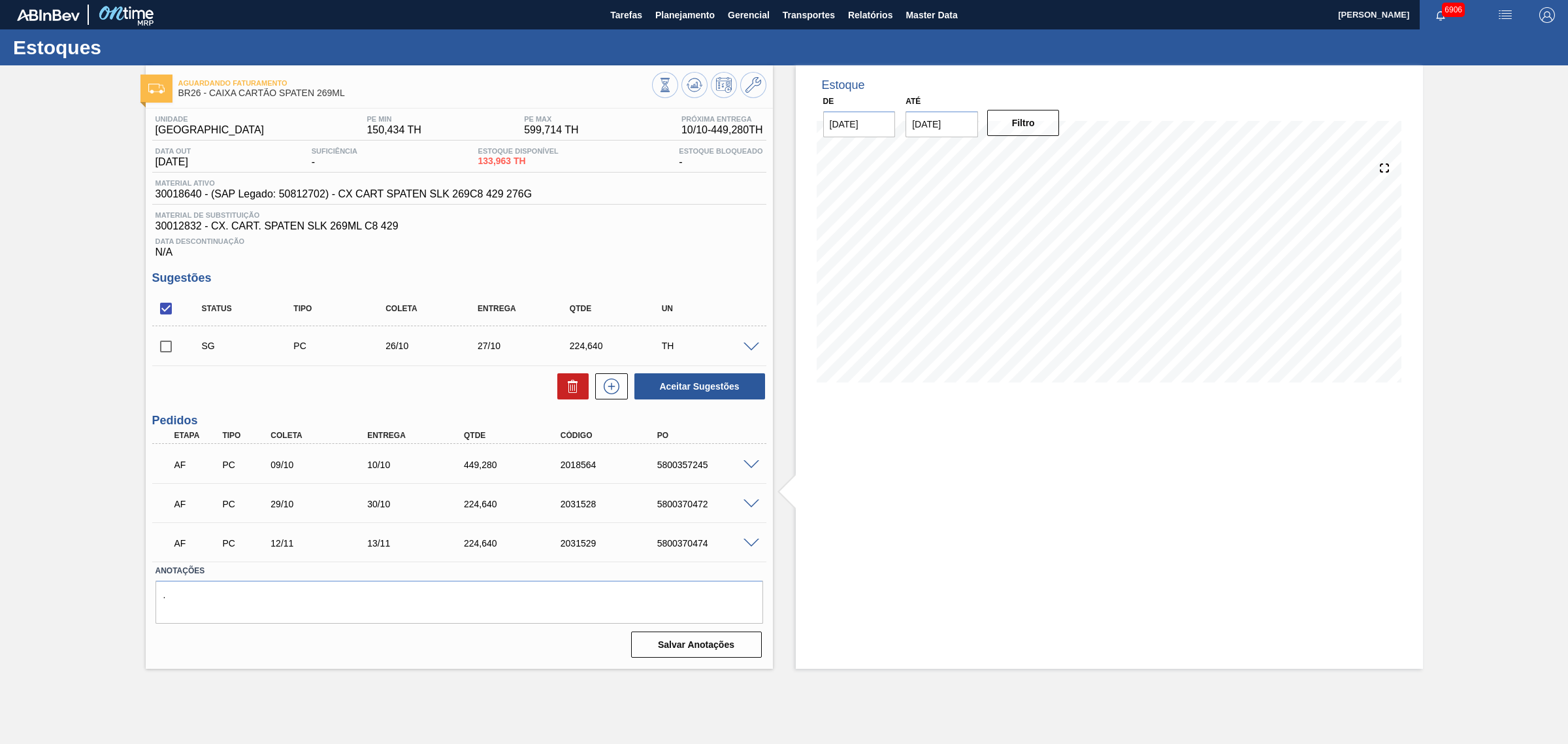
click at [167, 311] on input "checkbox" at bounding box center [166, 308] width 27 height 27
checkbox input "true"
click at [567, 386] on icon at bounding box center [573, 386] width 16 height 16
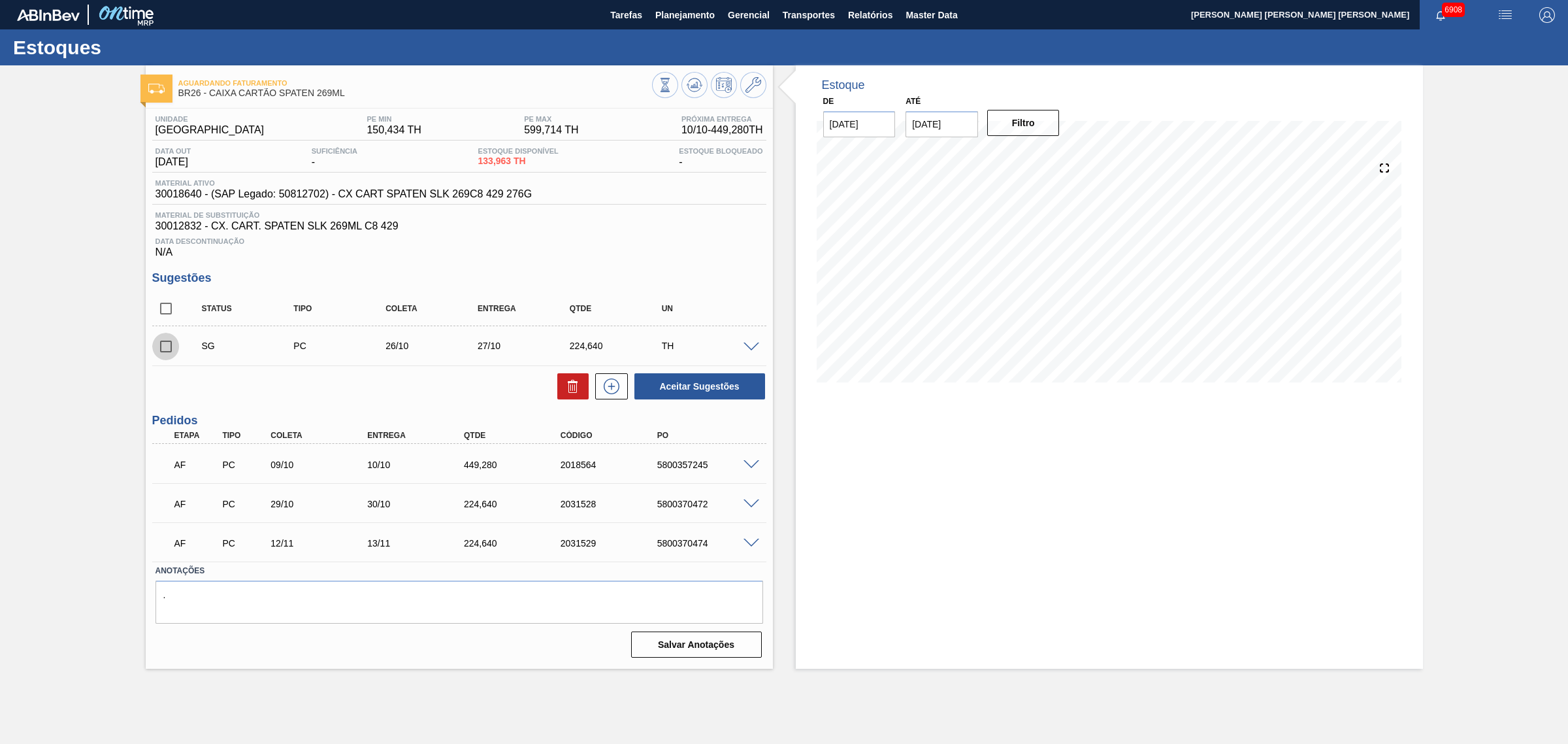
click at [164, 350] on input "checkbox" at bounding box center [166, 346] width 27 height 27
click at [562, 393] on button at bounding box center [573, 386] width 32 height 26
checkbox input "false"
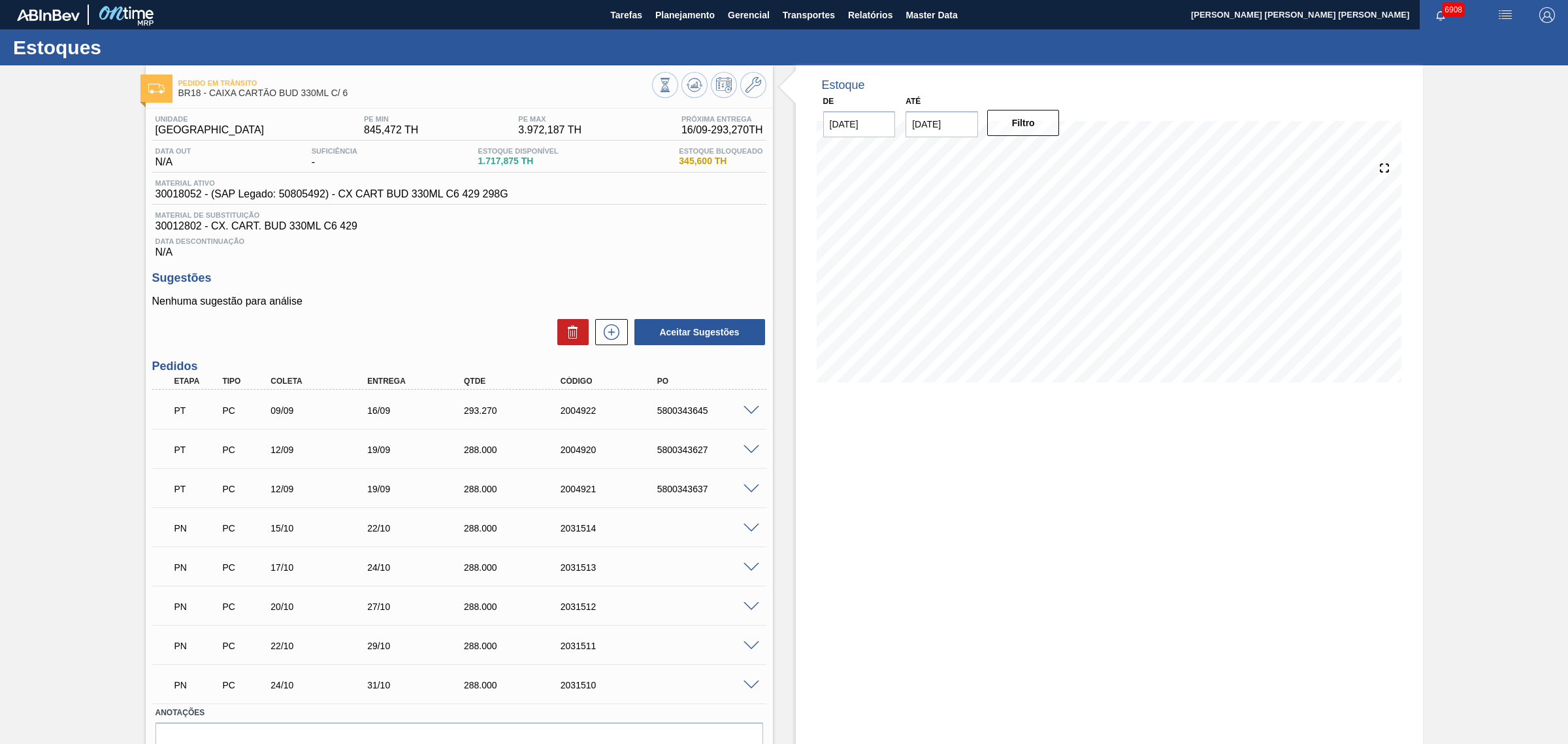
click at [749, 415] on span at bounding box center [752, 411] width 16 height 10
type input "28,8"
type input "10,183"
type input "293,27"
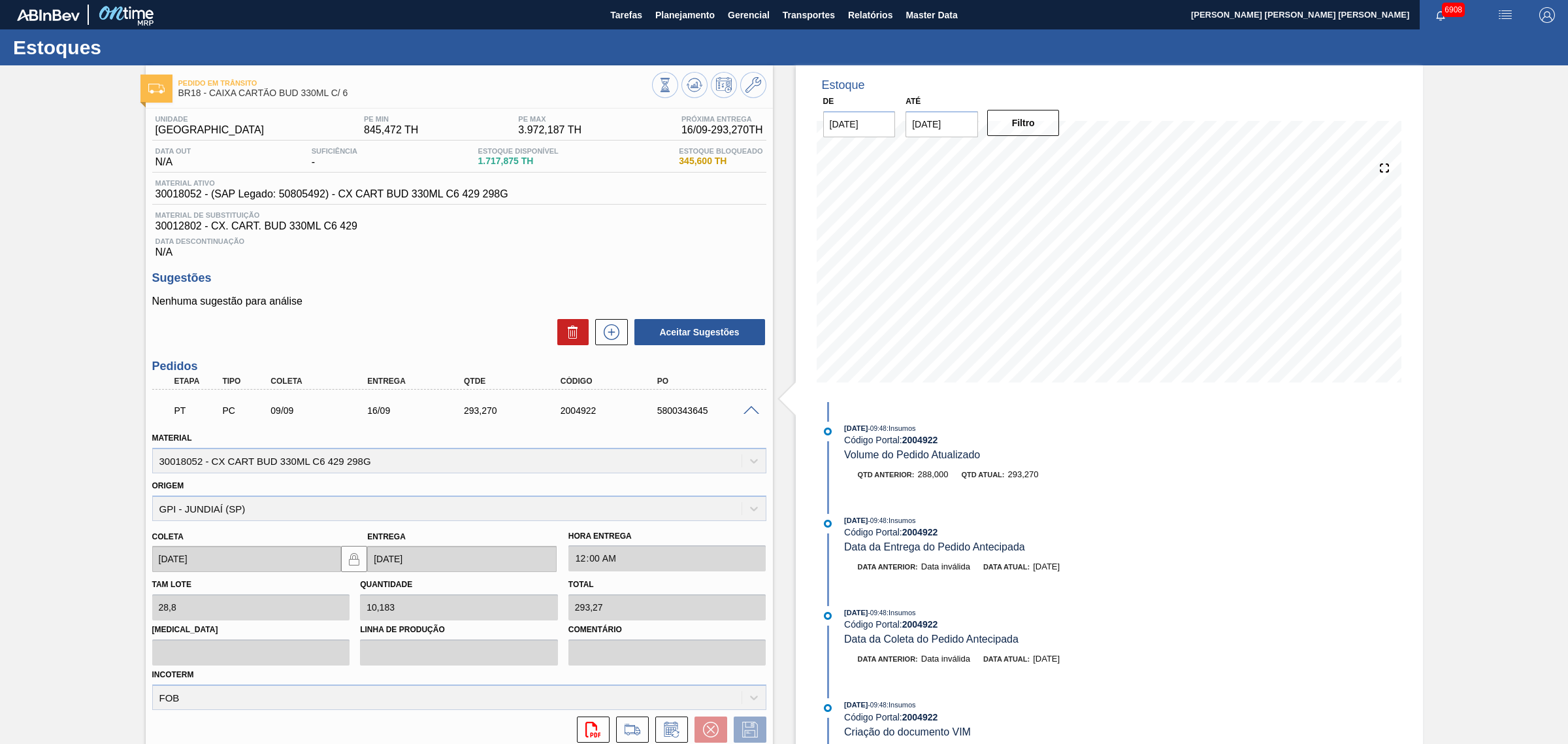
click at [753, 411] on span at bounding box center [752, 411] width 16 height 10
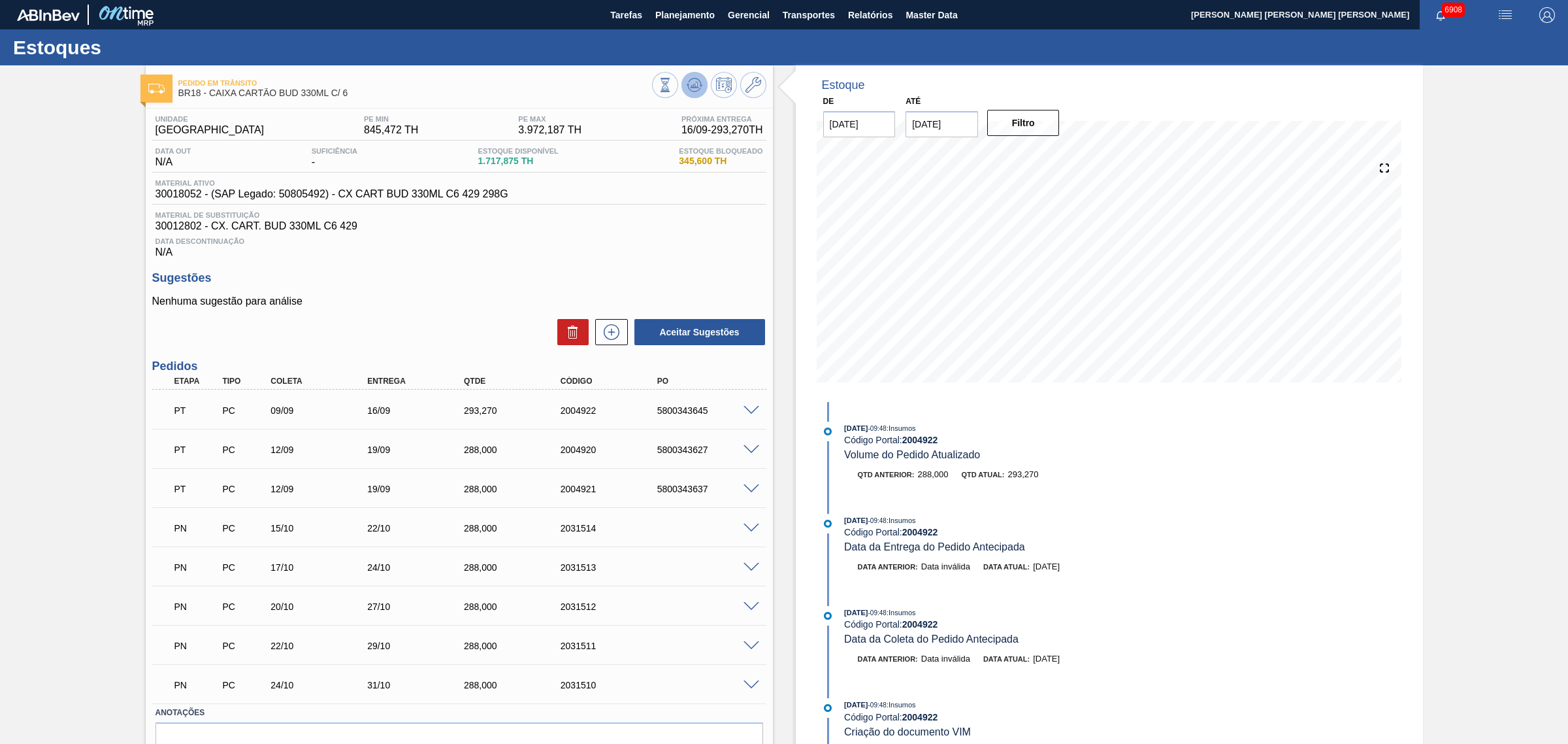
click at [695, 75] on button at bounding box center [695, 85] width 26 height 26
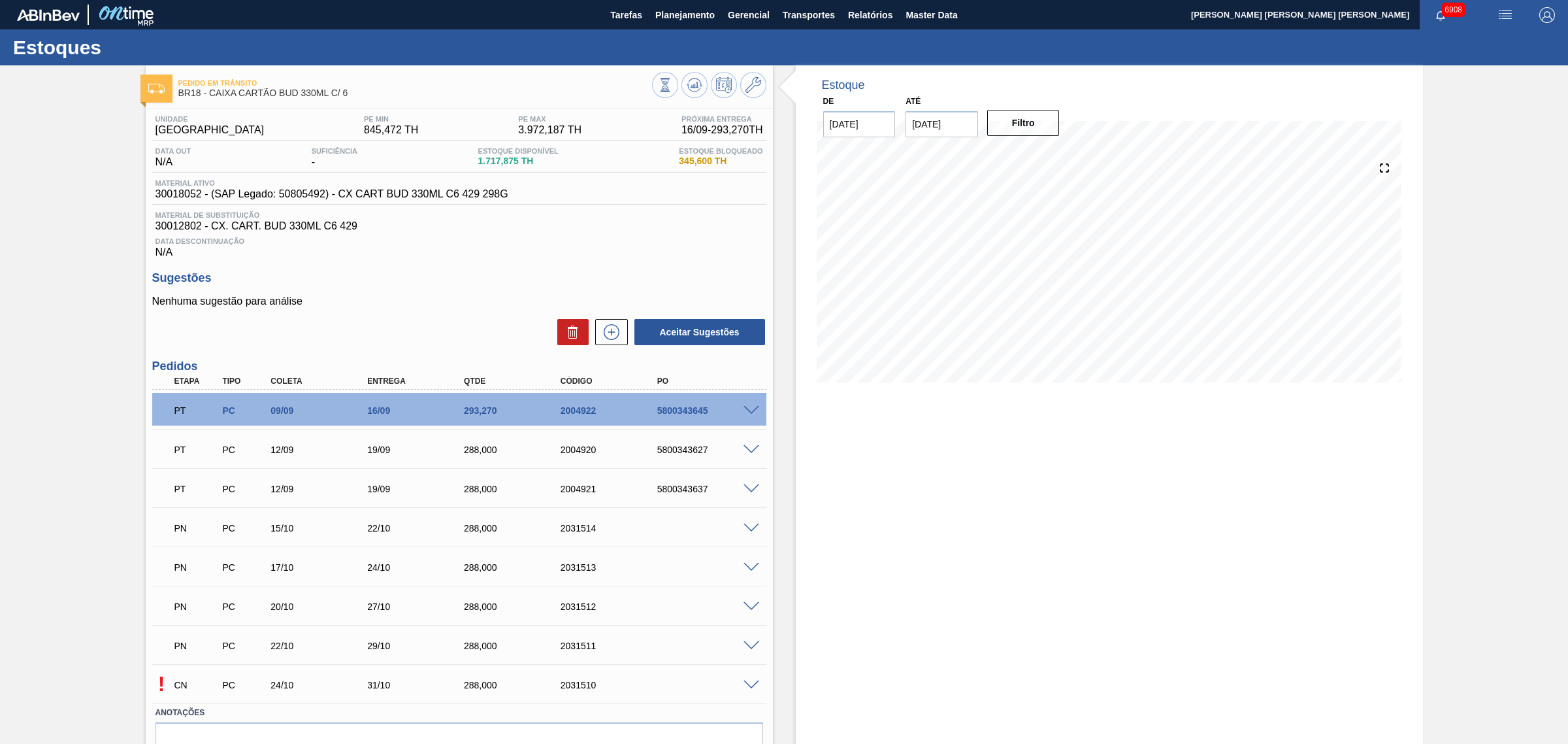
scroll to position [69, 0]
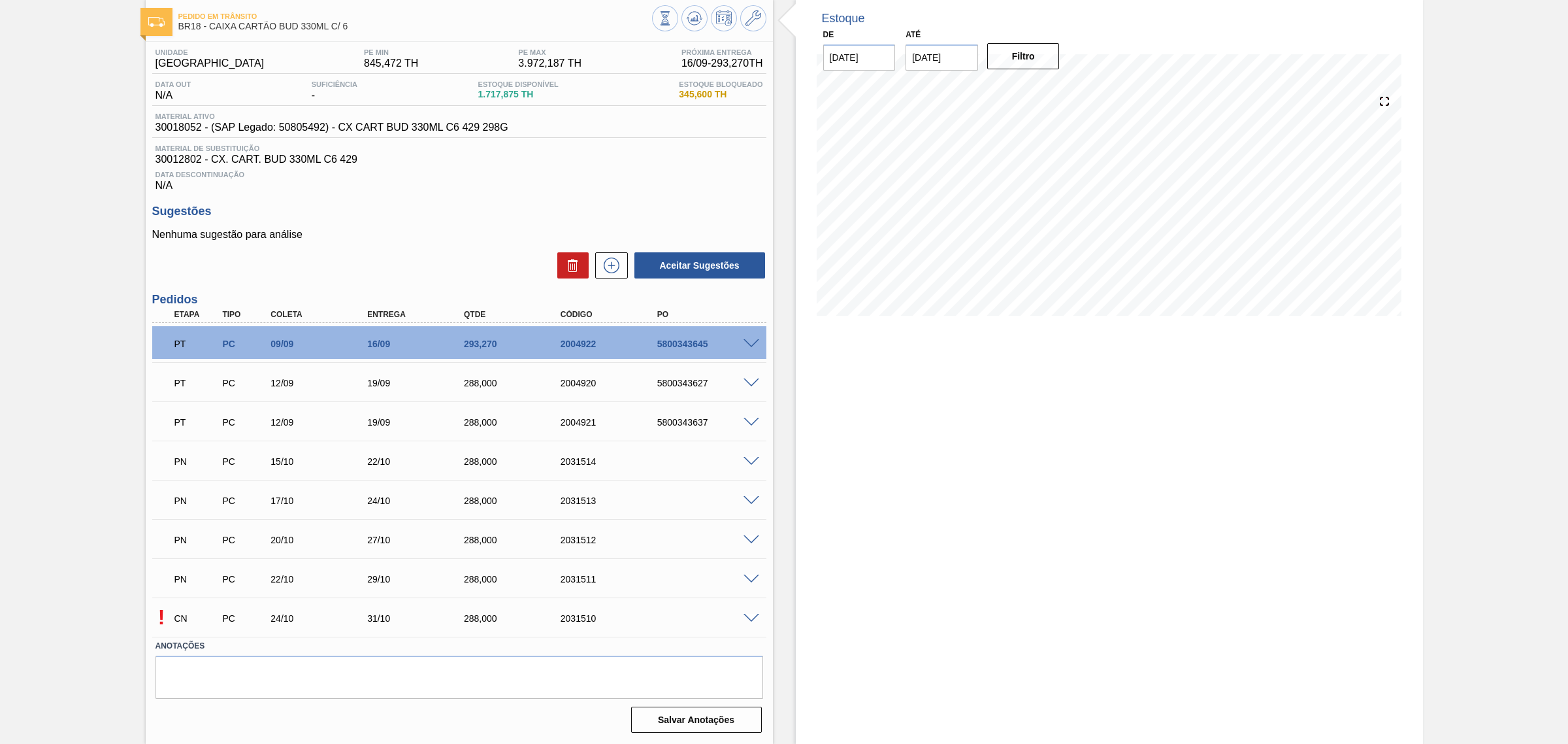
click at [745, 619] on span at bounding box center [752, 618] width 16 height 10
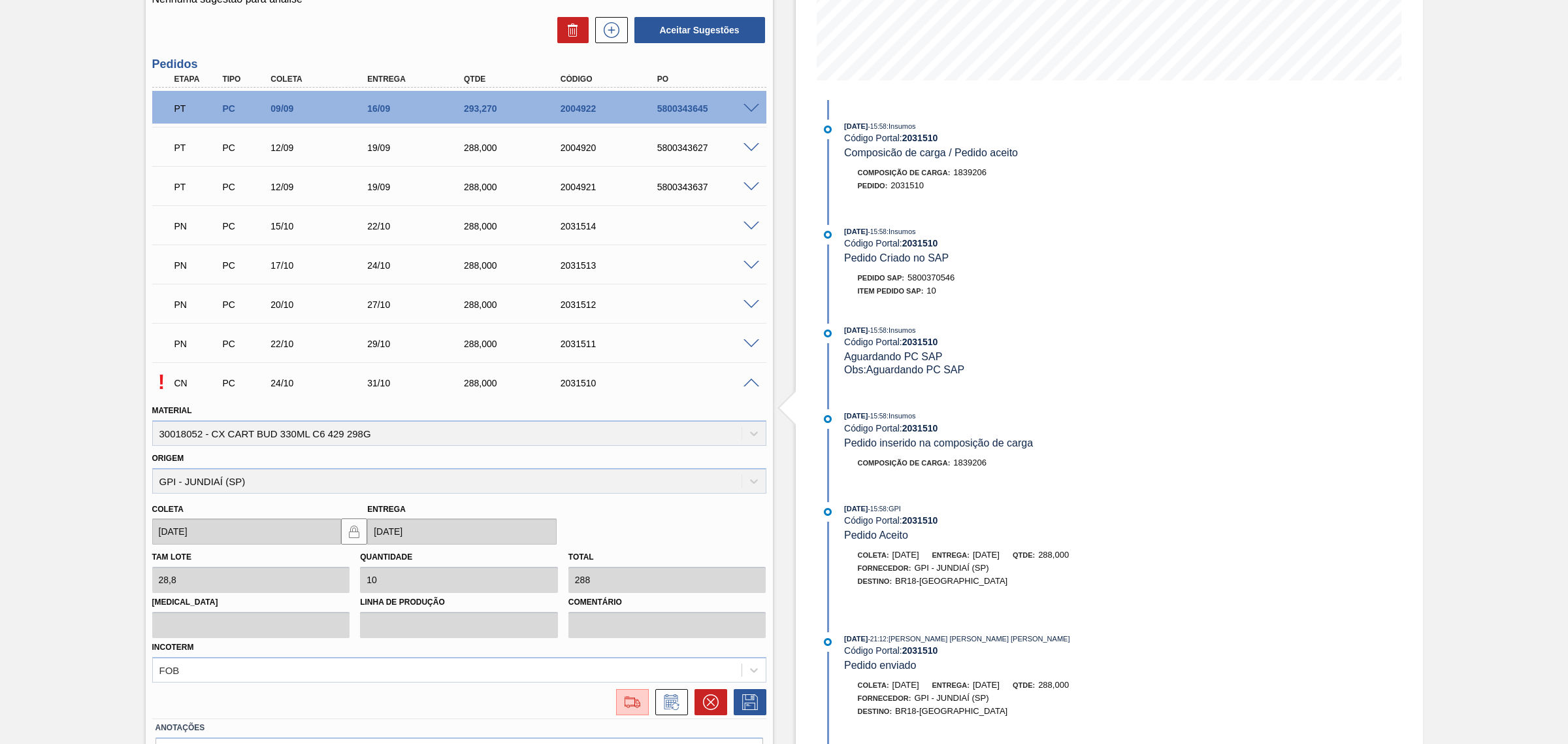
scroll to position [385, 0]
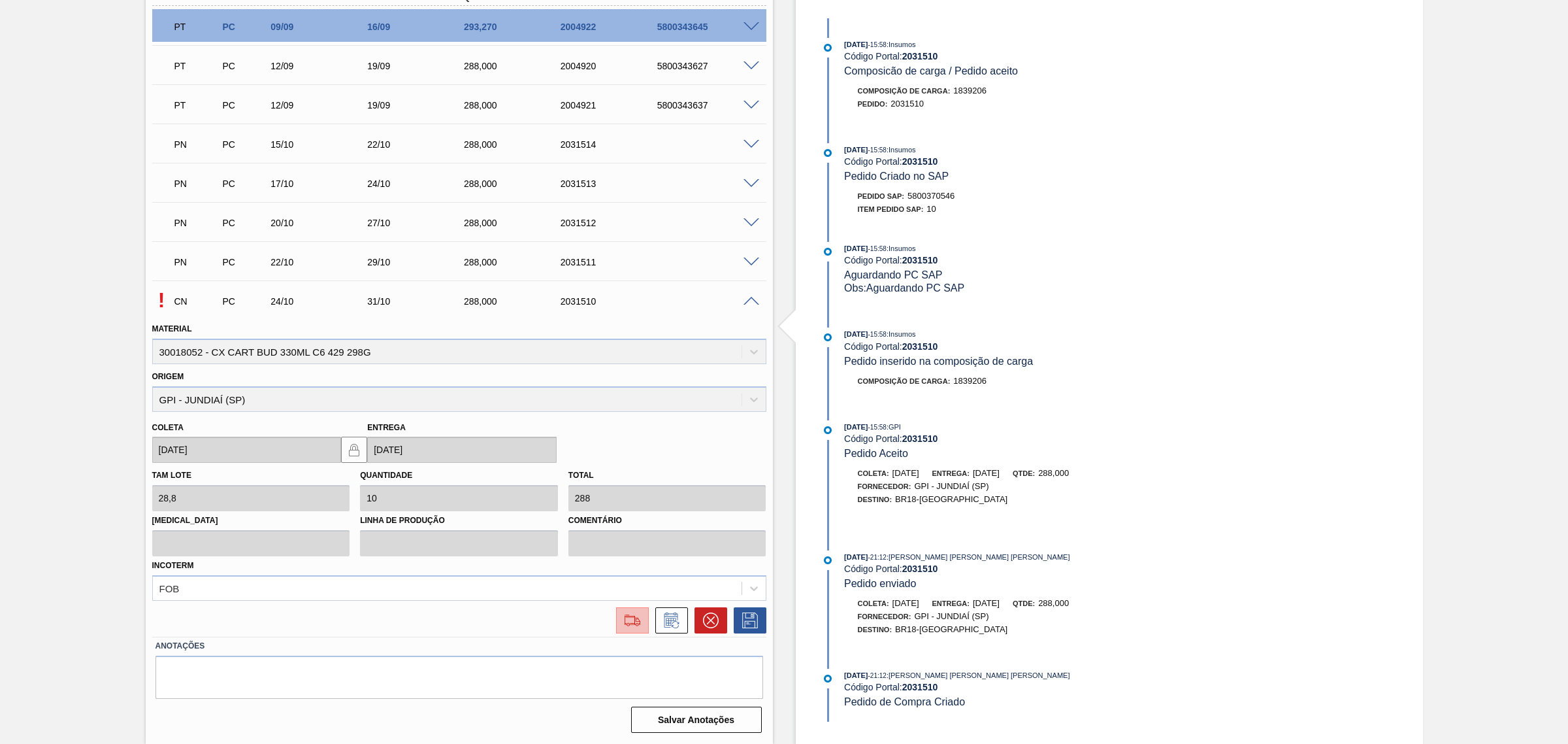
click at [627, 621] on img at bounding box center [632, 620] width 21 height 16
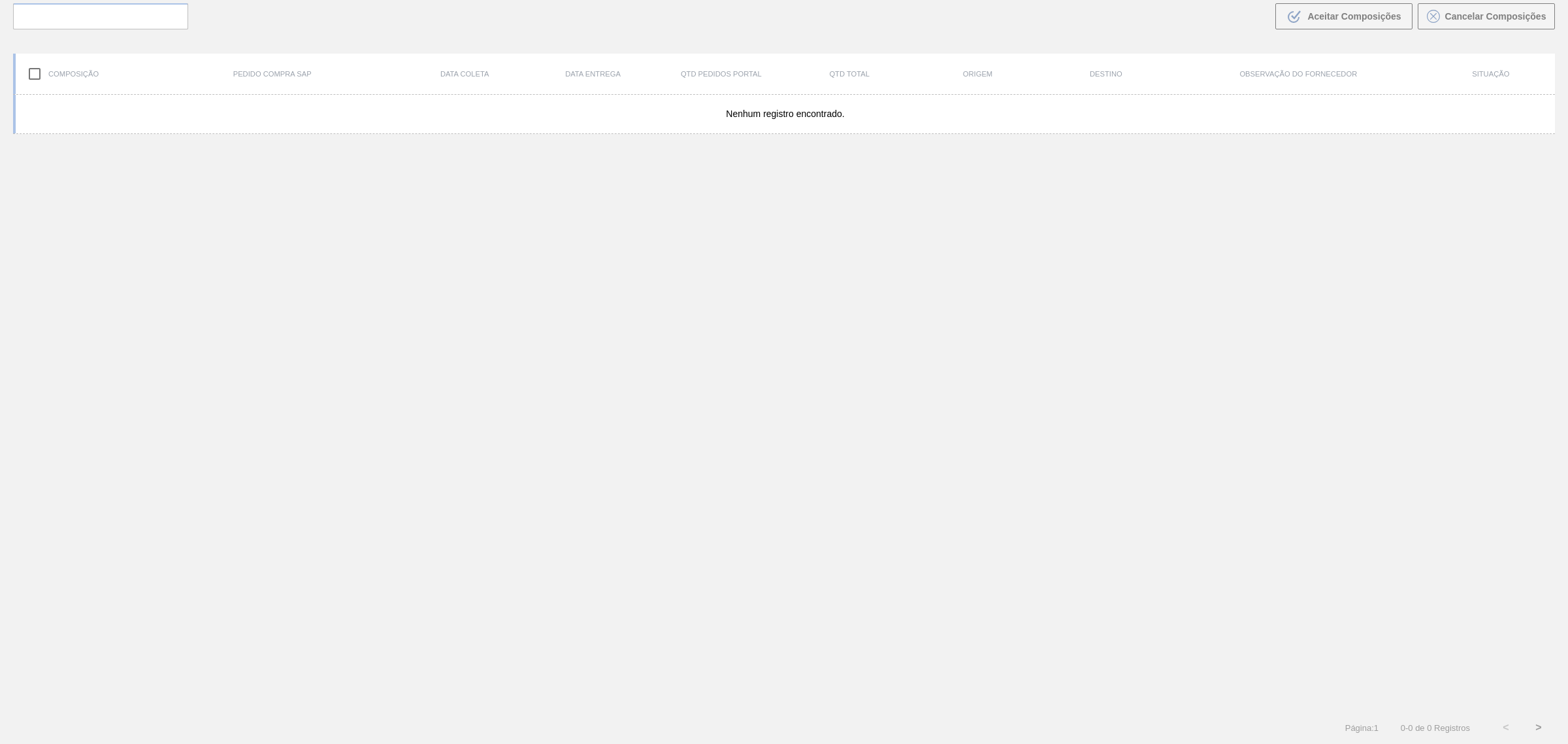
scroll to position [94, 0]
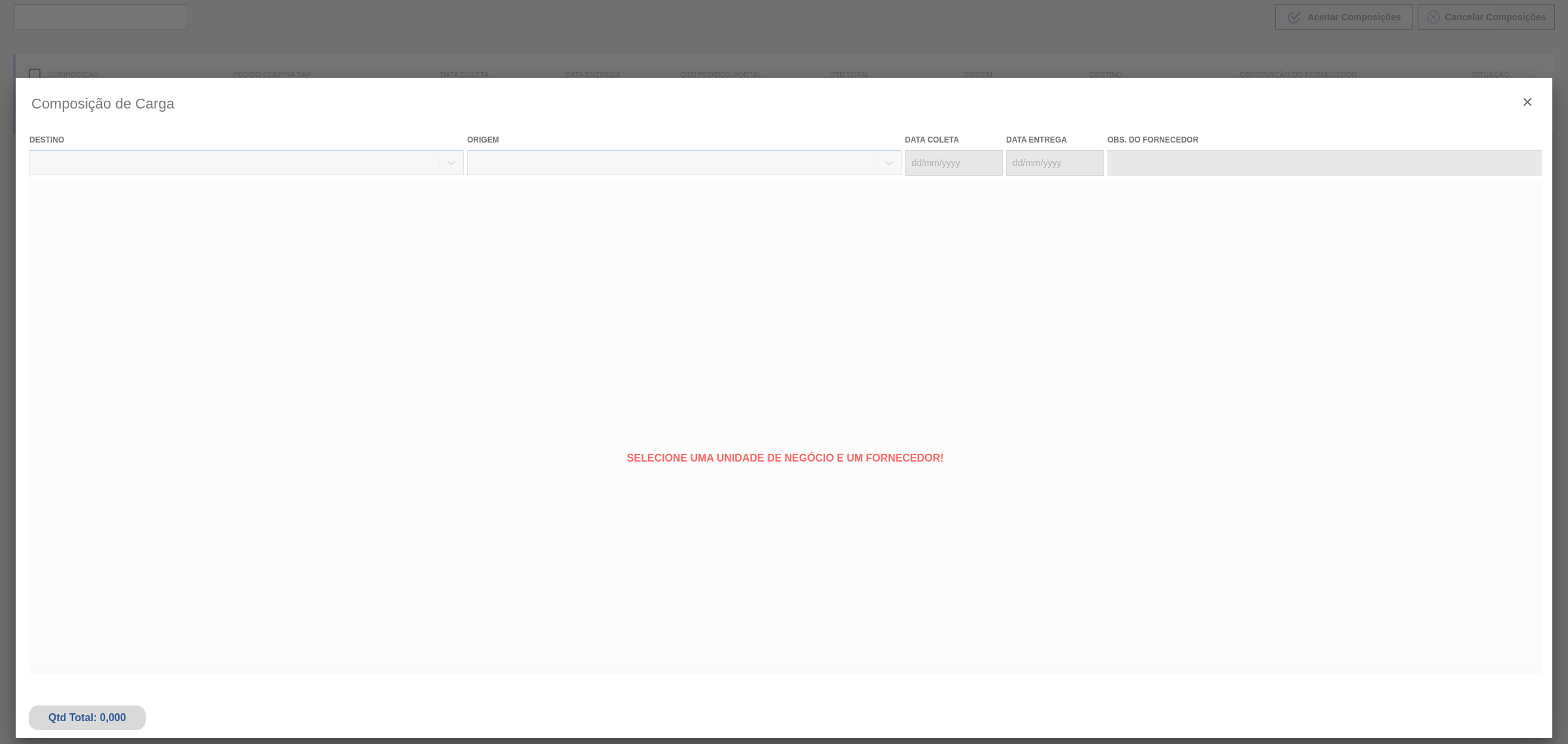
type coleta "[DATE]"
type entrega "31/10/2025"
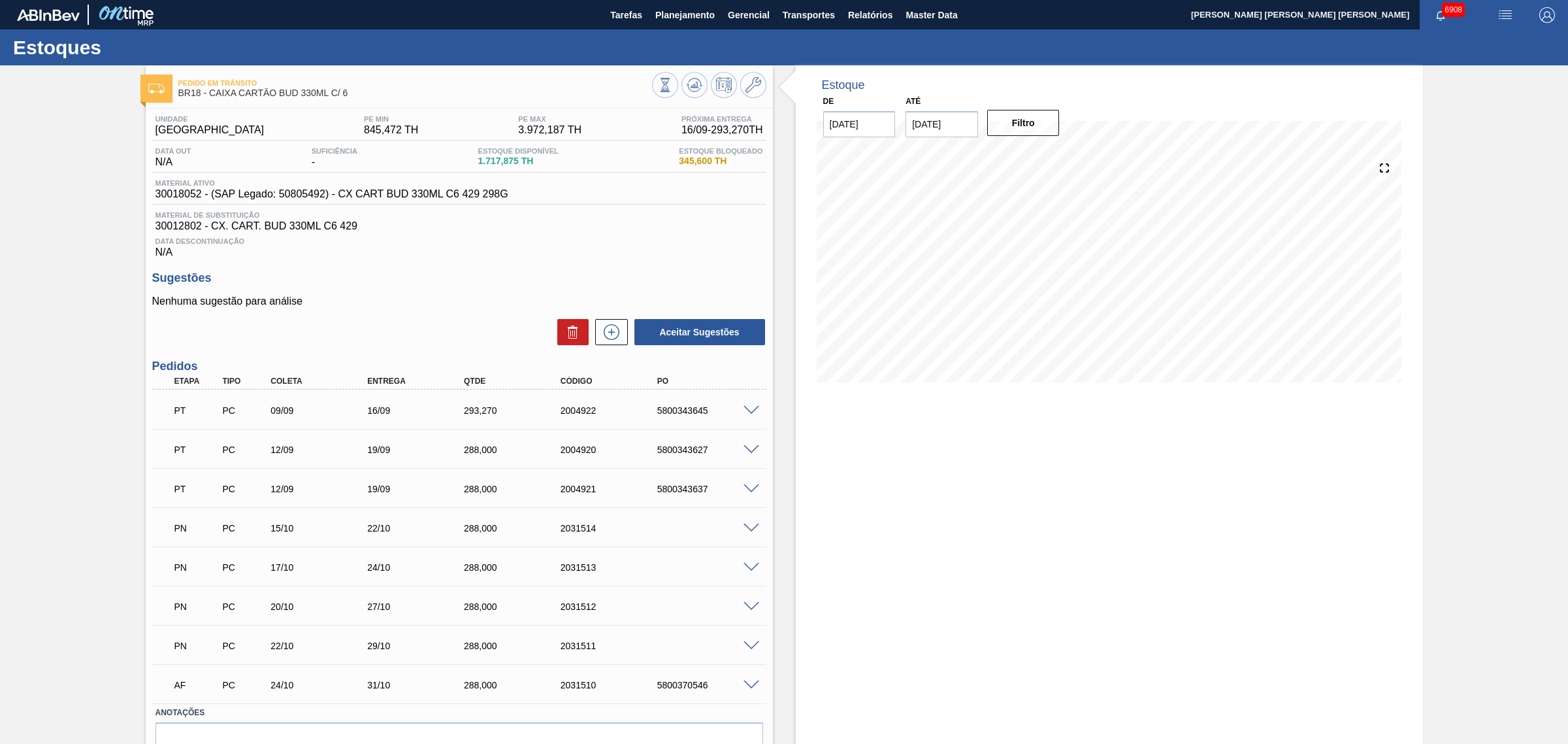
click at [749, 688] on span at bounding box center [752, 684] width 16 height 10
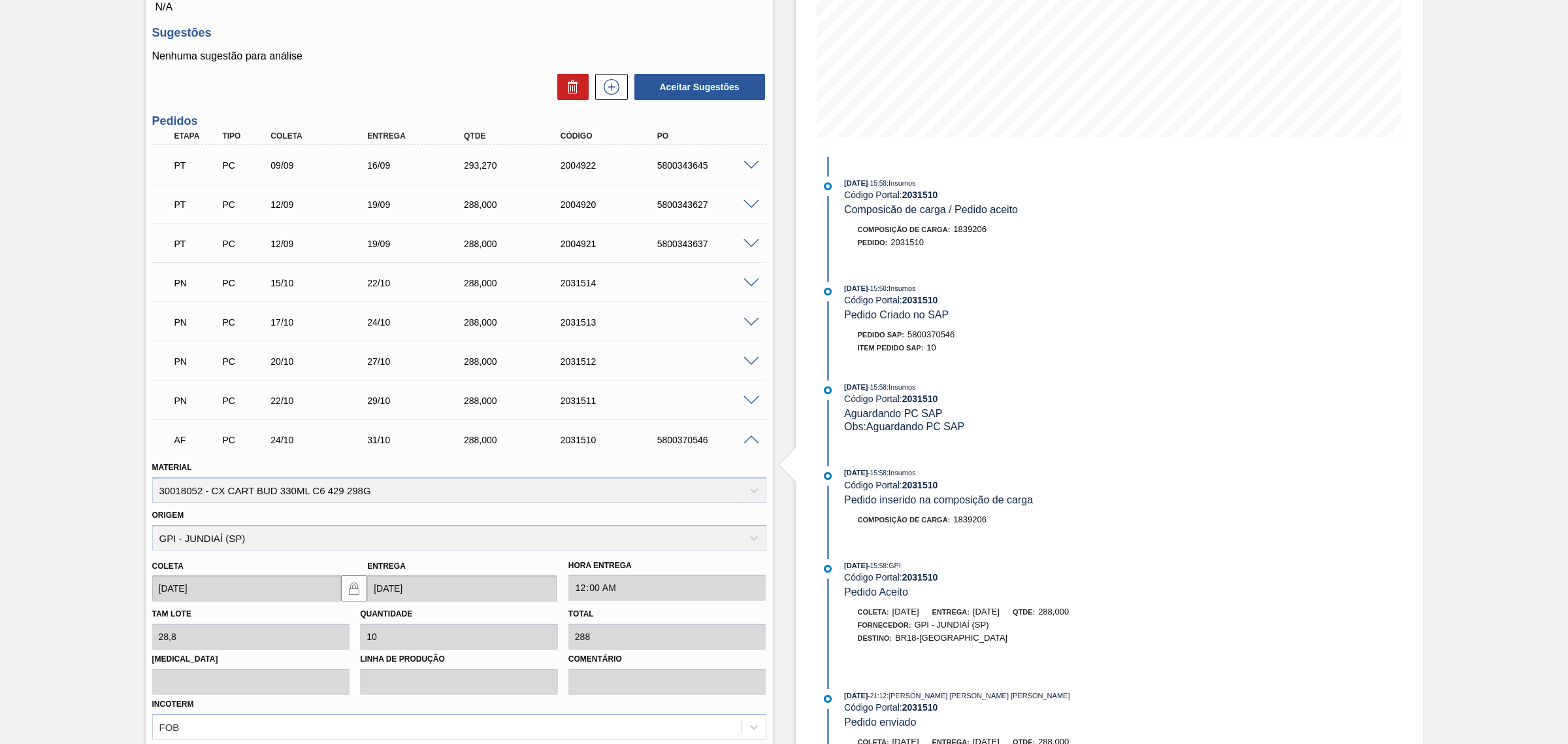
scroll to position [385, 0]
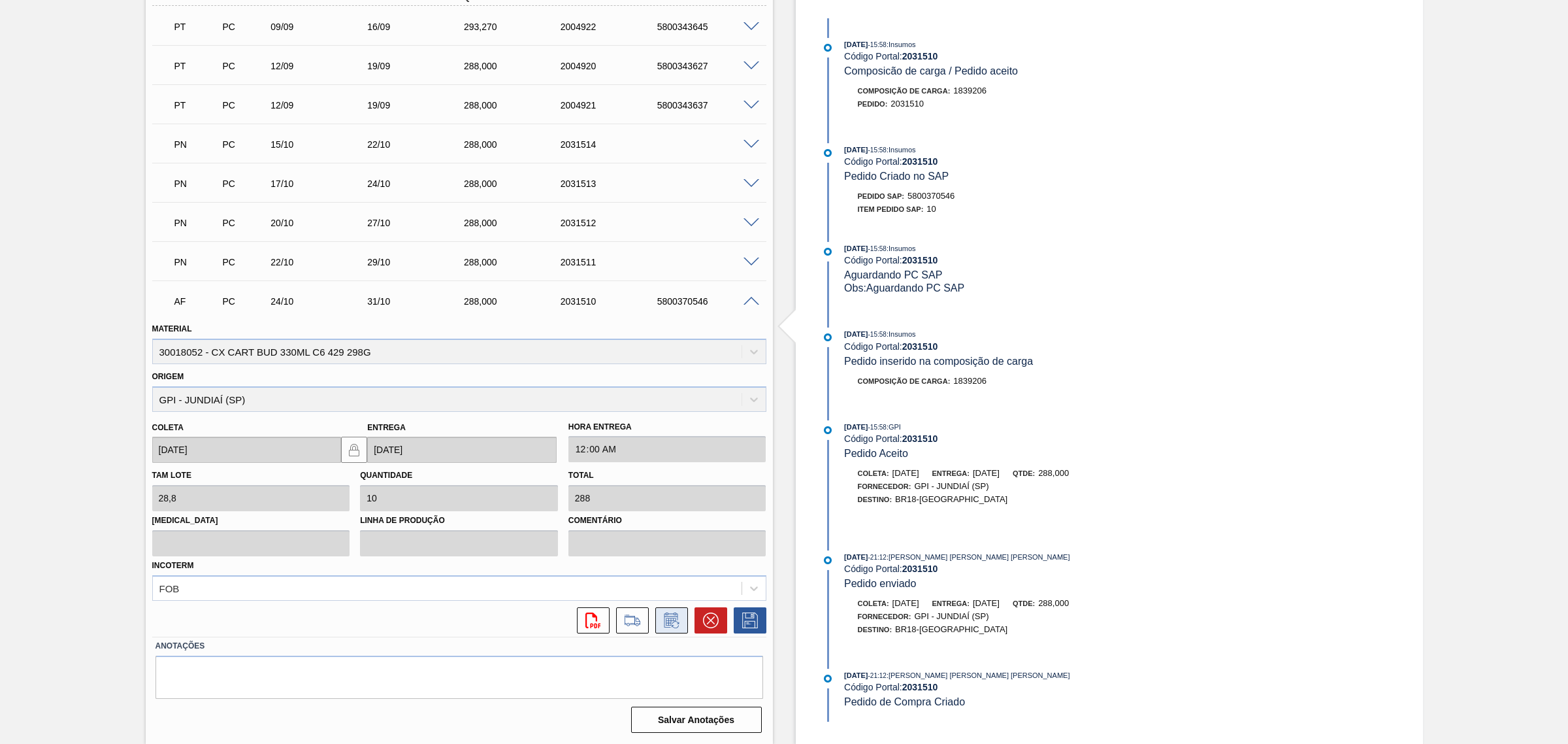
click at [674, 619] on icon at bounding box center [670, 621] width 10 height 8
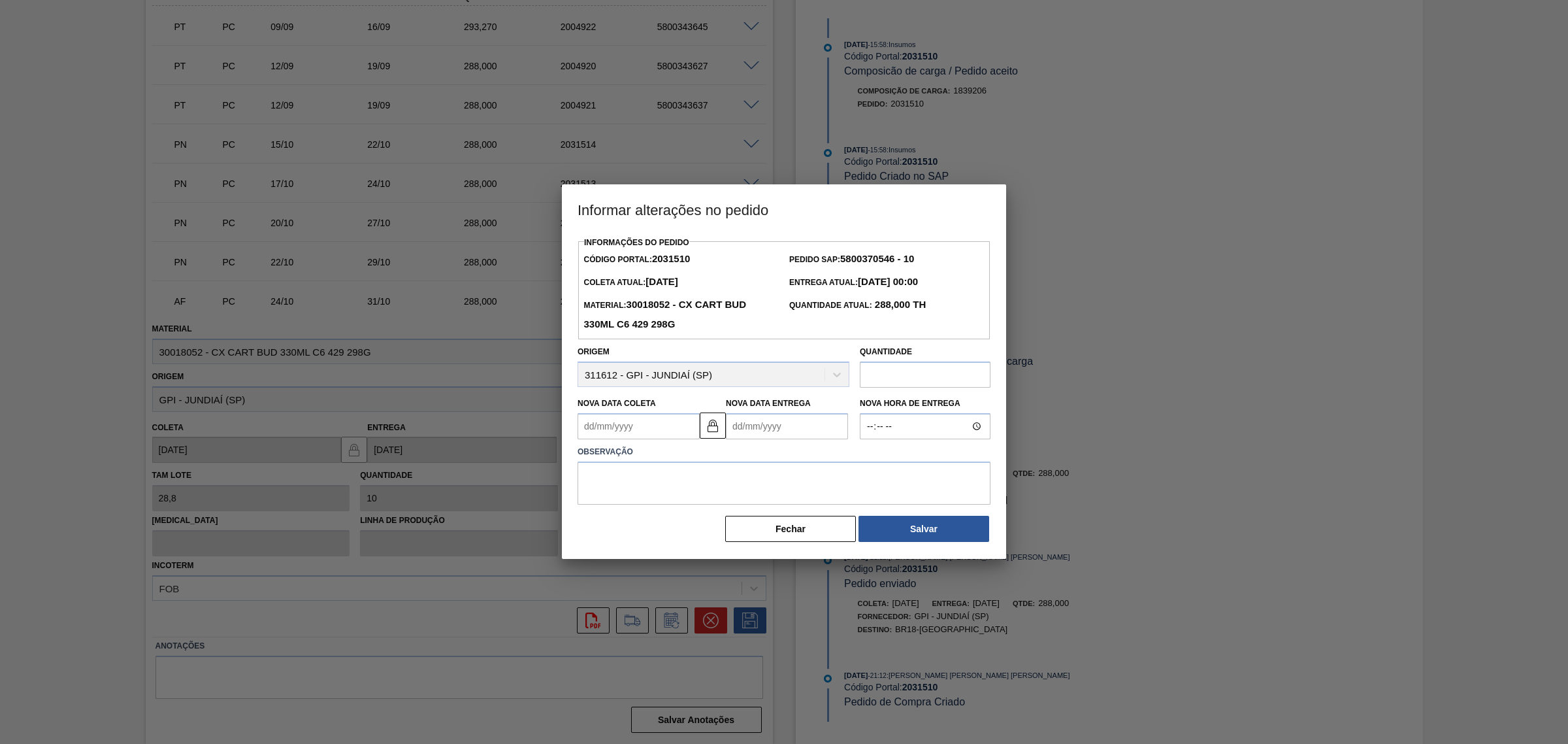
click at [693, 424] on Coleta2031510 "Nova Data Coleta" at bounding box center [638, 426] width 122 height 26
click at [822, 484] on div "Informações do Pedido Código Portal: 2031510 Pedido SAP: 5800370546 - 10 Coleta…" at bounding box center [783, 388] width 413 height 310
click at [812, 529] on button "Fechar" at bounding box center [790, 529] width 131 height 26
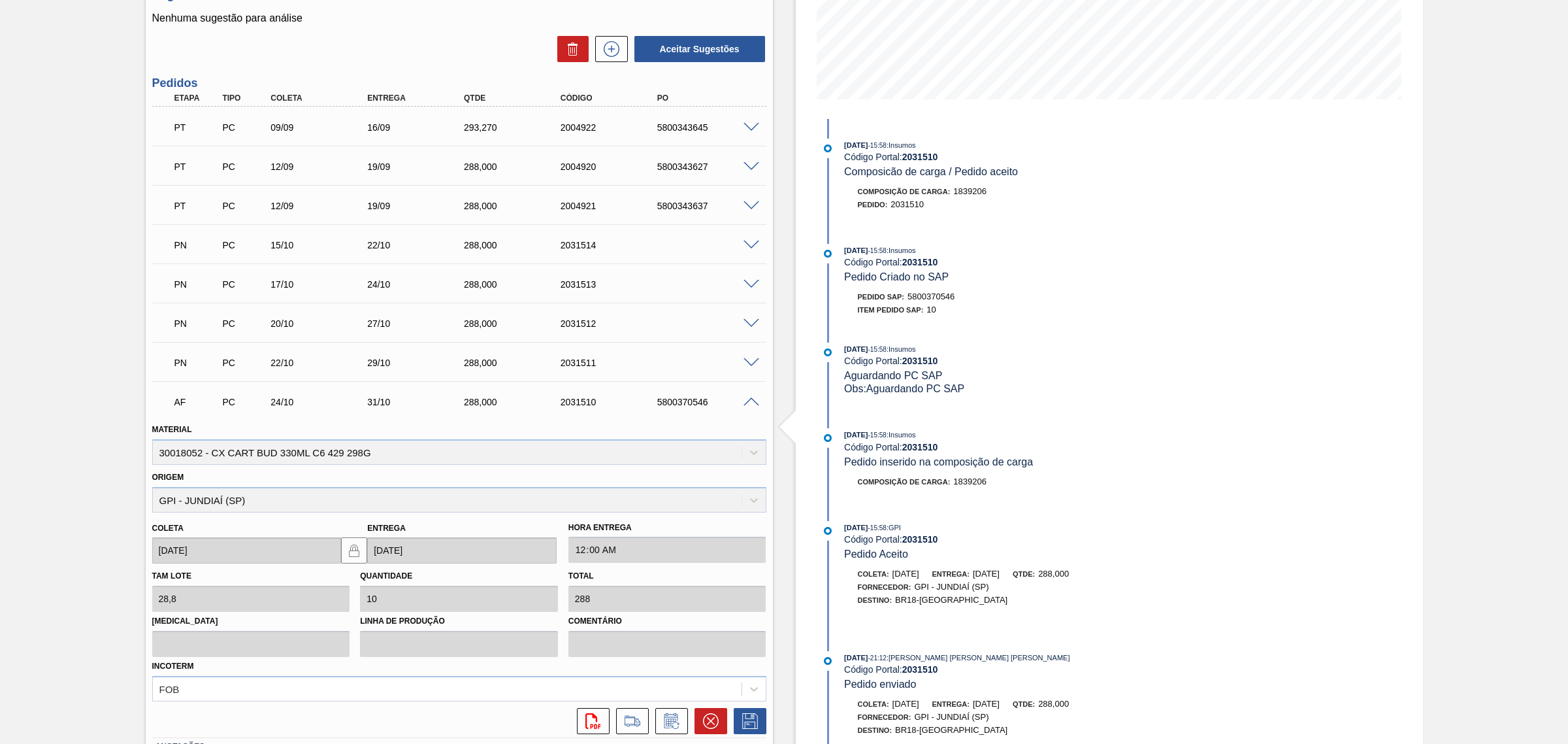
scroll to position [59, 0]
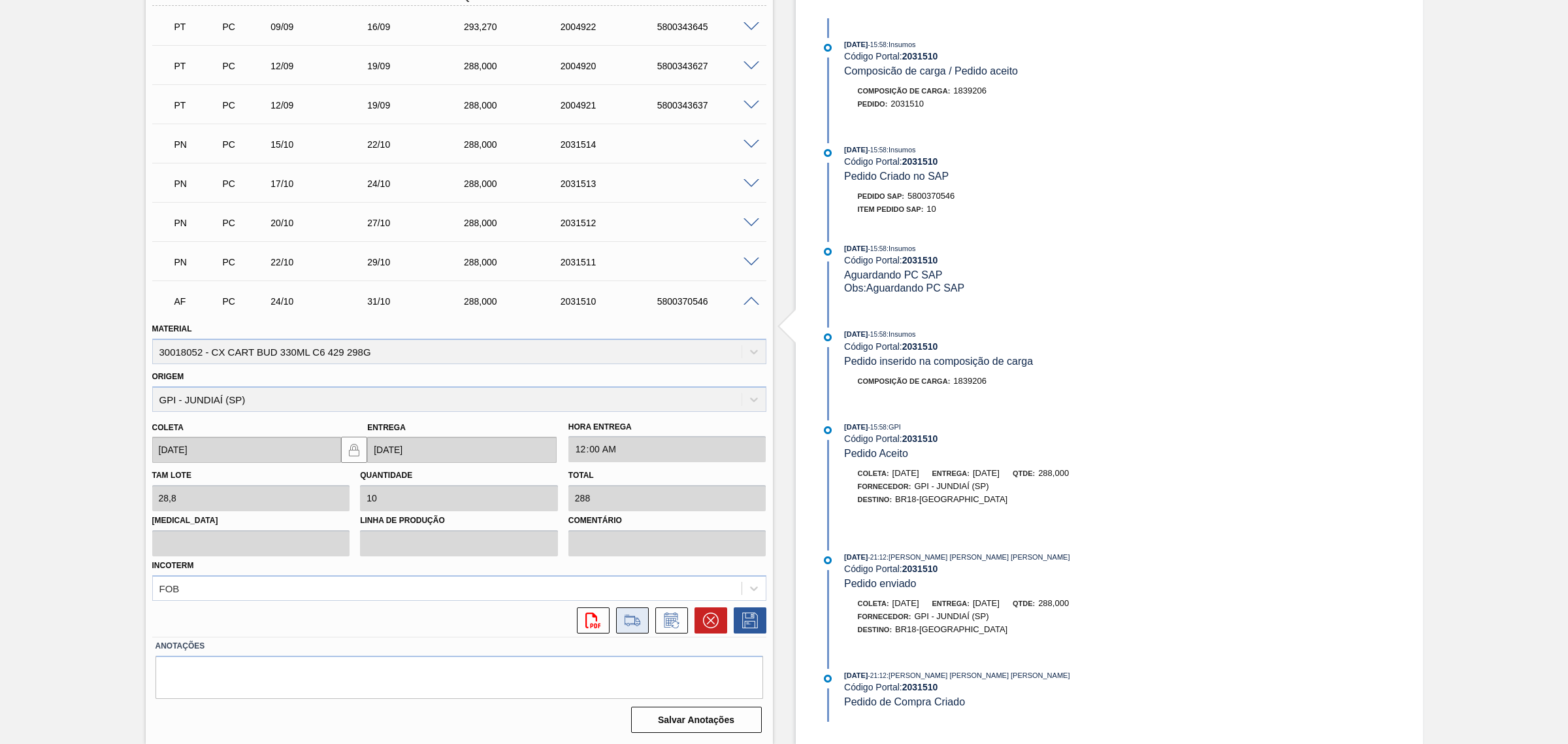
click icon
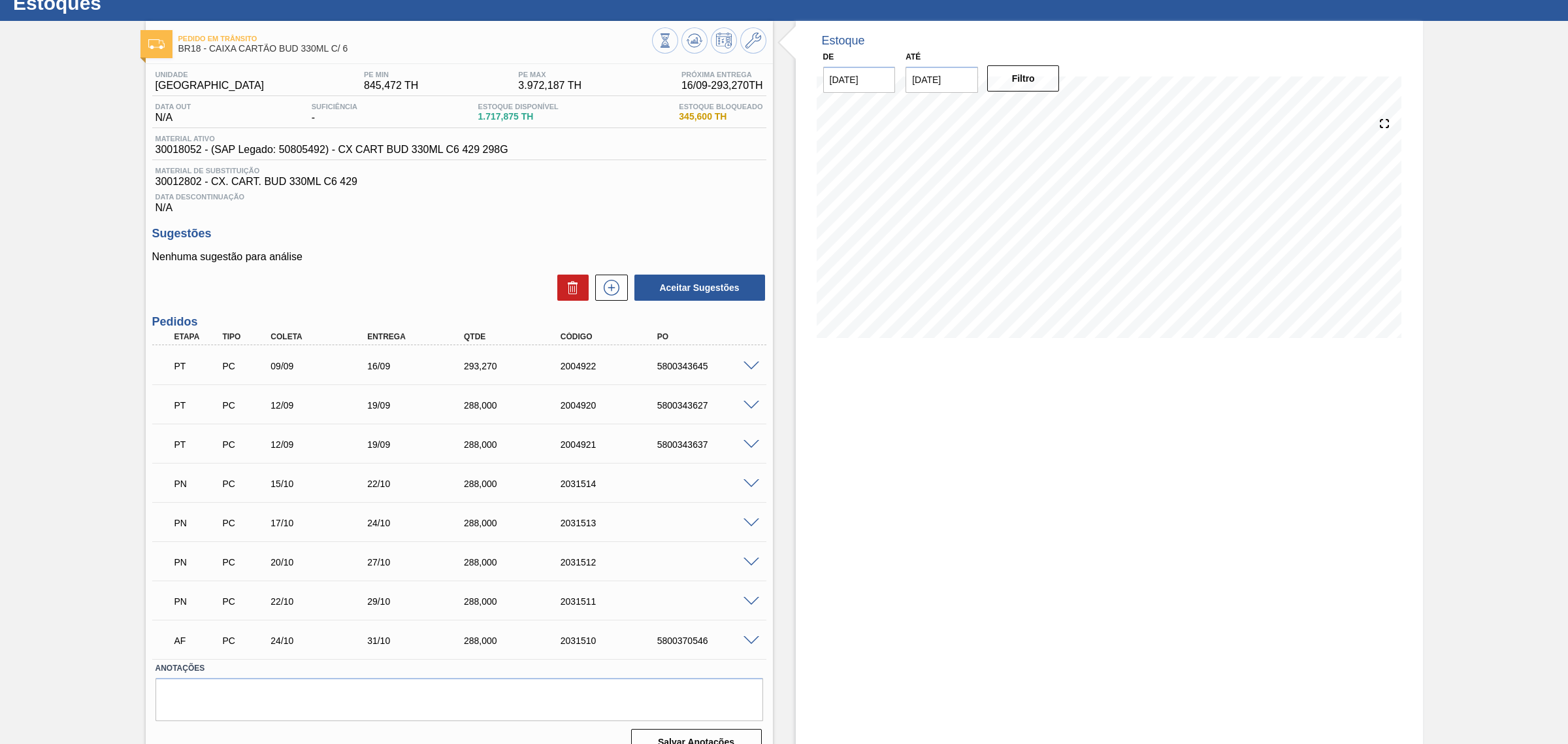
scroll to position [69, 0]
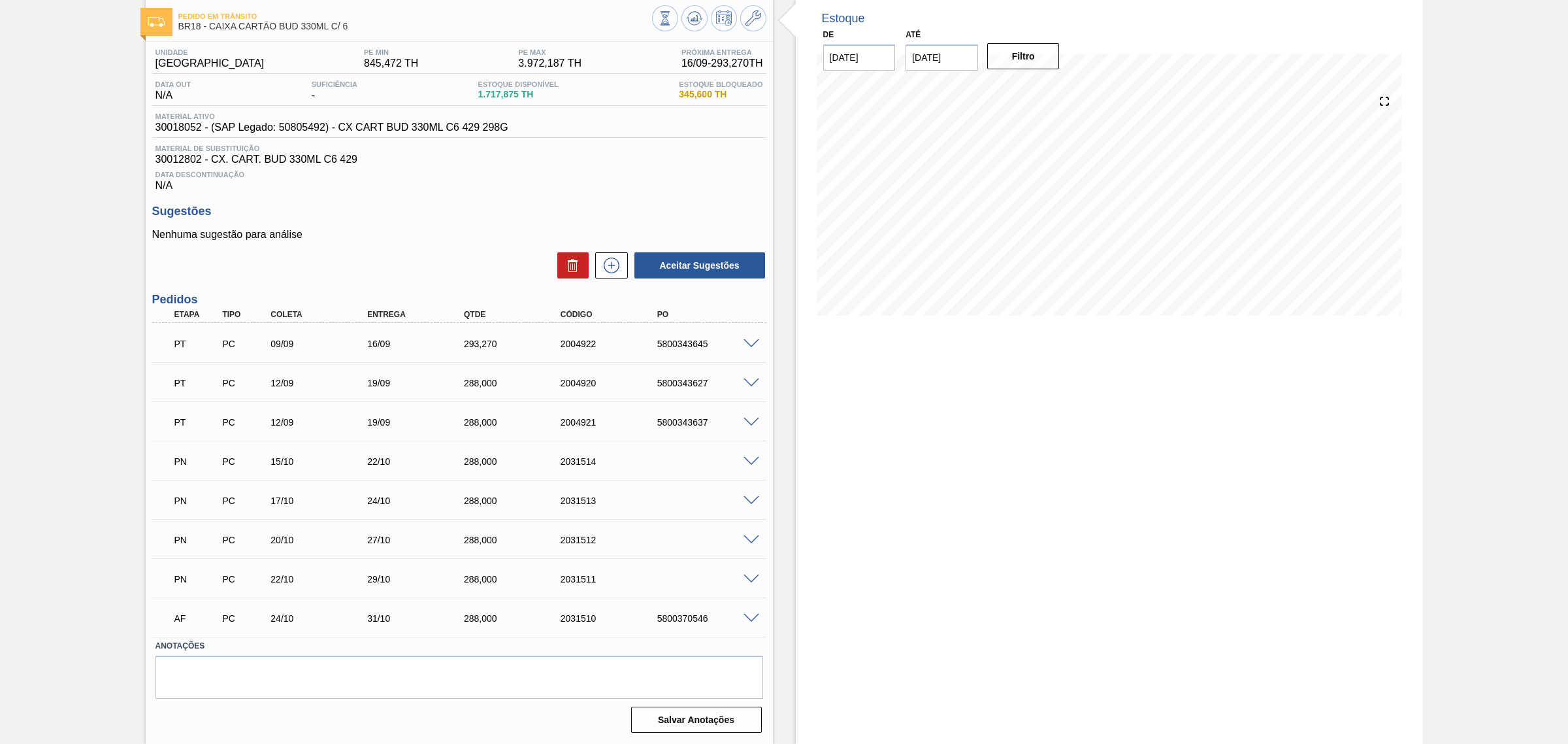
click span
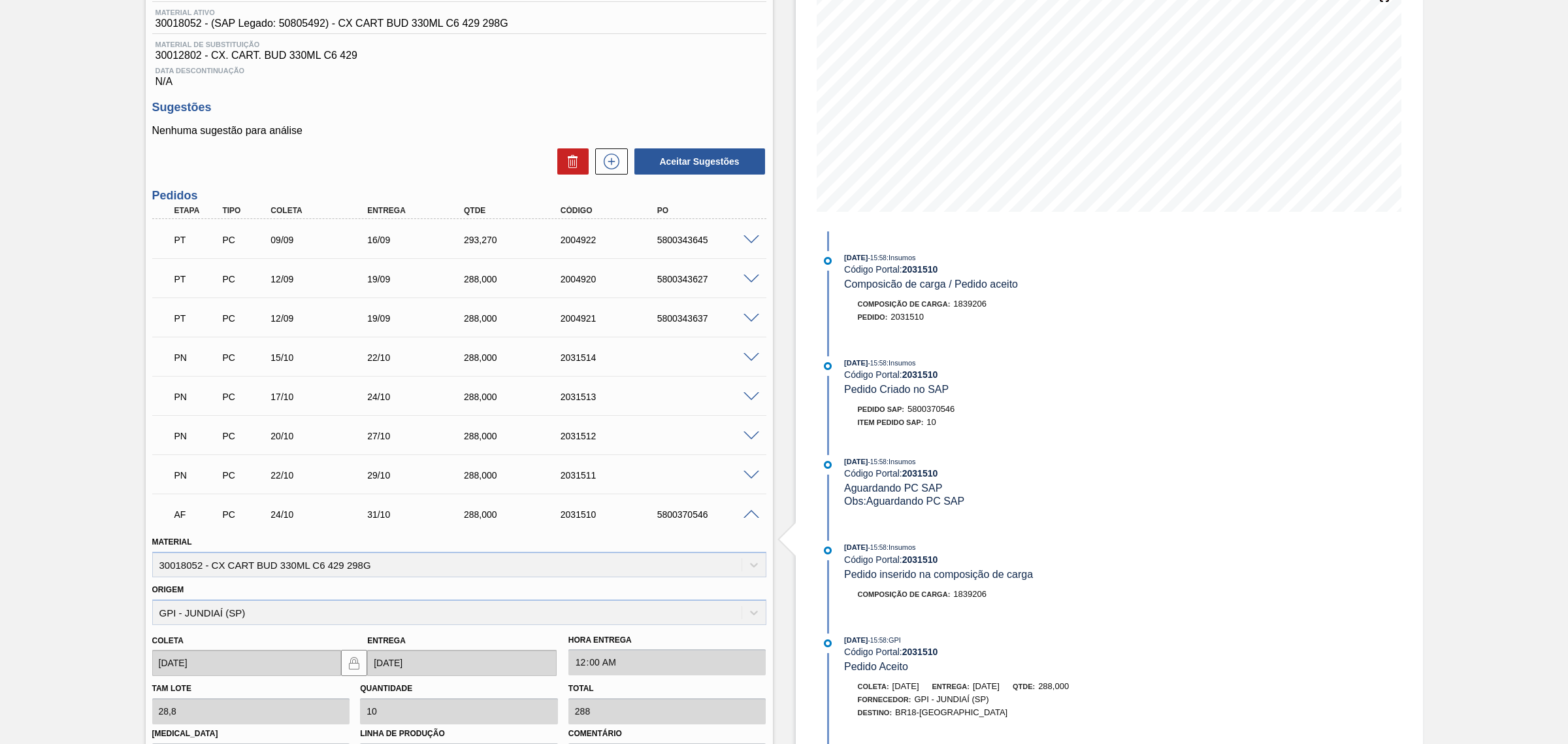
scroll to position [385, 0]
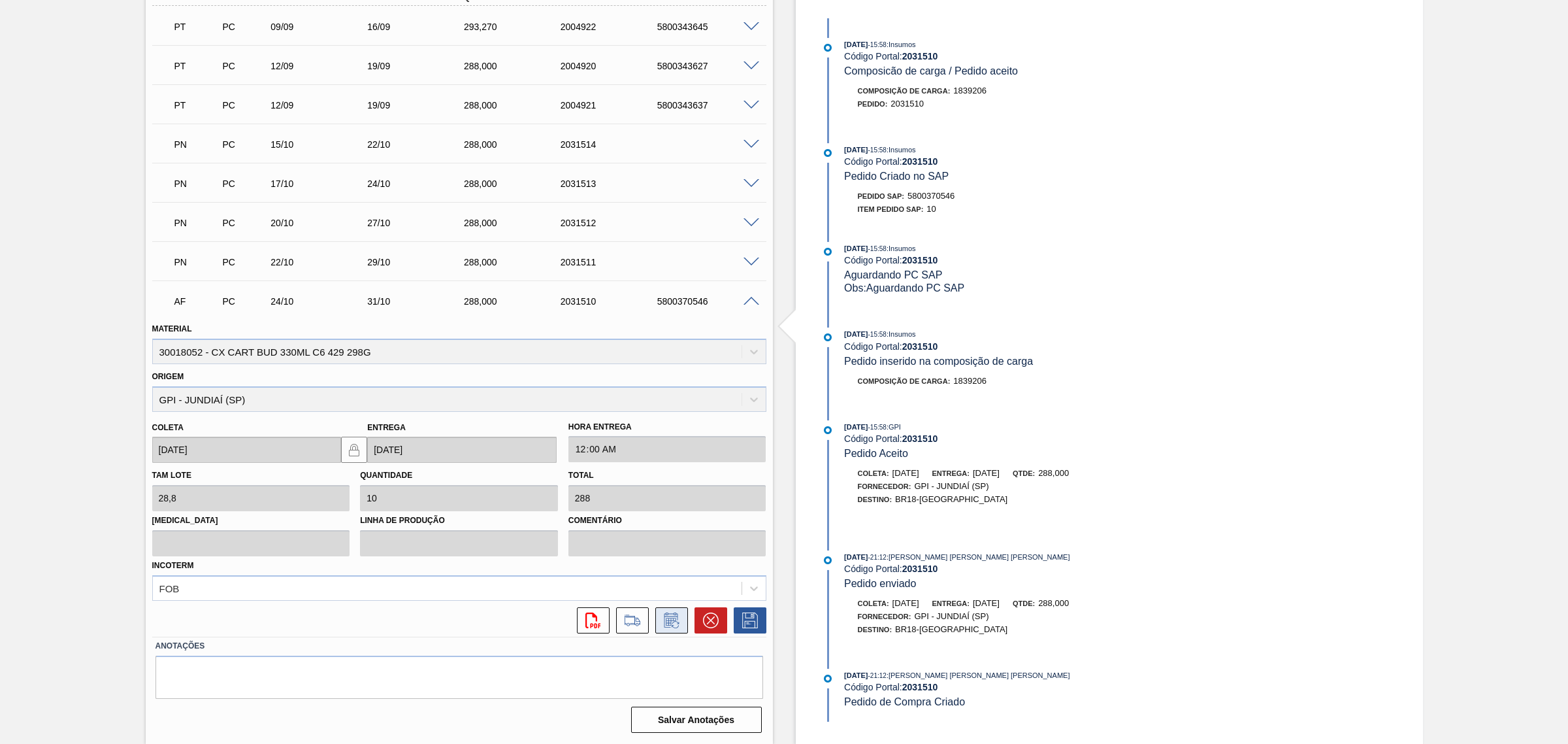
click icon
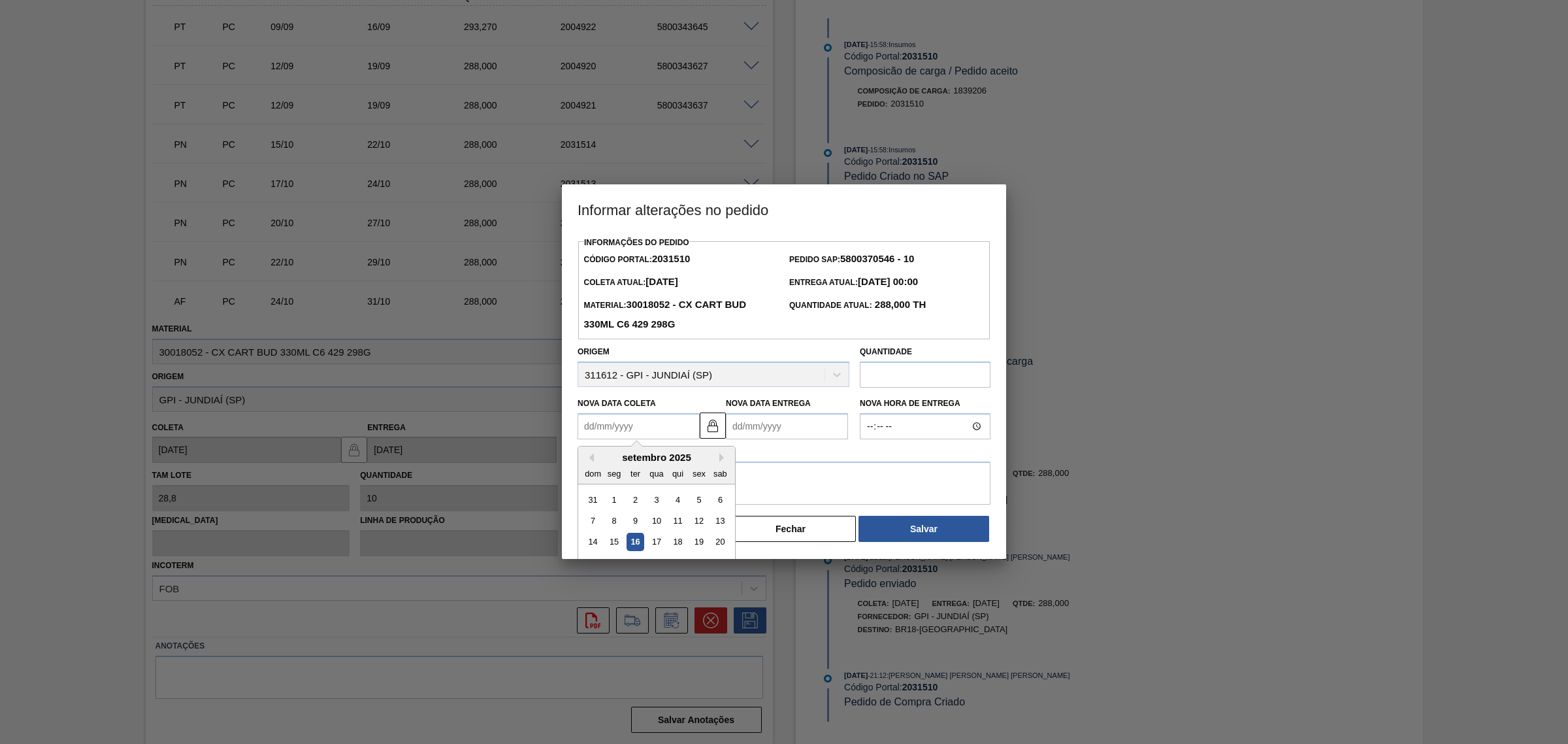
click Coleta2031510 "Nova Data Coleta"
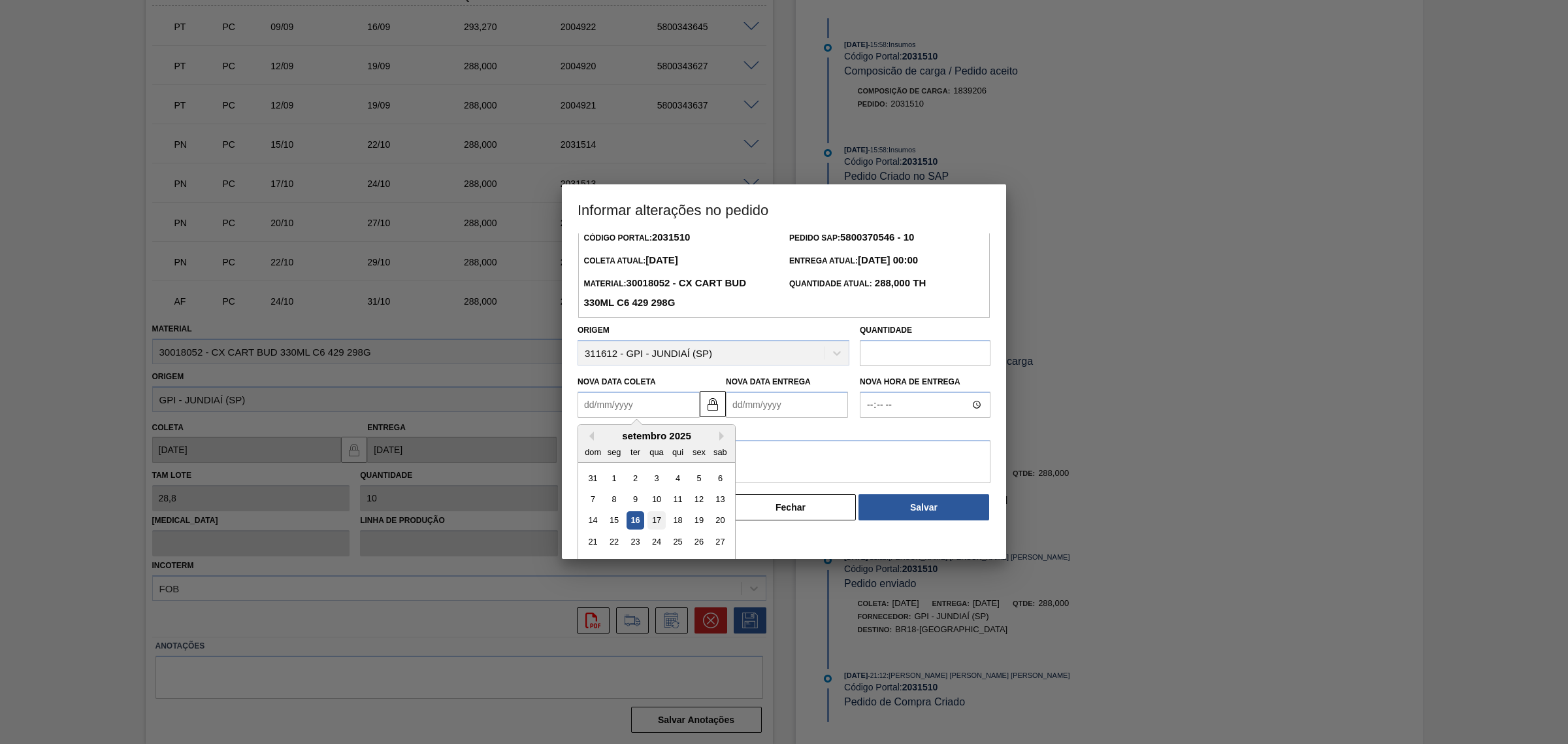
scroll to position [44, 0]
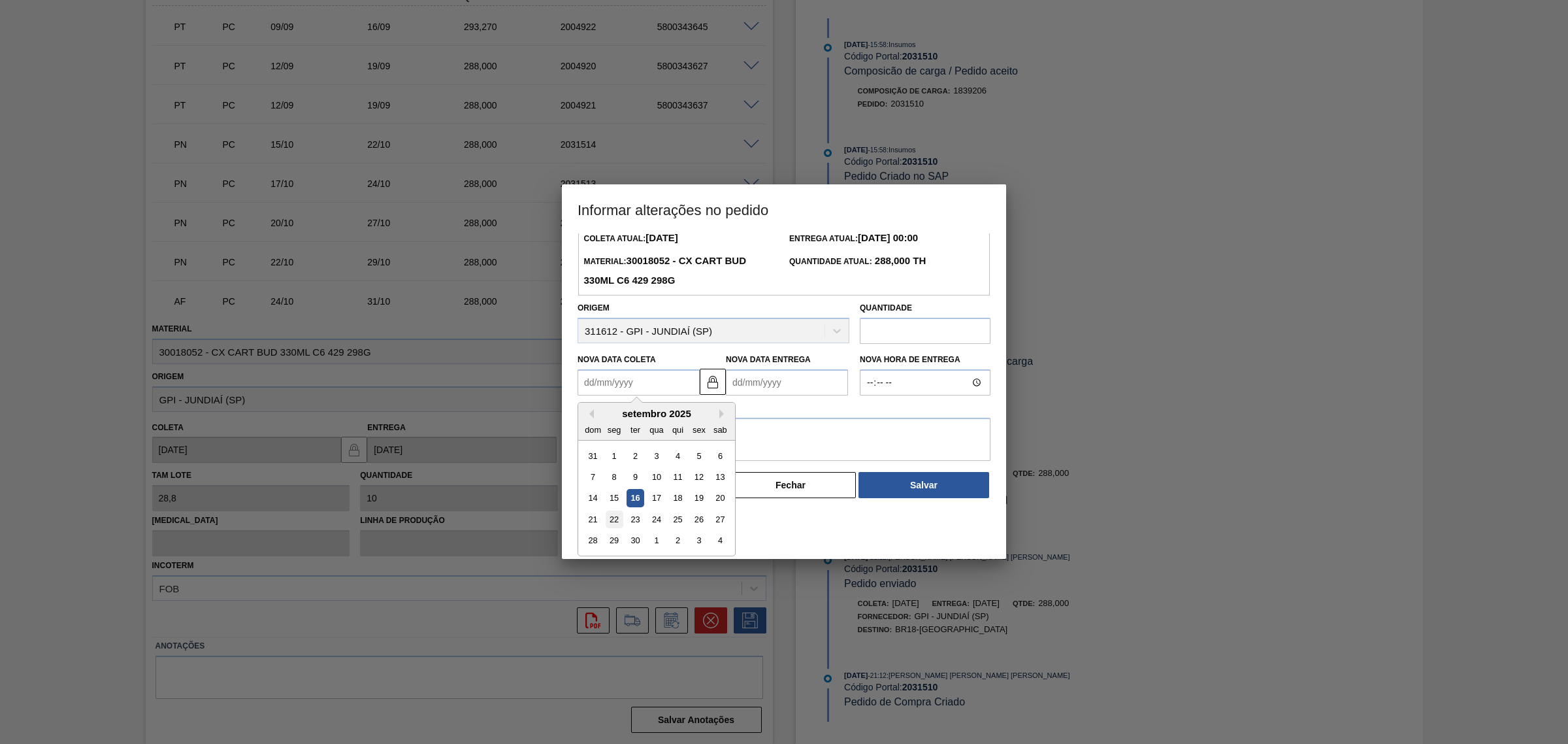
click div "22"
type Coleta2031510 "22/09/2025"
type Entrega2031510 "29/09/2025"
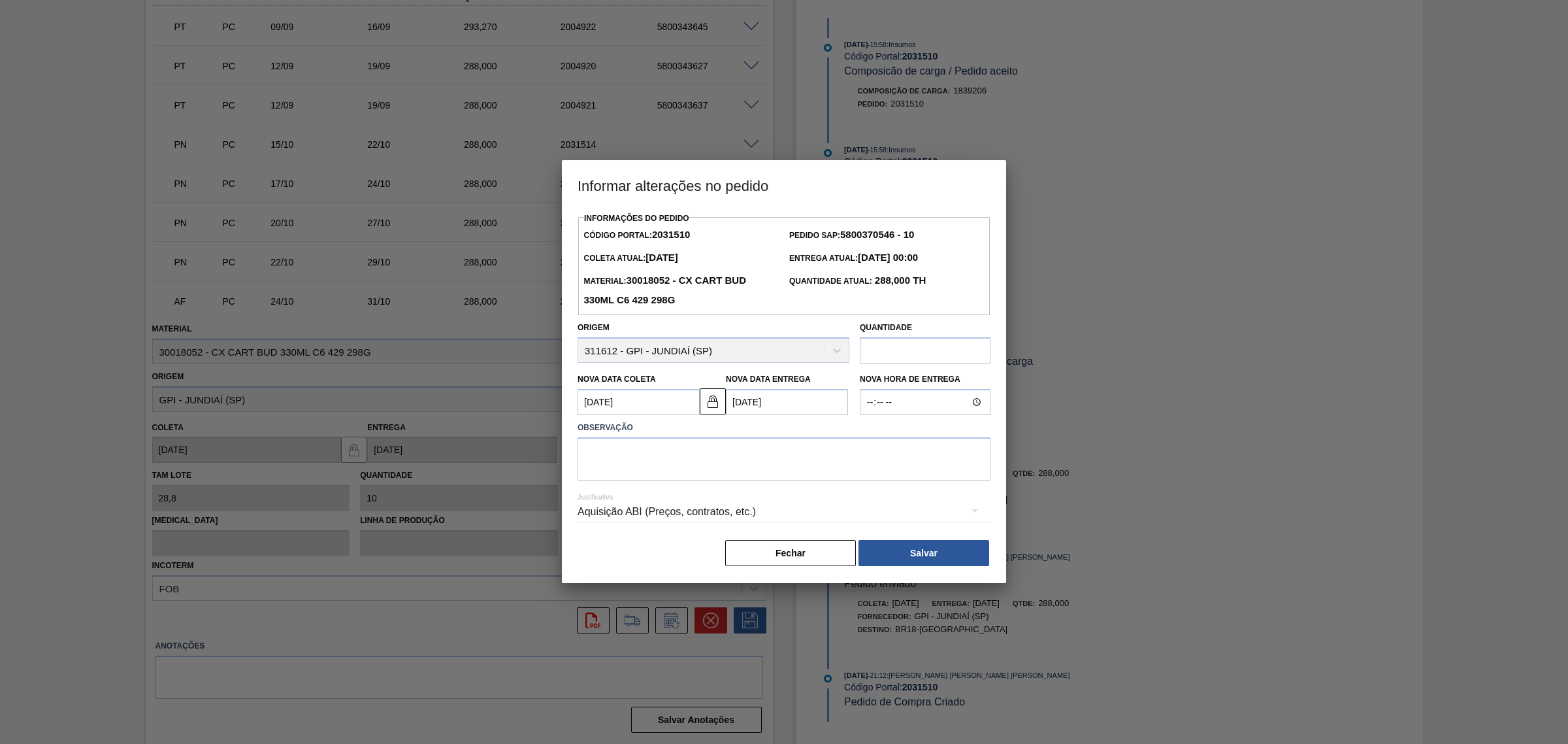
click div "Aquisição ABI (Preços, contratos, etc.)"
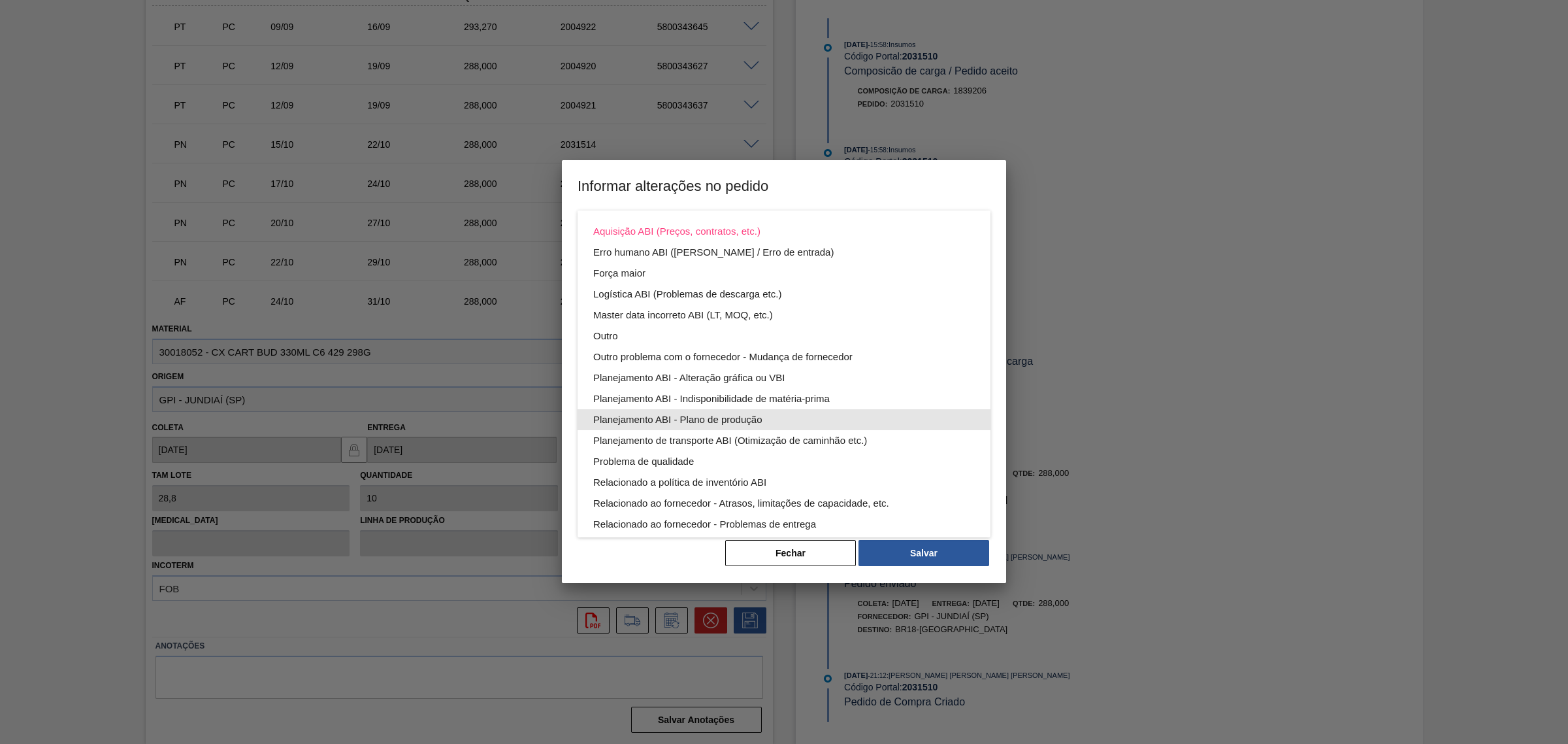
click div "Planejamento ABI - Plano de produção"
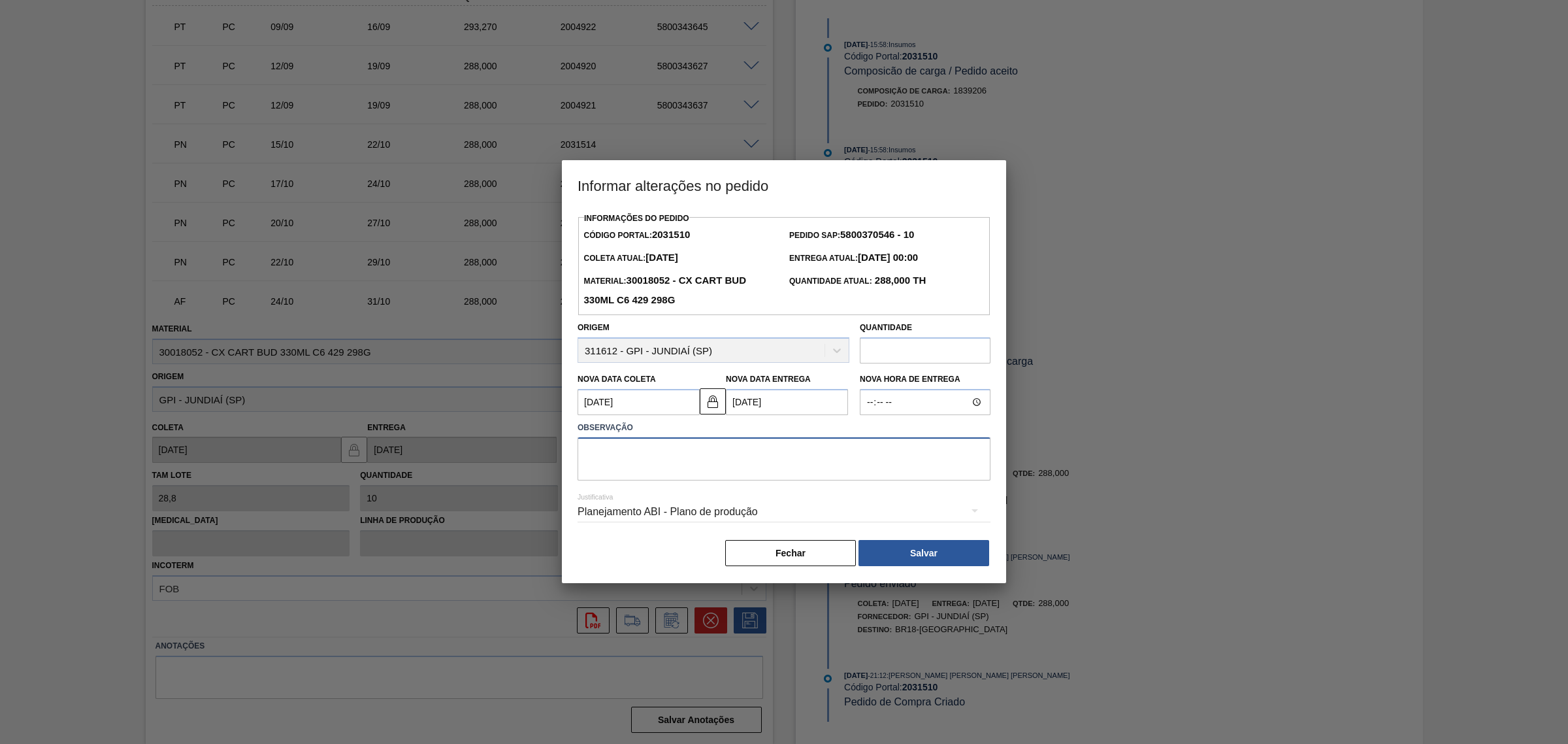
click textarea
type textarea "AJUSTE DATA"
click button "Salvar"
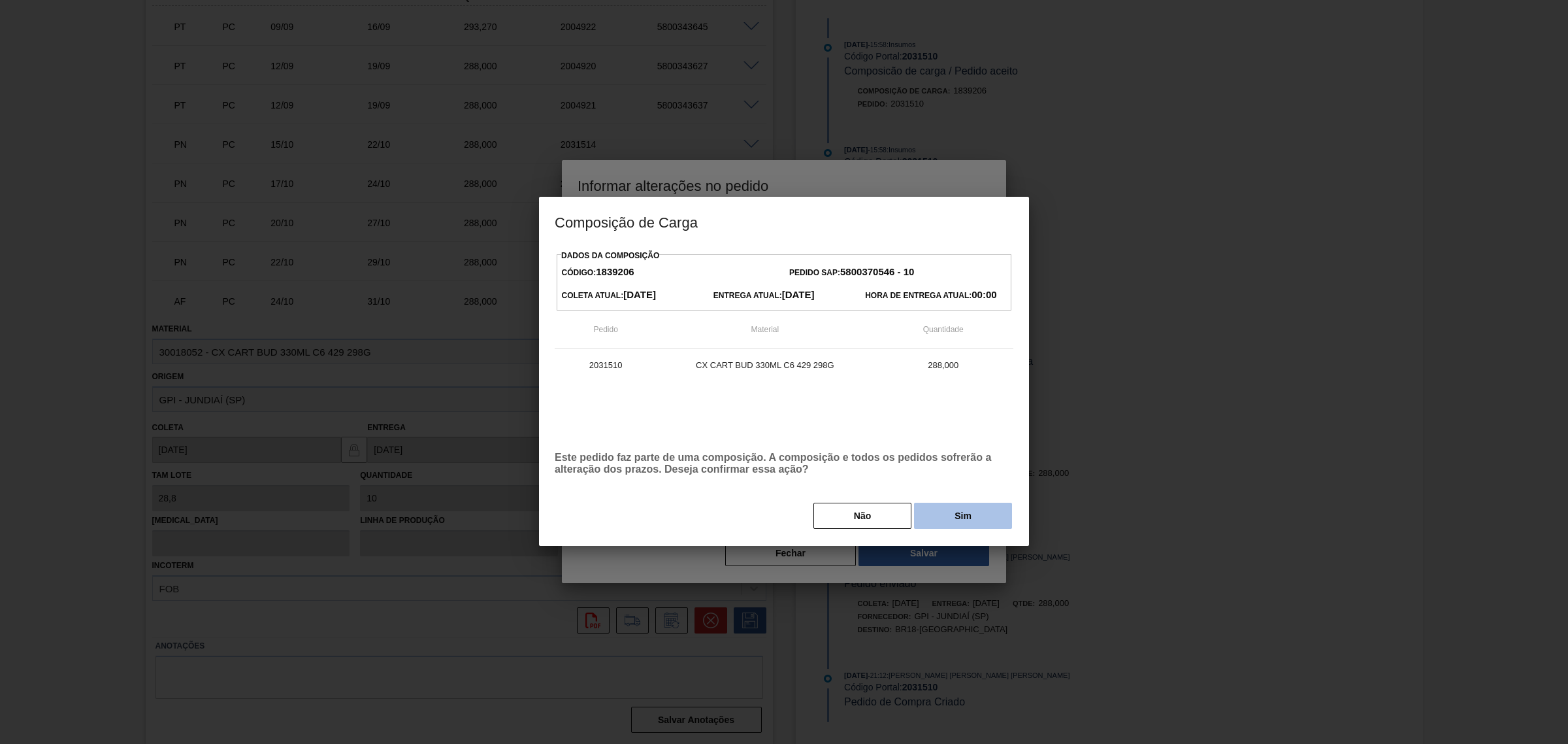
click button "Sim"
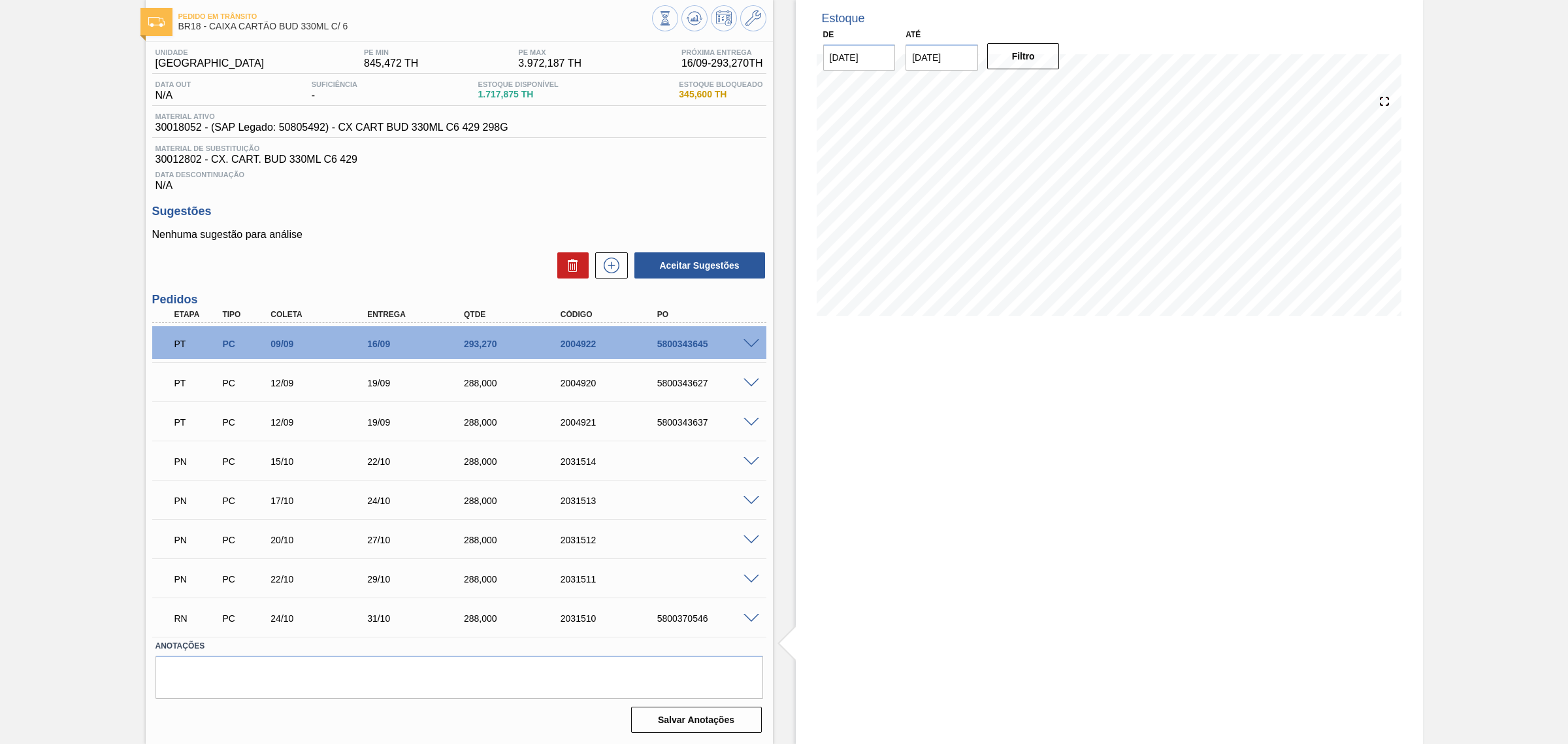
scroll to position [69, 0]
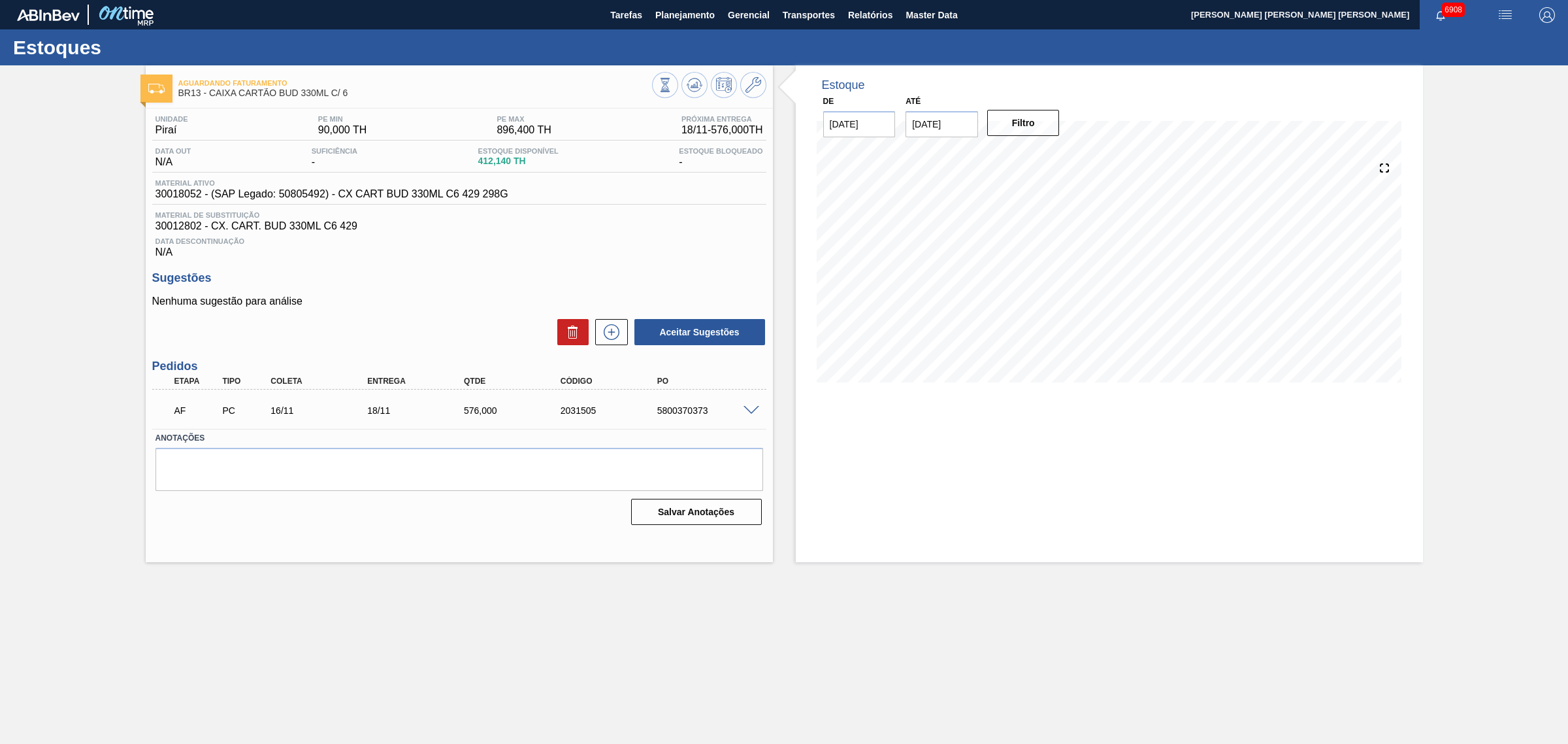
click at [748, 410] on span at bounding box center [752, 411] width 16 height 10
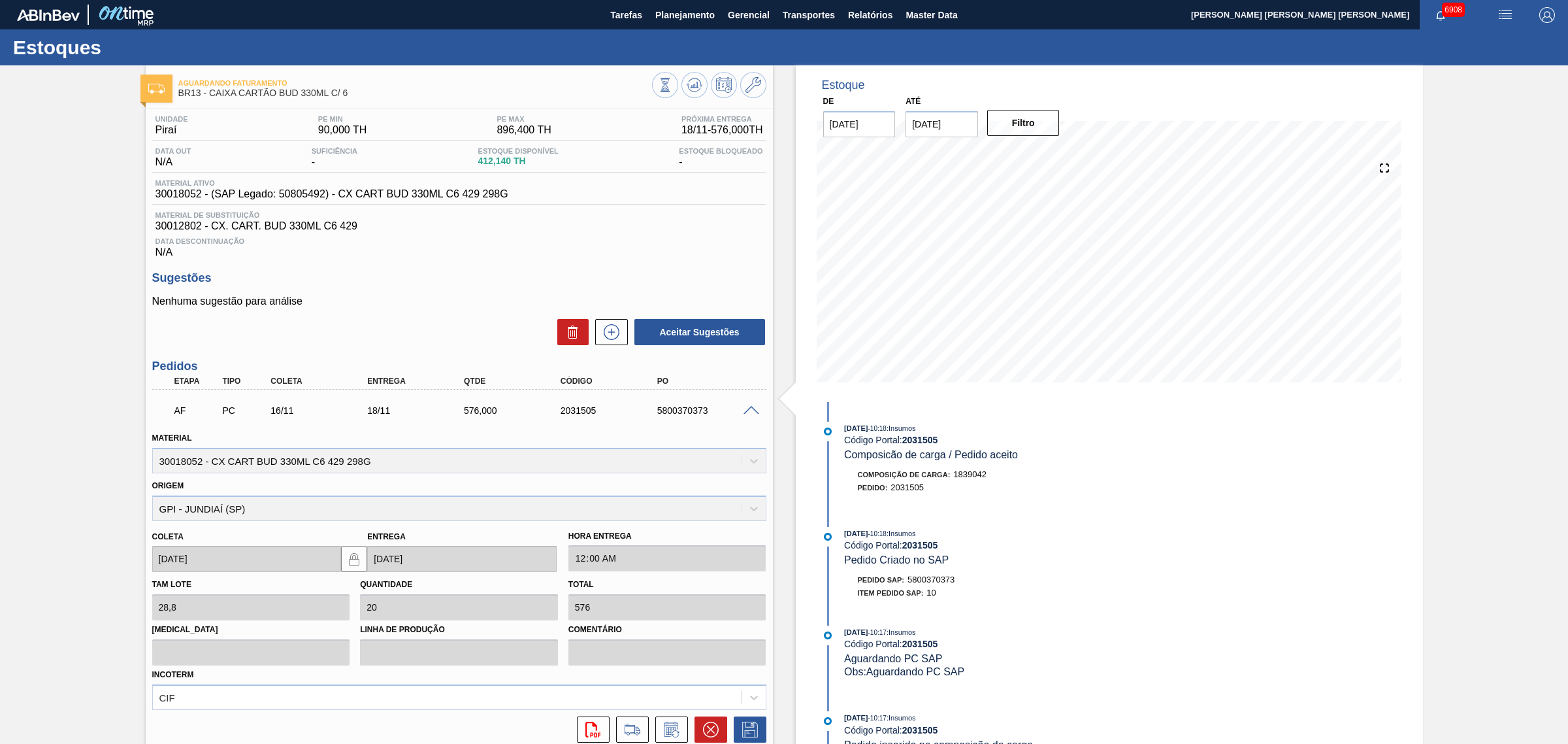
click at [748, 410] on span at bounding box center [752, 411] width 16 height 10
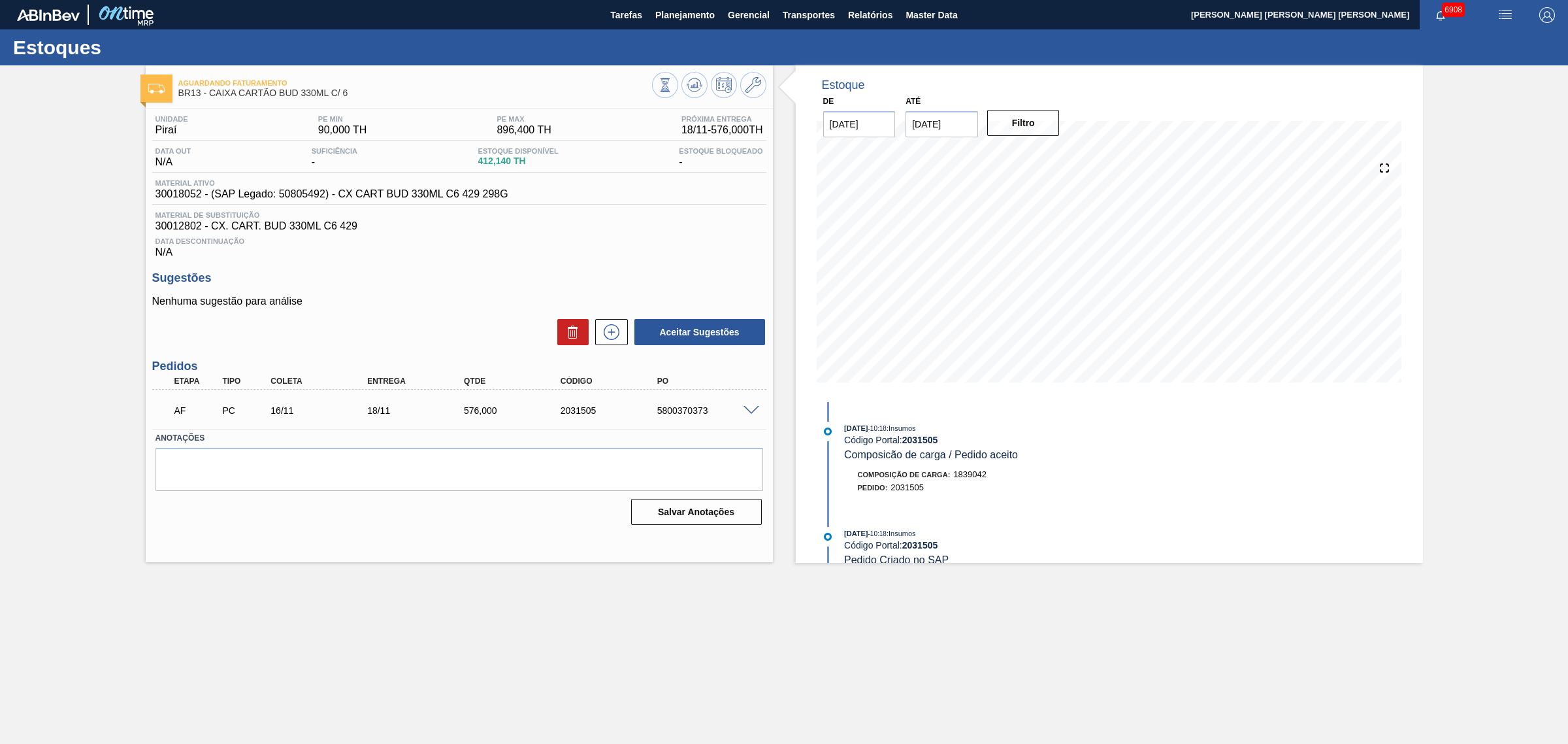
click at [752, 413] on span at bounding box center [752, 411] width 16 height 10
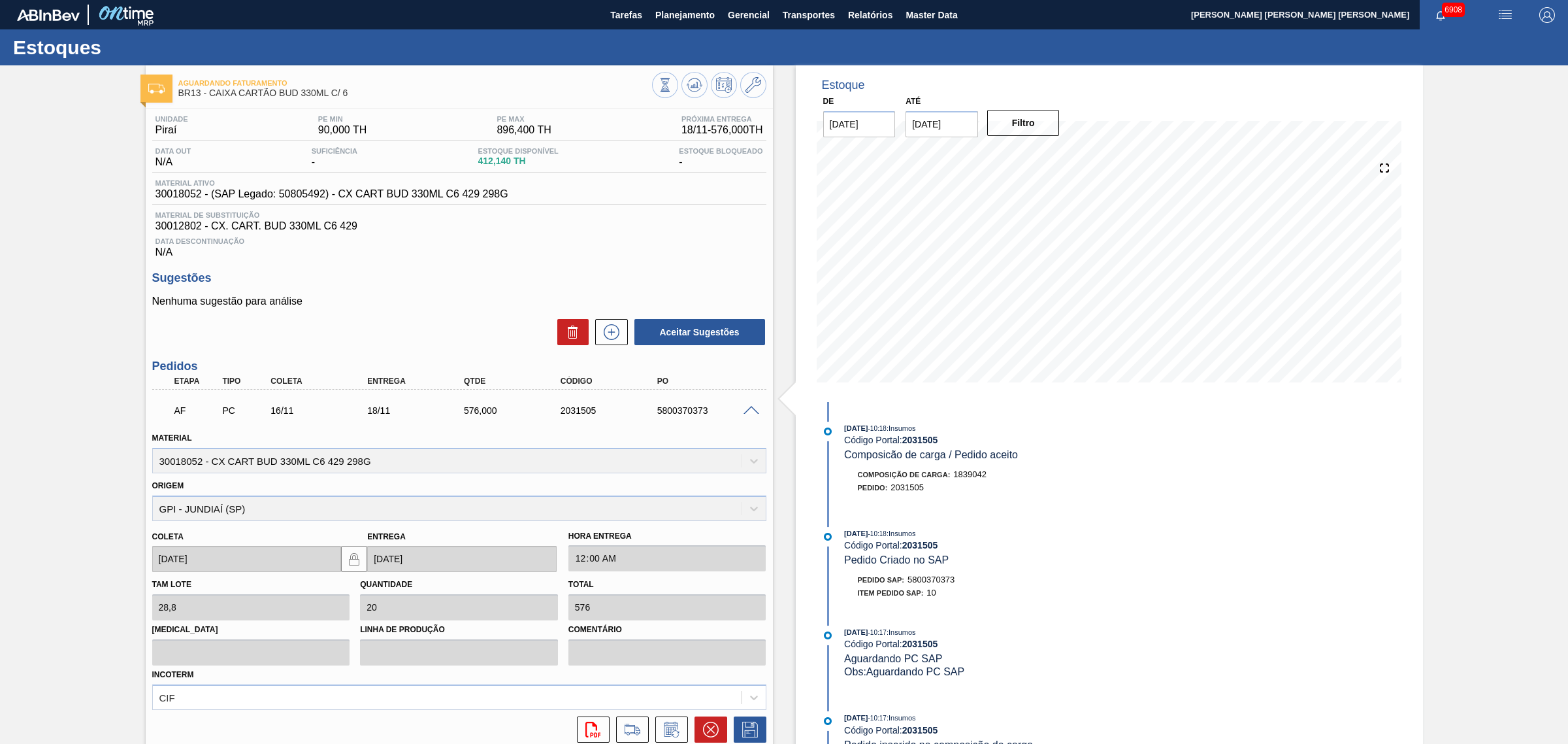
scroll to position [111, 0]
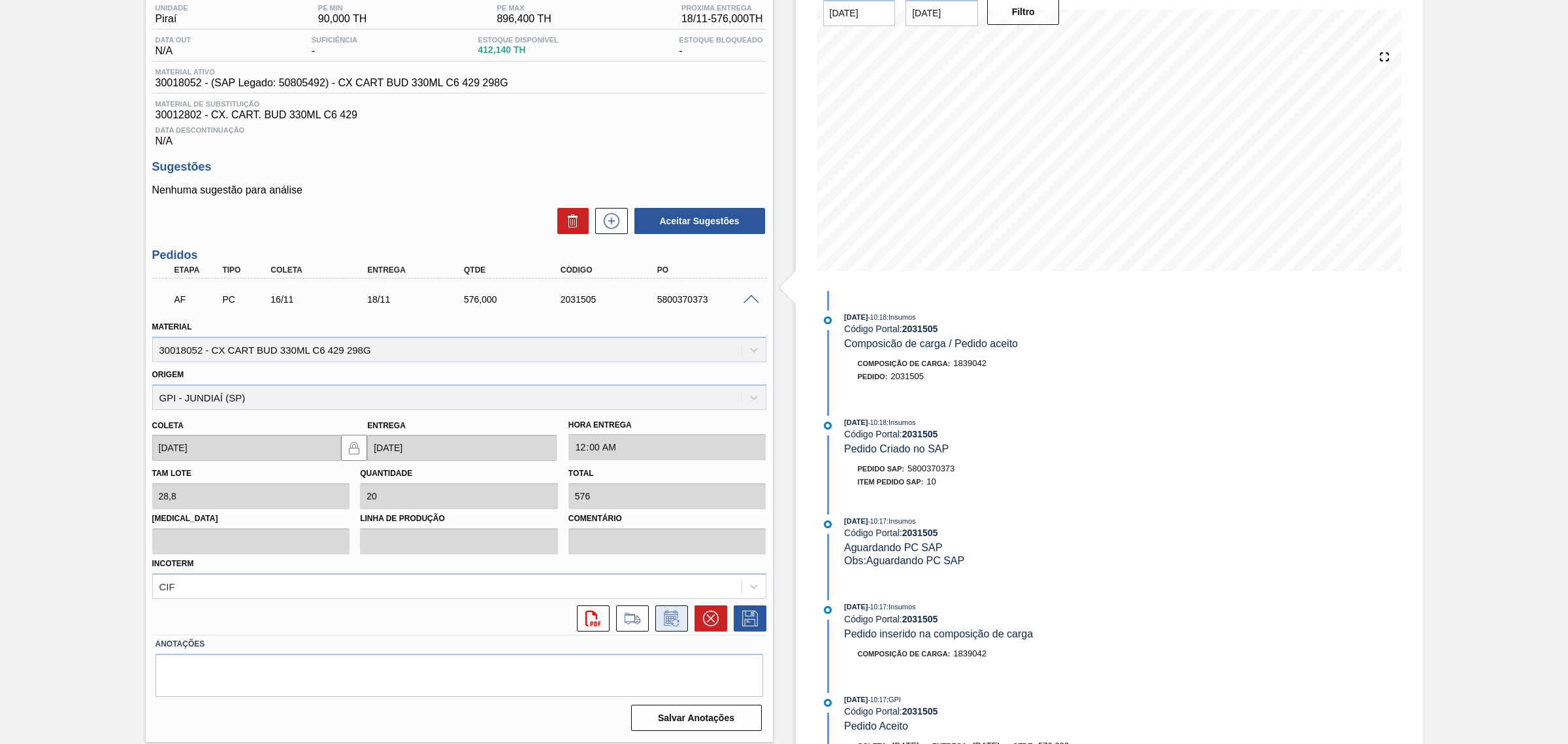
click at [671, 621] on icon at bounding box center [672, 619] width 21 height 16
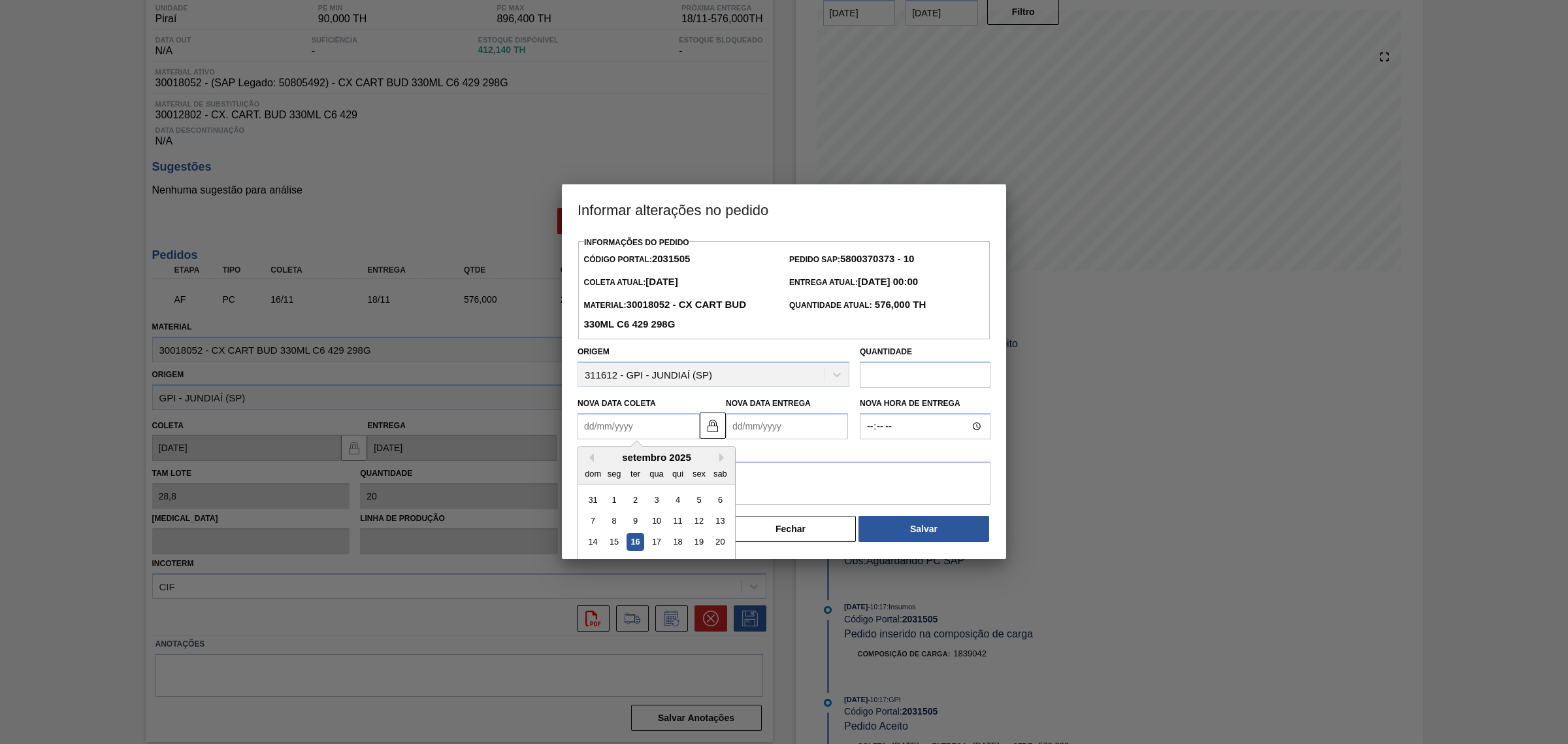
click at [661, 425] on Coleta2031505 "Nova Data Coleta" at bounding box center [638, 426] width 122 height 26
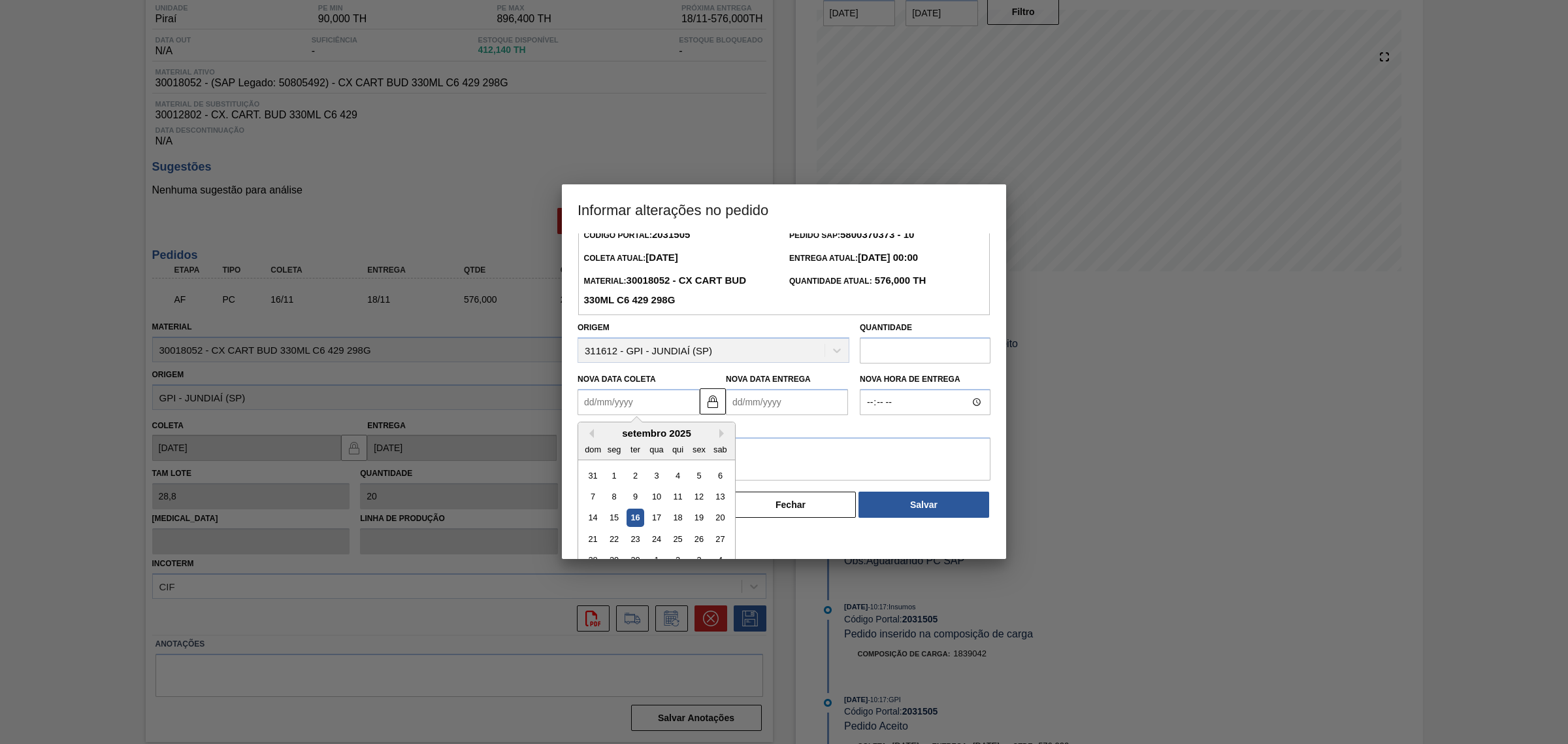
scroll to position [44, 0]
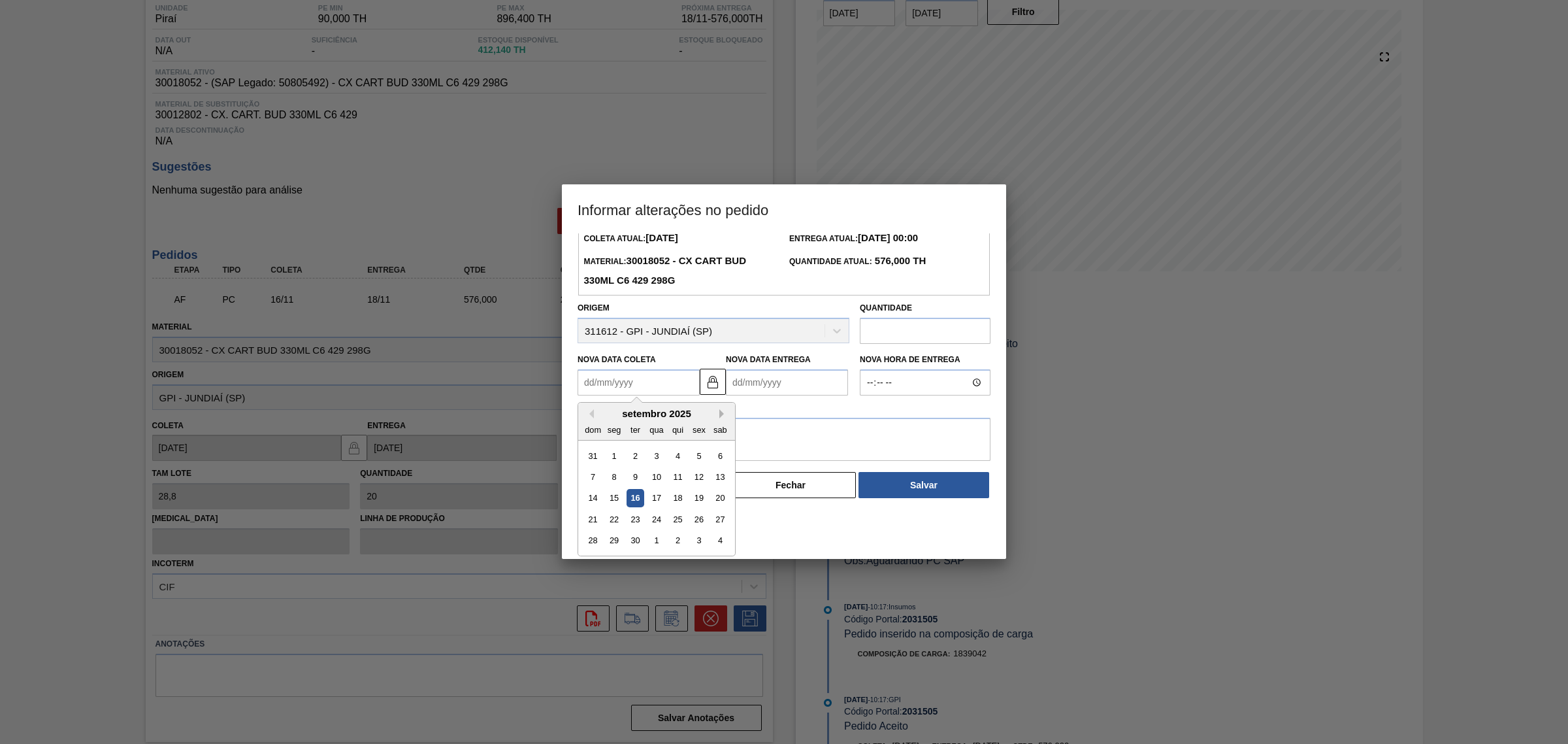
click at [722, 415] on button "Next Month" at bounding box center [723, 413] width 9 height 9
click at [670, 540] on div "30" at bounding box center [678, 540] width 18 height 18
type Coleta2031505 "[DATE]"
type Entrega2031505 "01/11/2025"
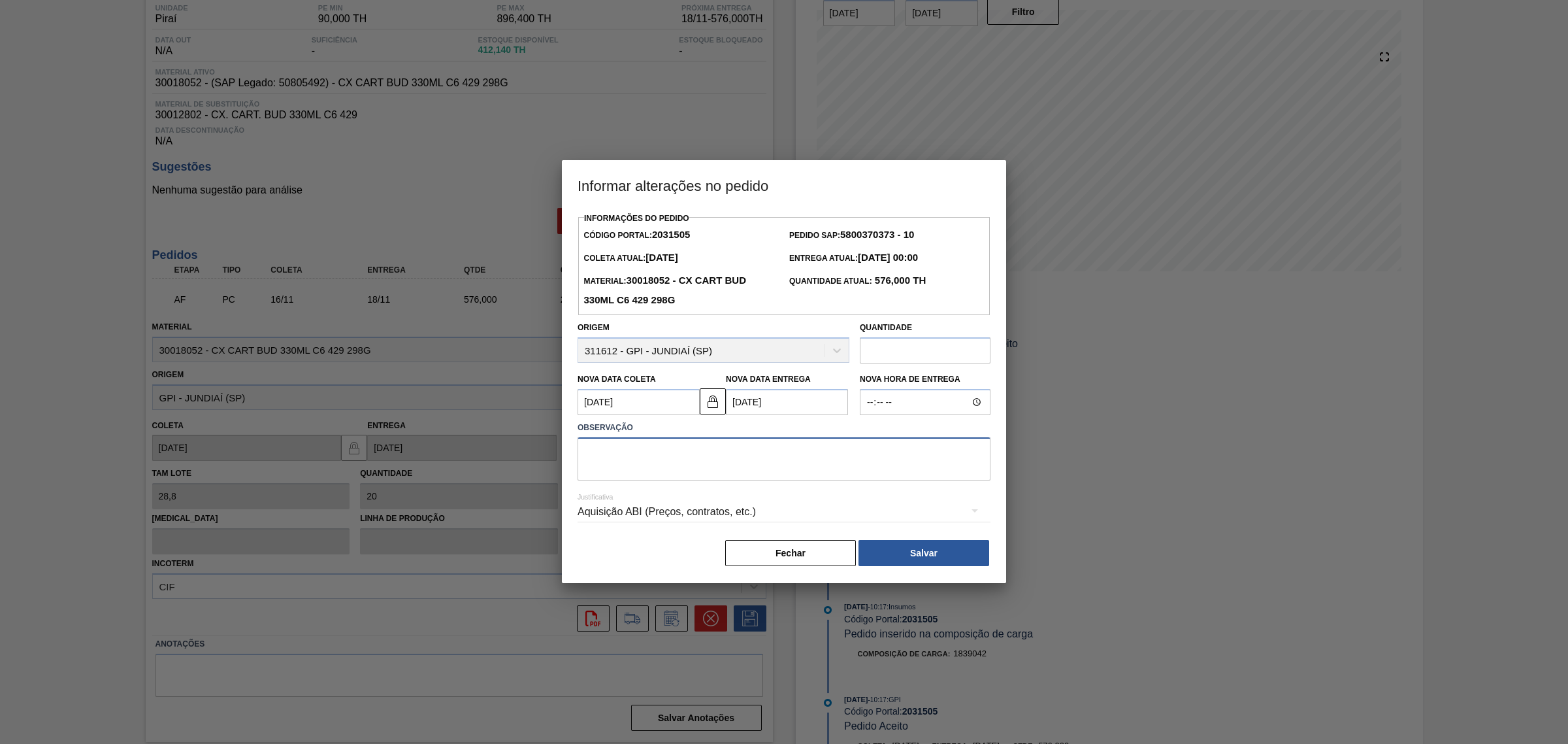
click at [716, 464] on textarea at bounding box center [783, 458] width 413 height 43
type textarea "AJUSTE DATA E QTD"
click at [903, 343] on input "text" at bounding box center [924, 350] width 131 height 26
type input "288"
click at [719, 513] on div "Aquisição ABI (Preços, contratos, etc.)" at bounding box center [783, 512] width 413 height 37
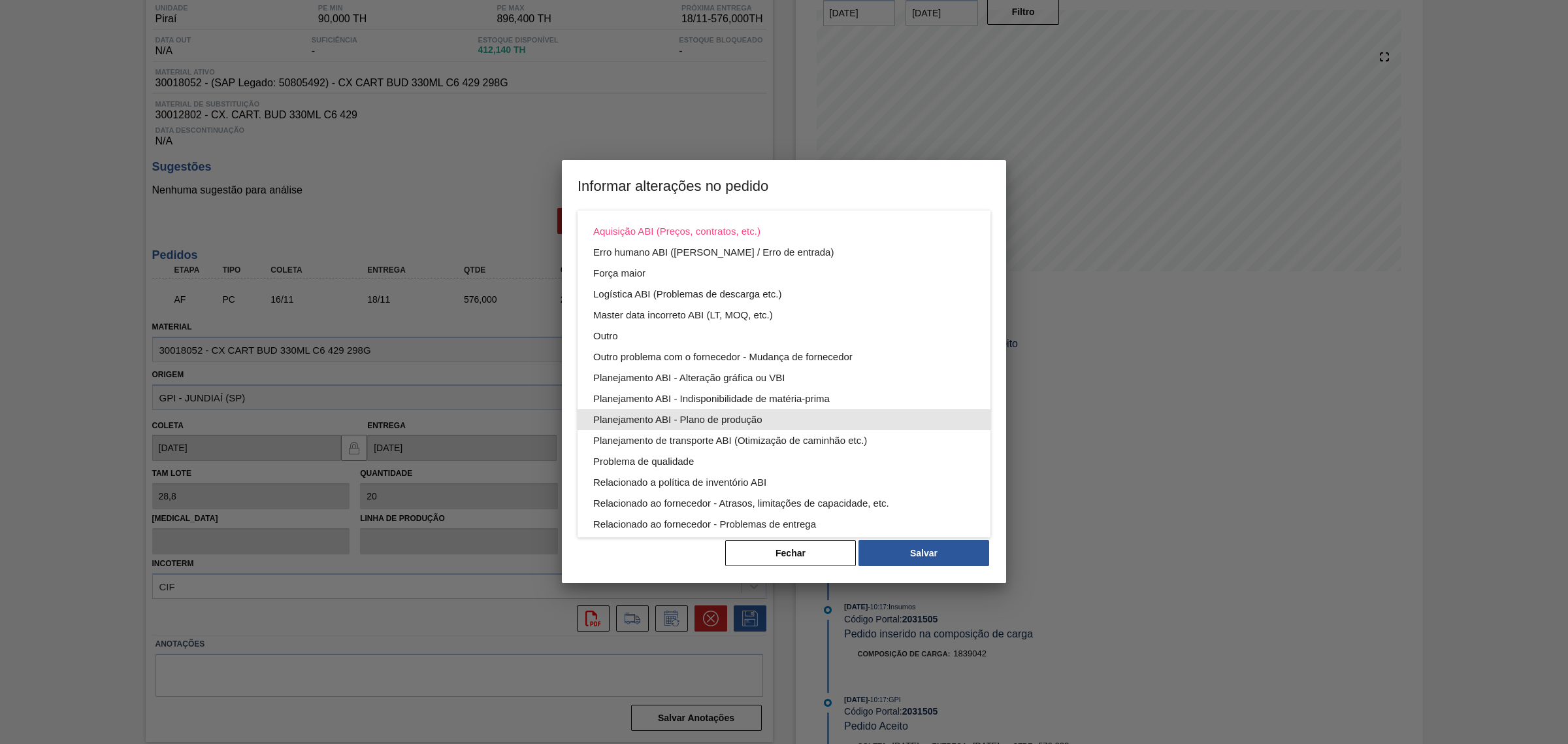
click at [830, 418] on div "Planejamento ABI - Plano de produção" at bounding box center [783, 419] width 381 height 21
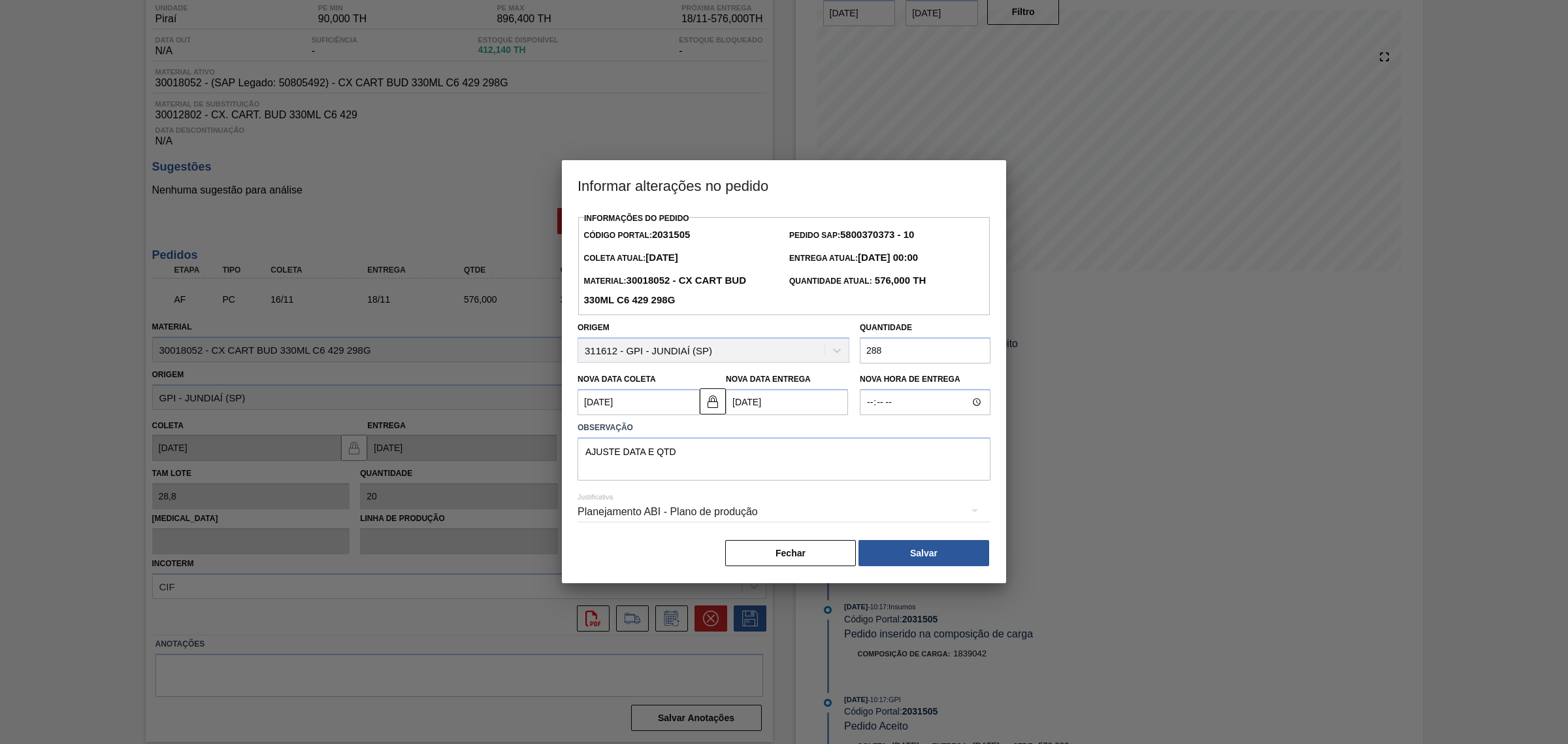
click at [972, 550] on div "Aquisição ABI (Preços, contratos, etc.) Erro humano ABI (Cálculo / Erro de entr…" at bounding box center [784, 372] width 1568 height 744
click at [951, 547] on button "Salvar" at bounding box center [923, 553] width 131 height 26
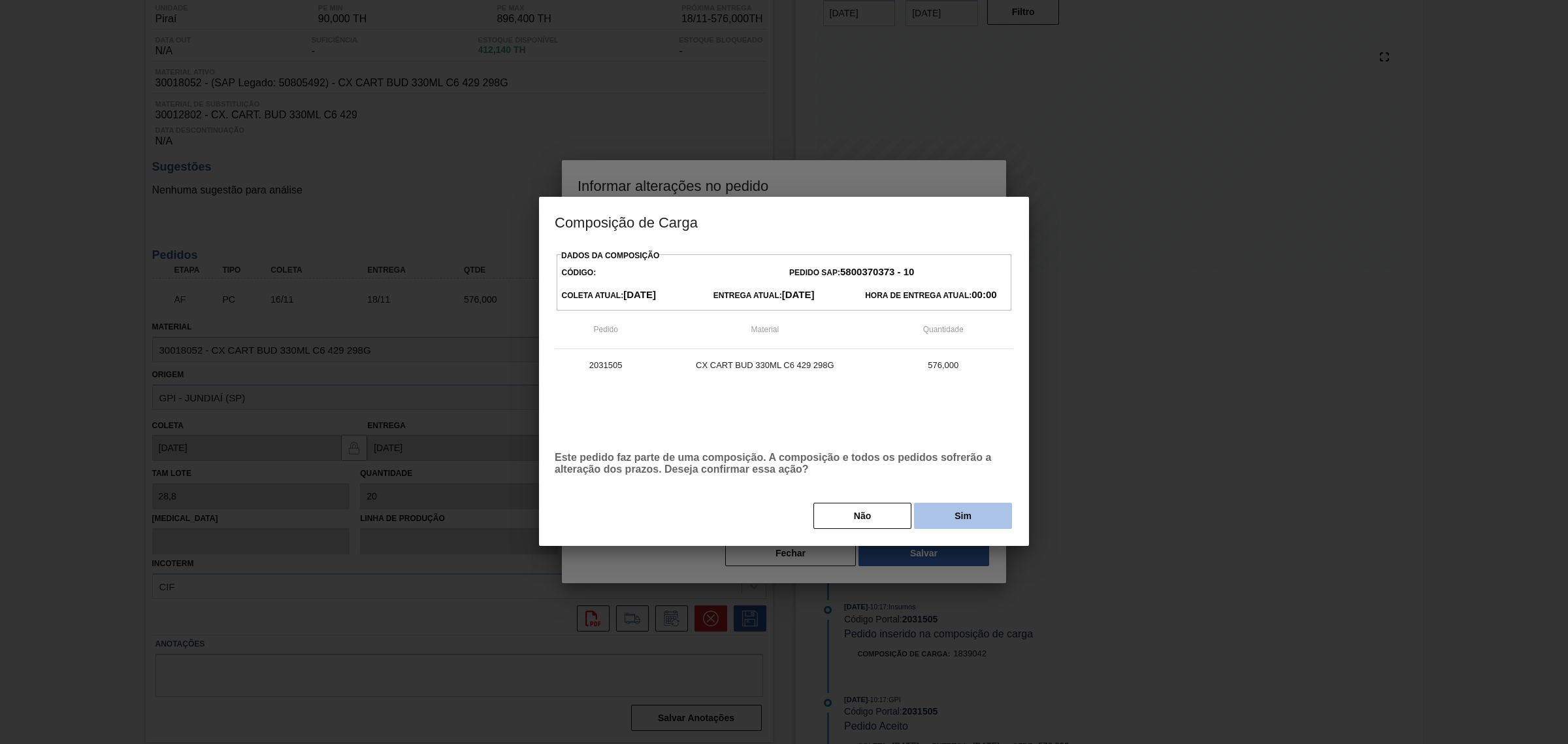
click at [957, 504] on button "Sim" at bounding box center [963, 516] width 98 height 26
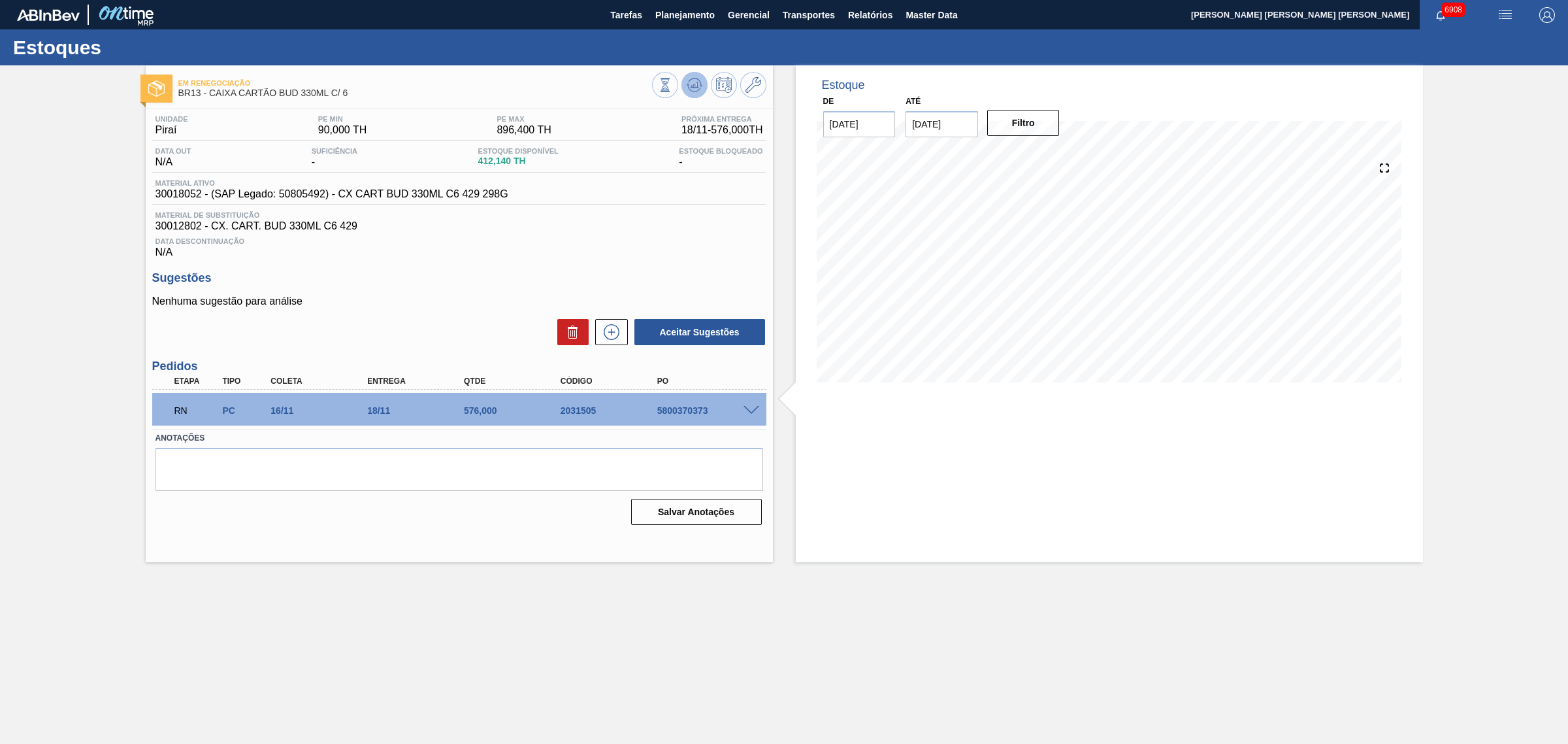
click at [690, 95] on button at bounding box center [695, 85] width 26 height 26
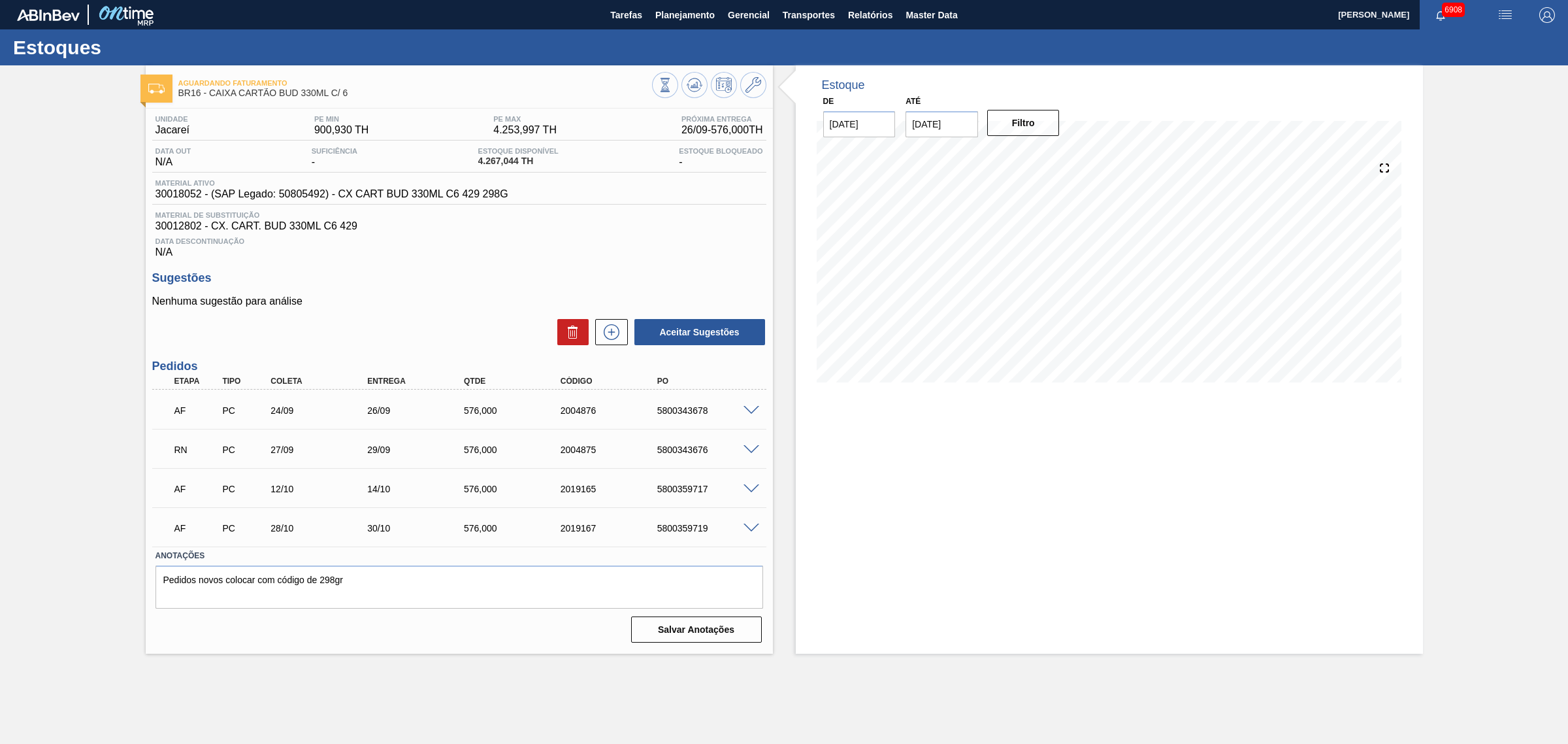
click at [746, 410] on span at bounding box center [752, 411] width 16 height 10
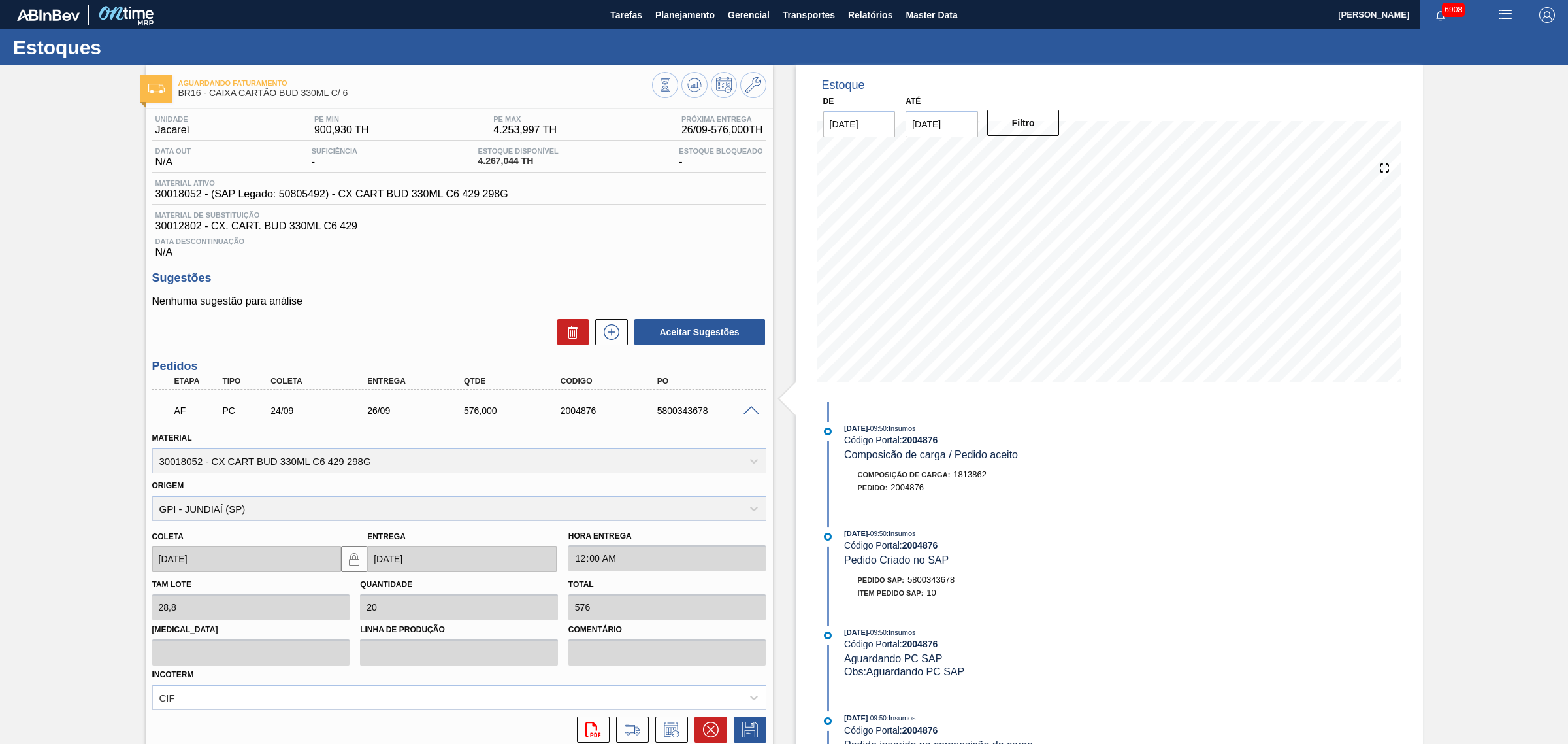
click at [749, 413] on span at bounding box center [752, 411] width 16 height 10
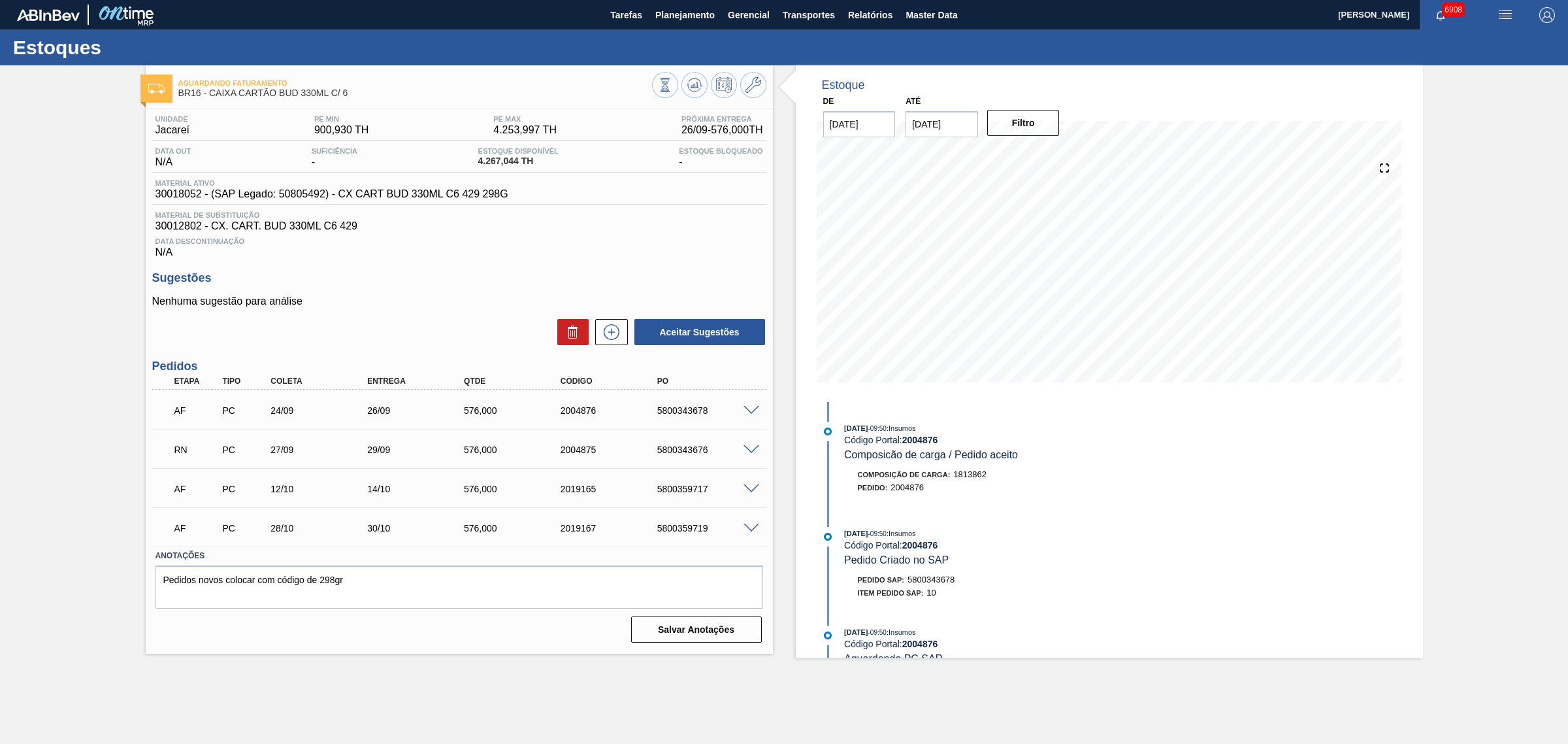
click at [752, 448] on span at bounding box center [752, 449] width 16 height 10
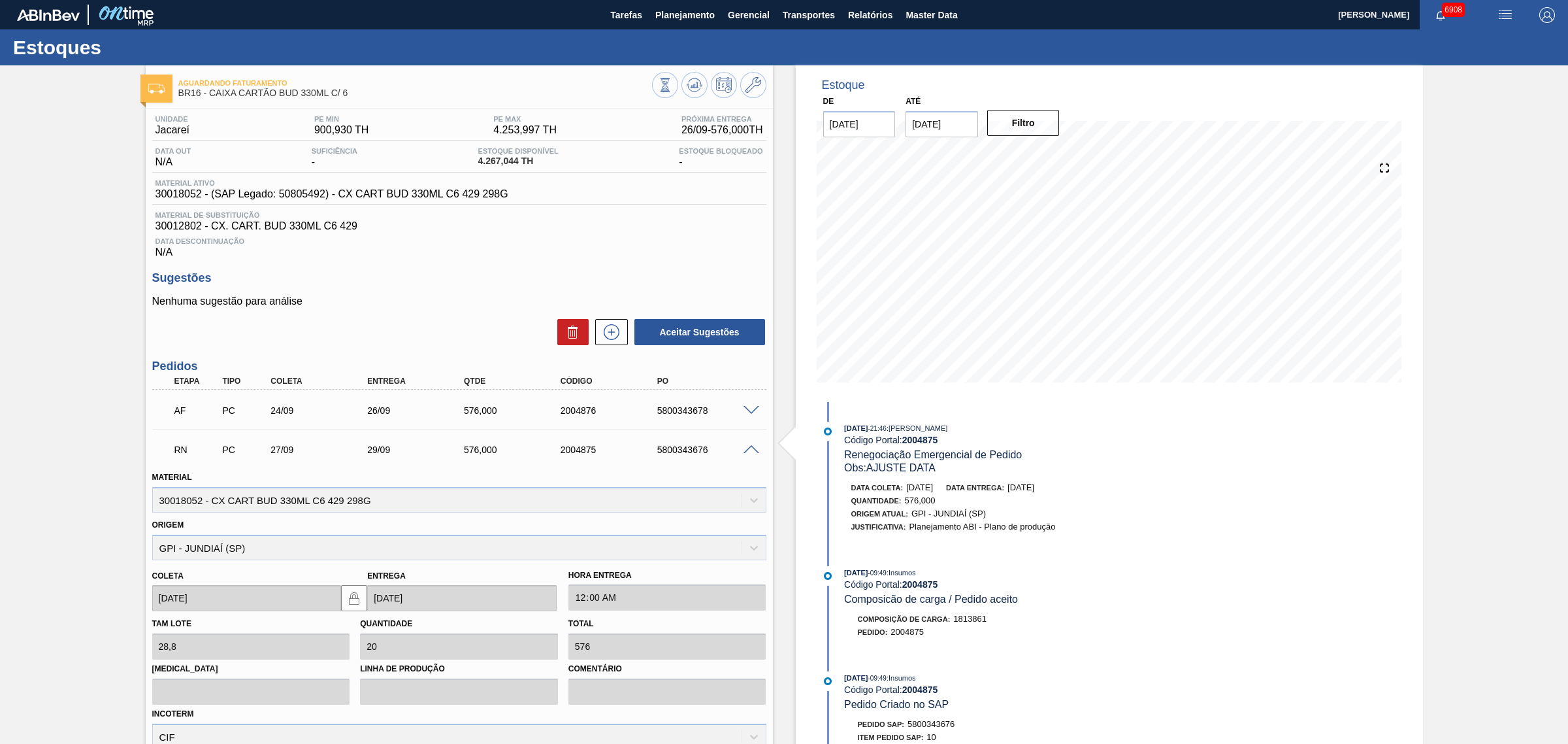
click at [744, 452] on span at bounding box center [752, 449] width 16 height 10
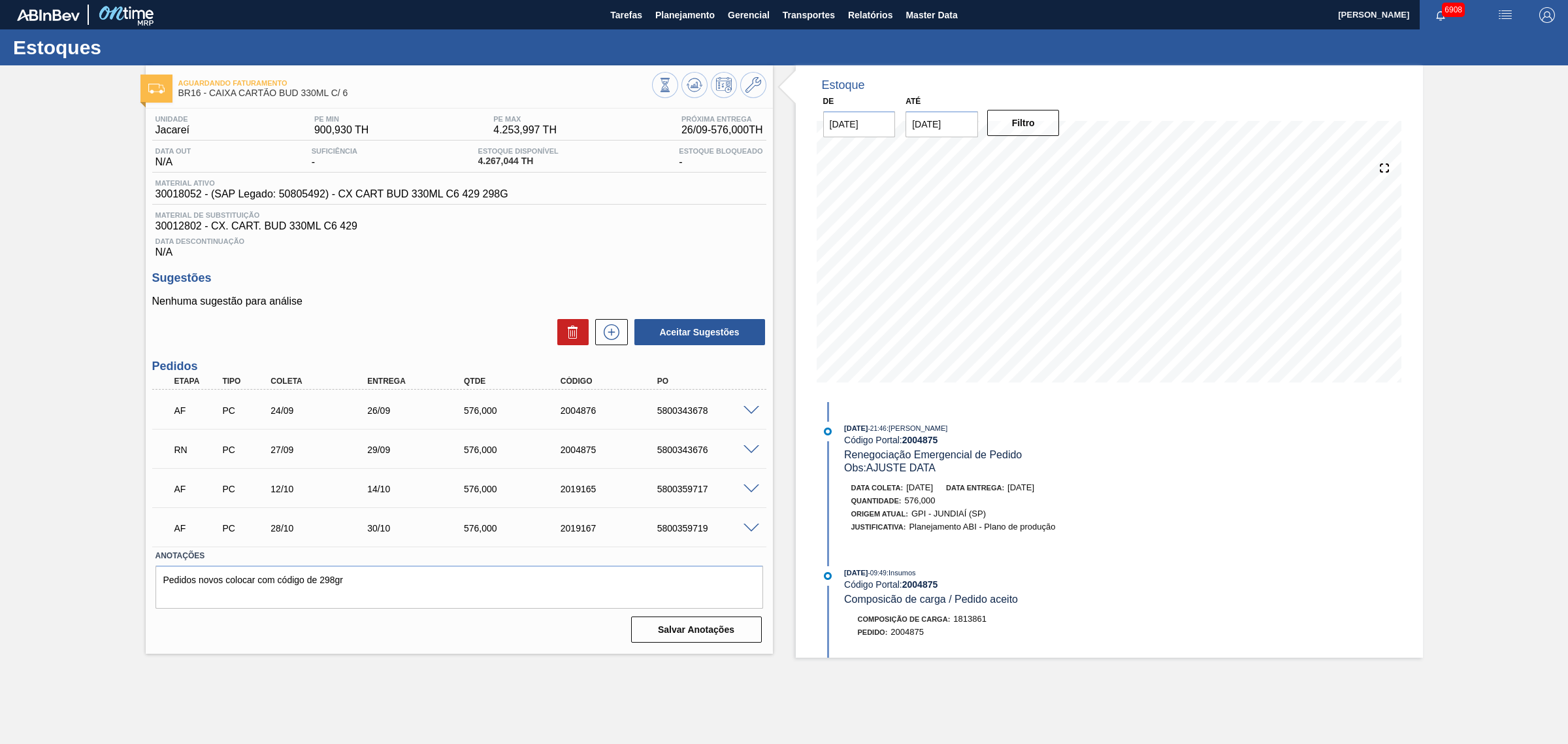
click at [752, 489] on span at bounding box center [752, 489] width 16 height 10
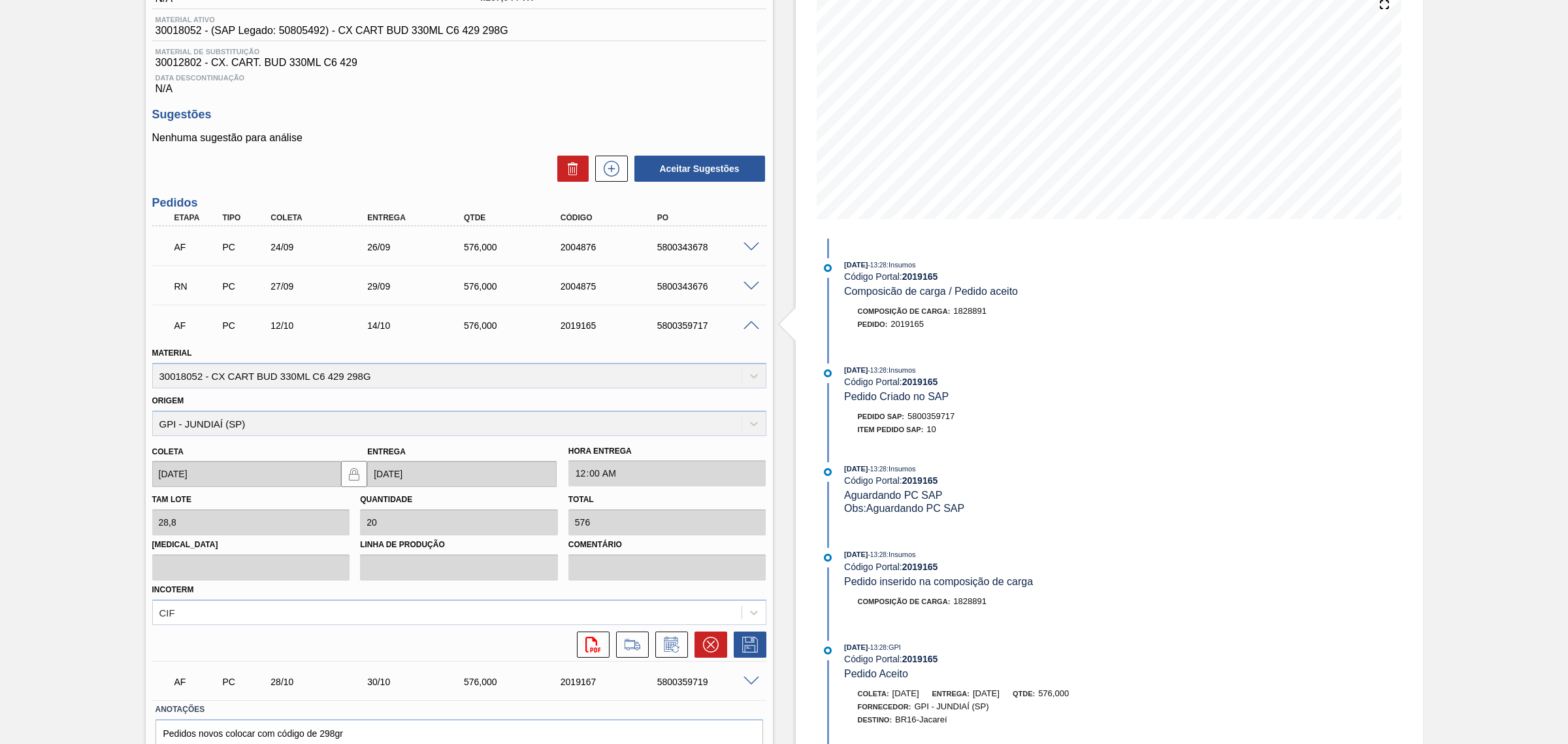
scroll to position [229, 0]
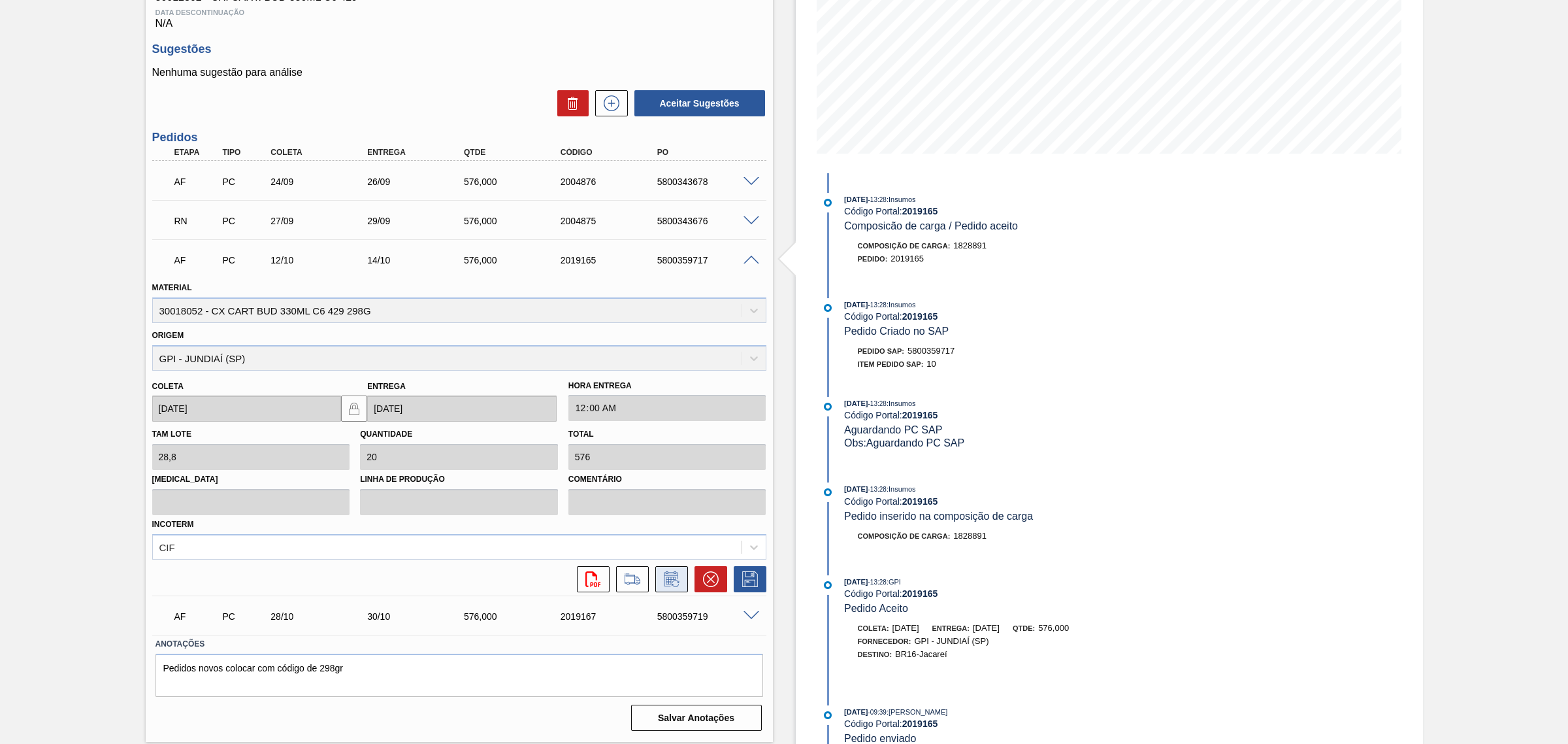
click at [662, 579] on icon at bounding box center [672, 579] width 21 height 16
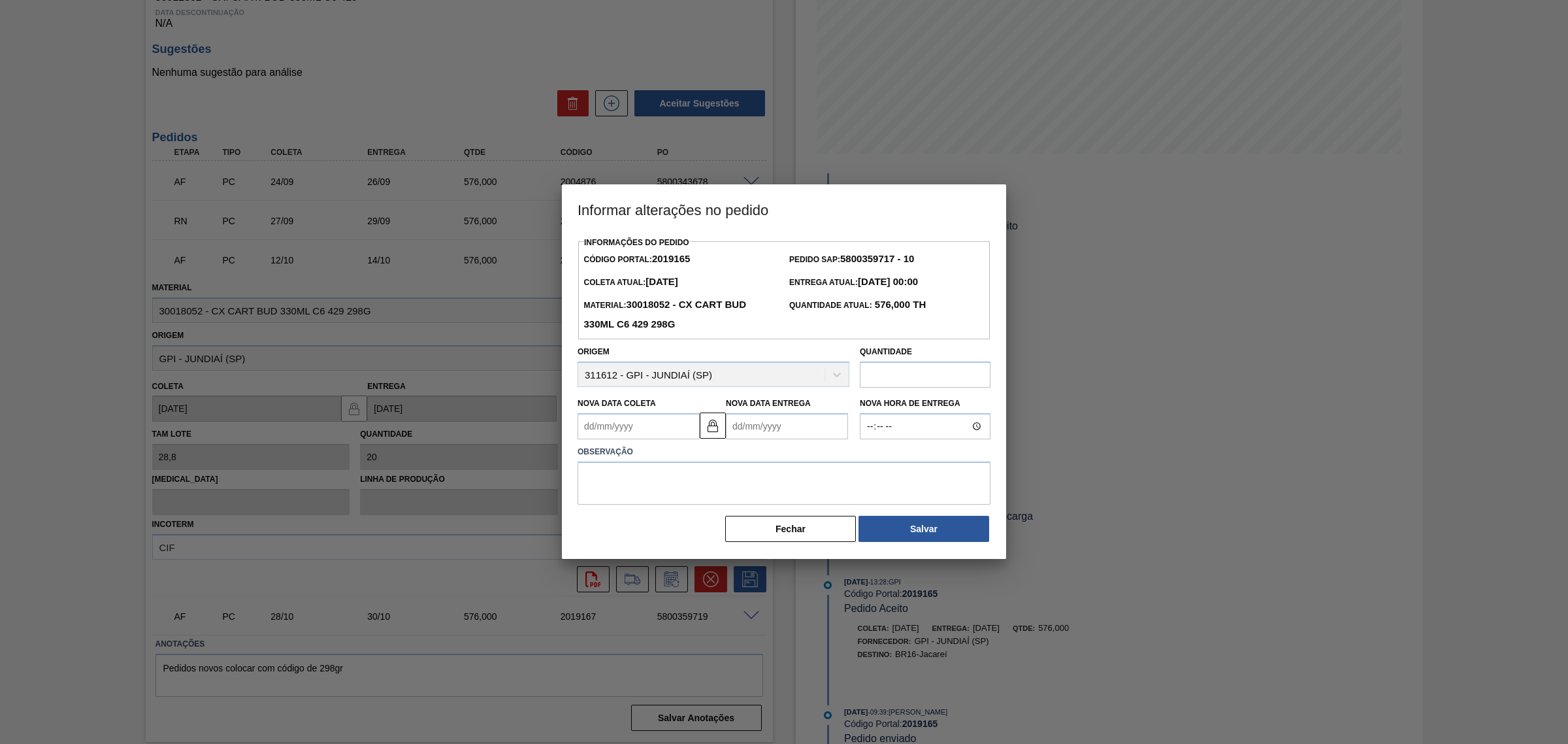
click at [817, 433] on Entrega2019165 "Nova Data Entrega" at bounding box center [787, 426] width 122 height 26
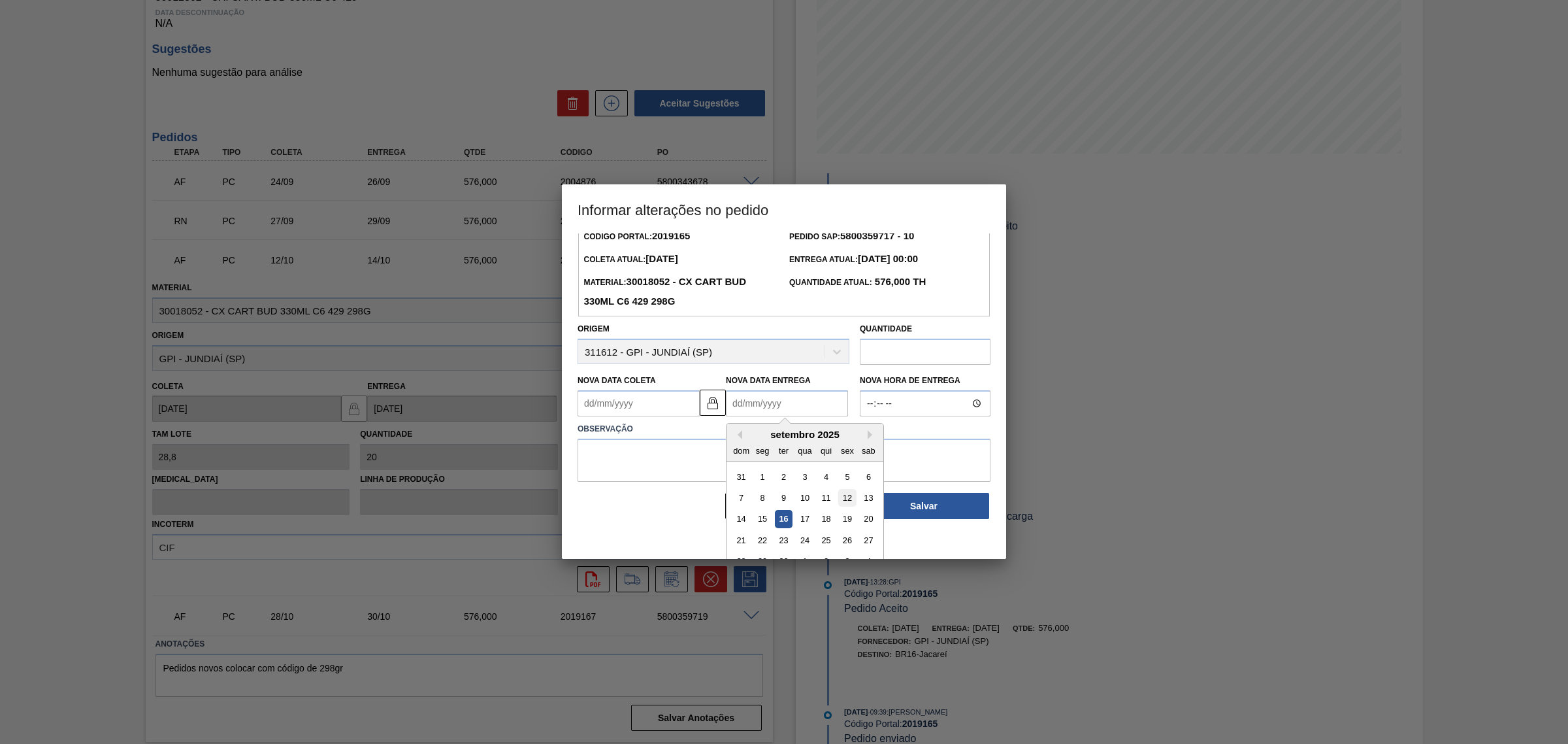
scroll to position [44, 0]
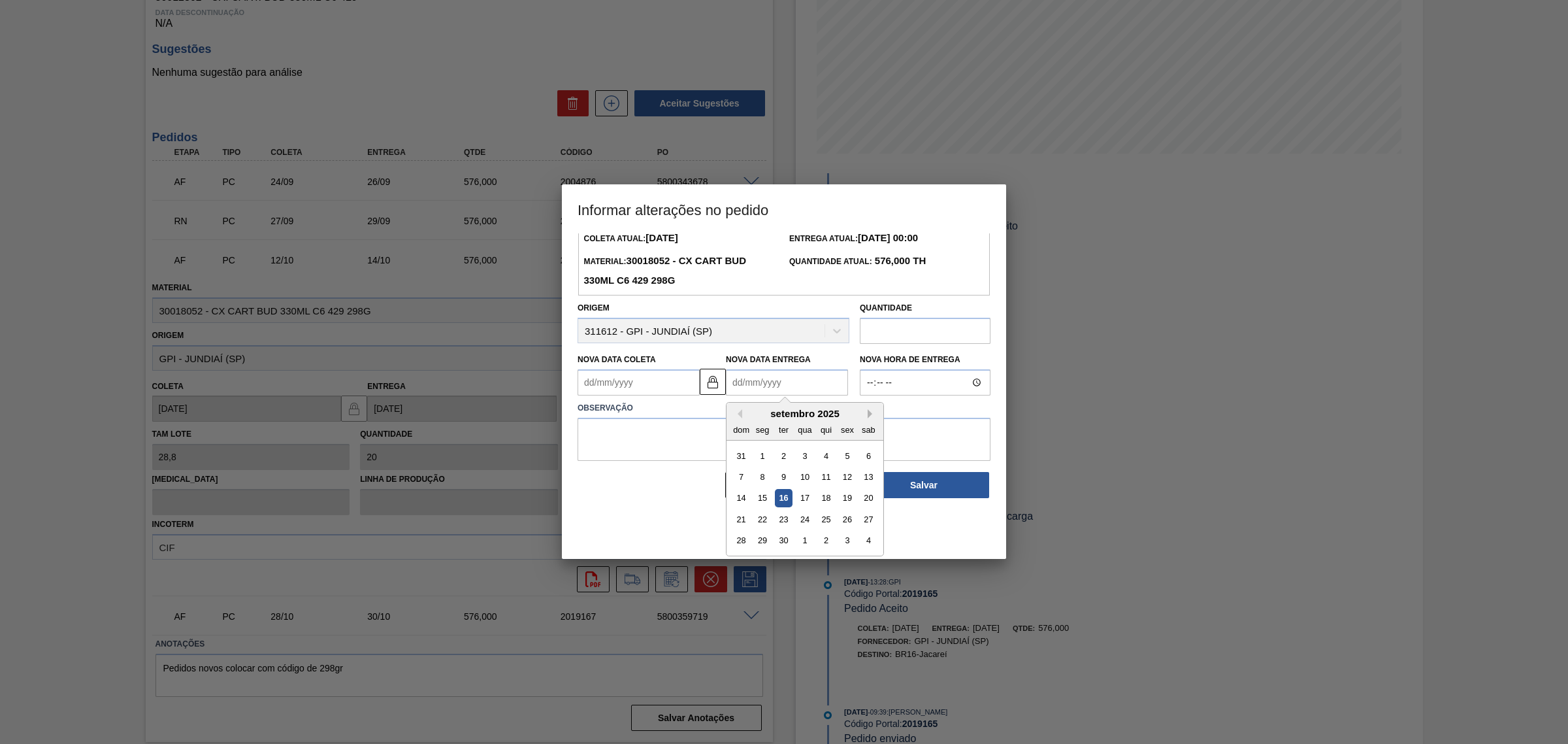
click at [873, 412] on button "Next Month" at bounding box center [872, 413] width 9 height 9
click at [802, 537] on div "29" at bounding box center [804, 540] width 18 height 18
type Coleta2019165 "[DATE]"
type Entrega2019165 "[DATE]"
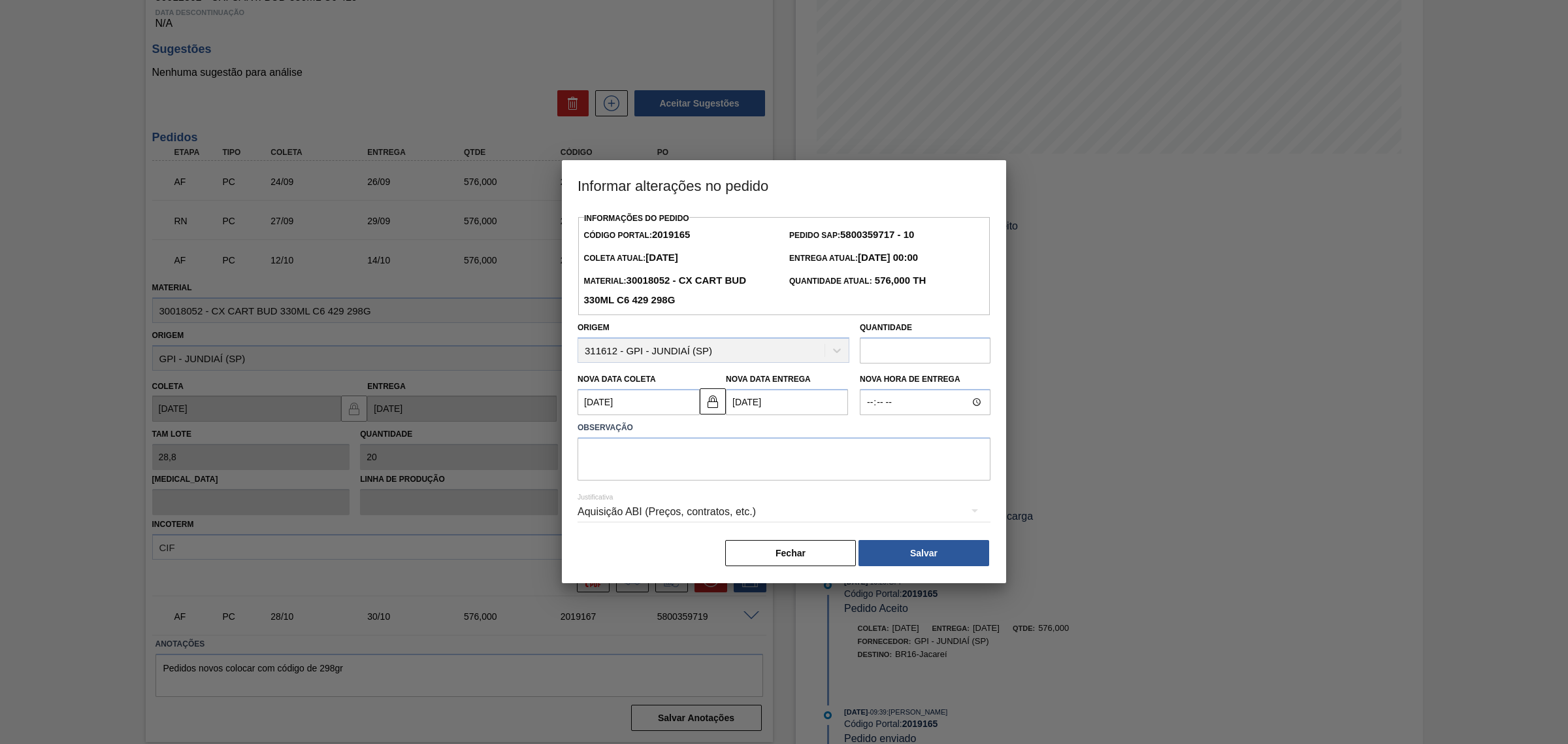
scroll to position [0, 0]
click at [759, 468] on textarea at bounding box center [783, 458] width 413 height 43
click at [752, 514] on div "Aquisição ABI (Preços, contratos, etc.)" at bounding box center [783, 512] width 413 height 37
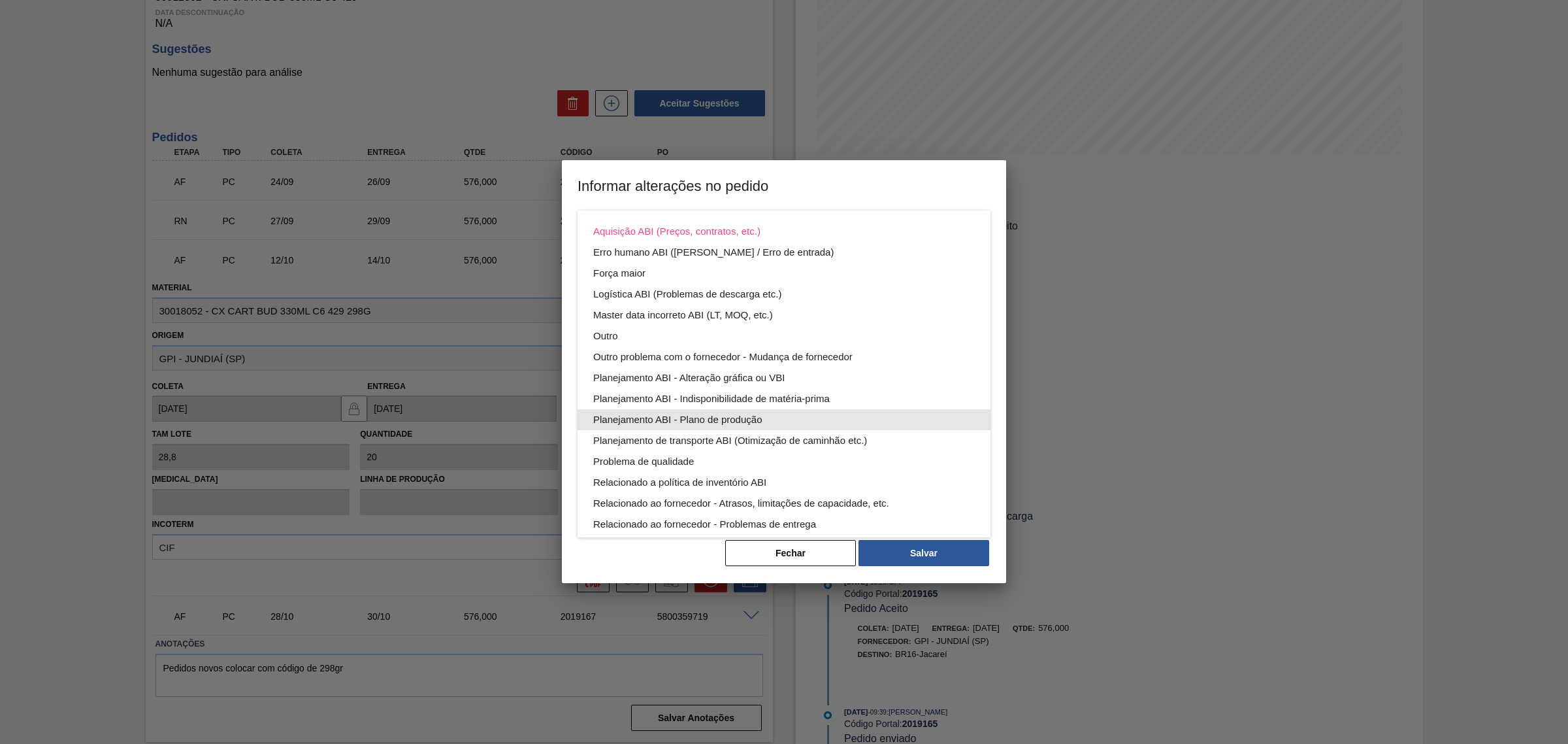
click at [803, 413] on div "Planejamento ABI - Plano de produção" at bounding box center [783, 419] width 381 height 21
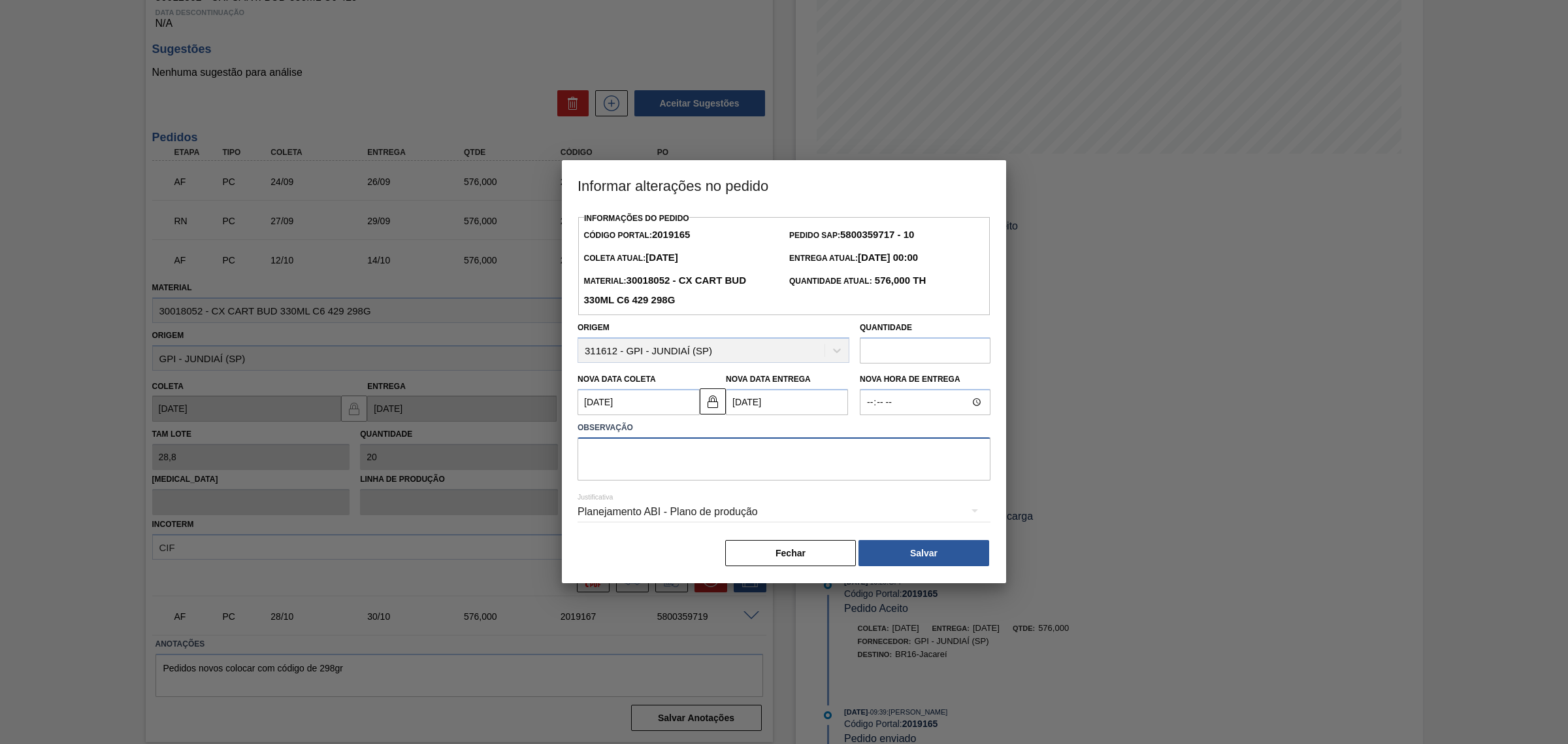
click at [774, 466] on textarea at bounding box center [783, 458] width 413 height 43
type textarea "AJUSTE DATA"
click at [874, 516] on div "Planejamento ABI - Plano de produção" at bounding box center [783, 512] width 413 height 37
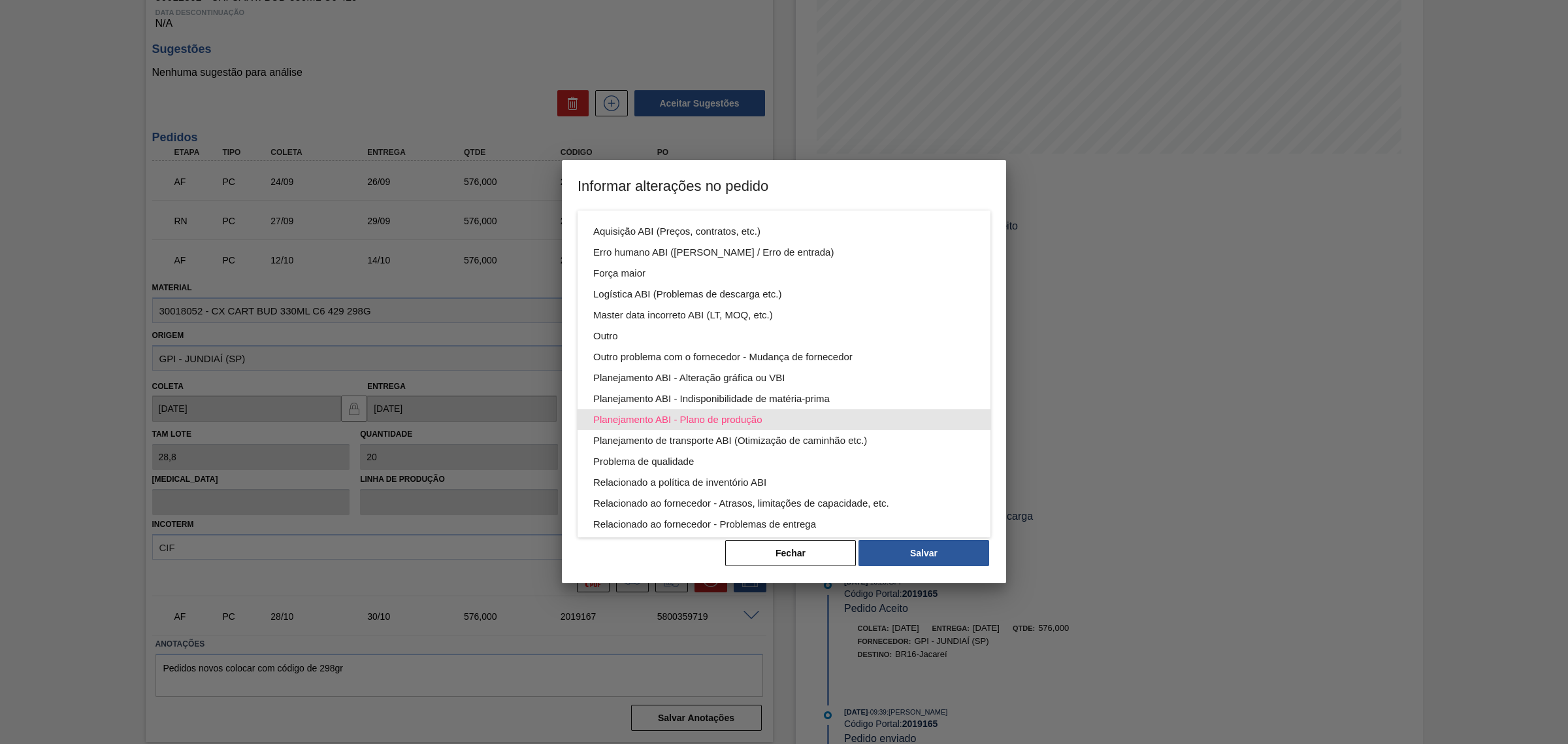
click at [813, 424] on div "Planejamento ABI - Plano de produção" at bounding box center [783, 419] width 381 height 21
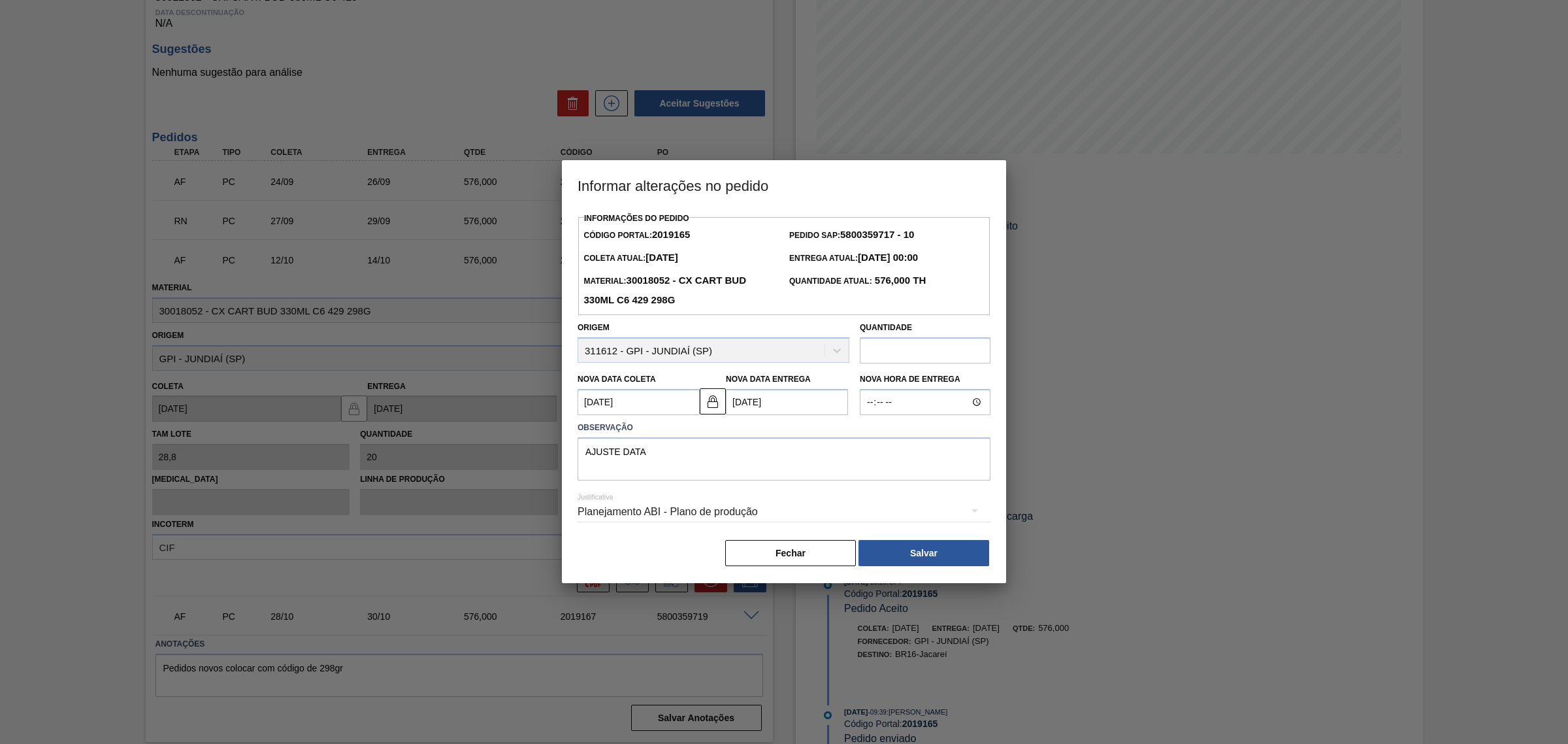
click at [945, 553] on button "Salvar" at bounding box center [923, 553] width 131 height 26
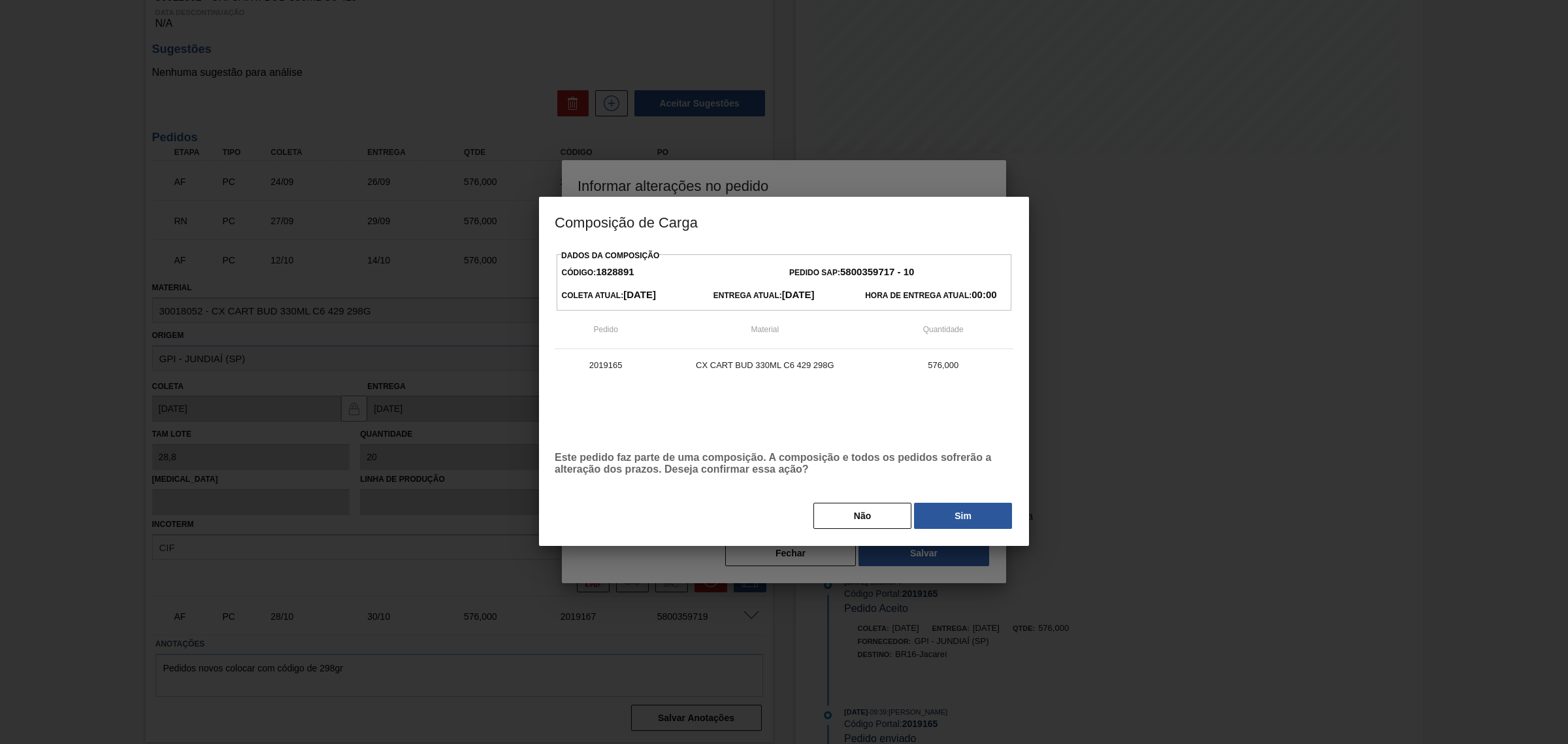
click at [954, 497] on div "Dados da Composição Código: 1828891 Pedido SAP: 5800359717 - 10 Coleta Atual: 1…" at bounding box center [783, 388] width 459 height 283
click at [949, 504] on button "Sim" at bounding box center [963, 516] width 98 height 26
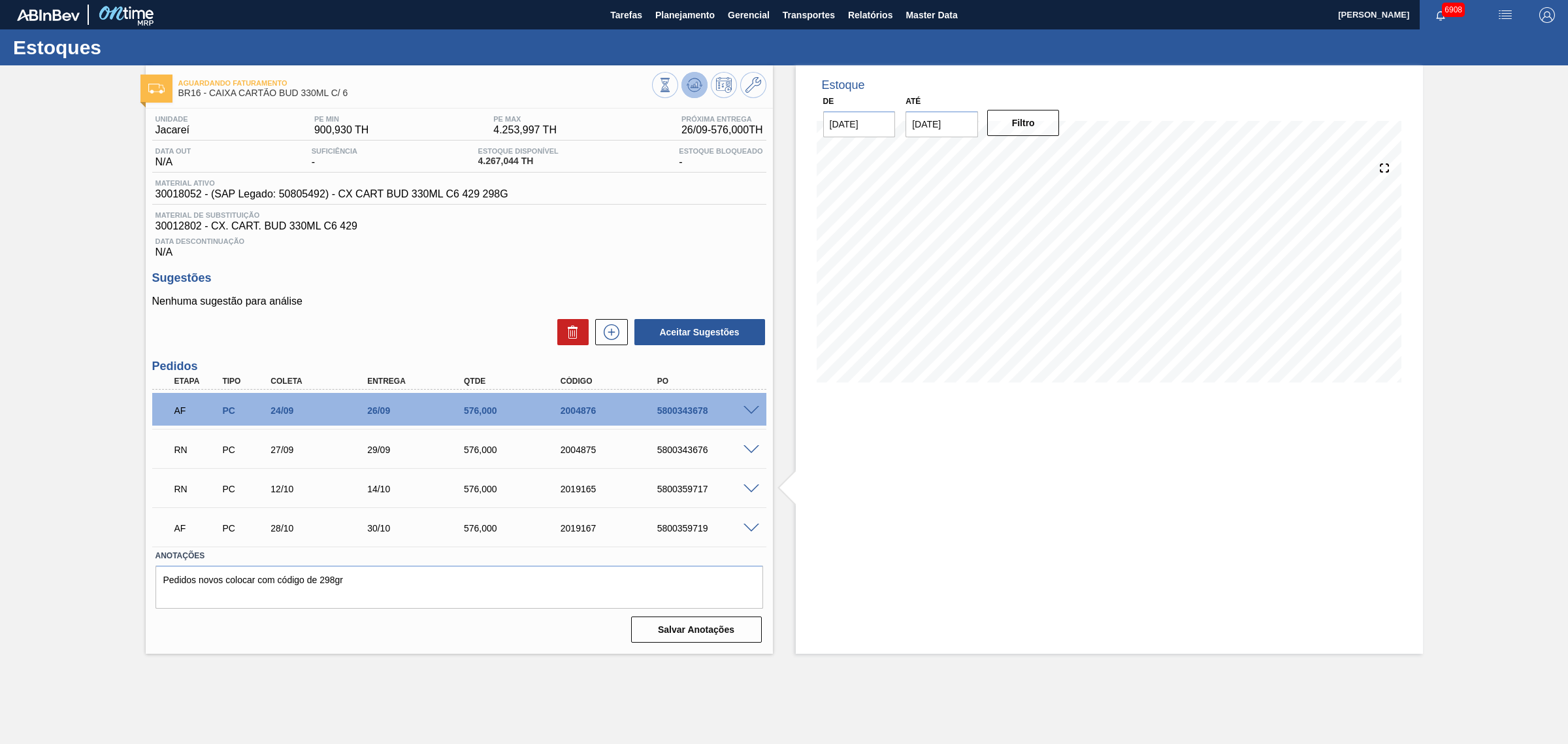
click at [698, 82] on icon at bounding box center [695, 85] width 16 height 16
click at [690, 98] on div at bounding box center [709, 87] width 114 height 30
click at [690, 91] on icon at bounding box center [695, 85] width 16 height 16
click at [691, 81] on icon at bounding box center [695, 85] width 16 height 16
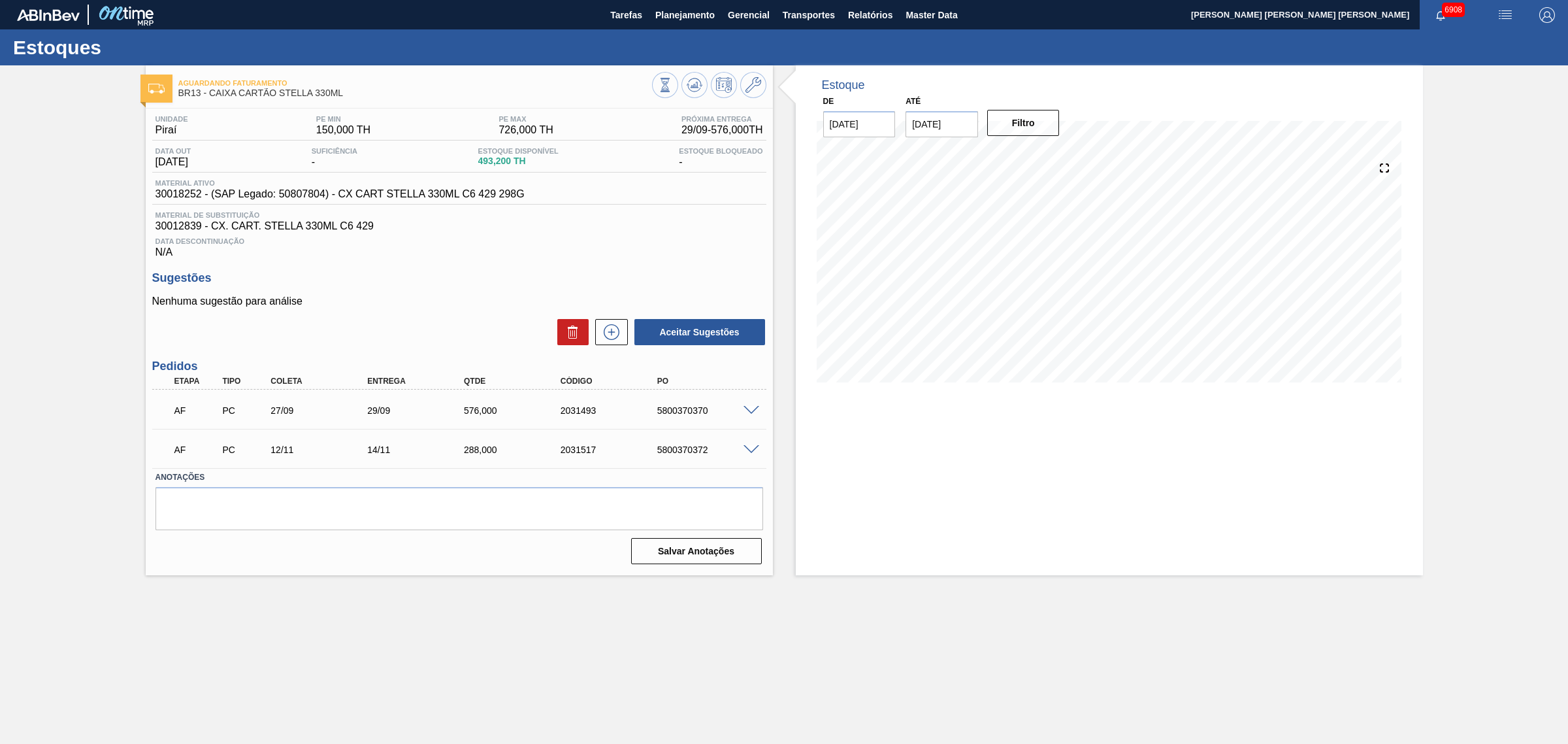
click at [752, 413] on span at bounding box center [752, 411] width 16 height 10
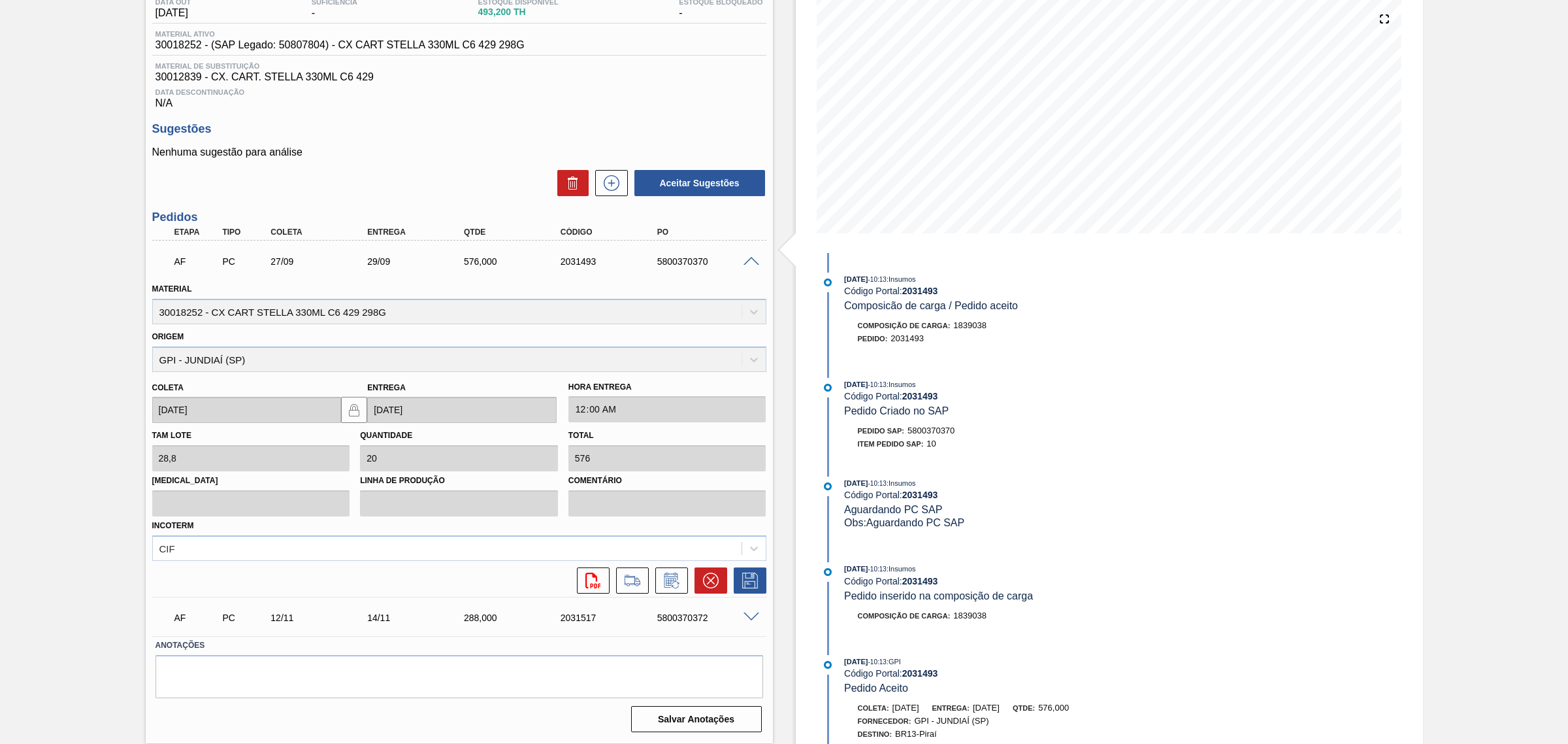
scroll to position [150, 0]
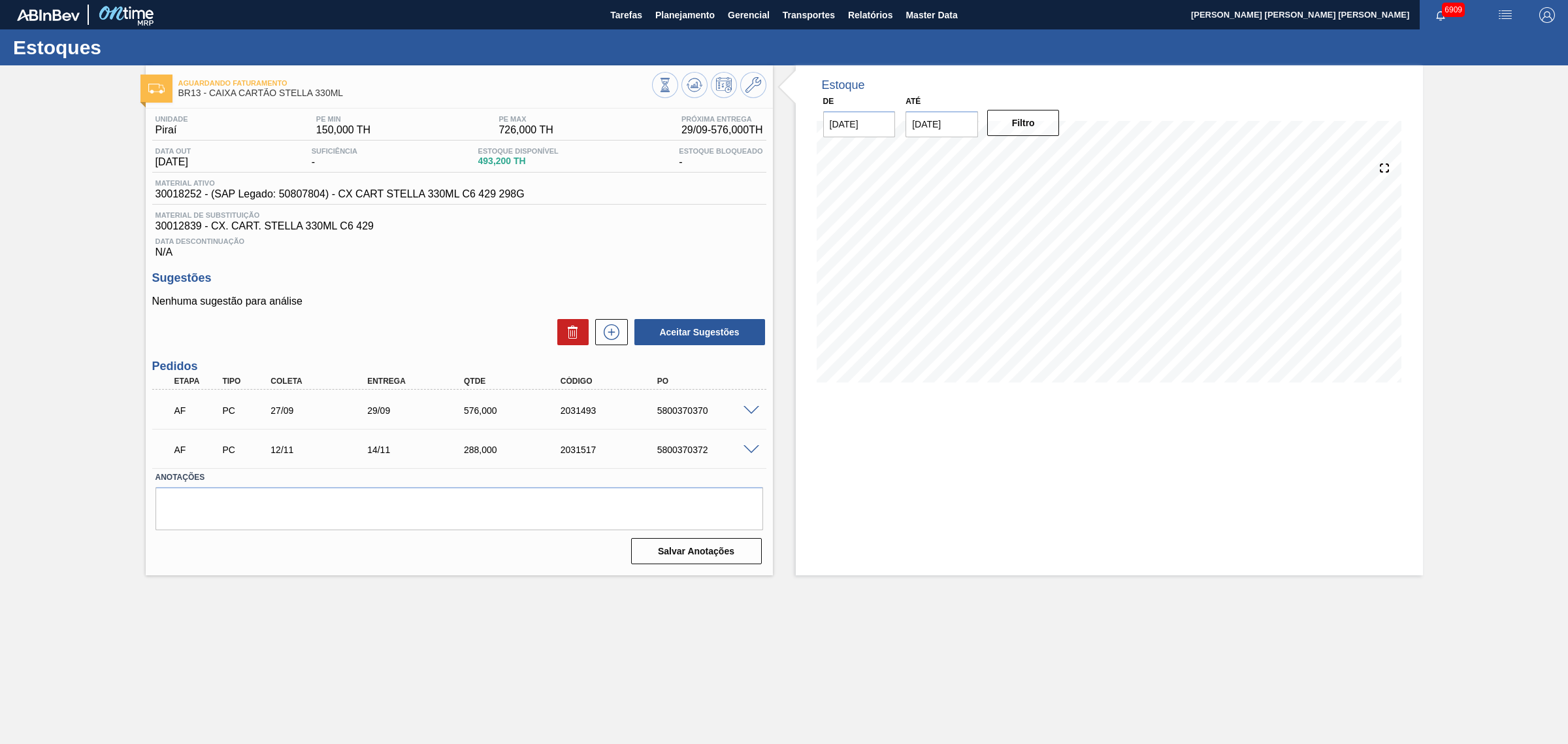
click at [746, 412] on span at bounding box center [752, 411] width 16 height 10
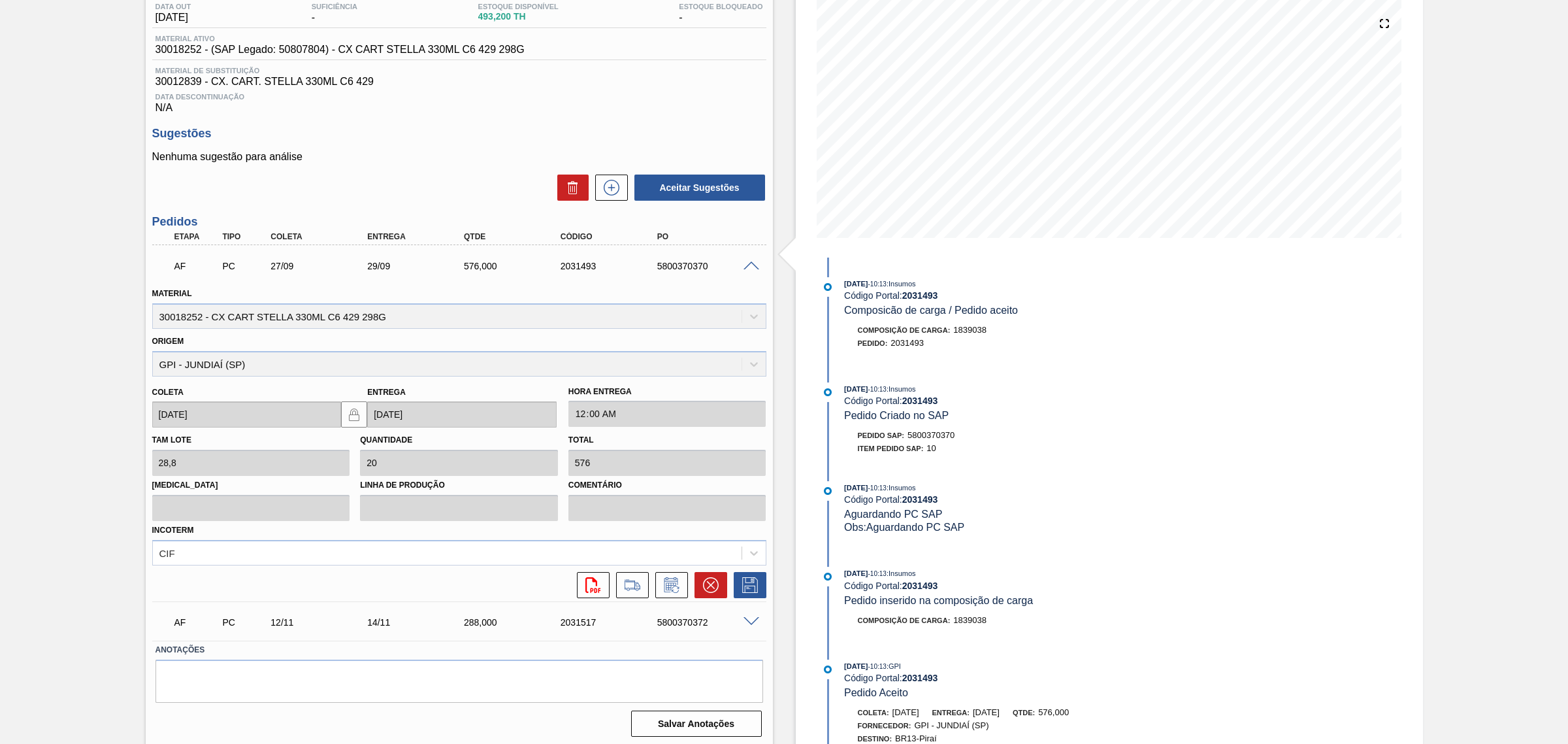
scroll to position [150, 0]
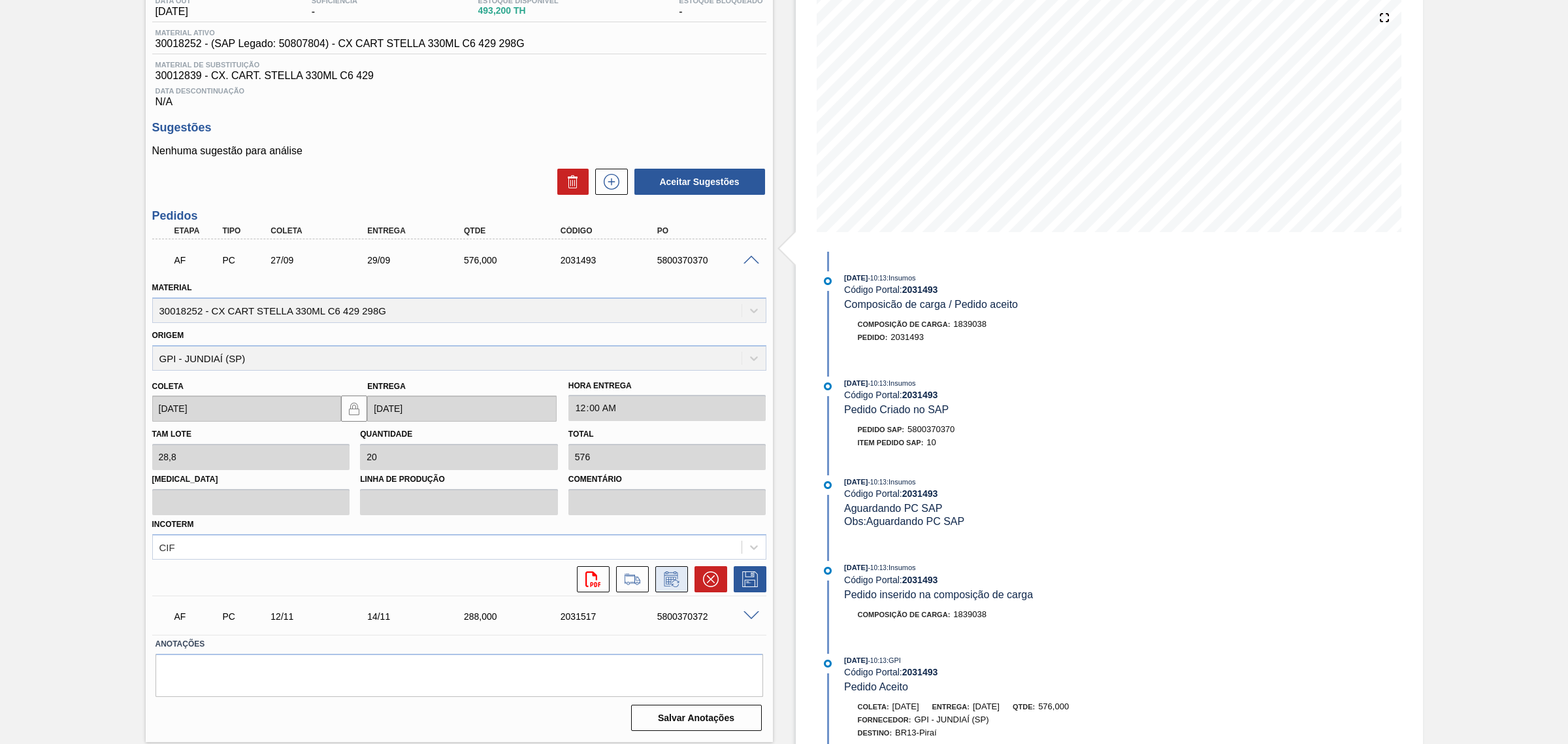
click at [680, 587] on icon at bounding box center [672, 579] width 21 height 16
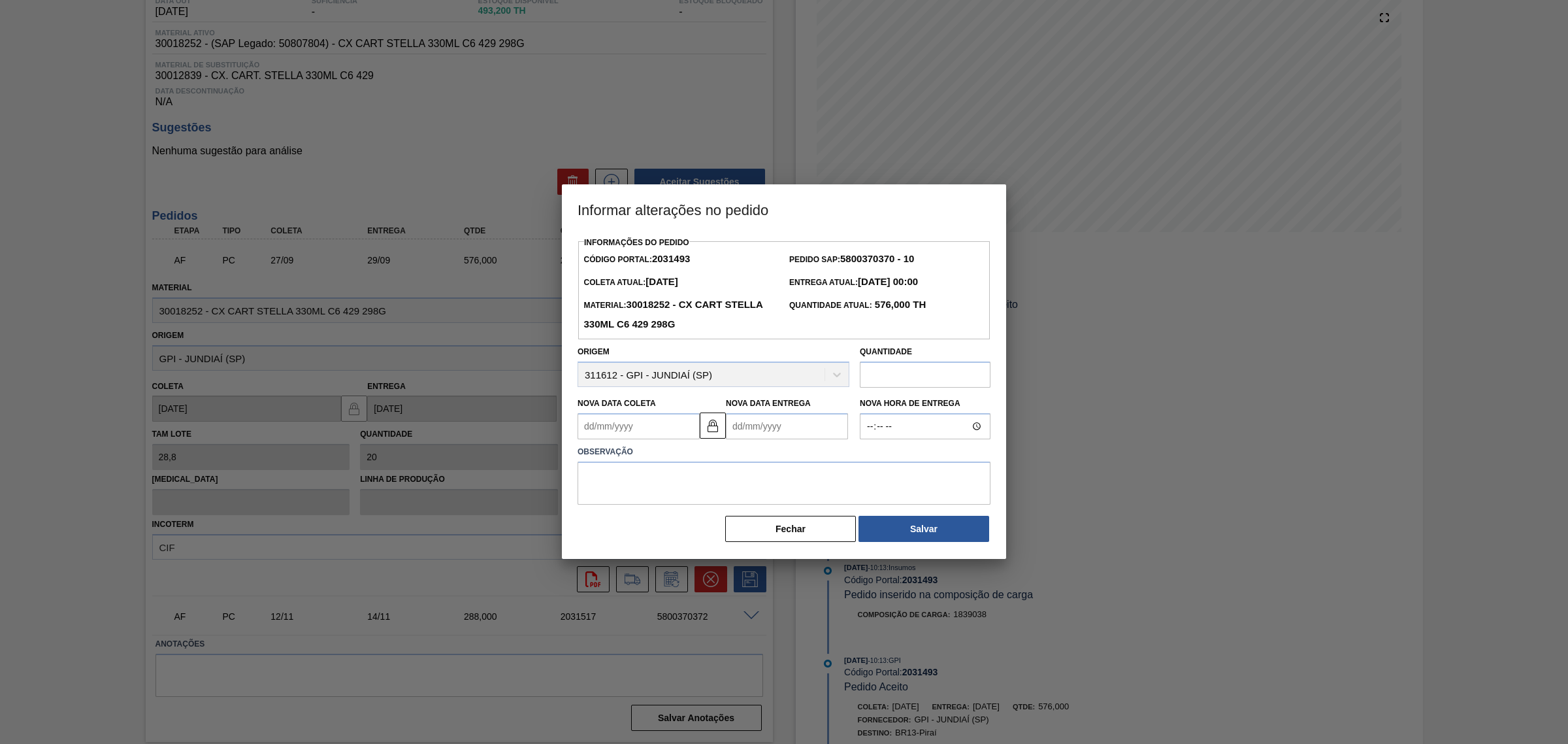
click at [895, 376] on input "text" at bounding box center [924, 375] width 131 height 26
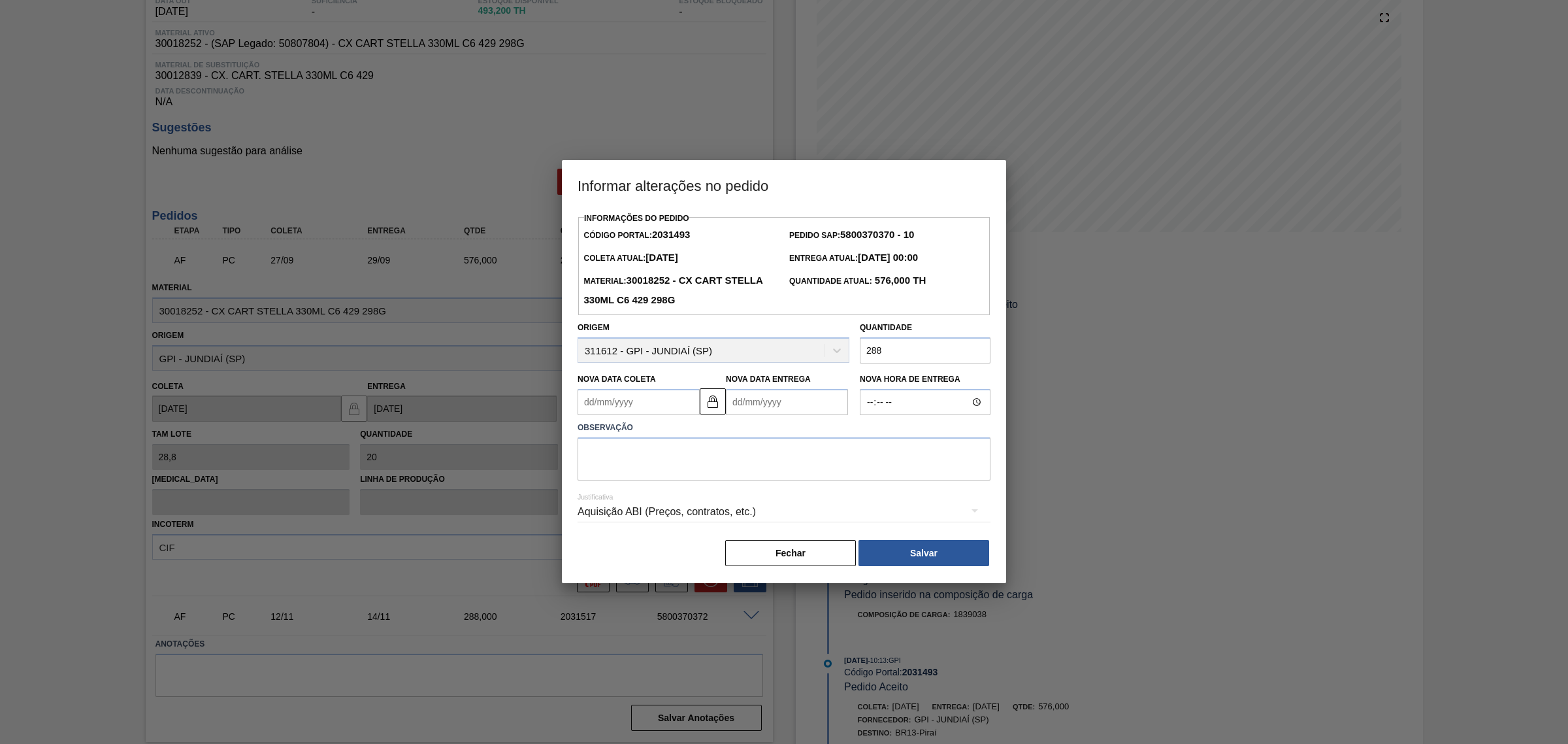
type input "288"
click at [674, 403] on Coleta2031493 "Nova Data Coleta" at bounding box center [638, 402] width 122 height 26
click at [716, 540] on div "27" at bounding box center [720, 539] width 18 height 18
type Coleta2031493 "[DATE]"
type Entrega2031493 "[DATE]"
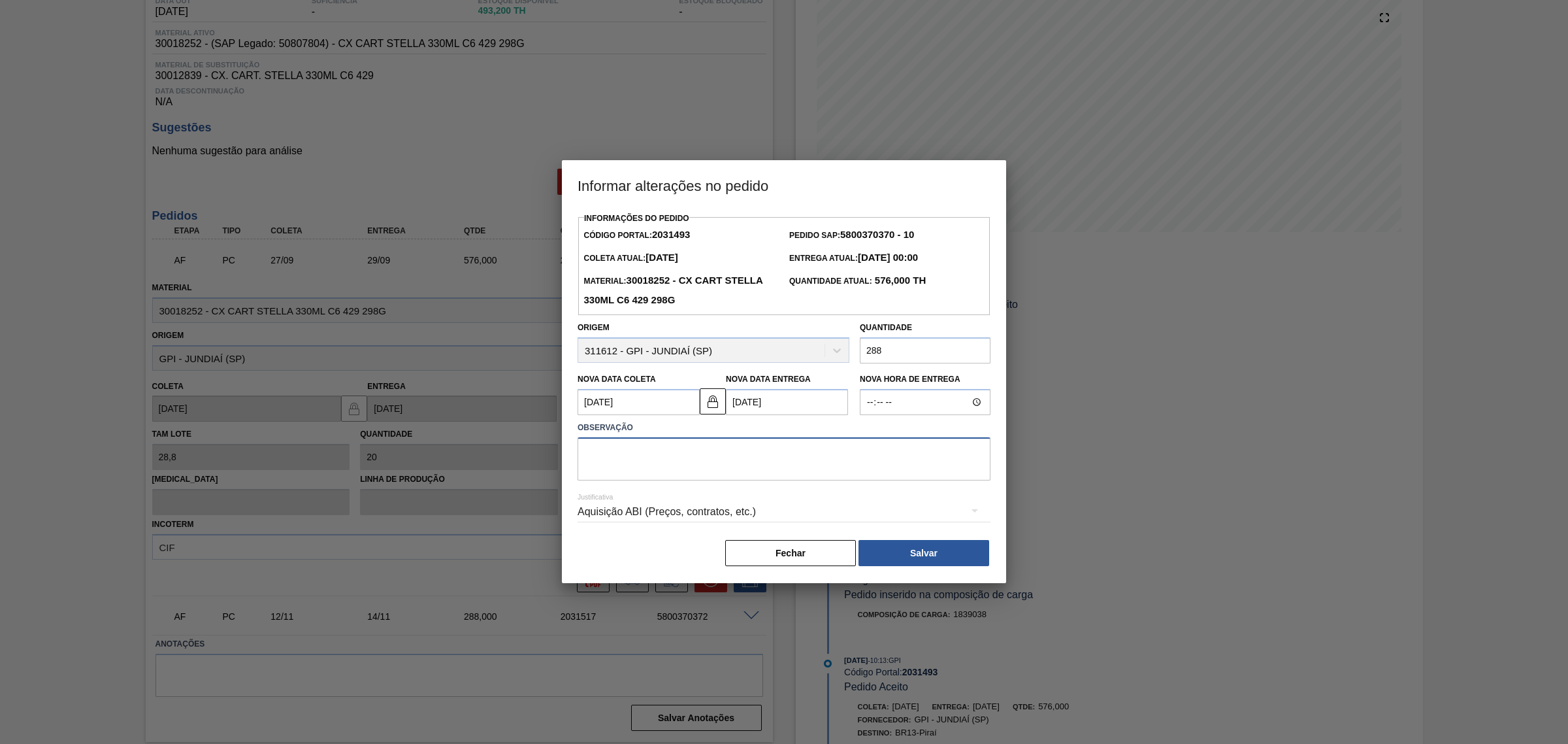
click at [763, 457] on textarea at bounding box center [783, 458] width 413 height 43
click at [765, 514] on div "Aquisição ABI (Preços, contratos, etc.)" at bounding box center [783, 512] width 413 height 37
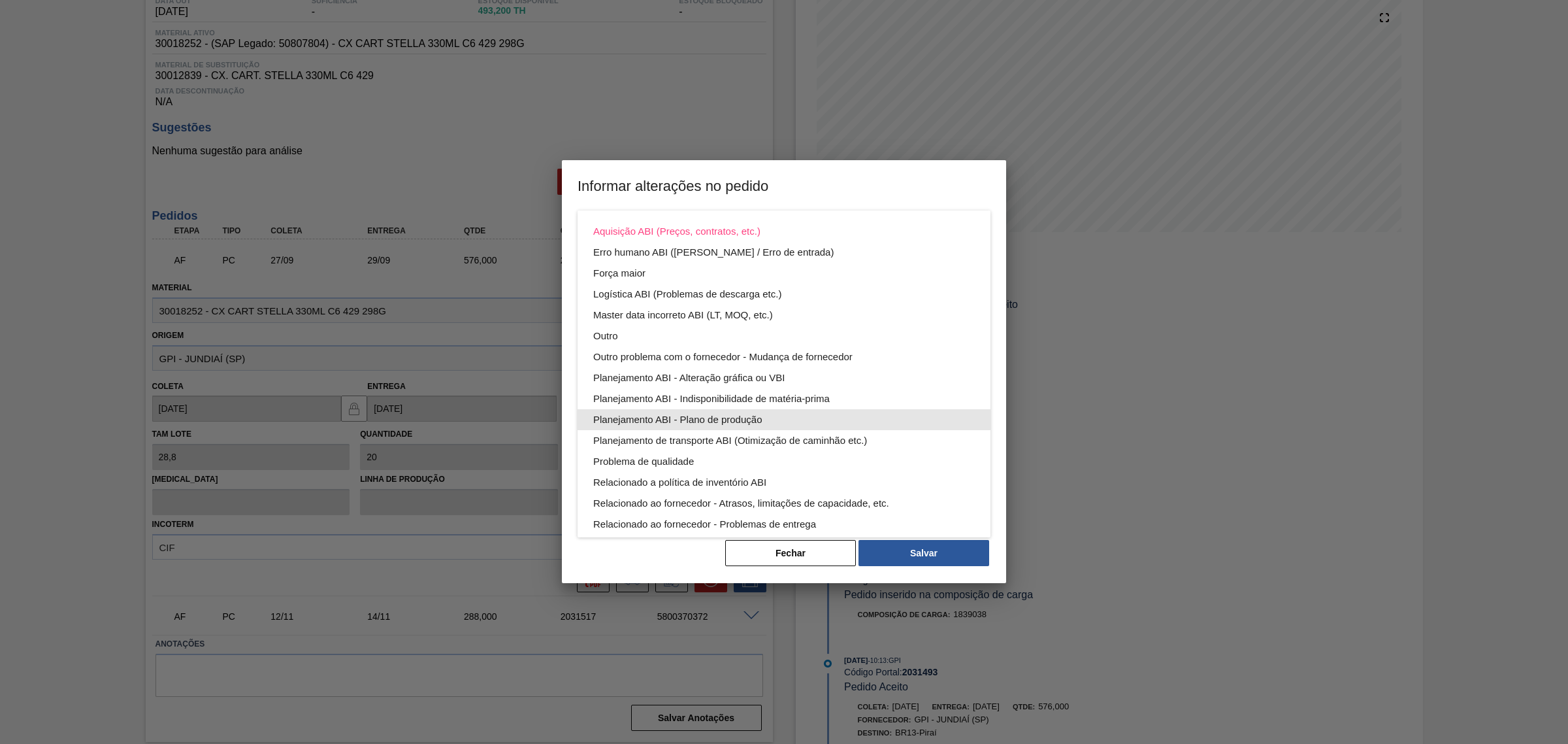
click at [790, 411] on div "Planejamento ABI - Plano de produção" at bounding box center [783, 419] width 381 height 21
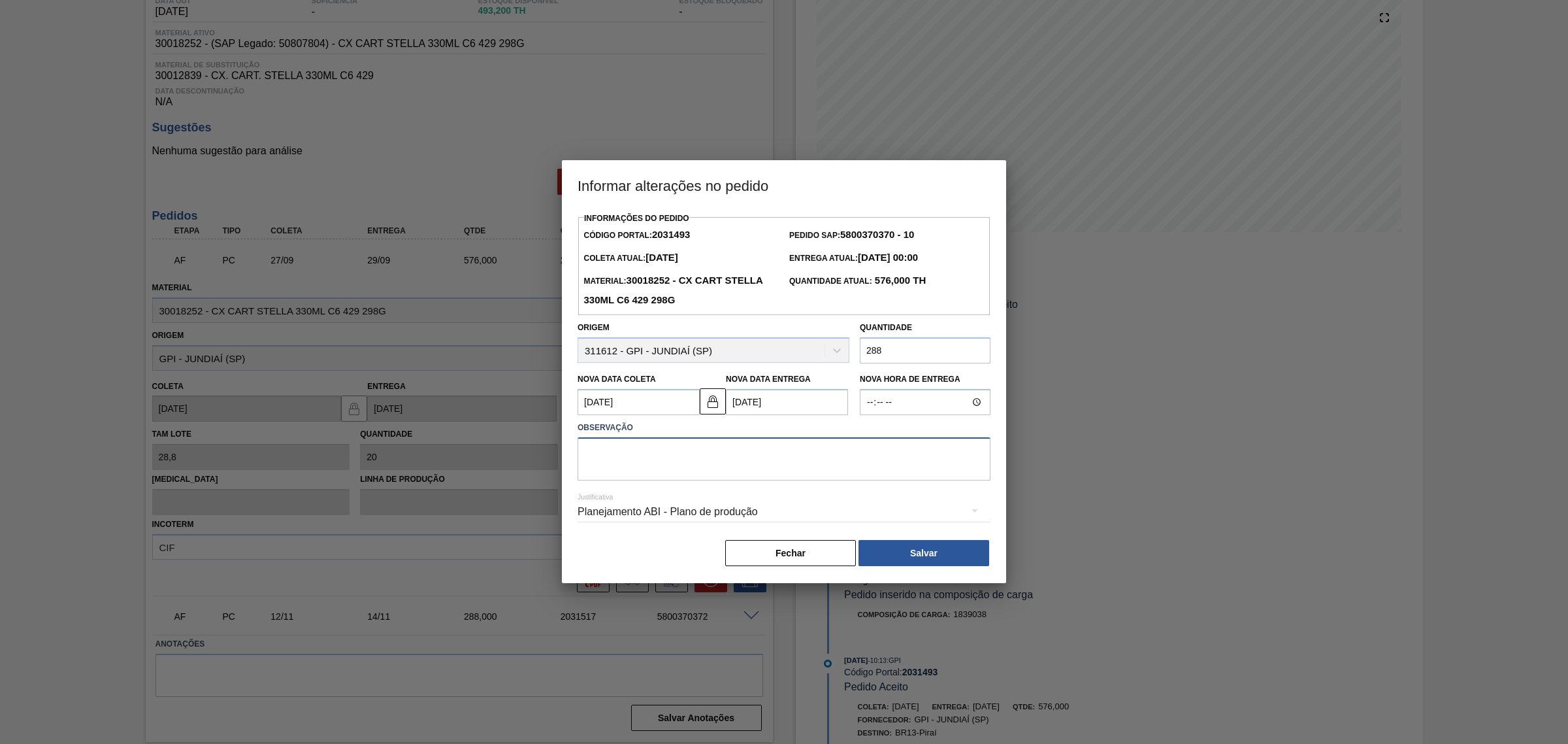
click at [766, 456] on textarea at bounding box center [783, 458] width 413 height 43
drag, startPoint x: 660, startPoint y: 462, endPoint x: 593, endPoint y: 456, distance: 67.3
click at [593, 456] on textarea "AJUSTE DATA" at bounding box center [783, 458] width 413 height 43
type textarea "AJUSTE QTD"
click at [916, 551] on button "Salvar" at bounding box center [923, 553] width 131 height 26
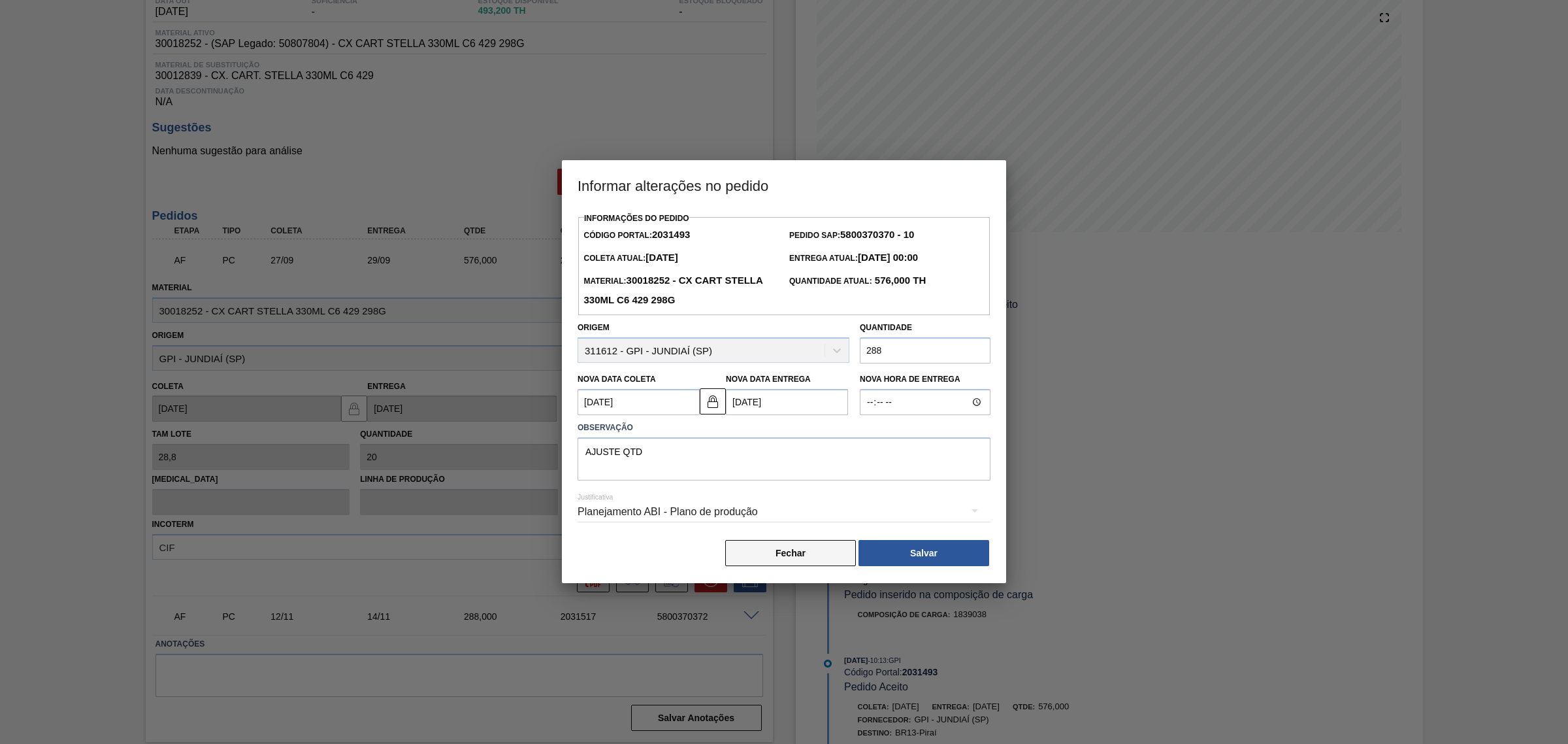
click at [809, 554] on button "Fechar" at bounding box center [790, 553] width 131 height 26
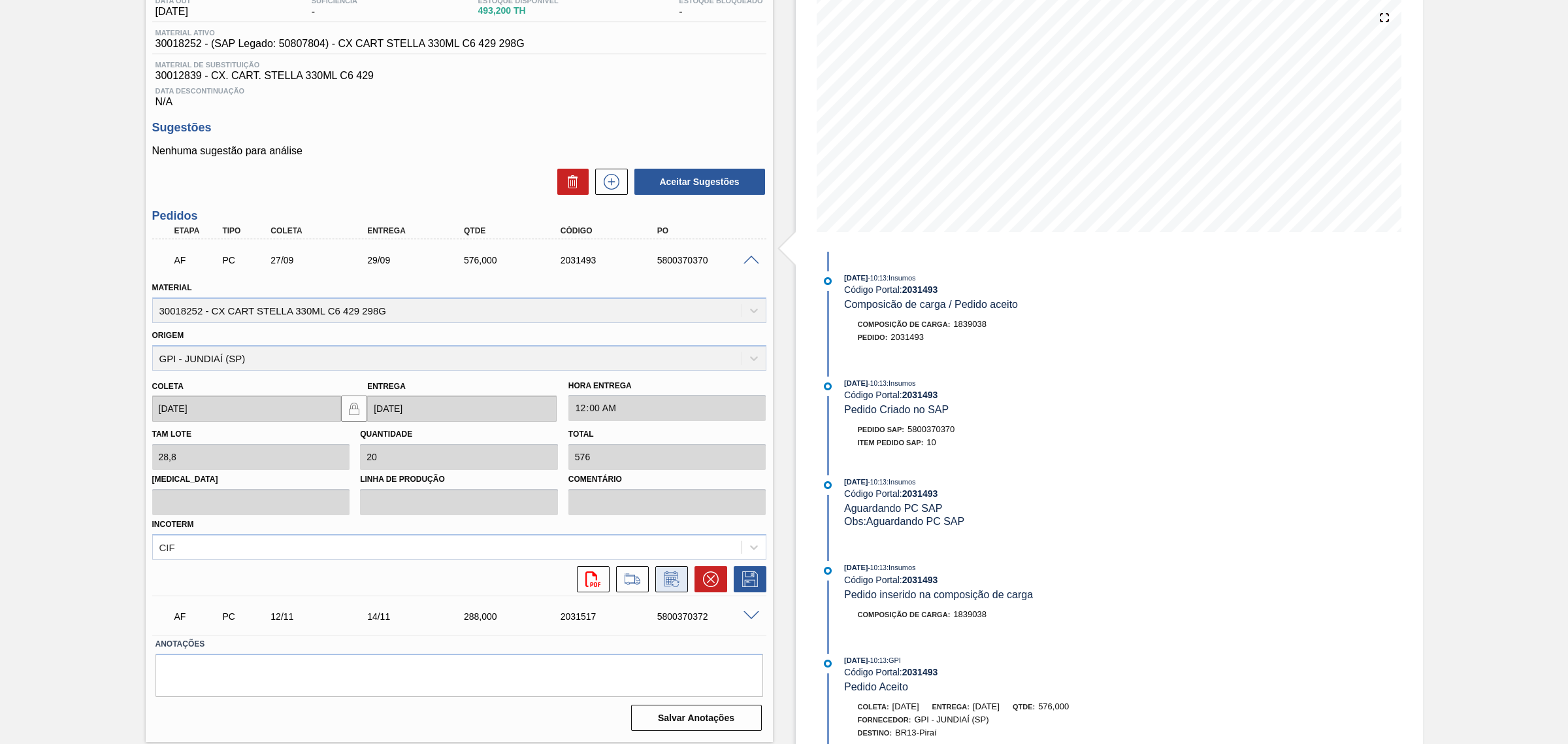
click at [685, 582] on button at bounding box center [671, 579] width 32 height 26
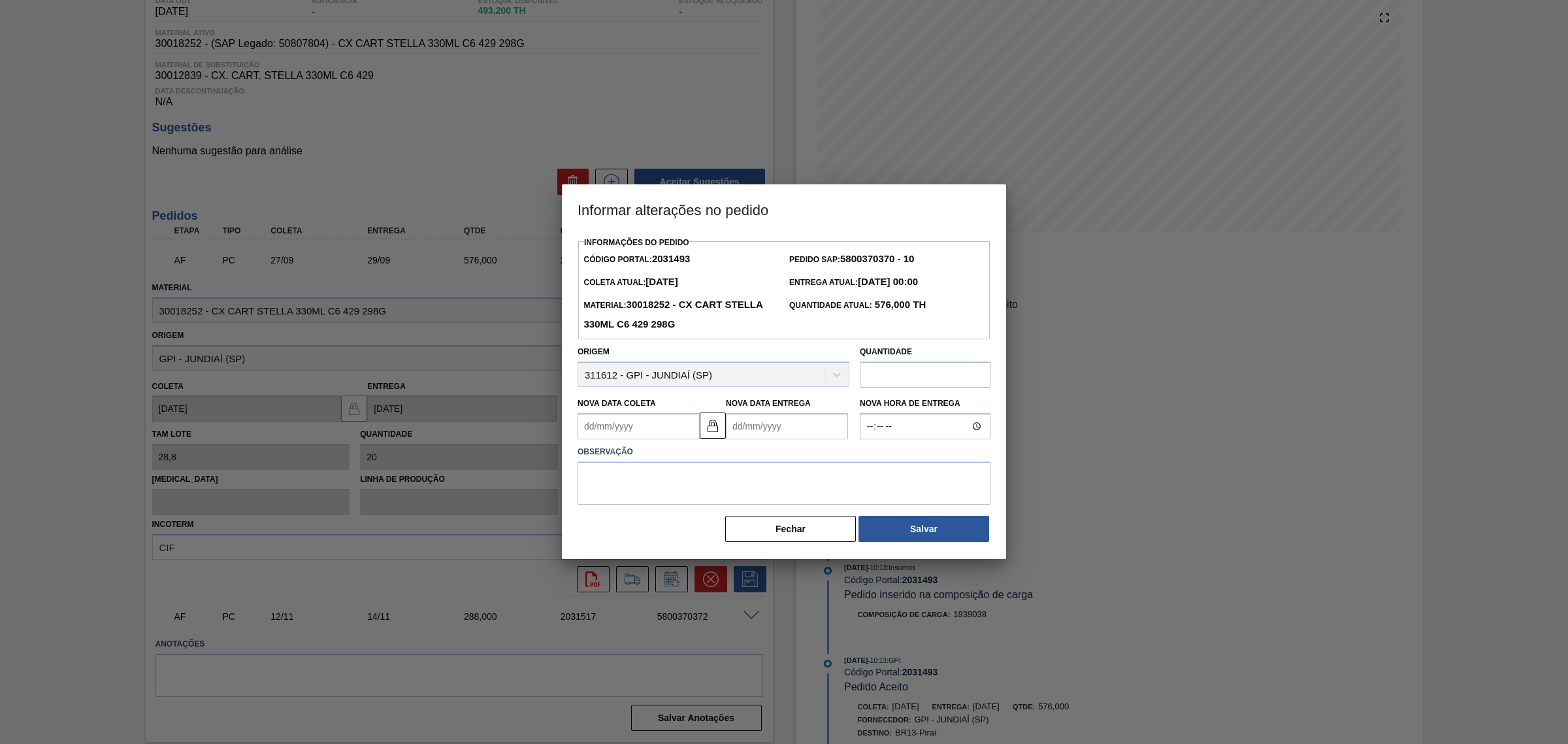
click at [889, 376] on input "text" at bounding box center [924, 375] width 131 height 26
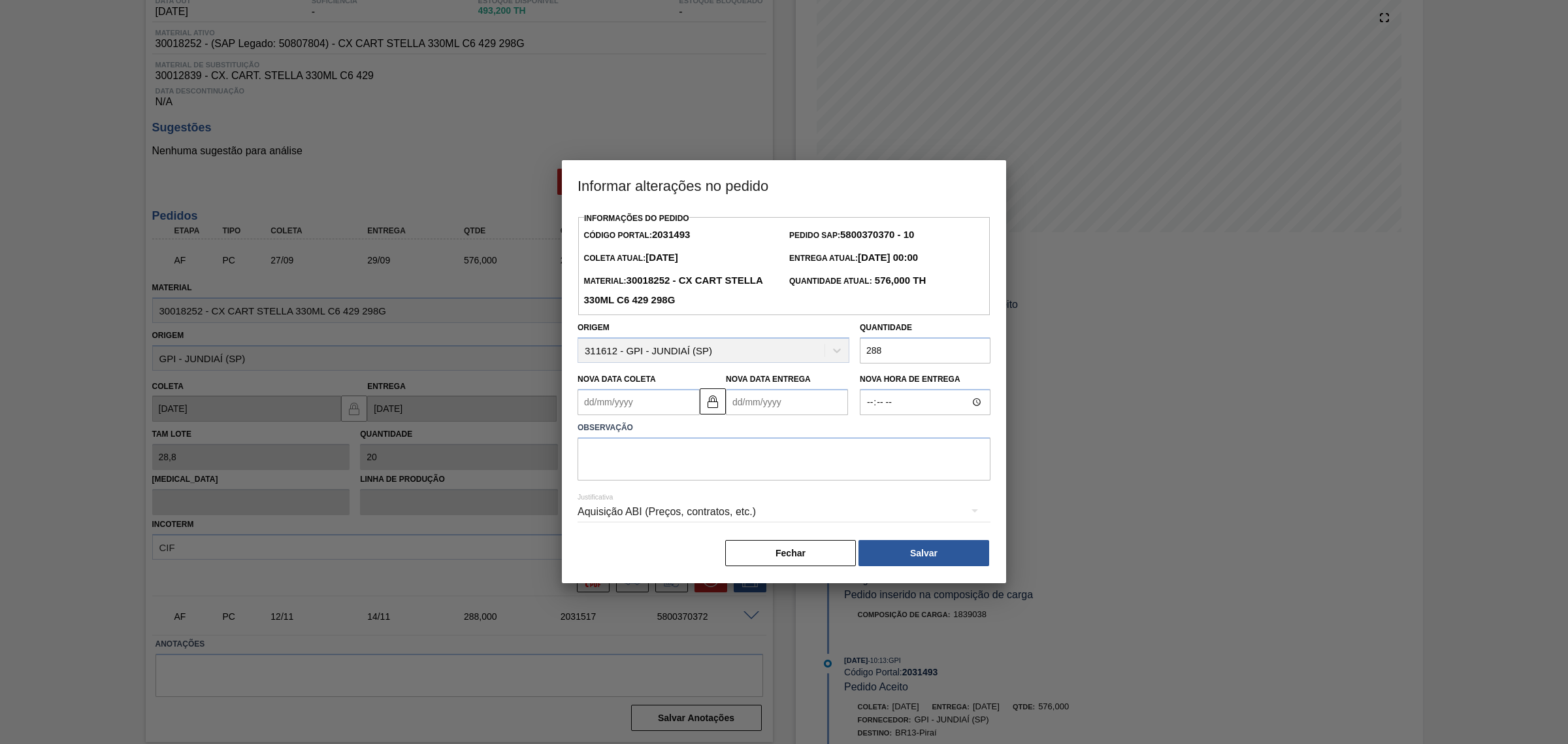
type input "288"
click at [735, 511] on div "Aquisição ABI (Preços, contratos, etc.)" at bounding box center [783, 512] width 413 height 37
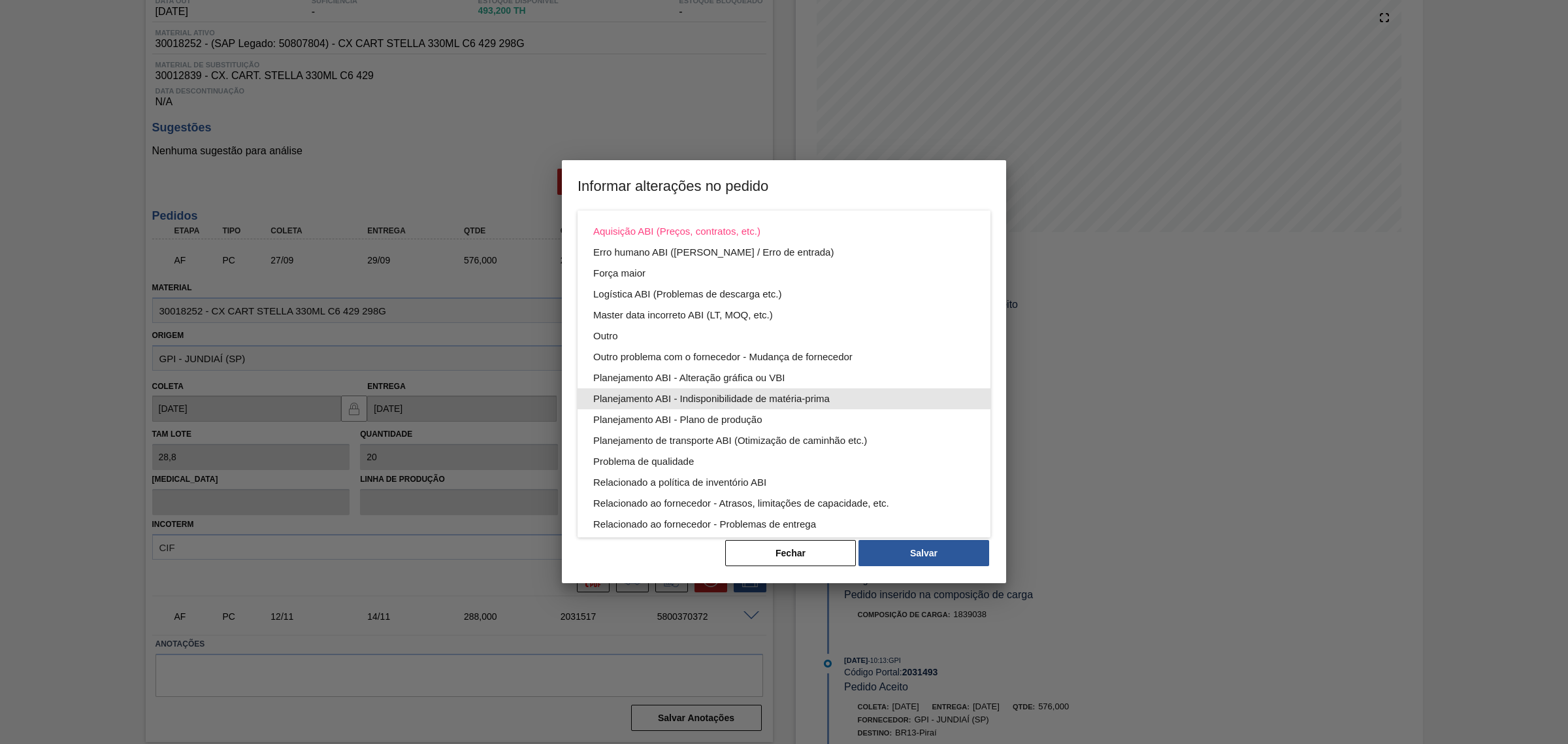
click at [795, 410] on div "Planejamento ABI - Plano de produção" at bounding box center [783, 419] width 381 height 21
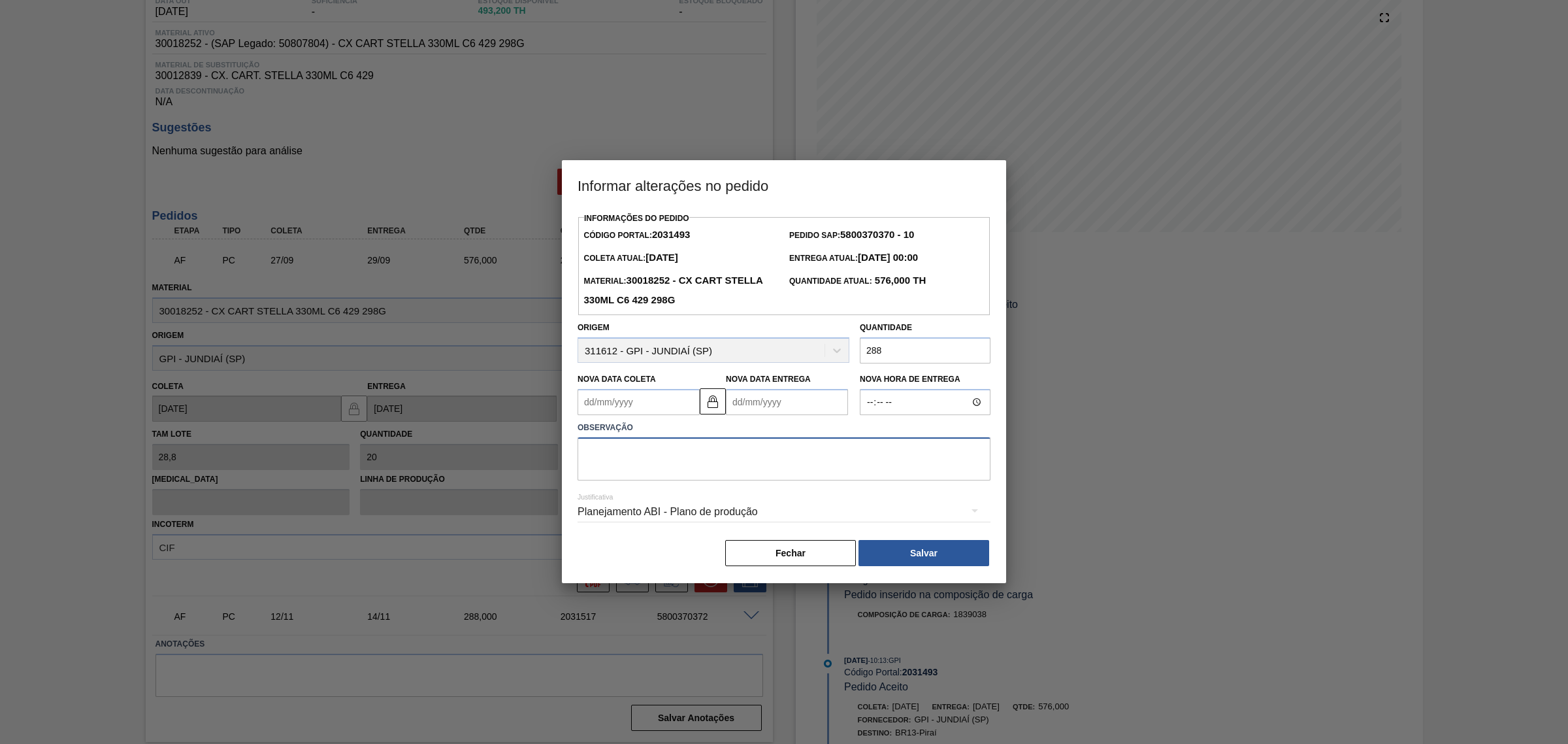
click at [780, 452] on textarea at bounding box center [783, 458] width 413 height 43
type textarea "AJUSTE QTD"
click at [926, 537] on div "Planejamento ABI - Plano de produção" at bounding box center [783, 513] width 413 height 47
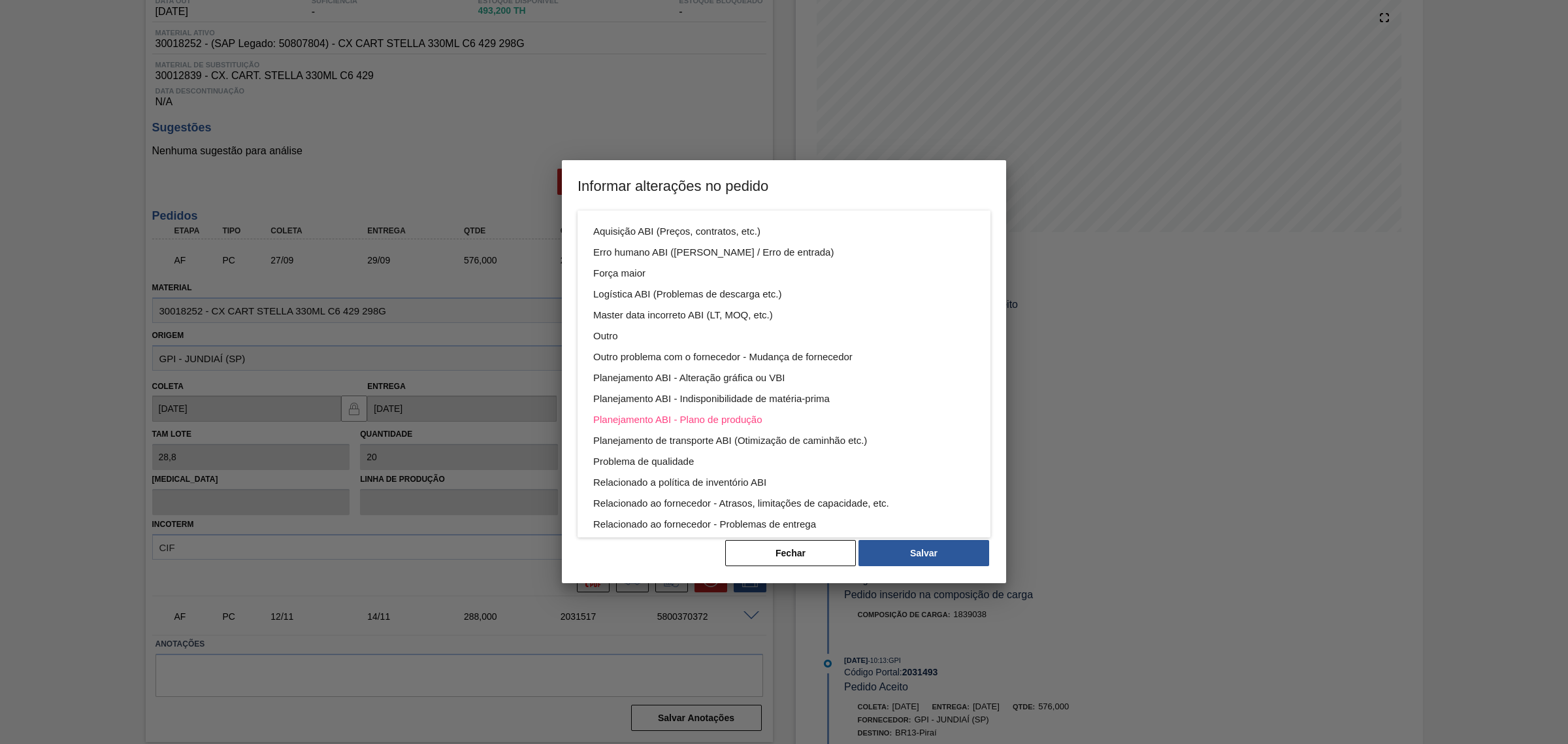
scroll to position [70, 0]
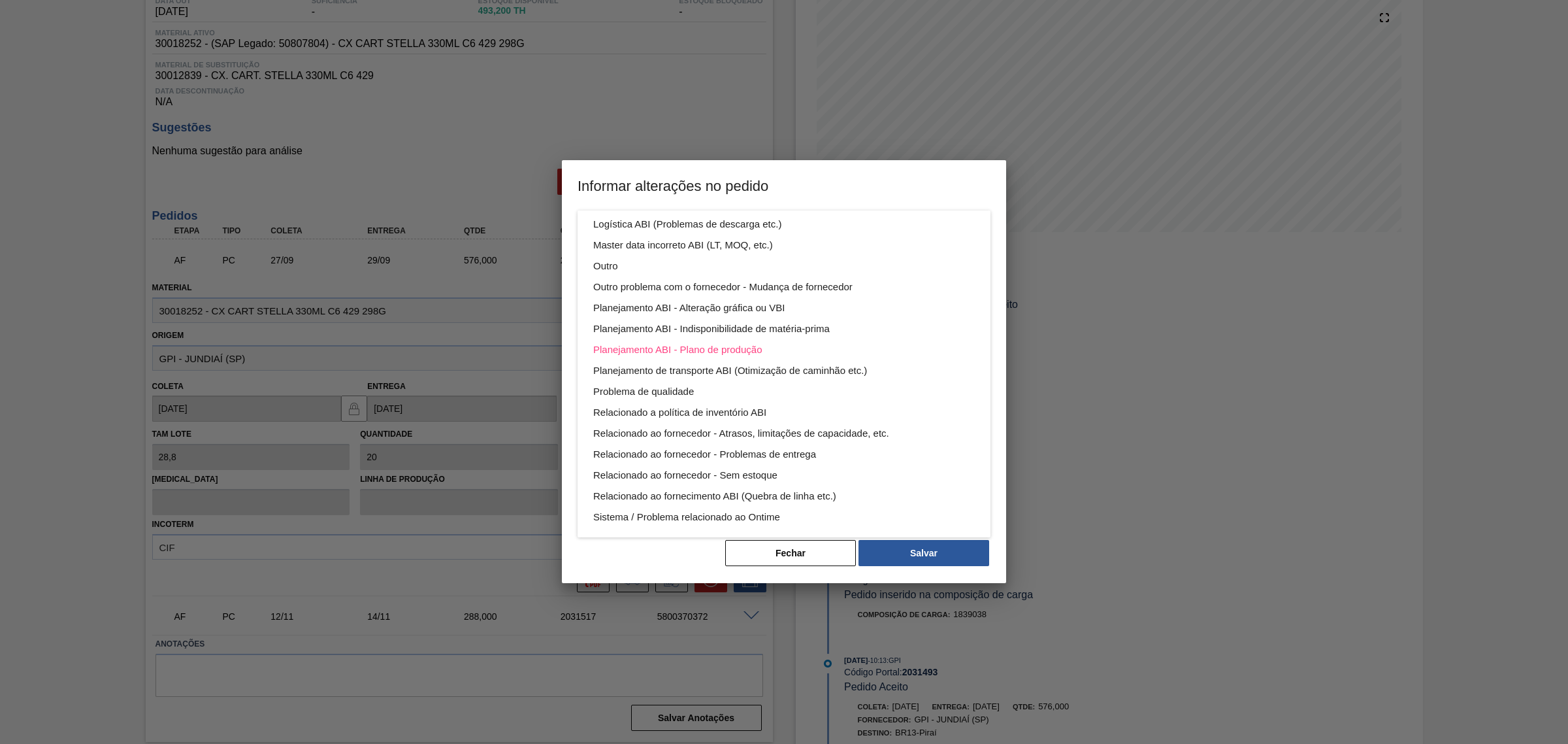
click at [930, 547] on div "Aquisição ABI (Preços, contratos, etc.) Erro humano ABI (Cálculo / Erro de entr…" at bounding box center [784, 372] width 1568 height 744
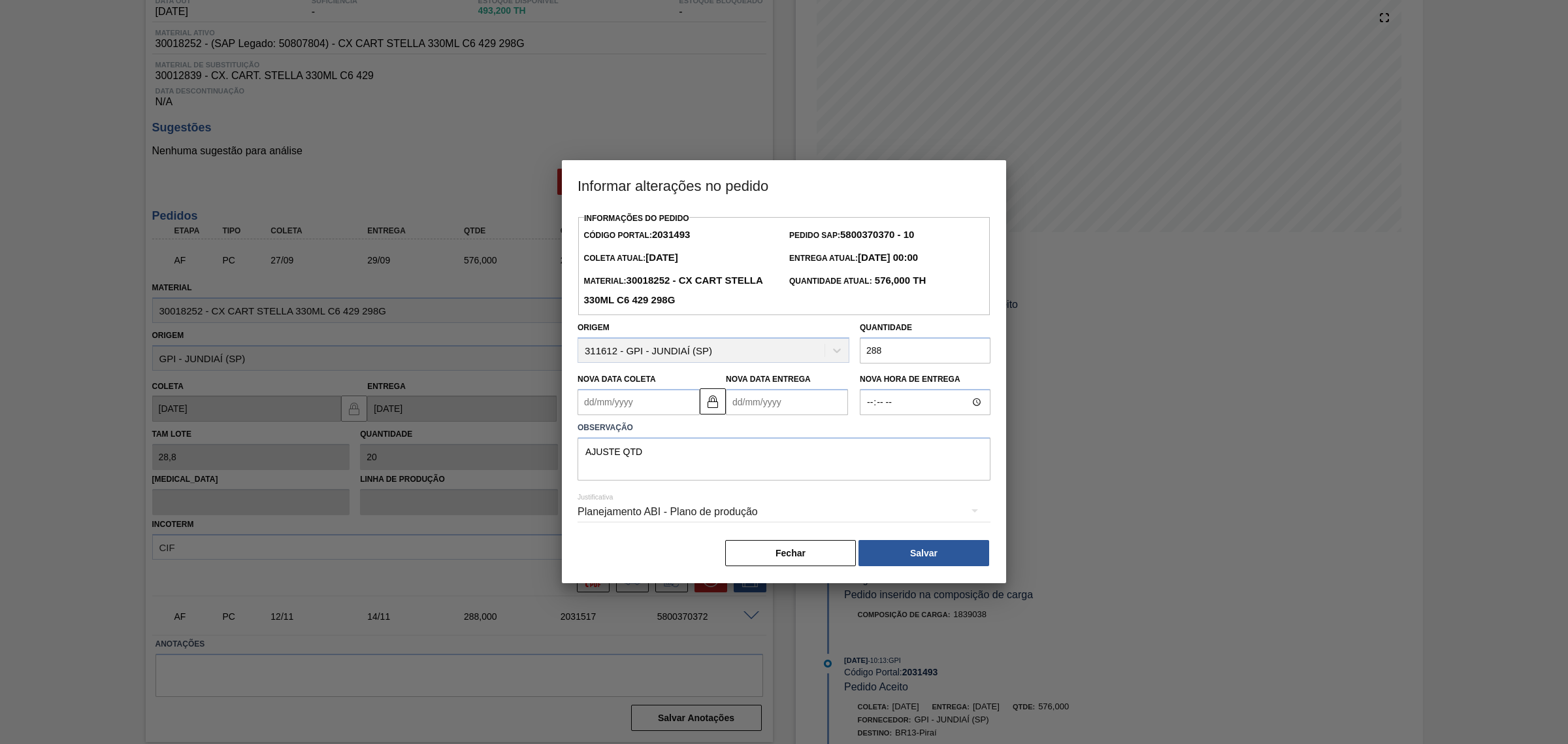
click at [930, 547] on div "Aquisição ABI (Preços, contratos, etc.) Erro humano ABI (Cálculo / Erro de entr…" at bounding box center [784, 372] width 1568 height 744
click at [928, 552] on button "Salvar" at bounding box center [923, 553] width 131 height 26
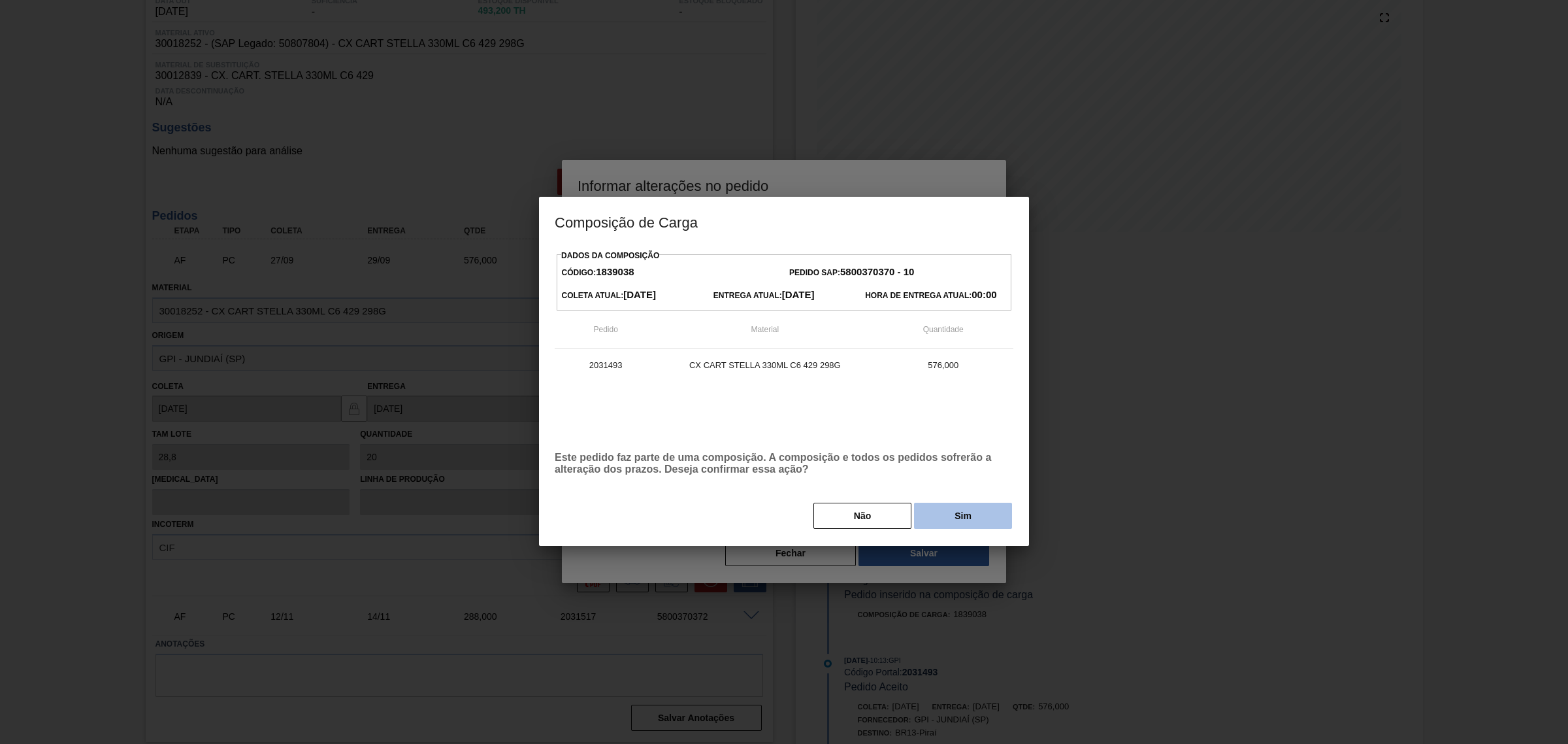
click at [967, 512] on button "Sim" at bounding box center [963, 516] width 98 height 26
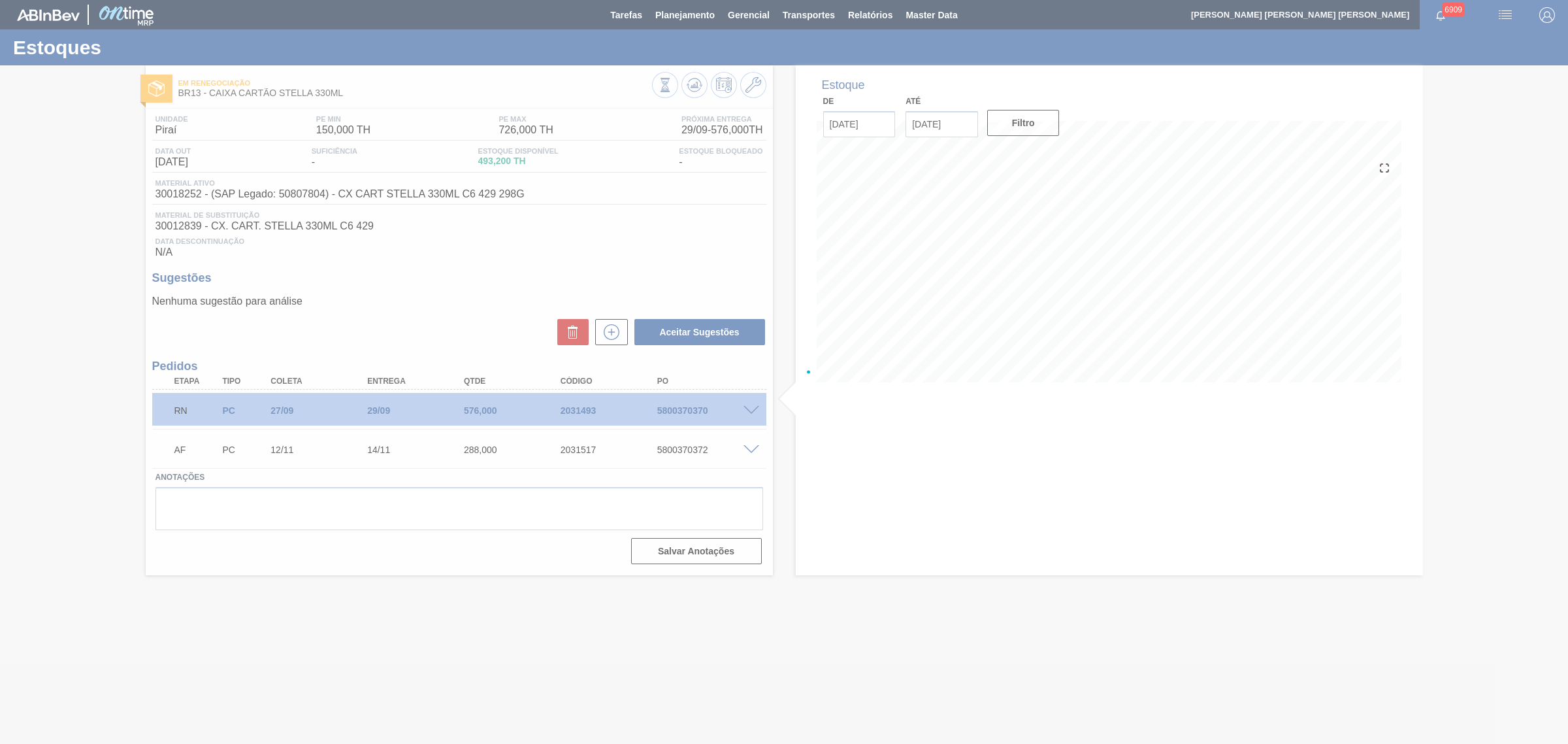
scroll to position [0, 0]
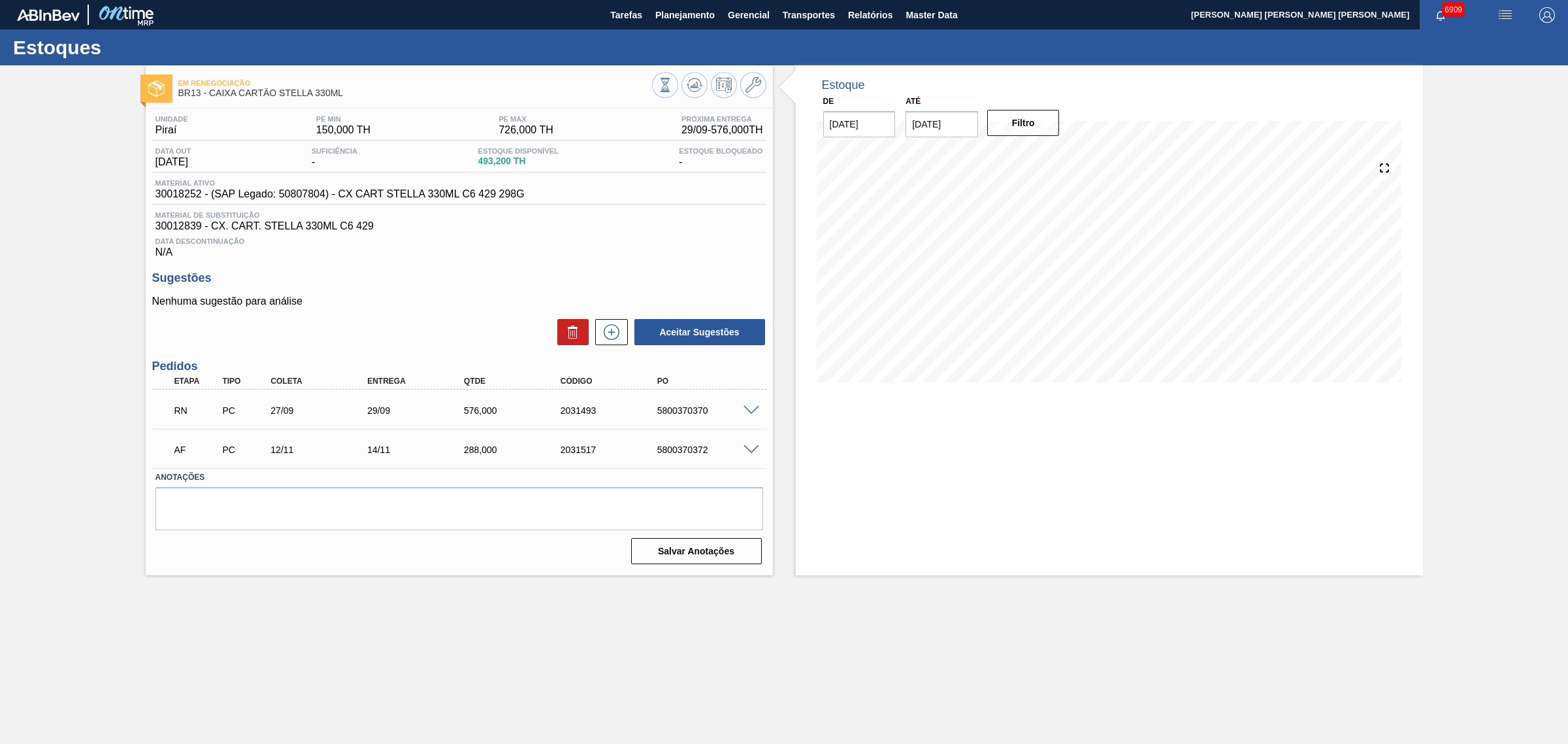
click at [756, 415] on span at bounding box center [752, 411] width 16 height 10
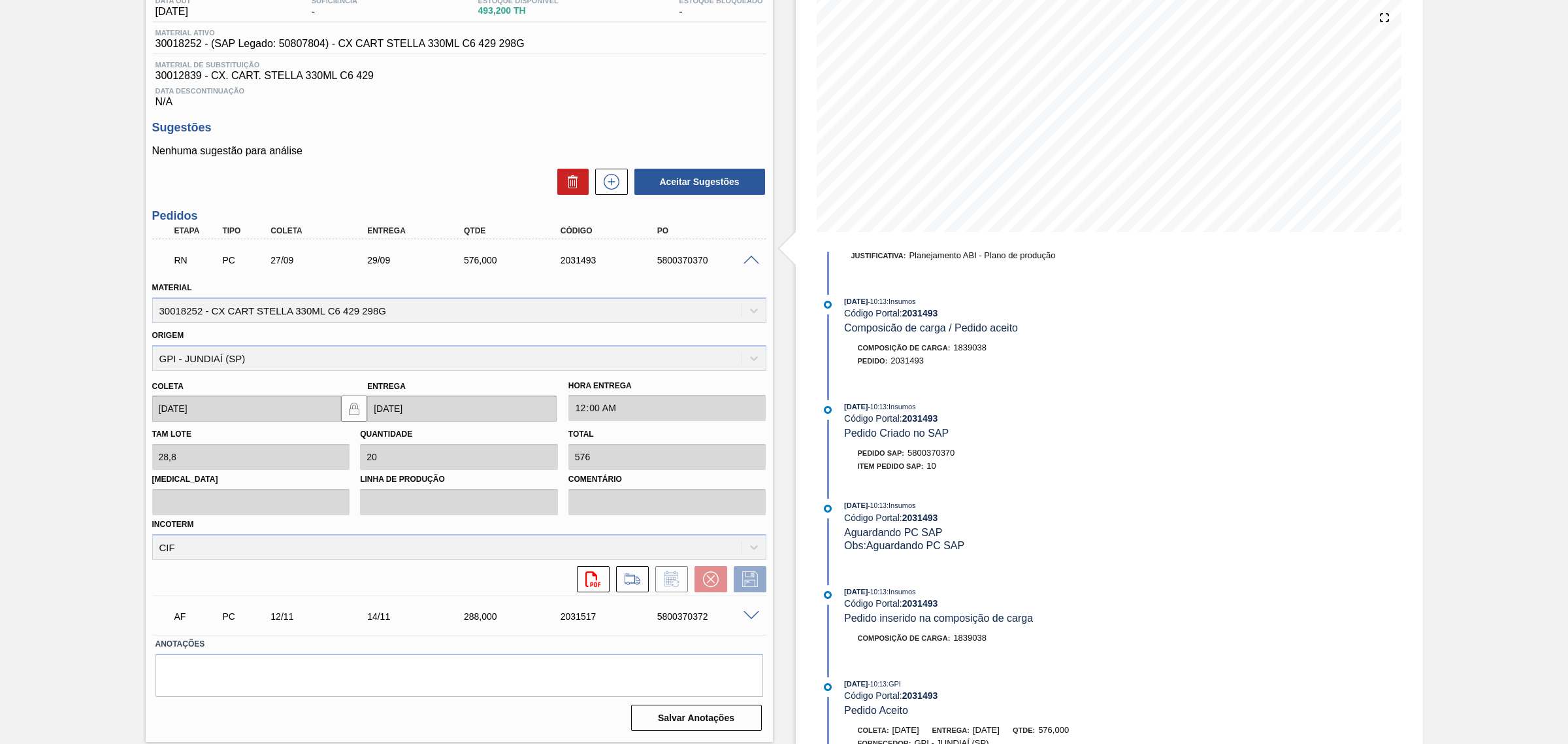
scroll to position [44, 0]
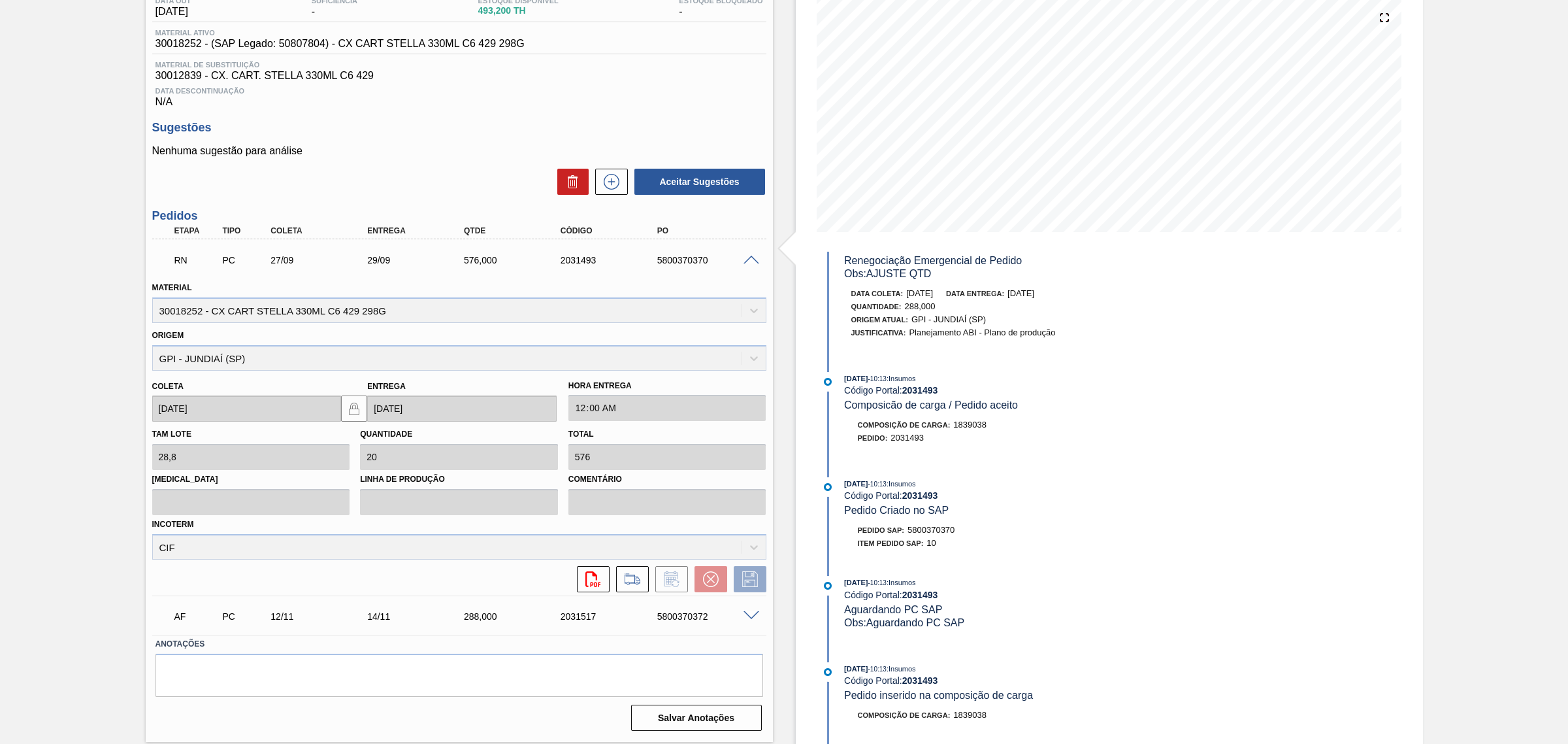
click at [744, 259] on span at bounding box center [752, 260] width 16 height 10
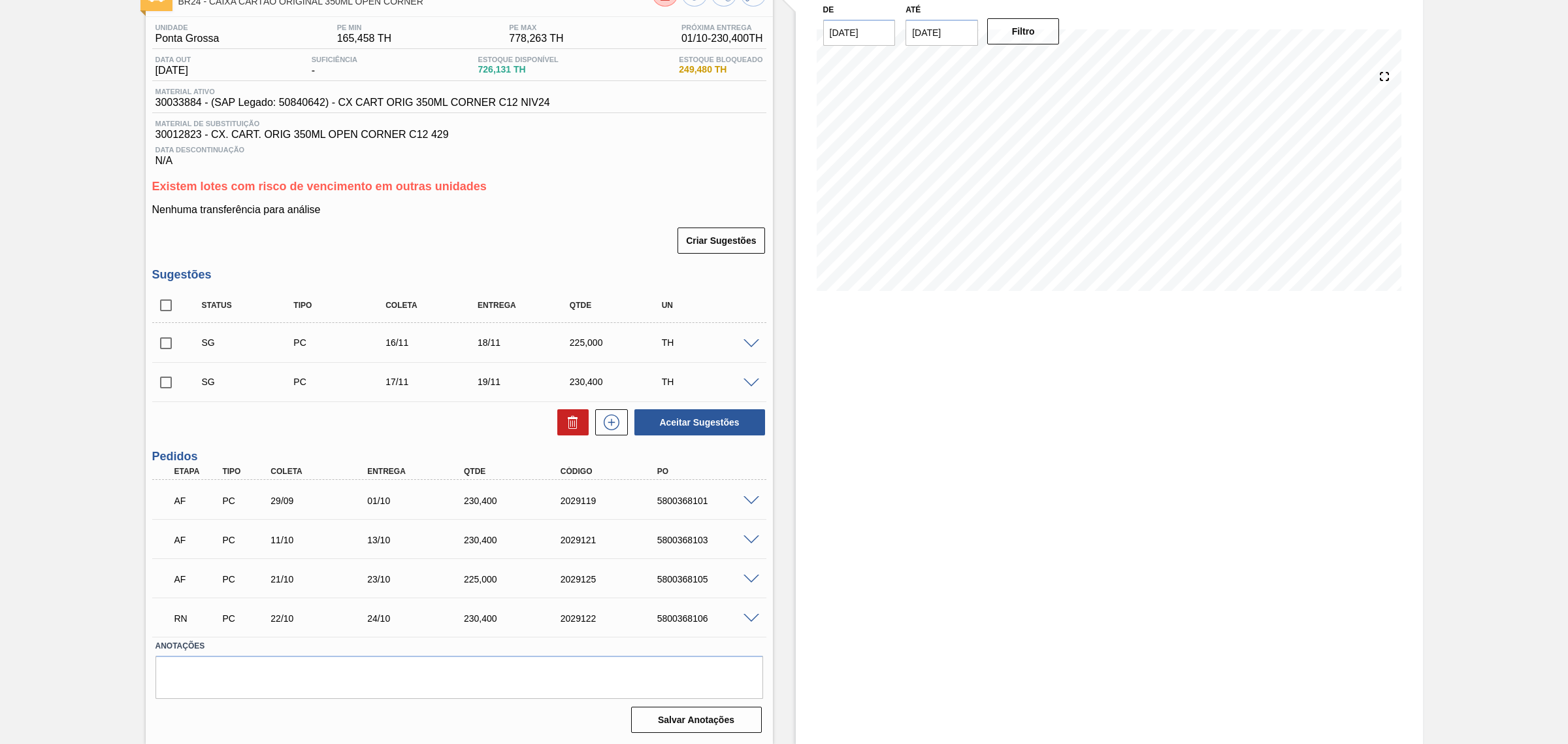
scroll to position [94, 0]
click at [746, 619] on span at bounding box center [752, 618] width 16 height 10
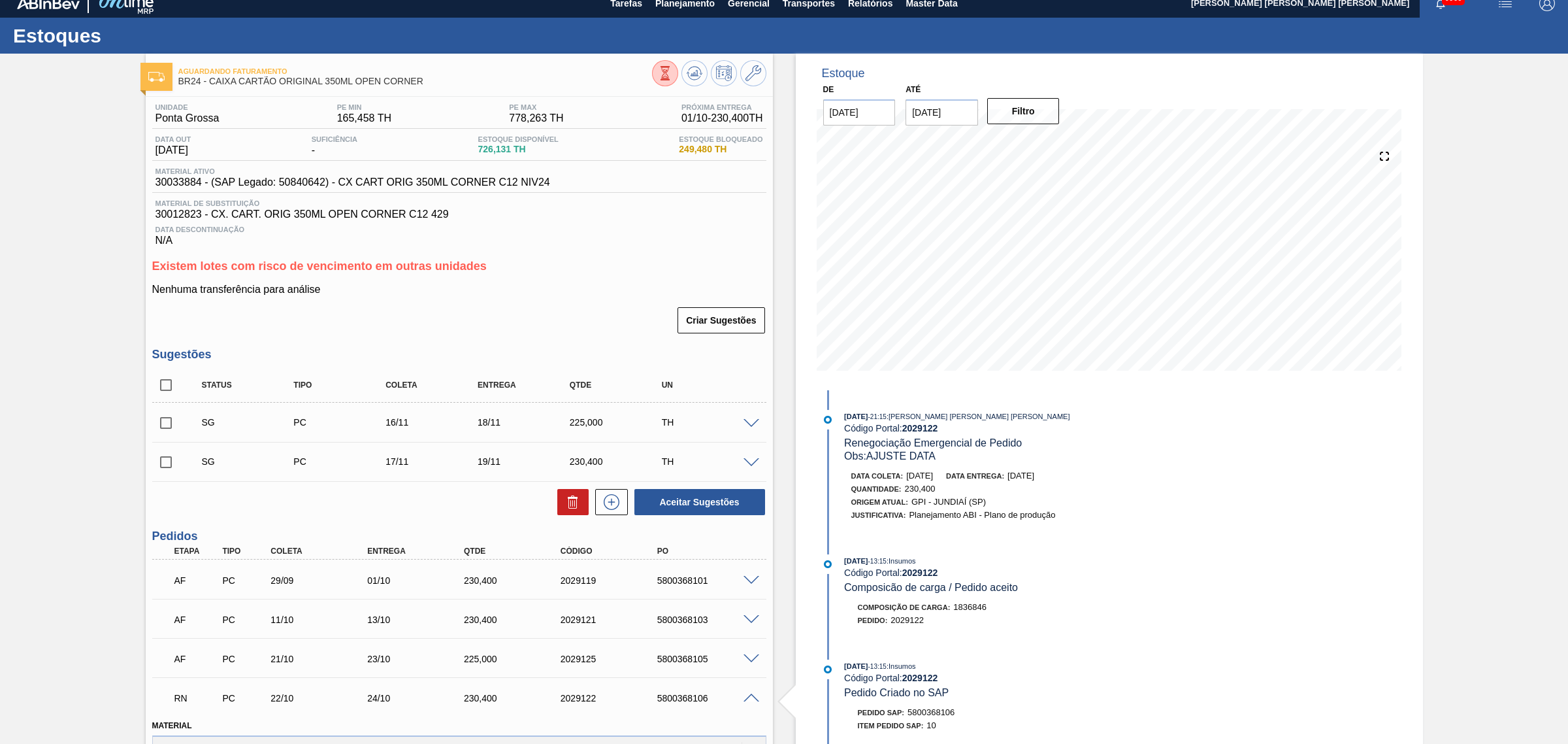
scroll to position [339, 0]
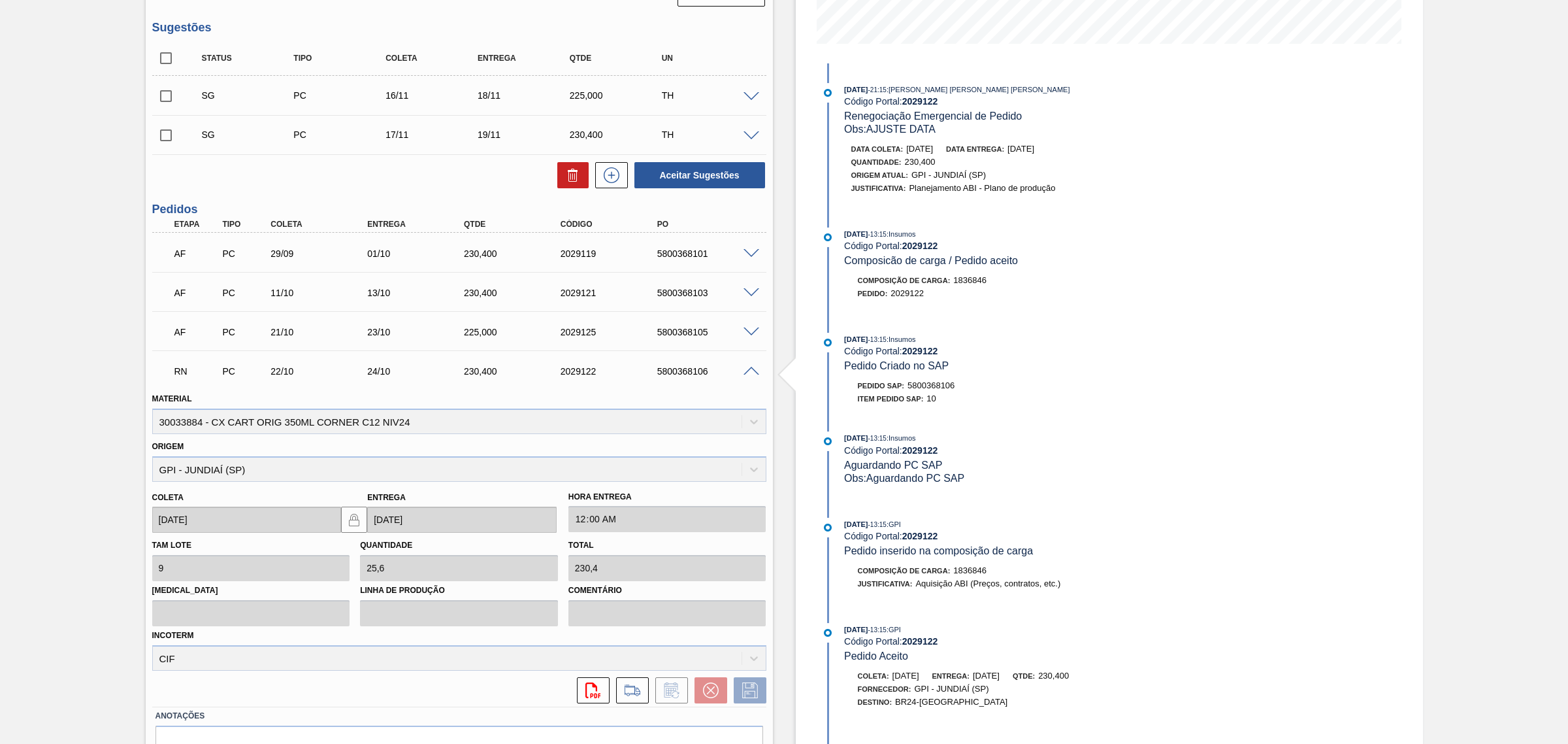
click at [746, 376] on div "5800368106" at bounding box center [709, 371] width 110 height 11
click at [746, 375] on span at bounding box center [752, 371] width 16 height 10
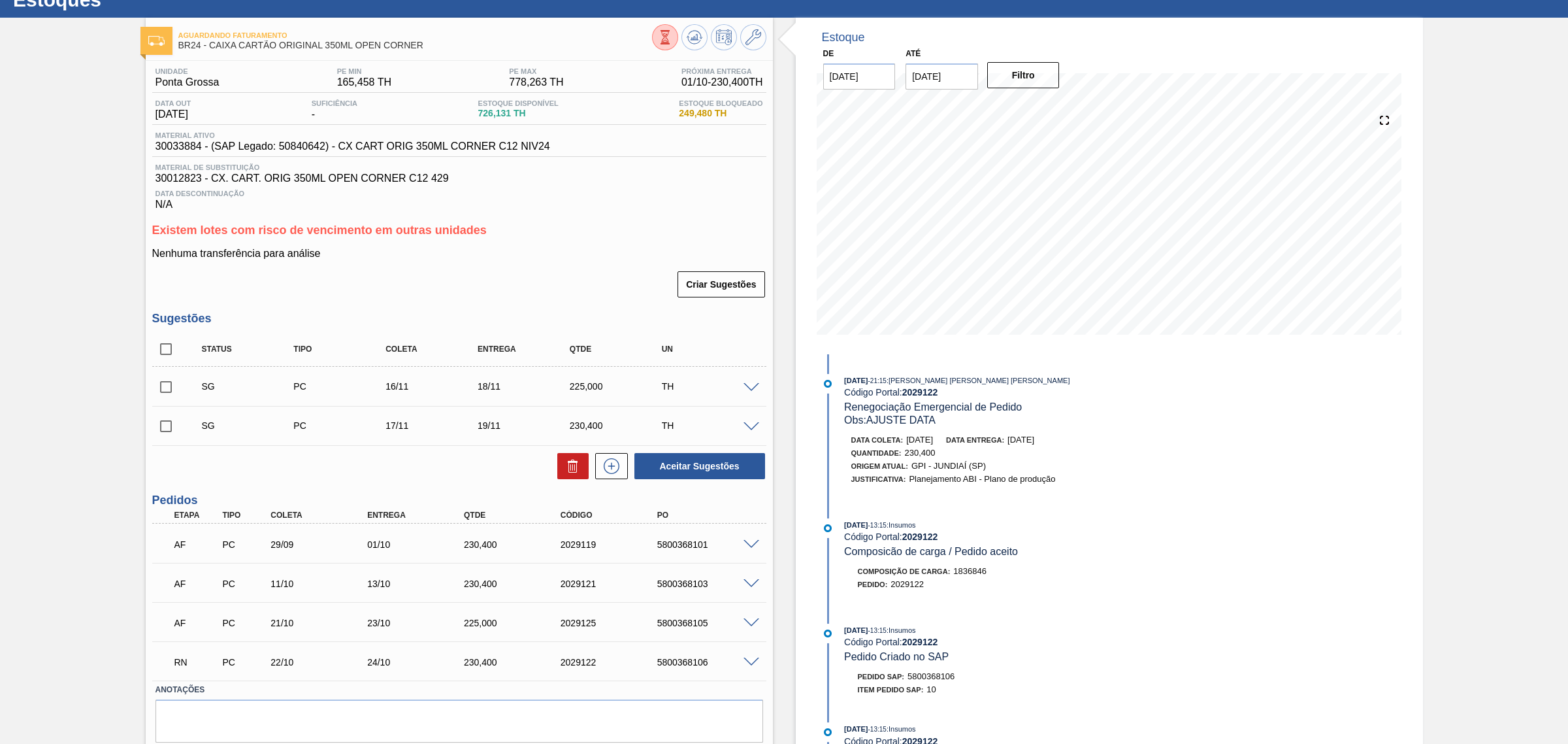
scroll to position [94, 0]
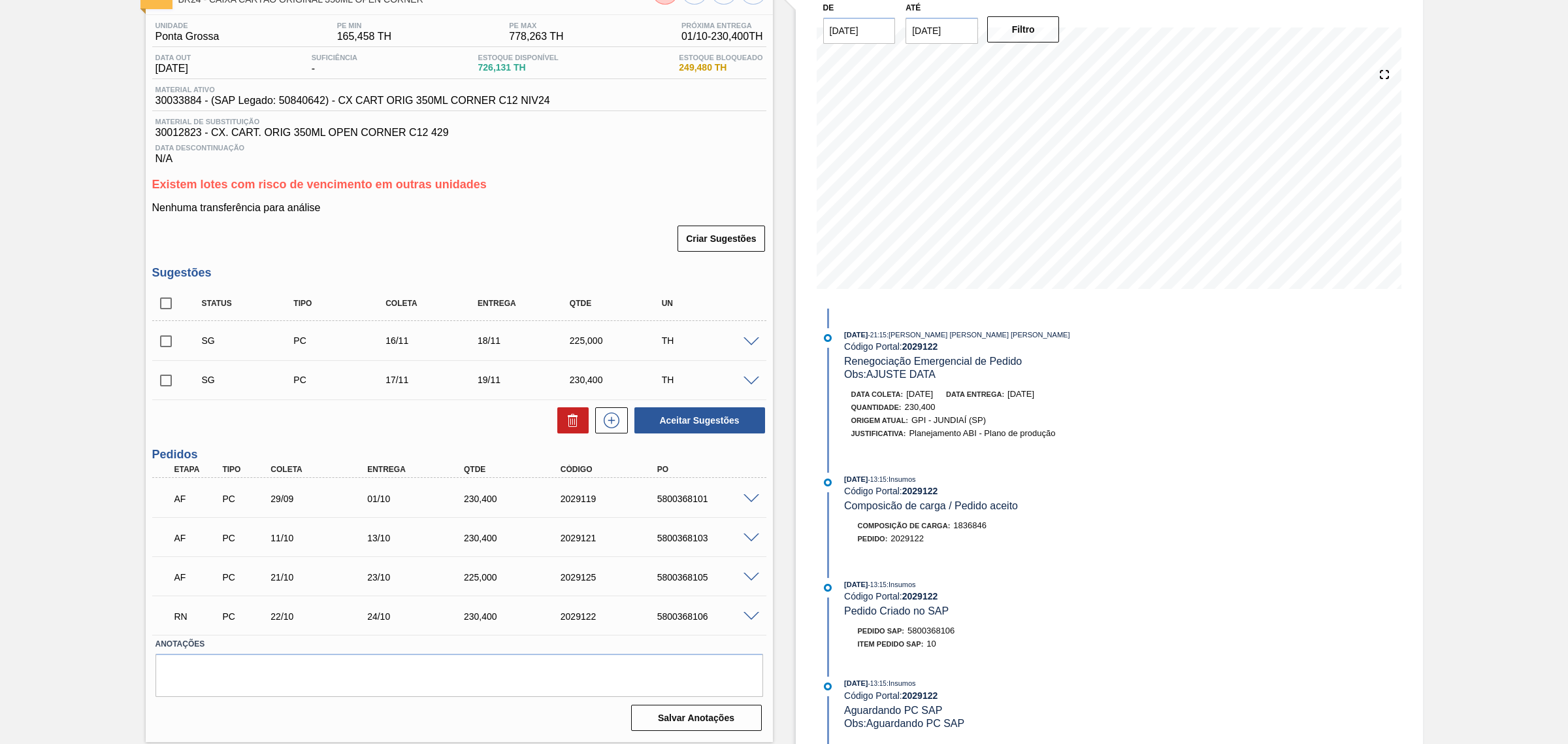
click at [748, 619] on span at bounding box center [752, 616] width 16 height 10
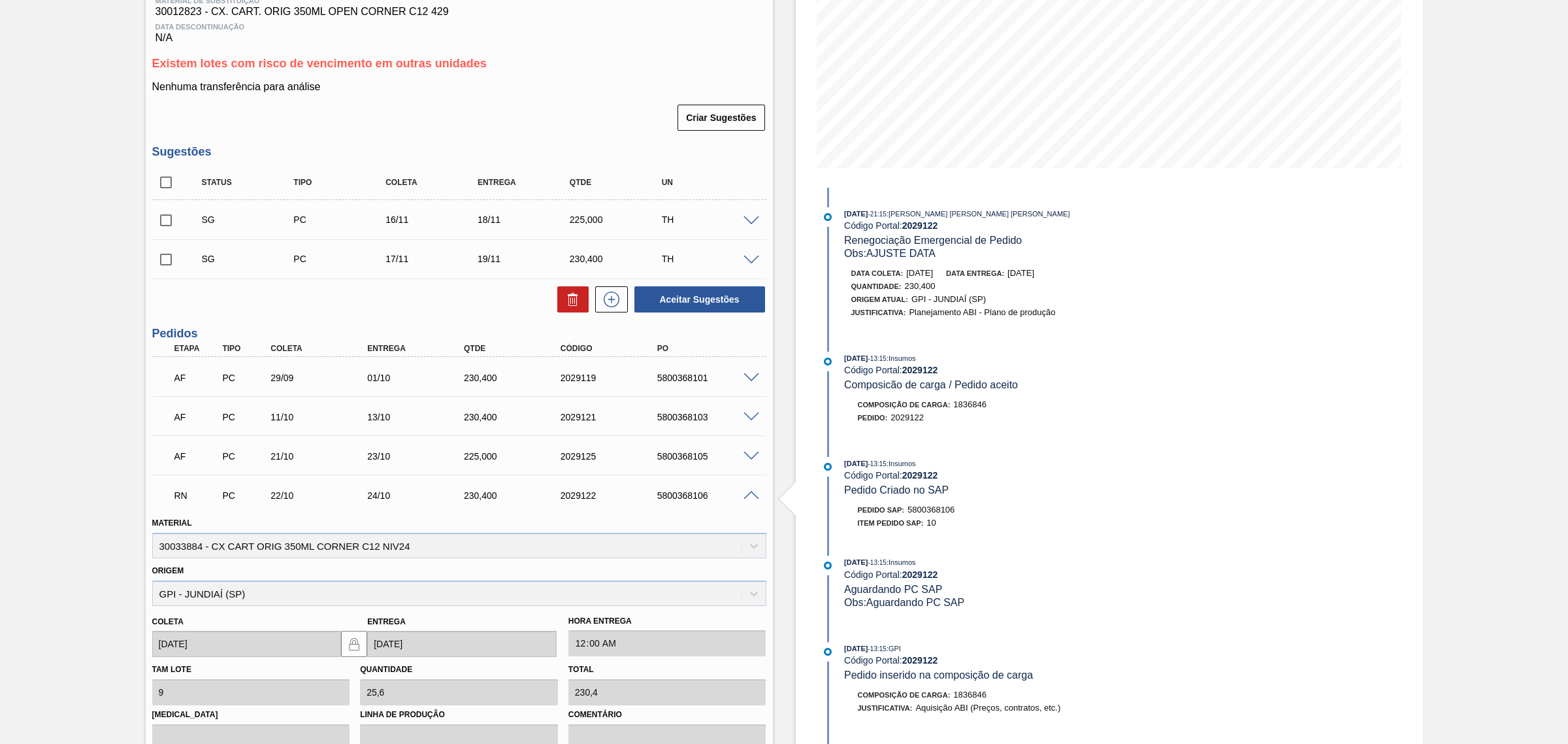
scroll to position [410, 0]
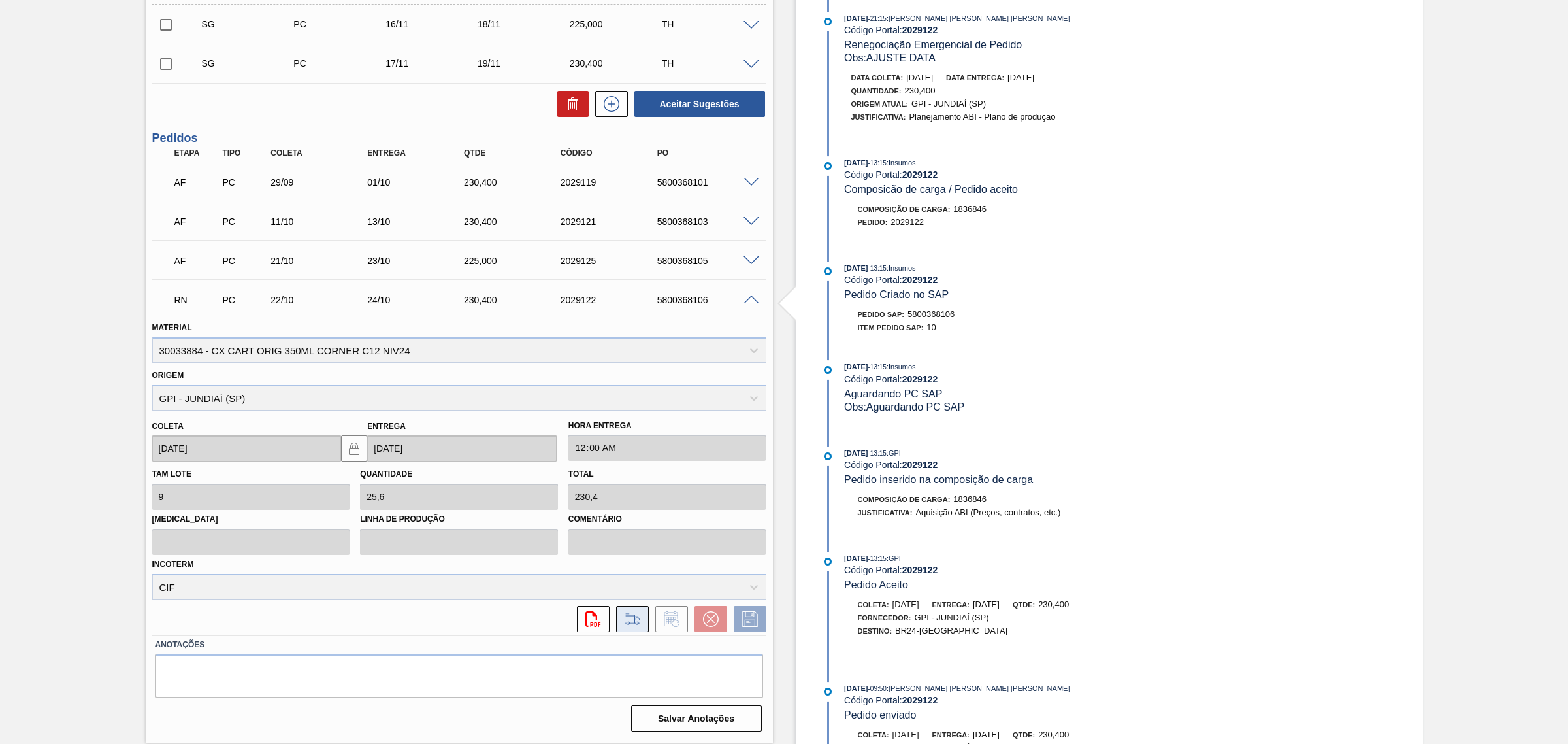
click at [635, 626] on icon at bounding box center [632, 619] width 21 height 16
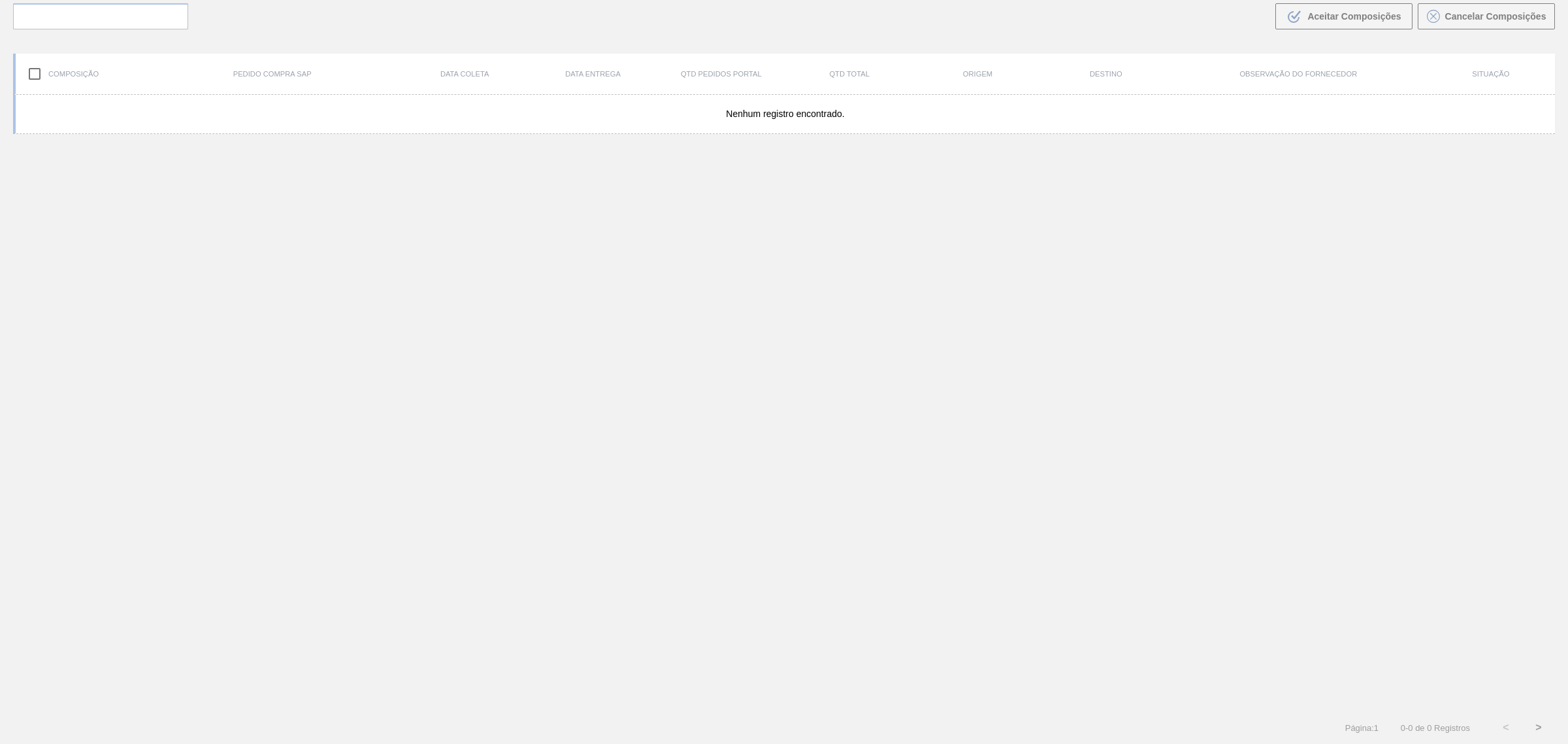
scroll to position [94, 0]
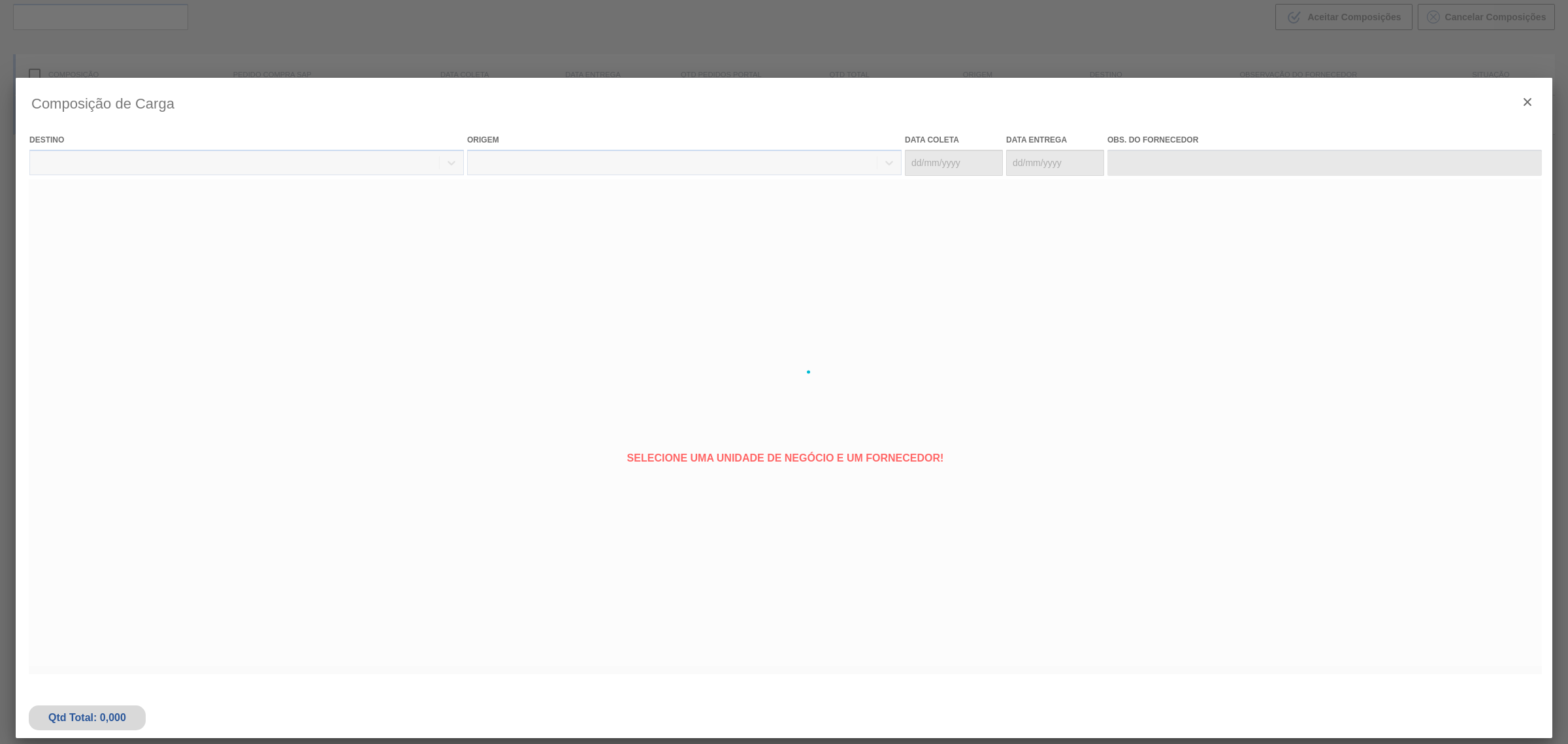
type coleta "[DATE]"
type entrega "[DATE]"
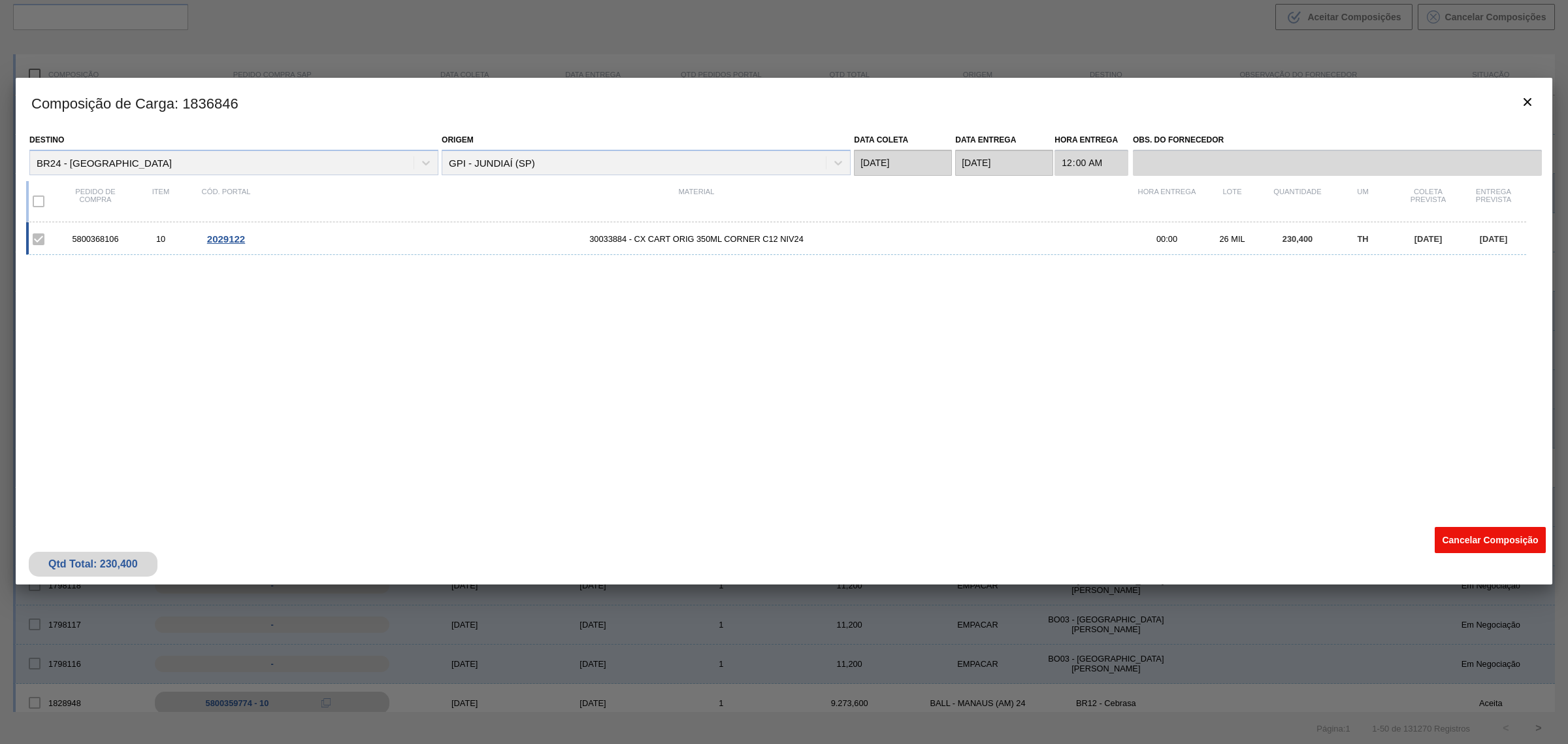
click at [1462, 537] on button "Cancelar Composição" at bounding box center [1490, 540] width 111 height 26
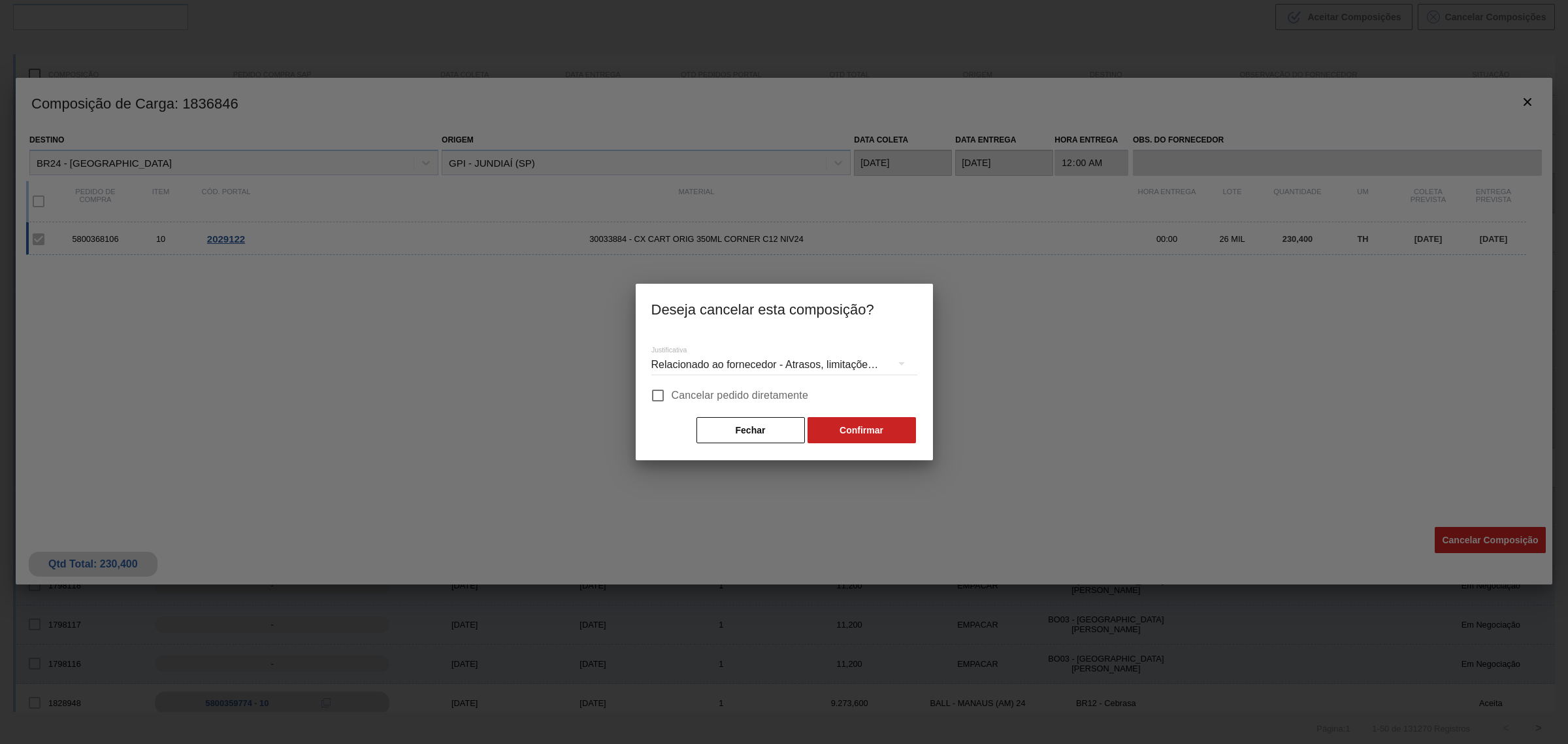
click at [684, 396] on span "Cancelar pedido diretamente" at bounding box center [740, 396] width 137 height 16
click at [672, 396] on input "Cancelar pedido diretamente" at bounding box center [657, 395] width 27 height 27
checkbox input "true"
click at [886, 434] on button "Confirmar" at bounding box center [862, 430] width 109 height 26
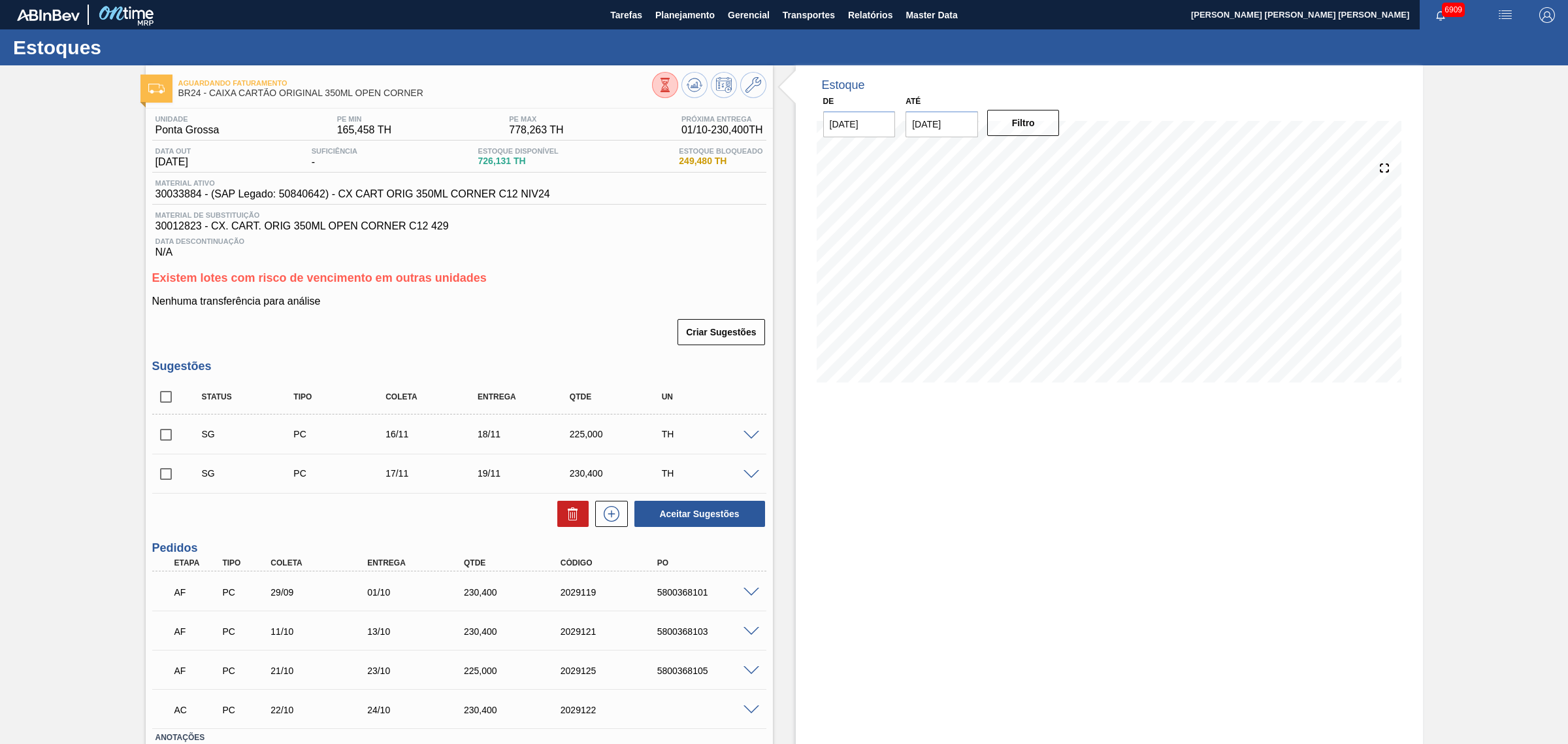
click at [748, 714] on span at bounding box center [752, 710] width 16 height 10
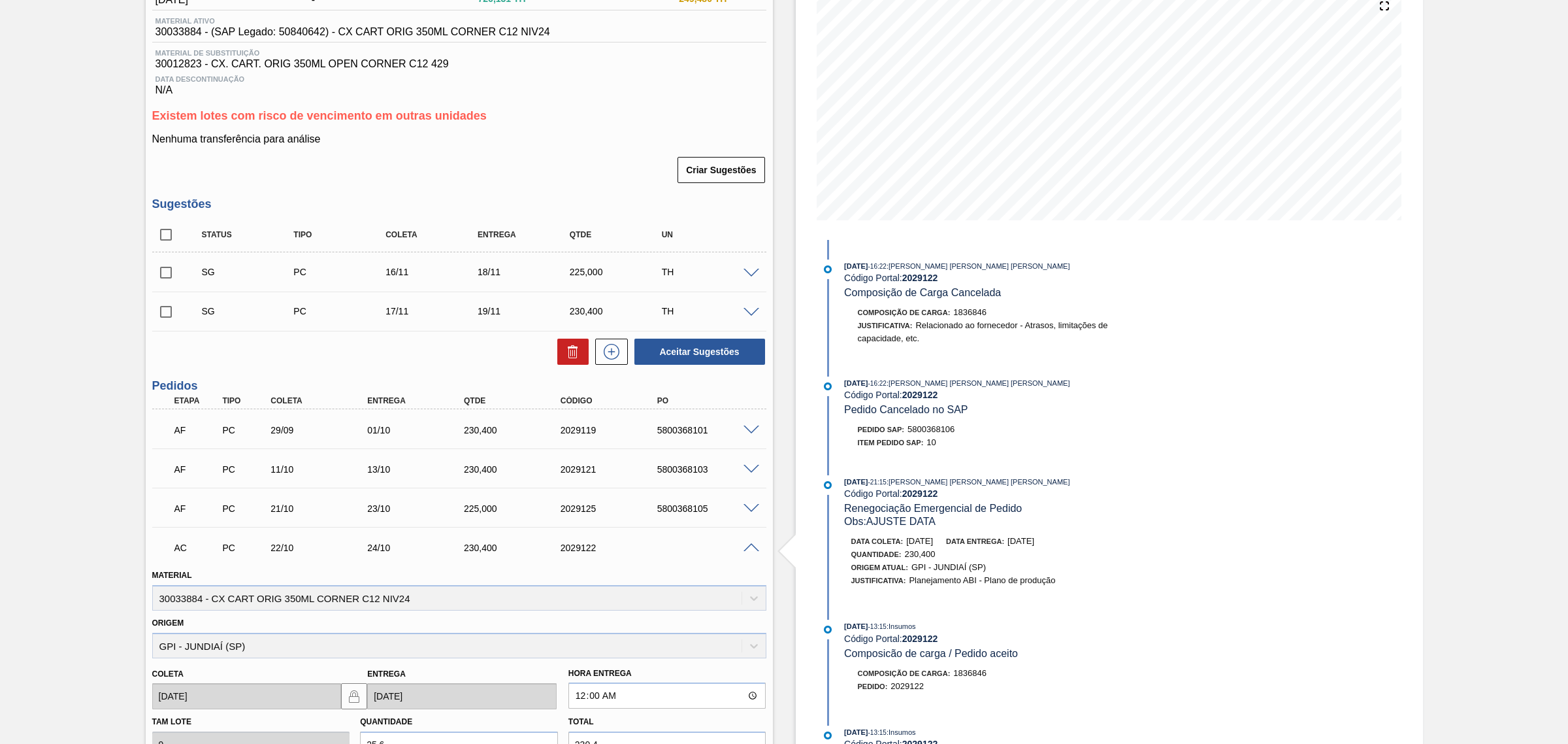
scroll to position [163, 0]
click at [755, 546] on span at bounding box center [752, 547] width 16 height 10
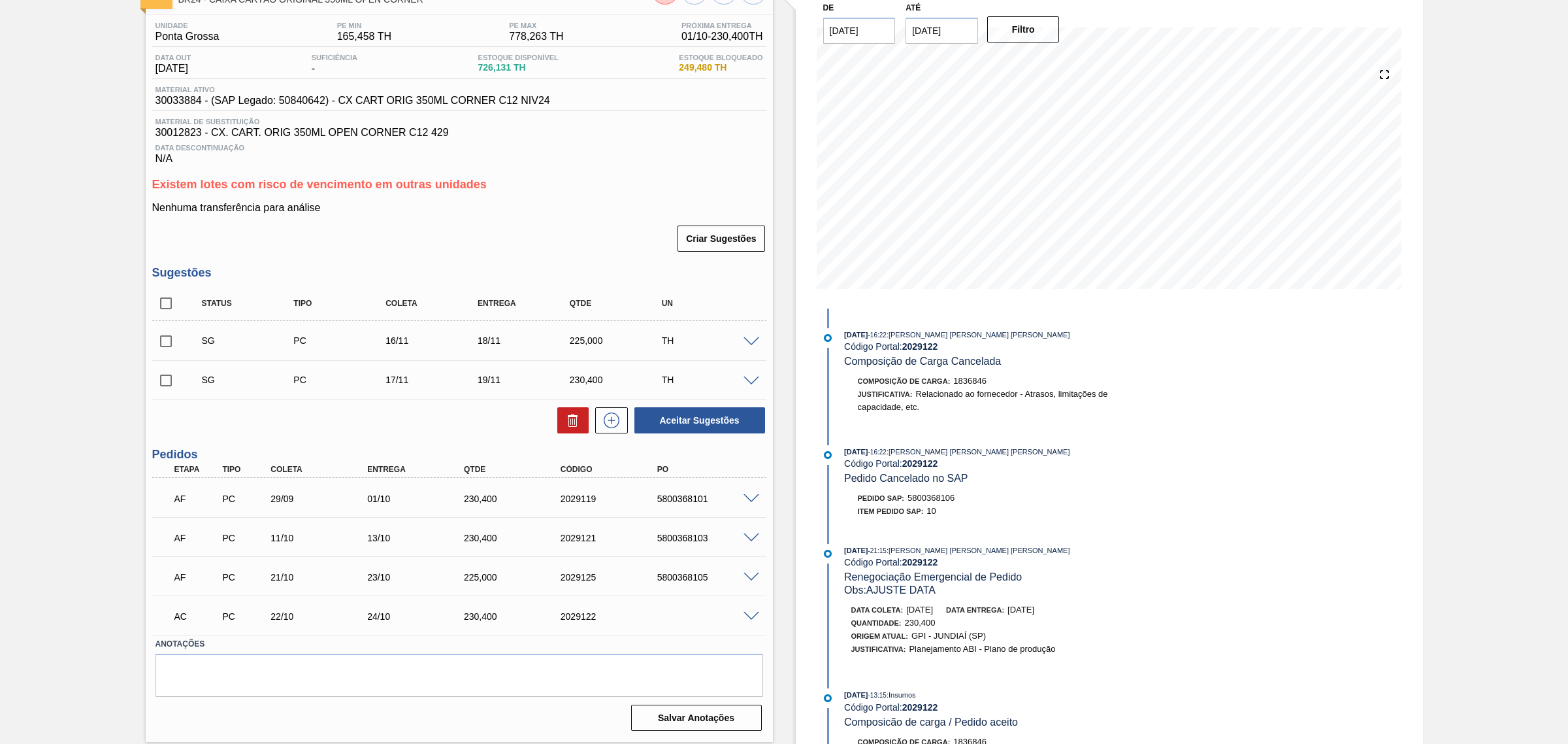
click at [746, 613] on span at bounding box center [752, 616] width 16 height 10
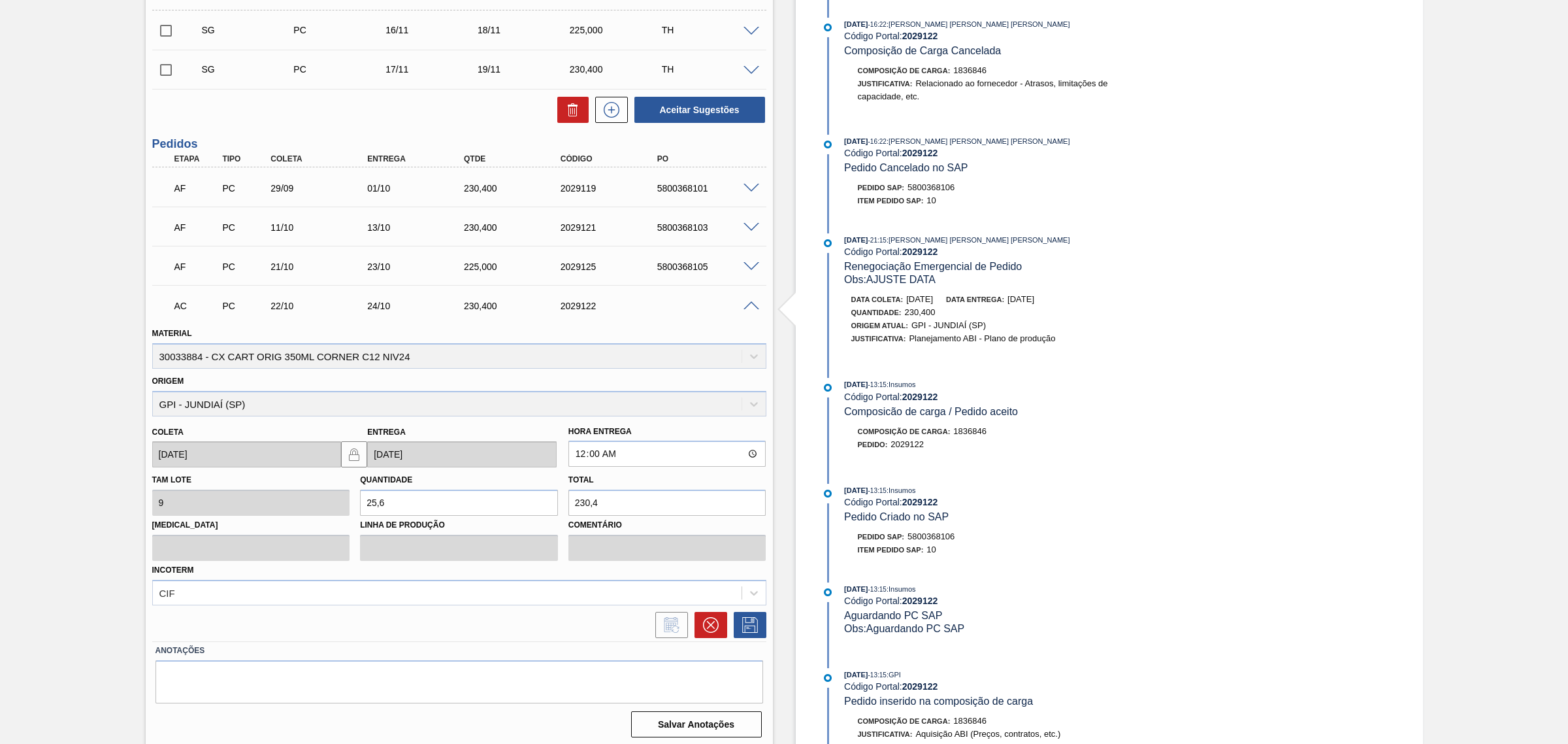
scroll to position [409, 0]
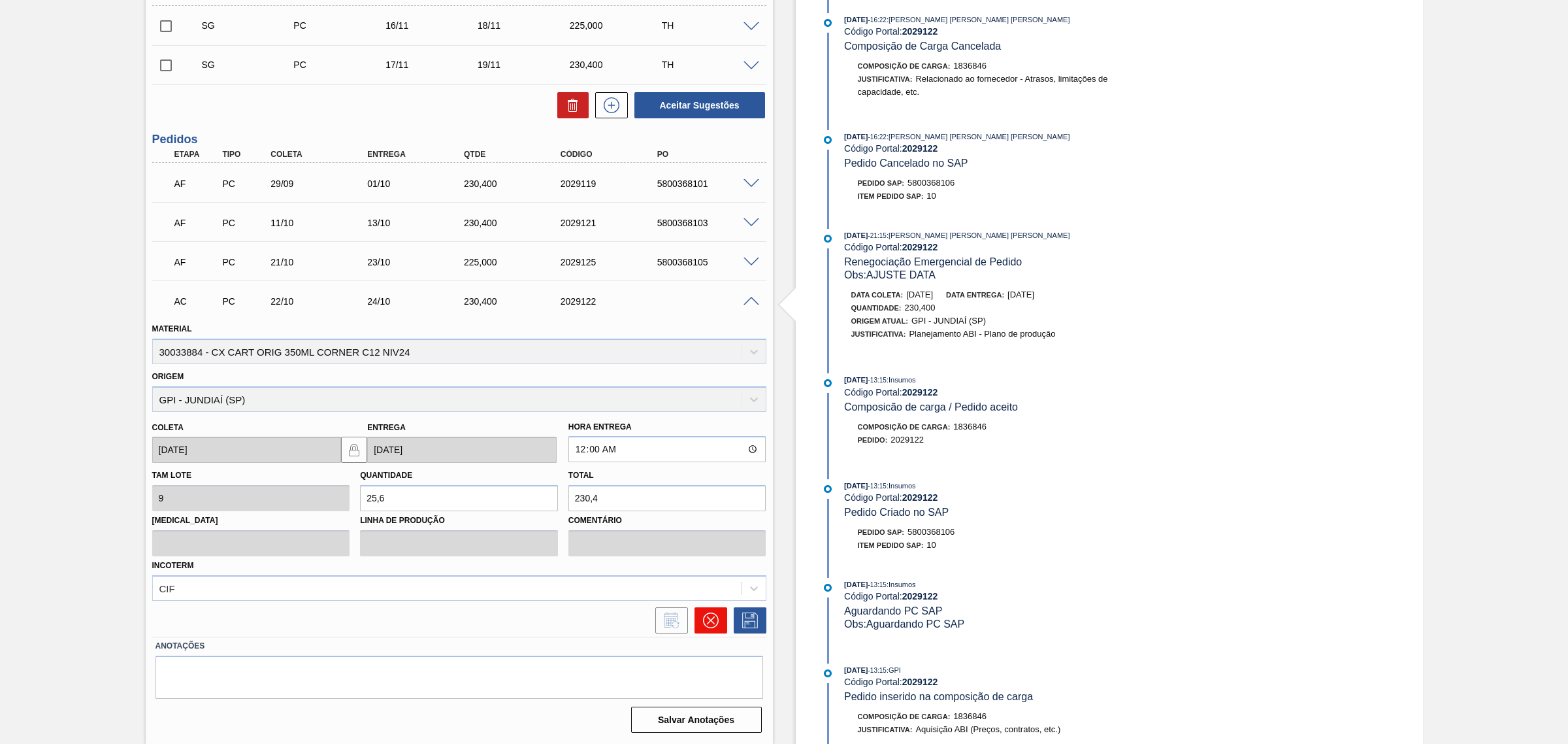
click at [710, 632] on button at bounding box center [710, 620] width 32 height 26
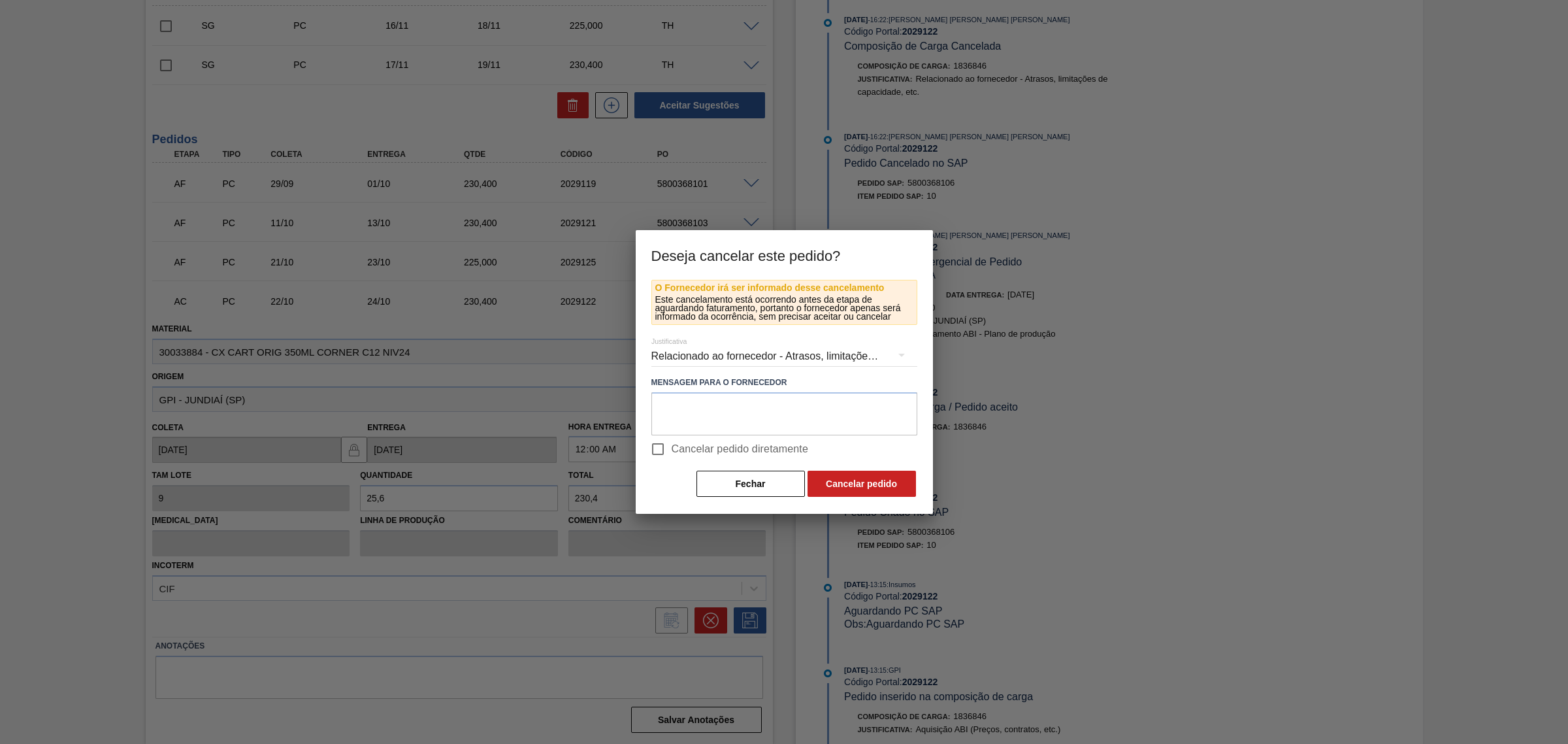
click at [816, 360] on div "Relacionado ao fornecedor - Atrasos, limitações de capacidade, etc." at bounding box center [784, 356] width 266 height 37
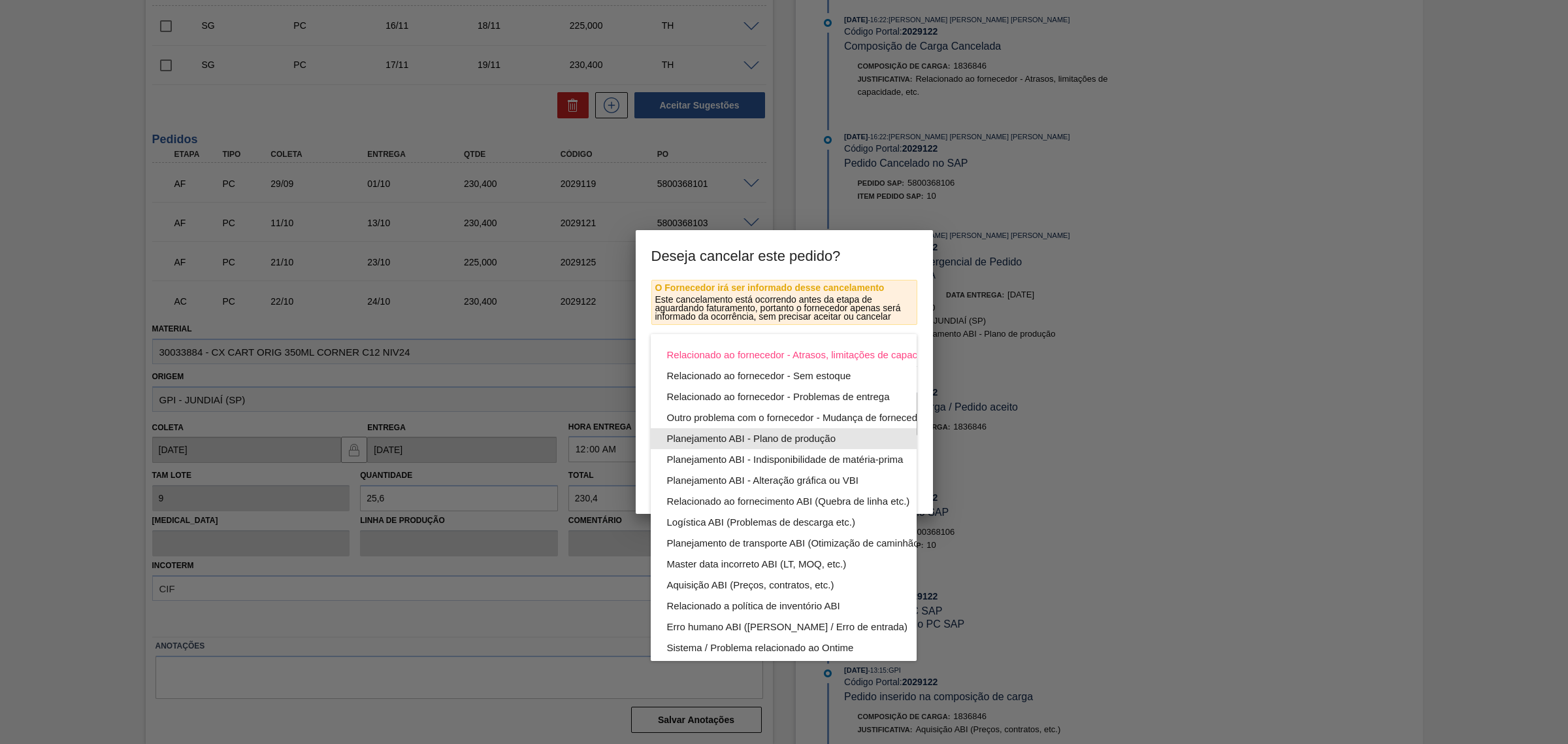
click at [858, 435] on div "Planejamento ABI - Plano de produção" at bounding box center [814, 439] width 296 height 21
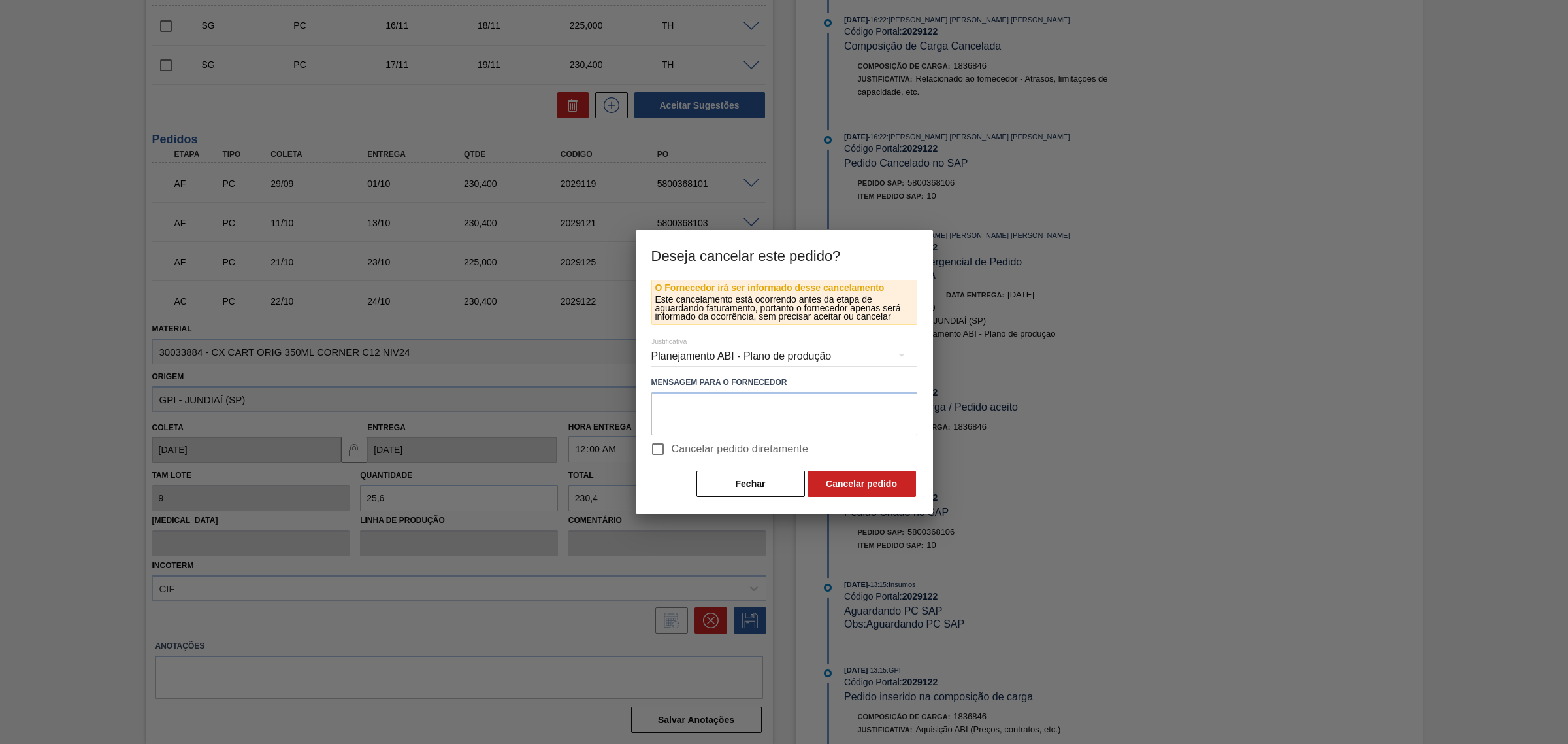
click at [688, 447] on span "Cancelar pedido diretamente" at bounding box center [740, 449] width 137 height 16
click at [672, 447] on input "Cancelar pedido diretamente" at bounding box center [657, 448] width 27 height 27
checkbox input "true"
click at [871, 481] on button "Cancelar pedido" at bounding box center [862, 483] width 109 height 26
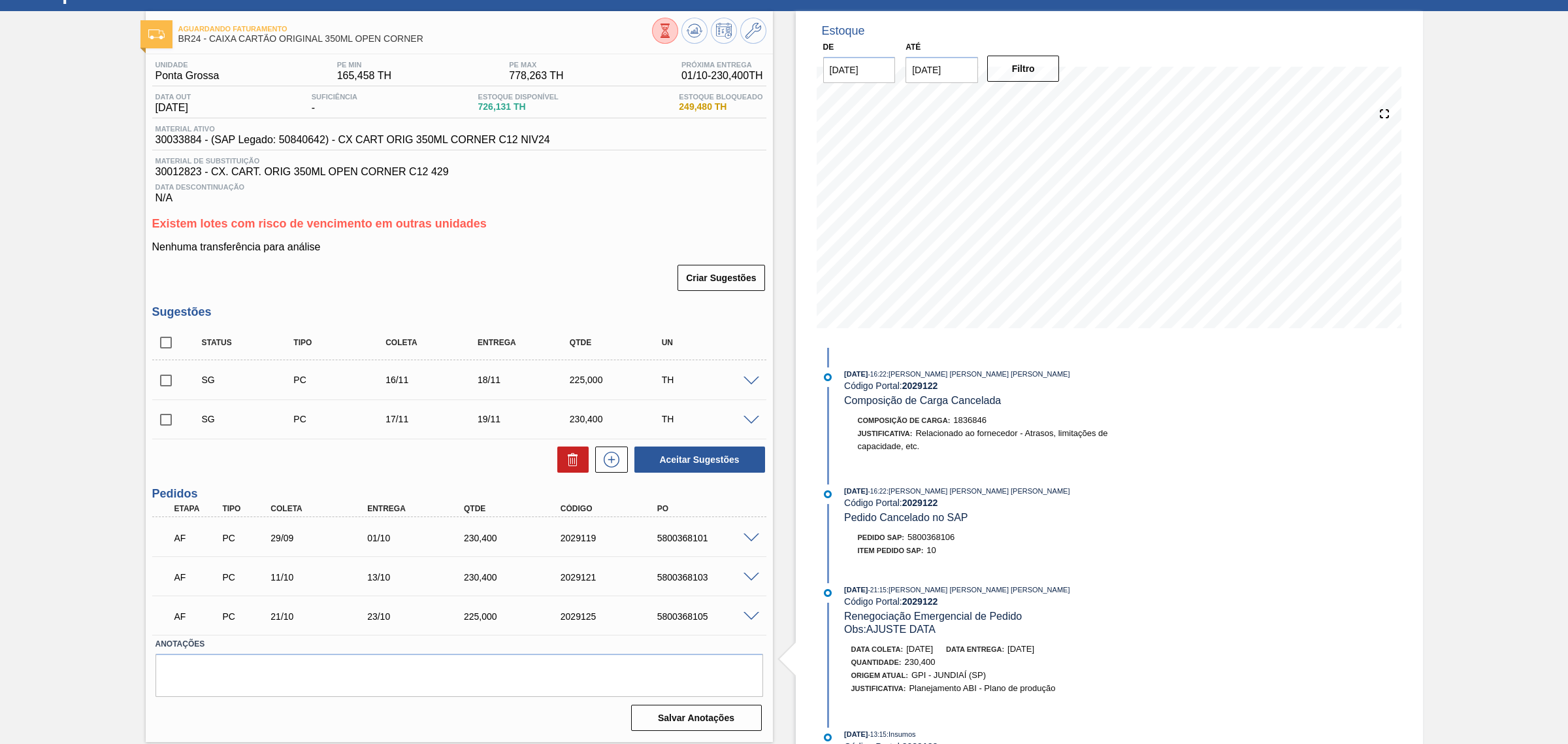
scroll to position [0, 0]
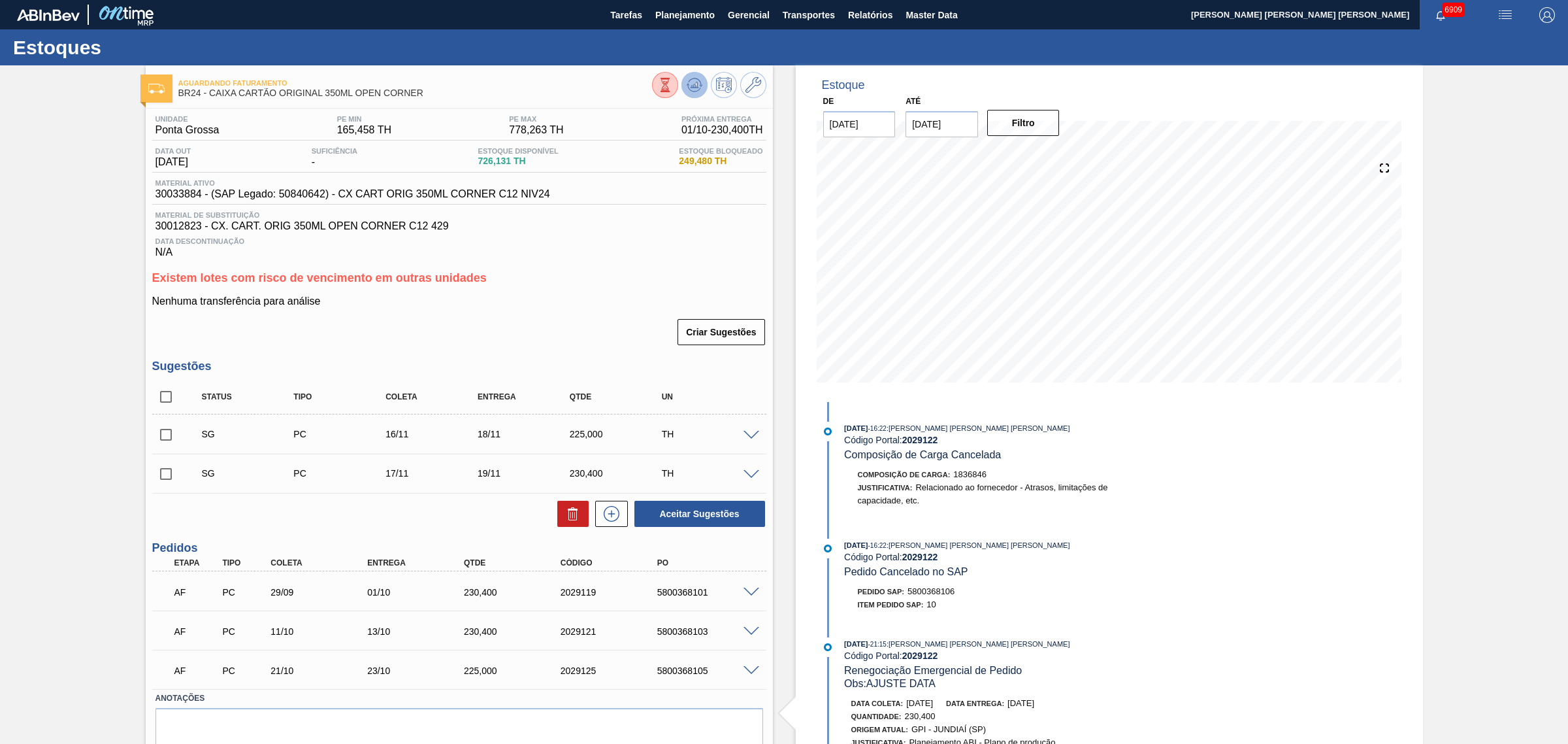
click at [688, 85] on icon at bounding box center [695, 85] width 16 height 16
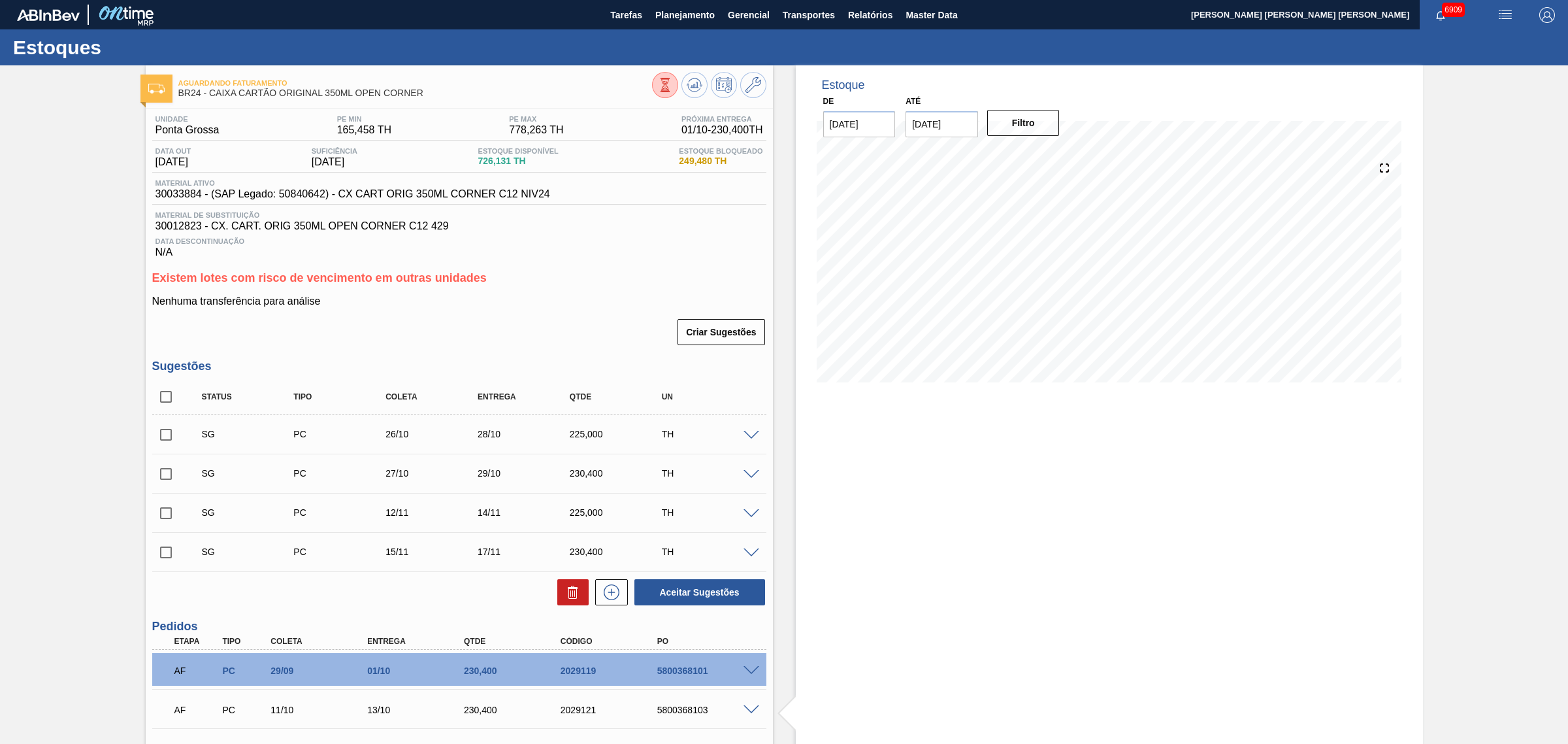
click at [164, 445] on input "checkbox" at bounding box center [166, 434] width 27 height 27
checkbox input "true"
click at [170, 478] on input "checkbox" at bounding box center [166, 473] width 27 height 27
checkbox input "true"
click at [167, 433] on input "checkbox" at bounding box center [166, 434] width 27 height 27
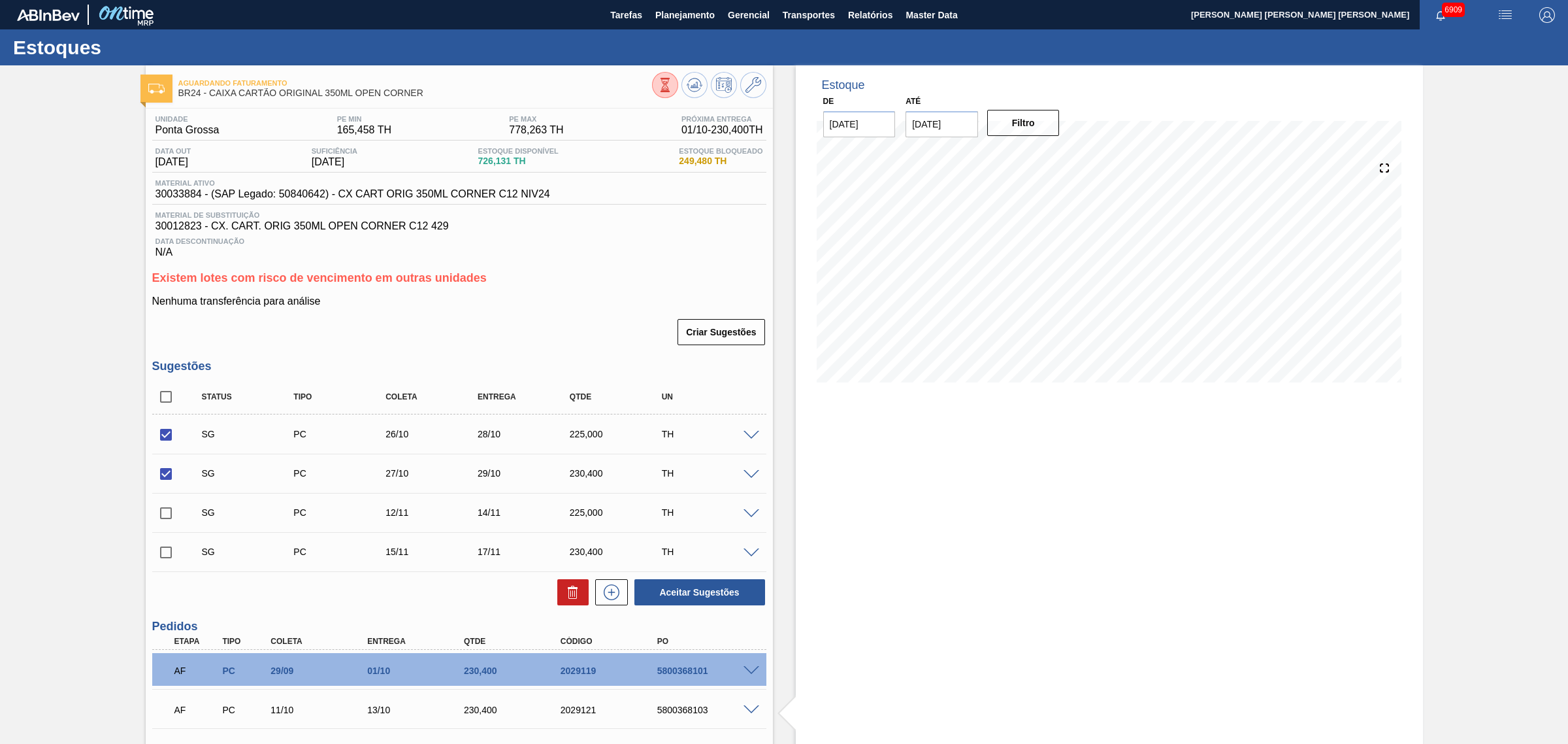
checkbox input "false"
click at [697, 590] on button "Aceitar Sugestões" at bounding box center [699, 592] width 131 height 26
checkbox input "false"
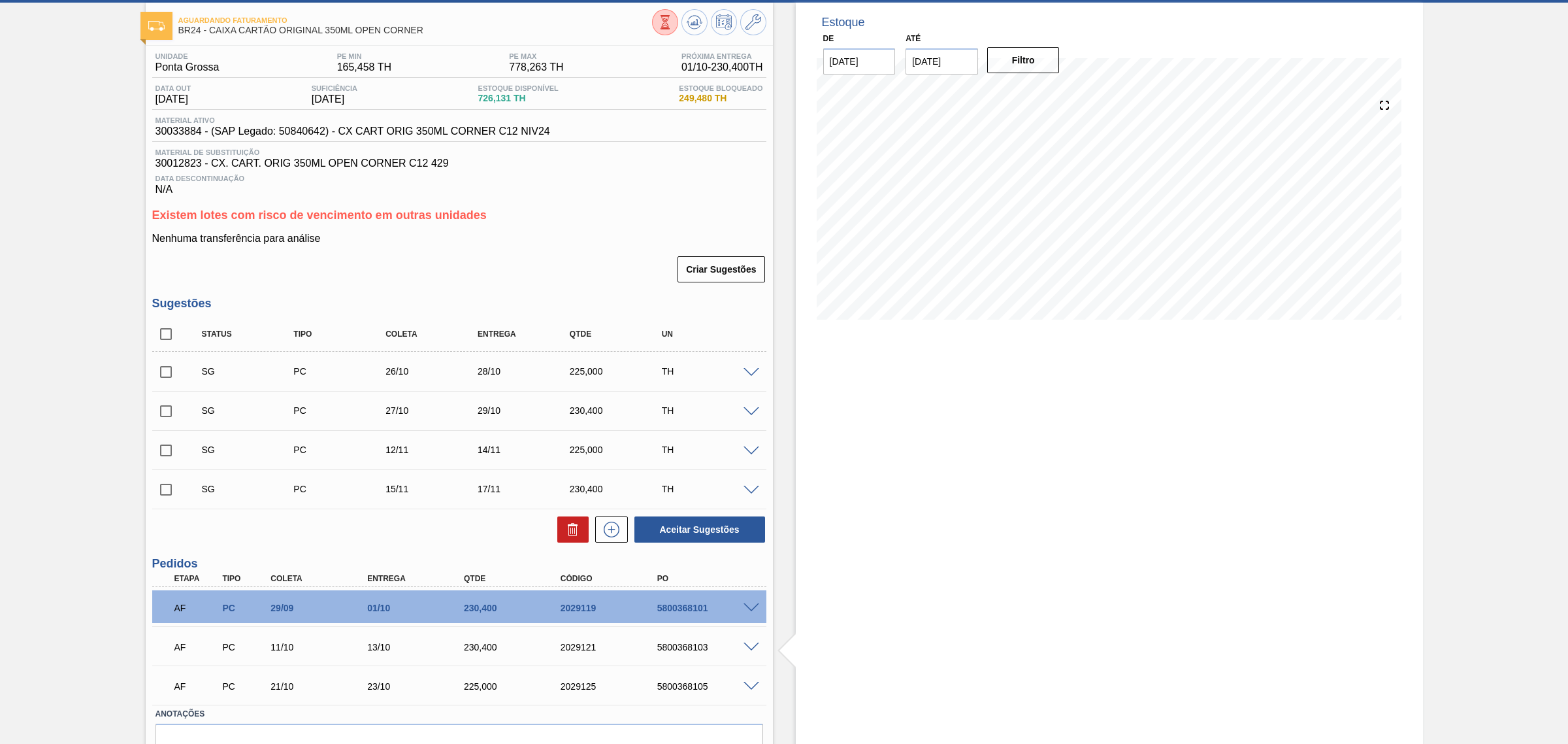
scroll to position [132, 0]
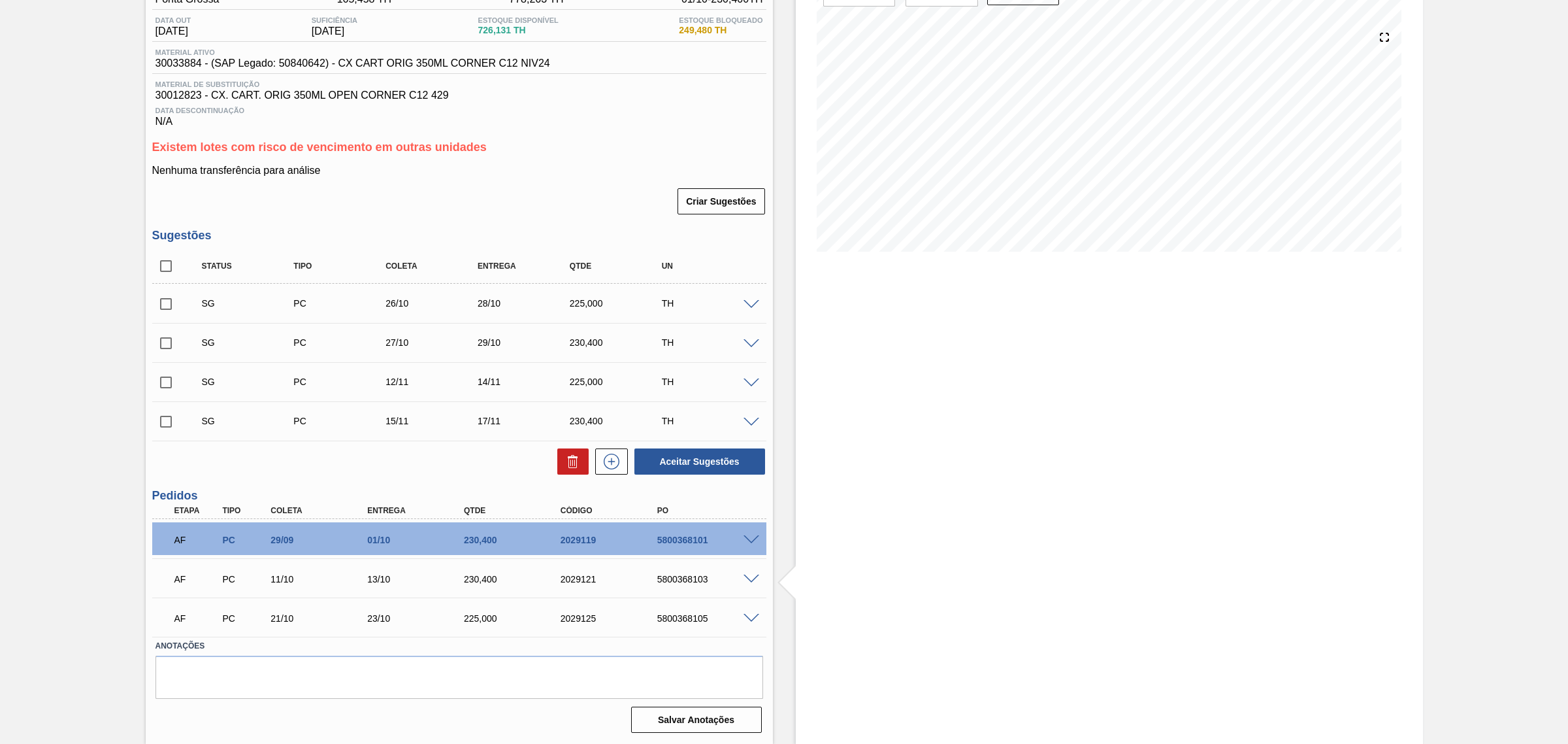
click at [170, 340] on input "checkbox" at bounding box center [166, 342] width 27 height 27
click at [698, 454] on button "Aceitar Sugestões" at bounding box center [699, 461] width 131 height 26
checkbox input "false"
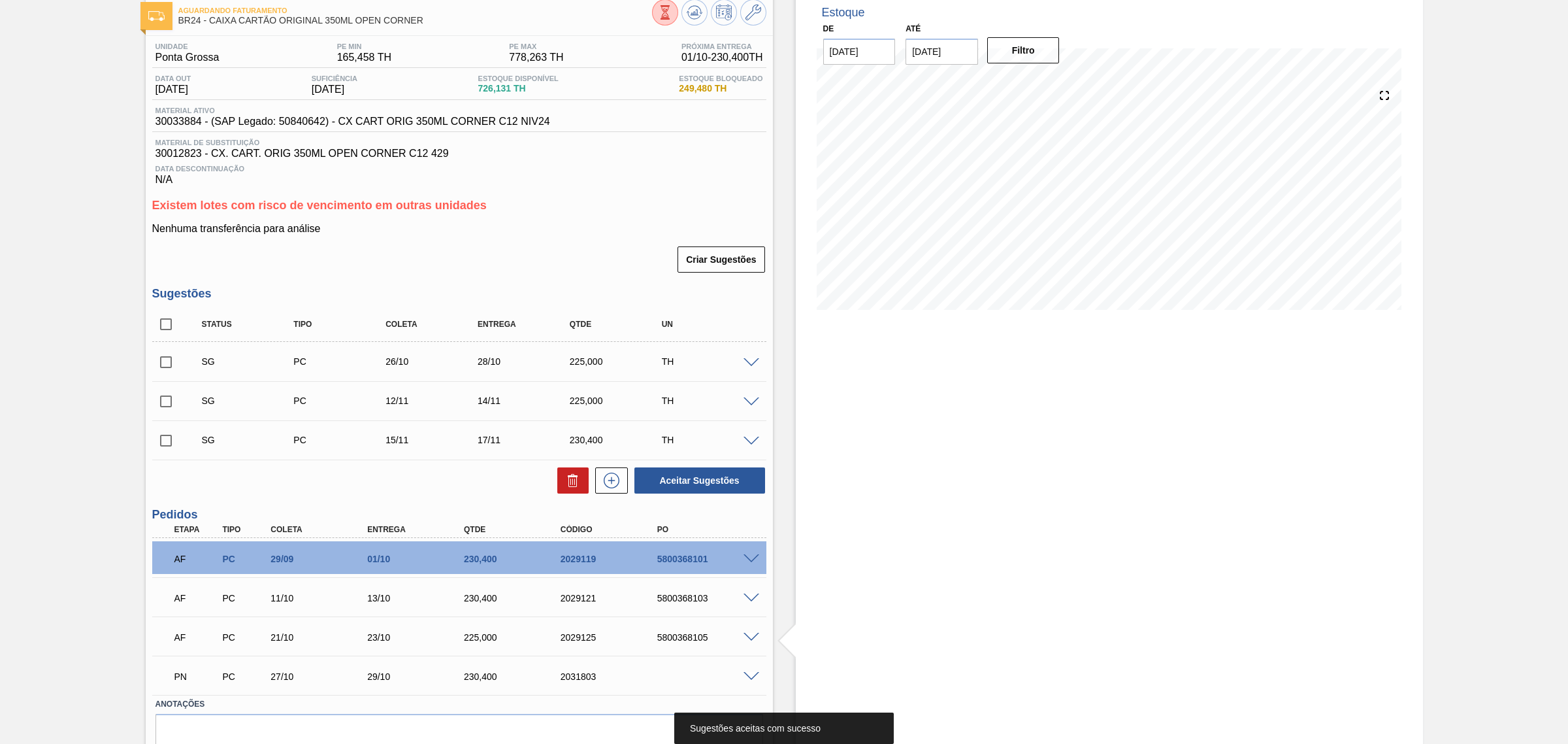
scroll to position [0, 0]
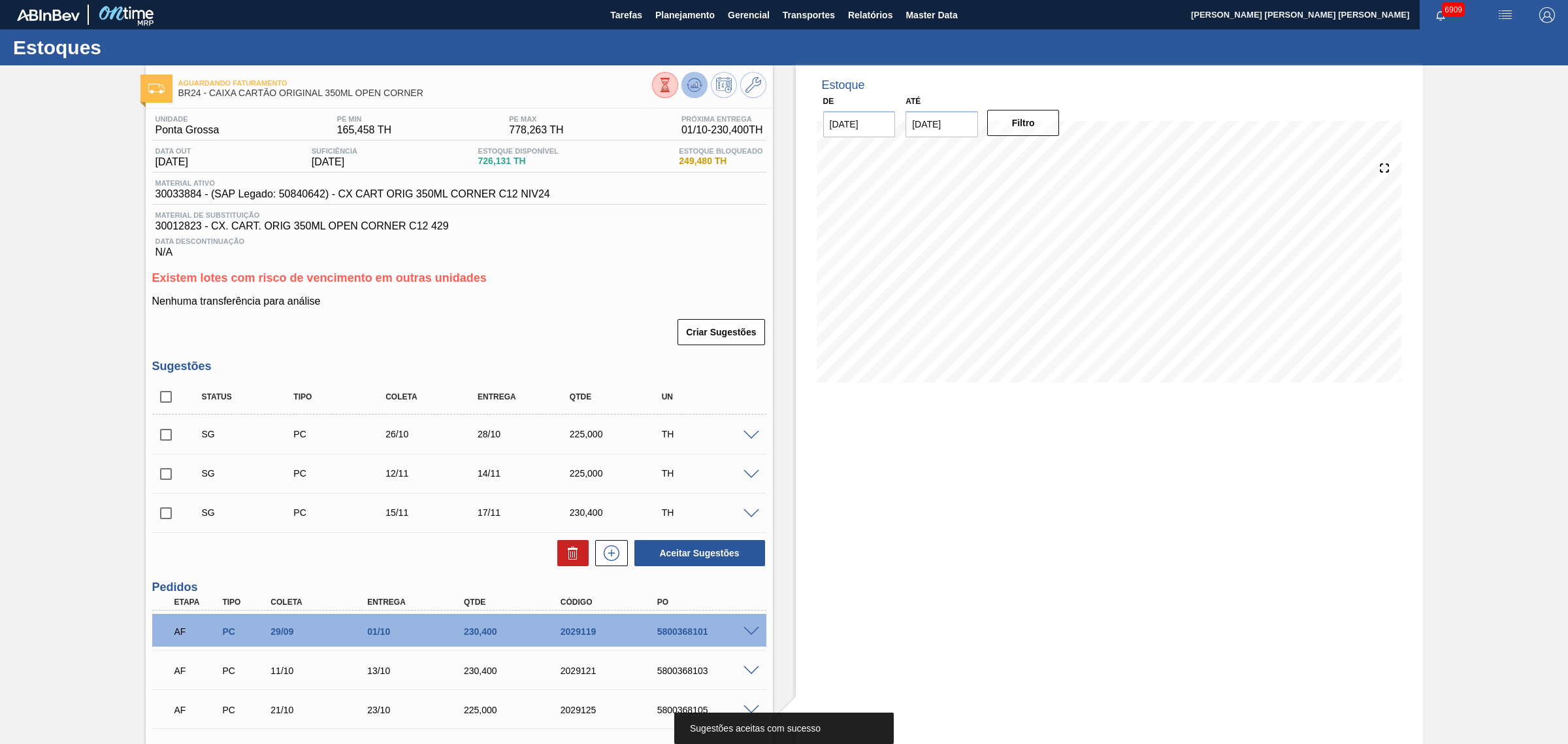
click at [698, 75] on button at bounding box center [695, 85] width 26 height 26
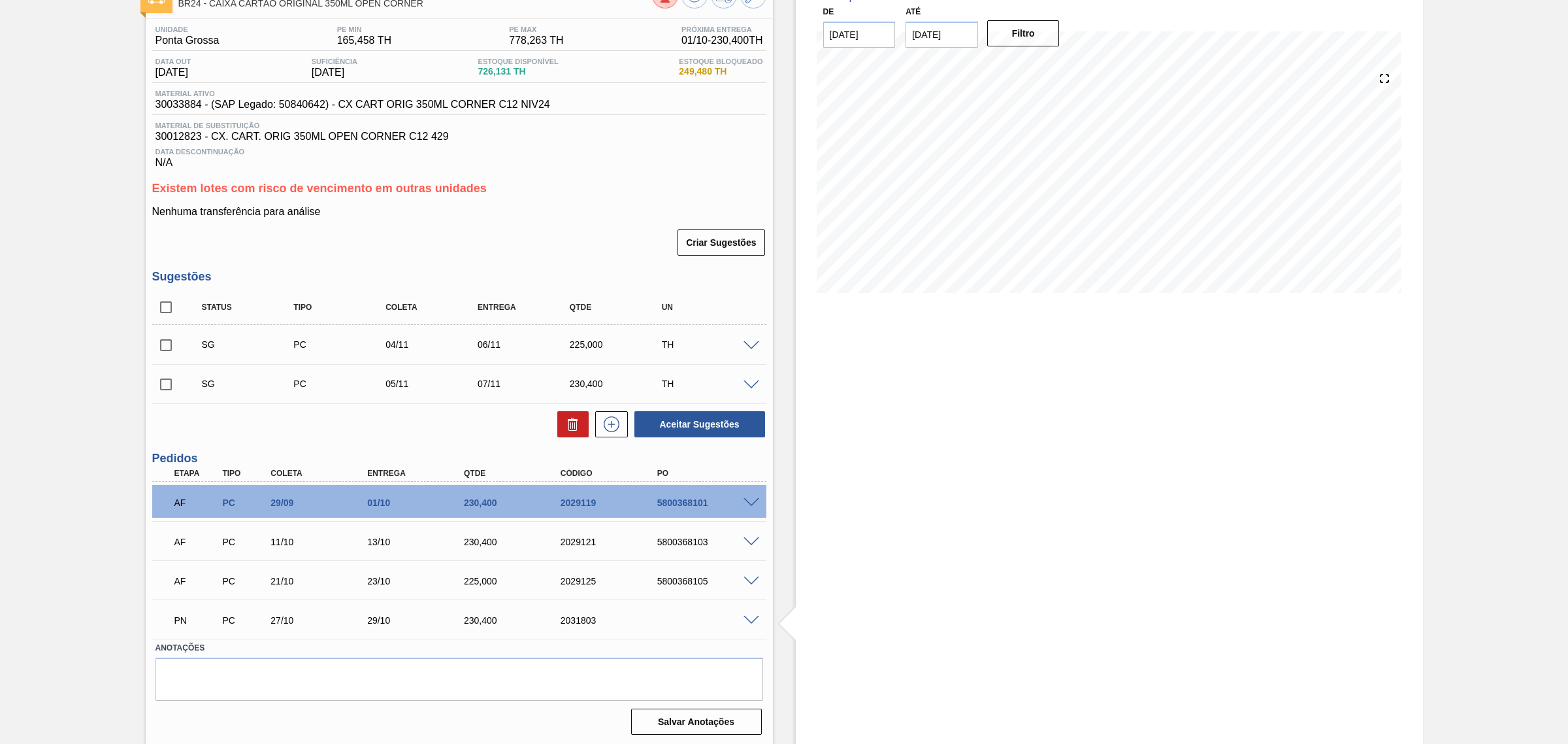
scroll to position [94, 0]
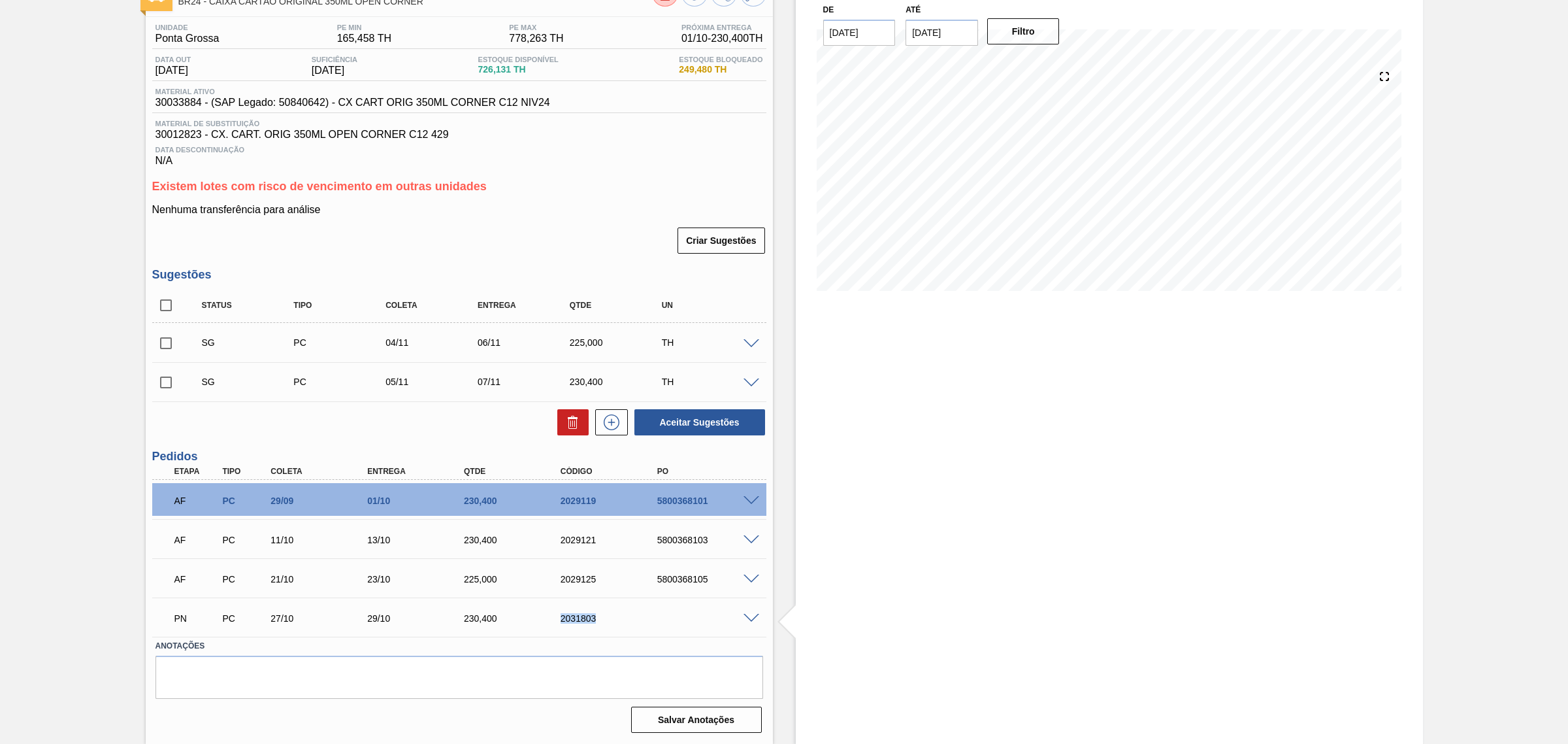
drag, startPoint x: 551, startPoint y: 618, endPoint x: 604, endPoint y: 622, distance: 53.2
click at [604, 622] on div "2031803" at bounding box center [600, 619] width 96 height 11
click at [172, 380] on input "checkbox" at bounding box center [166, 382] width 27 height 27
click at [660, 422] on button "Aceitar Sugestões" at bounding box center [699, 422] width 131 height 26
checkbox input "false"
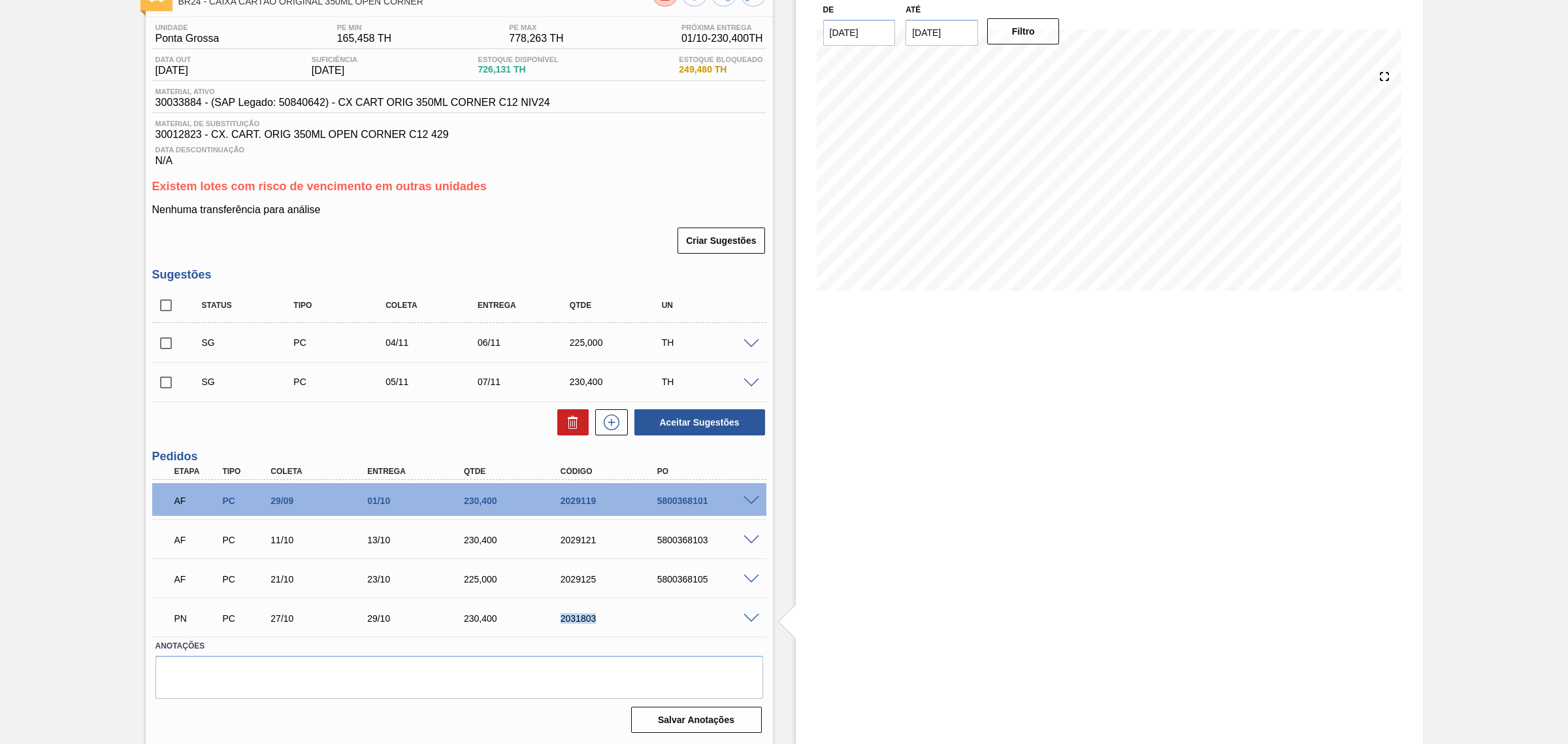
click at [168, 385] on input "checkbox" at bounding box center [166, 382] width 27 height 27
click at [697, 419] on button "Aceitar Sugestões" at bounding box center [699, 422] width 131 height 26
checkbox input "false"
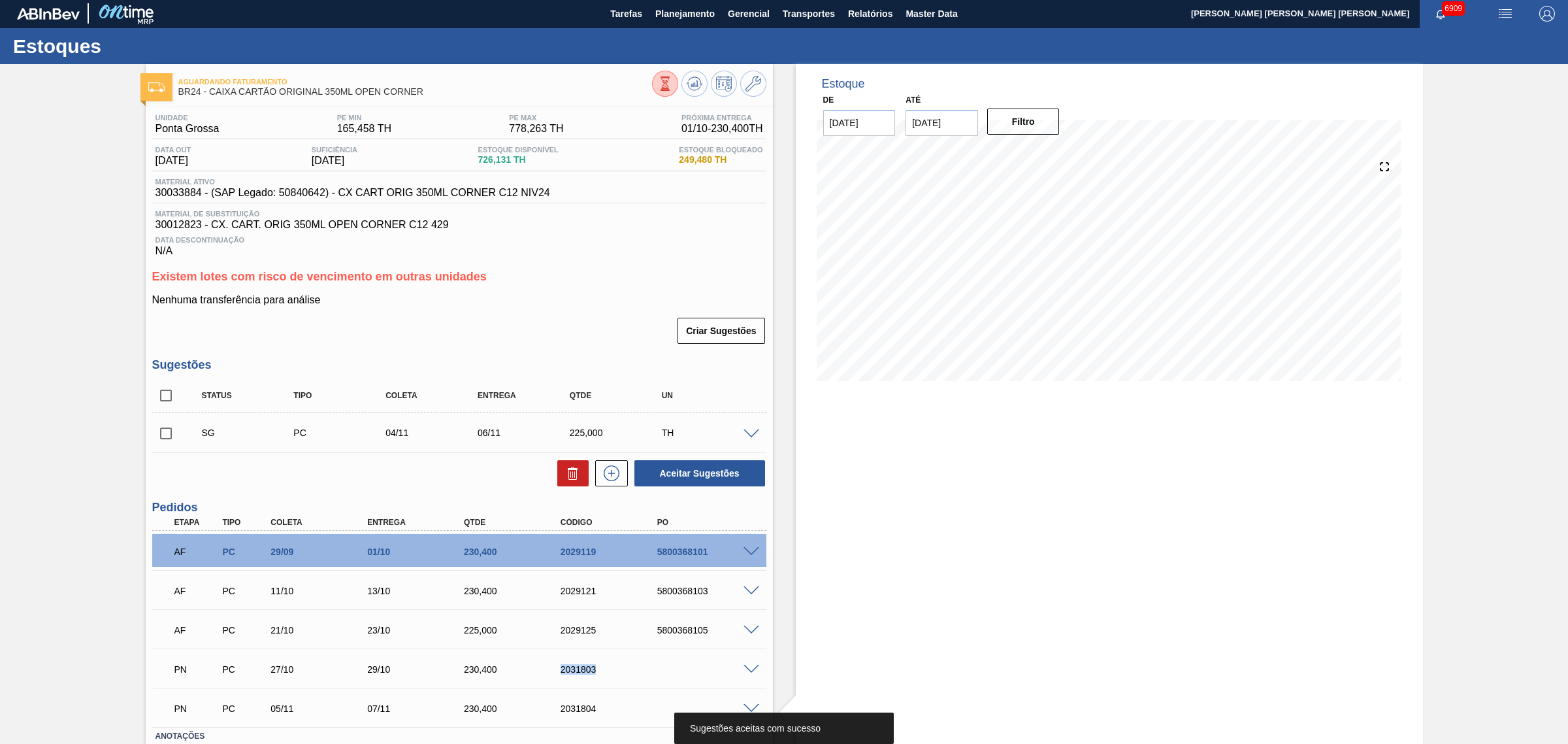
scroll to position [0, 0]
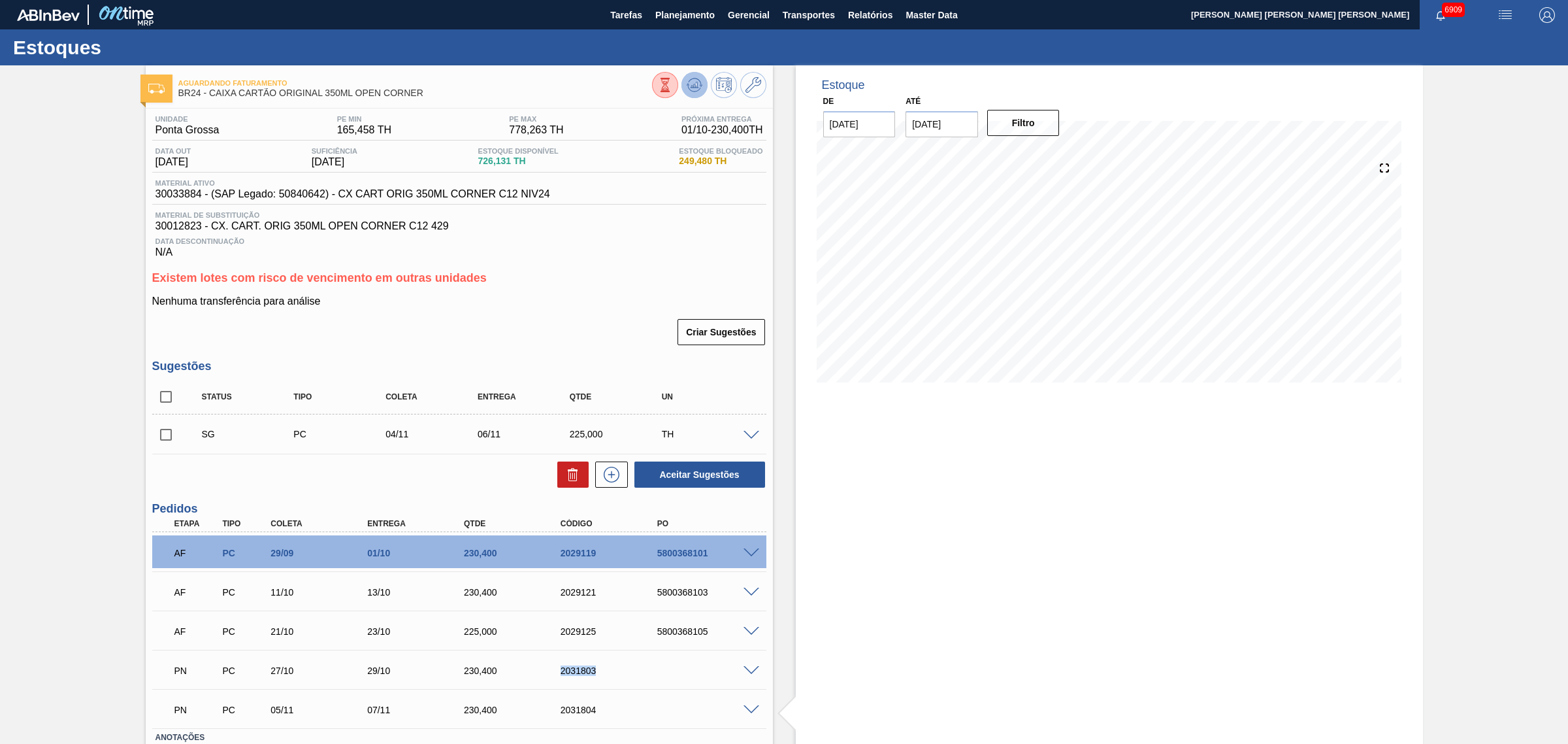
click at [703, 82] on button at bounding box center [695, 85] width 26 height 26
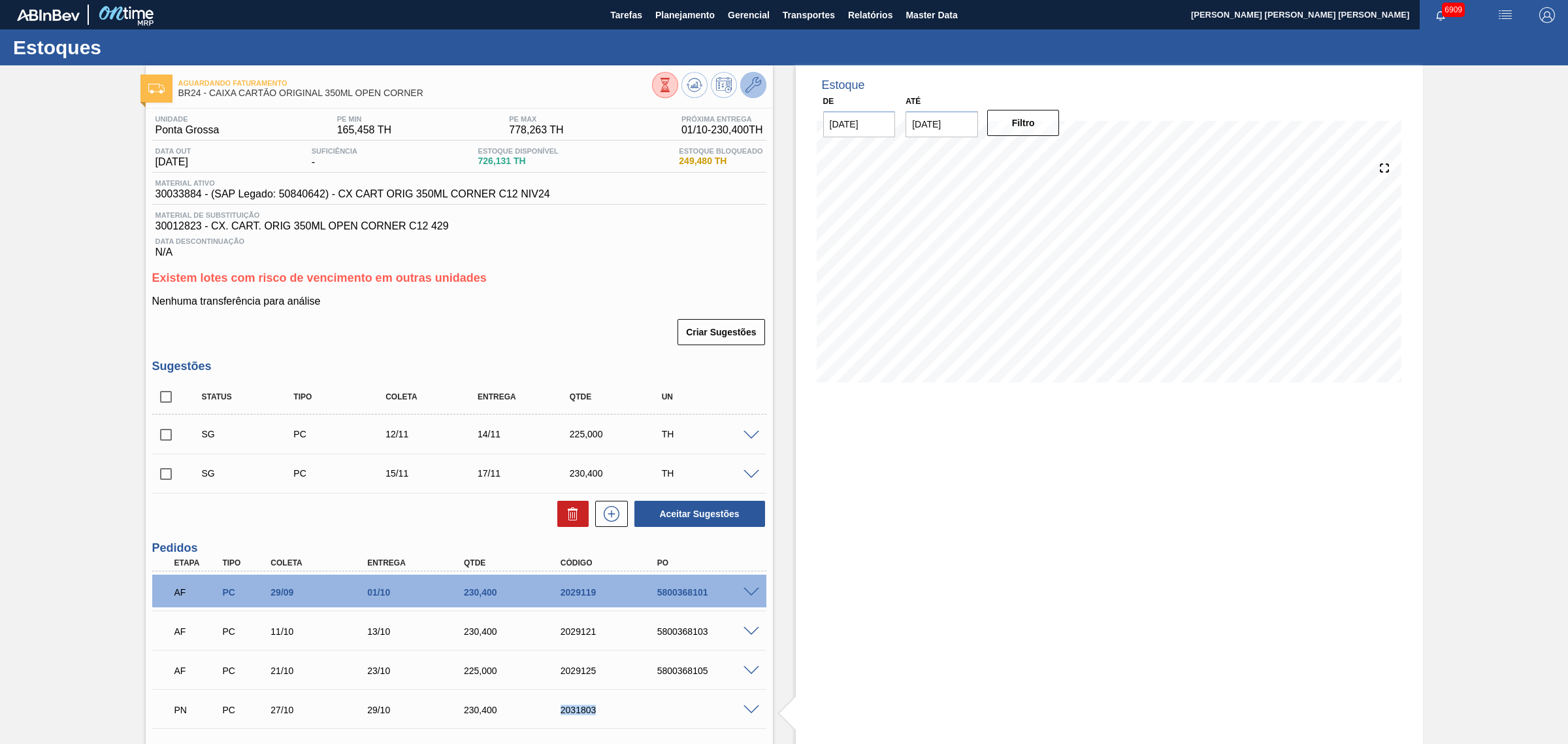
click at [745, 78] on icon at bounding box center [753, 85] width 16 height 16
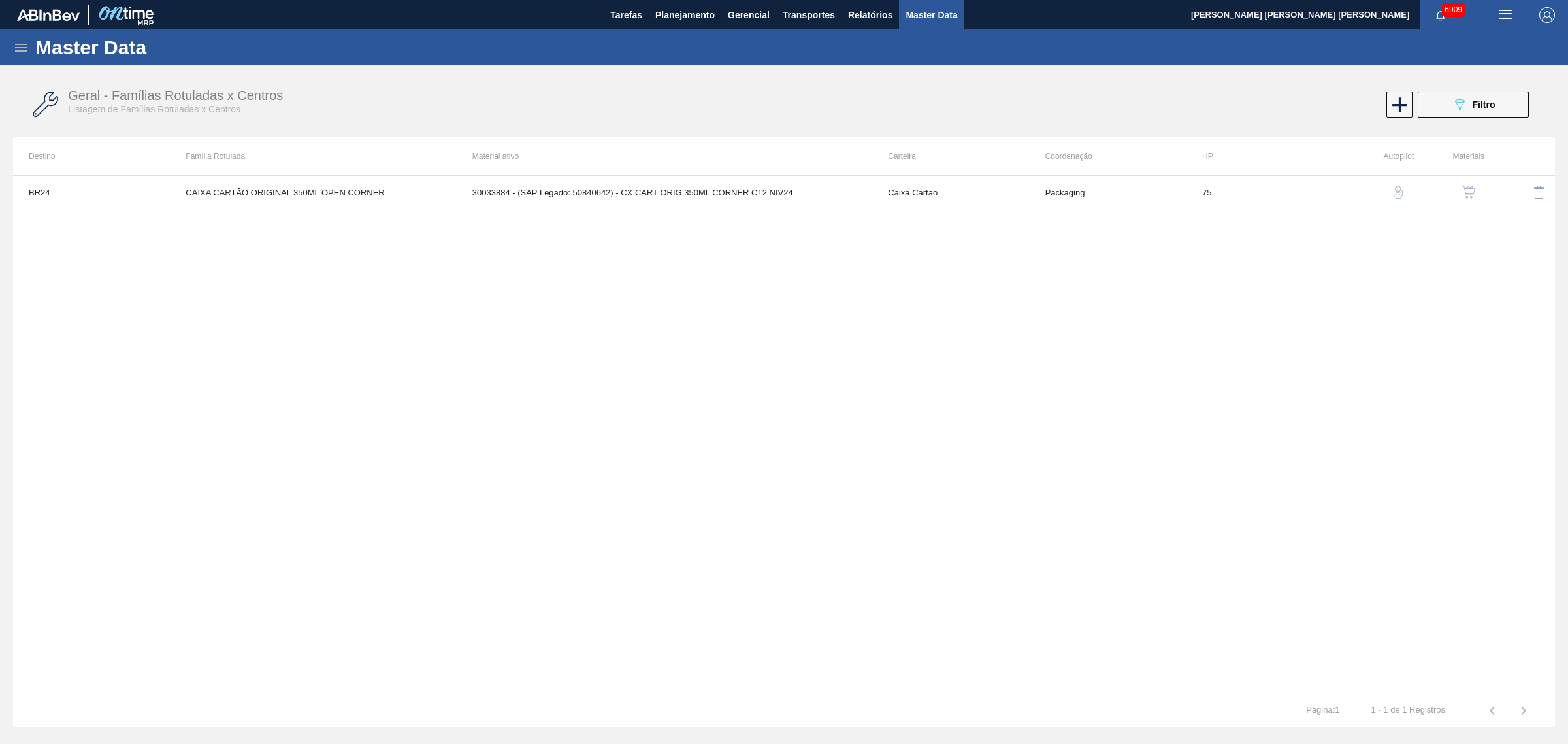
click at [1466, 186] on img "button" at bounding box center [1468, 192] width 13 height 13
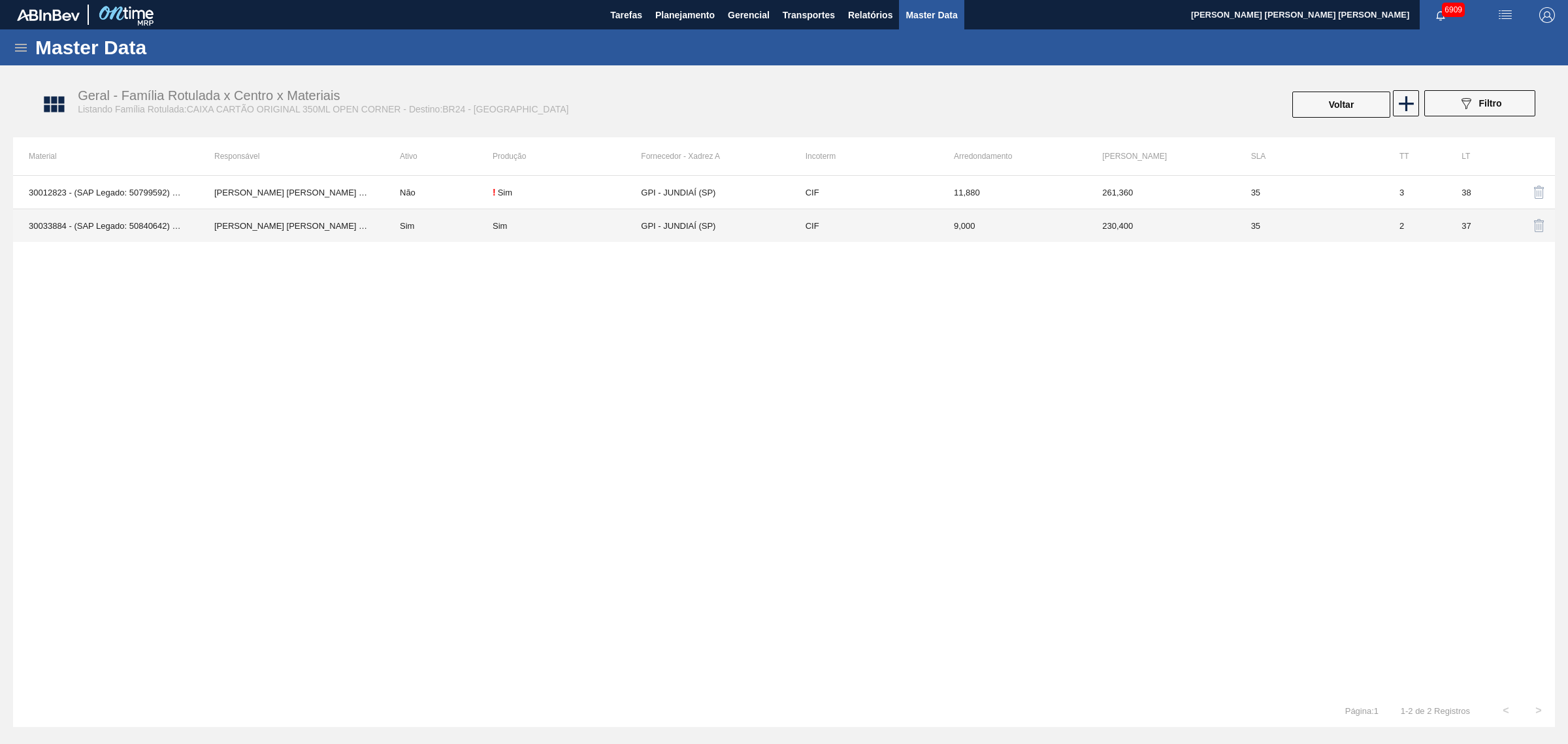
click at [501, 226] on div "Sim" at bounding box center [500, 225] width 14 height 10
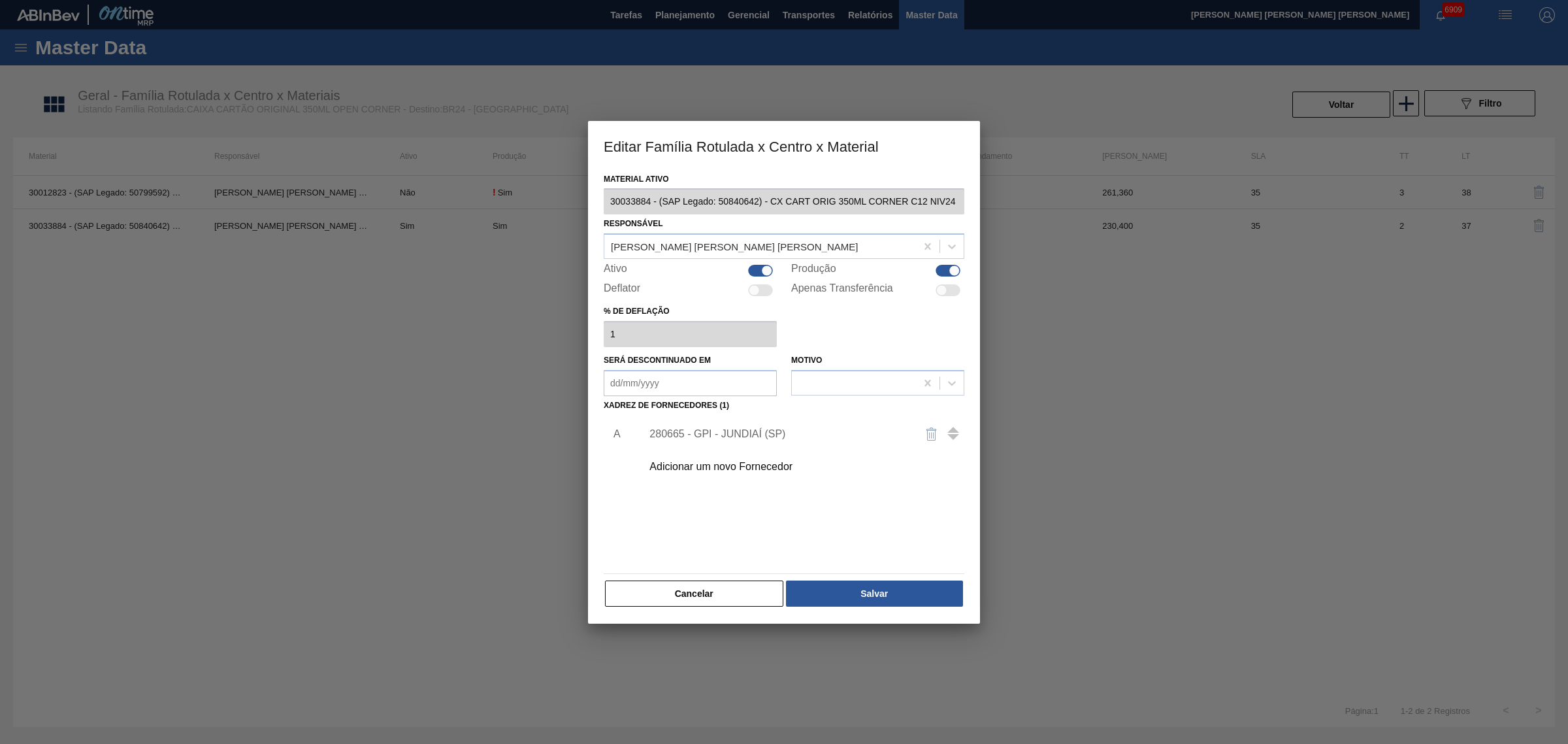
click at [727, 432] on div "280665 - GPI - JUNDIAÍ (SP)" at bounding box center [777, 433] width 256 height 11
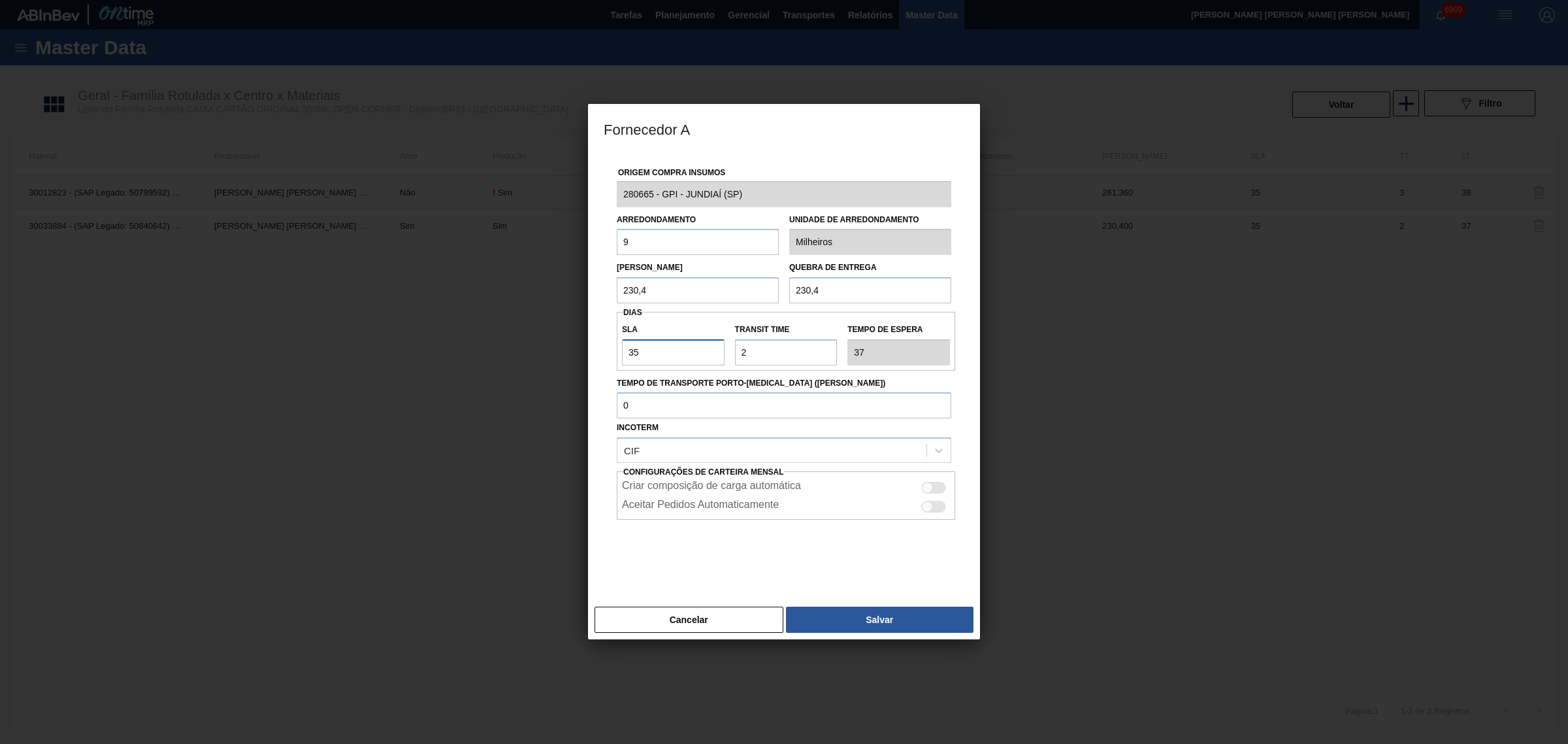
click at [661, 354] on input "35" at bounding box center [673, 353] width 103 height 26
type input "3"
type input "5"
type input "30"
type input "32"
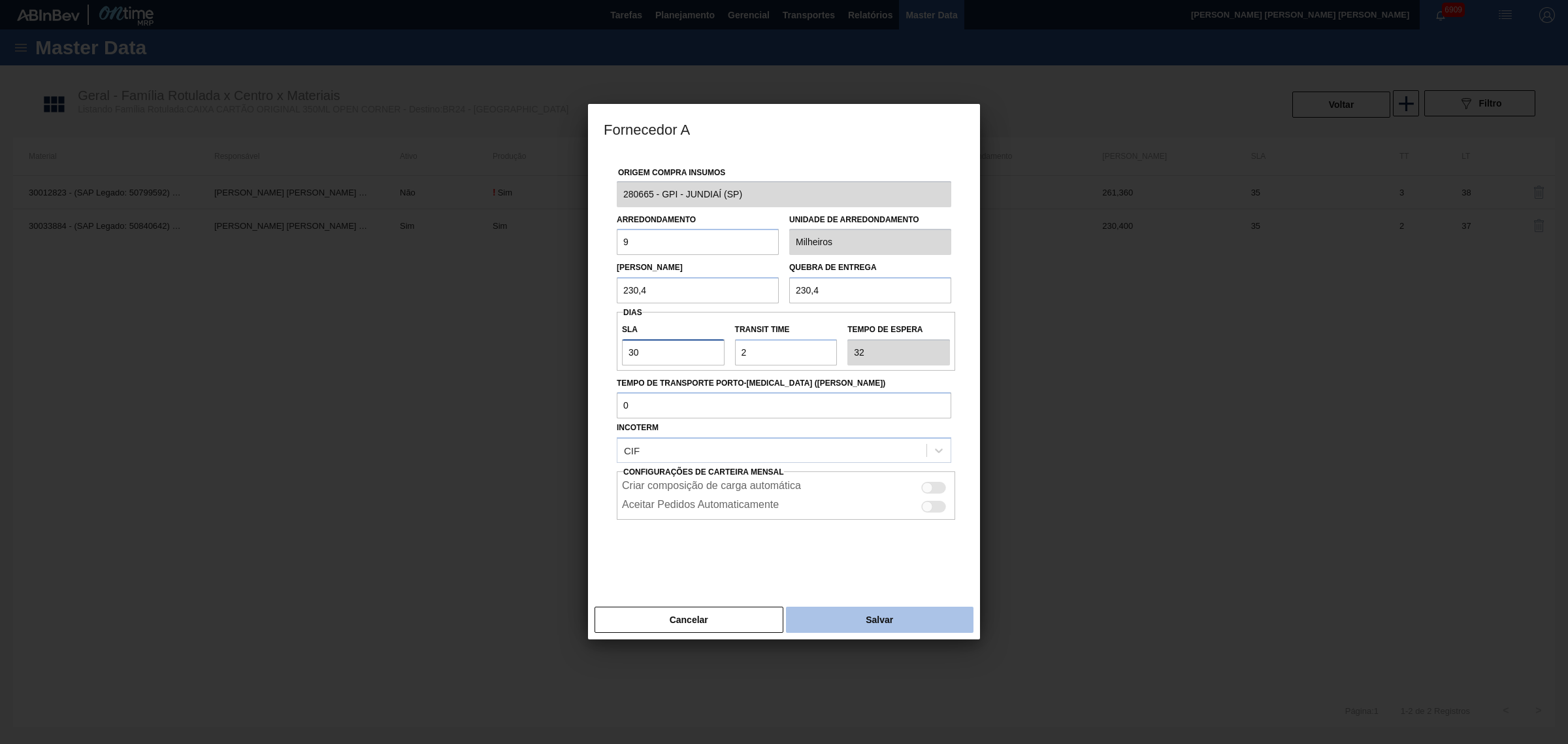
type input "30"
click at [873, 612] on button "Salvar" at bounding box center [880, 619] width 188 height 26
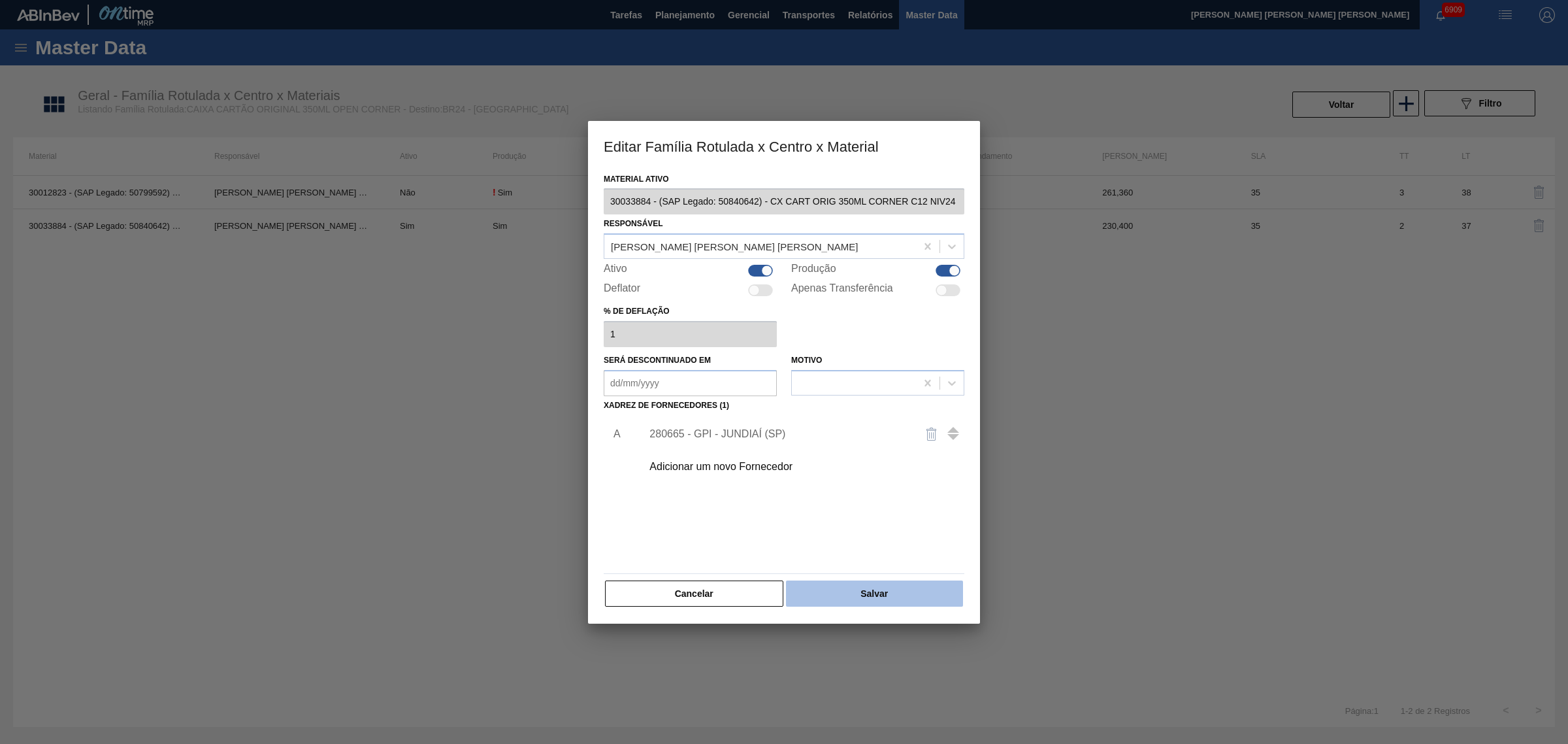
click at [893, 586] on button "Salvar" at bounding box center [874, 593] width 177 height 26
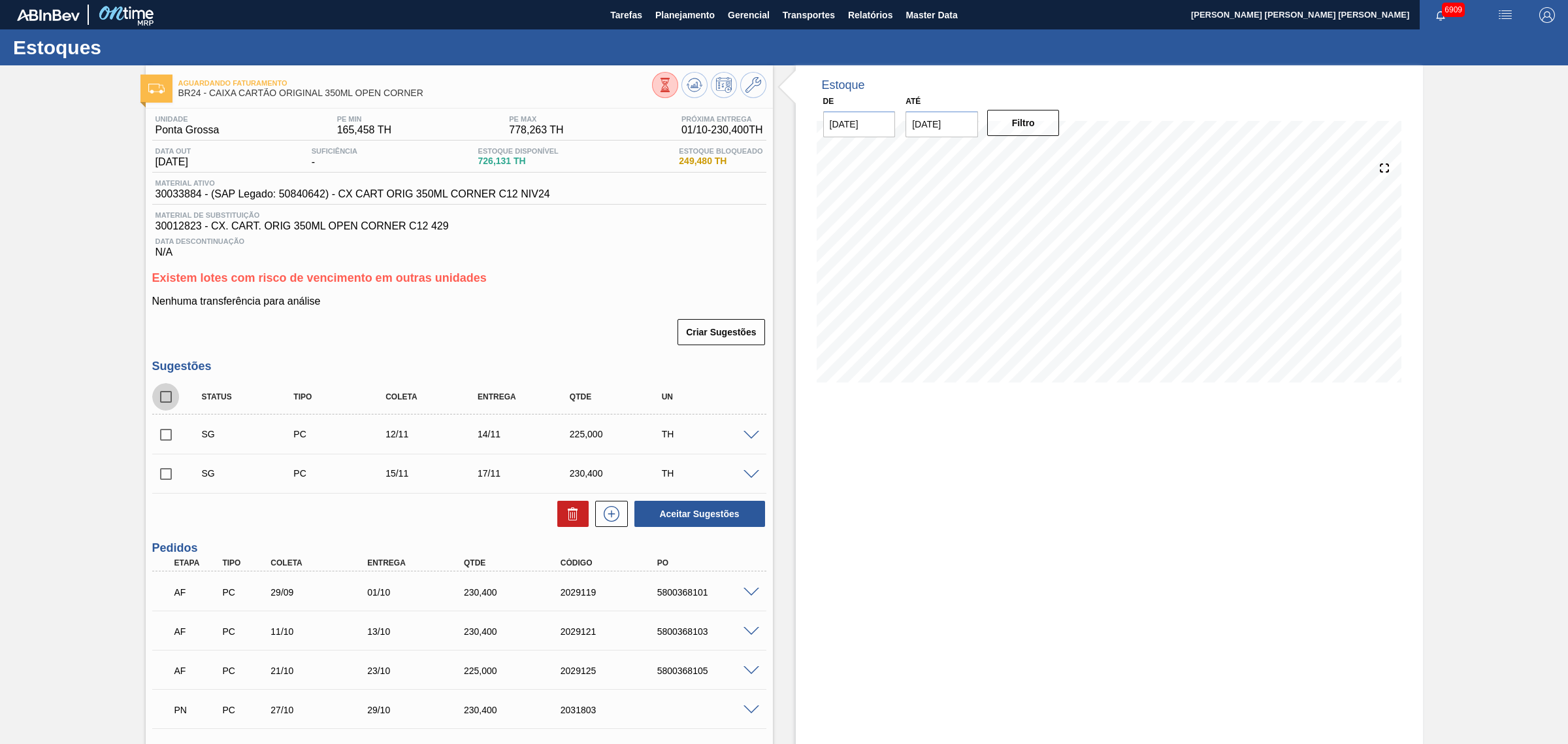
click at [163, 397] on input "checkbox" at bounding box center [166, 397] width 27 height 27
checkbox input "true"
click at [565, 512] on icon at bounding box center [573, 514] width 16 height 16
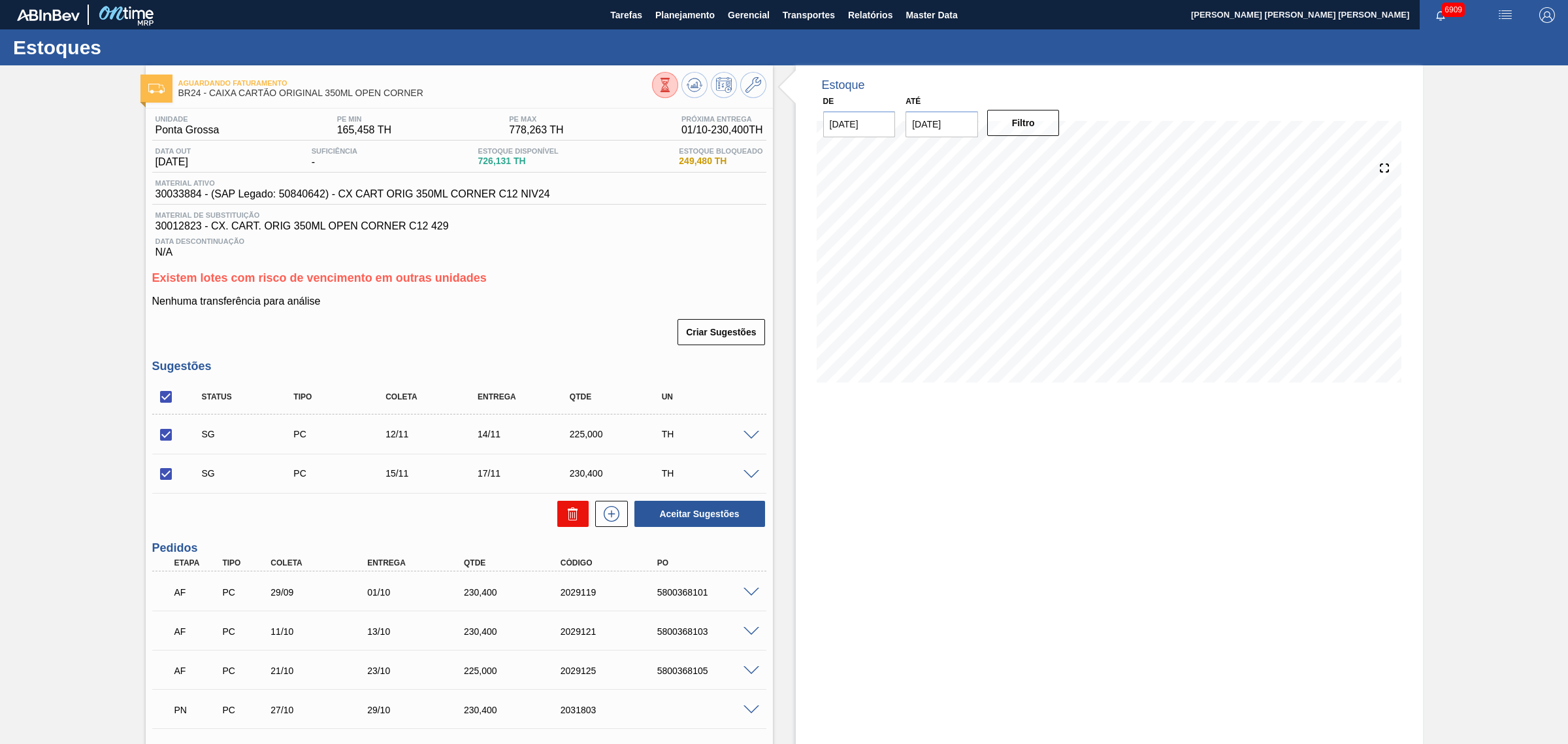
checkbox input "false"
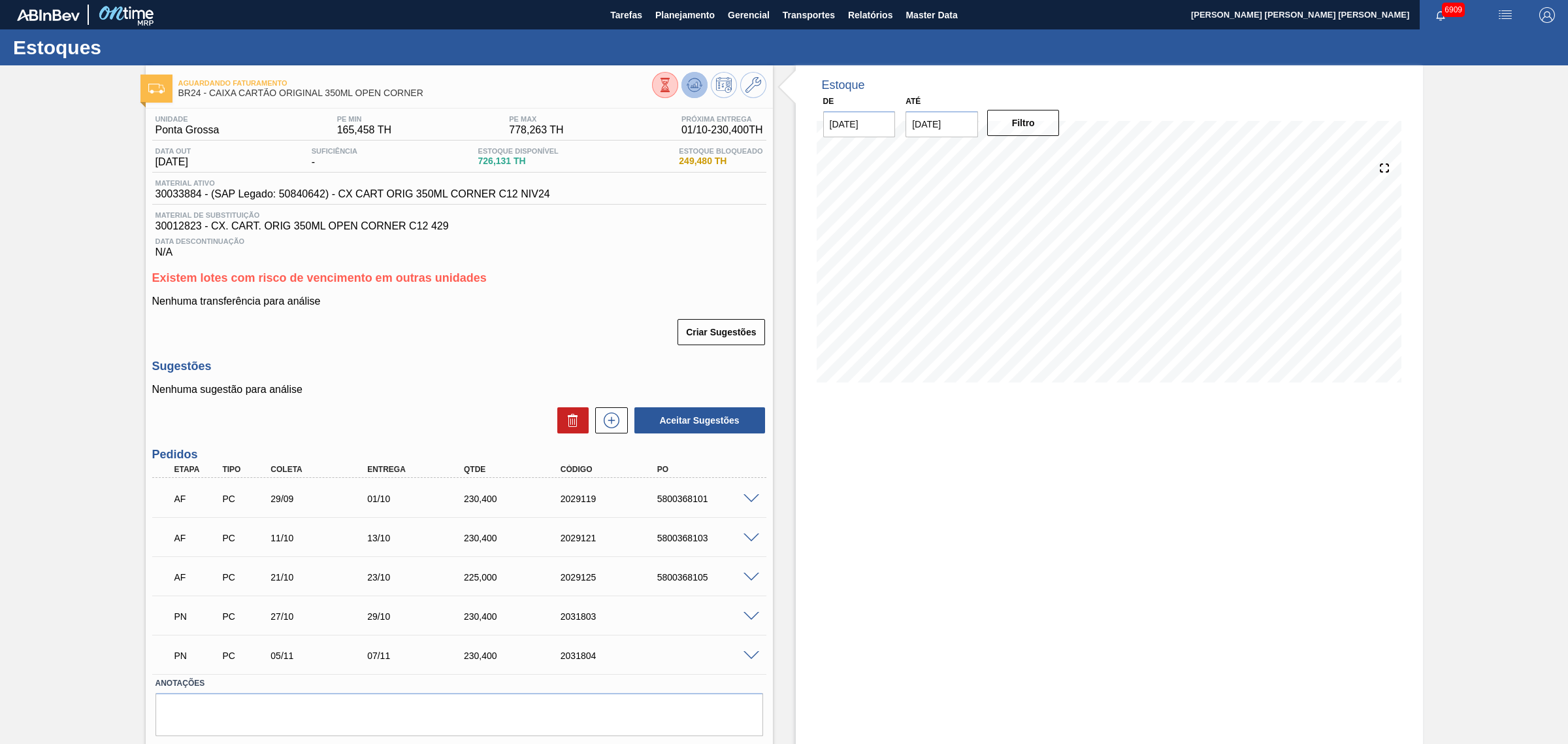
click at [700, 86] on icon at bounding box center [700, 86] width 3 height 2
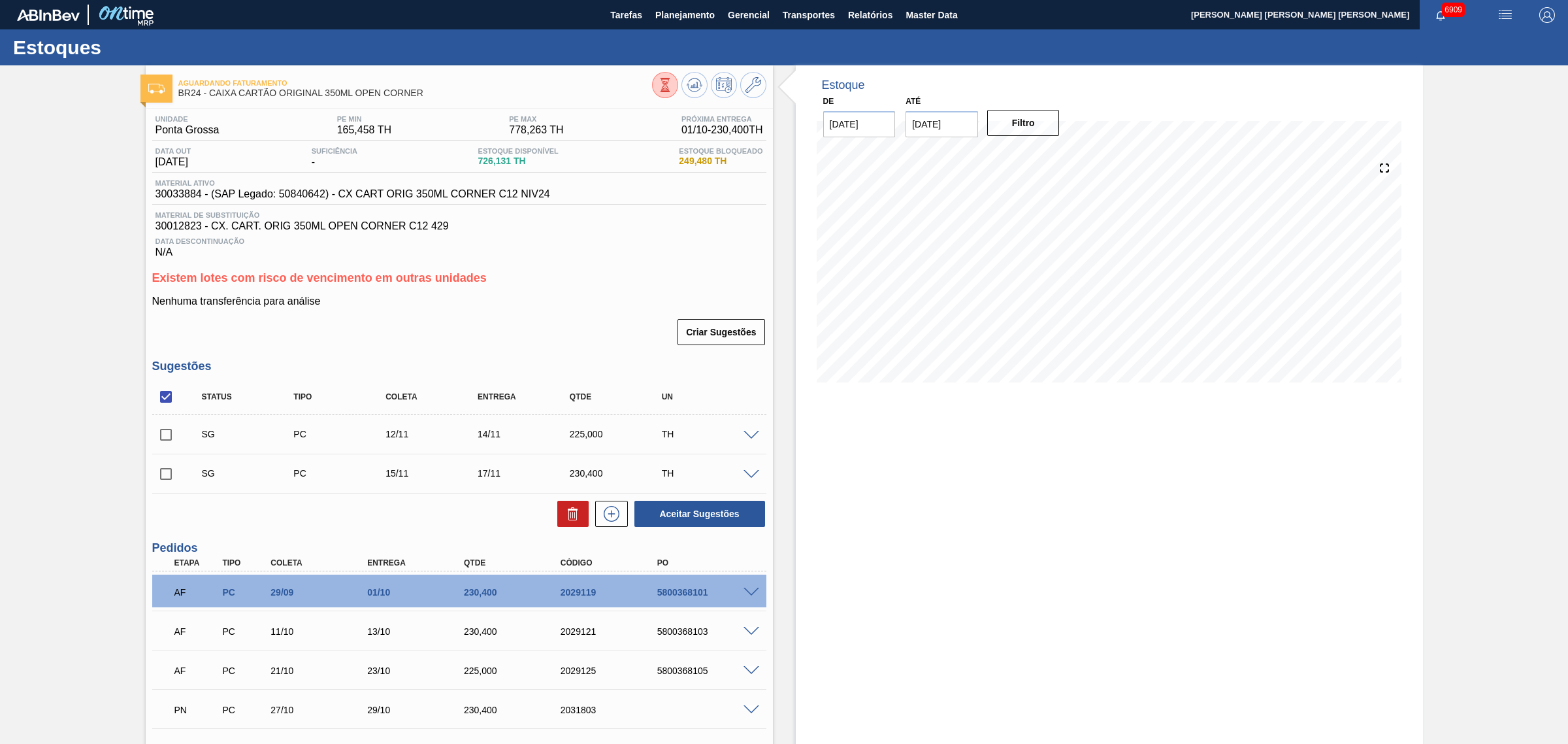
click at [158, 405] on input "checkbox" at bounding box center [166, 397] width 27 height 27
checkbox input "true"
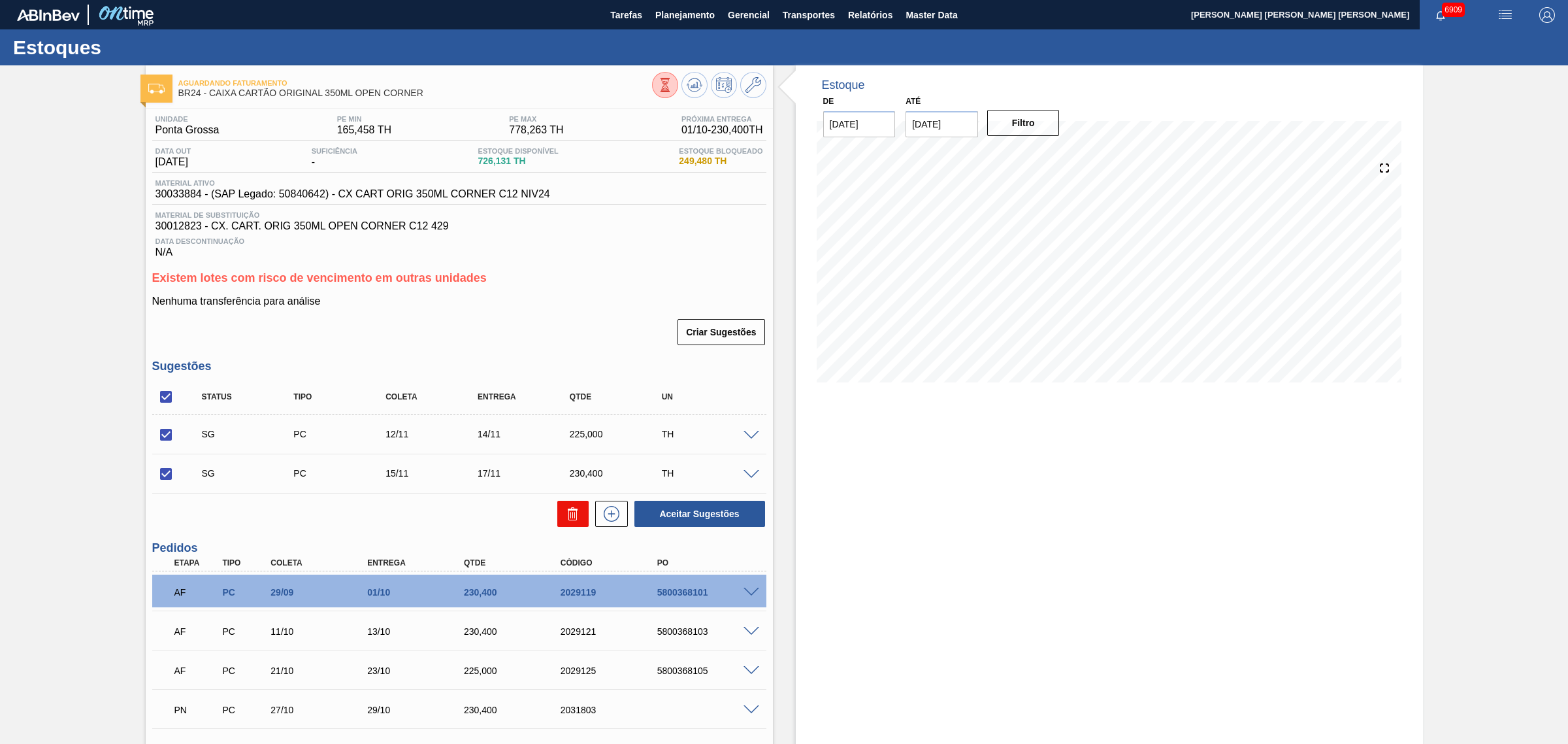
click at [570, 521] on icon at bounding box center [573, 514] width 16 height 16
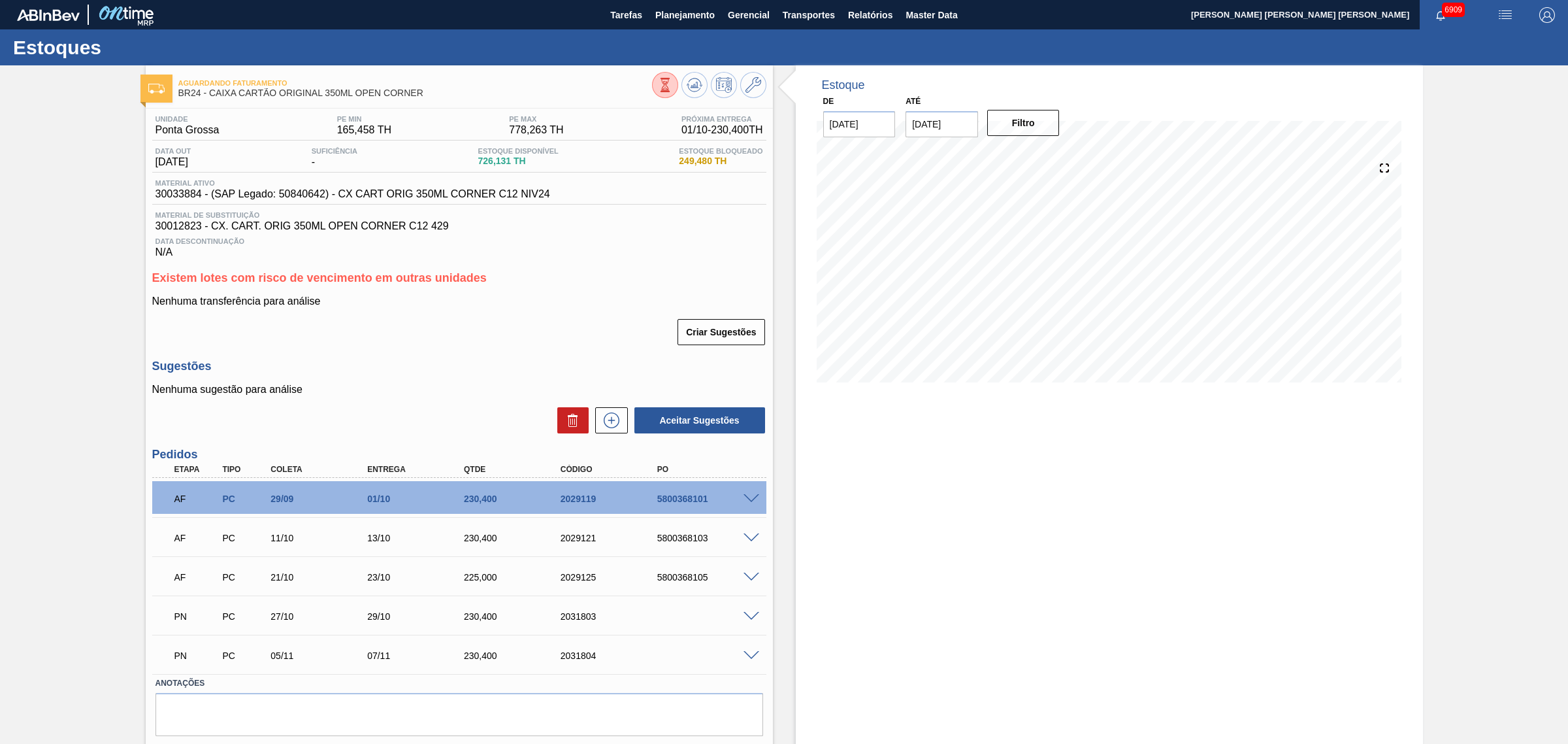
click at [998, 465] on div "Estoque De [DATE] Até [DATE] Filtro 09/10 Projeção de Estoque 273.198 [DOMAIN_N…" at bounding box center [1108, 423] width 627 height 716
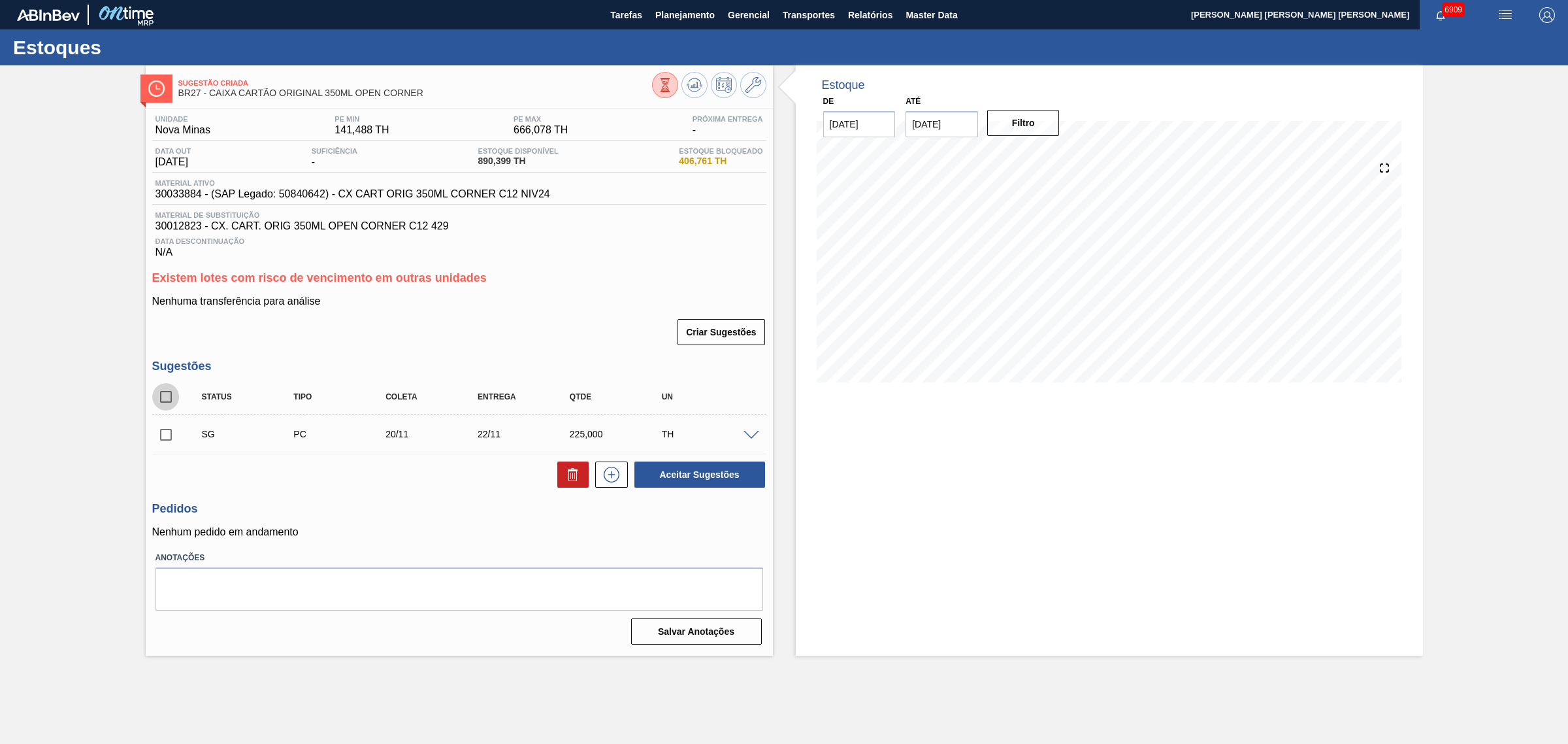
click at [167, 404] on input "checkbox" at bounding box center [166, 397] width 27 height 27
checkbox input "true"
click at [575, 487] on button at bounding box center [573, 475] width 32 height 26
checkbox input "false"
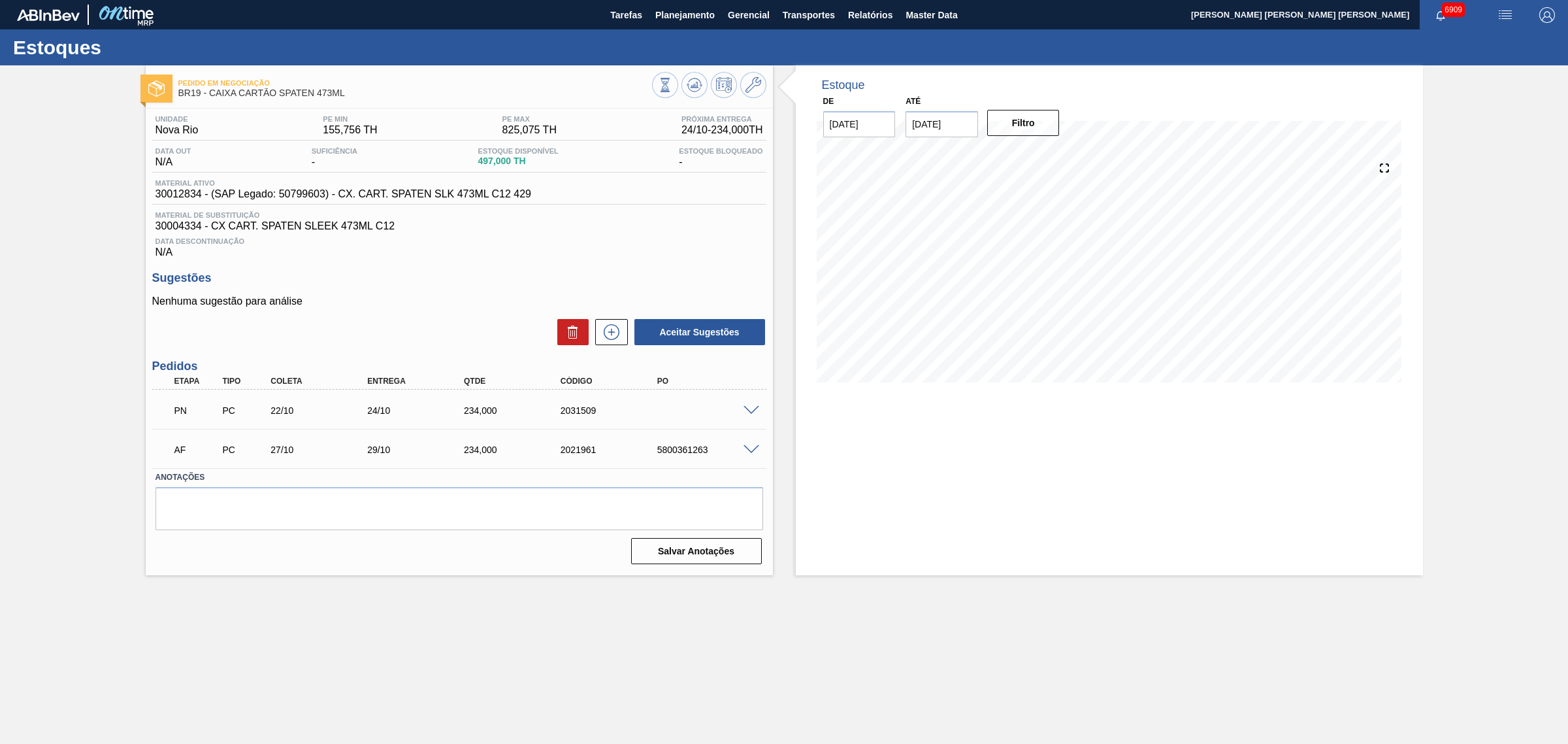
click at [756, 416] on span at bounding box center [752, 411] width 16 height 10
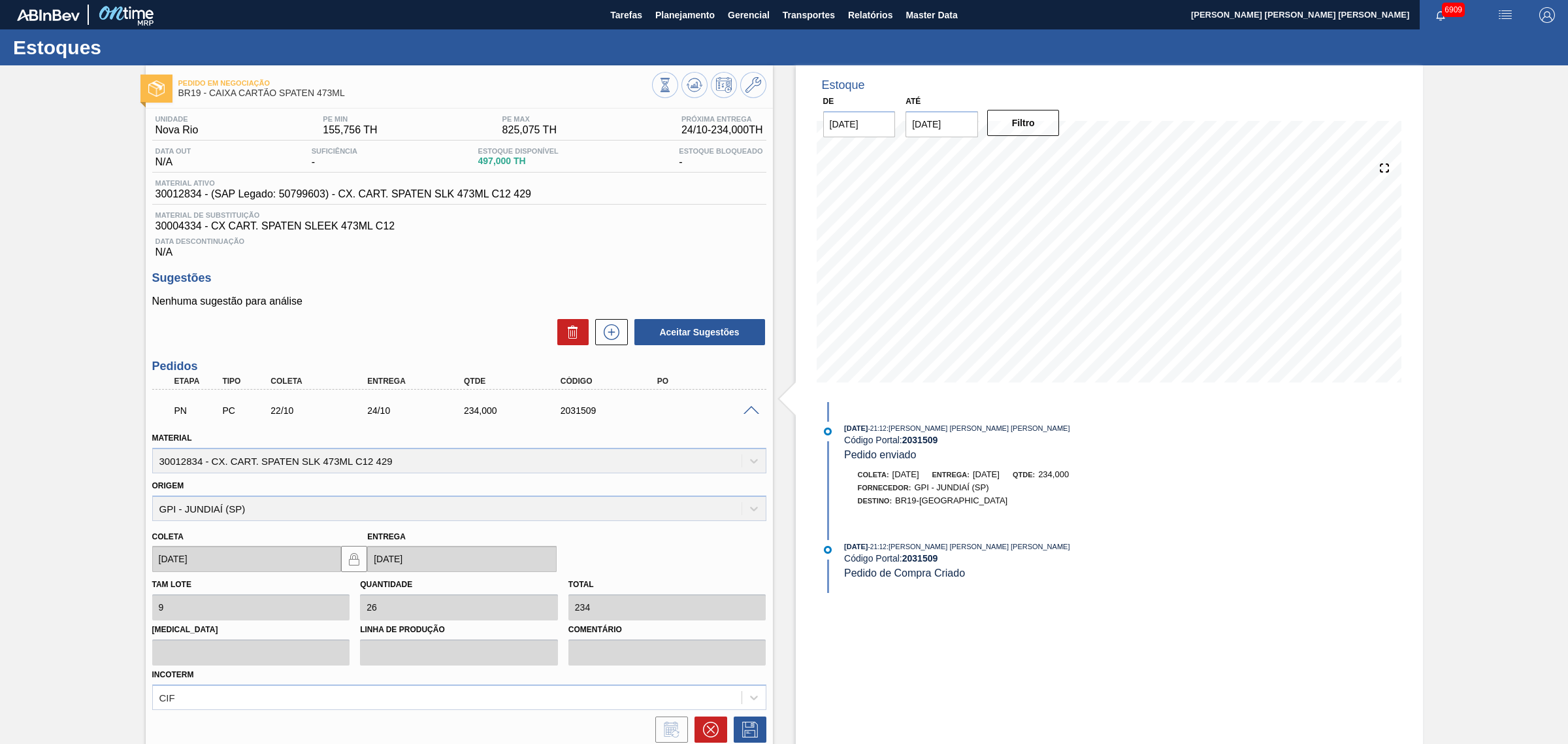
click at [756, 416] on span at bounding box center [752, 411] width 16 height 10
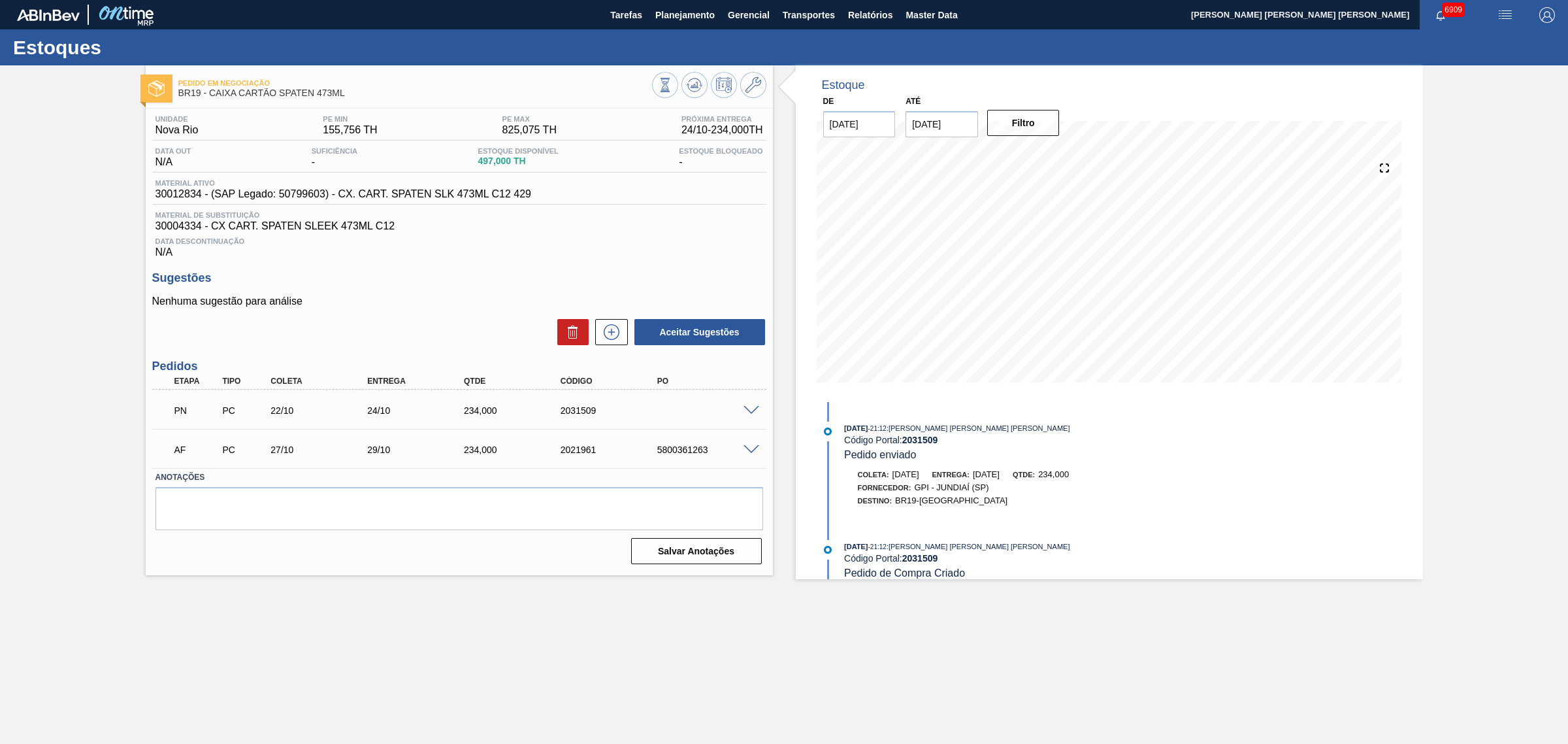
click at [752, 414] on span at bounding box center [752, 411] width 16 height 10
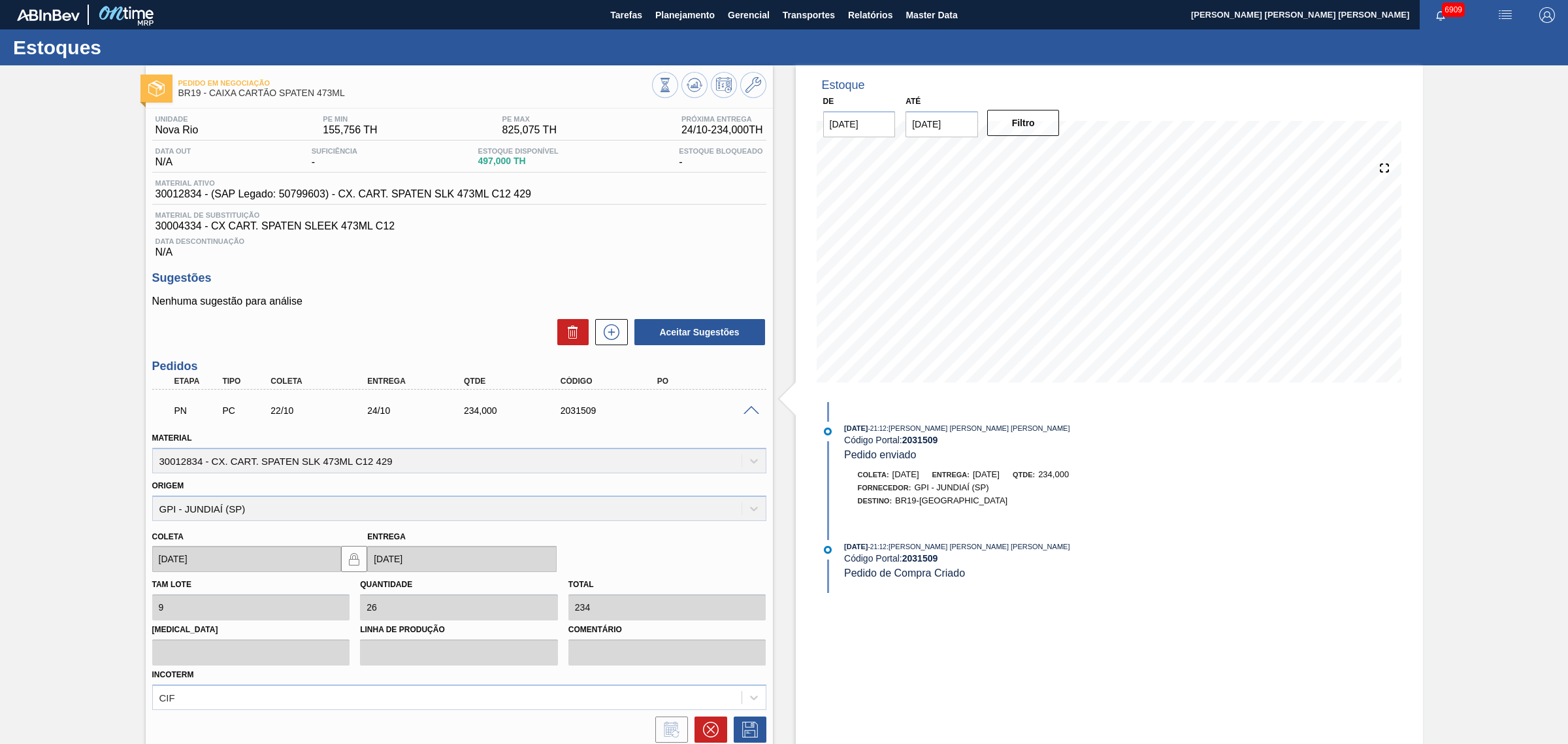
click at [752, 414] on span at bounding box center [752, 411] width 16 height 10
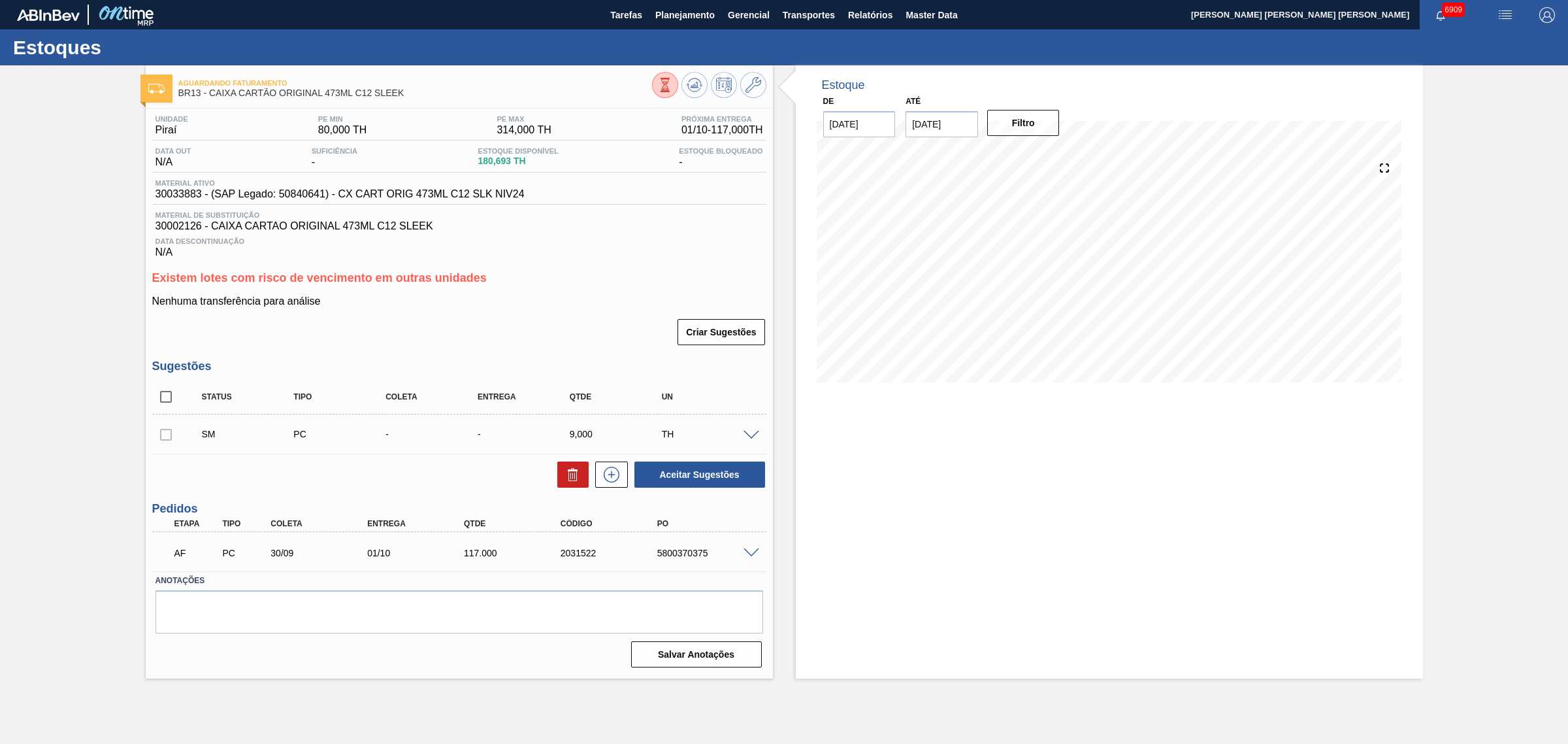
click at [752, 440] on span at bounding box center [752, 435] width 16 height 10
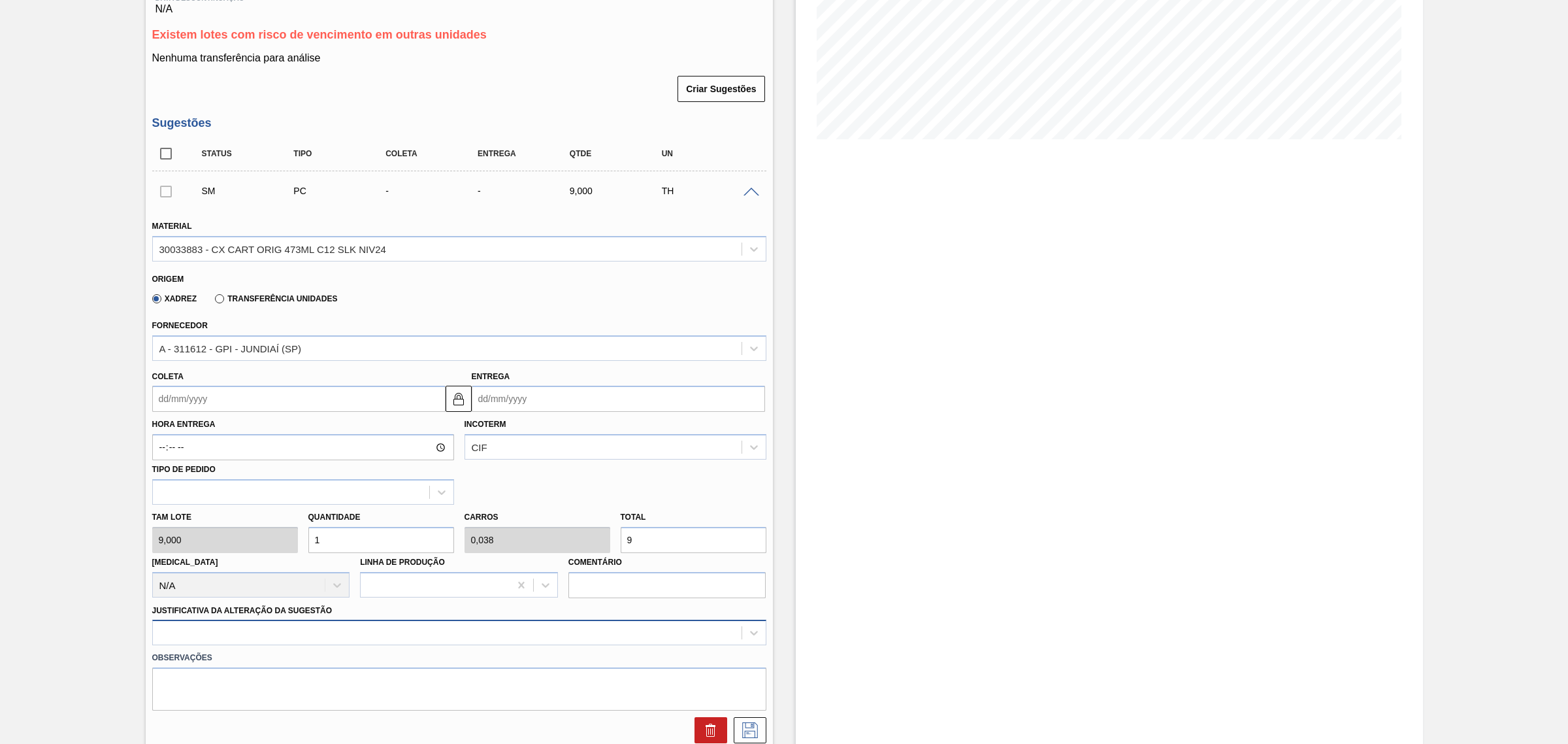
scroll to position [245, 0]
click at [705, 725] on icon at bounding box center [709, 724] width 10 height 2
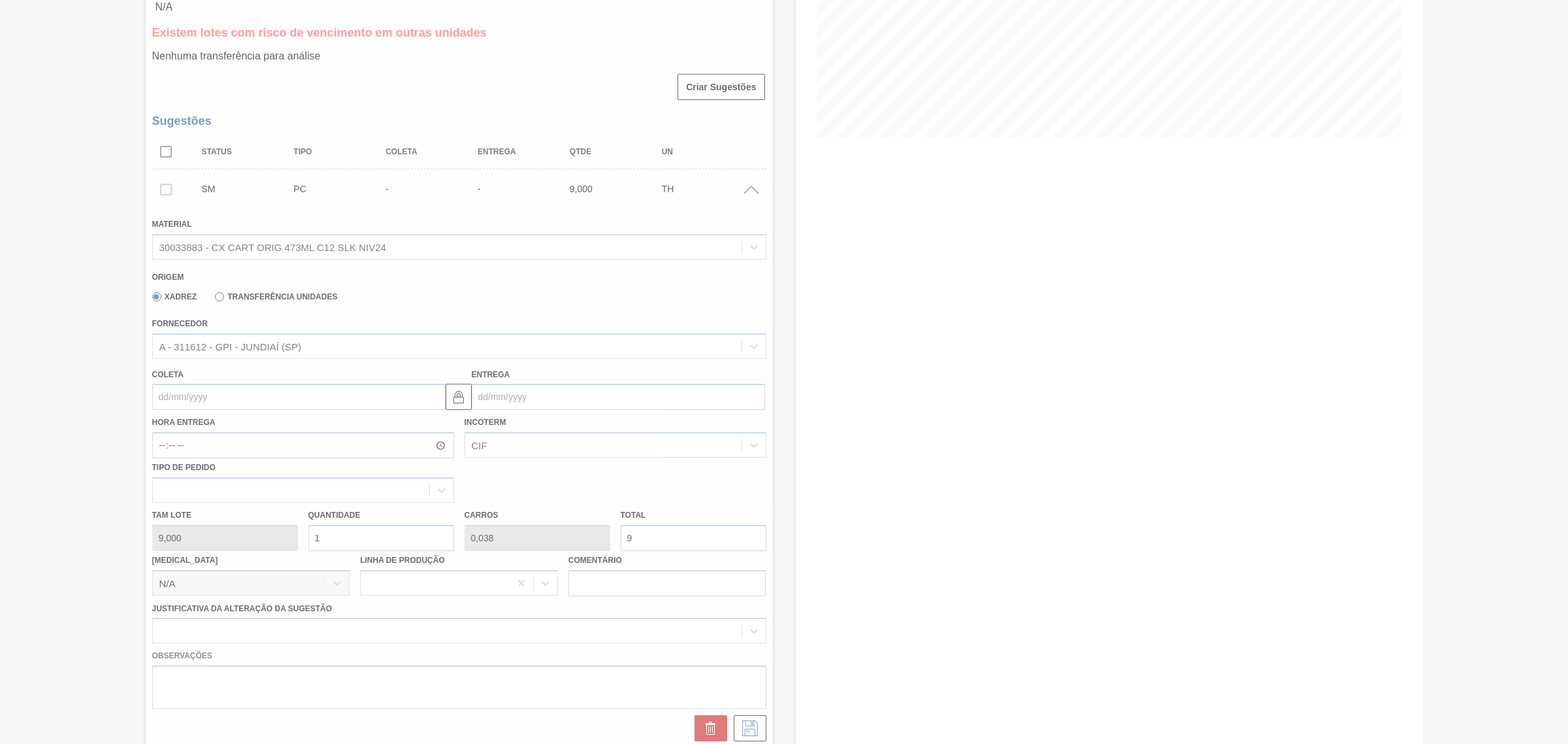
scroll to position [0, 0]
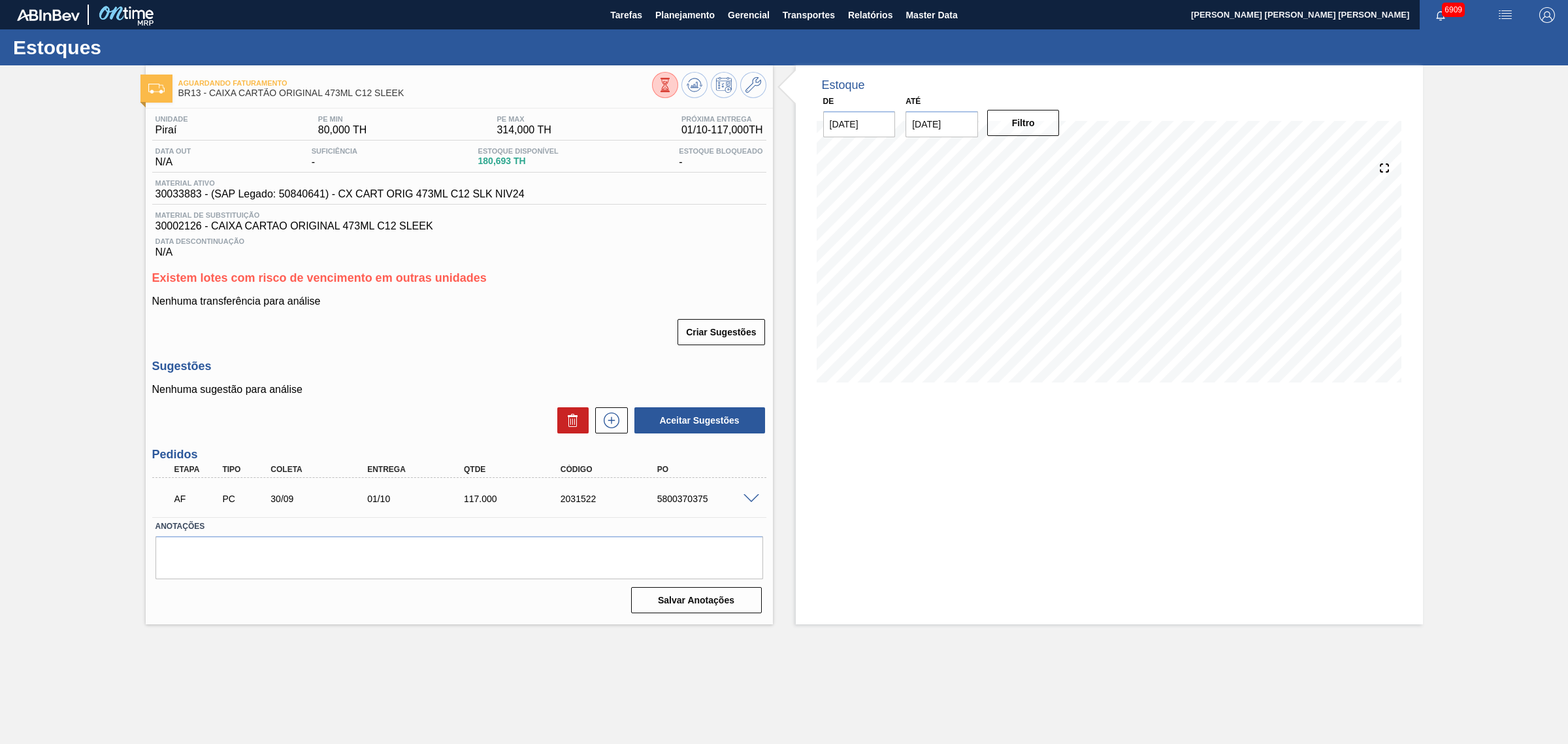
click at [750, 500] on span at bounding box center [752, 498] width 16 height 10
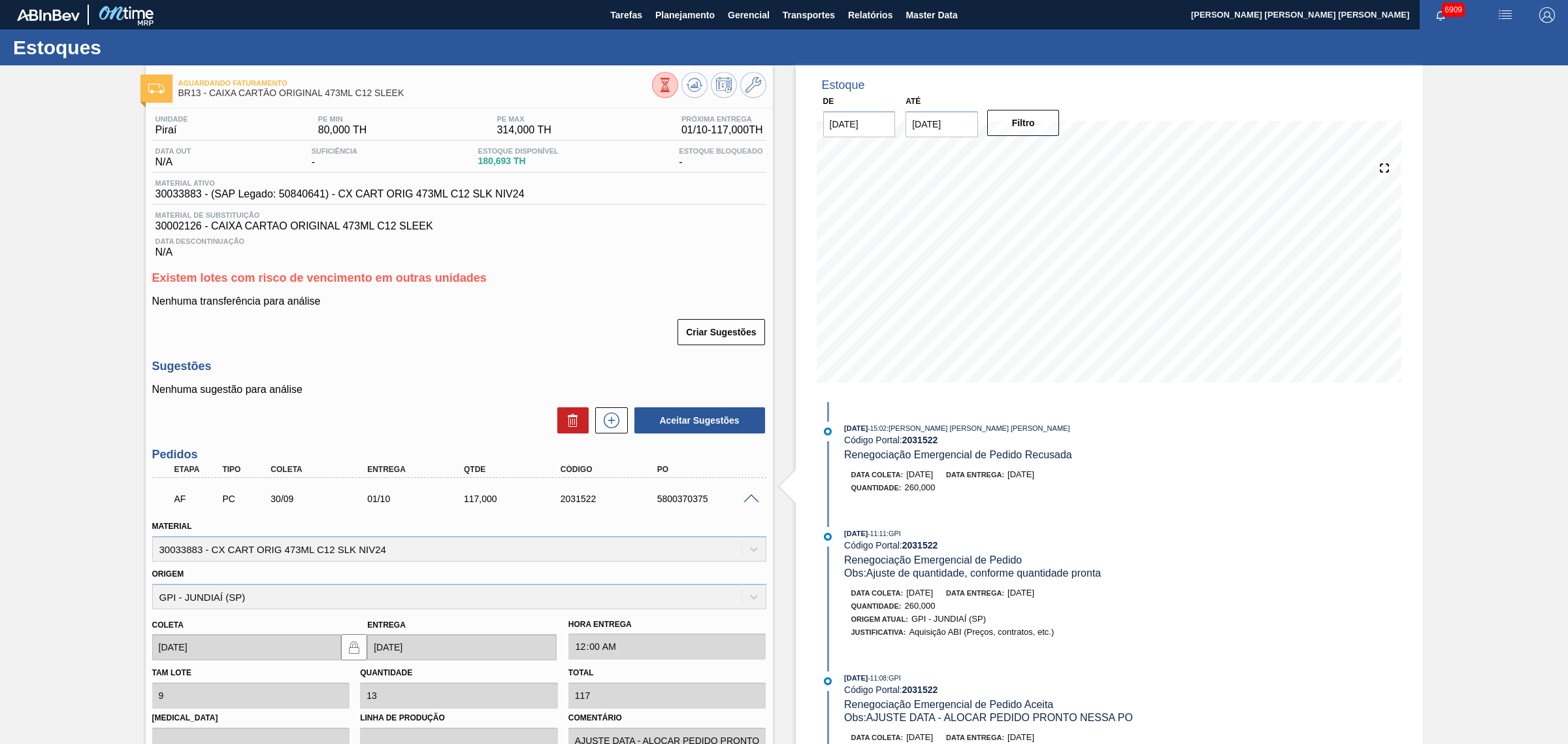
click at [745, 498] on span at bounding box center [752, 498] width 16 height 10
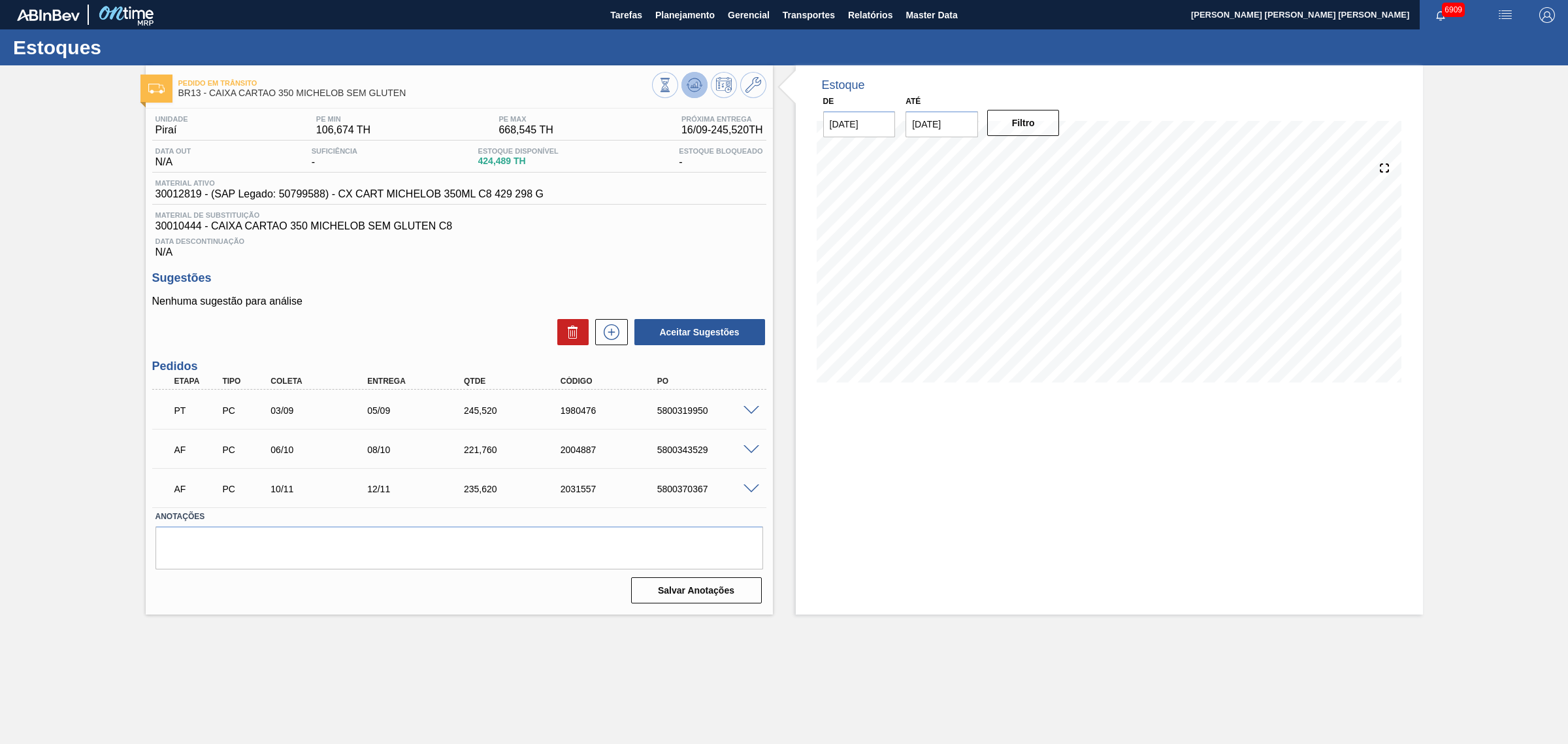
click at [695, 85] on polygon at bounding box center [695, 85] width 1 height 5
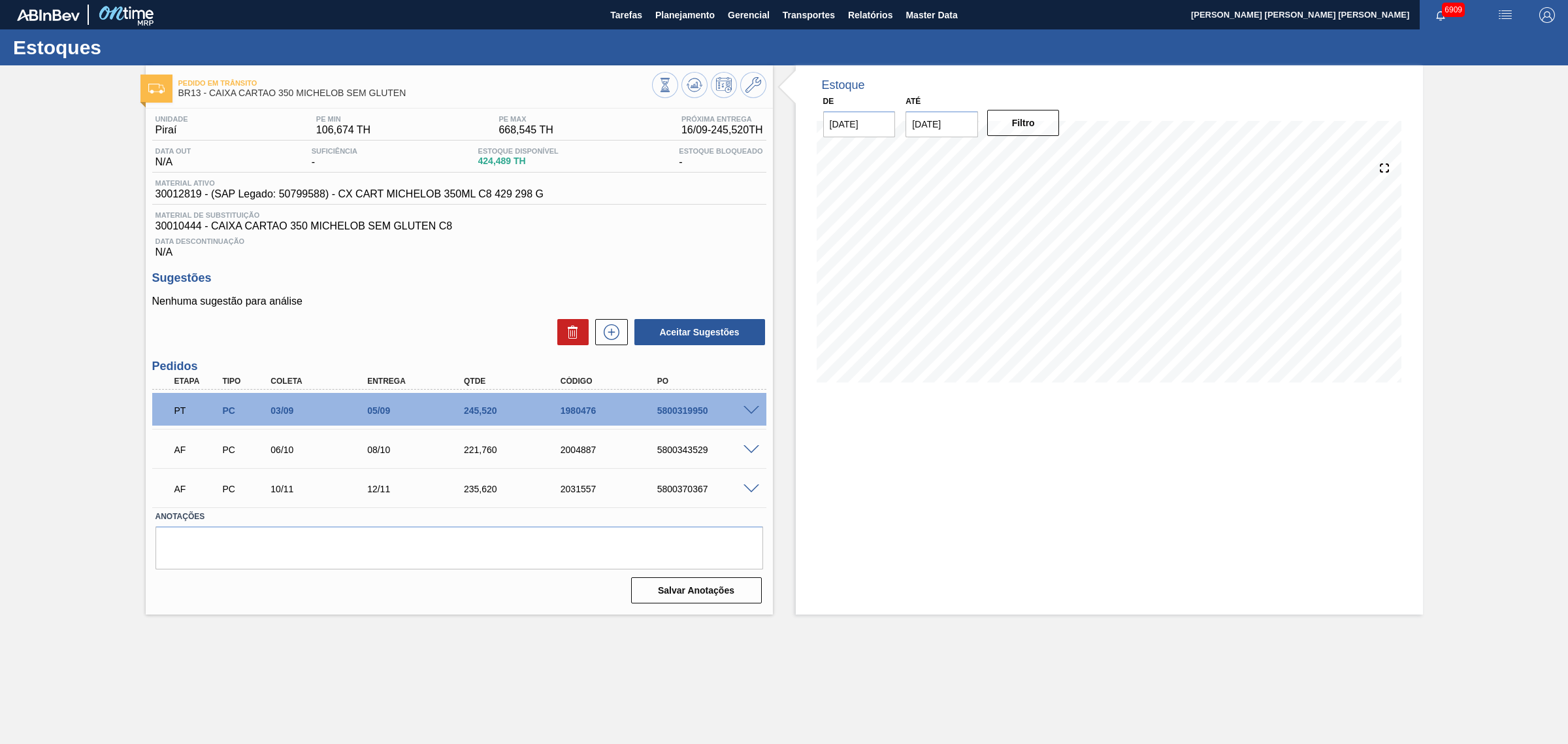
click at [752, 454] on span at bounding box center [752, 449] width 16 height 10
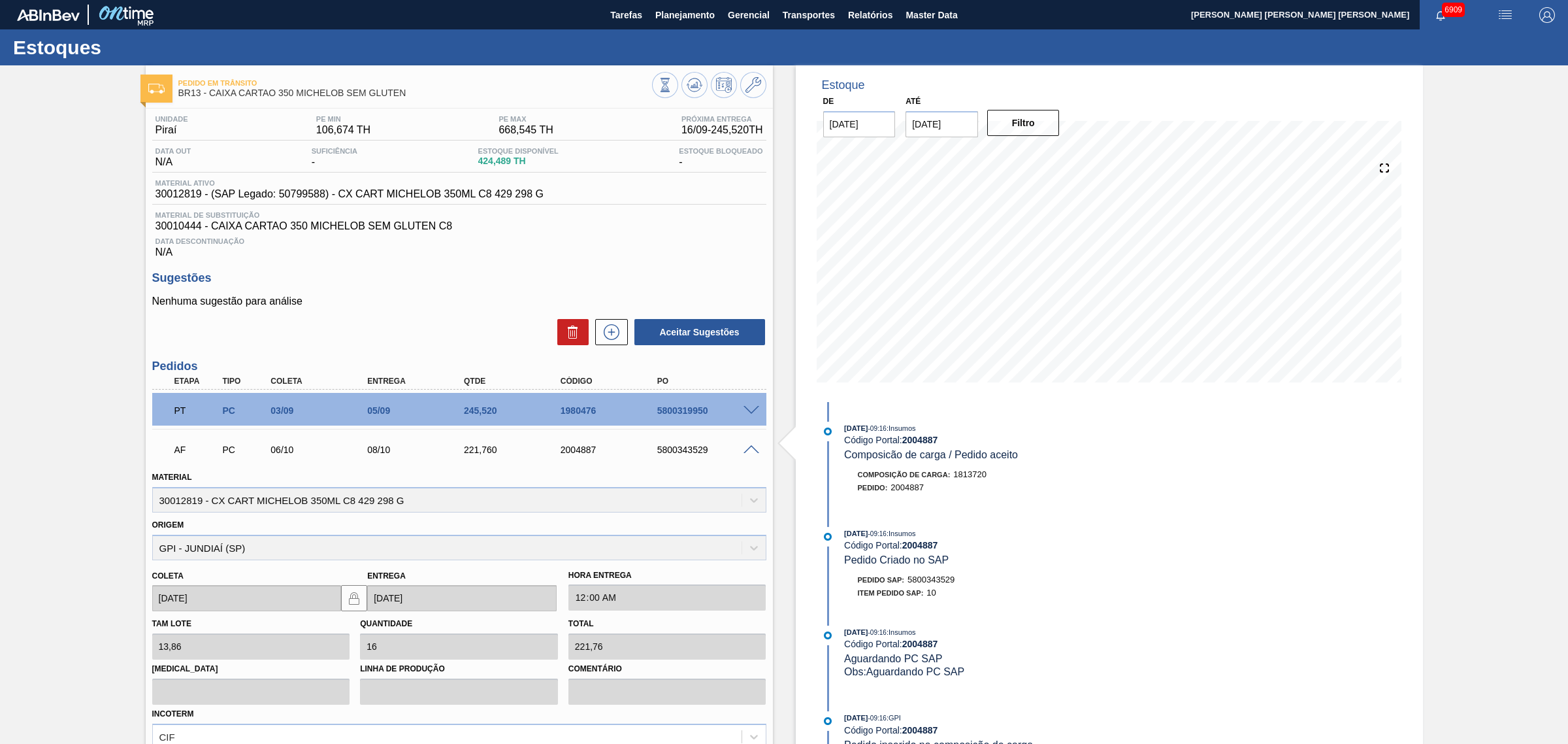
scroll to position [183, 0]
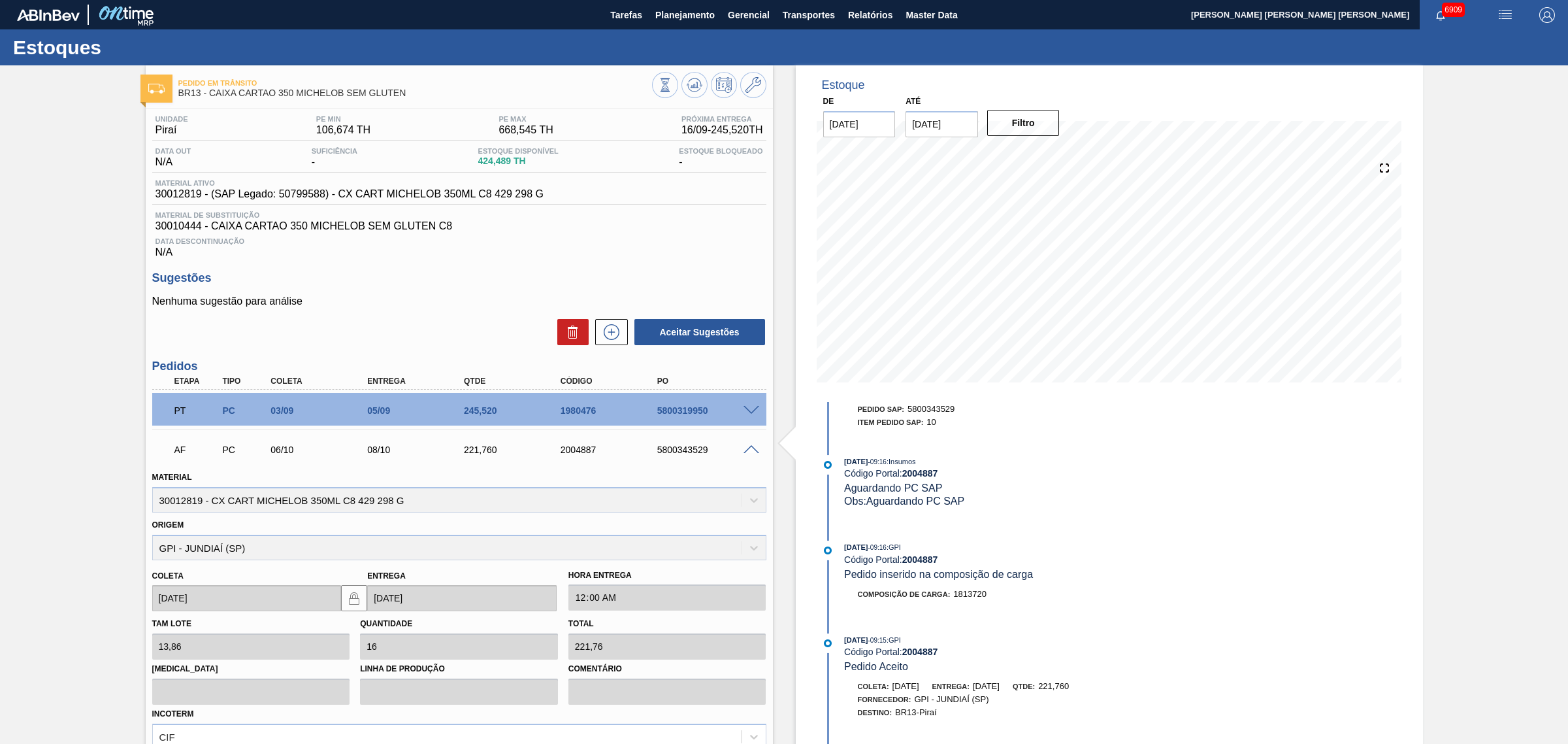
click at [746, 448] on span at bounding box center [752, 449] width 16 height 10
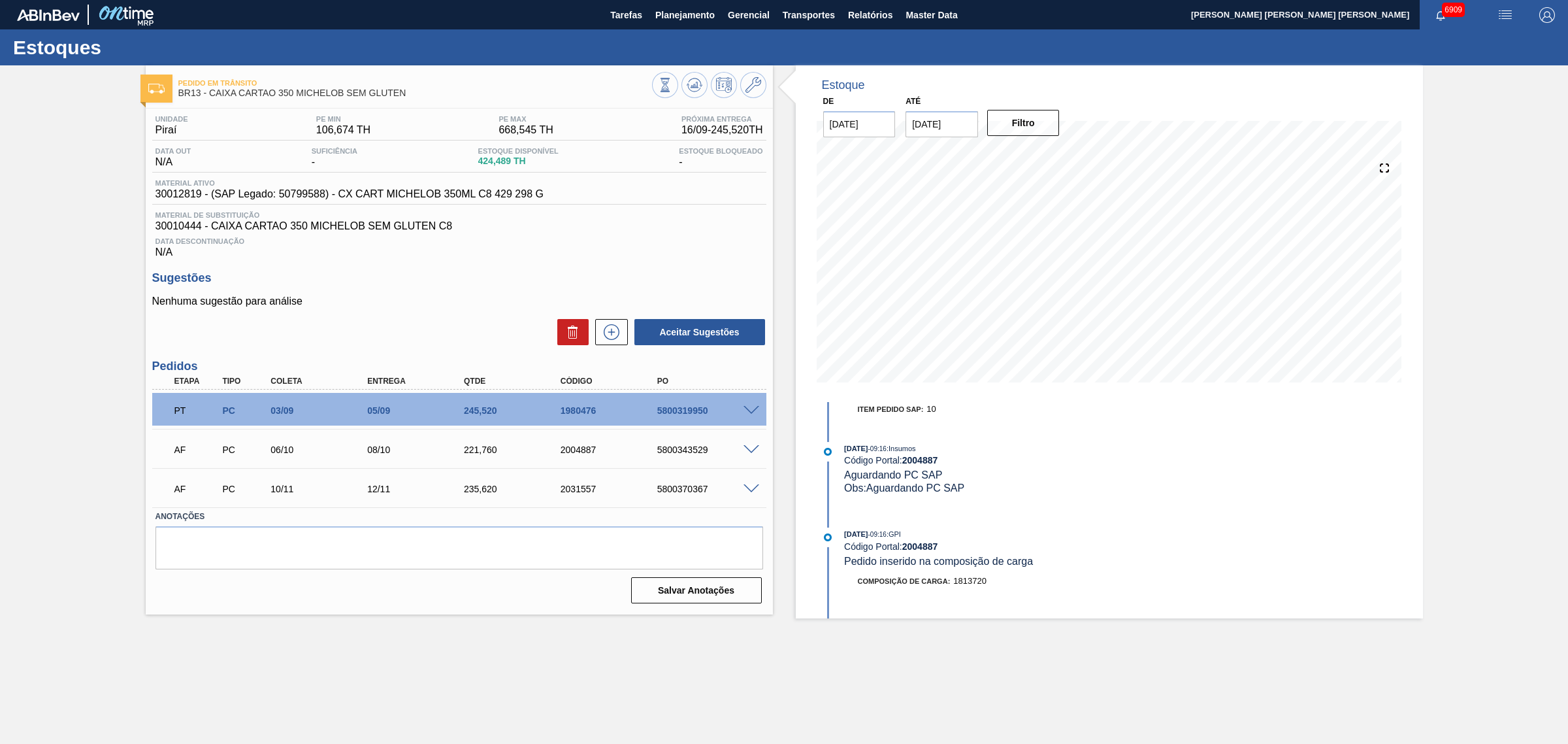
click at [746, 494] on span at bounding box center [752, 489] width 16 height 10
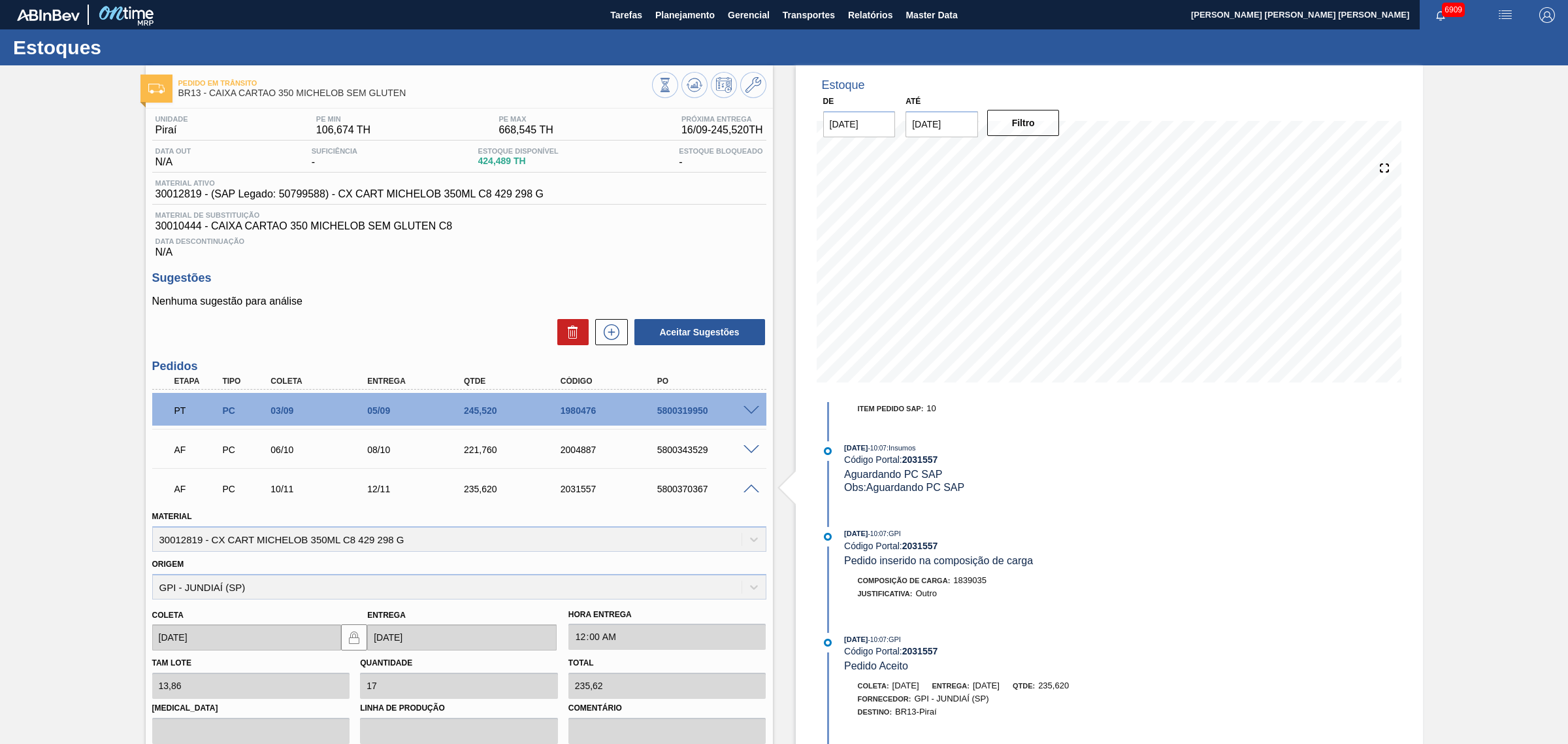
scroll to position [0, 0]
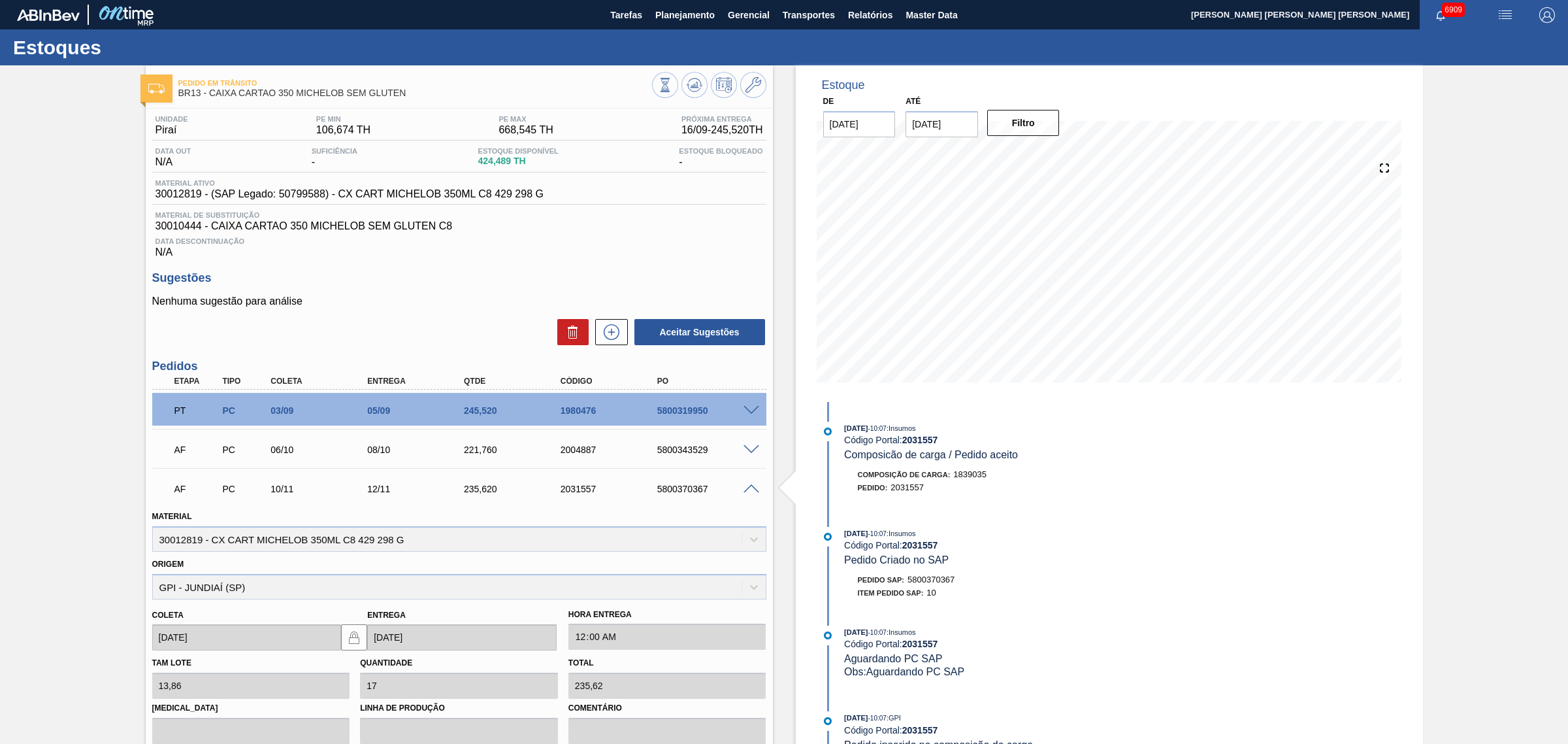
click at [752, 490] on span at bounding box center [752, 489] width 16 height 10
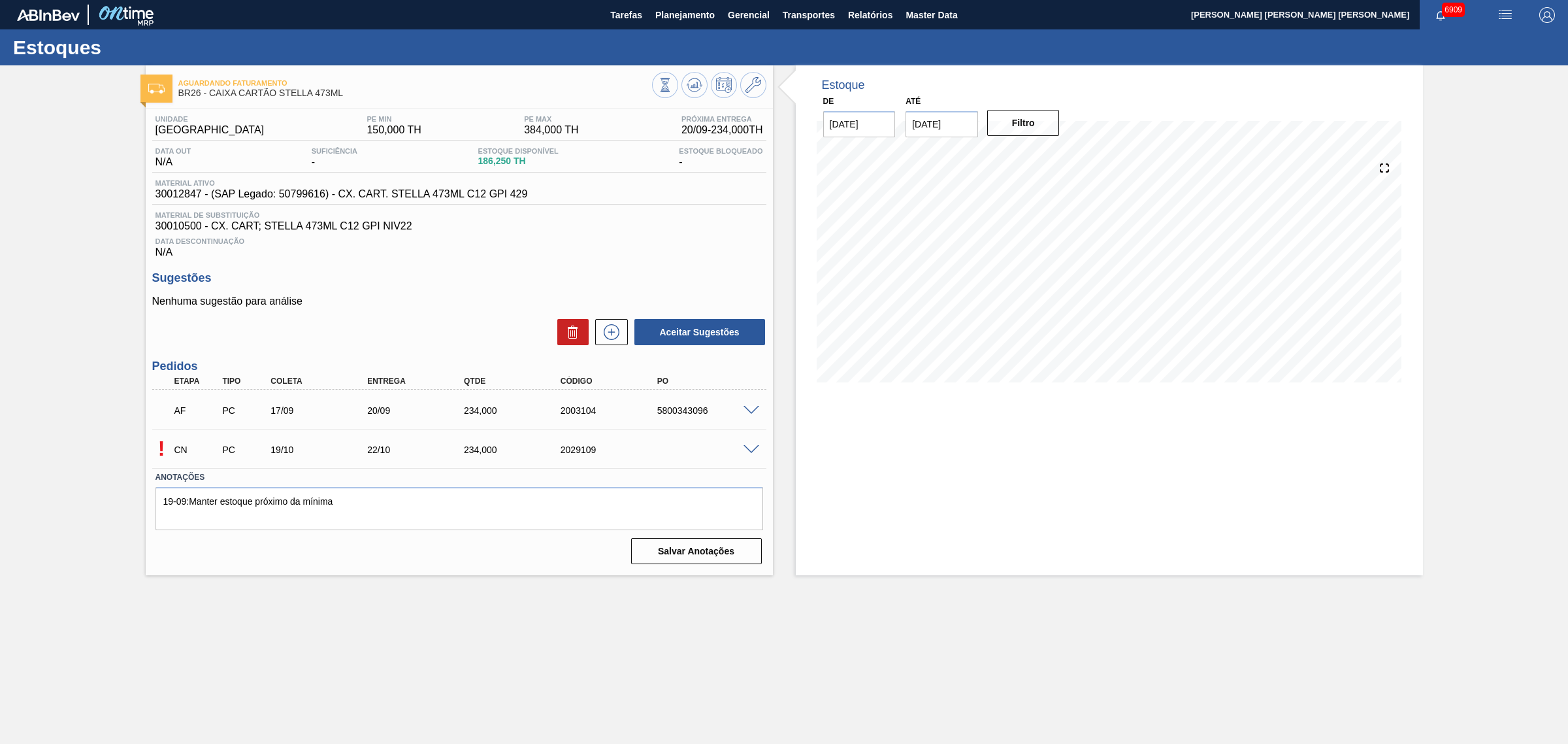
click at [746, 452] on span at bounding box center [752, 449] width 16 height 10
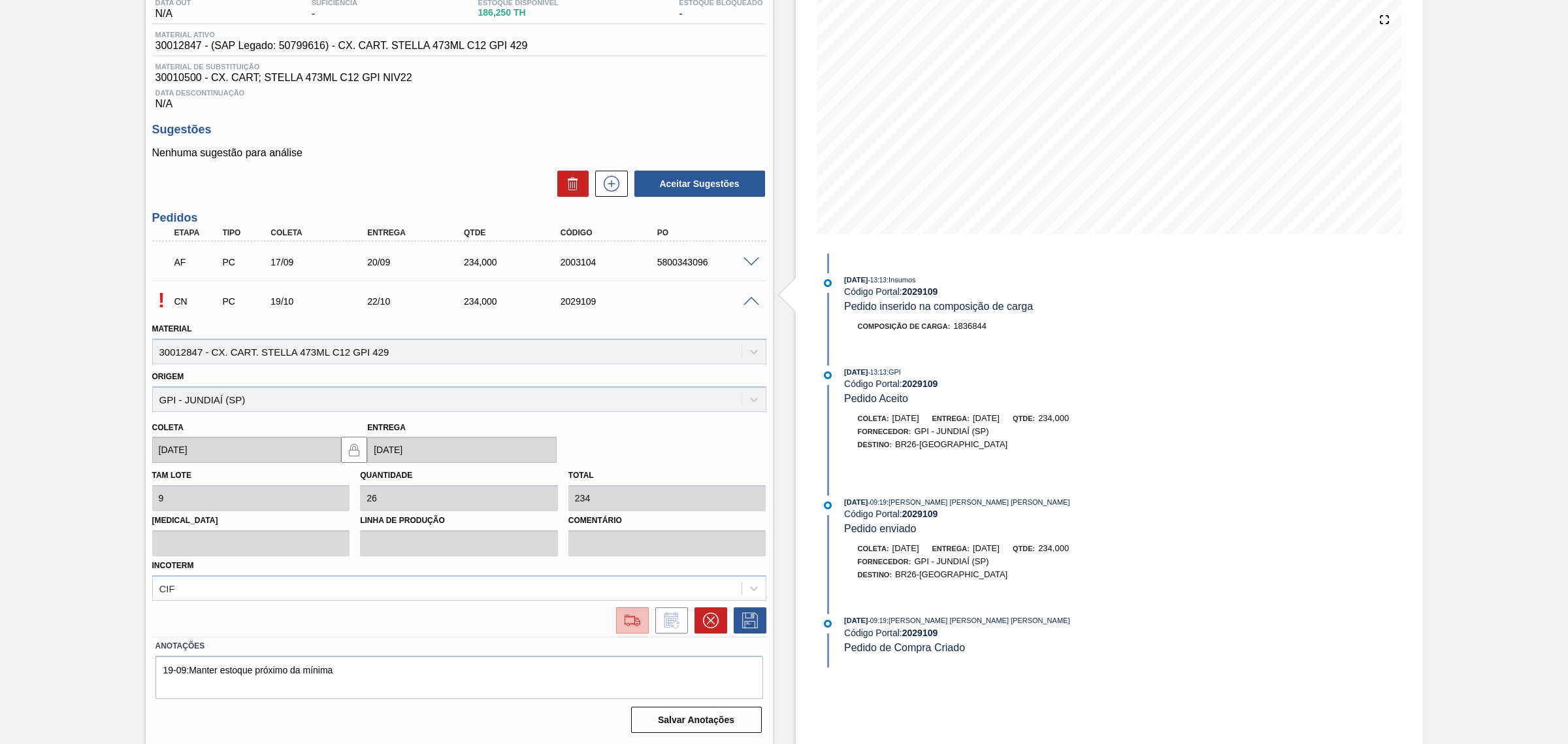
scroll to position [150, 0]
click at [554, 585] on div "CIF" at bounding box center [460, 588] width 614 height 25
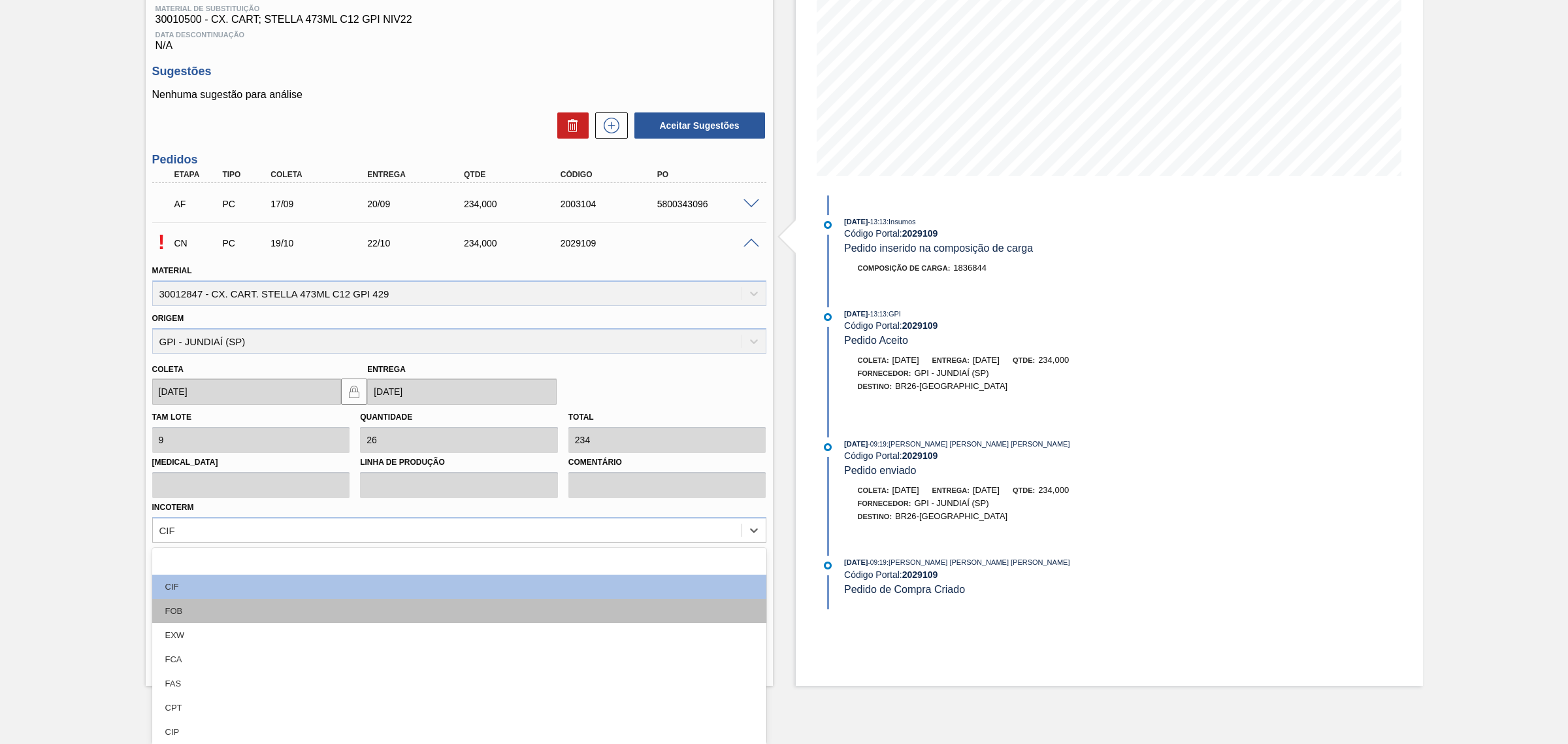
click at [405, 613] on div "FOB" at bounding box center [460, 611] width 614 height 25
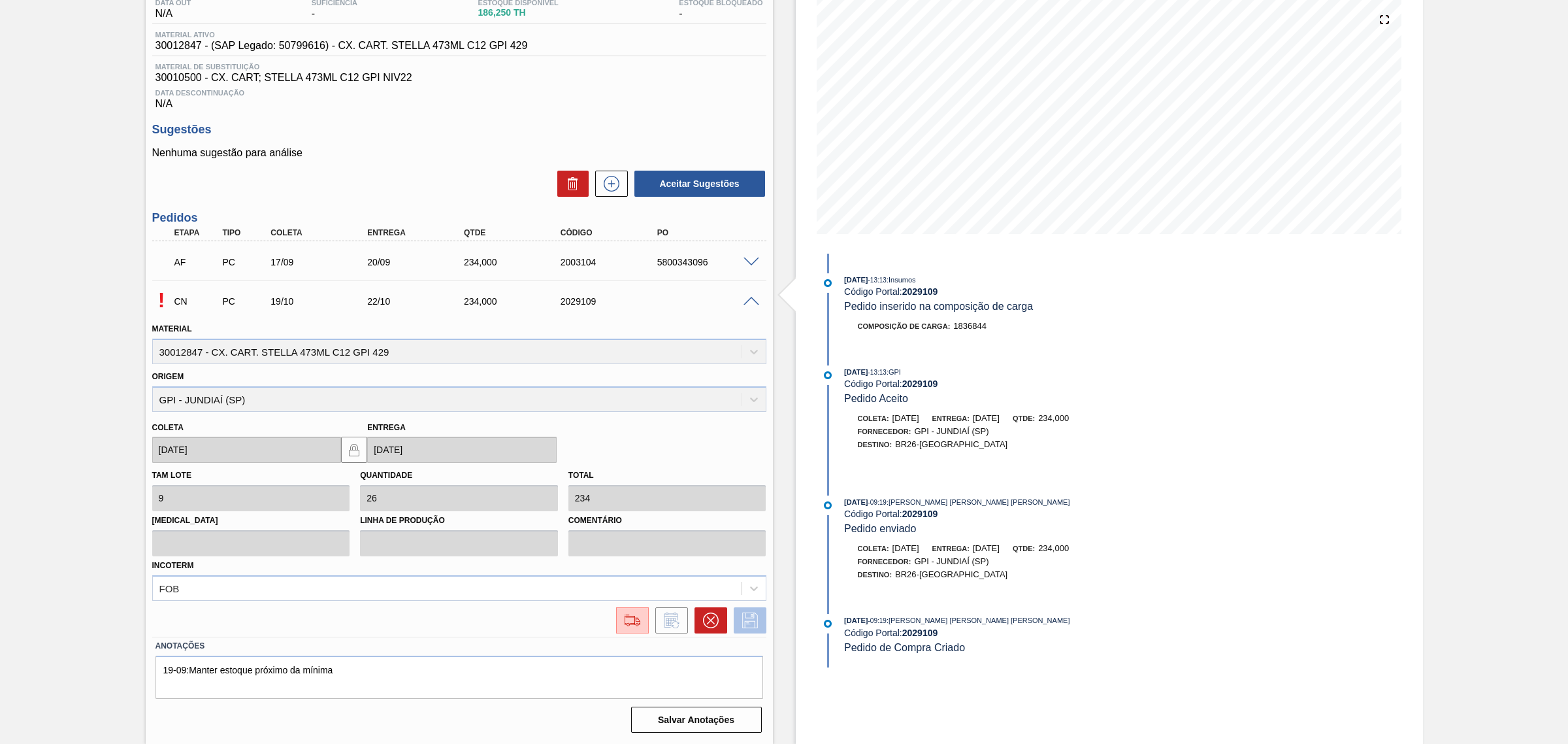
click at [745, 618] on icon at bounding box center [750, 620] width 21 height 16
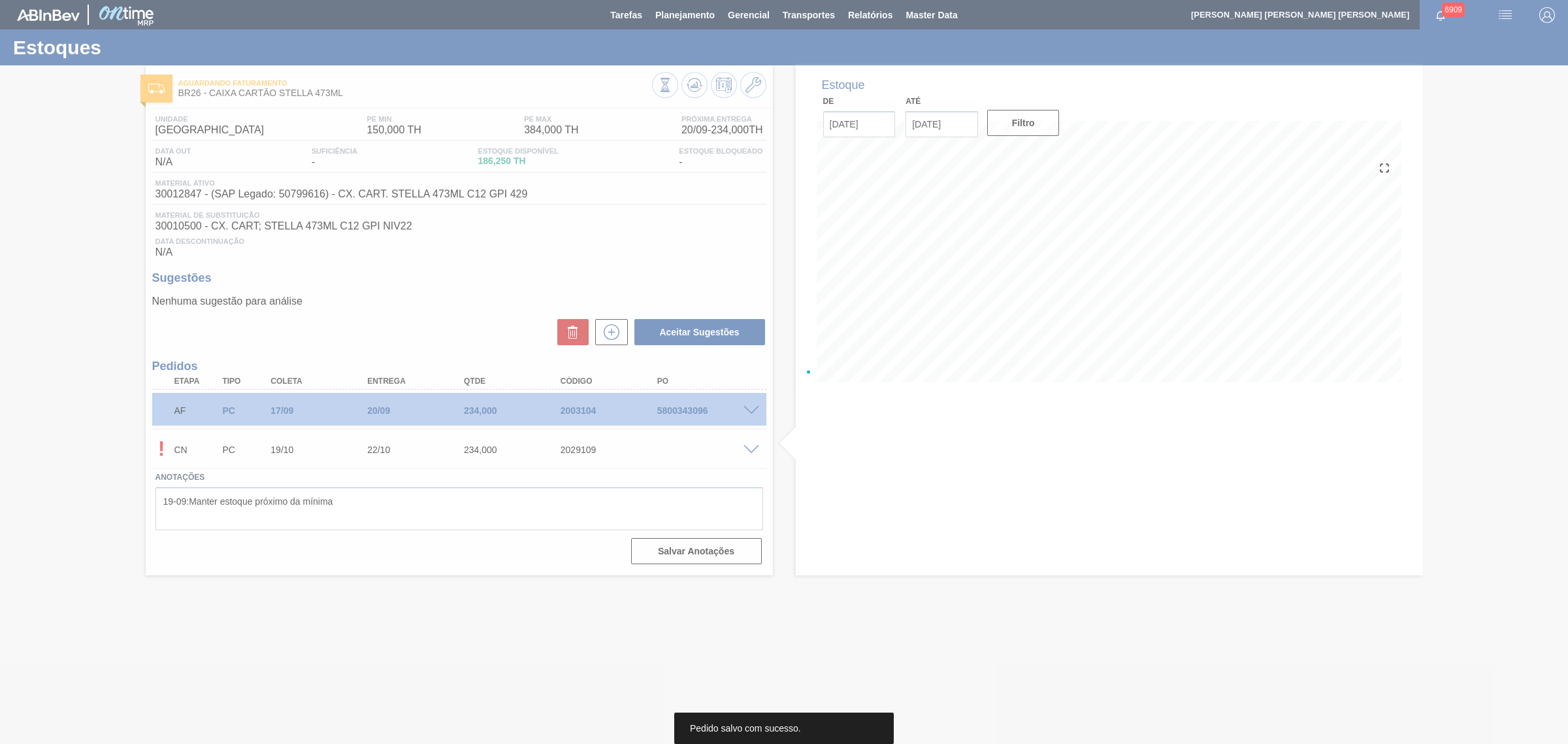
scroll to position [0, 0]
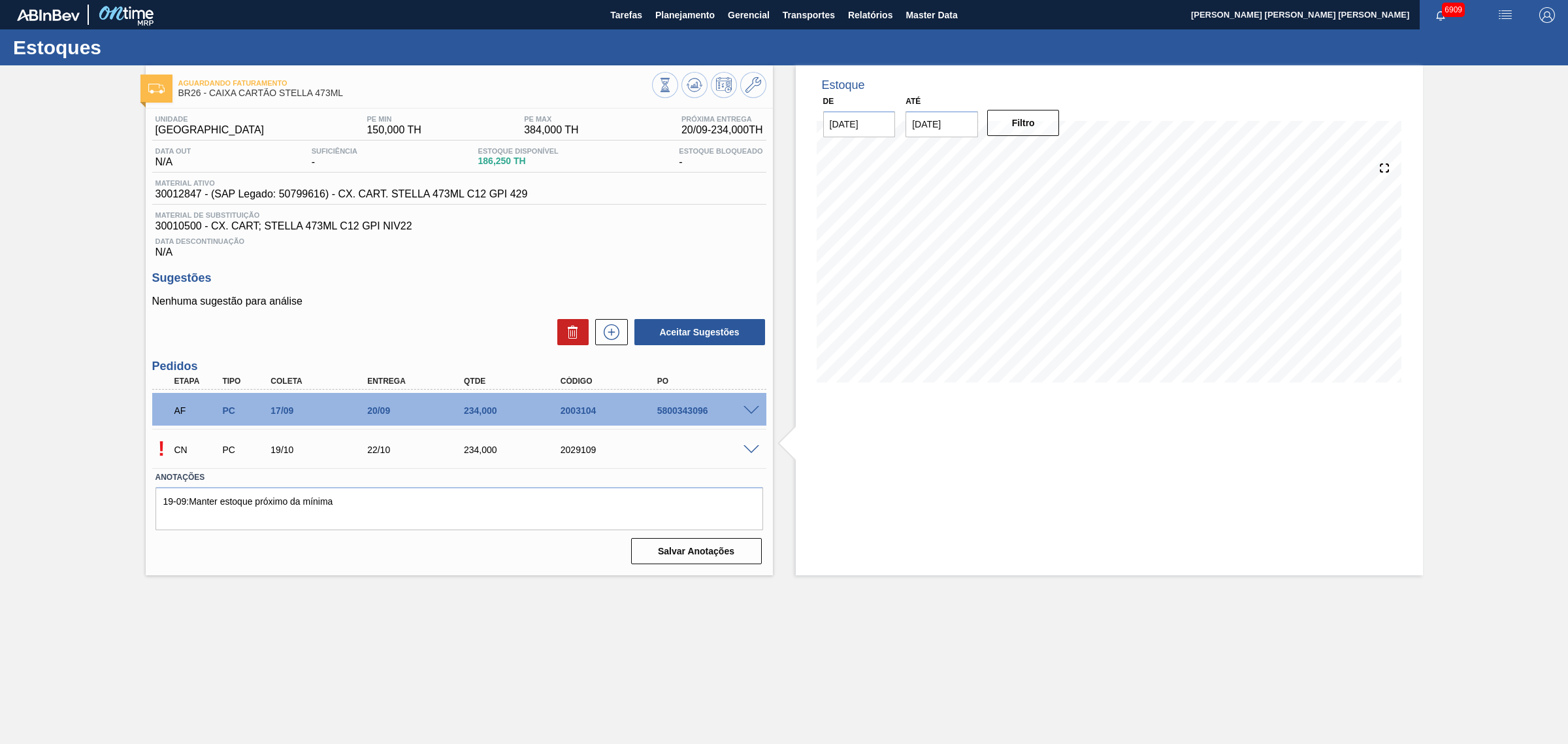
click at [749, 451] on span at bounding box center [752, 449] width 16 height 10
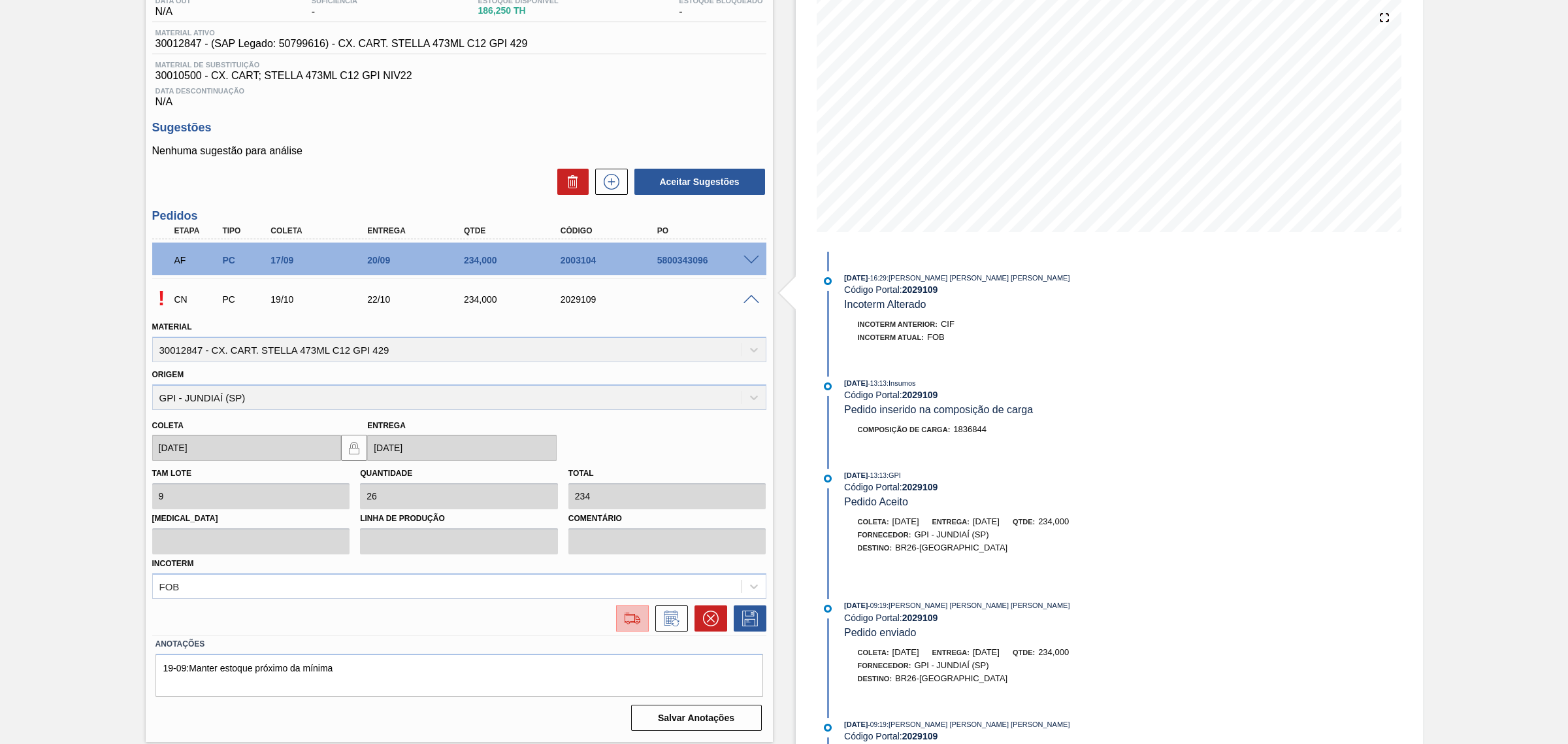
click at [631, 616] on img at bounding box center [632, 619] width 21 height 16
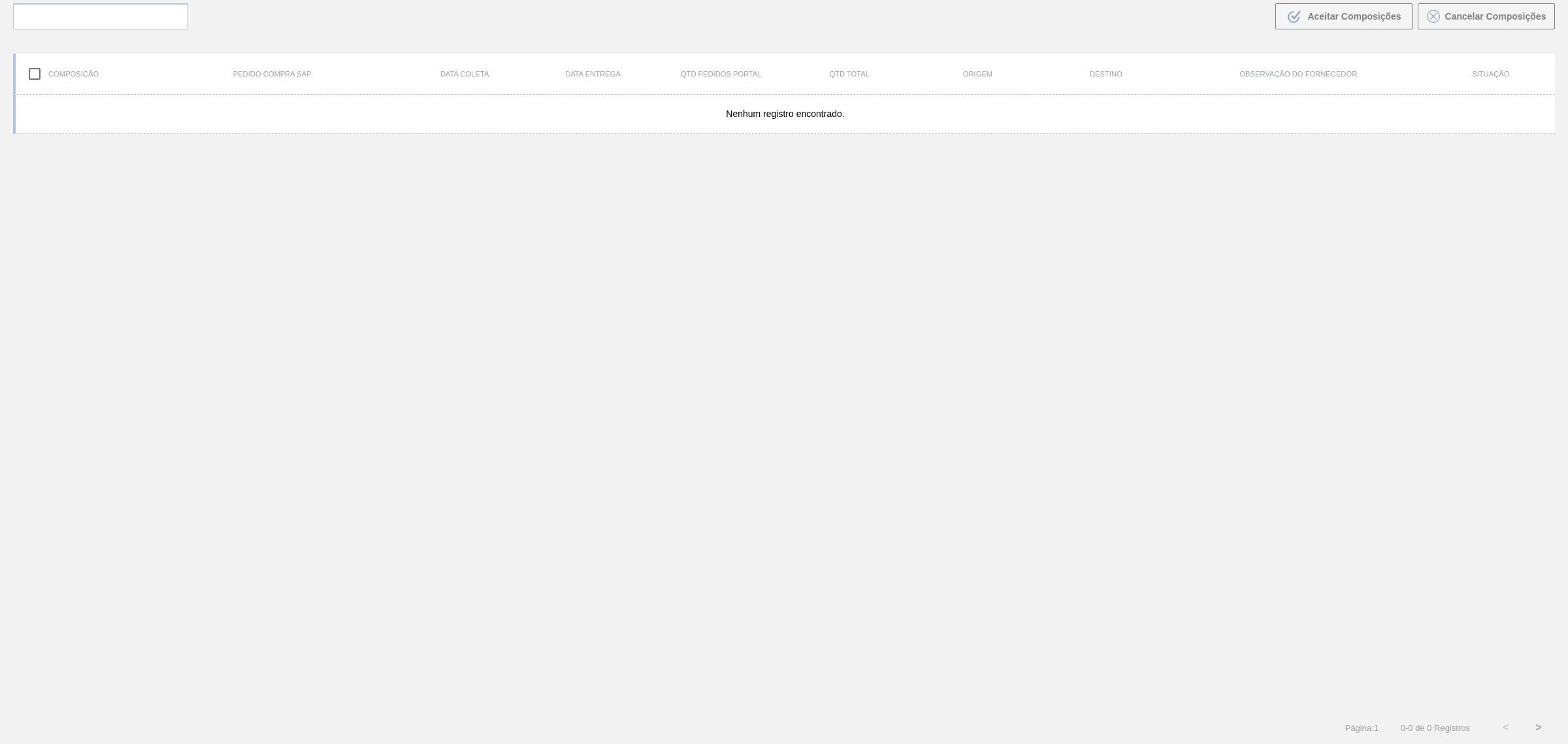
scroll to position [94, 0]
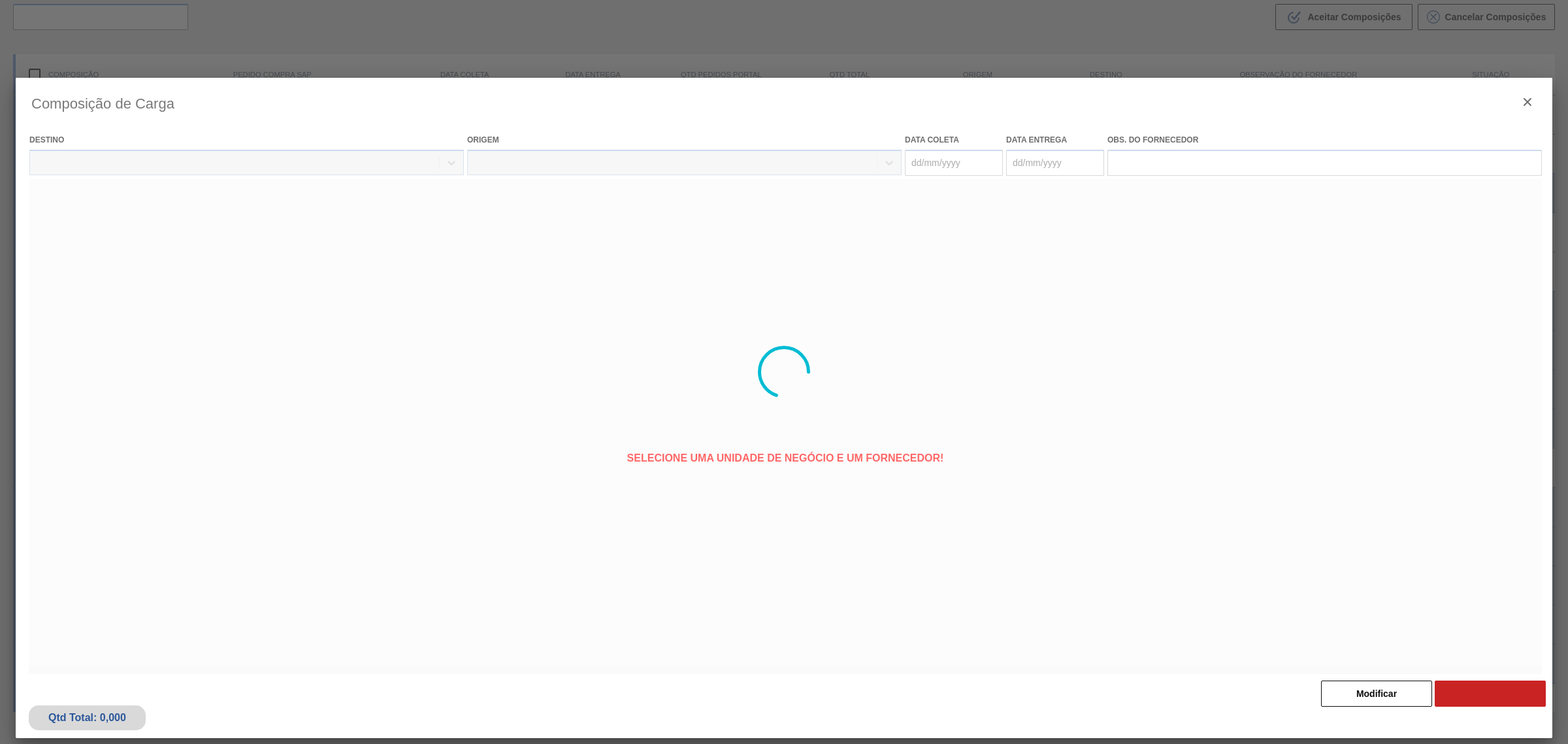
type coleta "19/10/2025"
type entrega "22/10/2025"
click at [1383, 685] on div at bounding box center [784, 372] width 1568 height 744
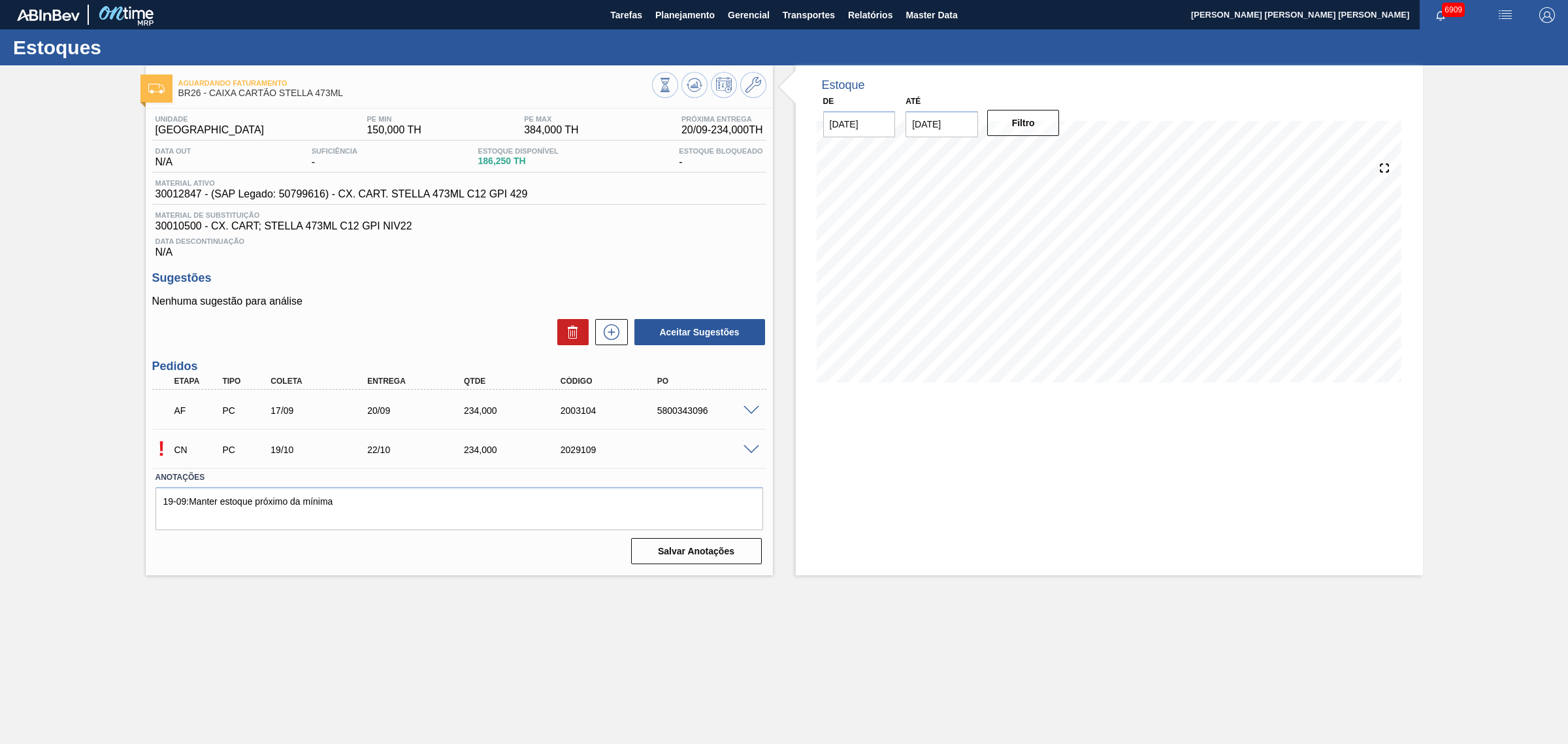
click at [750, 452] on span at bounding box center [752, 449] width 16 height 10
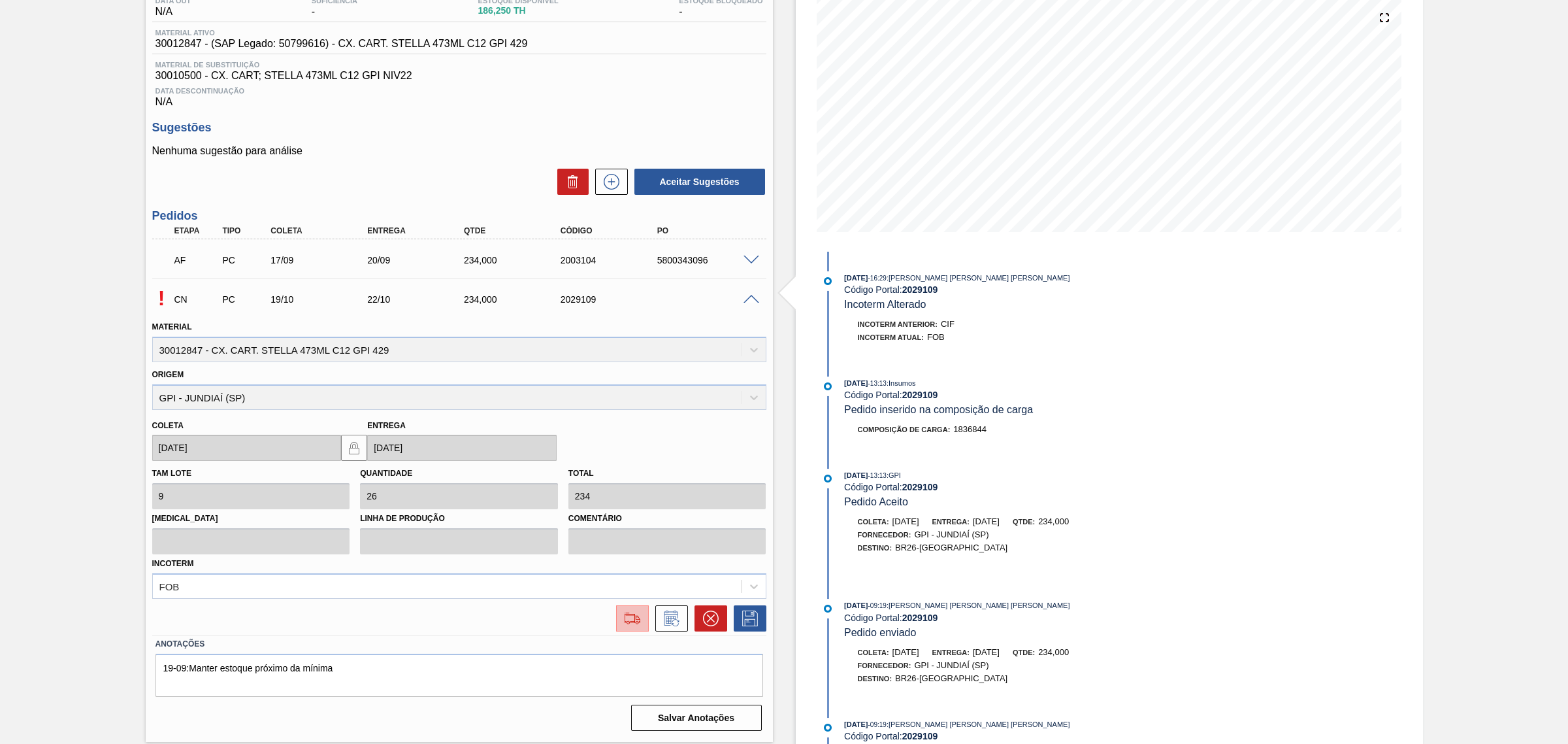
click at [622, 616] on img at bounding box center [632, 619] width 21 height 16
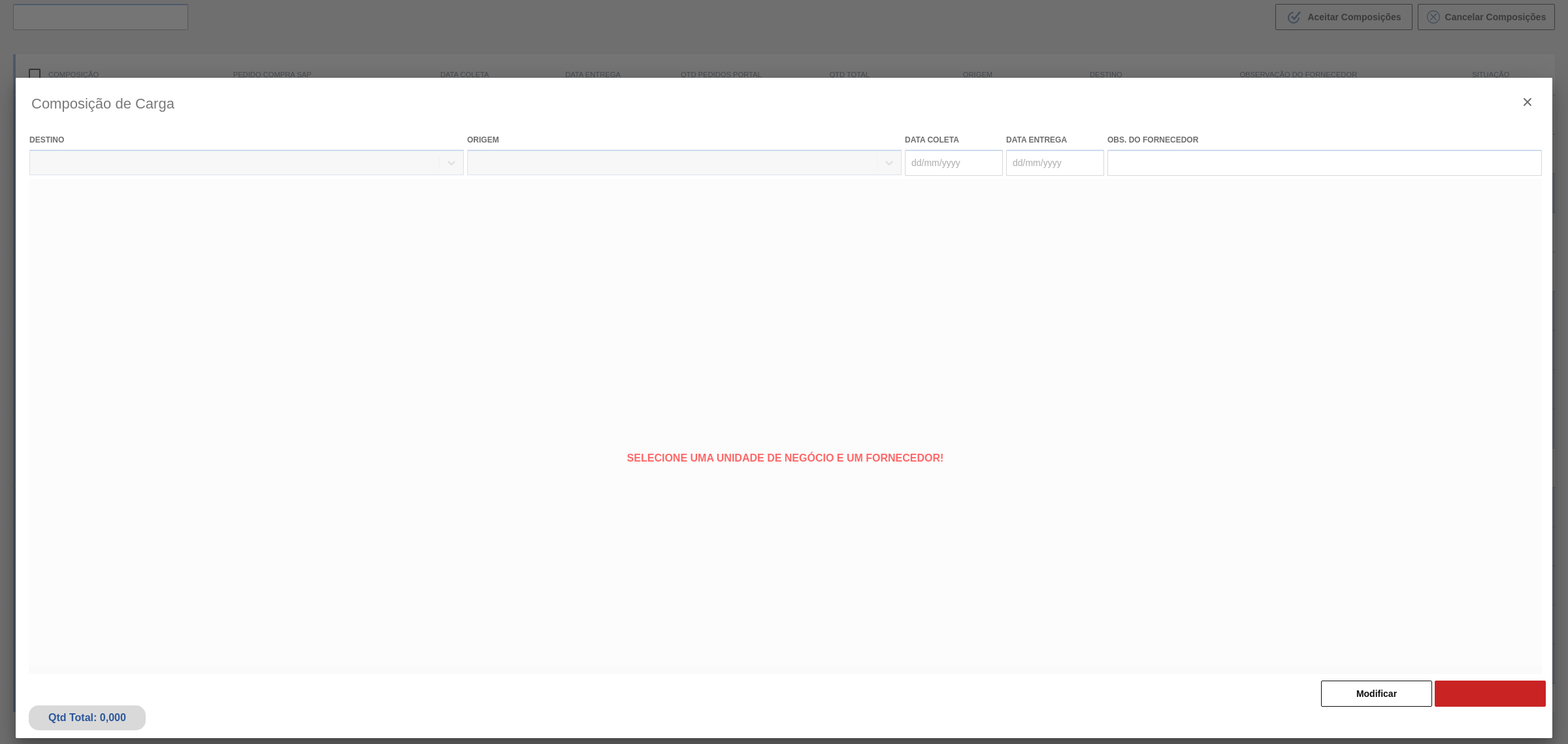
type coleta "19/10/2025"
type entrega "22/10/2025"
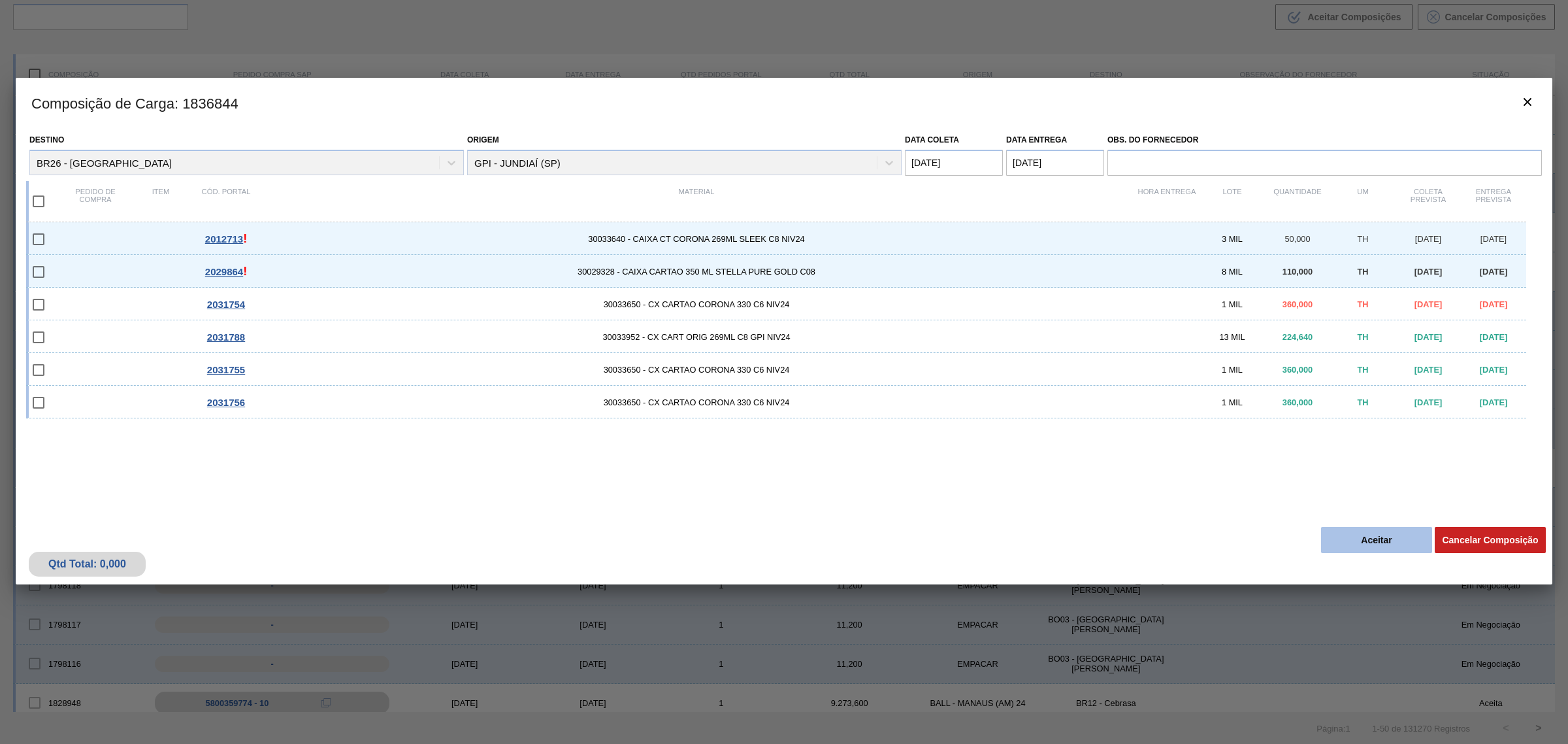
click at [1364, 552] on button "Aceitar" at bounding box center [1376, 540] width 111 height 26
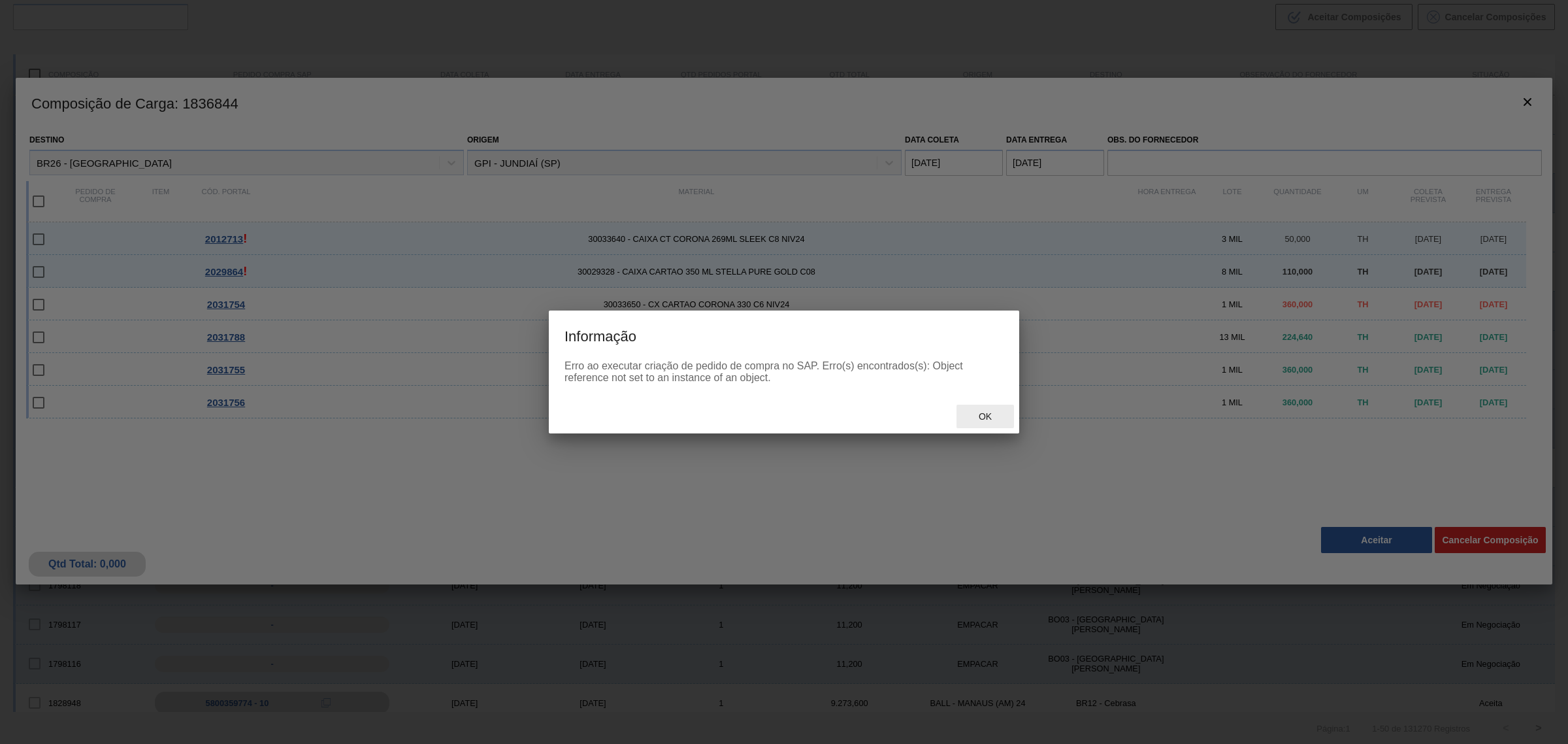
click at [985, 407] on div "Ok" at bounding box center [986, 417] width 58 height 25
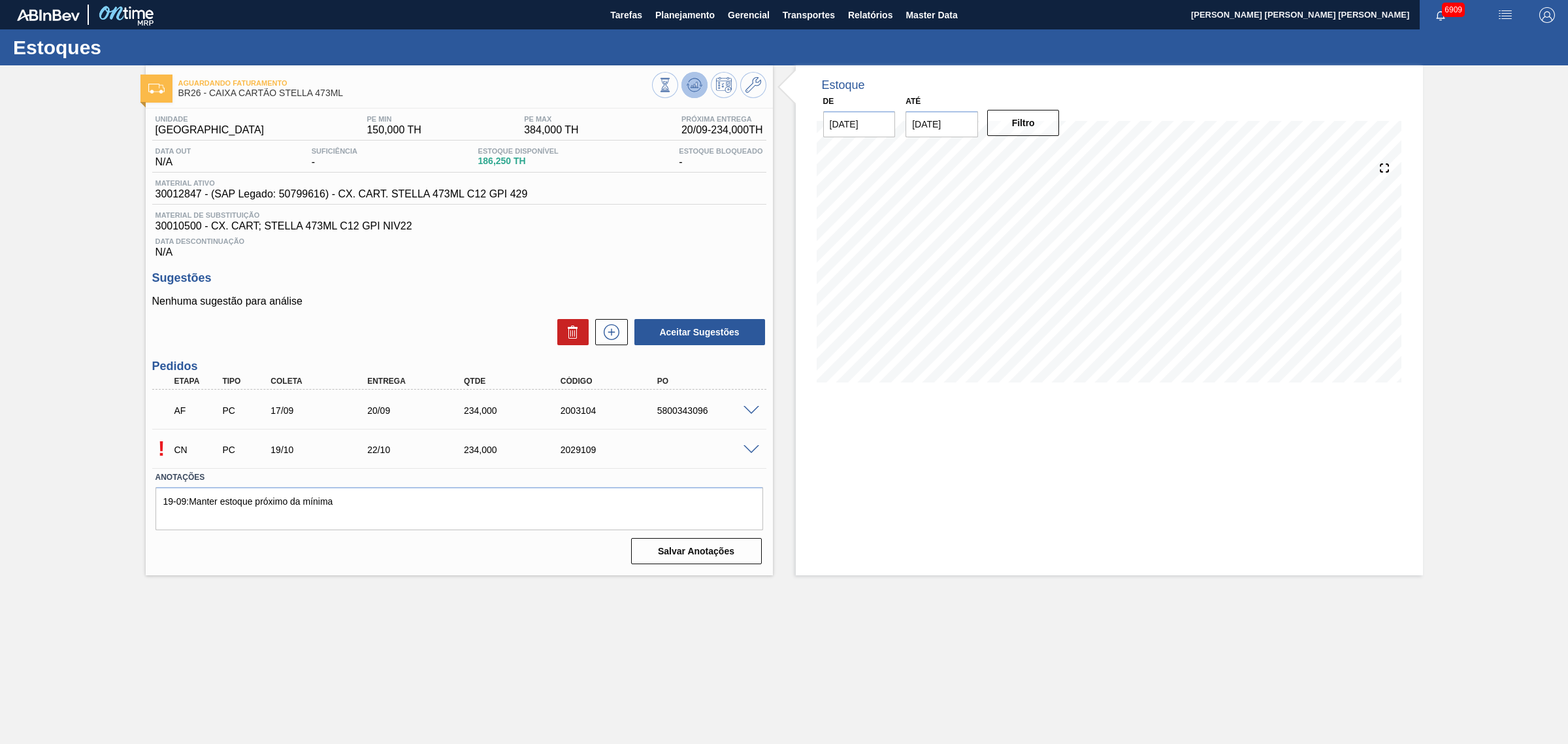
click at [688, 90] on icon at bounding box center [695, 85] width 16 height 16
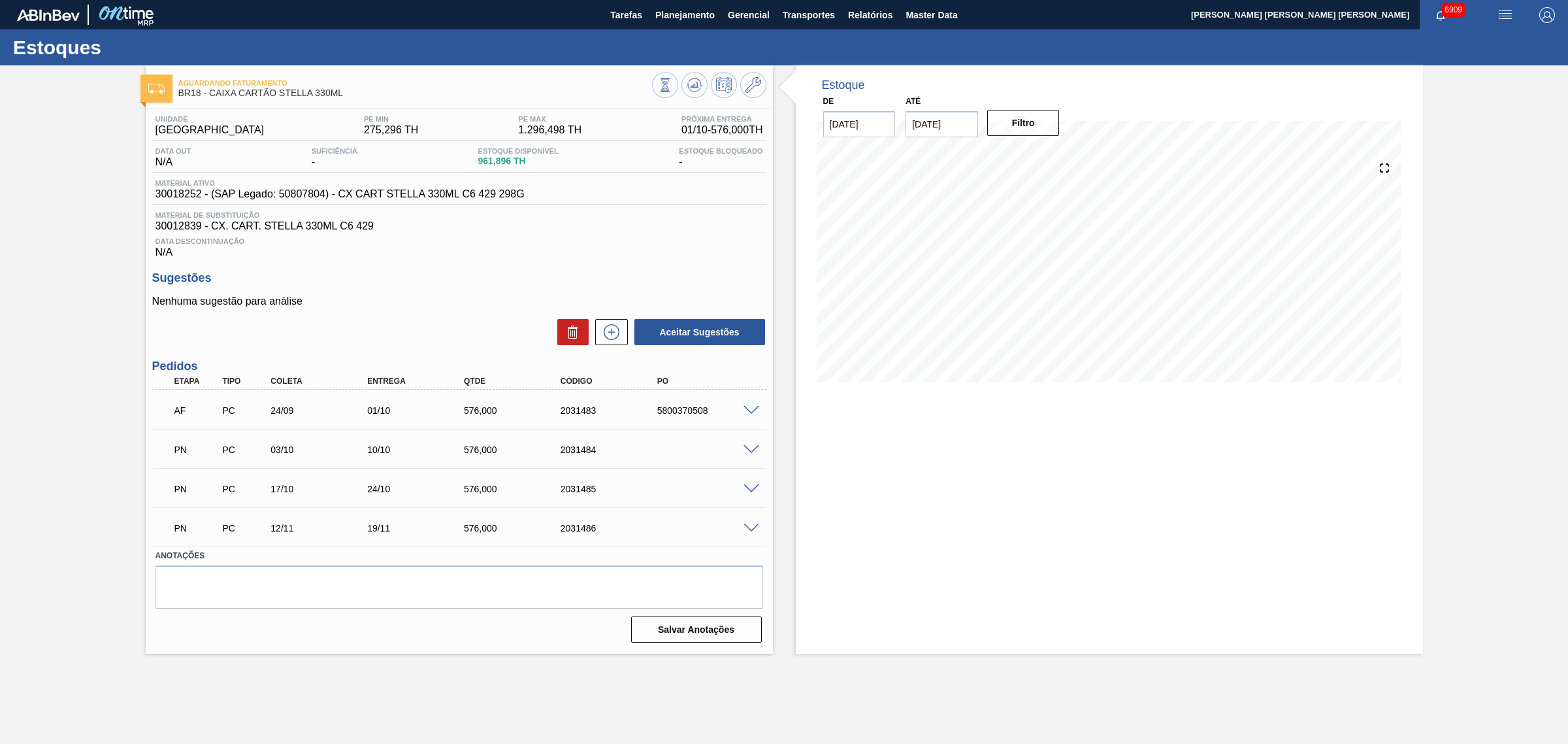
click at [752, 410] on span at bounding box center [752, 411] width 16 height 10
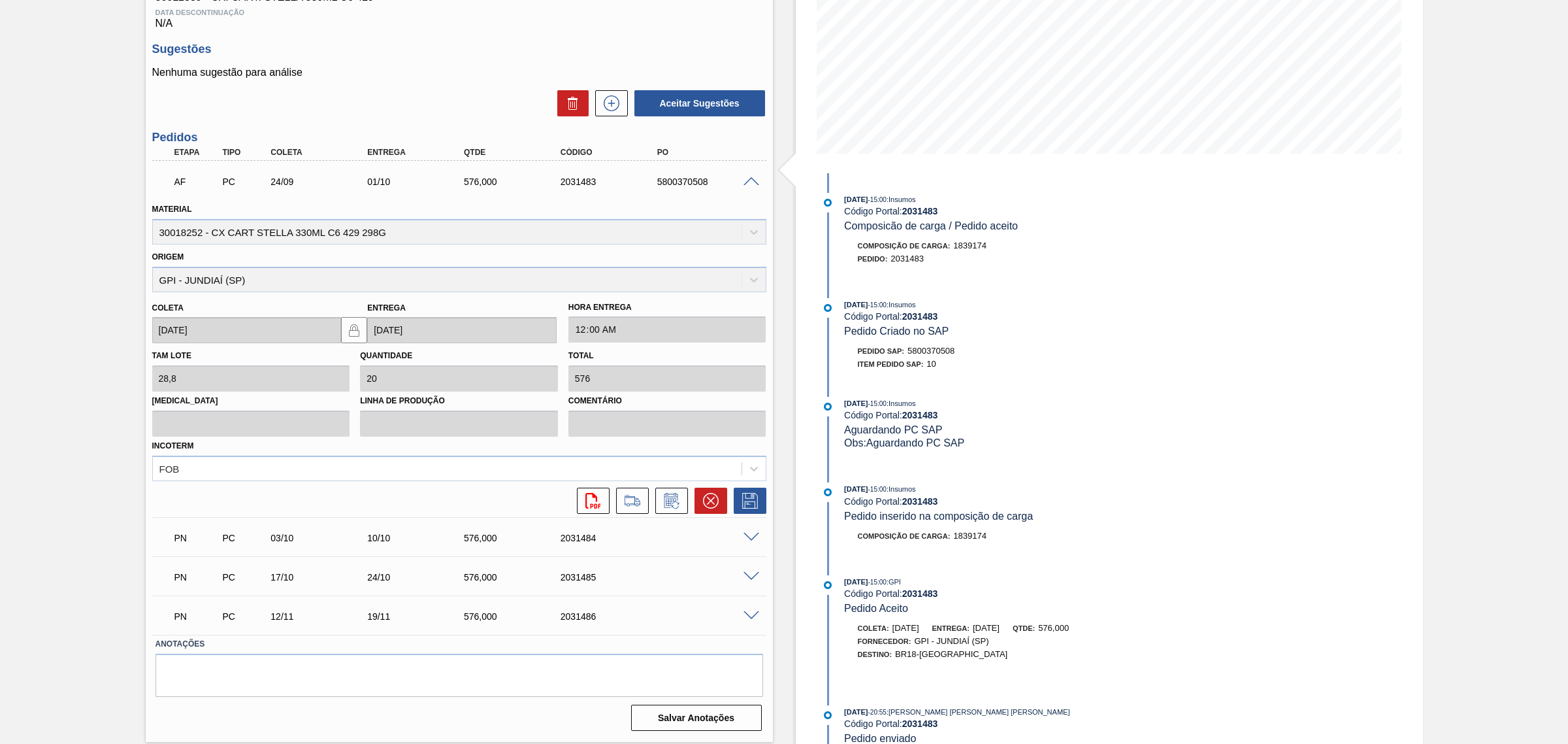
click at [748, 183] on span at bounding box center [752, 182] width 16 height 10
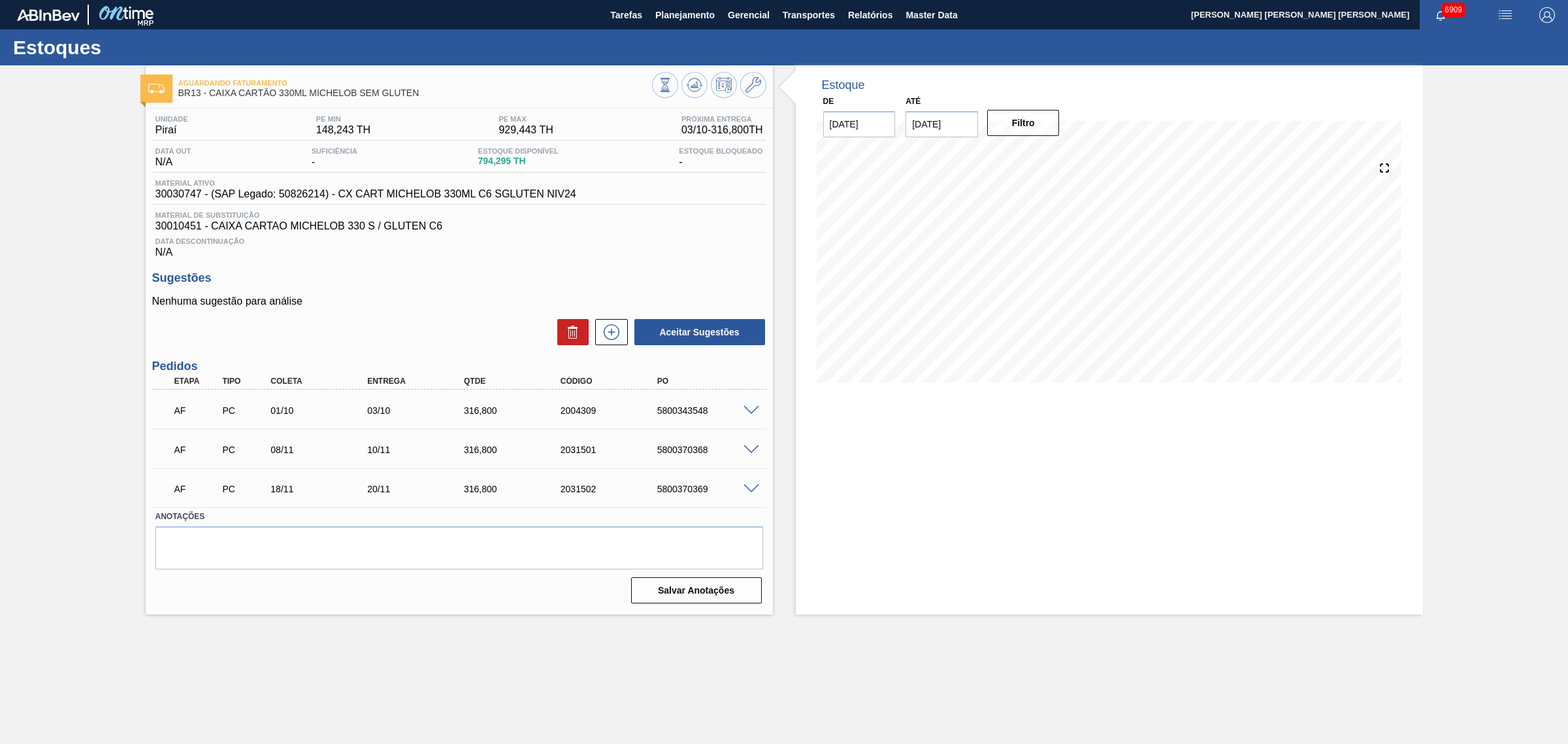
click at [749, 452] on span at bounding box center [752, 449] width 16 height 10
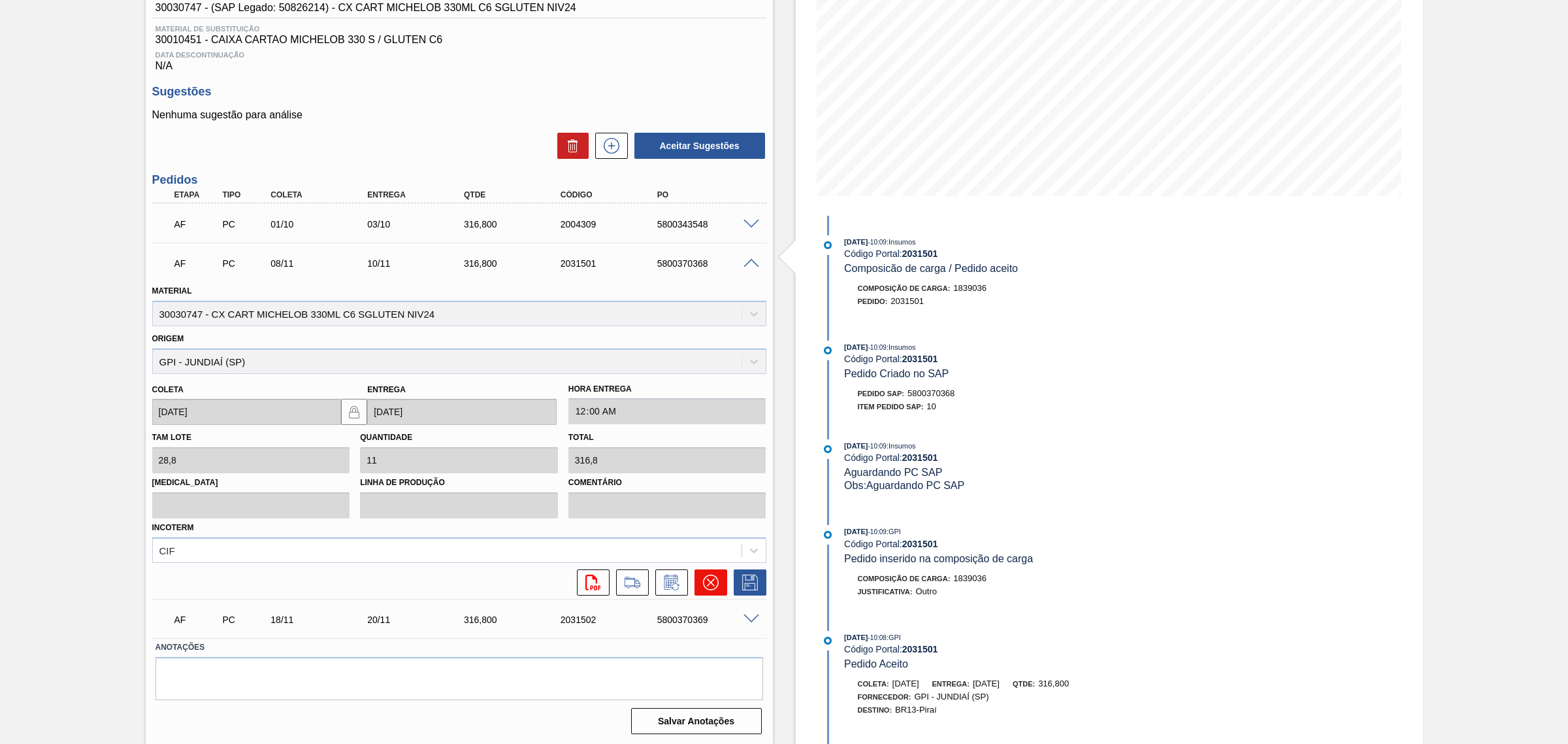
scroll to position [190, 0]
click at [670, 576] on icon at bounding box center [672, 579] width 21 height 16
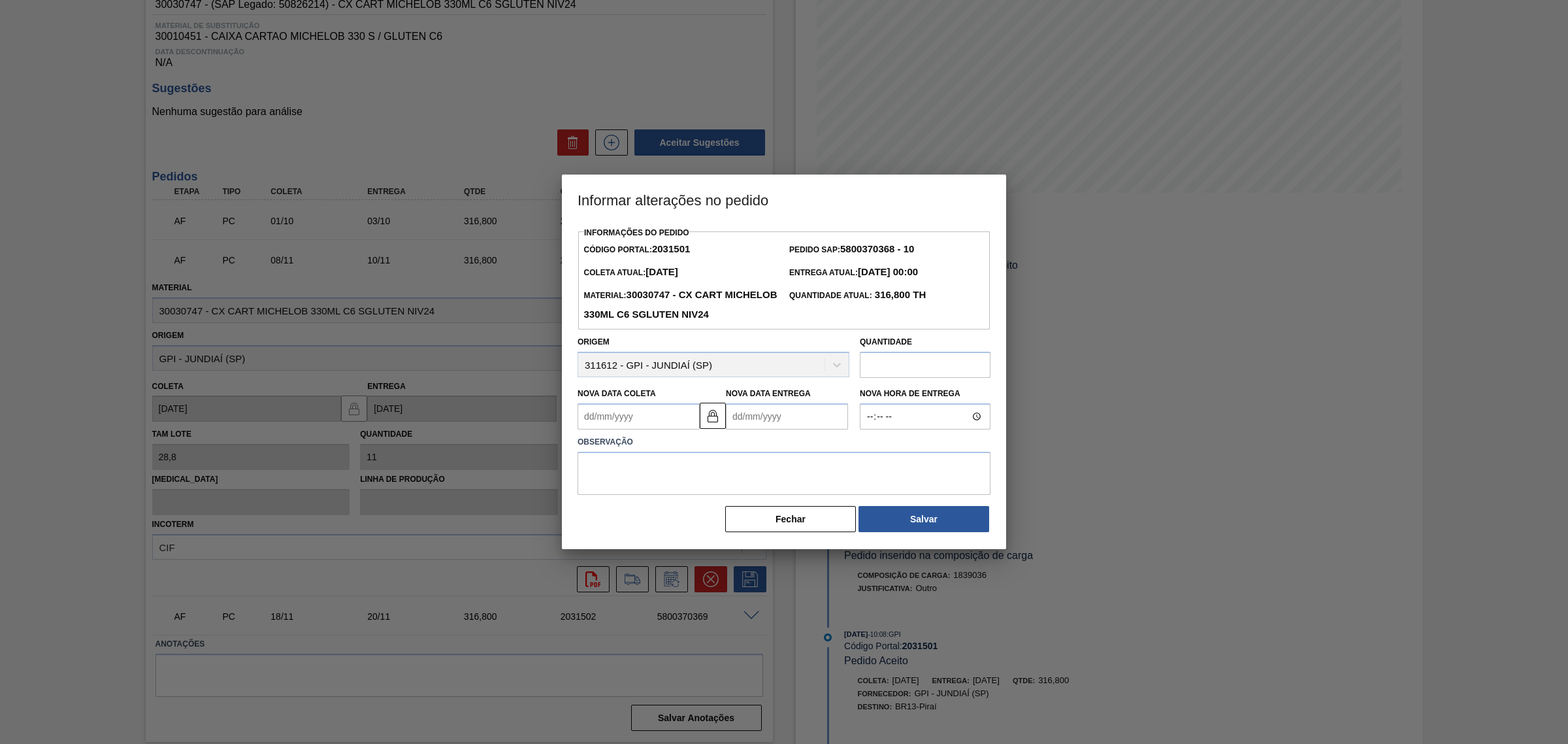
click at [788, 429] on Entrega2031501 "Nova Data Entrega" at bounding box center [787, 417] width 122 height 26
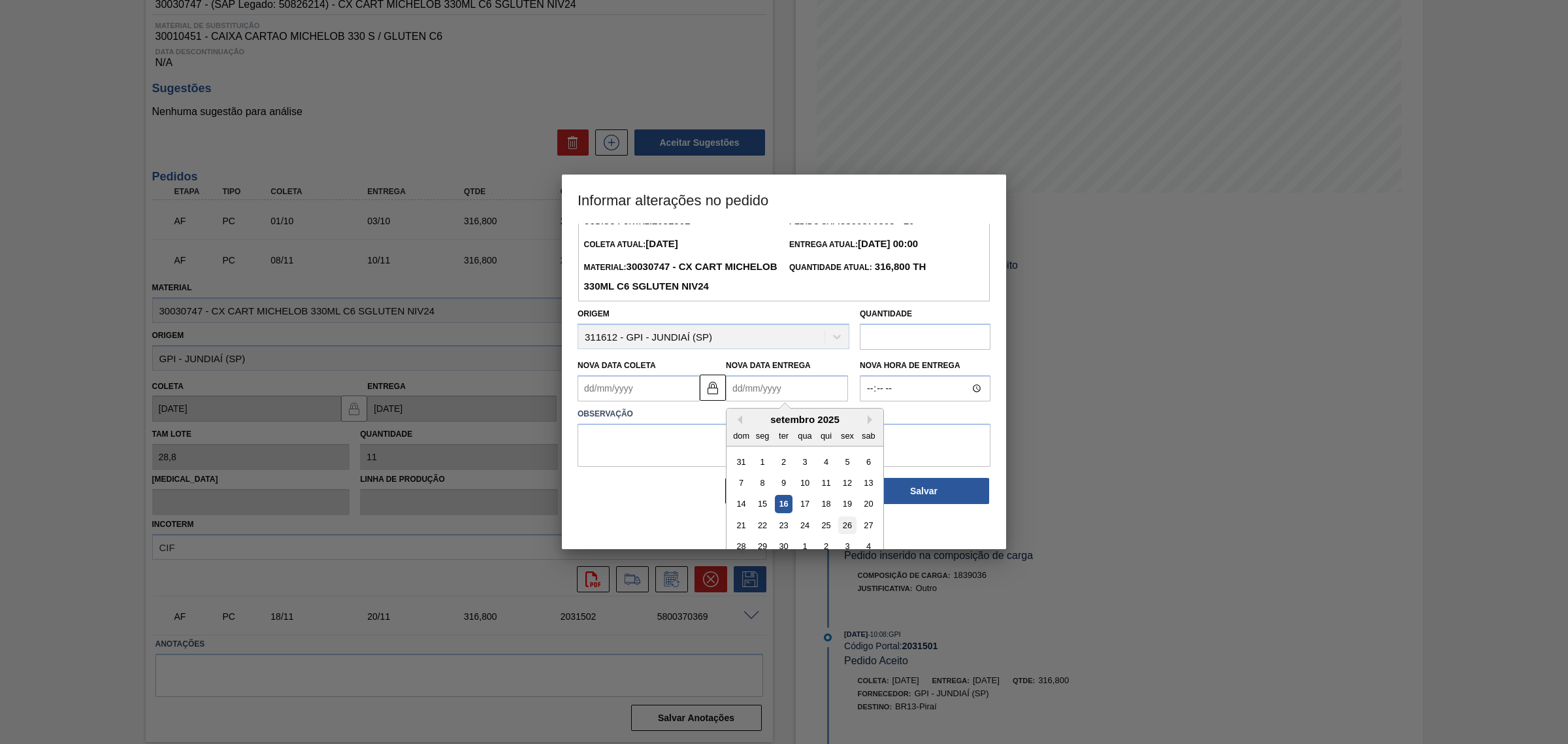
scroll to position [44, 0]
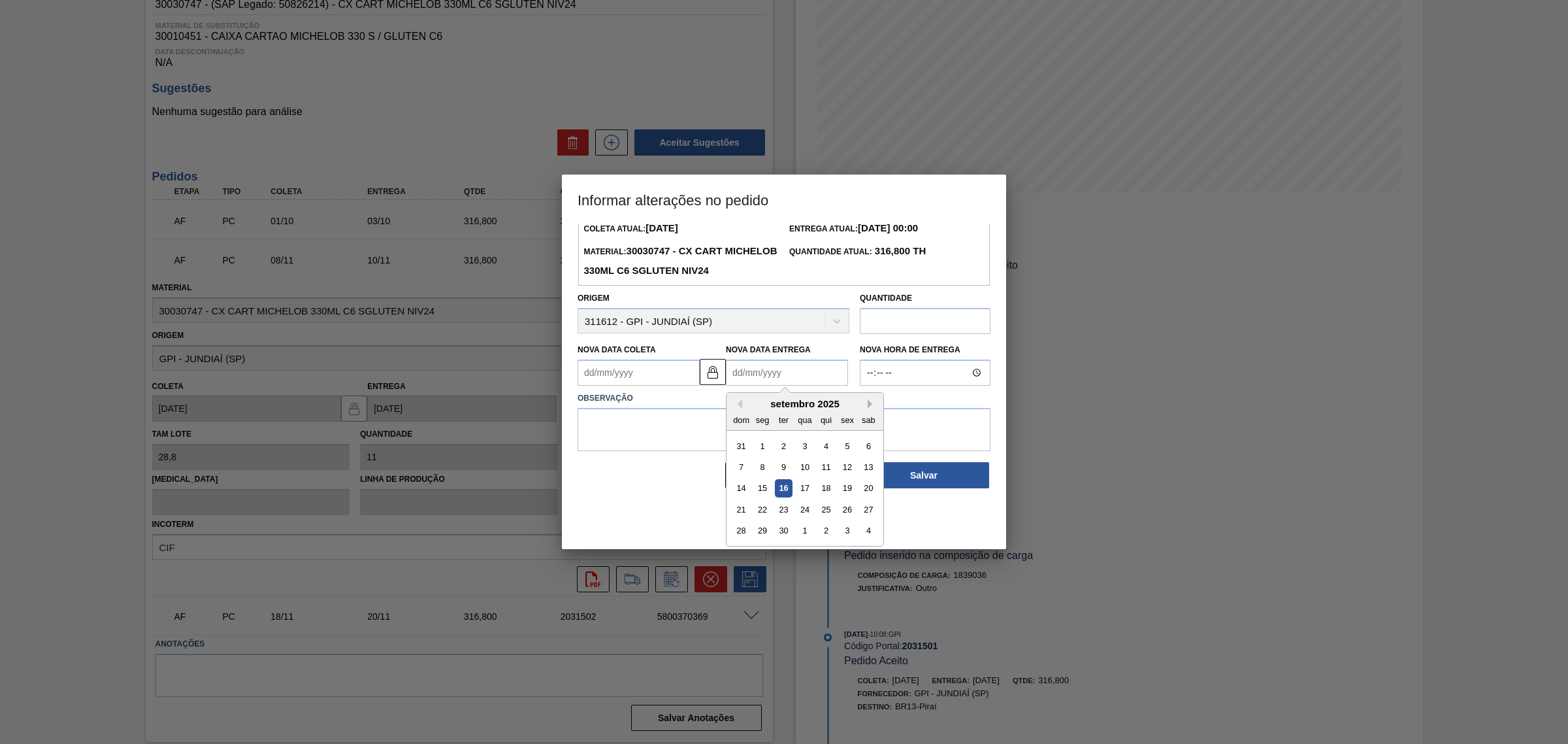
click at [873, 409] on button "Next Month" at bounding box center [872, 404] width 9 height 9
click at [851, 497] on div "17" at bounding box center [847, 489] width 18 height 18
type Coleta2031501 "[DATE]"
type Entrega2031501 "[DATE]"
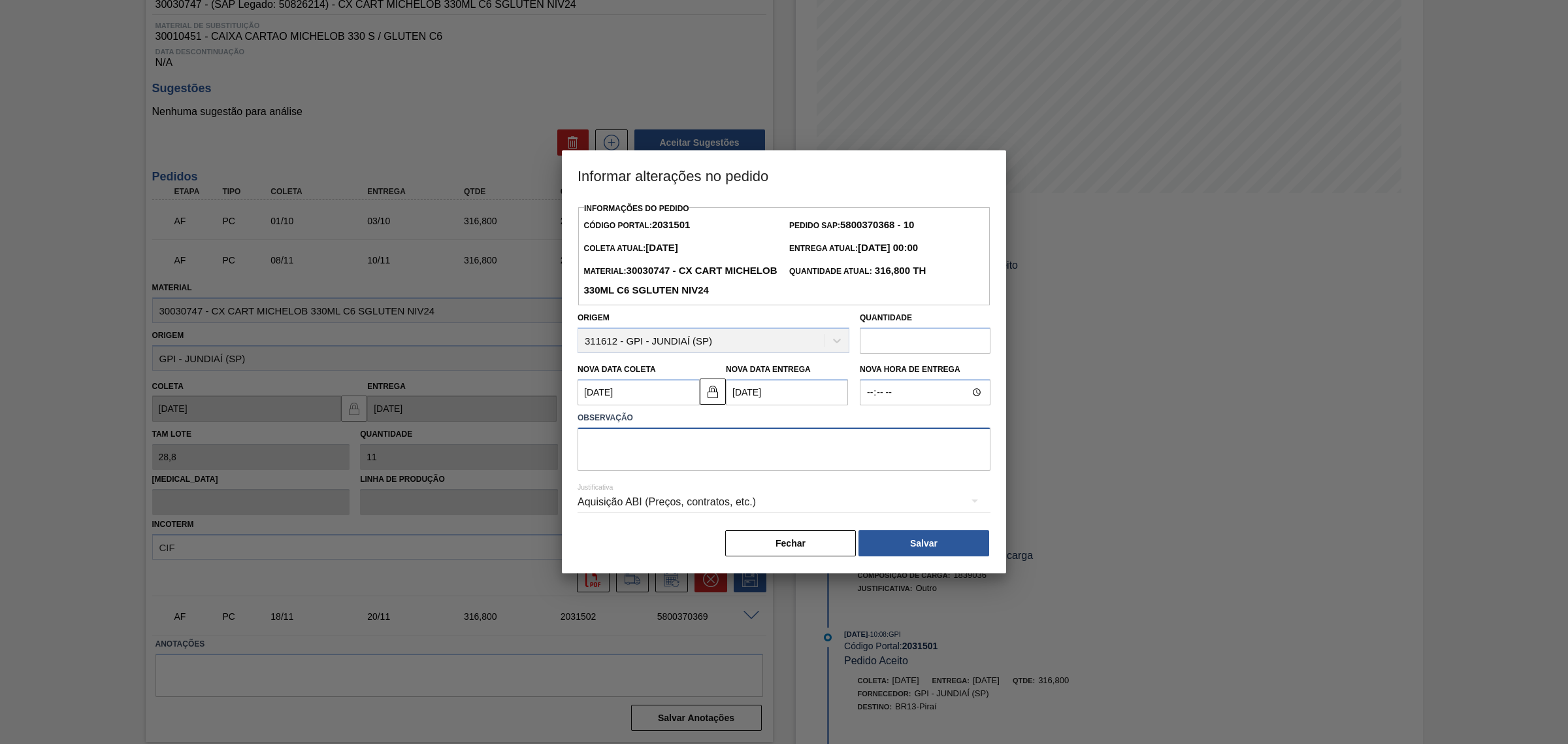
click at [773, 470] on textarea at bounding box center [783, 448] width 413 height 43
click at [759, 514] on div "Aquisição ABI (Preços, contratos, etc.)" at bounding box center [783, 502] width 413 height 37
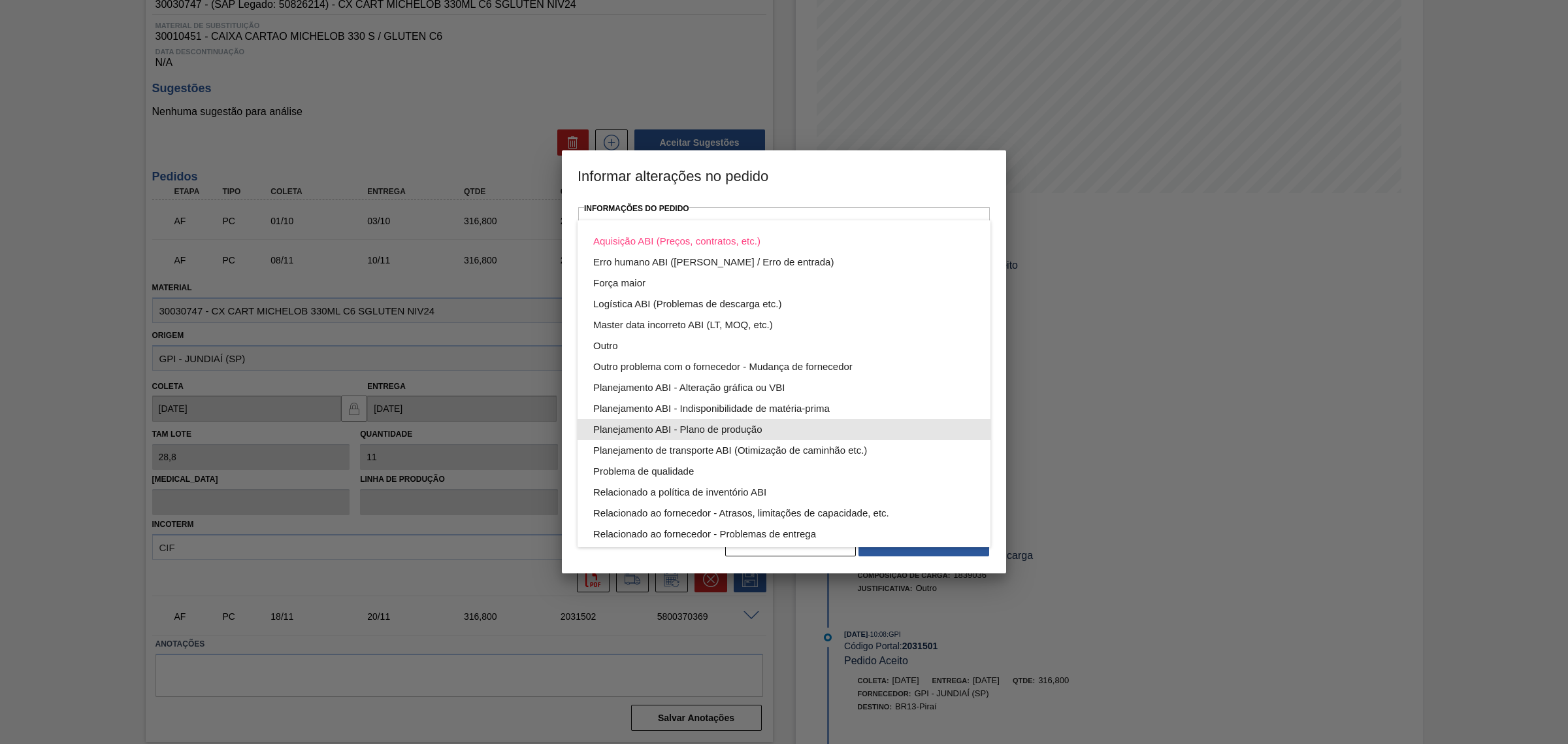
click at [823, 426] on div "Planejamento ABI - Plano de produção" at bounding box center [783, 429] width 381 height 21
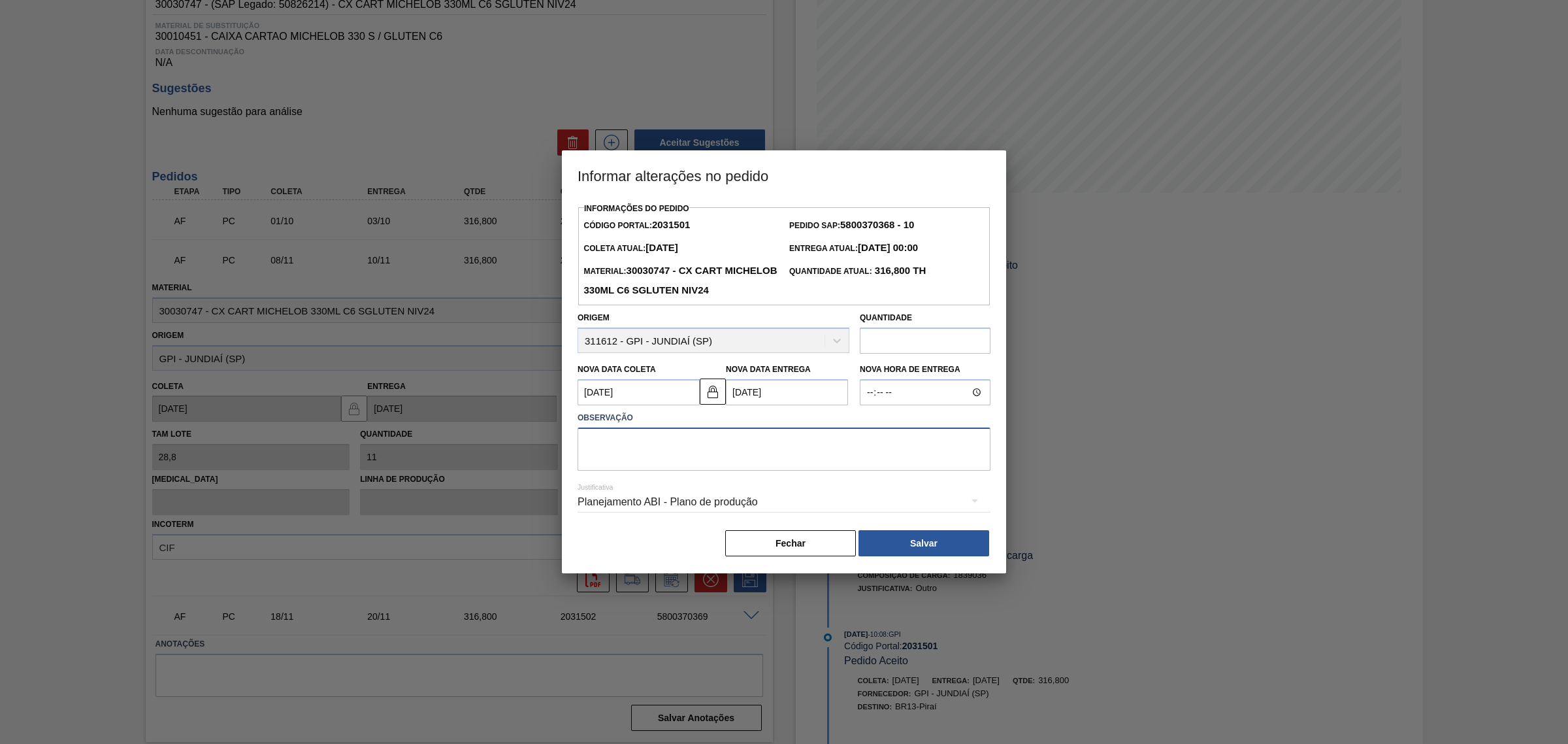
click at [776, 470] on textarea at bounding box center [783, 448] width 413 height 43
type textarea "AJUSTE DATA"
click at [908, 557] on div "Fechar Salvar" at bounding box center [783, 543] width 413 height 29
click at [918, 556] on button "Salvar" at bounding box center [923, 543] width 131 height 26
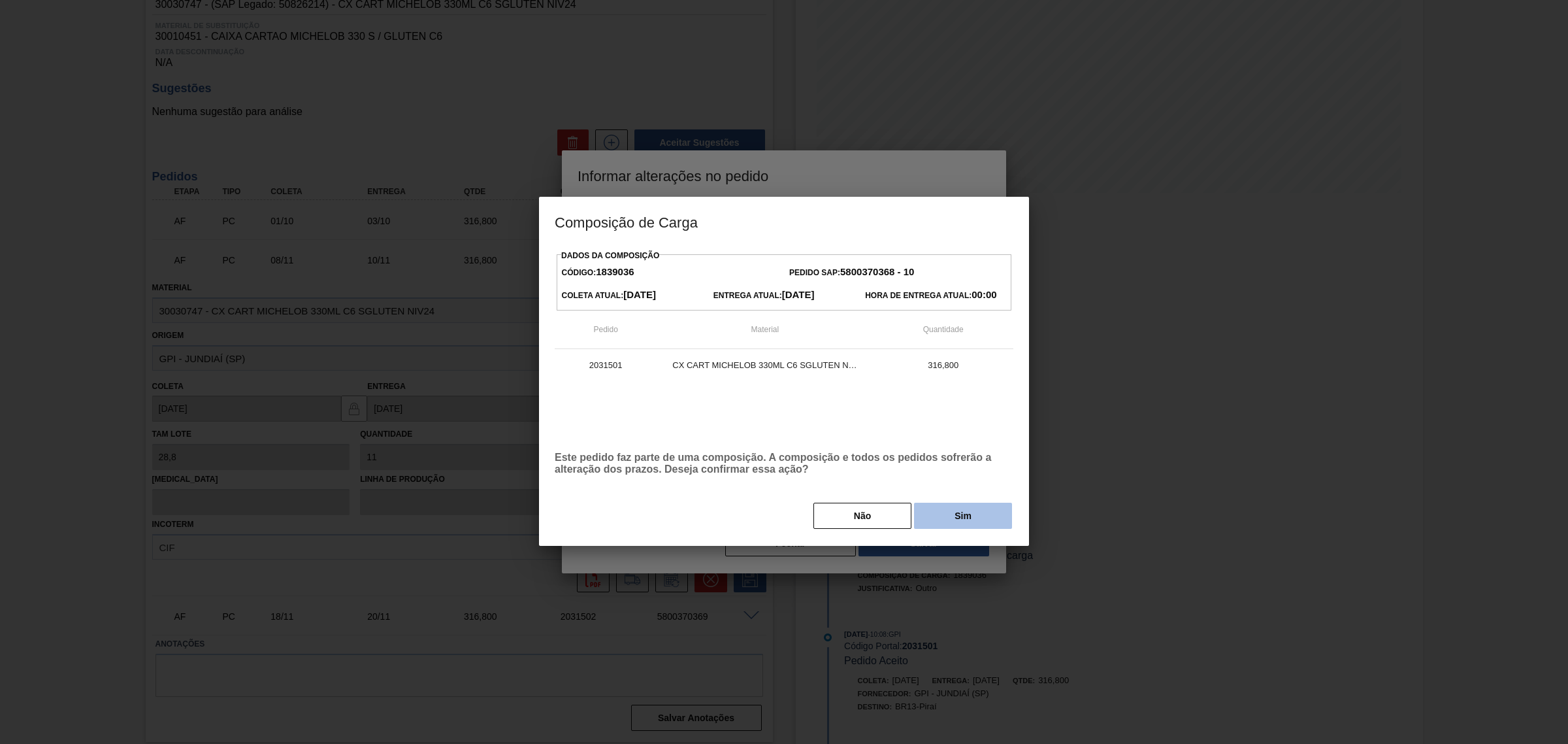
click at [987, 512] on button "Sim" at bounding box center [963, 516] width 98 height 26
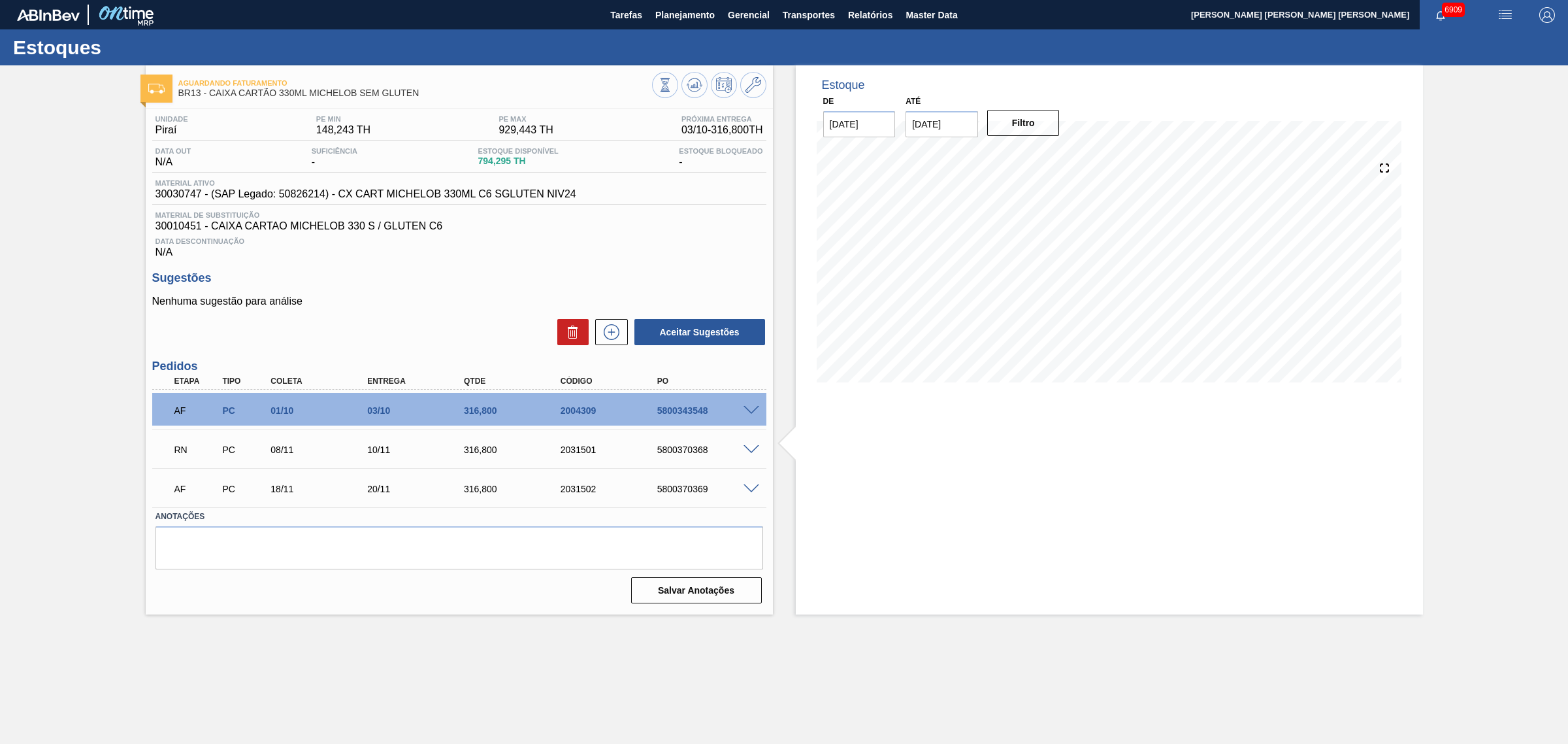
click at [752, 449] on span at bounding box center [752, 449] width 16 height 10
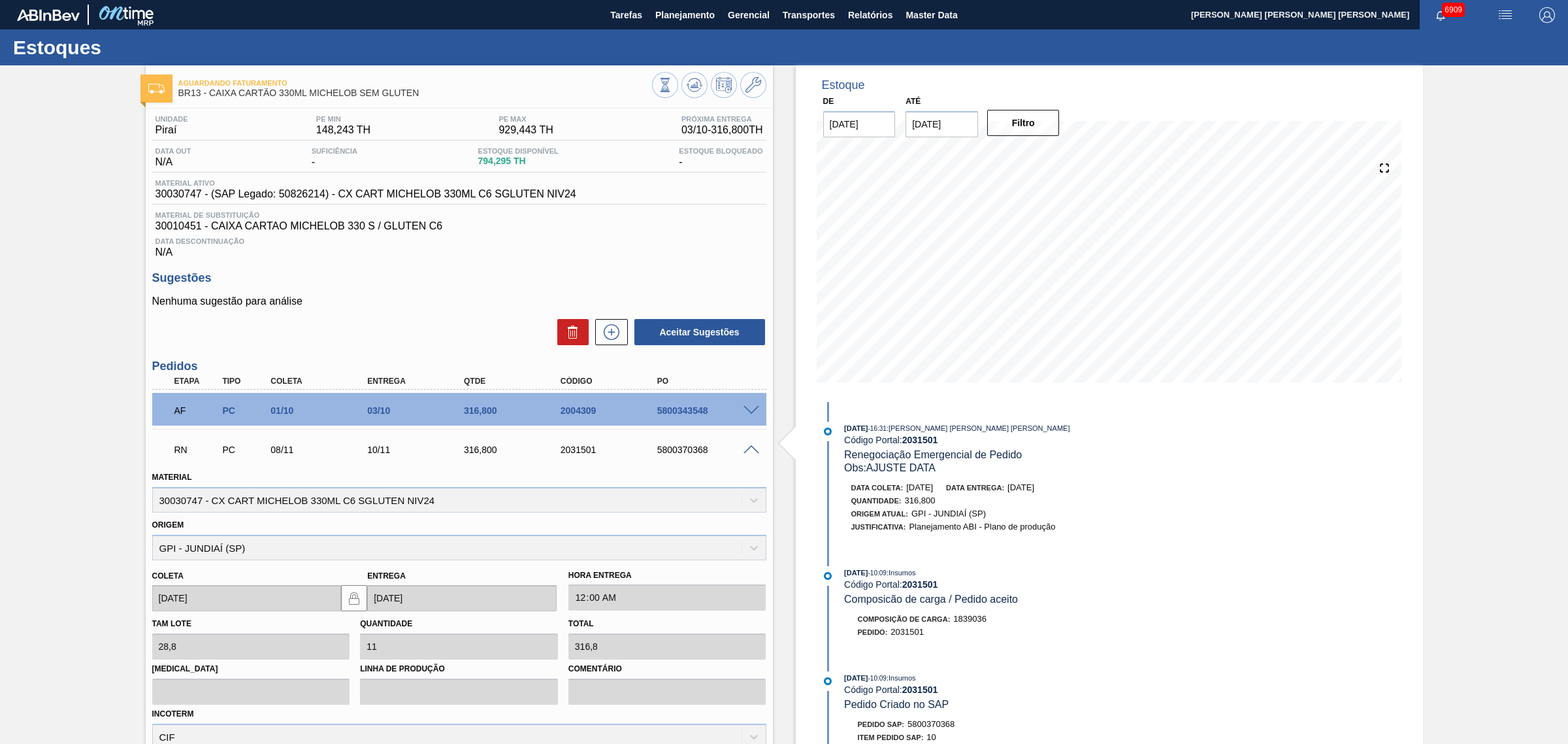
click at [746, 447] on div at bounding box center [753, 448] width 26 height 10
click at [750, 452] on span at bounding box center [752, 449] width 16 height 10
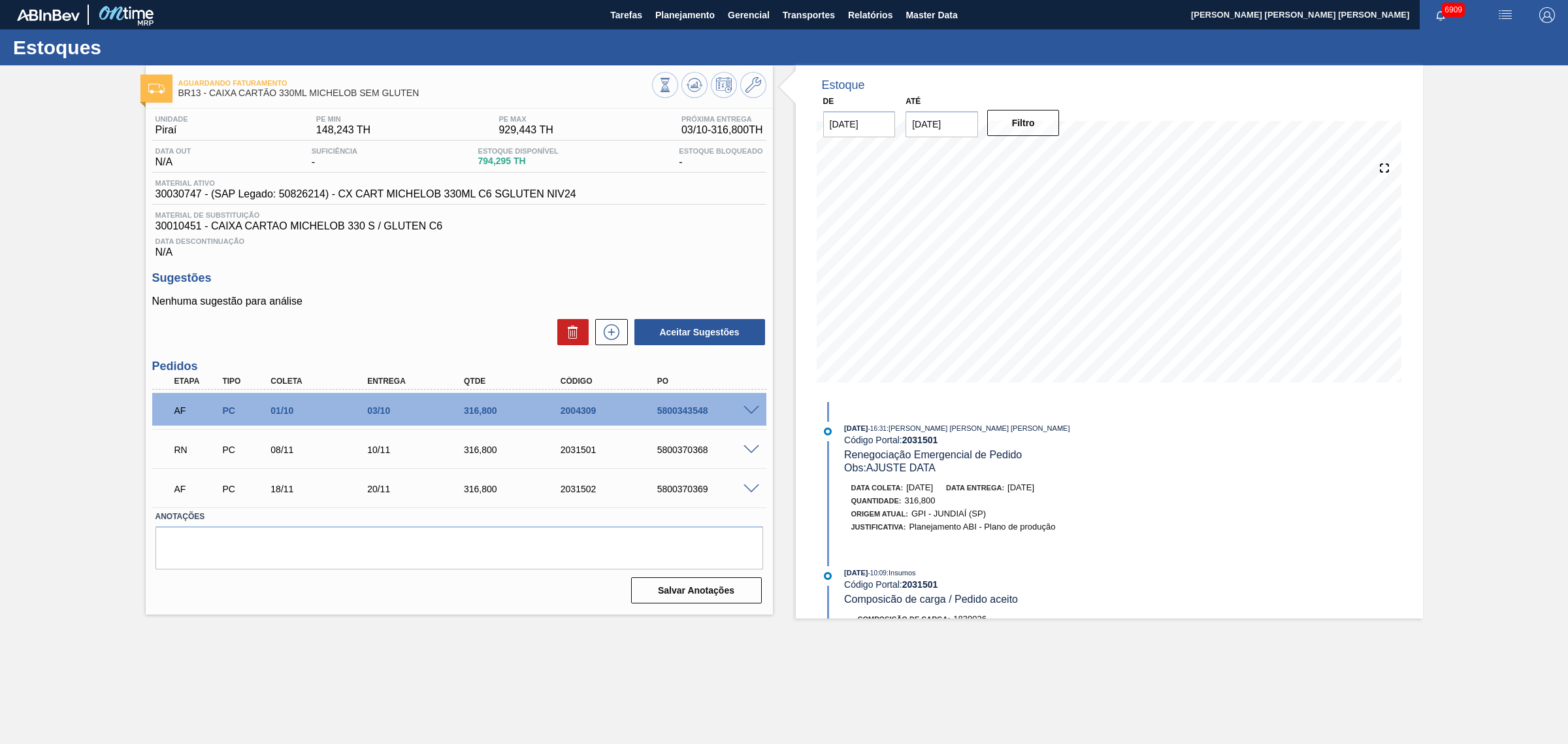
click at [754, 414] on span at bounding box center [752, 411] width 16 height 10
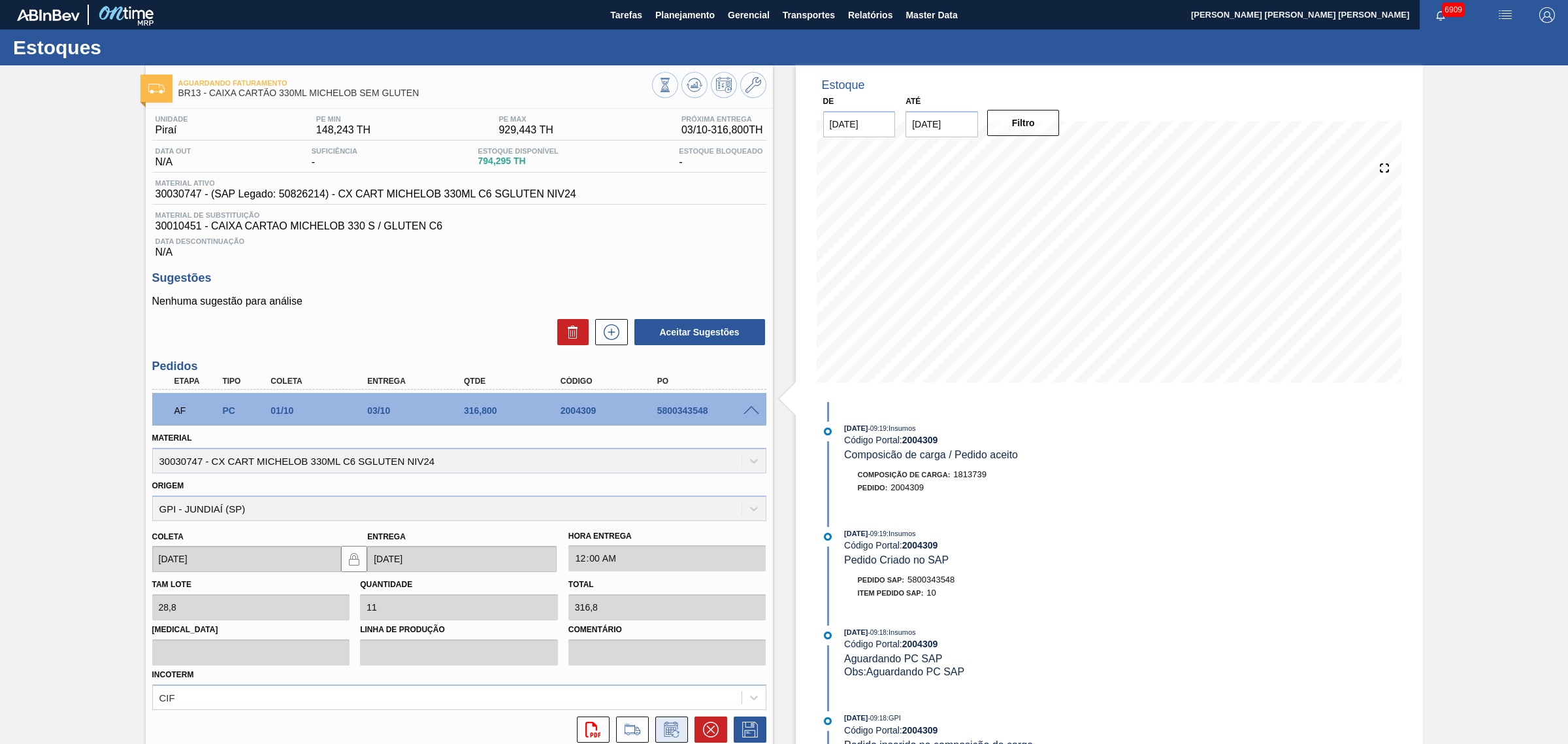
click at [670, 726] on icon at bounding box center [672, 729] width 21 height 16
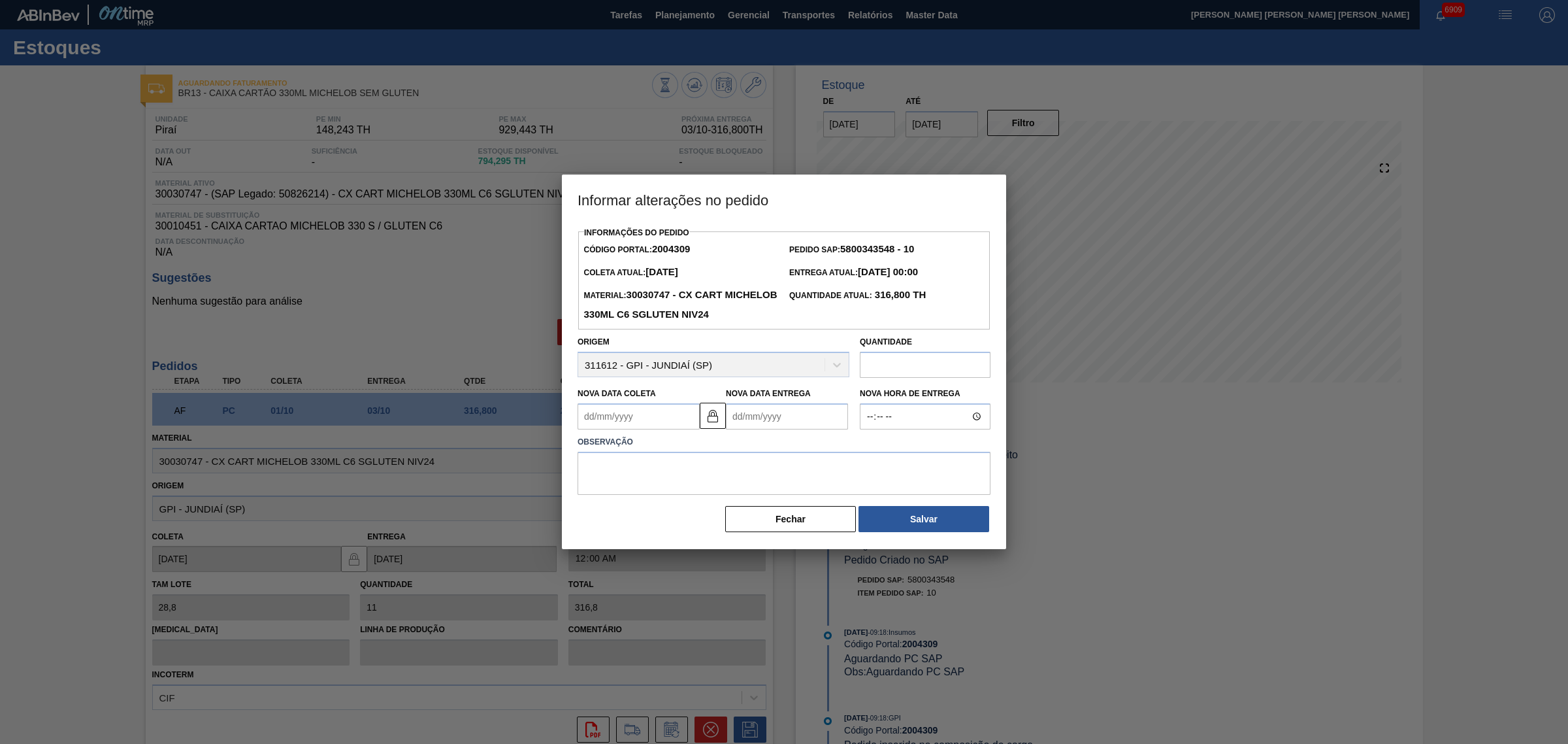
click at [673, 451] on div "Observação" at bounding box center [784, 461] width 424 height 65
click at [659, 429] on Coleta2004309 "Nova Data Coleta" at bounding box center [638, 417] width 122 height 26
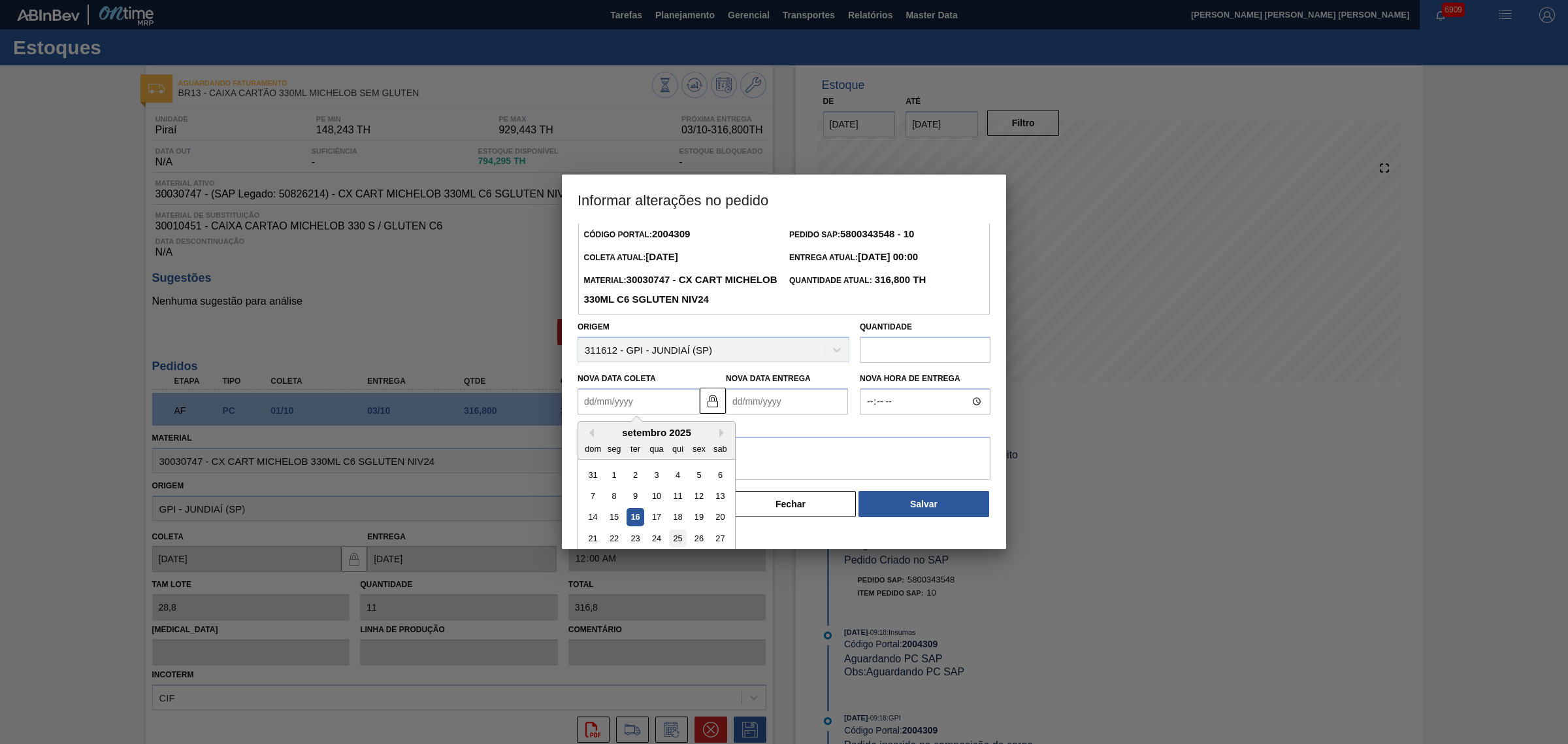
scroll to position [44, 0]
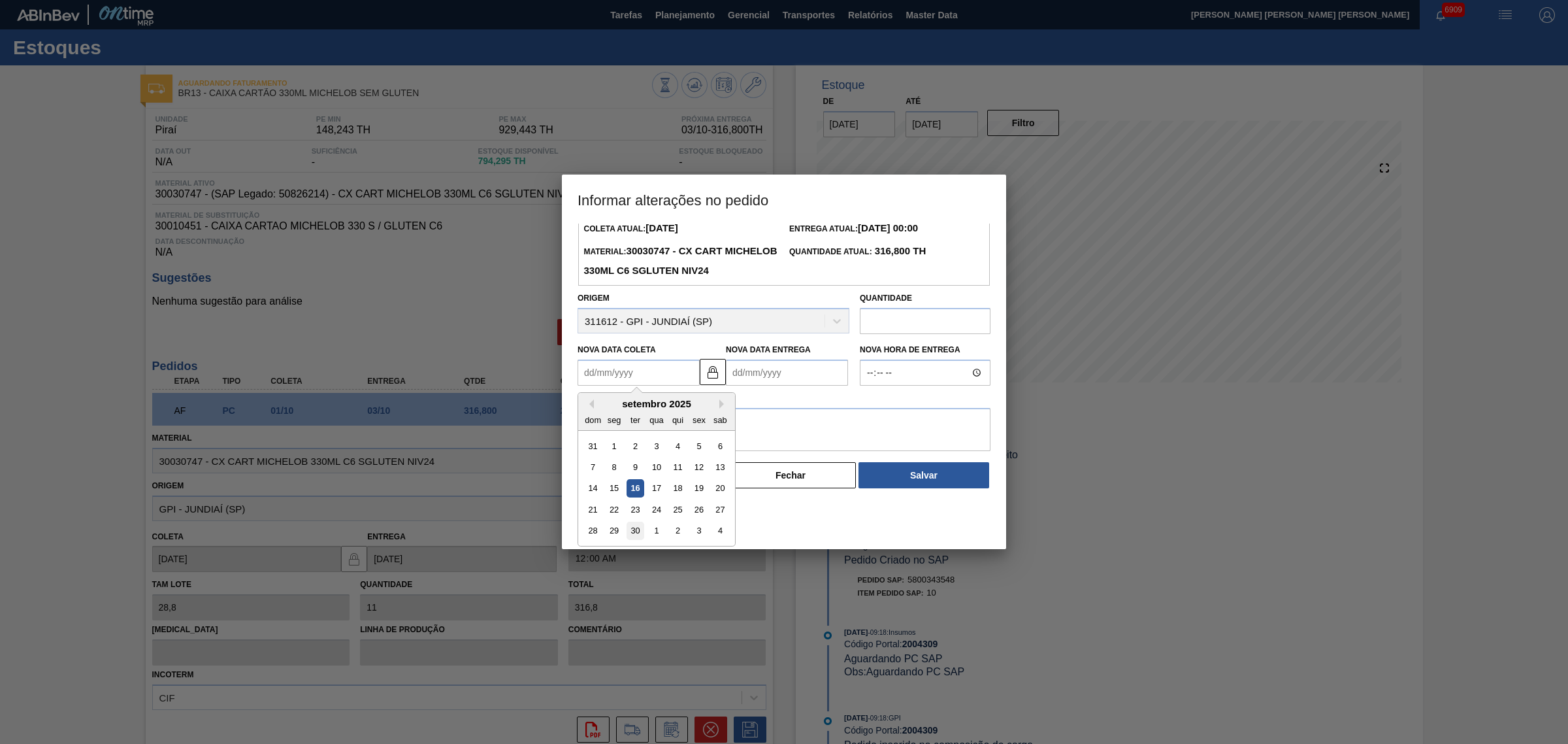
click at [638, 540] on div "30" at bounding box center [635, 531] width 18 height 18
type Coleta2004309 "30/09/2025"
type Entrega2004309 "02/10/2025"
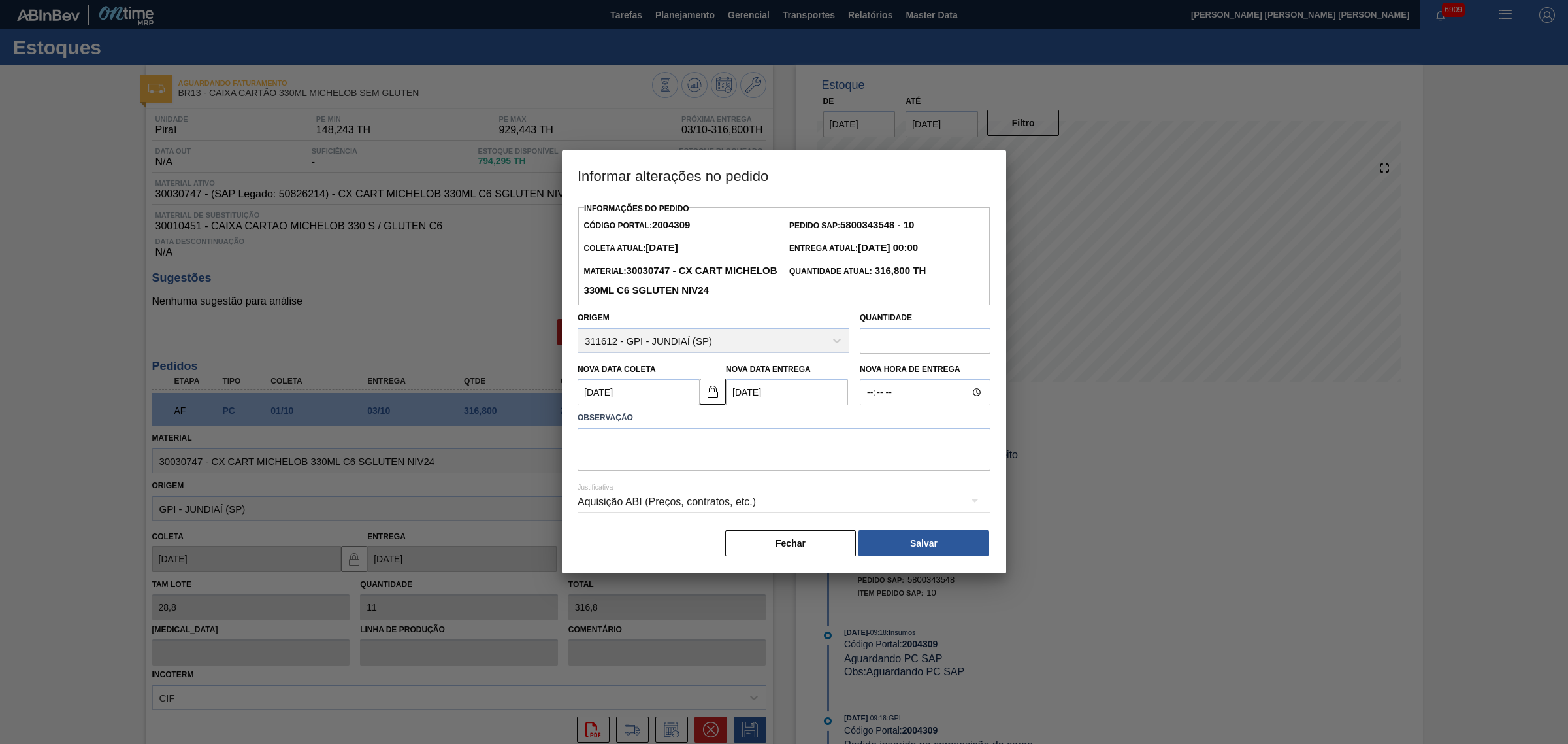
scroll to position [0, 0]
click at [631, 405] on Coleta2004309 "30/09/2025" at bounding box center [638, 392] width 122 height 26
click at [609, 561] on div "28 29 30 1 2 3 4" at bounding box center [656, 550] width 148 height 21
click at [613, 560] on div "29" at bounding box center [615, 551] width 18 height 18
type Coleta2004309 "29/09/2025"
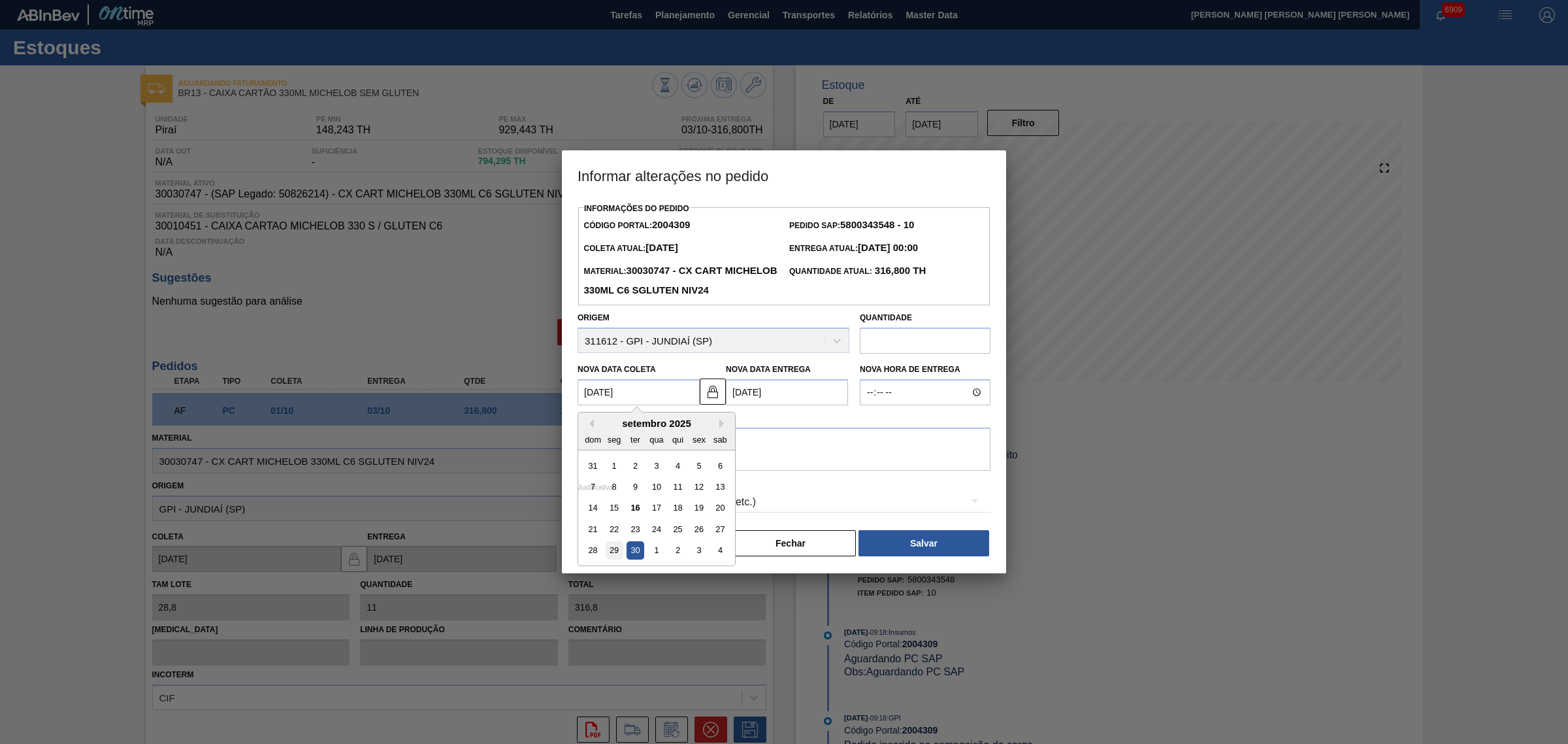
type Entrega2004309 "01/10/2025"
click at [641, 469] on textarea at bounding box center [783, 448] width 413 height 43
type textarea "AJUSTE DATA"
click at [673, 515] on div "Aquisição ABI (Preços, contratos, etc.)" at bounding box center [783, 502] width 413 height 37
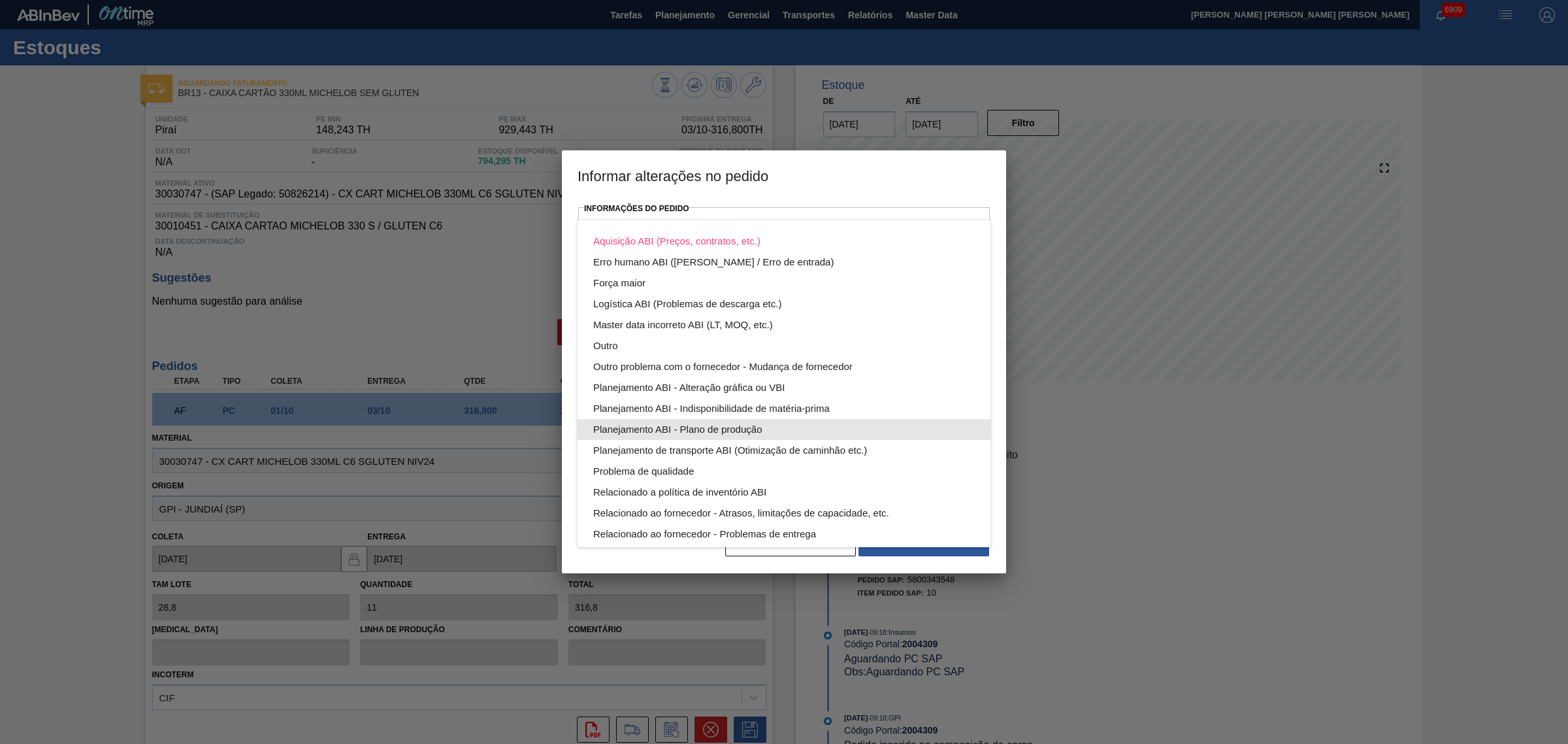
click at [779, 426] on div "Planejamento ABI - Plano de produção" at bounding box center [783, 429] width 381 height 21
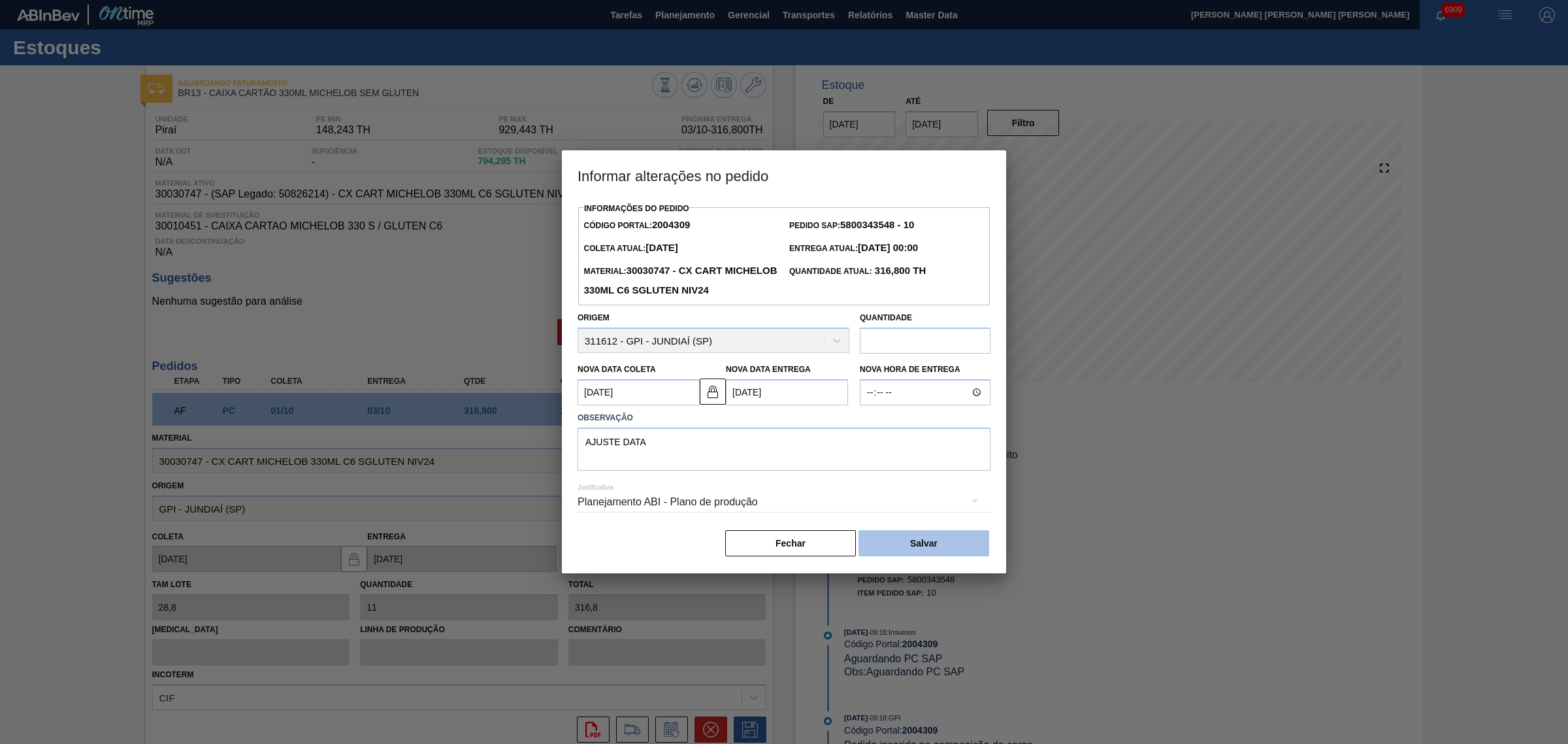
click at [902, 556] on button "Salvar" at bounding box center [923, 543] width 131 height 26
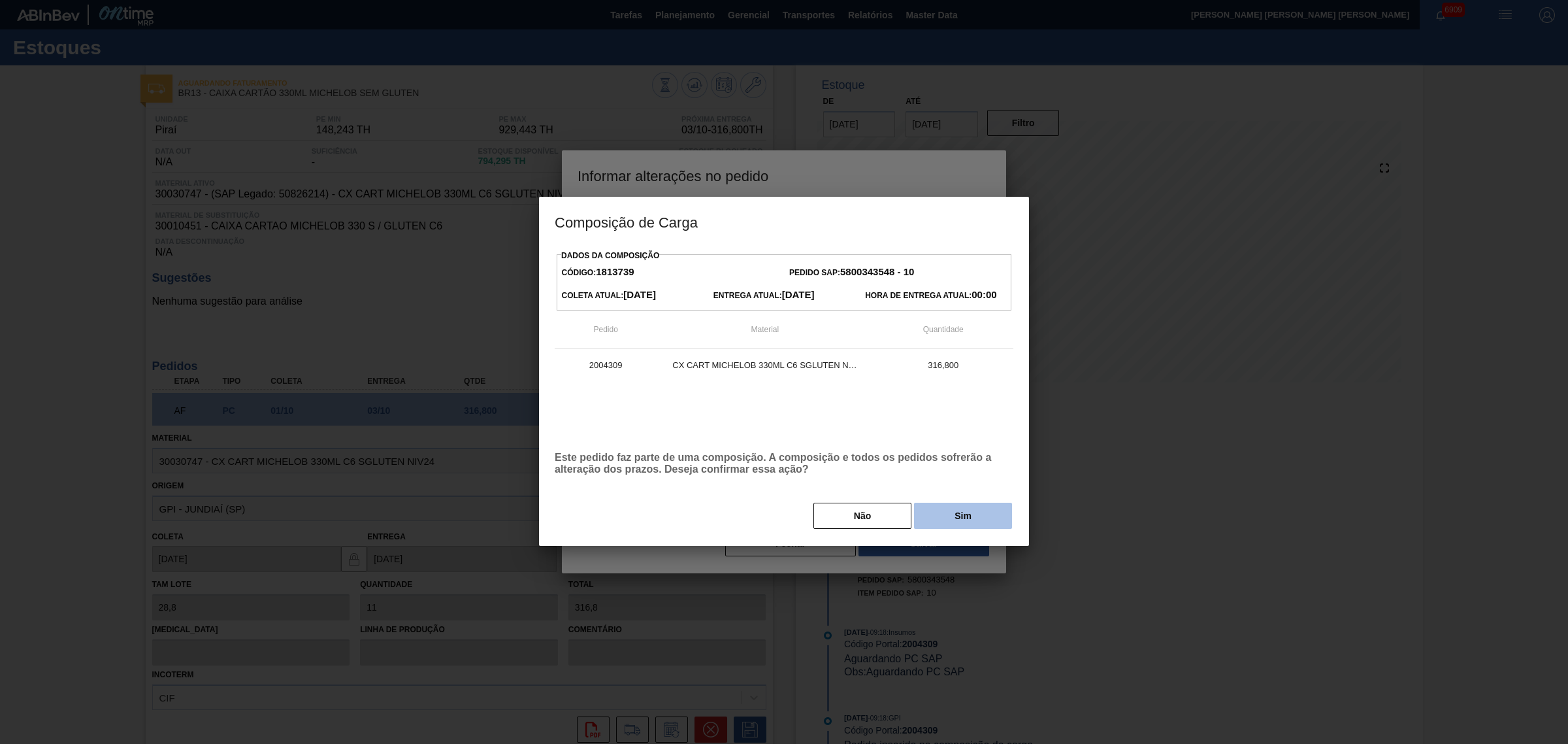
click at [951, 517] on button "Sim" at bounding box center [963, 516] width 98 height 26
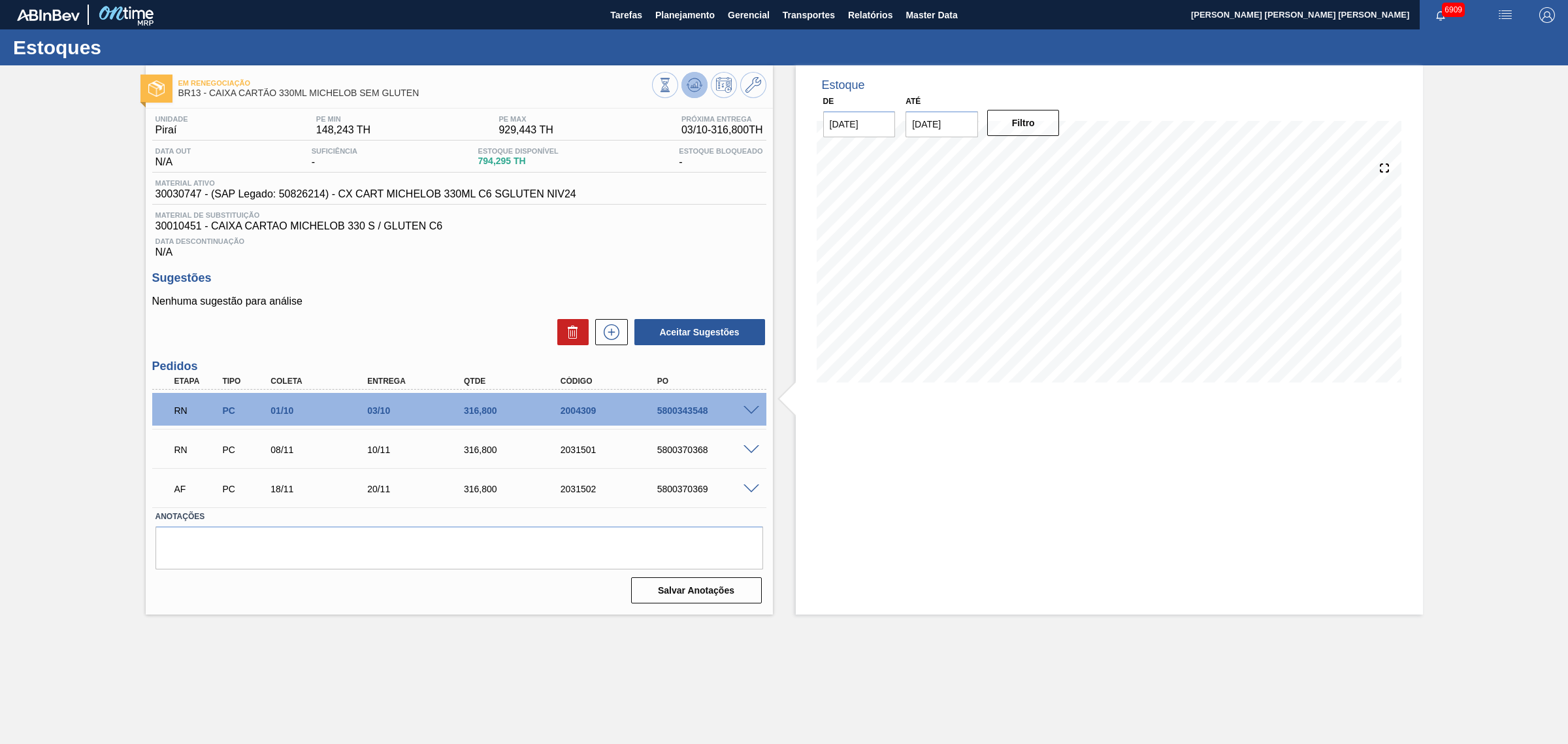
click at [688, 82] on icon at bounding box center [695, 85] width 16 height 16
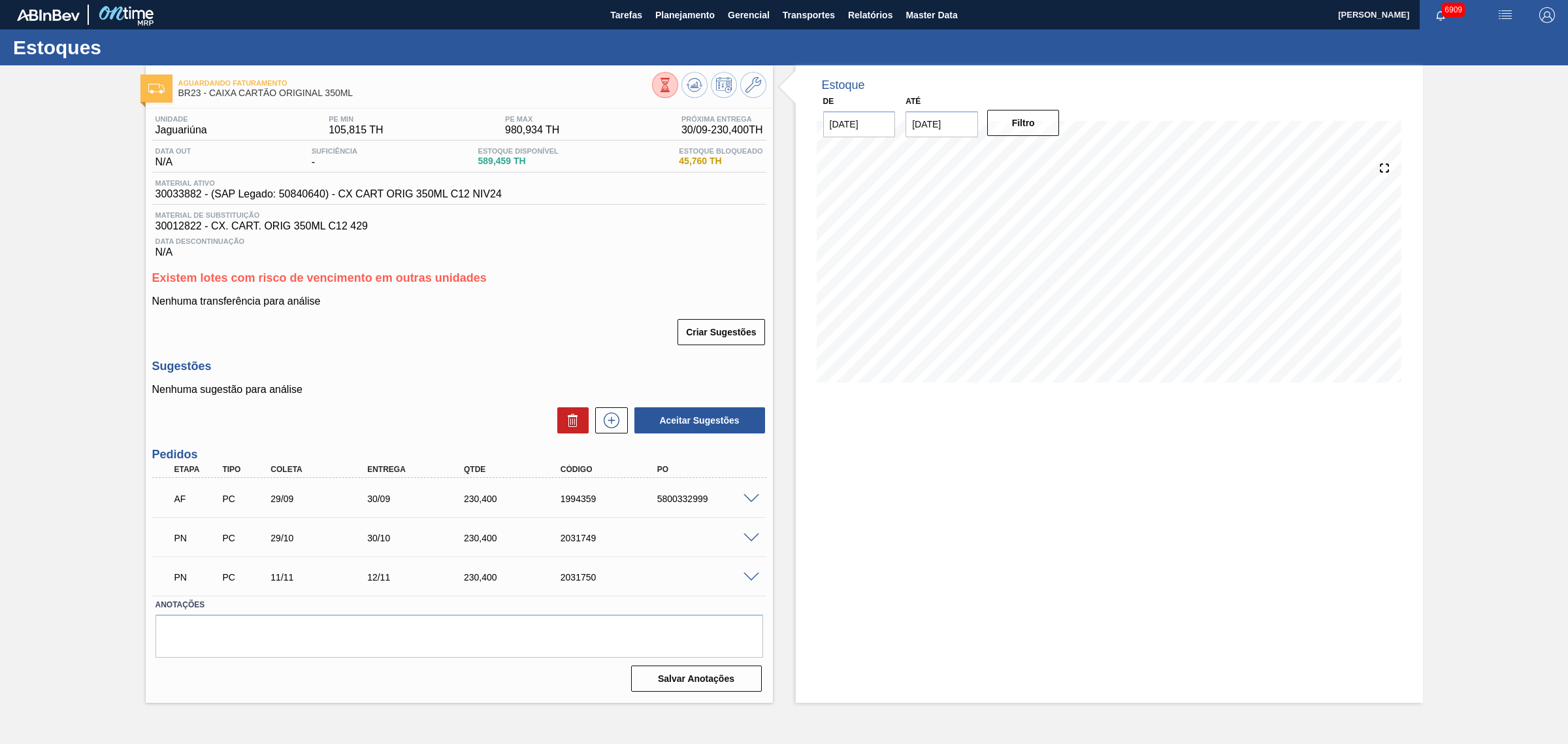
click at [749, 501] on span at bounding box center [752, 498] width 16 height 10
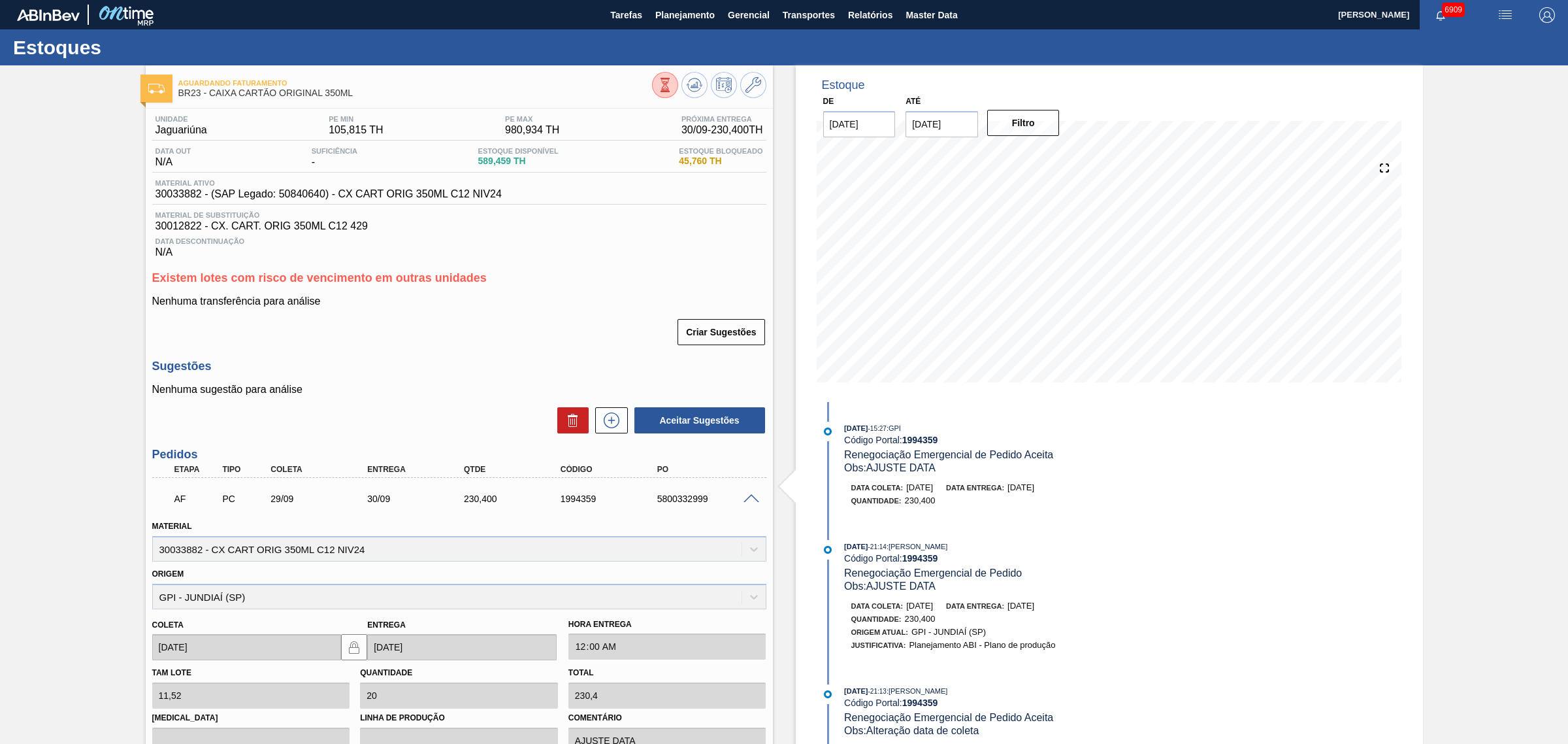
click at [746, 497] on span at bounding box center [752, 498] width 16 height 10
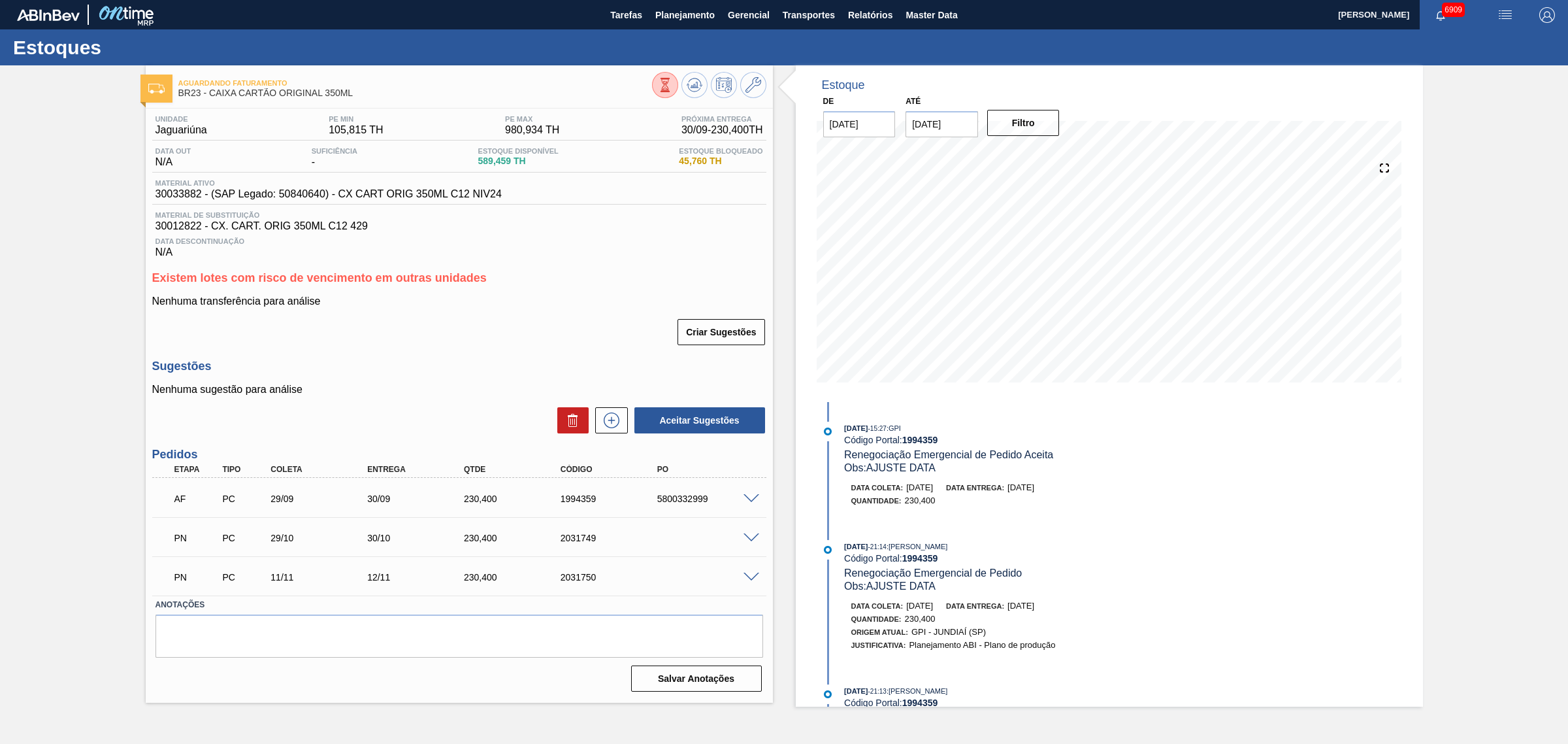
click at [749, 497] on span at bounding box center [752, 498] width 16 height 10
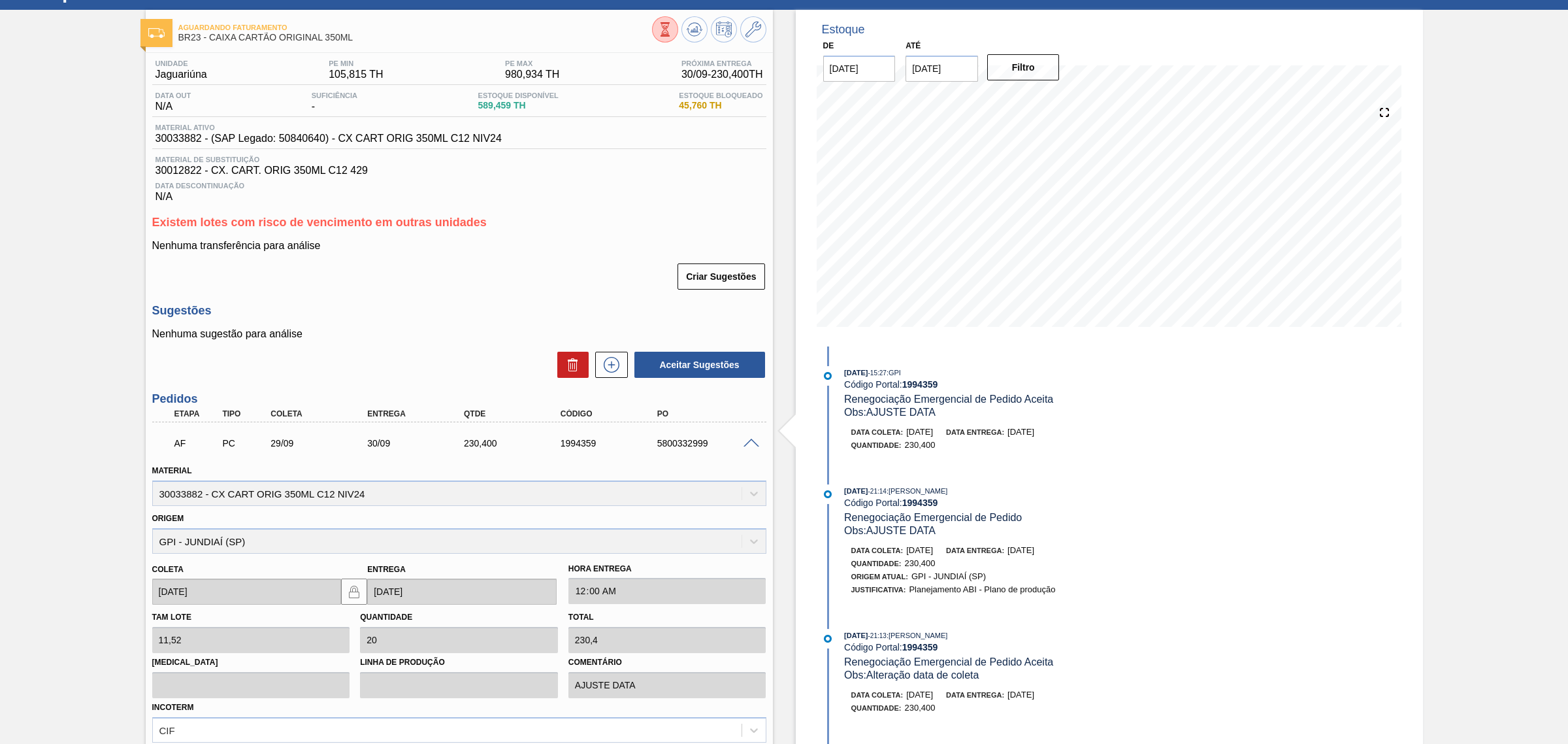
scroll to position [163, 0]
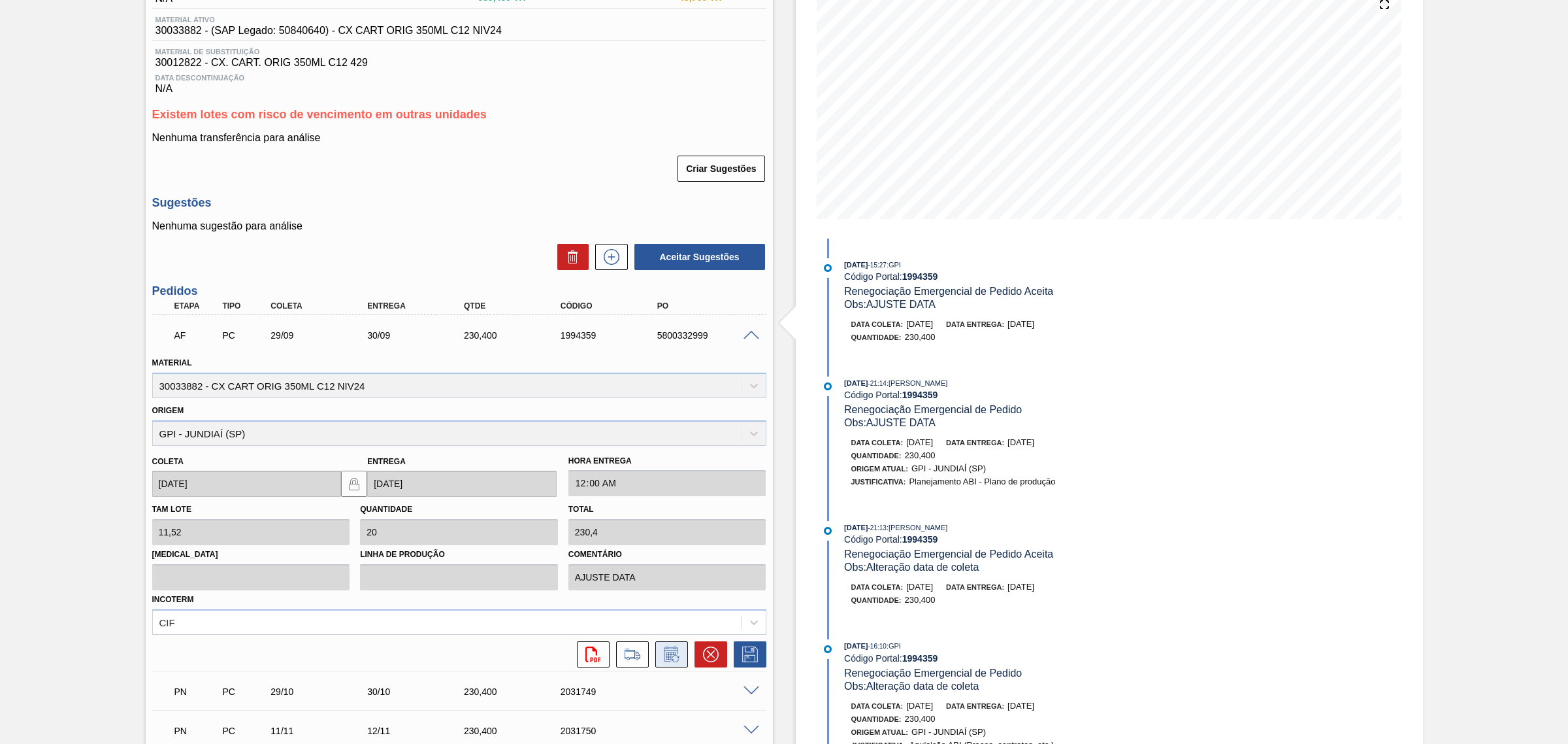
click at [677, 651] on icon at bounding box center [672, 655] width 21 height 16
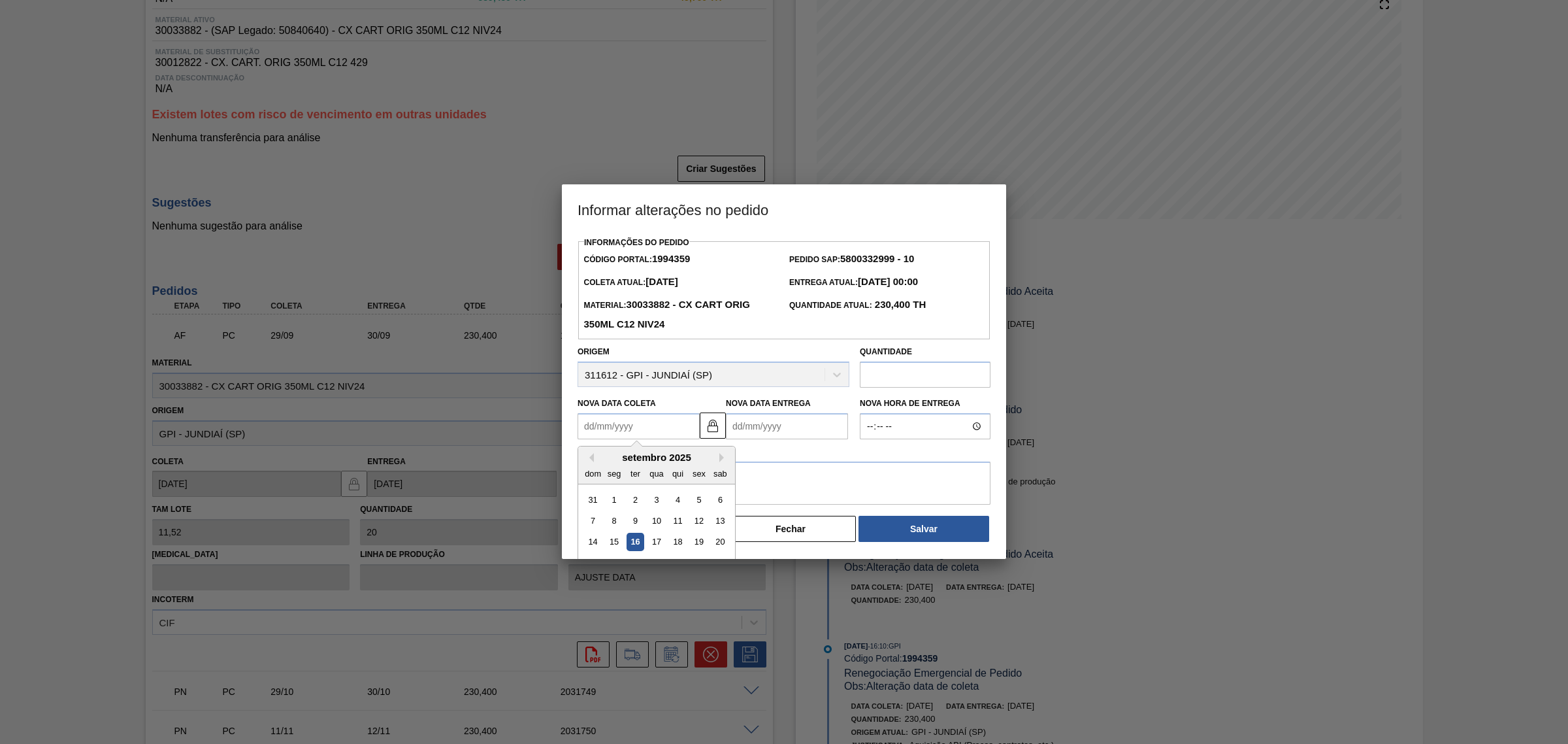
click at [641, 422] on Coleta1994359 "Nova Data Coleta" at bounding box center [638, 426] width 122 height 26
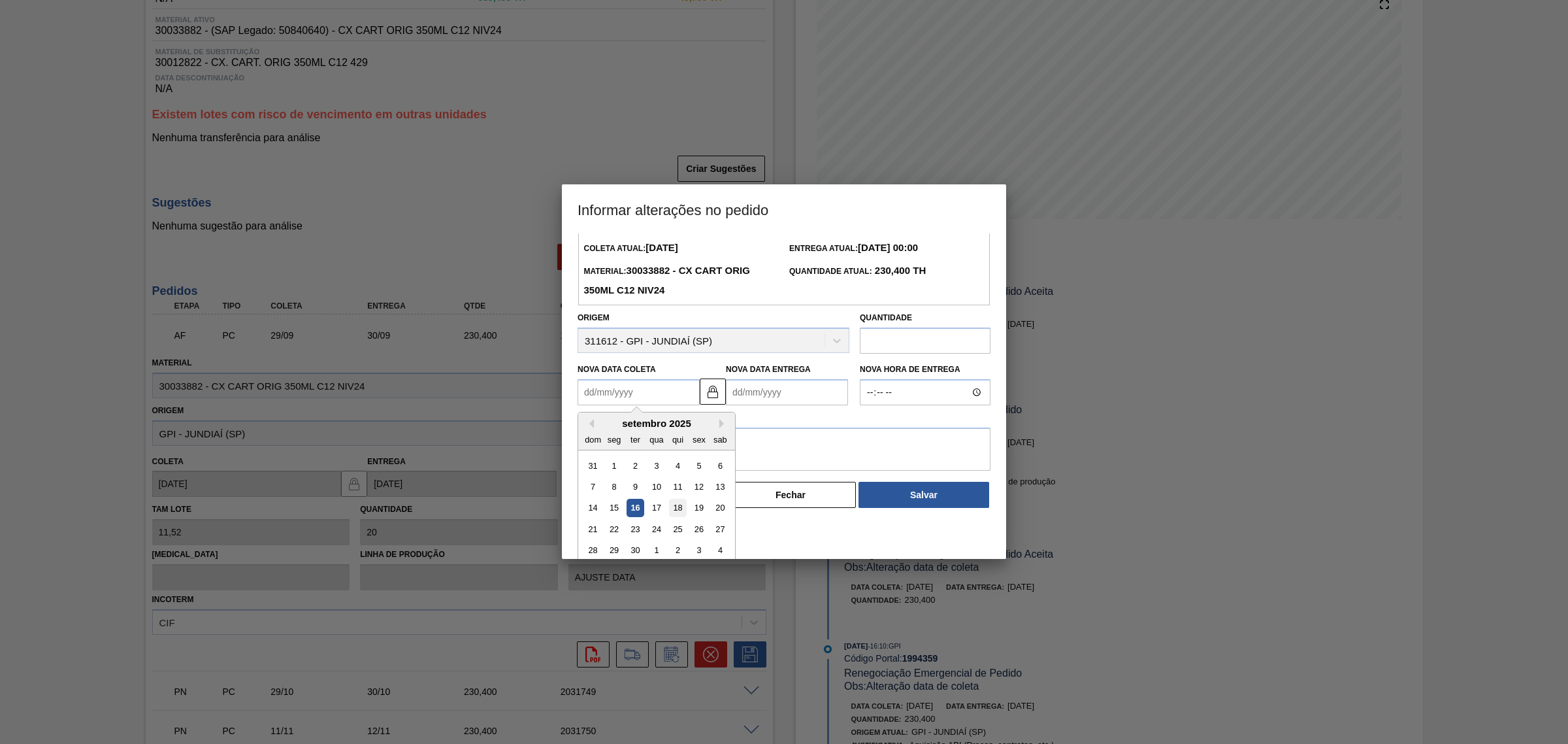
scroll to position [44, 0]
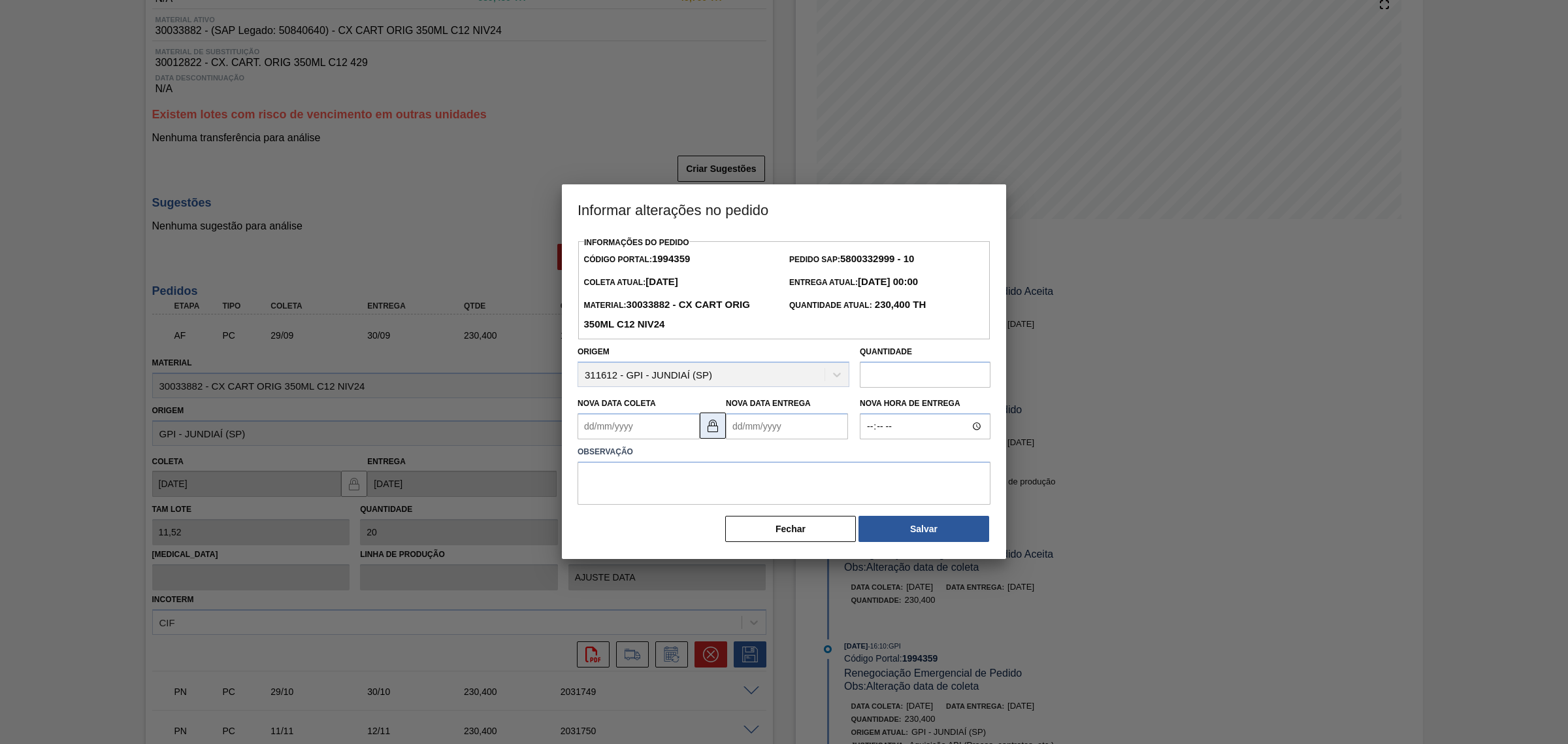
click at [709, 387] on div "Informações do Pedido Código Portal: 1994359 Pedido SAP: 5800332999 - 10 Coleta…" at bounding box center [783, 388] width 413 height 310
click at [655, 421] on Coleta1994359 "Nova Data Coleta" at bounding box center [638, 426] width 122 height 26
click at [709, 429] on img at bounding box center [713, 426] width 16 height 16
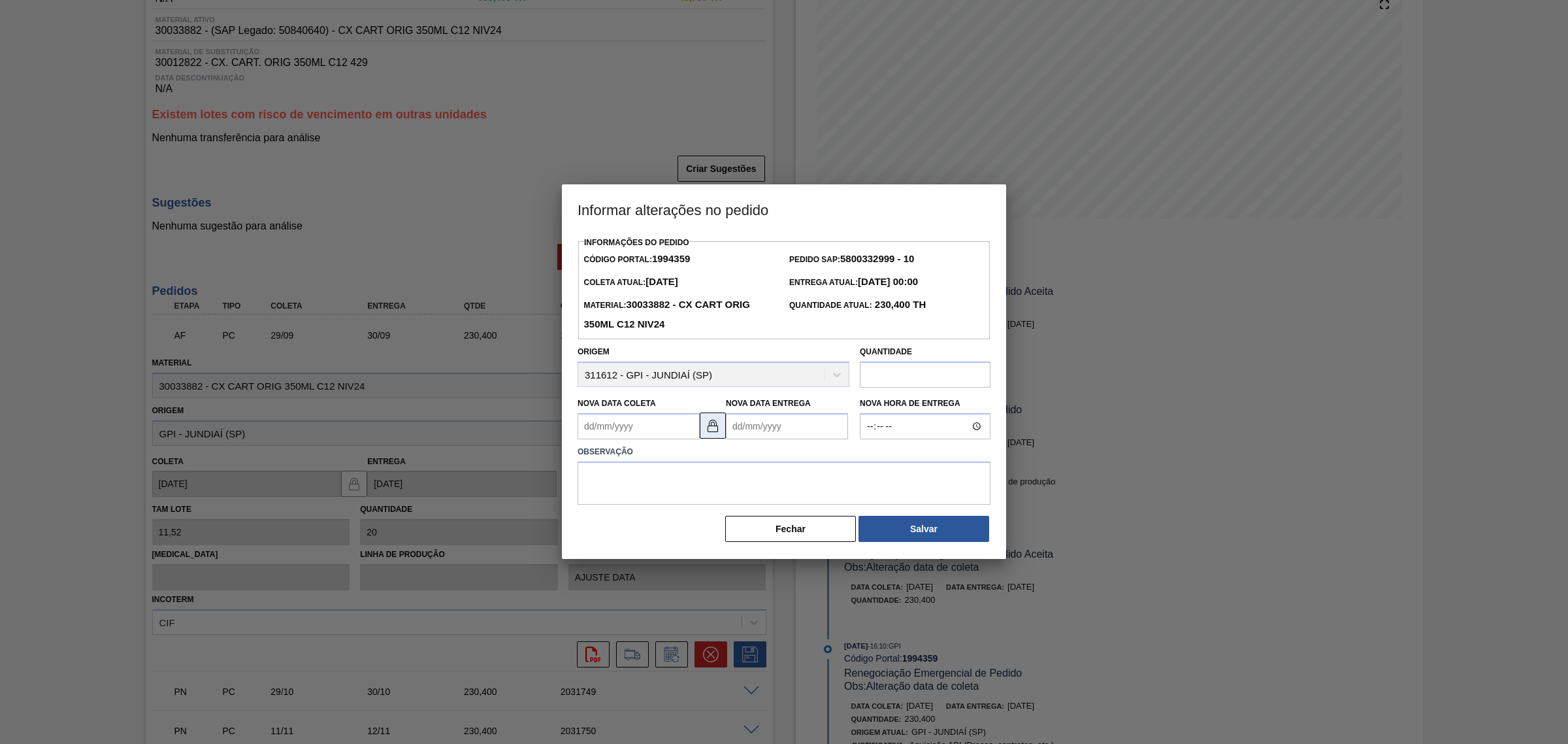
click at [709, 429] on img at bounding box center [713, 426] width 16 height 16
click at [641, 432] on Coleta1994359 "Nova Data Coleta" at bounding box center [638, 426] width 122 height 26
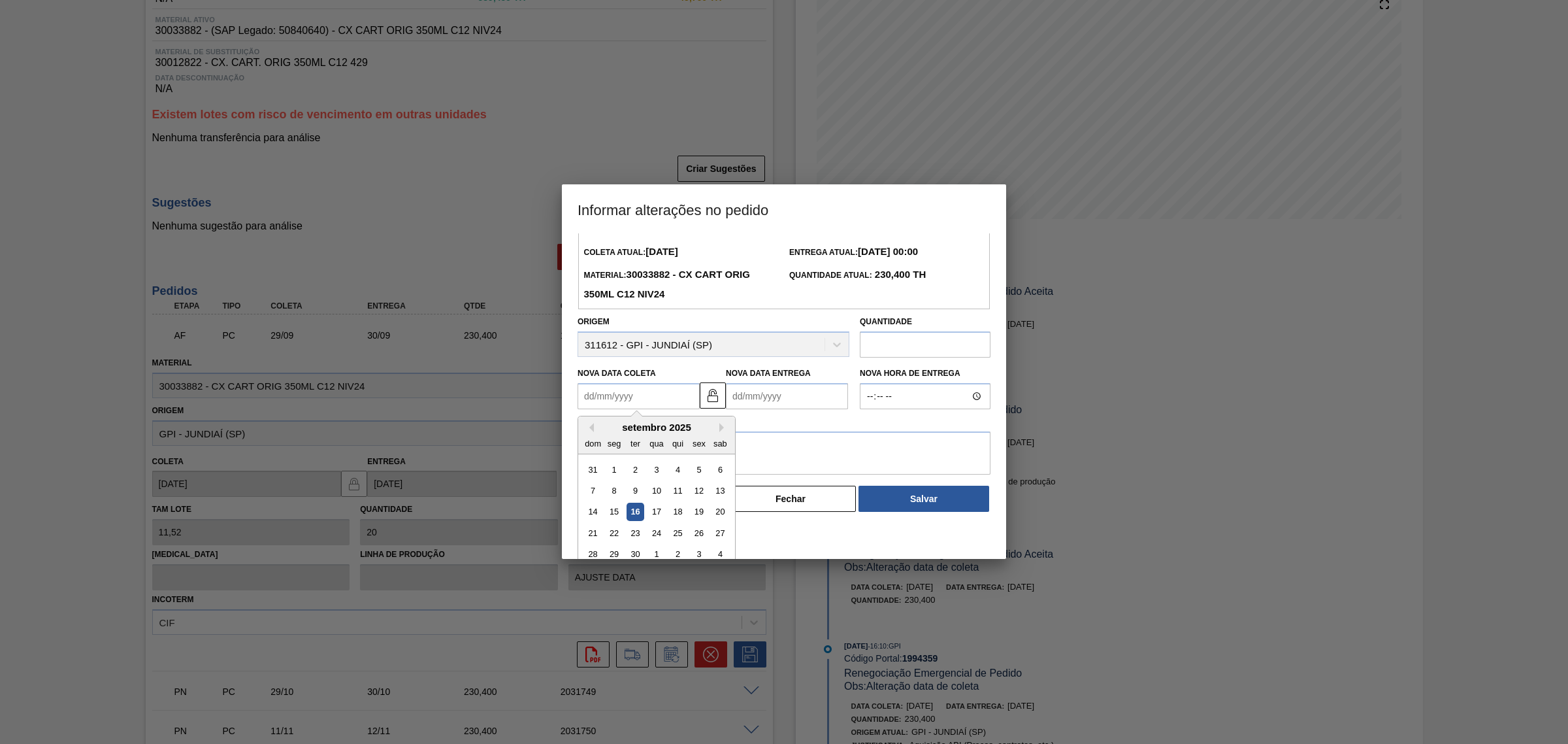
scroll to position [44, 0]
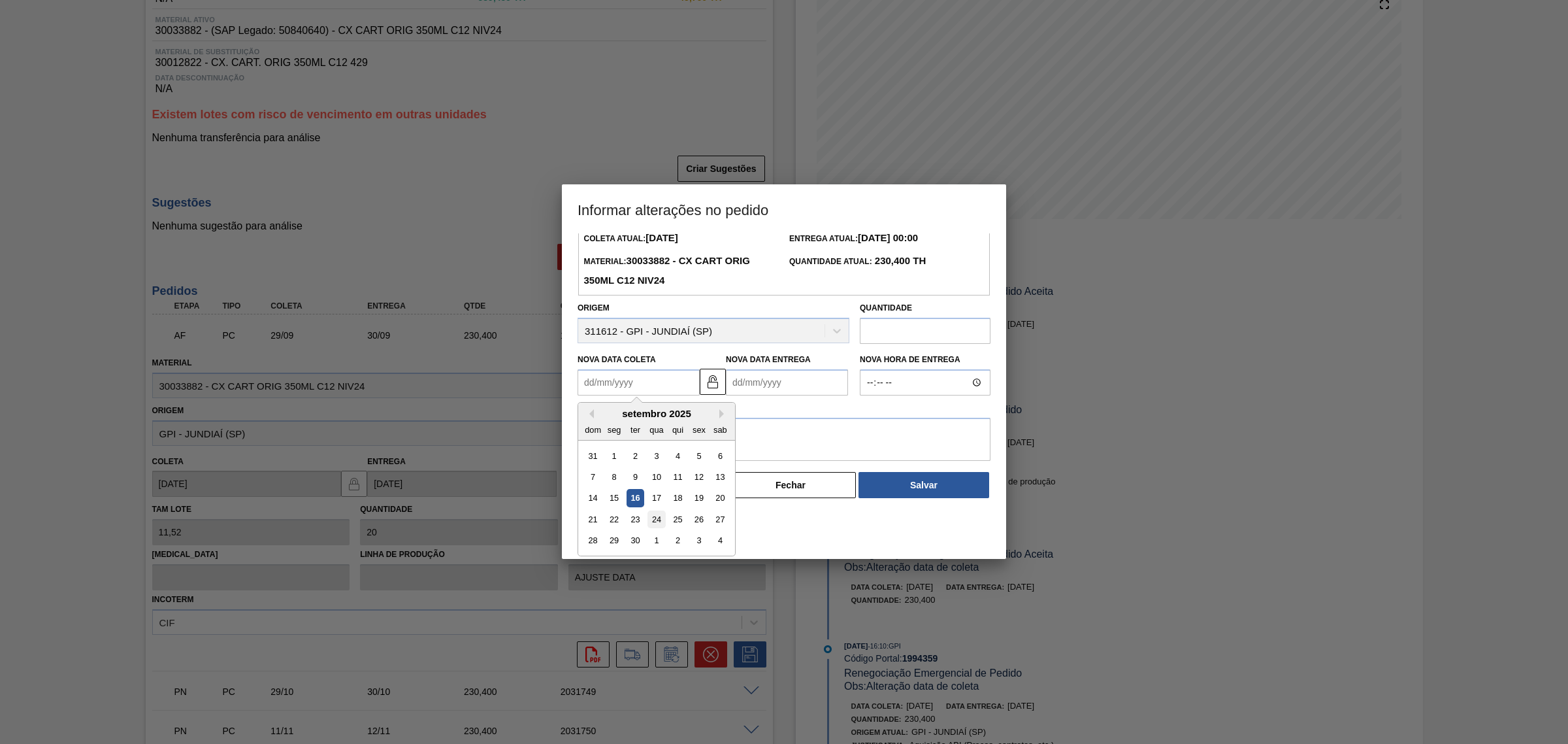
click at [649, 521] on div "24" at bounding box center [656, 519] width 18 height 18
type Coleta1994359 "[DATE]"
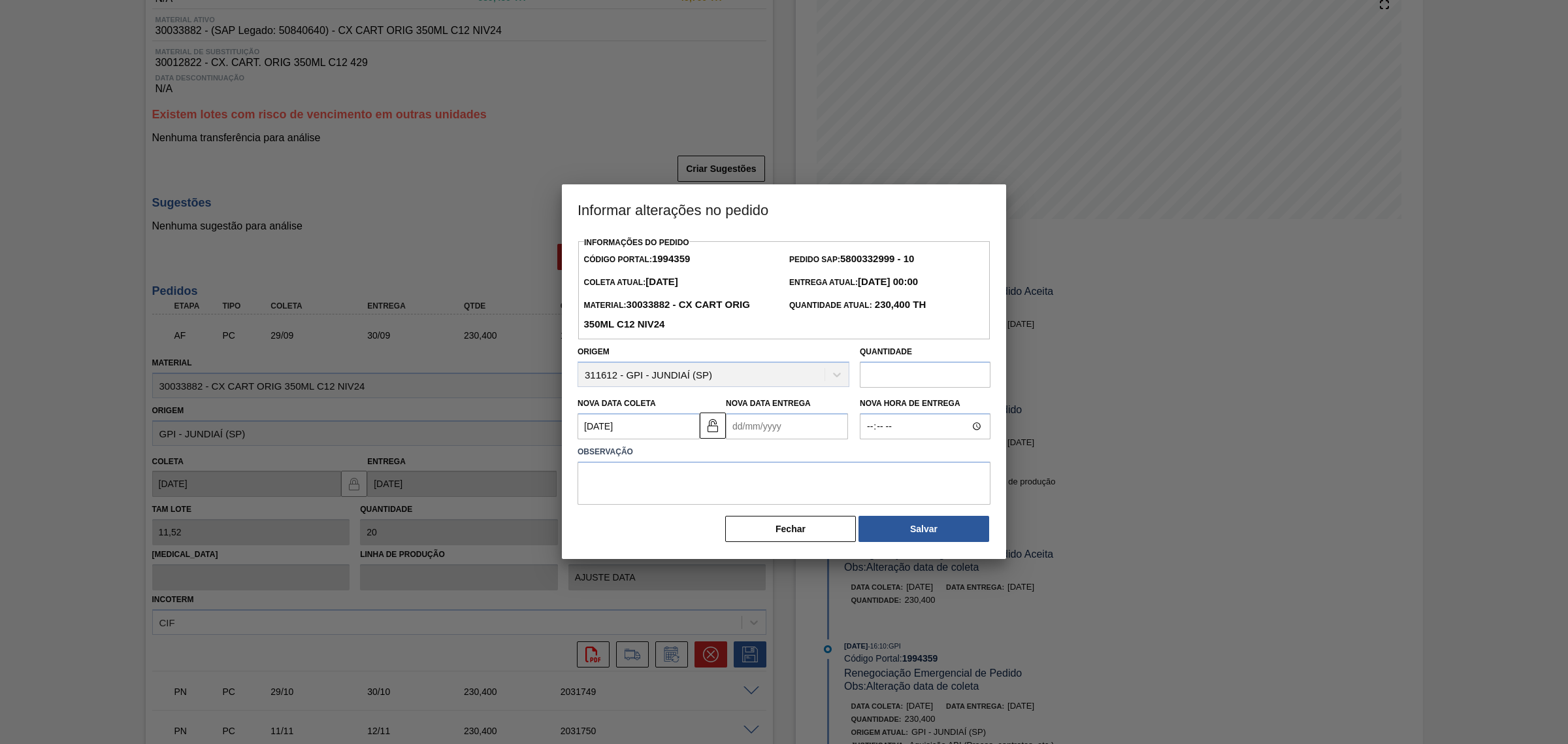
scroll to position [0, 0]
click at [765, 425] on Entrega1994359 "Nova Data Entrega" at bounding box center [787, 426] width 122 height 26
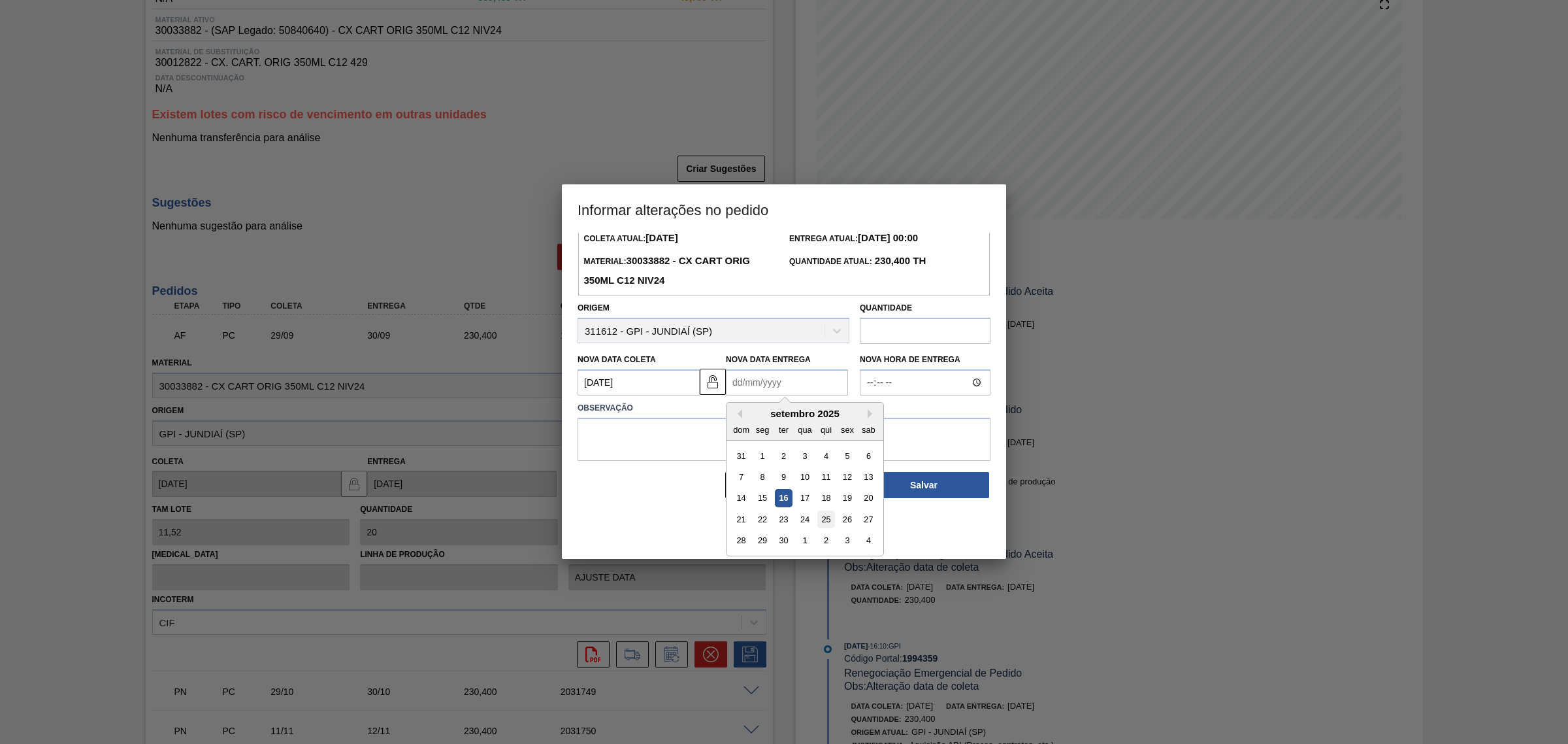
click at [826, 523] on div "25" at bounding box center [826, 519] width 18 height 18
type Entrega1994359 "25/09/2025"
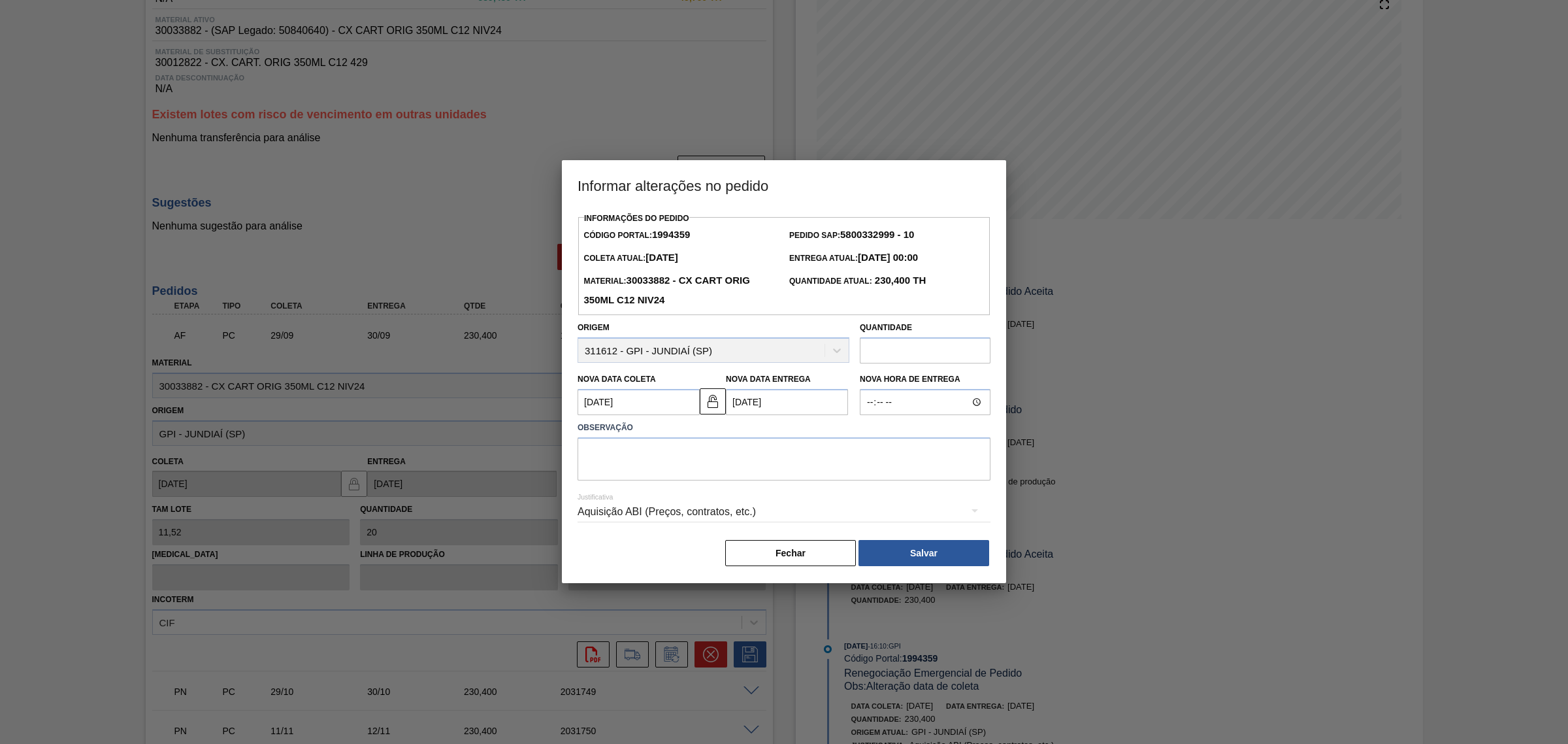
scroll to position [0, 0]
click at [745, 468] on textarea at bounding box center [783, 458] width 413 height 43
type textarea "AJUSTE DATA"
click at [757, 501] on div "Aquisição ABI (Preços, contratos, etc.)" at bounding box center [783, 512] width 413 height 37
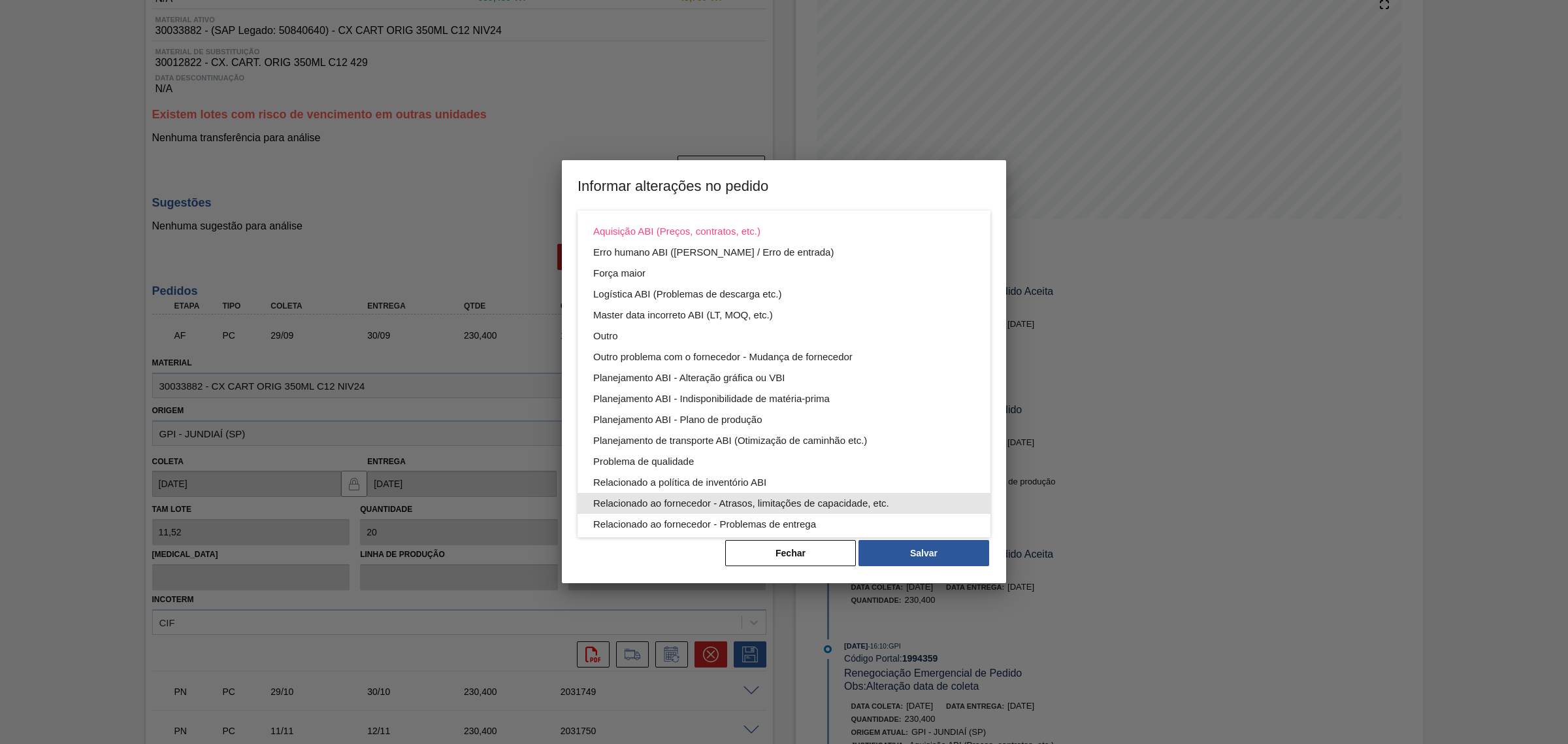
scroll to position [70, 0]
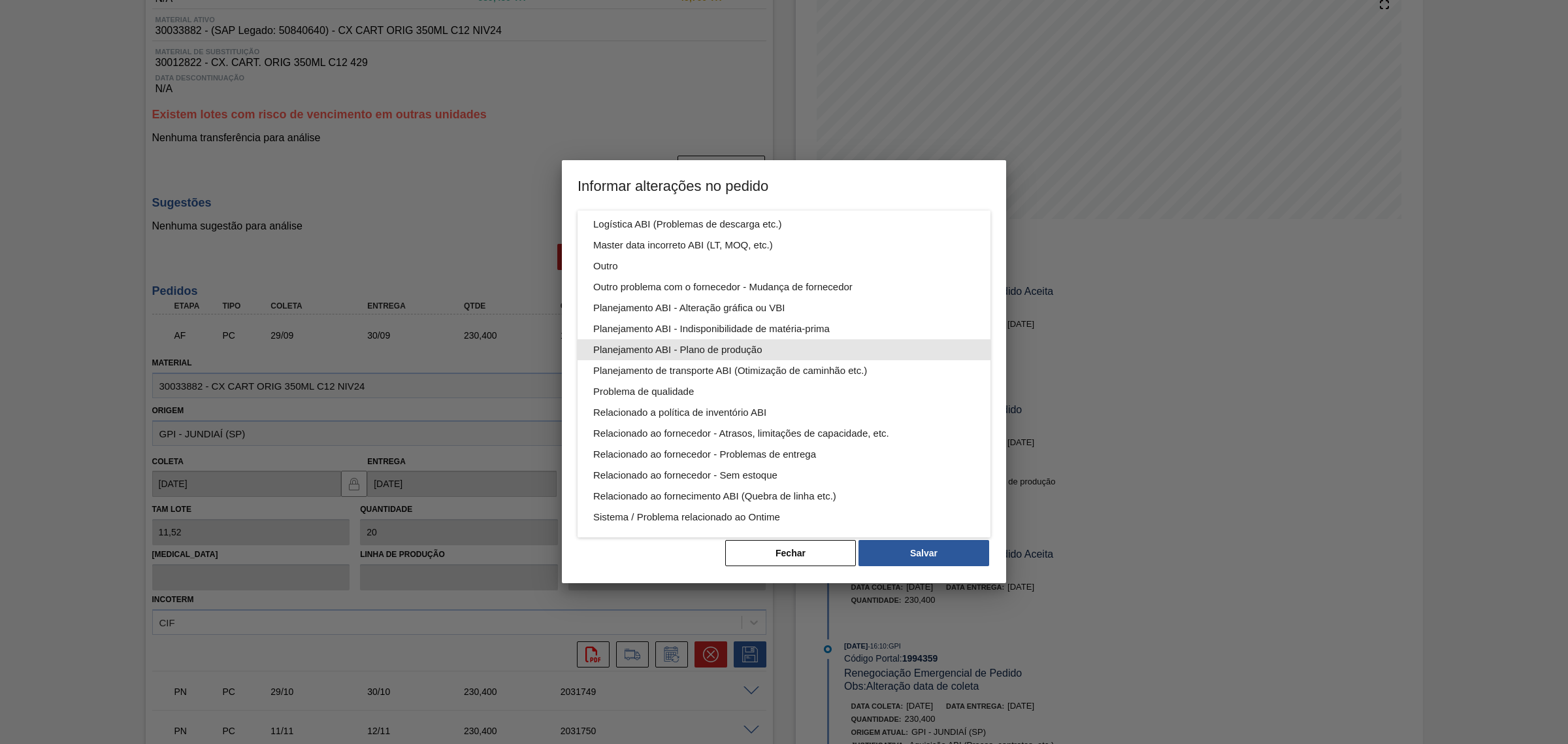
click at [798, 343] on div "Planejamento ABI - Plano de produção" at bounding box center [783, 350] width 381 height 21
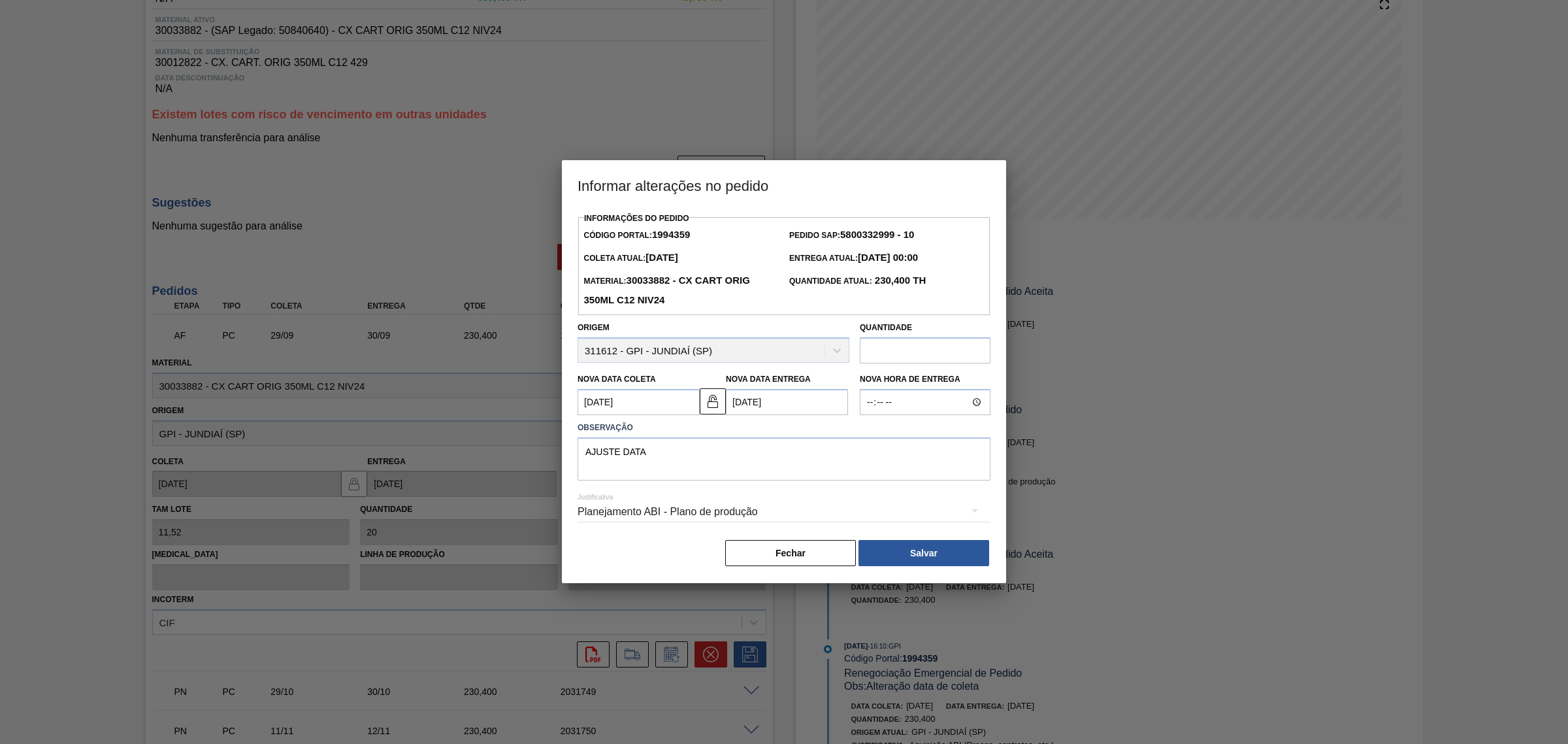
scroll to position [0, 0]
click at [930, 544] on button "Salvar" at bounding box center [923, 553] width 131 height 26
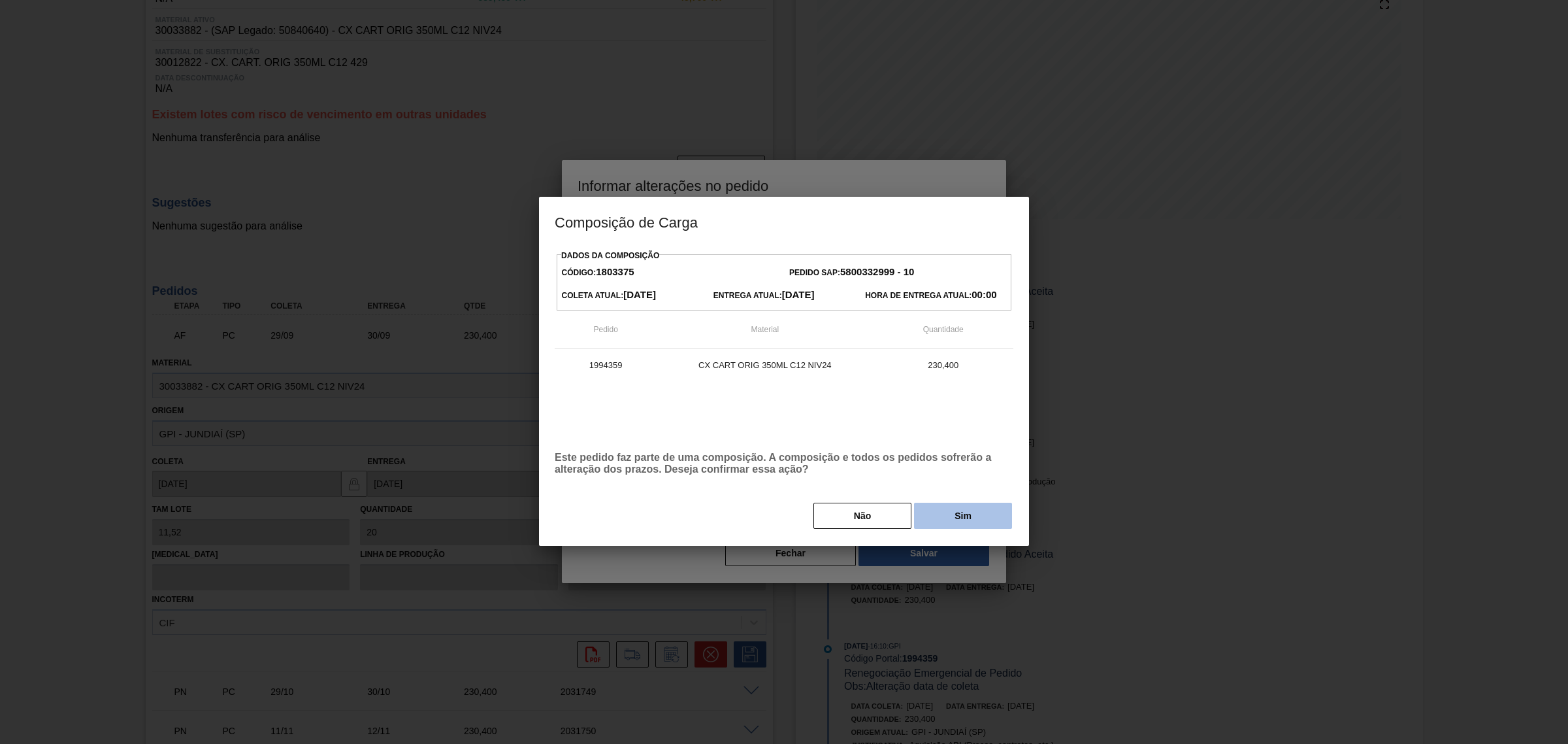
click at [952, 516] on button "Sim" at bounding box center [963, 516] width 98 height 26
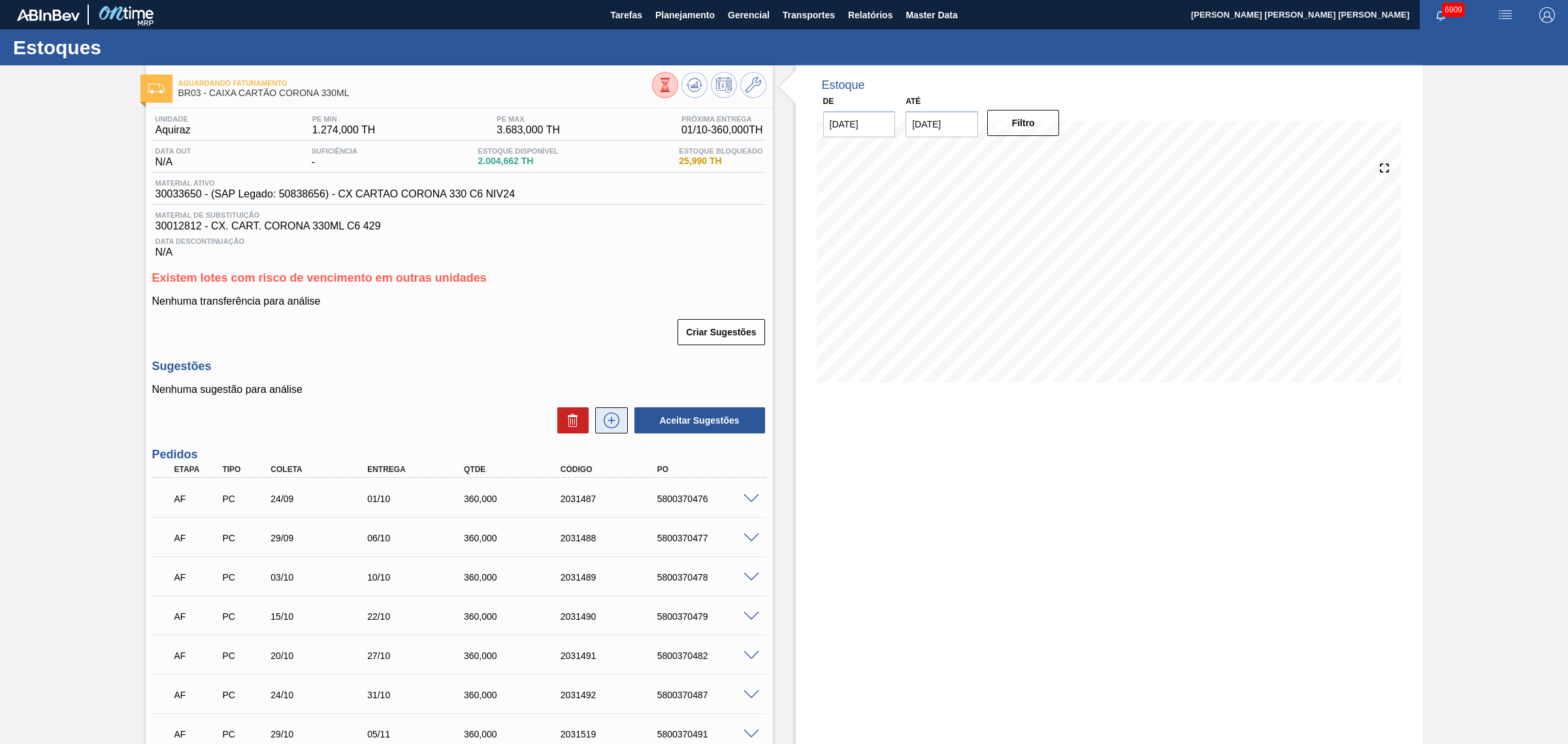
click at [611, 420] on icon at bounding box center [611, 419] width 7 height 1
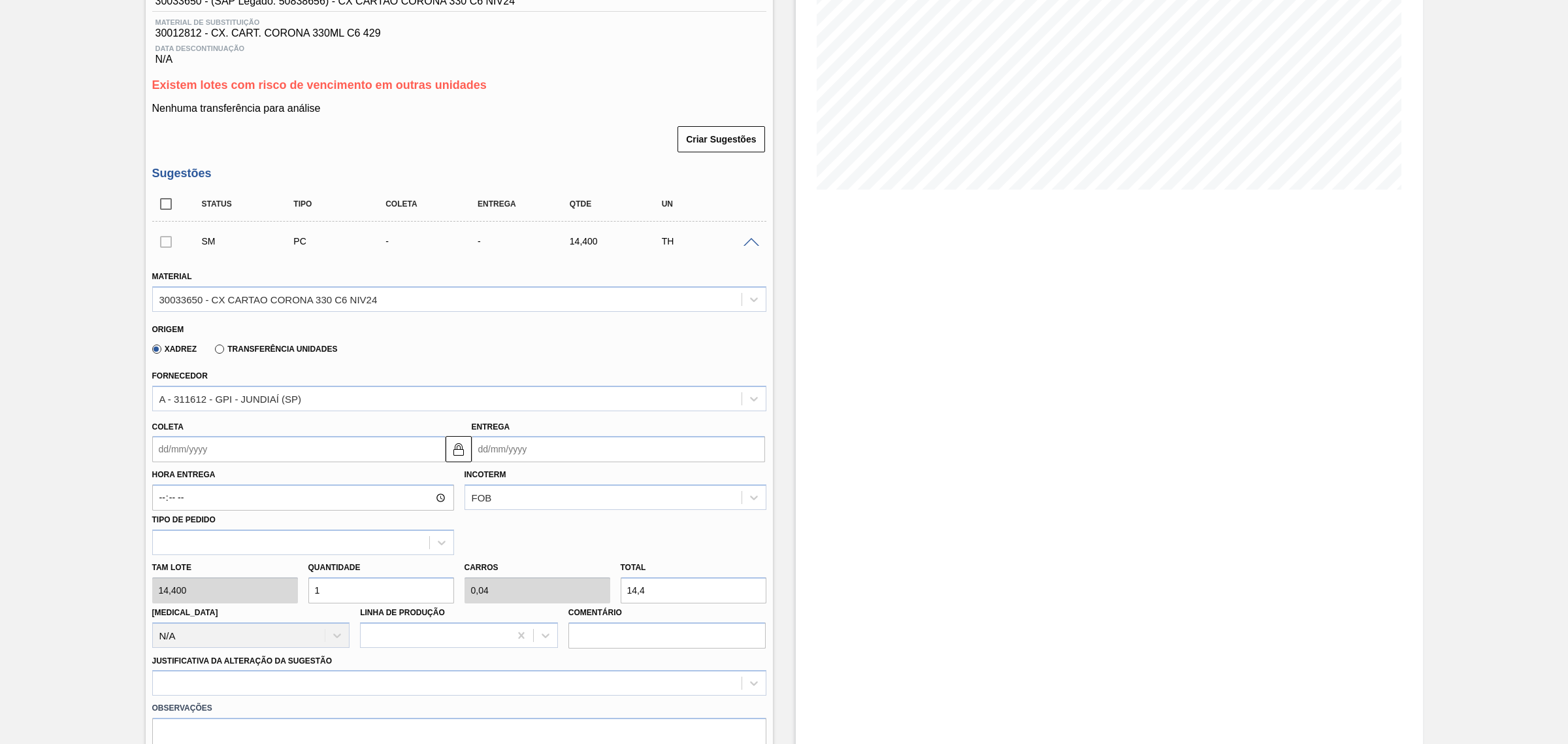
scroll to position [245, 0]
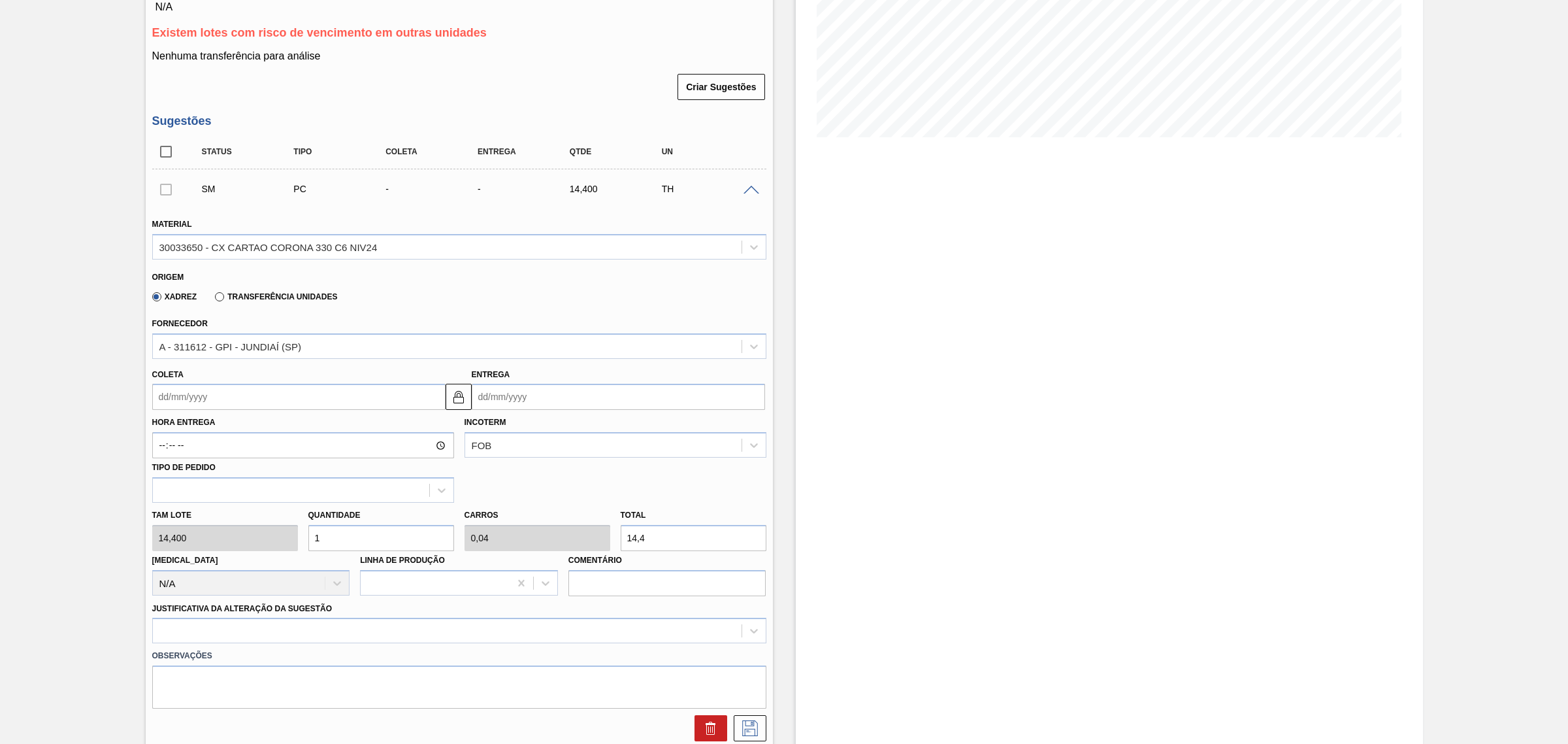
click at [557, 398] on input "Entrega" at bounding box center [618, 397] width 293 height 26
click at [618, 429] on button "Next Month" at bounding box center [617, 428] width 9 height 9
click at [598, 513] on div "17" at bounding box center [593, 512] width 18 height 18
type input "10/10/2025"
type input "17/10/2025"
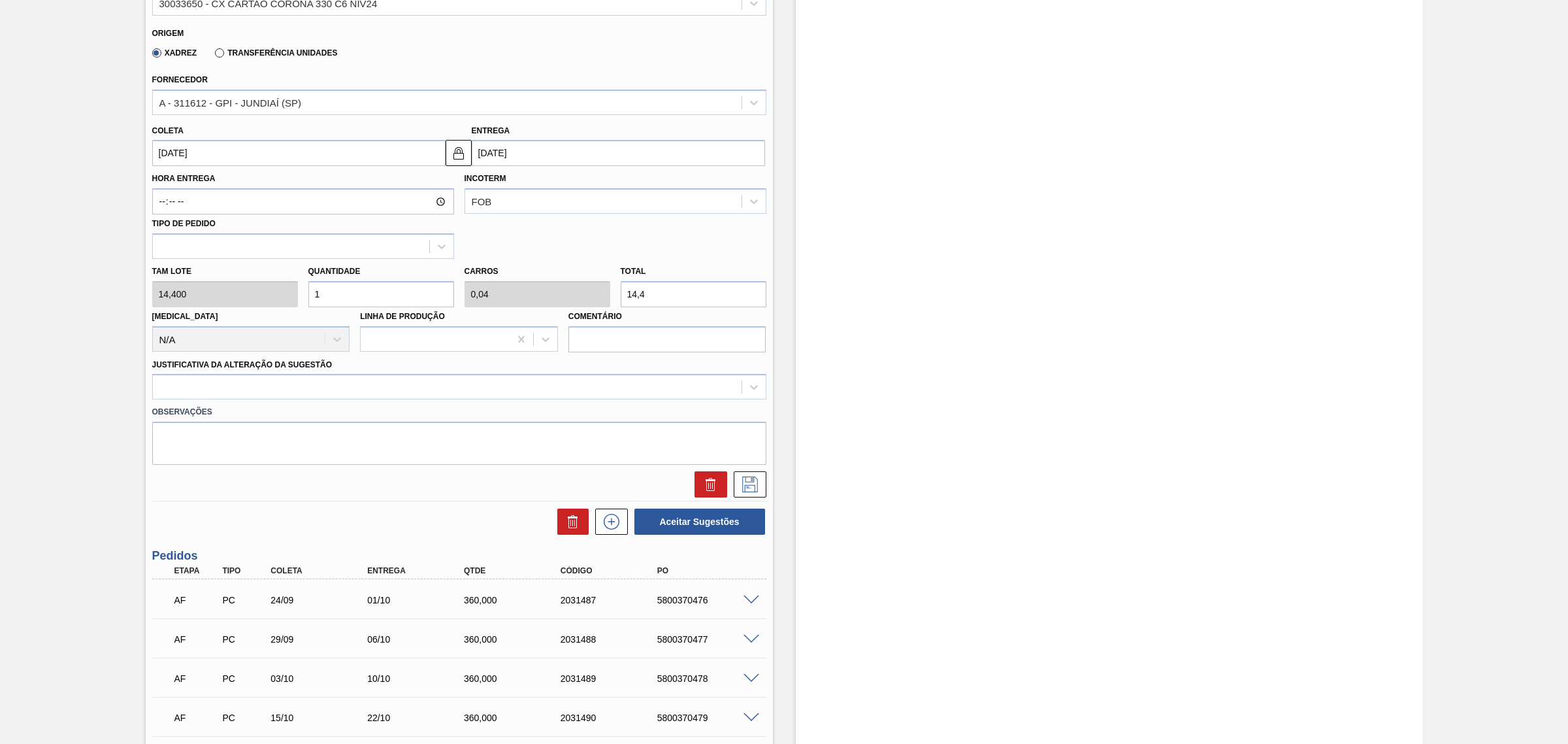
scroll to position [490, 0]
click at [667, 298] on input "14,4" at bounding box center [694, 293] width 146 height 26
type input "0,208"
type input "0,008"
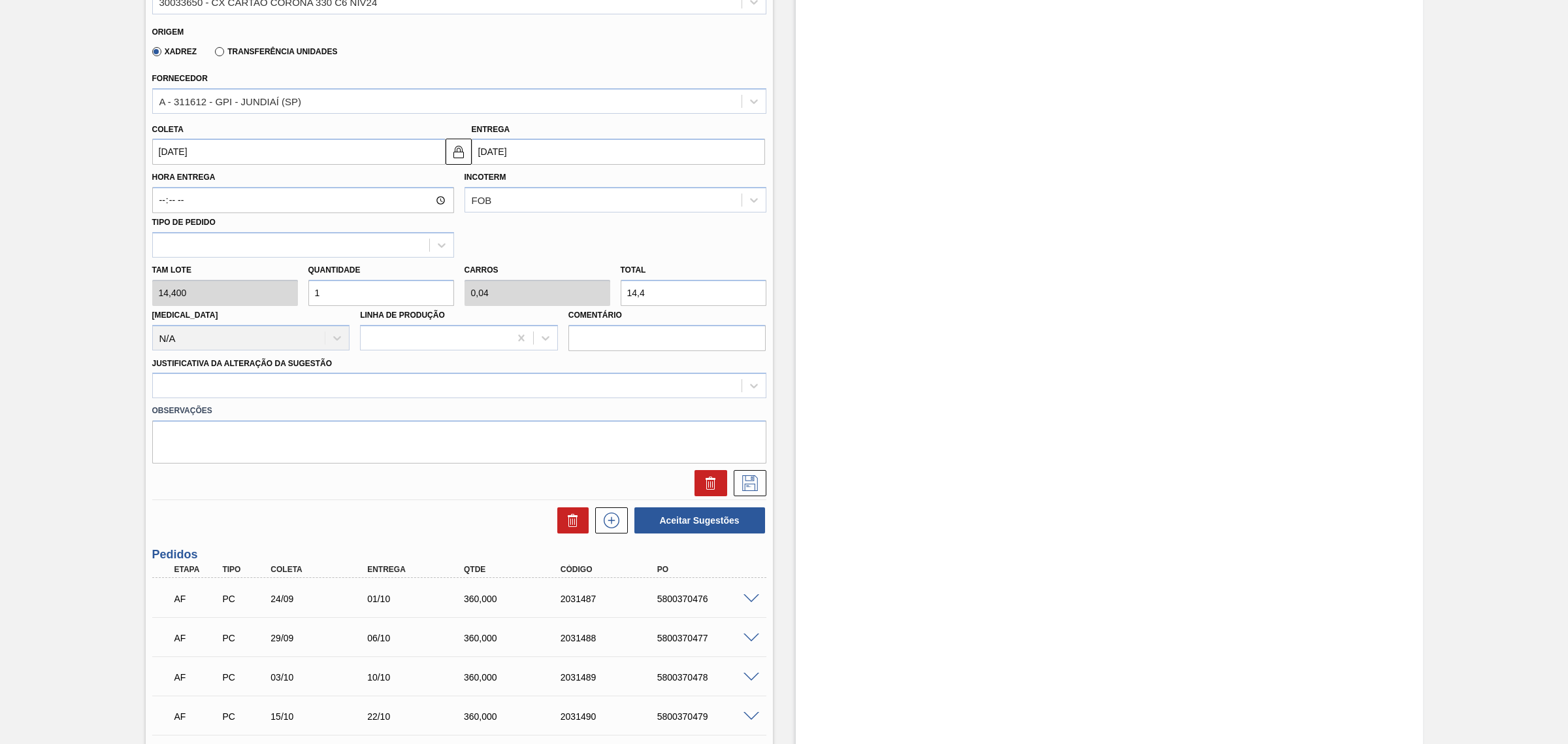
type input "3"
type input "2,5"
type input "0,1"
type input "36"
type input "25"
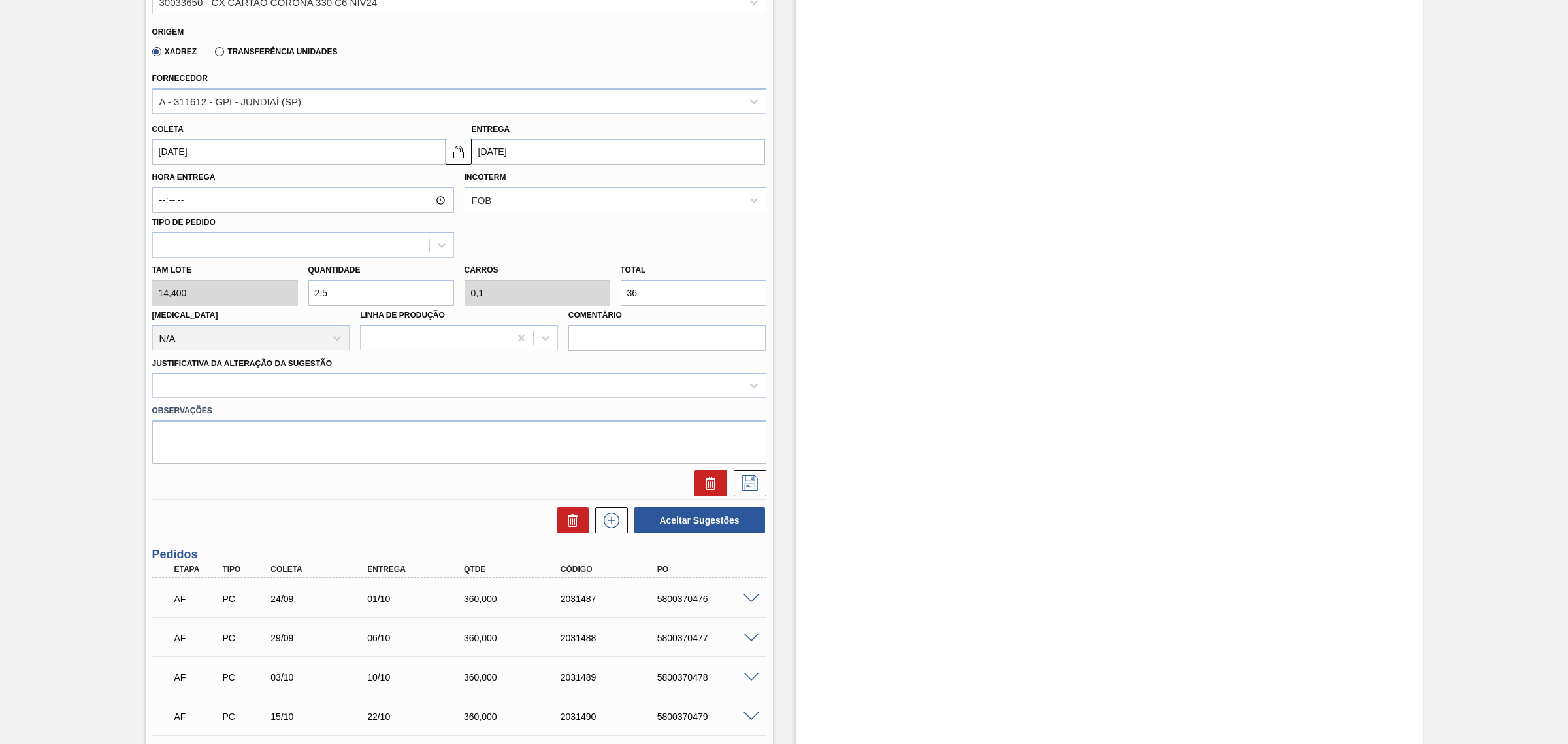
type input "1"
type input "360"
click at [455, 396] on div at bounding box center [446, 386] width 588 height 19
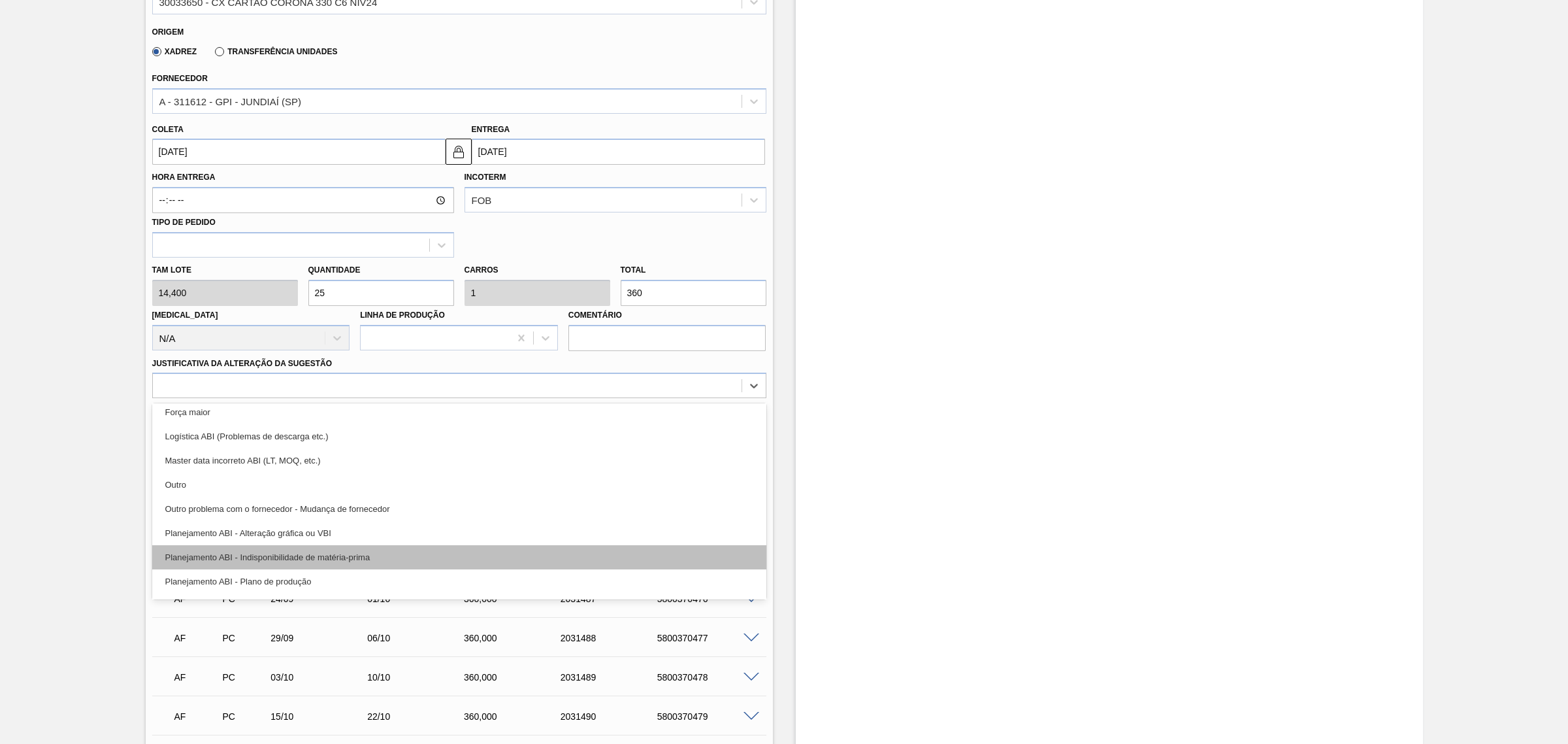
scroll to position [82, 0]
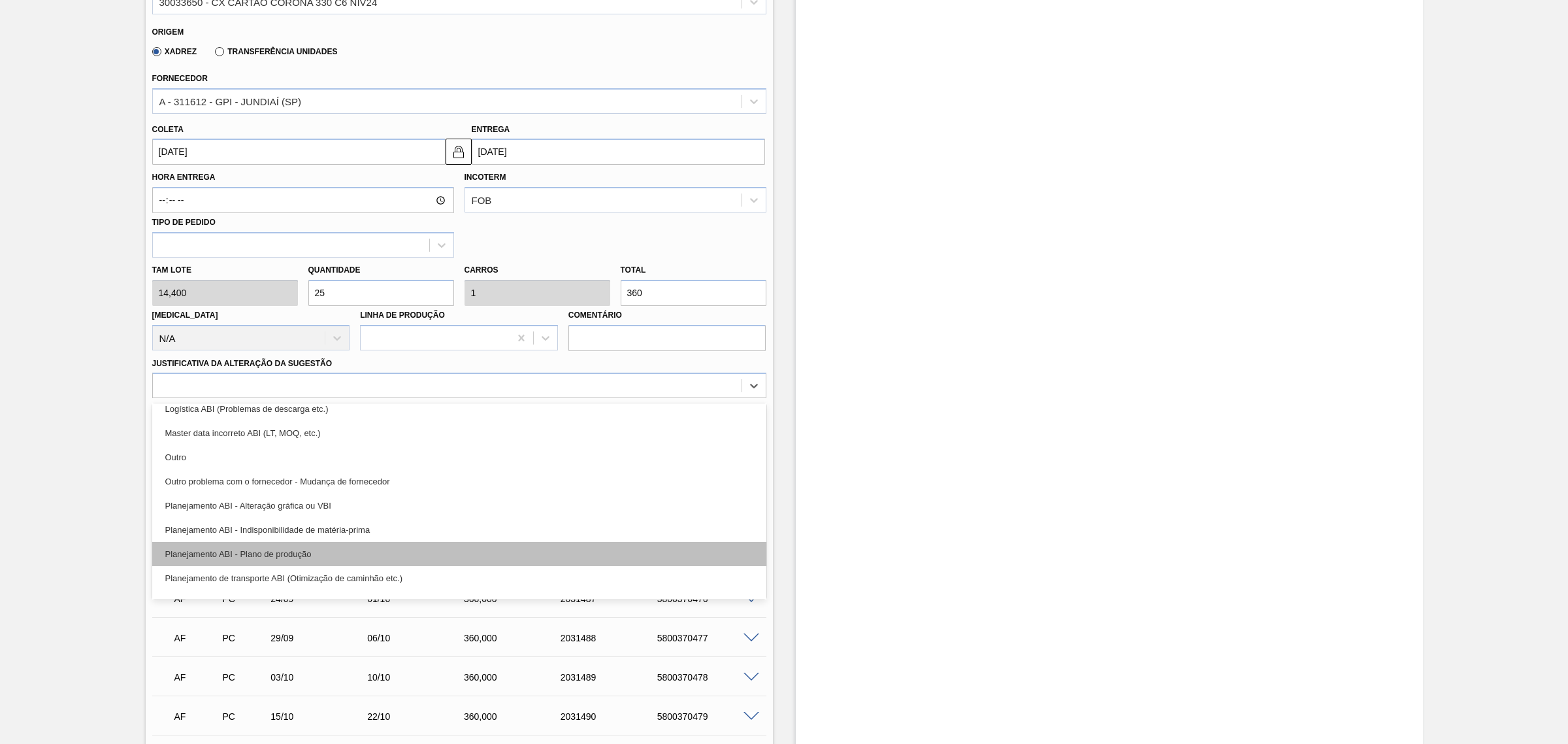
click at [401, 549] on div "Planejamento ABI - Plano de produção" at bounding box center [460, 554] width 614 height 25
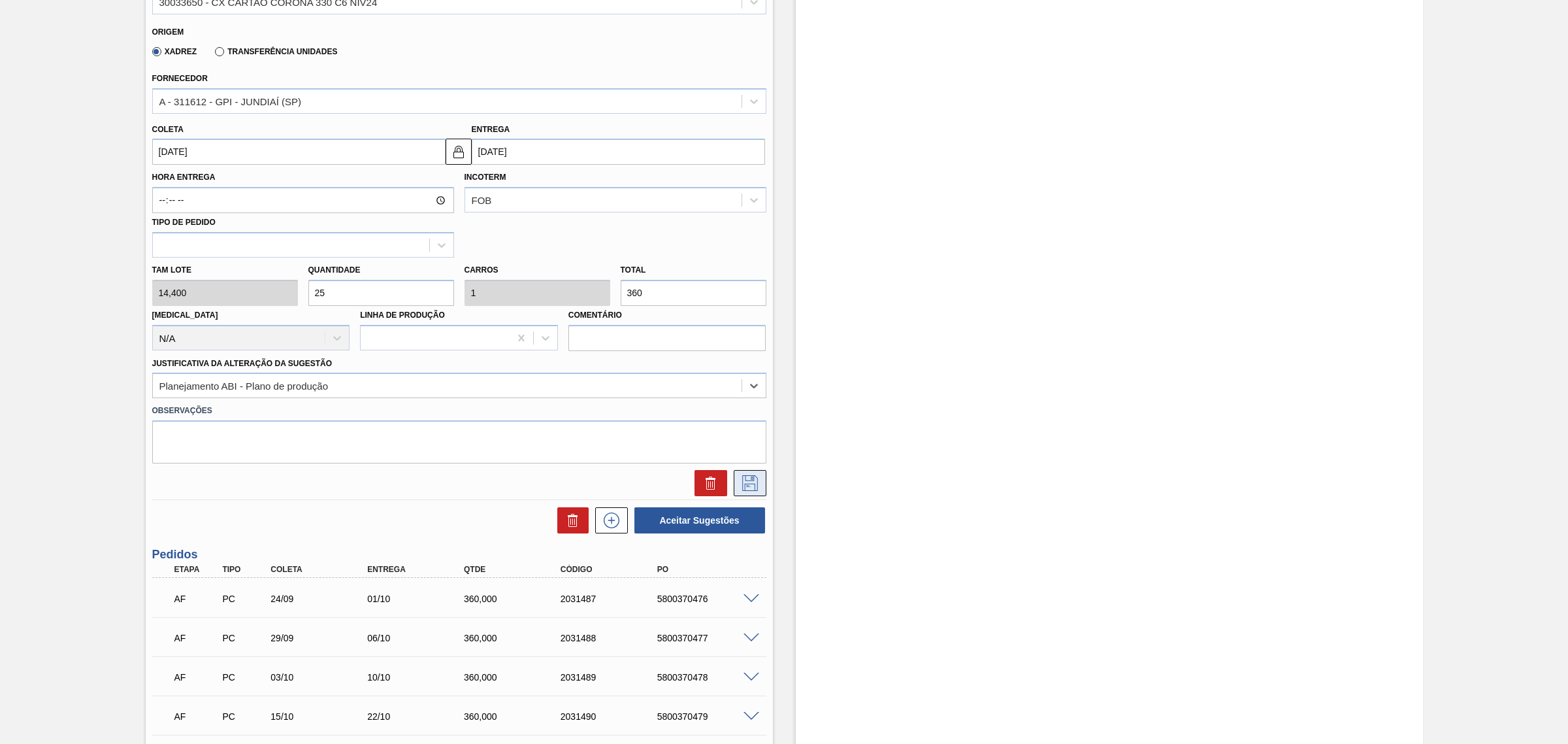
click at [754, 488] on icon at bounding box center [750, 483] width 21 height 16
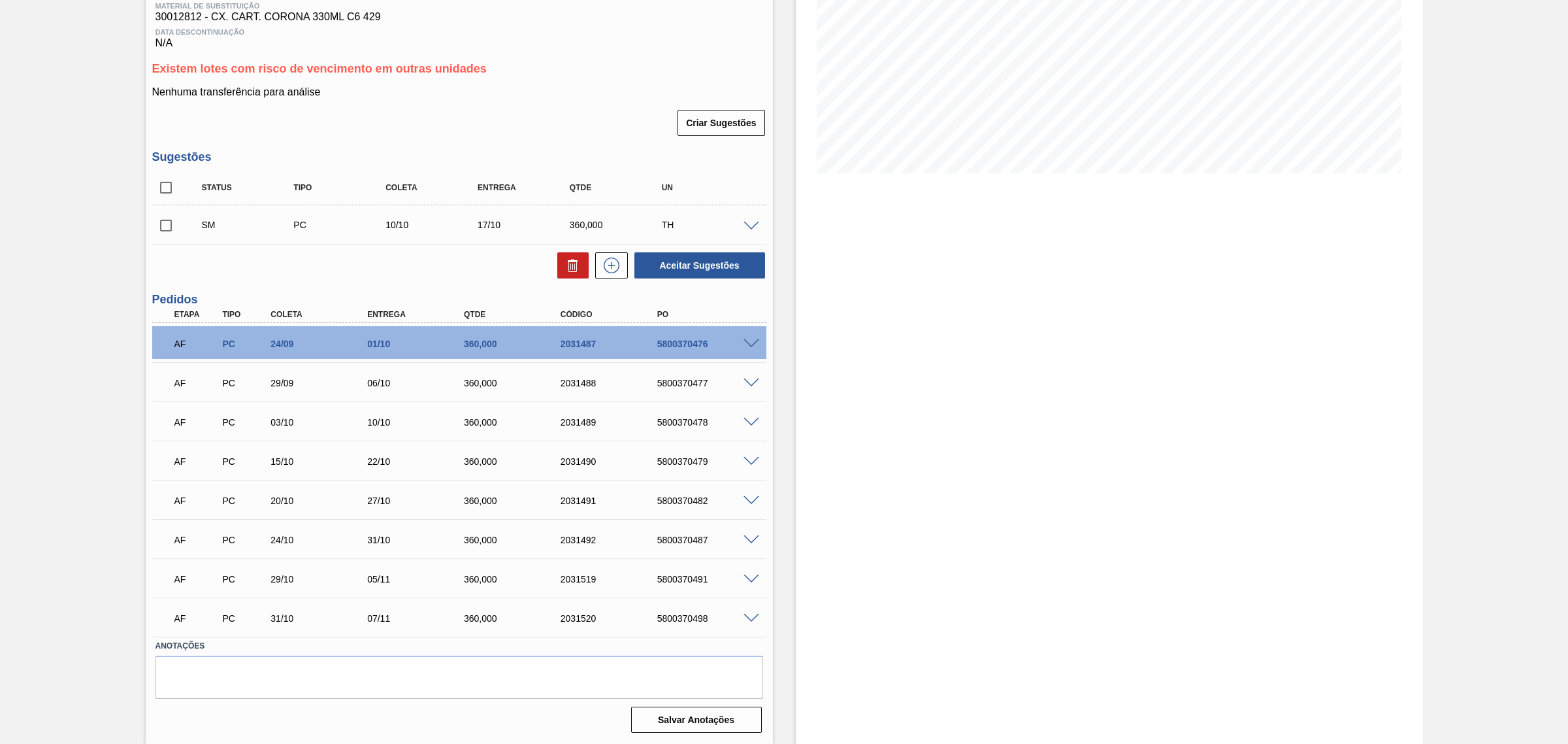
scroll to position [129, 0]
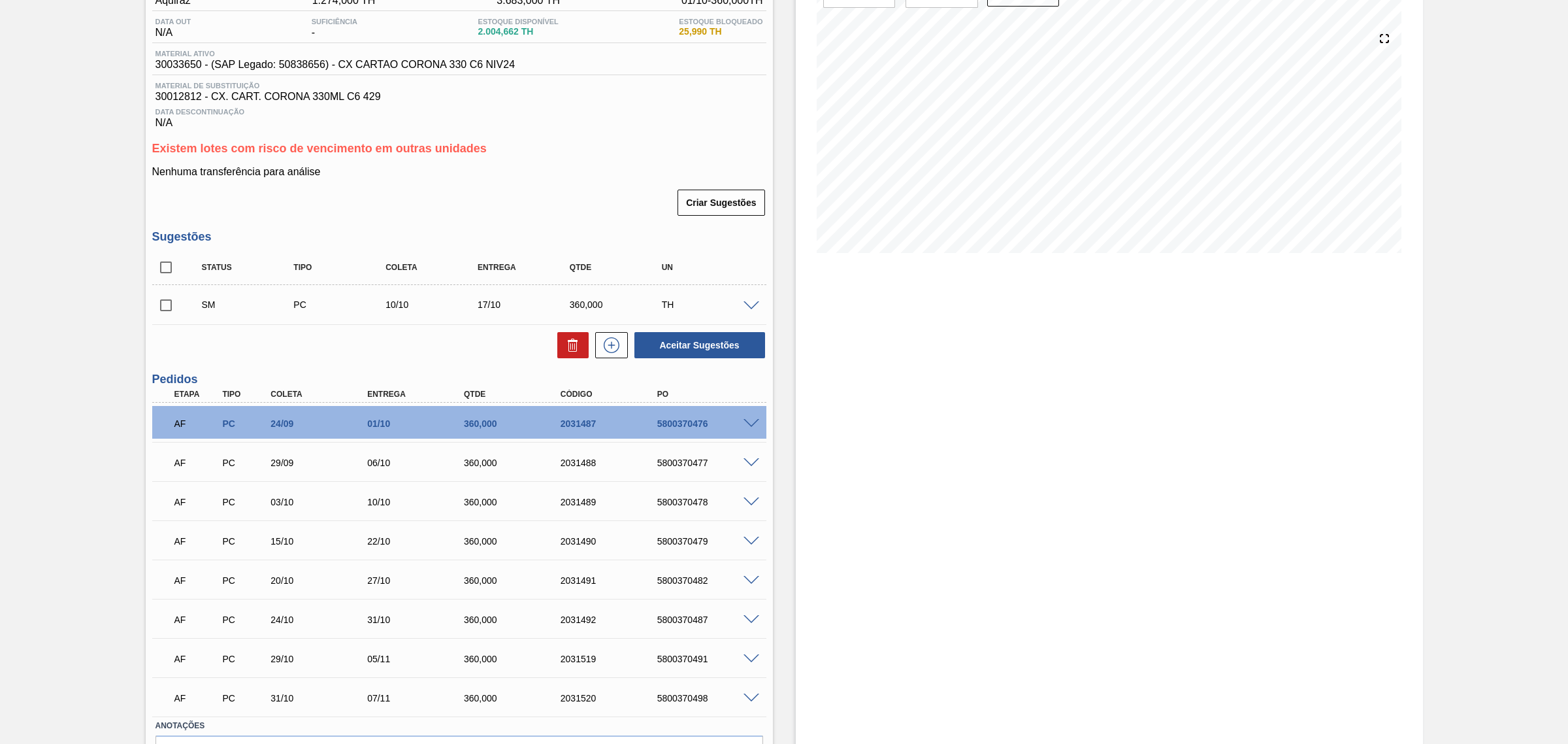
click at [167, 281] on input "checkbox" at bounding box center [166, 267] width 27 height 27
checkbox input "true"
click at [706, 339] on button "Aceitar Sugestões" at bounding box center [699, 345] width 131 height 26
checkbox input "false"
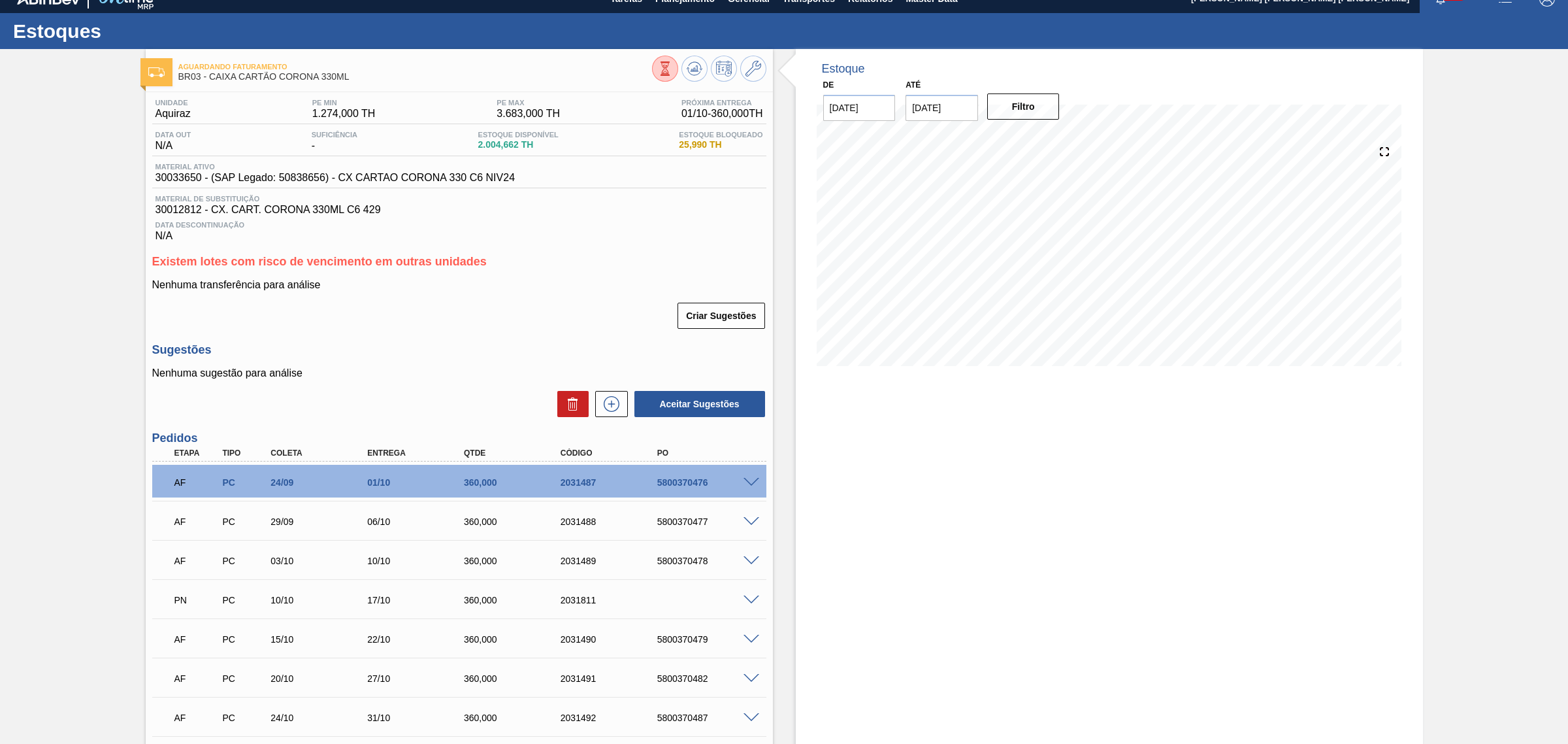
scroll to position [0, 0]
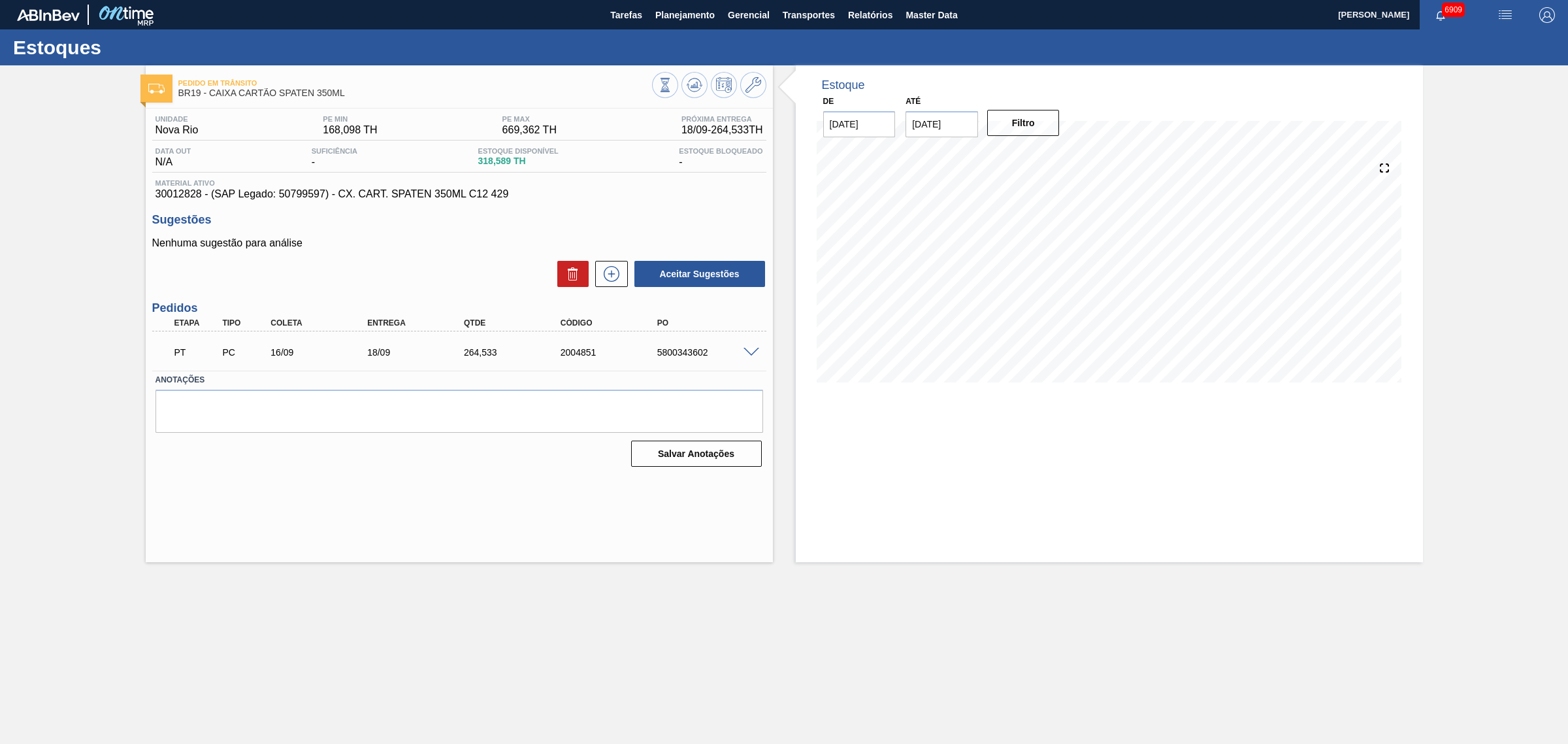
click at [752, 351] on span at bounding box center [752, 352] width 16 height 10
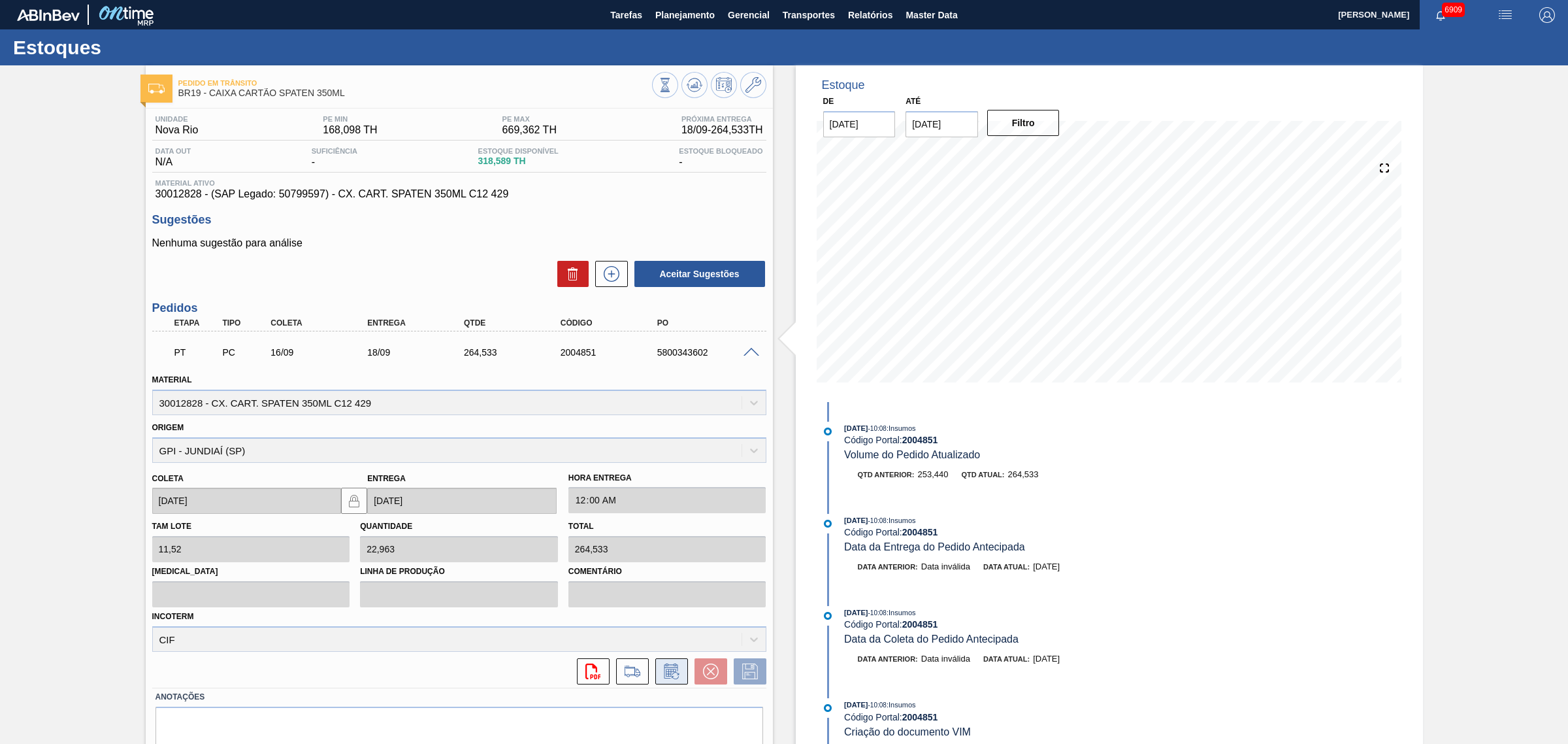
click at [666, 680] on button at bounding box center [671, 671] width 32 height 26
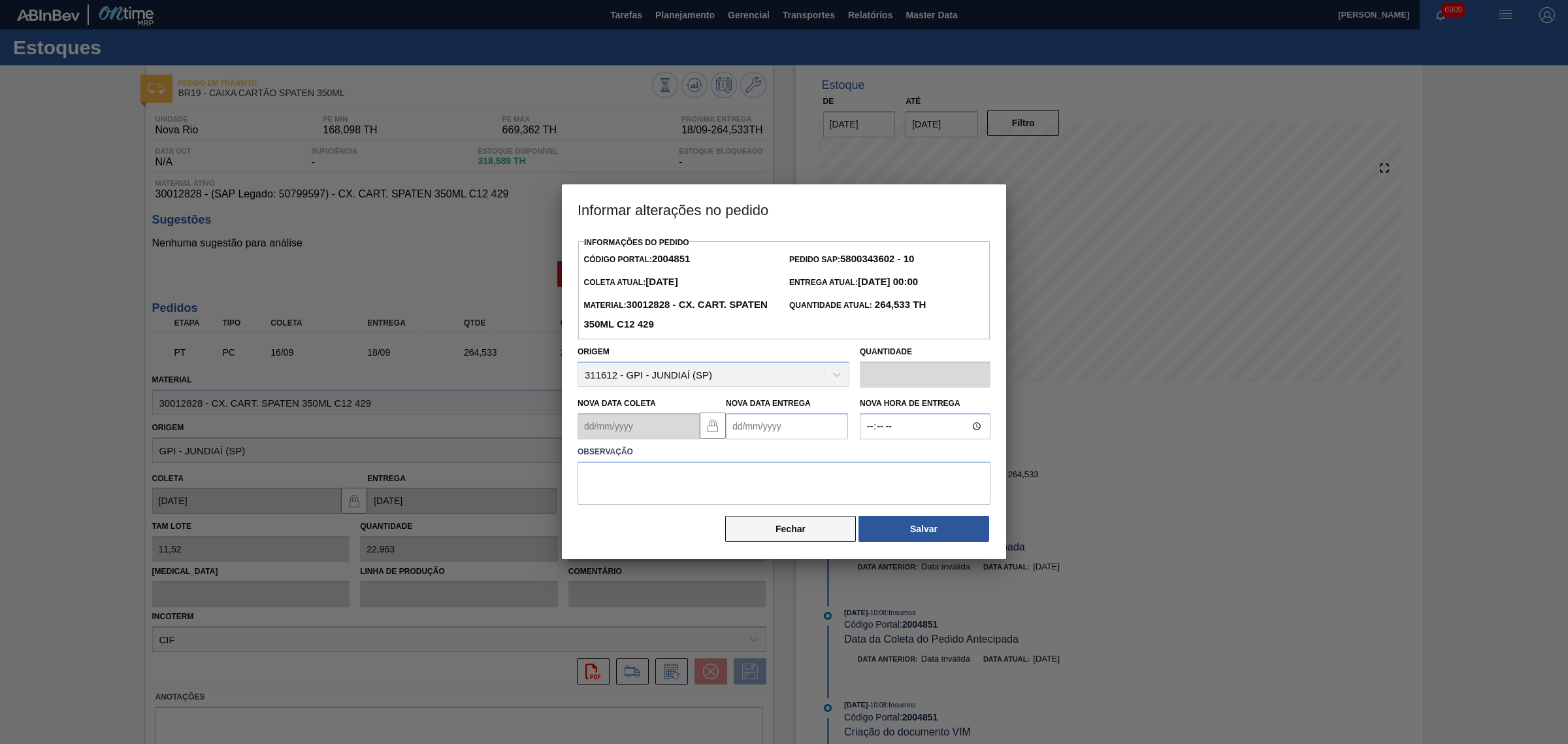
click at [795, 532] on button "Fechar" at bounding box center [790, 529] width 131 height 26
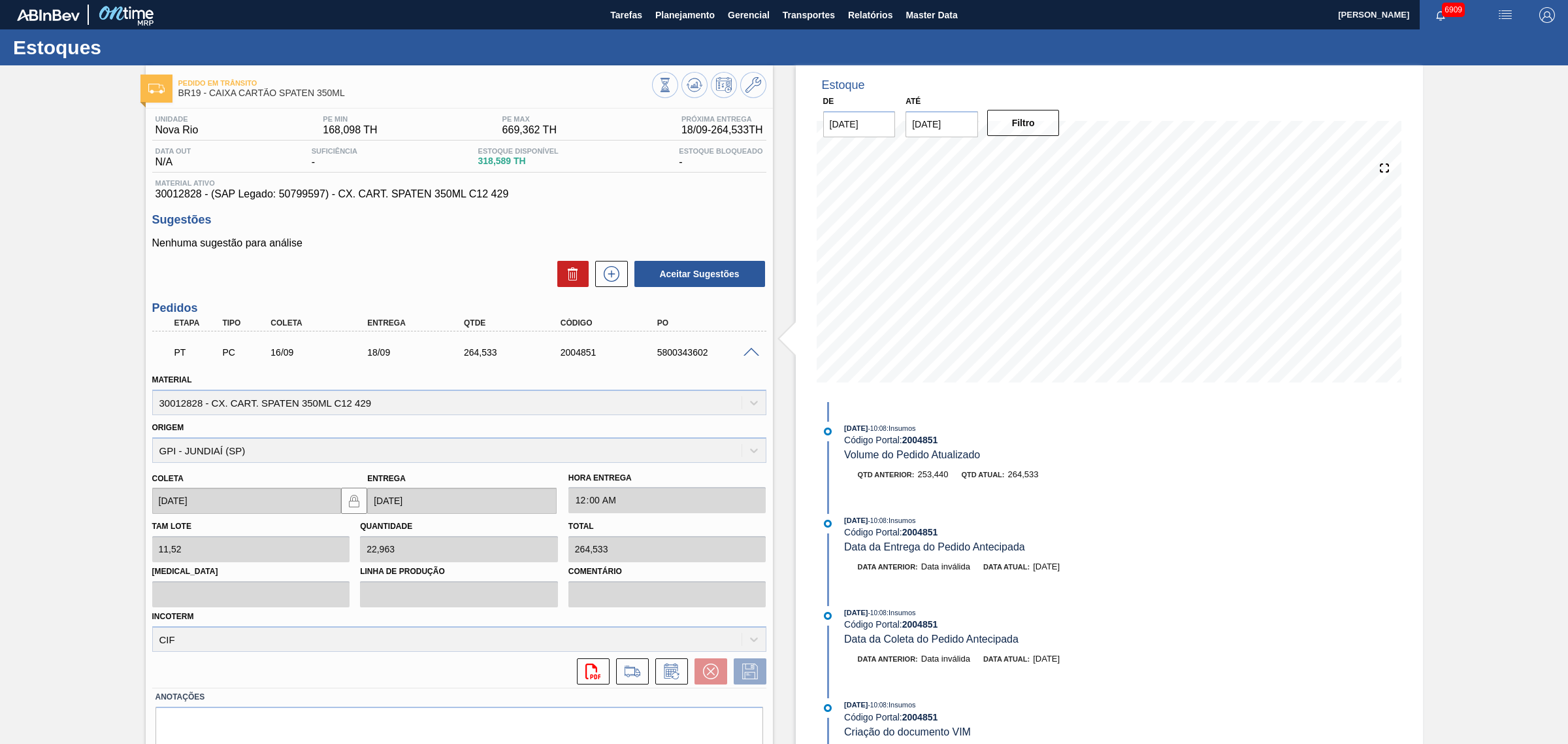
click at [752, 357] on span at bounding box center [752, 352] width 16 height 10
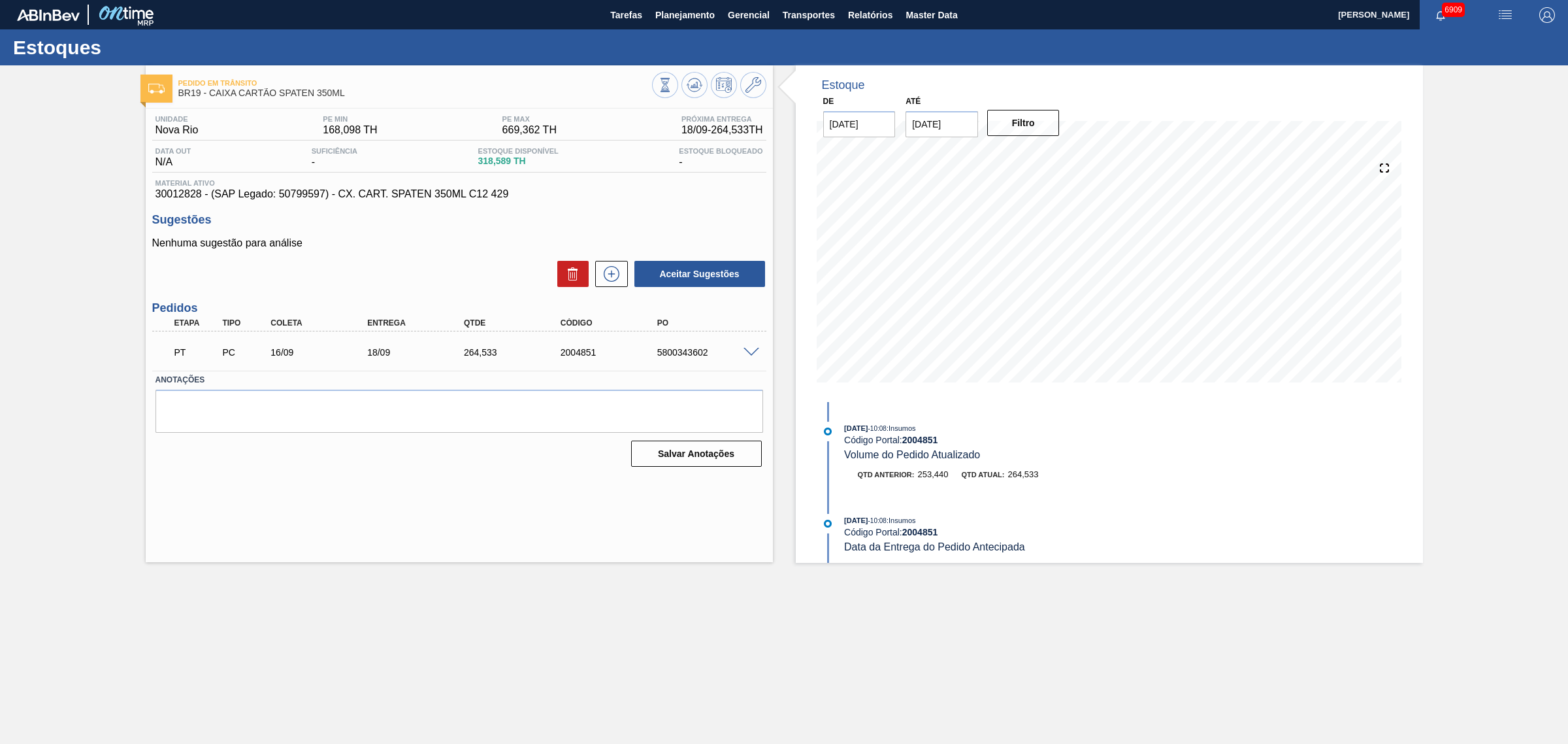
click at [752, 353] on span at bounding box center [752, 352] width 16 height 10
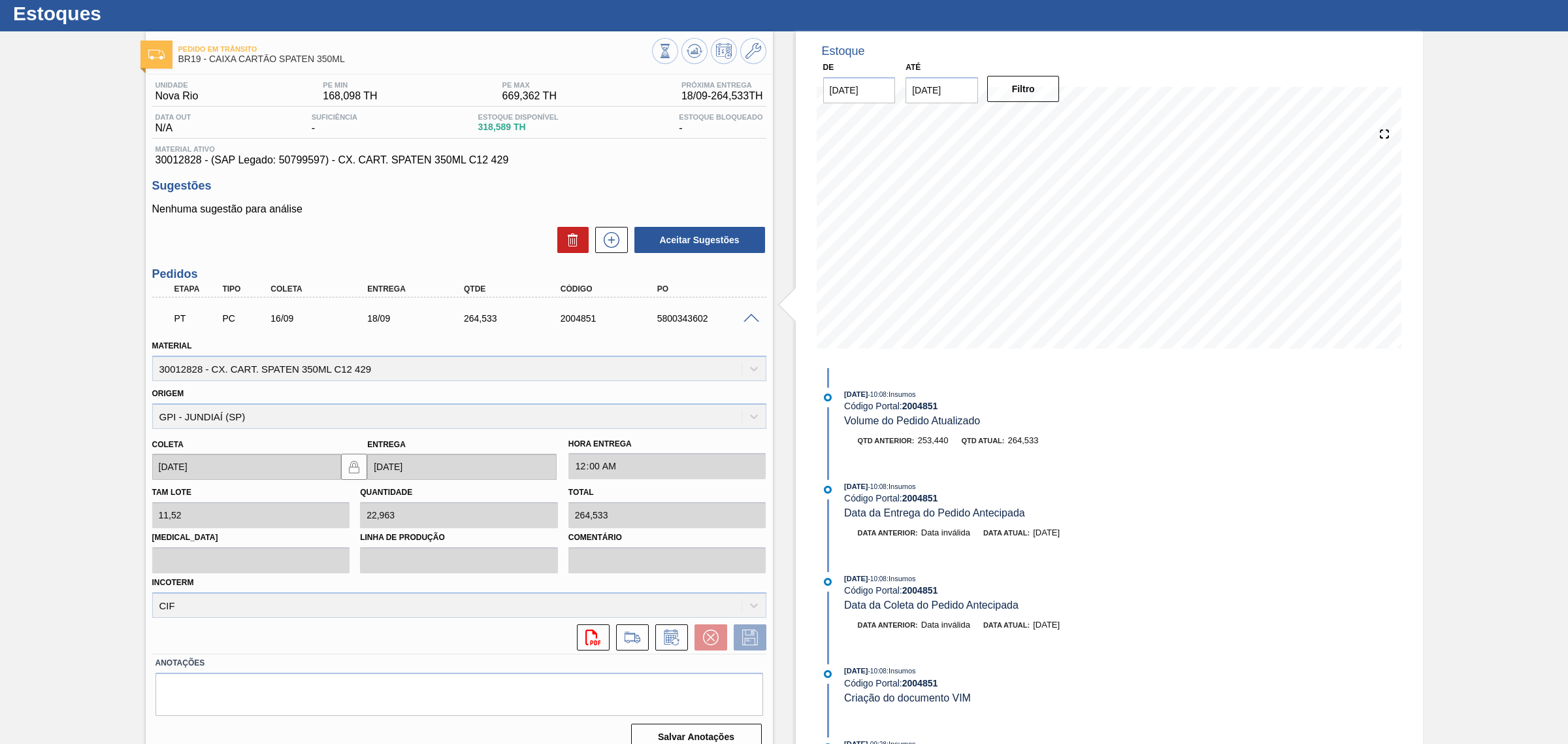
scroll to position [51, 0]
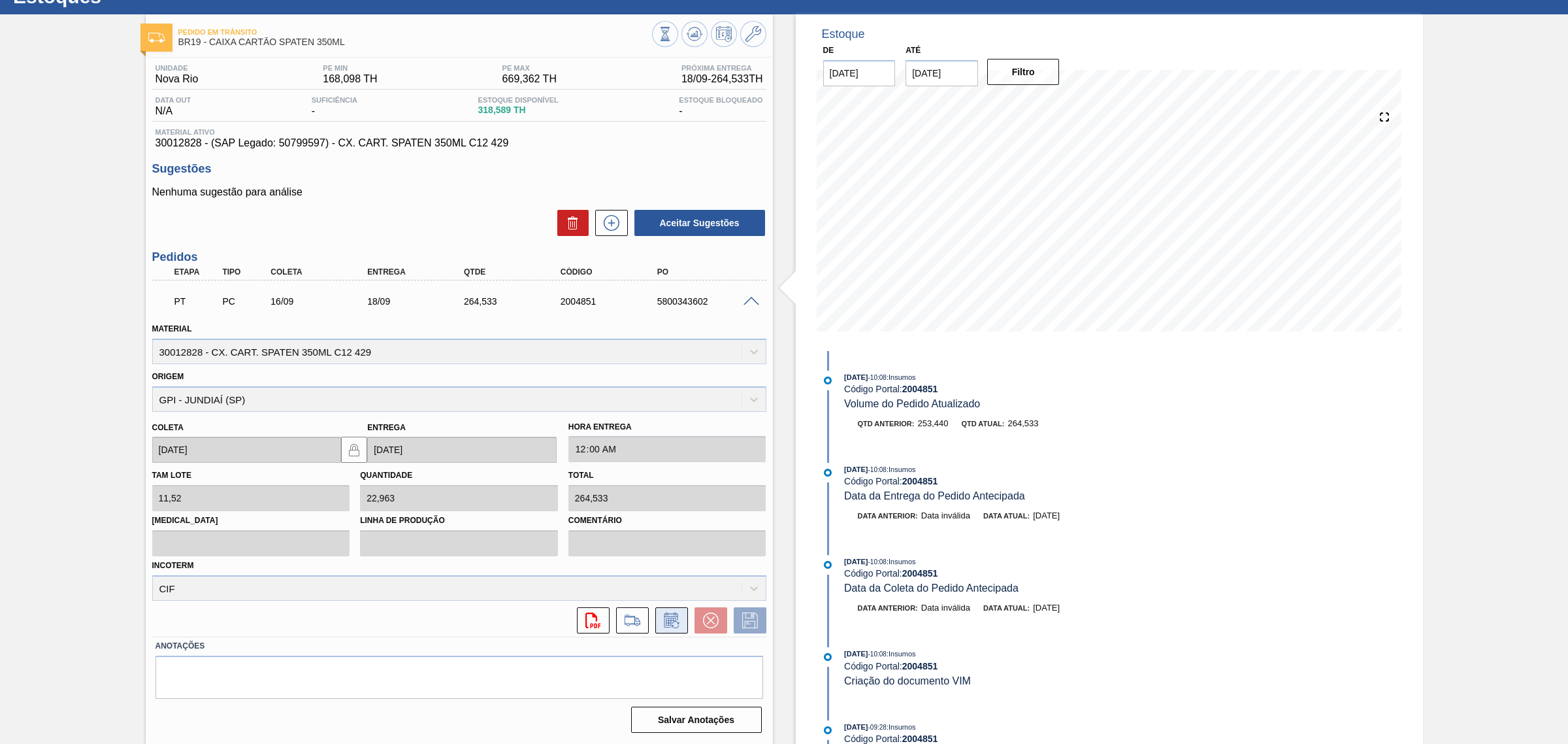
click at [662, 615] on icon at bounding box center [672, 620] width 21 height 16
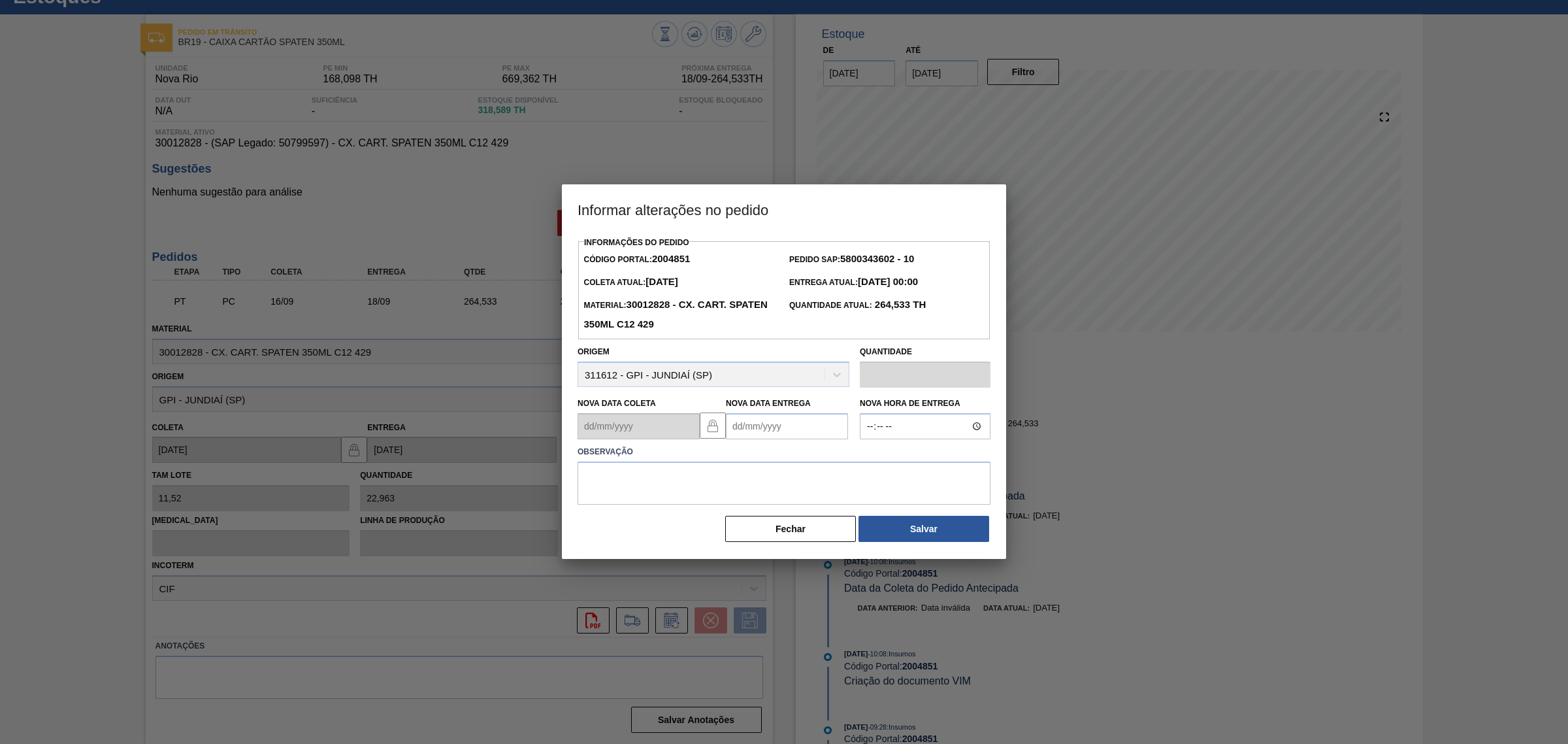
click at [791, 426] on Entrega2004851 "Nova Data Entrega" at bounding box center [787, 426] width 122 height 26
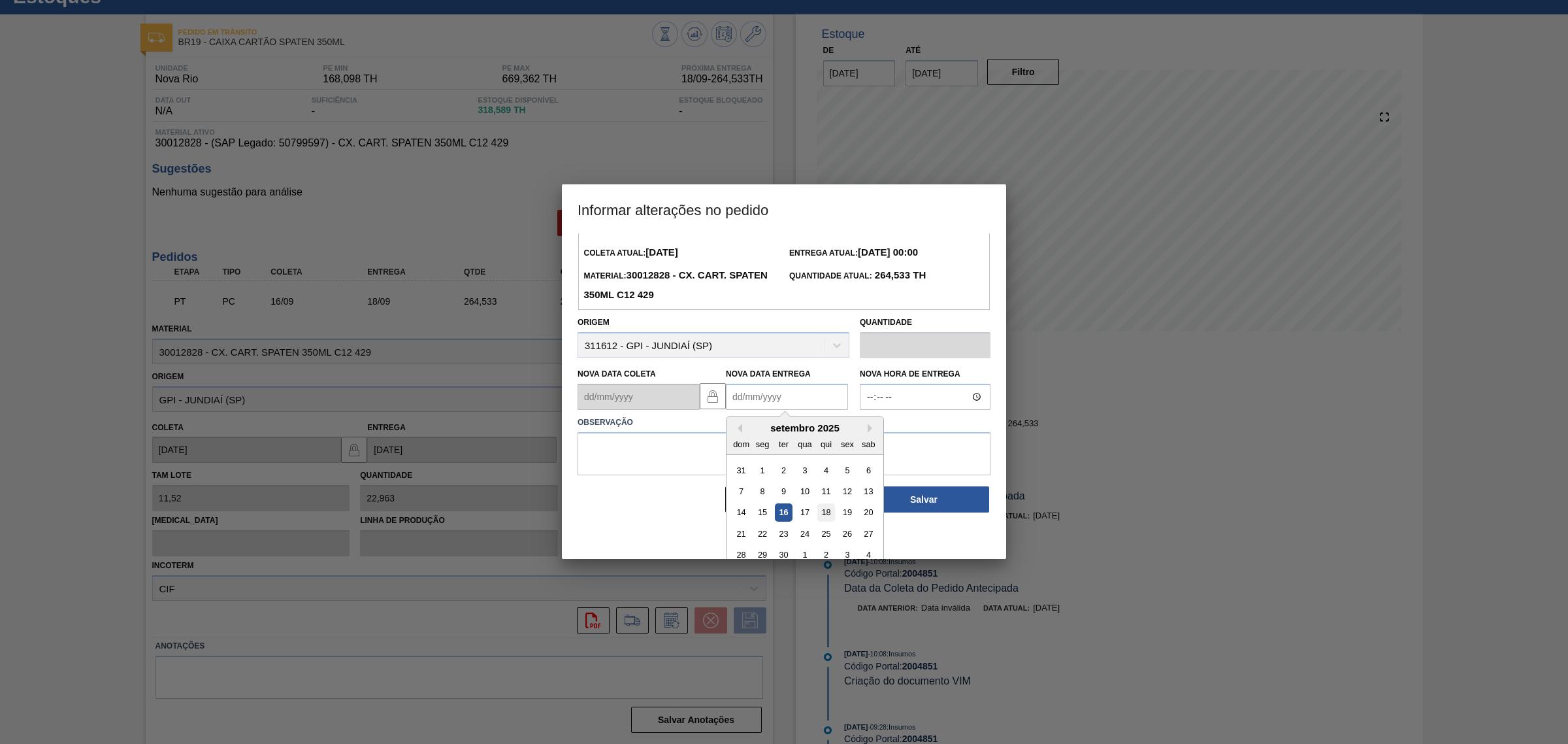
scroll to position [44, 0]
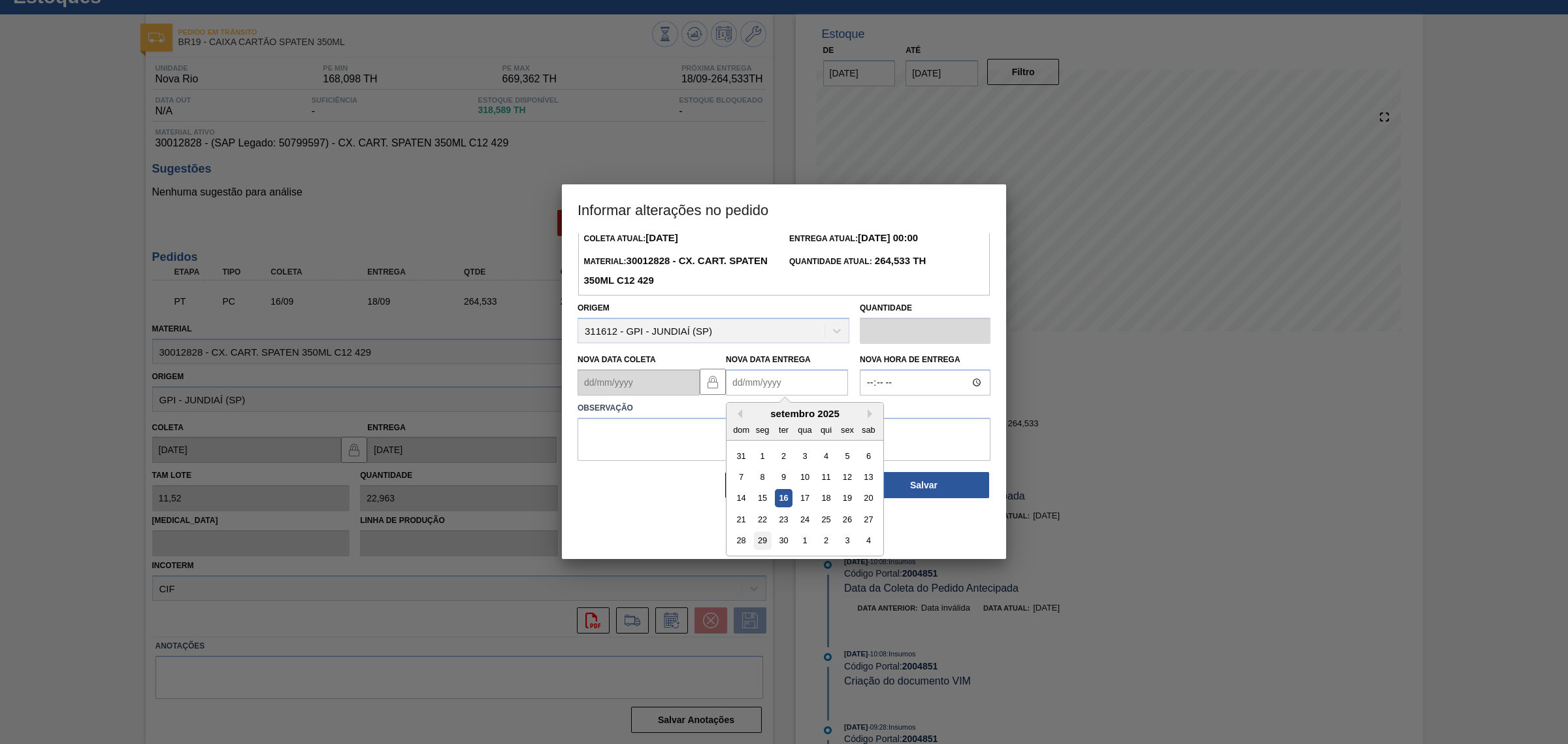
click at [759, 540] on div "29" at bounding box center [763, 540] width 18 height 18
type Entrega2004851 "[DATE]"
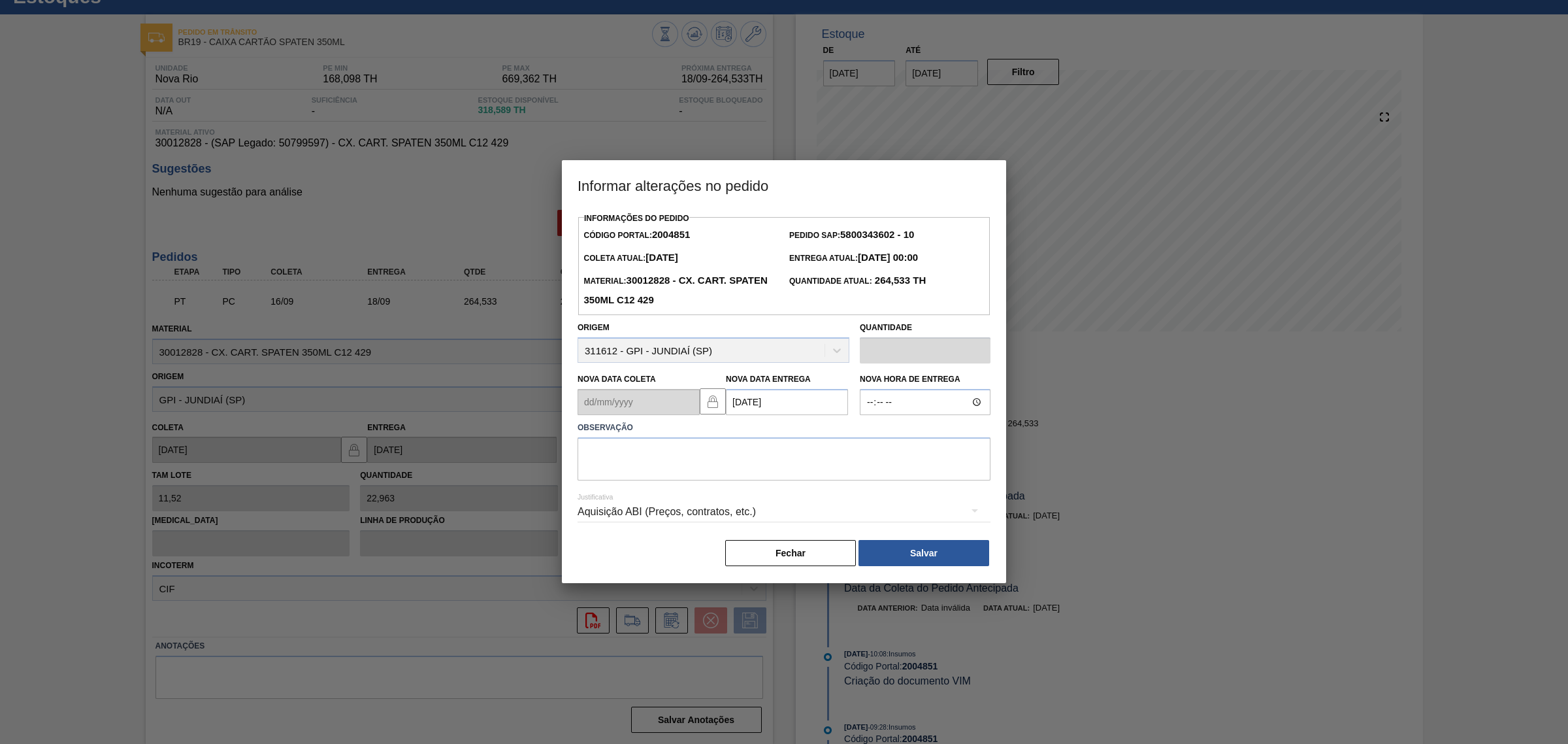
scroll to position [0, 0]
click at [763, 464] on textarea at bounding box center [783, 458] width 413 height 43
click at [788, 513] on div "Aquisição ABI (Preços, contratos, etc.)" at bounding box center [783, 512] width 413 height 37
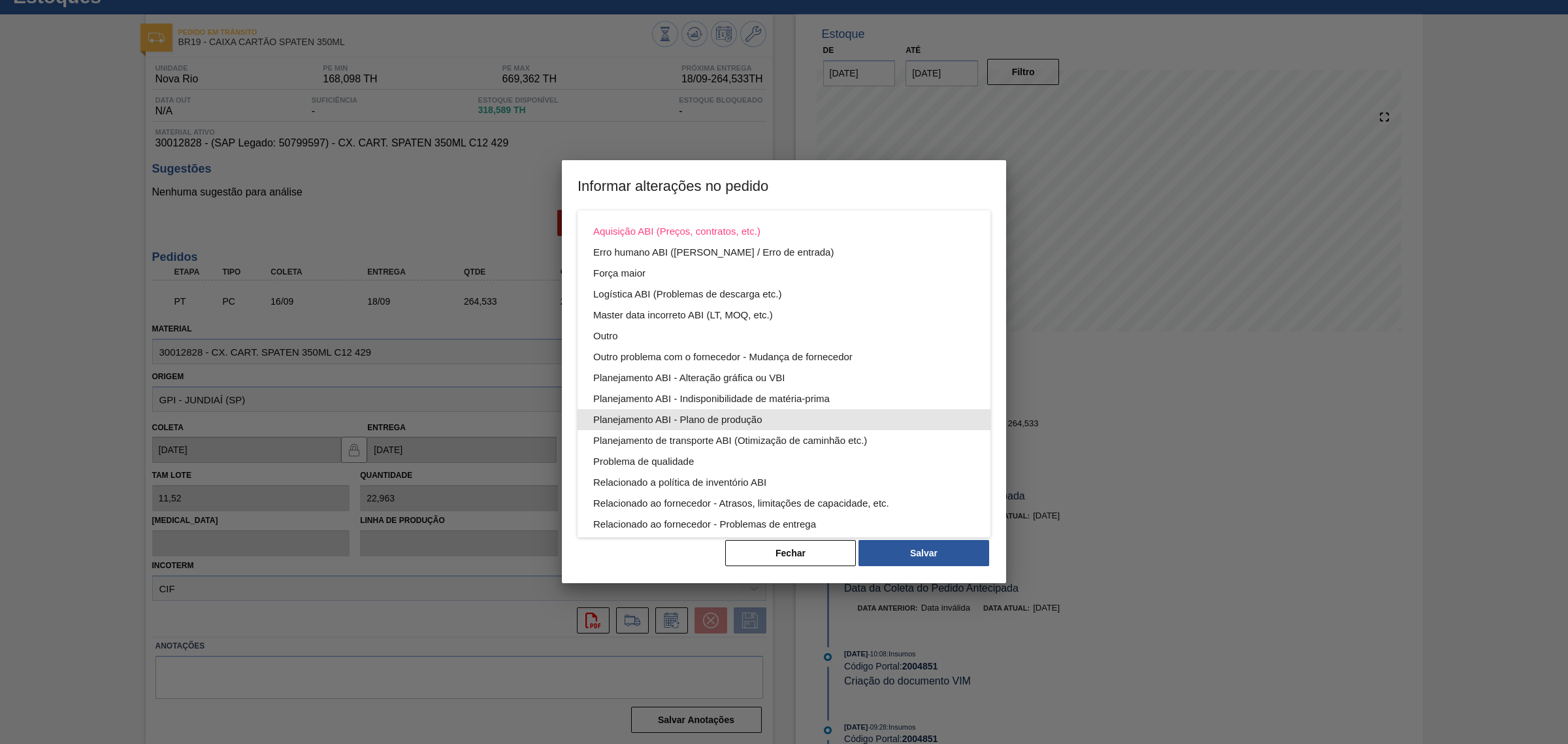
click at [788, 416] on div "Planejamento ABI - Plano de produção" at bounding box center [783, 419] width 381 height 21
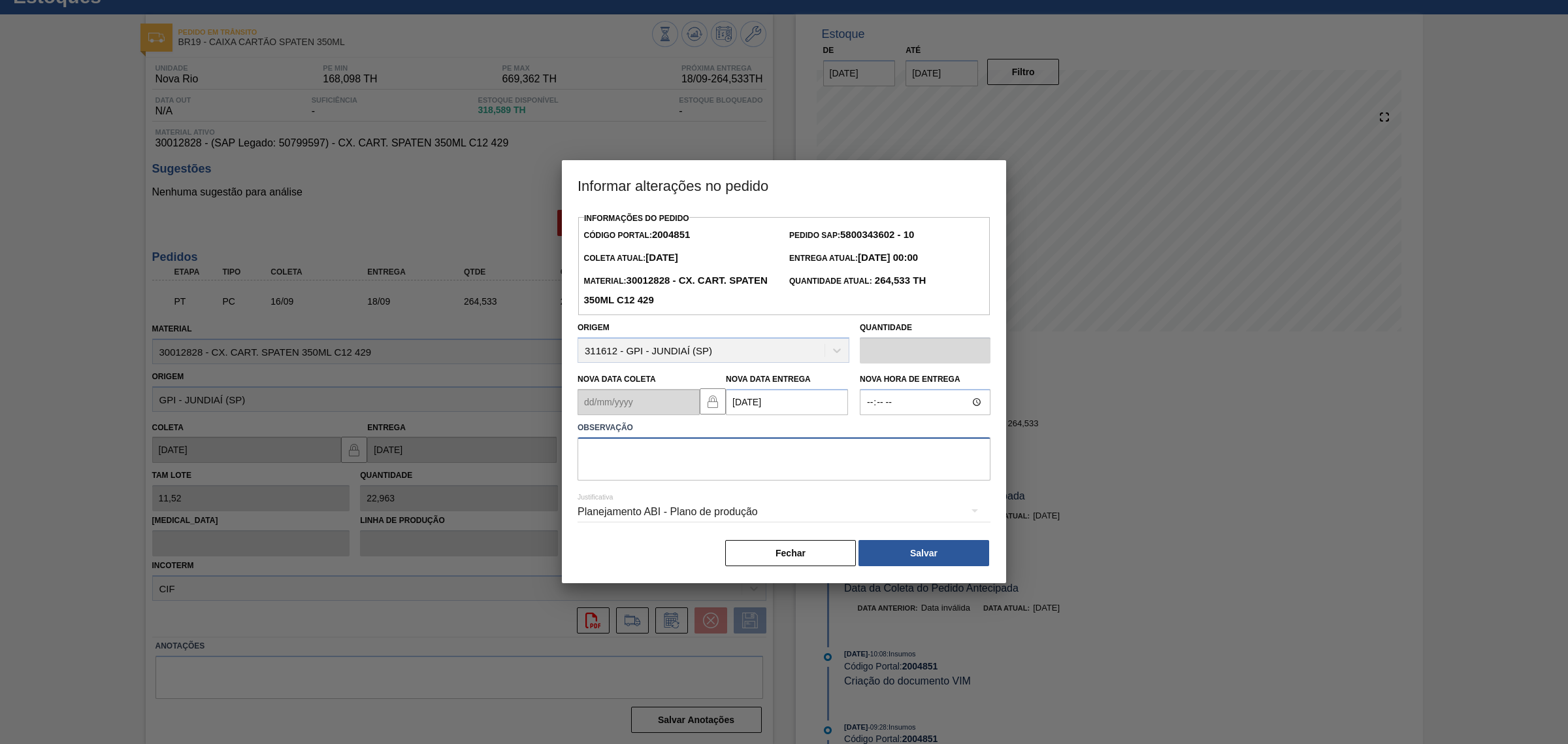
click at [780, 458] on textarea at bounding box center [783, 458] width 413 height 43
type textarea "AJUSTE DATA"
click at [886, 553] on button "Salvar" at bounding box center [923, 553] width 131 height 26
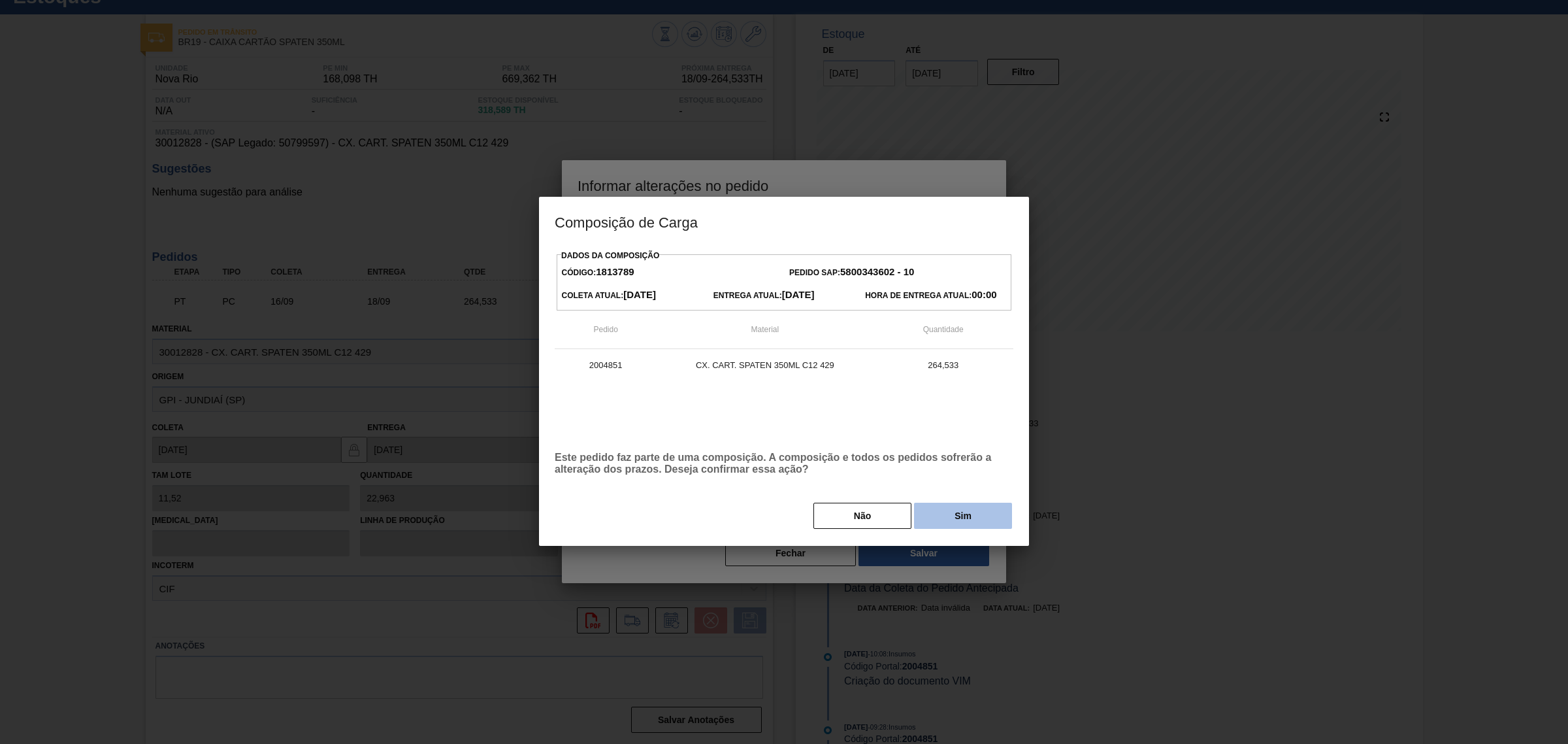
click at [930, 513] on button "Sim" at bounding box center [963, 516] width 98 height 26
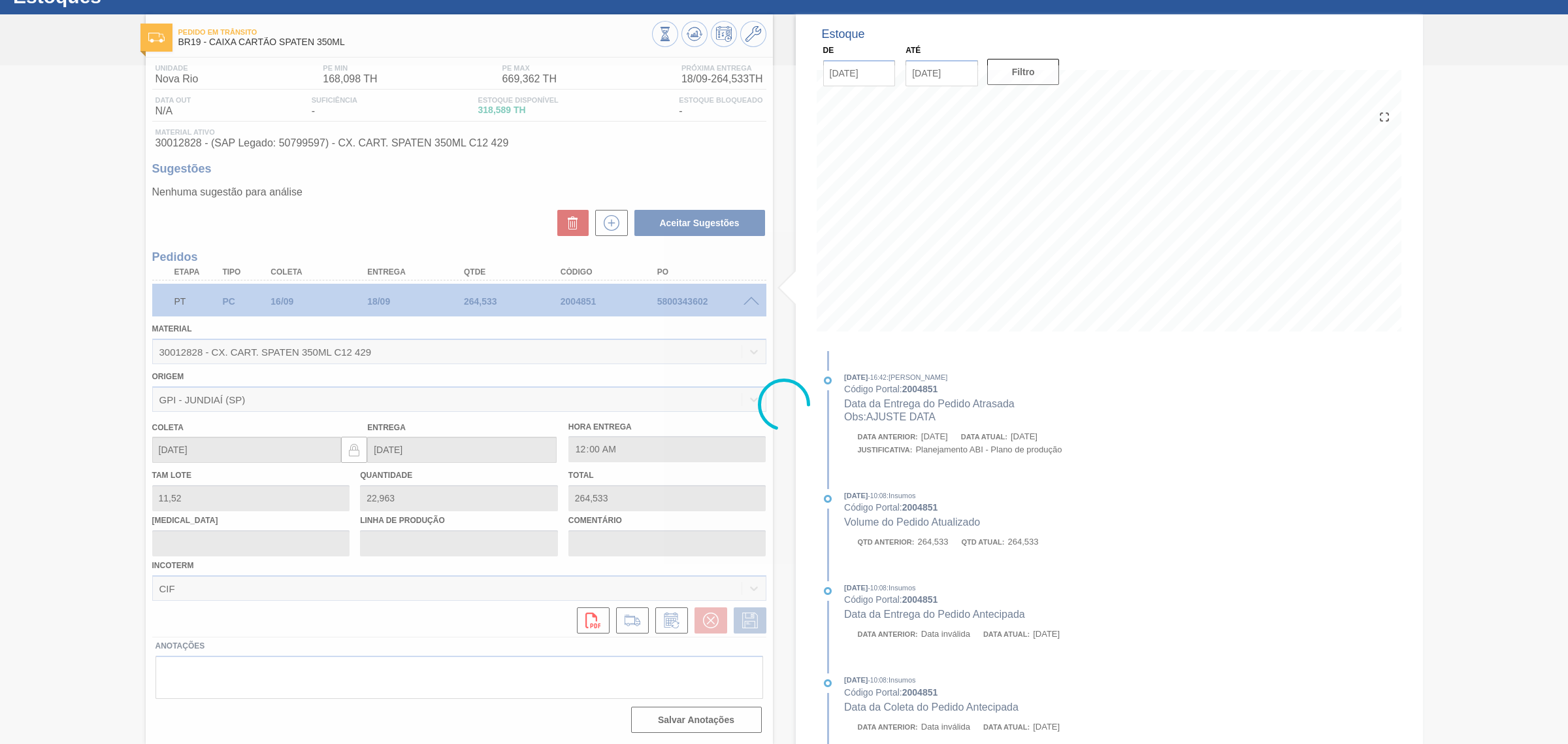
type input "AJUSTE DATA"
type input "[DATE]"
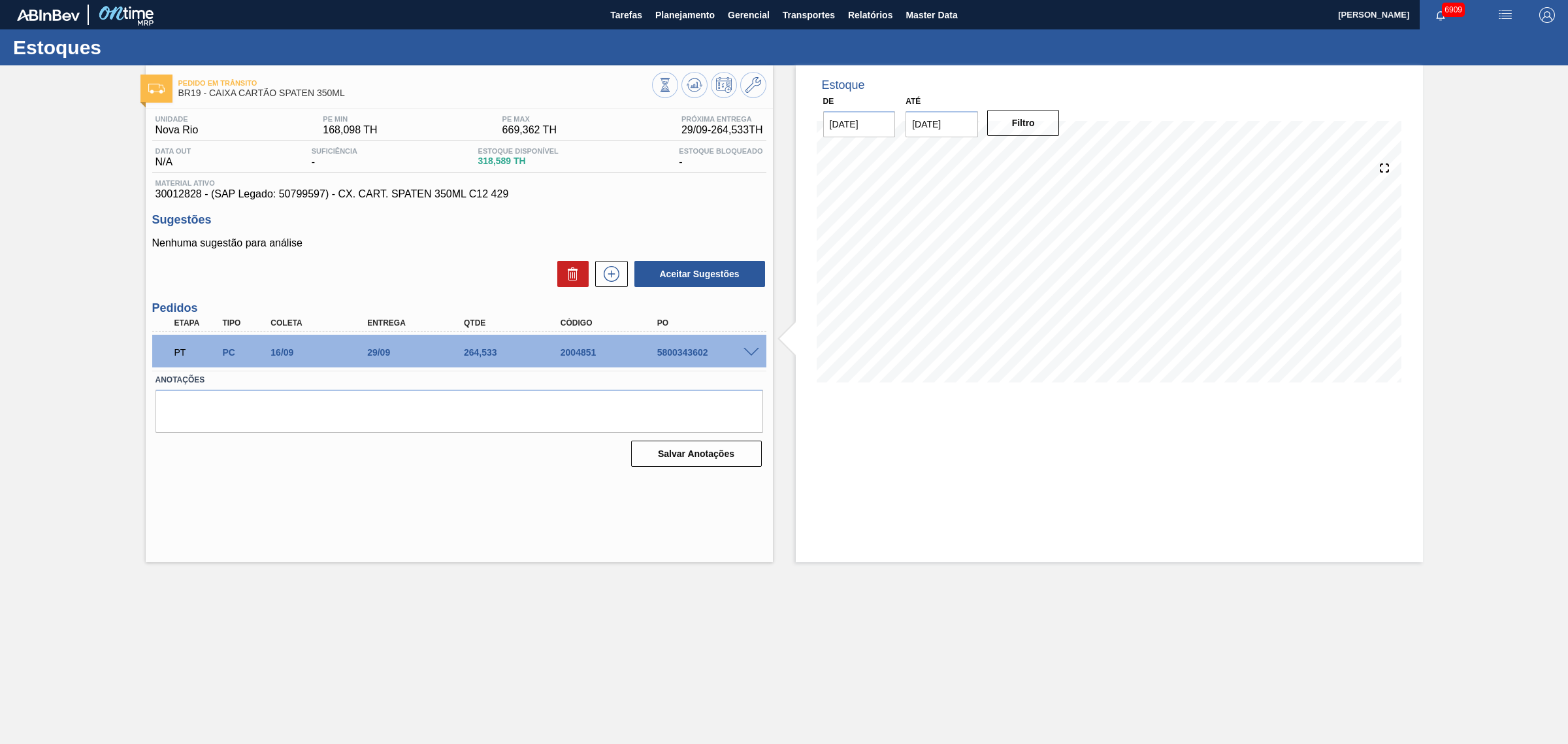
click at [459, 511] on div "Pedido em Trânsito BR19 - CAIXA CARTÃO SPATEN 350ML Unidade Nova Rio PE MIN 168…" at bounding box center [459, 313] width 627 height 497
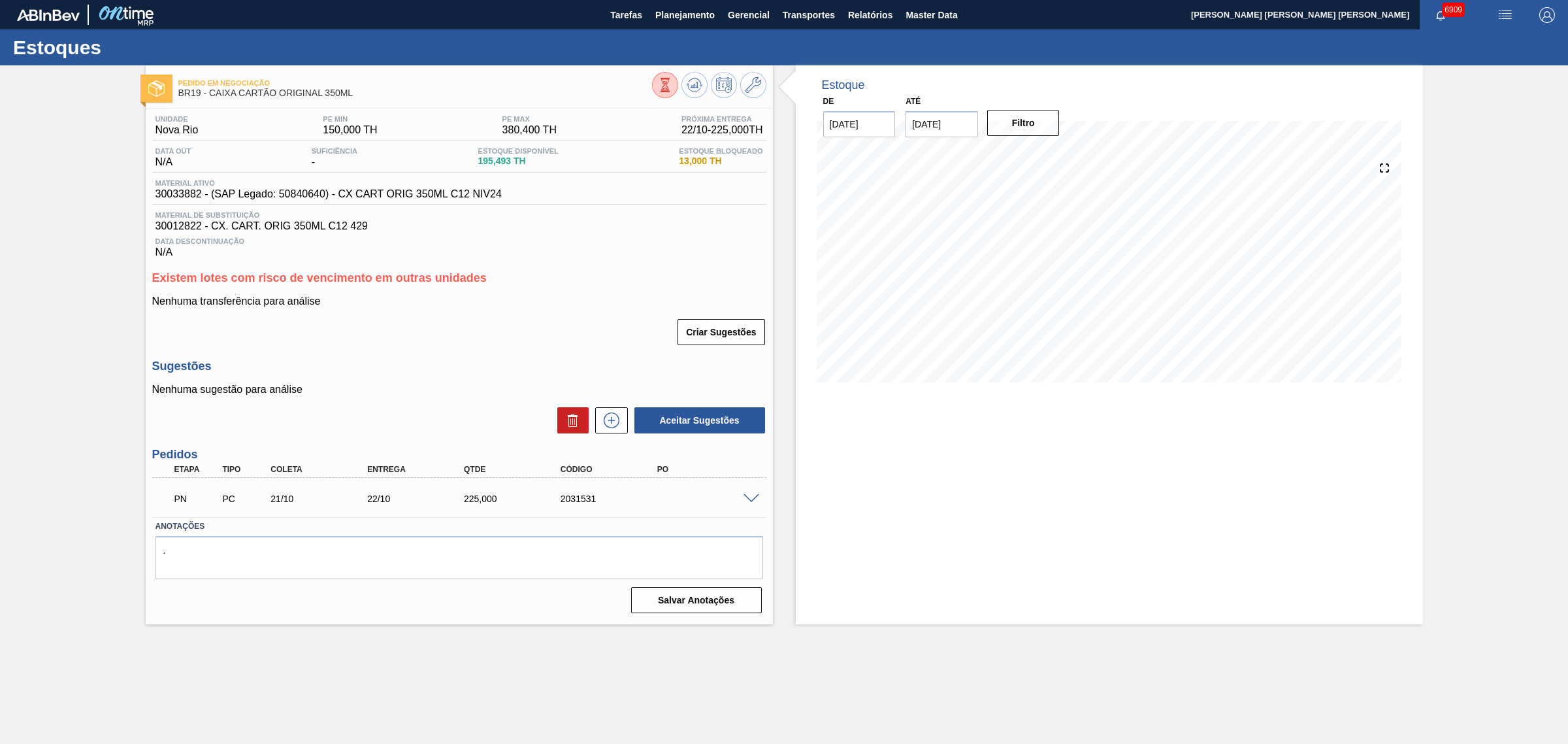
click at [752, 498] on span at bounding box center [752, 498] width 16 height 10
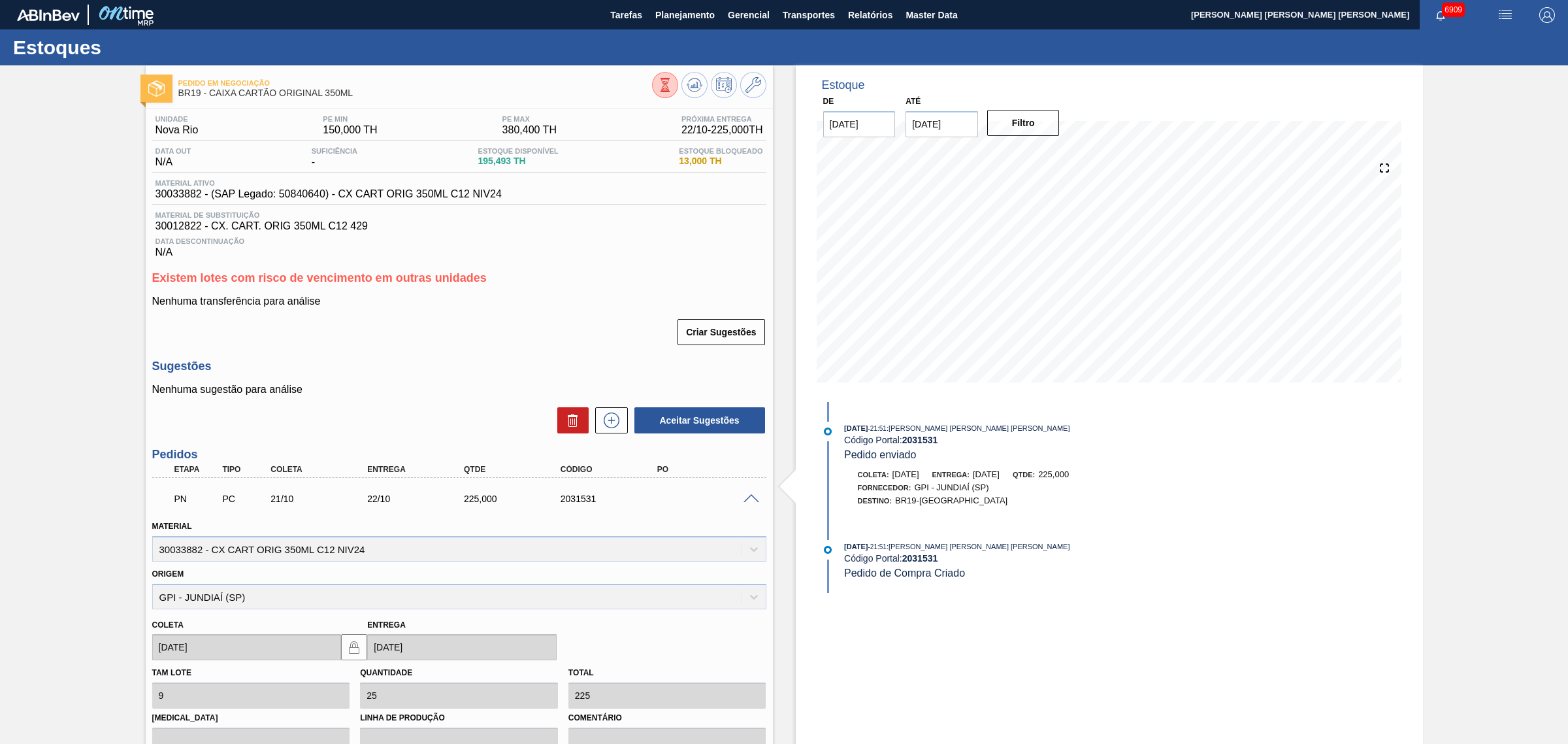
click at [752, 498] on span at bounding box center [752, 498] width 16 height 10
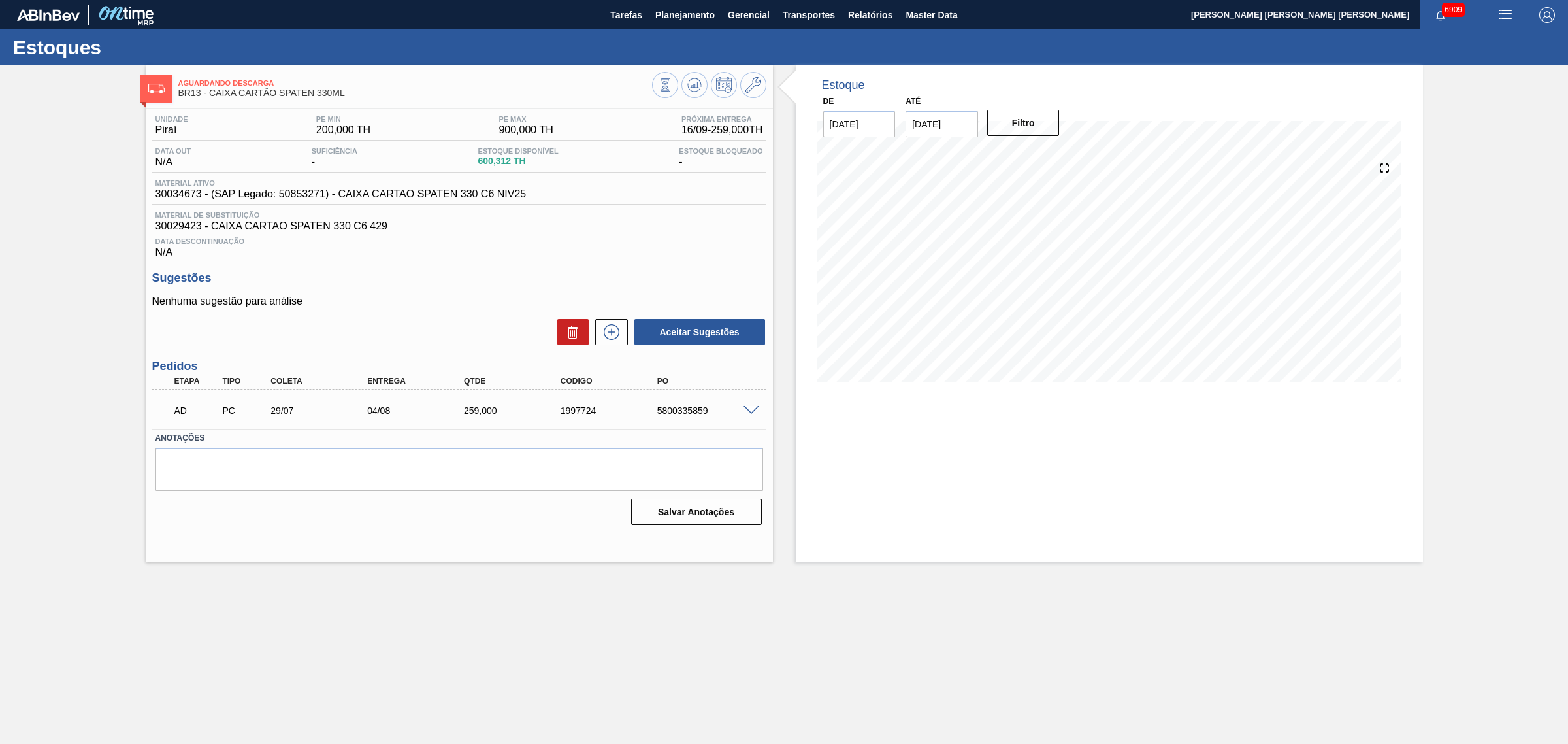
click at [750, 411] on span at bounding box center [752, 411] width 16 height 10
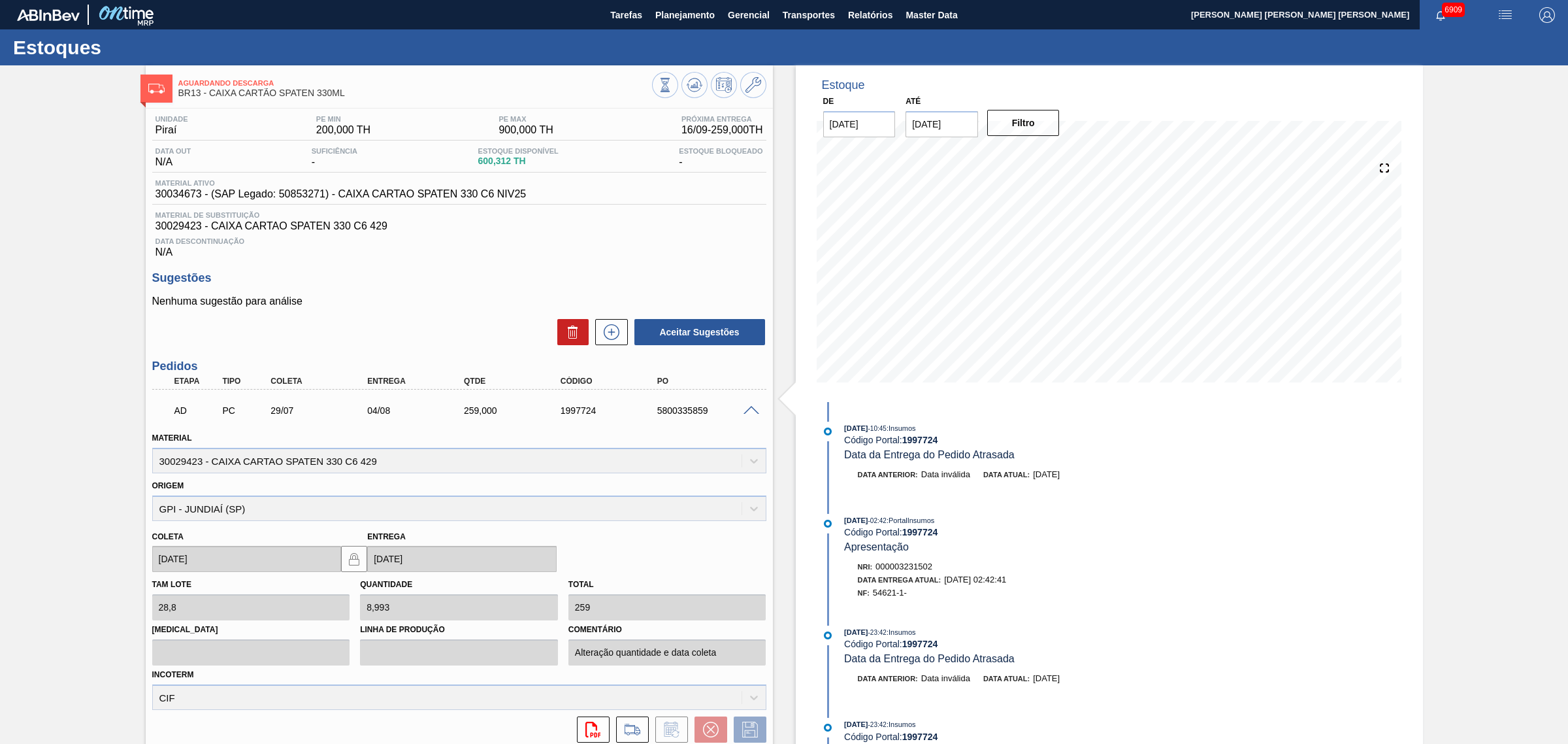
click at [749, 409] on span at bounding box center [752, 411] width 16 height 10
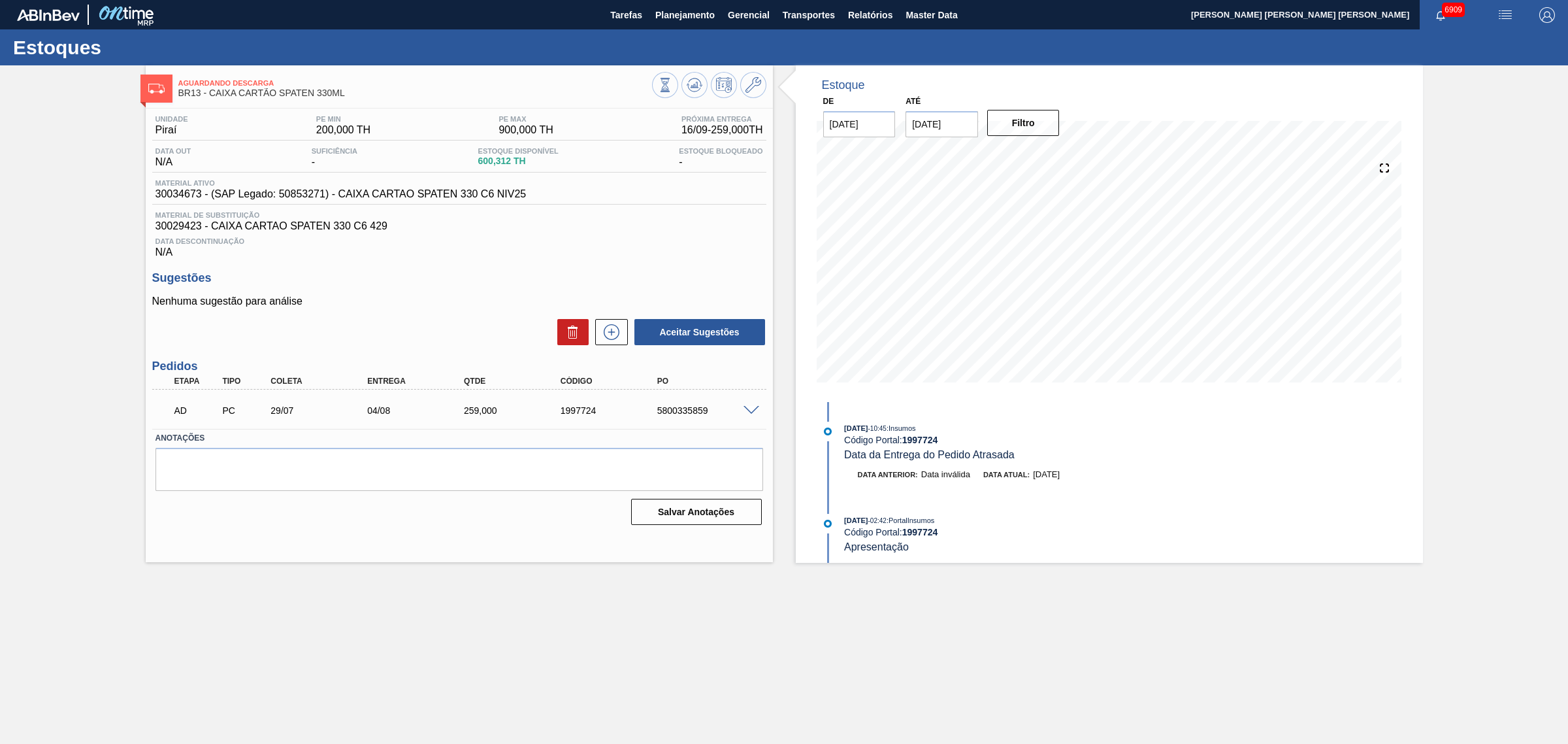
click at [1510, 7] on img "button" at bounding box center [1505, 15] width 16 height 16
click at [1498, 41] on li "Upload de Volumes" at bounding box center [1500, 46] width 113 height 24
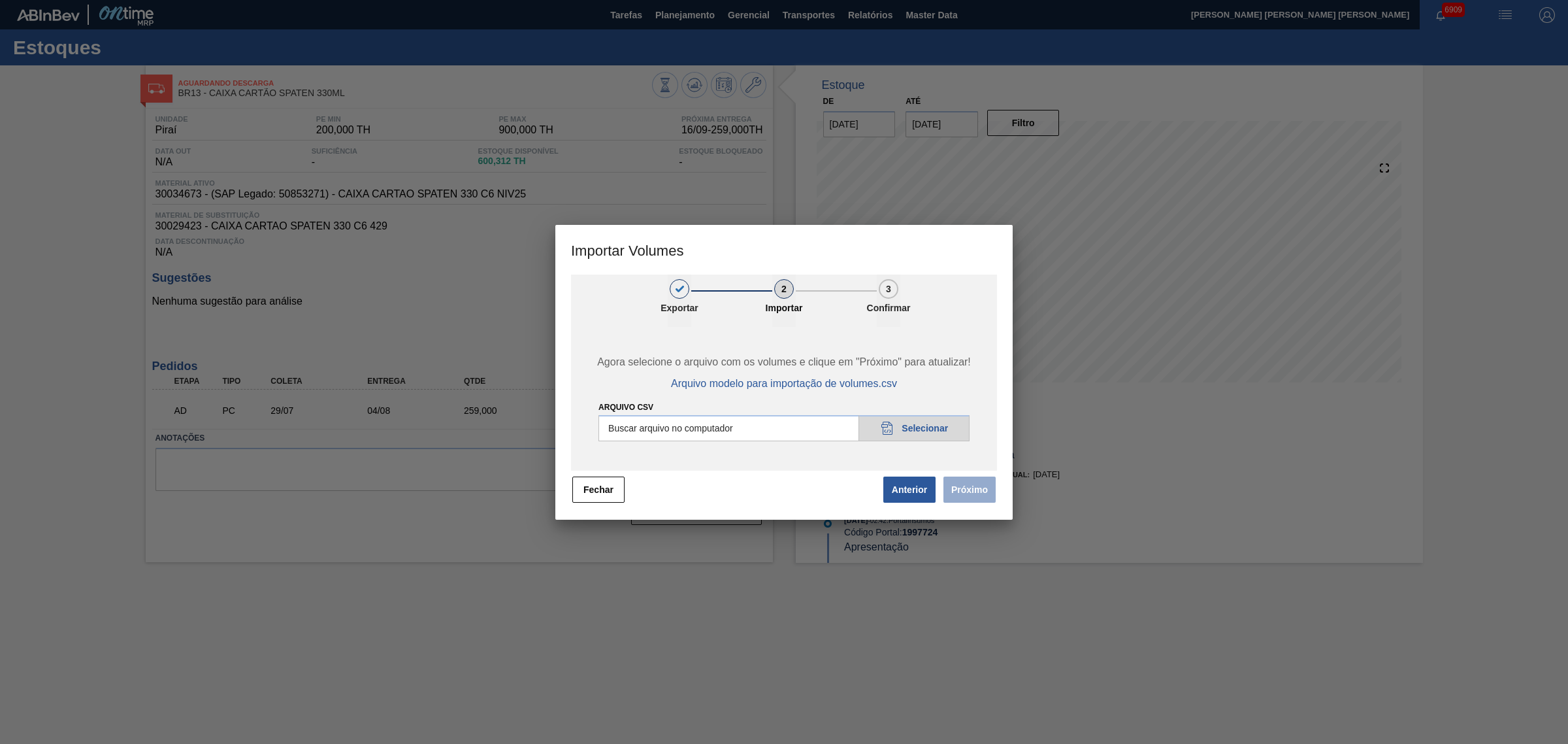
click at [789, 426] on input "Arquivo csv" at bounding box center [783, 428] width 371 height 26
type input "C:\fakepath\PedidoVolumeModeloImportacao (3).csv"
click at [967, 482] on button "Próximo" at bounding box center [970, 490] width 53 height 26
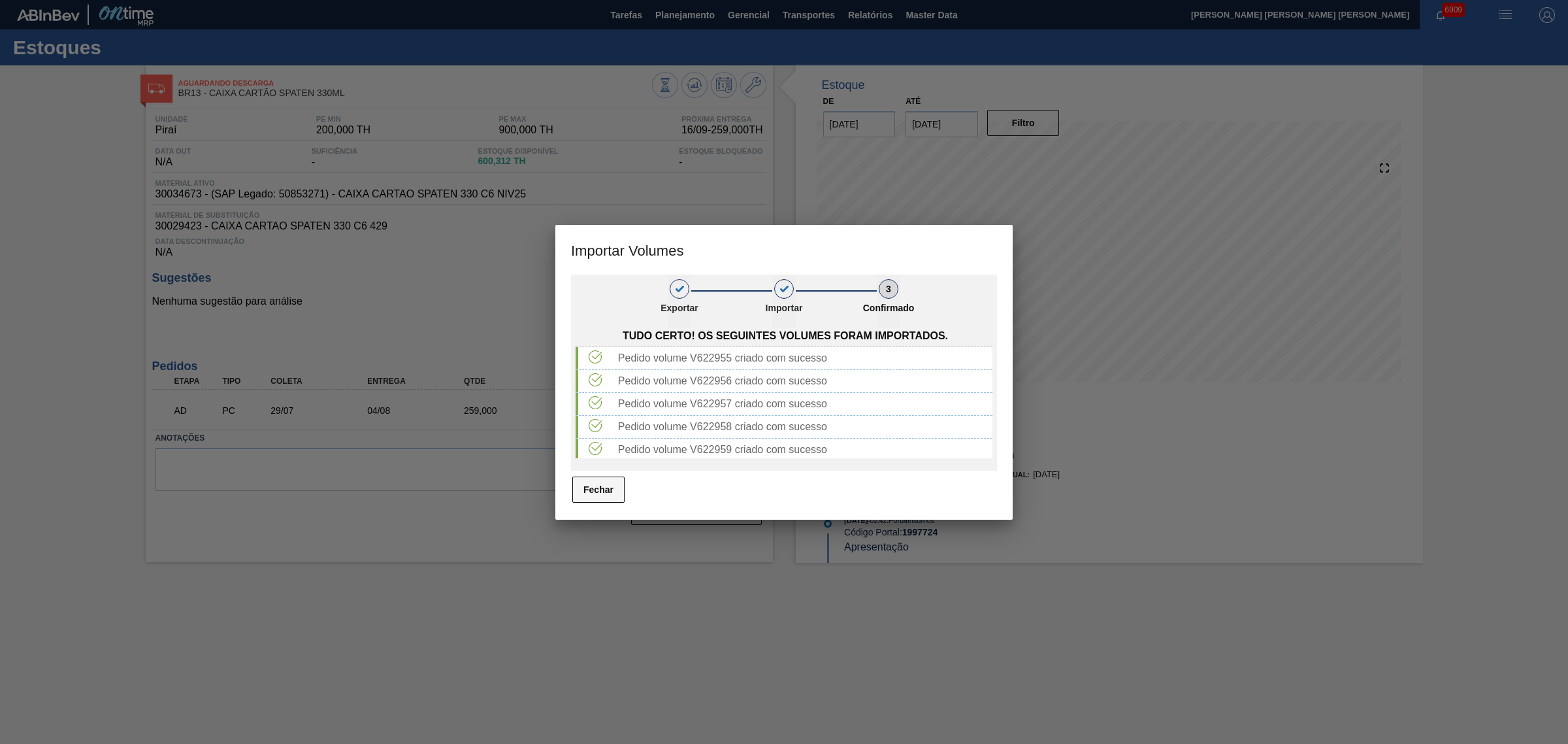
drag, startPoint x: 618, startPoint y: 485, endPoint x: 614, endPoint y: 479, distance: 7.2
click at [618, 485] on button "Fechar" at bounding box center [599, 490] width 53 height 26
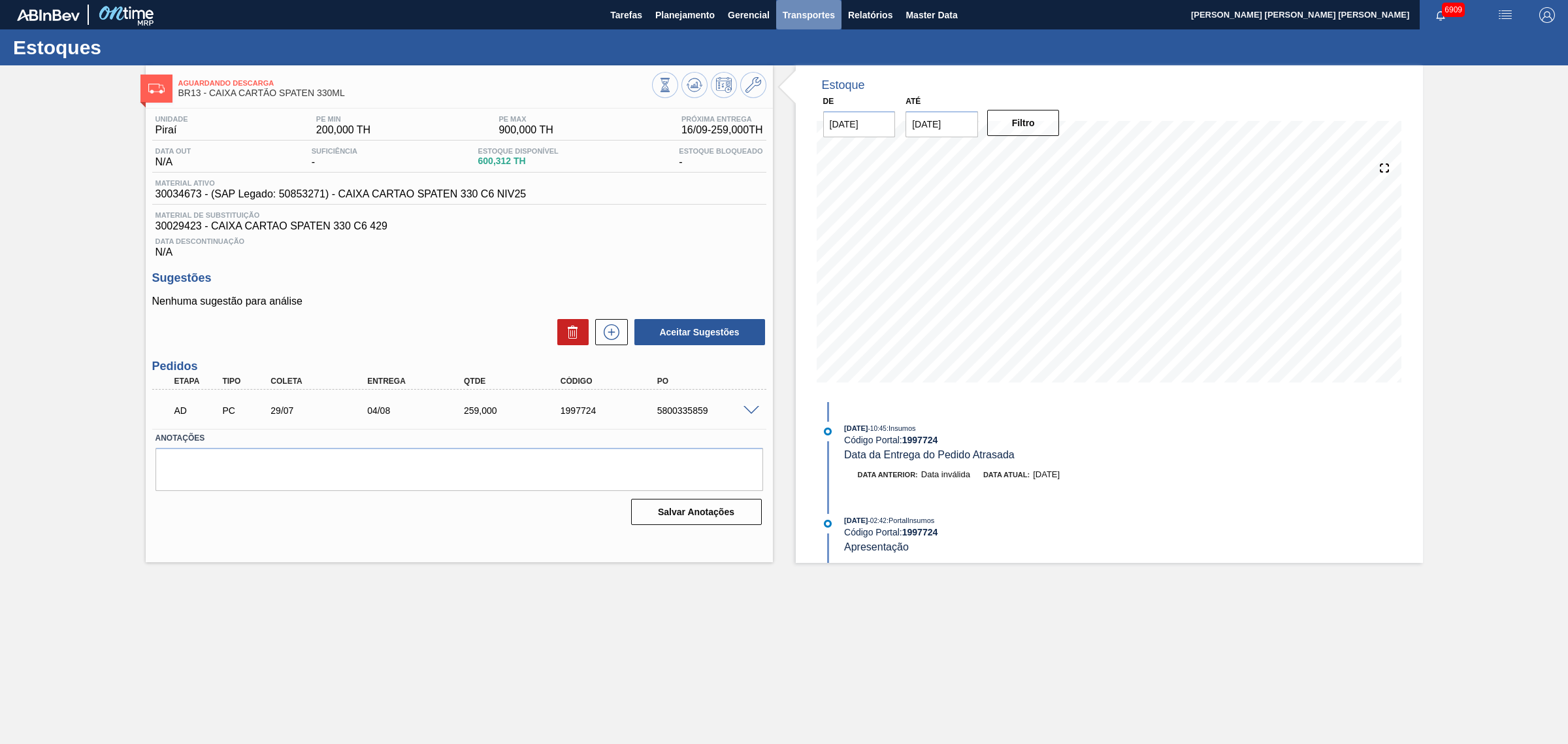
click at [822, 13] on span "Transportes" at bounding box center [809, 15] width 53 height 16
click at [817, 58] on li "Otimização de Carga" at bounding box center [809, 66] width 107 height 21
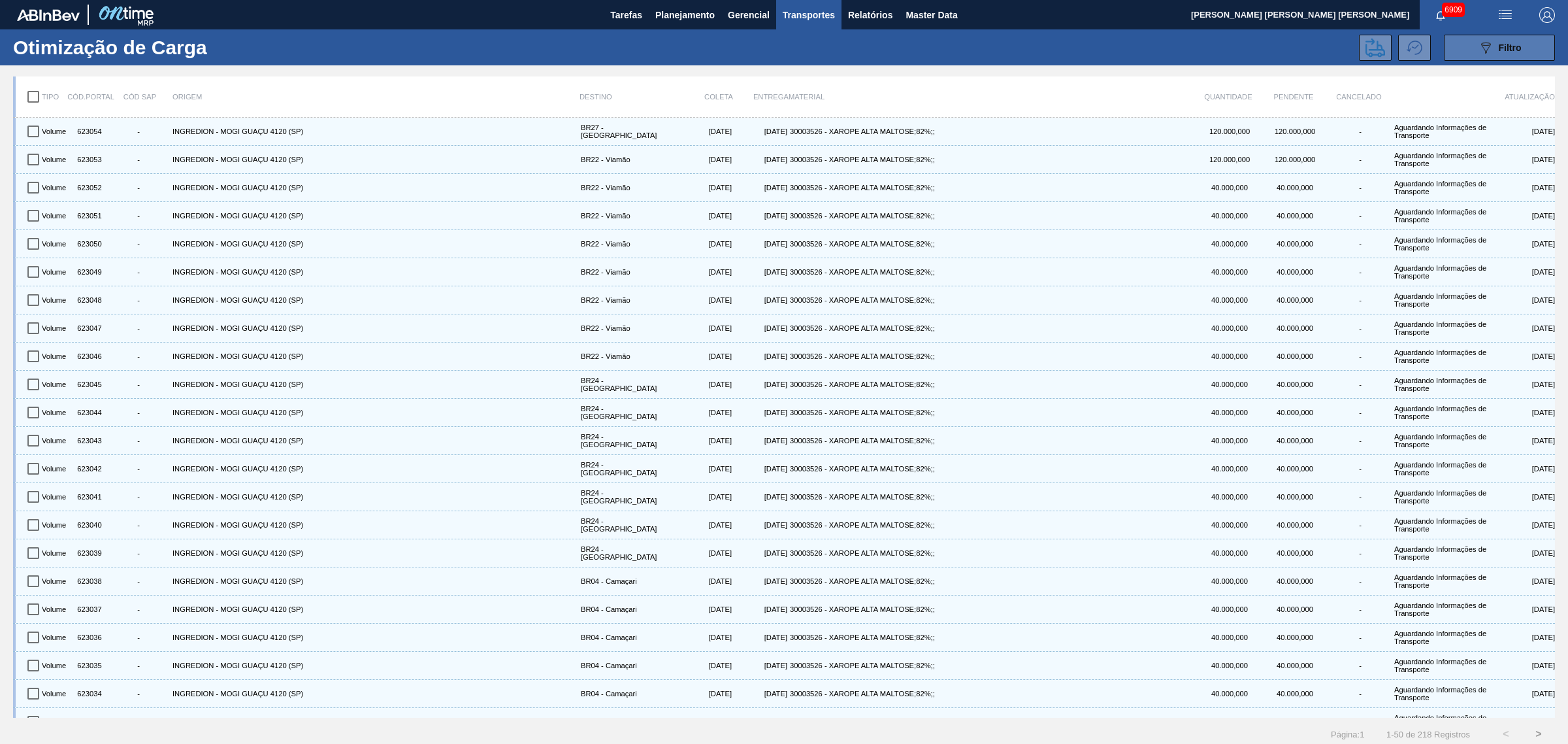
click at [1484, 53] on icon "089F7B8B-B2A5-4AFE-B5C0-19BA573D28AC" at bounding box center [1486, 47] width 16 height 16
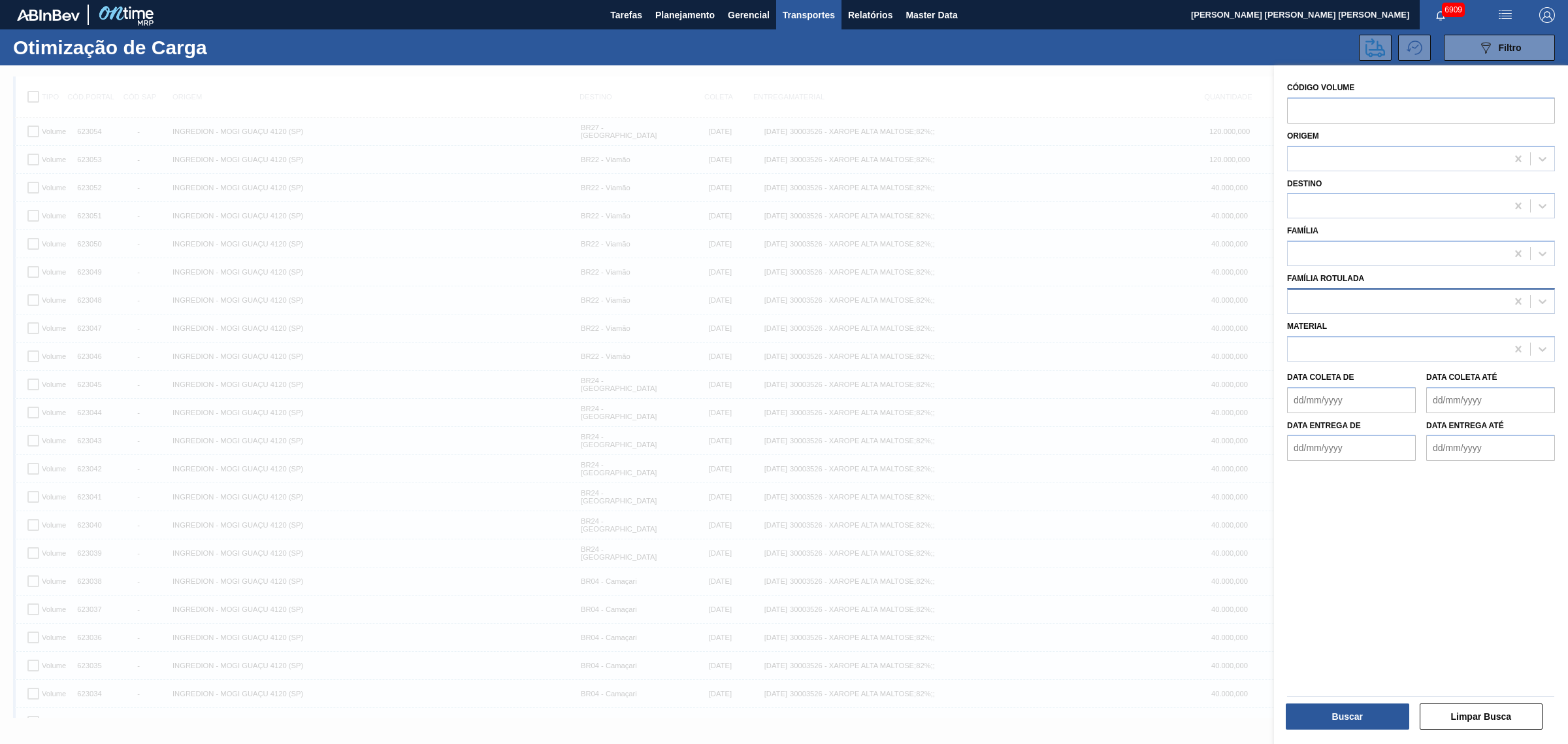
click at [1341, 301] on div at bounding box center [1397, 301] width 219 height 19
type Rotulada "c"
type Rotulada "xarope"
click at [1395, 273] on div "Família Rotulada Use Up and Down to choose options, press Enter to select the c…" at bounding box center [1420, 291] width 267 height 45
click at [1507, 720] on button "Limpar Busca" at bounding box center [1481, 716] width 124 height 26
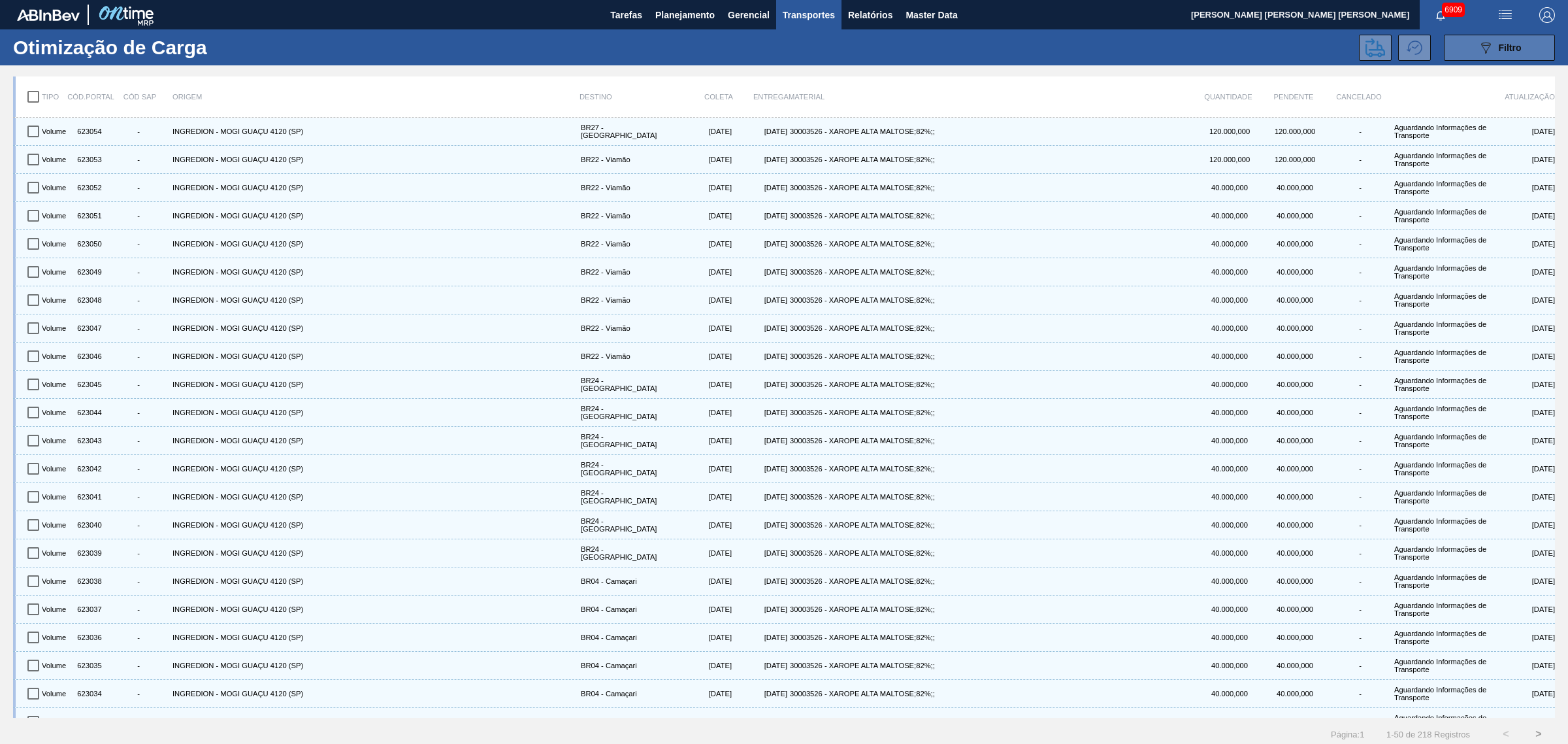
click at [1515, 44] on span "Filtro" at bounding box center [1510, 47] width 23 height 11
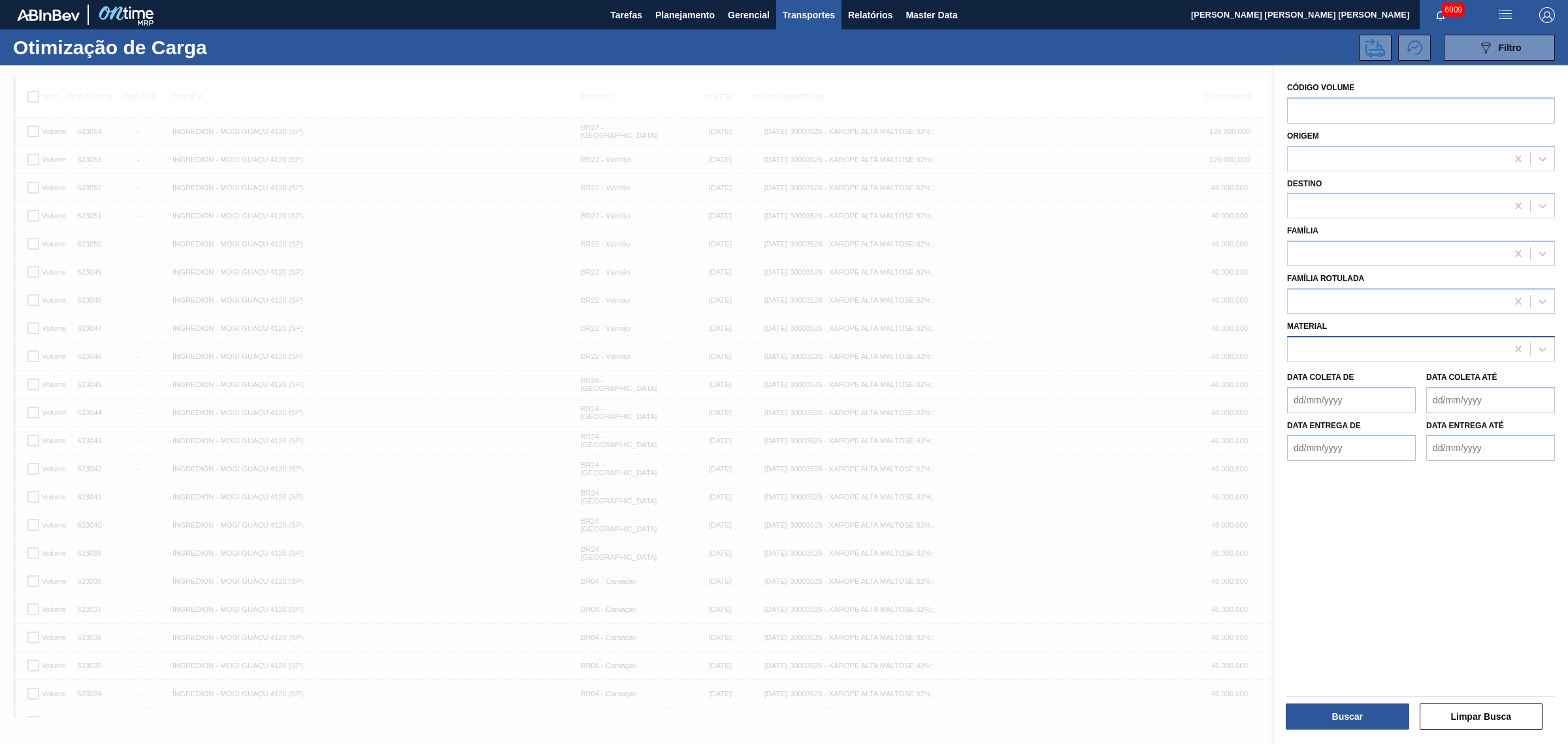
click at [1359, 340] on div at bounding box center [1397, 349] width 219 height 19
type input "xarope"
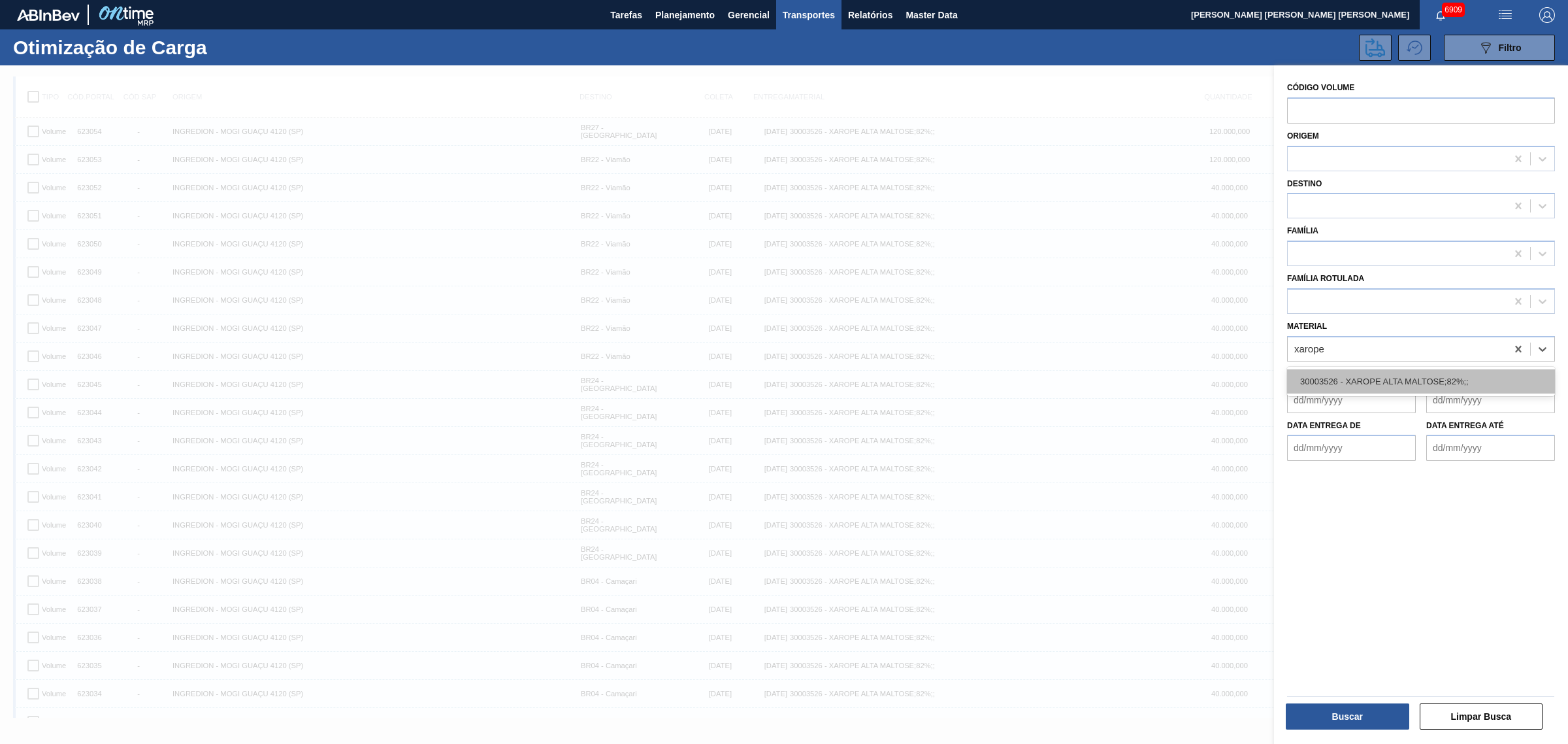
click at [1372, 369] on div "30003526 - XAROPE ALTA MALTOSE;82%;;" at bounding box center [1420, 382] width 267 height 25
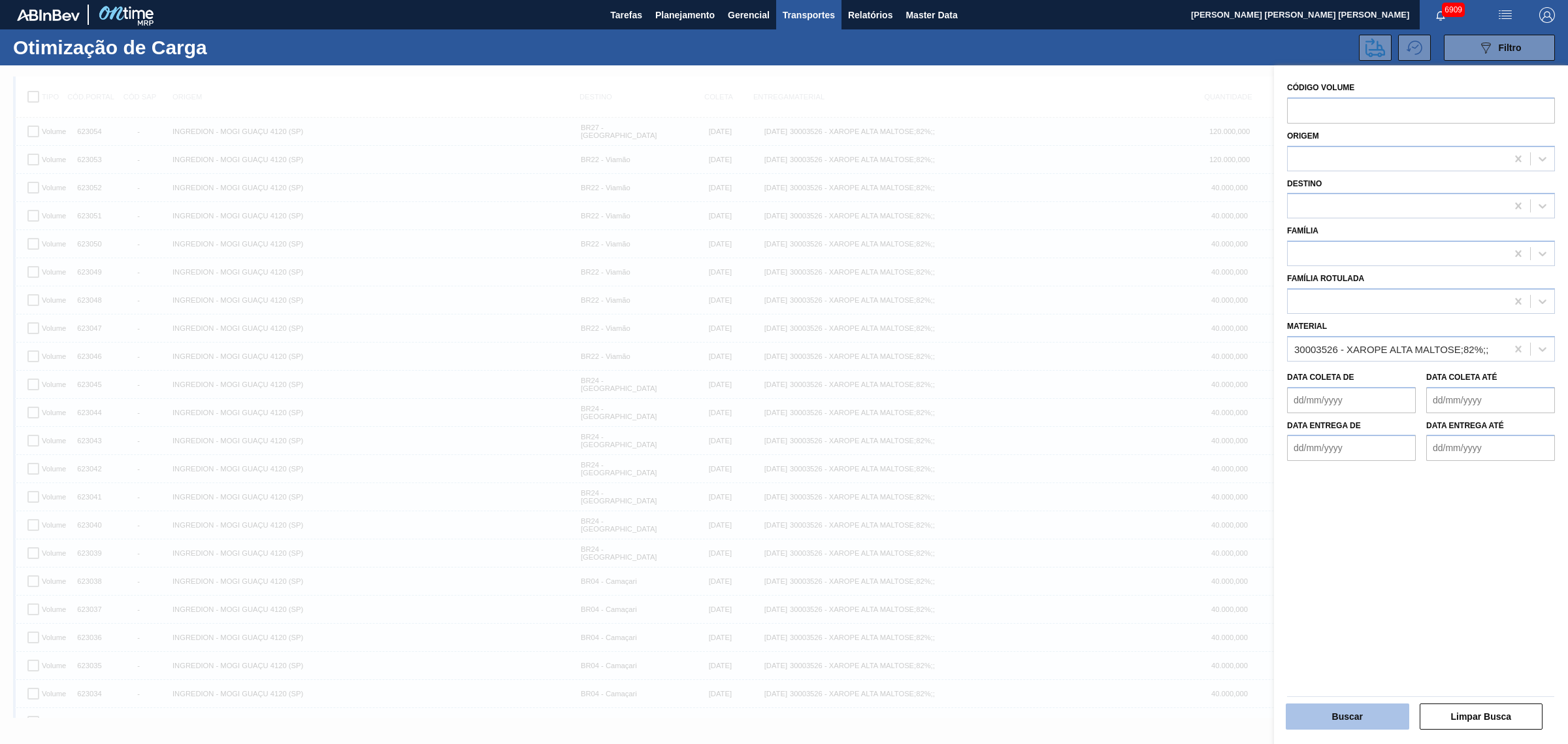
click at [1372, 711] on button "Buscar" at bounding box center [1347, 716] width 124 height 26
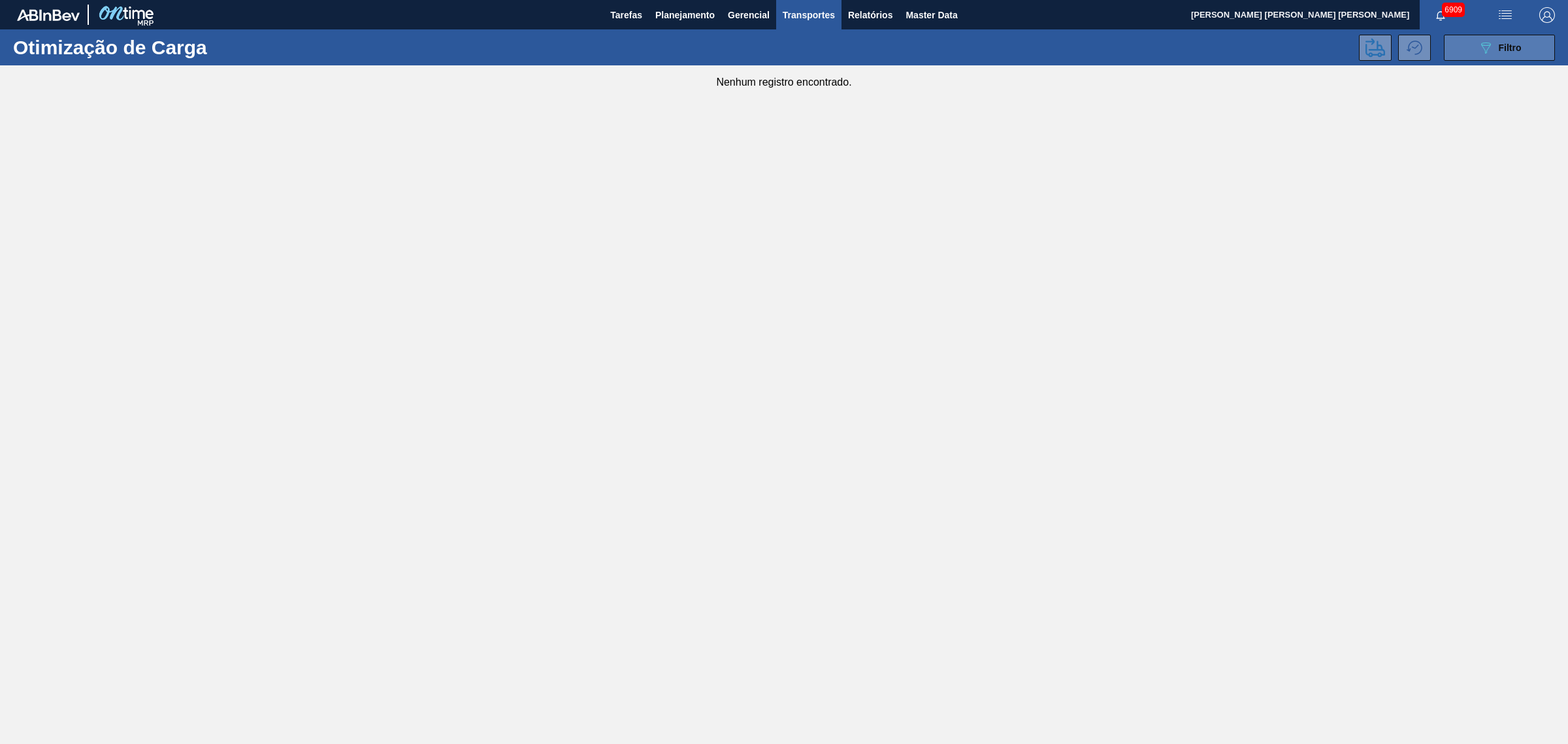
click at [1507, 46] on span "Filtro" at bounding box center [1510, 47] width 23 height 11
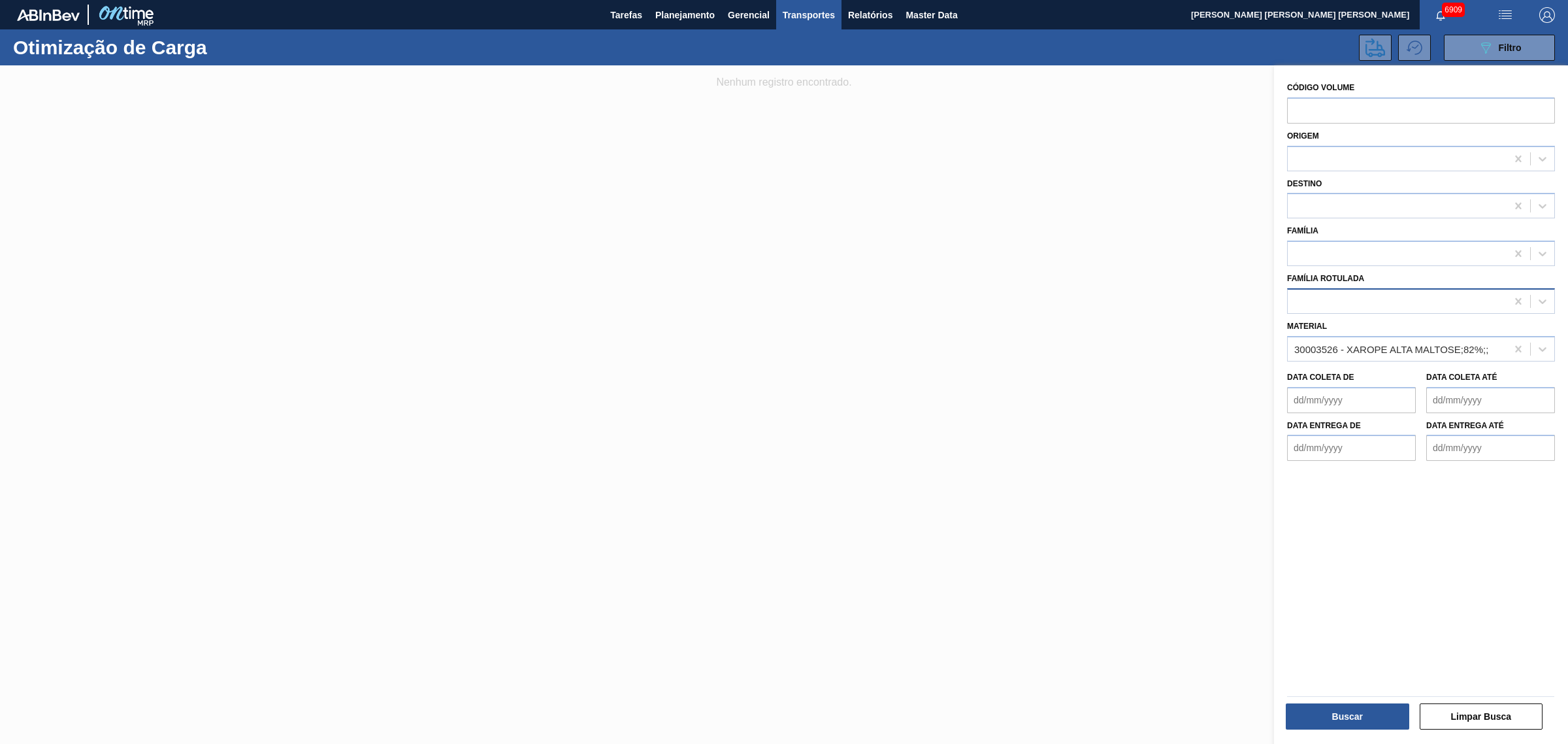
click at [1343, 296] on div at bounding box center [1397, 301] width 219 height 19
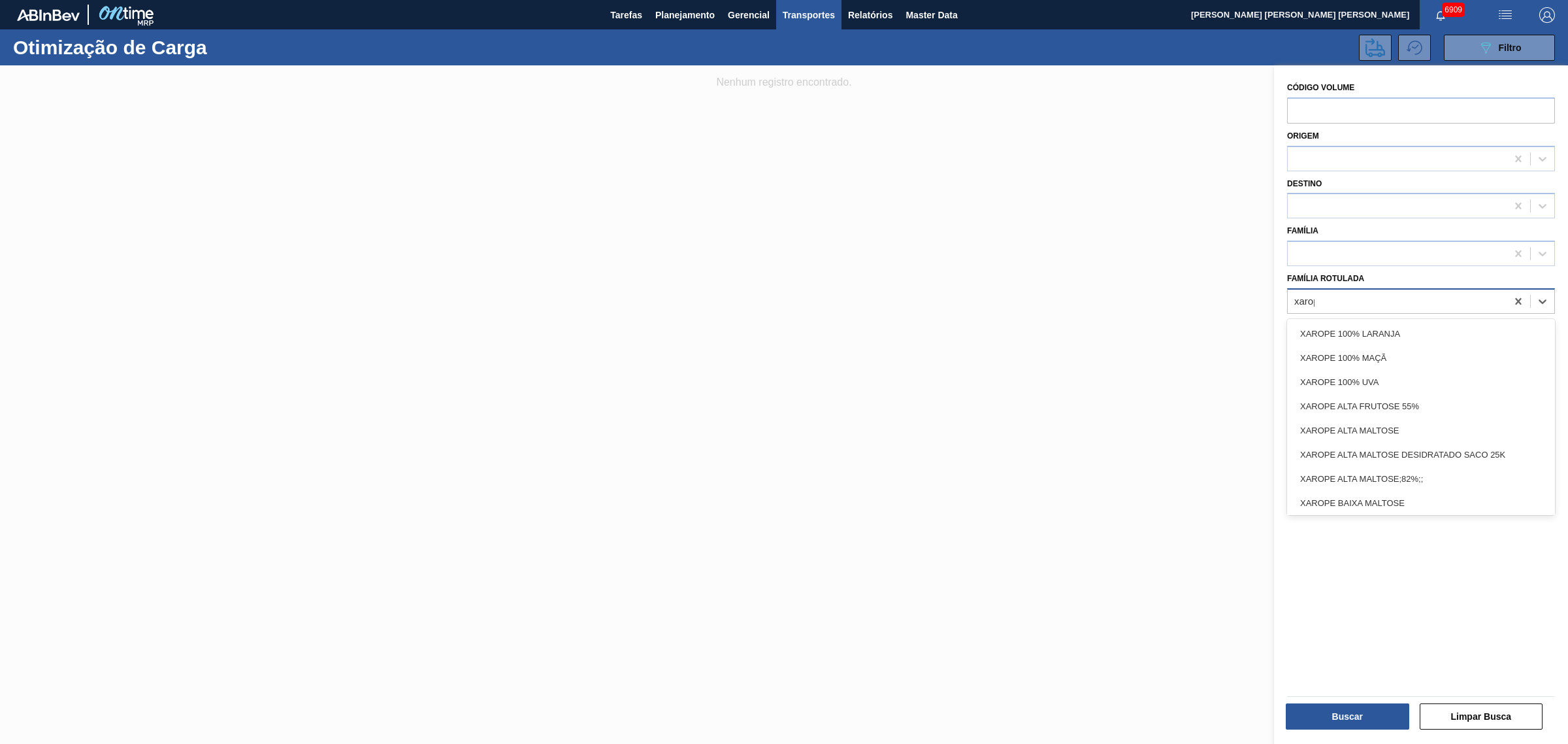
type Rotulada "xarope"
click at [1479, 476] on div "XAROPE ALTA MALTOSE;82%;;" at bounding box center [1420, 479] width 267 height 25
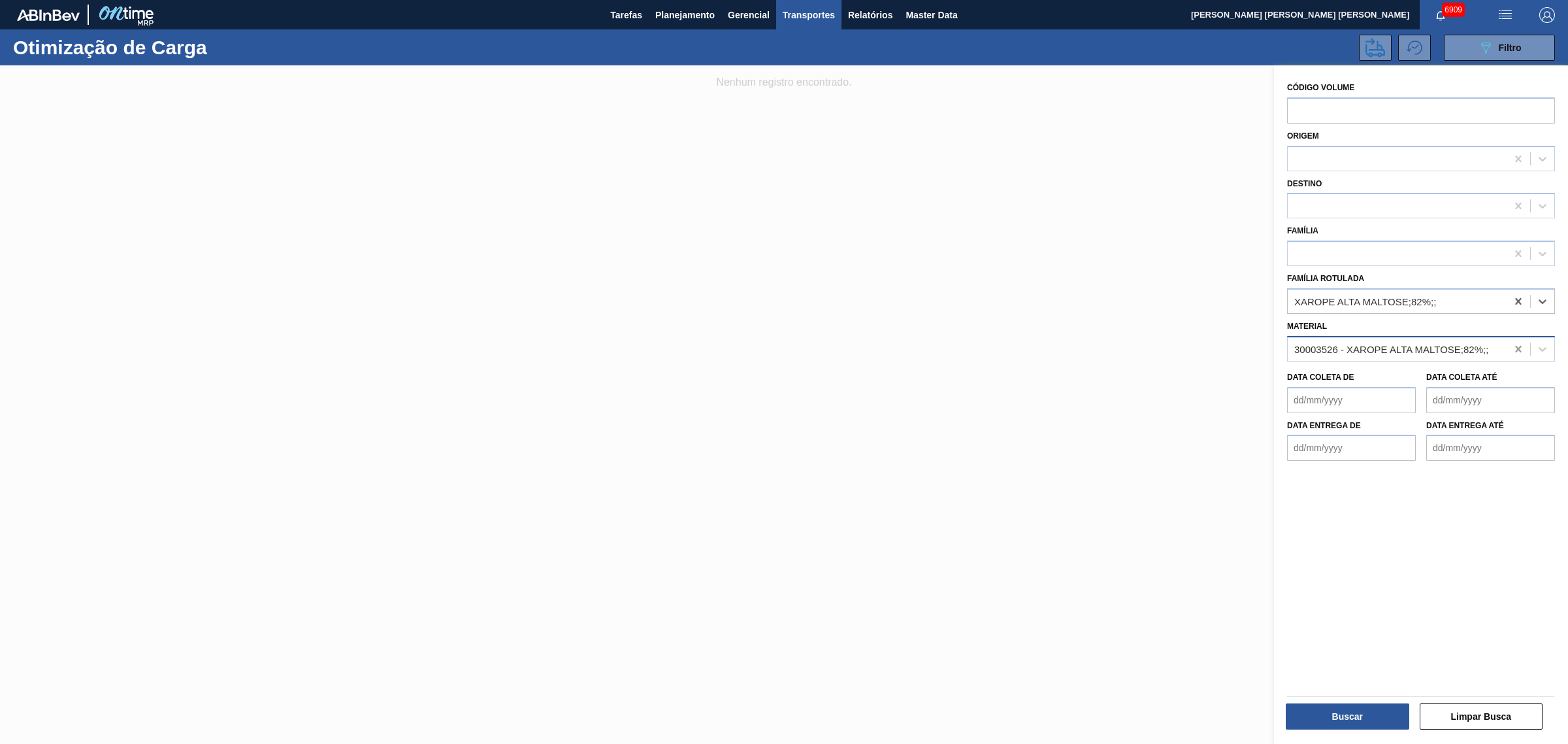
click at [1522, 347] on icon at bounding box center [1518, 348] width 13 height 13
click at [1386, 716] on button "Buscar" at bounding box center [1347, 716] width 124 height 26
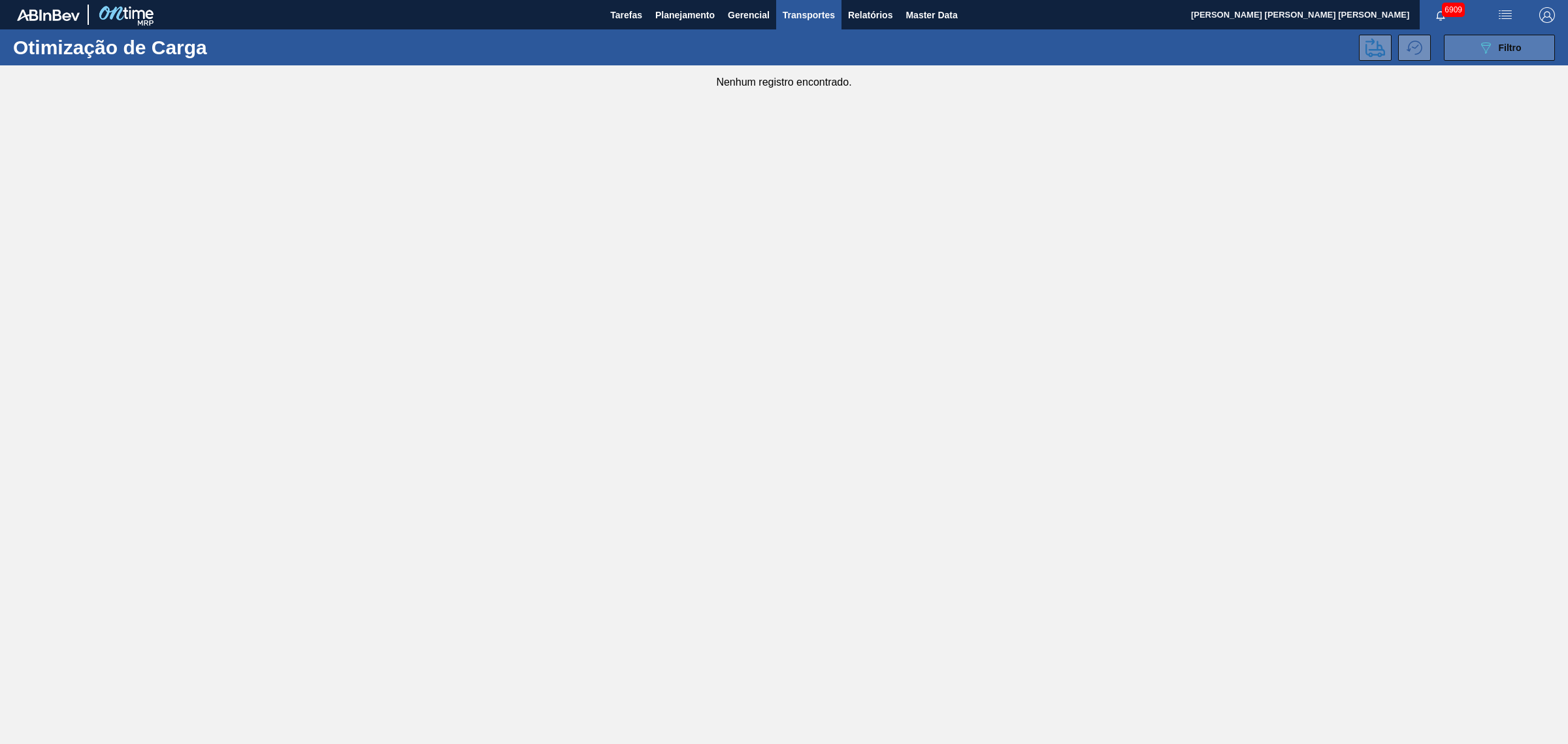
click at [1517, 53] on div "089F7B8B-B2A5-4AFE-B5C0-19BA573D28AC Filtro" at bounding box center [1500, 47] width 44 height 16
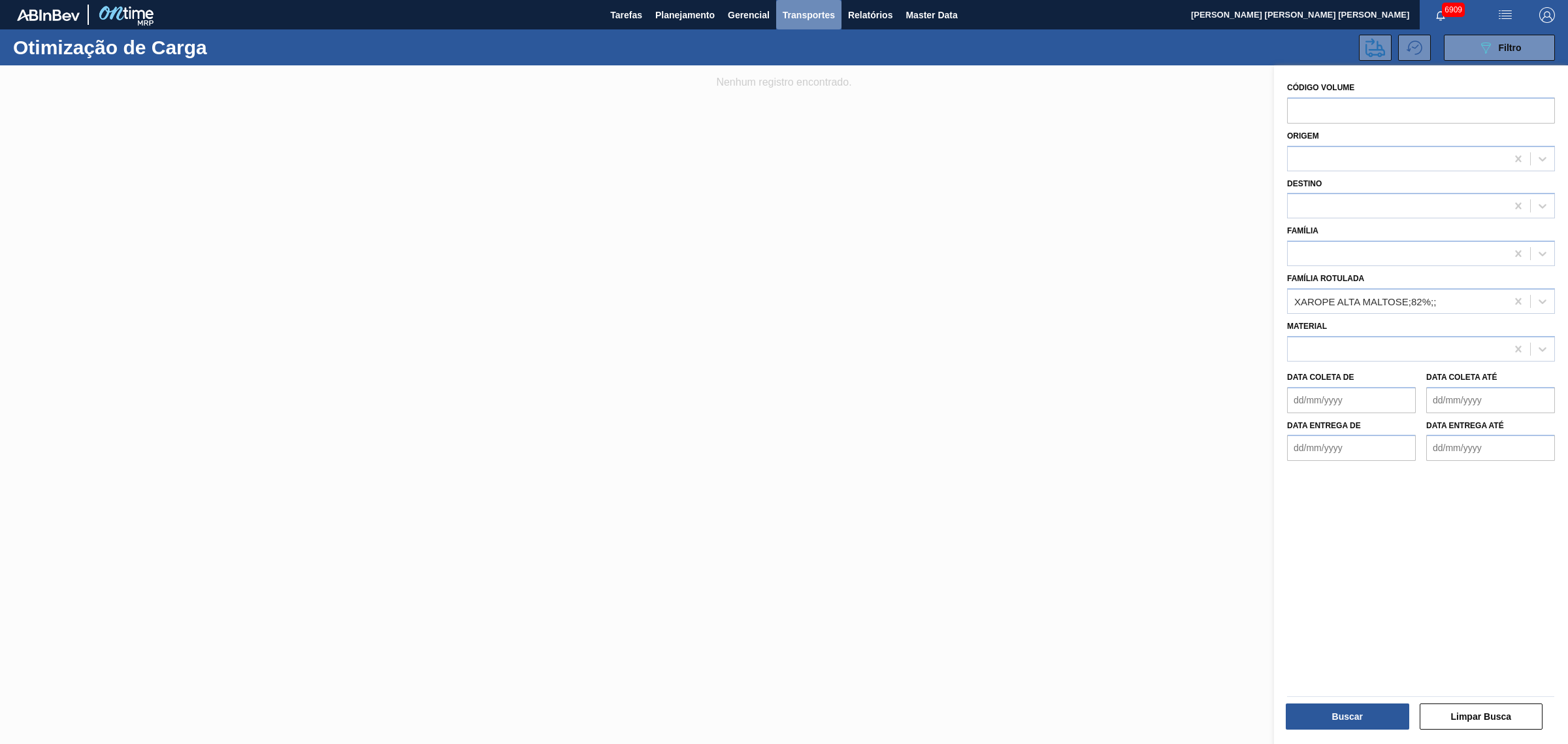
click at [811, 15] on span "Transportes" at bounding box center [809, 15] width 53 height 16
click at [821, 62] on li "Otimização de Carga" at bounding box center [809, 66] width 107 height 21
click at [1352, 718] on button "Buscar" at bounding box center [1347, 716] width 124 height 26
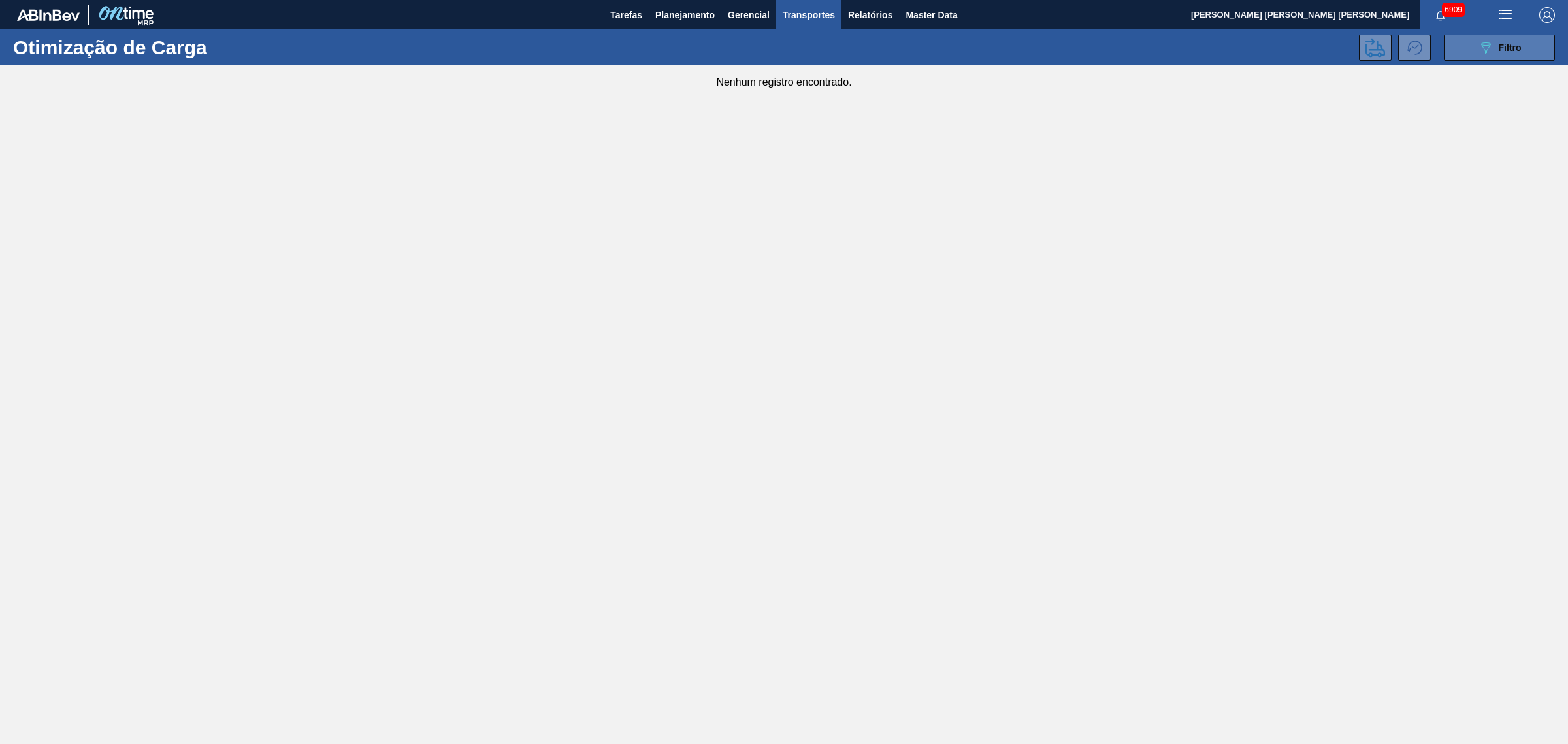
click at [1484, 37] on button "089F7B8B-B2A5-4AFE-B5C0-19BA573D28AC Filtro" at bounding box center [1499, 47] width 111 height 26
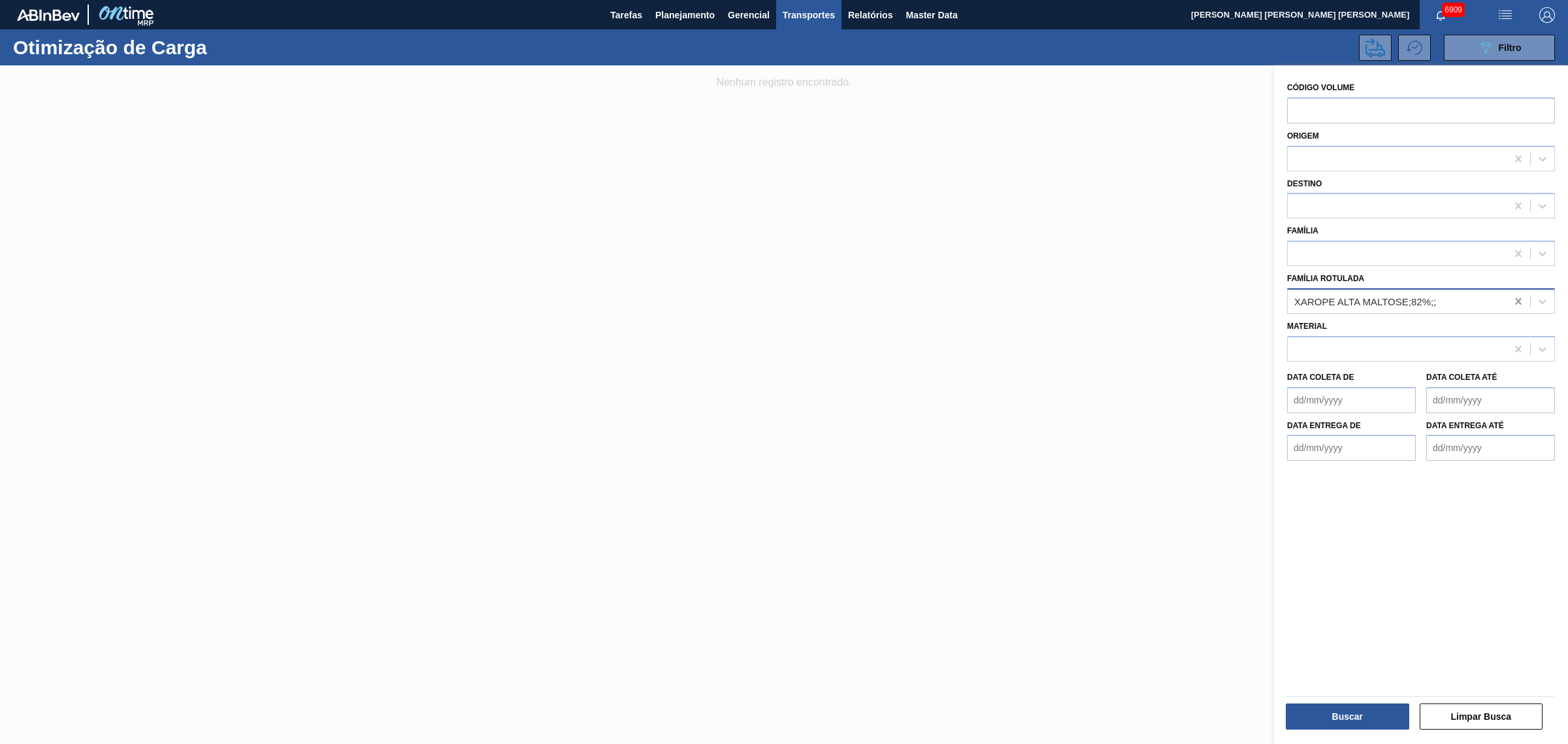
click at [1512, 303] on icon at bounding box center [1518, 301] width 13 height 13
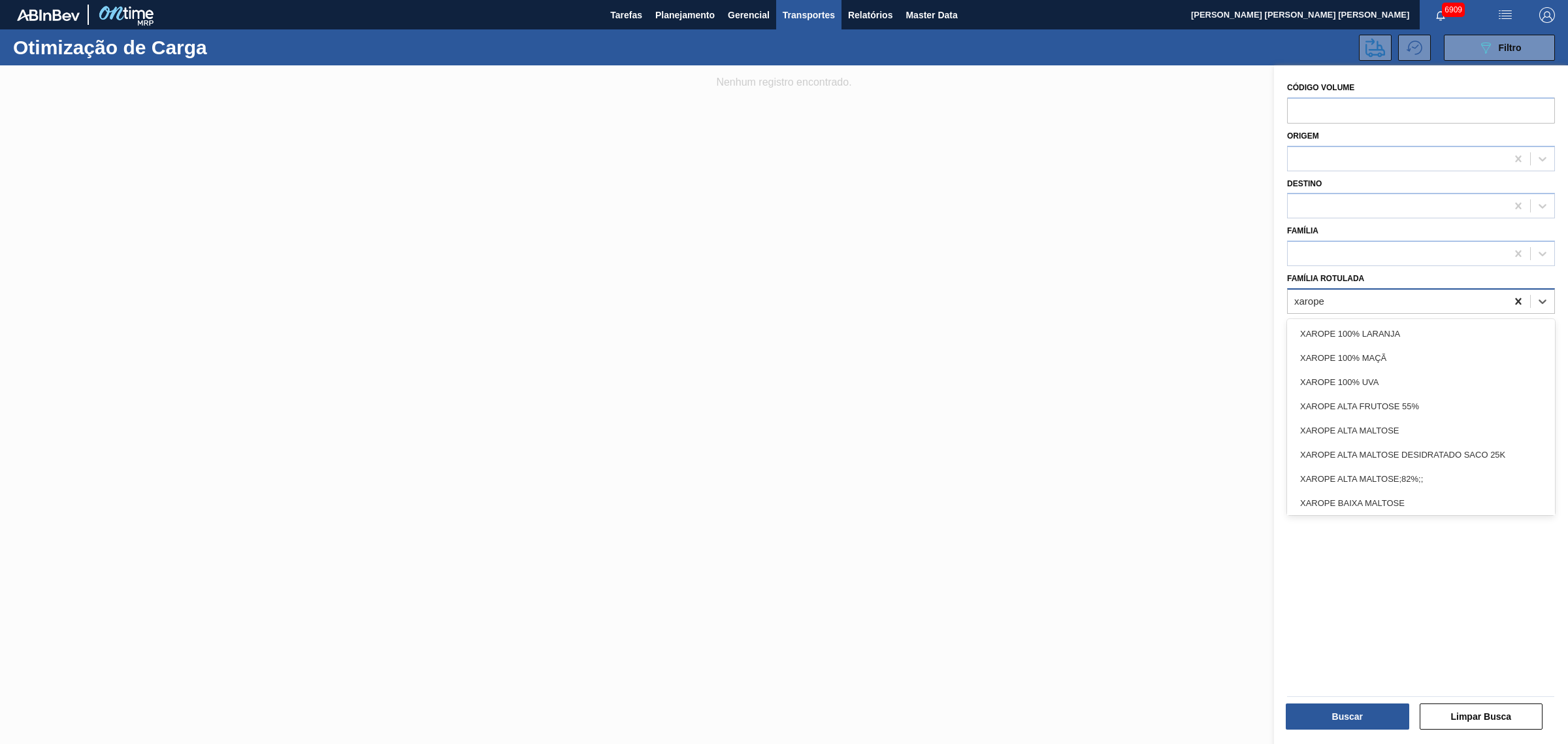
type Rotulada "xarope a"
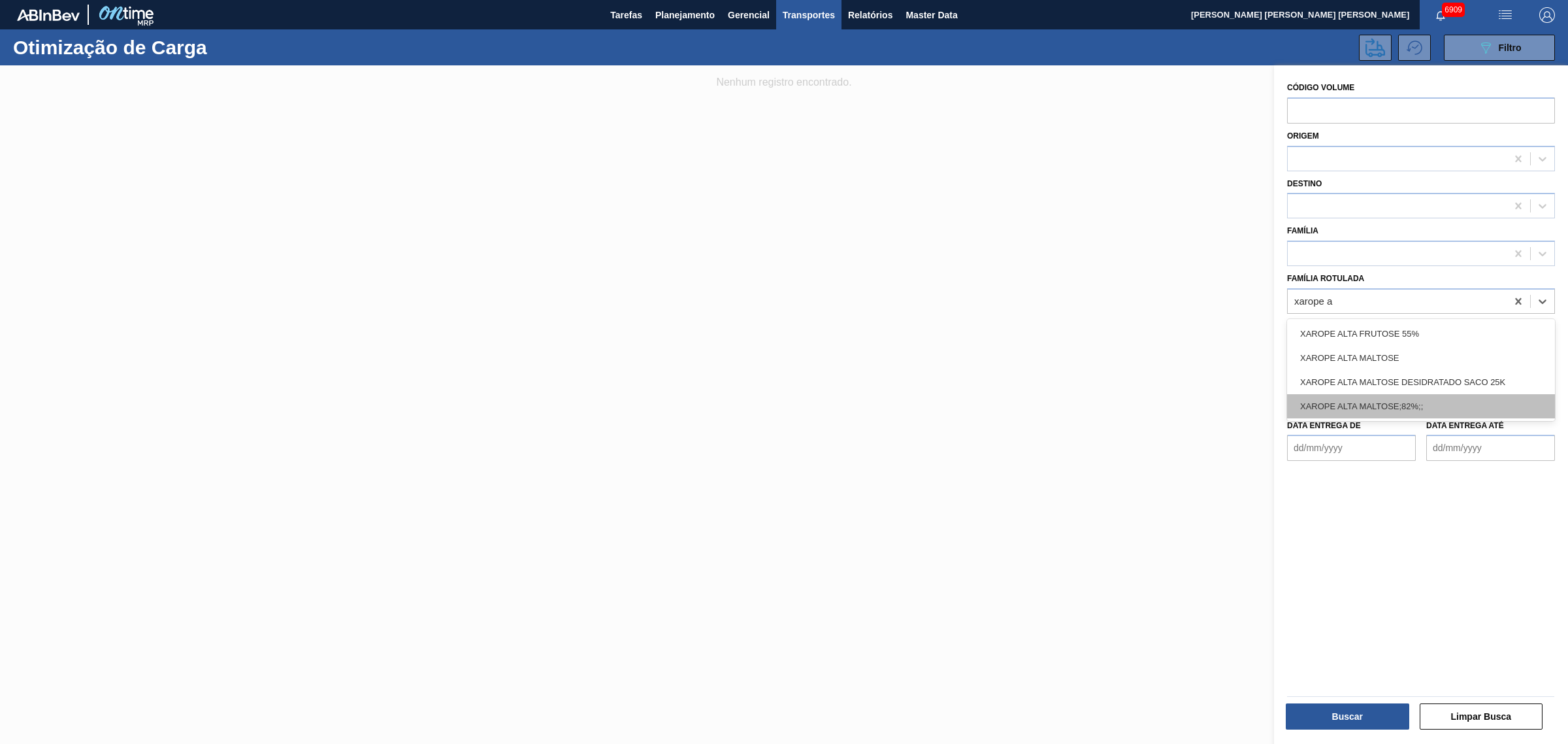
click at [1492, 401] on div "XAROPE ALTA MALTOSE;82%;;" at bounding box center [1420, 406] width 267 height 25
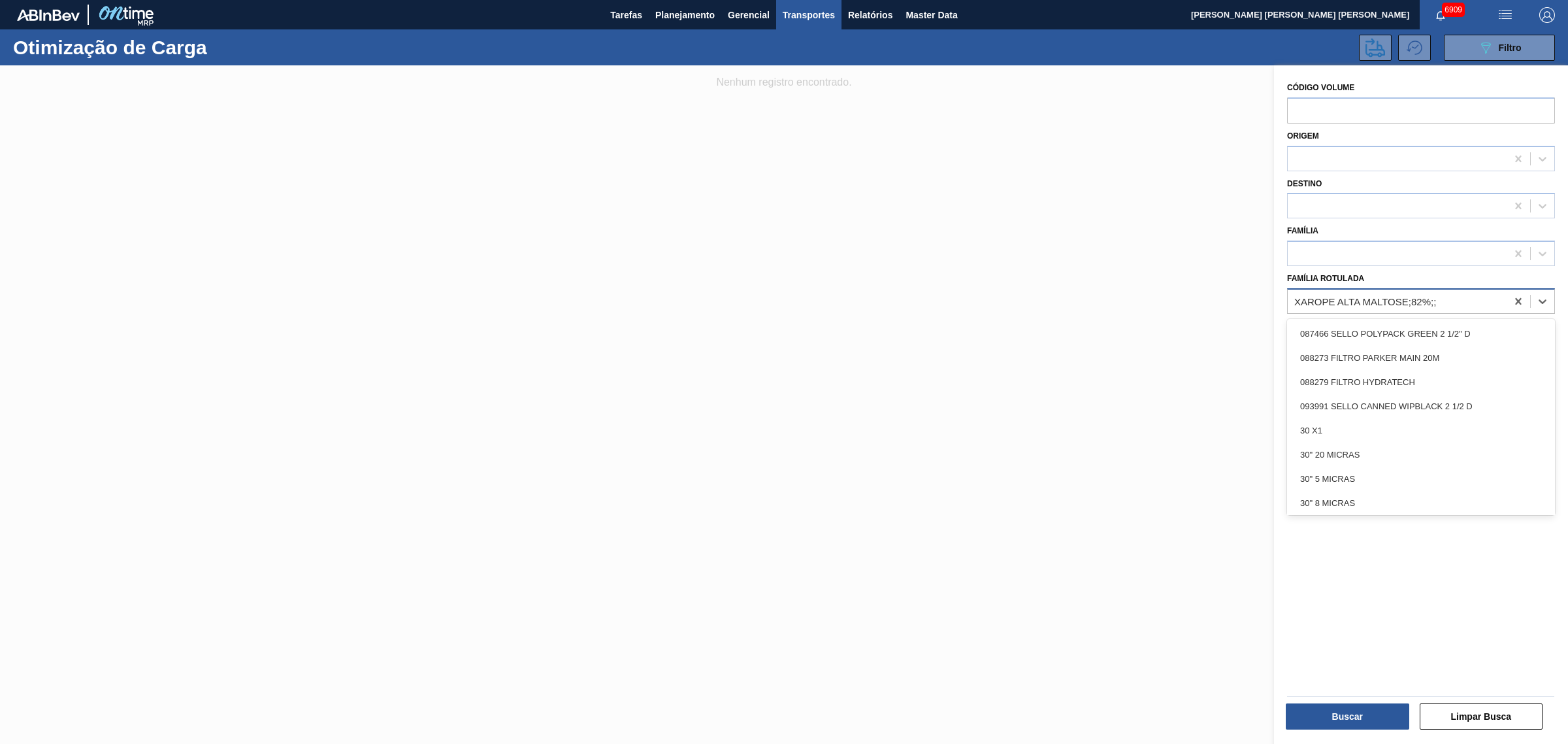
click at [1454, 307] on div "XAROPE ALTA MALTOSE;82%;;" at bounding box center [1397, 301] width 219 height 19
click at [1473, 596] on div "Código Volume Origem Destino Família Família Rotulada option XAROPE ALTA MALTOS…" at bounding box center [1421, 405] width 294 height 682
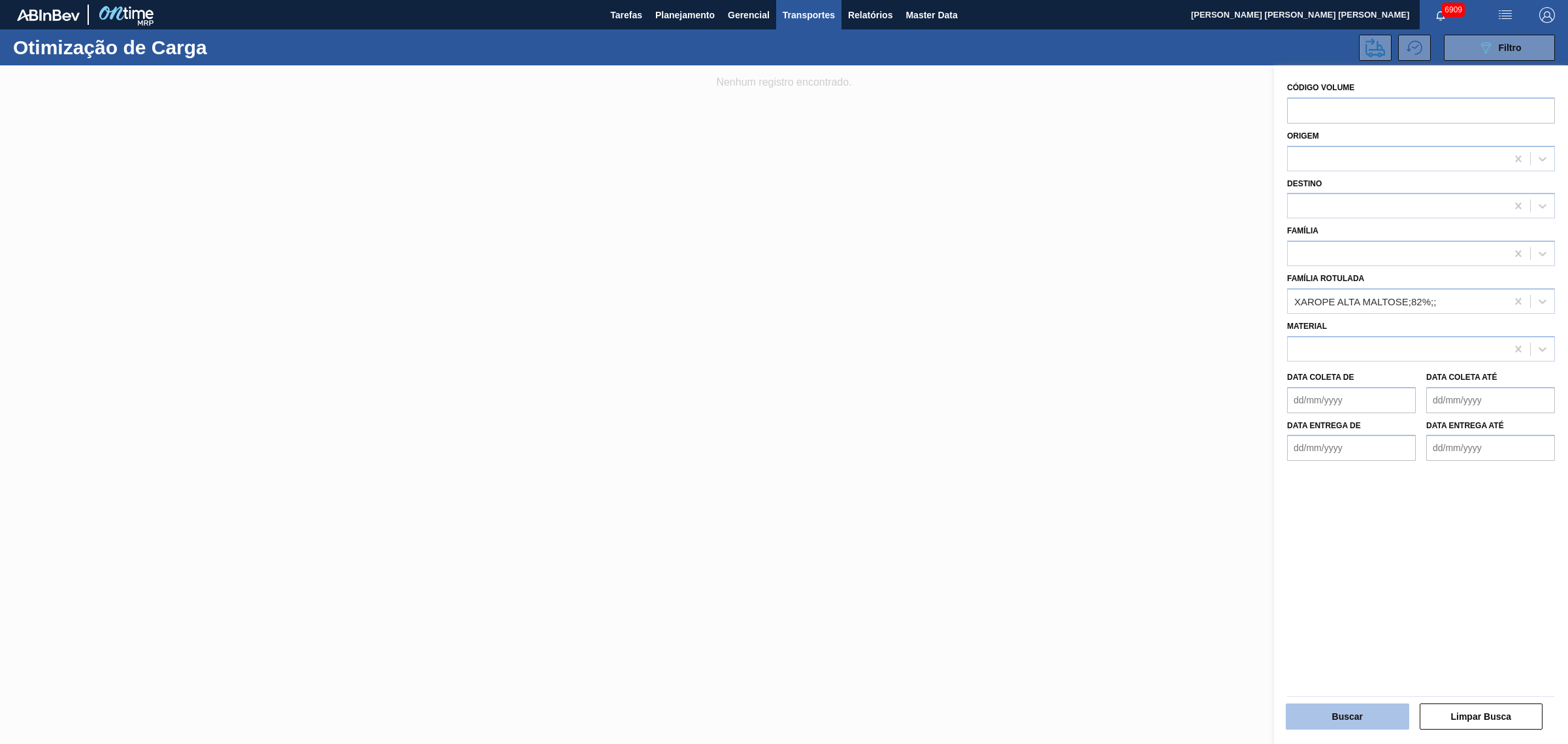
click at [1335, 722] on button "Buscar" at bounding box center [1347, 716] width 124 height 26
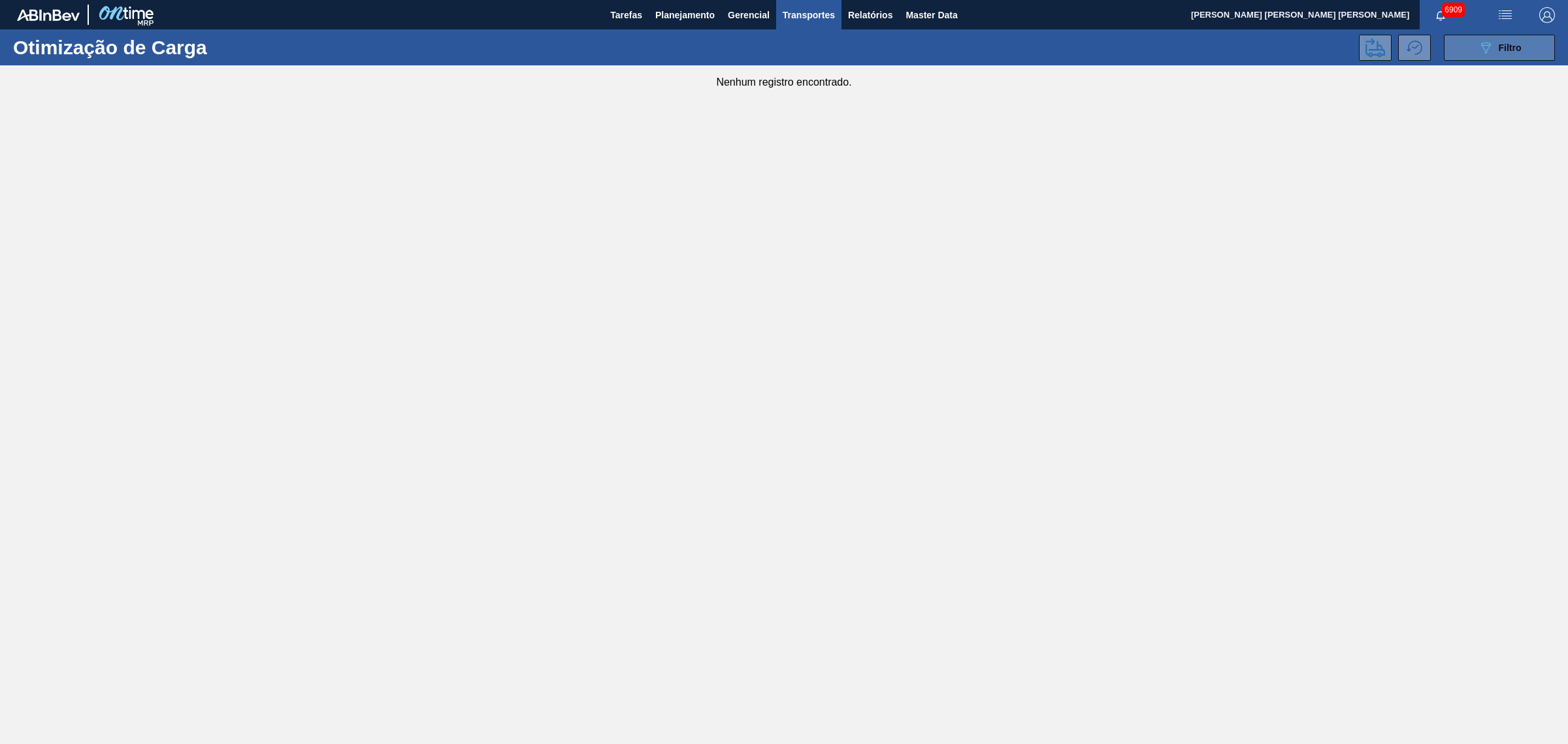
click at [1527, 47] on button "089F7B8B-B2A5-4AFE-B5C0-19BA573D28AC Filtro" at bounding box center [1499, 47] width 111 height 26
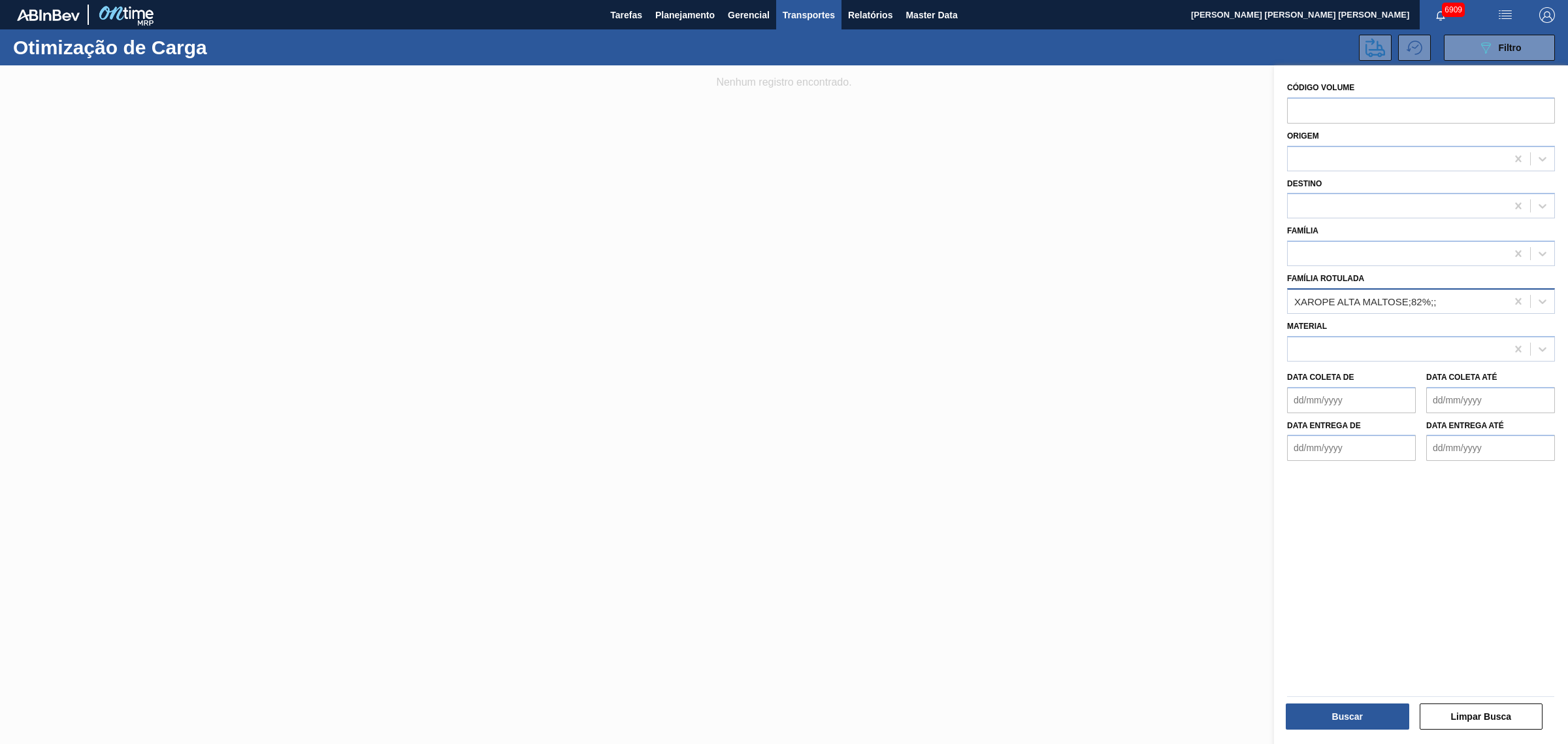
click at [1453, 298] on div "XAROPE ALTA MALTOSE;82%;;" at bounding box center [1397, 301] width 219 height 19
click at [1515, 299] on icon at bounding box center [1517, 301] width 6 height 6
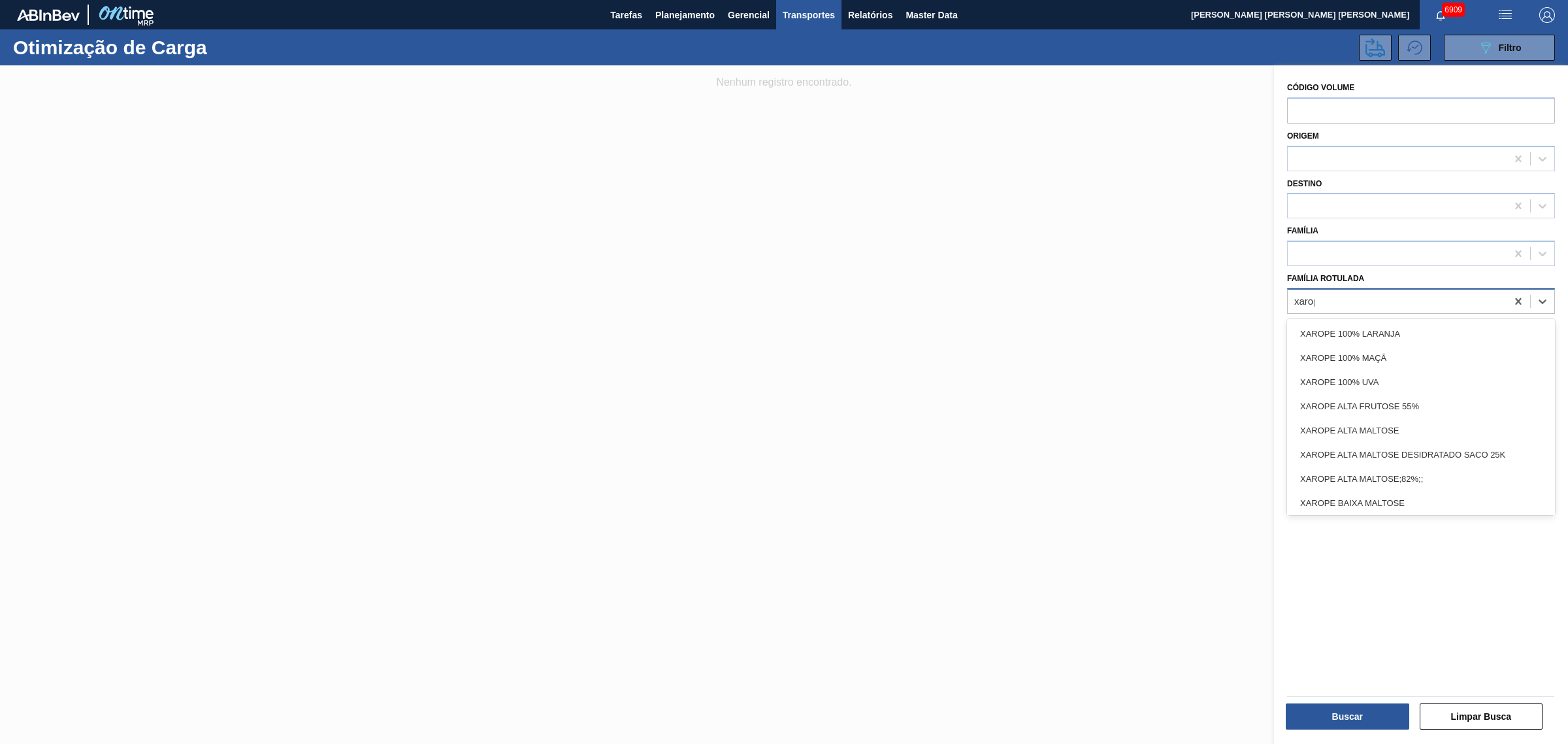
type Rotulada "xarope"
click at [1458, 432] on div "XAROPE ALTA MALTOSE" at bounding box center [1420, 431] width 267 height 25
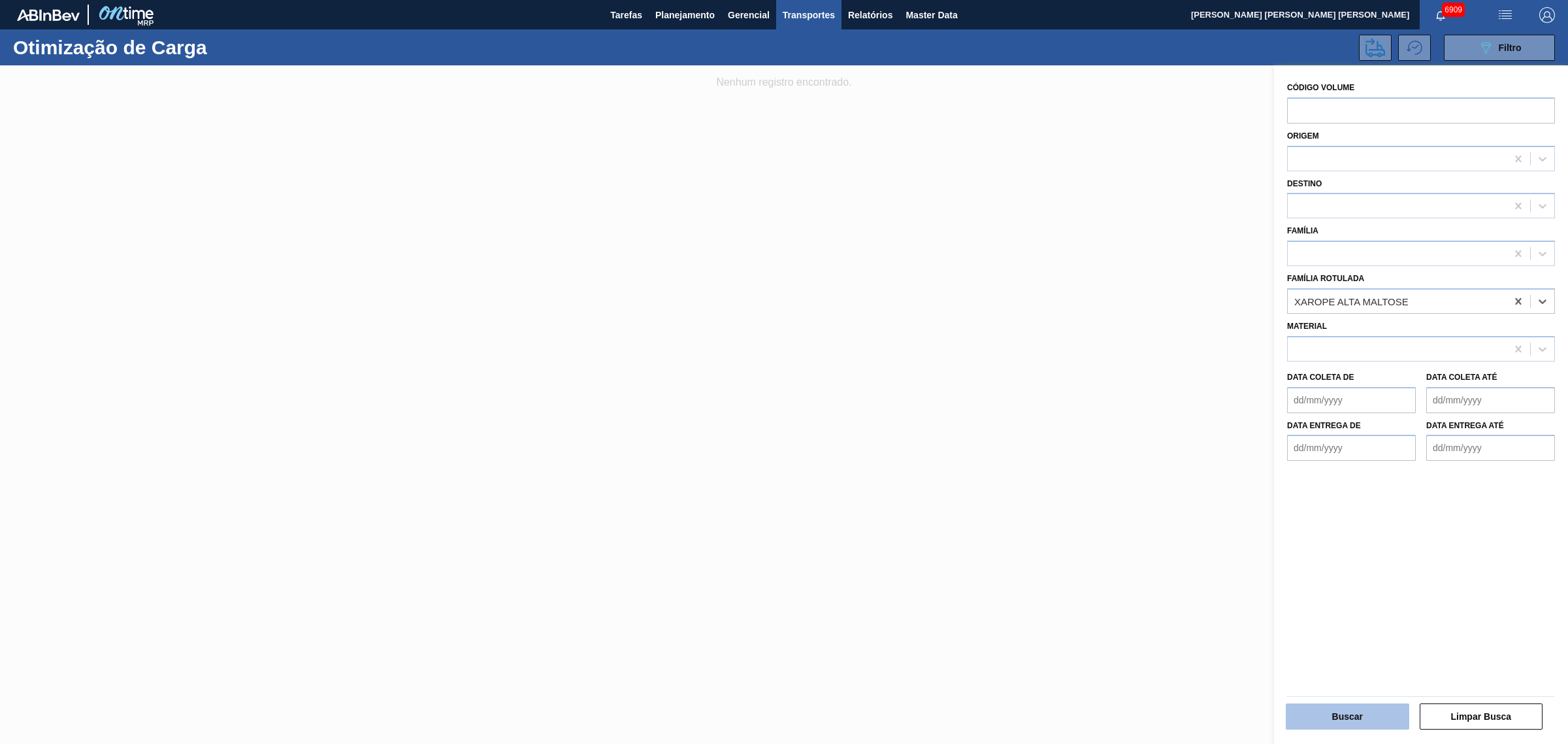
click at [1379, 706] on button "Buscar" at bounding box center [1347, 716] width 124 height 26
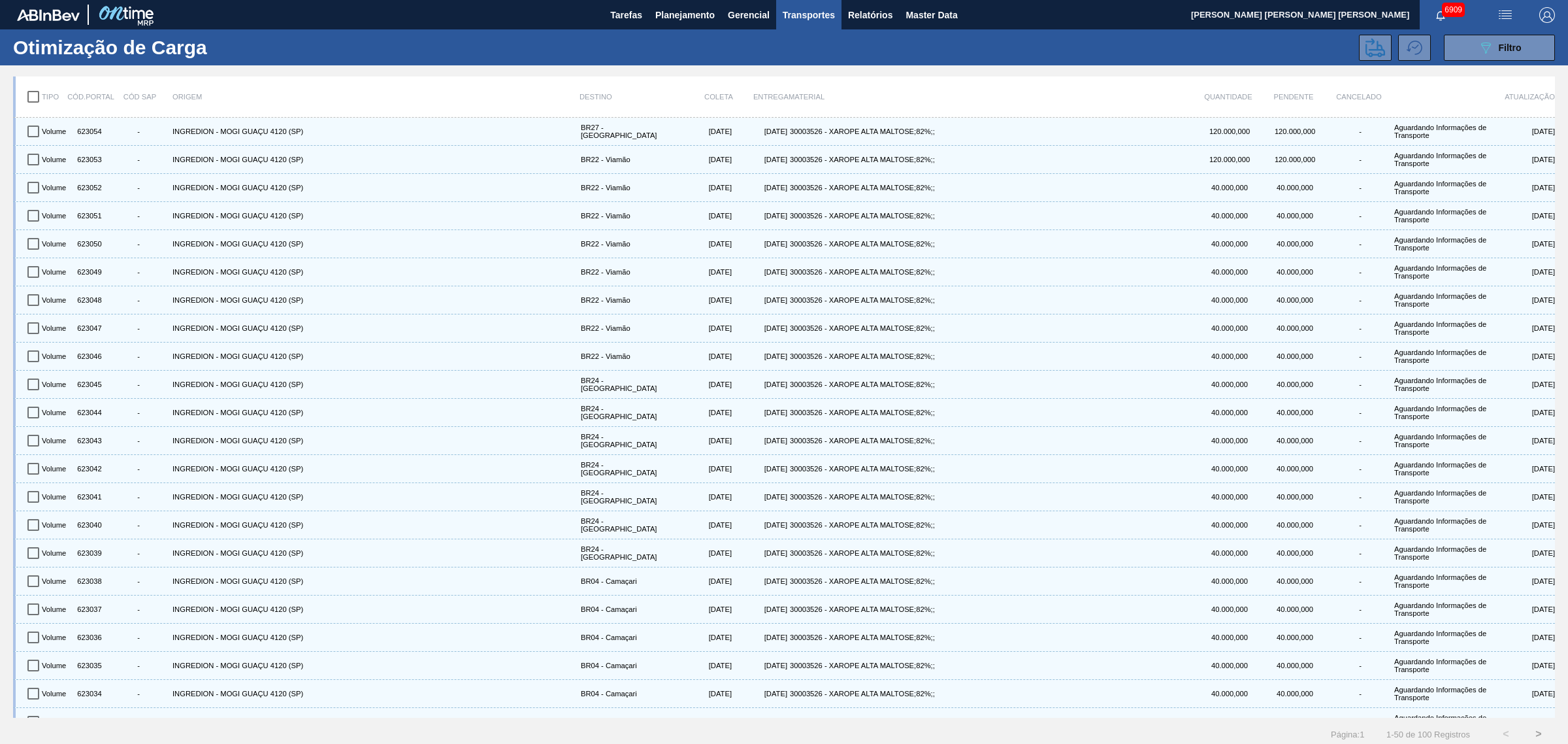
click at [26, 98] on input "checkbox" at bounding box center [32, 97] width 27 height 27
checkbox input "true"
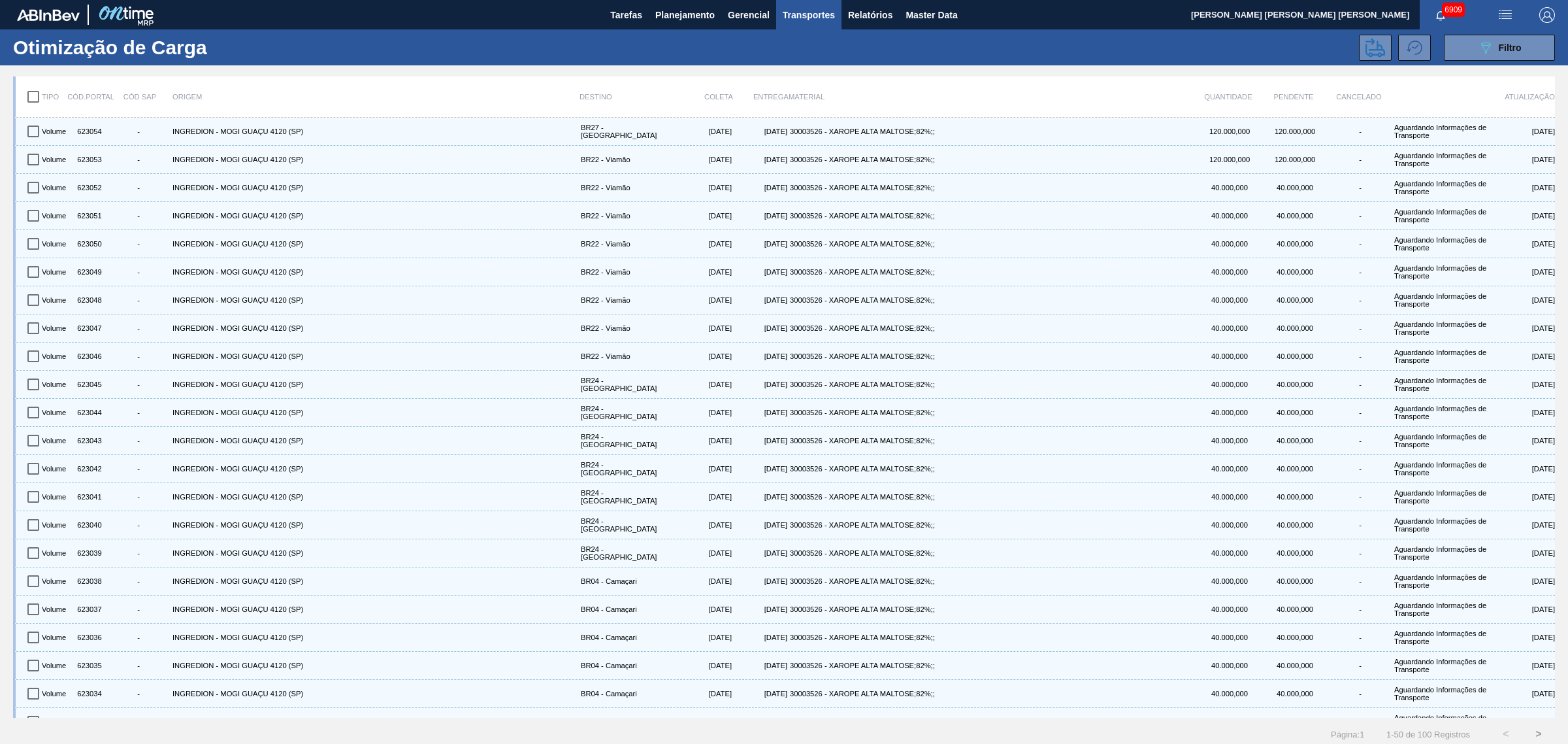
checkbox input "true"
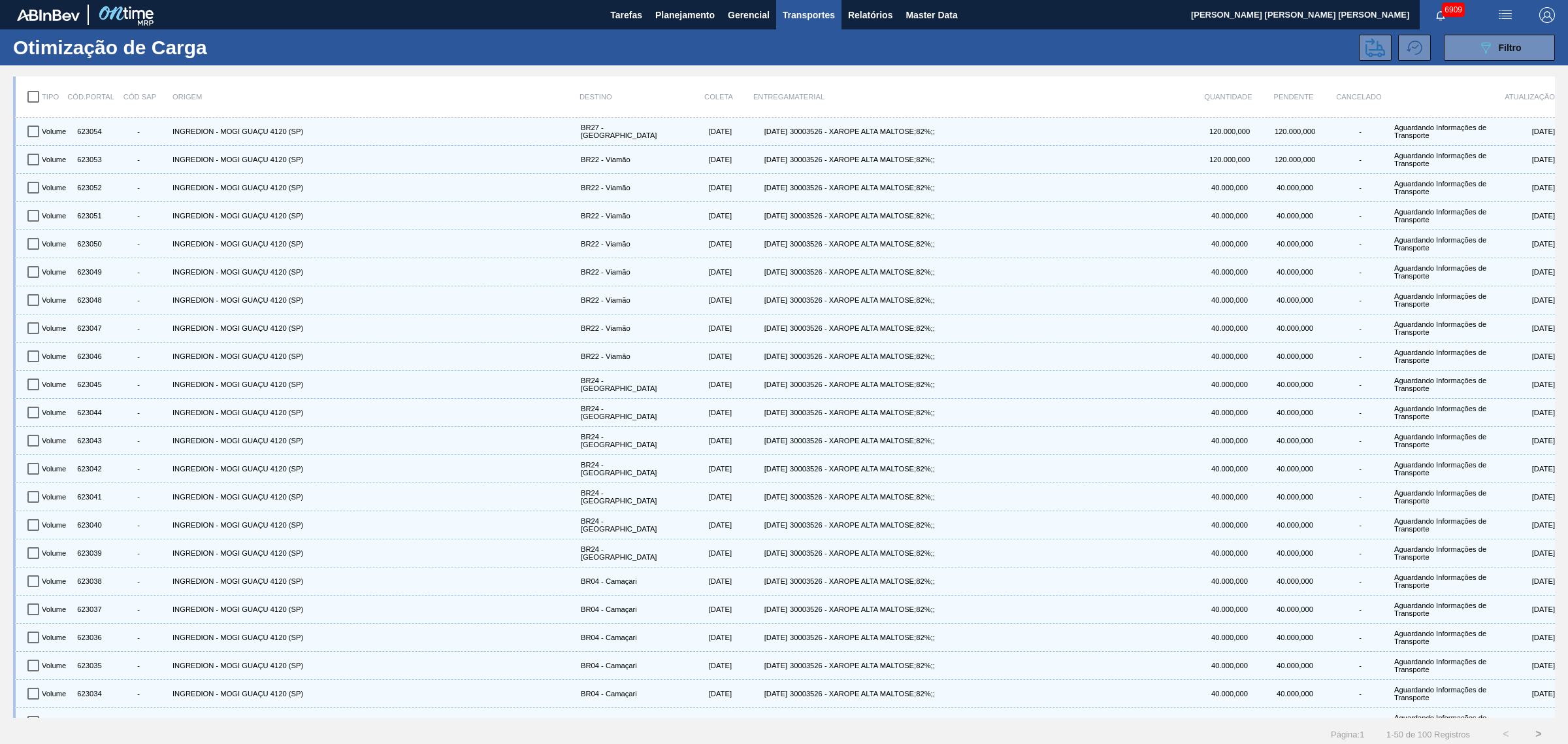
checkbox input "true"
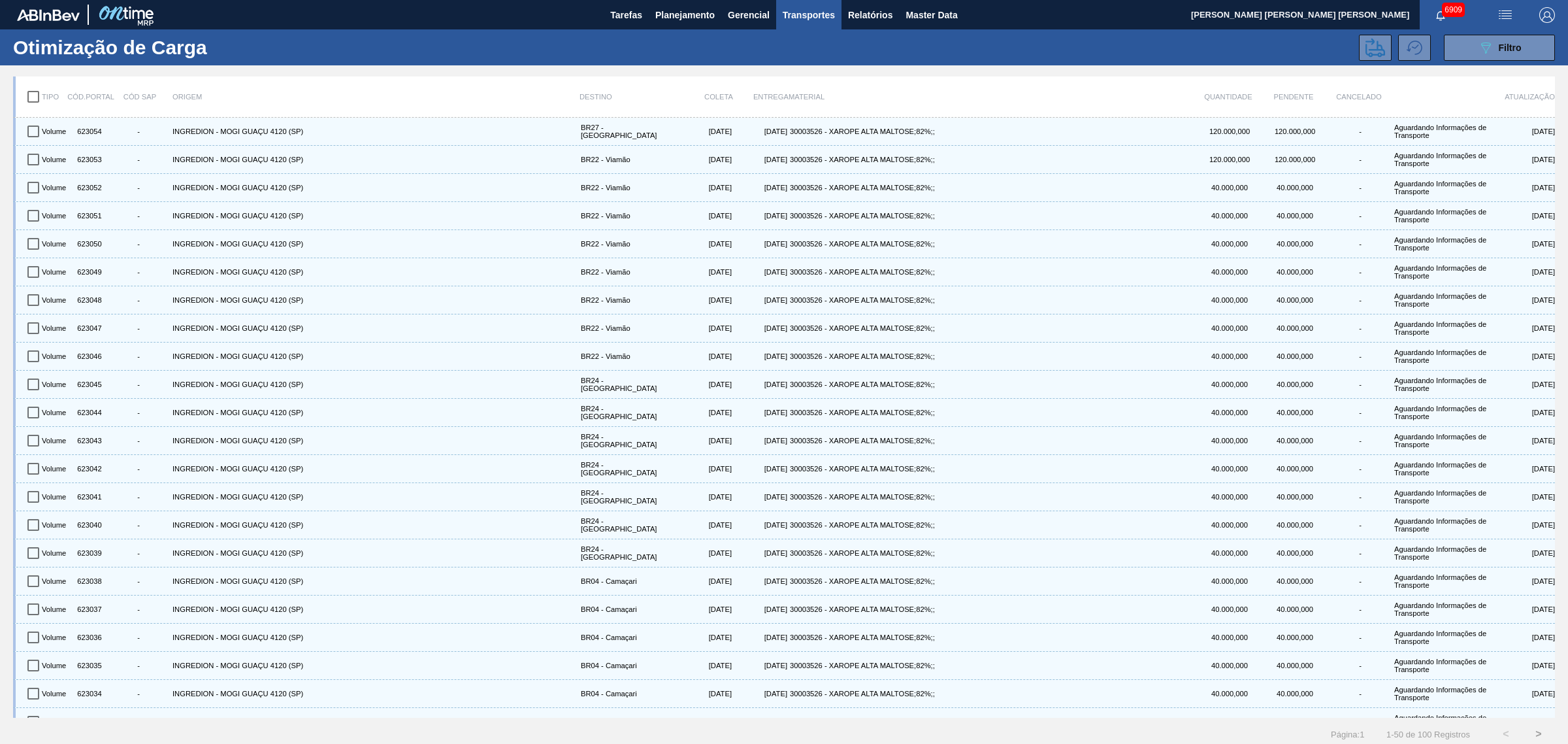
checkbox input "true"
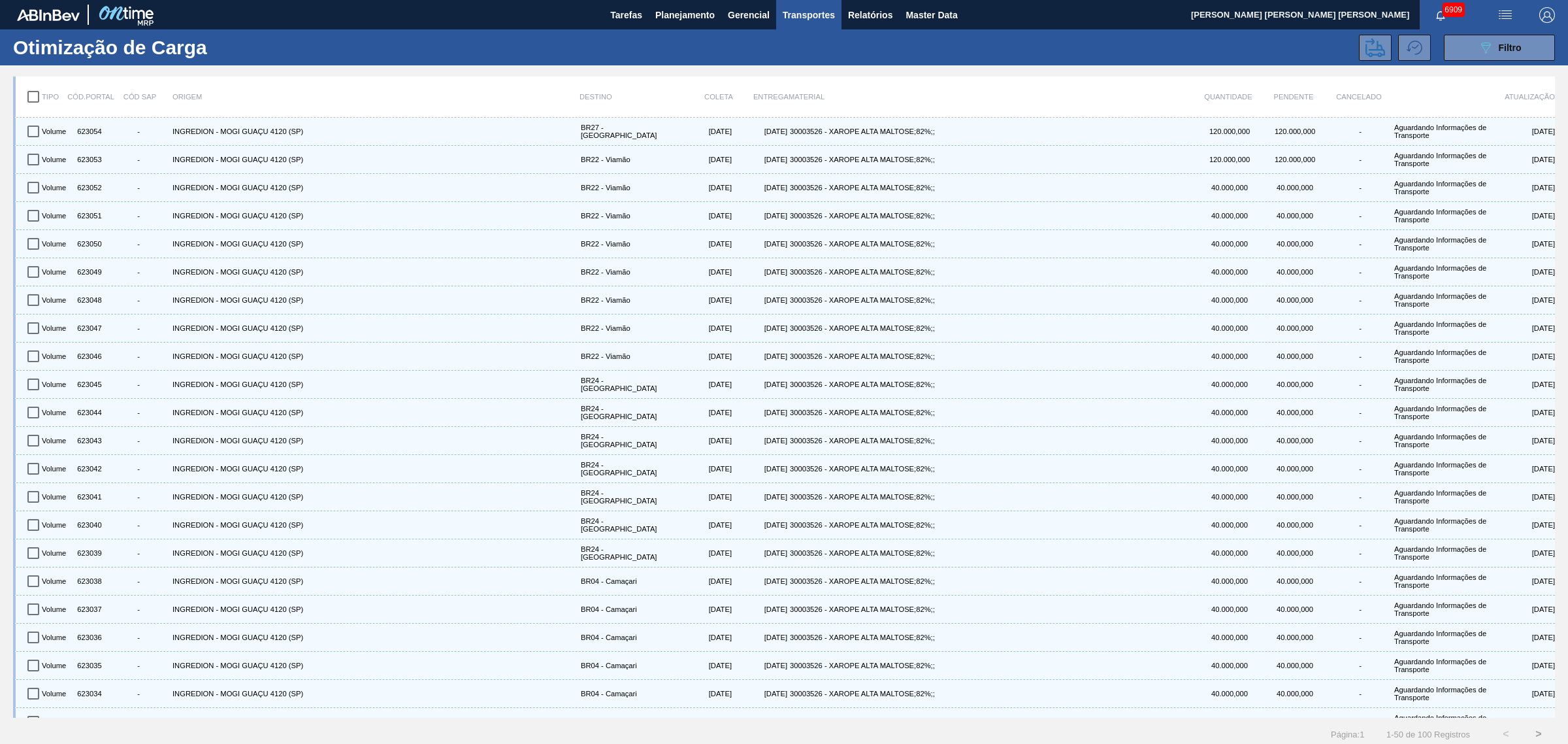
checkbox input "true"
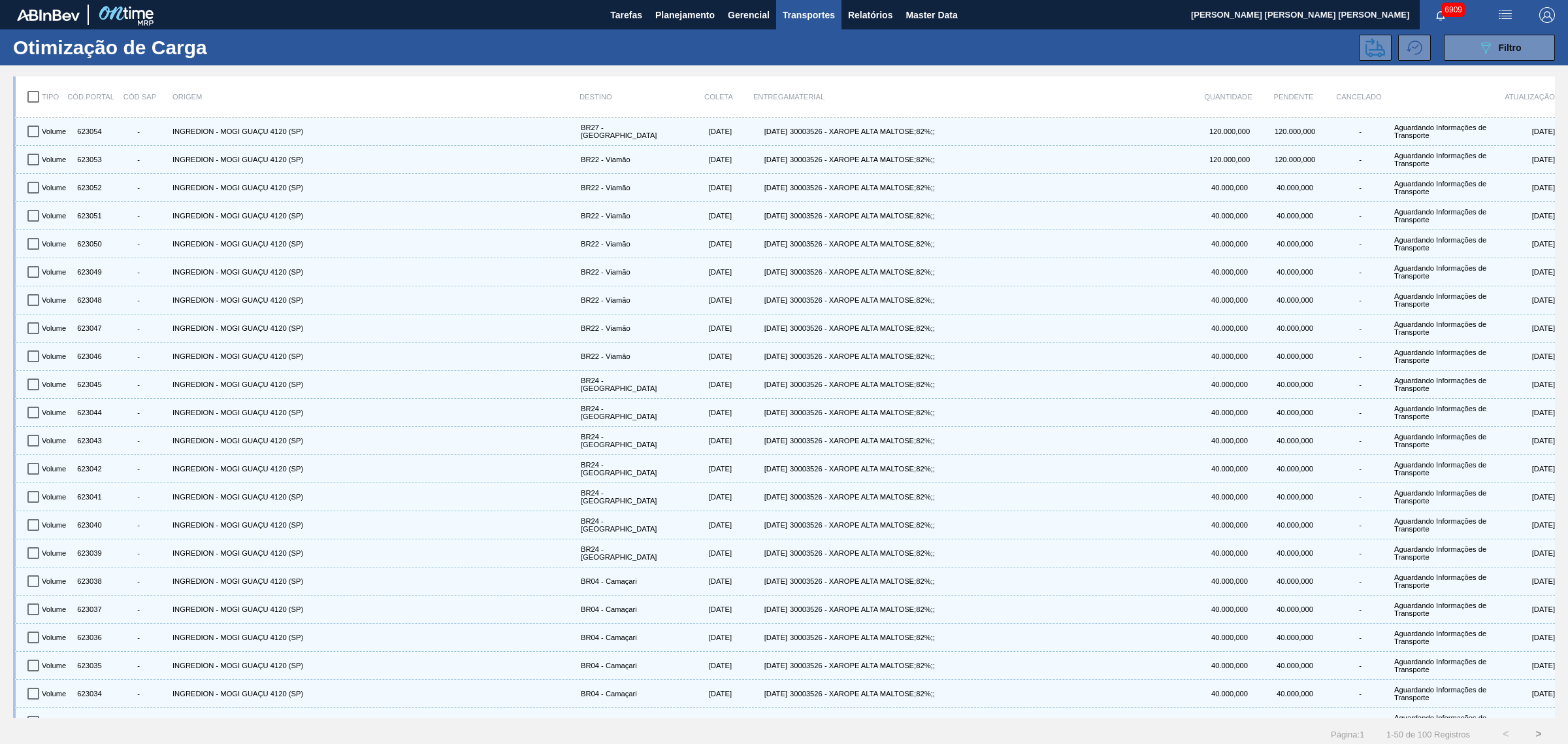
checkbox input "true"
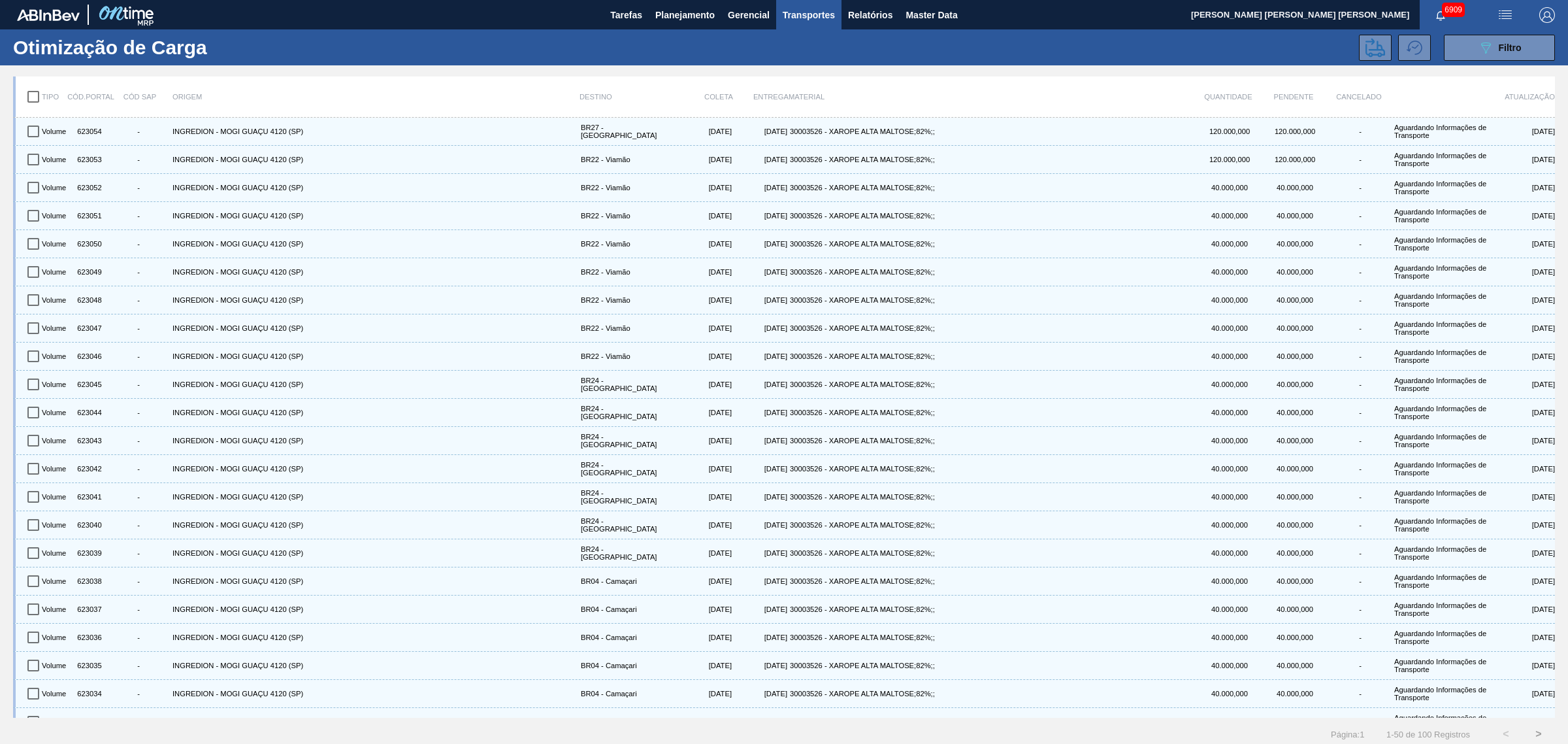
checkbox input "true"
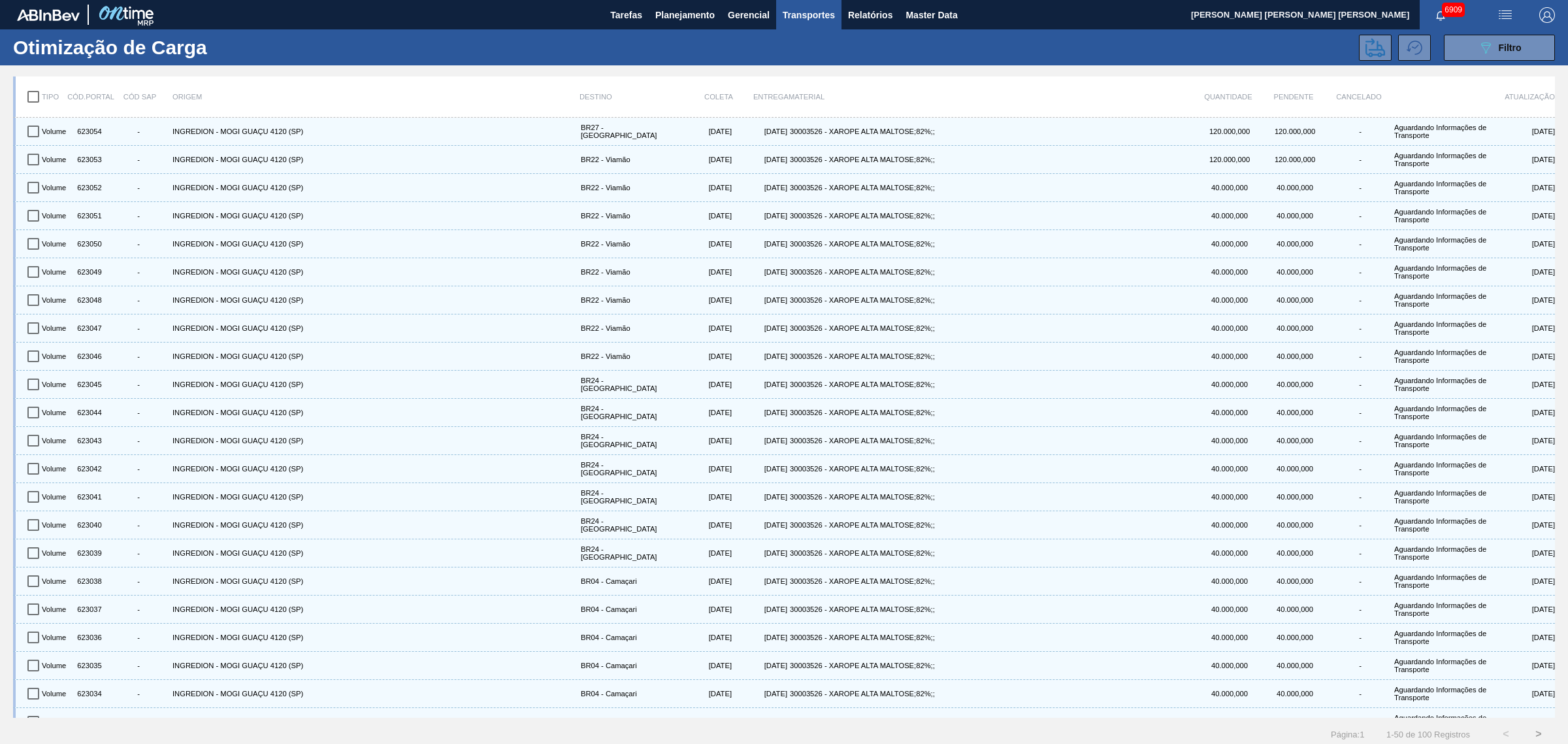
checkbox input "true"
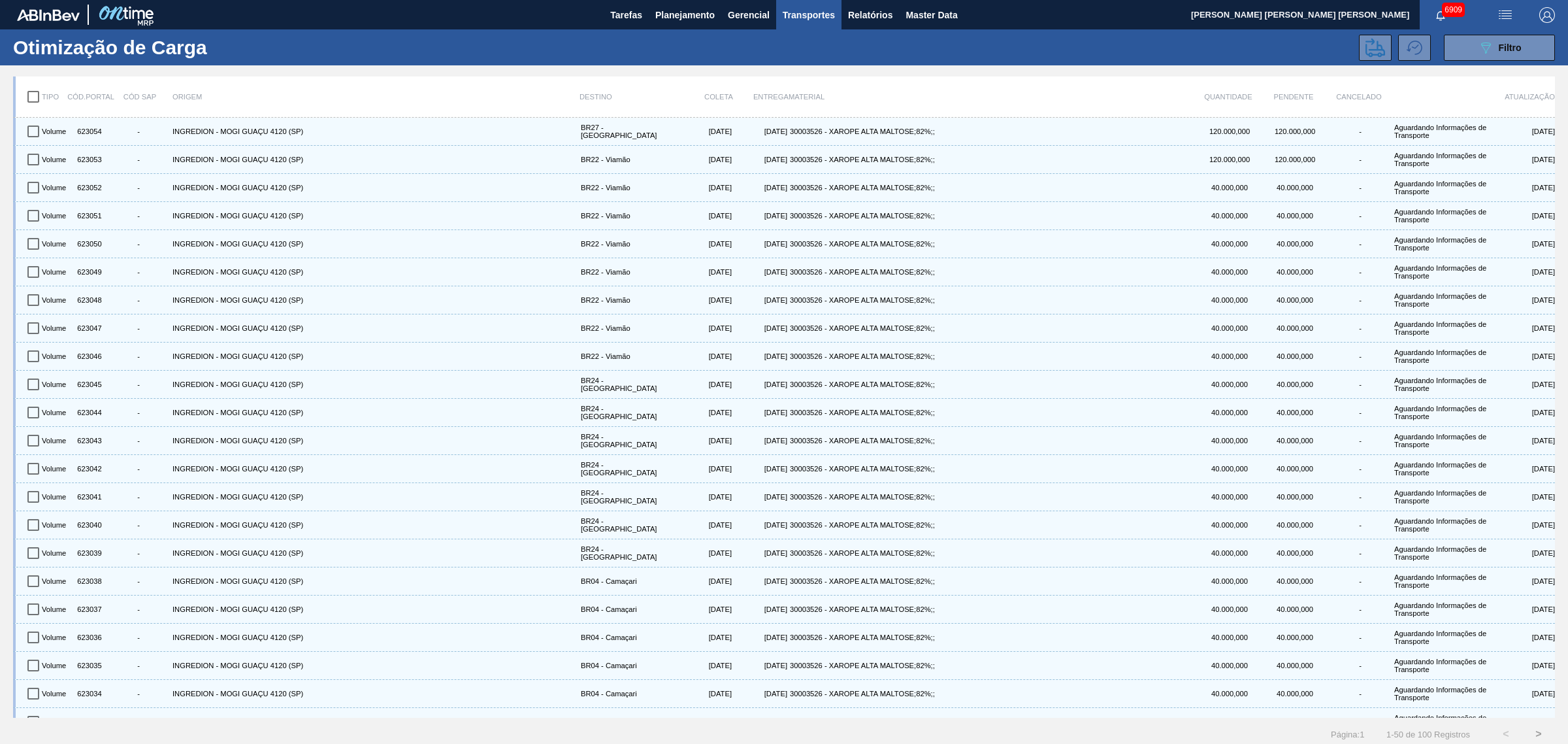
checkbox input "true"
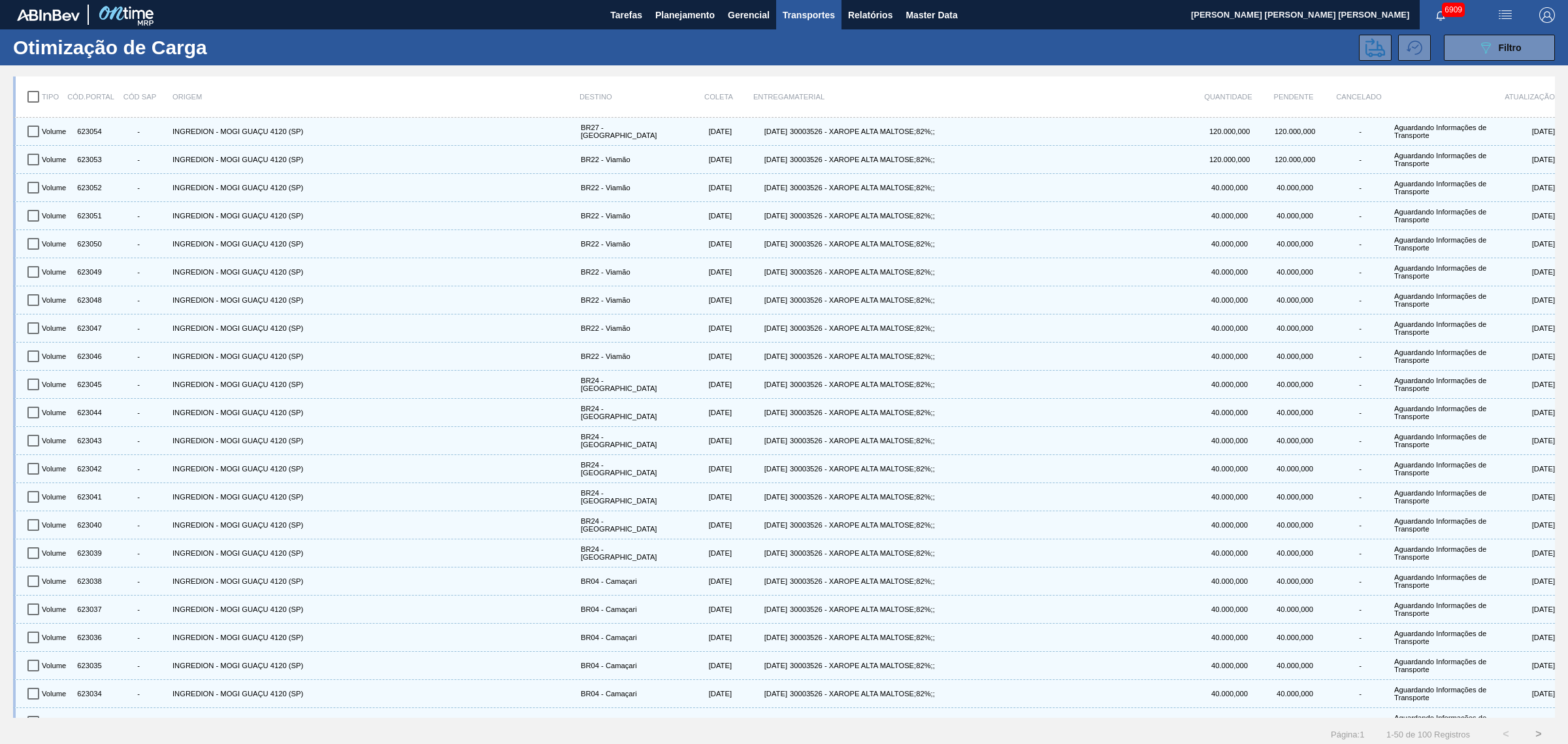
checkbox input "true"
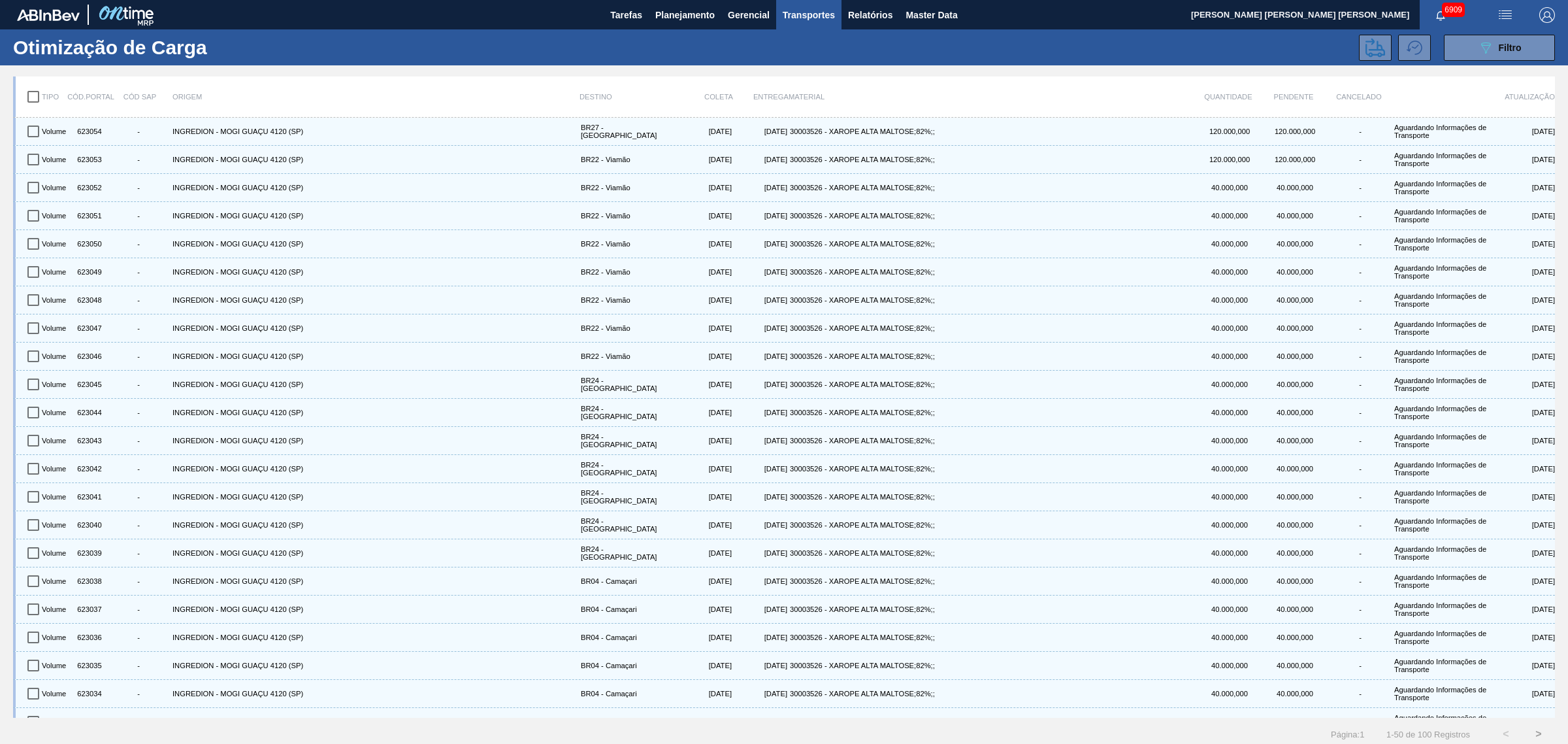
checkbox input "true"
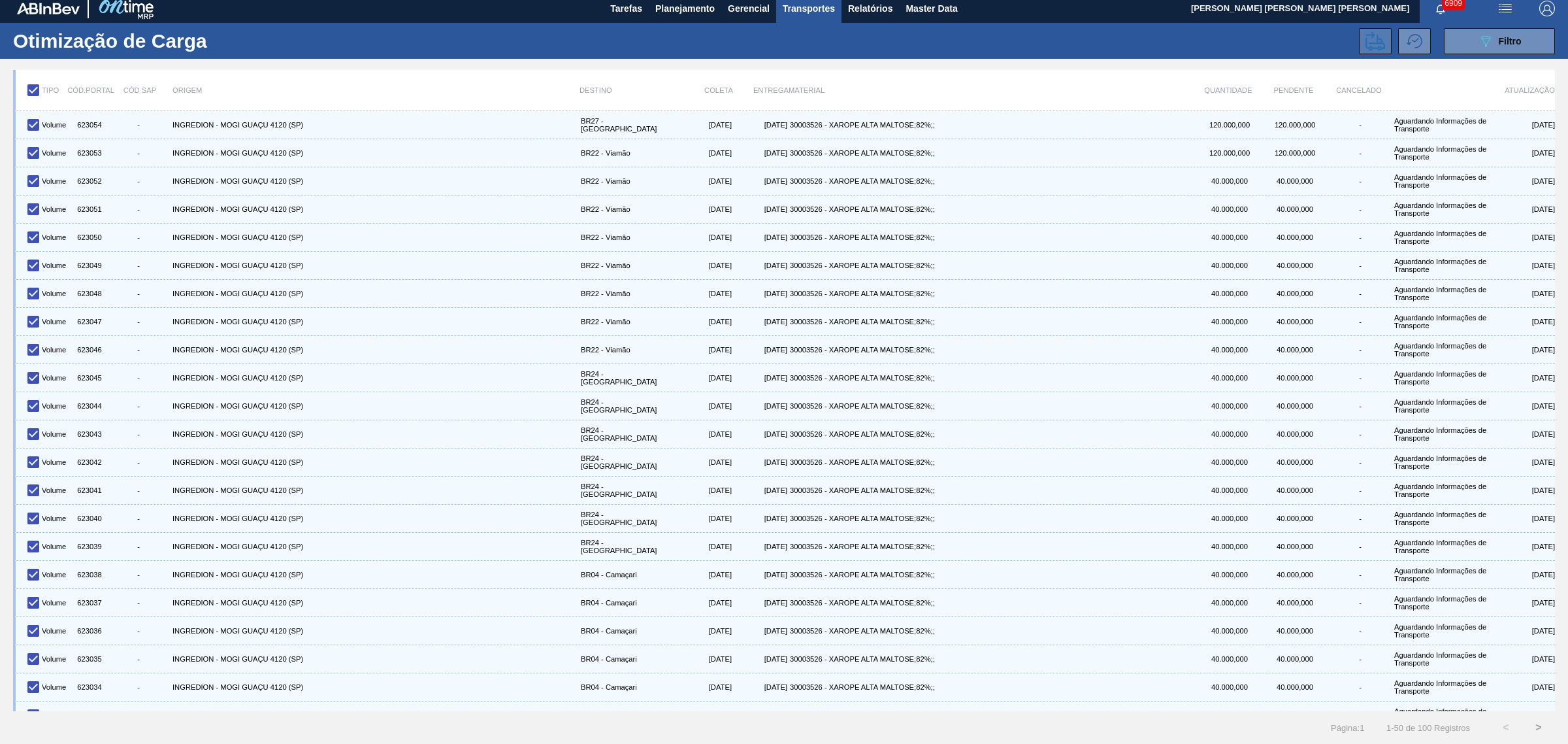
click at [1366, 41] on icon at bounding box center [1375, 41] width 19 height 19
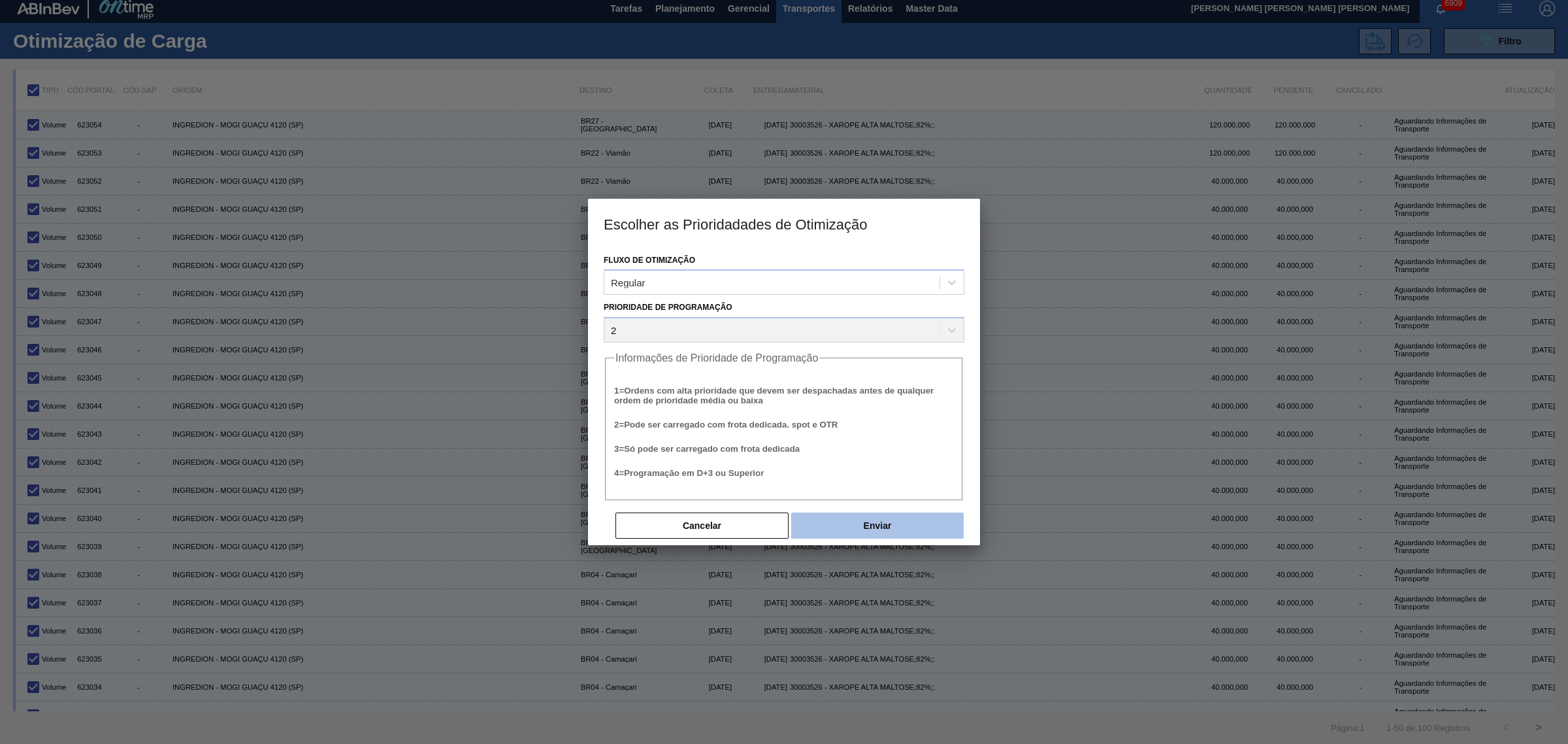
click at [866, 531] on button "Enviar" at bounding box center [877, 526] width 173 height 26
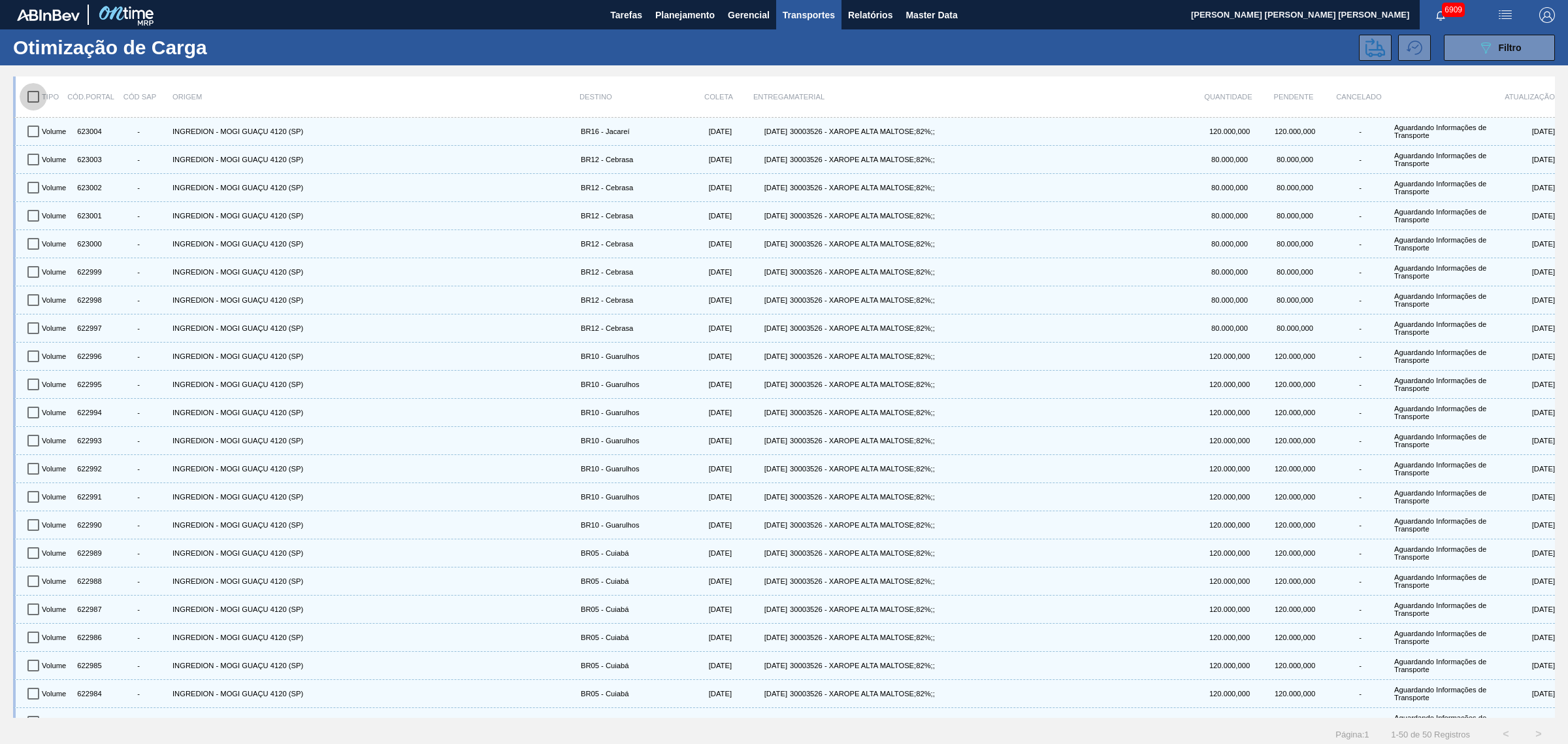
click at [37, 96] on input "checkbox" at bounding box center [32, 97] width 27 height 27
checkbox input "true"
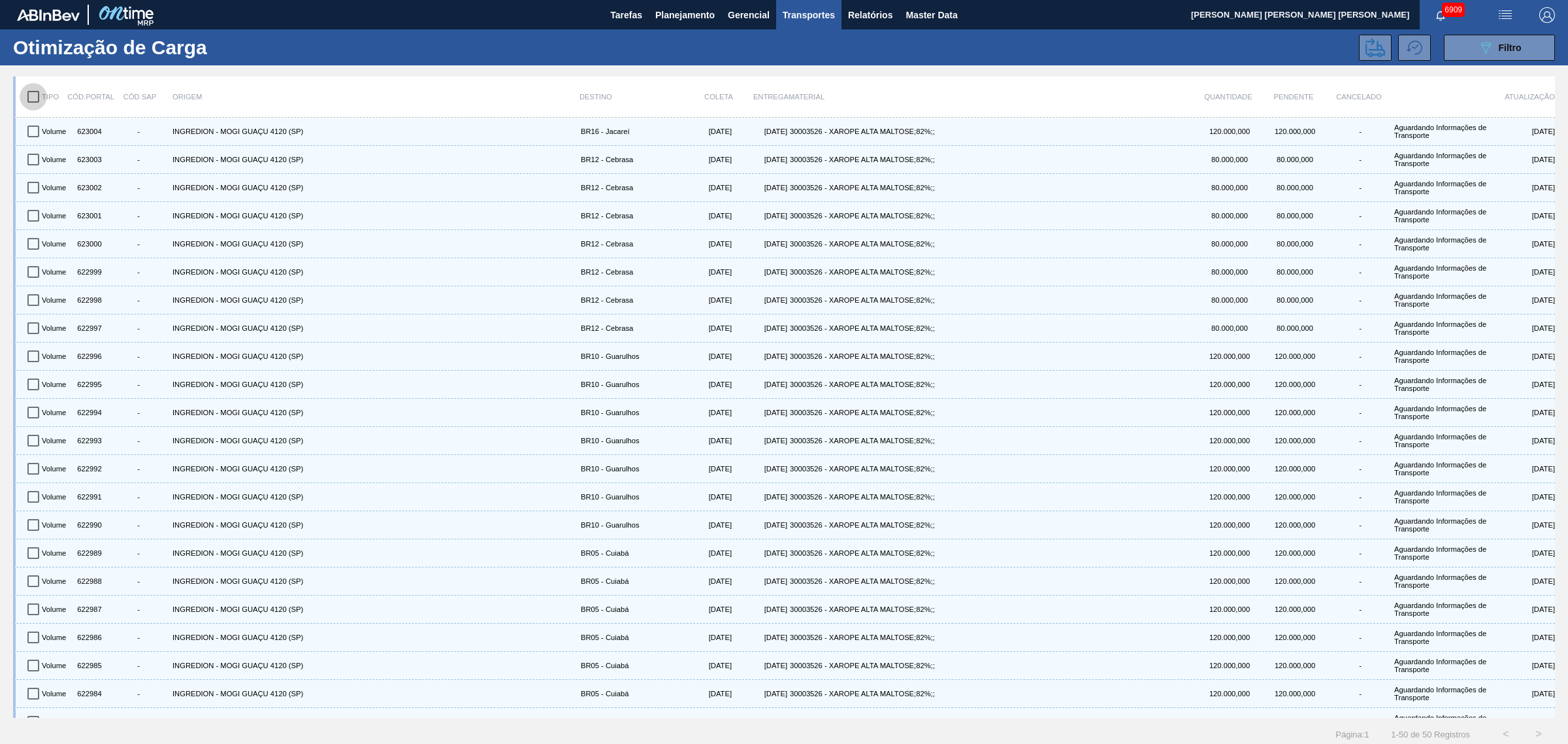
checkbox input "true"
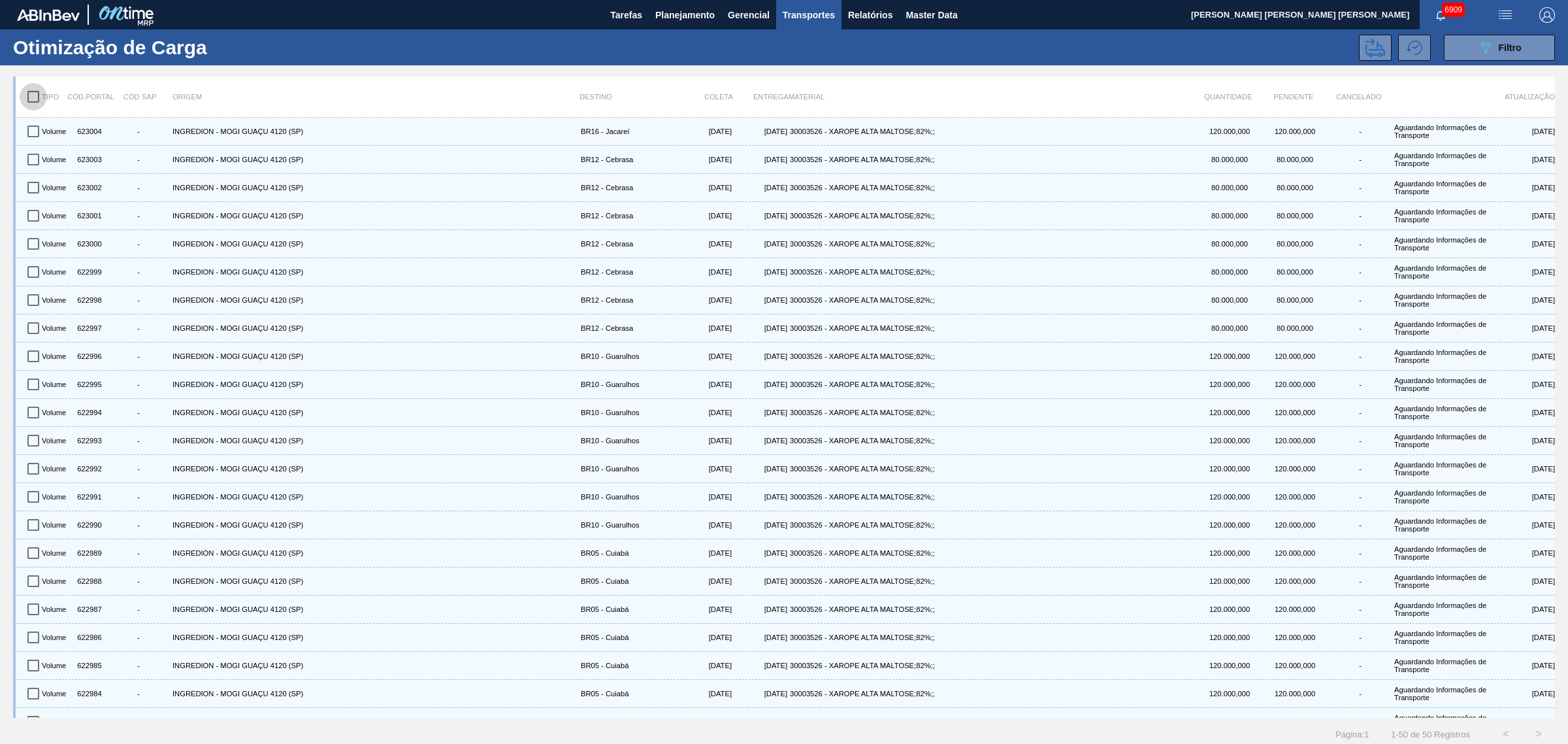
checkbox input "true"
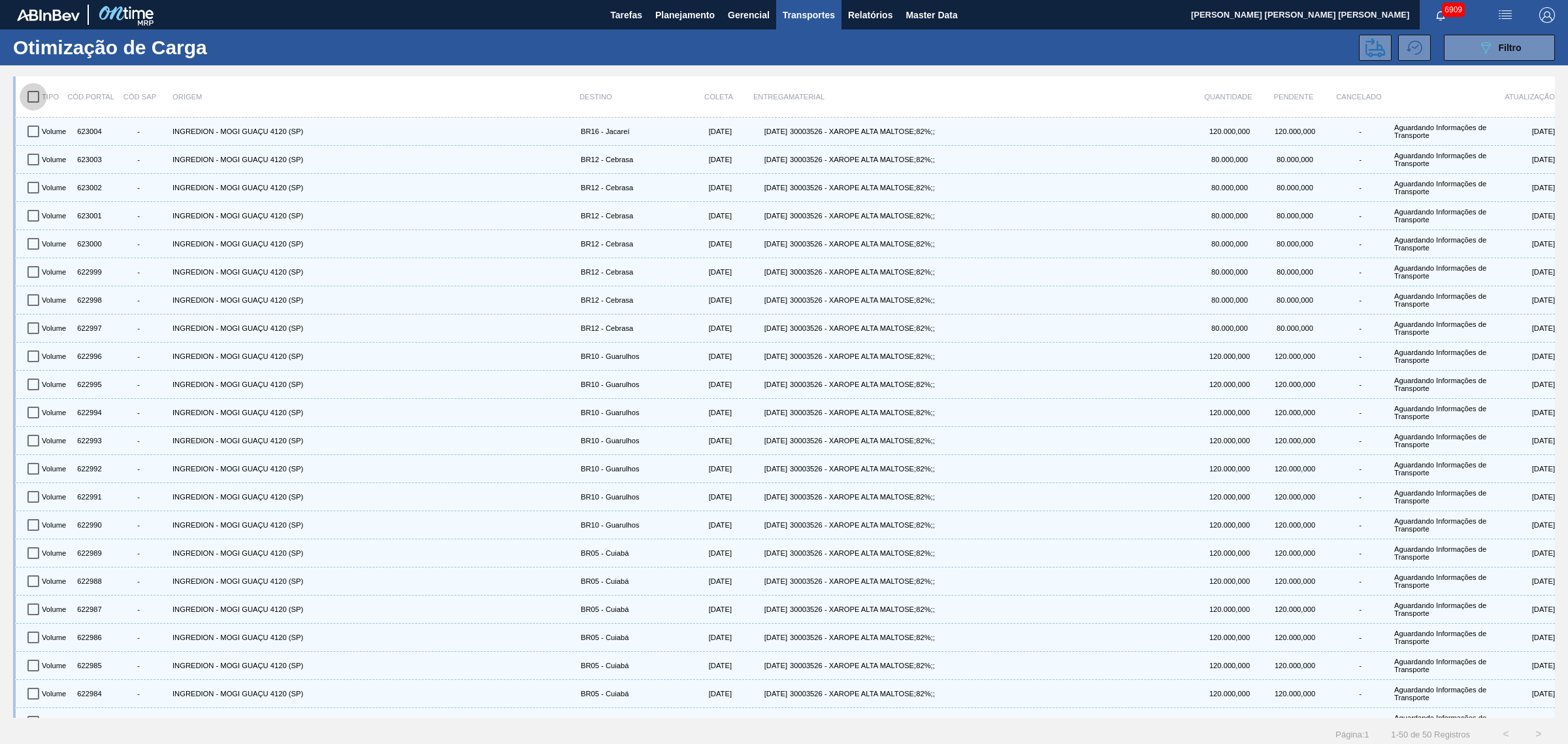
checkbox input "true"
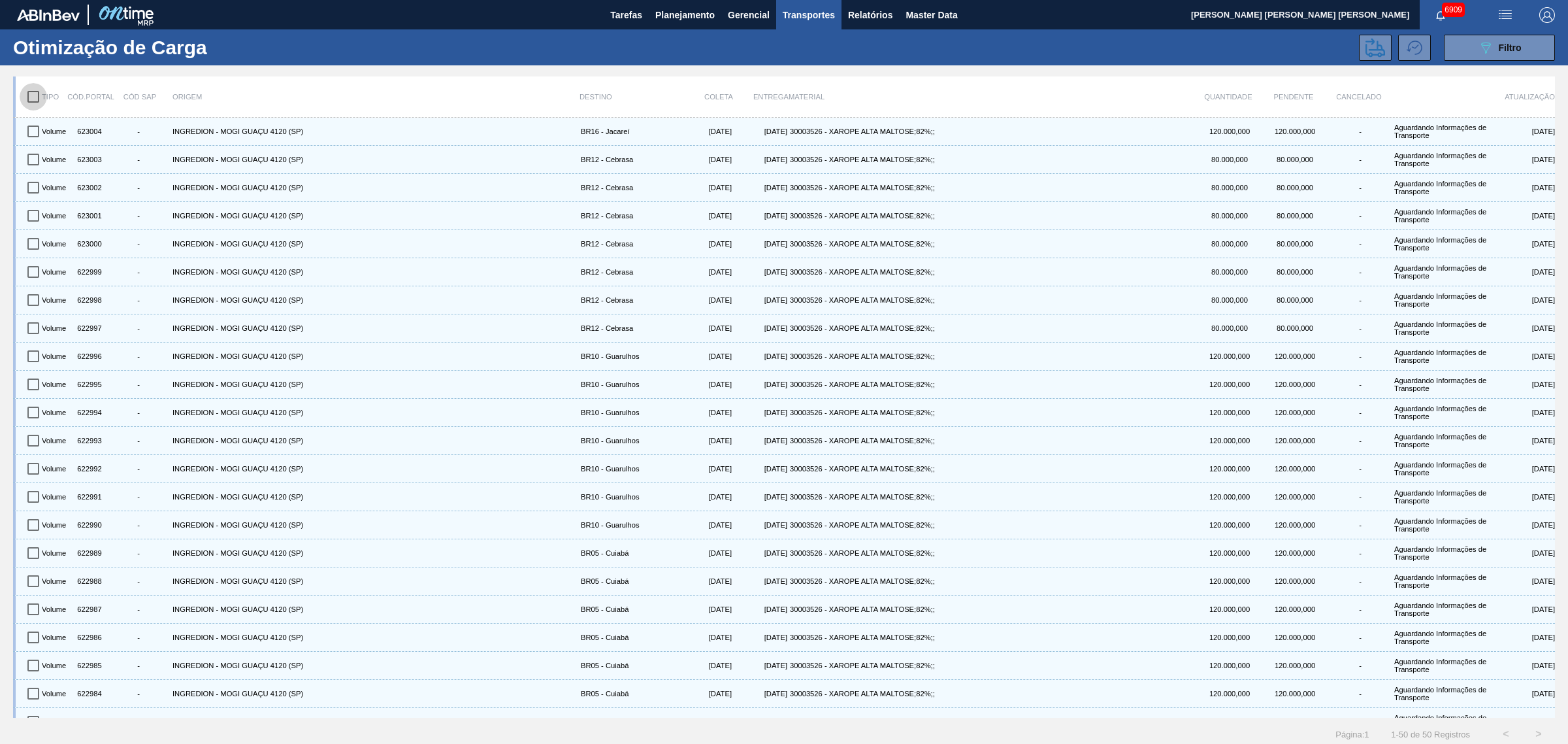
checkbox input "true"
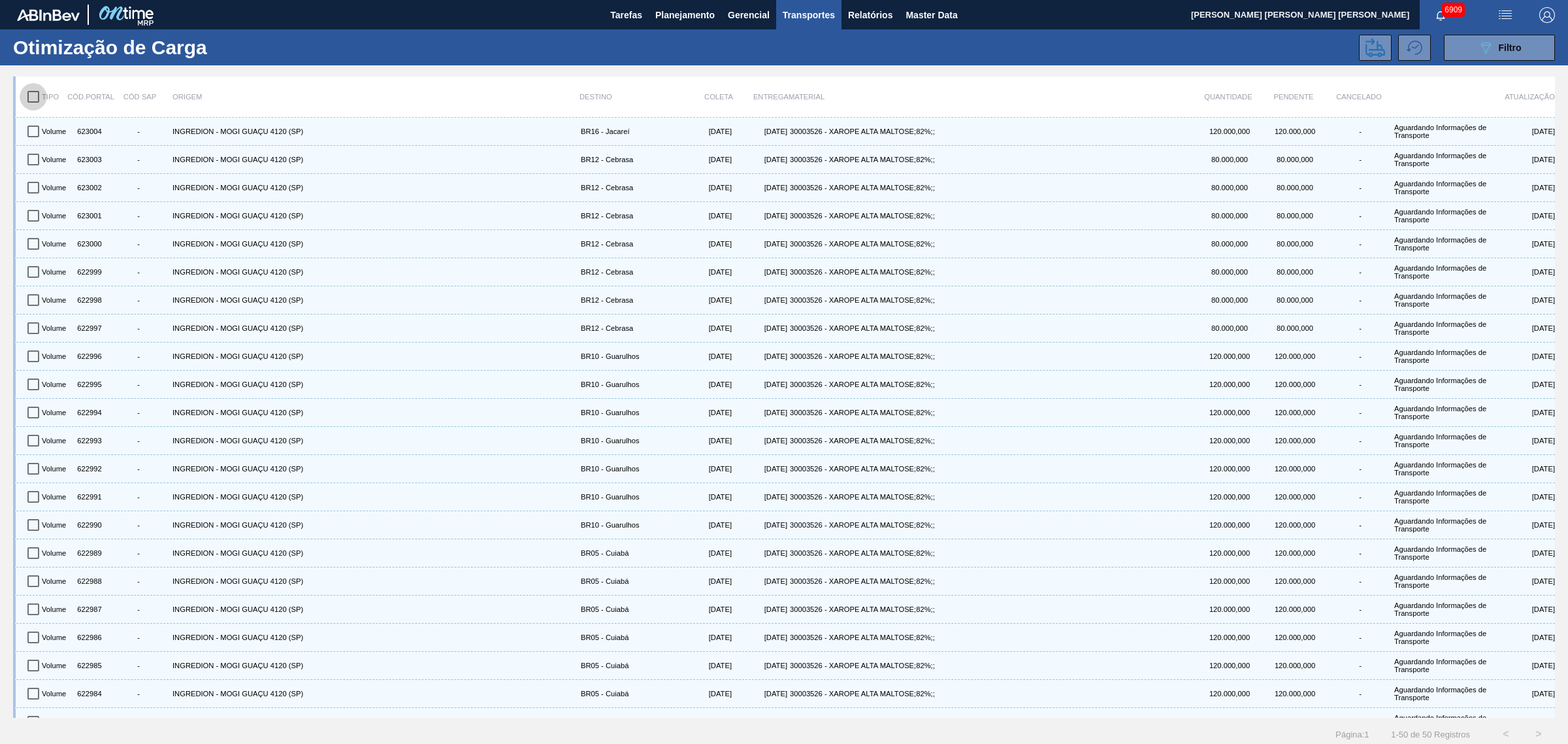
checkbox input "true"
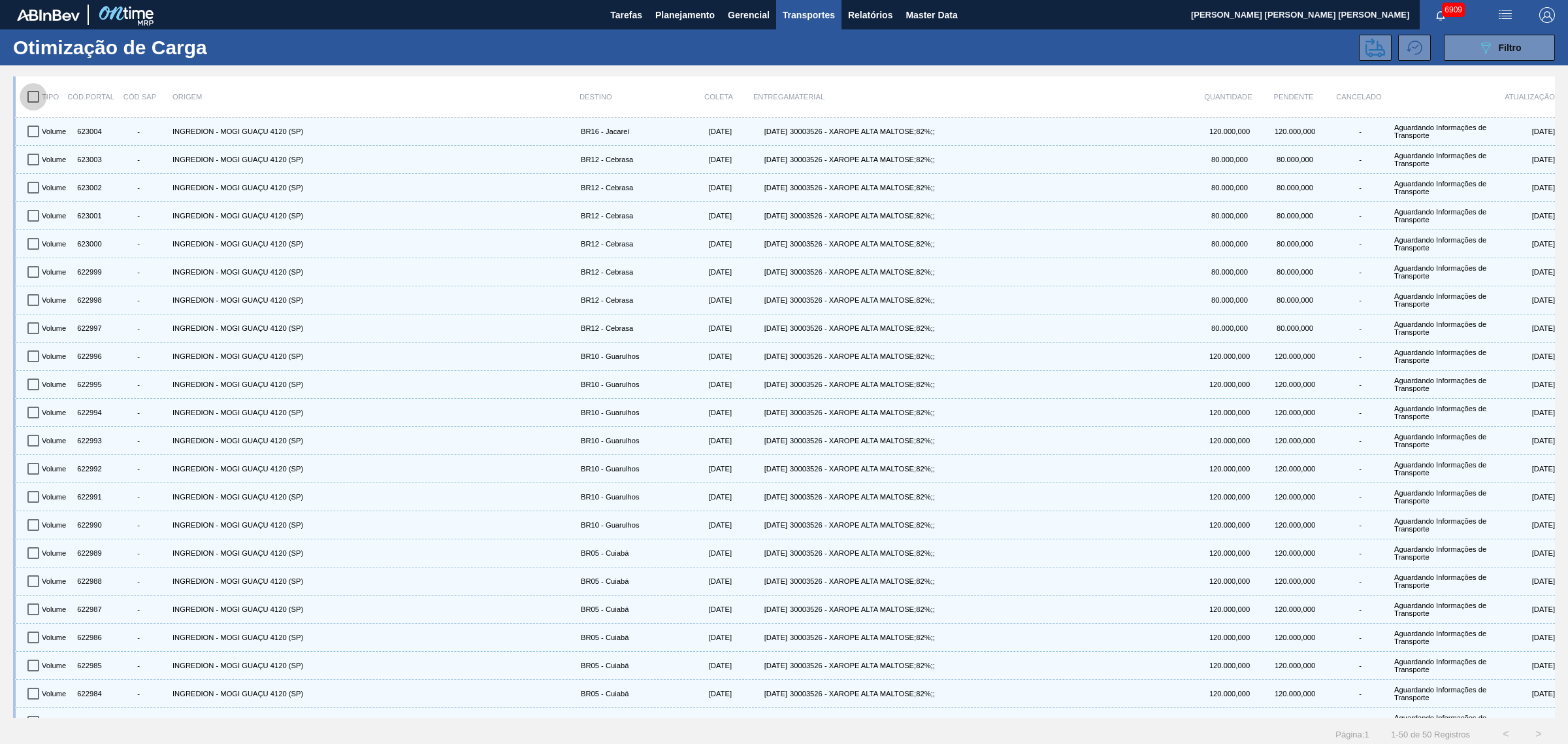
checkbox input "true"
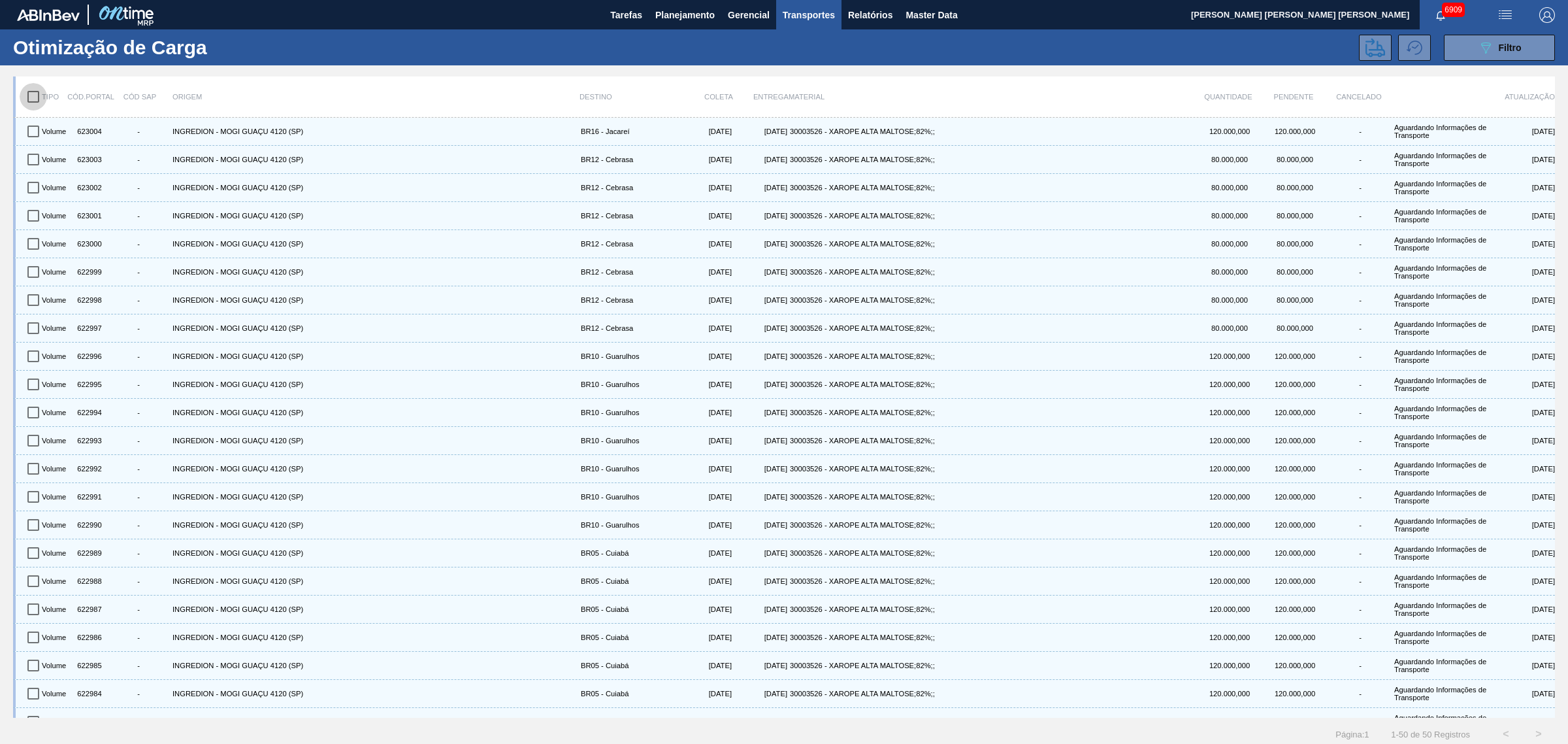
checkbox input "true"
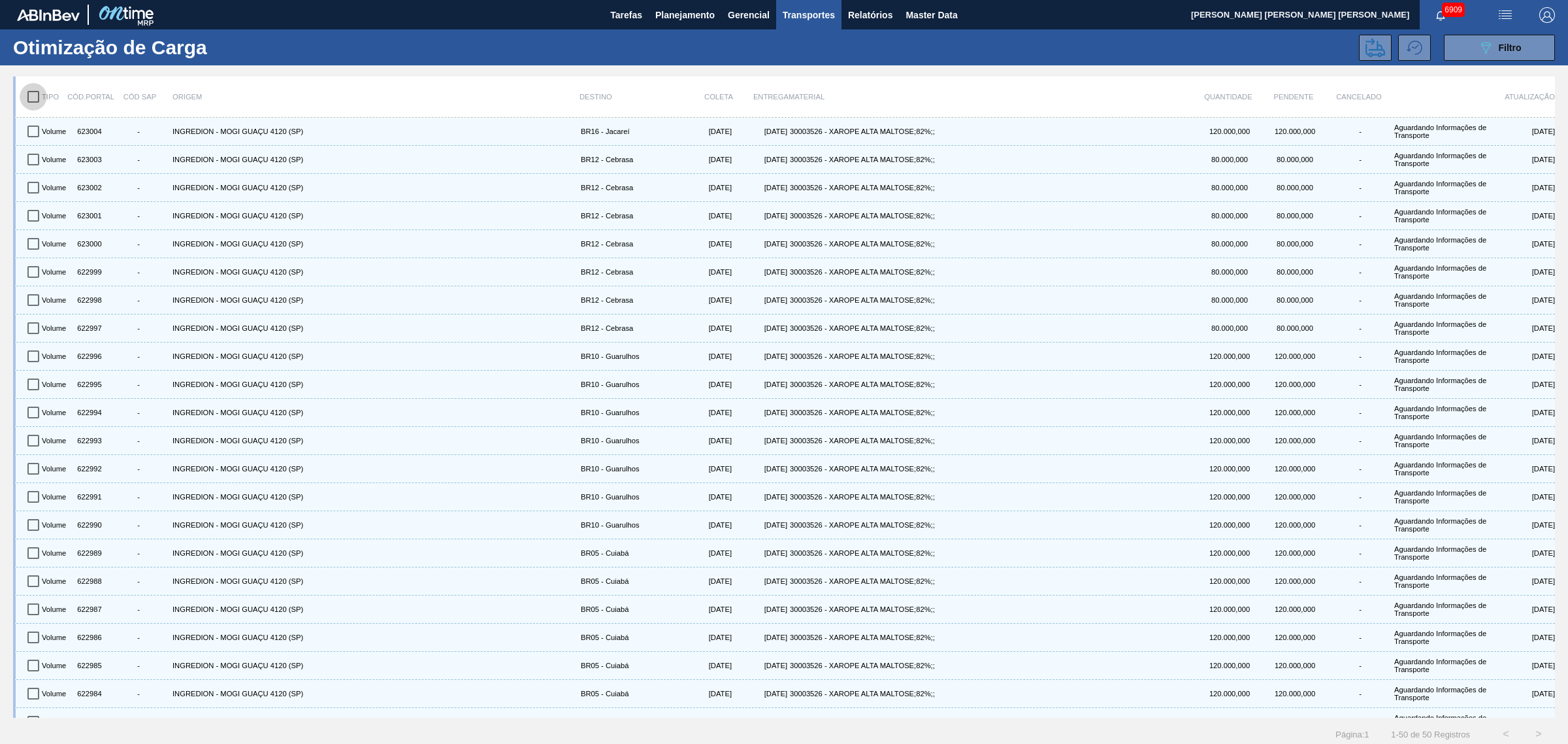
checkbox input "true"
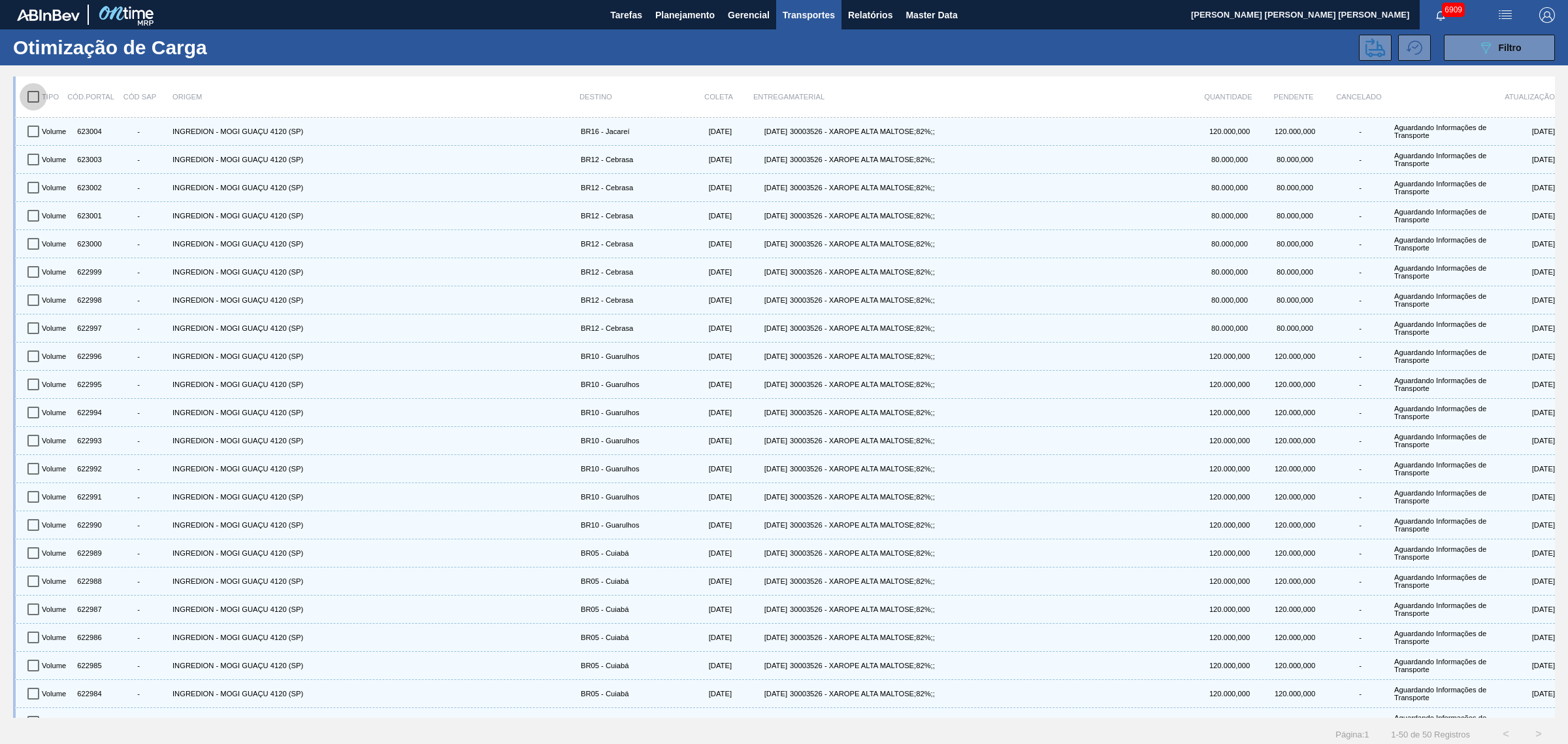
checkbox input "true"
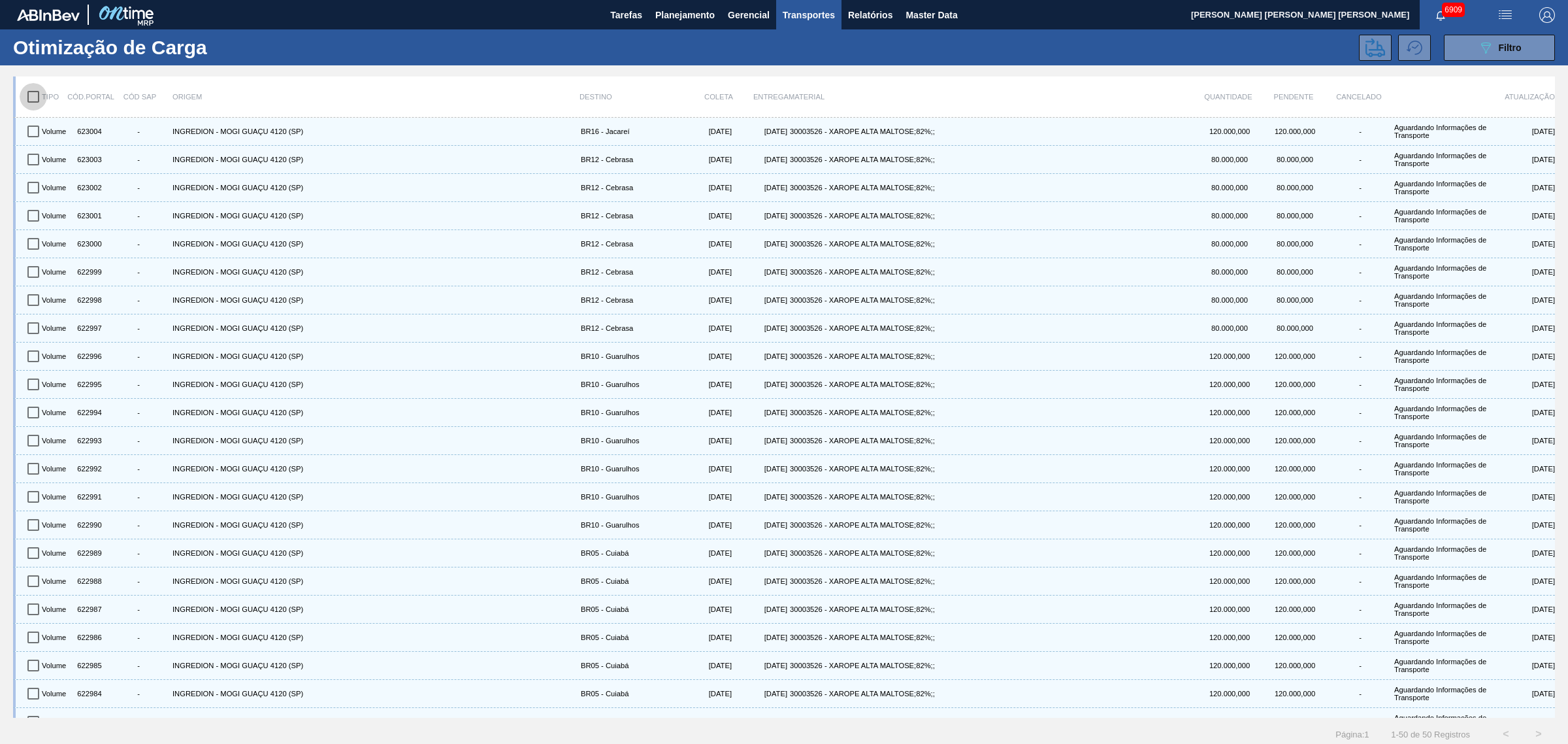
checkbox input "true"
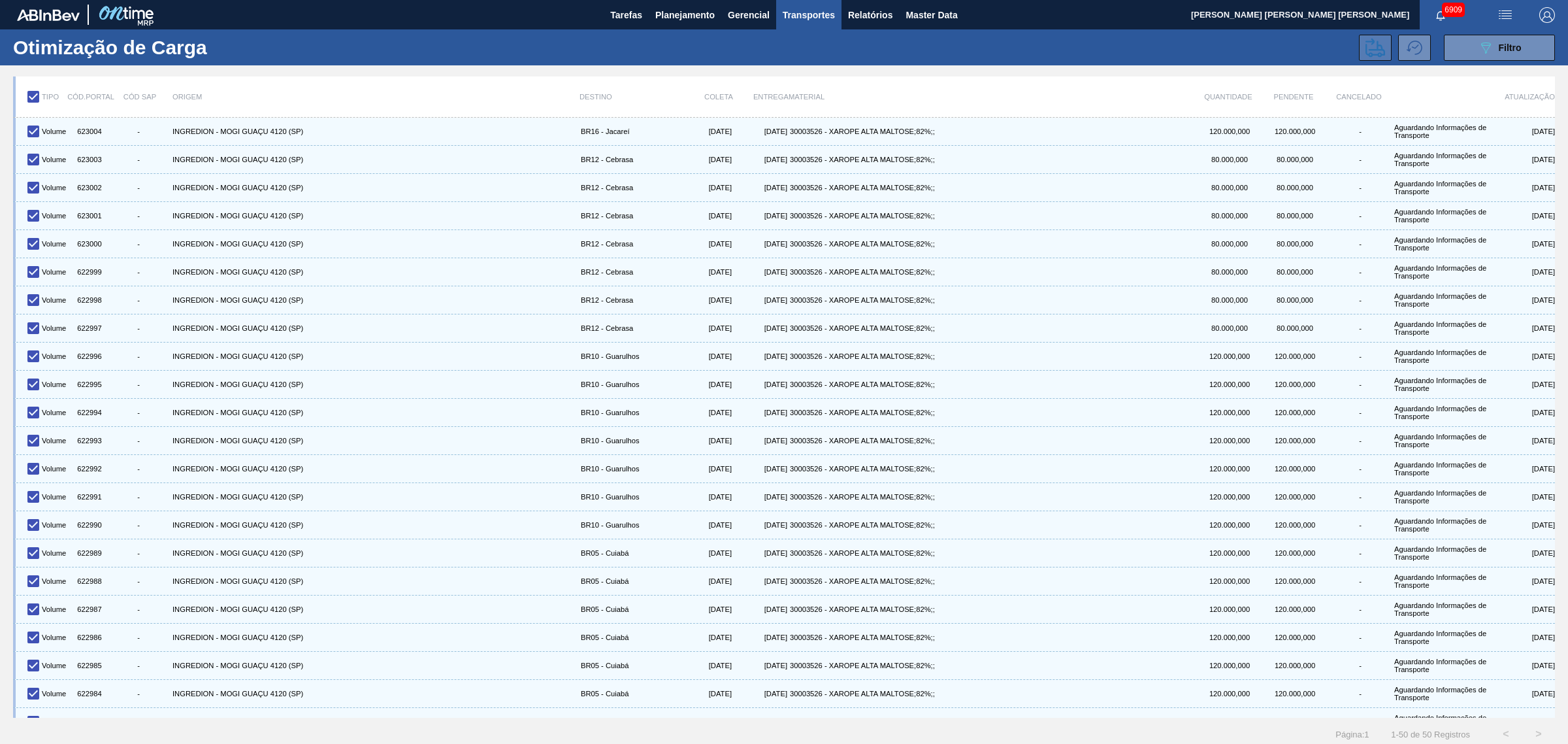
click at [1369, 51] on icon at bounding box center [1375, 47] width 19 height 19
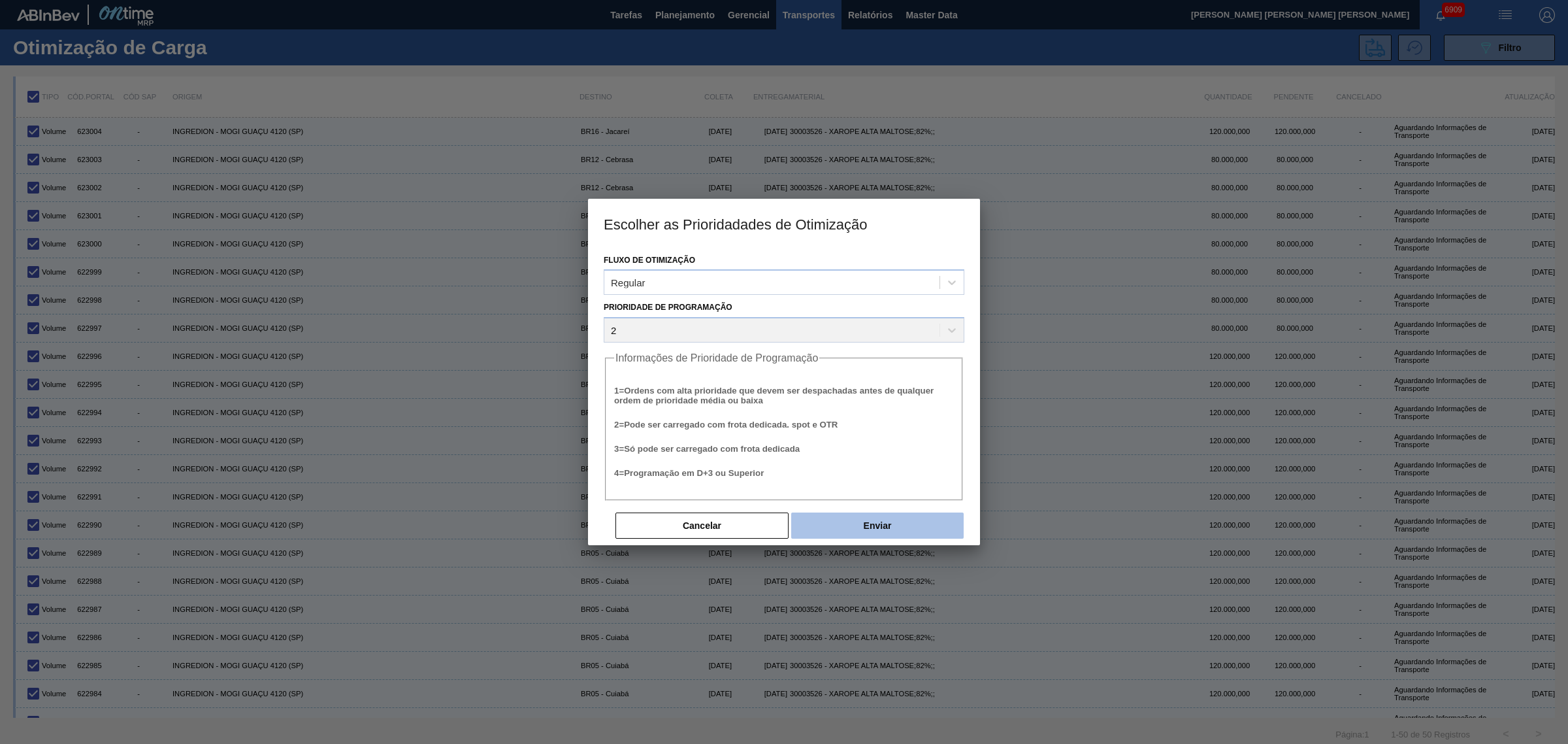
click at [833, 526] on button "Enviar" at bounding box center [877, 526] width 173 height 26
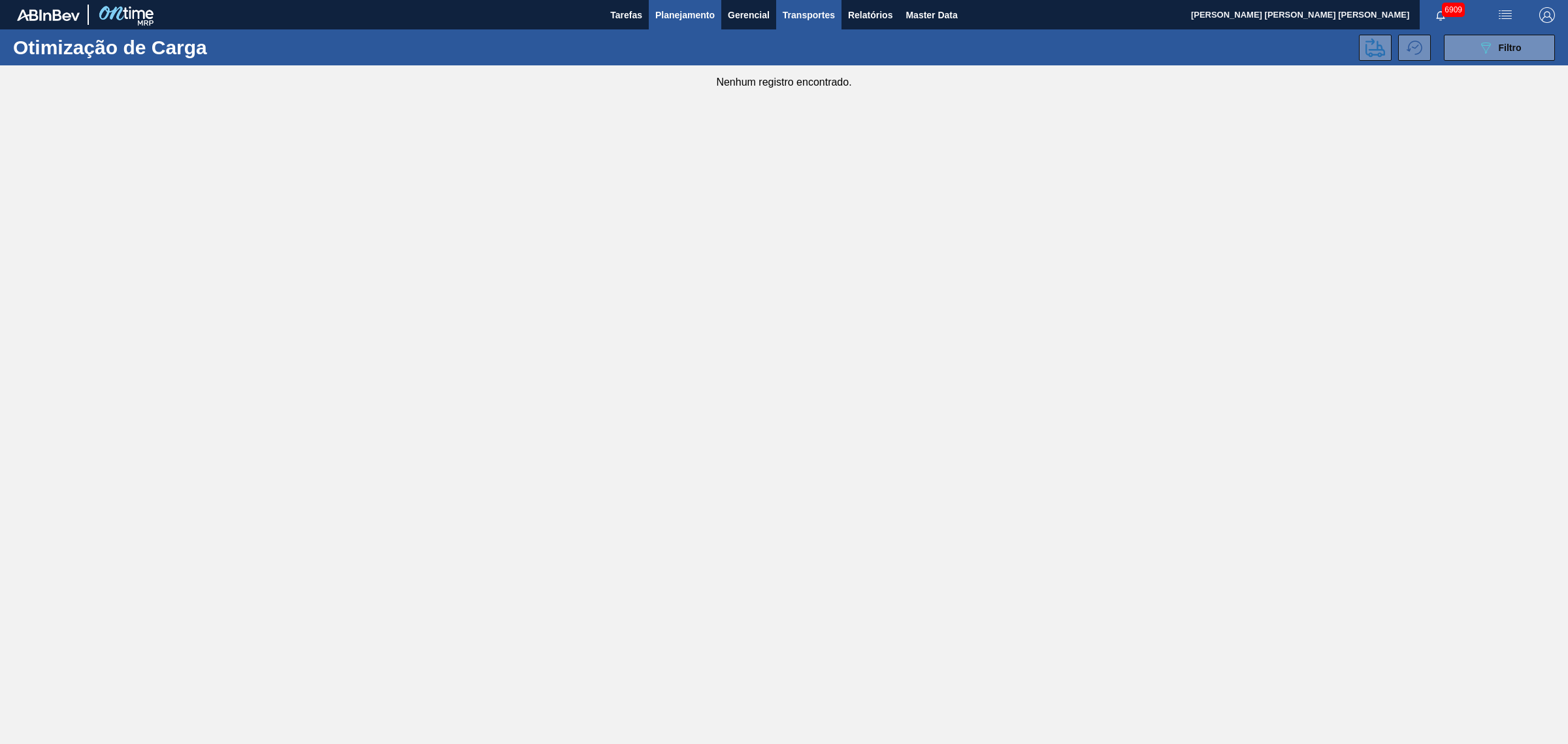
click at [665, 11] on span "Planejamento" at bounding box center [685, 15] width 60 height 16
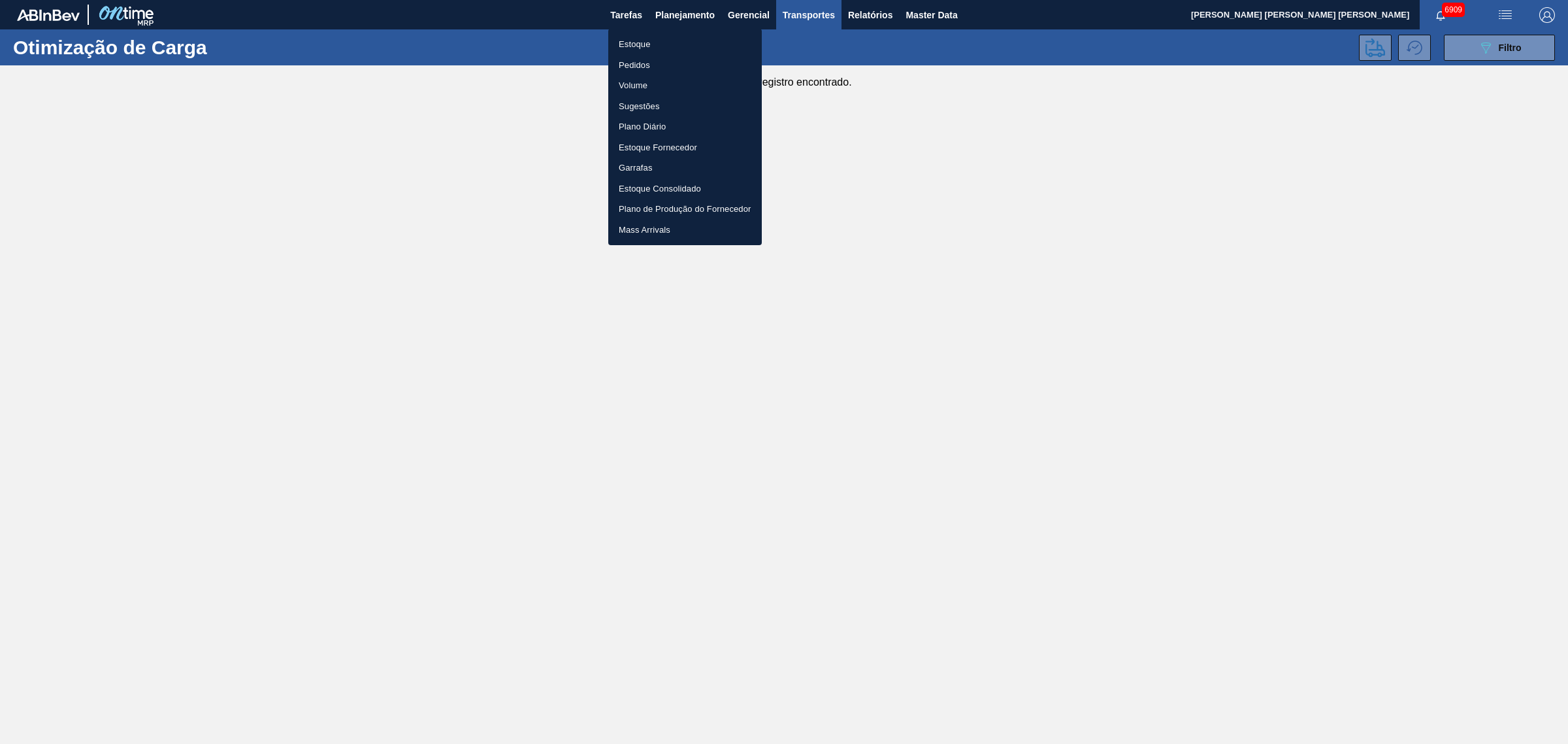
click at [682, 41] on li "Estoque" at bounding box center [684, 45] width 153 height 21
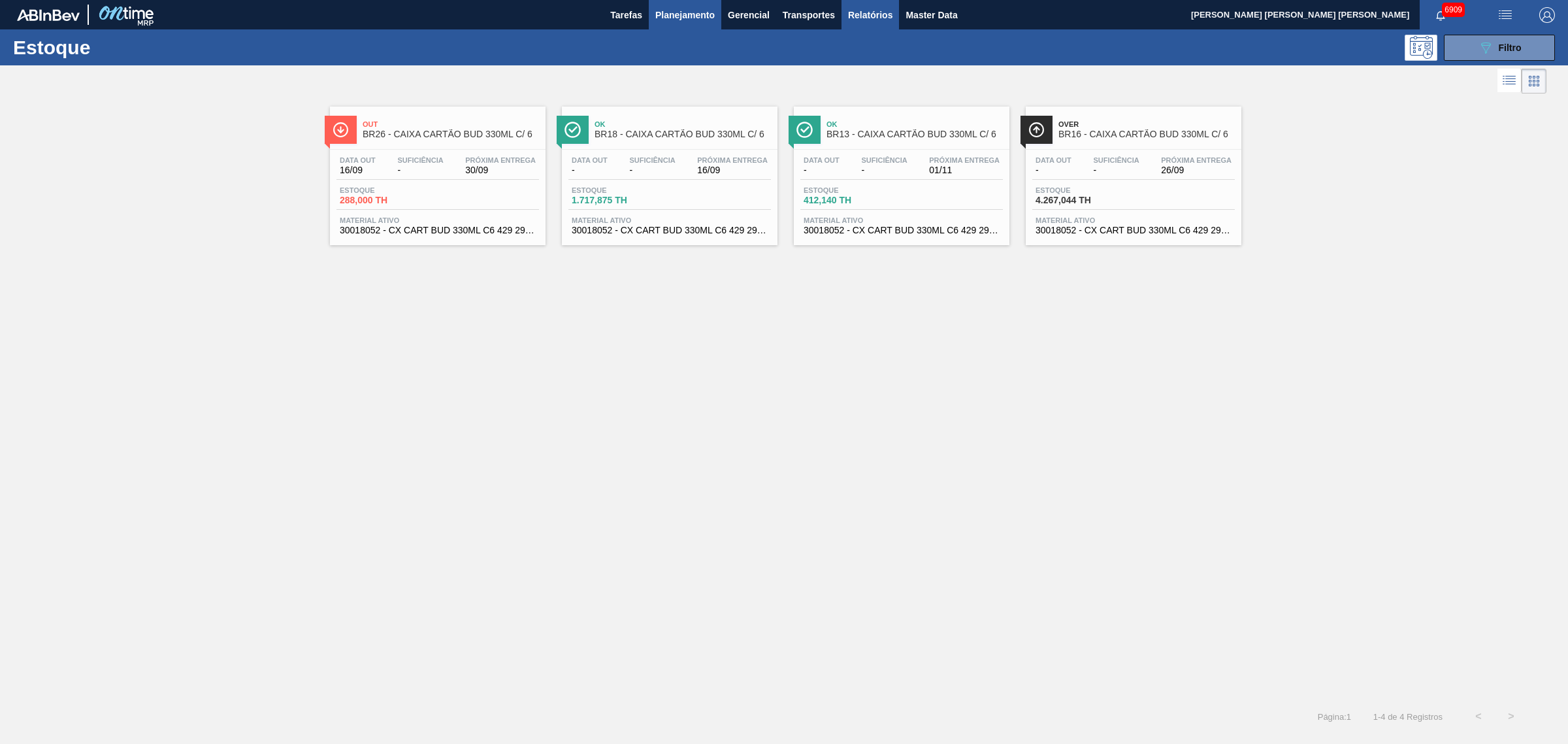
click at [882, 18] on span "Relatórios" at bounding box center [870, 15] width 45 height 16
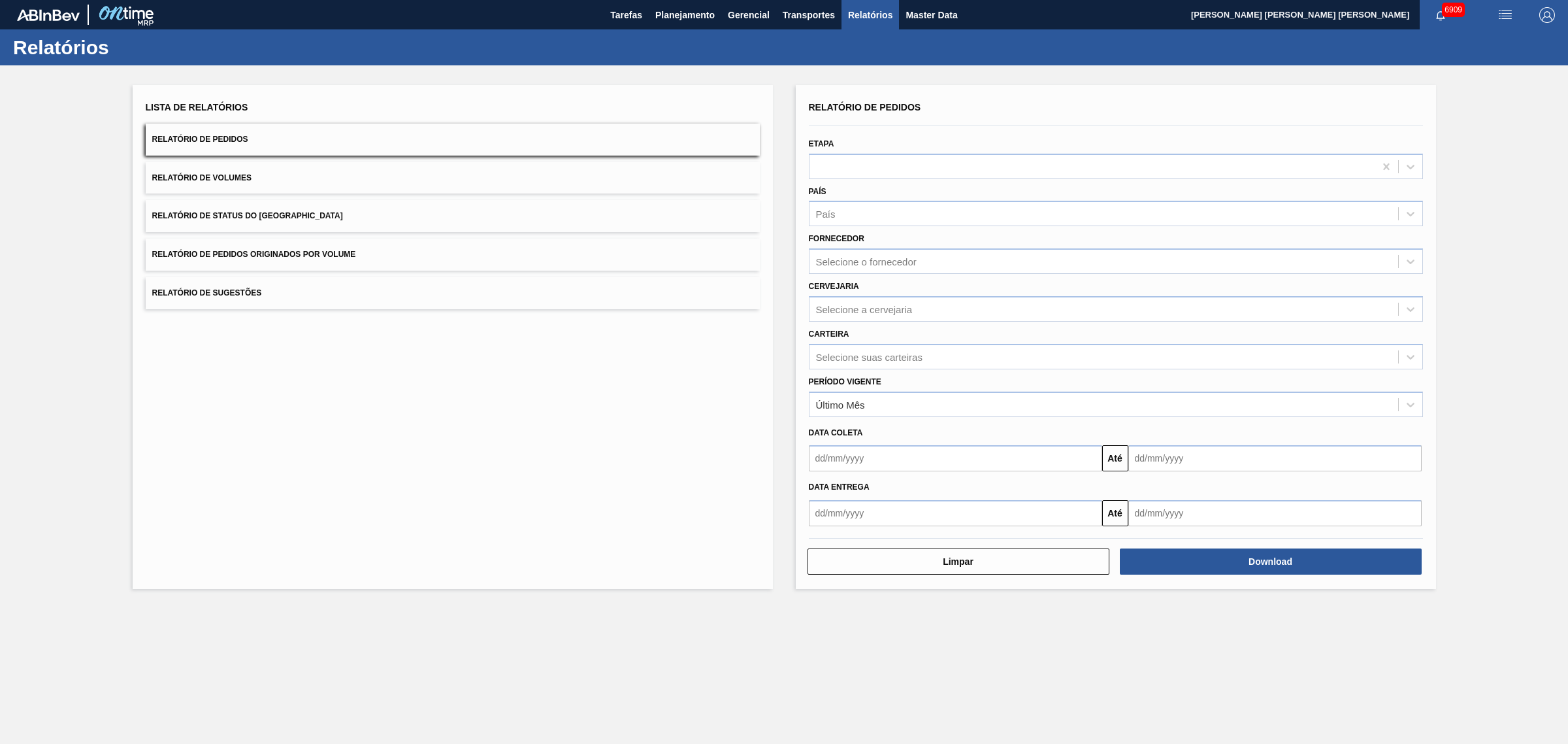
click at [409, 181] on button "Relatório de Volumes" at bounding box center [453, 178] width 614 height 32
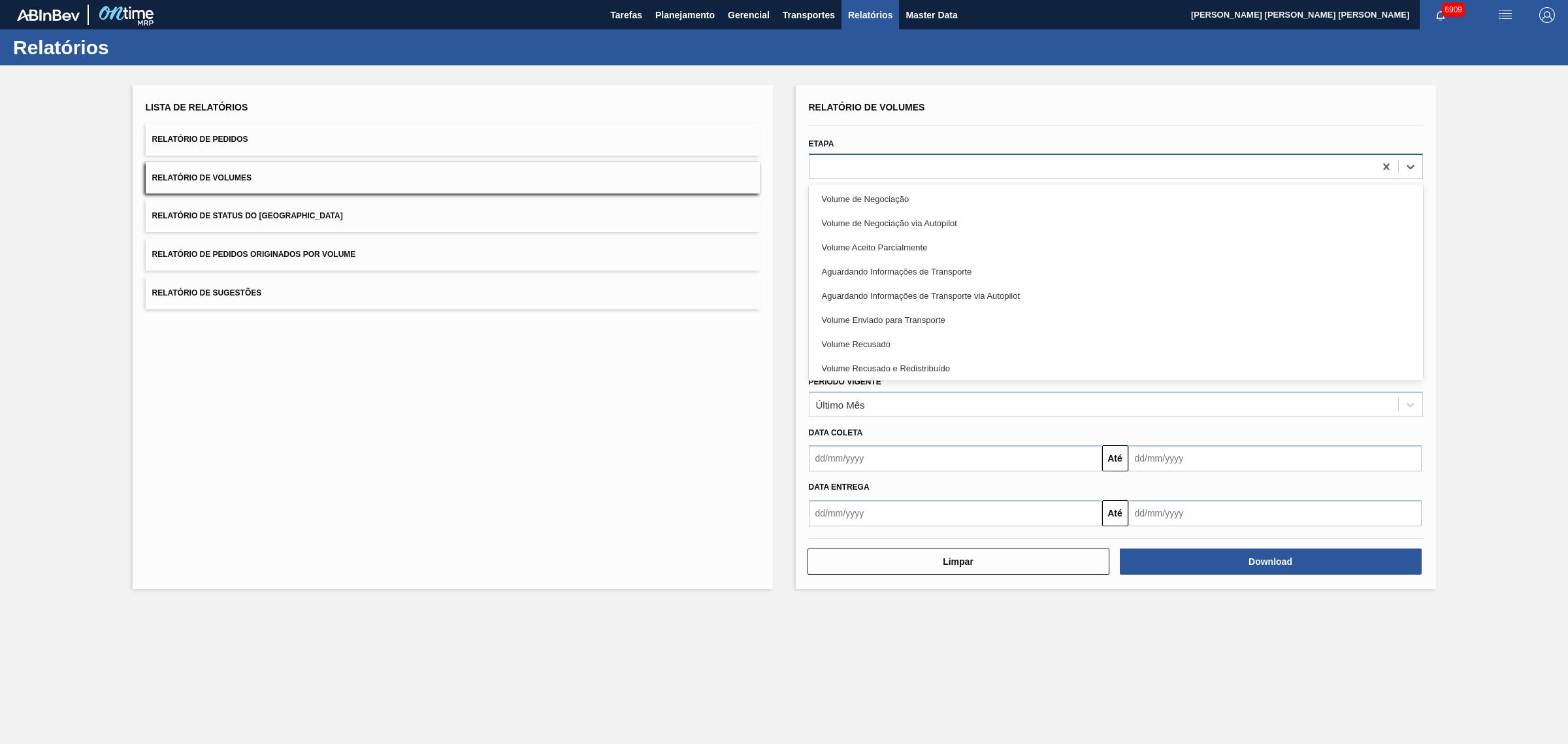
click at [941, 167] on div at bounding box center [1092, 167] width 565 height 19
click at [929, 135] on div "Etapa option Volume de Negociação focused, 1 of 9. 9 results available. Use Up …" at bounding box center [1115, 156] width 614 height 45
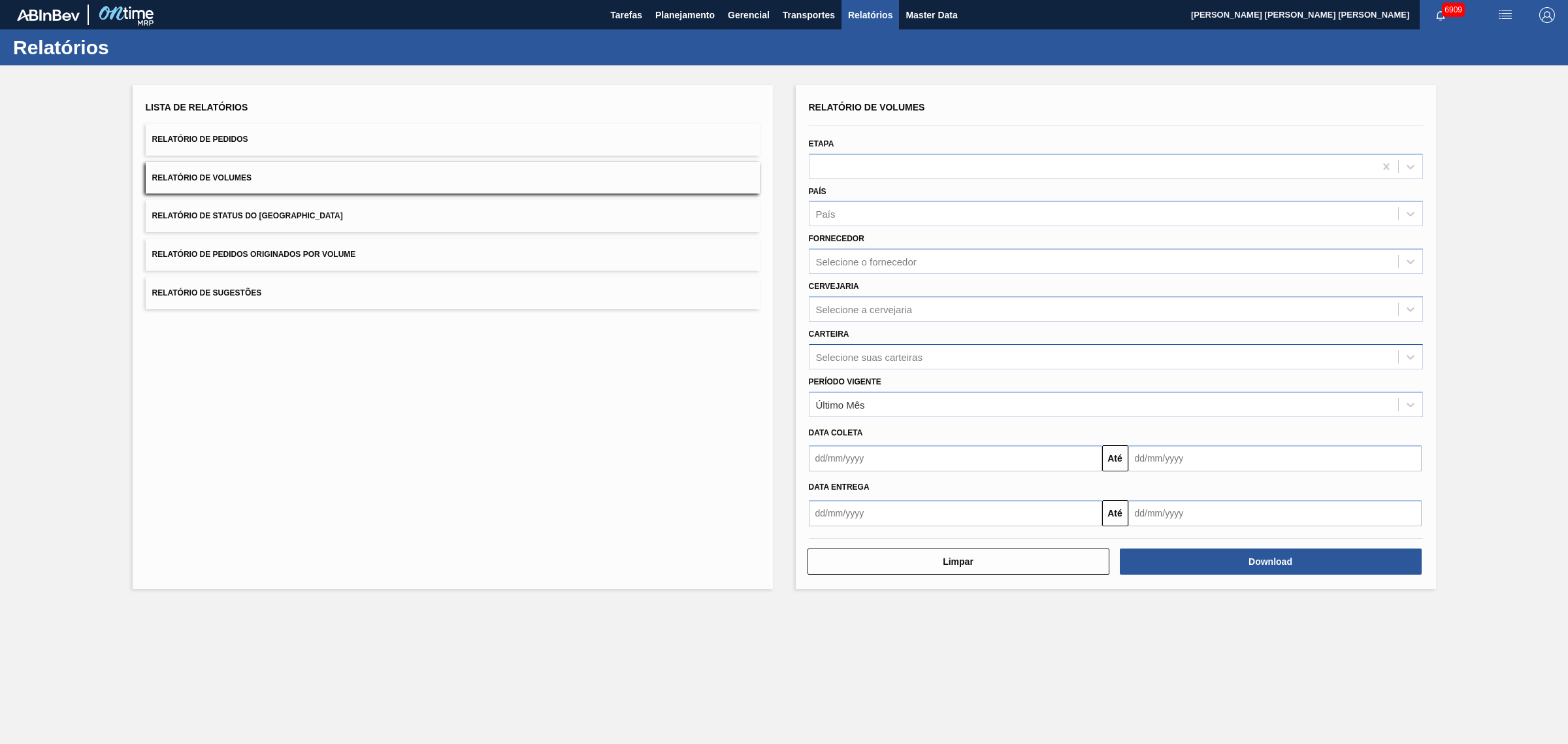
click at [934, 358] on div "Selecione suas carteiras" at bounding box center [1103, 357] width 588 height 19
type input "xar"
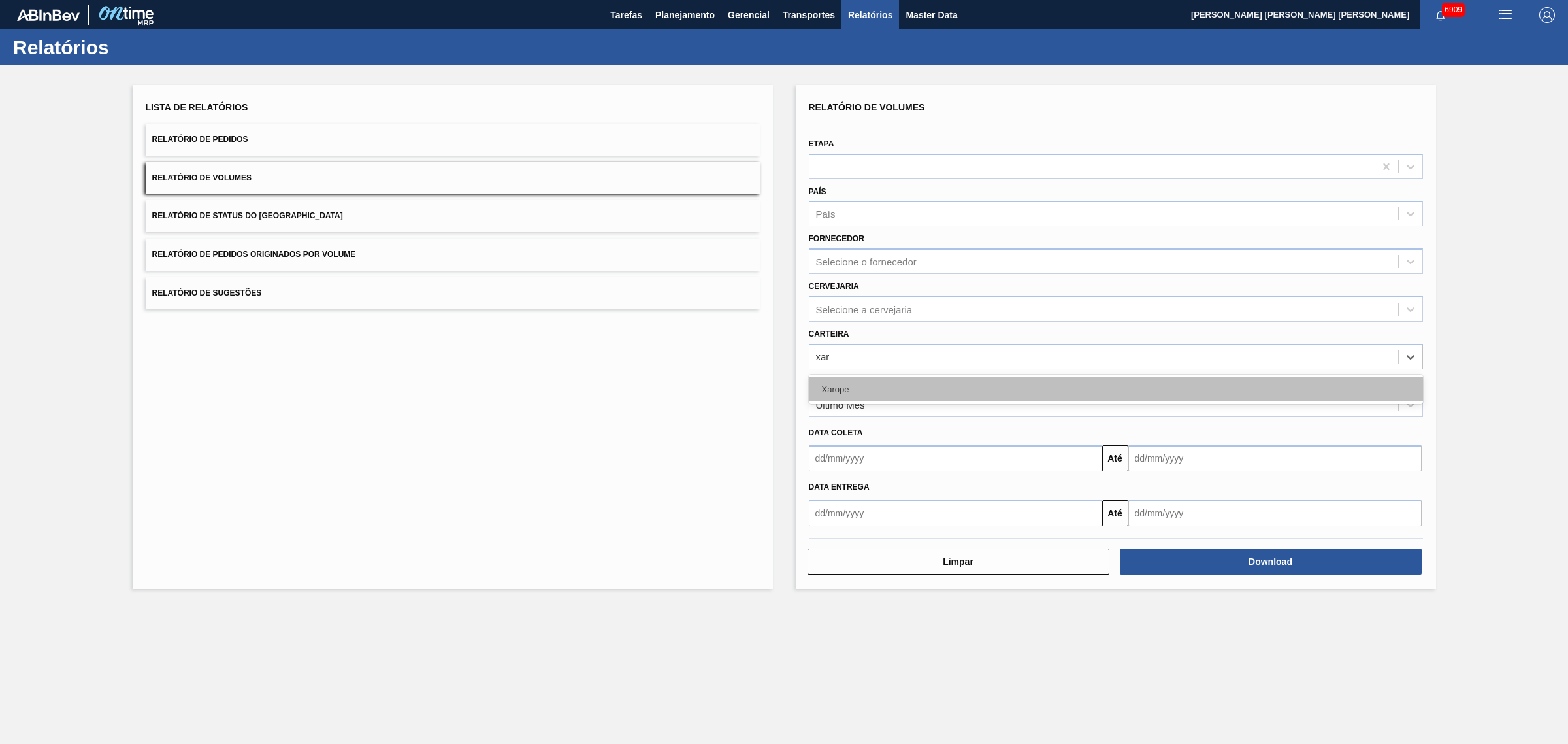
click at [936, 383] on div "Xarope" at bounding box center [1115, 390] width 614 height 25
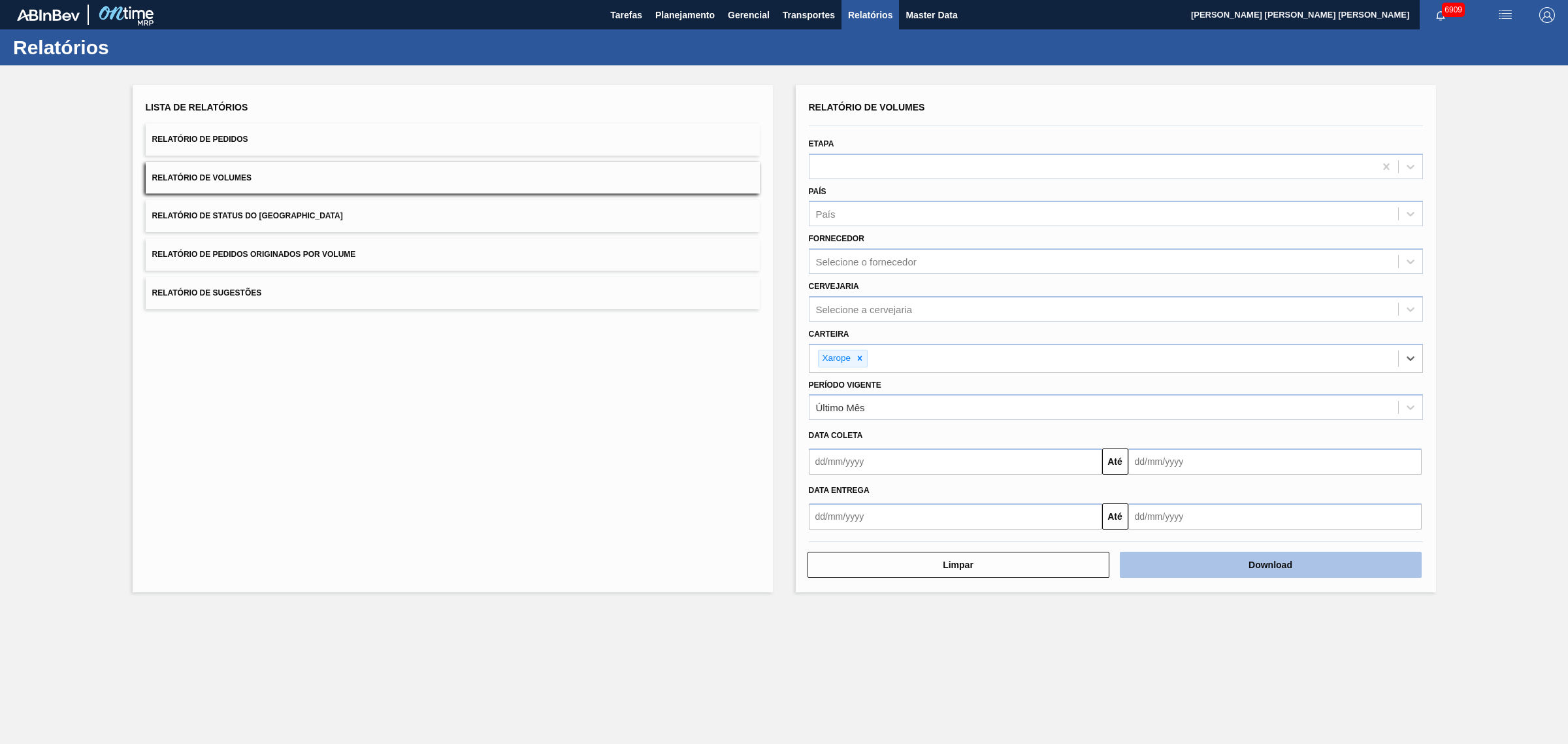
click at [1233, 565] on button "Download" at bounding box center [1271, 565] width 302 height 26
click at [725, 534] on div "Lista de Relatórios Relatório de Pedidos Relatório de Volumes Relatório de Stat…" at bounding box center [453, 339] width 640 height 507
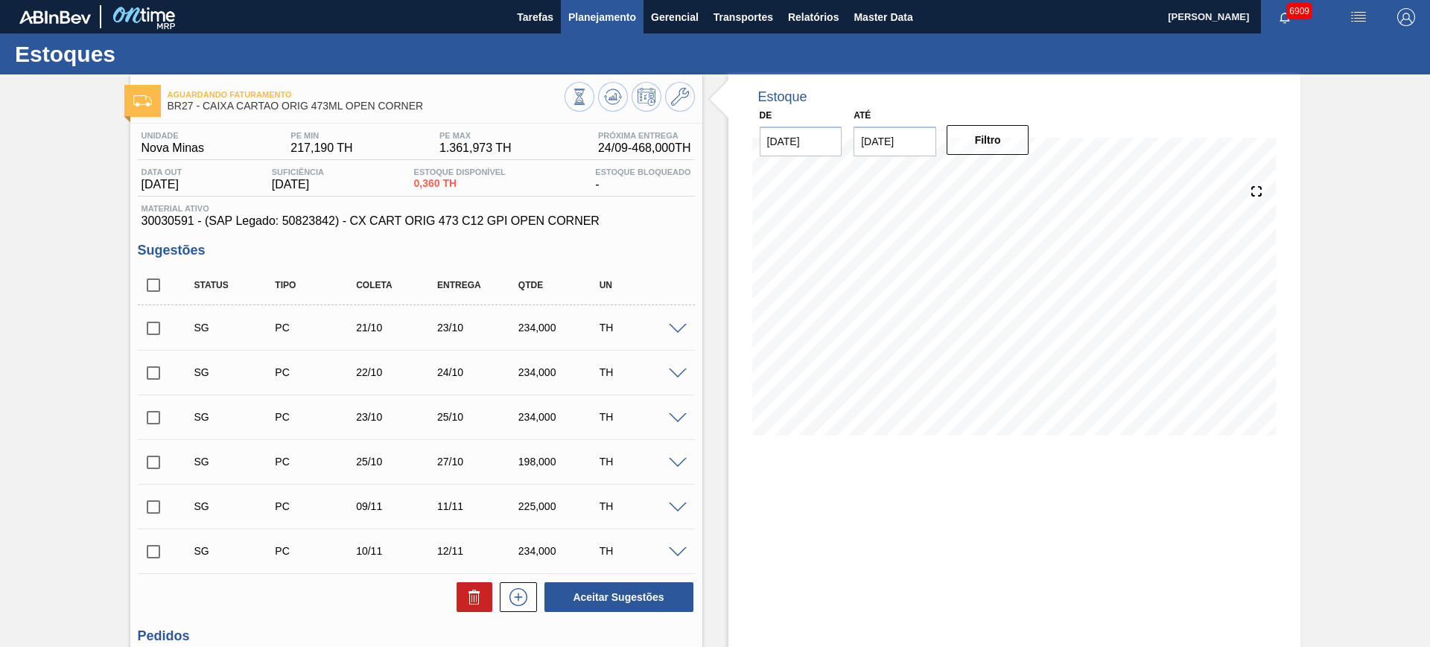
click at [600, 14] on span "Planejamento" at bounding box center [602, 17] width 68 height 18
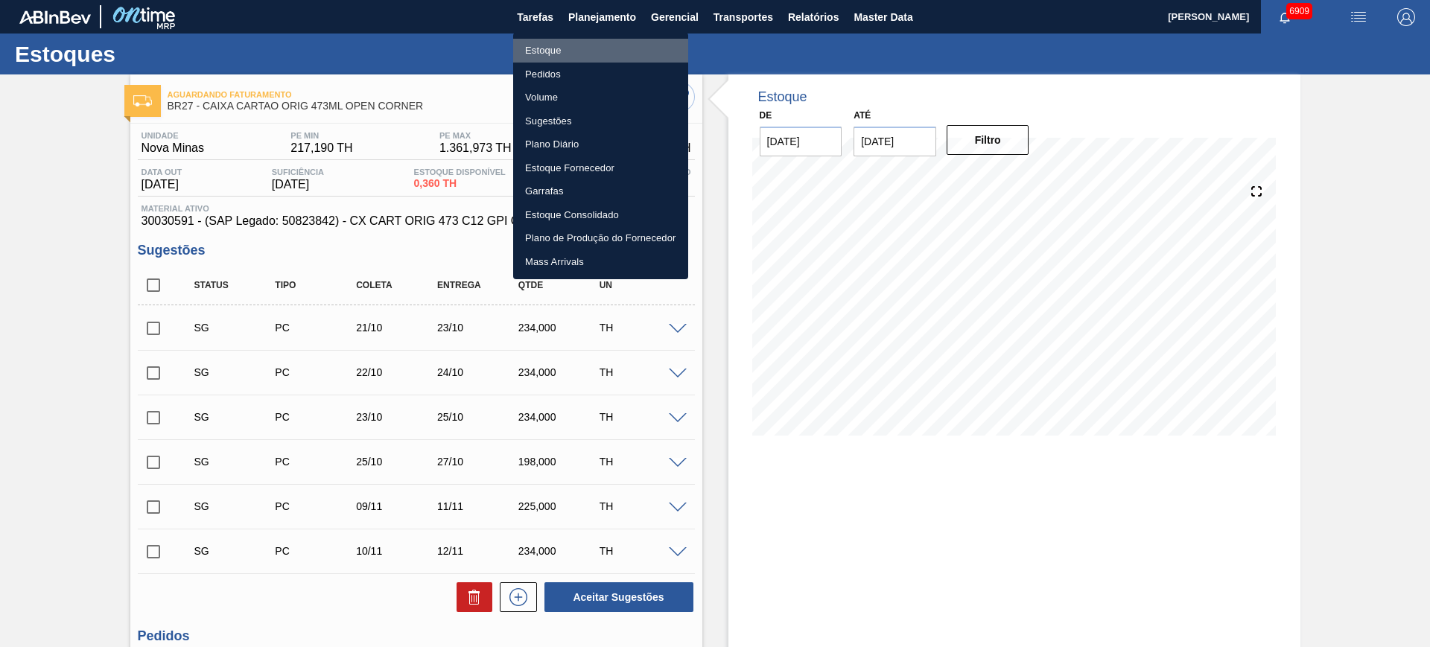
click at [573, 52] on li "Estoque" at bounding box center [600, 51] width 175 height 24
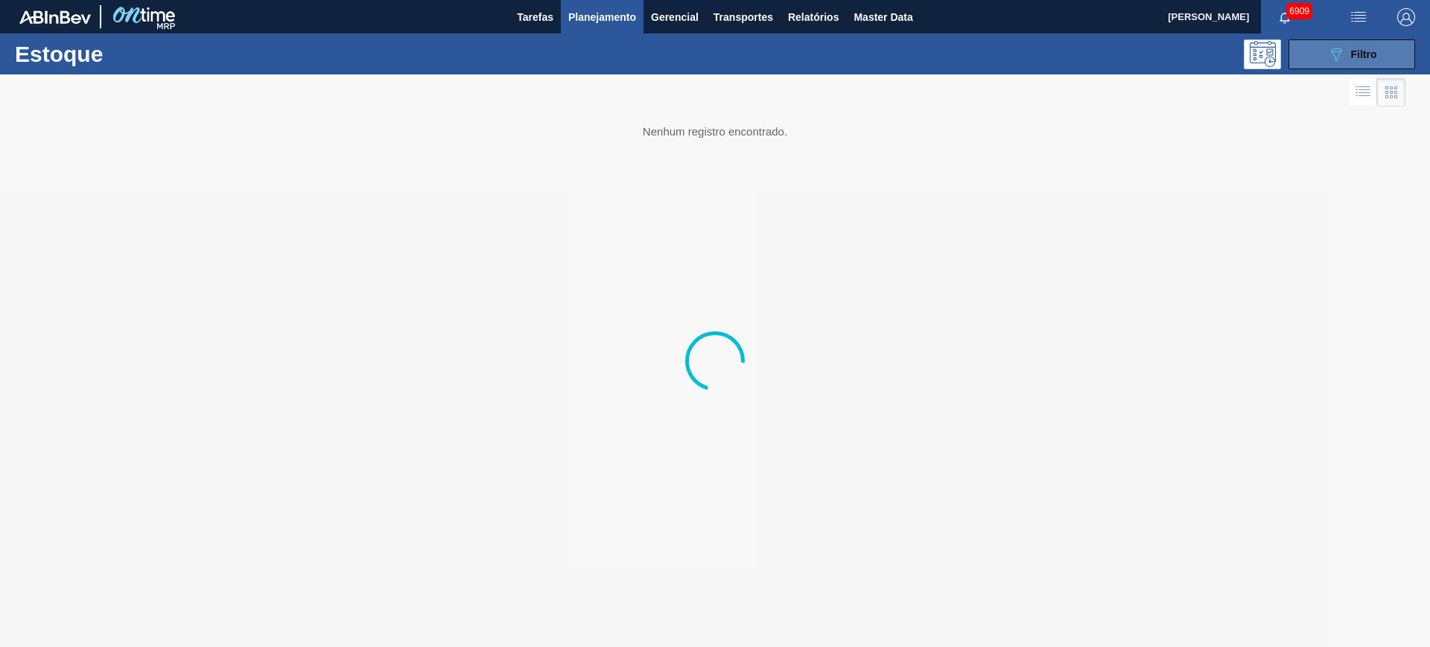
click at [1363, 57] on span "Filtro" at bounding box center [1364, 54] width 26 height 12
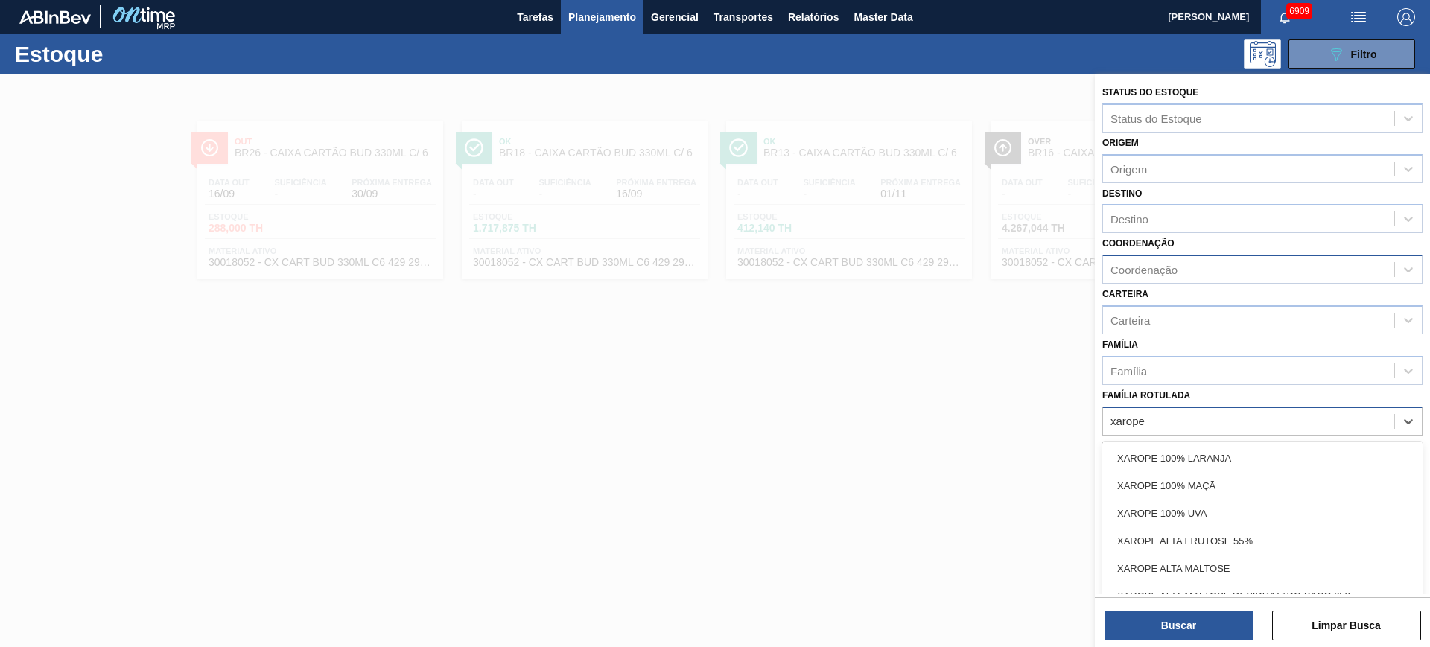
type Rotulada "xarope a"
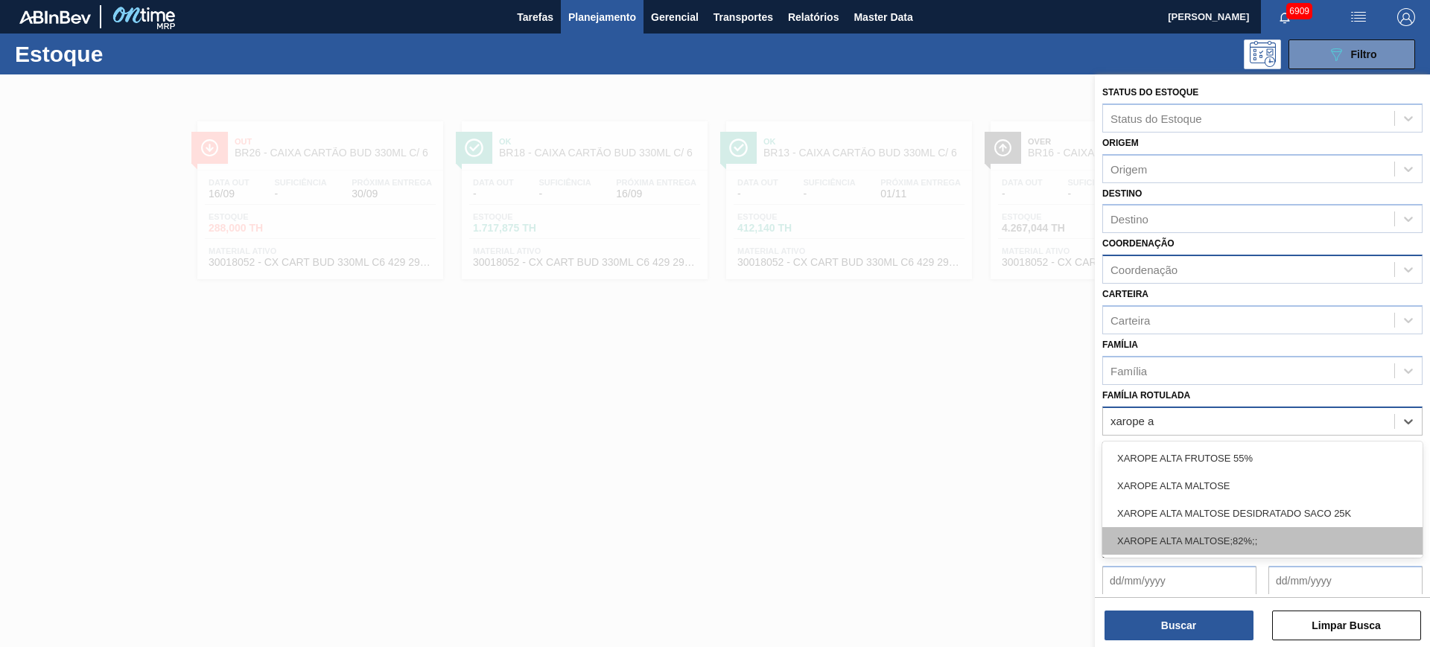
click at [1310, 533] on div "XAROPE ALTA MALTOSE;82%;;" at bounding box center [1262, 541] width 320 height 28
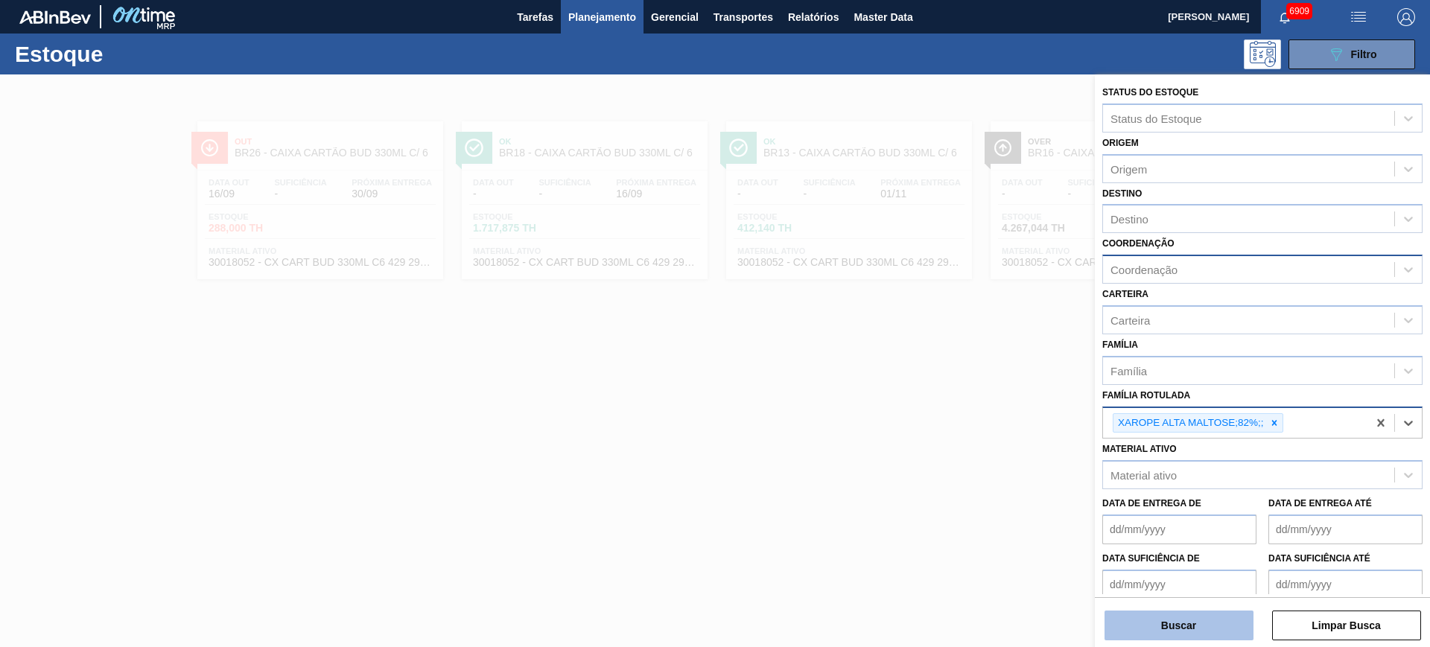
click at [1230, 618] on button "Buscar" at bounding box center [1179, 626] width 149 height 30
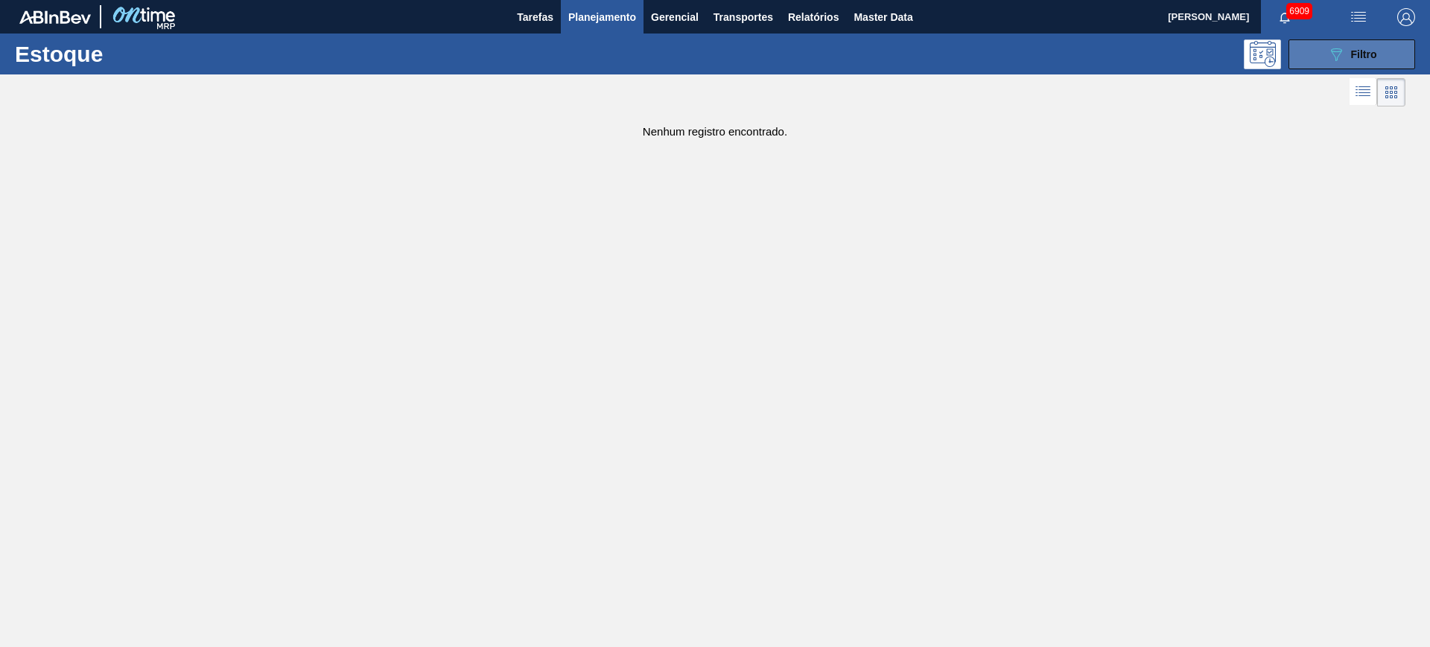
click at [1333, 62] on icon "089F7B8B-B2A5-4AFE-B5C0-19BA573D28AC" at bounding box center [1336, 54] width 18 height 18
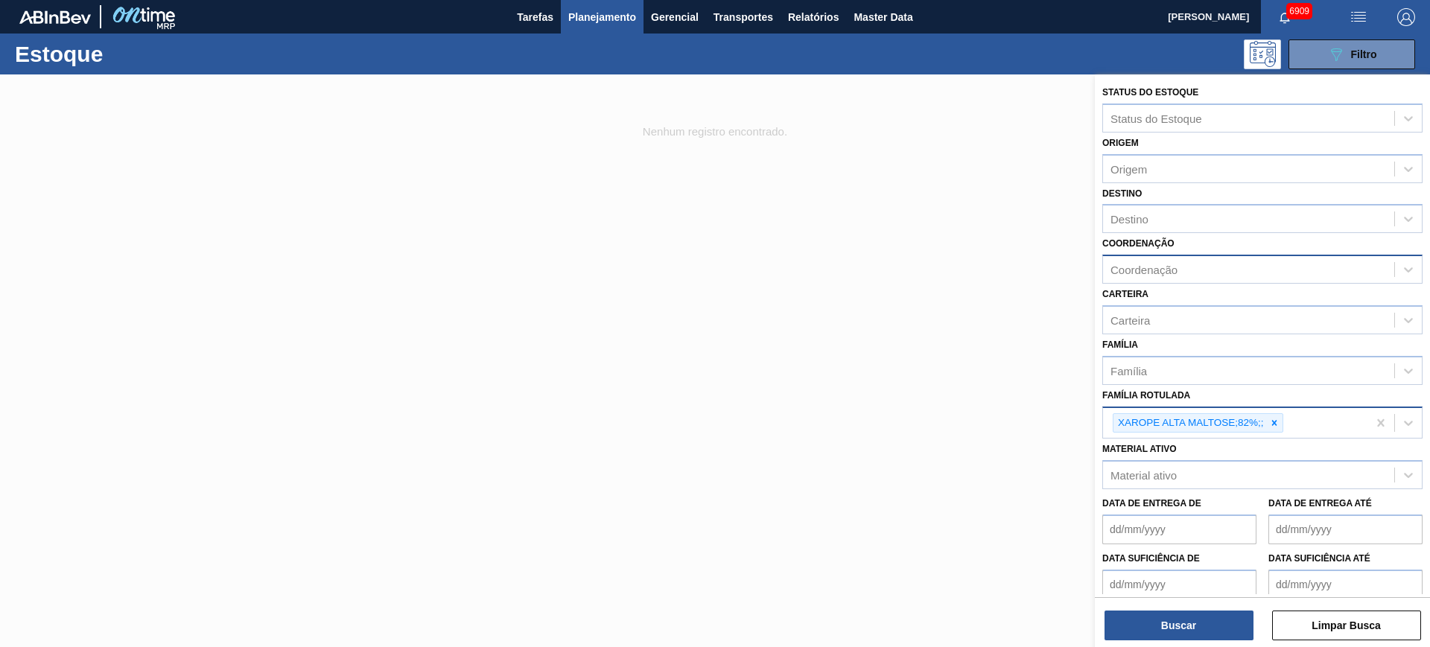
click at [1410, 7] on button "button" at bounding box center [1407, 17] width 48 height 34
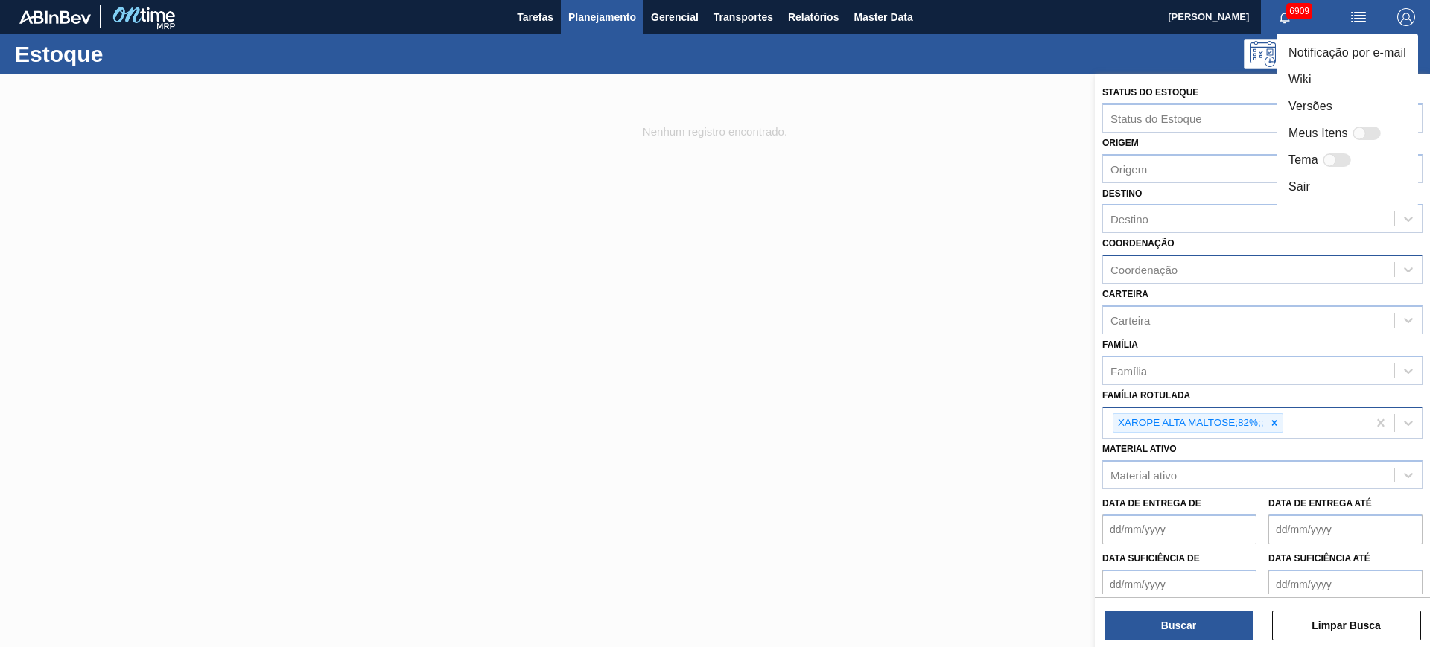
click at [1213, 247] on div at bounding box center [715, 323] width 1430 height 647
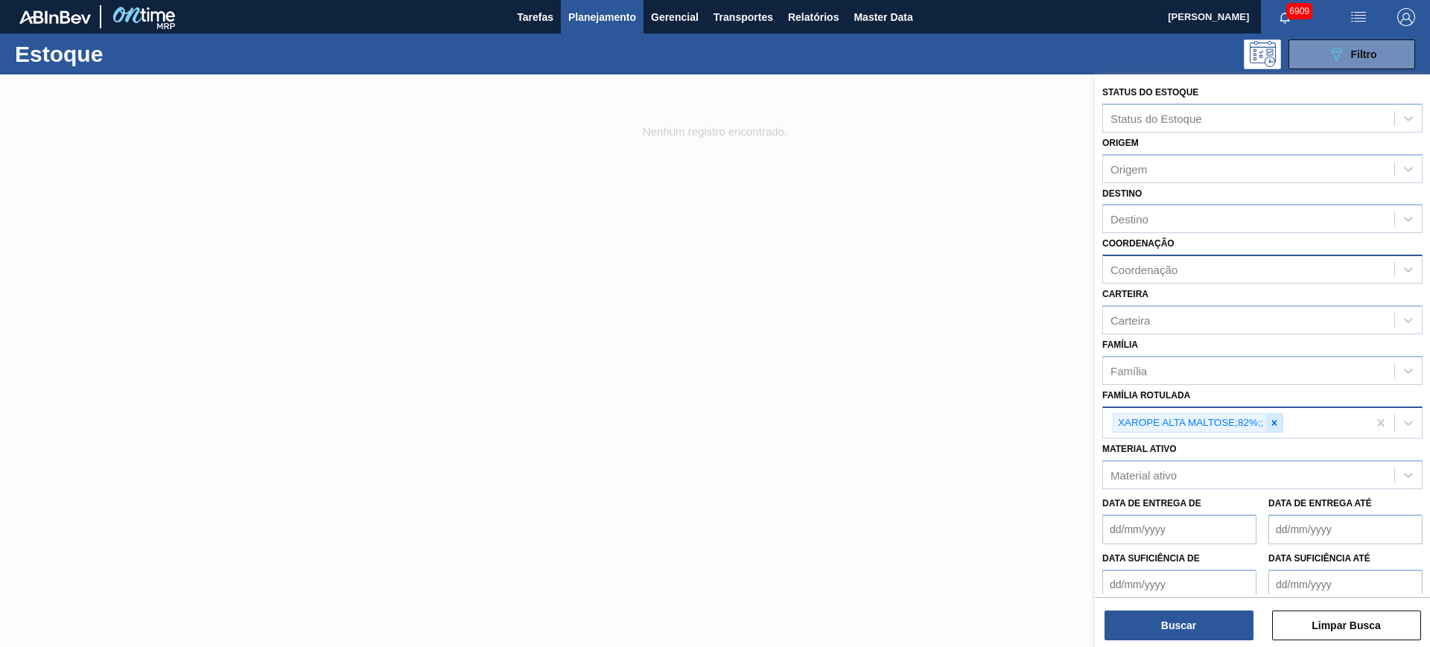
click at [1278, 422] on icon at bounding box center [1274, 423] width 10 height 10
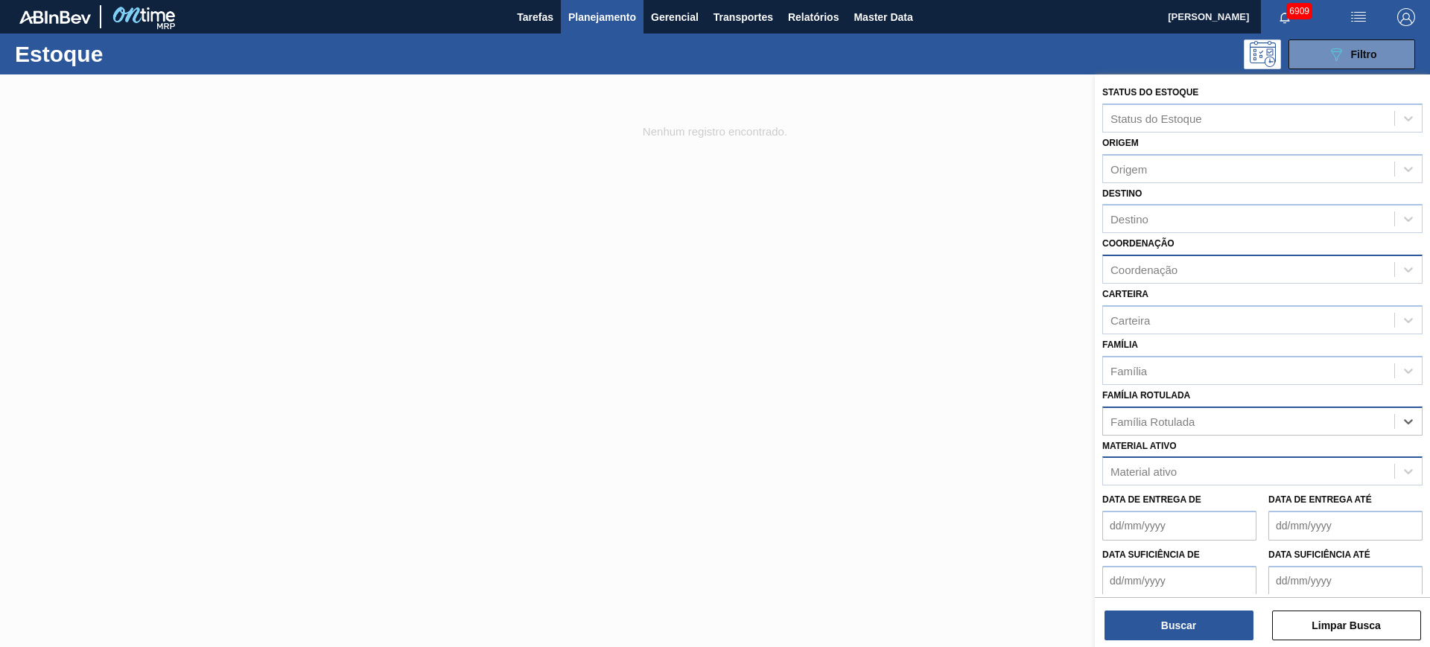
click at [1235, 473] on div "Material ativo" at bounding box center [1248, 472] width 291 height 22
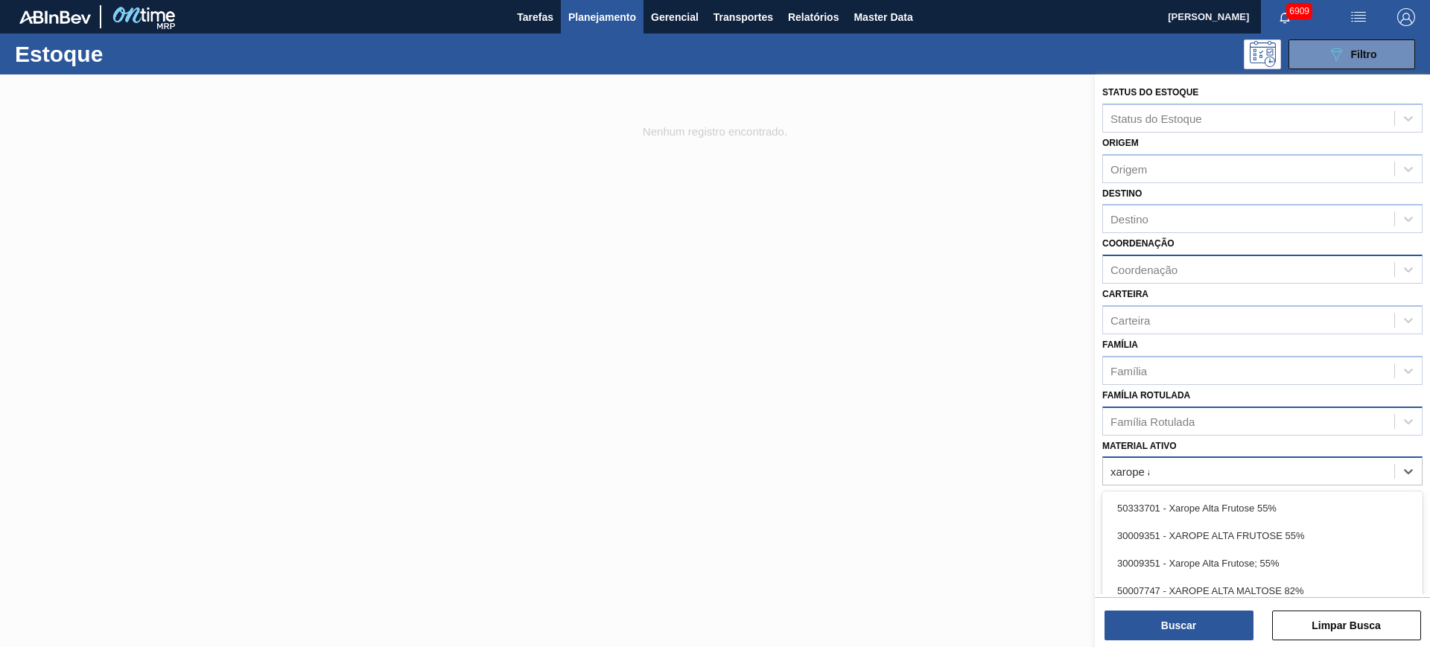
type ativo "xarope al"
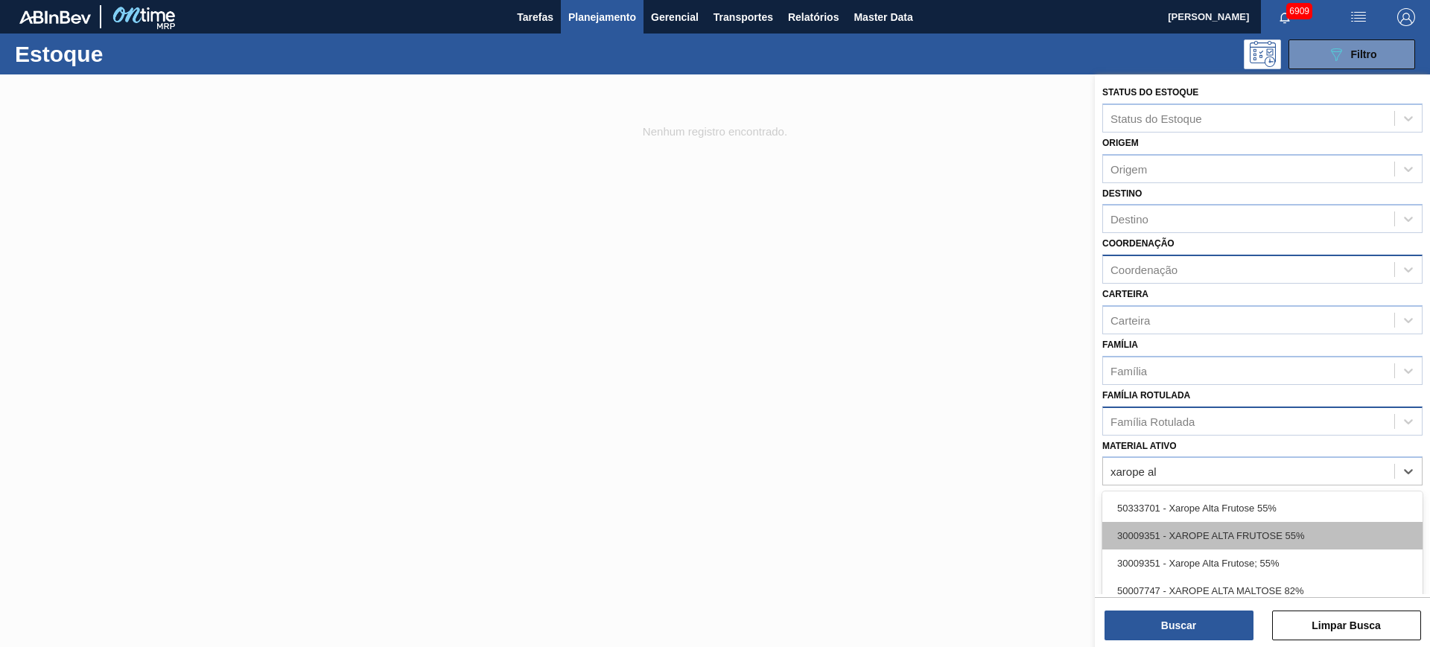
scroll to position [77, 0]
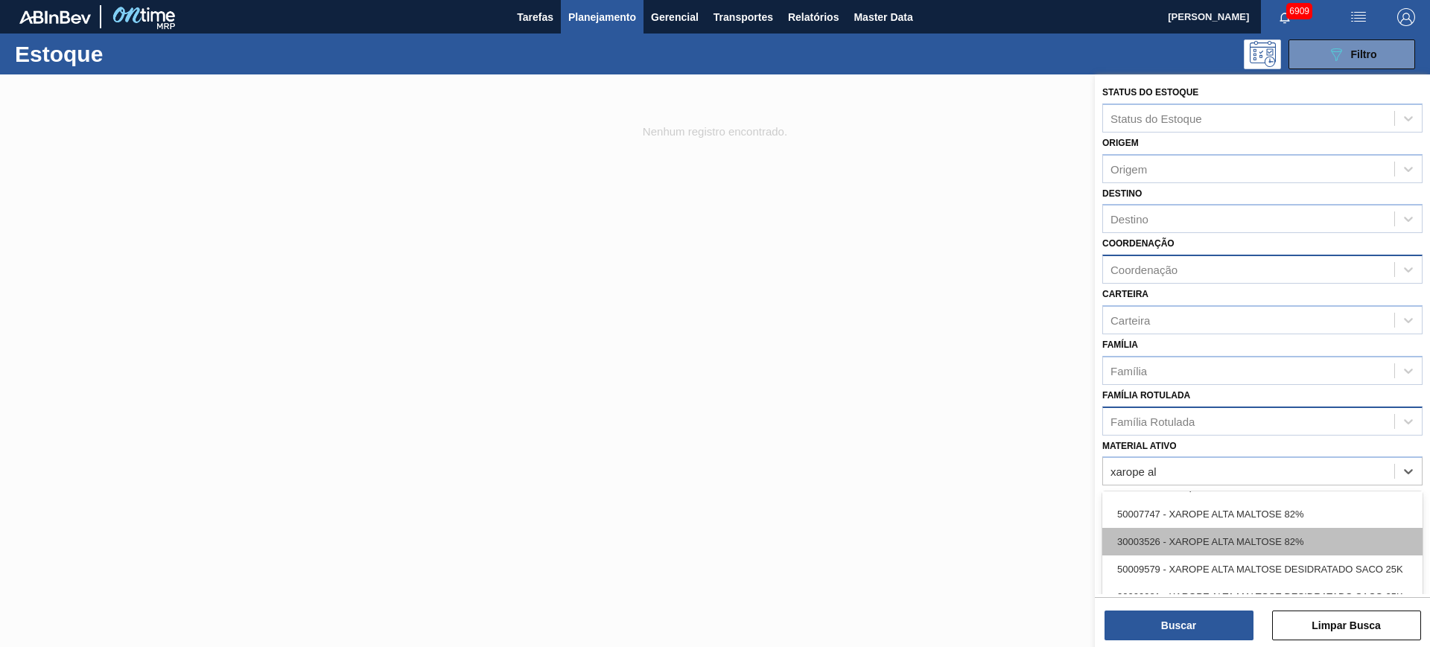
click at [1307, 549] on div "30003526 - XAROPE ALTA MALTOSE 82%" at bounding box center [1262, 542] width 320 height 28
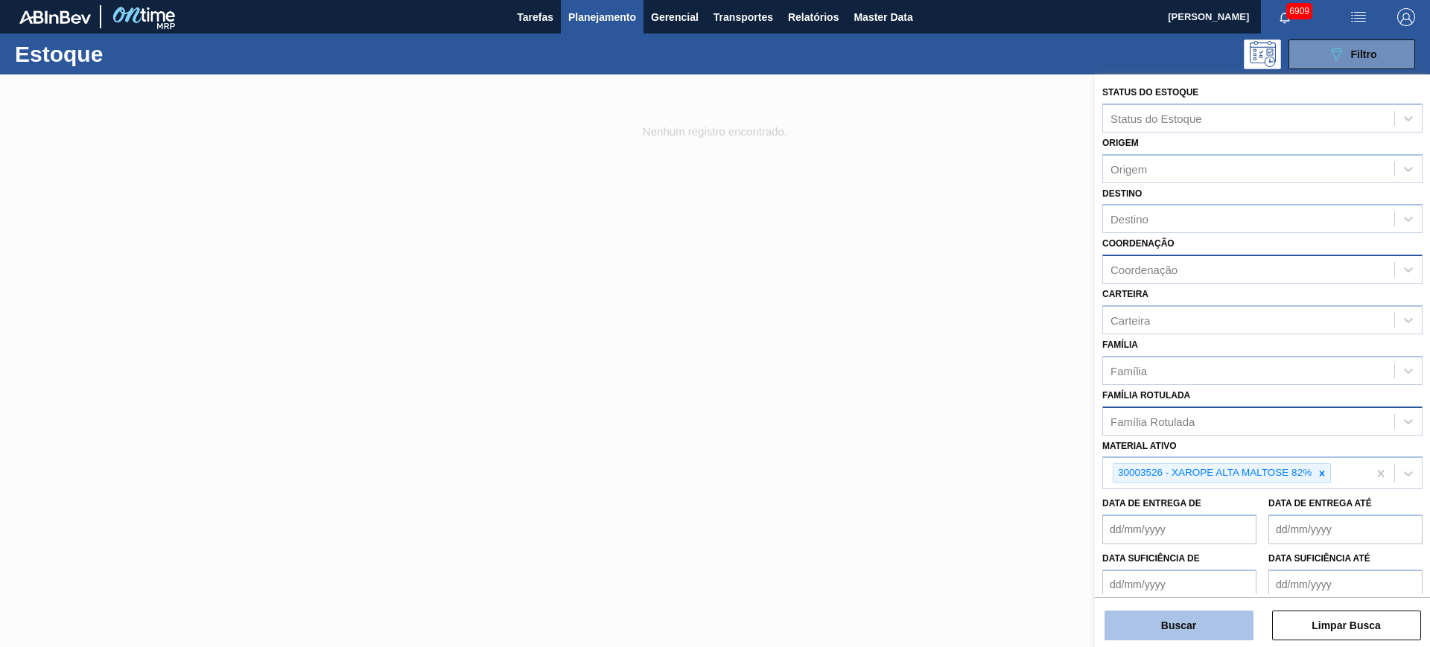
click at [1198, 641] on div "Status do Estoque Status do Estoque Origem Origem Destino Destino Coordenação C…" at bounding box center [1262, 362] width 335 height 576
click at [1187, 634] on button "Buscar" at bounding box center [1179, 626] width 149 height 30
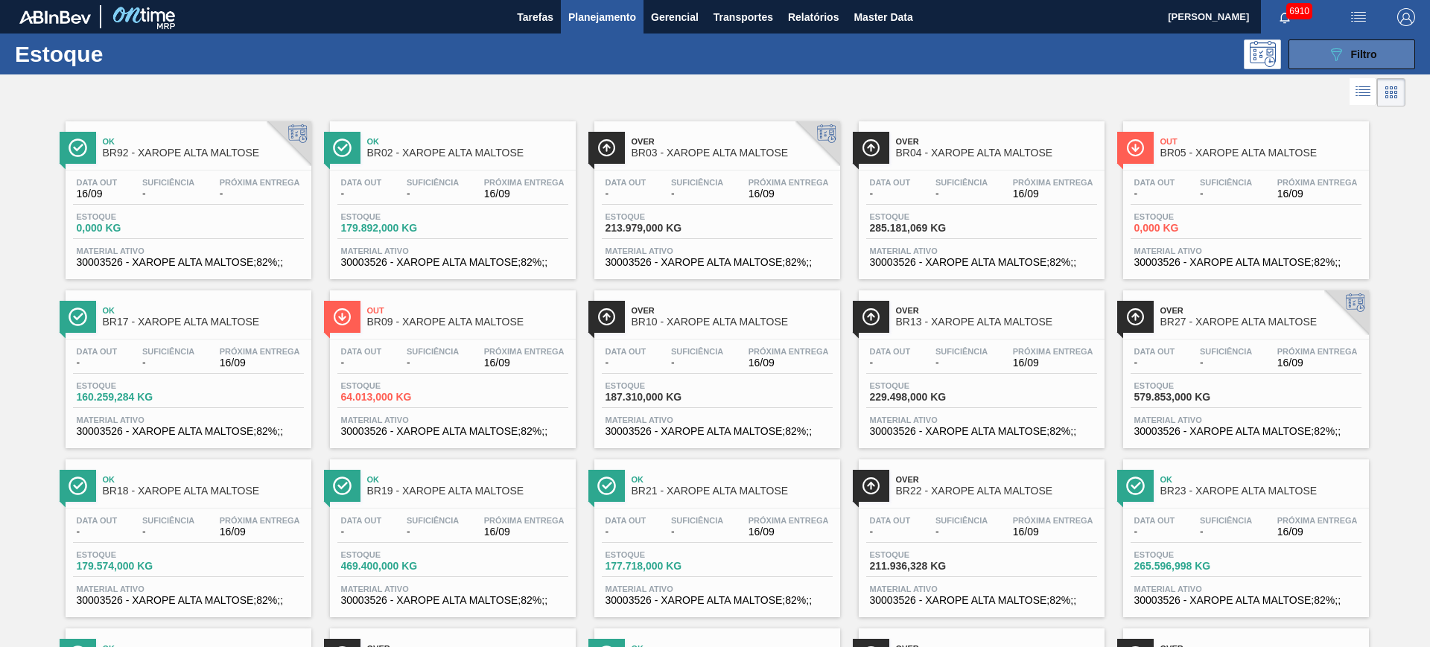
click at [1359, 51] on span "Filtro" at bounding box center [1364, 54] width 26 height 12
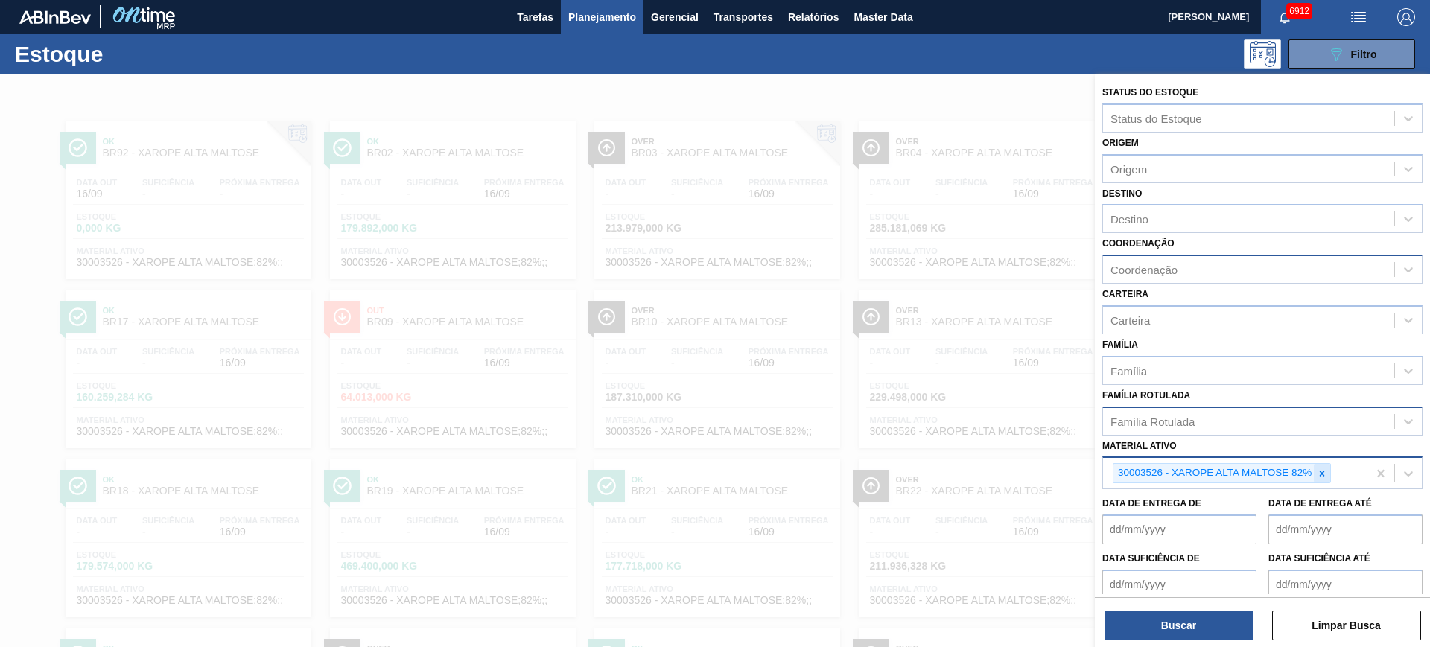
click at [1318, 472] on icon at bounding box center [1322, 474] width 10 height 10
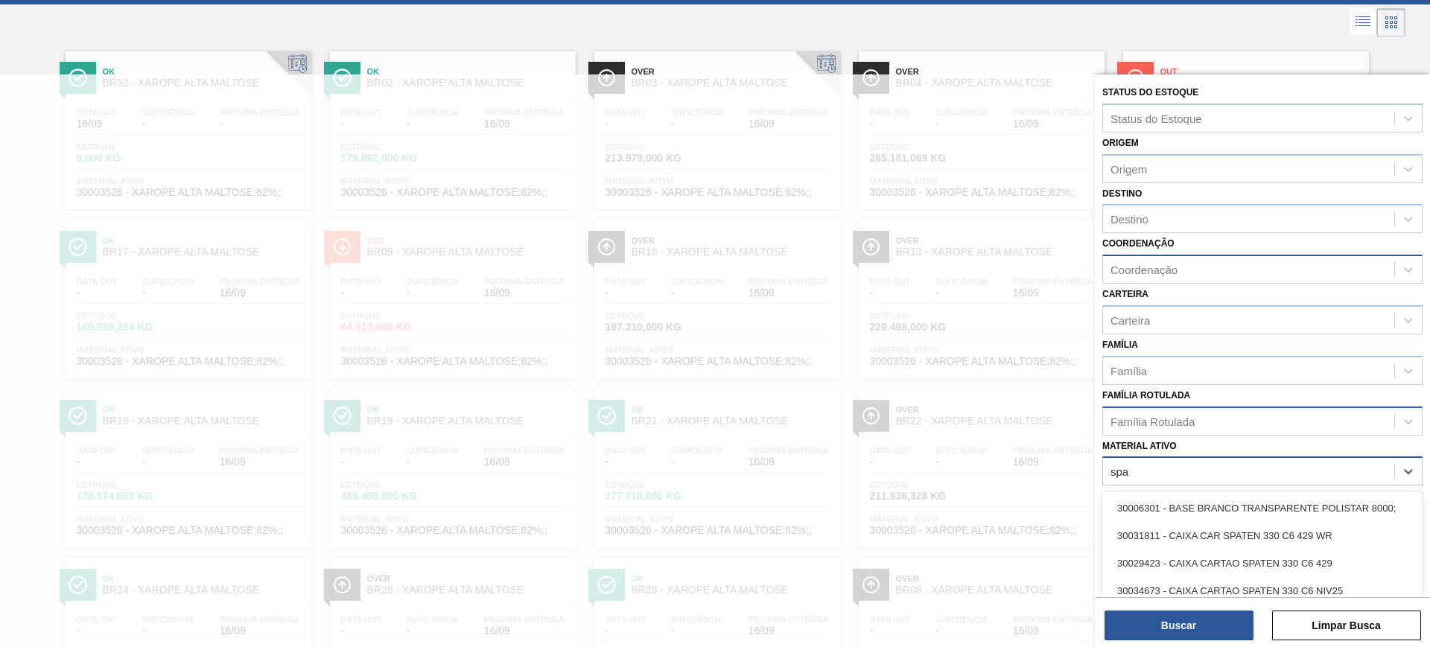
scroll to position [74, 0]
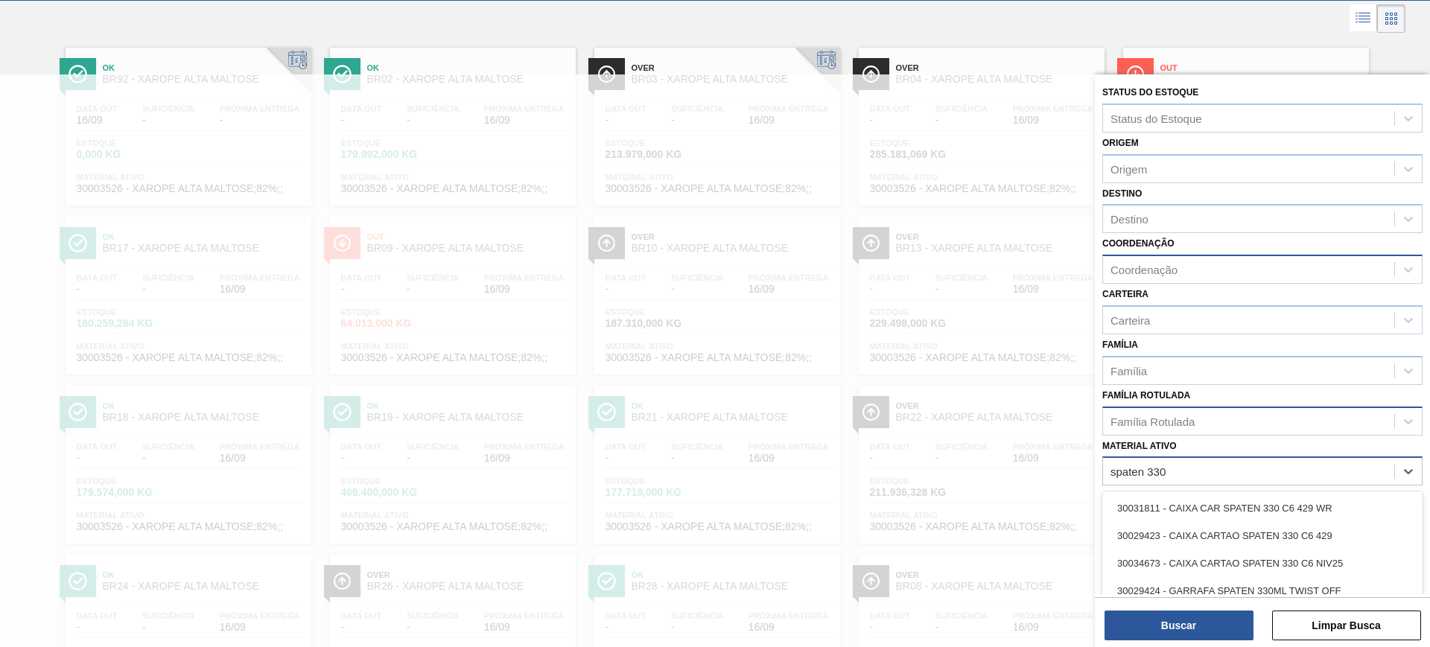
type ativo "spaten 330"
click at [1226, 409] on div "Família Rotulada" at bounding box center [1262, 421] width 320 height 29
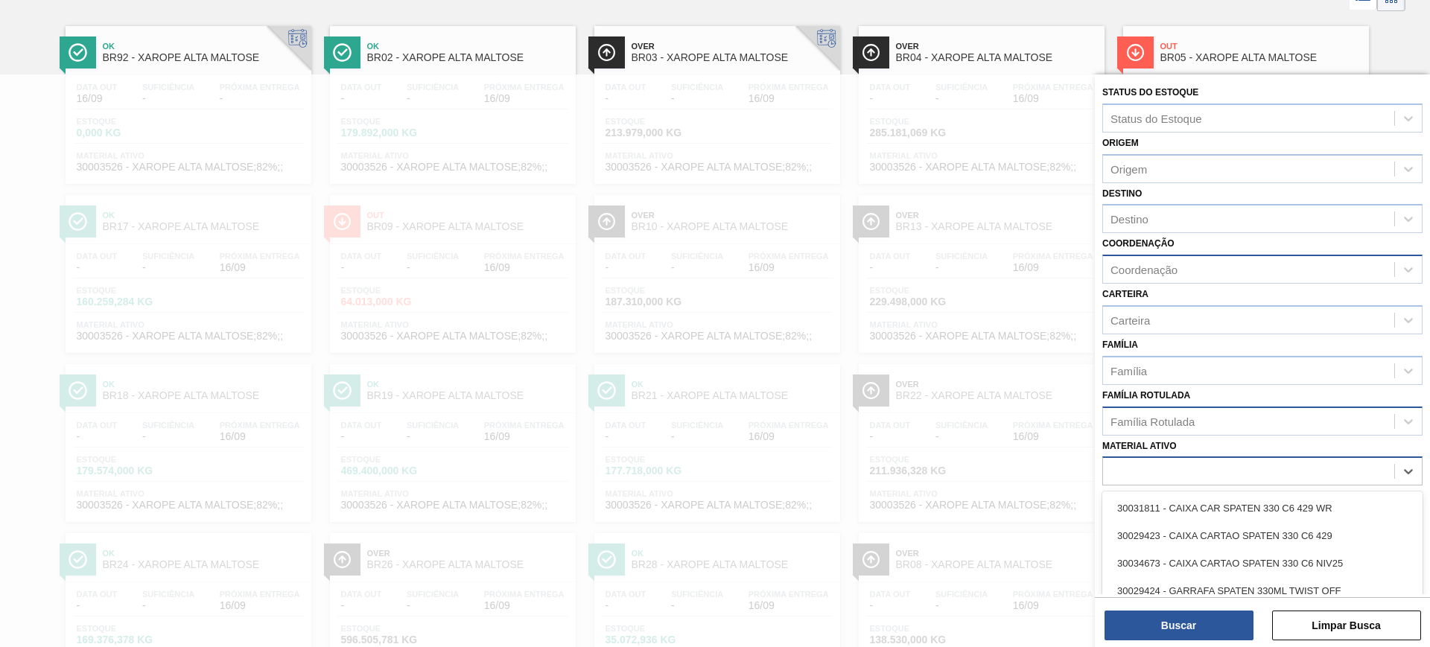
scroll to position [98, 0]
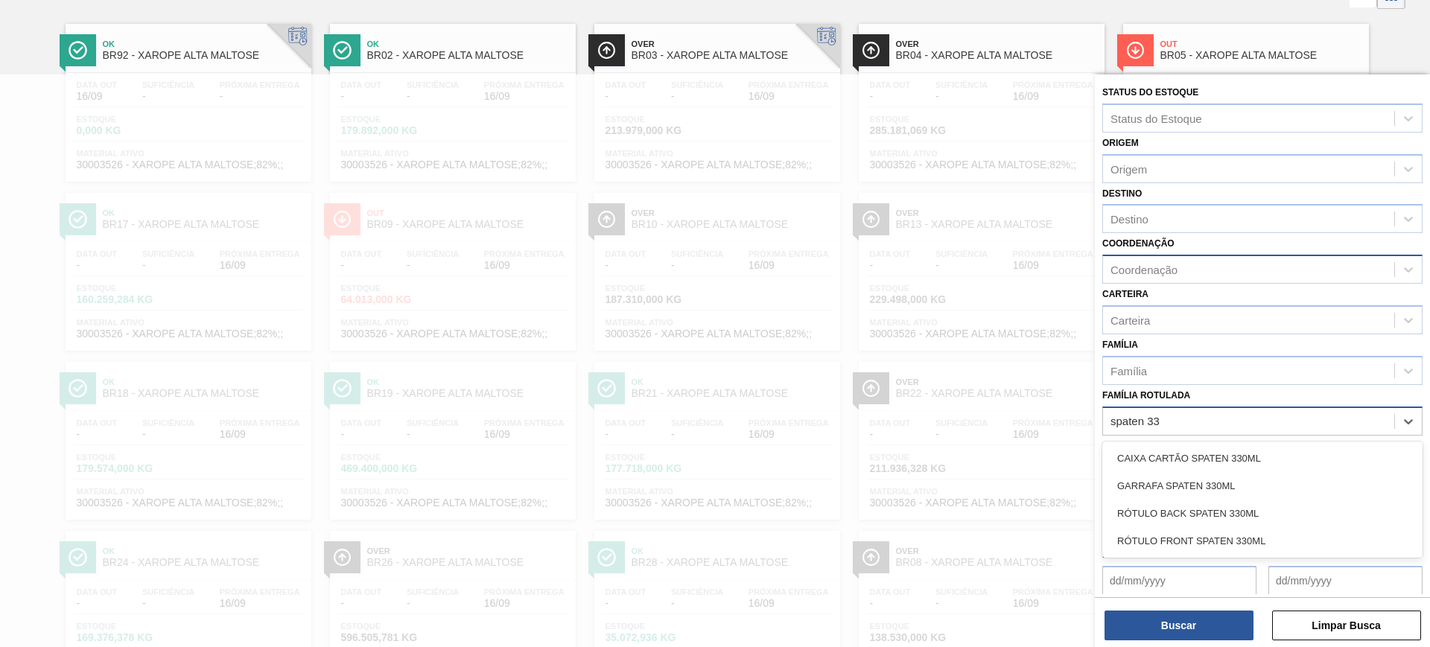
type Rotulada "spaten 330"
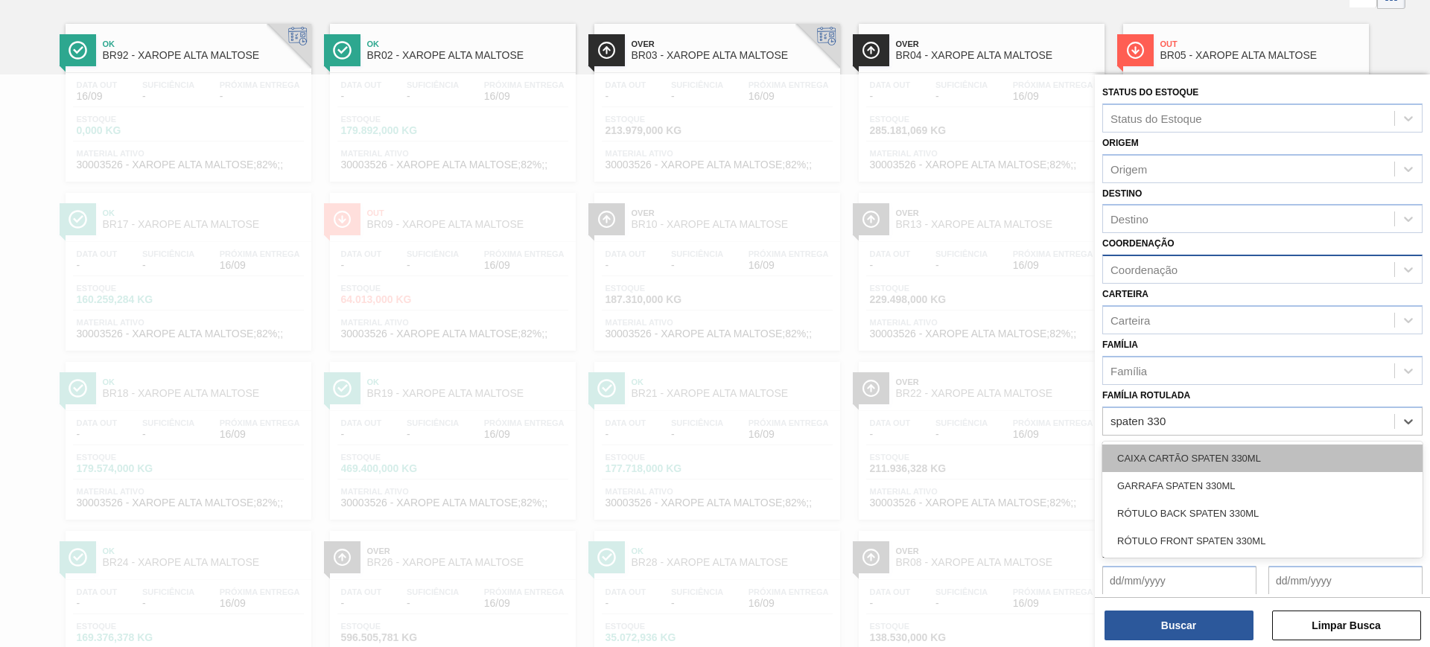
click at [1247, 448] on div "CAIXA CARTÃO SPATEN 330ML" at bounding box center [1262, 459] width 320 height 28
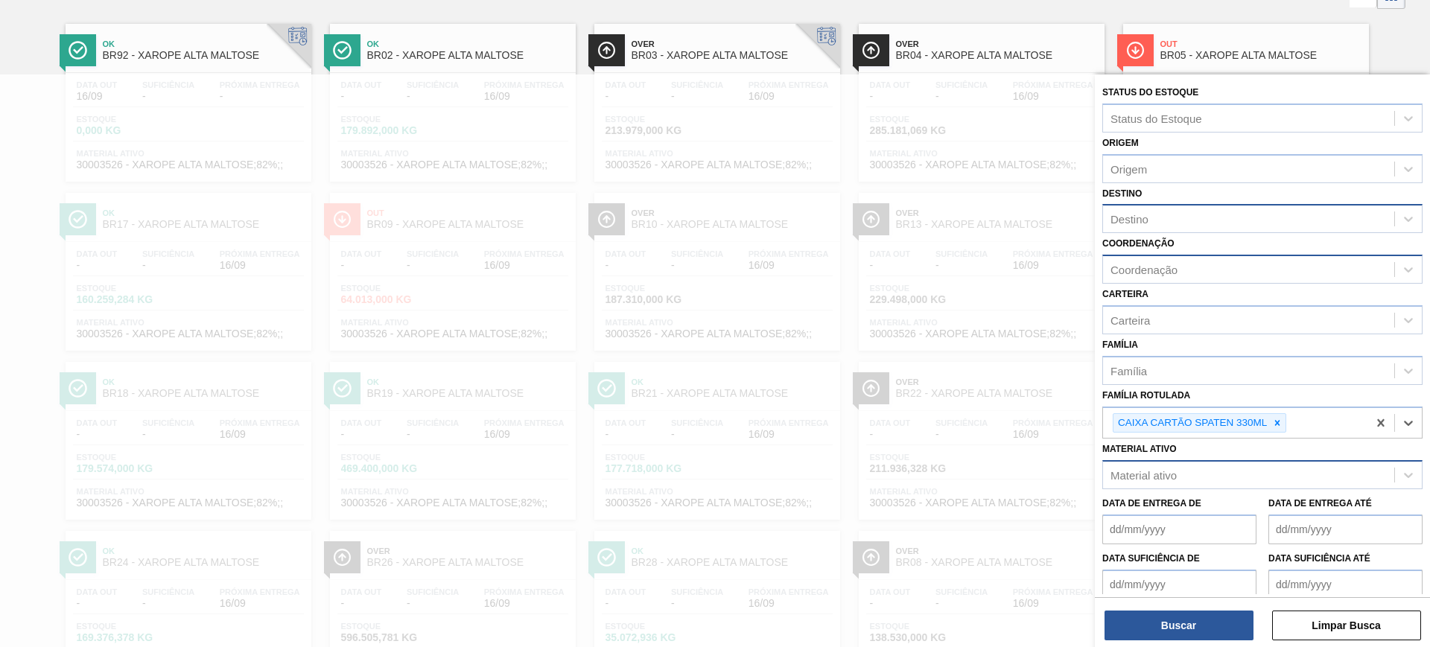
click at [1169, 220] on div "Destino" at bounding box center [1248, 220] width 291 height 22
type input "lage"
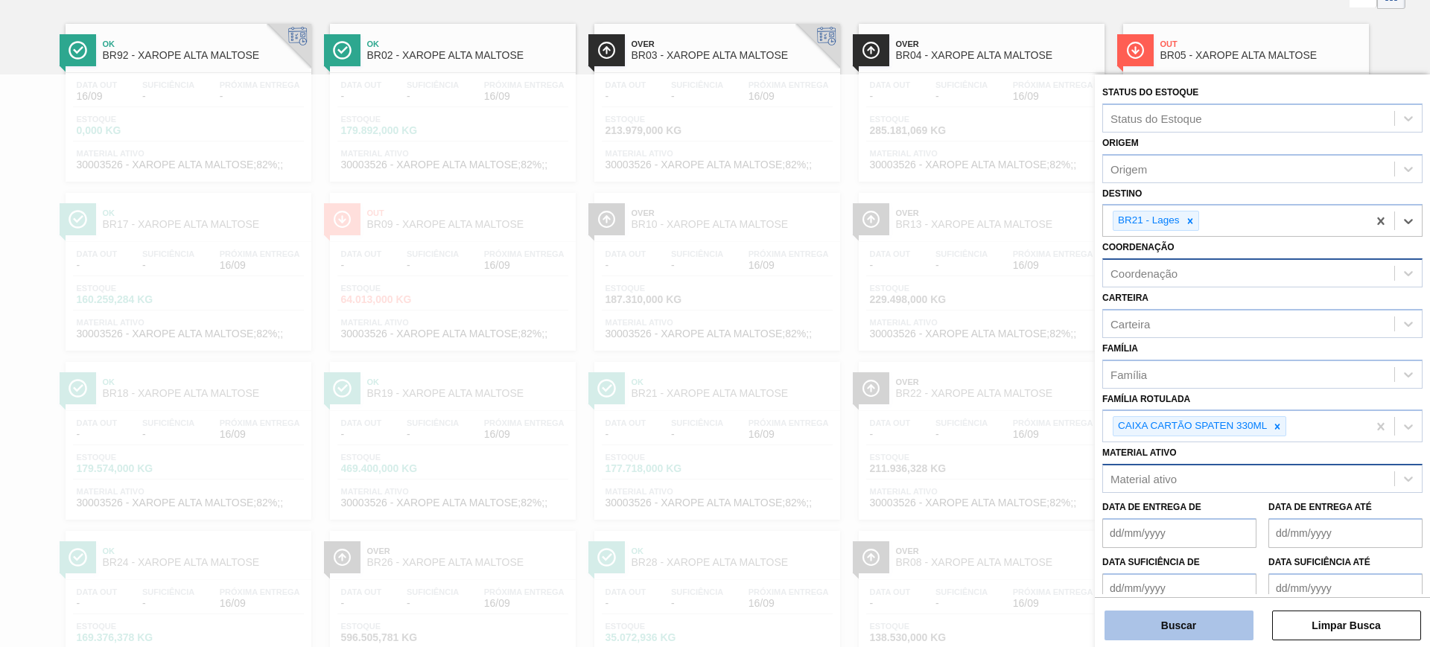
click at [1196, 619] on button "Buscar" at bounding box center [1179, 626] width 149 height 30
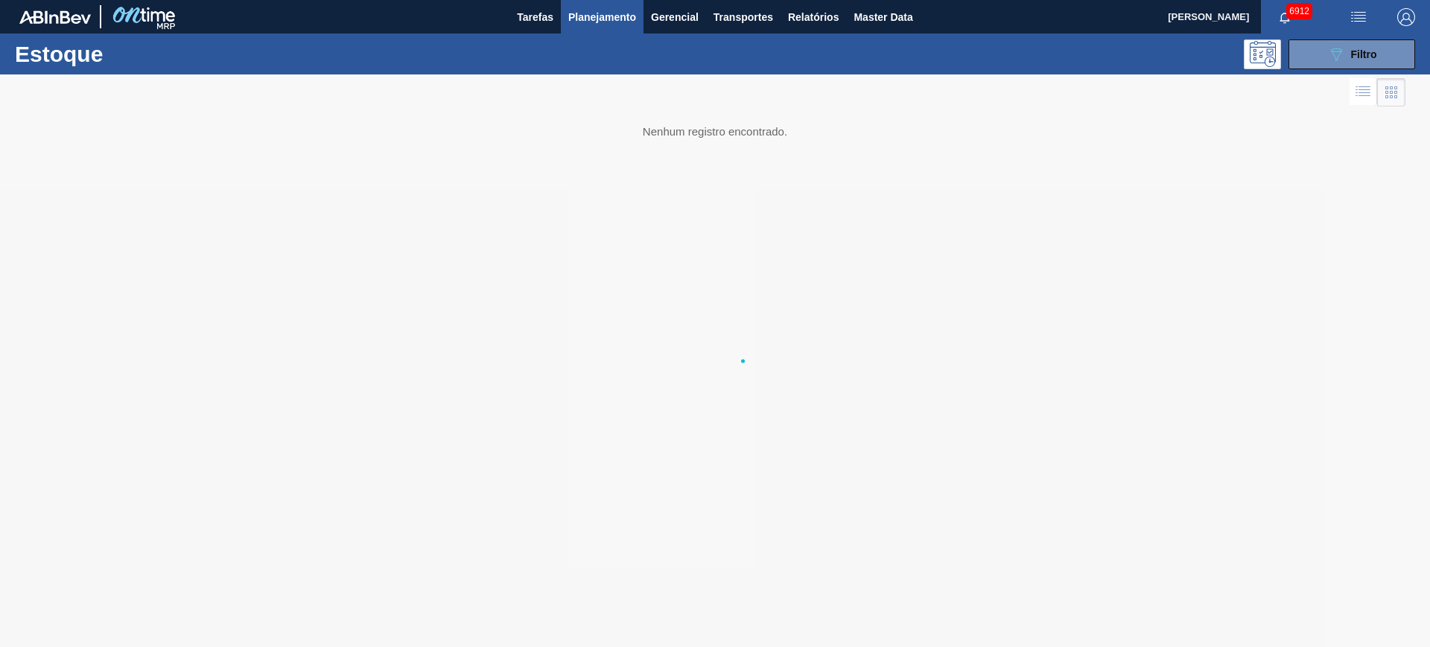
scroll to position [0, 0]
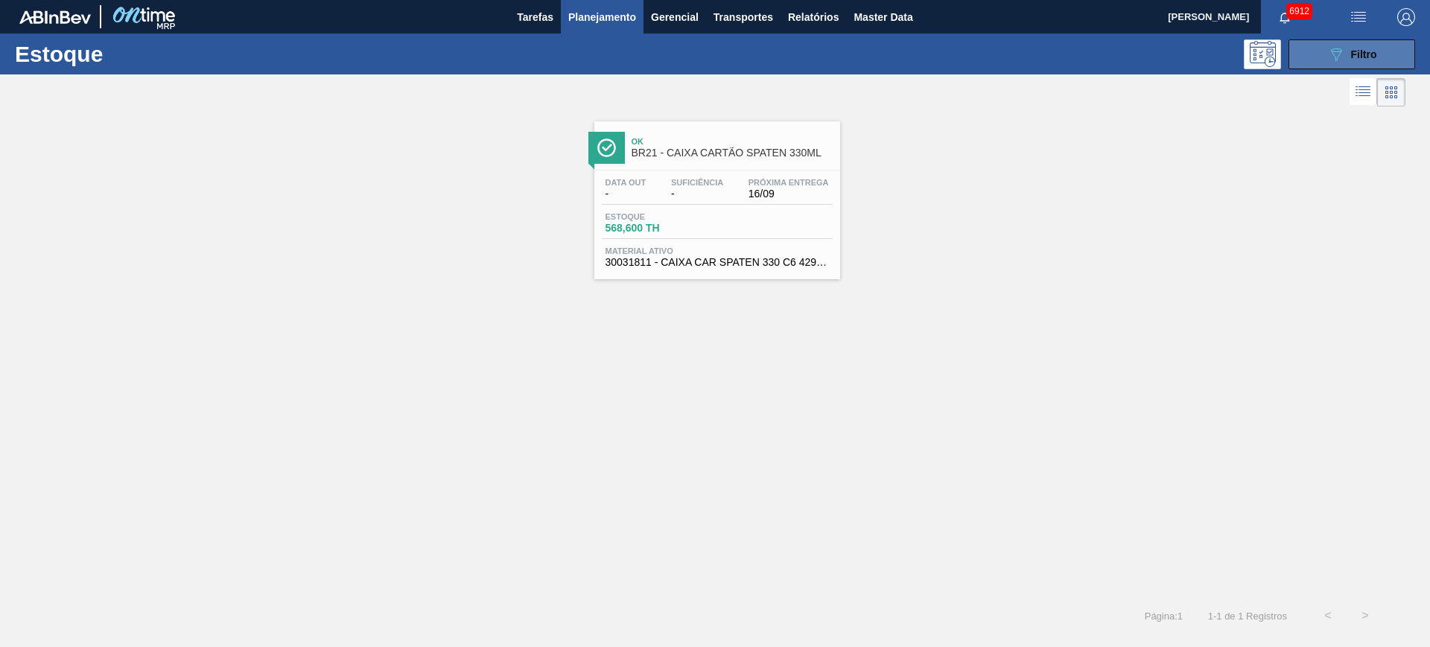
click at [1372, 60] on div "089F7B8B-B2A5-4AFE-B5C0-19BA573D28AC Filtro" at bounding box center [1352, 54] width 50 height 18
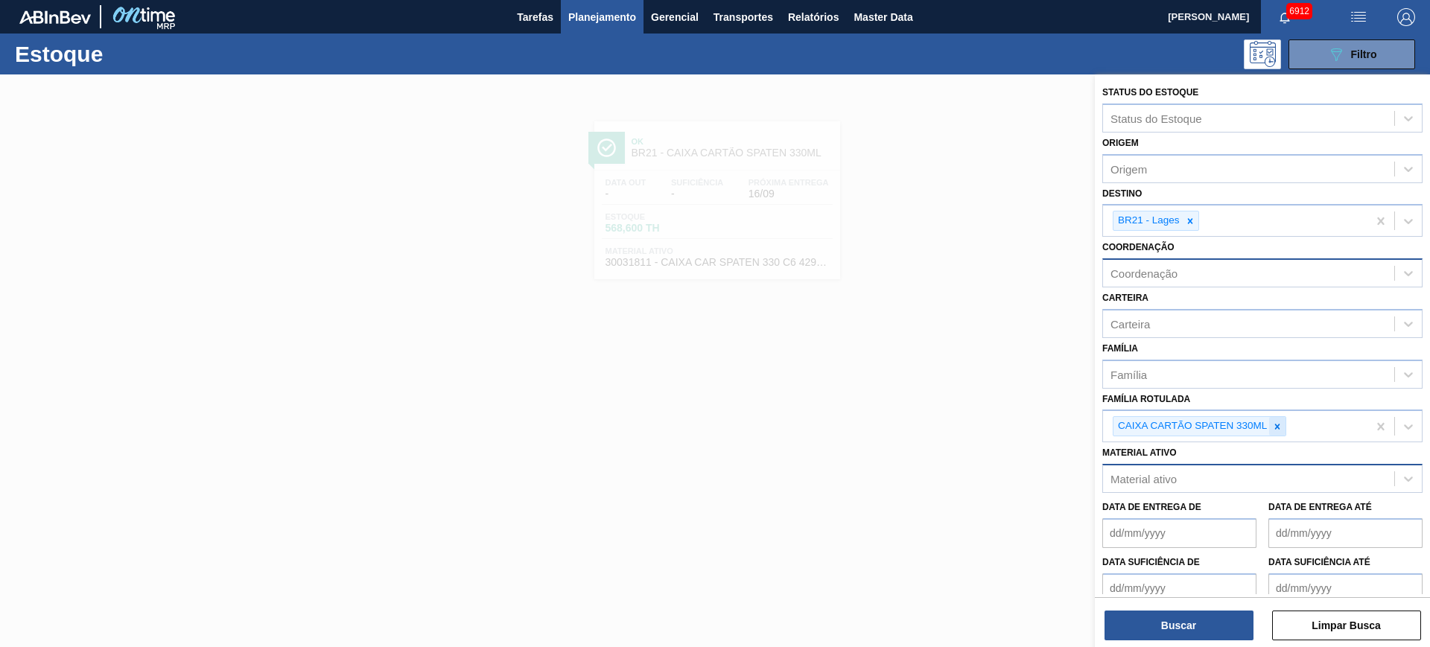
click at [1279, 430] on icon at bounding box center [1277, 427] width 10 height 10
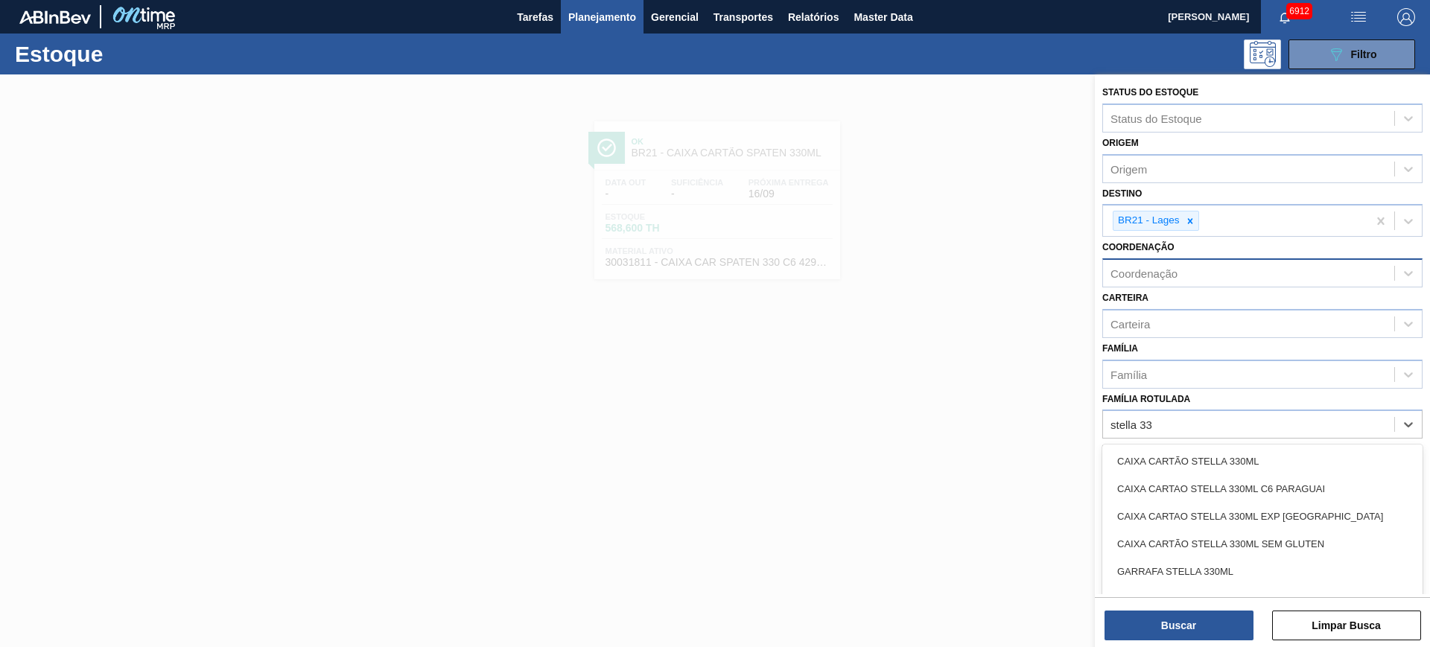
type Rotulada "stella 330"
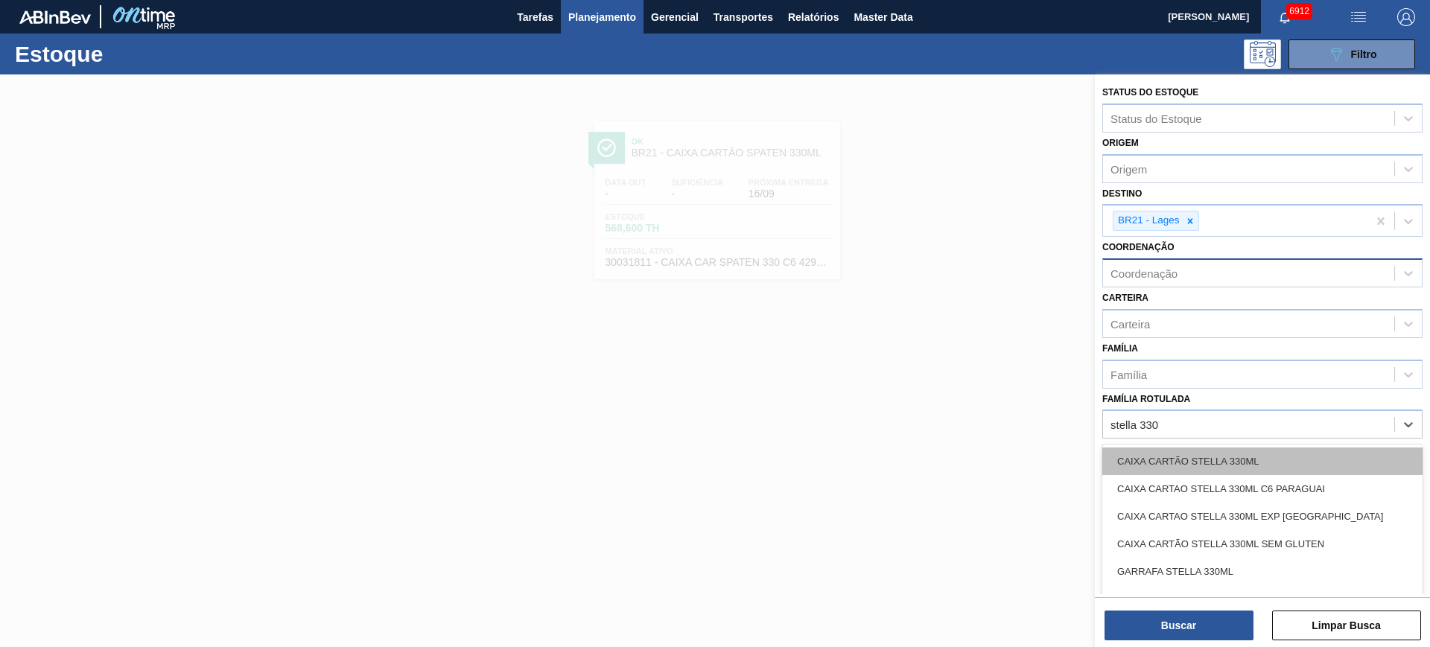
click at [1275, 462] on div "CAIXA CARTÃO STELLA 330ML" at bounding box center [1262, 462] width 320 height 28
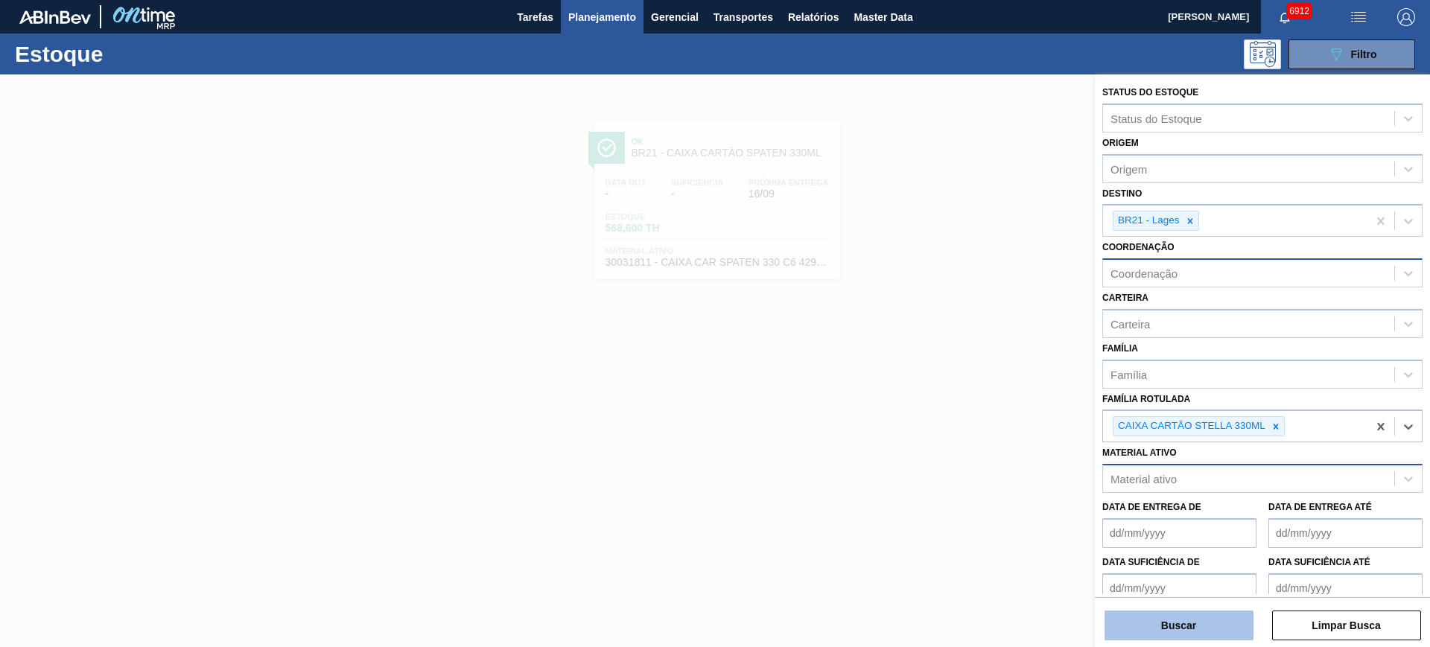
click at [1208, 634] on button "Buscar" at bounding box center [1179, 626] width 149 height 30
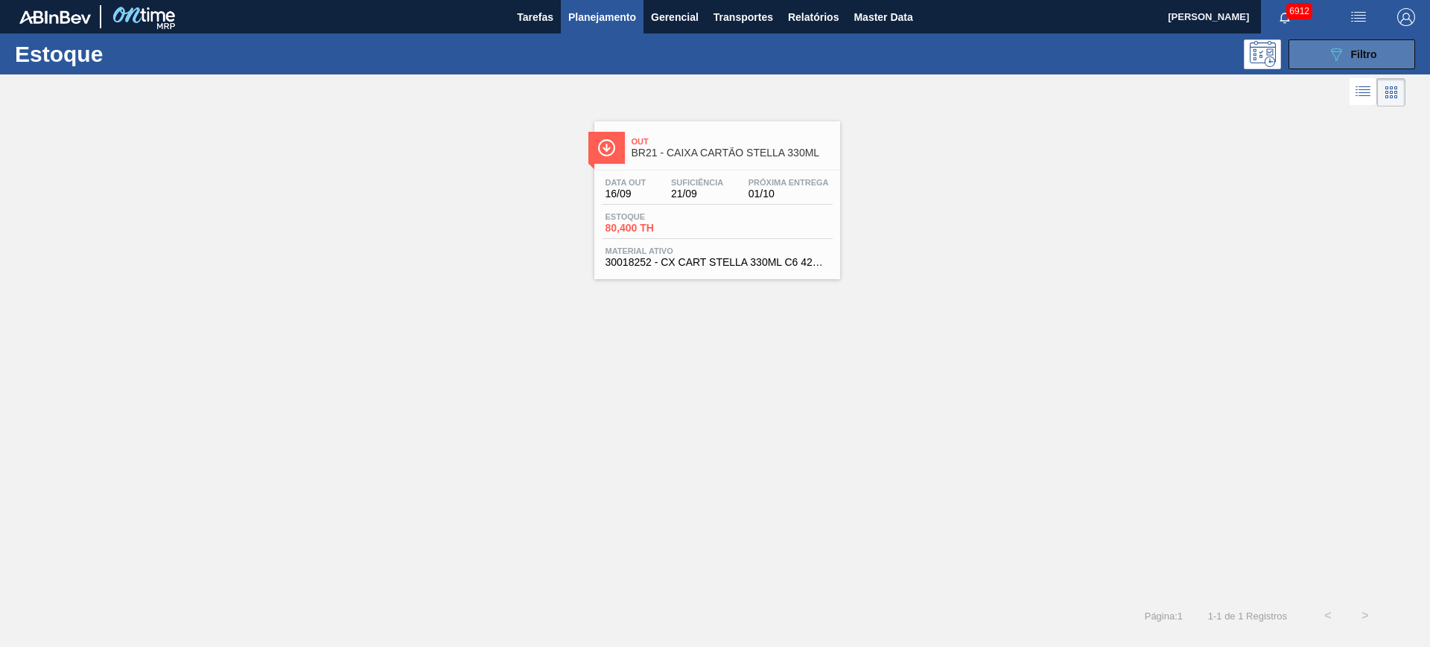
click at [1357, 46] on div "089F7B8B-B2A5-4AFE-B5C0-19BA573D28AC Filtro" at bounding box center [1352, 54] width 50 height 18
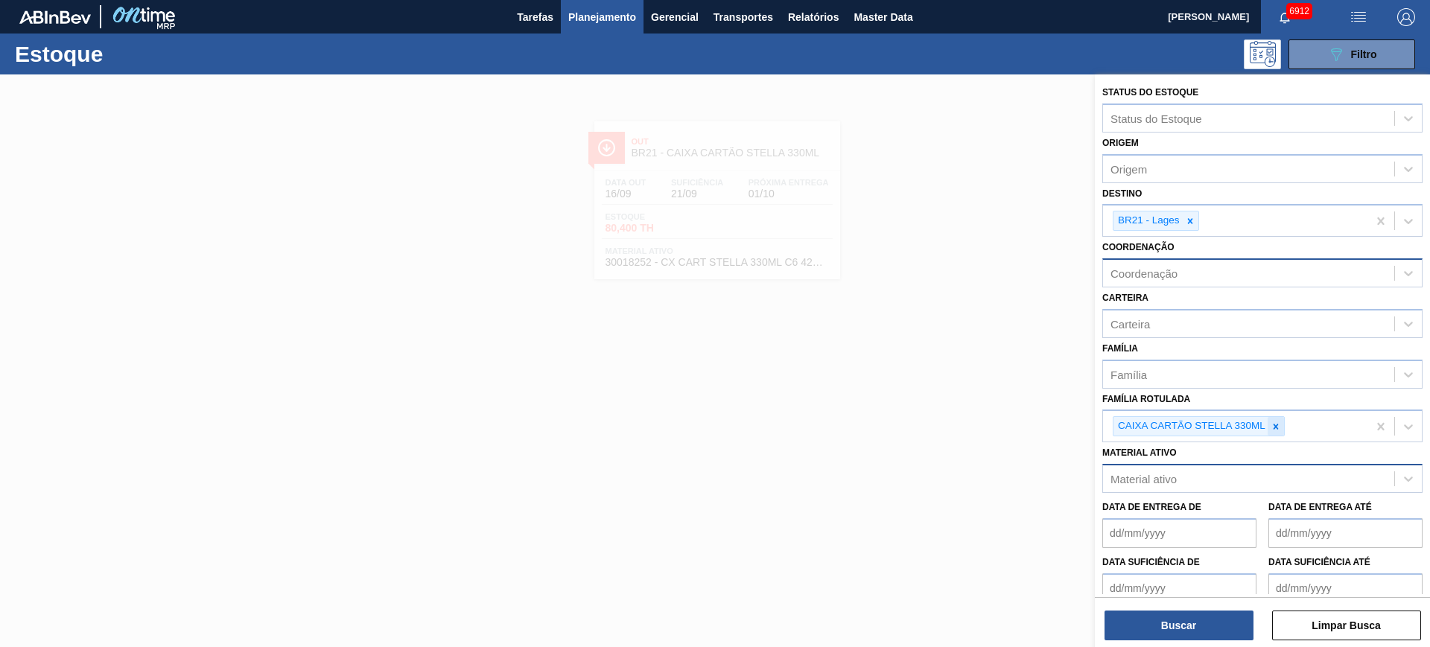
click at [1281, 429] on div at bounding box center [1276, 426] width 16 height 19
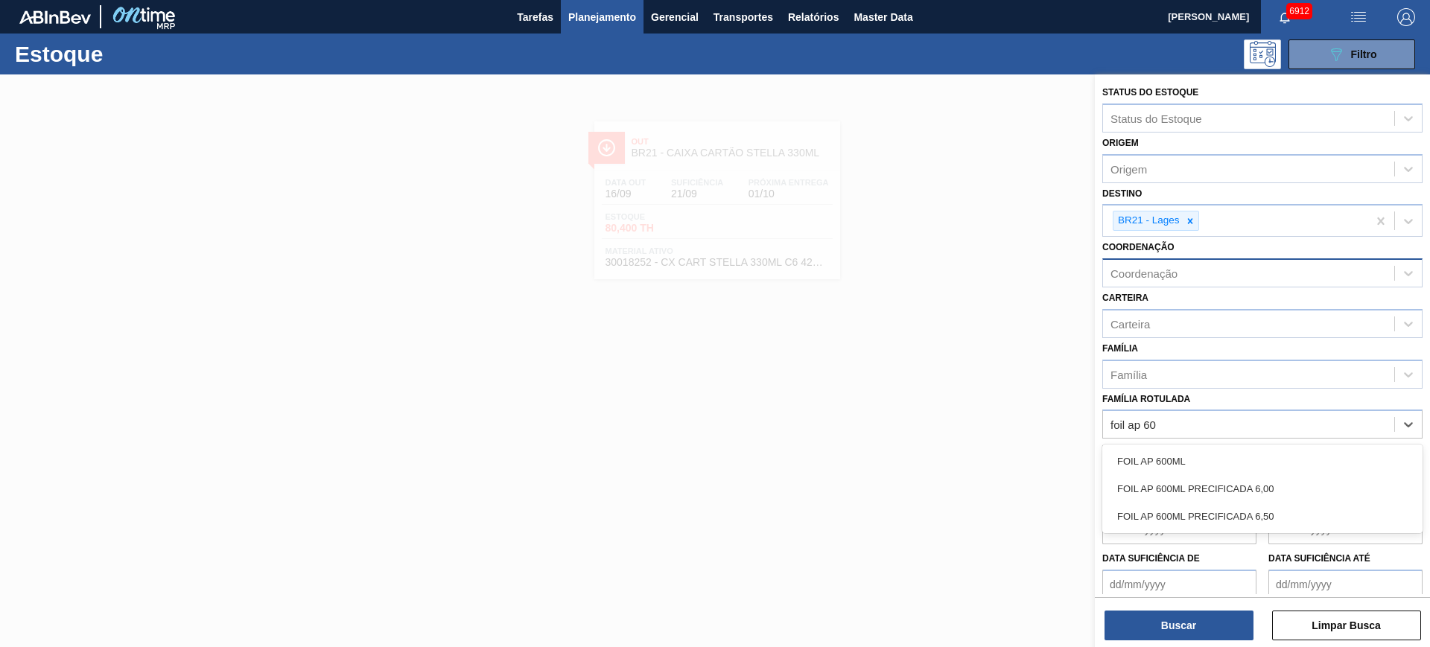
type Rotulada "foil ap 600"
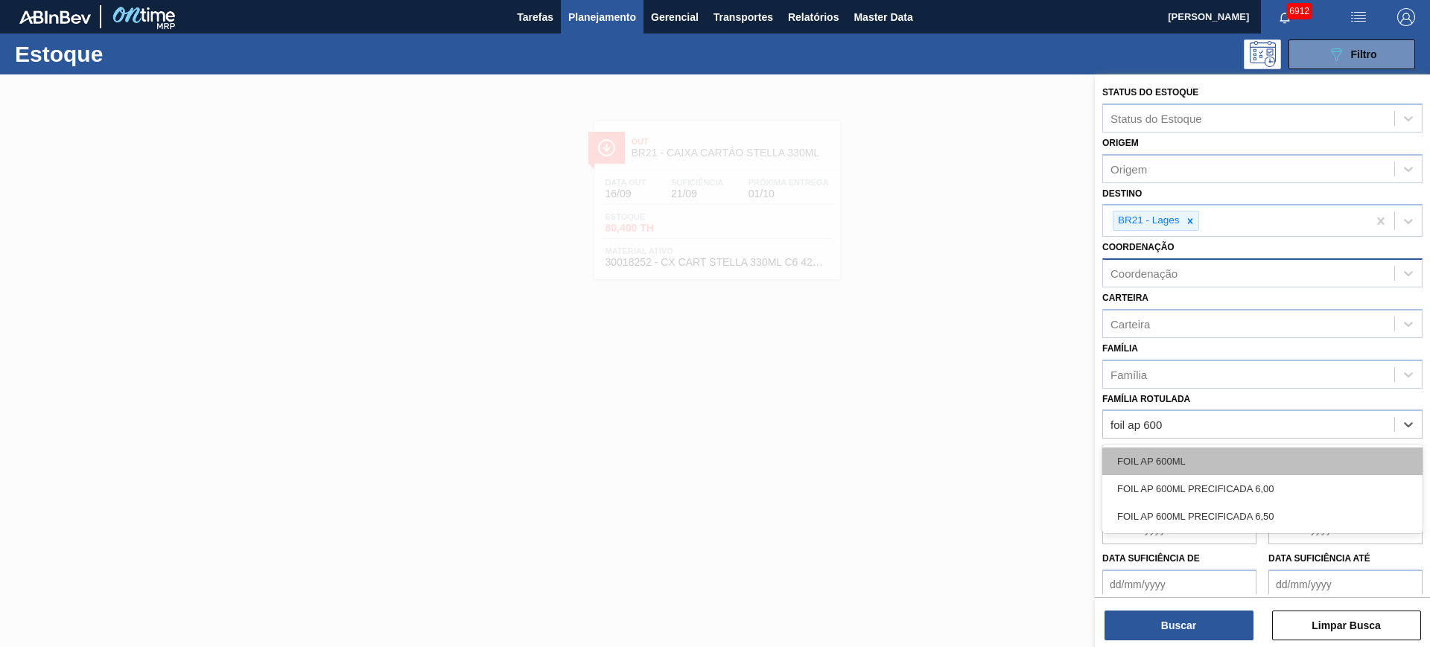
click at [1262, 460] on div "FOIL AP 600ML" at bounding box center [1262, 462] width 320 height 28
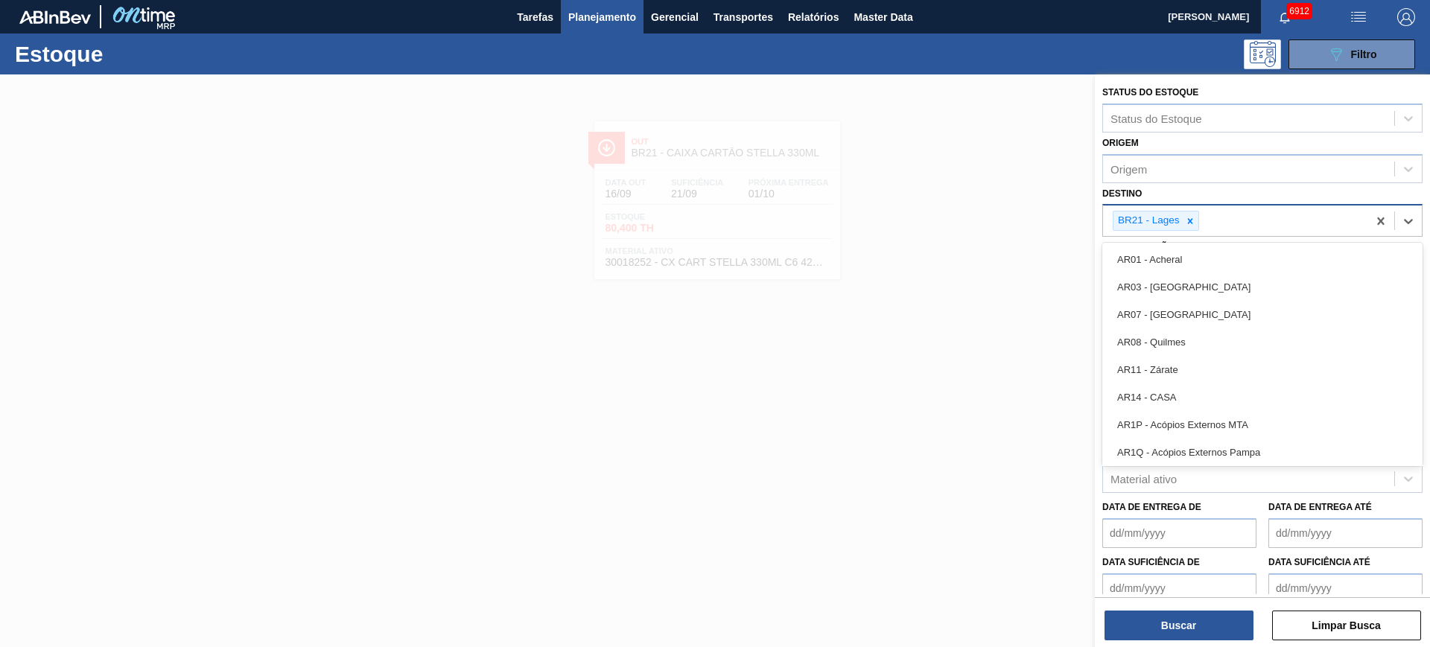
click at [1187, 209] on div "BR21 - Lages" at bounding box center [1235, 221] width 264 height 31
click at [1195, 213] on div at bounding box center [1190, 221] width 16 height 19
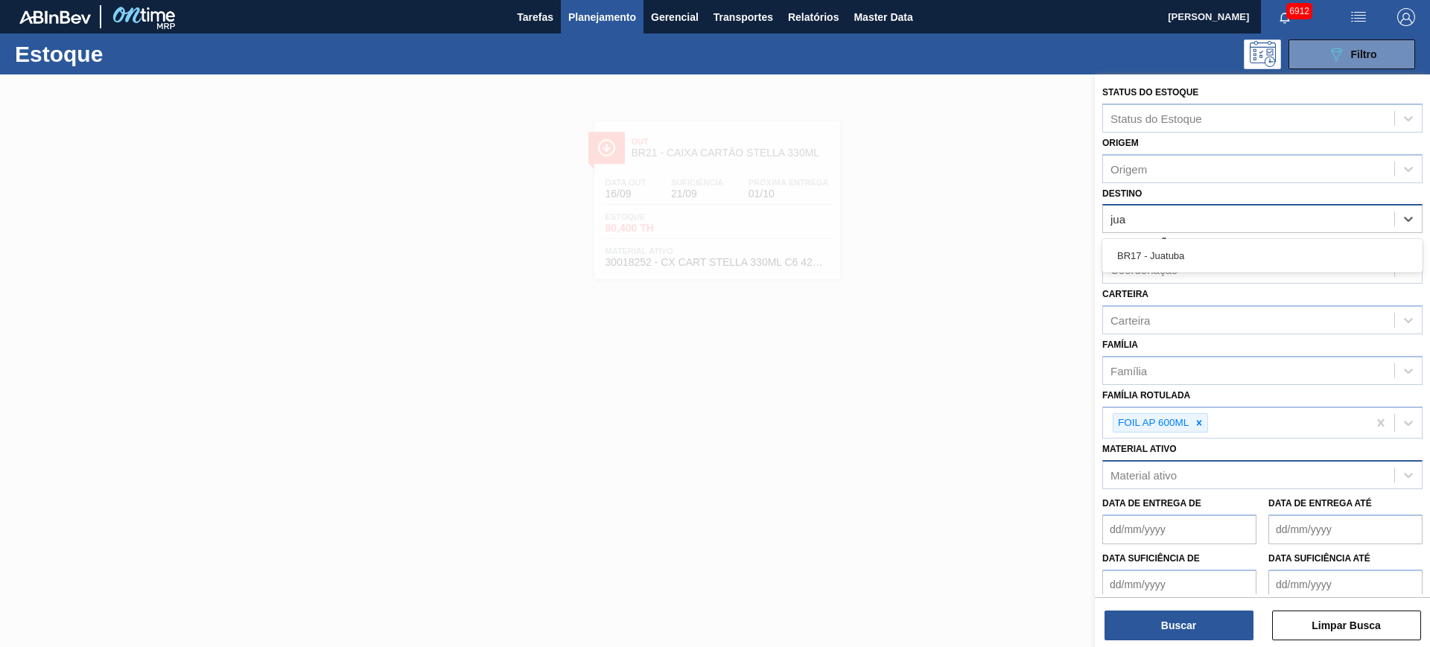
type input "juat"
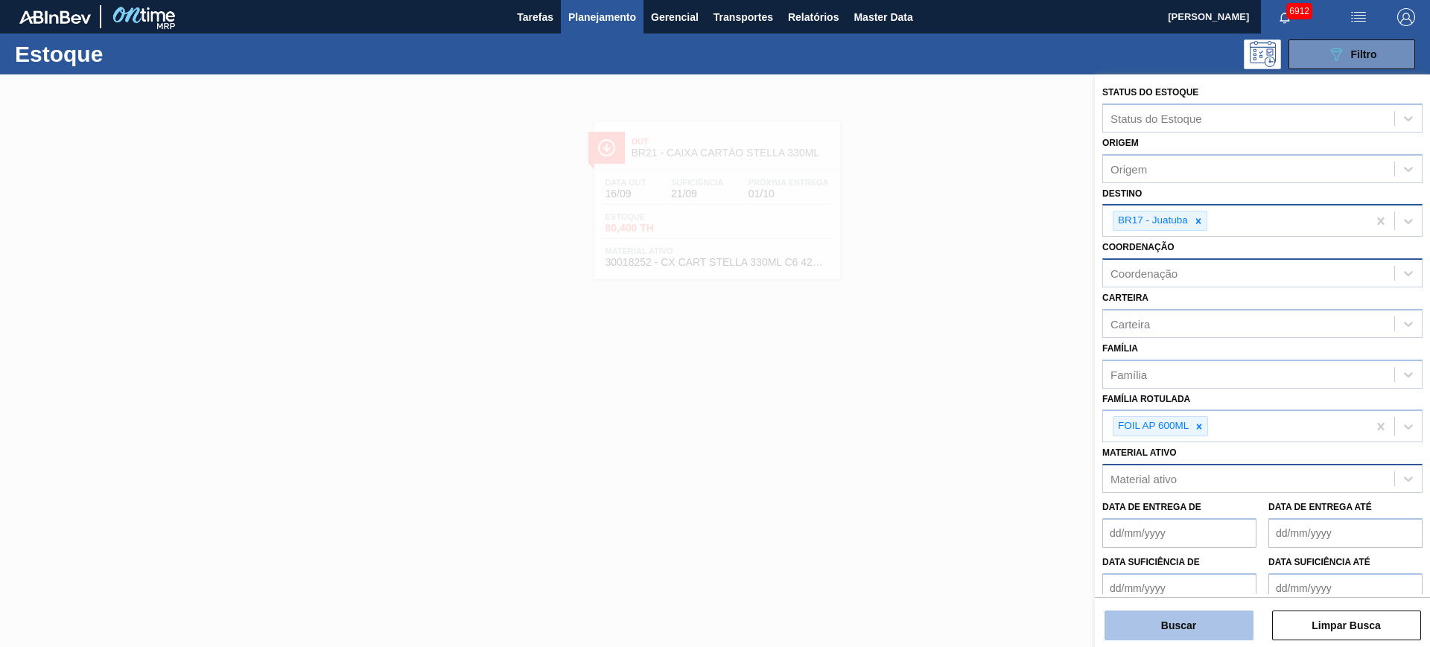
click at [1190, 633] on button "Buscar" at bounding box center [1179, 626] width 149 height 30
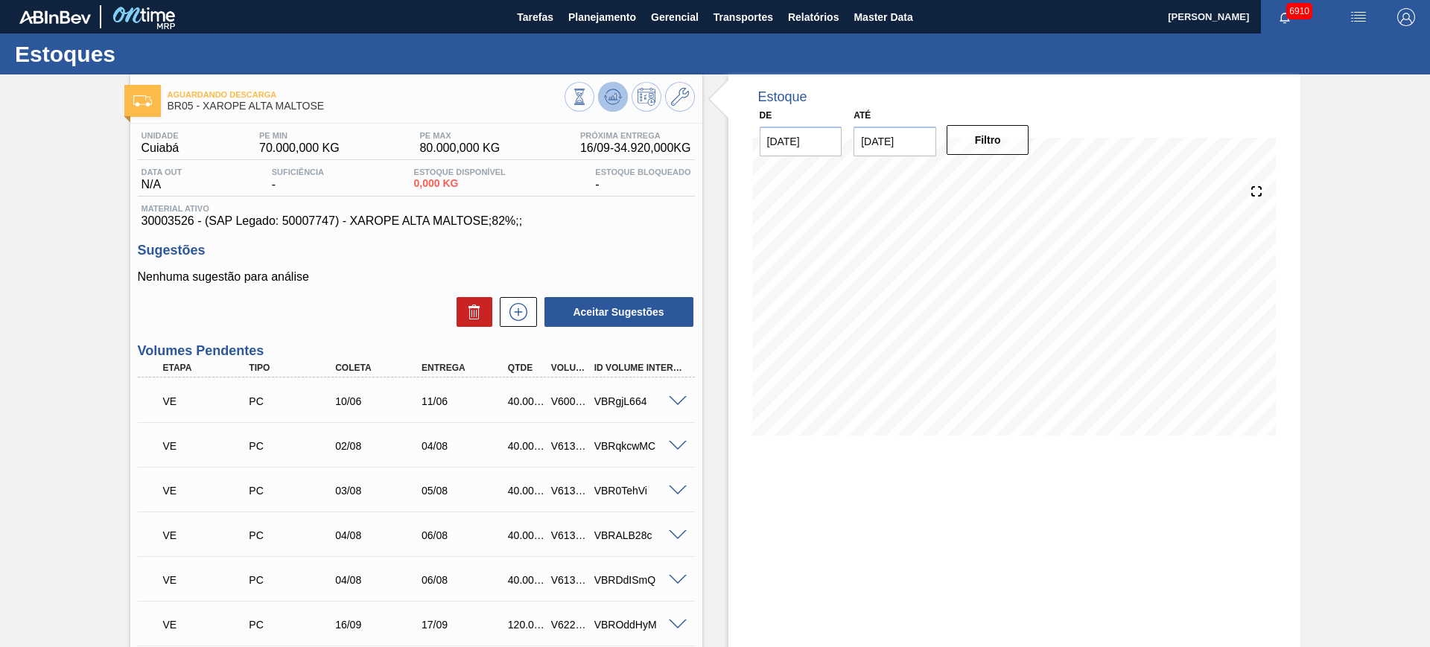
click at [605, 85] on button at bounding box center [613, 97] width 30 height 30
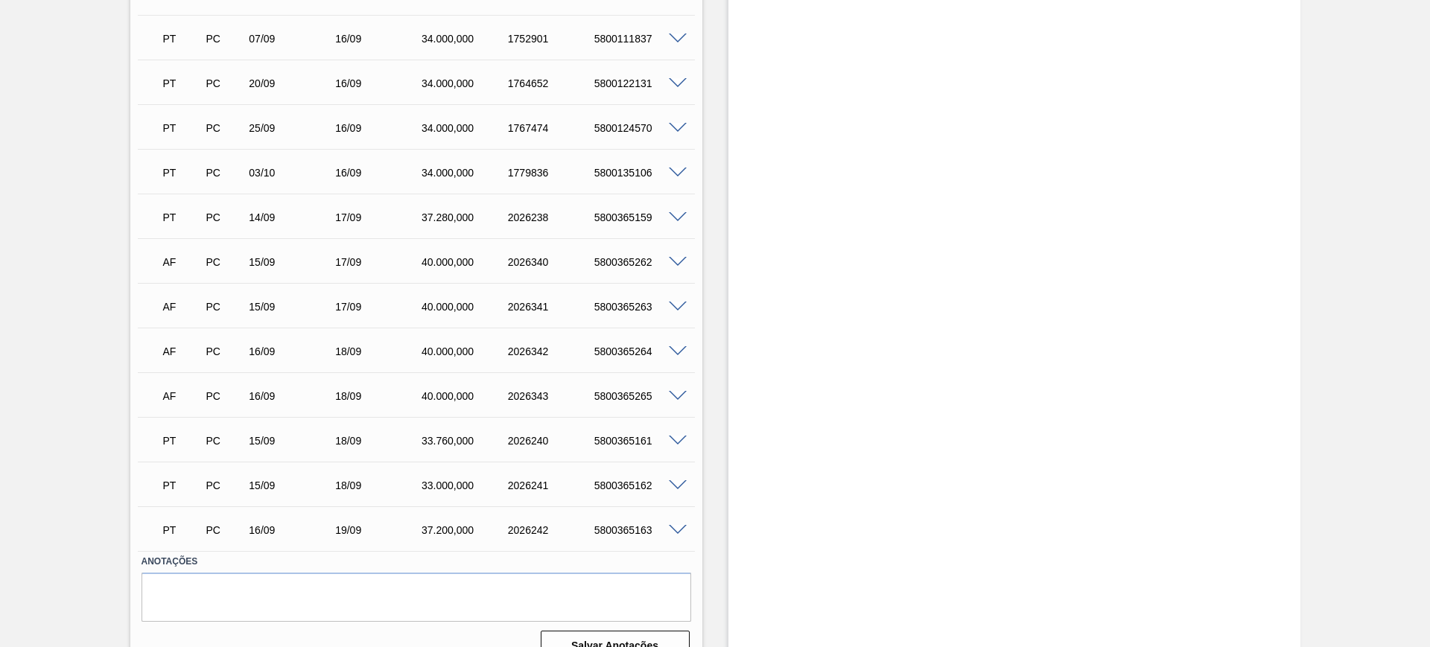
scroll to position [1397, 0]
click at [674, 258] on span at bounding box center [678, 260] width 18 height 11
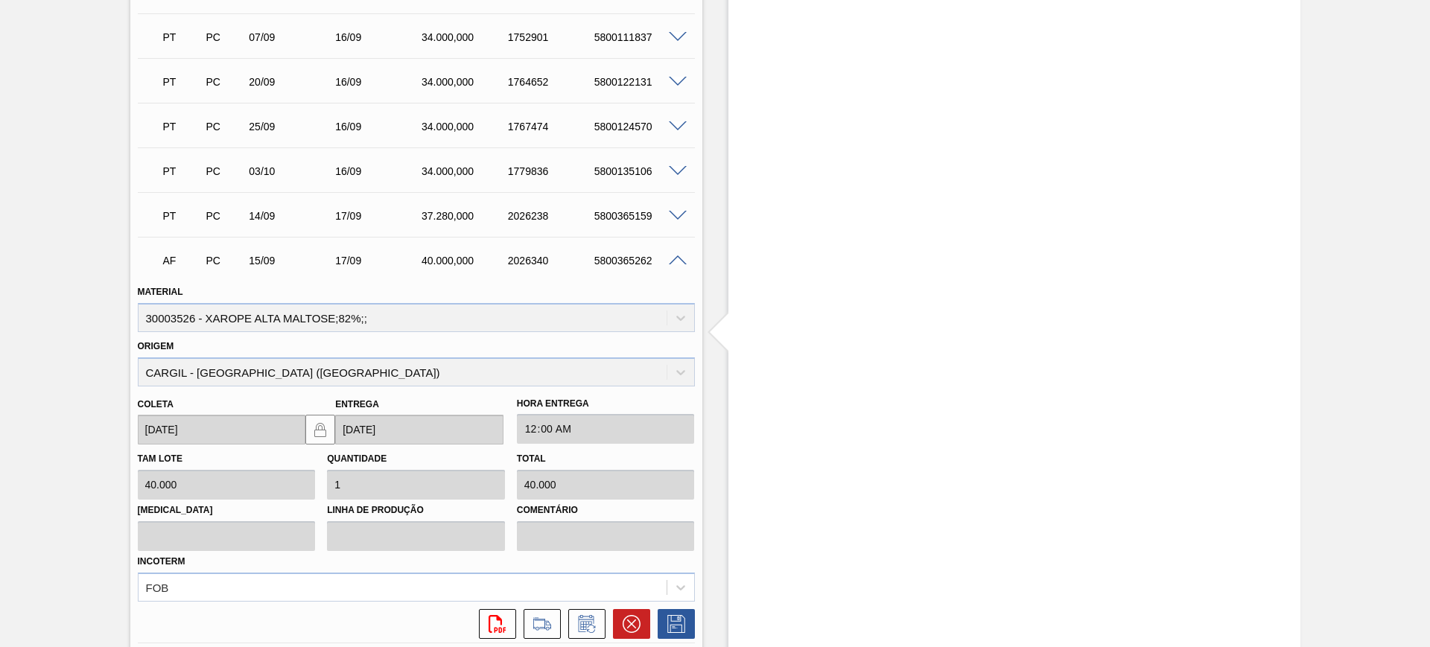
click at [674, 258] on span at bounding box center [678, 260] width 18 height 11
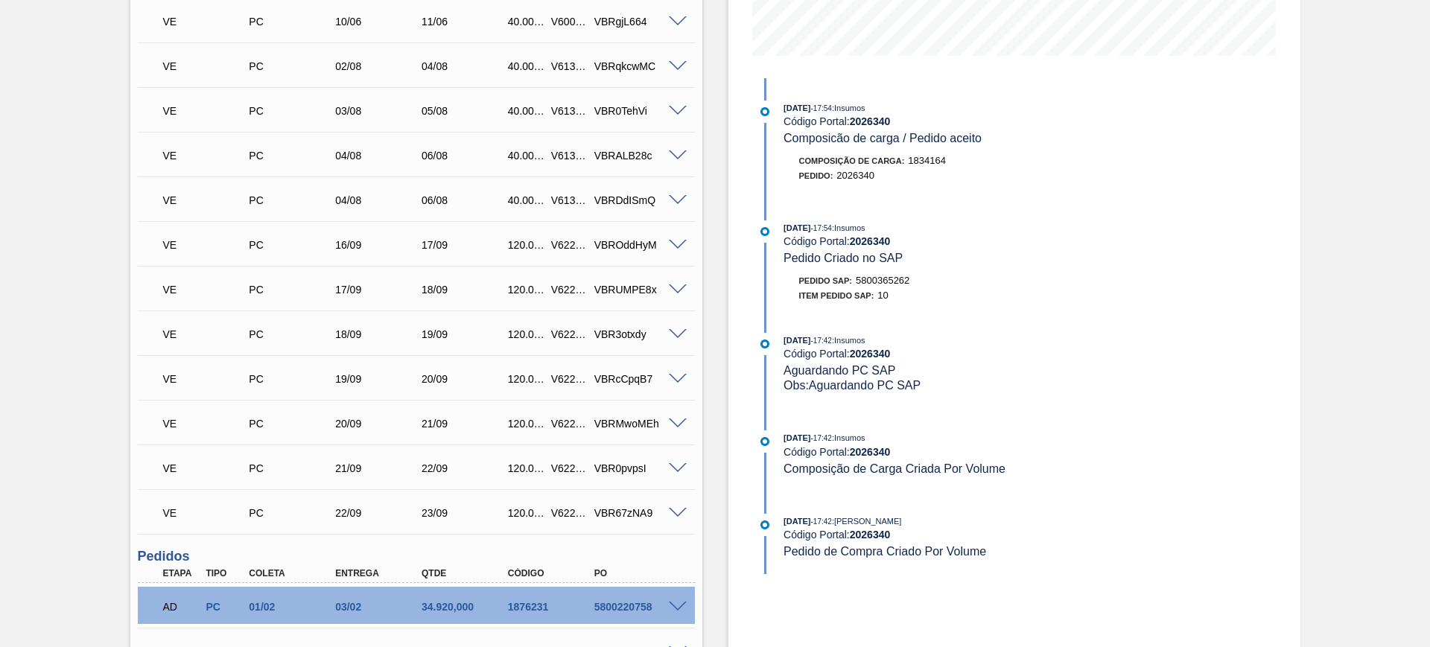
scroll to position [372, 0]
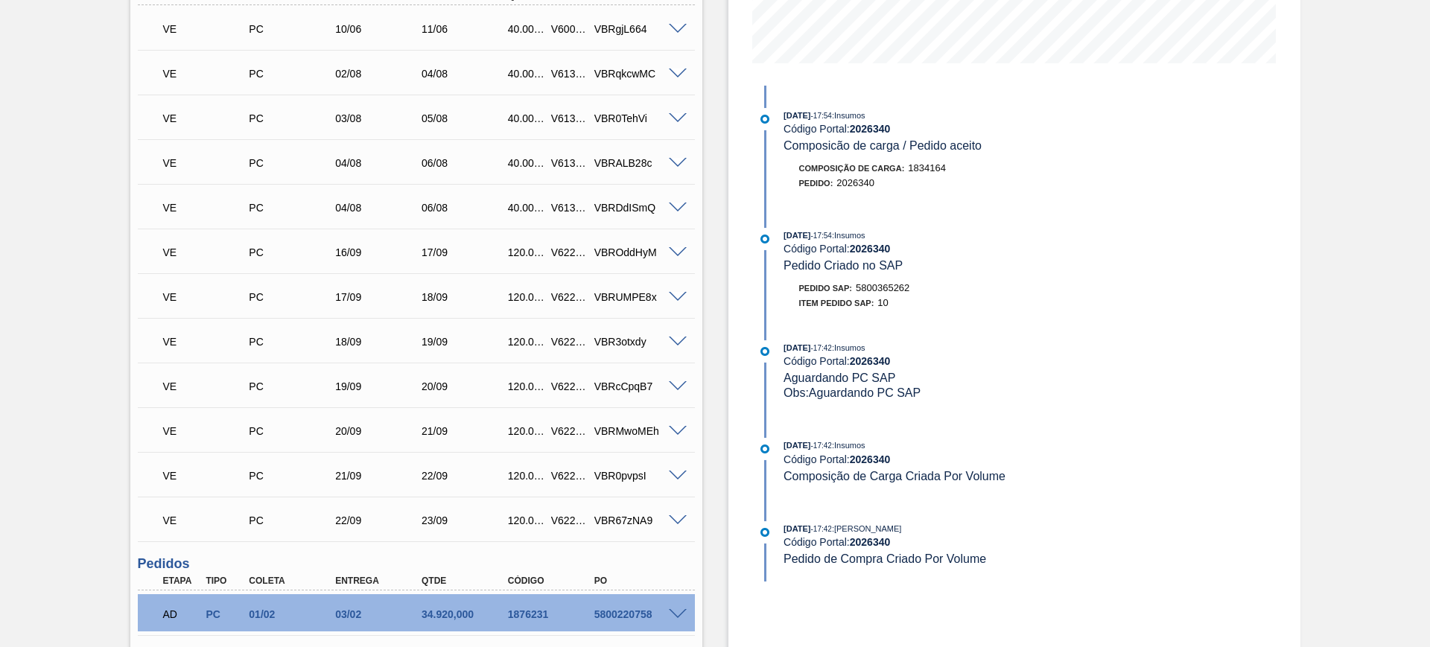
click at [680, 247] on span at bounding box center [678, 252] width 18 height 11
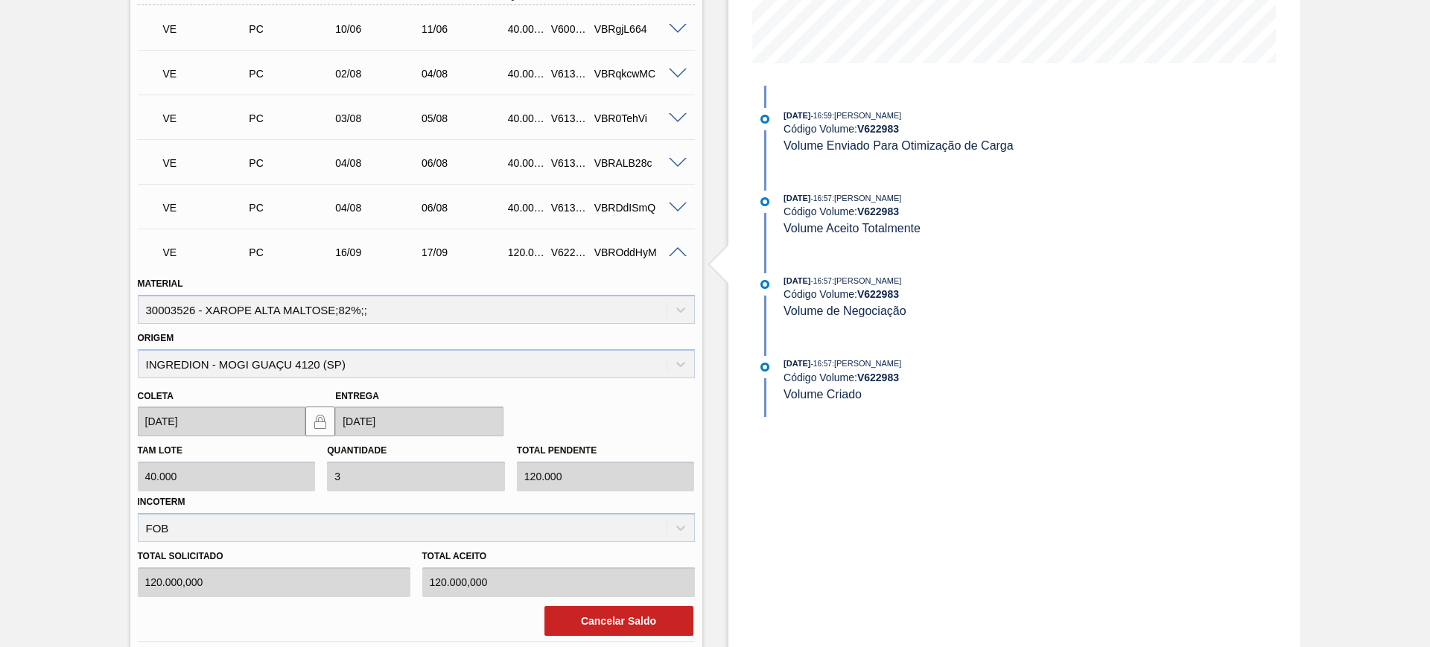
click at [680, 247] on span at bounding box center [678, 252] width 18 height 11
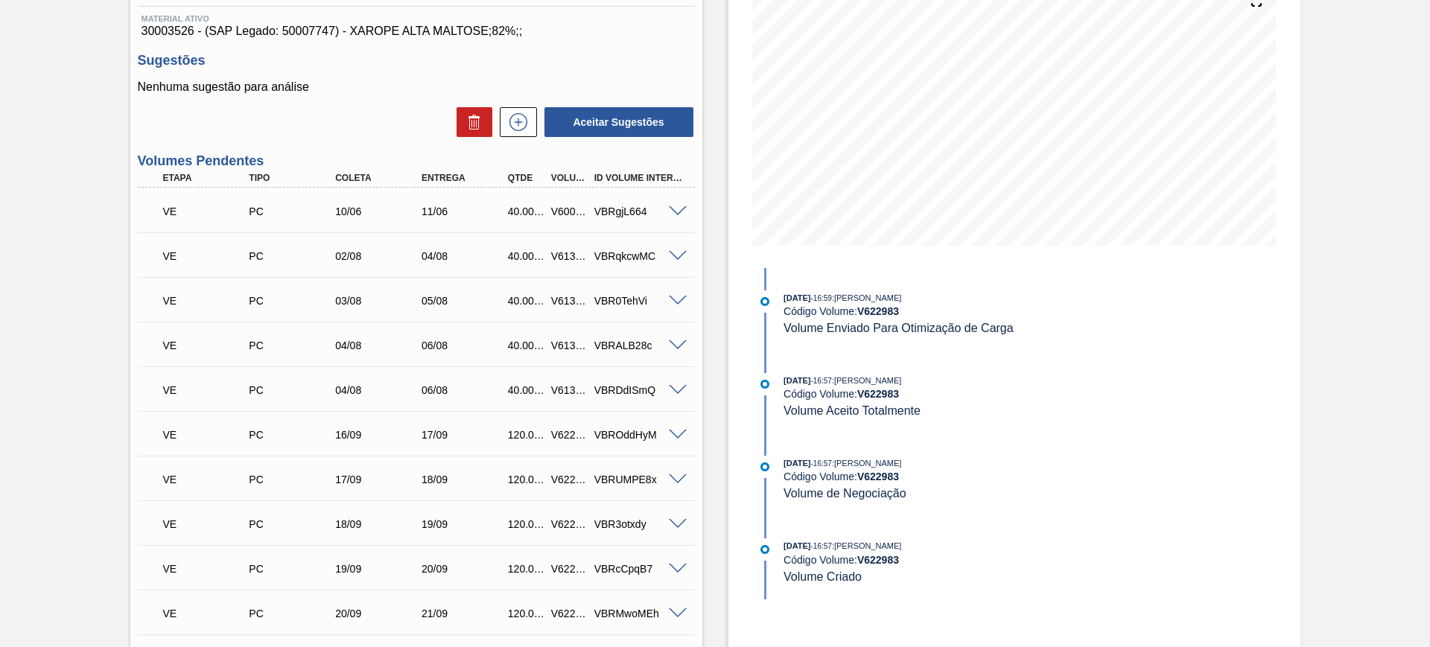
scroll to position [0, 0]
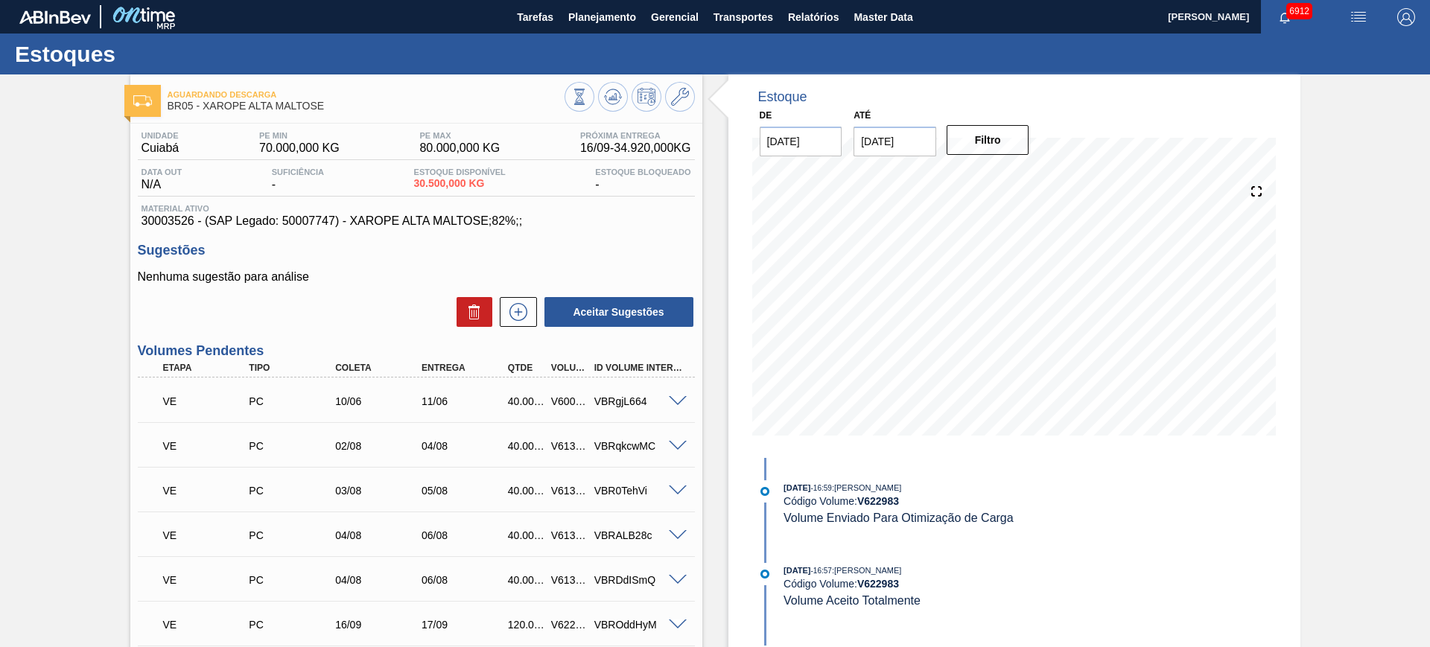
click at [626, 93] on div at bounding box center [630, 99] width 130 height 34
click at [620, 90] on icon at bounding box center [613, 97] width 18 height 18
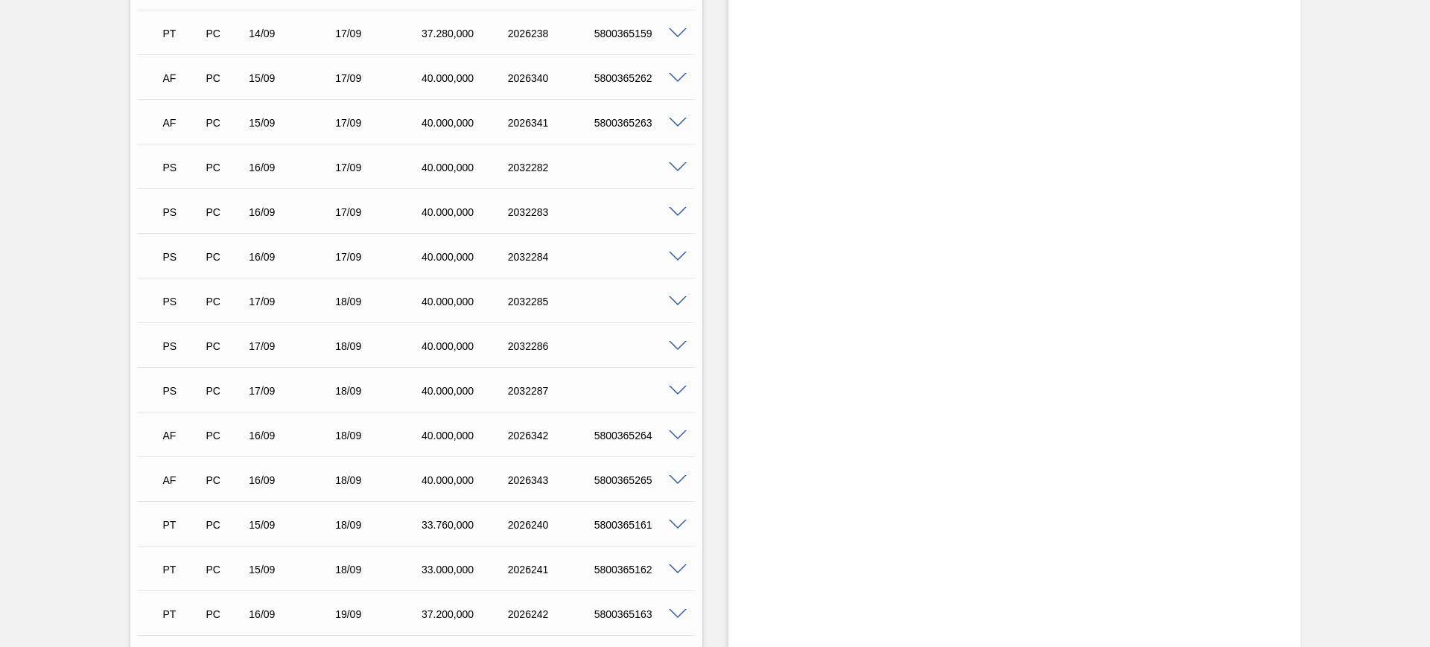
scroll to position [1397, 0]
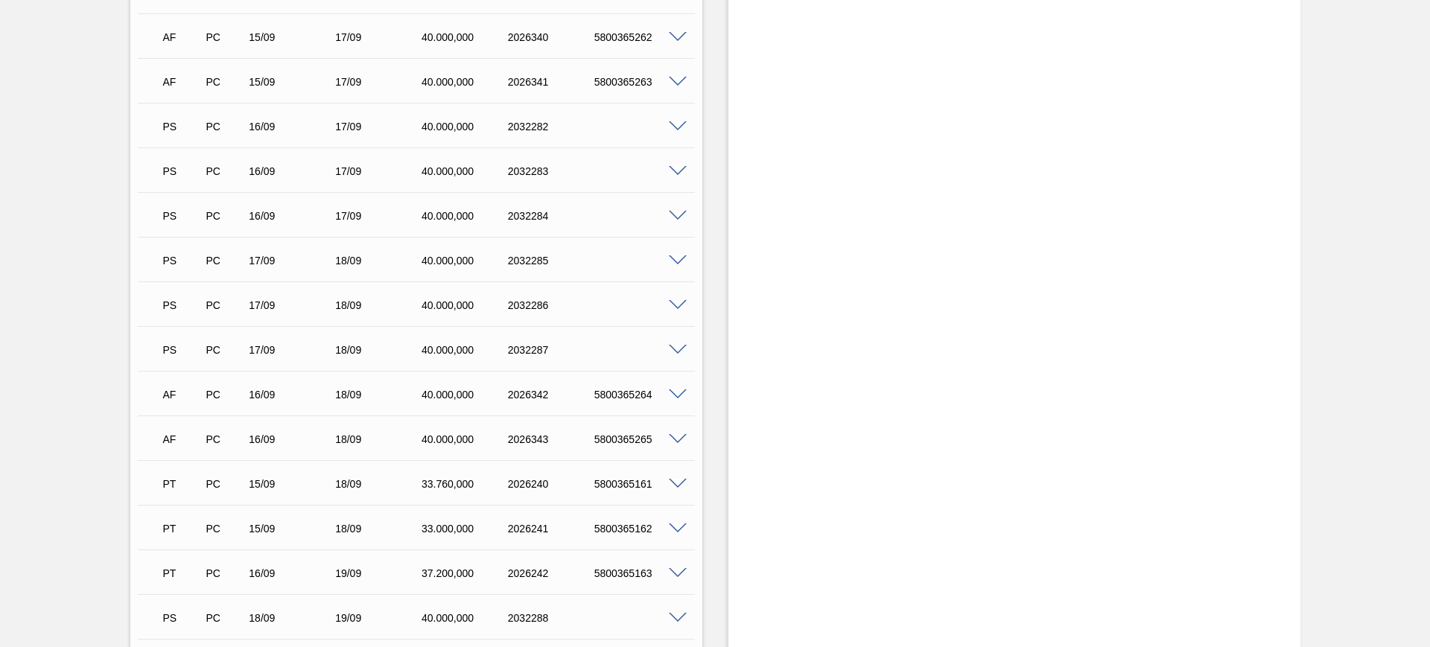
click at [677, 166] on span at bounding box center [678, 171] width 18 height 11
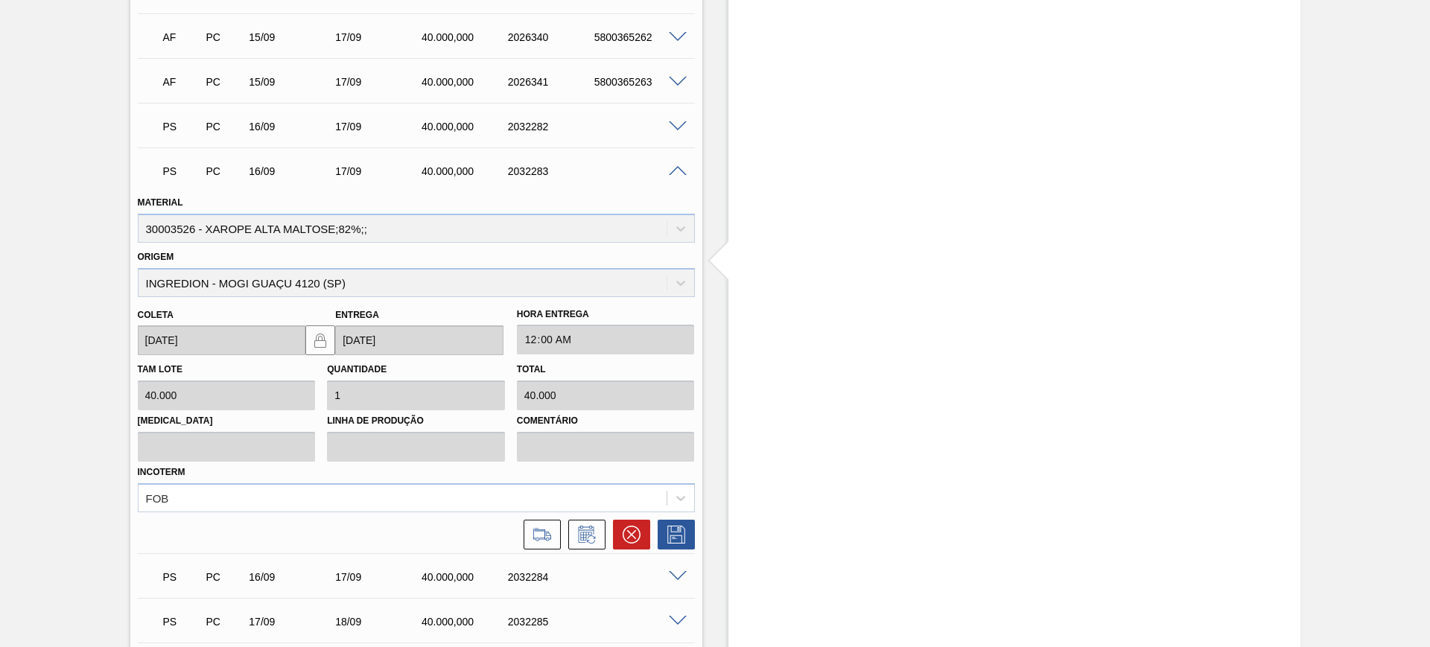
click at [677, 166] on span at bounding box center [678, 171] width 18 height 11
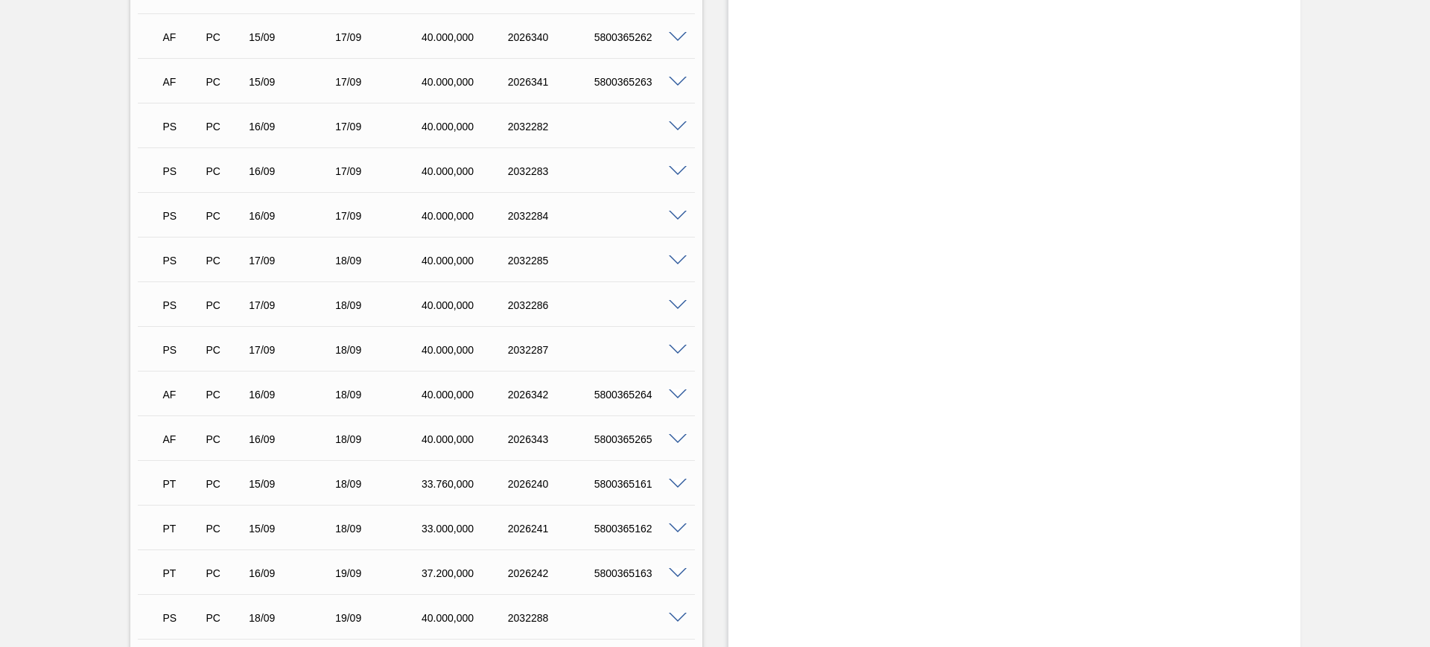
click at [676, 391] on span at bounding box center [678, 395] width 18 height 11
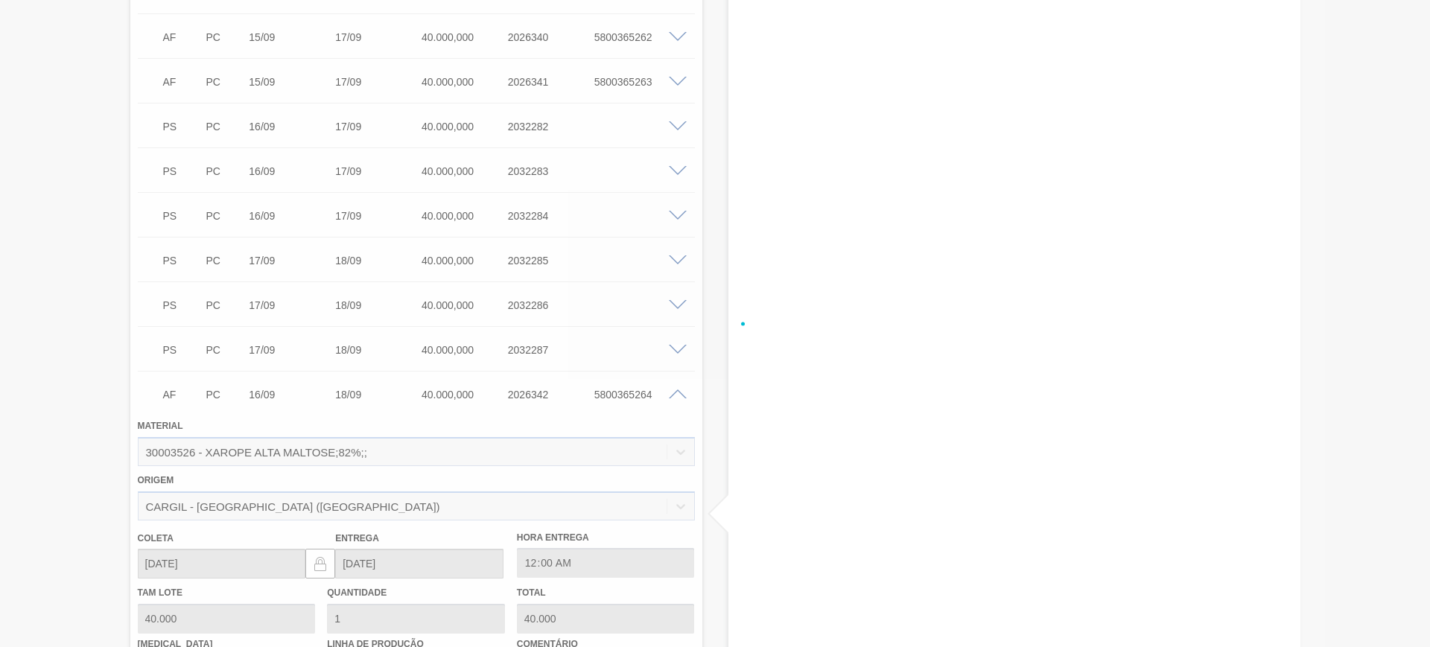
click at [676, 391] on span at bounding box center [678, 395] width 18 height 11
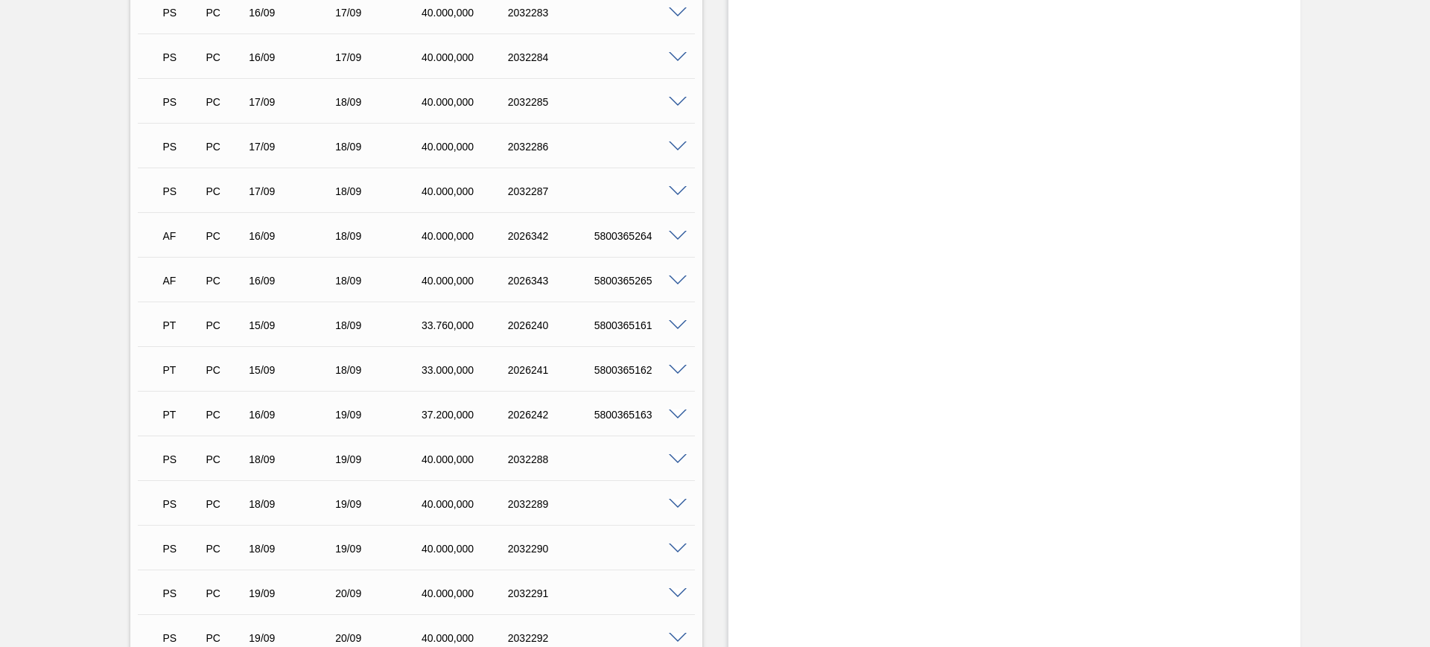
scroll to position [1583, 0]
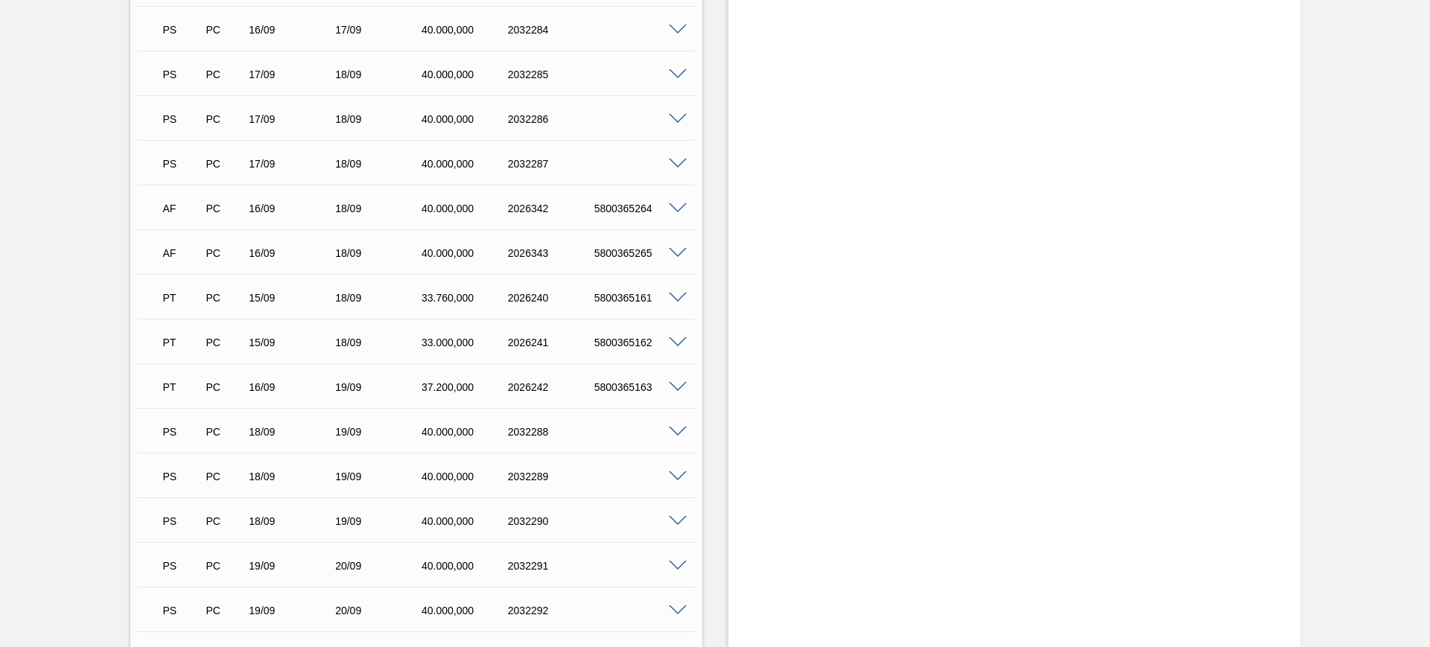
click at [677, 248] on span at bounding box center [678, 253] width 18 height 11
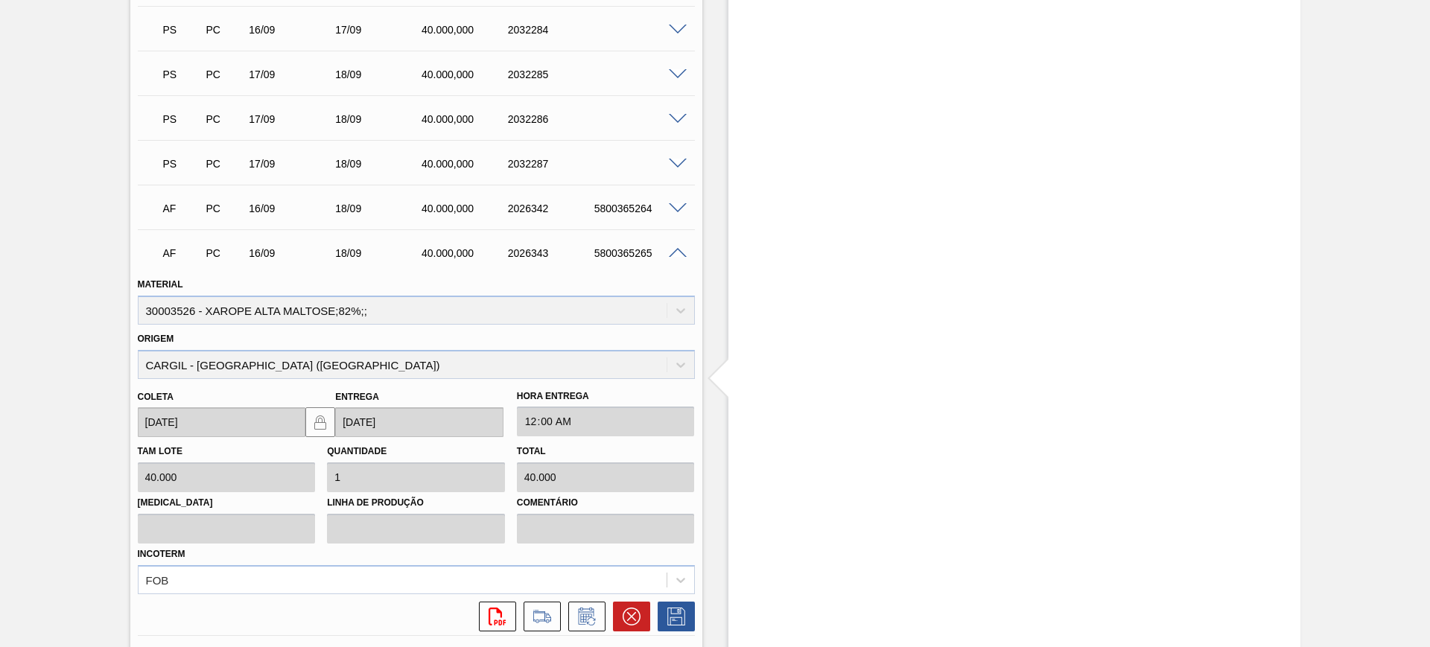
click at [676, 209] on span at bounding box center [678, 208] width 18 height 11
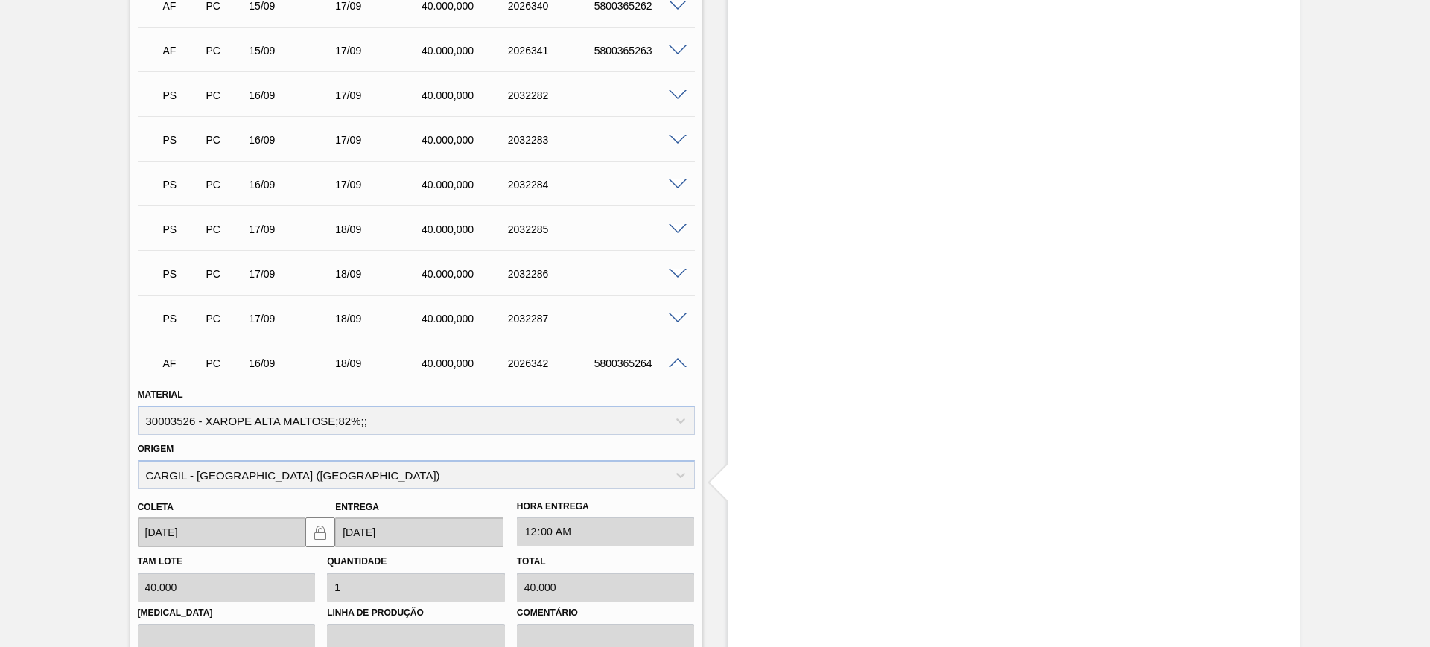
scroll to position [1397, 0]
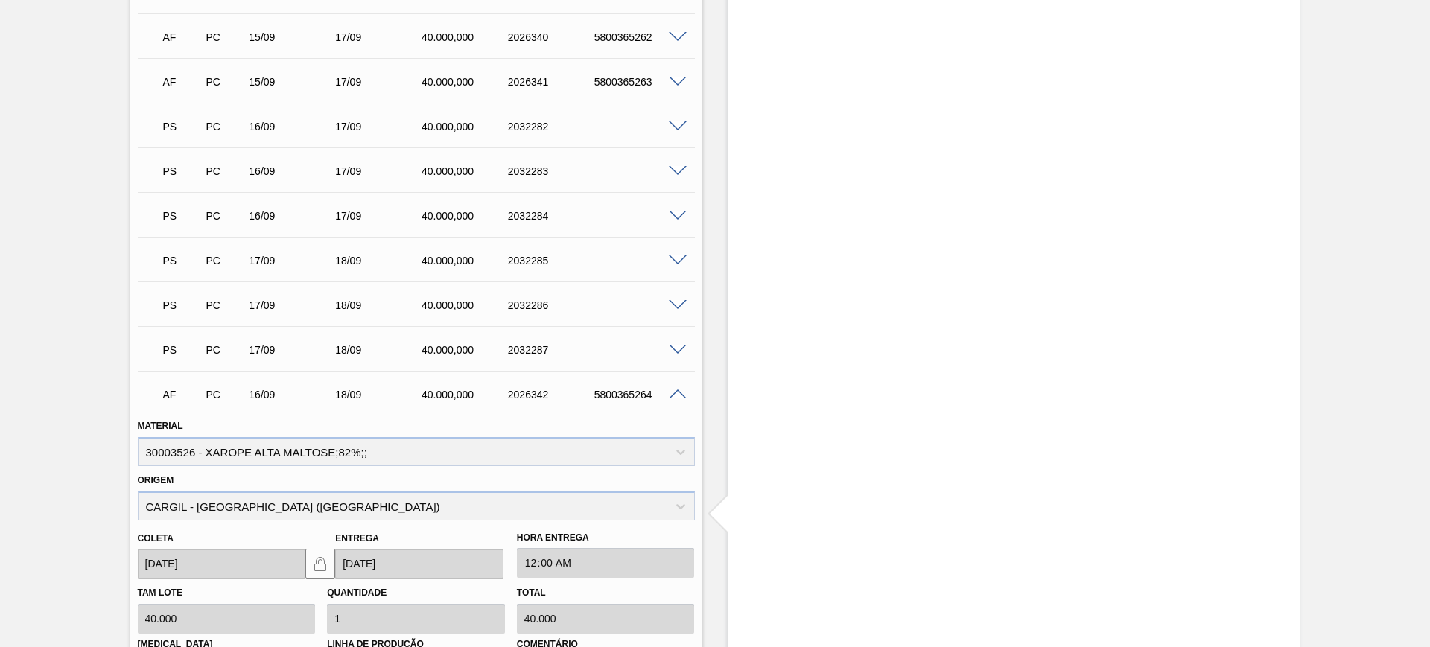
click at [676, 126] on span at bounding box center [678, 126] width 18 height 11
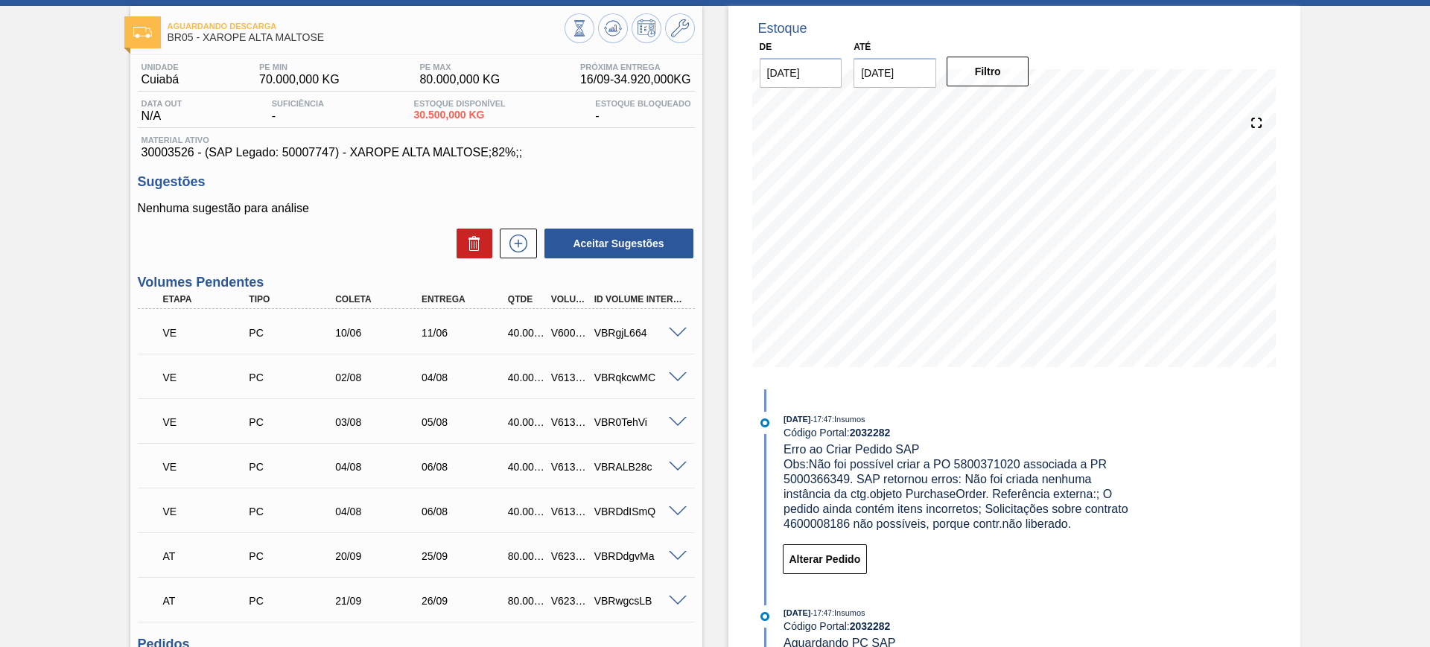
scroll to position [0, 0]
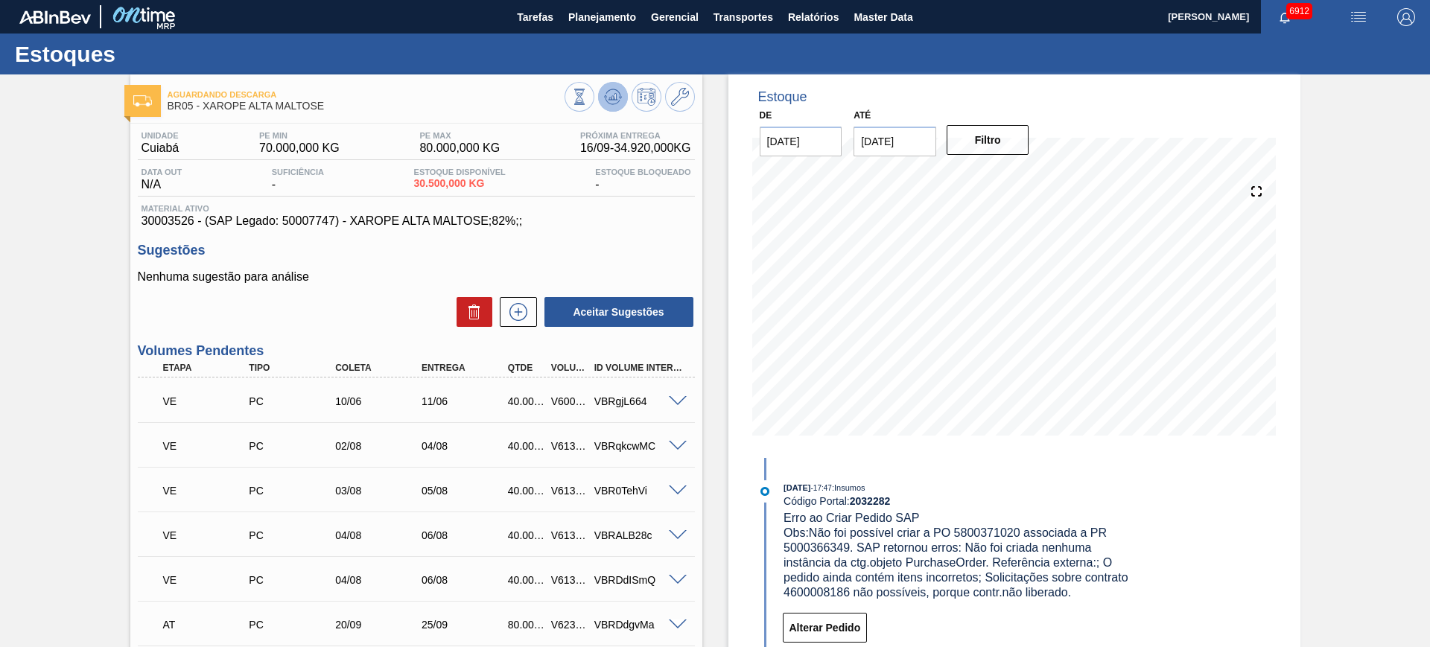
click at [597, 96] on div at bounding box center [630, 99] width 130 height 34
click at [613, 94] on icon at bounding box center [613, 96] width 10 height 7
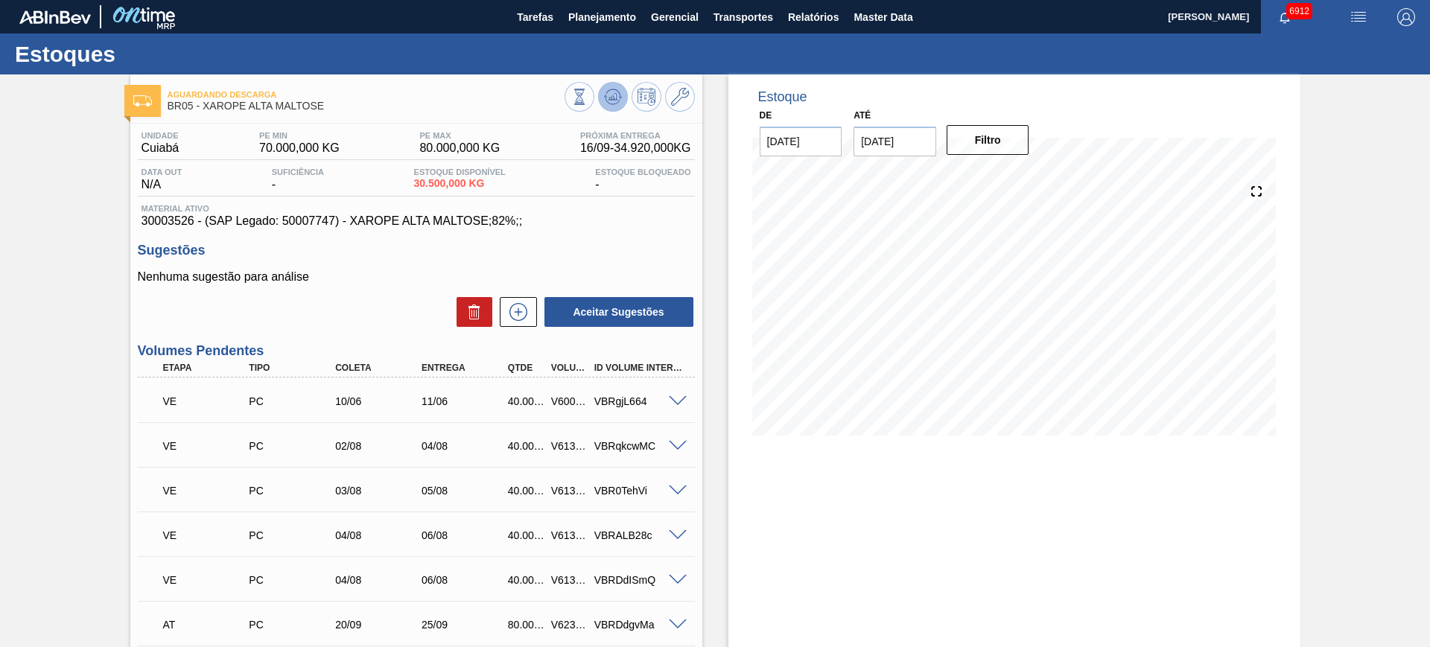
click at [622, 91] on button at bounding box center [613, 97] width 30 height 30
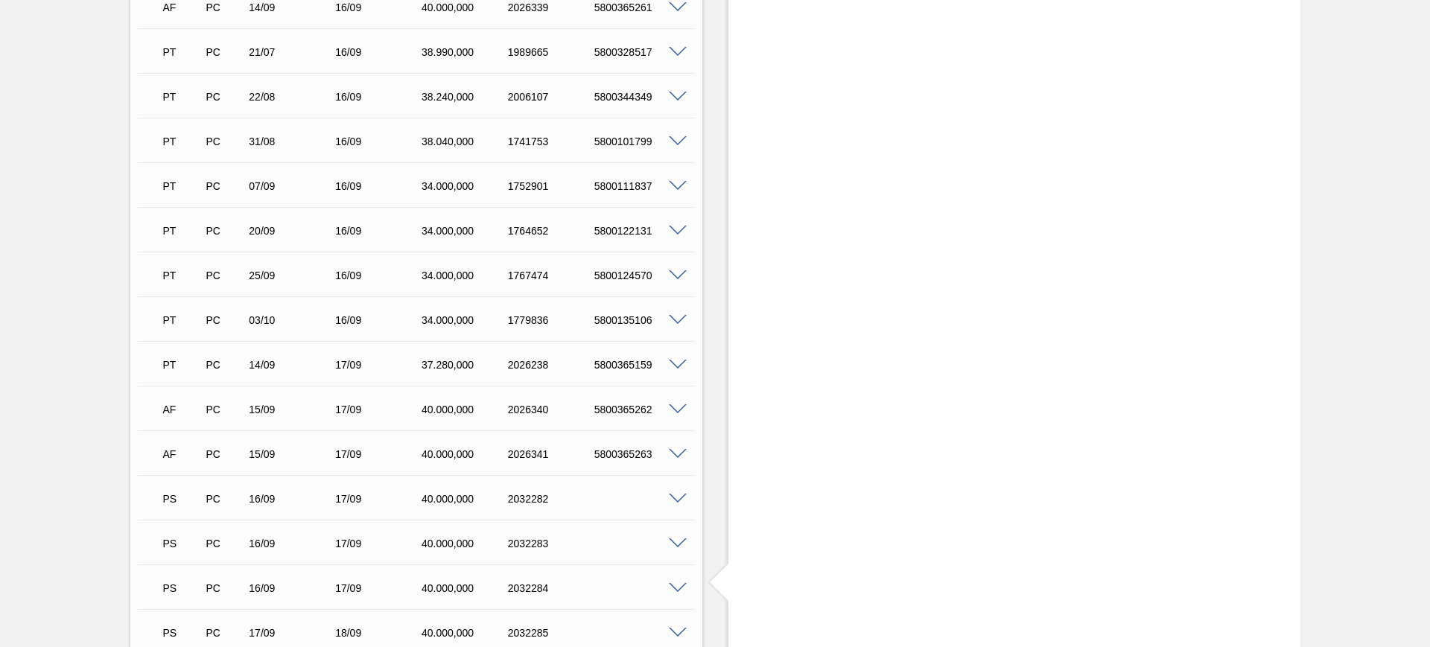
scroll to position [1304, 0]
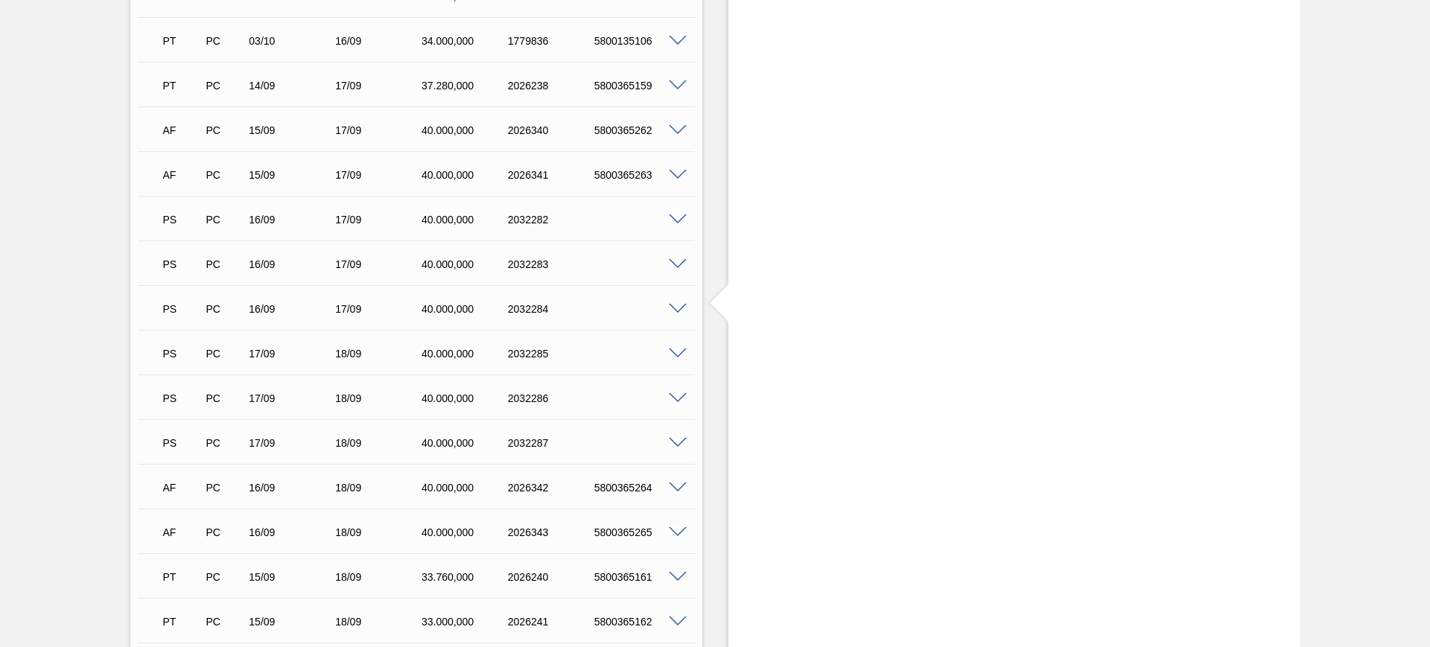
click at [676, 350] on span at bounding box center [678, 354] width 18 height 11
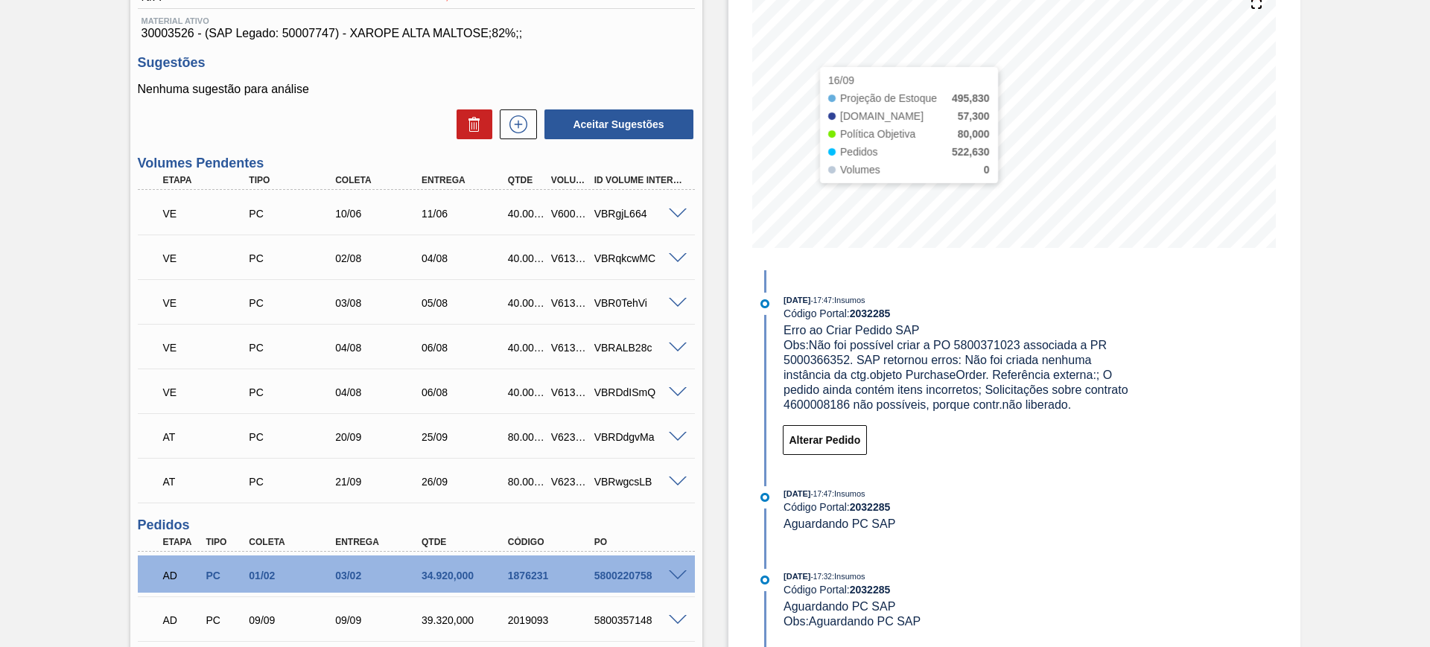
scroll to position [93, 0]
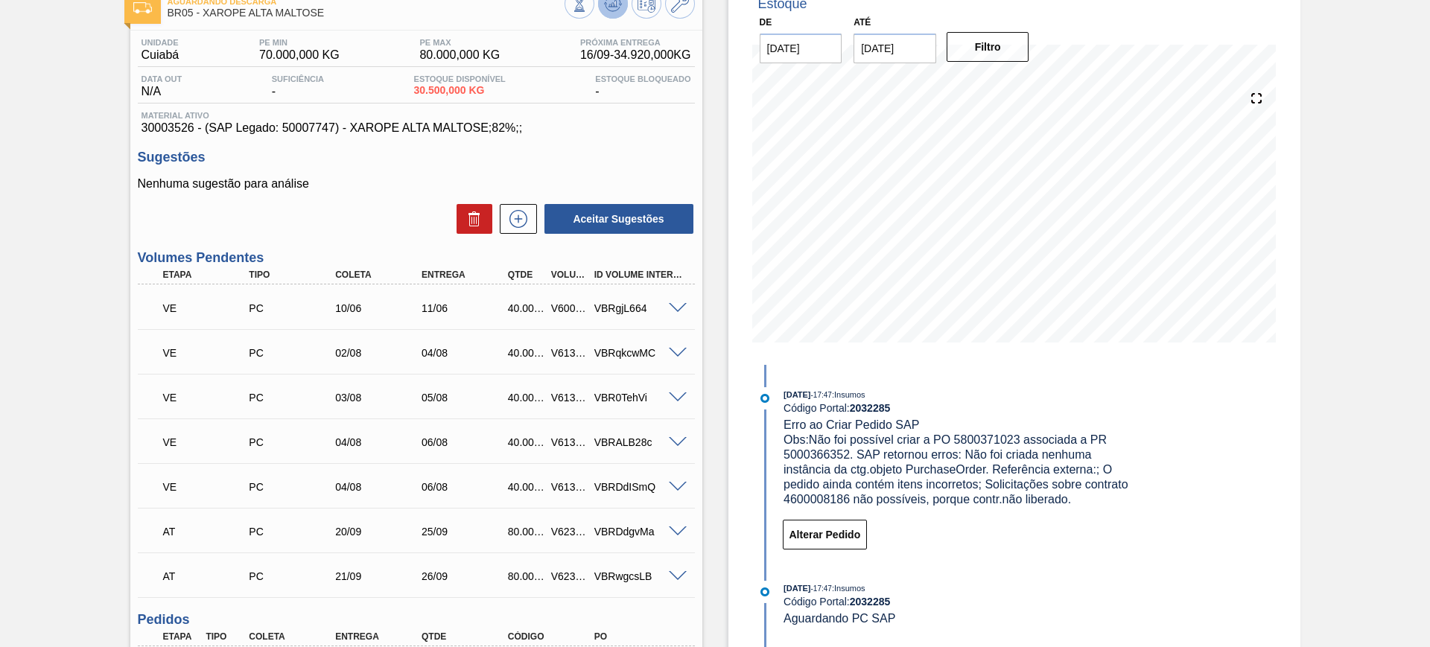
click at [613, 6] on icon at bounding box center [613, 3] width 10 height 7
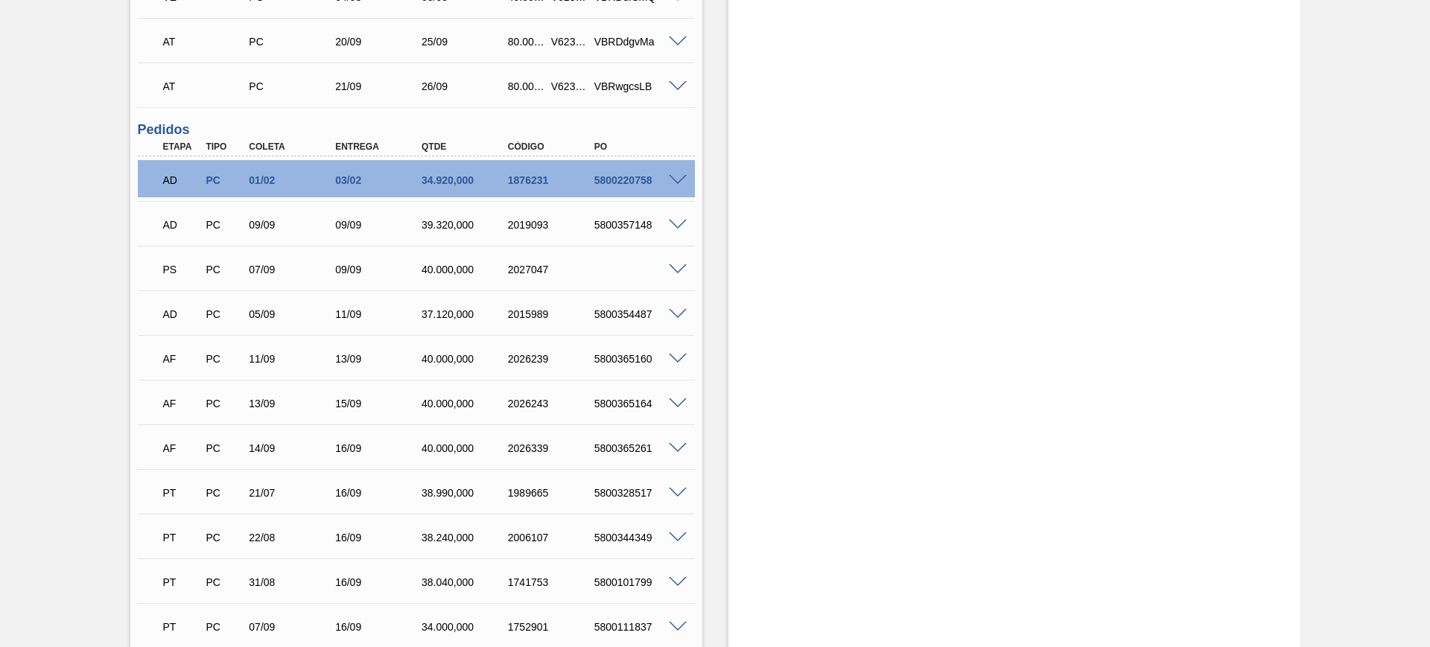
scroll to position [0, 0]
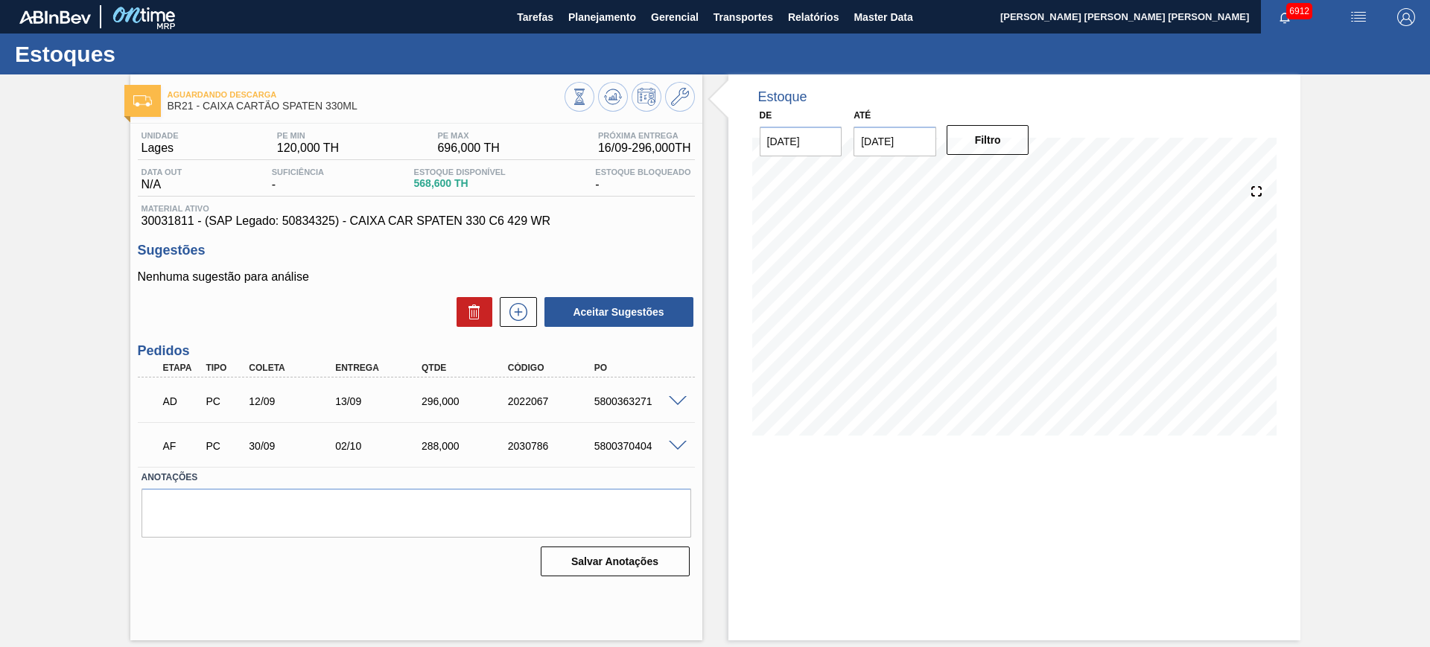
click at [1330, 16] on div "6912" at bounding box center [1298, 17] width 74 height 34
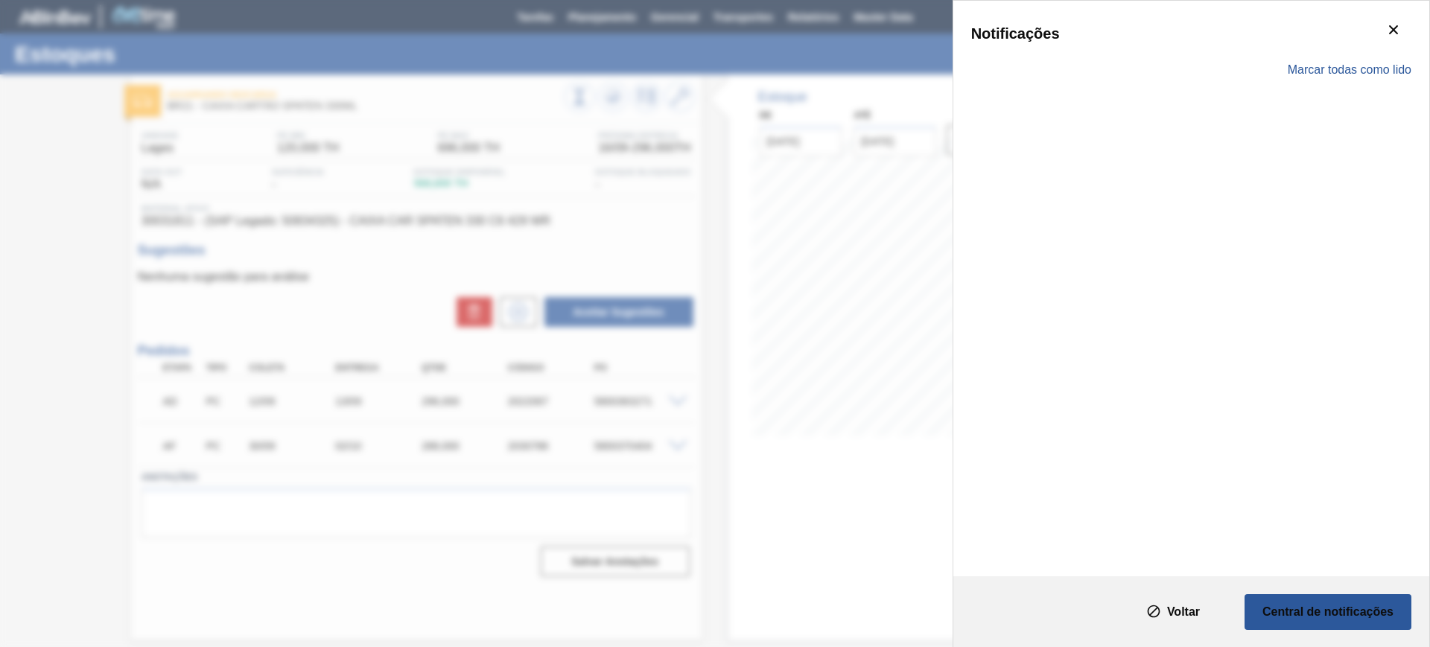
click at [1349, 15] on div "Notificações Marcar todas como lido" at bounding box center [1191, 289] width 476 height 576
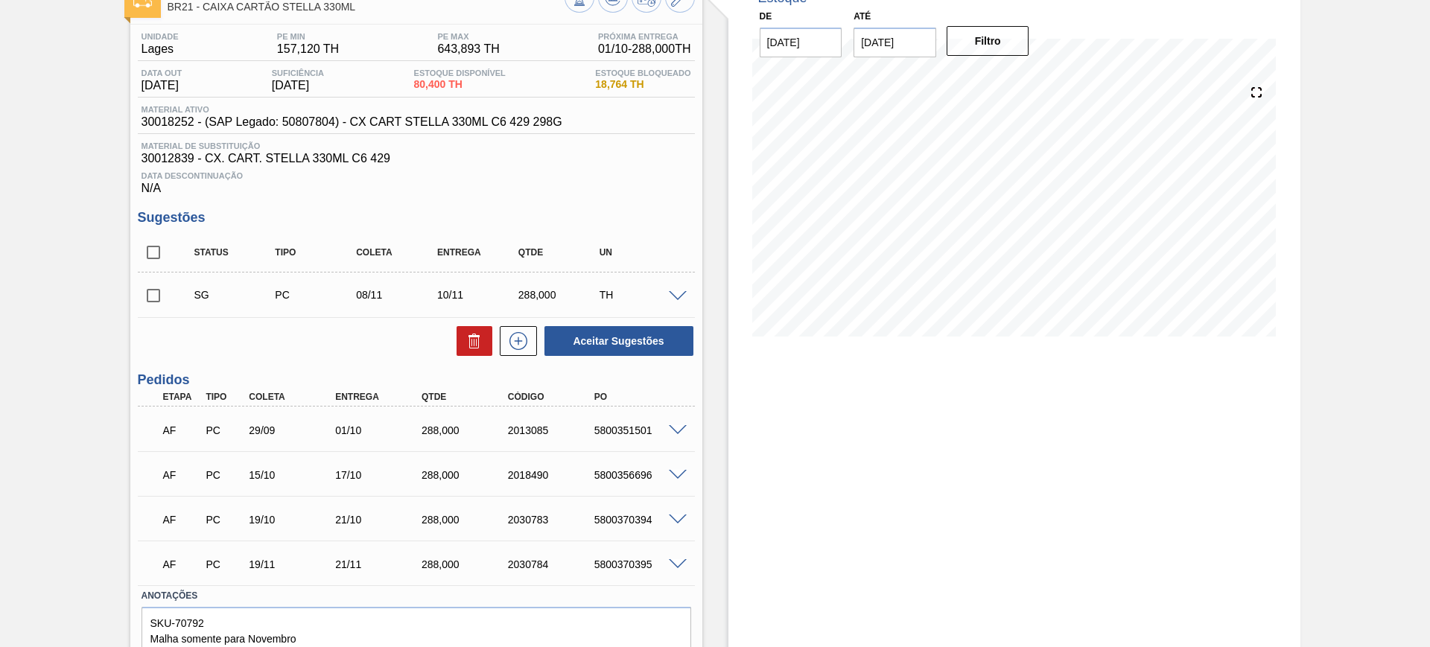
scroll to position [66, 0]
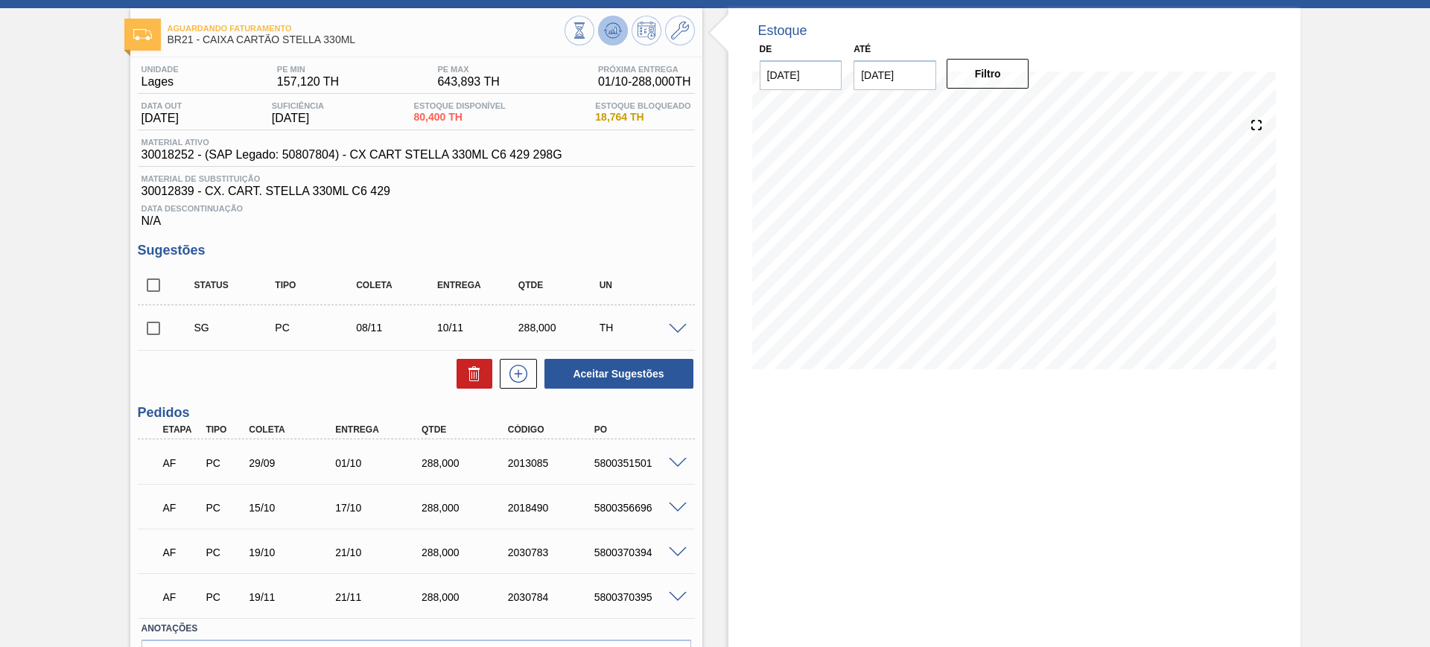
click at [617, 25] on icon at bounding box center [613, 27] width 15 height 8
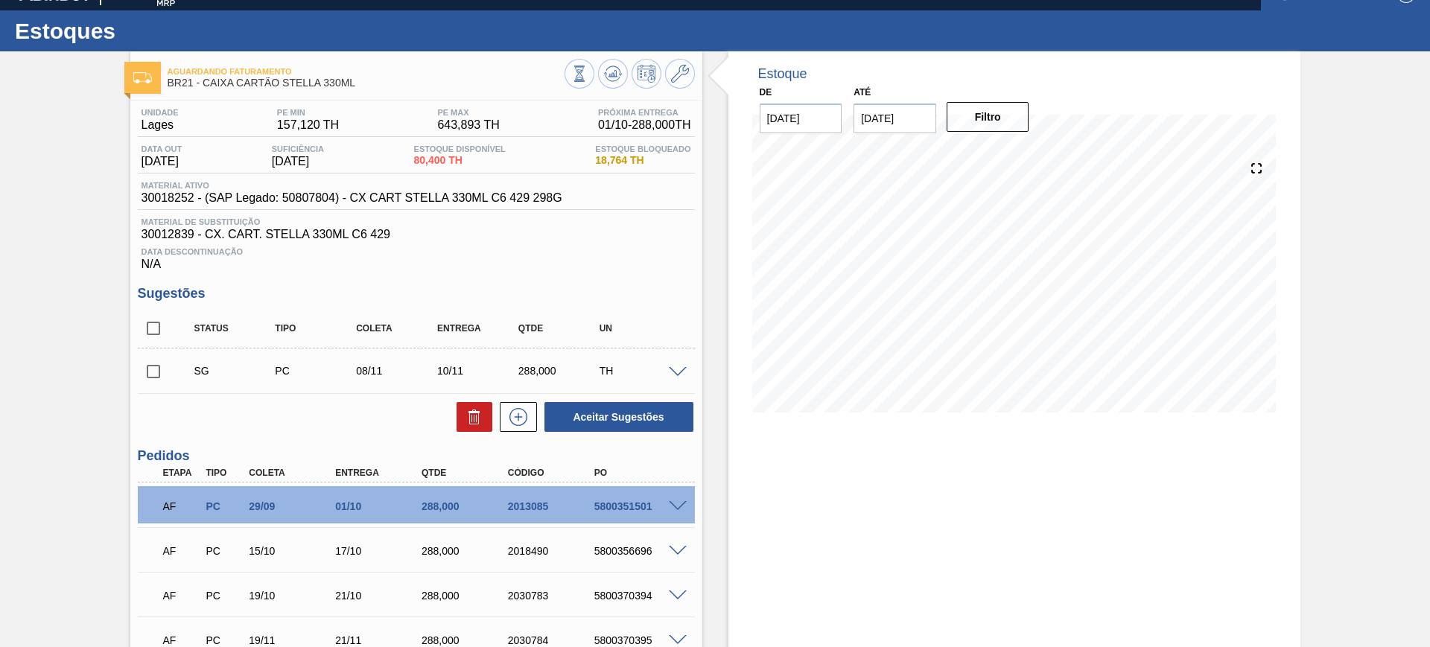
scroll to position [0, 0]
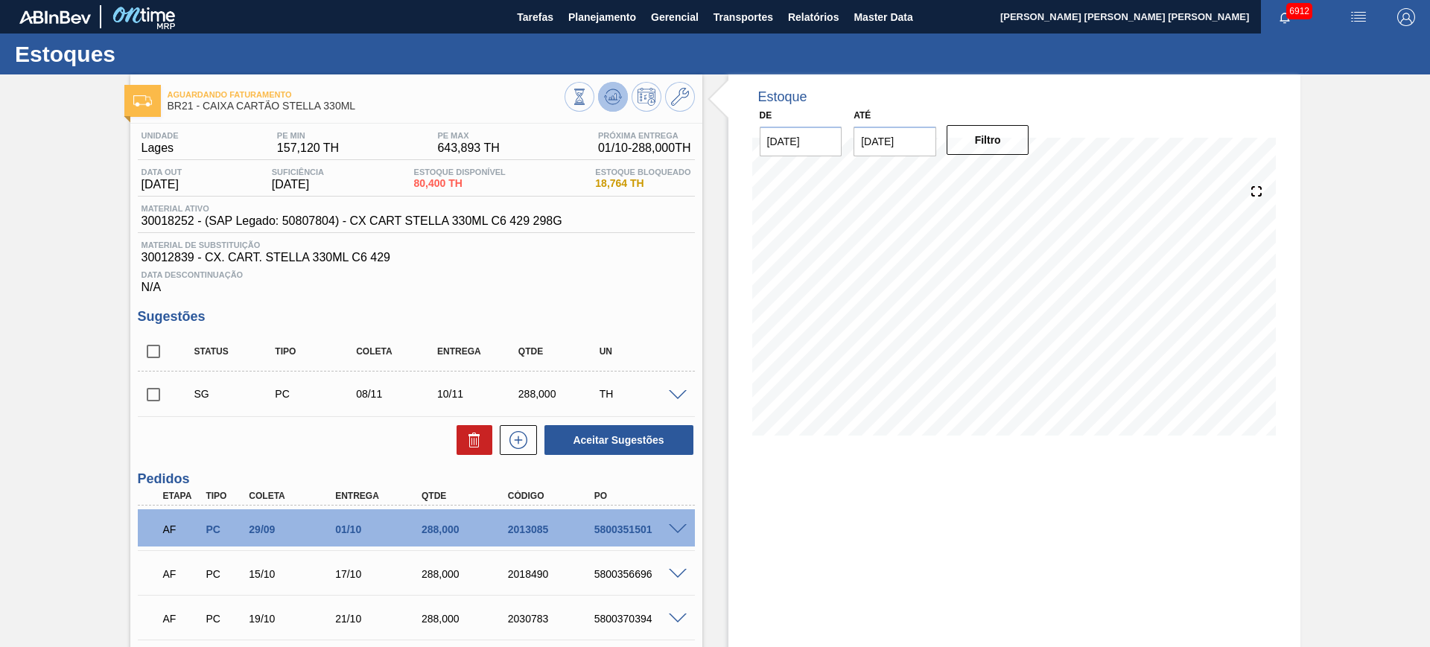
click at [624, 89] on button at bounding box center [613, 97] width 30 height 30
click at [156, 220] on span "30018252 - (SAP Legado: 50807804) - CX CART STELLA 330ML C6 429 298G" at bounding box center [352, 221] width 421 height 13
copy span "30018252"
drag, startPoint x: 353, startPoint y: 110, endPoint x: 204, endPoint y: 113, distance: 149.0
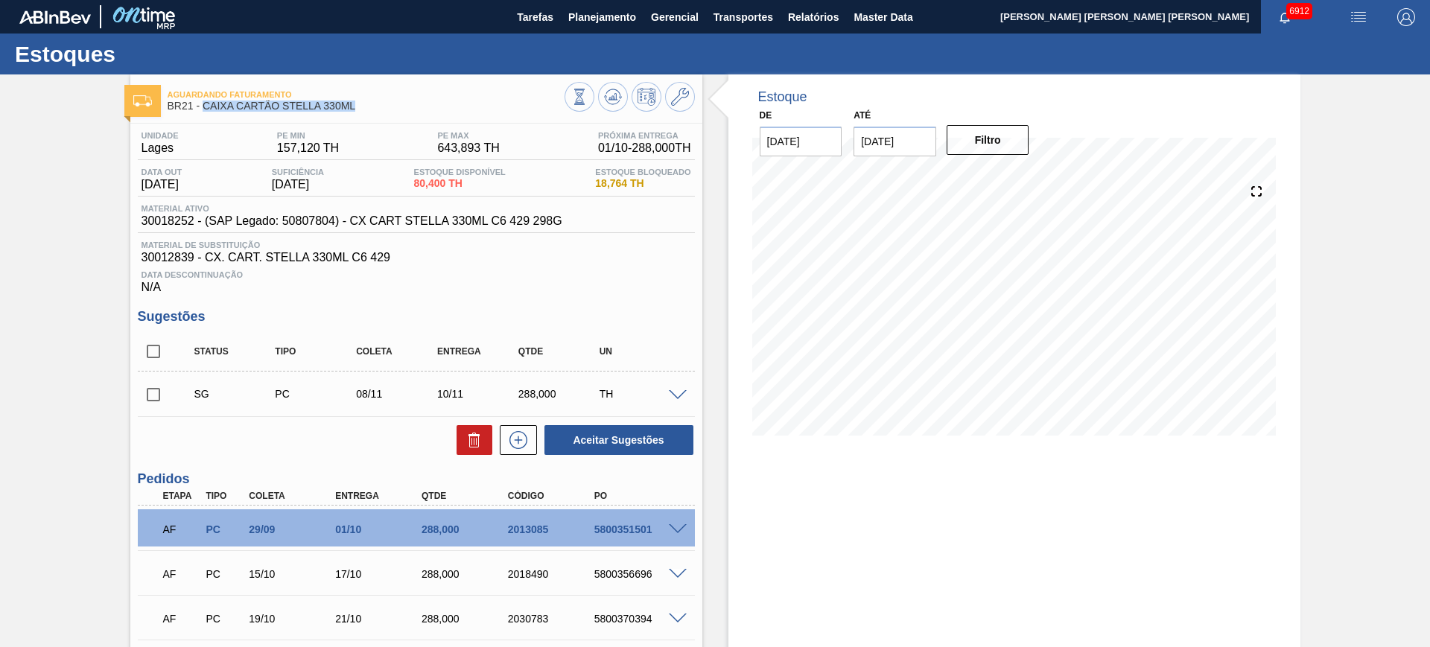
click at [204, 113] on div "Aguardando Faturamento BR21 - CAIXA CARTÃO STELLA 330ML" at bounding box center [366, 101] width 397 height 34
copy span "CAIXA CARTÃO STELLA 330ML"
